Goal: Complete application form: Complete application form

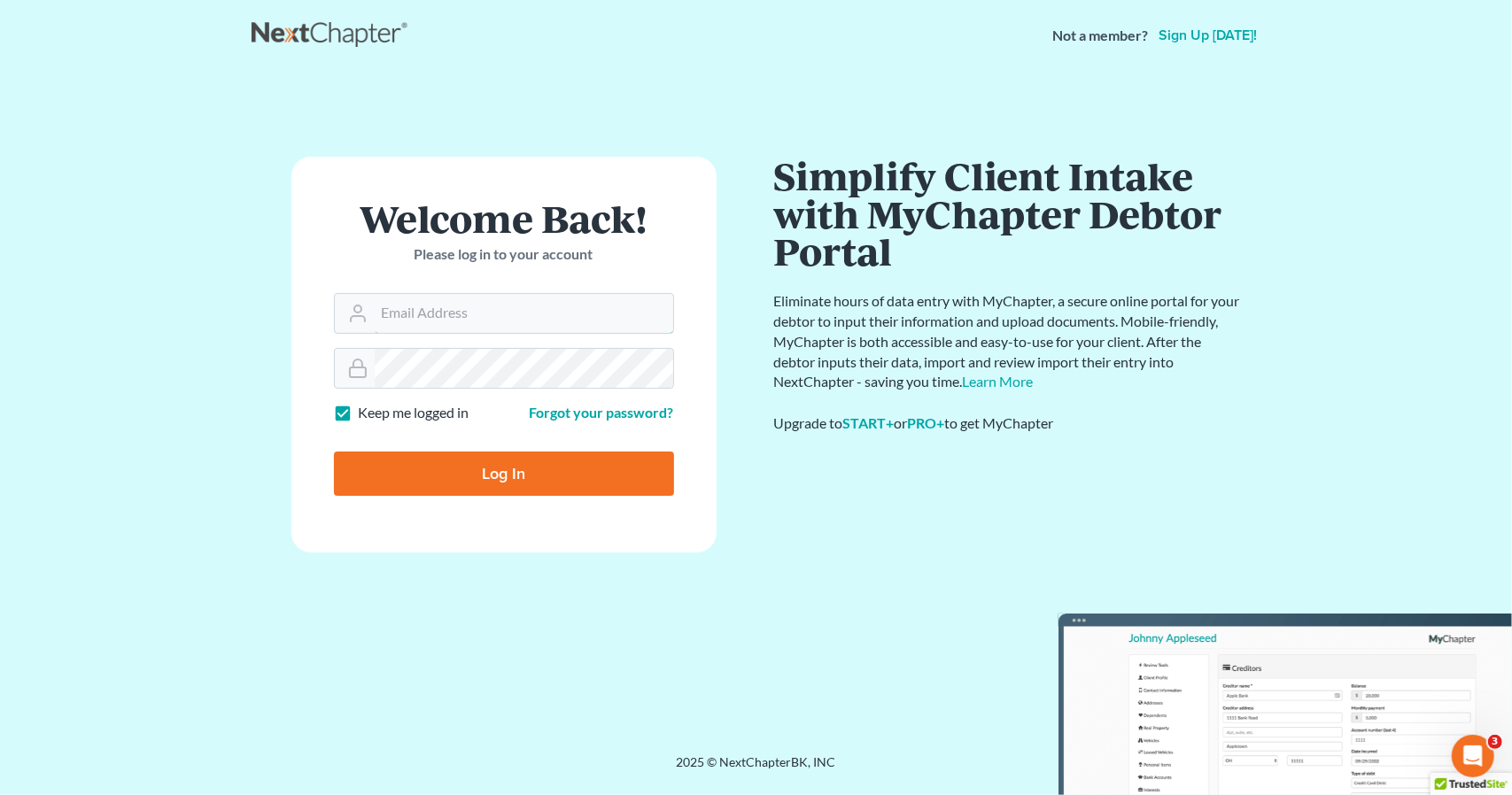
type input "[PERSON_NAME][EMAIL_ADDRESS][DOMAIN_NAME]"
click at [551, 495] on form "Welcome Back! Please log in to your account Email Address nicole@hollandlaw970.…" at bounding box center [504, 355] width 425 height 396
click at [544, 456] on input "Log In" at bounding box center [504, 473] width 340 height 44
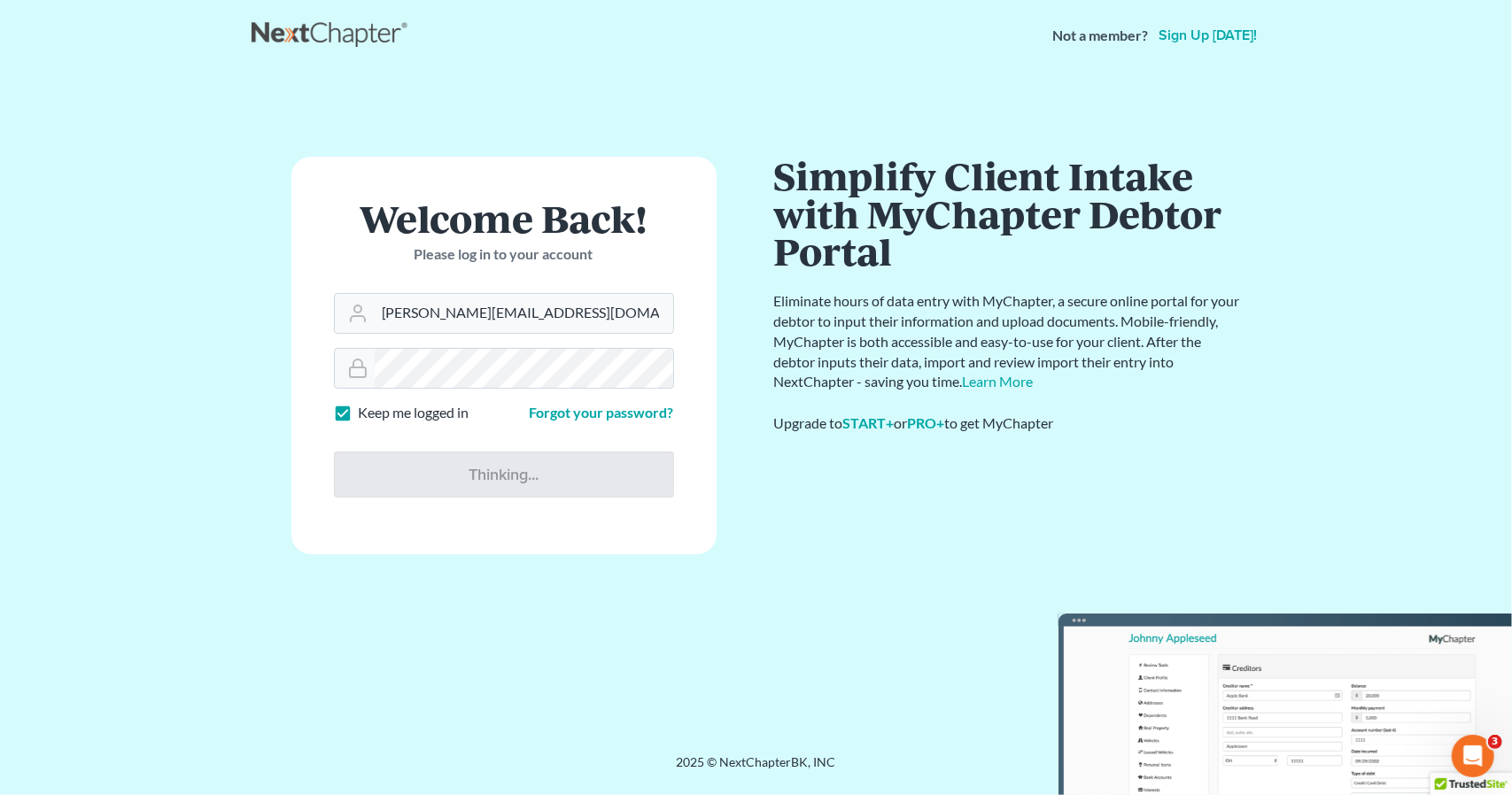
type input "Thinking..."
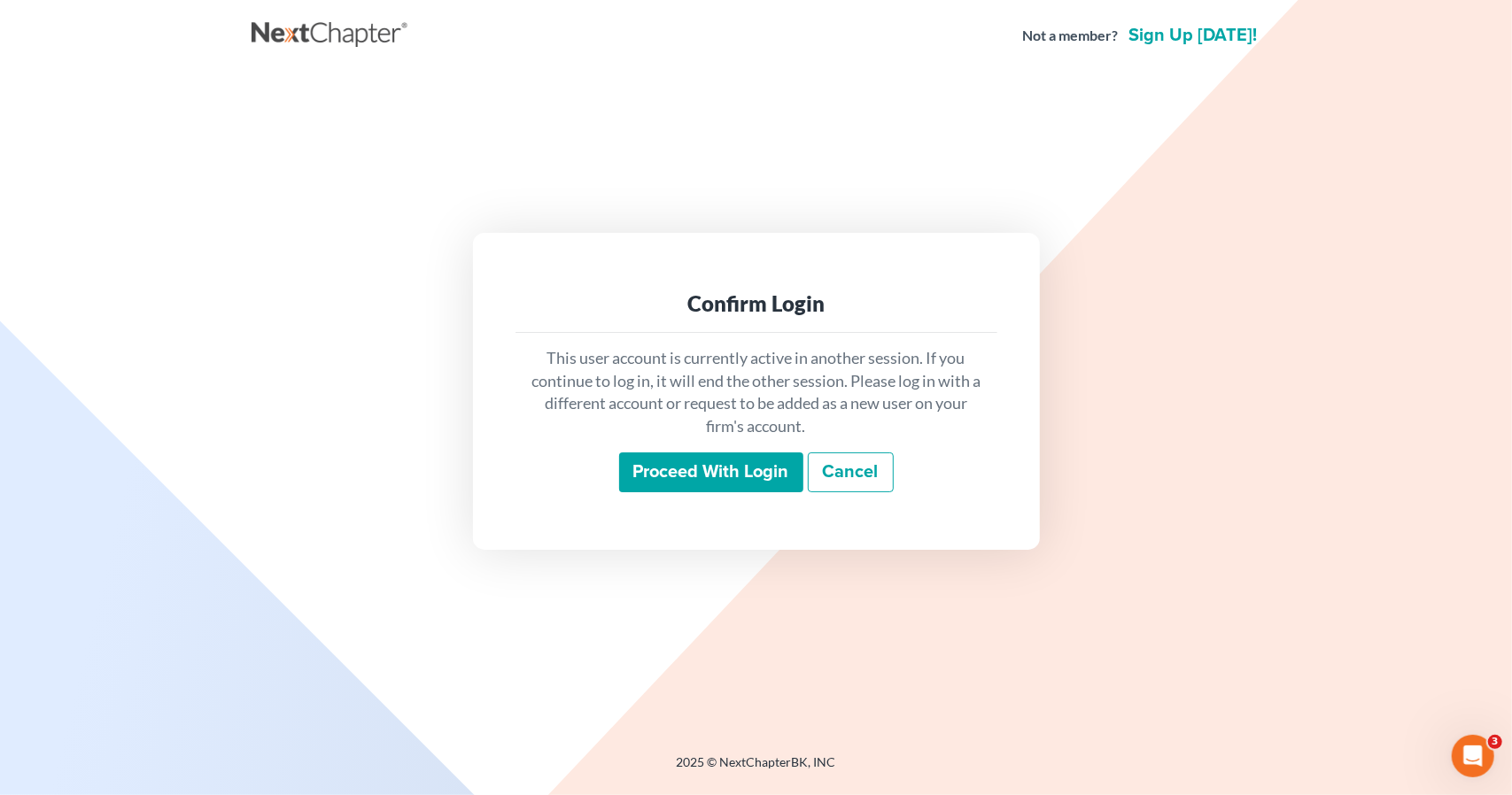
click at [739, 473] on input "Proceed with login" at bounding box center [711, 472] width 185 height 41
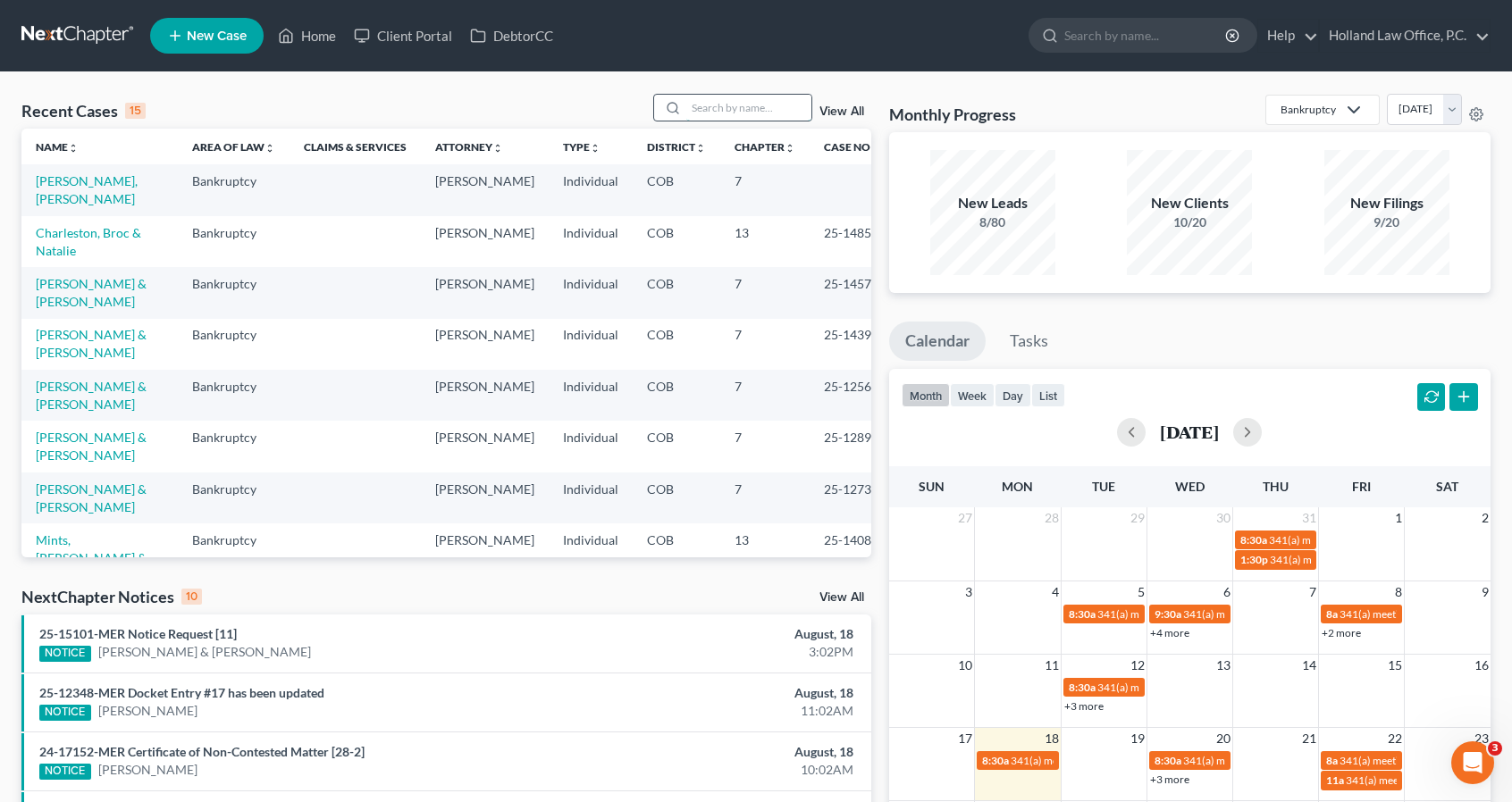
click at [718, 106] on input "search" at bounding box center [749, 108] width 125 height 26
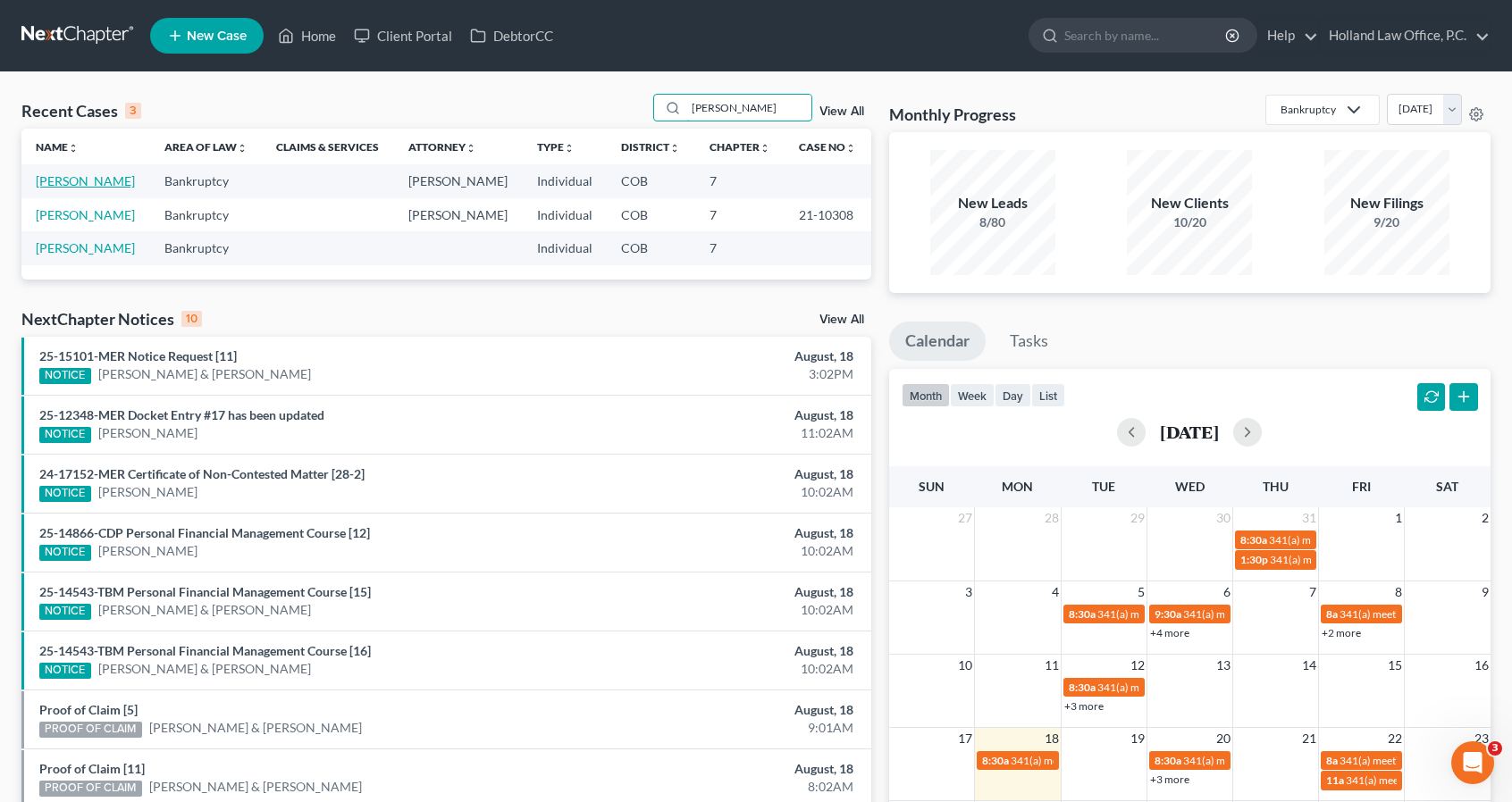
type input "barr"
click at [96, 182] on link "Barr, Myisha" at bounding box center [86, 181] width 100 height 15
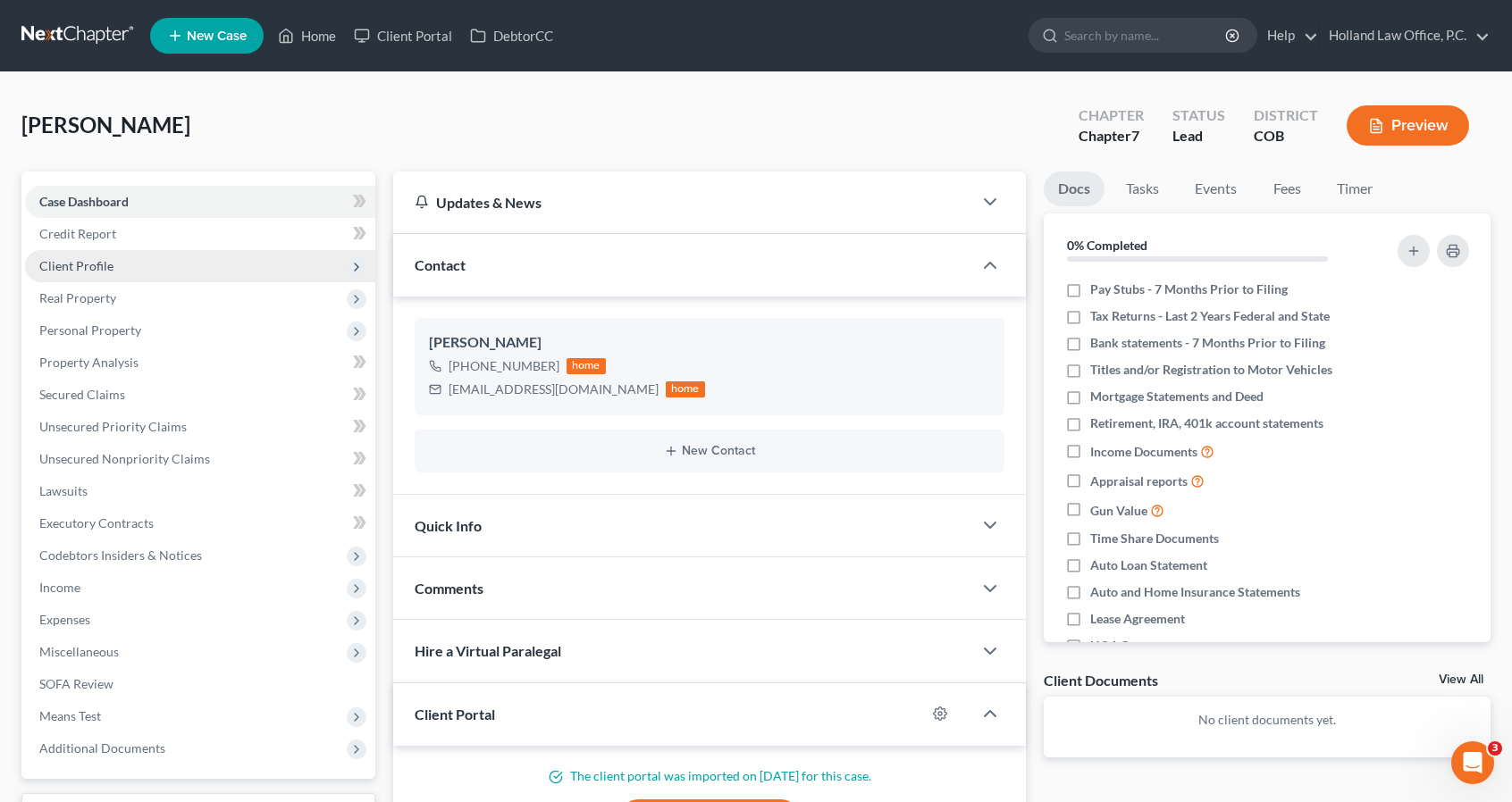
click at [140, 268] on span "Client Profile" at bounding box center [200, 265] width 350 height 32
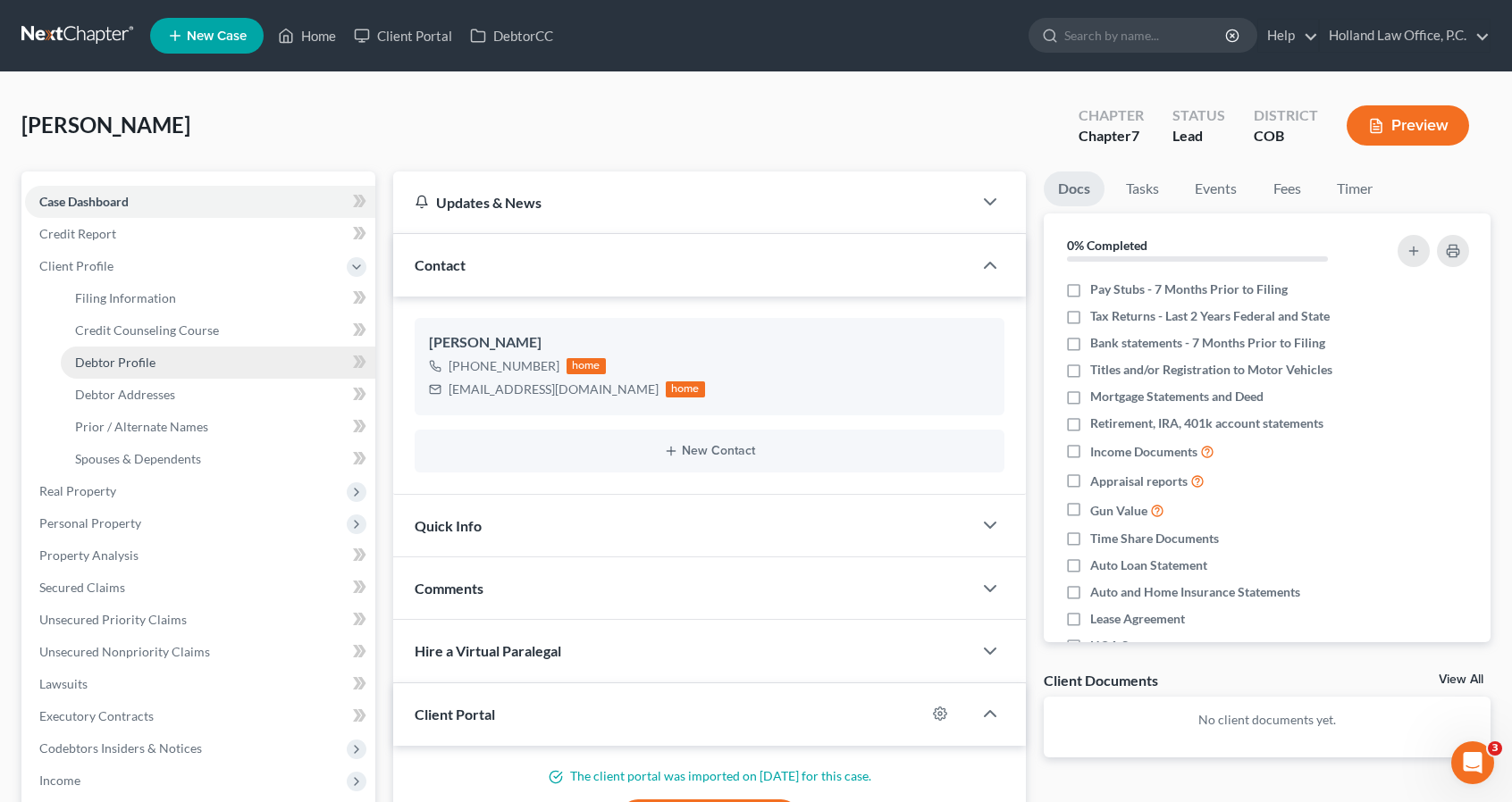
click at [183, 365] on link "Debtor Profile" at bounding box center [218, 362] width 314 height 32
select select "0"
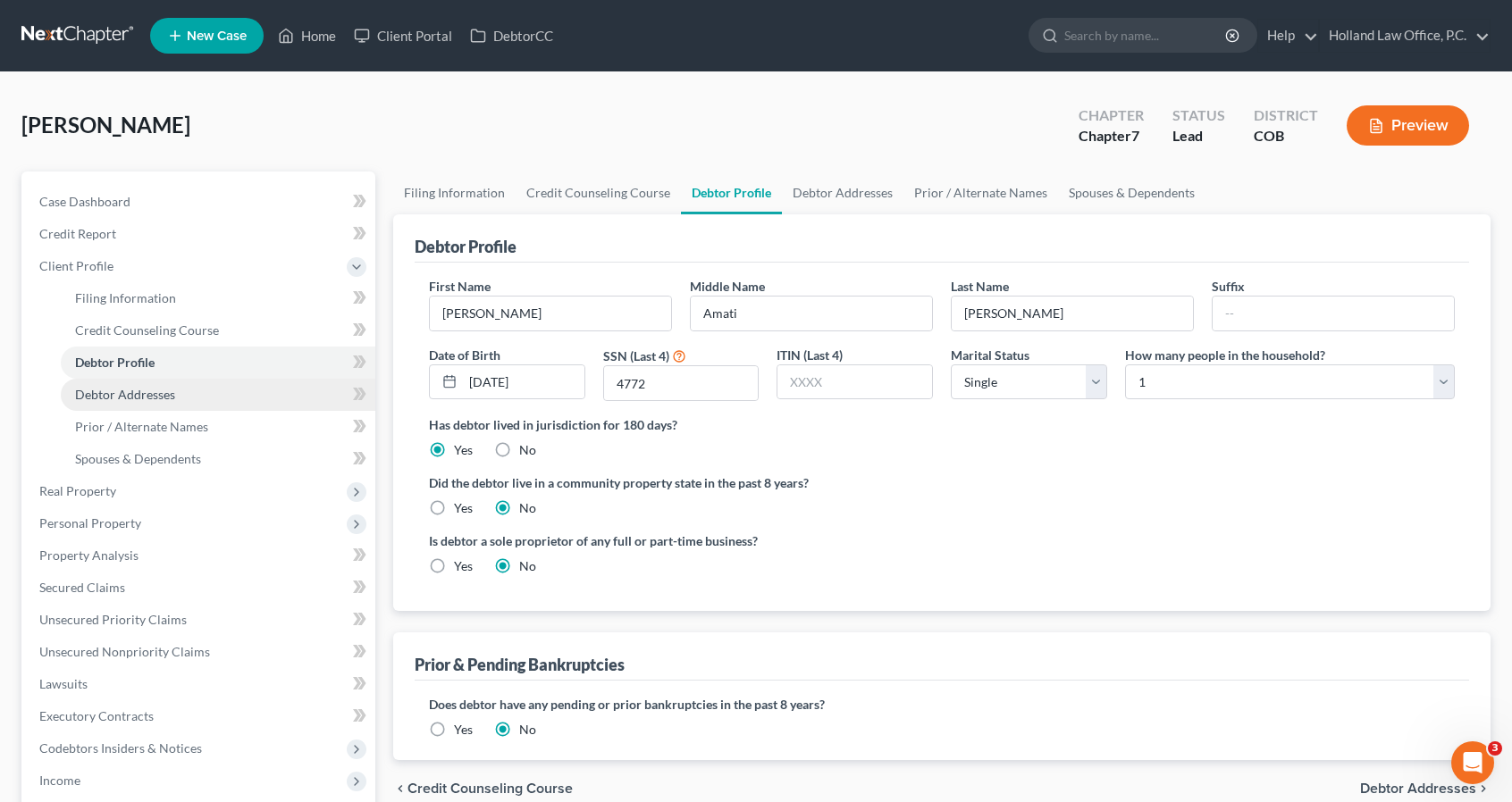
click at [183, 385] on link "Debtor Addresses" at bounding box center [218, 395] width 314 height 32
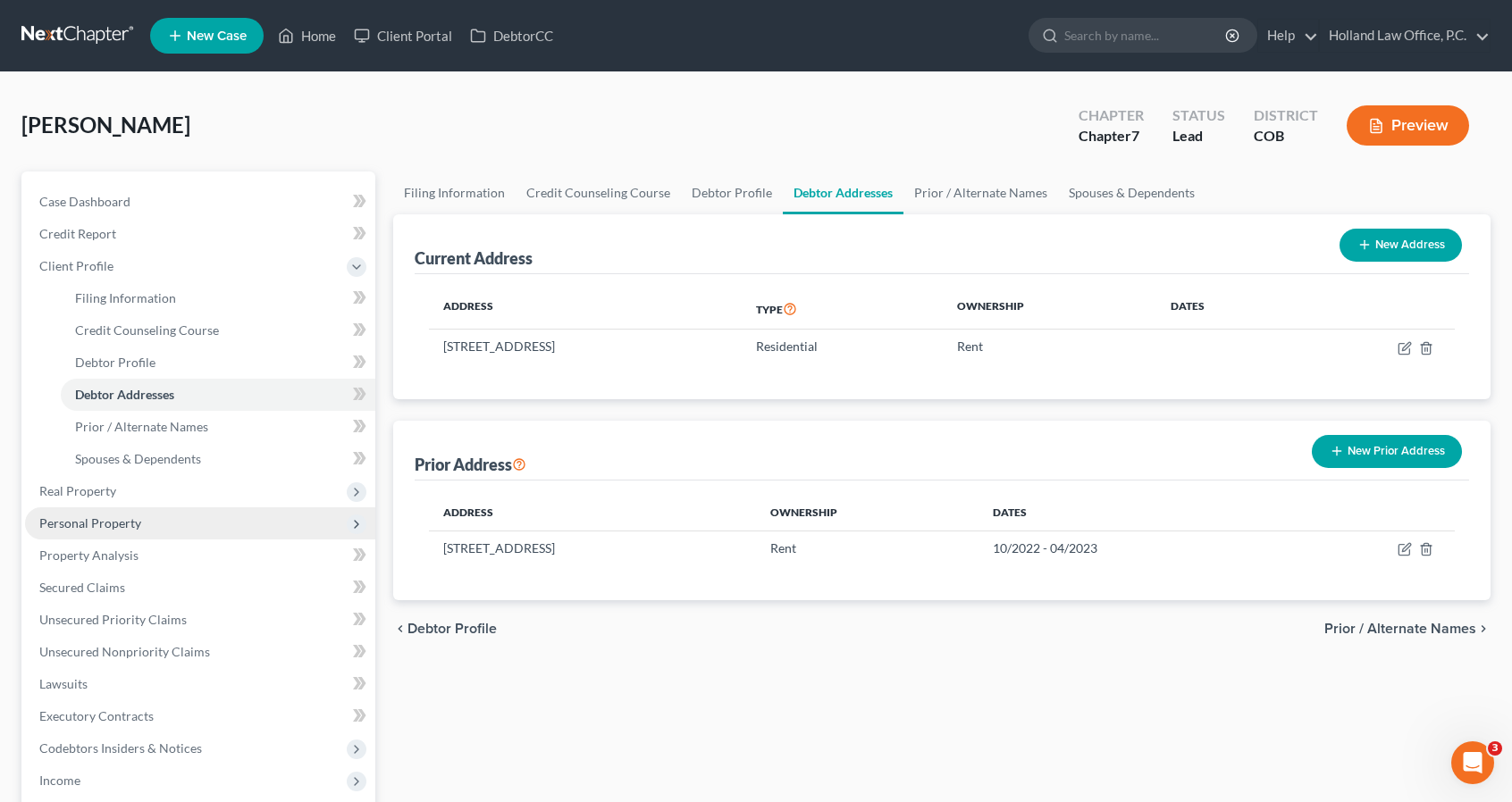
click at [169, 519] on span "Personal Property" at bounding box center [200, 523] width 350 height 32
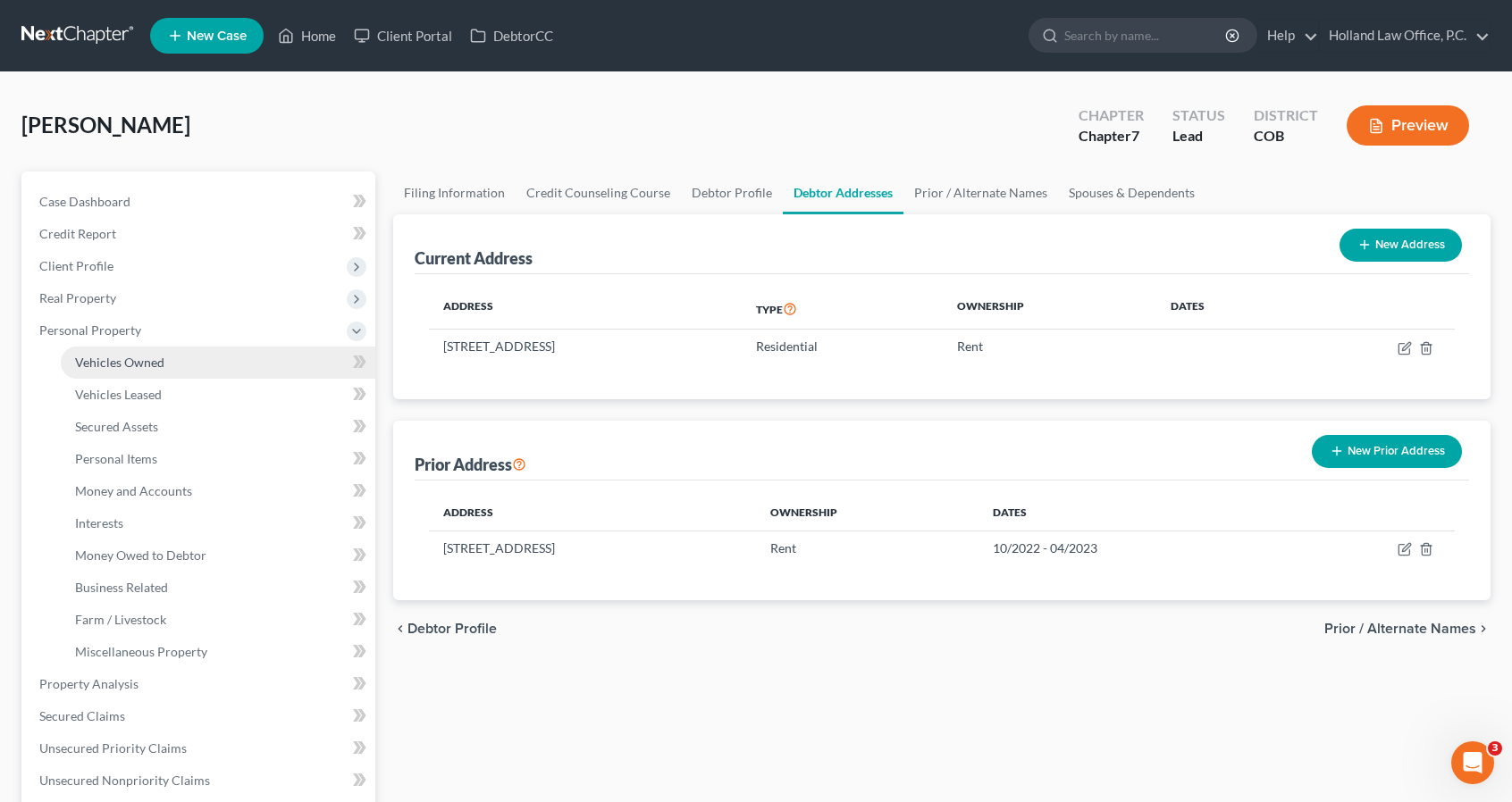
click at [166, 361] on link "Vehicles Owned" at bounding box center [218, 362] width 314 height 32
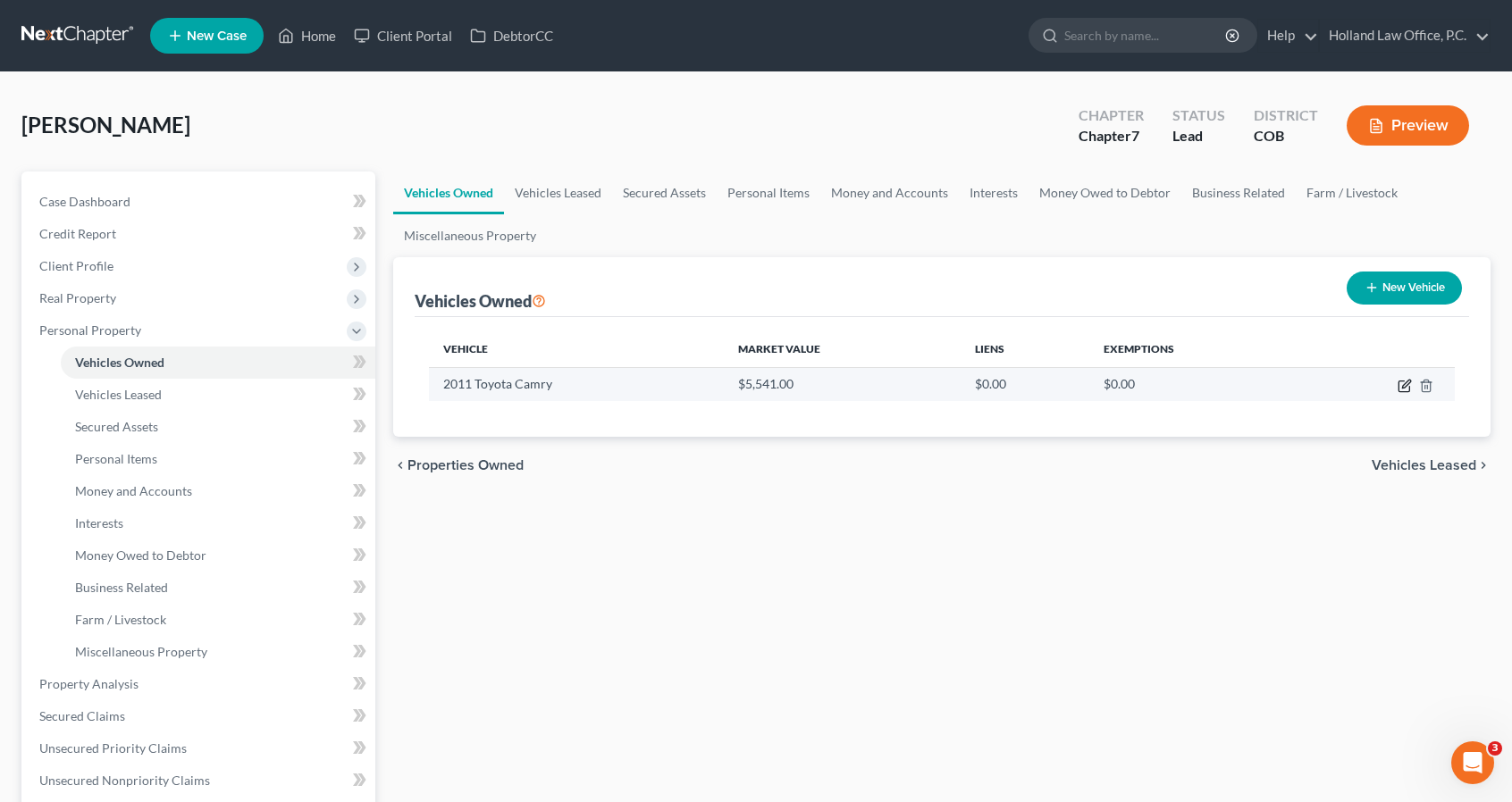
click at [1405, 385] on icon "button" at bounding box center [1405, 383] width 8 height 8
select select "0"
select select "15"
select select "2"
select select "0"
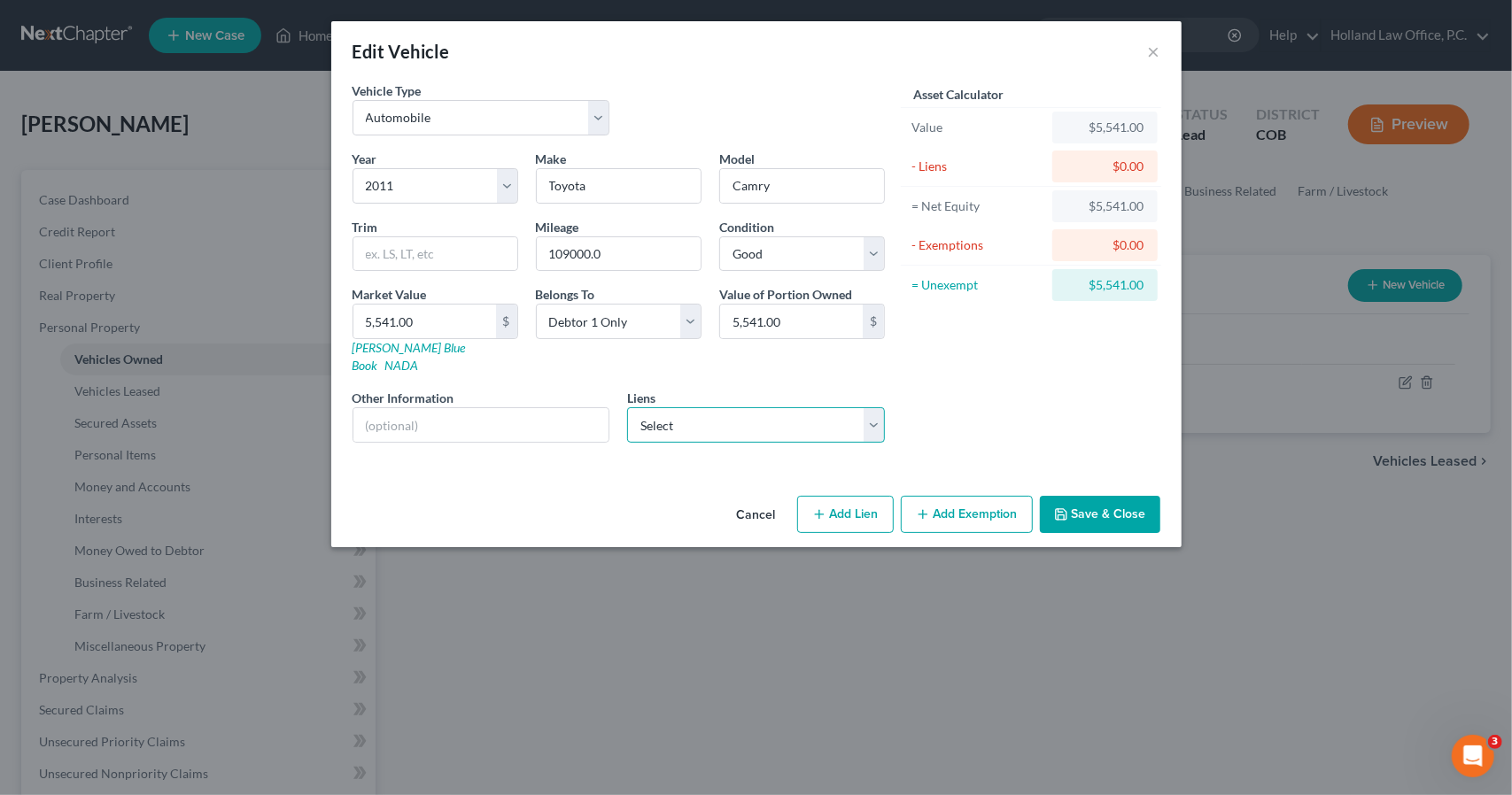
click at [838, 417] on select "Select Canvas Cu - $499.00" at bounding box center [756, 425] width 258 height 36
click at [957, 496] on button "Add Exemption" at bounding box center [967, 514] width 132 height 37
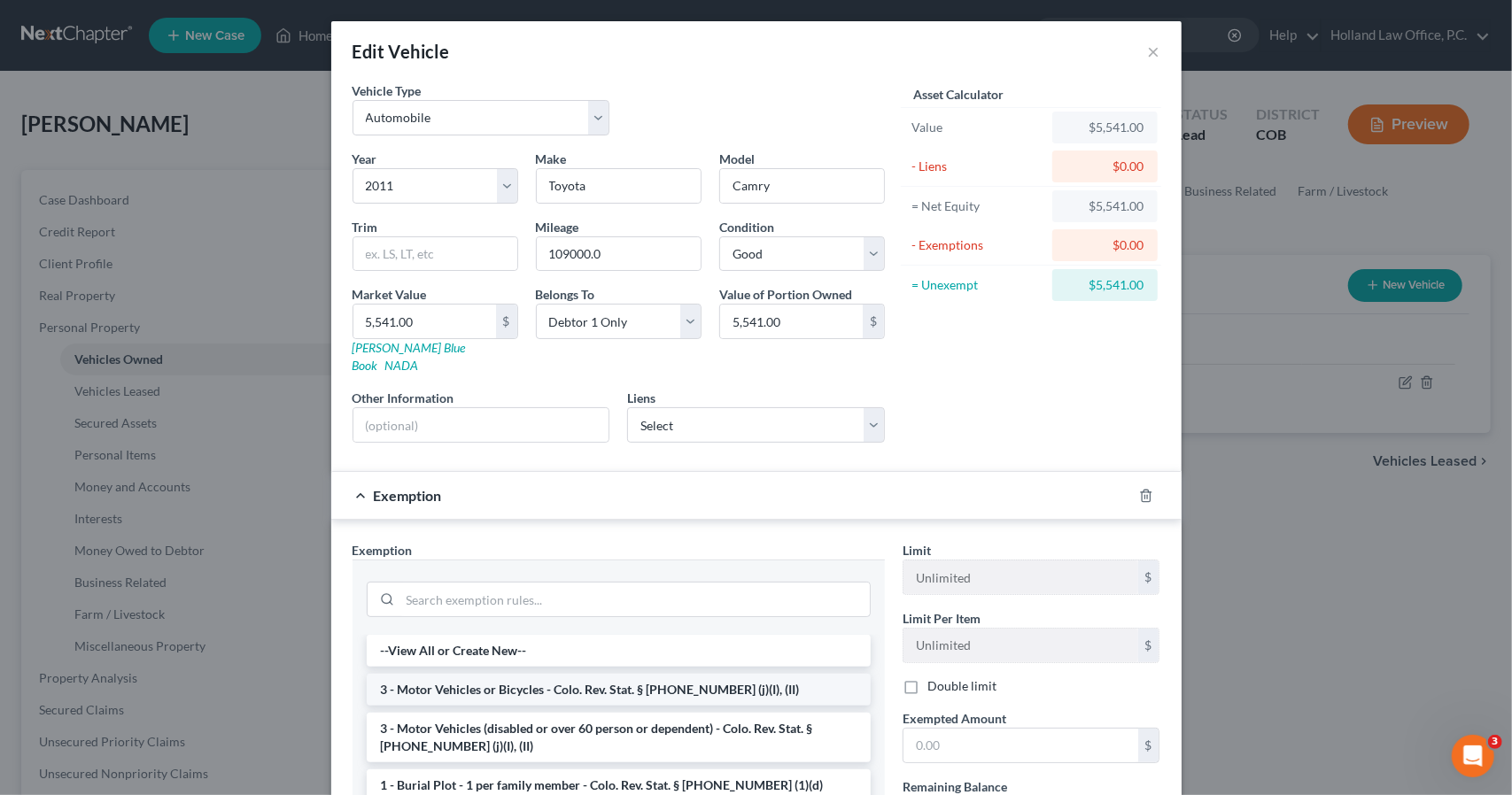
click at [634, 673] on li "3 - Motor Vehicles or Bicycles - Colo. Rev. Stat. § 13-54-102 (j)(I), (II)" at bounding box center [618, 689] width 504 height 32
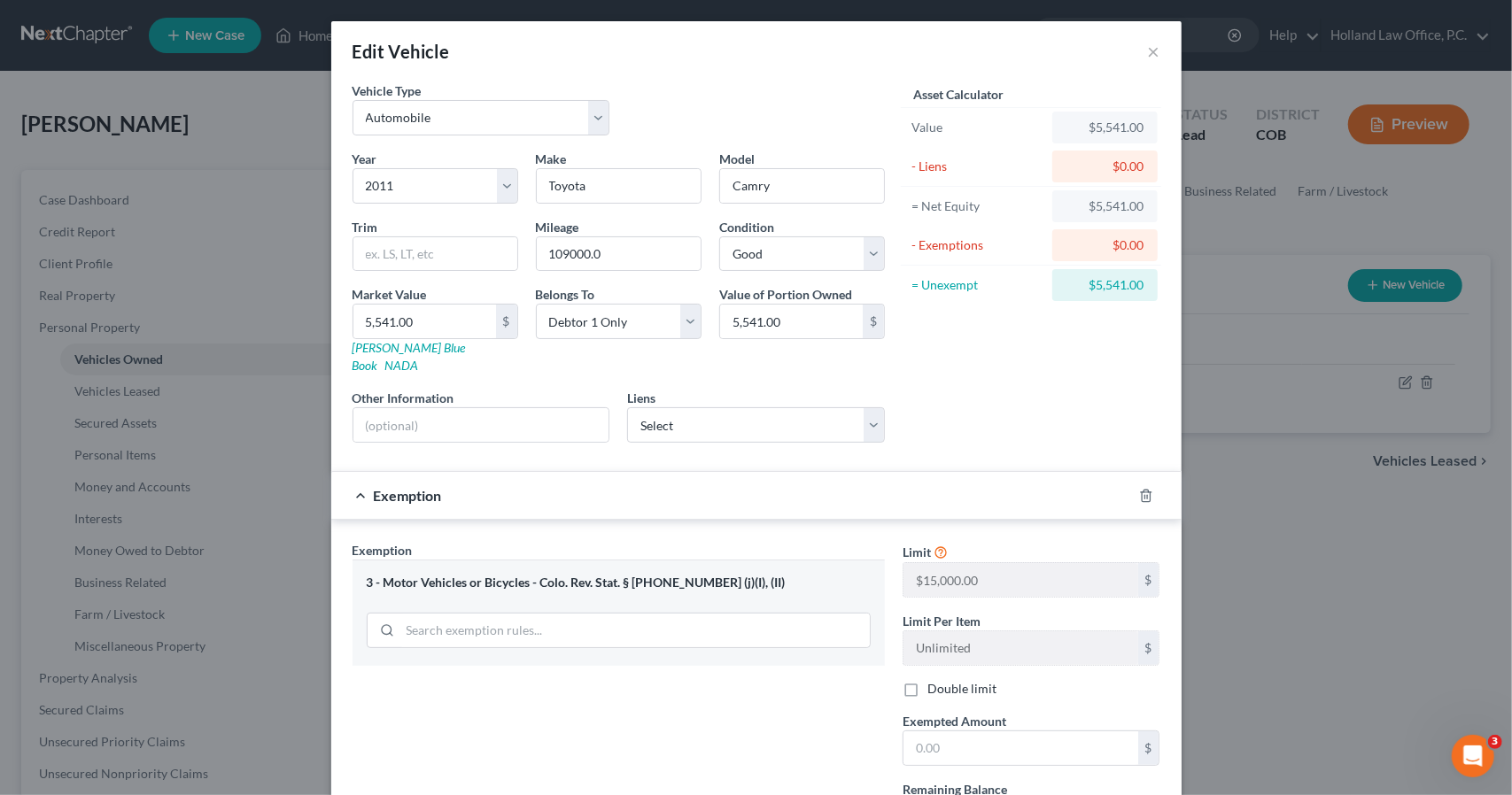
click at [969, 743] on div "Limit $15,000.00 $ Limit Per Item Unlimited $ Double limit Exempted Amount * $ …" at bounding box center [1031, 694] width 275 height 306
click at [964, 731] on input "text" at bounding box center [1020, 747] width 235 height 34
type input "5,541"
click at [944, 484] on div "Exemption $5,541.00" at bounding box center [731, 495] width 801 height 47
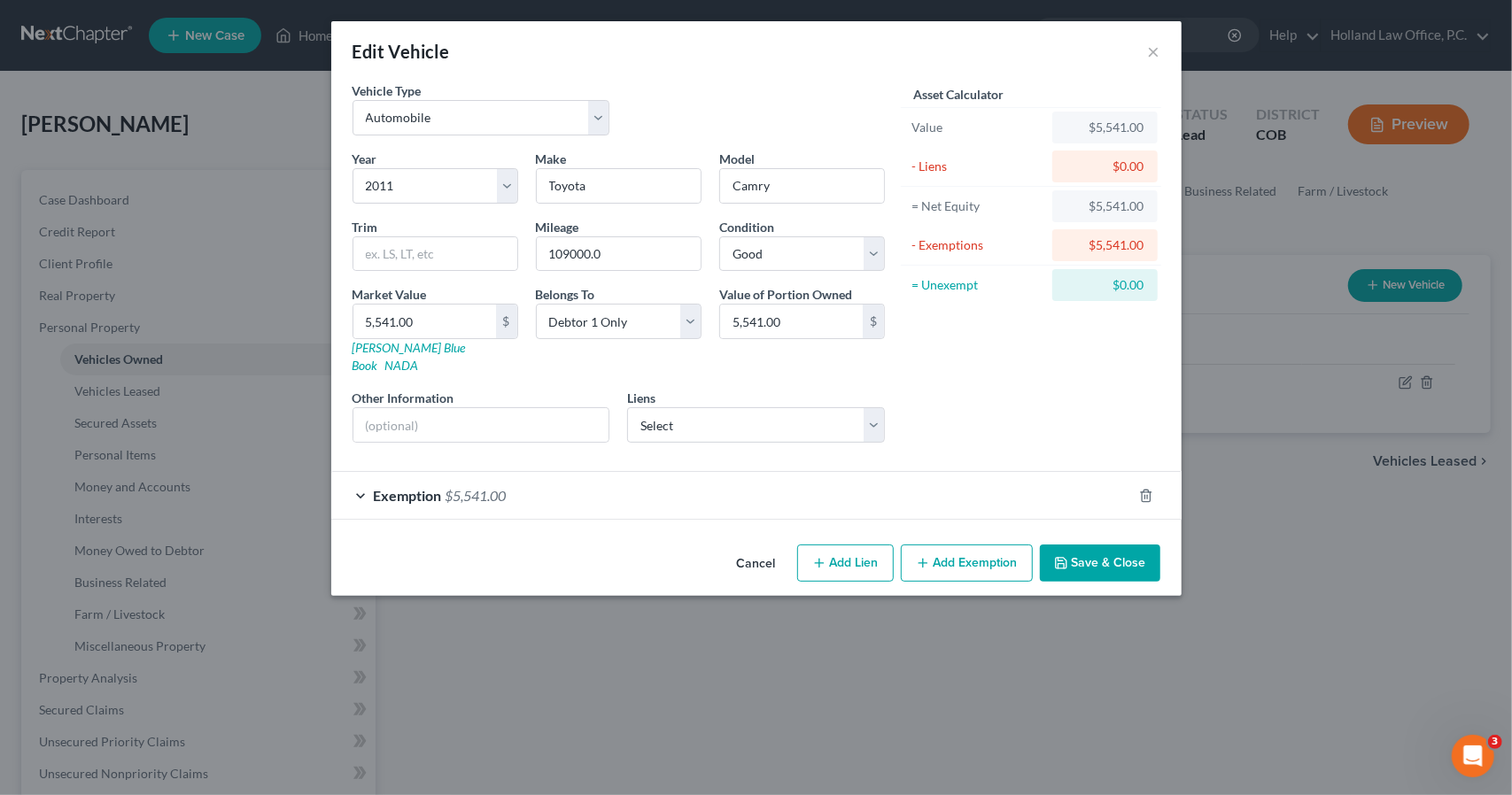
click at [1074, 547] on button "Save & Close" at bounding box center [1101, 563] width 121 height 37
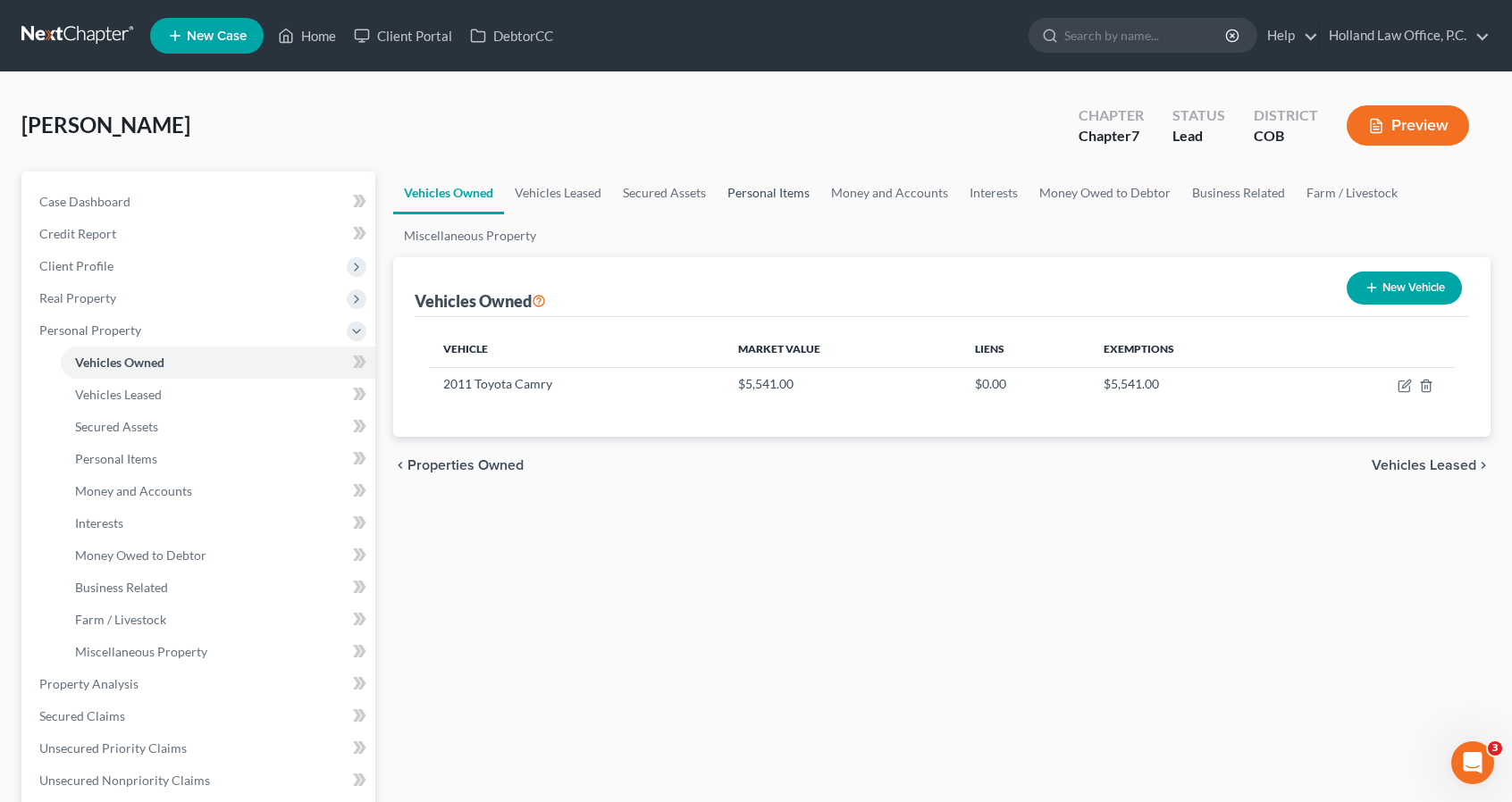
click at [811, 197] on link "Personal Items" at bounding box center [768, 193] width 103 height 43
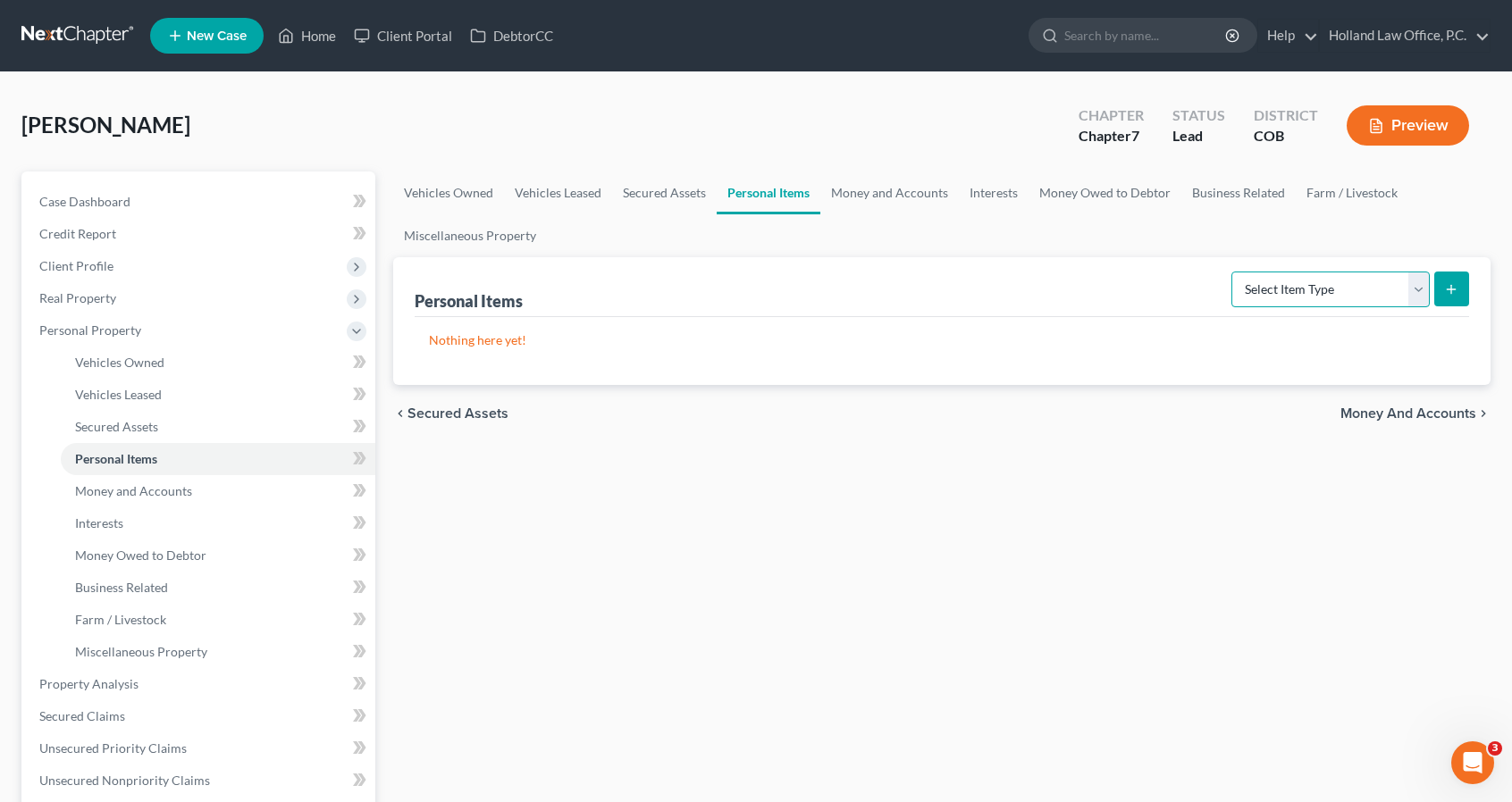
click at [1247, 301] on select "Select Item Type Clothing Collectibles Of Value Electronics Firearms Household …" at bounding box center [1329, 289] width 198 height 36
select select "clothing"
click at [1234, 272] on select "Select Item Type Clothing Collectibles Of Value Electronics Firearms Household …" at bounding box center [1329, 289] width 198 height 36
click at [1444, 288] on icon "submit" at bounding box center [1451, 289] width 15 height 15
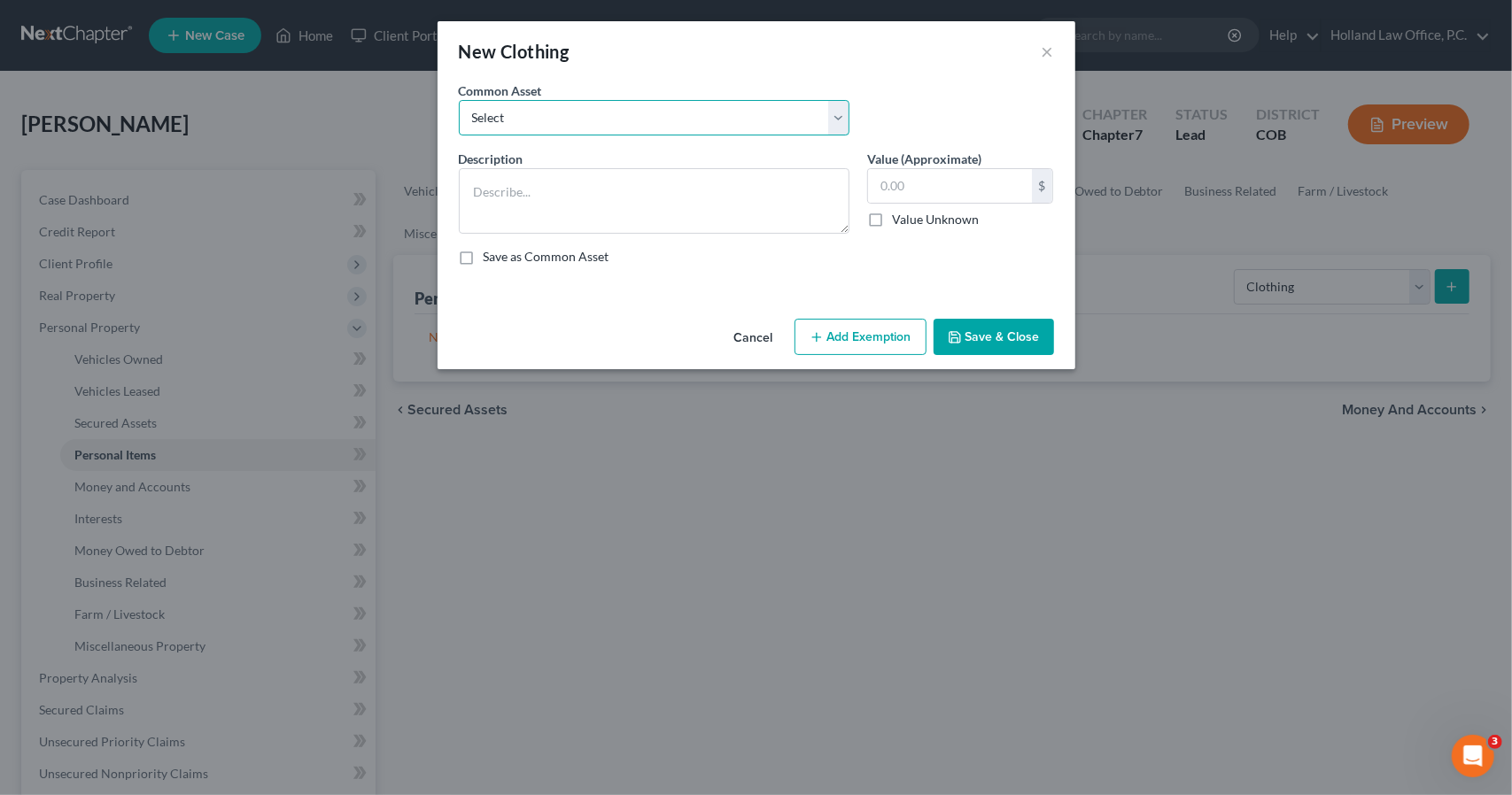
click at [655, 129] on select "Select Women's clothing, shoes and accessories Womens Clothing Childrens Clothi…" at bounding box center [654, 118] width 390 height 36
select select "5"
click at [459, 101] on select "Select Women's clothing, shoes and accessories Womens Clothing Childrens Clothi…" at bounding box center [654, 118] width 390 height 36
type textarea "Men's and Women's Clothing, Shoes and Accessories"
type input "1,300.00"
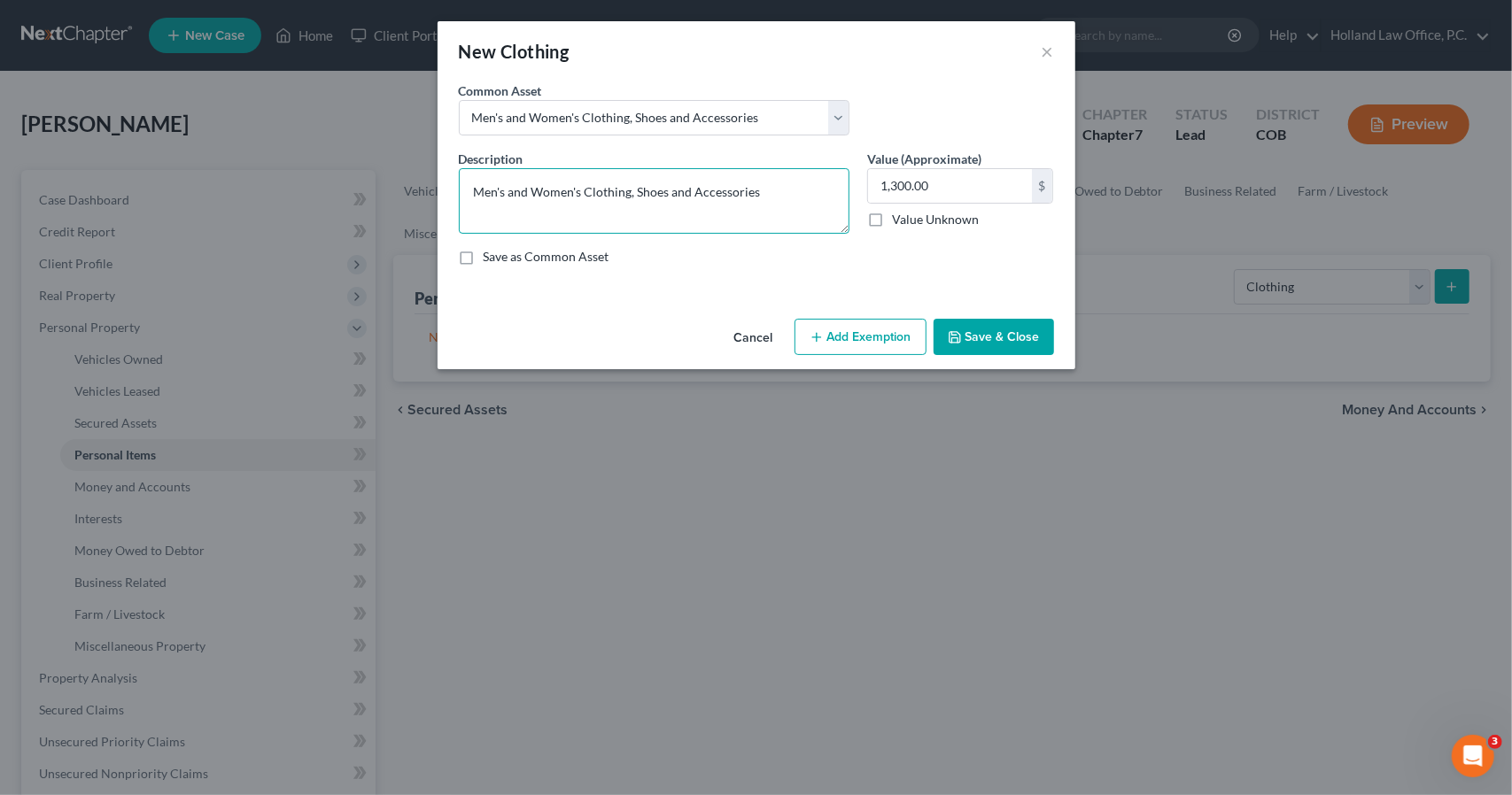
drag, startPoint x: 530, startPoint y: 186, endPoint x: 395, endPoint y: 197, distance: 135.4
click at [395, 197] on div "New Clothing × An exemption set must first be selected from the Filing Informat…" at bounding box center [756, 398] width 1512 height 795
type textarea "Women's Clothing, Shoes and Accessories"
type input "0"
click at [1011, 343] on button "Save & Close" at bounding box center [994, 337] width 121 height 37
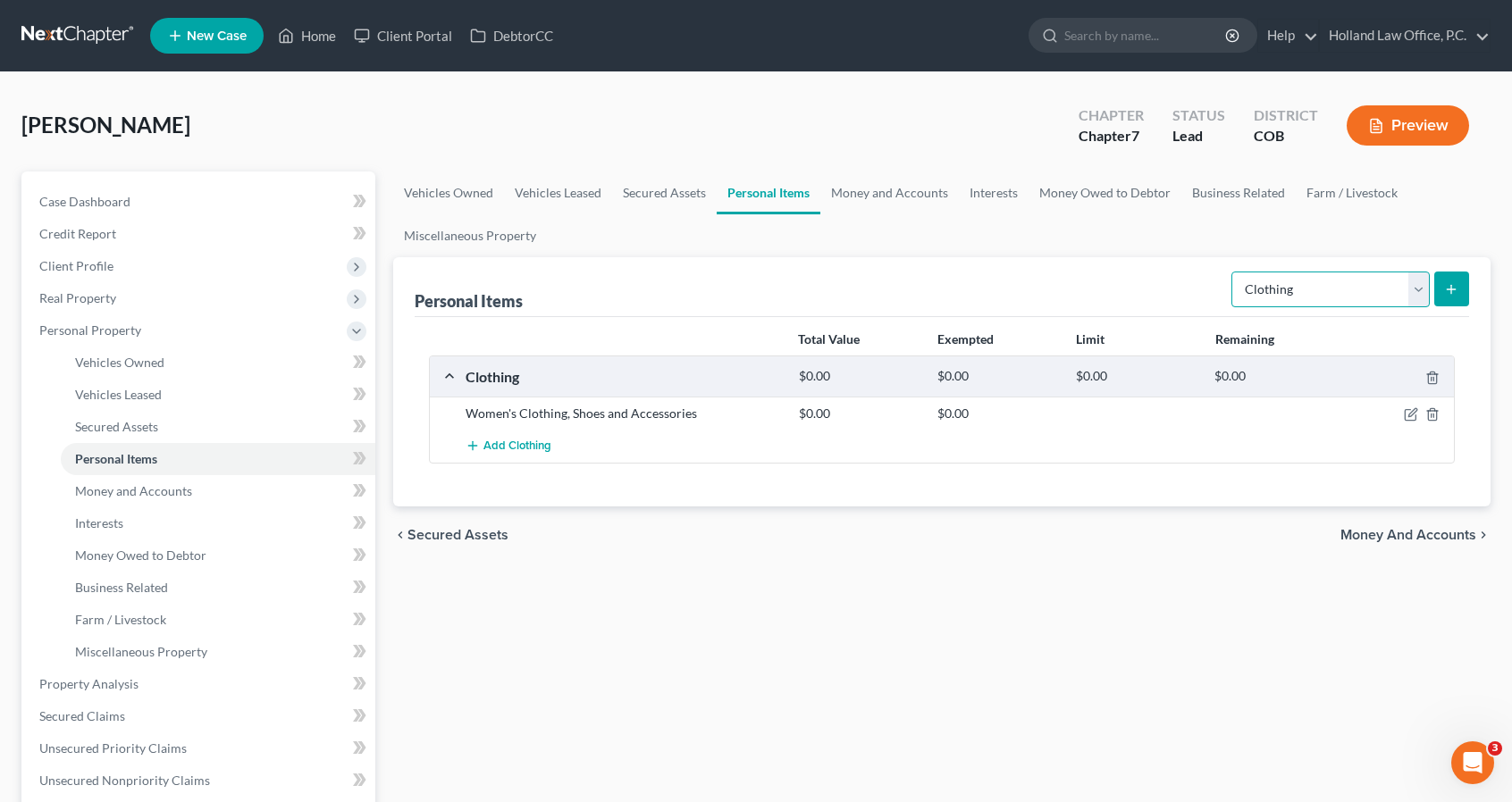
click at [1285, 290] on select "Select Item Type Clothing Collectibles Of Value Electronics Firearms Household …" at bounding box center [1329, 289] width 198 height 36
select select "electronics"
click at [1234, 272] on select "Select Item Type Clothing Collectibles Of Value Electronics Firearms Household …" at bounding box center [1329, 289] width 198 height 36
click at [1435, 300] on button "submit" at bounding box center [1451, 289] width 35 height 35
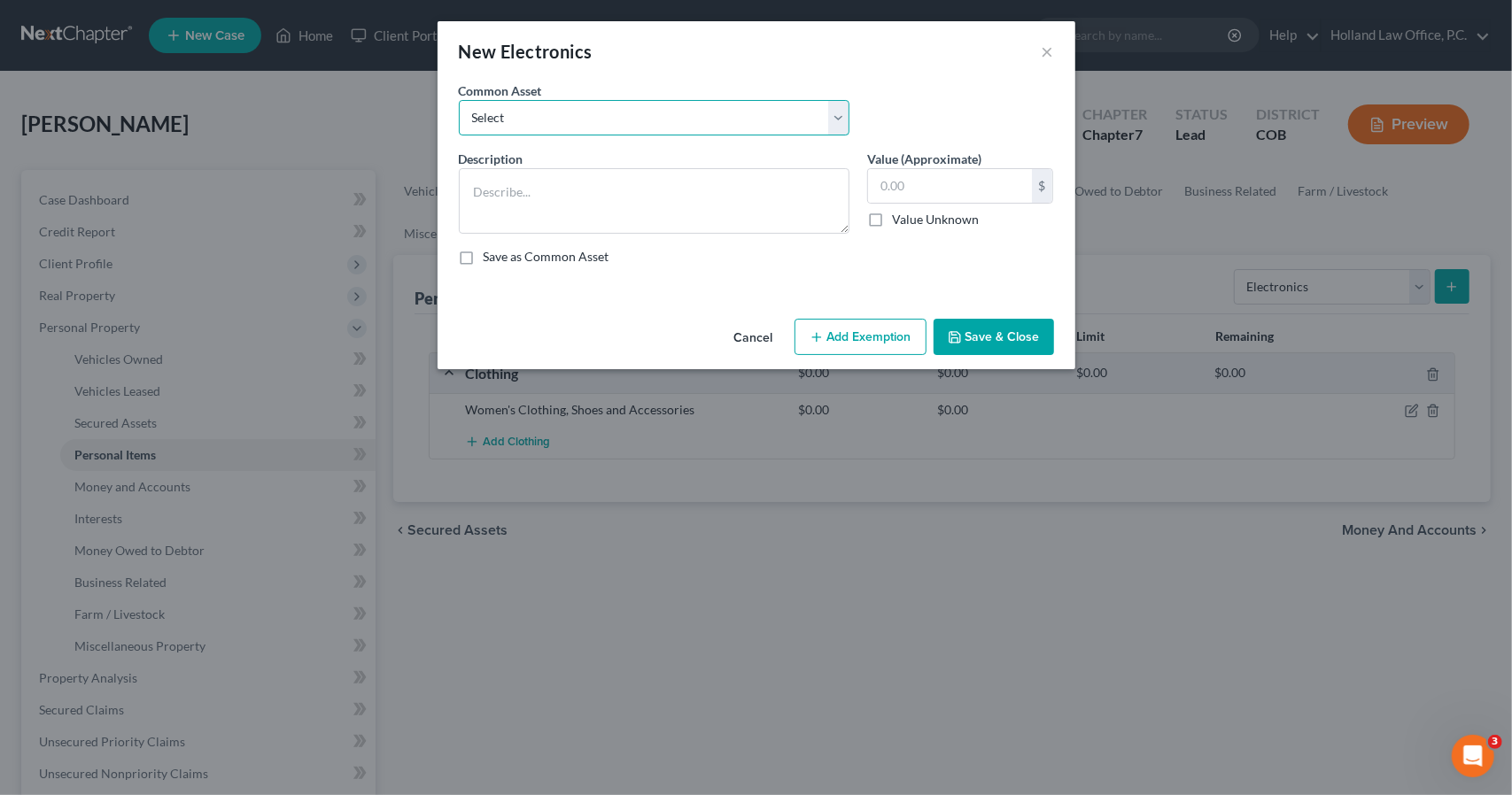
click at [755, 125] on select "Select 3 TV Xbox Computer 2 Tablets 3 Cell Phones nintendo switch playstation T…" at bounding box center [654, 118] width 390 height 36
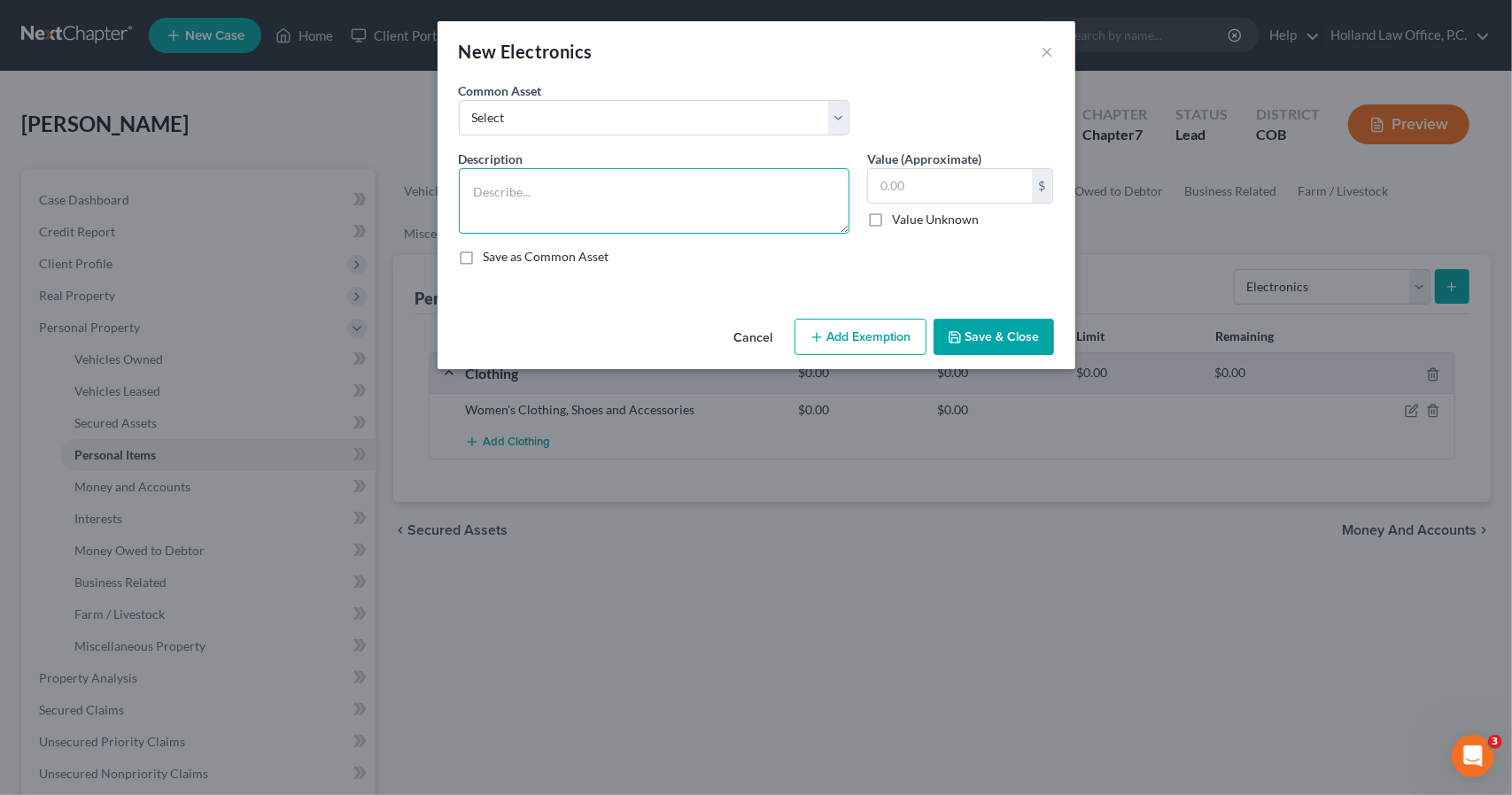
click at [744, 182] on textarea at bounding box center [654, 201] width 390 height 66
type textarea "Cell phone"
click at [987, 345] on button "Save & Close" at bounding box center [994, 337] width 121 height 37
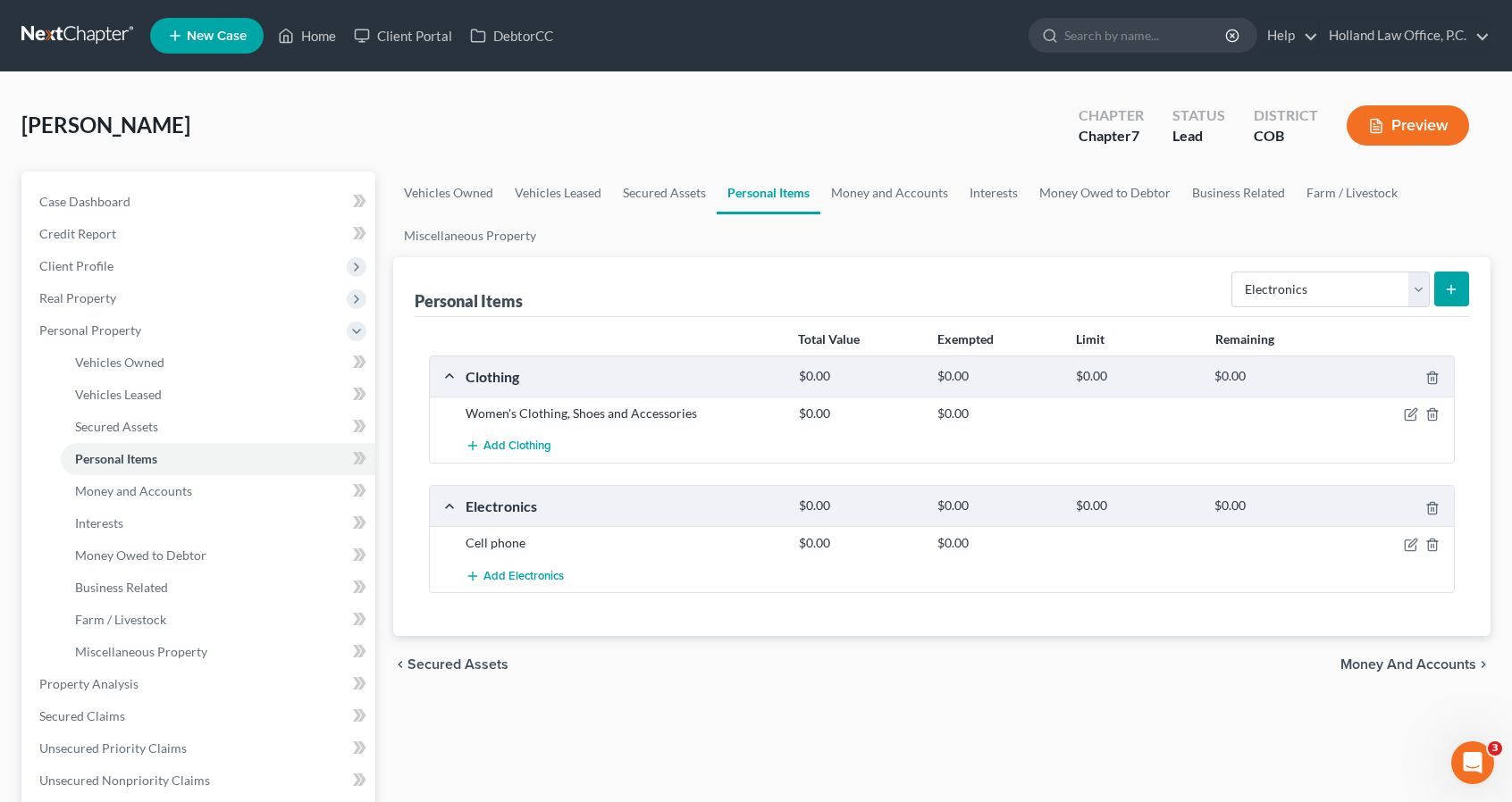
click at [1400, 310] on div "Personal Items Select Item Type Clothing Collectibles Of Value Electronics Fire…" at bounding box center [942, 287] width 1055 height 60
click at [1398, 303] on select "Select Item Type Clothing Collectibles Of Value Electronics Firearms Household …" at bounding box center [1329, 289] width 198 height 36
select select "firearms"
click at [1234, 272] on select "Select Item Type Clothing Collectibles Of Value Electronics Firearms Household …" at bounding box center [1329, 289] width 198 height 36
click at [1438, 281] on button "submit" at bounding box center [1451, 289] width 35 height 35
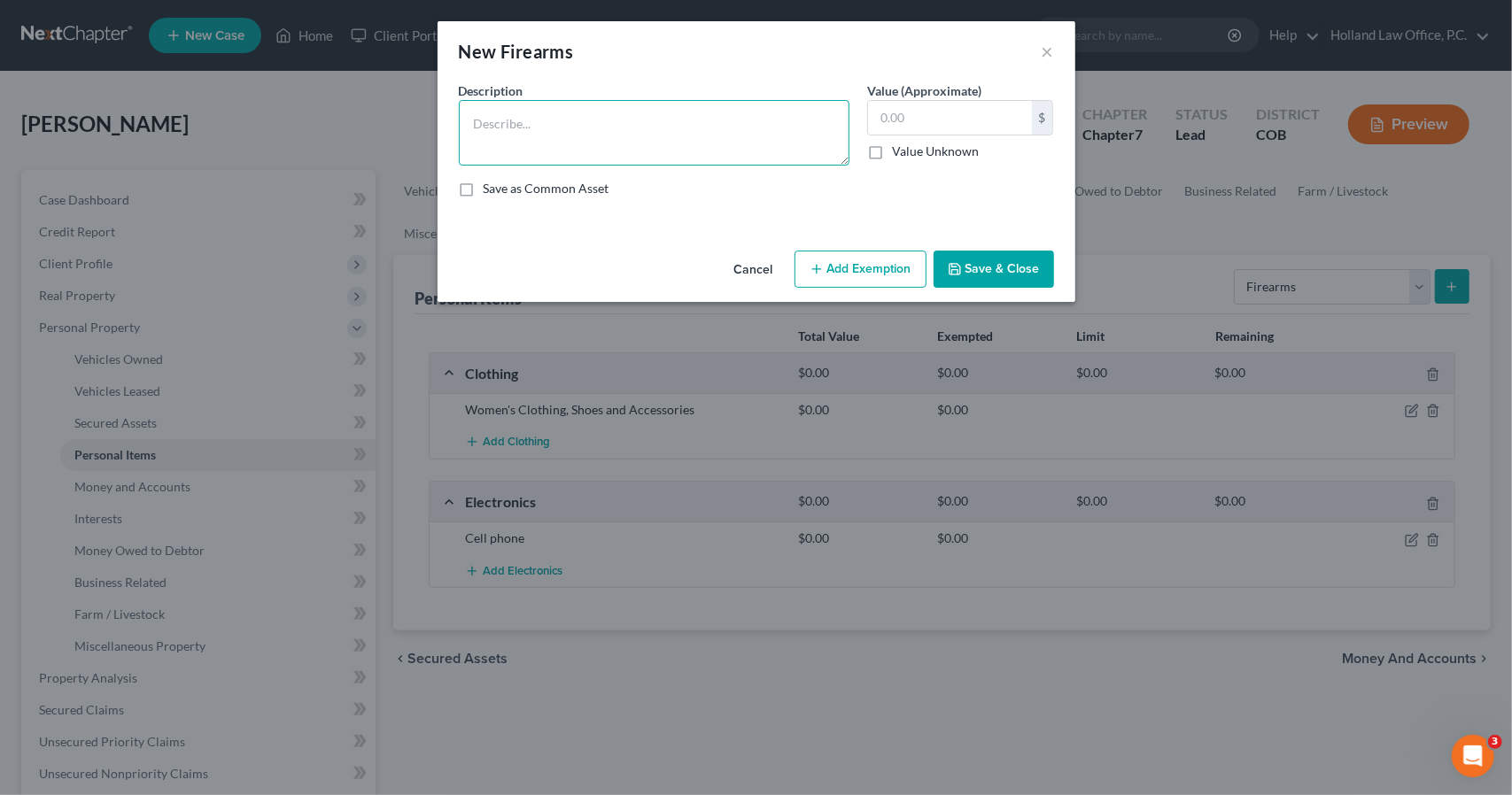
click at [793, 153] on textarea at bounding box center [654, 133] width 390 height 66
drag, startPoint x: 489, startPoint y: 122, endPoint x: 447, endPoint y: 119, distance: 42.1
click at [447, 119] on div "An exemption set must first be selected from the Filing Information section. Co…" at bounding box center [757, 162] width 638 height 162
click at [511, 152] on textarea "G4 Arms Pump Action 12 Gauge shot gun" at bounding box center [654, 133] width 390 height 66
type textarea "G4 Arms Pump Action 12 Gauge shot gun MMP 9 Shield Glock"
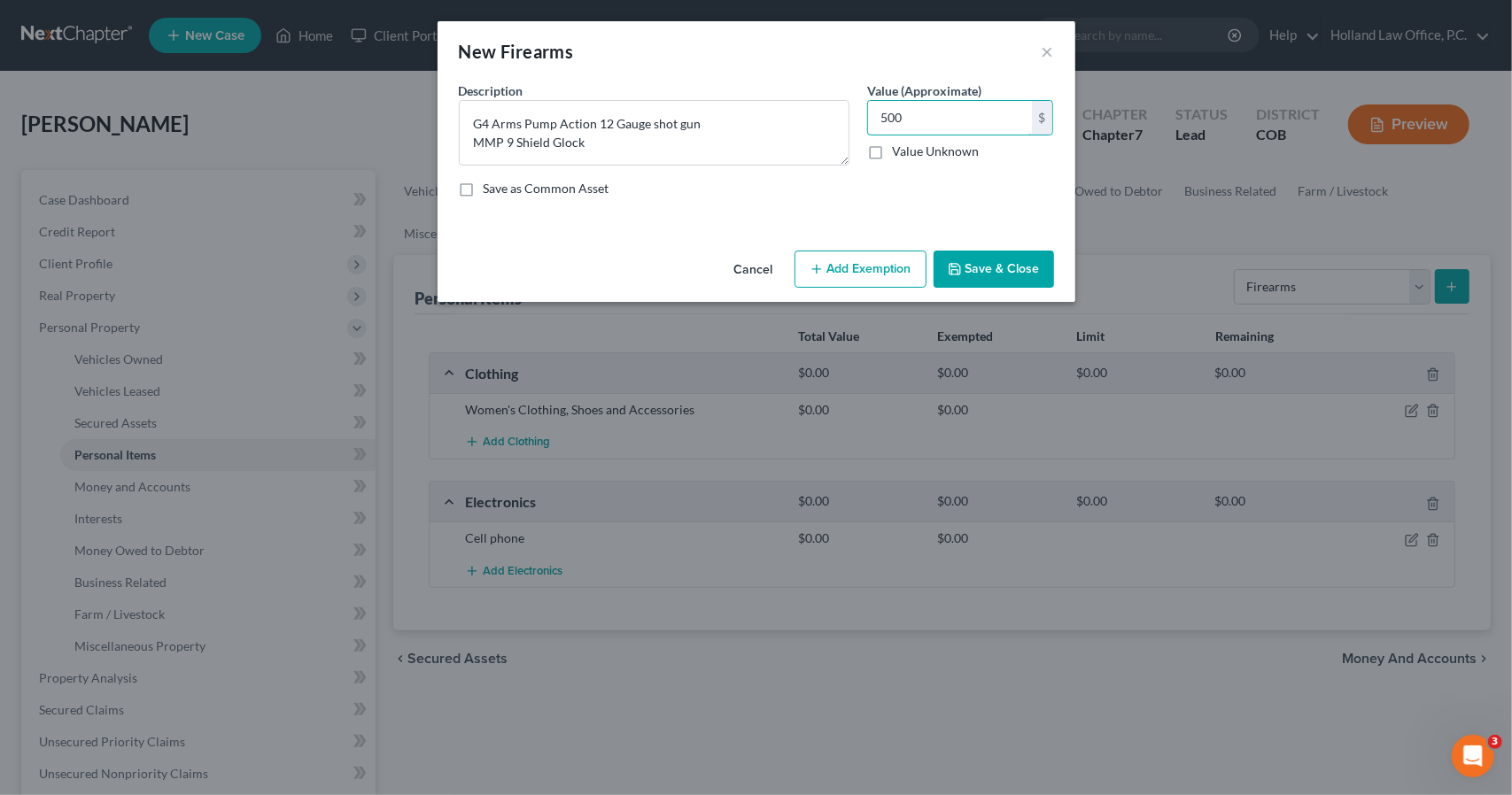
type input "500"
click at [847, 269] on button "Add Exemption" at bounding box center [860, 269] width 132 height 37
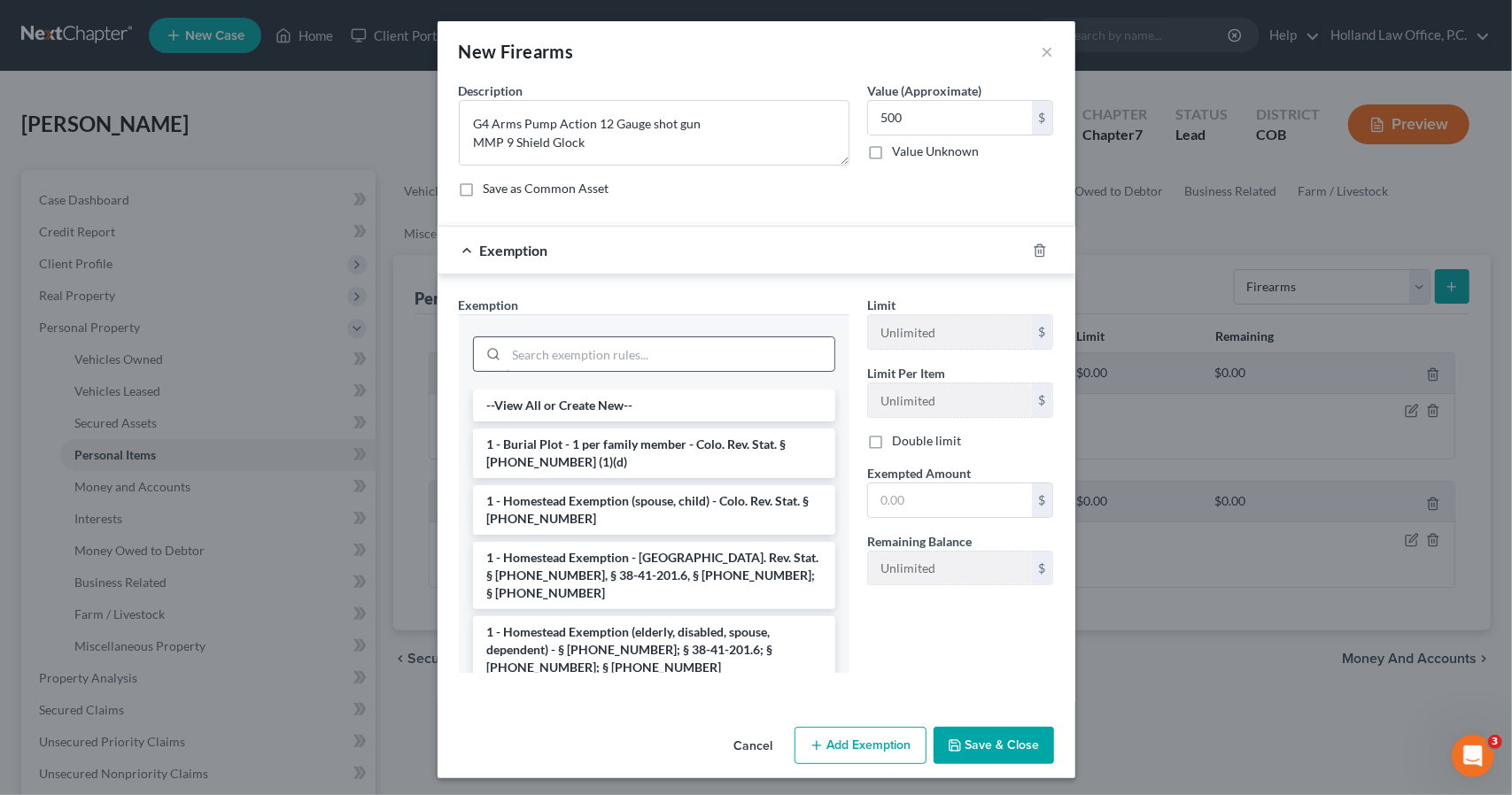
click at [636, 352] on input "search" at bounding box center [670, 354] width 328 height 34
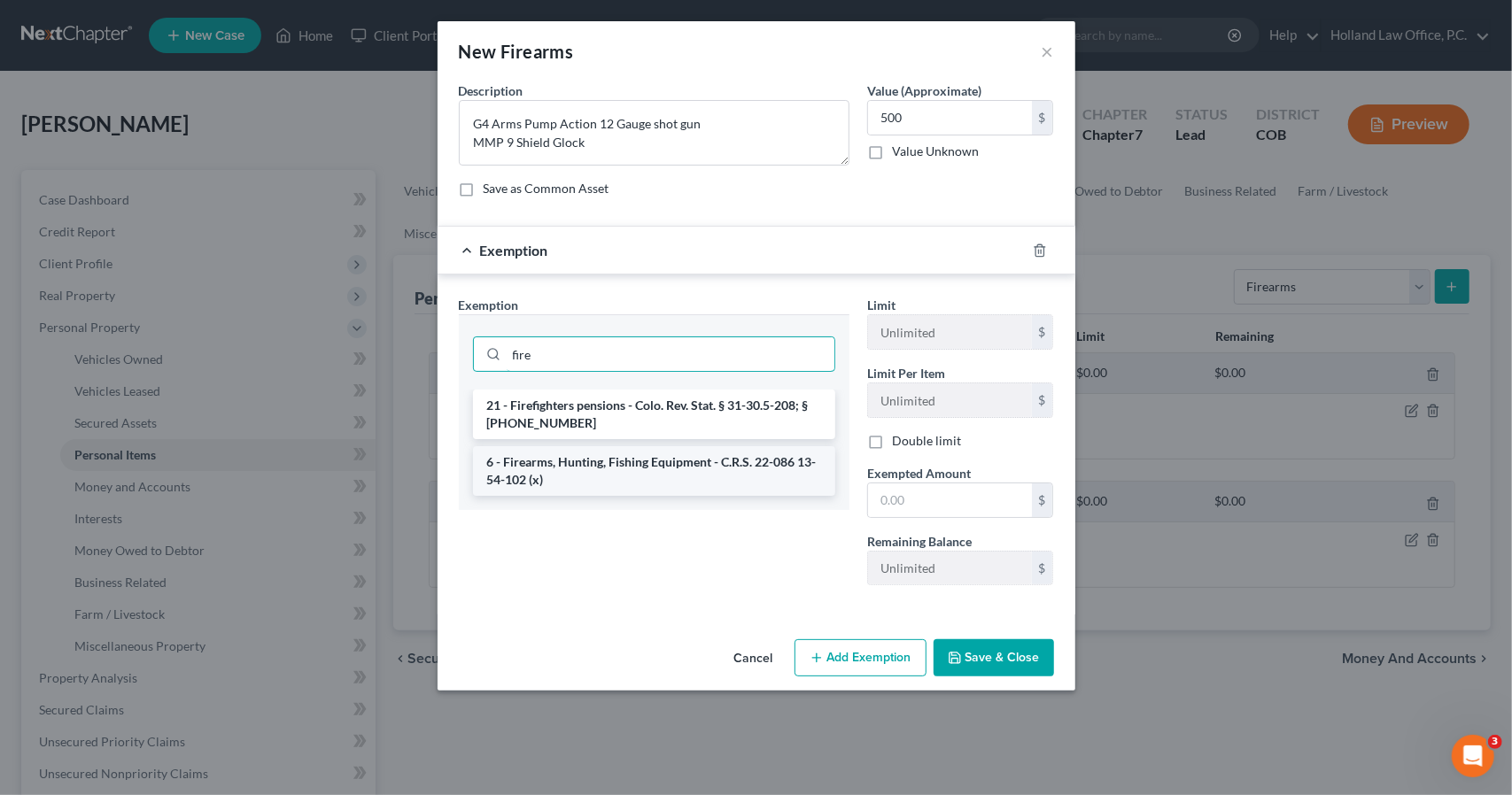
type input "fire"
click at [647, 465] on li "6 - Firearms, Hunting, Fishing Equipment - C.R.S. 22-086 13-54-102 (x)" at bounding box center [654, 471] width 362 height 49
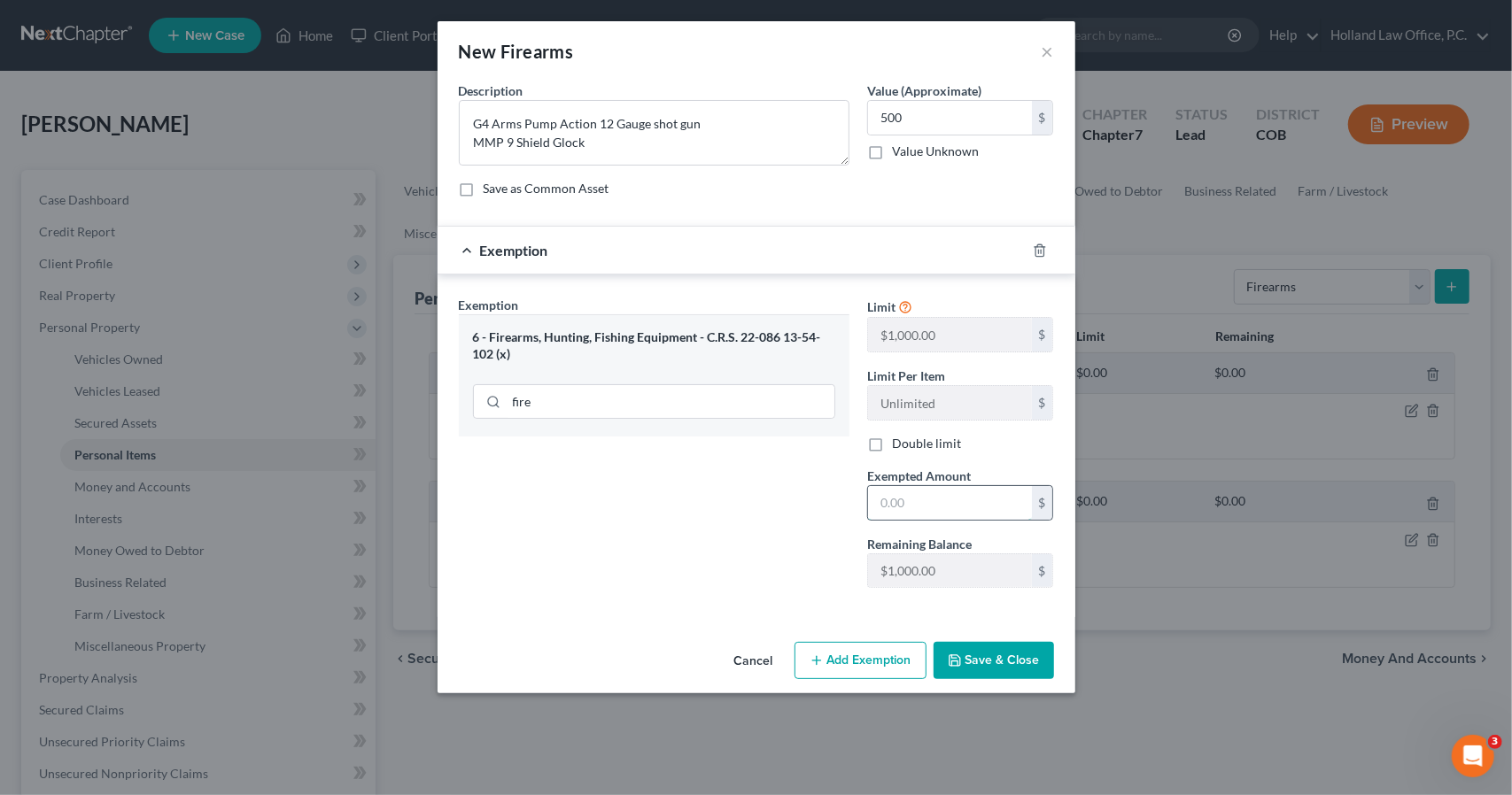
click at [942, 487] on input "text" at bounding box center [950, 503] width 164 height 34
type input "500"
click at [1001, 653] on button "Save & Close" at bounding box center [994, 661] width 121 height 37
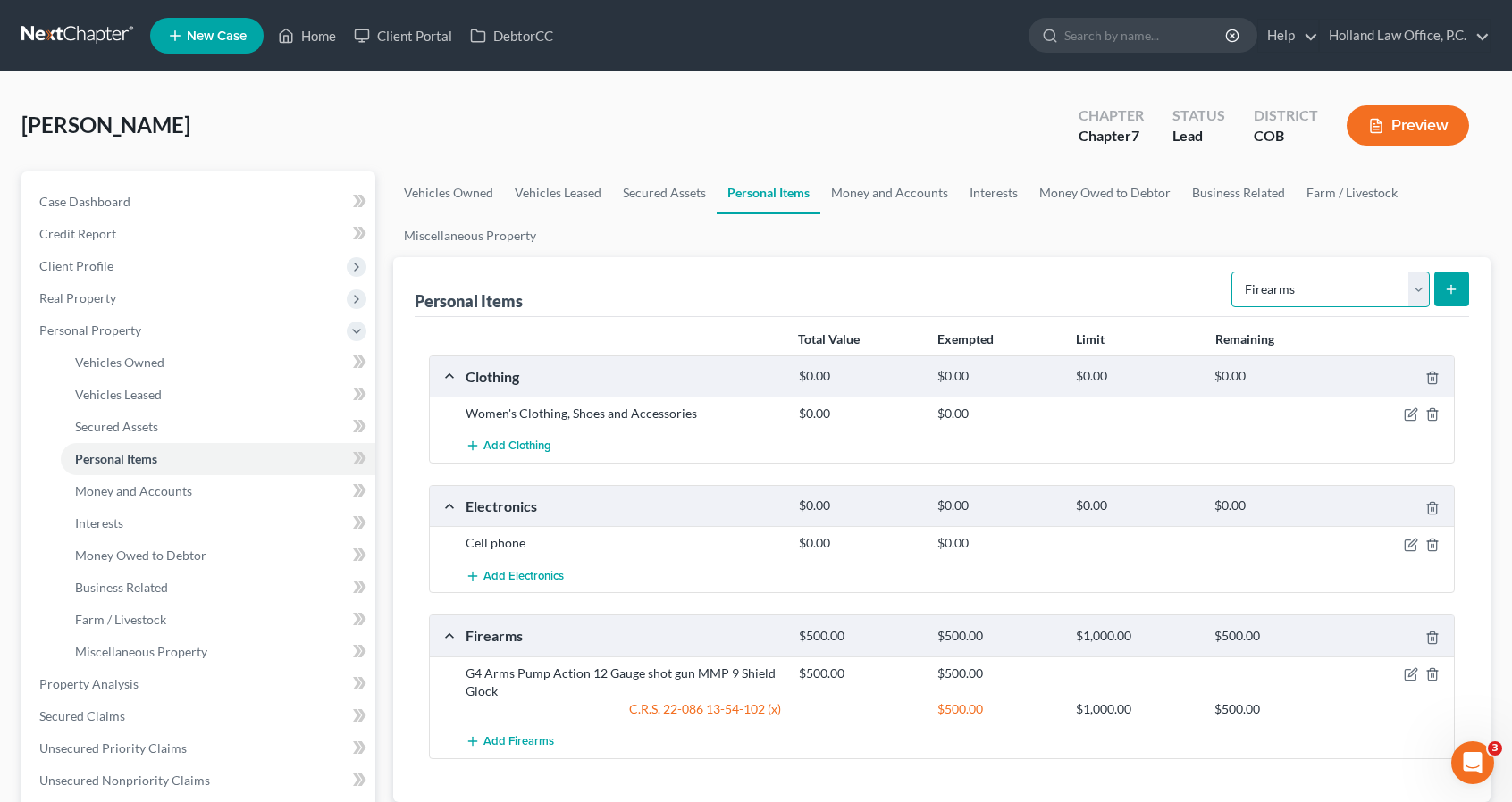
click at [1274, 289] on select "Select Item Type Clothing Collectibles Of Value Electronics Firearms Household …" at bounding box center [1329, 289] width 198 height 36
select select "household_goods"
click at [1234, 272] on select "Select Item Type Clothing Collectibles Of Value Electronics Firearms Household …" at bounding box center [1329, 289] width 198 height 36
click at [1444, 289] on icon "submit" at bounding box center [1451, 289] width 15 height 15
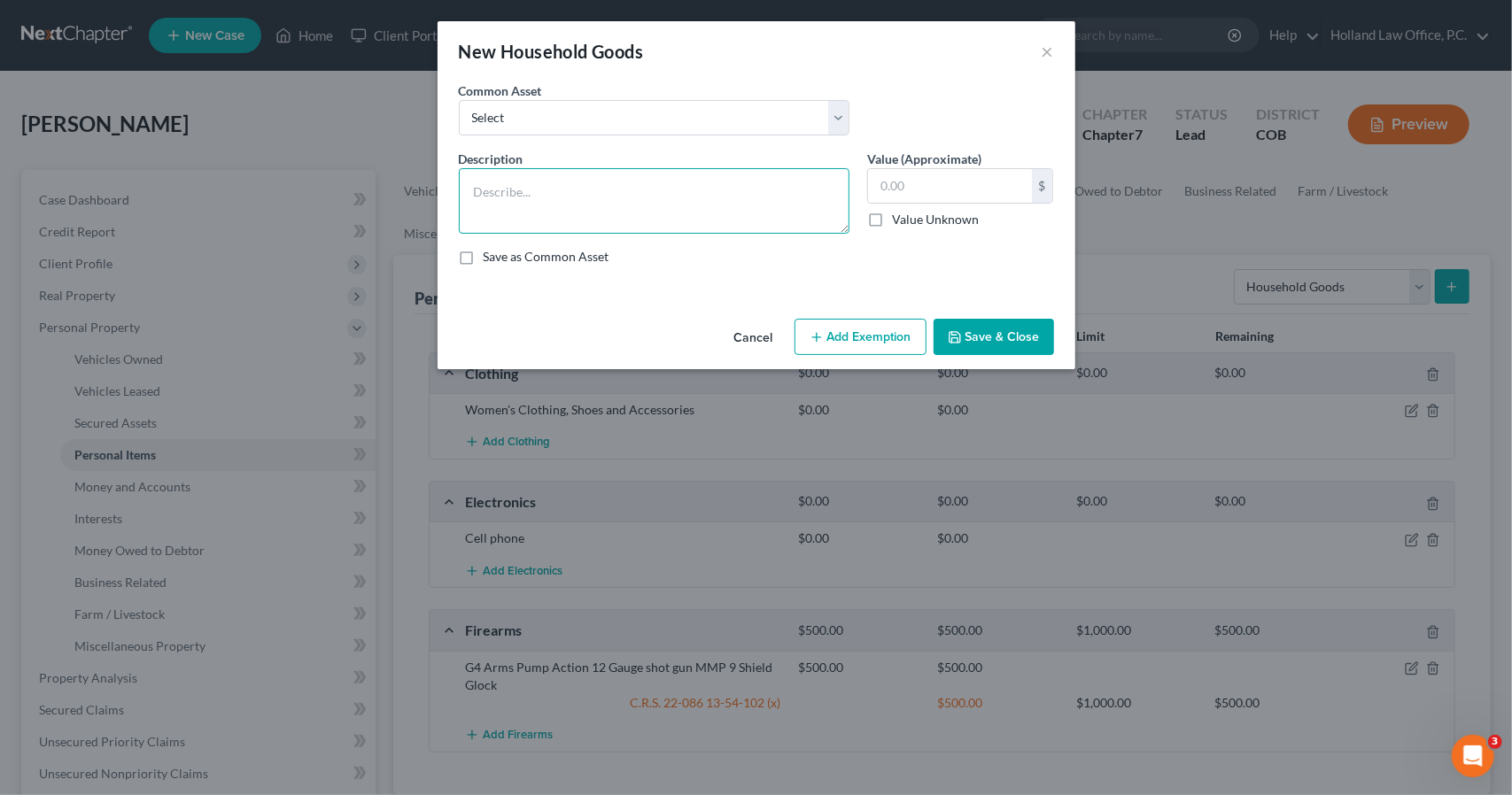
click at [782, 184] on textarea at bounding box center [654, 201] width 390 height 66
type textarea "Bed, Family Pictures"
click at [999, 322] on button "Save & Close" at bounding box center [994, 337] width 121 height 37
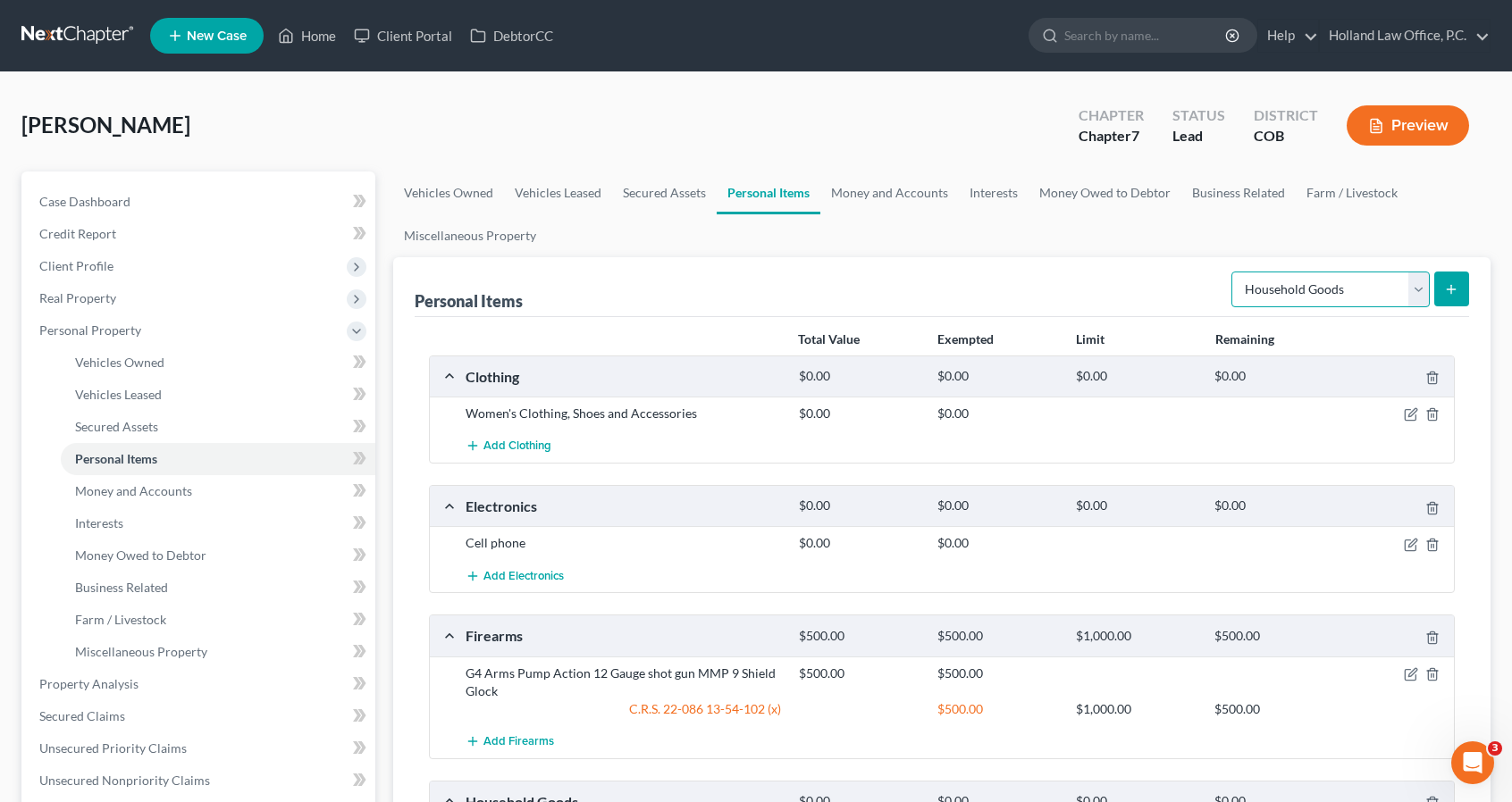
click at [1308, 300] on select "Select Item Type Clothing Collectibles Of Value Electronics Firearms Household …" at bounding box center [1329, 289] width 198 height 36
select select "jewelry"
click at [1234, 272] on select "Select Item Type Clothing Collectibles Of Value Electronics Firearms Household …" at bounding box center [1329, 289] width 198 height 36
click at [1447, 306] on form "Select Item Type Clothing Collectibles Of Value Electronics Firearms Household …" at bounding box center [1350, 290] width 238 height 37
click at [1446, 290] on icon "submit" at bounding box center [1451, 289] width 15 height 15
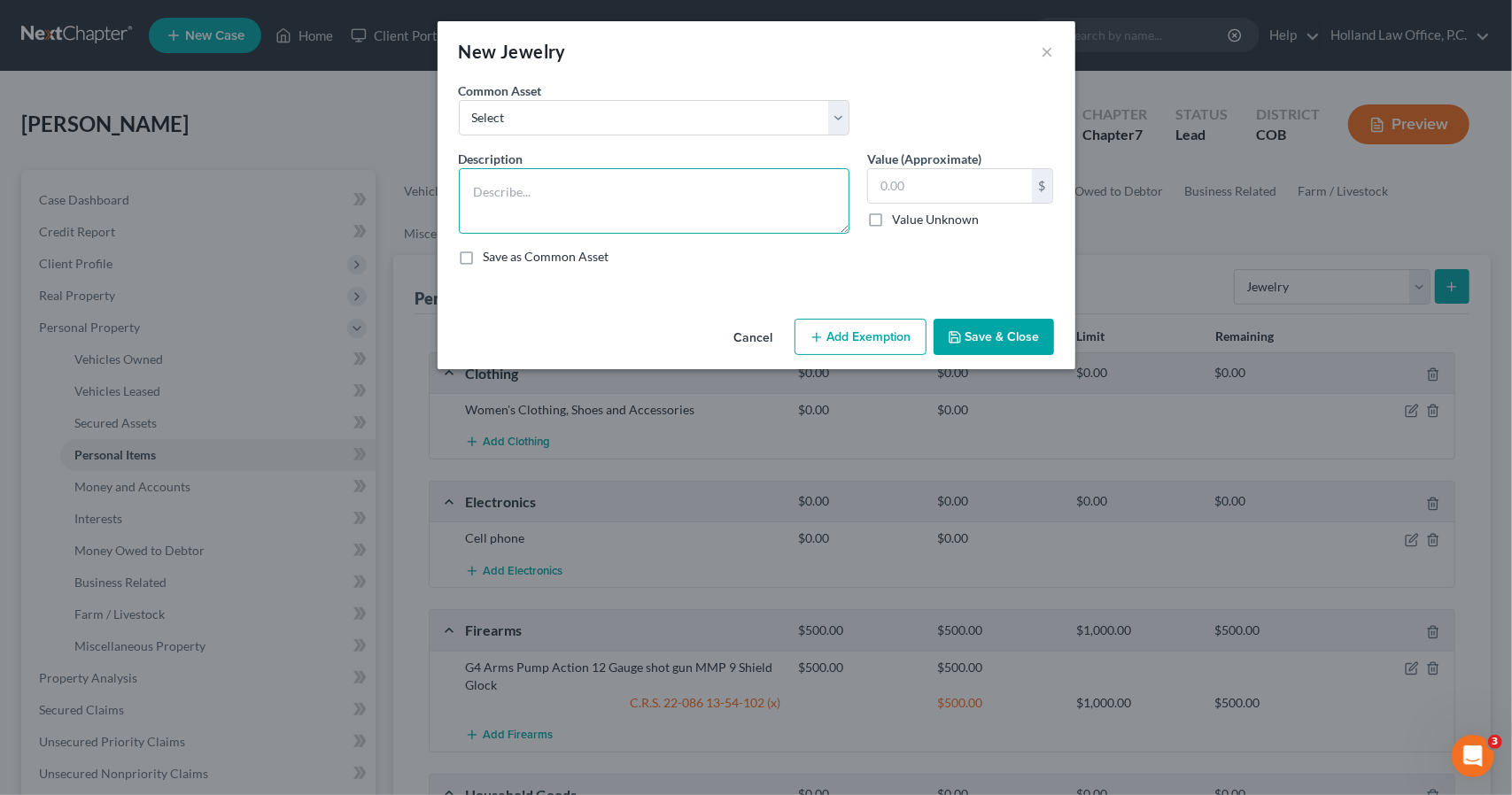
click at [804, 205] on textarea at bounding box center [654, 201] width 390 height 66
type textarea "Costume Jewlery"
click at [958, 344] on button "Save & Close" at bounding box center [994, 337] width 121 height 37
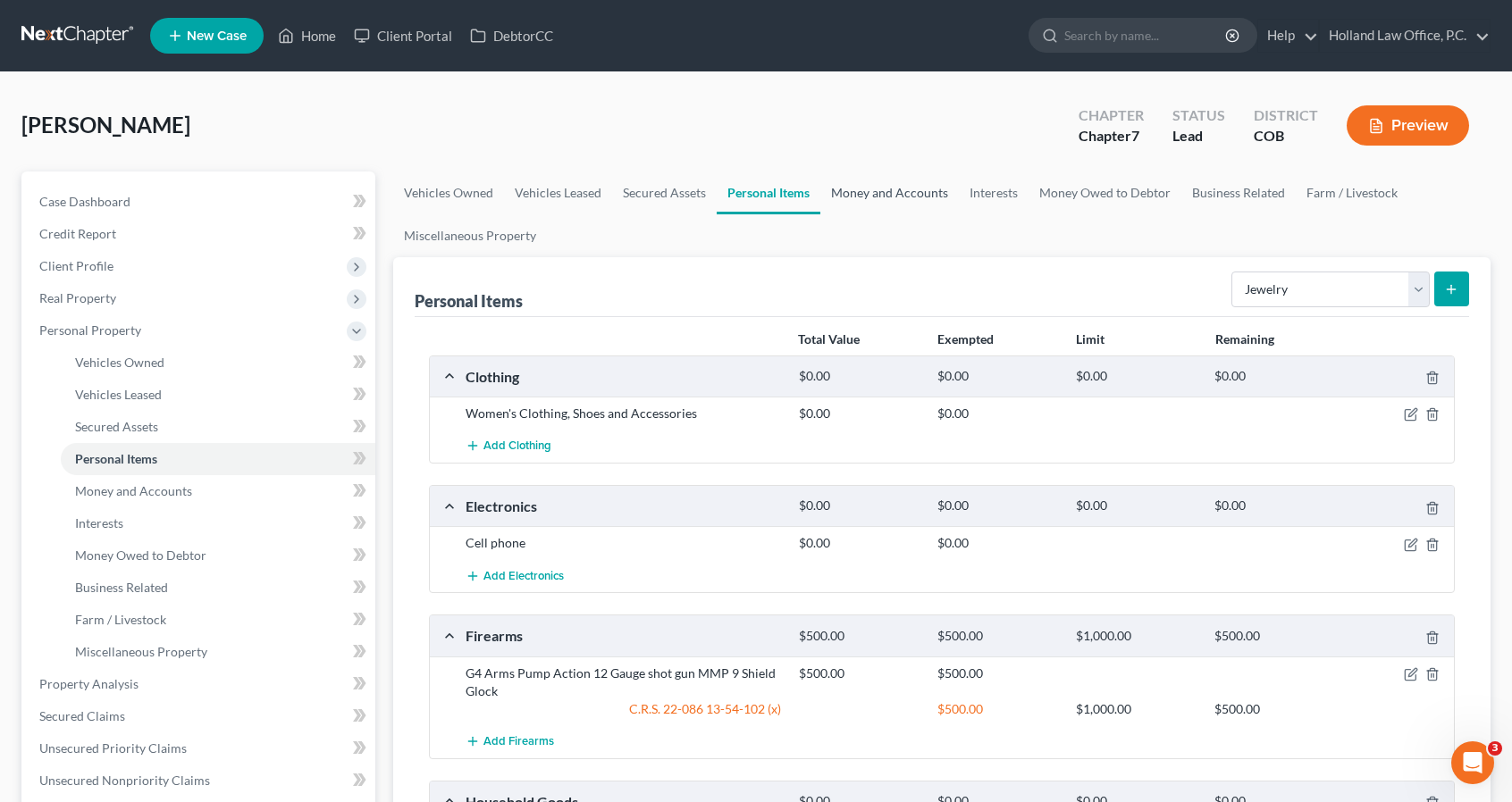
click at [890, 199] on link "Money and Accounts" at bounding box center [890, 193] width 138 height 43
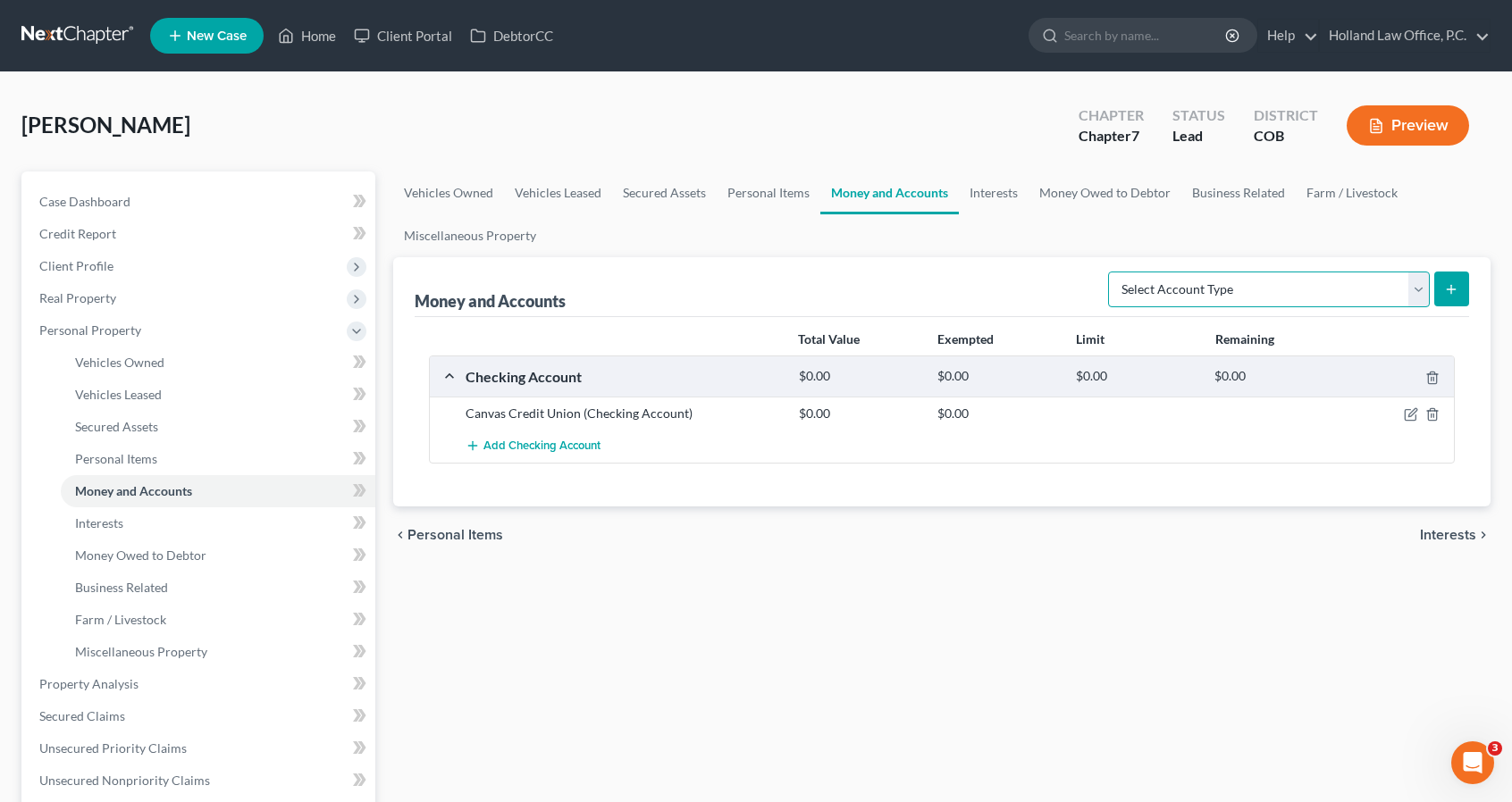
click at [1388, 282] on select "Select Account Type Brokerage Cash on Hand Certificates of Deposit Checking Acc…" at bounding box center [1269, 289] width 322 height 36
select select "savings"
click at [1113, 272] on select "Select Account Type Brokerage Cash on Hand Certificates of Deposit Checking Acc…" at bounding box center [1269, 289] width 322 height 36
click at [1451, 296] on button "submit" at bounding box center [1451, 289] width 35 height 35
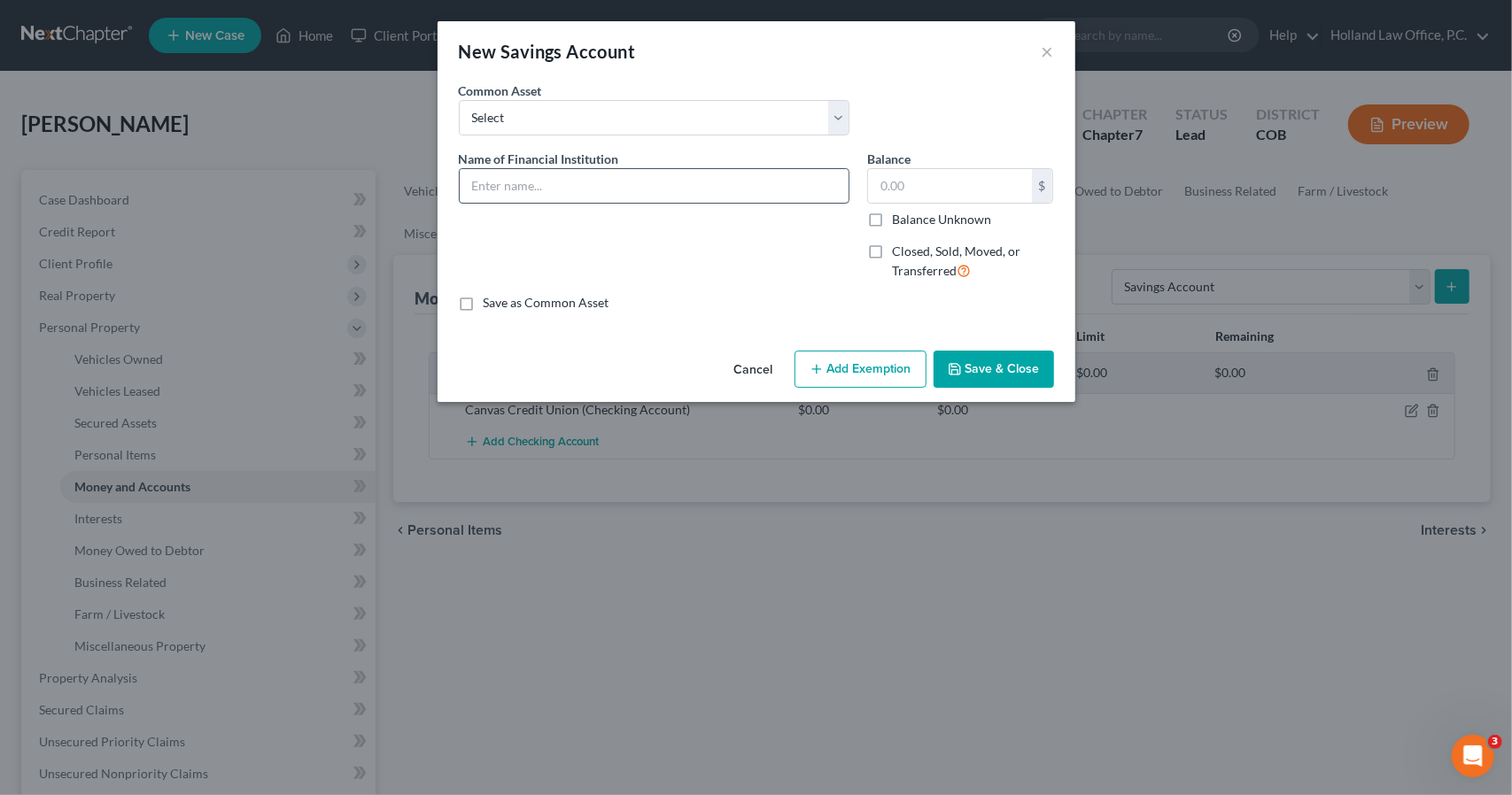
click at [772, 182] on input "text" at bounding box center [654, 186] width 389 height 34
type input "Canvas - 2017"
click at [846, 371] on button "Add Exemption" at bounding box center [860, 369] width 132 height 37
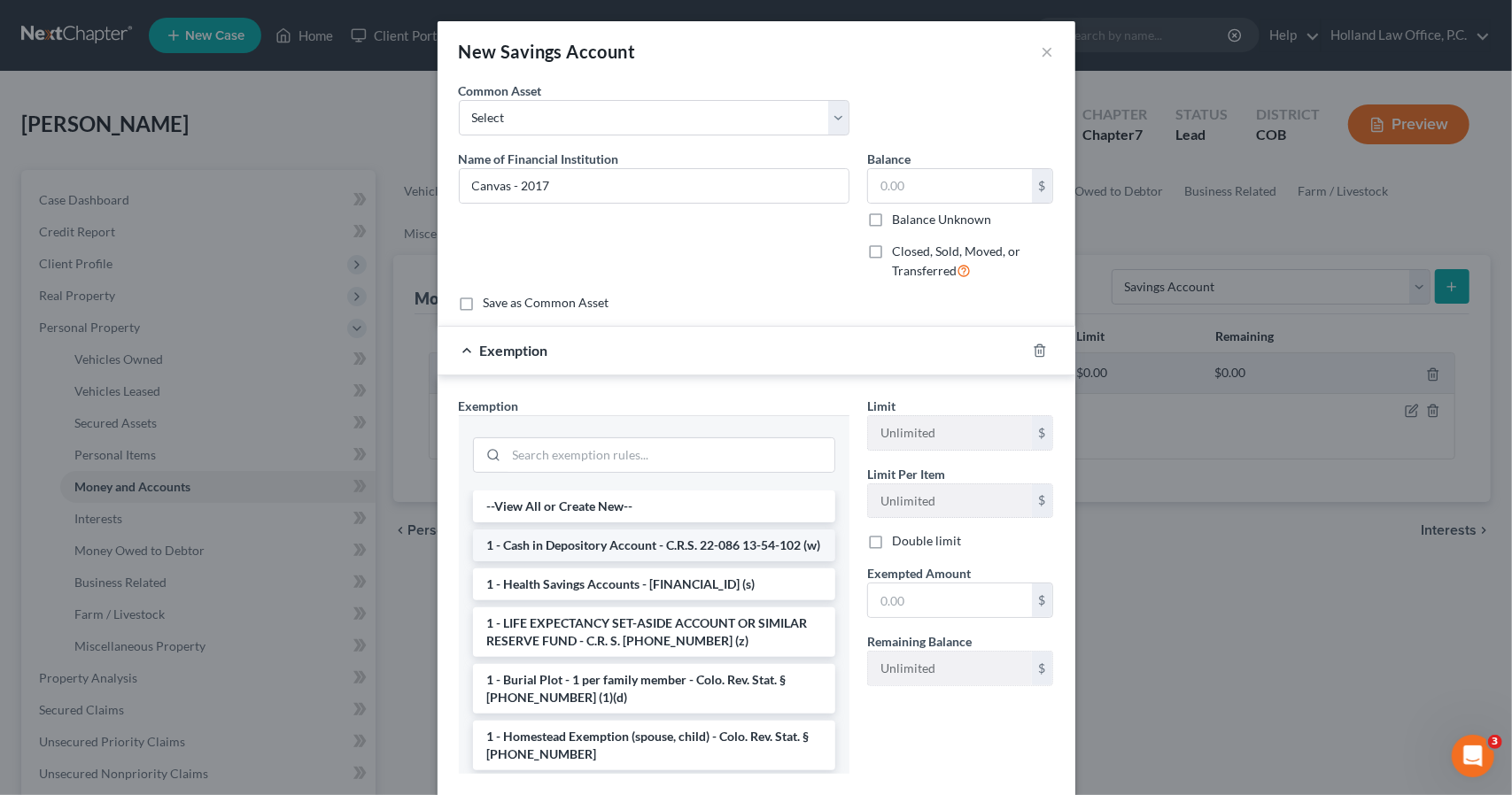
click at [684, 537] on li "1 - Cash in Depository Account - C.R.S. 22-086 13-54-102 (w)" at bounding box center [654, 546] width 362 height 32
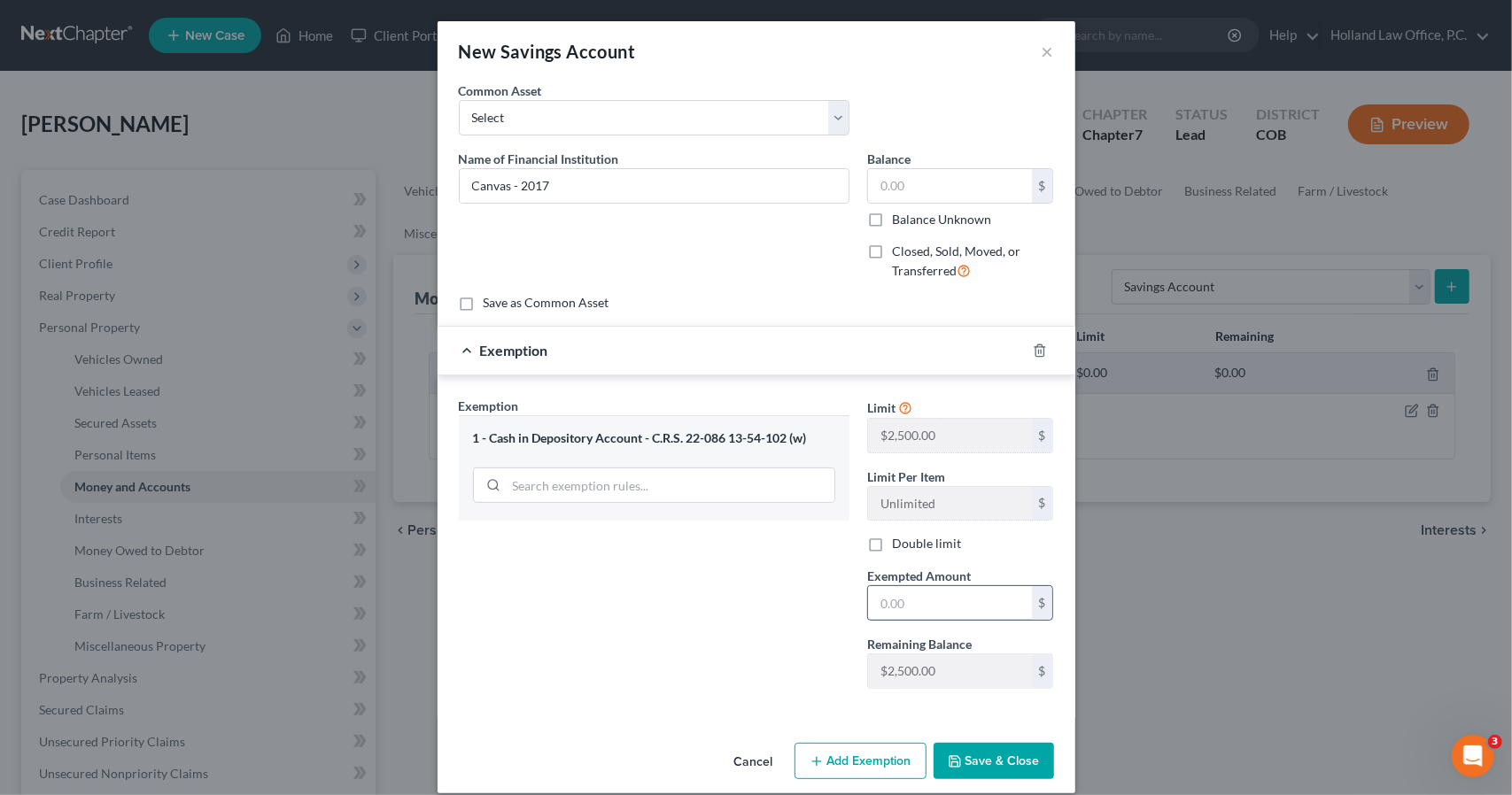
click at [910, 592] on input "text" at bounding box center [950, 603] width 164 height 34
type input "0"
click at [945, 747] on button "Save & Close" at bounding box center [994, 761] width 121 height 37
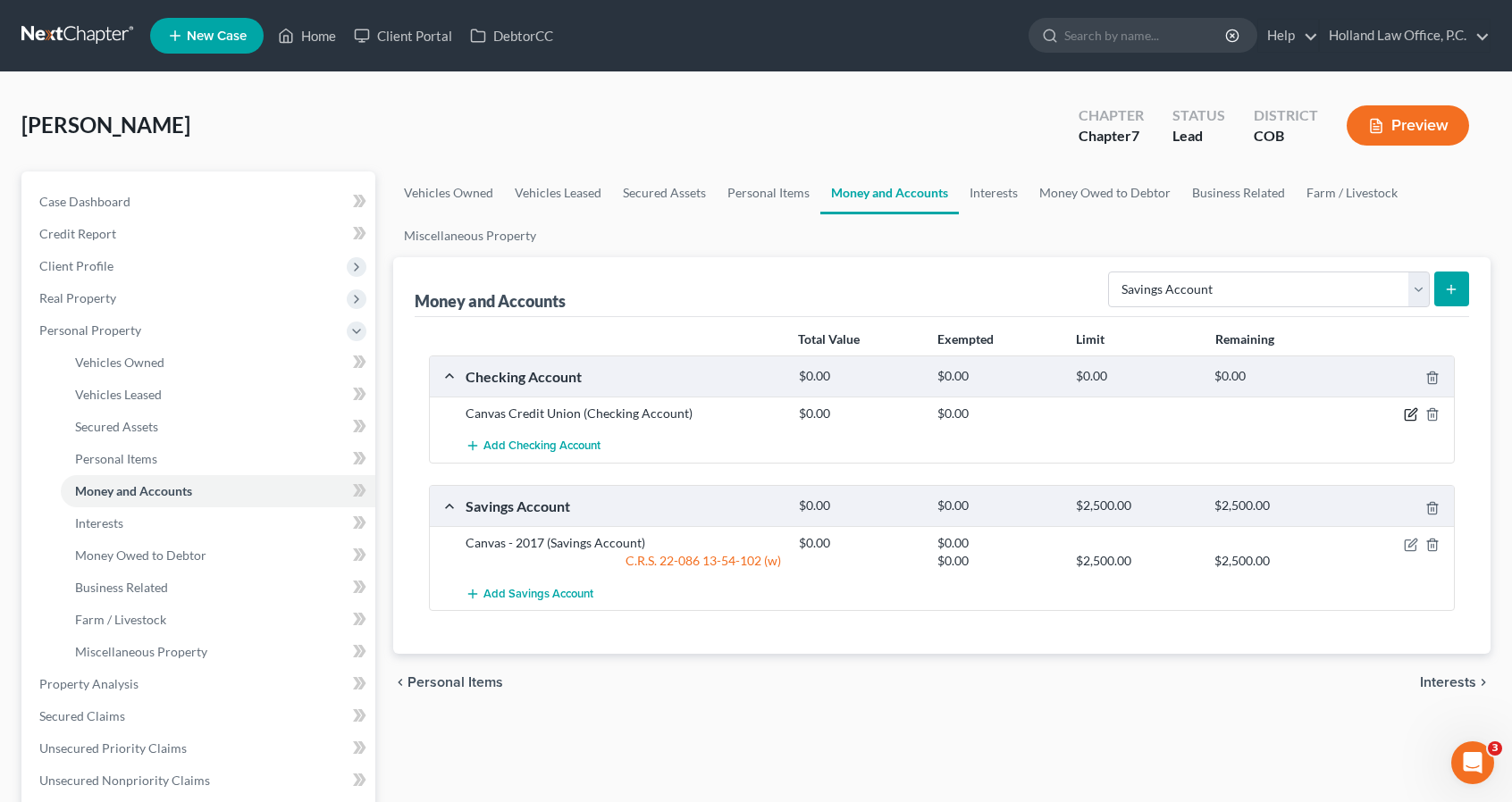
click at [1404, 410] on icon "button" at bounding box center [1410, 416] width 11 height 11
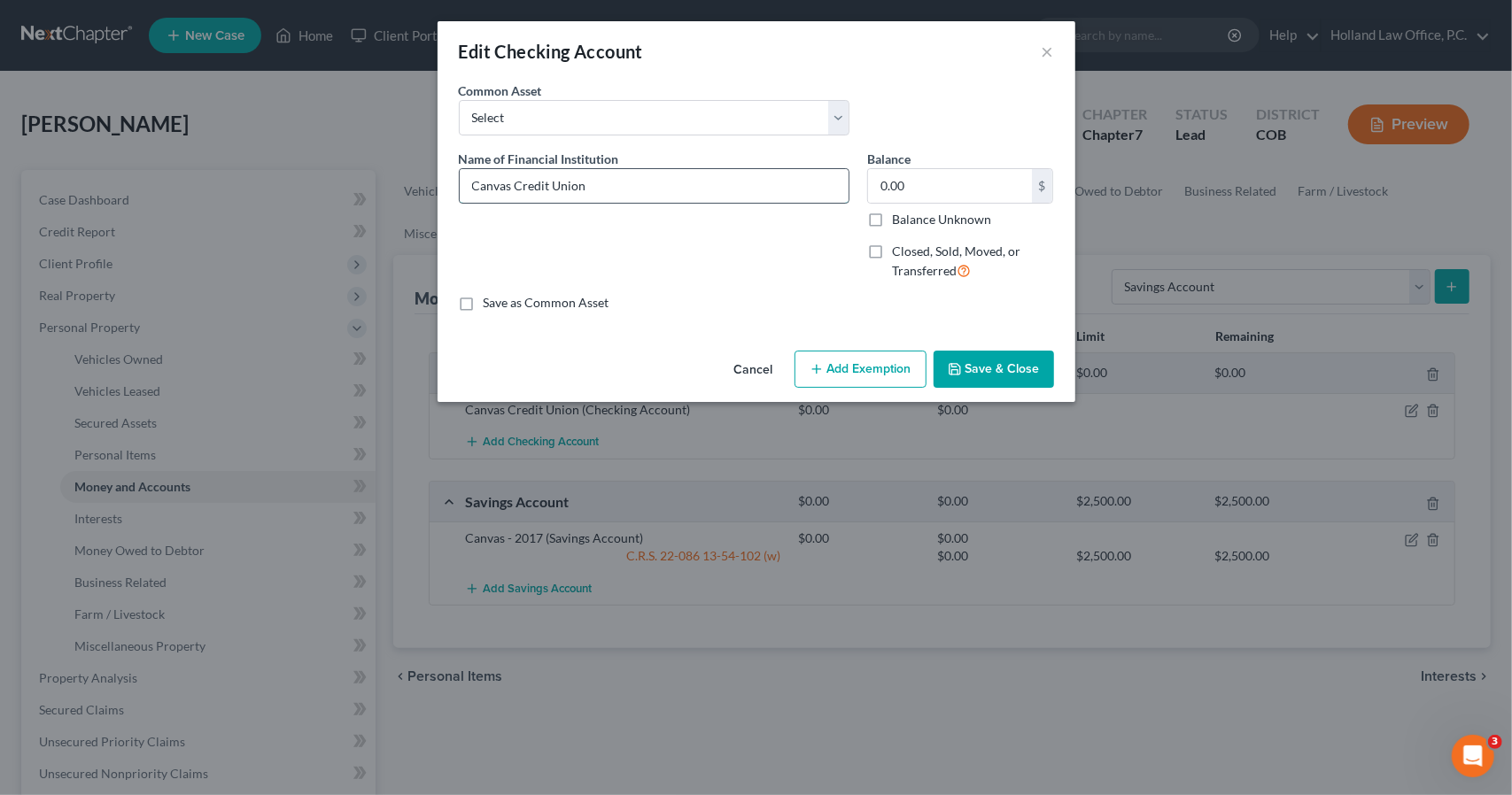
click at [698, 195] on input "Canvas Credit Union" at bounding box center [654, 186] width 389 height 34
type input "Canvas - 2017"
click at [846, 351] on button "Add Exemption" at bounding box center [860, 369] width 132 height 37
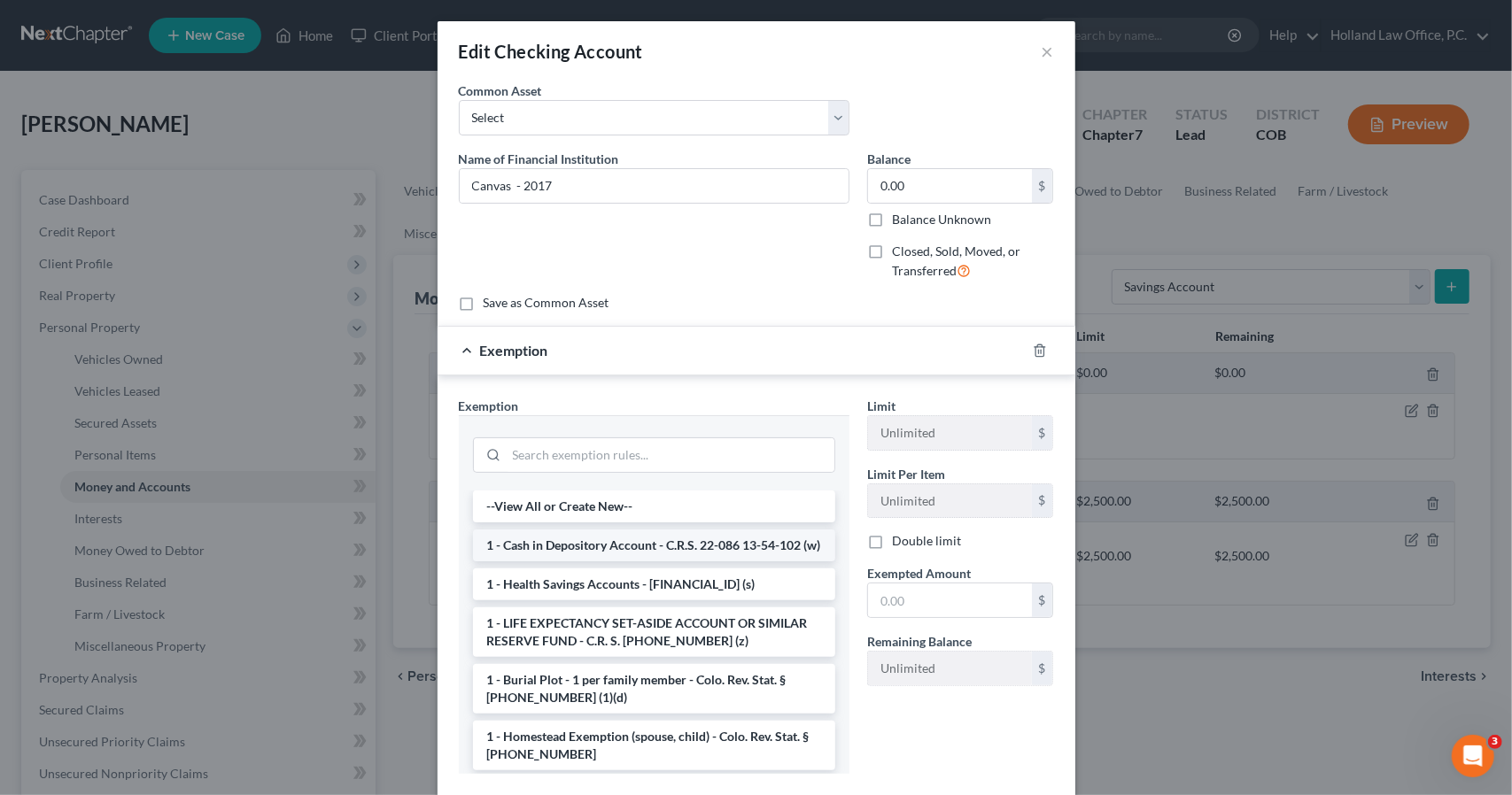
click at [756, 548] on li "1 - Cash in Depository Account - C.R.S. 22-086 13-54-102 (w)" at bounding box center [654, 546] width 362 height 32
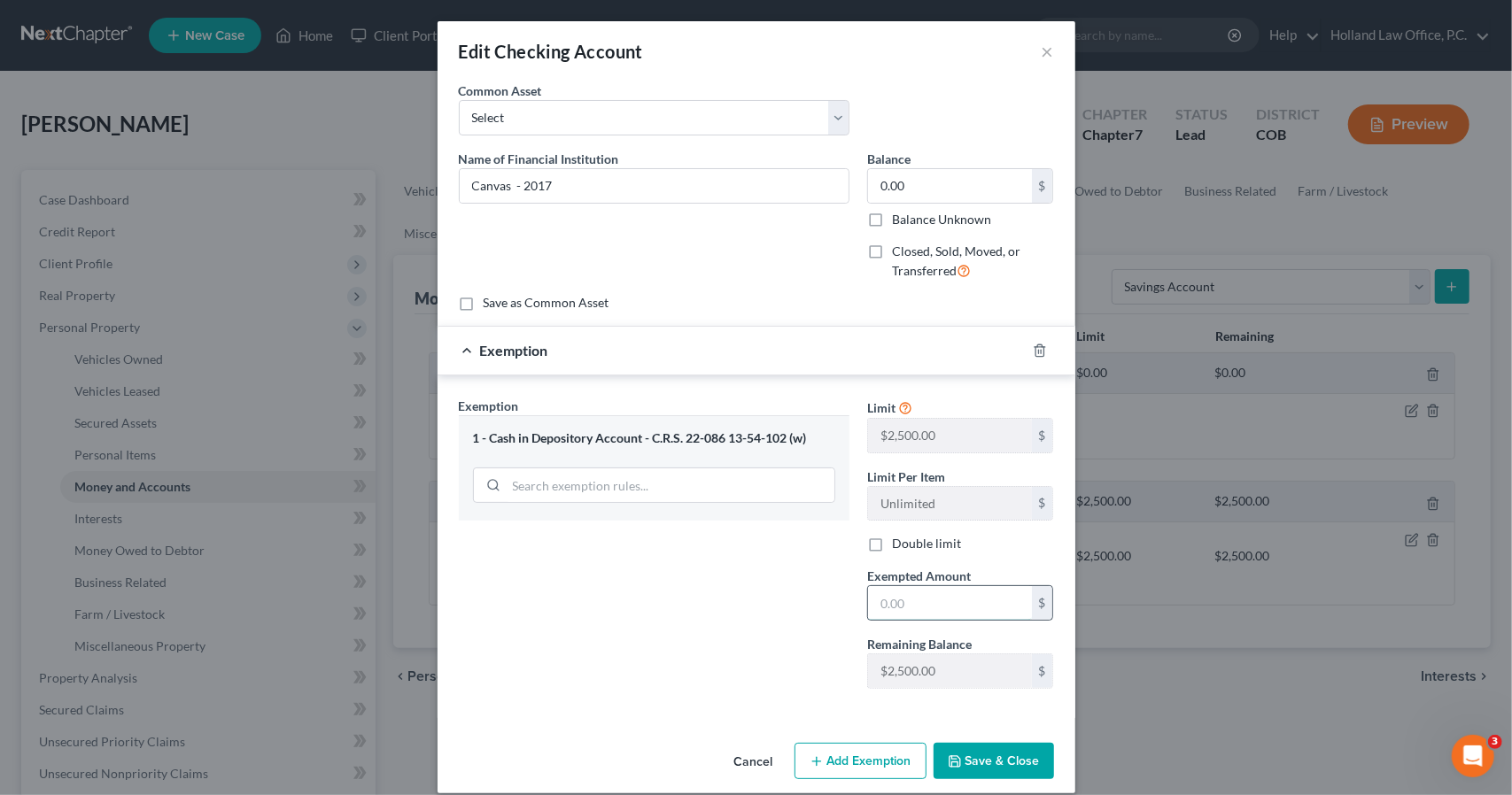
click at [925, 600] on input "text" at bounding box center [950, 603] width 164 height 34
type input "0"
click at [980, 760] on button "Save & Close" at bounding box center [994, 761] width 121 height 37
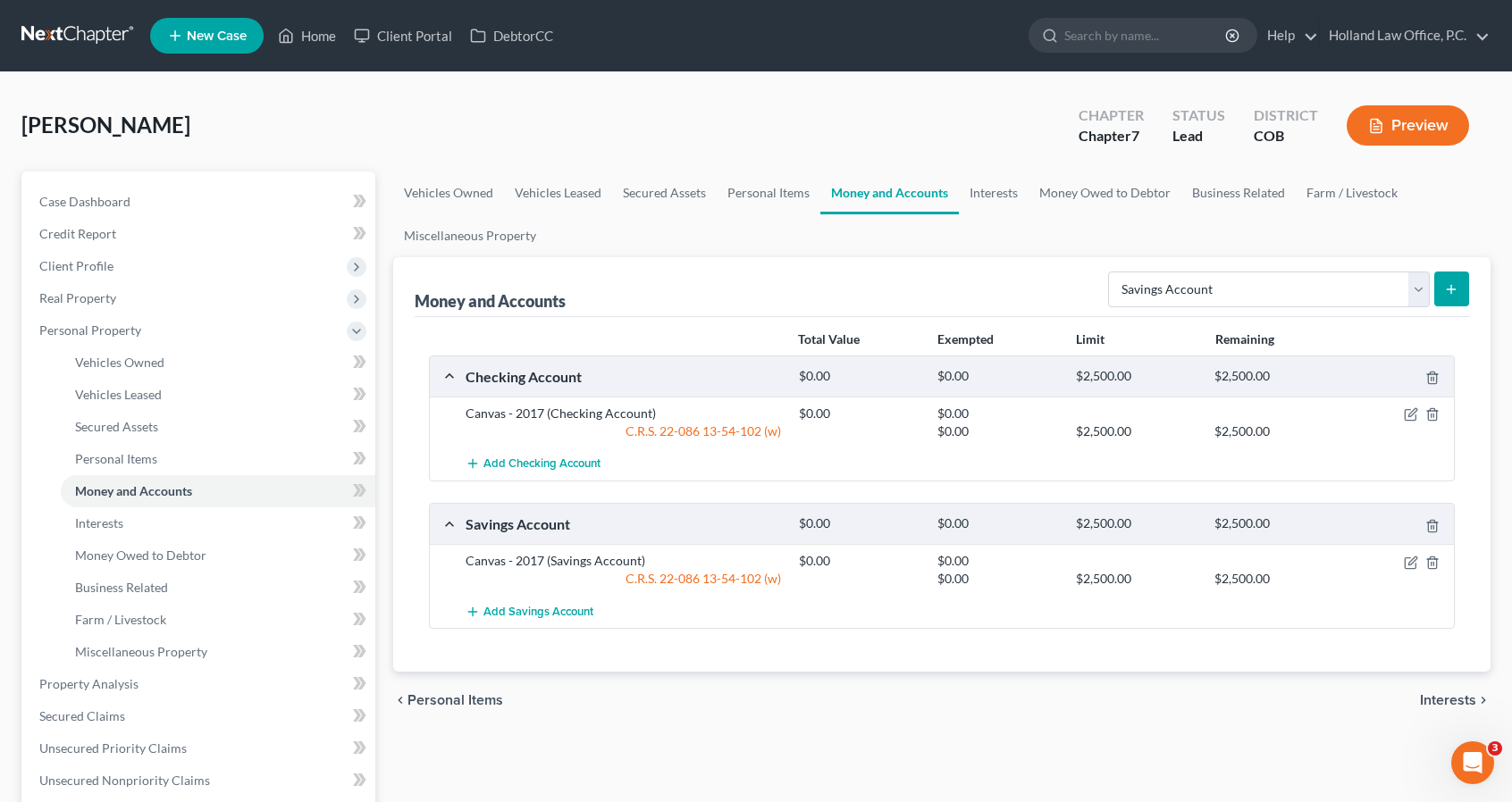
click at [1456, 289] on line "submit" at bounding box center [1451, 289] width 8 height 0
click at [1446, 300] on button "submit" at bounding box center [1451, 289] width 35 height 35
click at [575, 612] on span "Add Savings Account" at bounding box center [537, 612] width 110 height 15
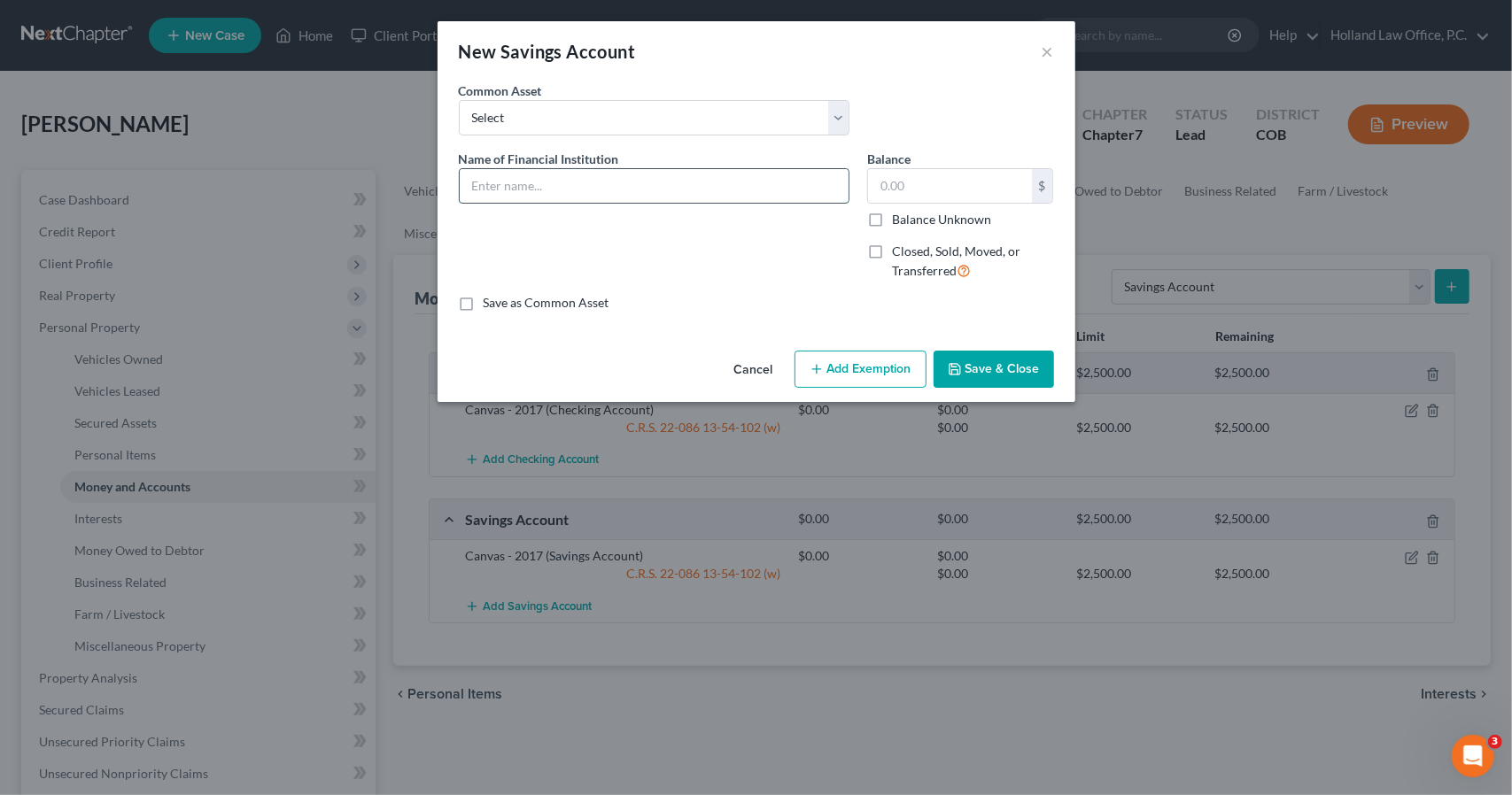
click at [582, 188] on input "text" at bounding box center [654, 186] width 389 height 34
type input "v"
type input "Canvas - 2017"
click at [844, 371] on button "Add Exemption" at bounding box center [860, 369] width 132 height 37
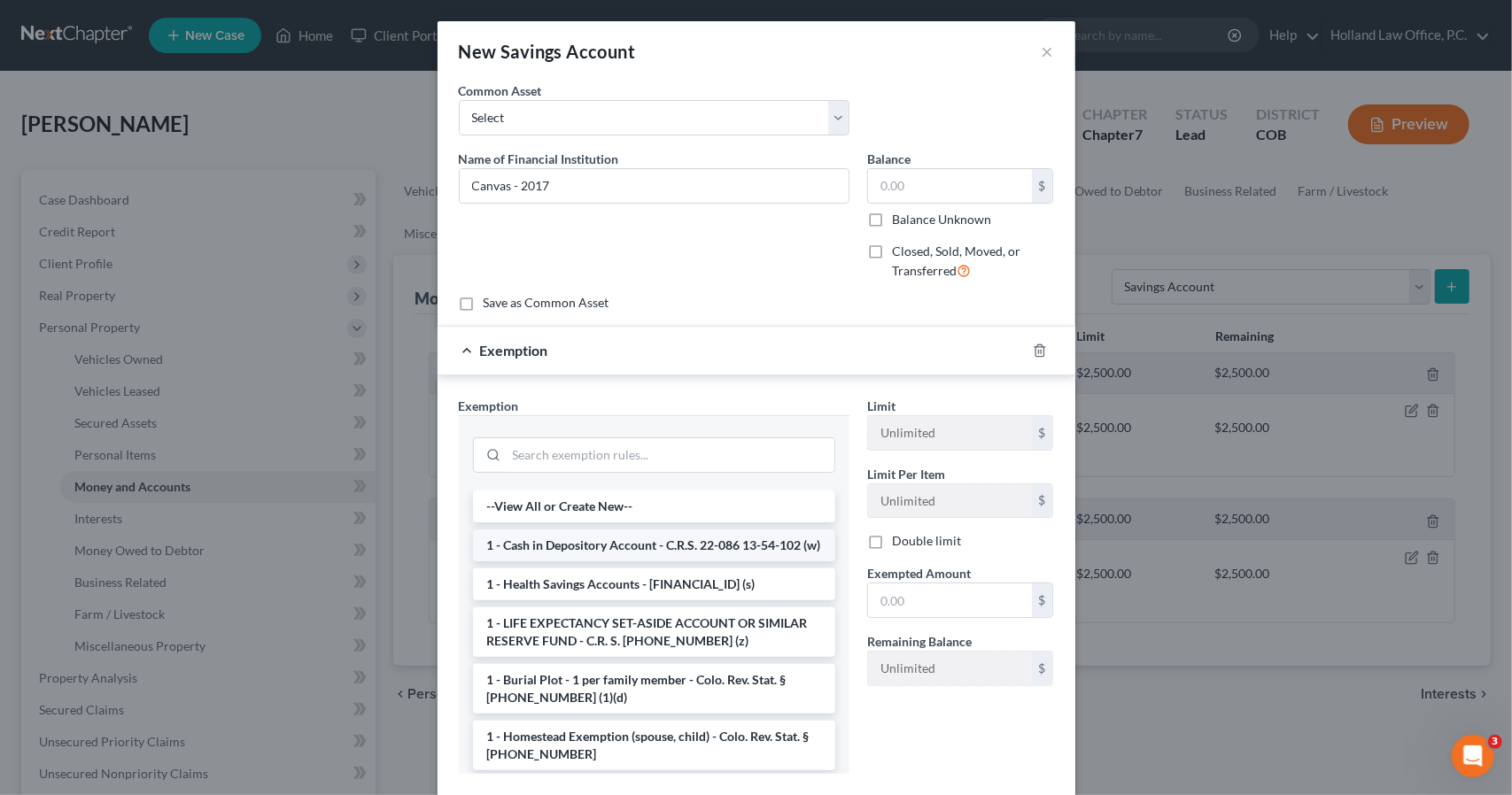
click at [717, 548] on li "1 - Cash in Depository Account - C.R.S. 22-086 13-54-102 (w)" at bounding box center [654, 546] width 362 height 32
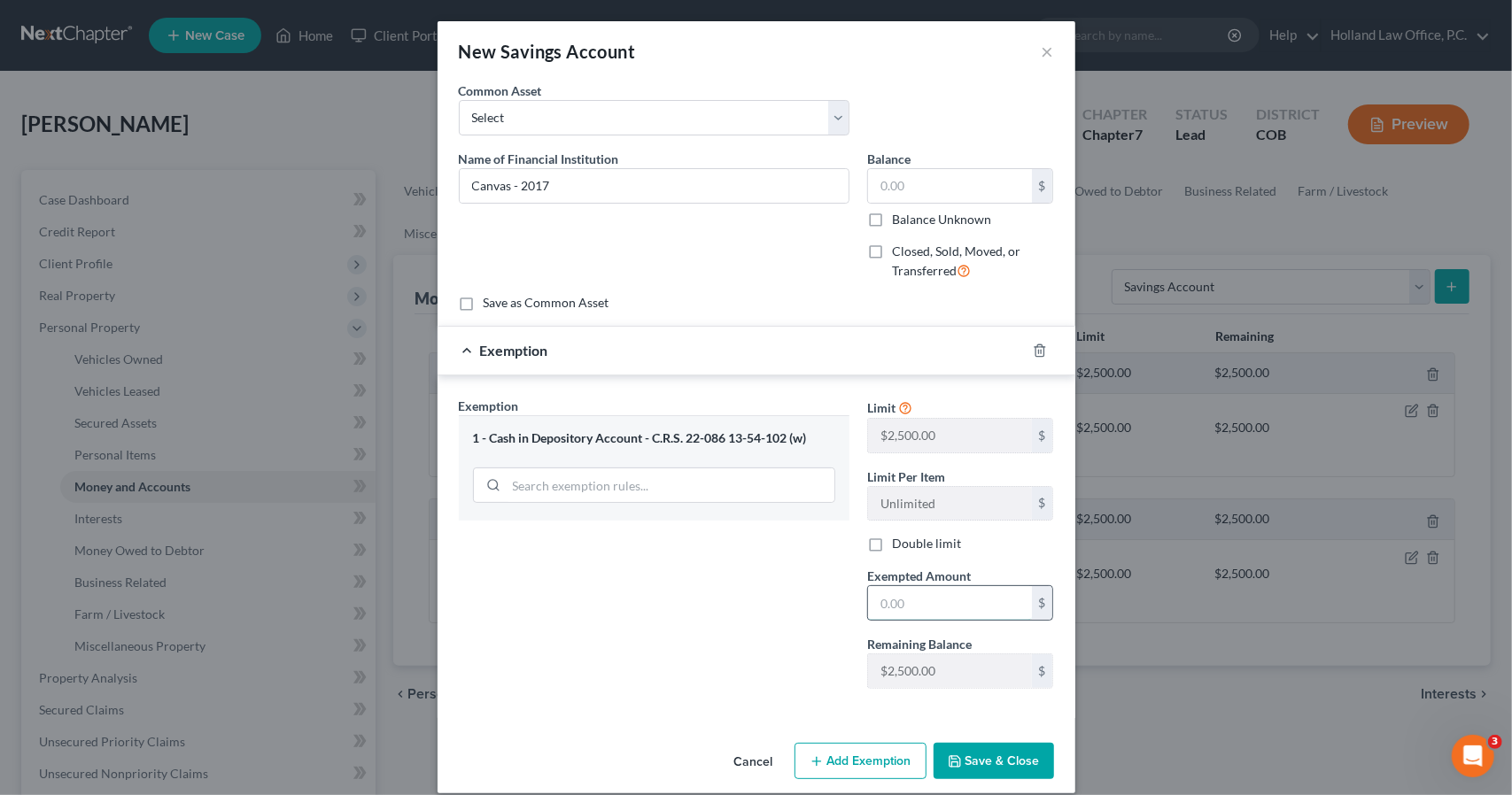
click at [900, 609] on input "text" at bounding box center [950, 603] width 164 height 34
type input "0"
click at [978, 768] on button "Save & Close" at bounding box center [994, 761] width 121 height 37
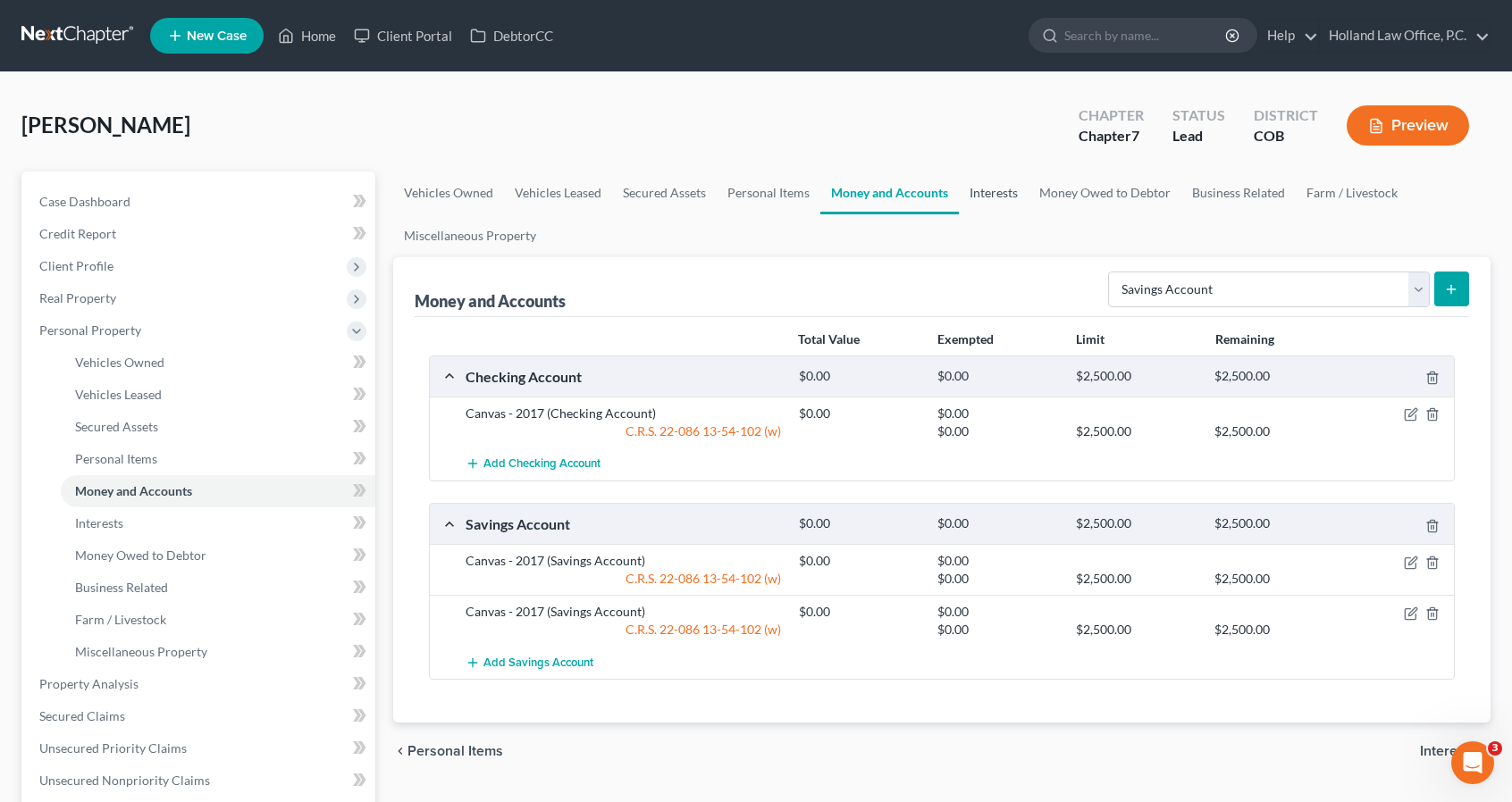
click at [1021, 197] on link "Interests" at bounding box center [994, 193] width 70 height 43
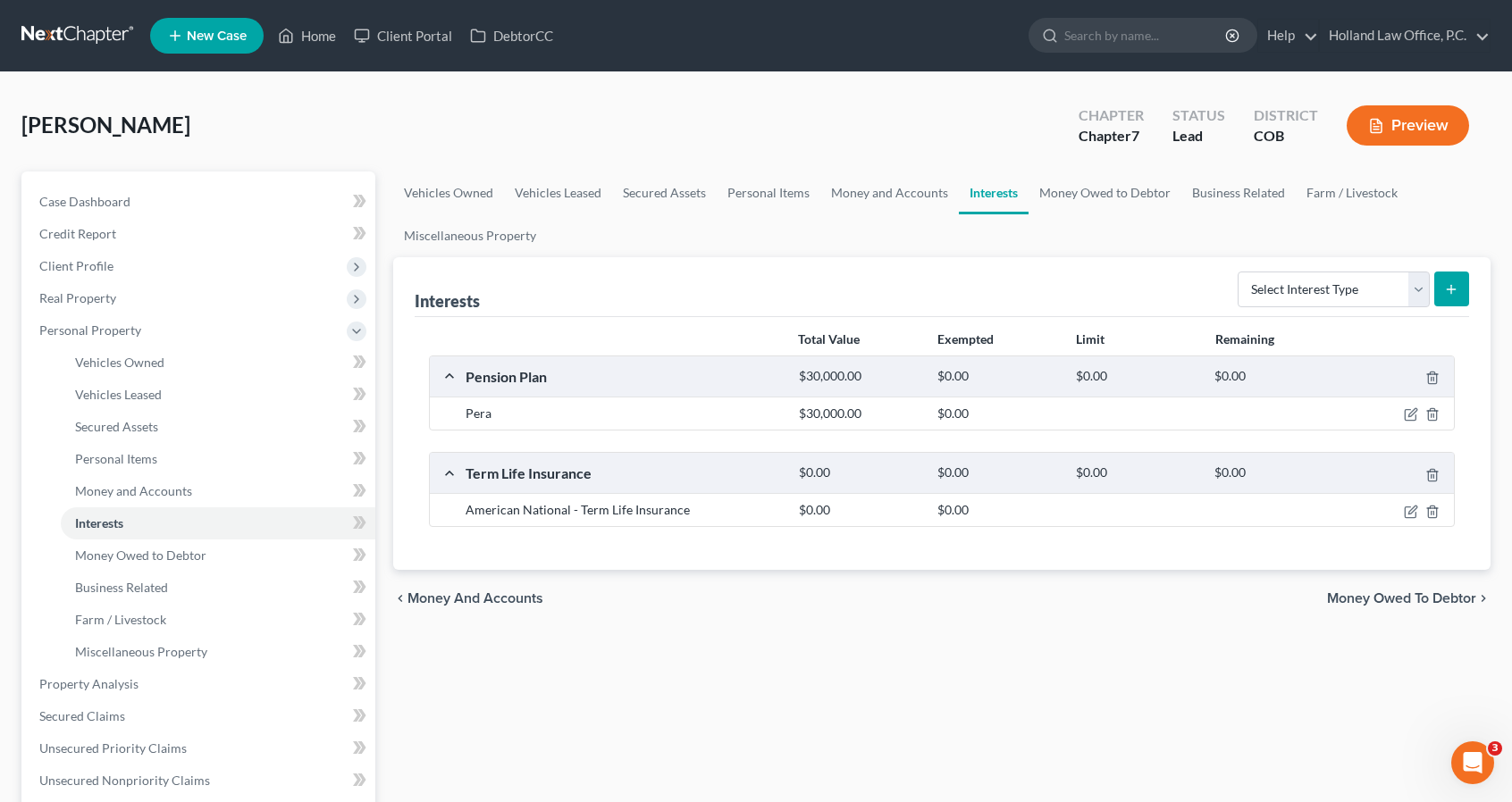
click at [1257, 265] on div "Select Interest Type 401K Annuity Bond Education IRA Government Bond Government…" at bounding box center [1349, 288] width 239 height 47
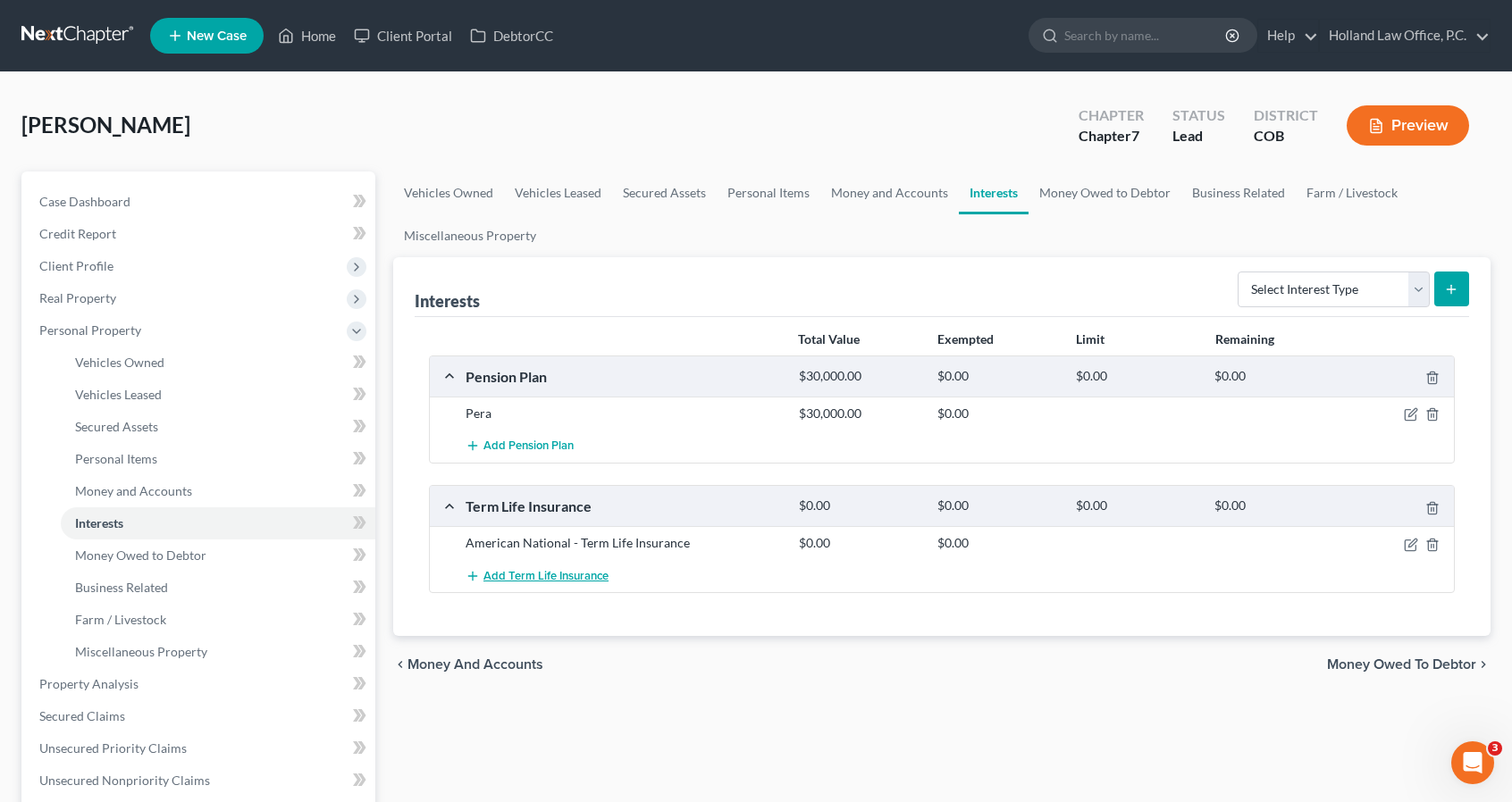
click at [526, 580] on span "Add Term Life Insurance" at bounding box center [546, 576] width 125 height 15
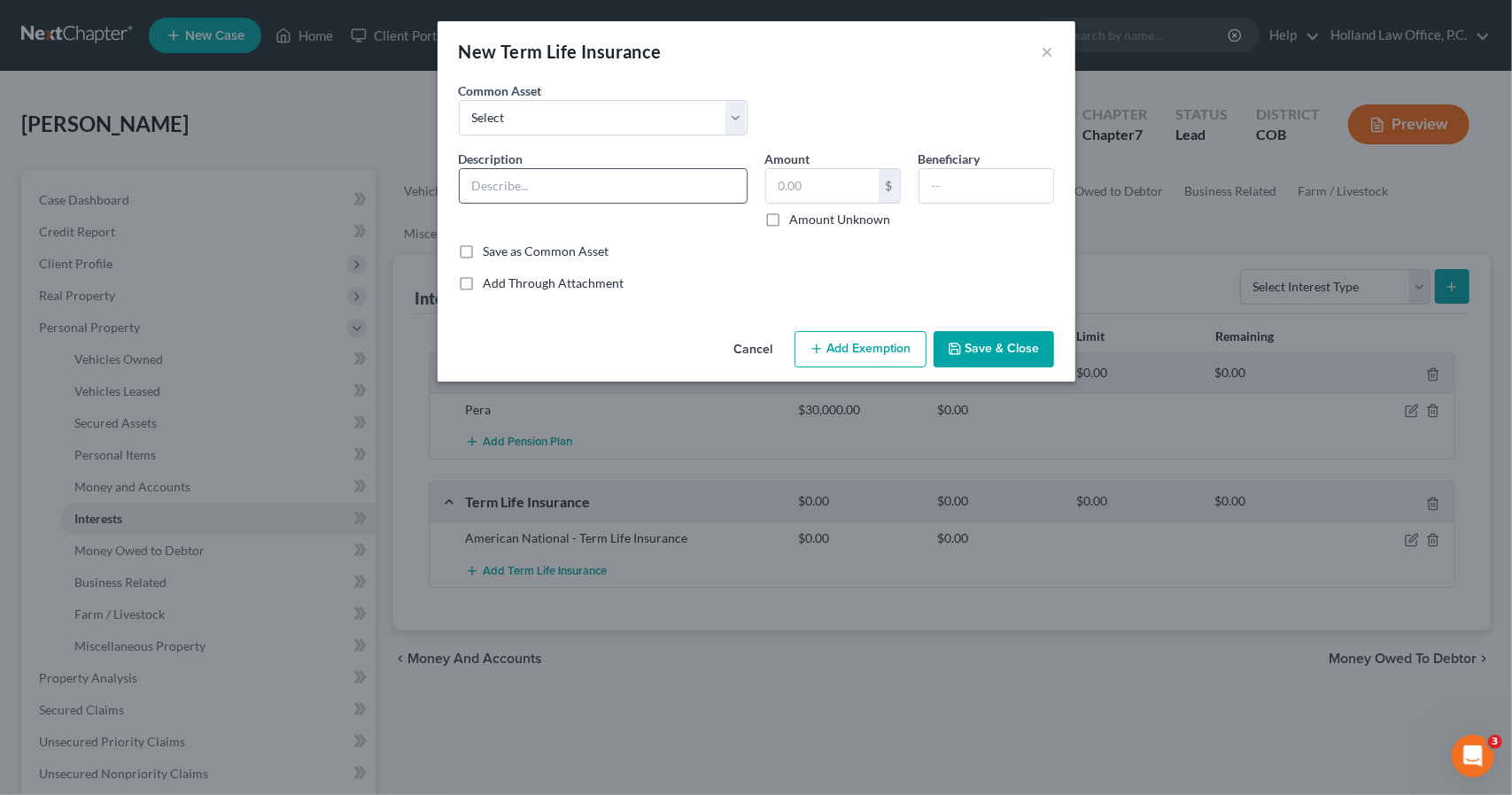
click at [686, 187] on input "text" at bounding box center [603, 186] width 287 height 34
type input "Auto - PNC"
drag, startPoint x: 996, startPoint y: 192, endPoint x: 931, endPoint y: 182, distance: 65.8
click at [931, 182] on input "Myisha Barr" at bounding box center [986, 186] width 133 height 34
type input "Myisha Barr"
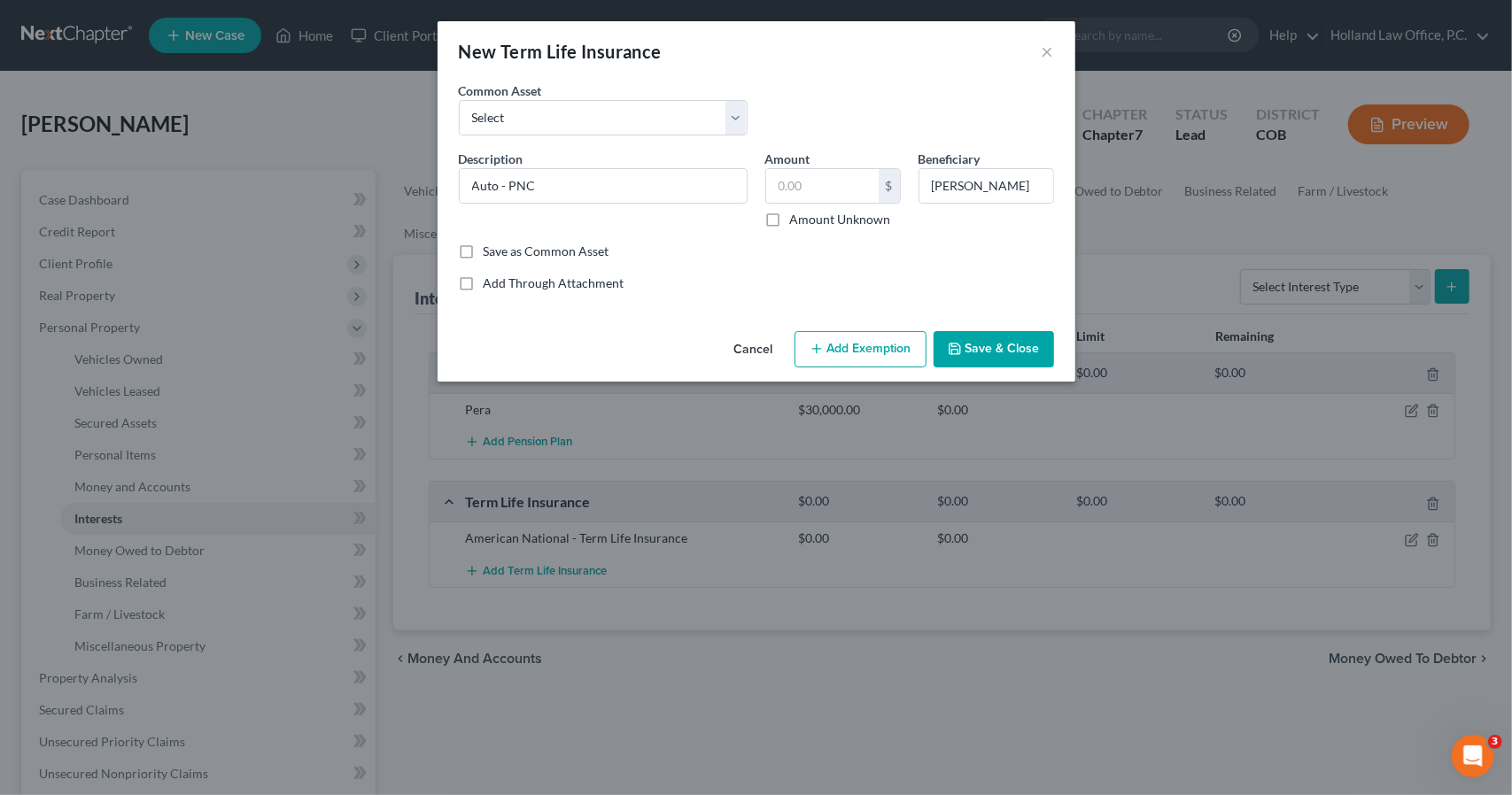
click at [997, 341] on button "Save & Close" at bounding box center [994, 349] width 121 height 37
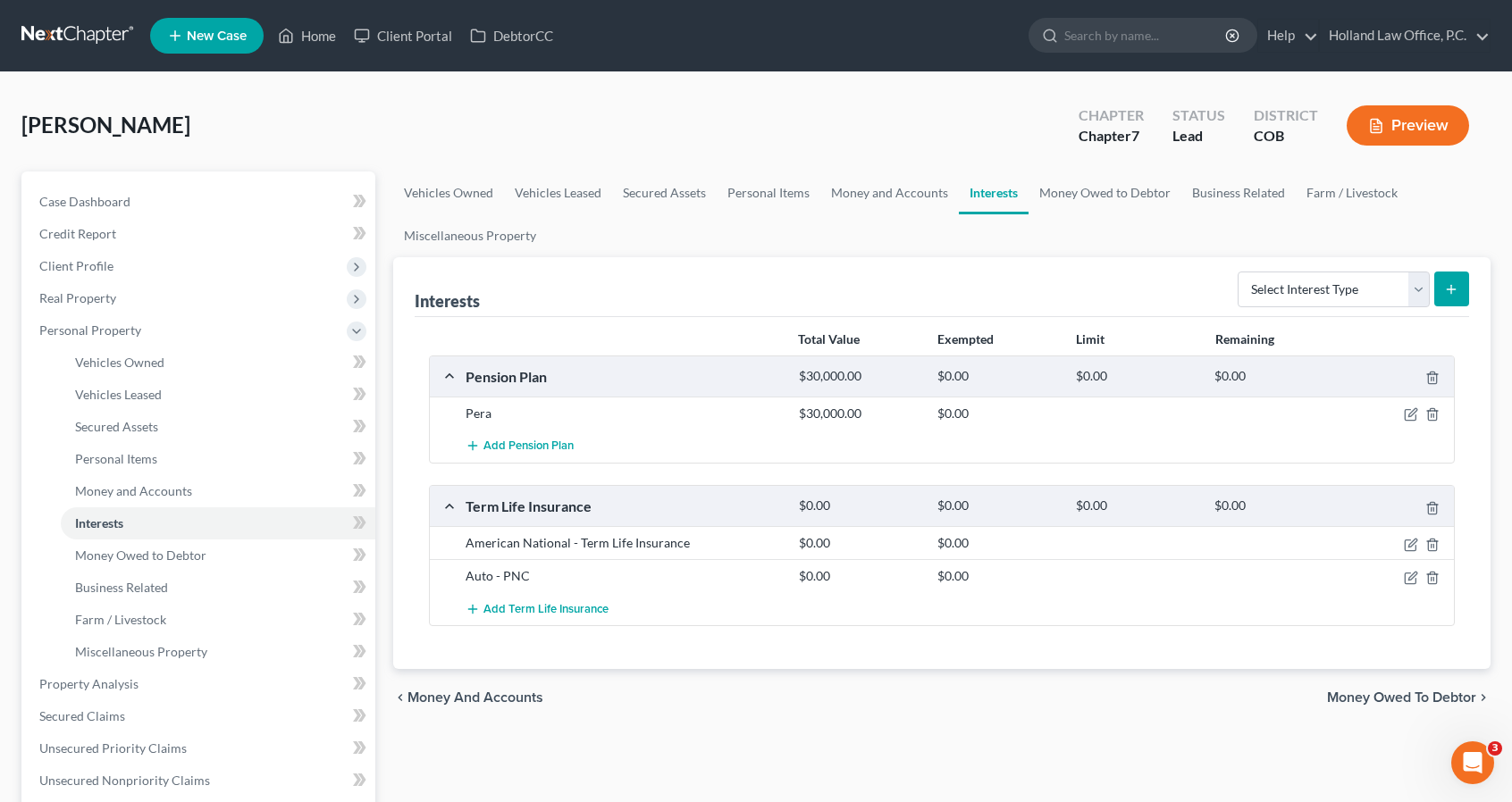
click at [1446, 289] on icon "submit" at bounding box center [1451, 289] width 15 height 15
click at [588, 603] on span "Add Term Life Insurance" at bounding box center [546, 609] width 125 height 15
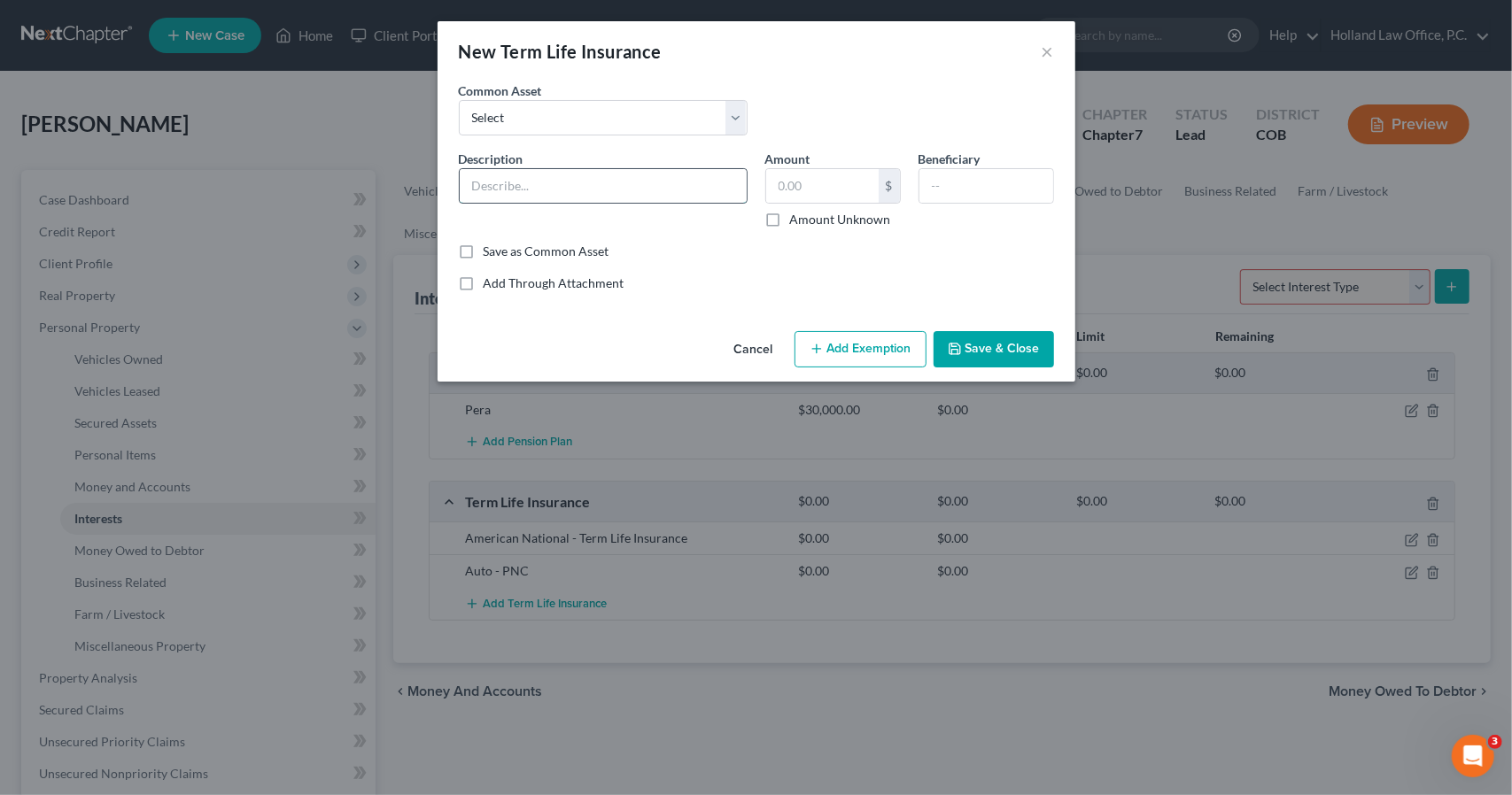
click at [581, 193] on input "text" at bounding box center [603, 186] width 287 height 34
type input "Health - Cigna"
click at [941, 194] on input "text" at bounding box center [986, 186] width 133 height 34
paste input "Myisha Barr"
type input "Myisha Barr"
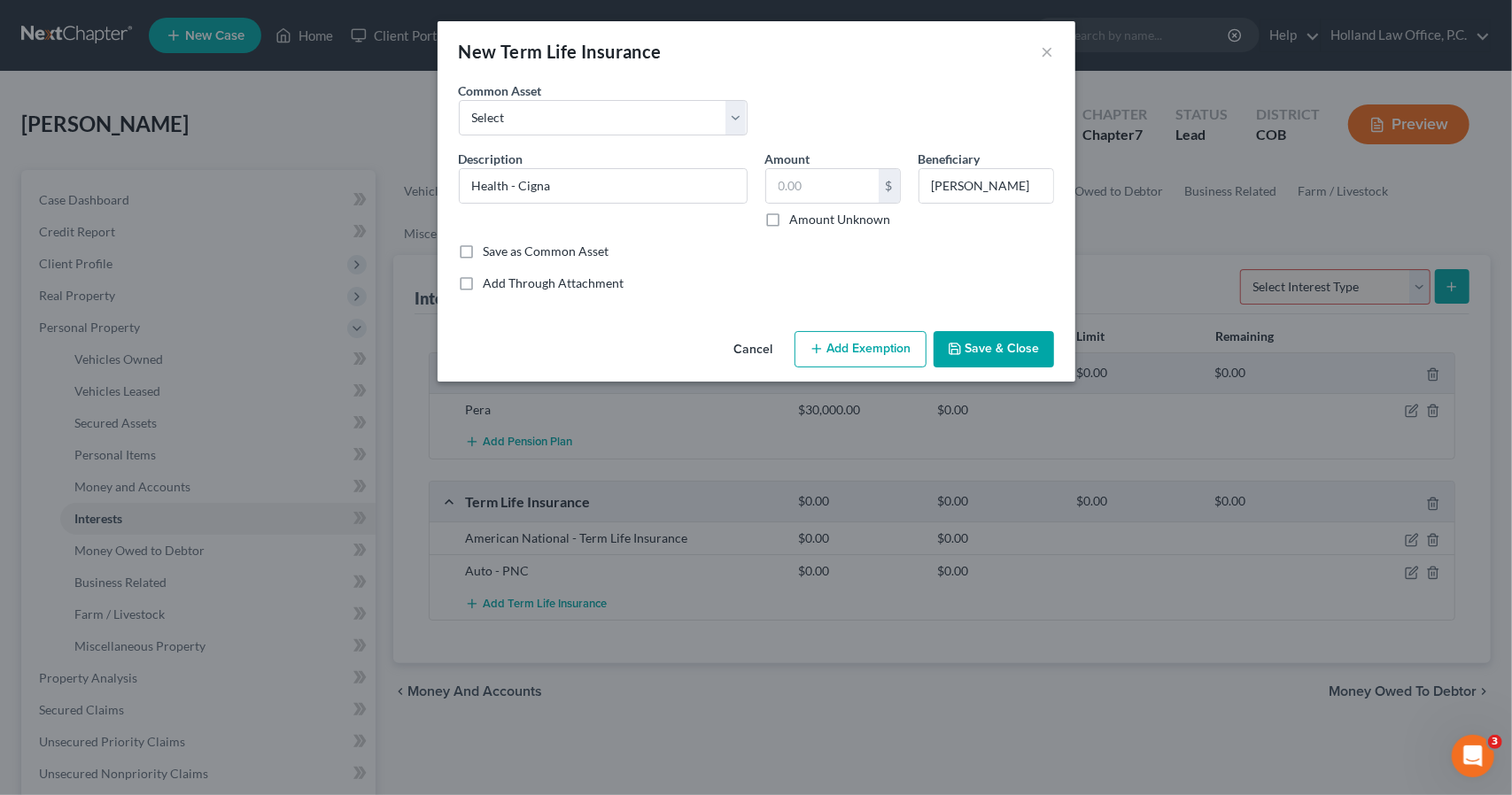
click at [999, 335] on button "Save & Close" at bounding box center [994, 349] width 121 height 37
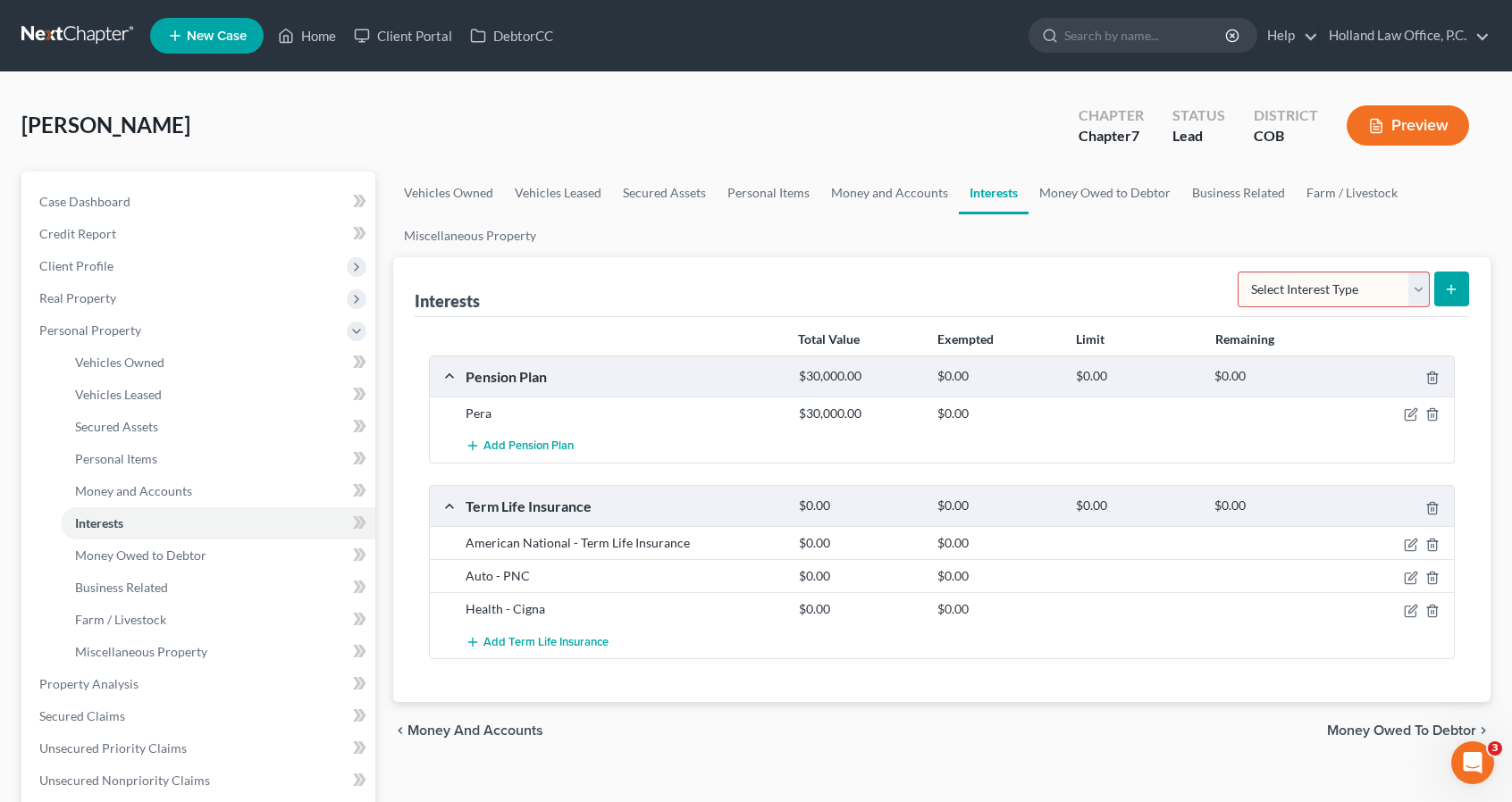
click at [1404, 287] on select "Select Interest Type 401K Annuity Bond Education IRA Government Bond Government…" at bounding box center [1333, 289] width 192 height 36
select select "term_life_insurance"
click at [1240, 272] on select "Select Interest Type 401K Annuity Bond Education IRA Government Bond Government…" at bounding box center [1333, 289] width 192 height 36
click at [1447, 290] on icon "submit" at bounding box center [1451, 289] width 15 height 15
click at [520, 639] on span "Add Term Life Insurance" at bounding box center [546, 643] width 125 height 15
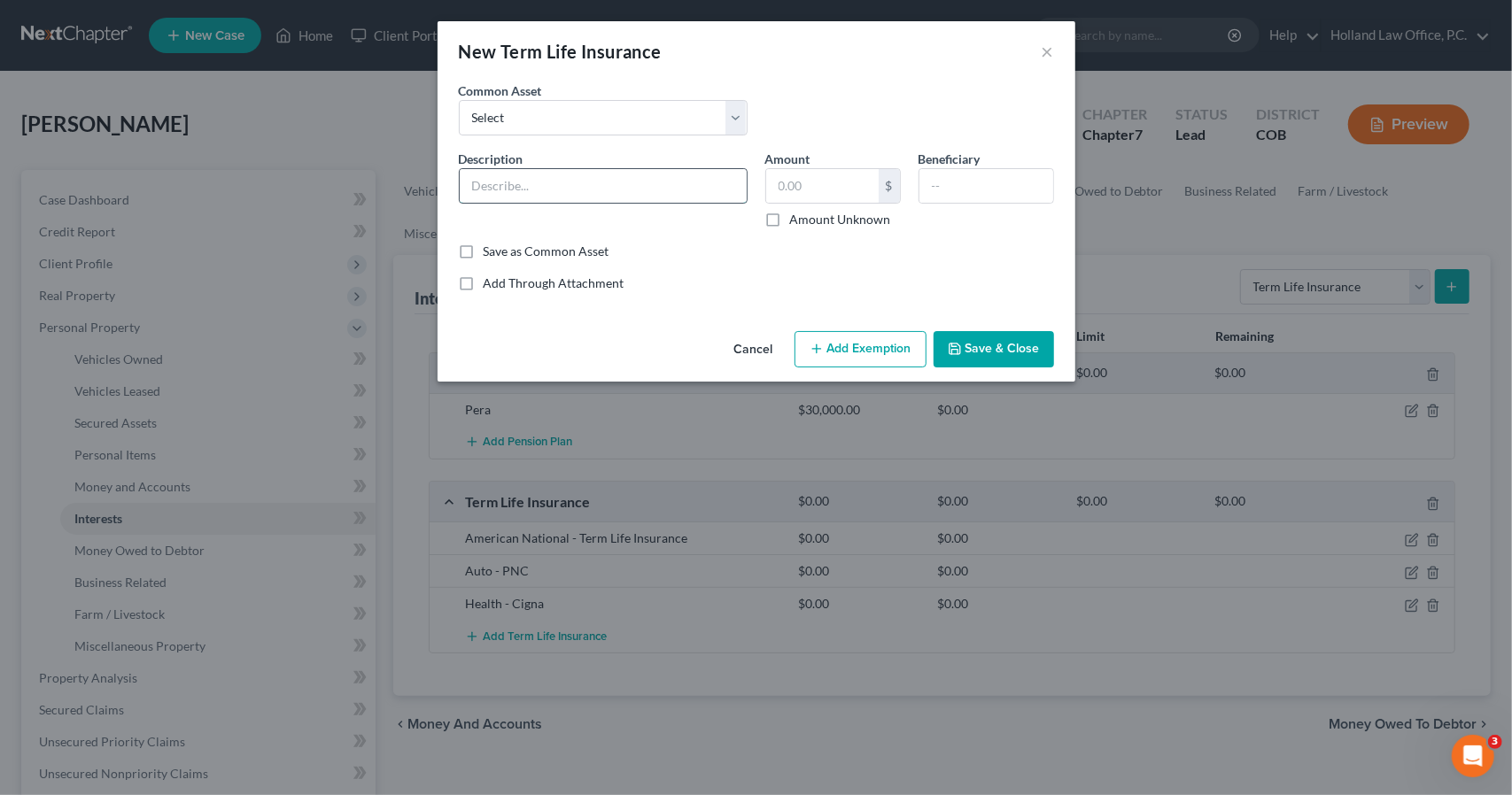
click at [580, 184] on input "text" at bounding box center [603, 186] width 287 height 34
type input "Dental - Delta"
click at [957, 188] on input "text" at bounding box center [986, 186] width 133 height 34
paste input "Myisha Barr"
type input "Myisha Barr"
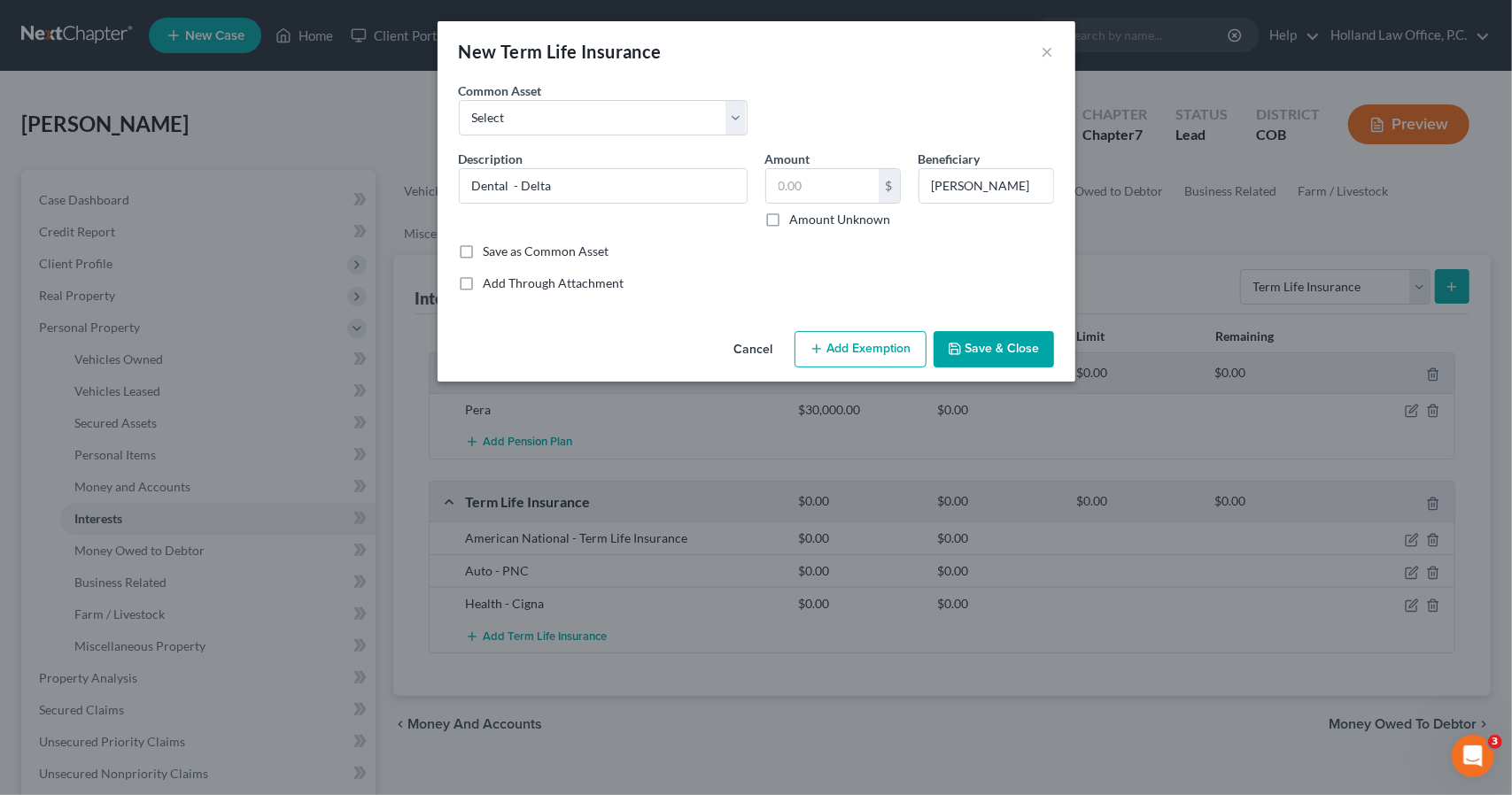
click at [994, 344] on button "Save & Close" at bounding box center [994, 349] width 121 height 37
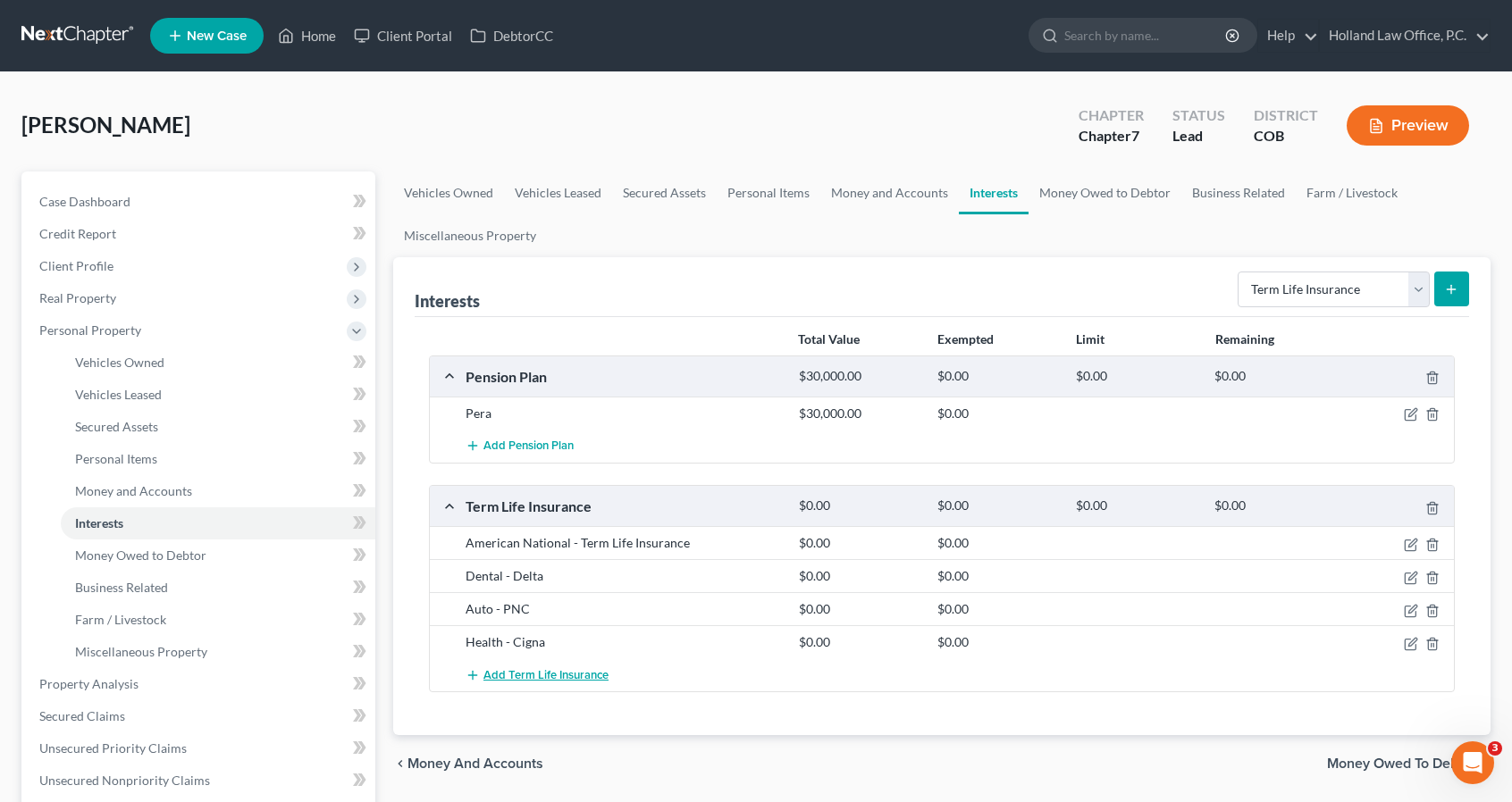
click at [538, 676] on span "Add Term Life Insurance" at bounding box center [546, 676] width 125 height 15
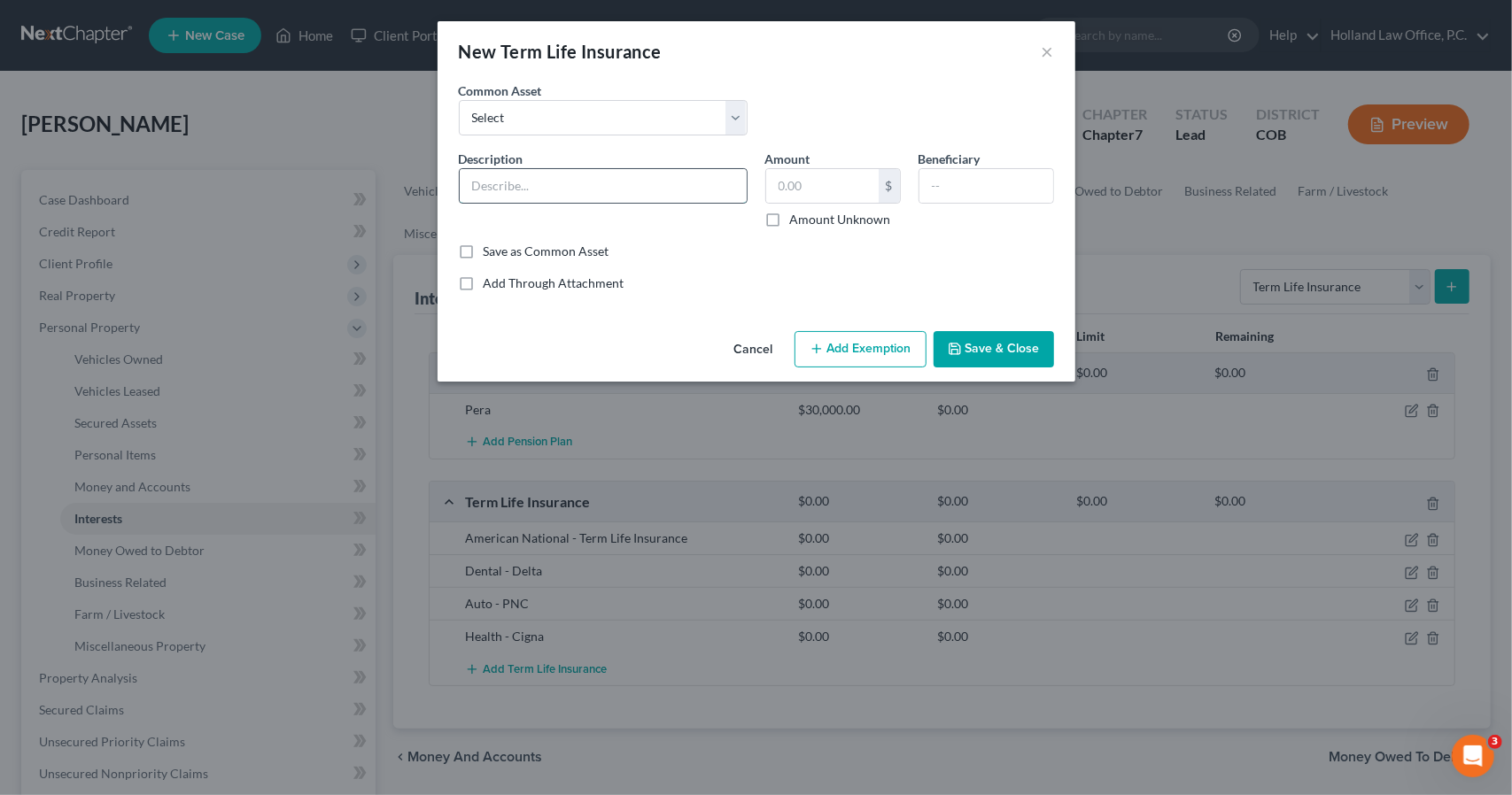
click at [587, 182] on input "text" at bounding box center [603, 186] width 287 height 34
type input "Vision - Eyemed"
click at [944, 188] on input "text" at bounding box center [986, 186] width 133 height 34
paste input "Myisha Barr"
type input "Myisha Barr"
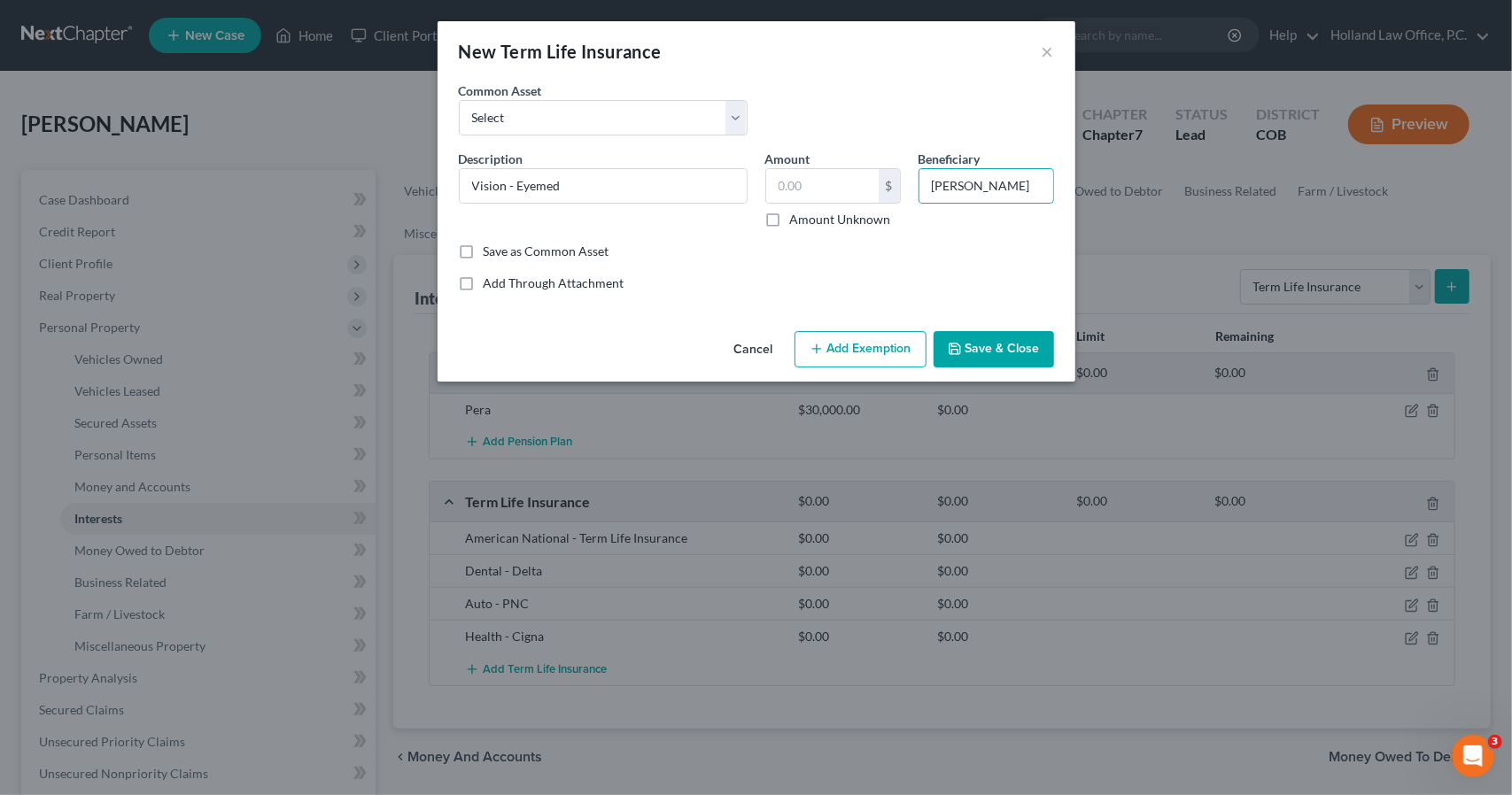
click at [990, 352] on button "Save & Close" at bounding box center [994, 349] width 121 height 37
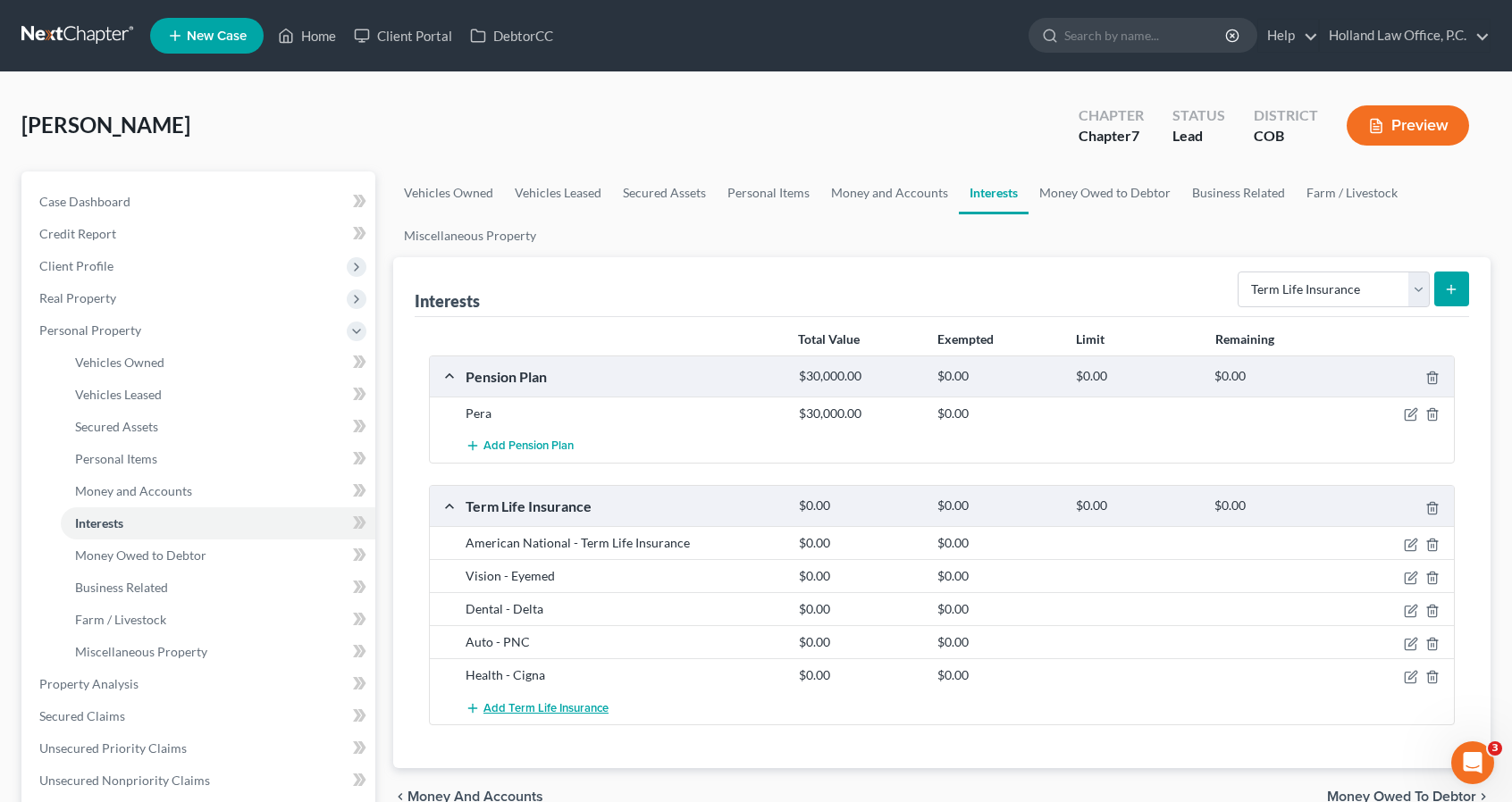
click at [561, 705] on span "Add Term Life Insurance" at bounding box center [546, 709] width 125 height 15
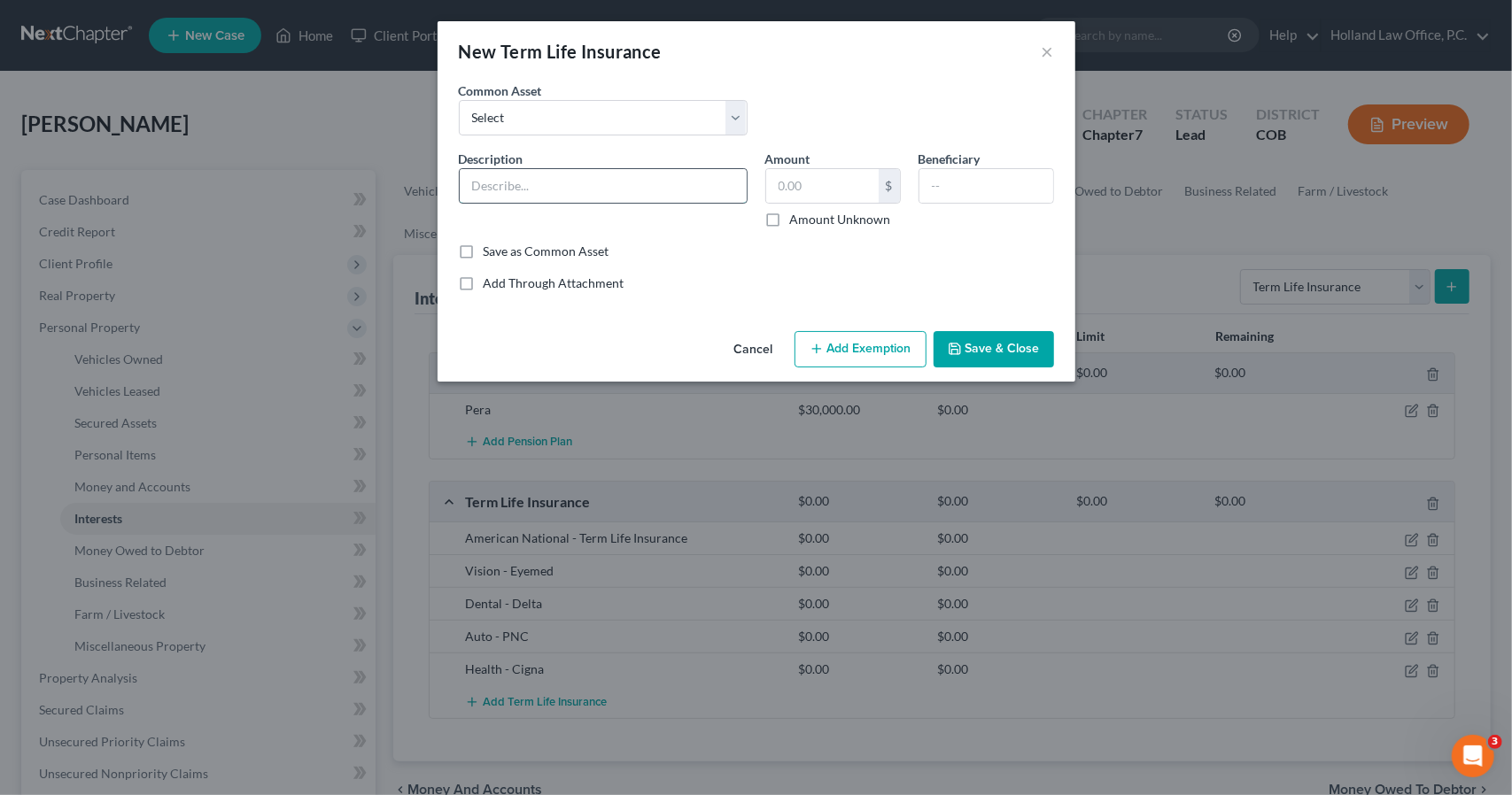
click at [570, 183] on input "text" at bounding box center [603, 186] width 287 height 34
type input "Whole Life - American National"
click at [937, 190] on input "text" at bounding box center [986, 186] width 133 height 34
type input "Myanna & Malikah Barr"
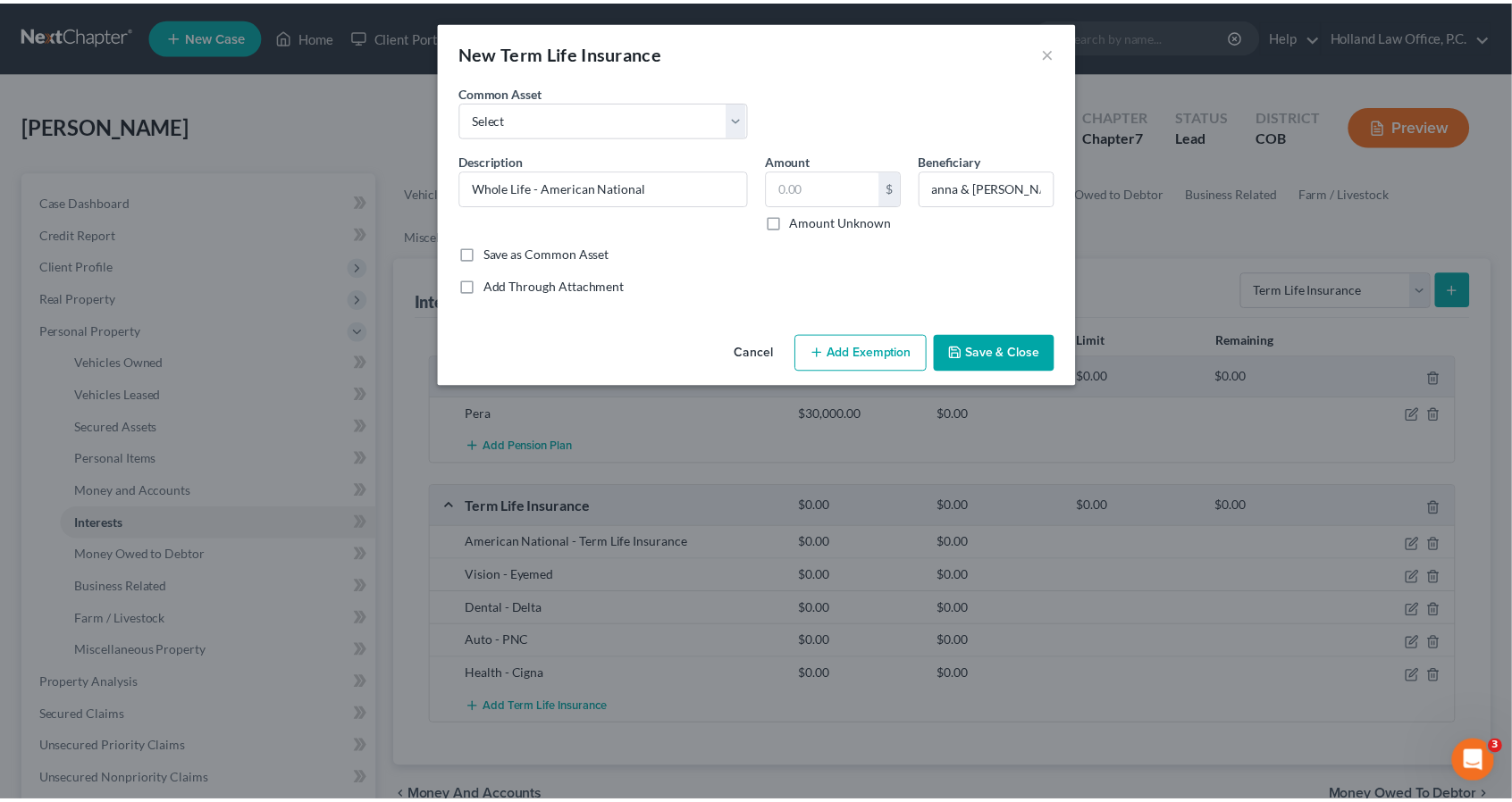
scroll to position [0, 0]
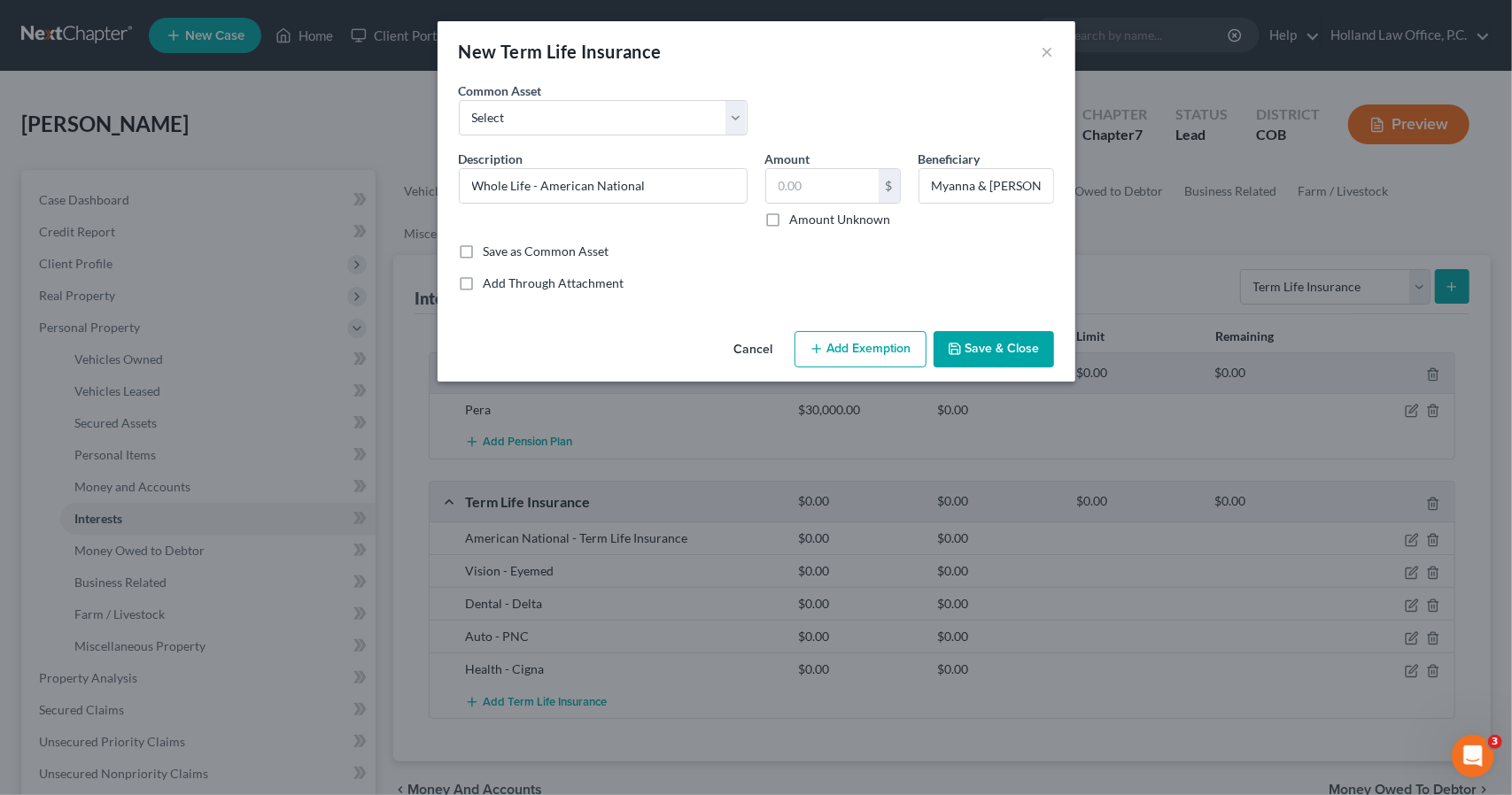
click at [985, 344] on button "Save & Close" at bounding box center [994, 349] width 121 height 37
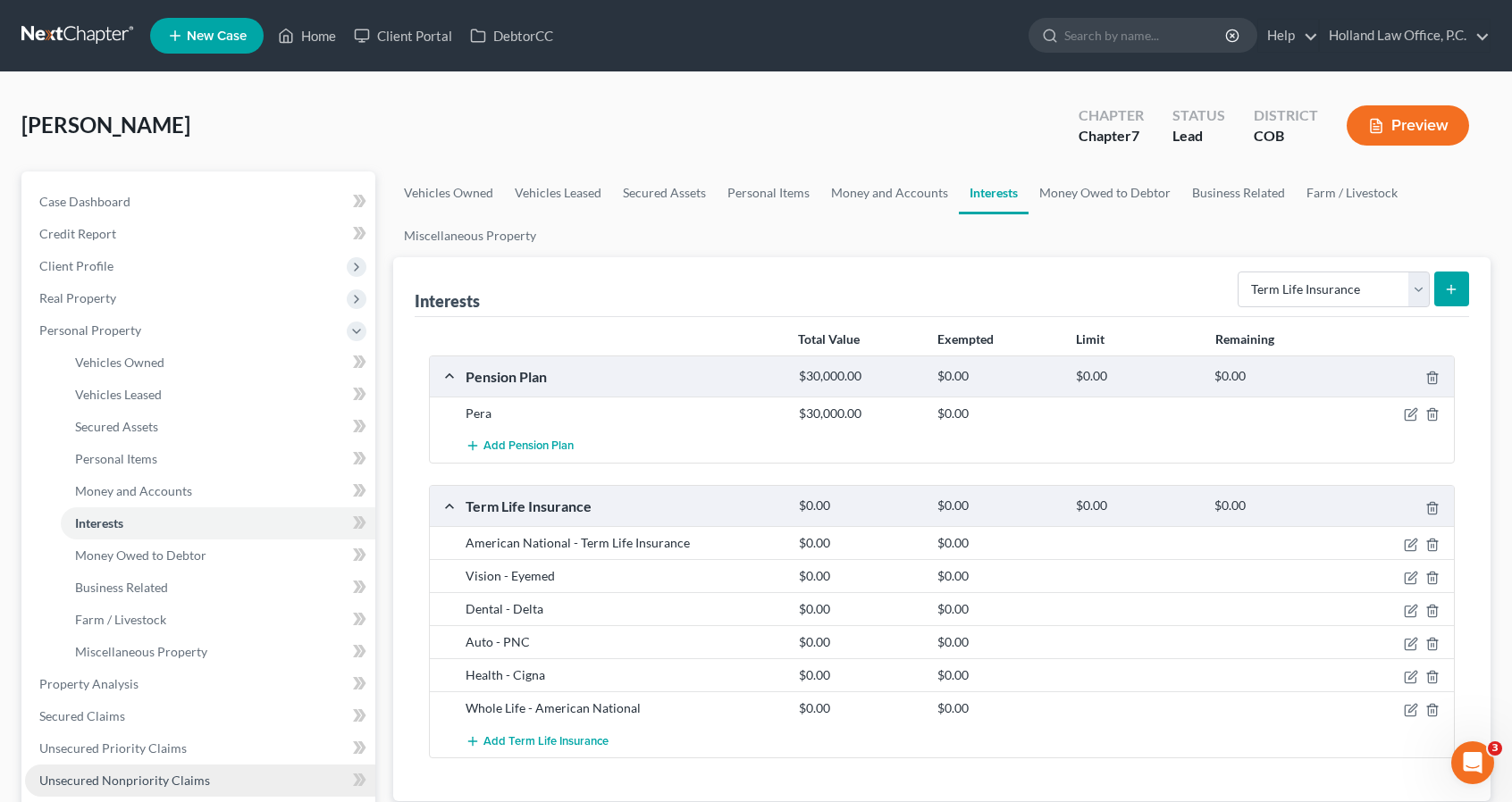
click at [98, 773] on span "Unsecured Nonpriority Claims" at bounding box center [124, 780] width 171 height 15
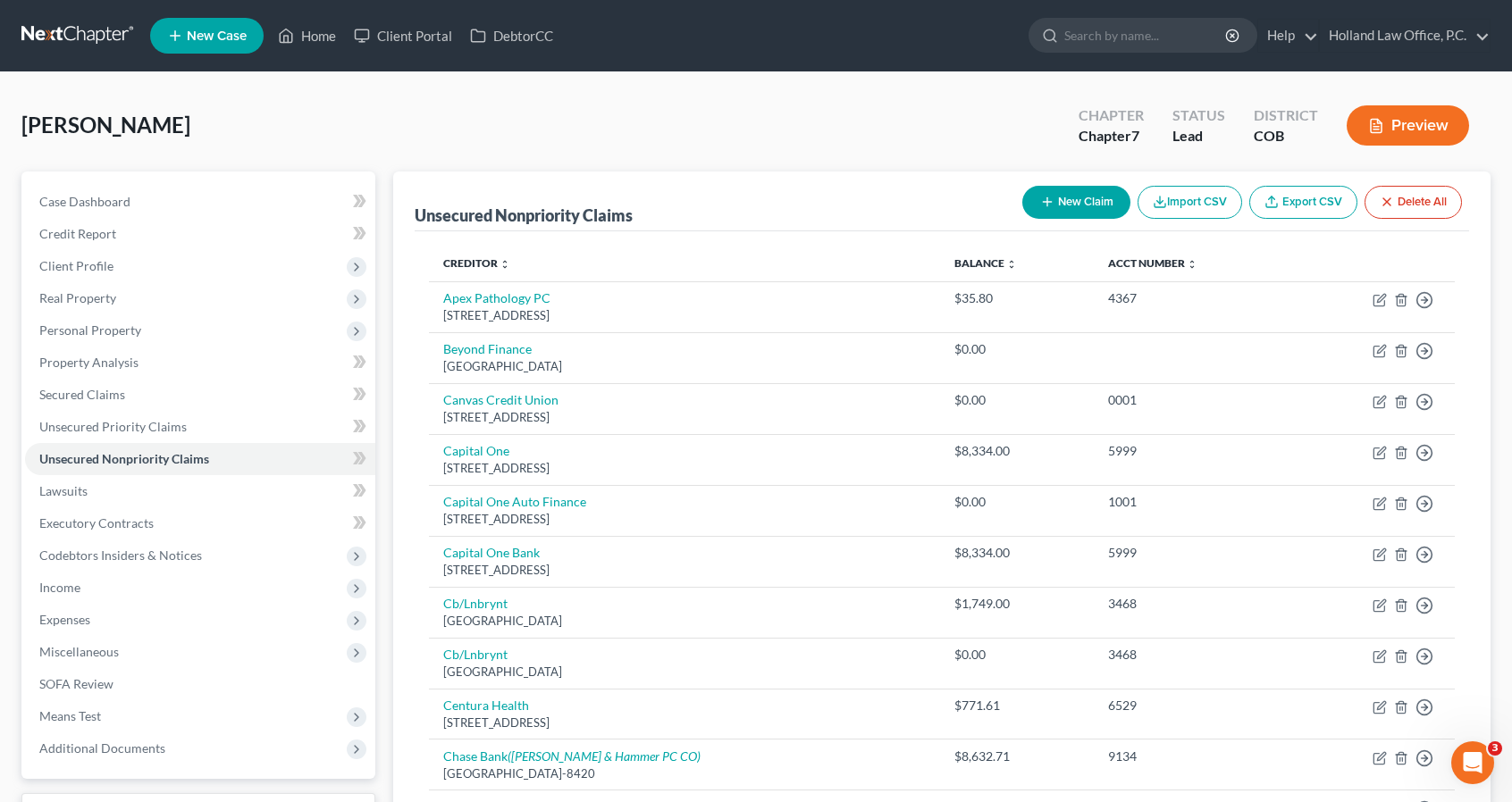
click at [1084, 197] on button "New Claim" at bounding box center [1076, 203] width 108 height 33
select select "0"
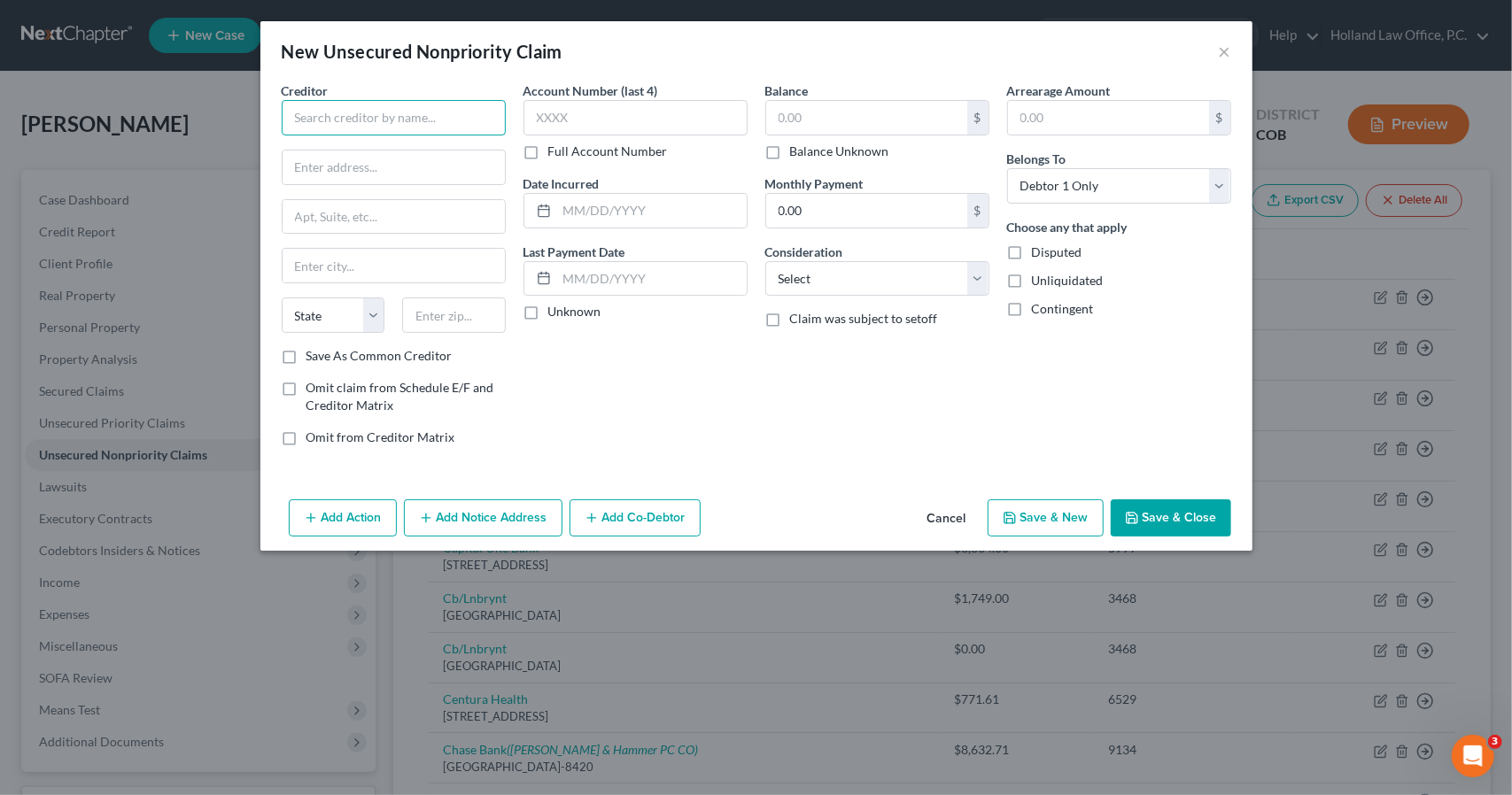
click at [410, 115] on input "text" at bounding box center [393, 118] width 224 height 36
drag, startPoint x: 408, startPoint y: 122, endPoint x: 287, endPoint y: 110, distance: 121.6
click at [287, 110] on input "littleton adventis" at bounding box center [393, 118] width 224 height 36
type input "littleton adventis"
click at [370, 173] on input "text" at bounding box center [393, 167] width 222 height 34
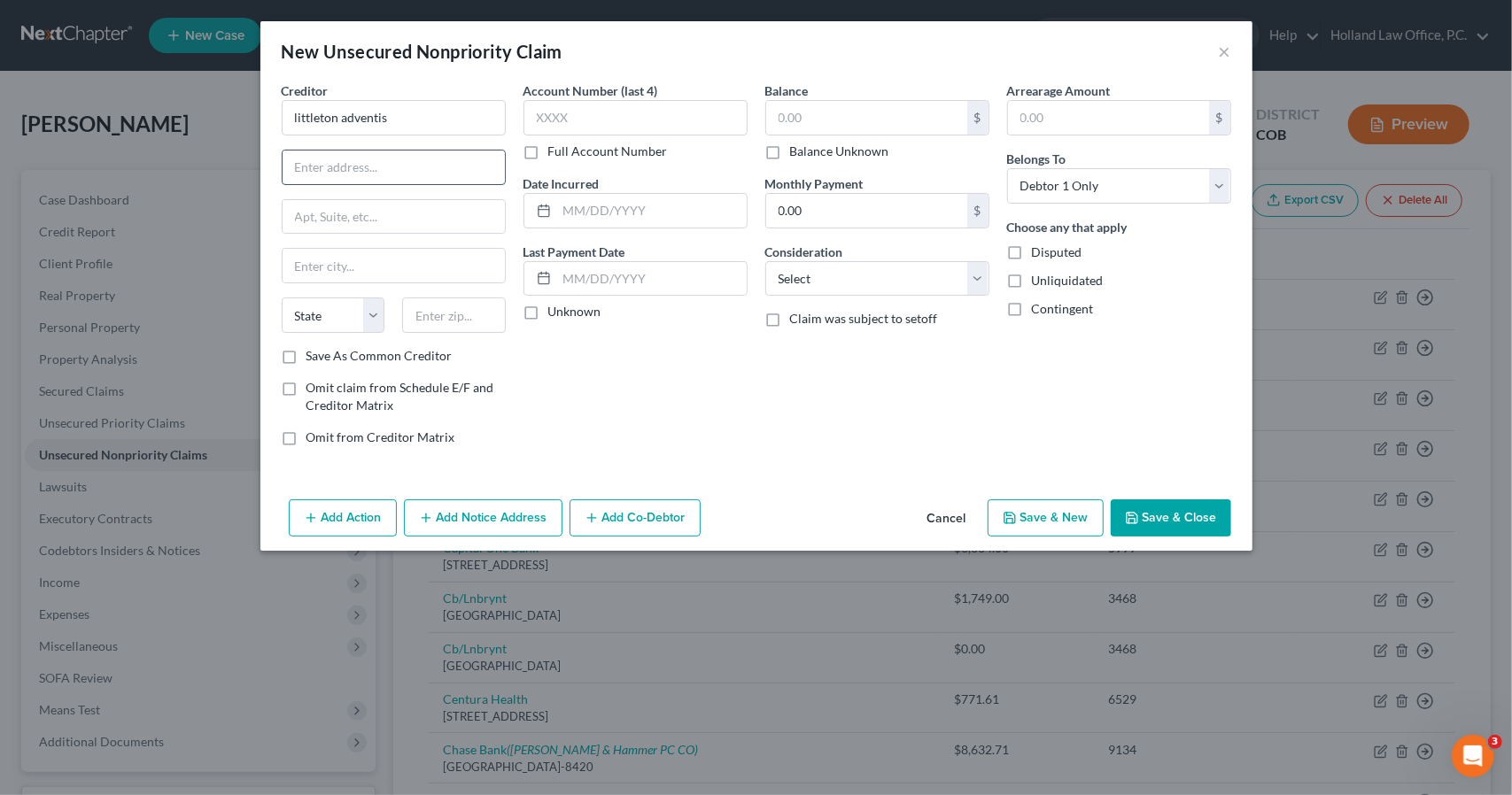
paste input "700 S. Broadway, Littleton, CO 80122-2602"
type input "700 S. Broadway, Littleton, CO 80122-2602"
click at [470, 316] on input "text" at bounding box center [453, 315] width 103 height 36
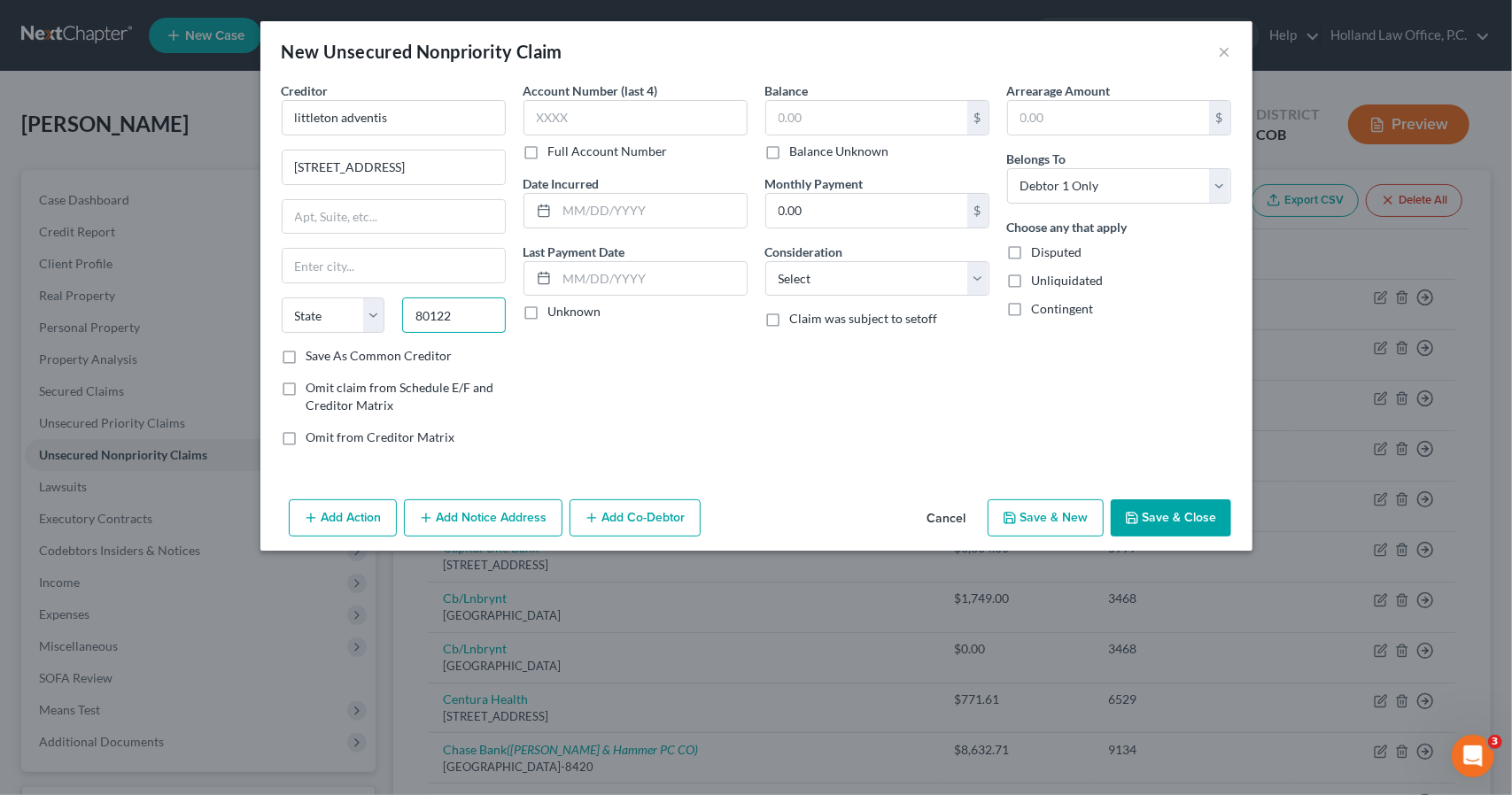
type input "80122"
type input "Littleton"
select select "5"
drag, startPoint x: 383, startPoint y: 162, endPoint x: 641, endPoint y: 170, distance: 258.1
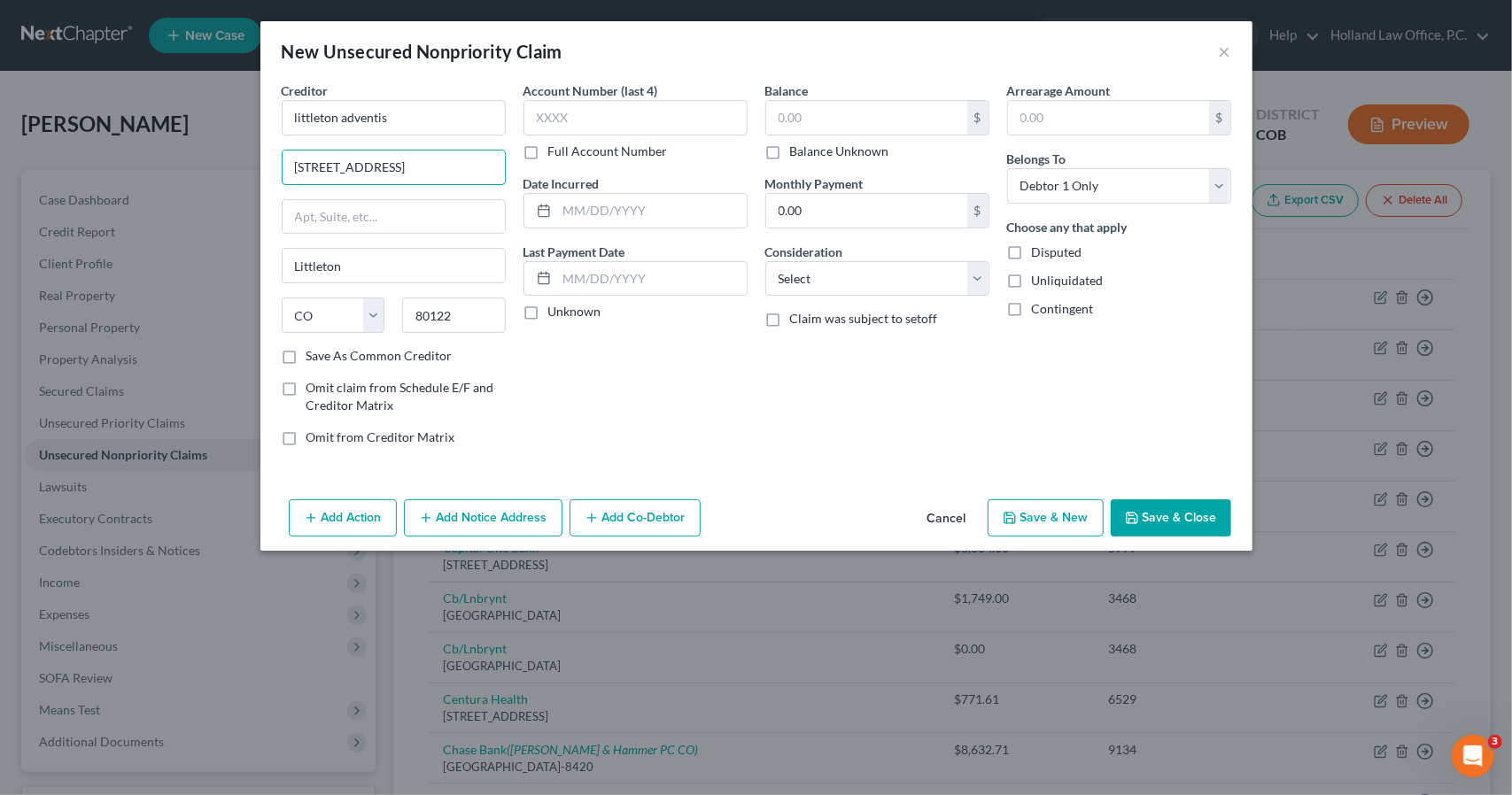
click at [641, 170] on div "Creditor * littleton adventis 700 S. Broadway, Littleton, CO 80122-2602 Littlet…" at bounding box center [756, 270] width 967 height 379
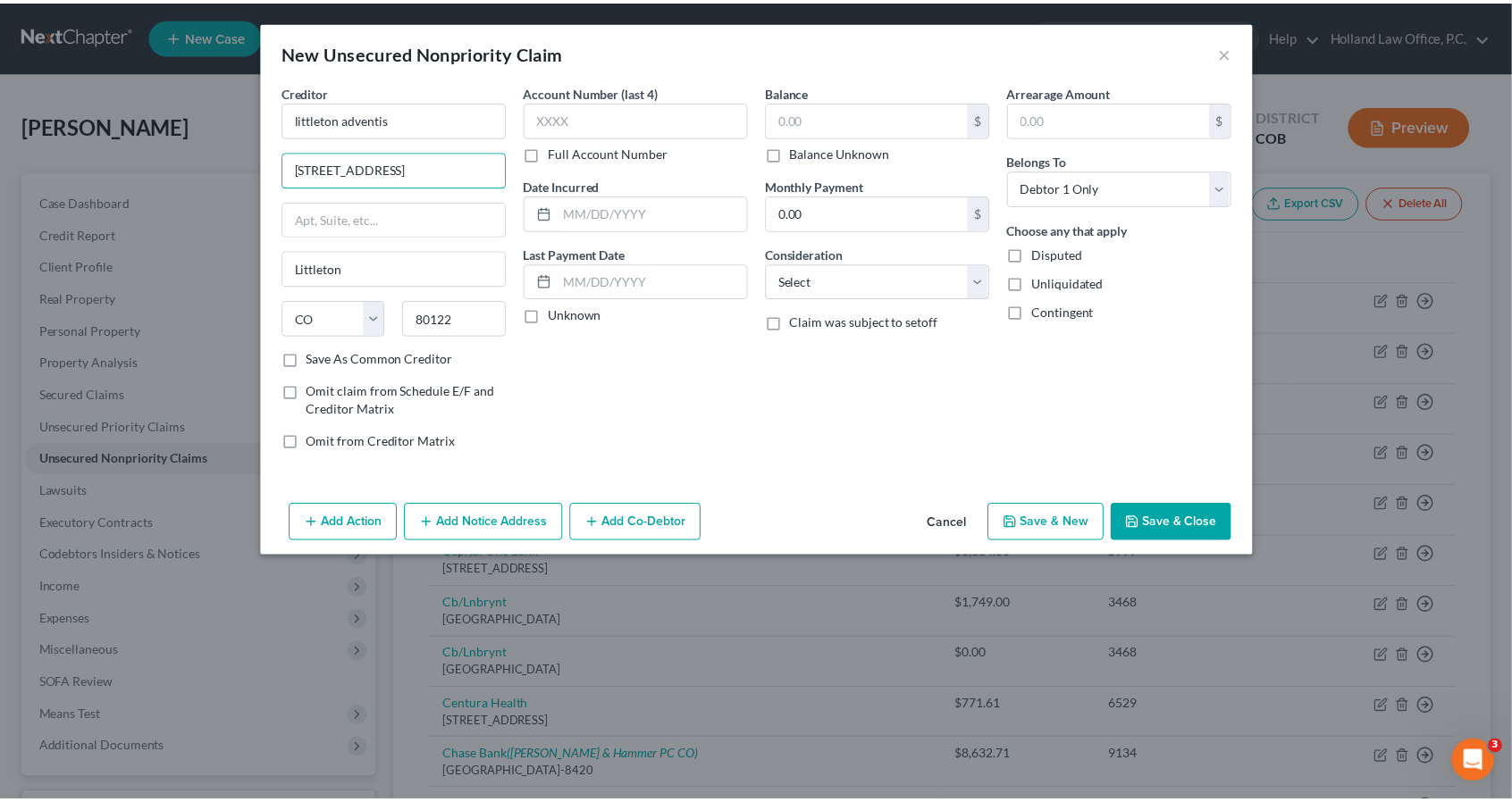
scroll to position [0, 0]
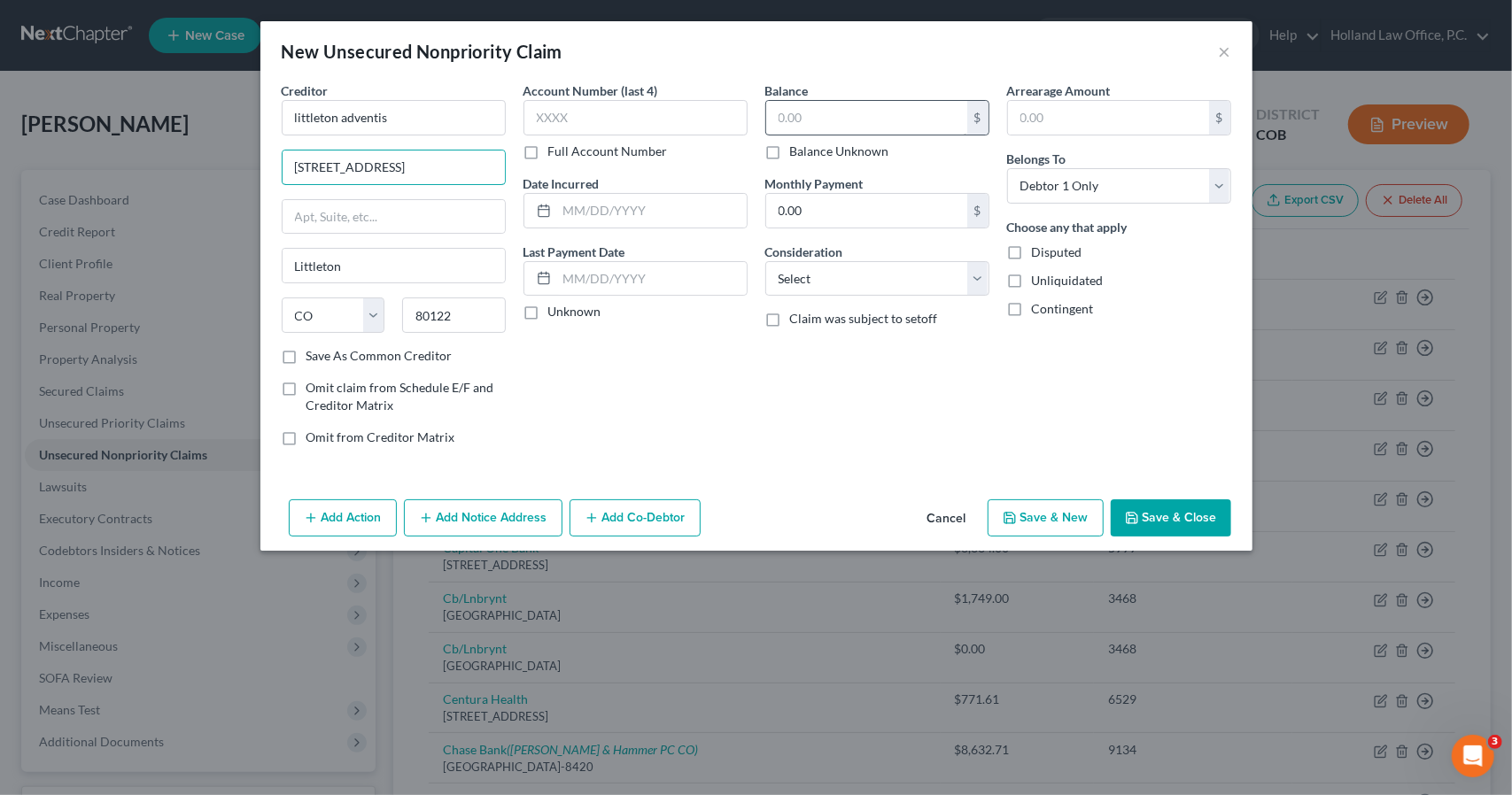
type input "700 S. Broadway"
click at [842, 114] on input "text" at bounding box center [867, 117] width 201 height 34
type input "771.61"
click at [719, 125] on input "text" at bounding box center [635, 118] width 224 height 36
type input "6529"
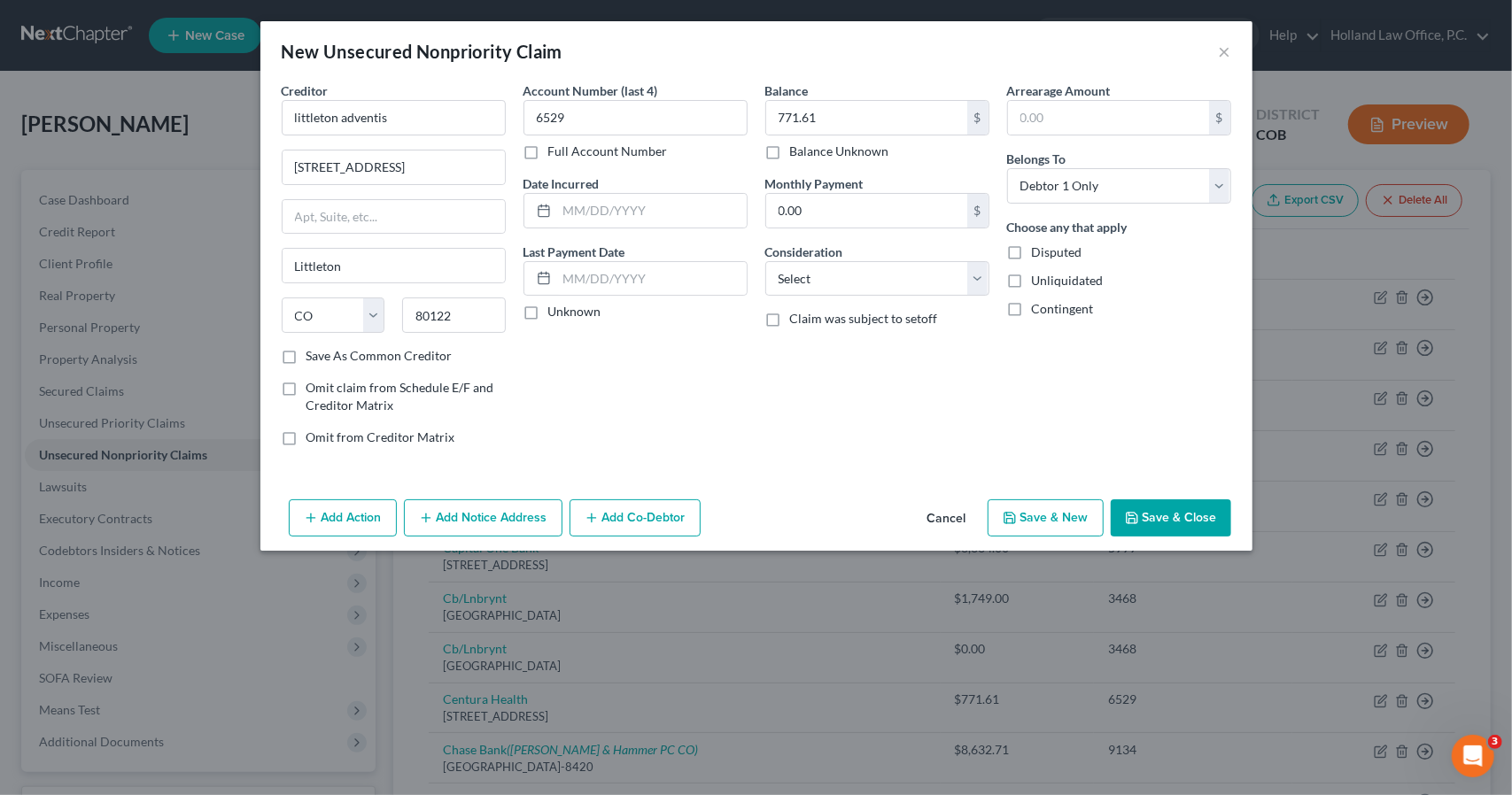
click at [530, 505] on button "Add Notice Address" at bounding box center [483, 518] width 158 height 37
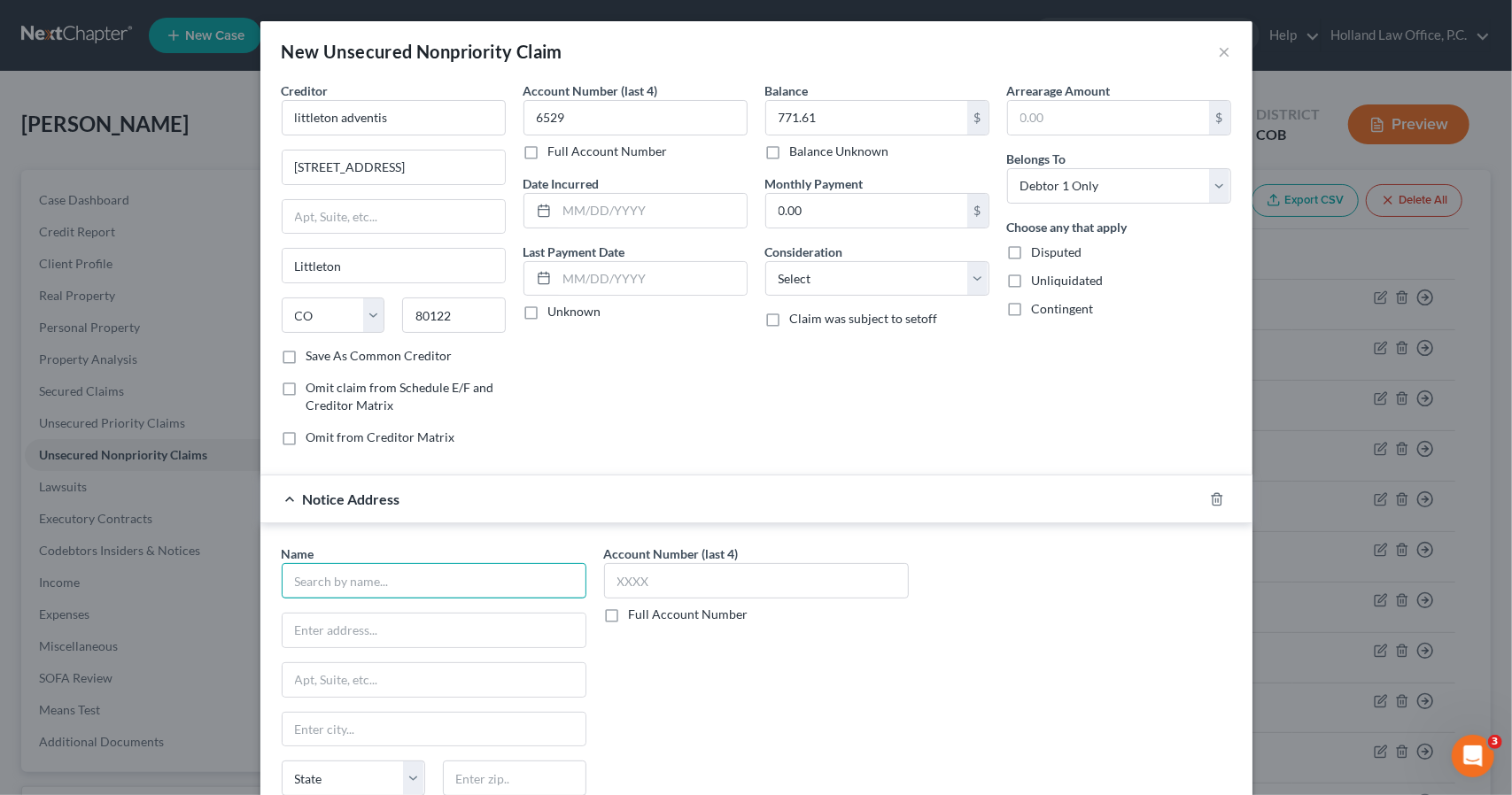
click at [399, 571] on input "text" at bounding box center [433, 580] width 304 height 36
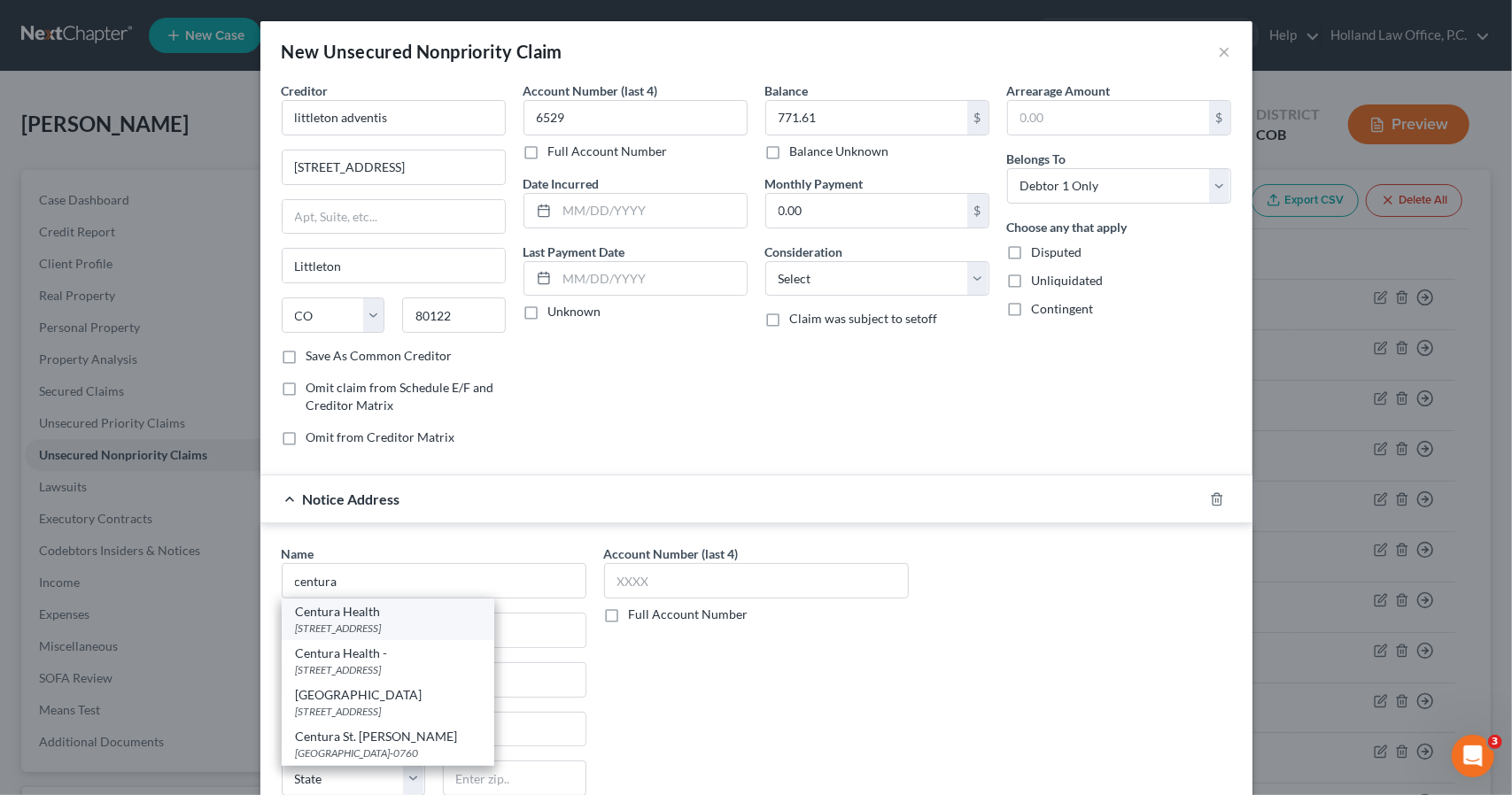
click at [408, 614] on div "Centura Health" at bounding box center [389, 611] width 185 height 17
type input "Centura Health"
type input "PO Box 561538"
type input "Denver"
select select "5"
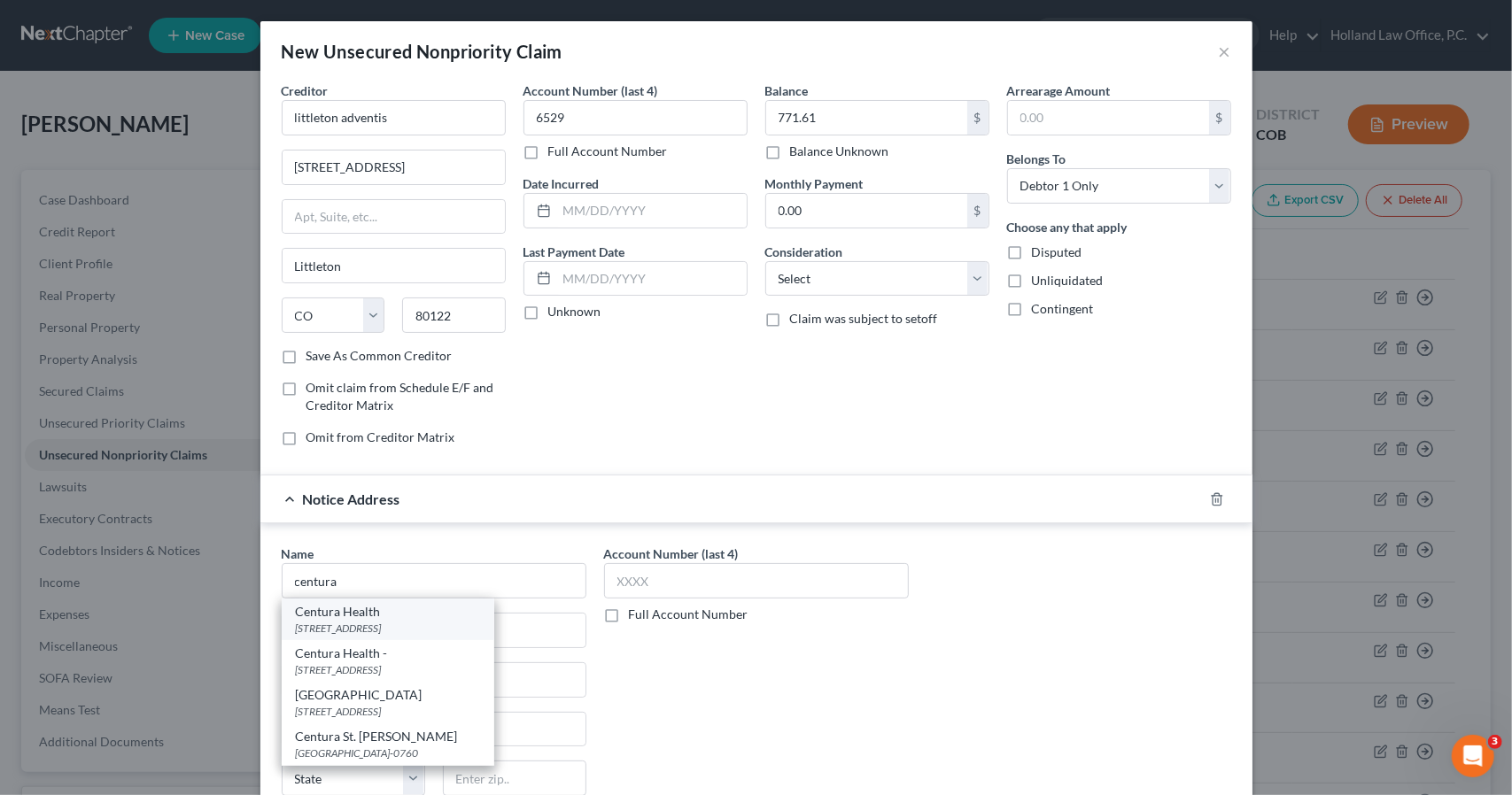
type input "80256"
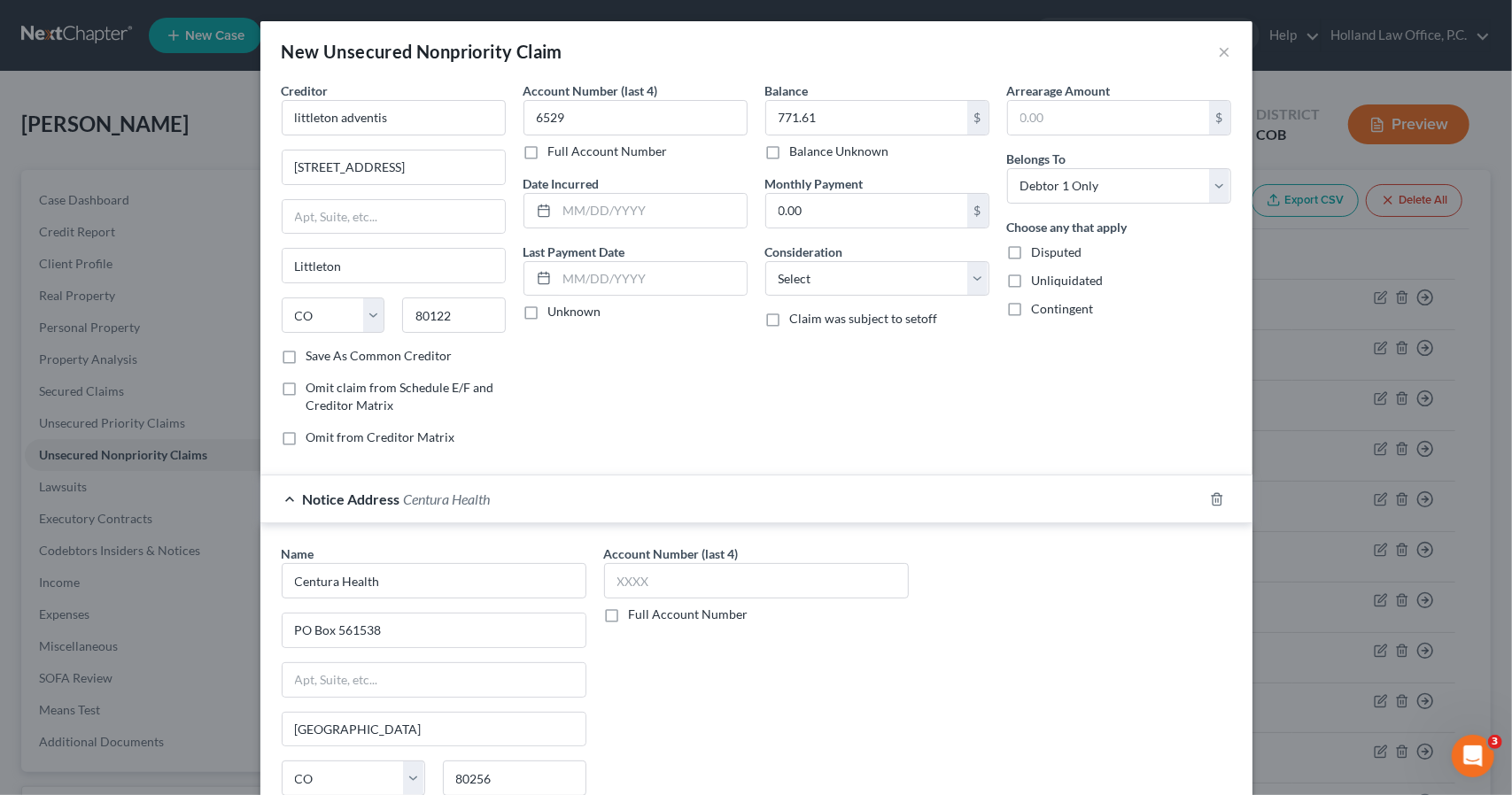
click at [549, 493] on div "Notice Address Centura Health" at bounding box center [731, 498] width 942 height 47
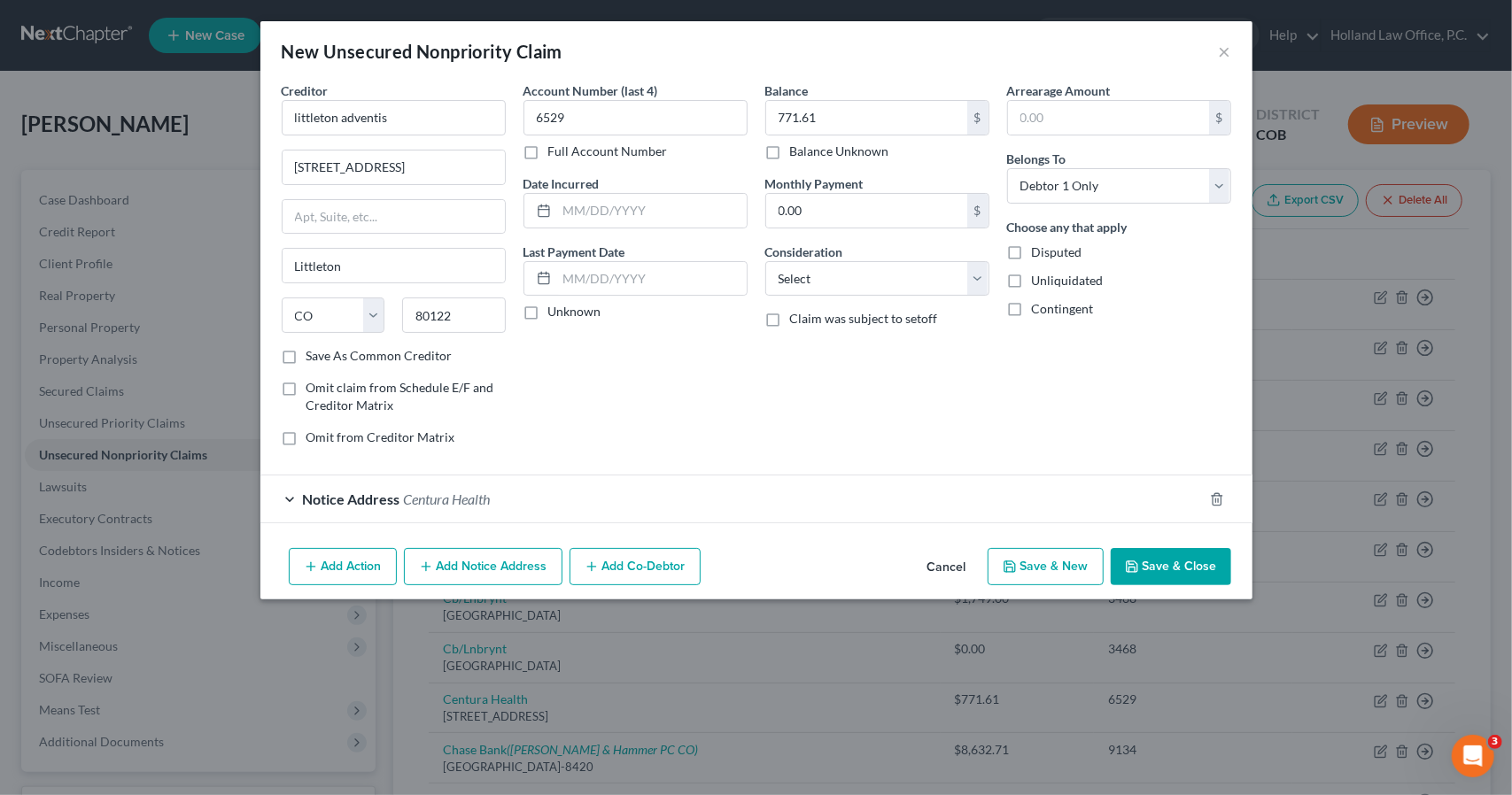
click at [1123, 558] on button "Save & Close" at bounding box center [1171, 567] width 121 height 37
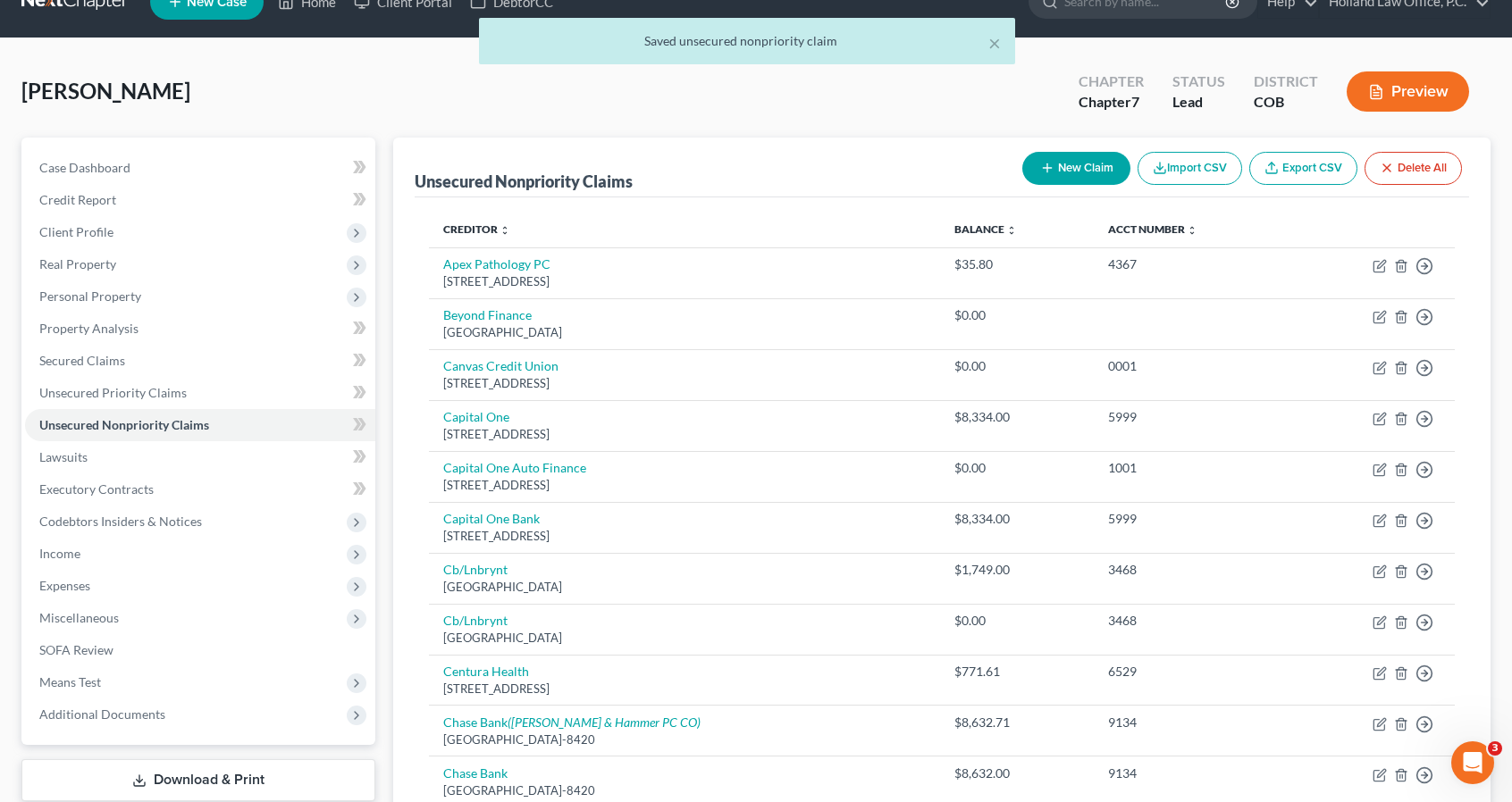
scroll to position [36, 0]
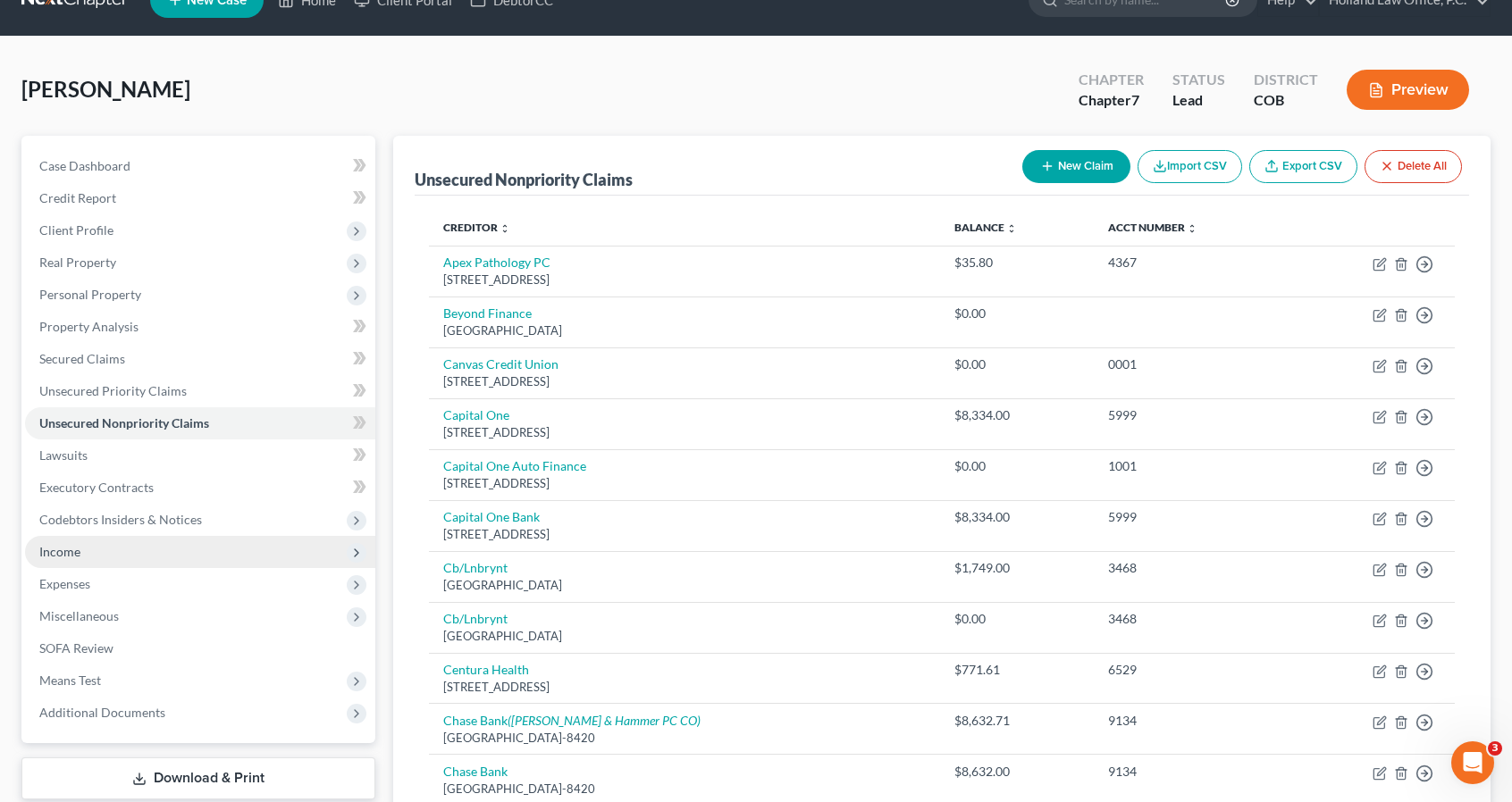
click at [220, 537] on span "Income" at bounding box center [200, 551] width 350 height 32
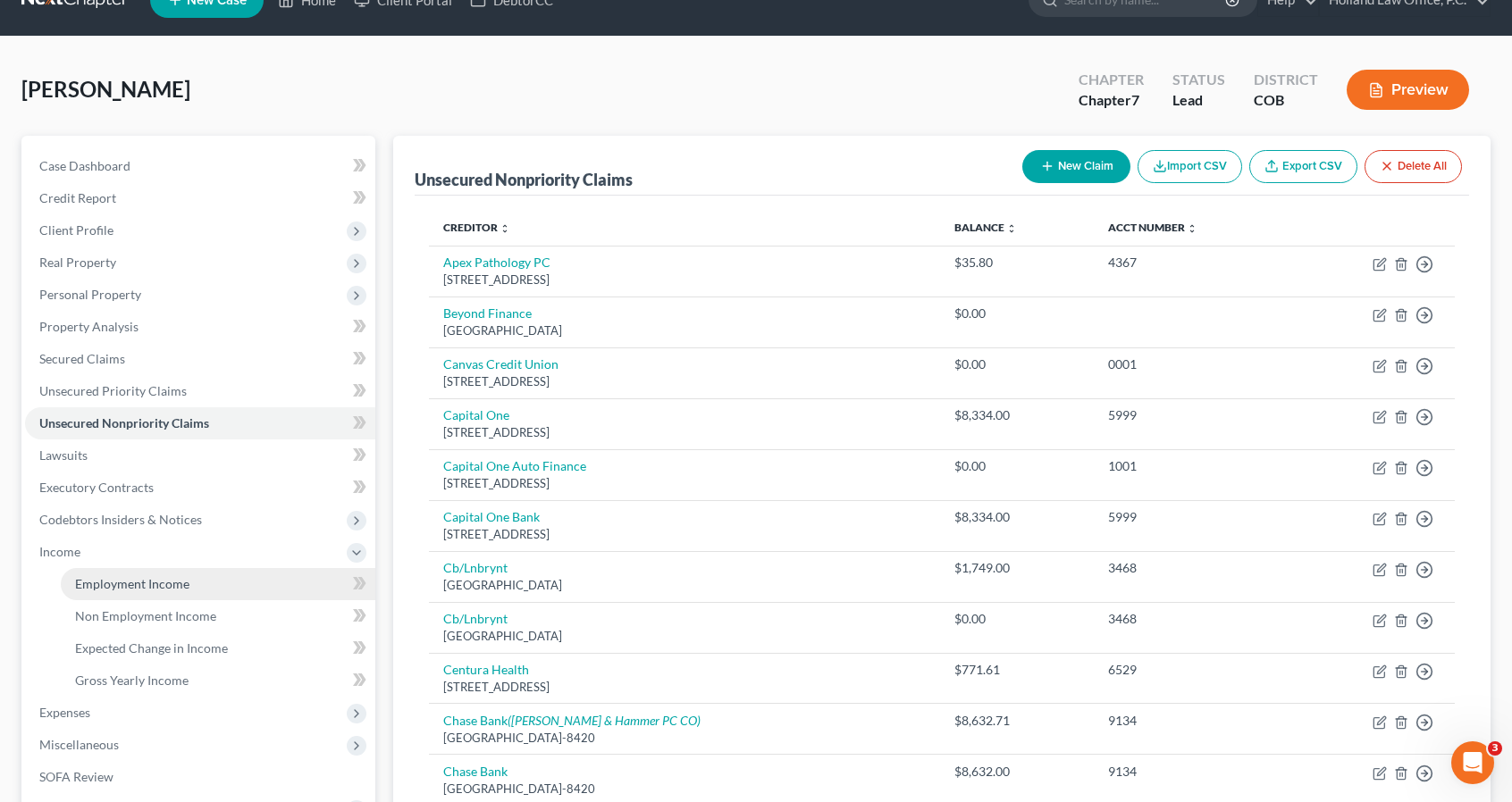
click at [215, 584] on link "Employment Income" at bounding box center [218, 584] width 314 height 32
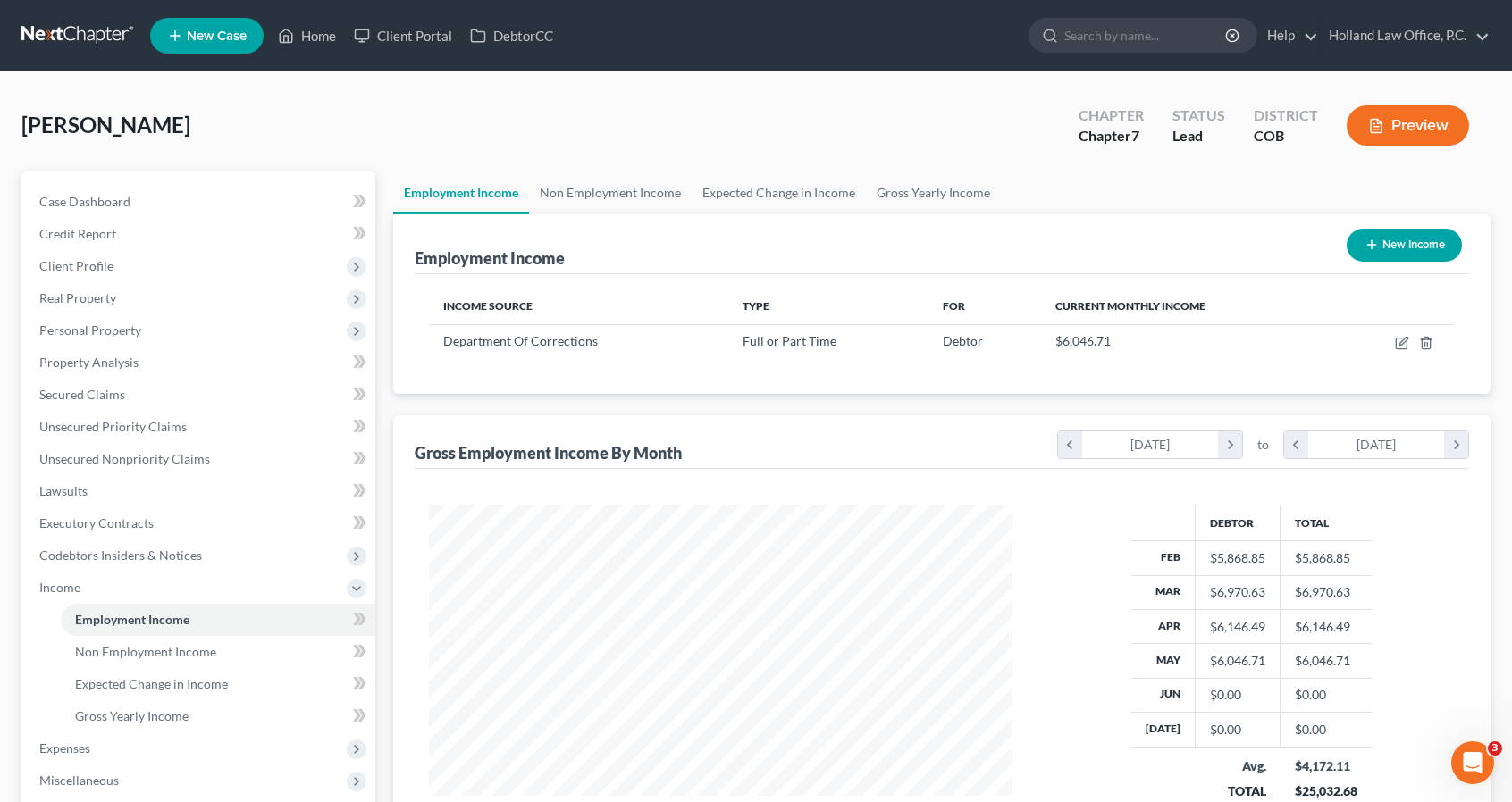
scroll to position [318, 619]
click at [154, 746] on span "Expenses" at bounding box center [200, 749] width 350 height 32
click at [152, 651] on link "Home" at bounding box center [218, 652] width 314 height 32
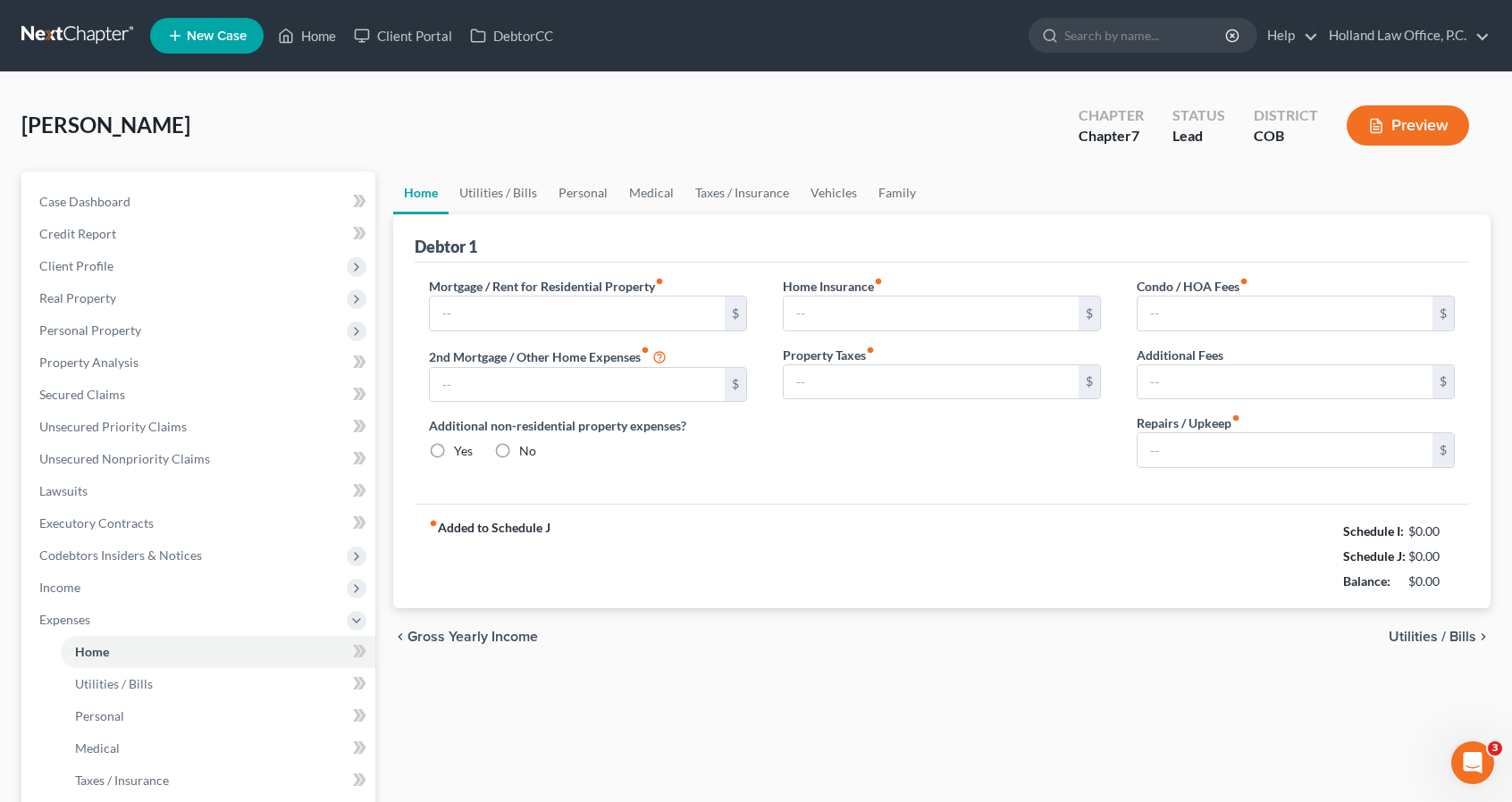
radio input "true"
click at [650, 308] on input "text" at bounding box center [577, 313] width 295 height 34
type input "800"
click at [516, 205] on link "Utilities / Bills" at bounding box center [498, 193] width 100 height 43
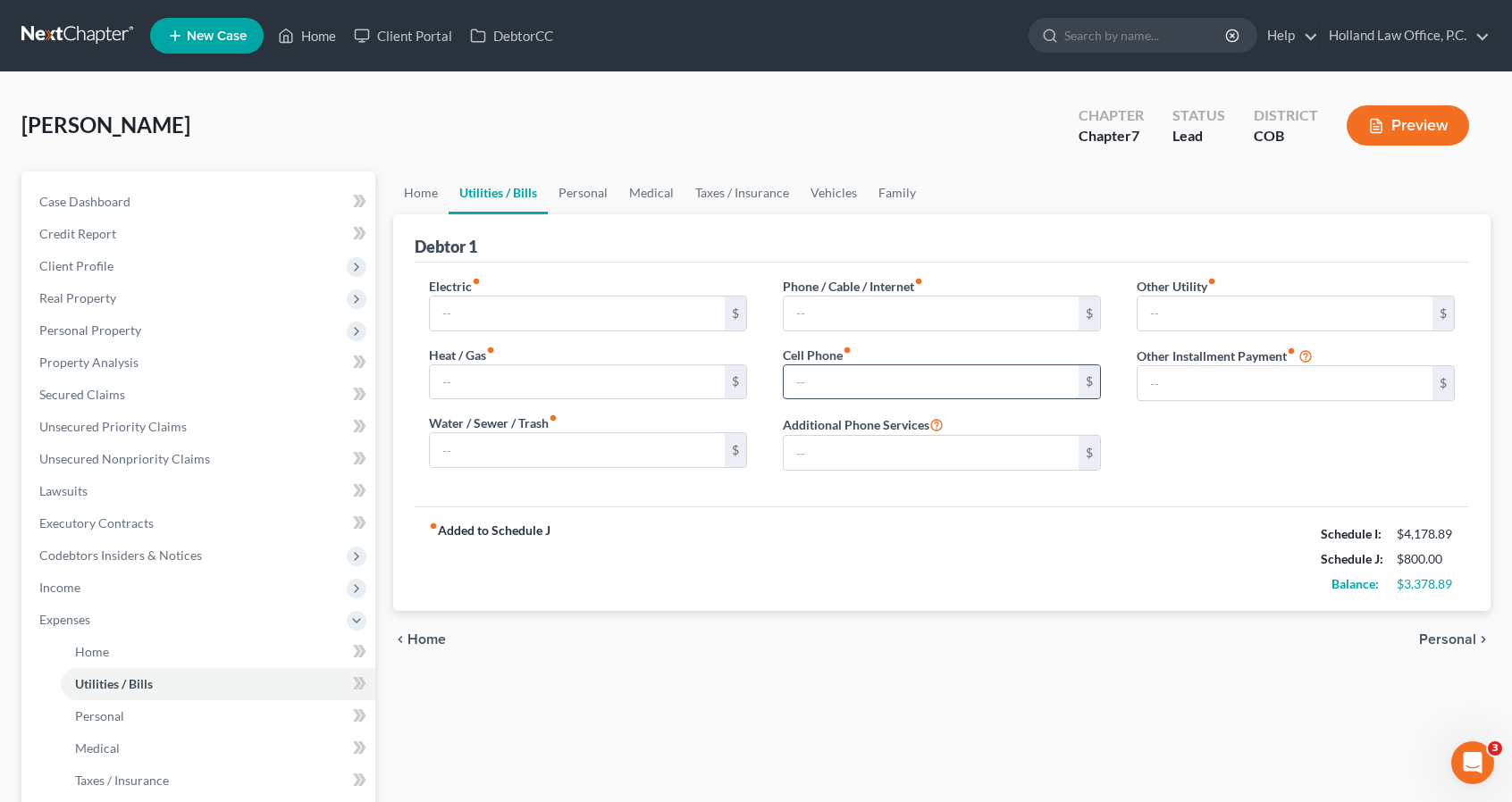
click at [836, 371] on input "text" at bounding box center [931, 382] width 295 height 34
type input "50"
click at [829, 324] on input "text" at bounding box center [931, 313] width 295 height 34
type input "59.94"
click at [564, 193] on link "Personal" at bounding box center [583, 193] width 71 height 43
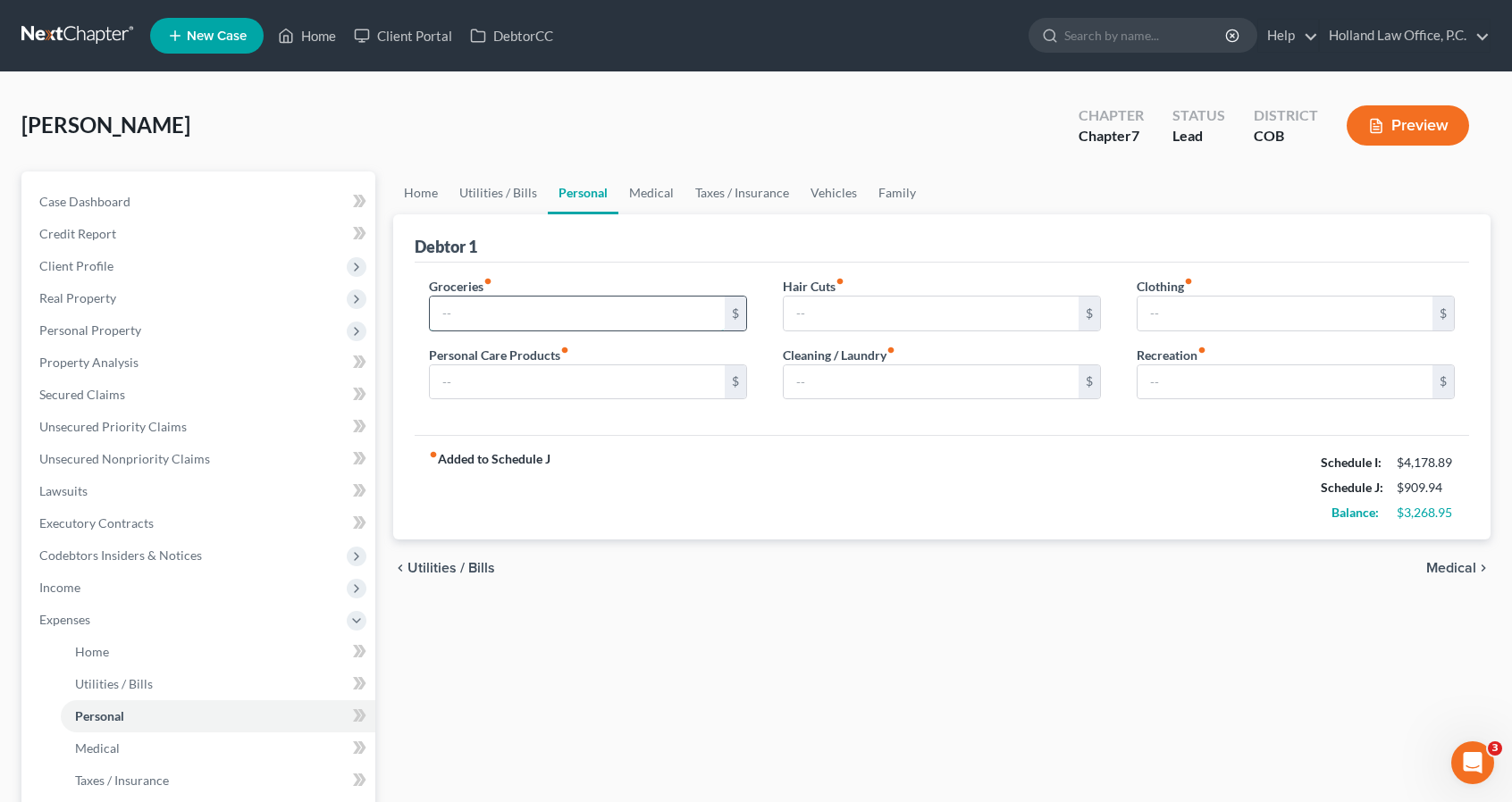
click at [518, 316] on input "text" at bounding box center [577, 313] width 295 height 34
type input "1,500"
click at [526, 383] on input "text" at bounding box center [577, 382] width 295 height 34
type input "100"
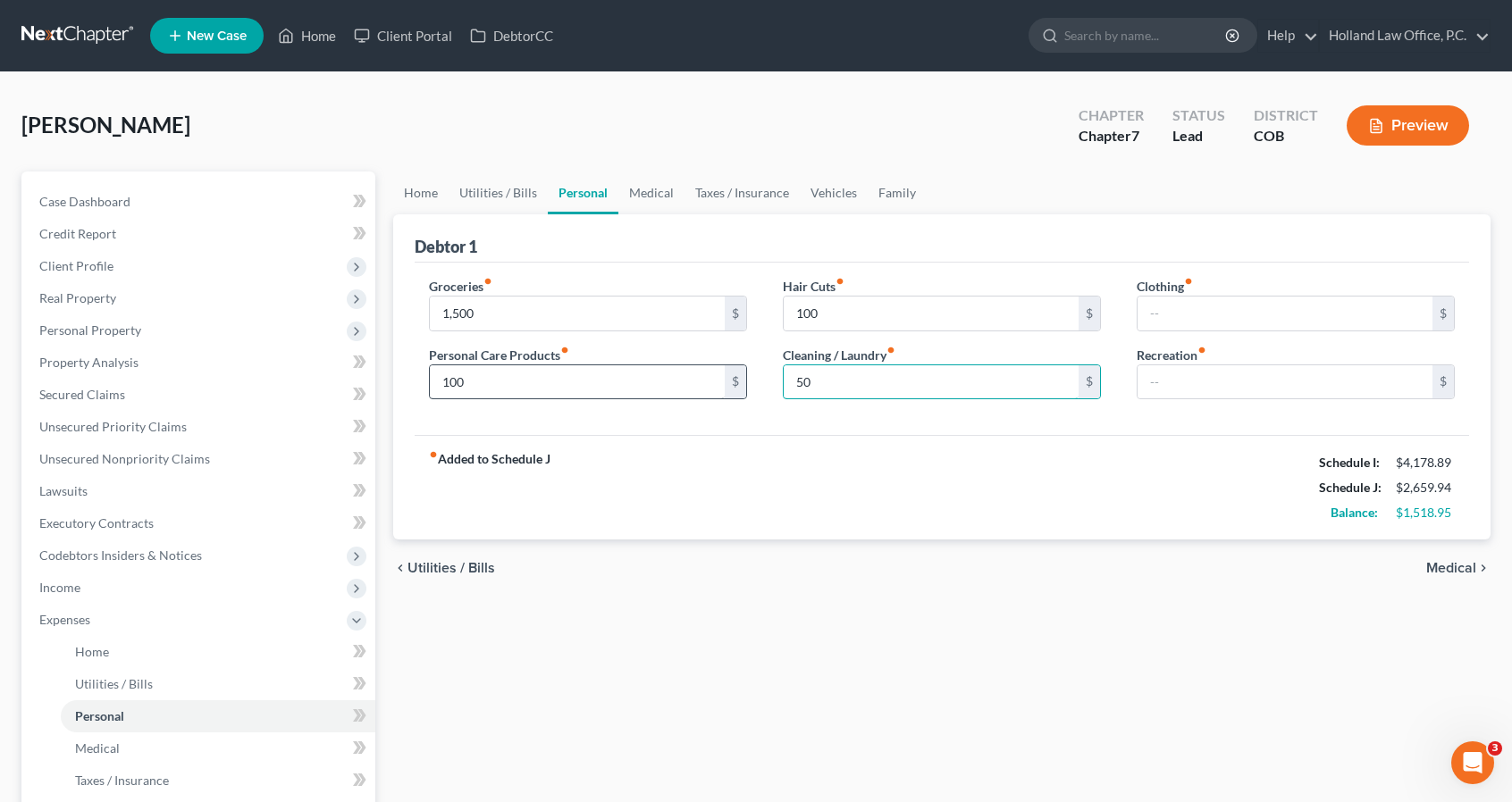
type input "50"
type input "0"
type input "50"
type input "40"
click at [661, 193] on link "Medical" at bounding box center [652, 193] width 66 height 43
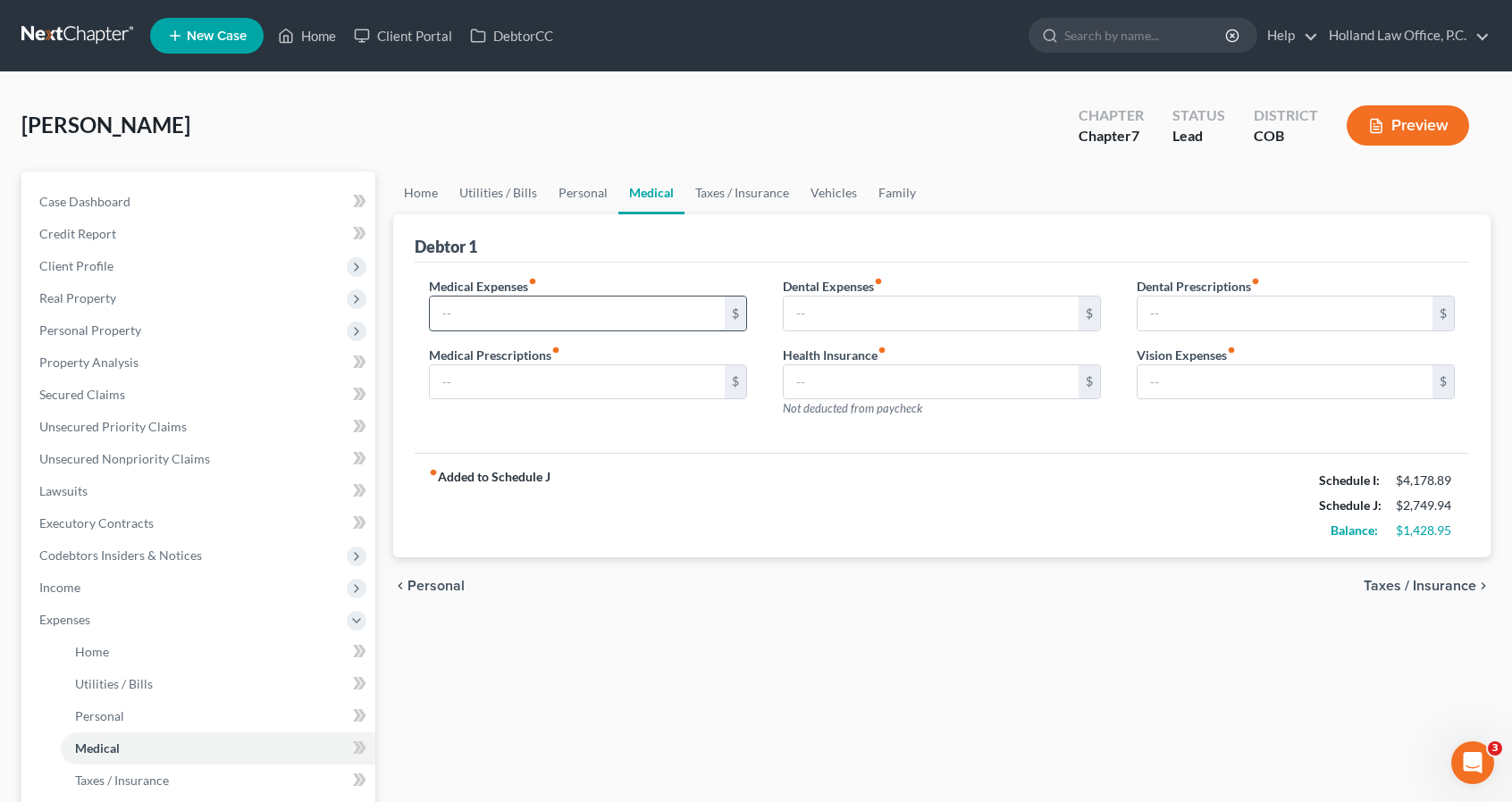
click at [552, 306] on input "text" at bounding box center [577, 313] width 295 height 34
type input "400"
click at [835, 199] on link "Vehicles" at bounding box center [833, 193] width 68 height 43
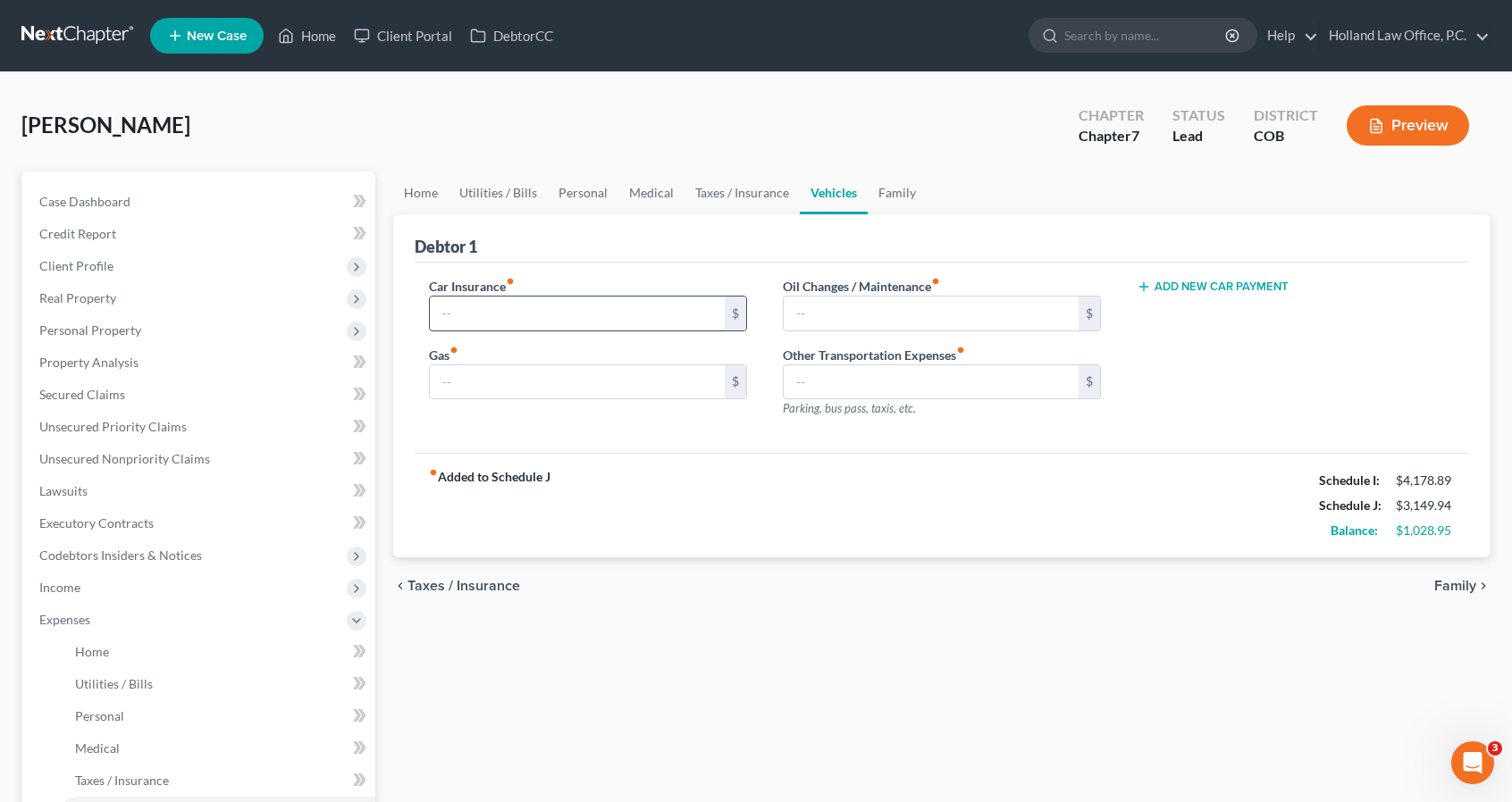
click at [476, 306] on input "text" at bounding box center [577, 313] width 295 height 34
type input "142.19"
type input "500"
type input "80"
click at [916, 205] on link "Family" at bounding box center [897, 193] width 59 height 43
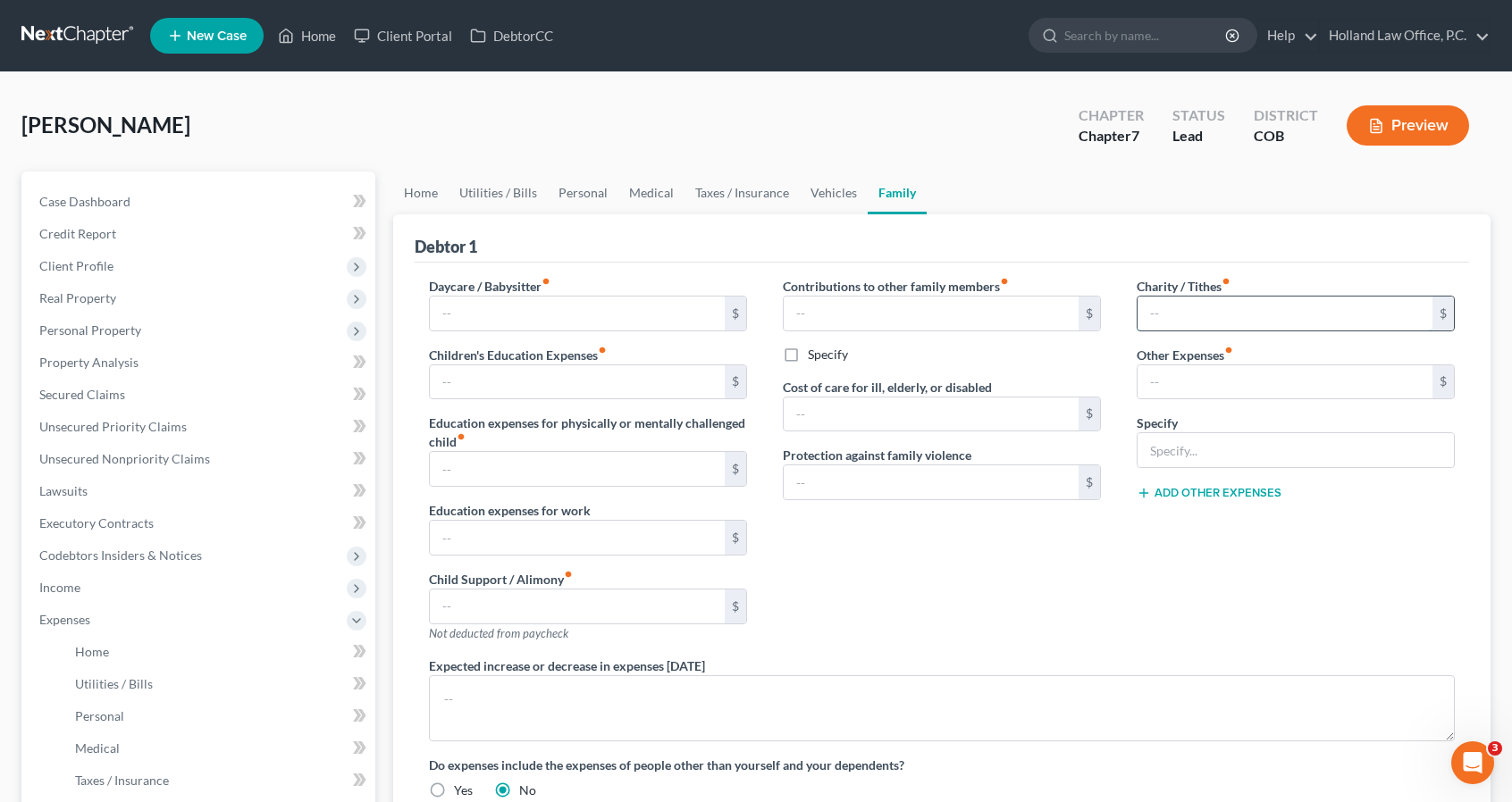
click at [1164, 319] on input "text" at bounding box center [1285, 313] width 295 height 34
type input "100"
click at [1121, 535] on div "Charity / Tithes fiber_manual_record 100 $ Other Expenses fiber_manual_record $…" at bounding box center [1295, 466] width 354 height 380
click at [515, 187] on link "Utilities / Bills" at bounding box center [498, 193] width 100 height 43
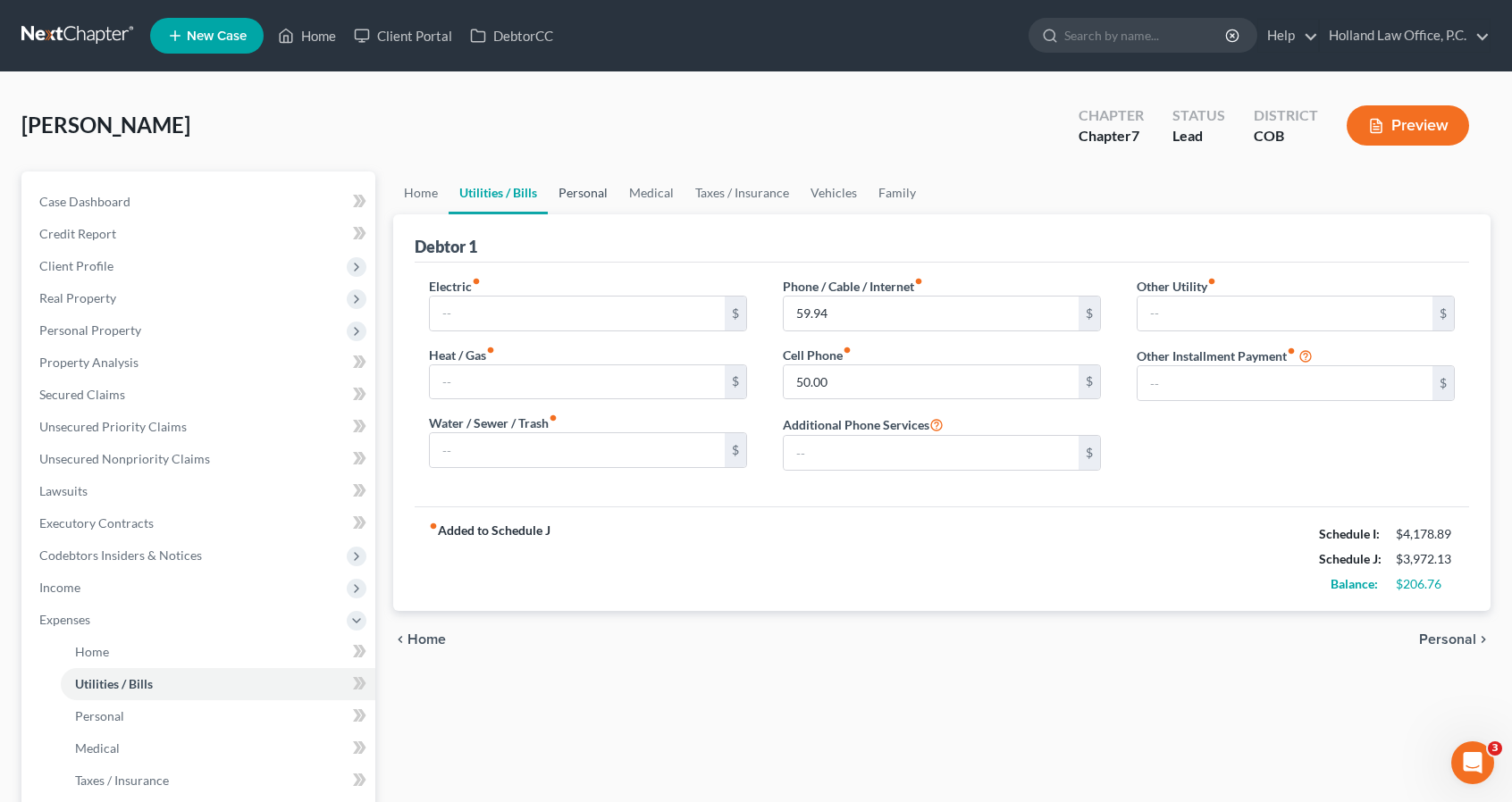
click at [597, 187] on link "Personal" at bounding box center [583, 193] width 71 height 43
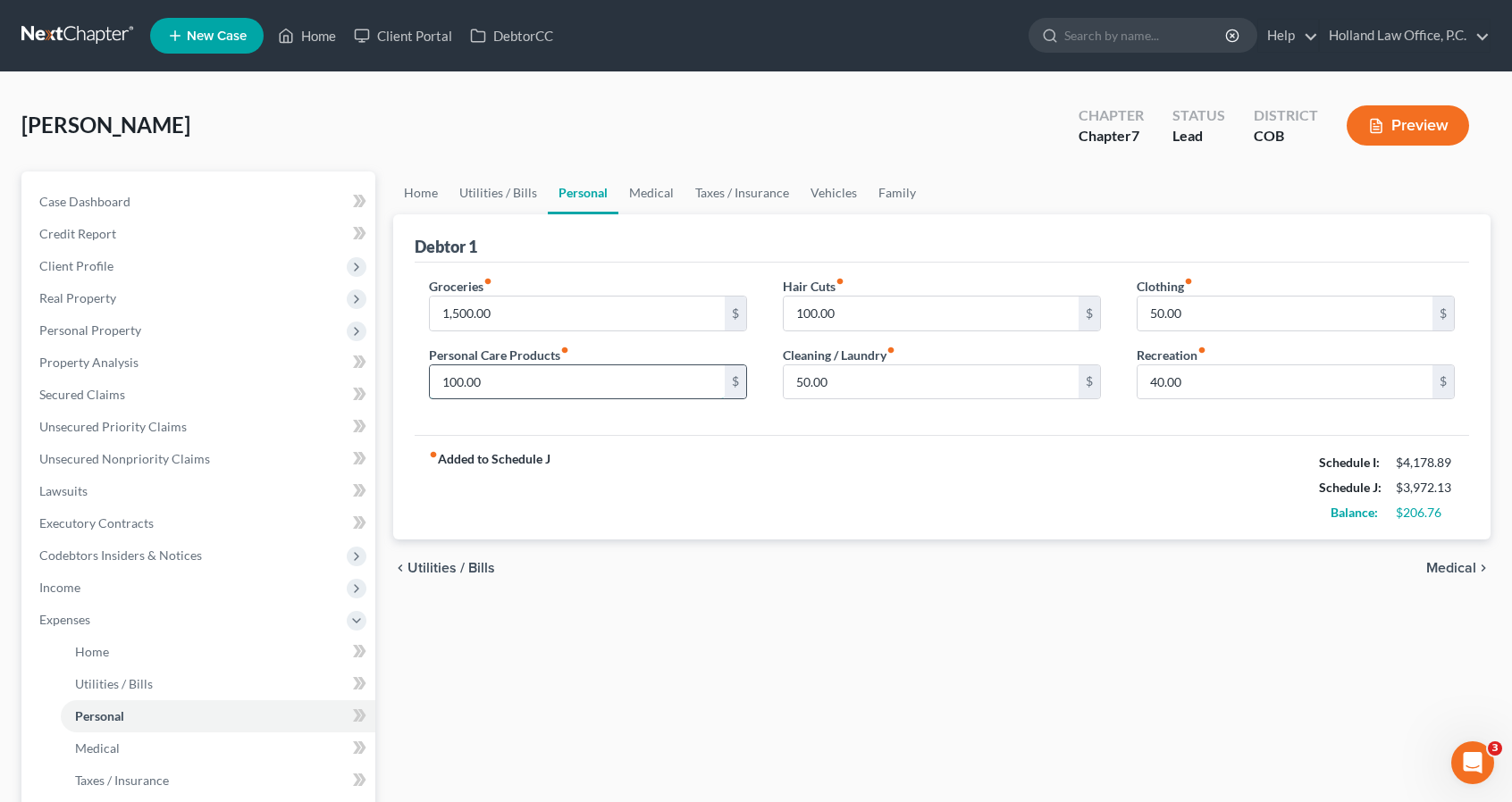
click at [530, 385] on input "100.00" at bounding box center [577, 382] width 295 height 34
click at [791, 385] on input "50.00" at bounding box center [931, 382] width 295 height 34
type input "100"
type input "2"
type input "100"
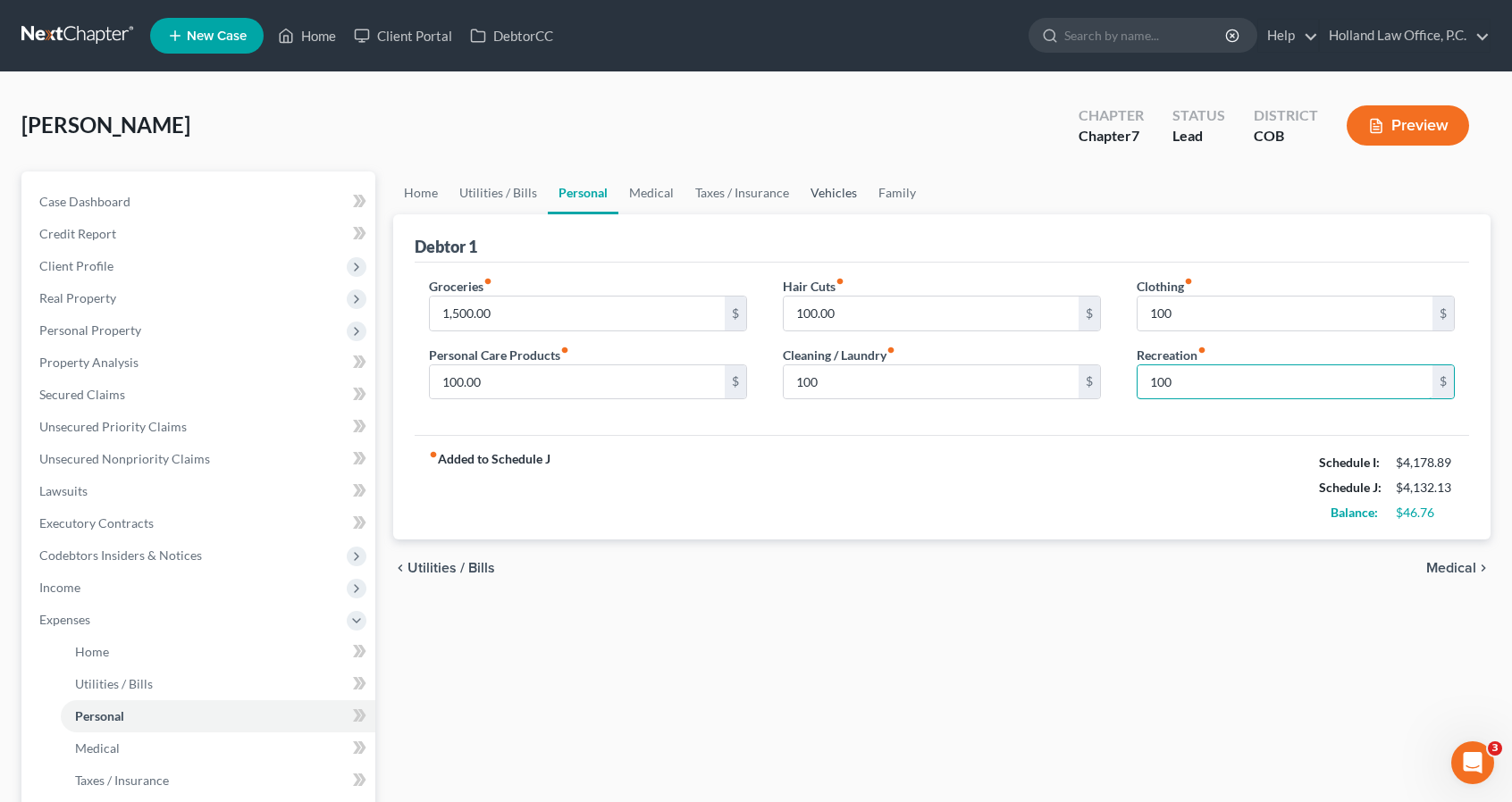
type input "100"
click at [806, 210] on link "Vehicles" at bounding box center [833, 193] width 68 height 43
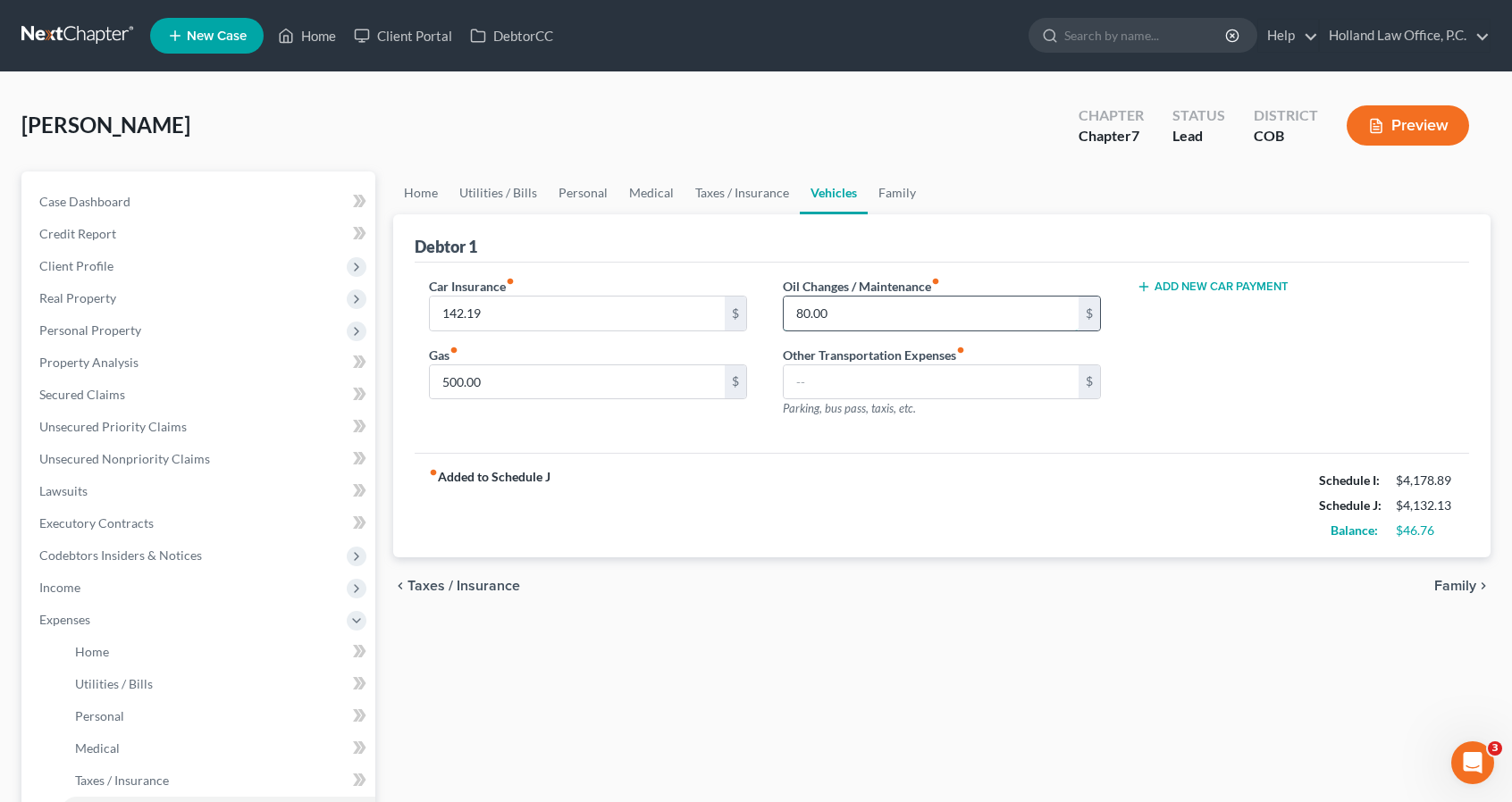
click at [891, 313] on input "80.00" at bounding box center [931, 313] width 295 height 34
type input "100"
click at [424, 193] on link "Home" at bounding box center [420, 193] width 55 height 43
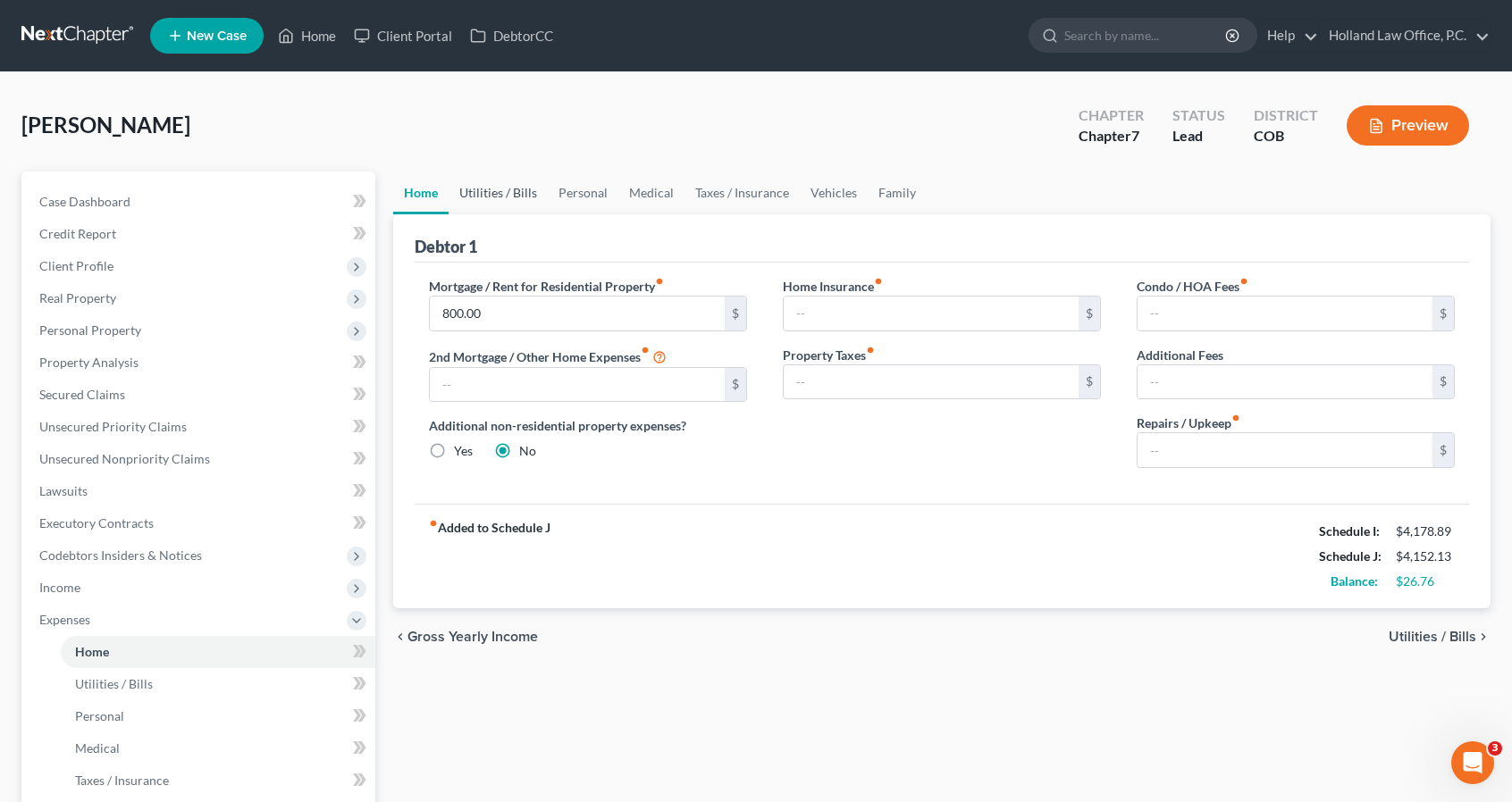
click at [514, 198] on link "Utilities / Bills" at bounding box center [498, 193] width 100 height 43
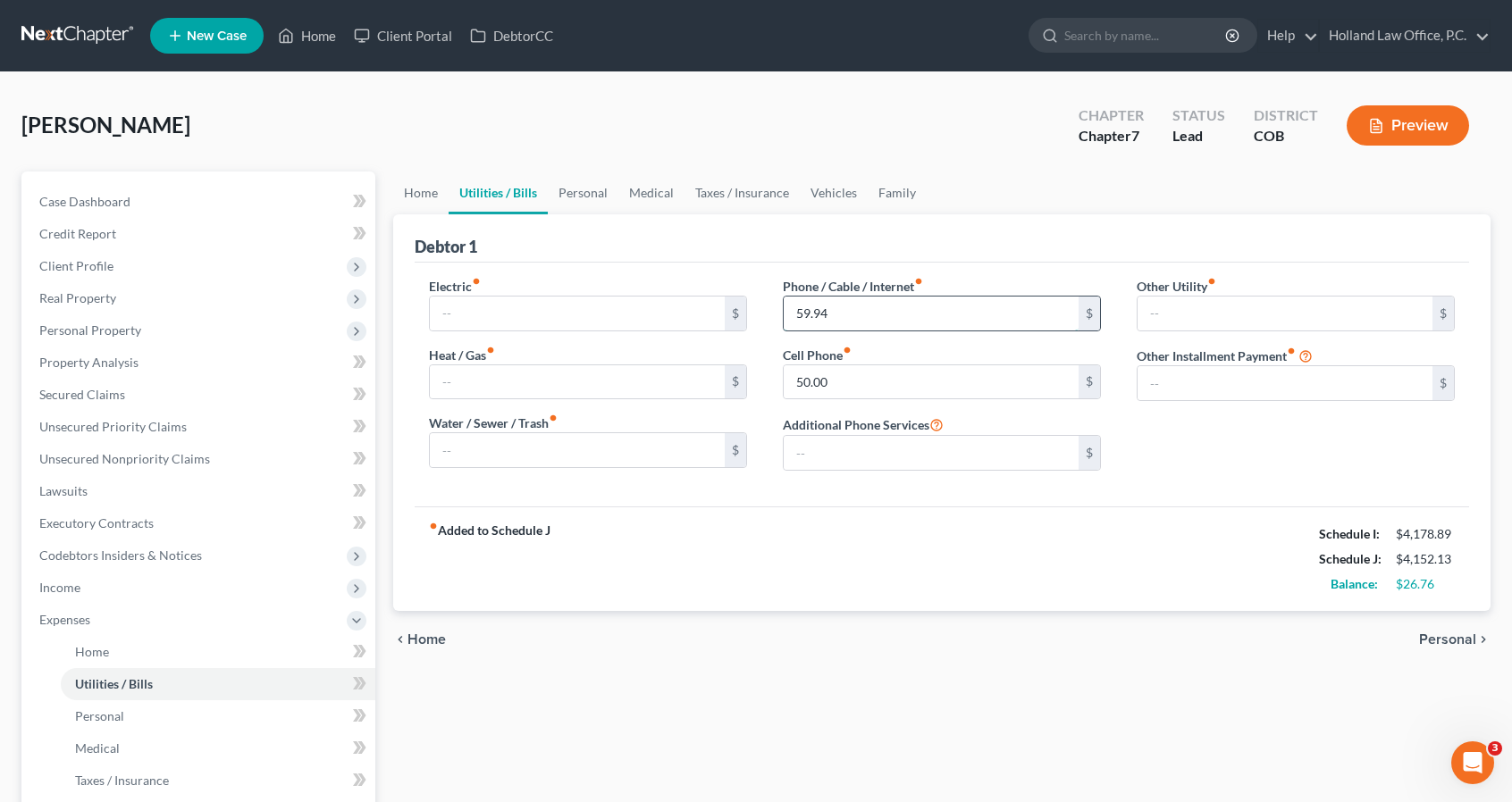
click at [865, 300] on input "59.94" at bounding box center [931, 313] width 295 height 34
type input "75"
click at [637, 190] on link "Medical" at bounding box center [652, 193] width 66 height 43
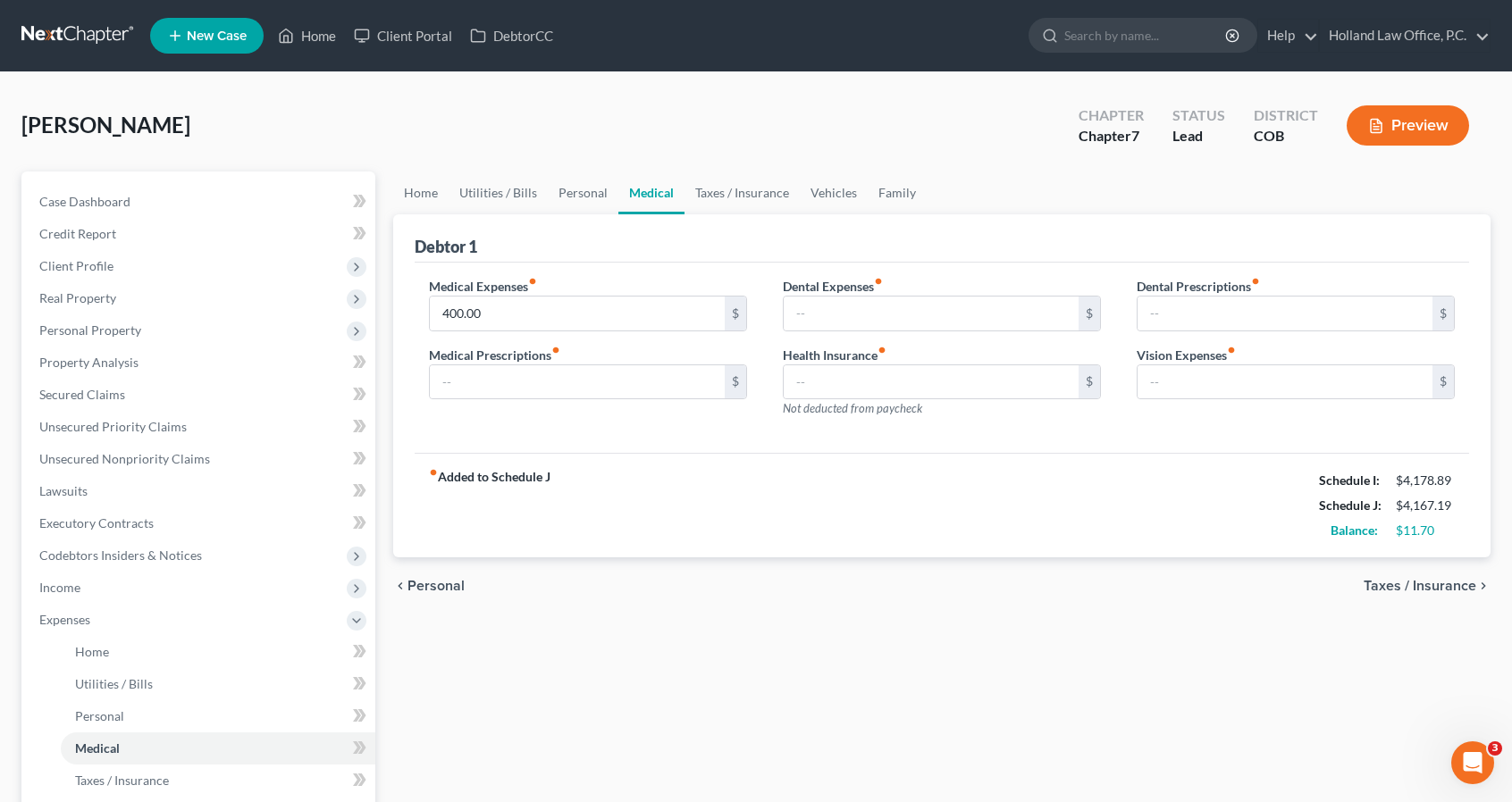
click at [600, 260] on div "Debtor 1" at bounding box center [942, 239] width 1055 height 48
click at [90, 596] on span "Income" at bounding box center [200, 587] width 350 height 32
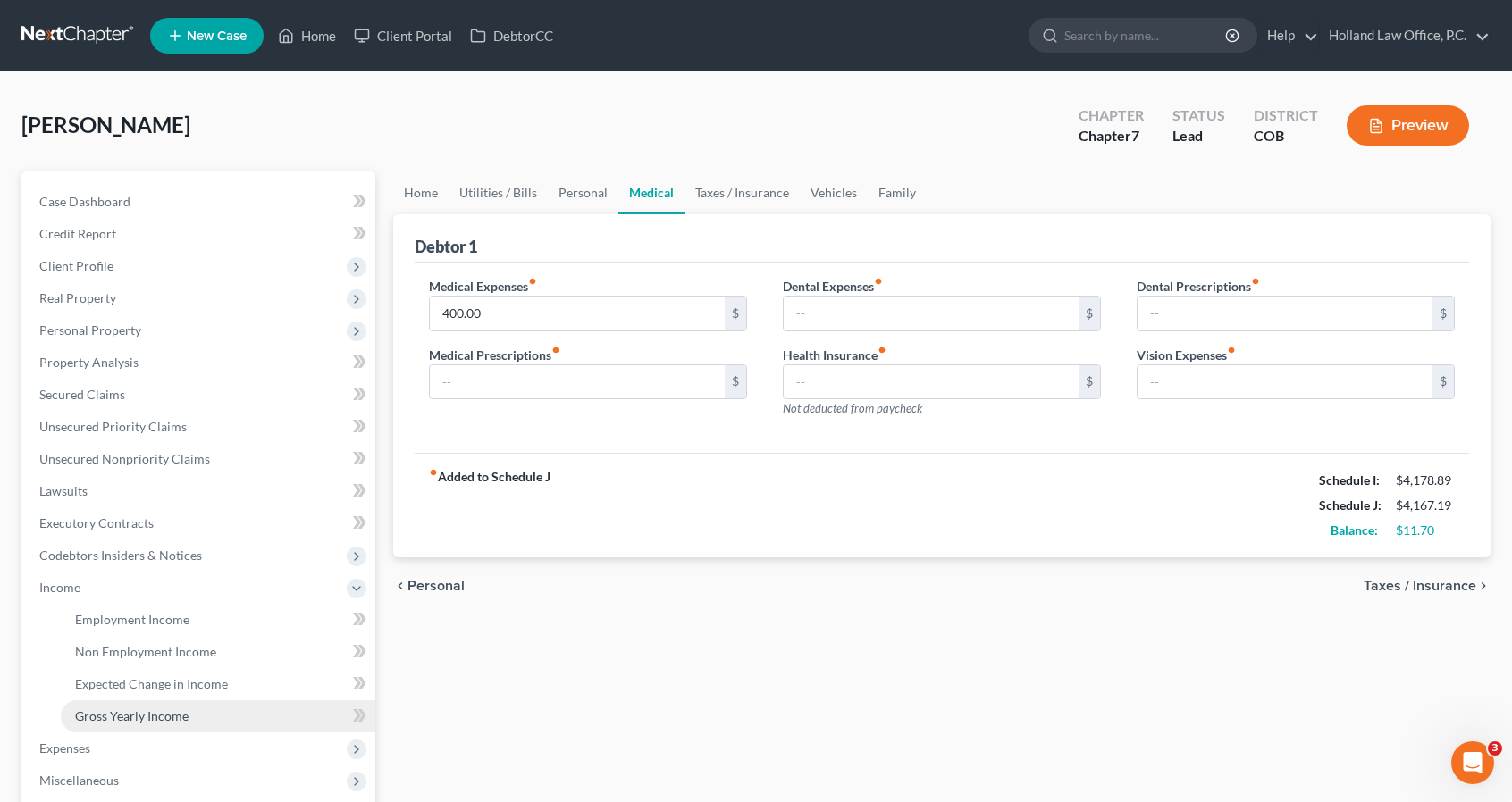
click at [124, 714] on span "Gross Yearly Income" at bounding box center [131, 715] width 113 height 15
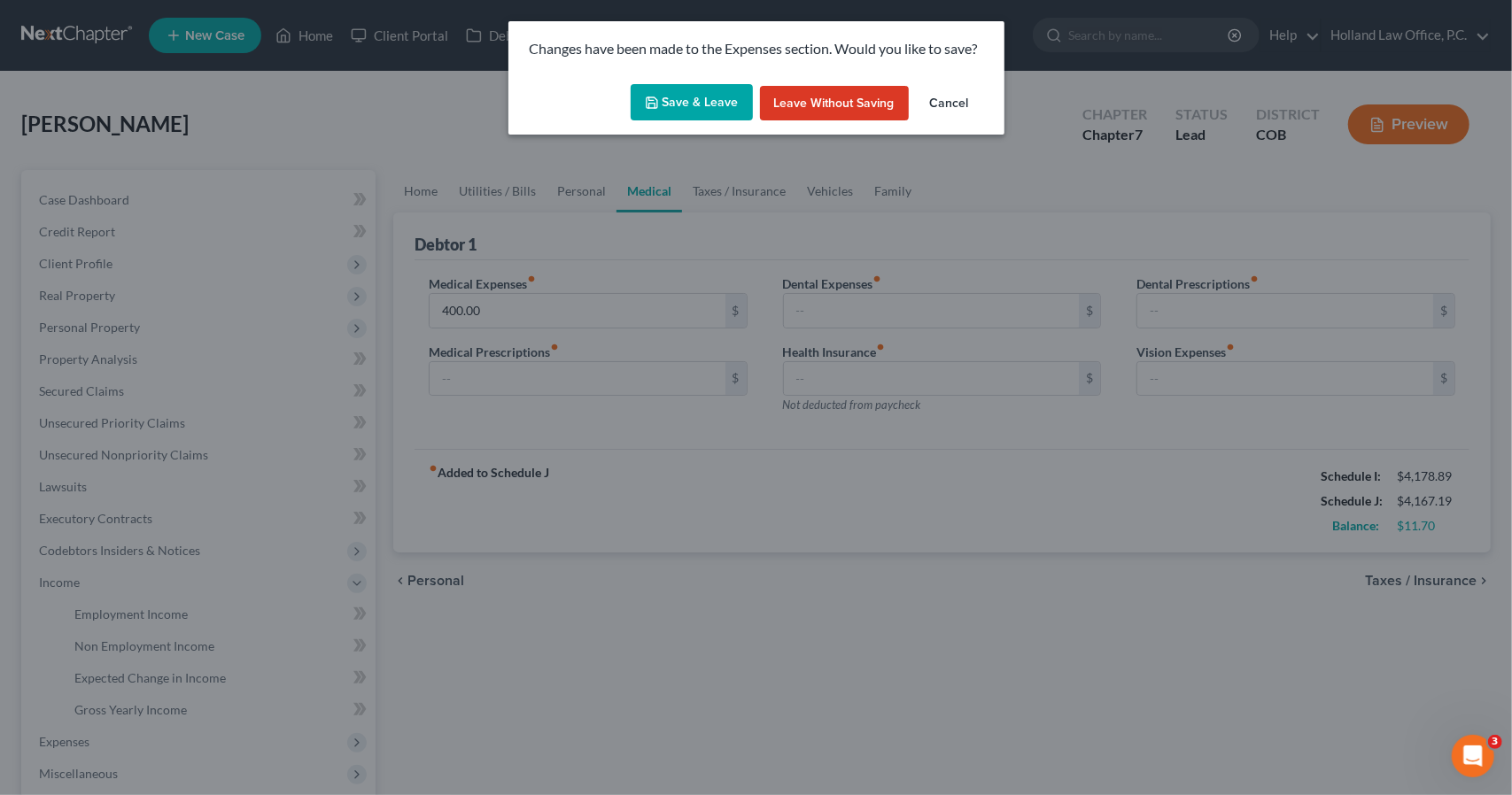
click at [719, 111] on button "Save & Leave" at bounding box center [692, 102] width 122 height 37
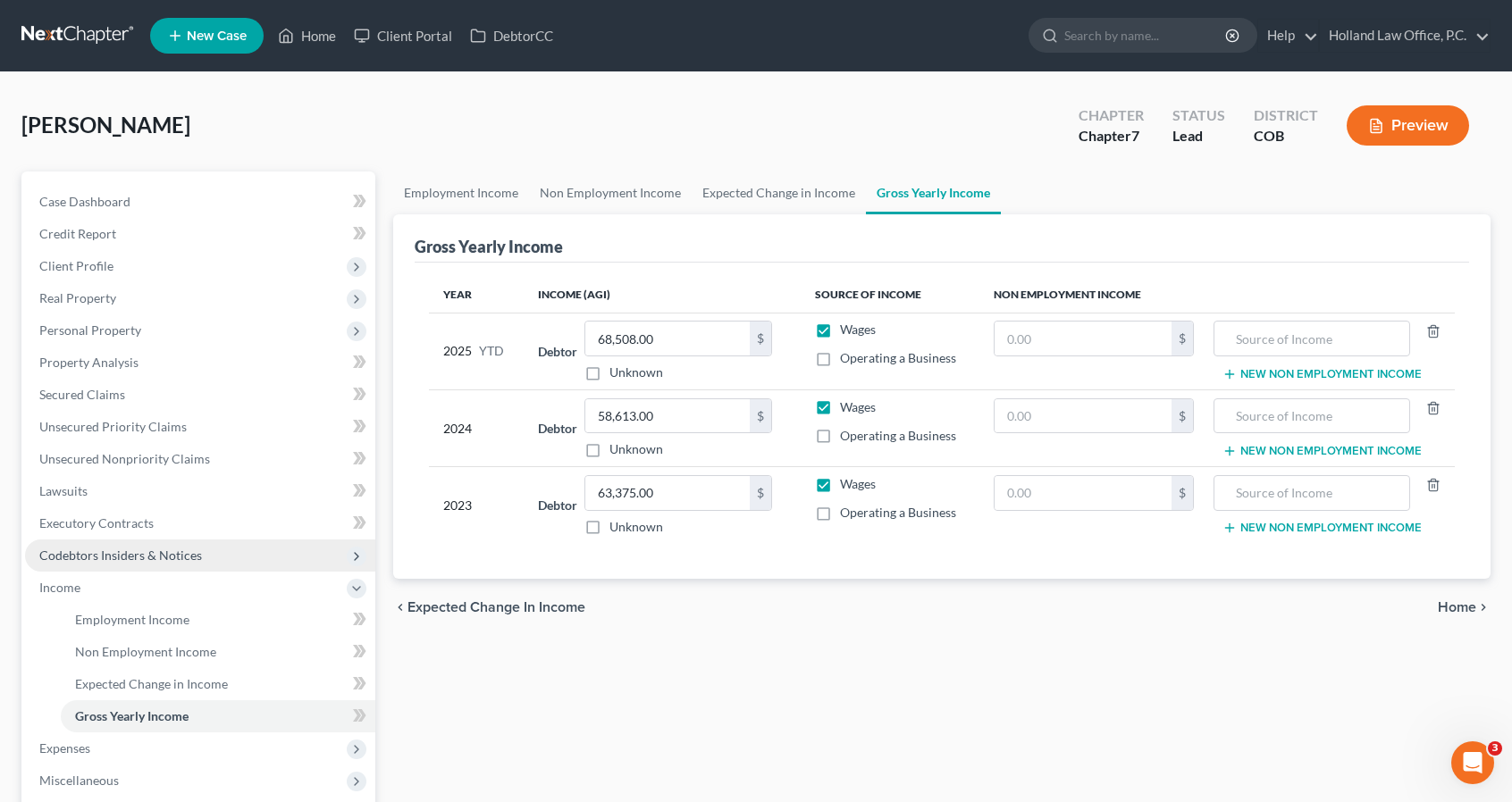
click at [141, 553] on span "Codebtors Insiders & Notices" at bounding box center [121, 555] width 162 height 15
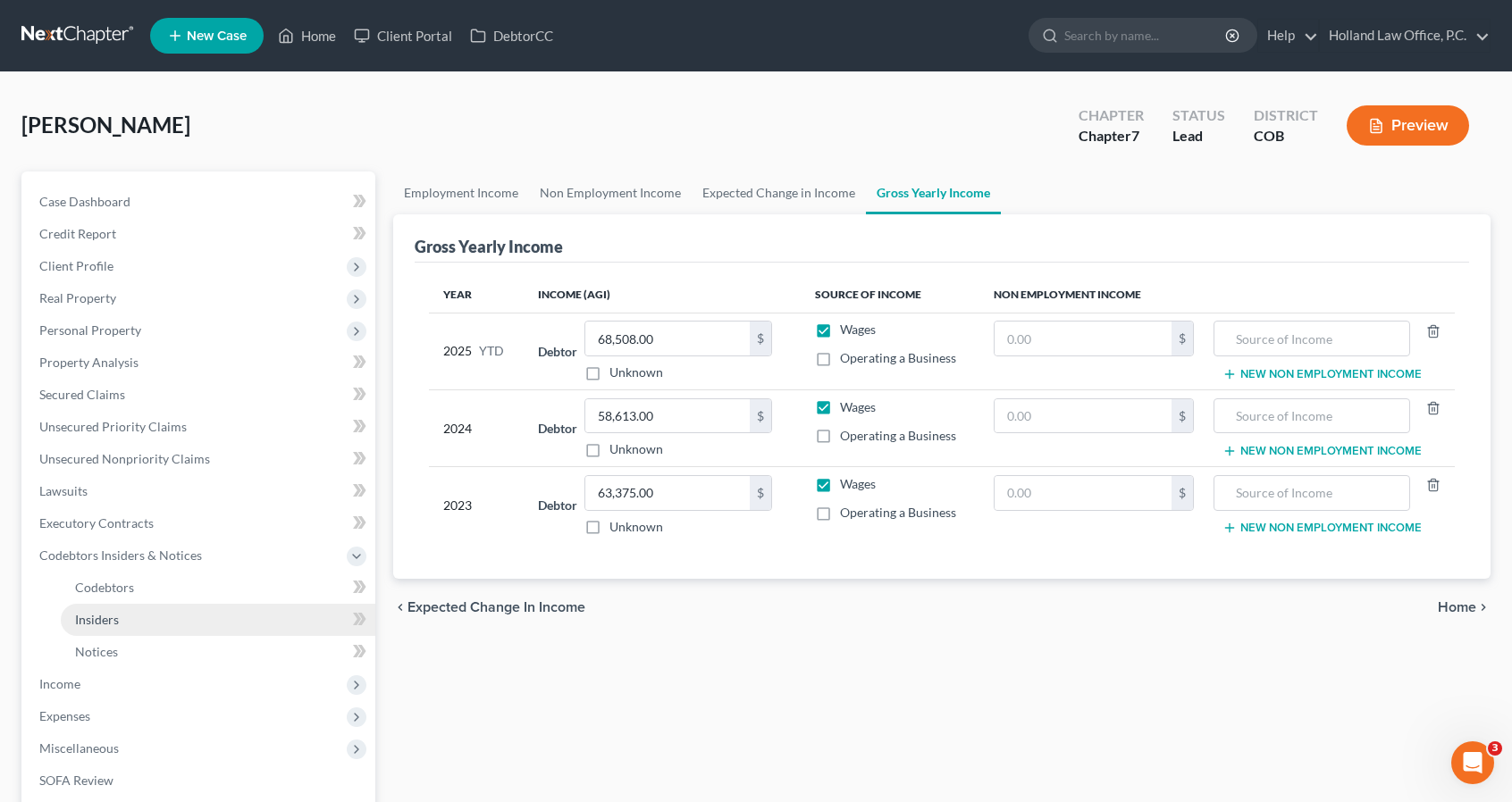
click at [178, 614] on link "Insiders" at bounding box center [218, 619] width 314 height 32
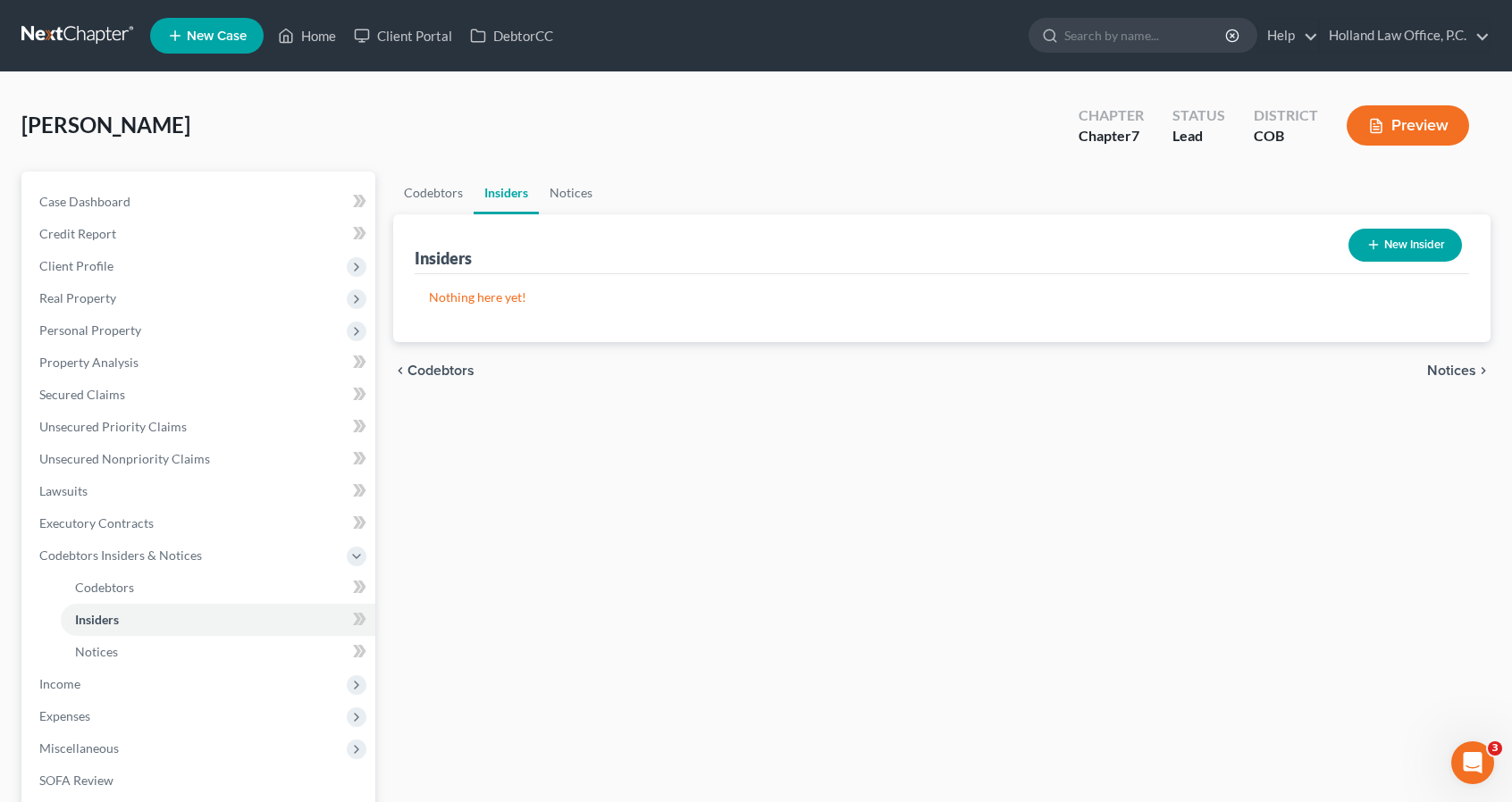
click at [1383, 231] on button "New Insider" at bounding box center [1404, 245] width 113 height 33
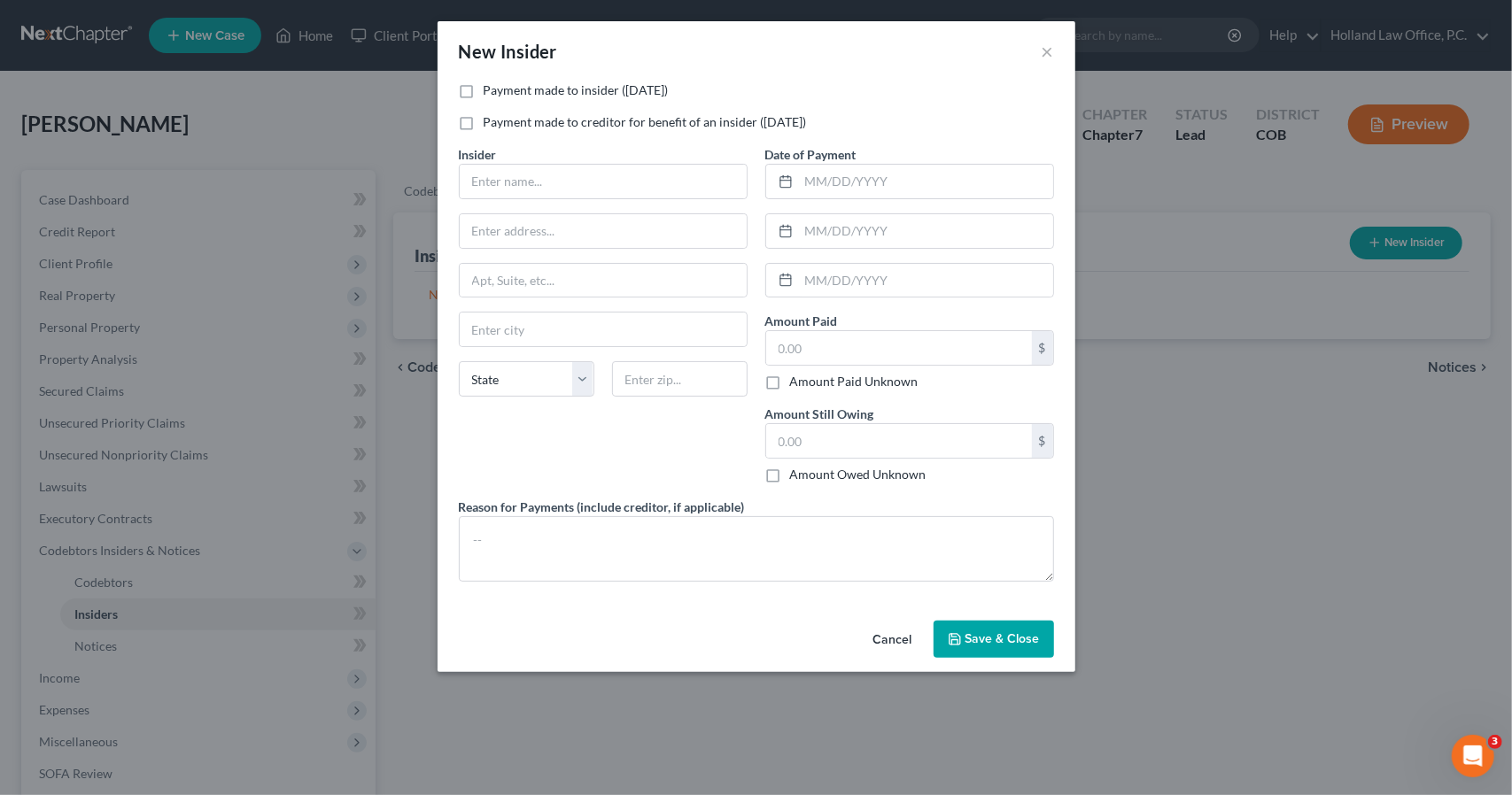
click at [489, 91] on label "Payment made to insider (within 1 year)" at bounding box center [576, 90] width 186 height 17
click at [491, 91] on input "Payment made to insider (within 1 year)" at bounding box center [496, 87] width 12 height 12
checkbox input "true"
click at [493, 161] on span "Insider" at bounding box center [478, 154] width 38 height 15
click at [495, 182] on input "text" at bounding box center [603, 181] width 287 height 34
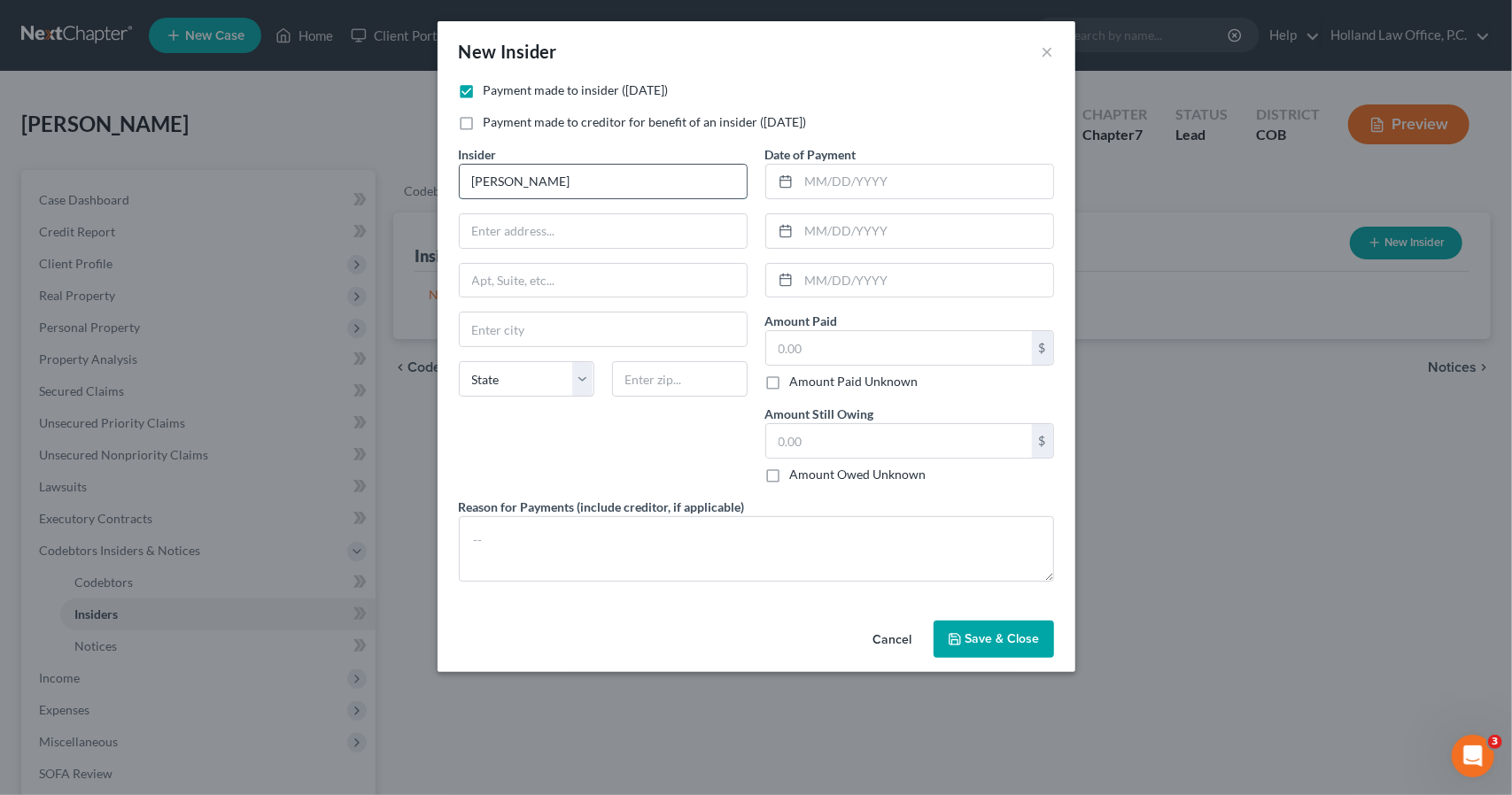
type input "Malikah Barr"
type input "1000 Golden Peak Dr"
type input "9"
type input "80403"
type input "Golden"
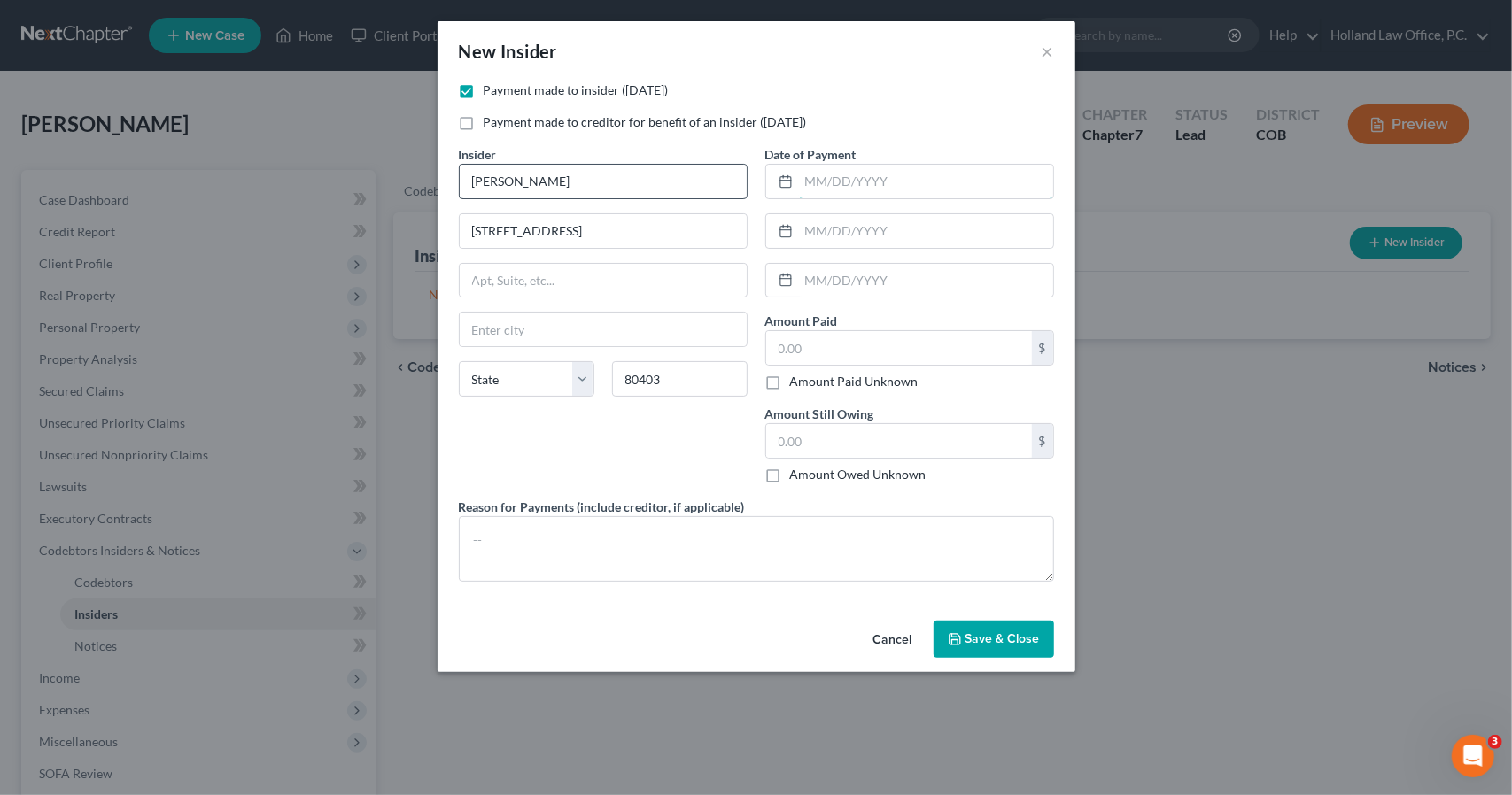
select select "5"
click at [654, 550] on textarea at bounding box center [756, 549] width 595 height 66
type textarea "Rent - $800 a Month"
click at [1010, 641] on span "Save & Close" at bounding box center [1002, 639] width 74 height 15
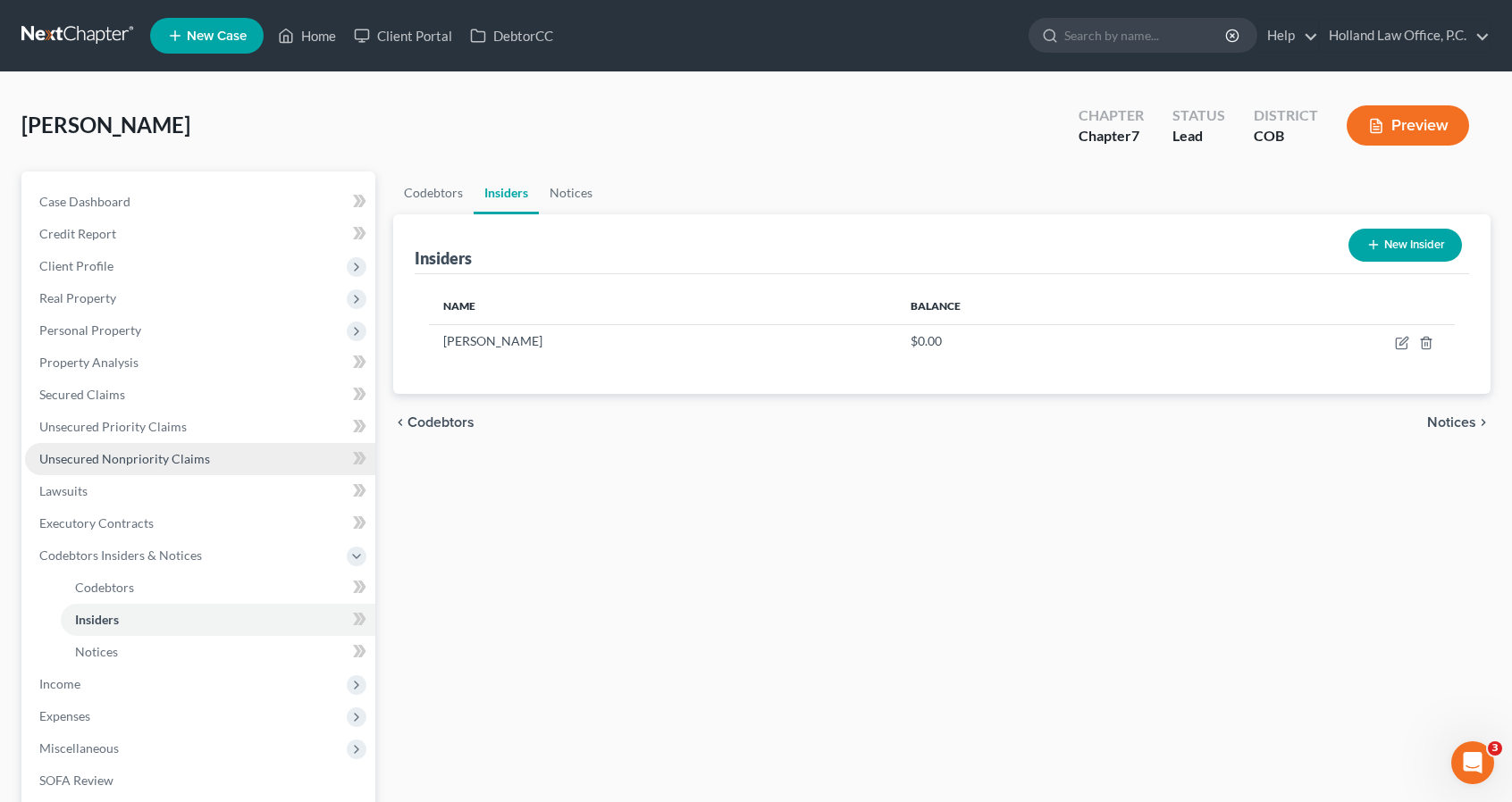
click at [119, 469] on link "Unsecured Nonpriority Claims" at bounding box center [200, 459] width 350 height 32
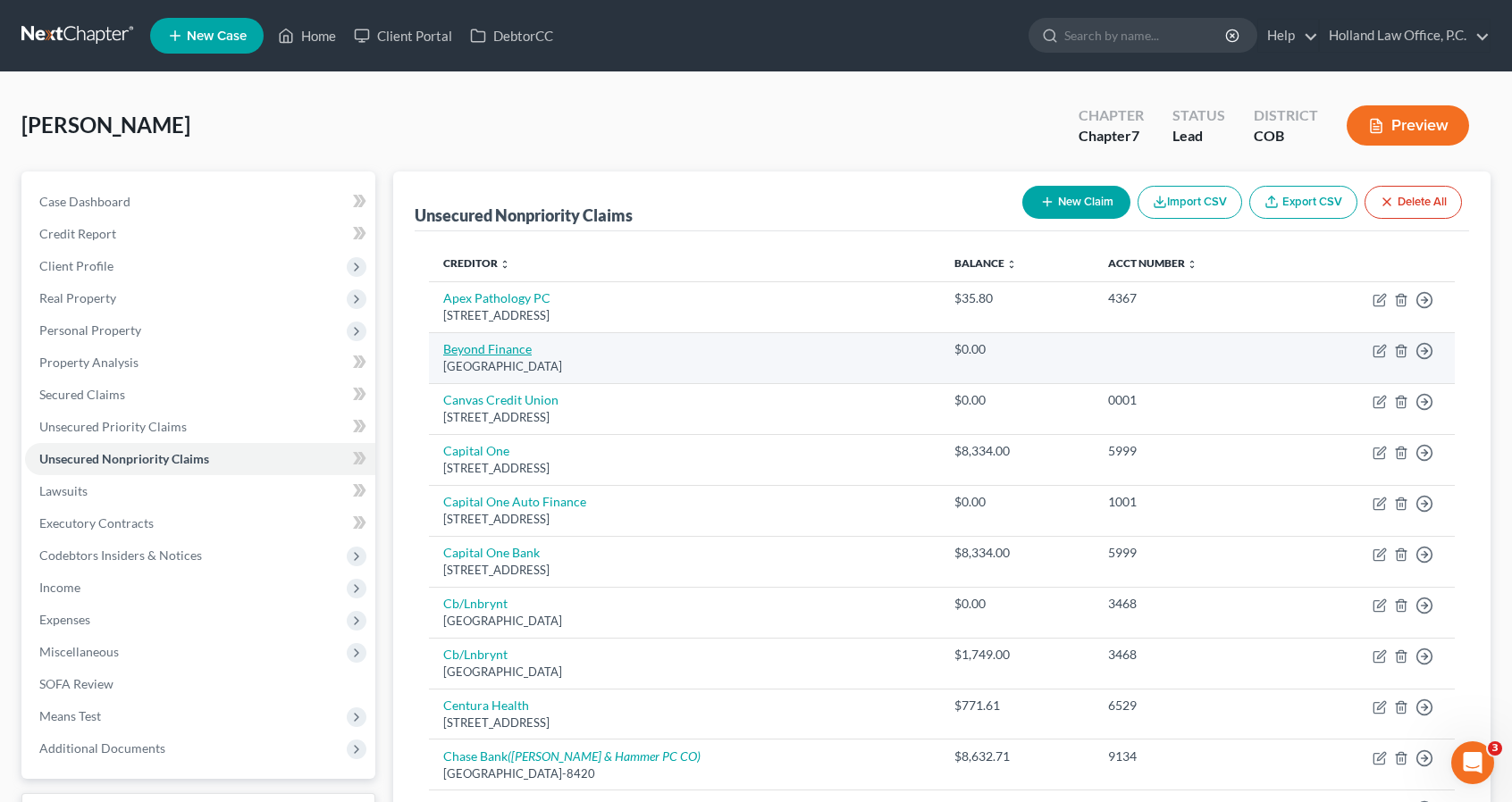
click at [508, 355] on link "Beyond Finance" at bounding box center [488, 348] width 89 height 15
select select "45"
select select "16"
select select "0"
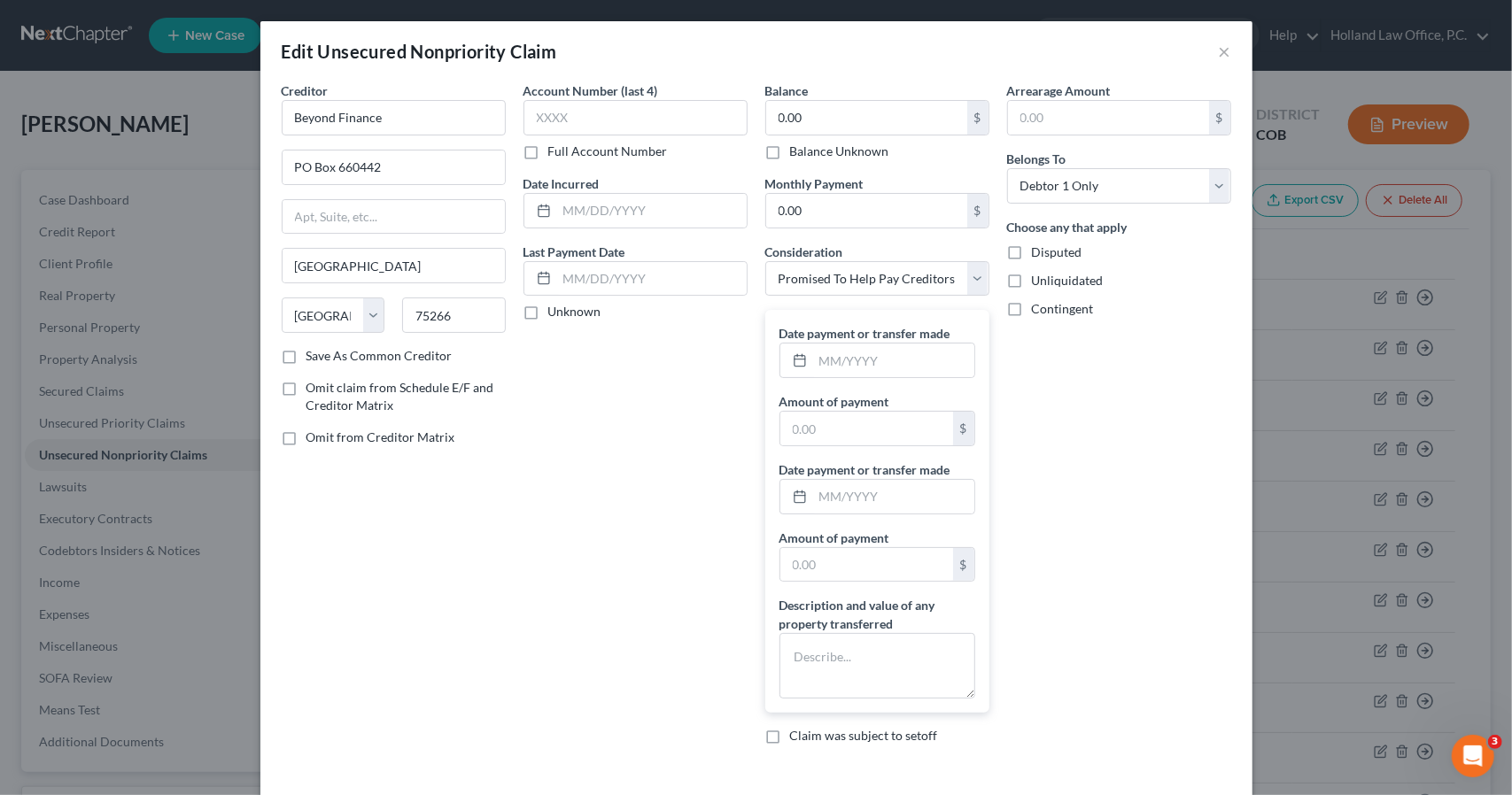
click at [1163, 417] on div "Arrearage Amount $ Belongs To * Select Debtor 1 Only Debtor 2 Only Debtor 1 And…" at bounding box center [1119, 419] width 242 height 677
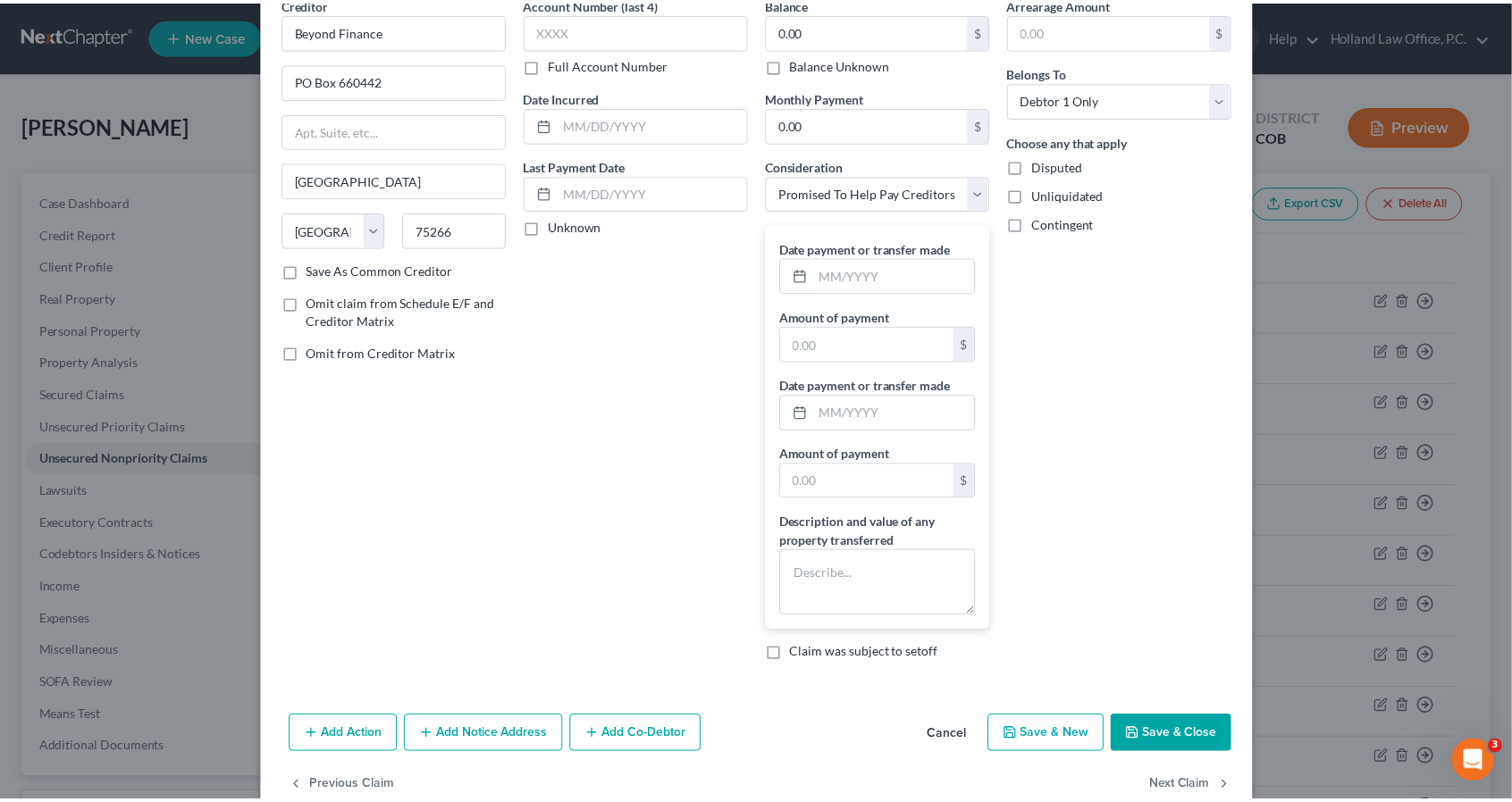
scroll to position [123, 0]
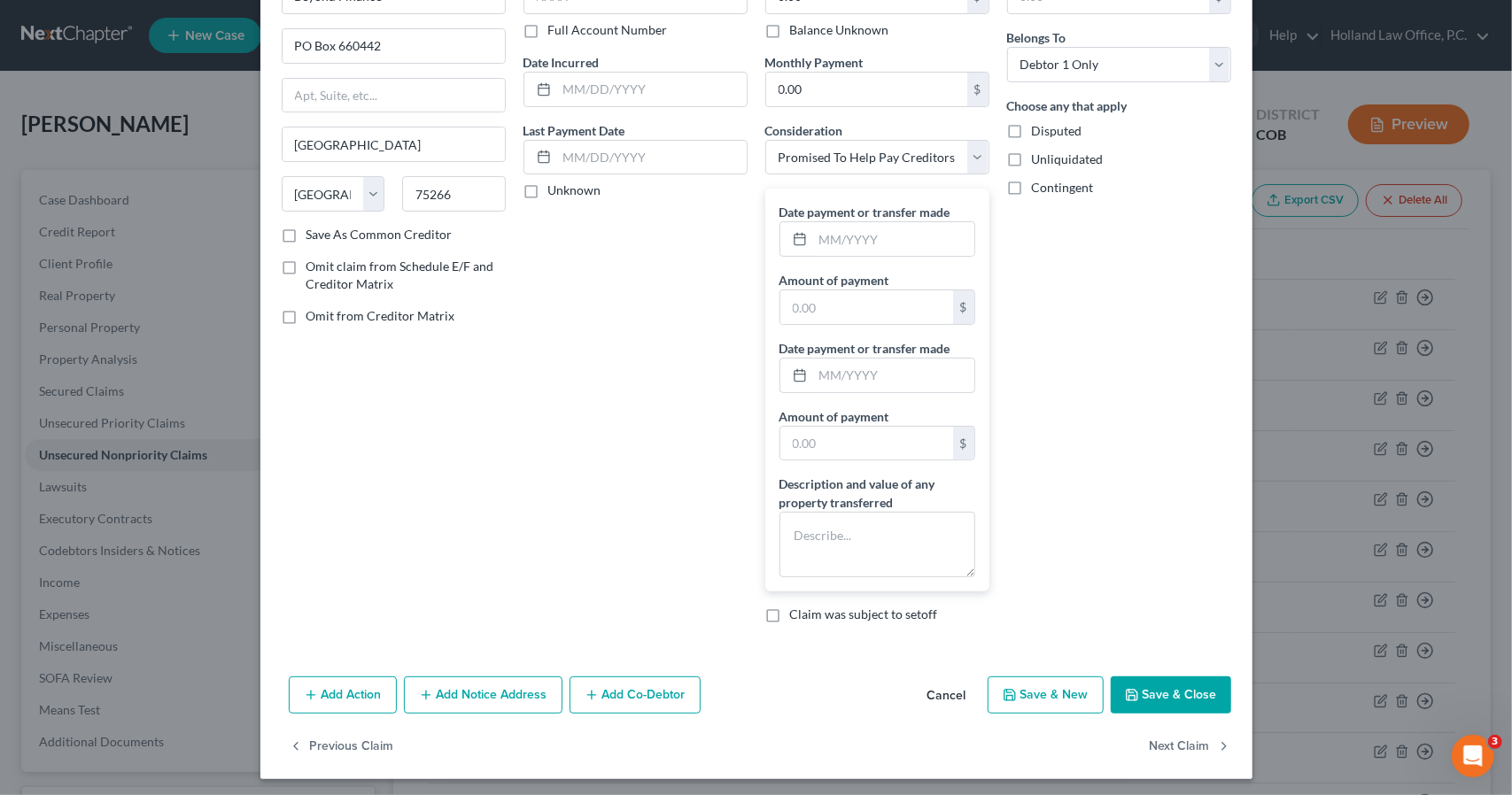
click at [1173, 694] on button "Save & Close" at bounding box center [1171, 694] width 121 height 37
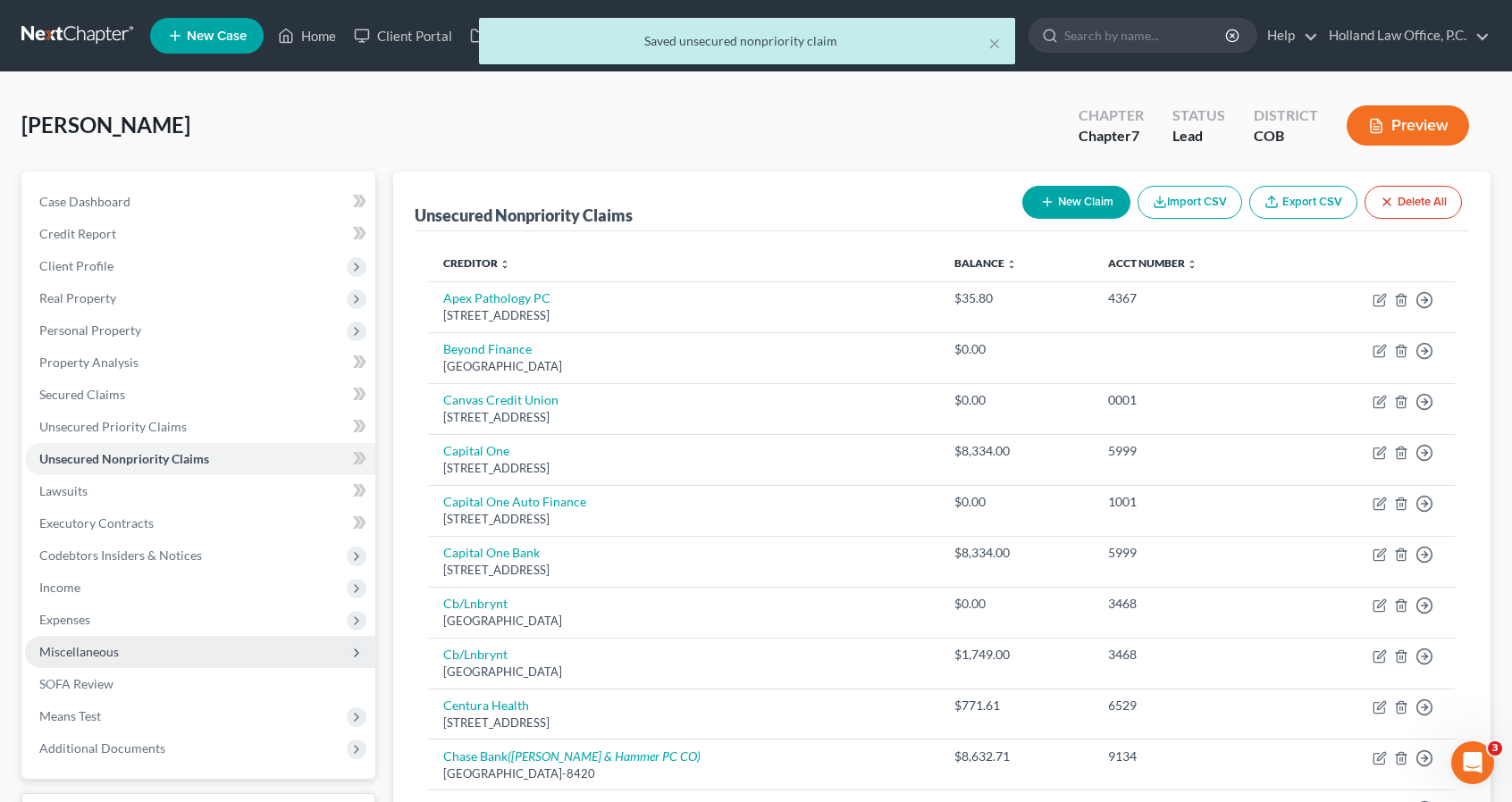
click at [72, 657] on span "Miscellaneous" at bounding box center [79, 652] width 79 height 15
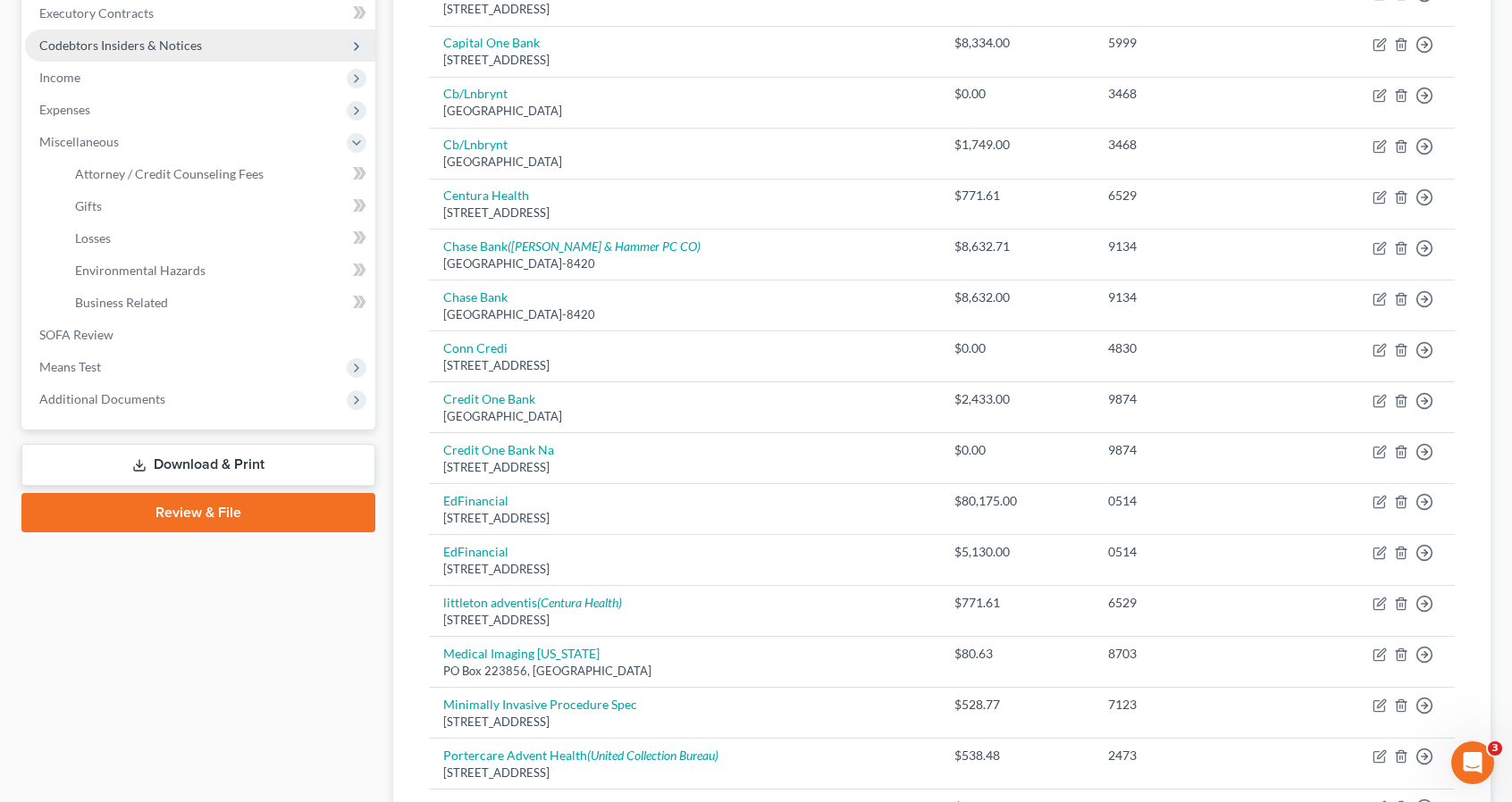
scroll to position [536, 0]
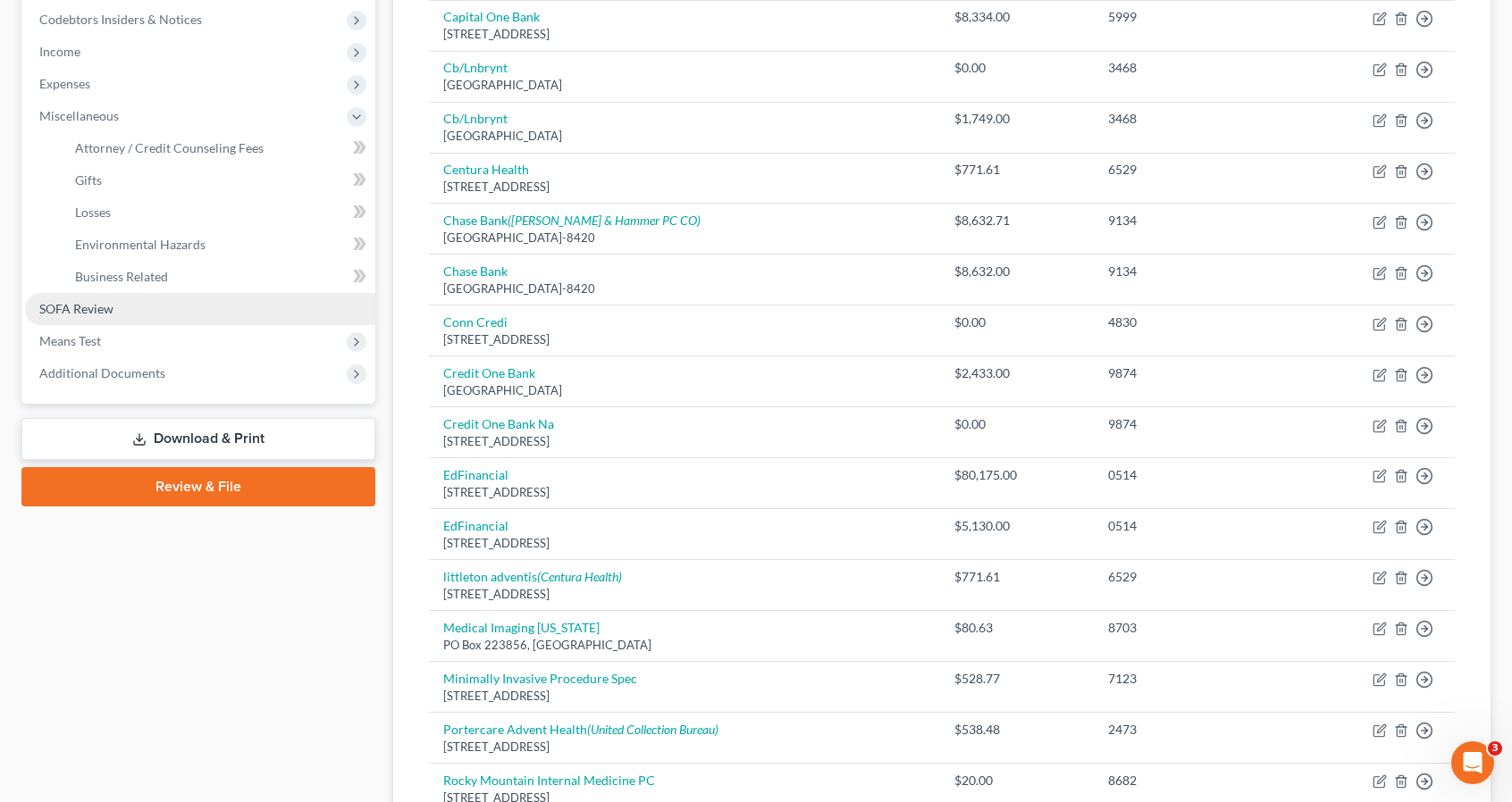
click at [116, 315] on link "SOFA Review" at bounding box center [200, 309] width 350 height 32
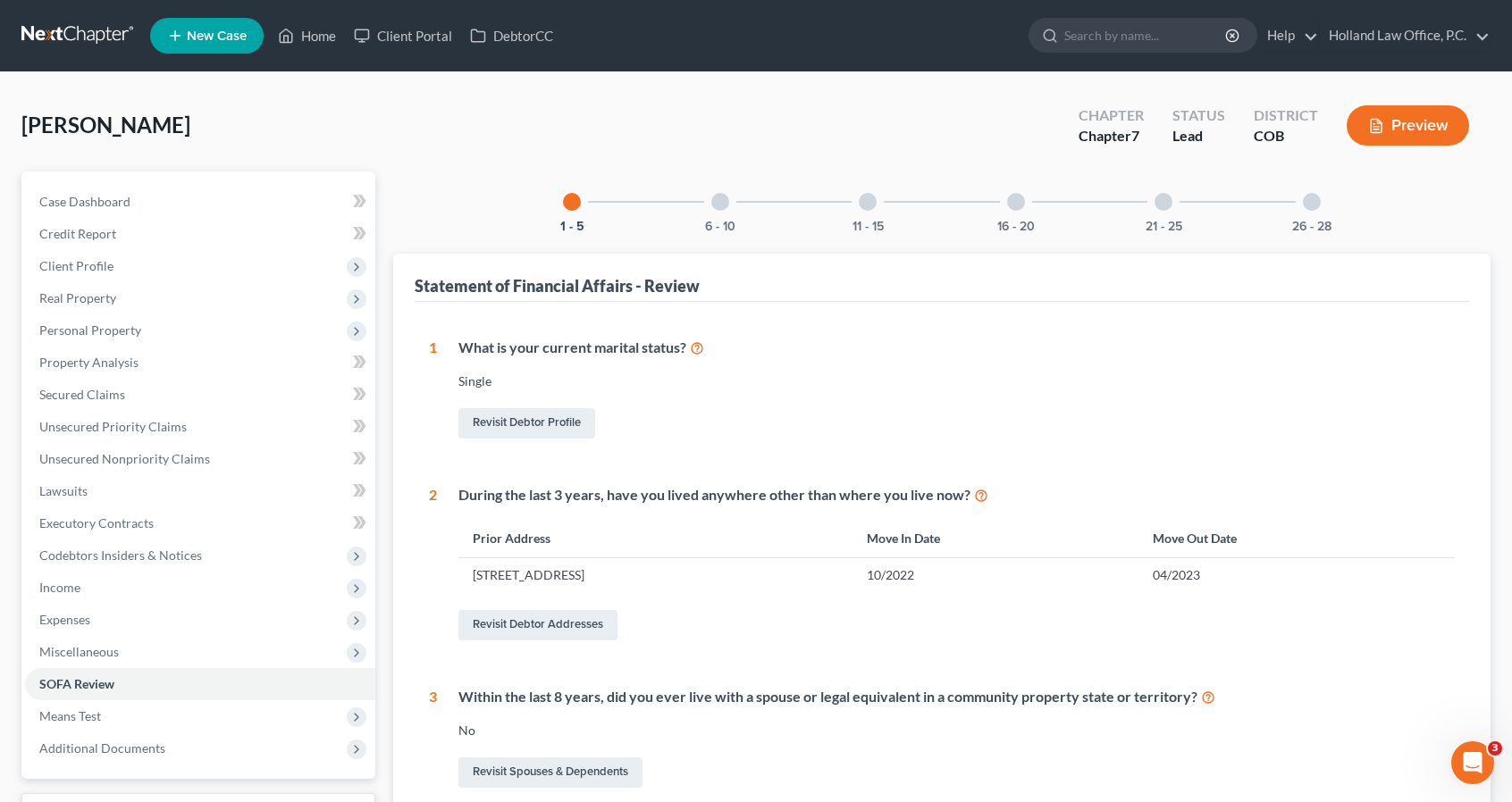
click at [1152, 199] on div "21 - 25" at bounding box center [1164, 202] width 61 height 61
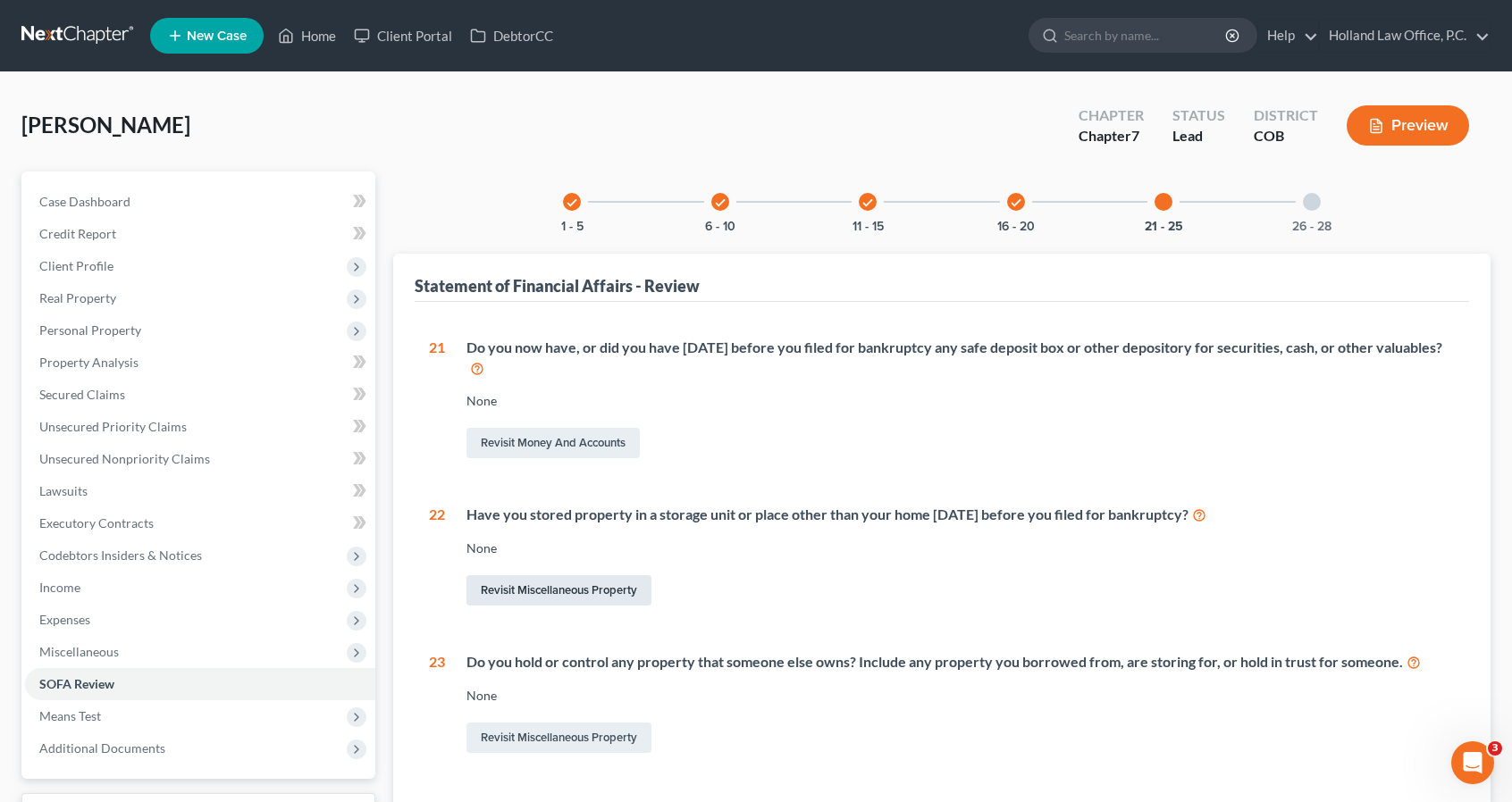
click at [493, 593] on link "Revisit Miscellaneous Property" at bounding box center [559, 590] width 185 height 30
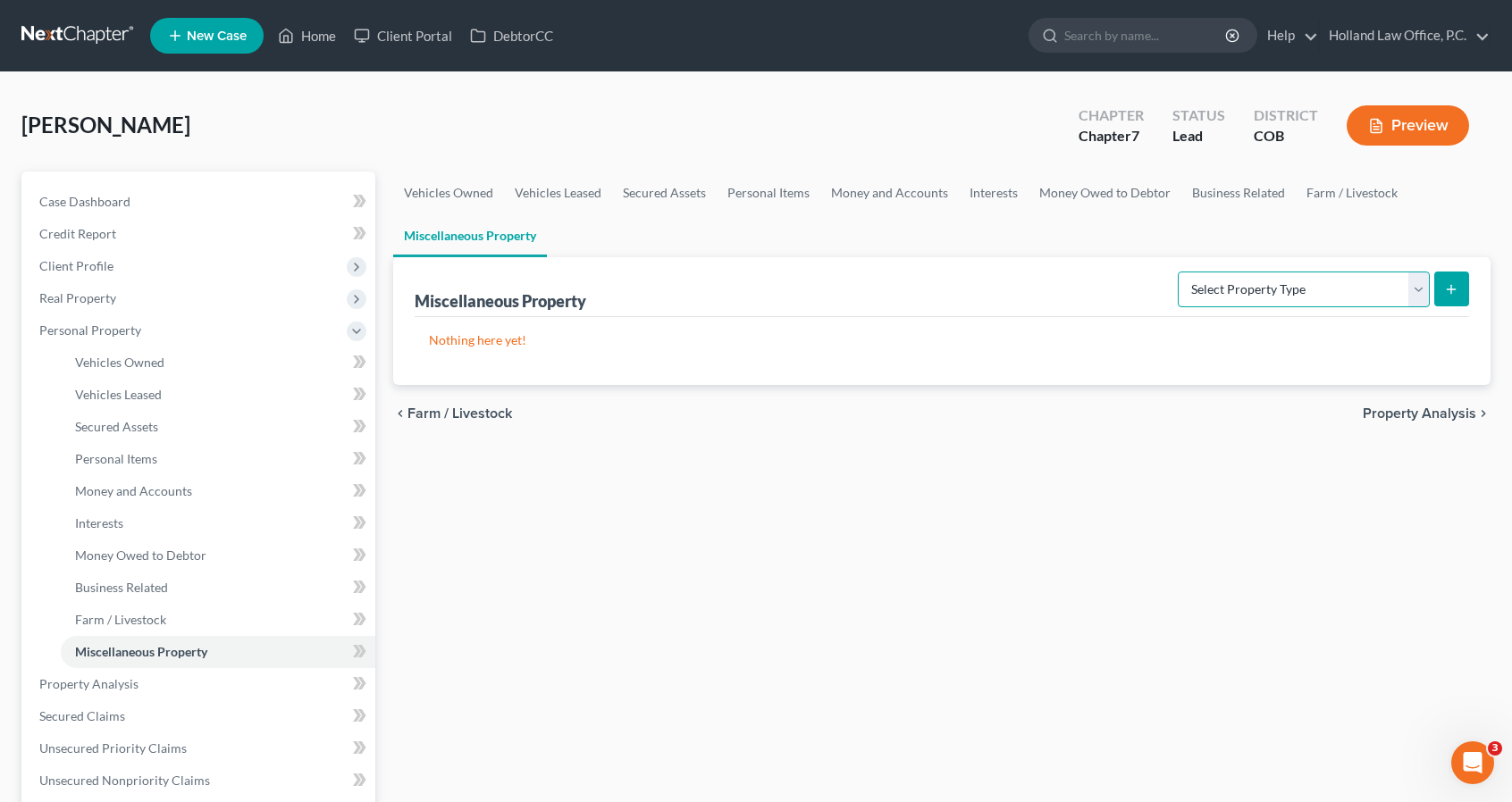
click at [1389, 297] on select "Select Property Type Assigned for Creditor Benefit Within 1 Year Holding for An…" at bounding box center [1303, 289] width 252 height 36
select select "stored_within_1_year"
click at [1177, 272] on select "Select Property Type Assigned for Creditor Benefit Within 1 Year Holding for An…" at bounding box center [1303, 289] width 252 height 36
click at [1471, 285] on div "Miscellaneous Property Select Property Type Assigned for Creditor Benefit Withi…" at bounding box center [941, 321] width 1097 height 128
click at [1435, 287] on button "submit" at bounding box center [1451, 289] width 35 height 35
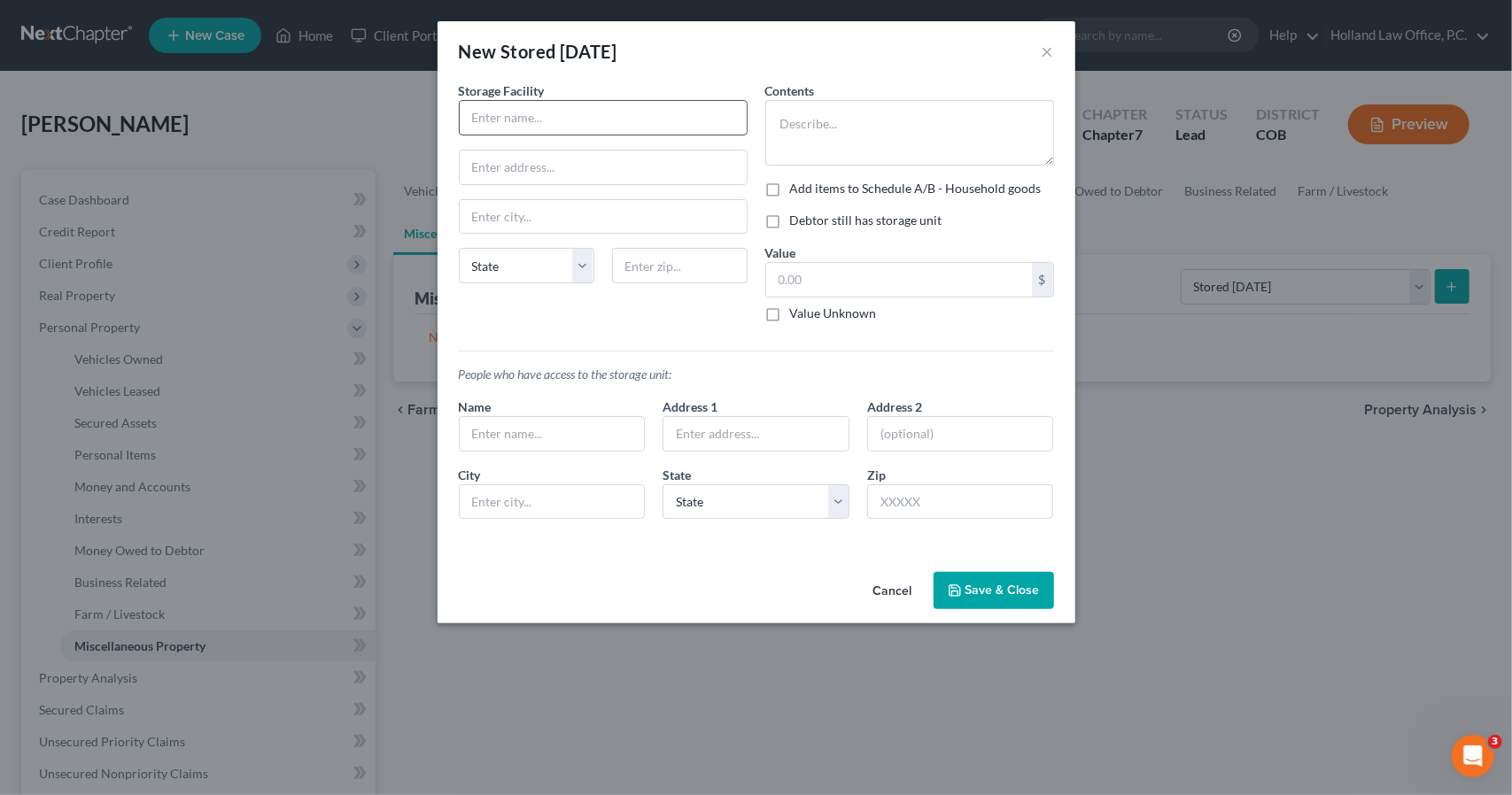
click at [622, 124] on input "text" at bounding box center [603, 117] width 287 height 34
type input "Storage King"
type input "9898 E Alameda Ave"
type input "80247"
type input "Denver"
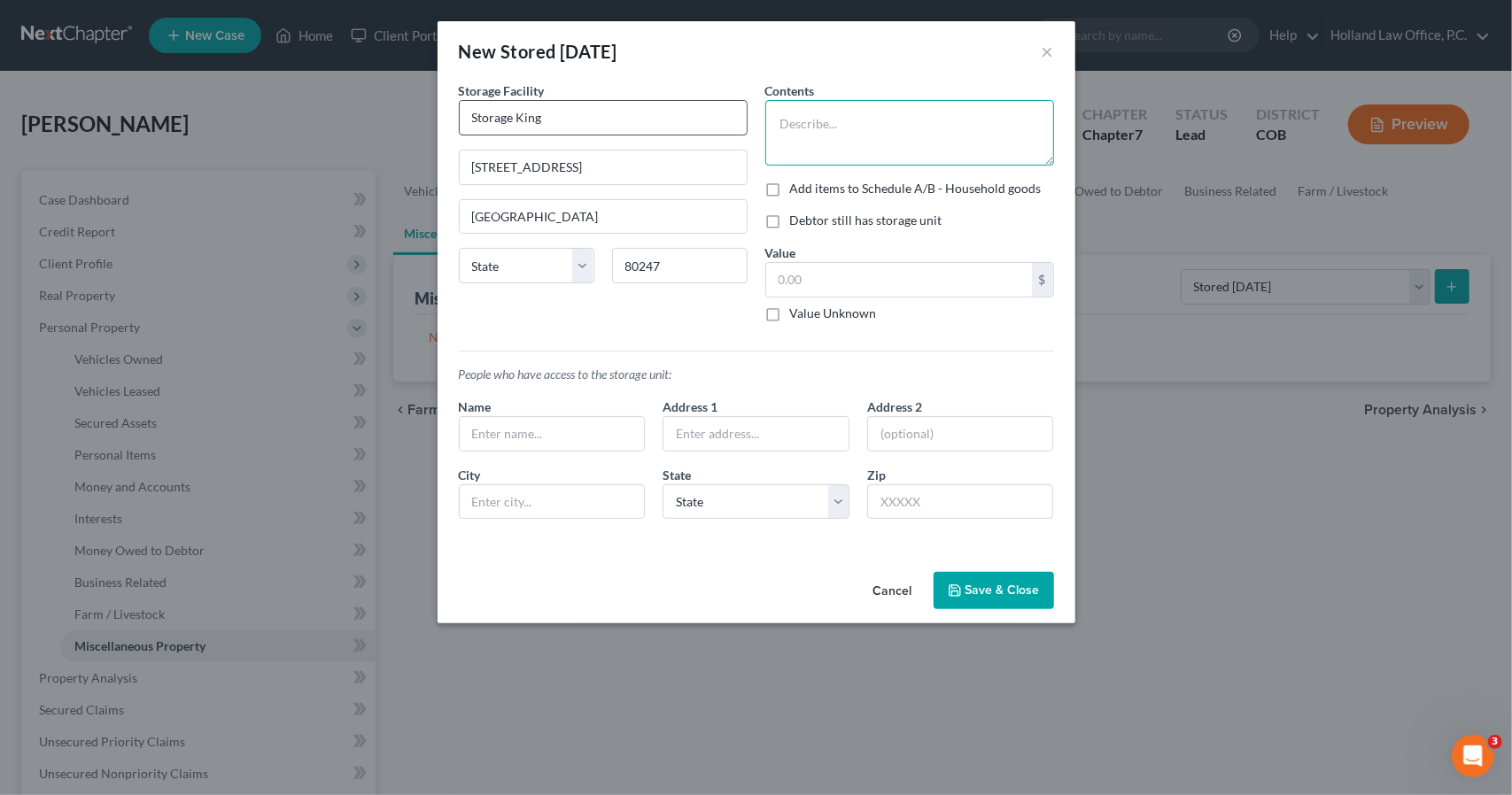
select select "5"
click at [841, 154] on textarea at bounding box center [910, 133] width 289 height 66
type textarea "Pictures Bed"
click at [827, 218] on label "Debtor still has storage unit" at bounding box center [866, 220] width 153 height 17
click at [809, 218] on input "Debtor still has storage unit" at bounding box center [803, 217] width 12 height 12
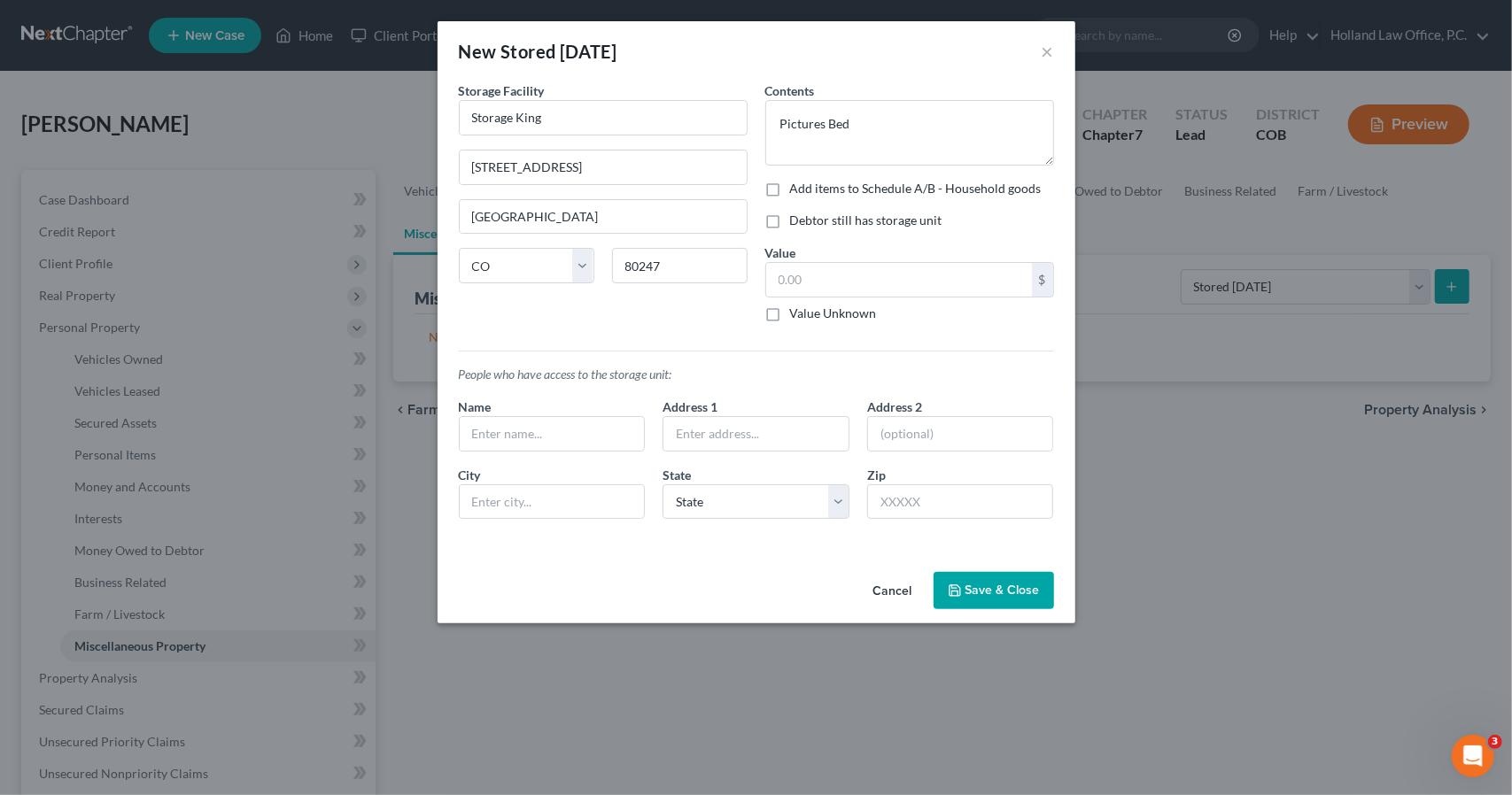
checkbox input "true"
click at [978, 579] on button "Save & Close" at bounding box center [994, 590] width 121 height 37
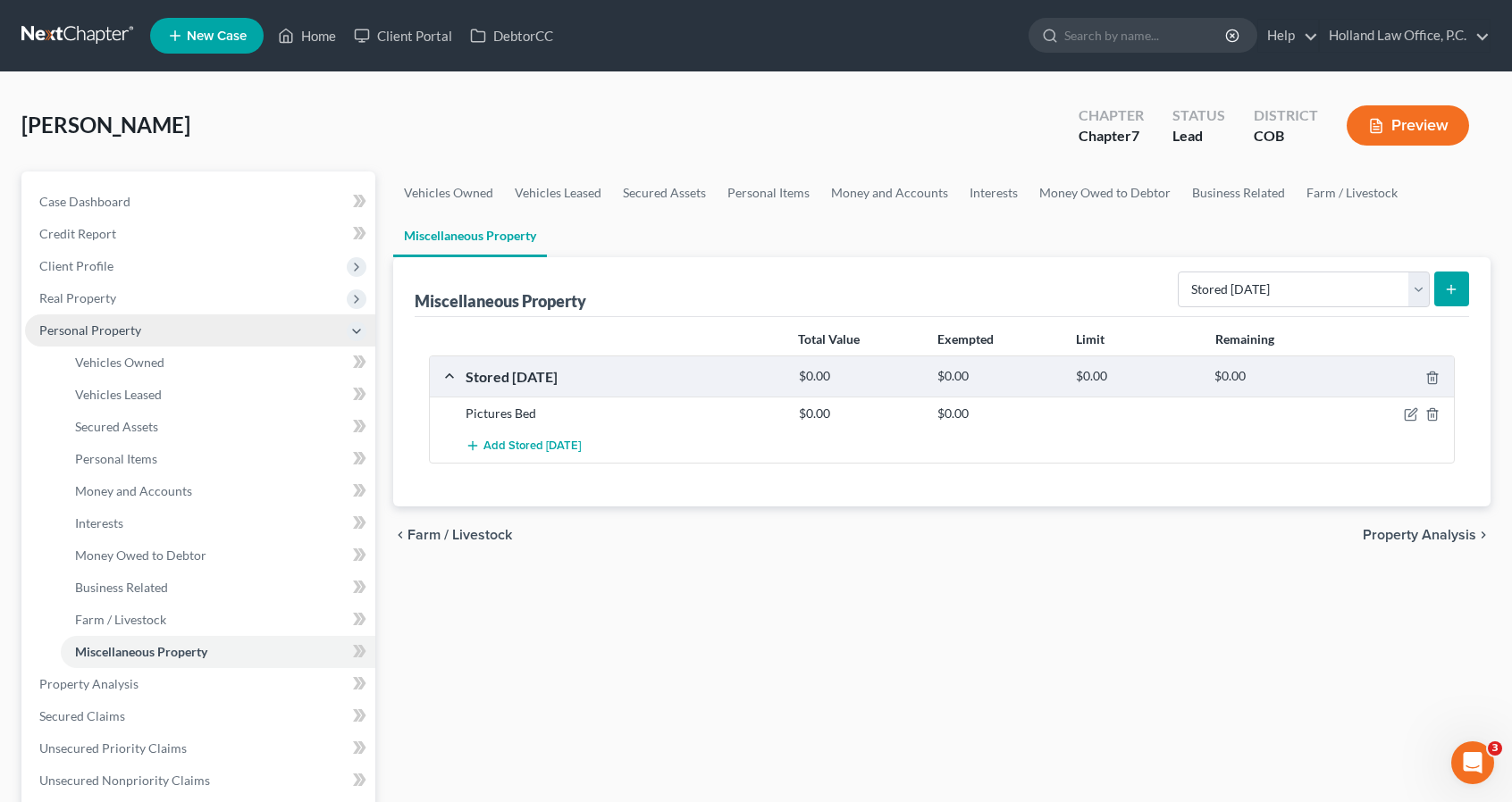
click at [215, 318] on span "Personal Property" at bounding box center [200, 330] width 350 height 32
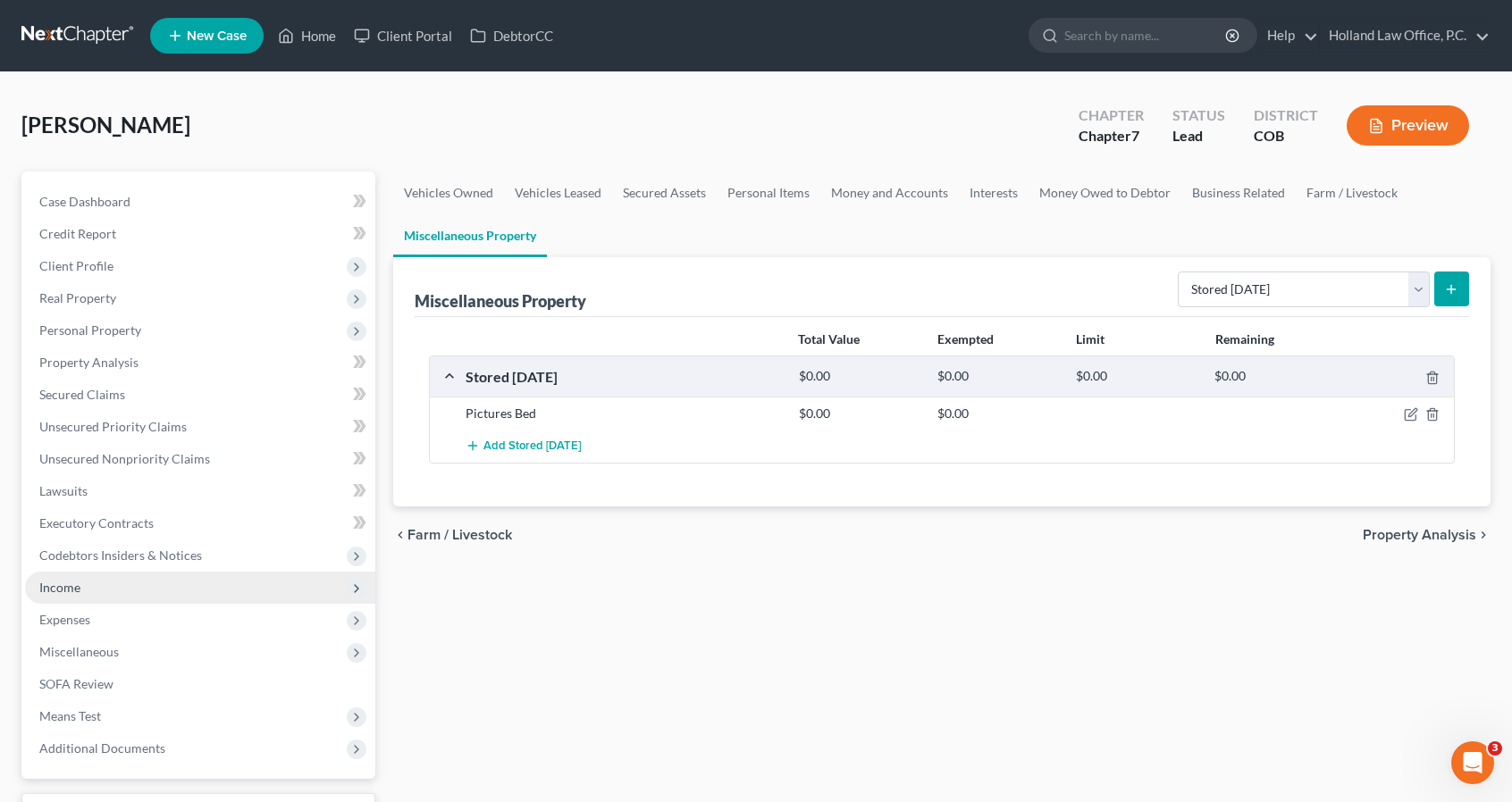
click at [181, 582] on span "Income" at bounding box center [200, 587] width 350 height 32
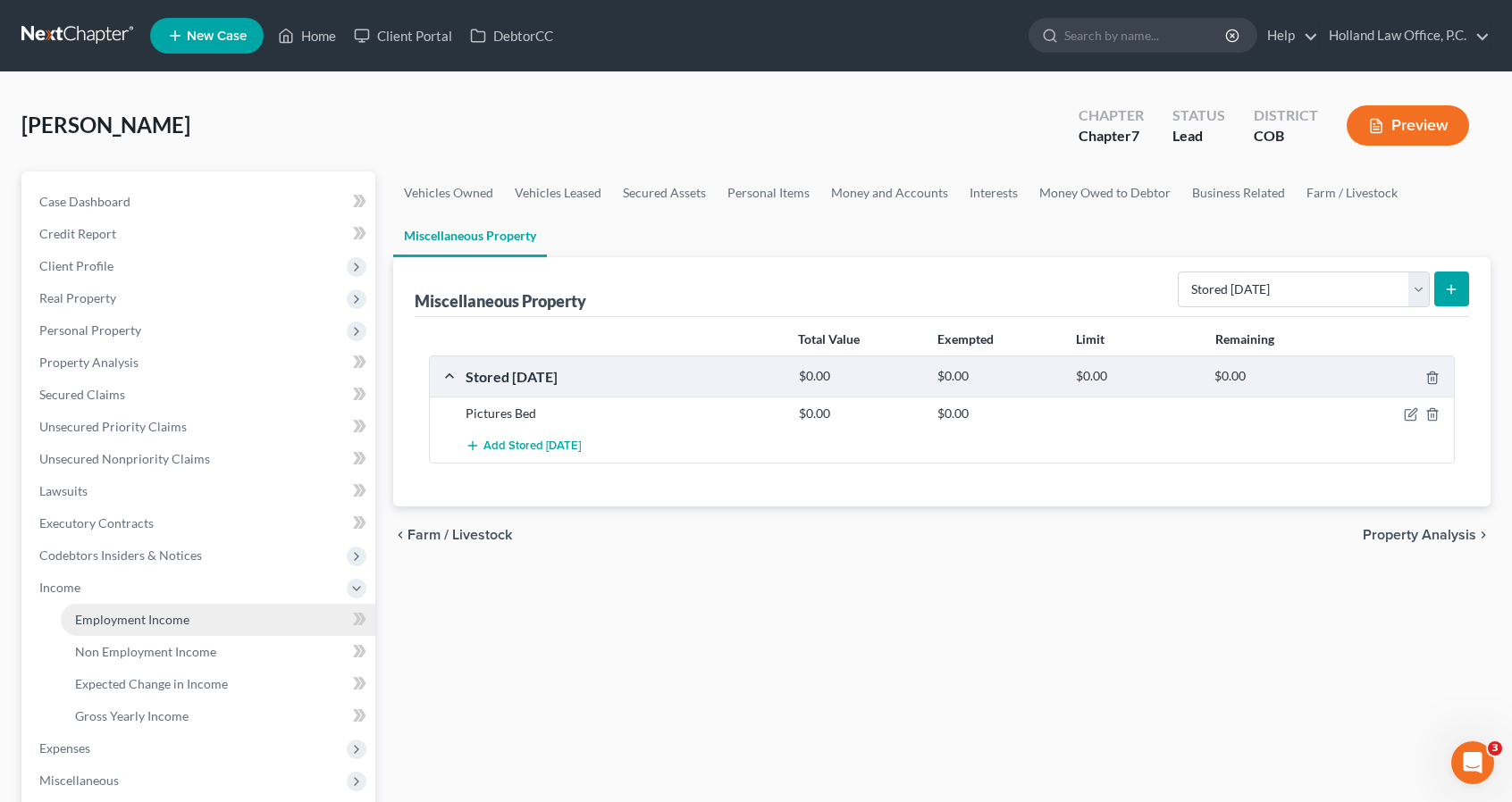
click at [172, 623] on span "Employment Income" at bounding box center [132, 619] width 114 height 15
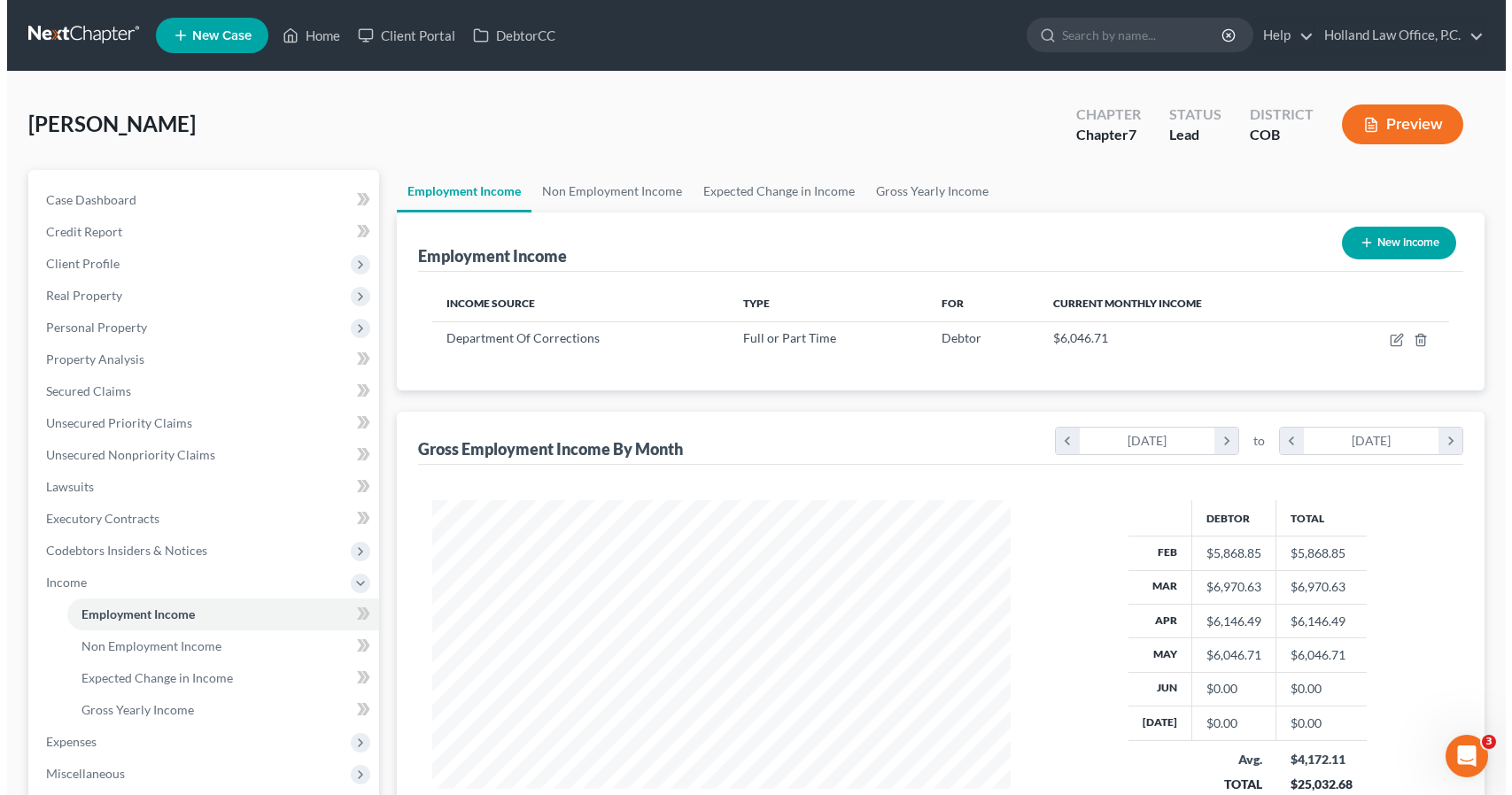
scroll to position [315, 613]
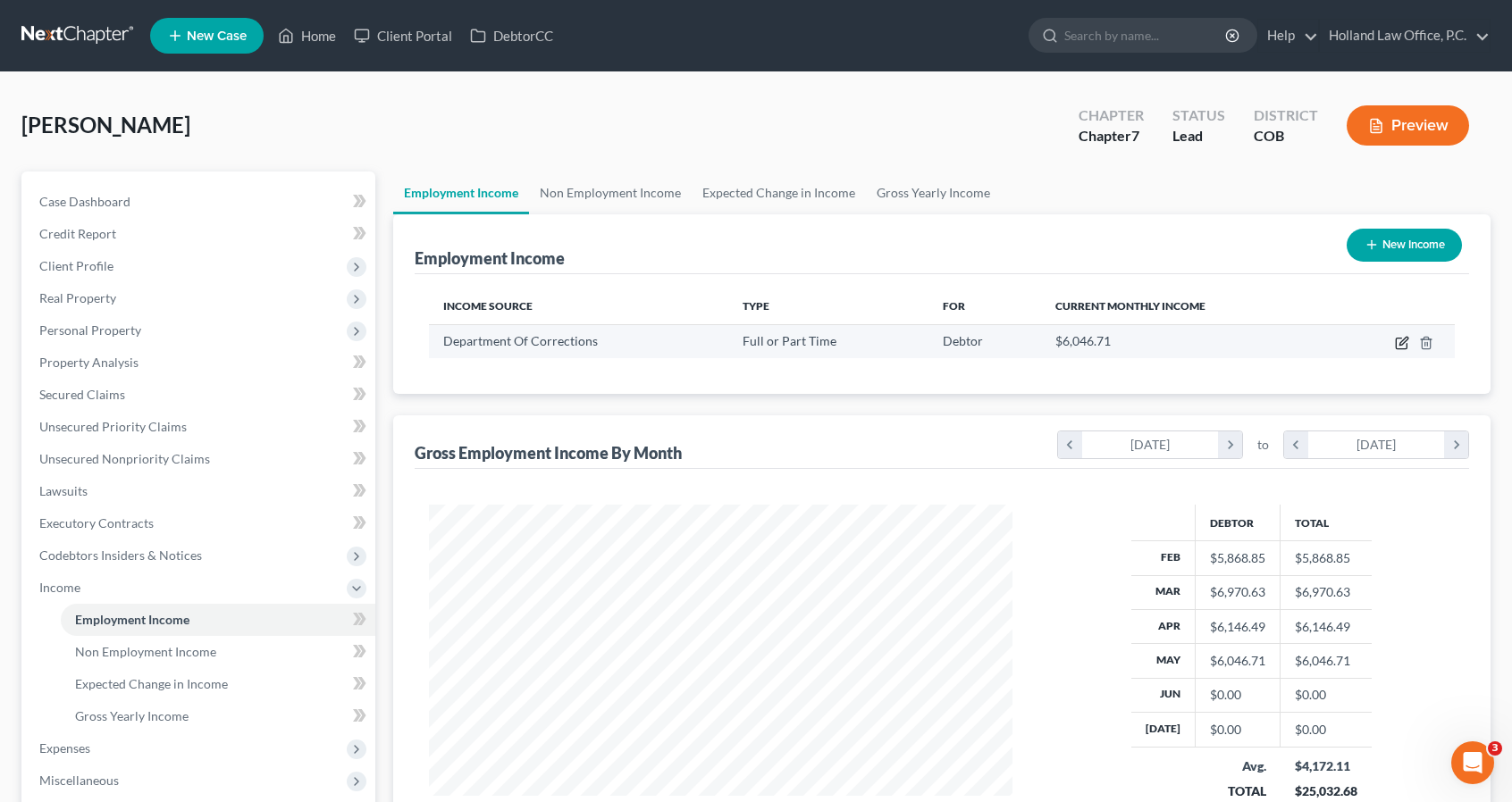
click at [1398, 344] on icon "button" at bounding box center [1402, 343] width 15 height 15
select select "0"
select select "5"
select select "0"
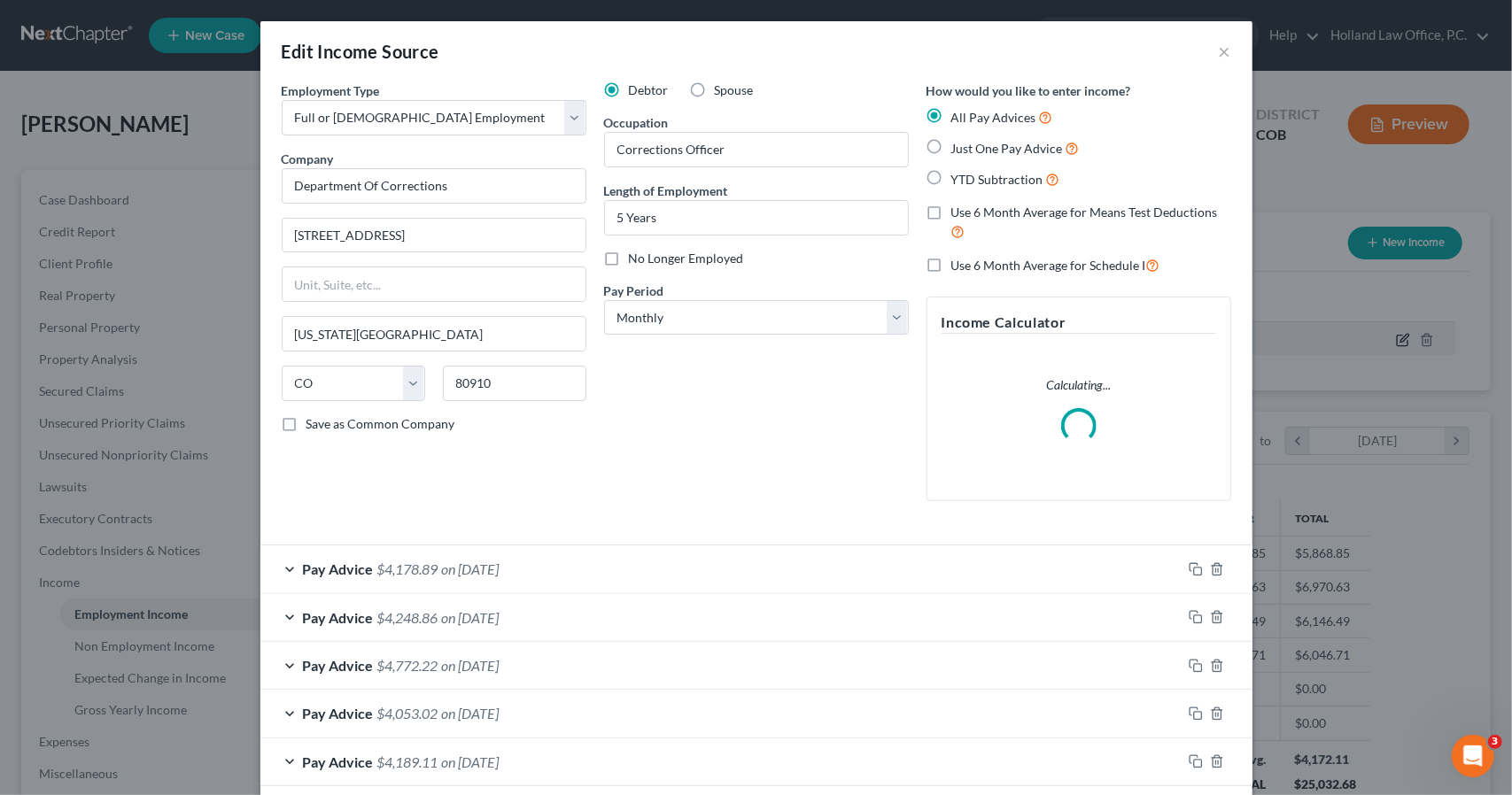
scroll to position [315, 619]
click at [687, 499] on div "Debtor Spouse Occupation Corrections Officer Length of Employment 5 Years No Lo…" at bounding box center [756, 298] width 323 height 434
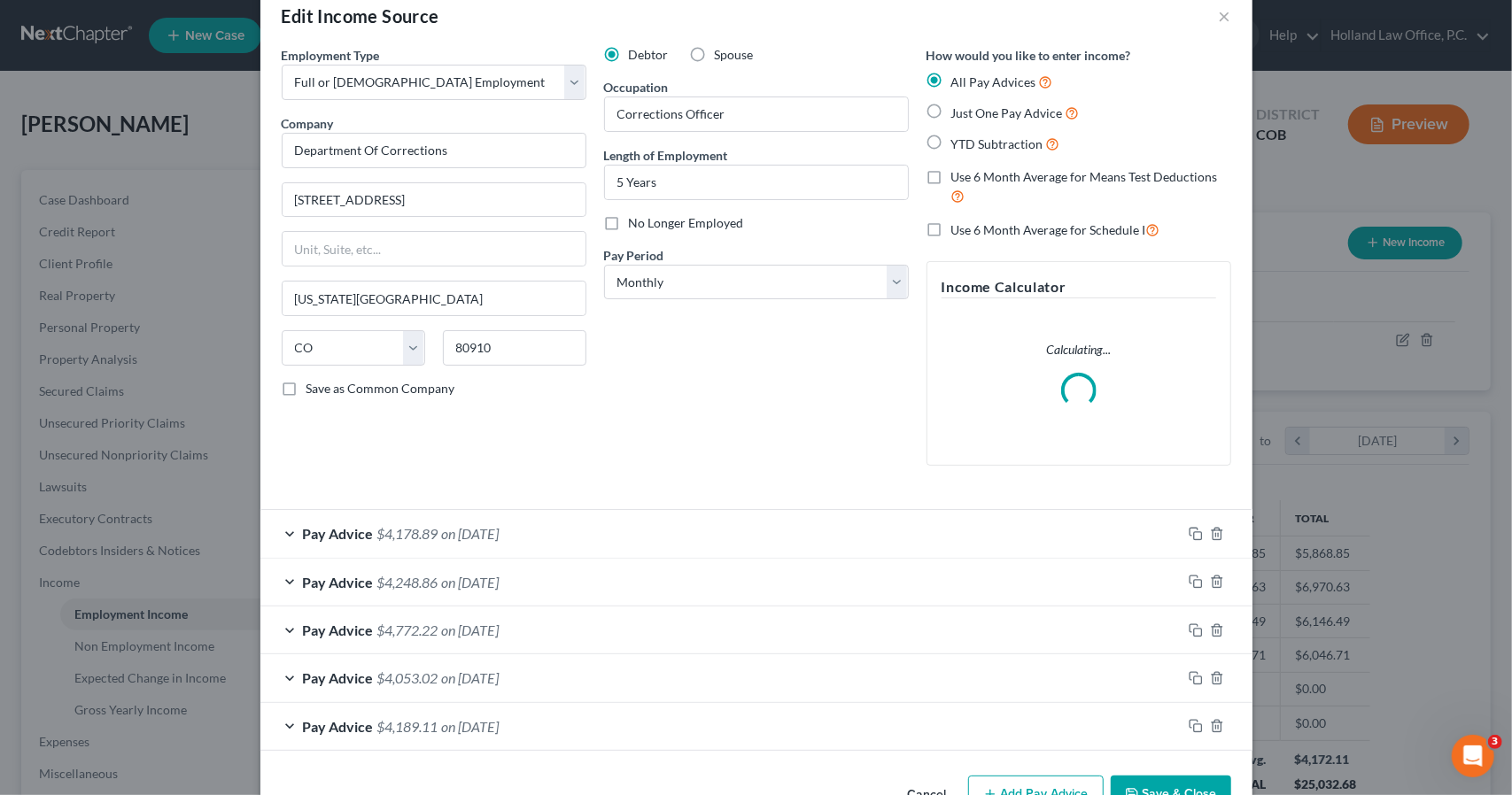
scroll to position [85, 0]
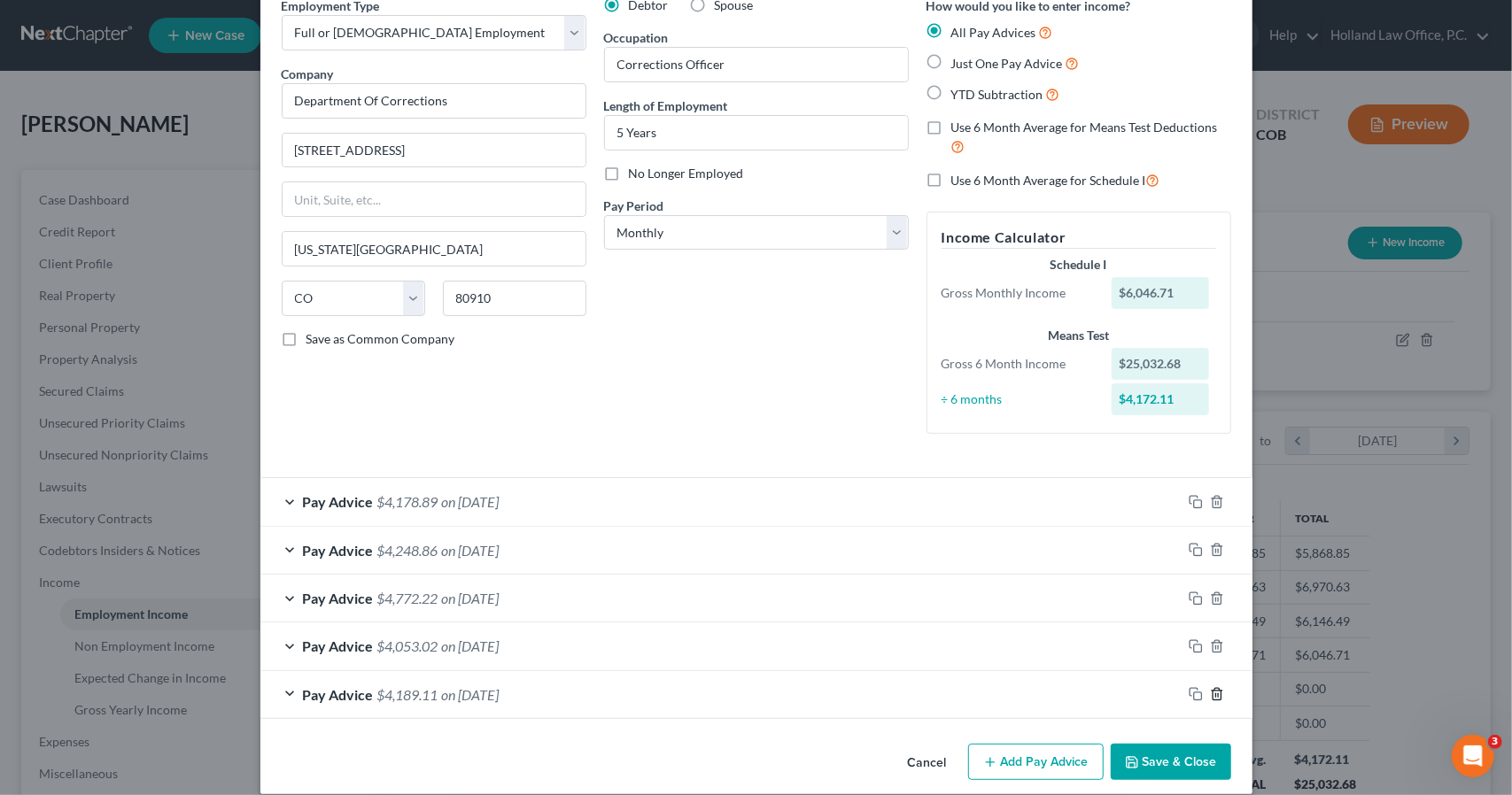
click at [1211, 698] on icon "button" at bounding box center [1218, 694] width 15 height 15
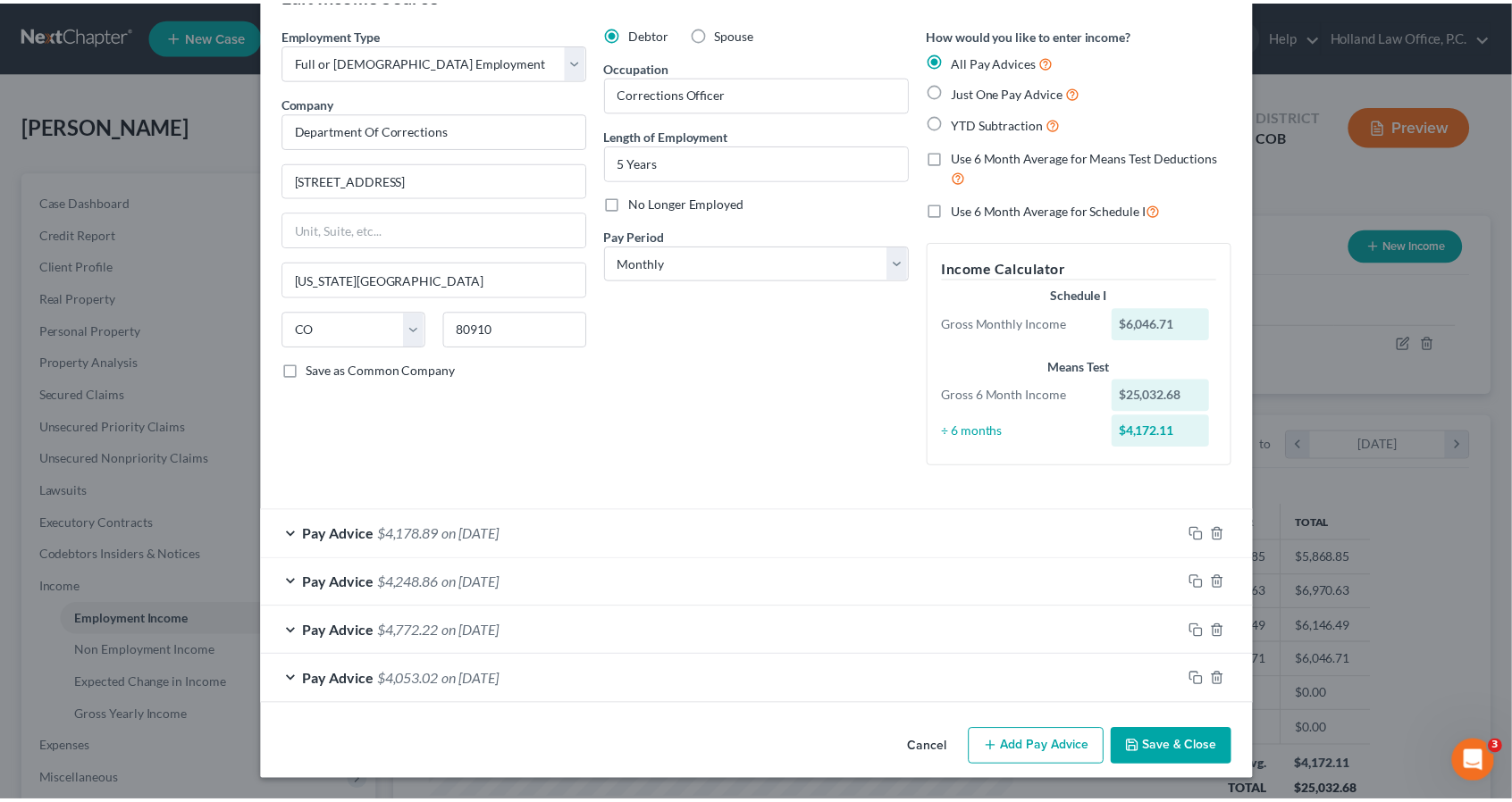
scroll to position [55, 0]
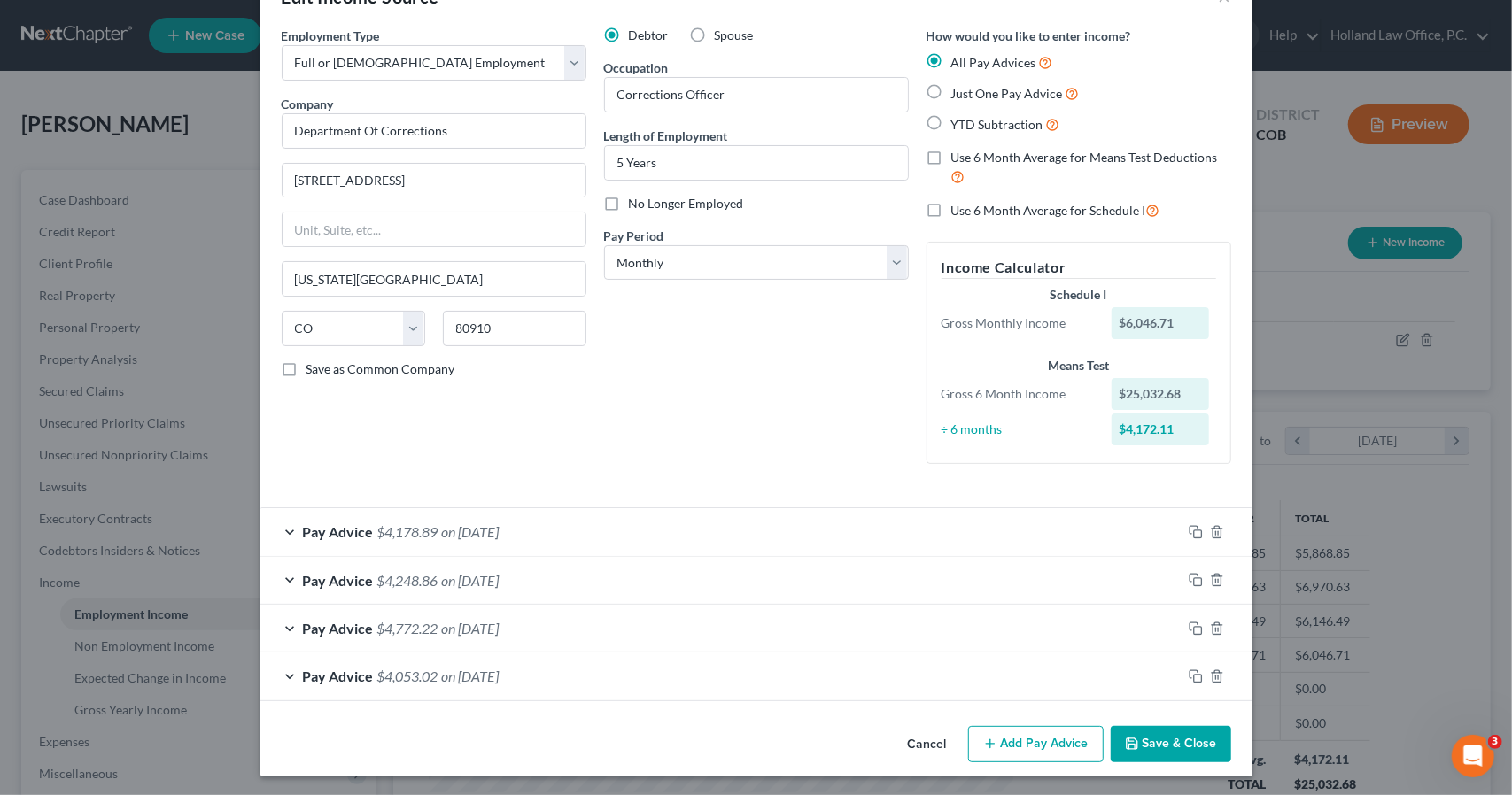
click at [1154, 744] on button "Save & Close" at bounding box center [1171, 745] width 121 height 37
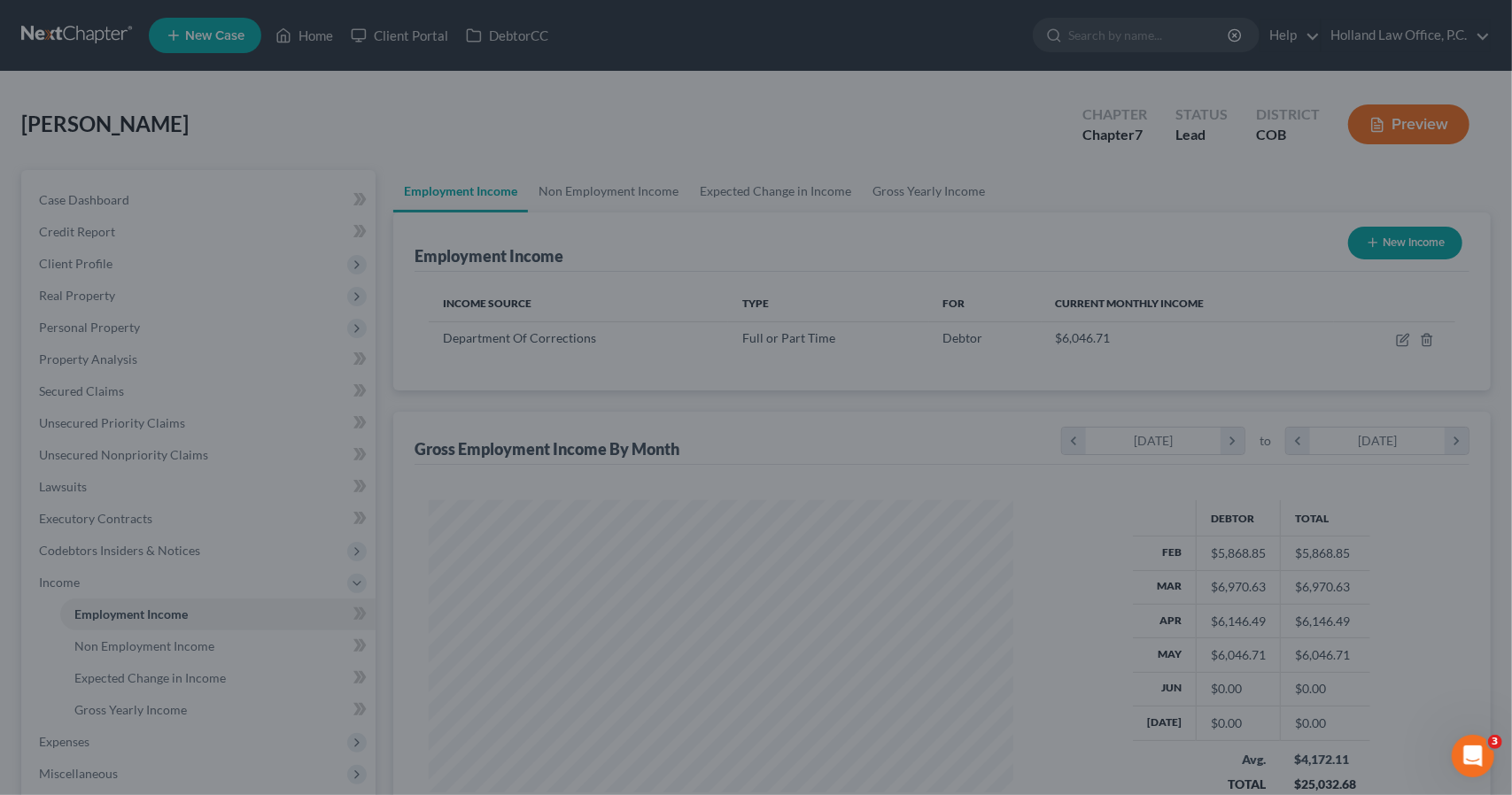
scroll to position [885225, 885270]
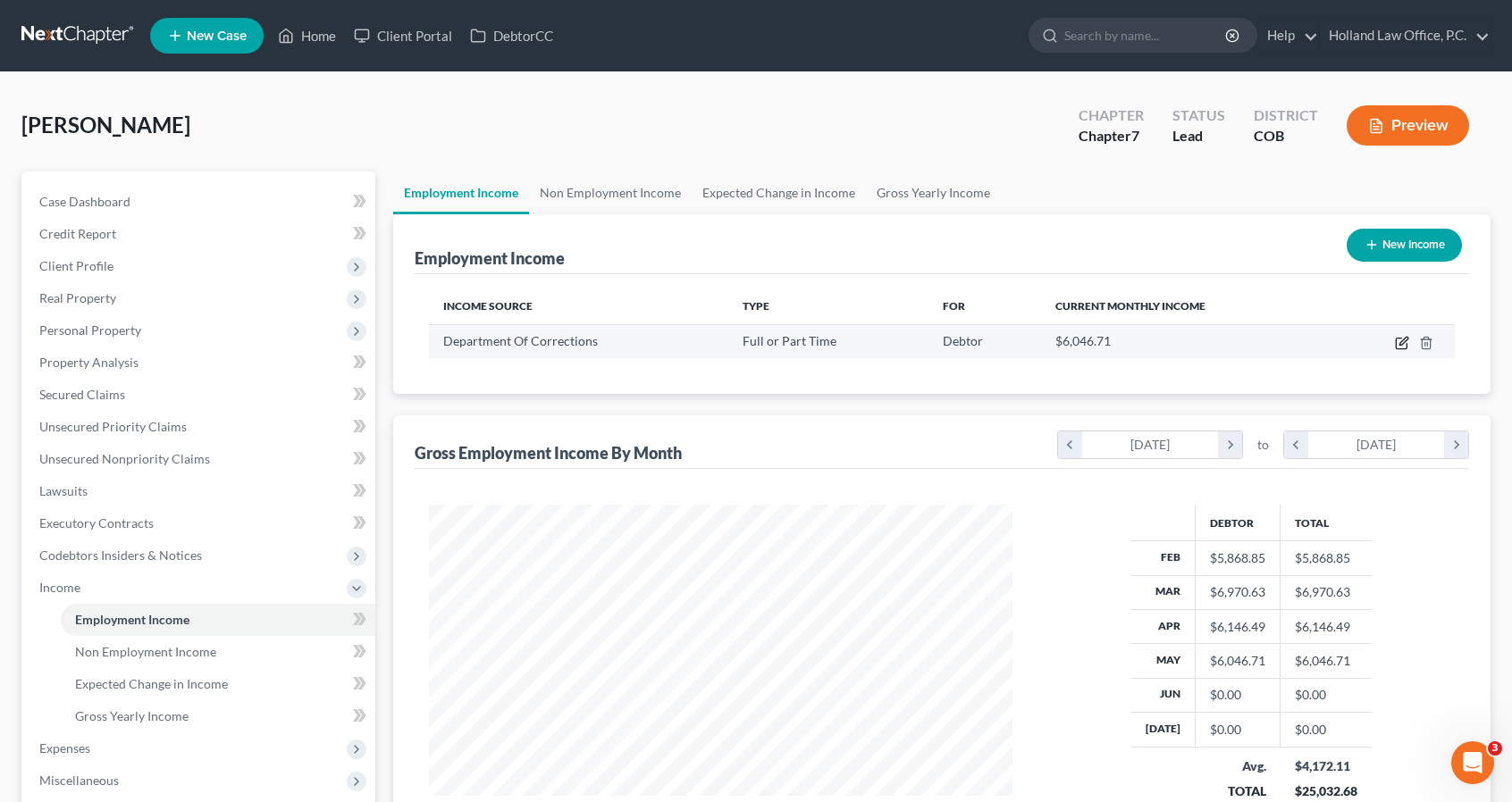
click at [1401, 337] on icon "button" at bounding box center [1402, 343] width 15 height 15
select select "0"
select select "5"
select select "0"
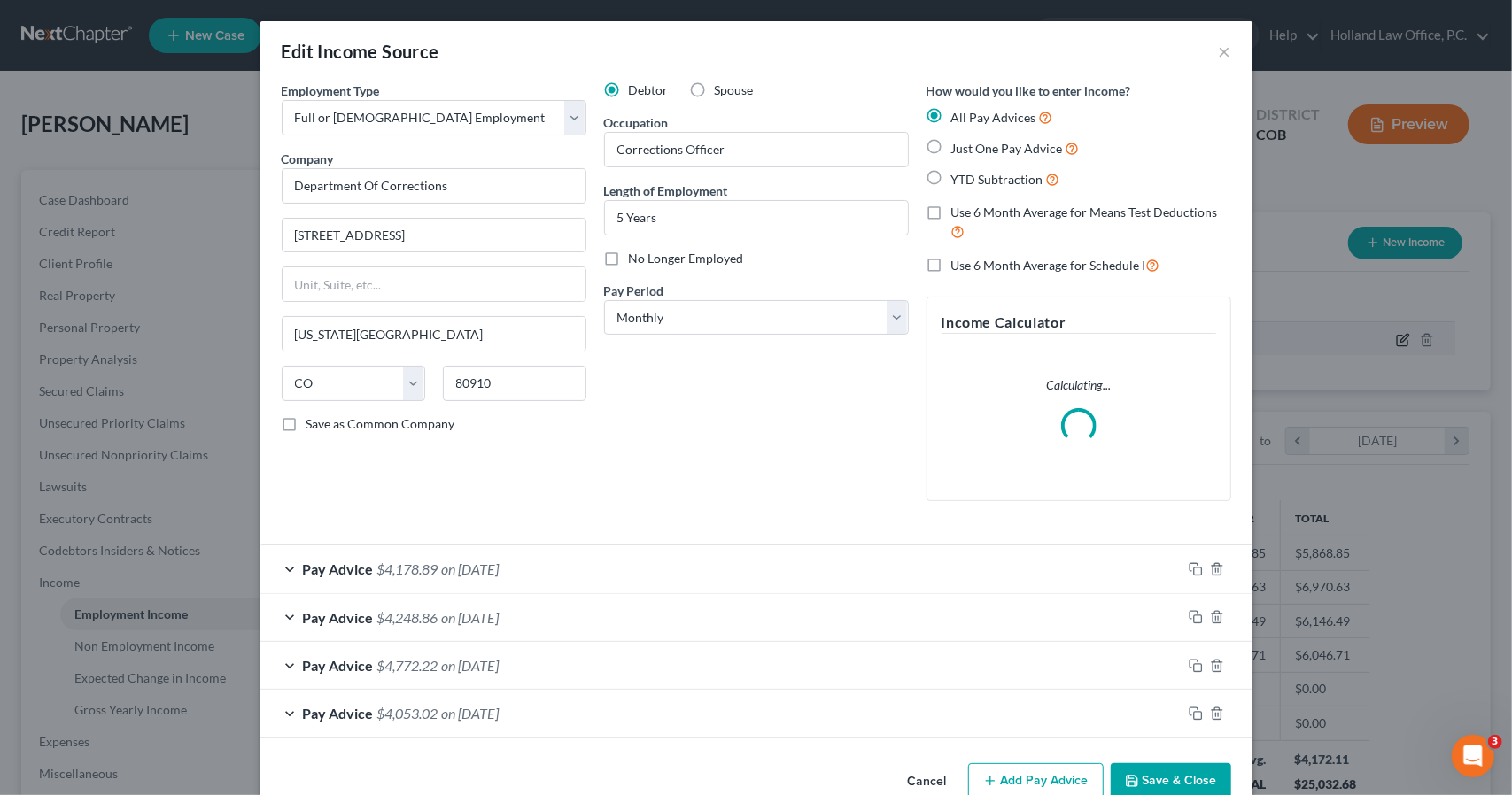
scroll to position [315, 619]
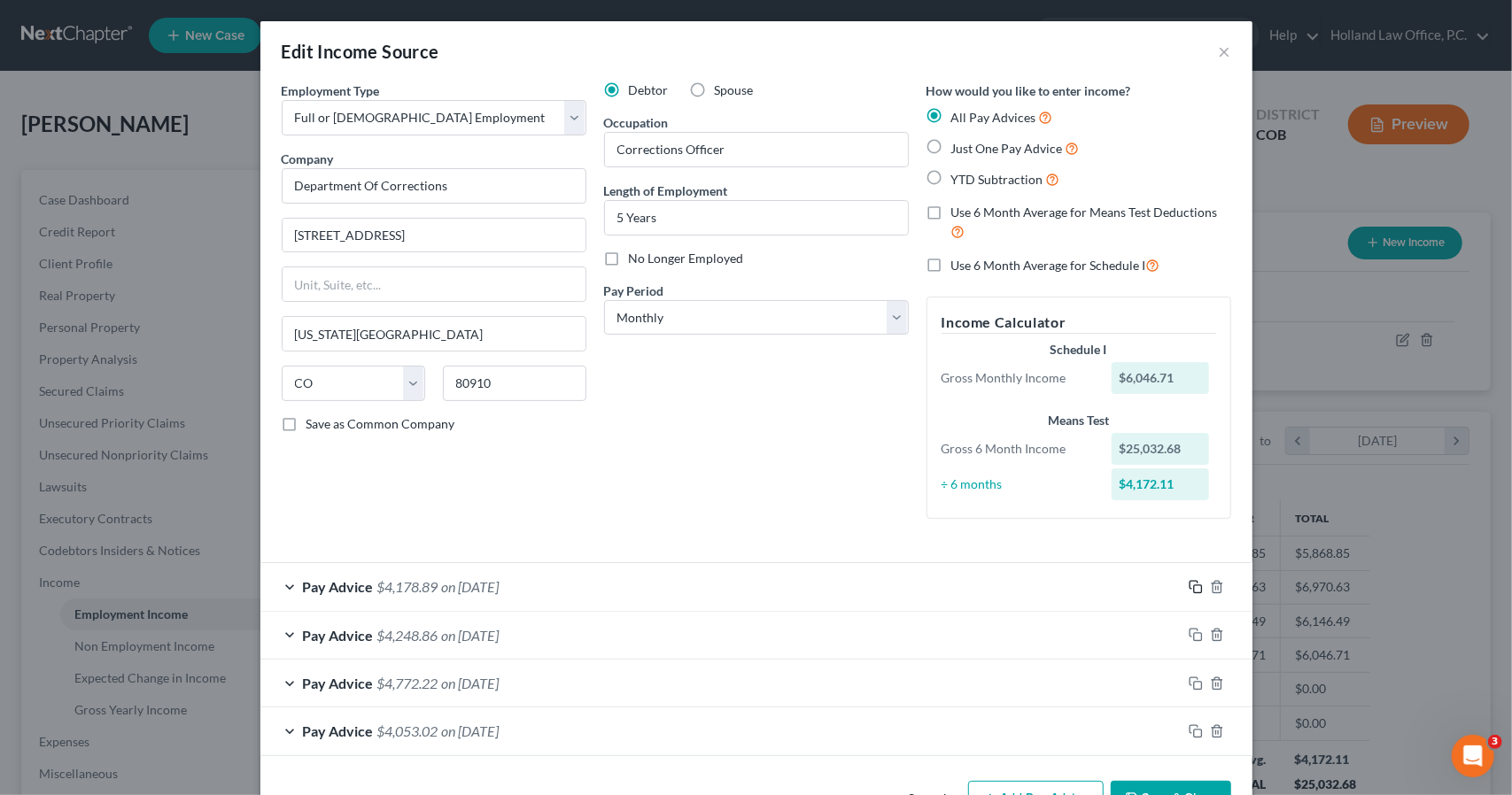
click at [1194, 587] on rect "button" at bounding box center [1198, 589] width 8 height 8
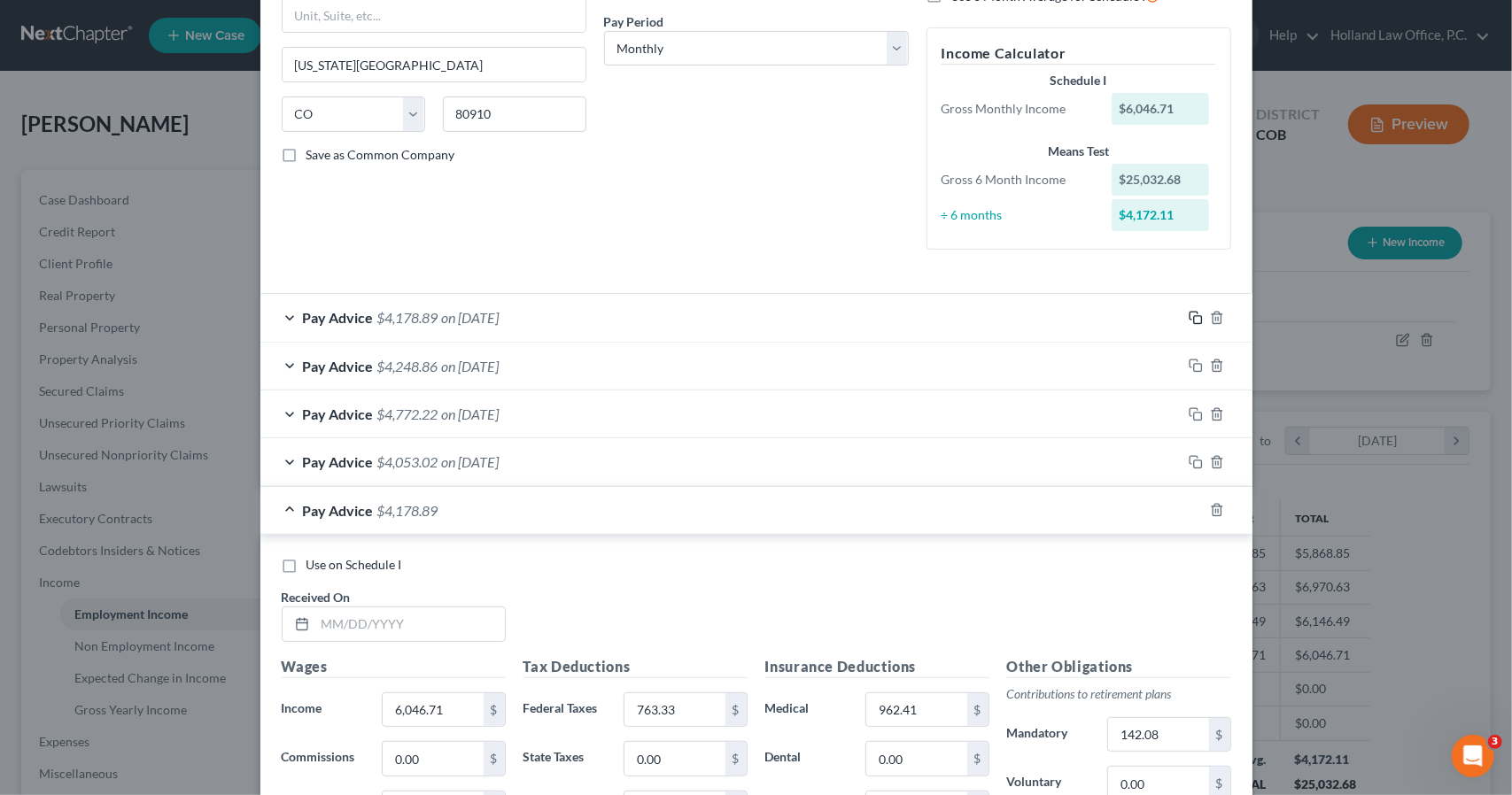
scroll to position [425, 0]
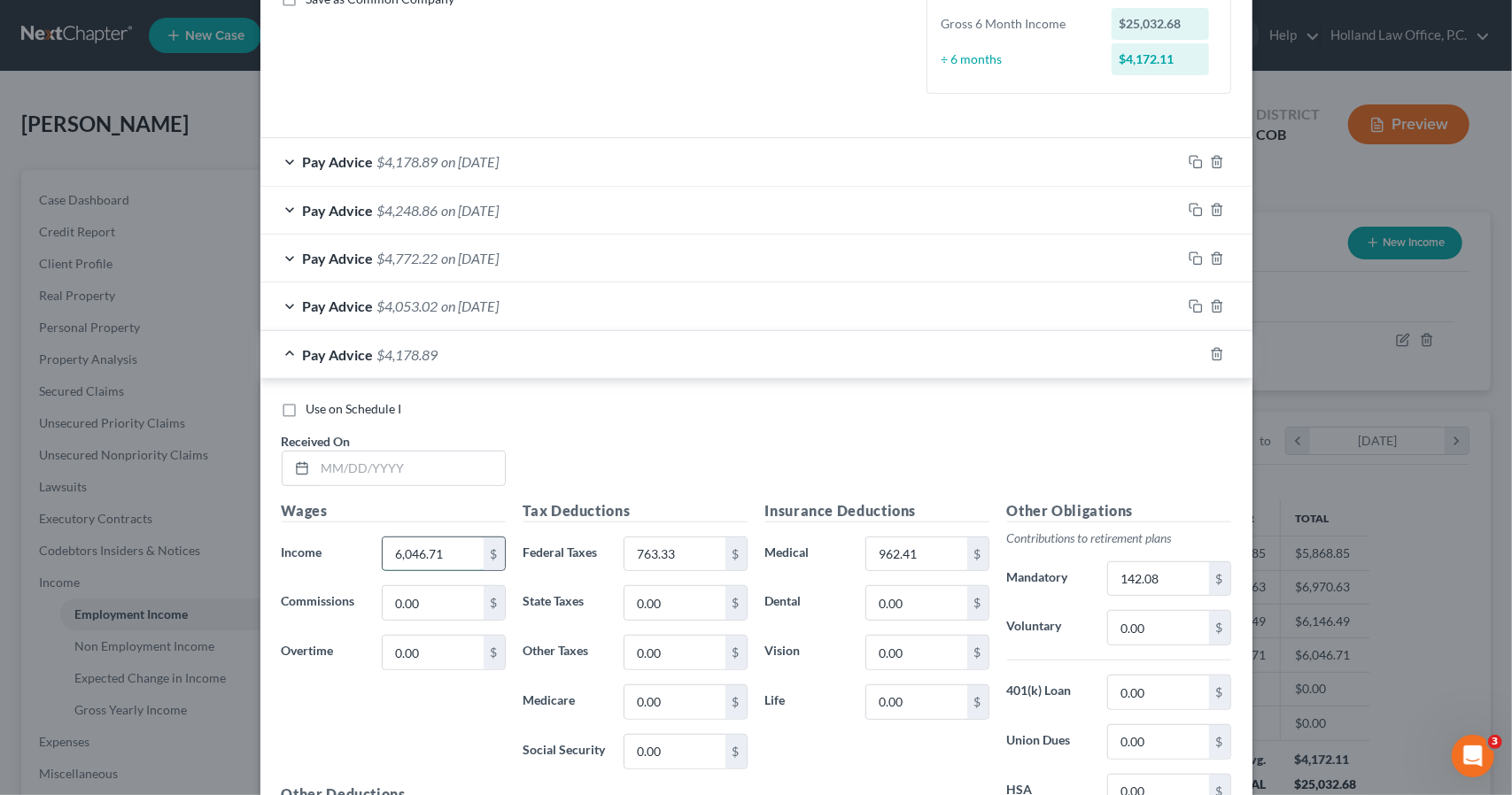
click at [413, 552] on input "6,046.71" at bounding box center [433, 554] width 101 height 34
click at [391, 456] on input "text" at bounding box center [410, 468] width 189 height 34
click at [557, 144] on div "Pay Advice $4,178.89 on 05/31/2025" at bounding box center [721, 161] width 921 height 47
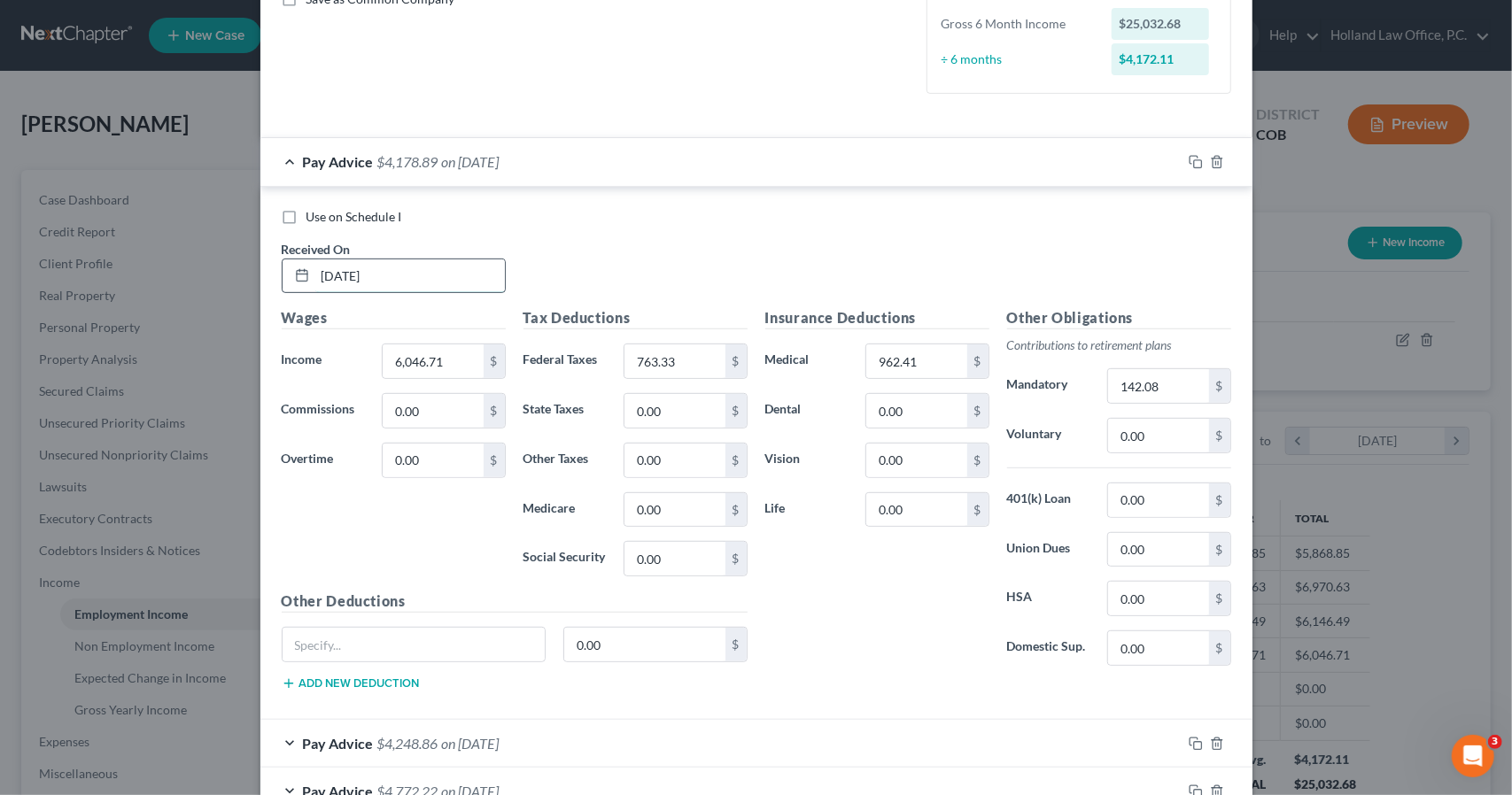
click at [346, 271] on input "05/31/2025" at bounding box center [410, 276] width 189 height 34
type input "05/30/2025"
click at [634, 171] on div "Pay Advice $4,178.89 on 05/30/2025" at bounding box center [721, 161] width 921 height 47
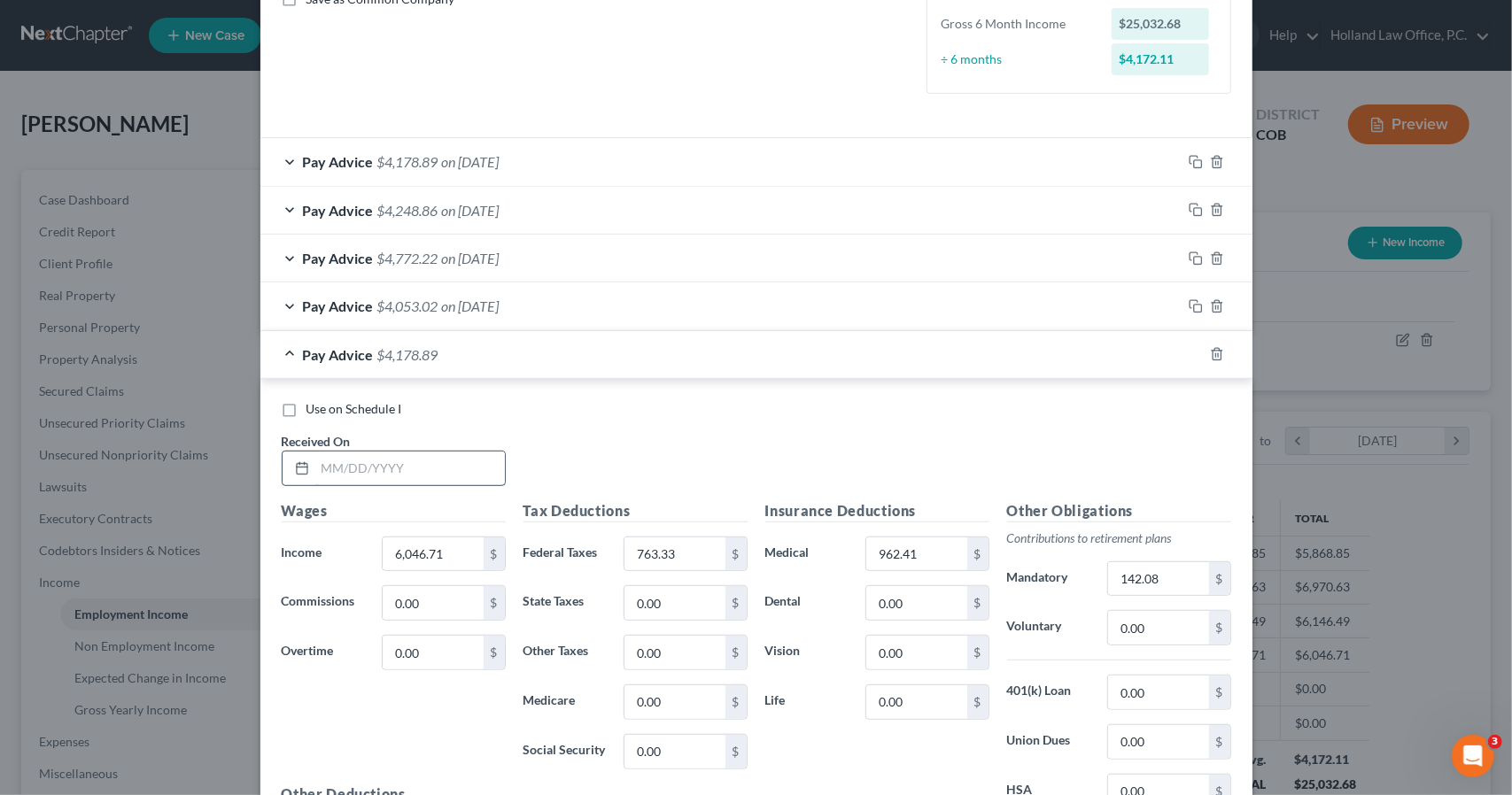
click at [418, 462] on input "text" at bounding box center [410, 468] width 189 height 34
type input "5/30/2025"
type input "4.98"
type input "0.09"
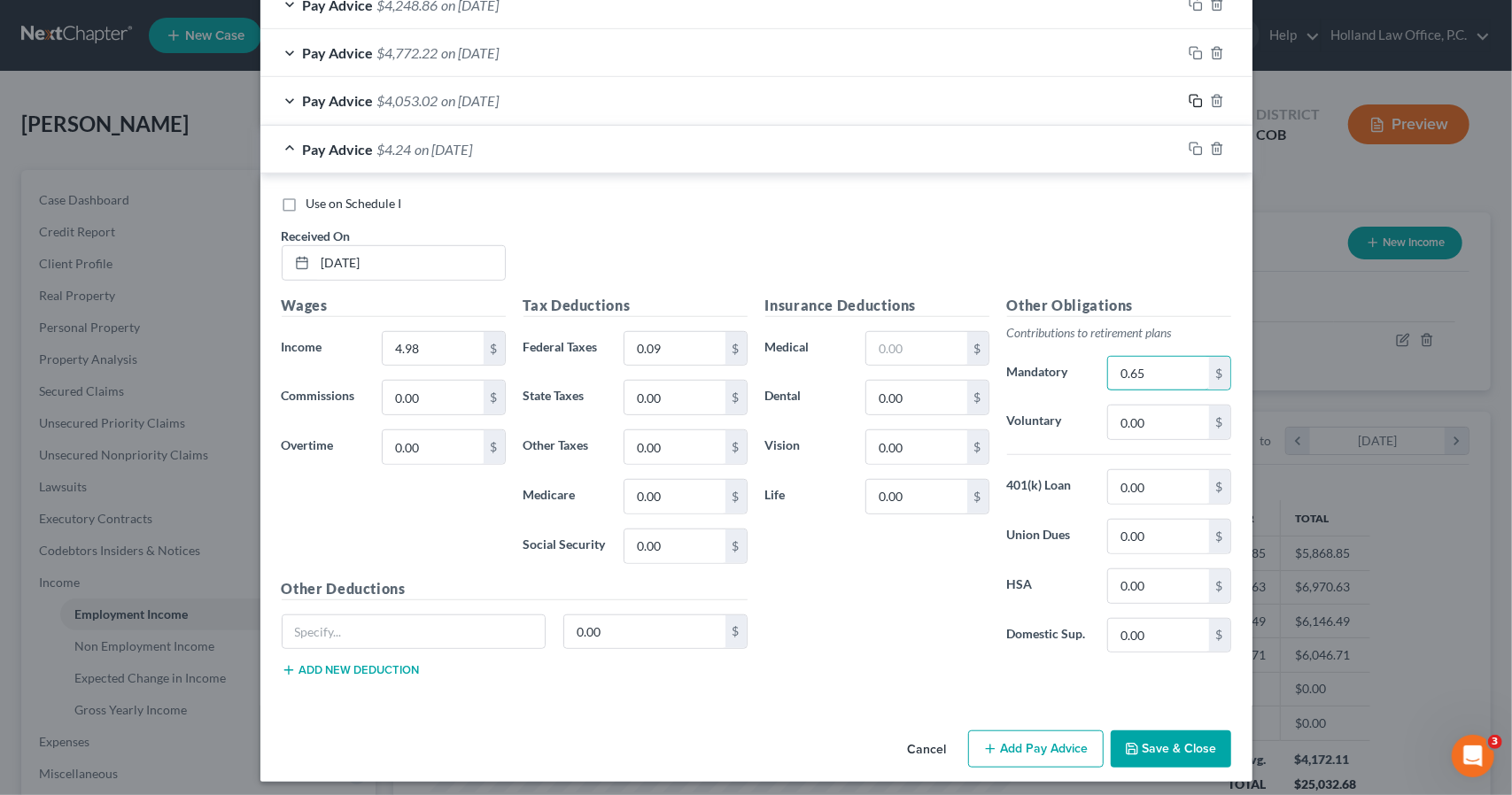
type input "0.65"
click at [1194, 101] on rect "button" at bounding box center [1198, 103] width 8 height 8
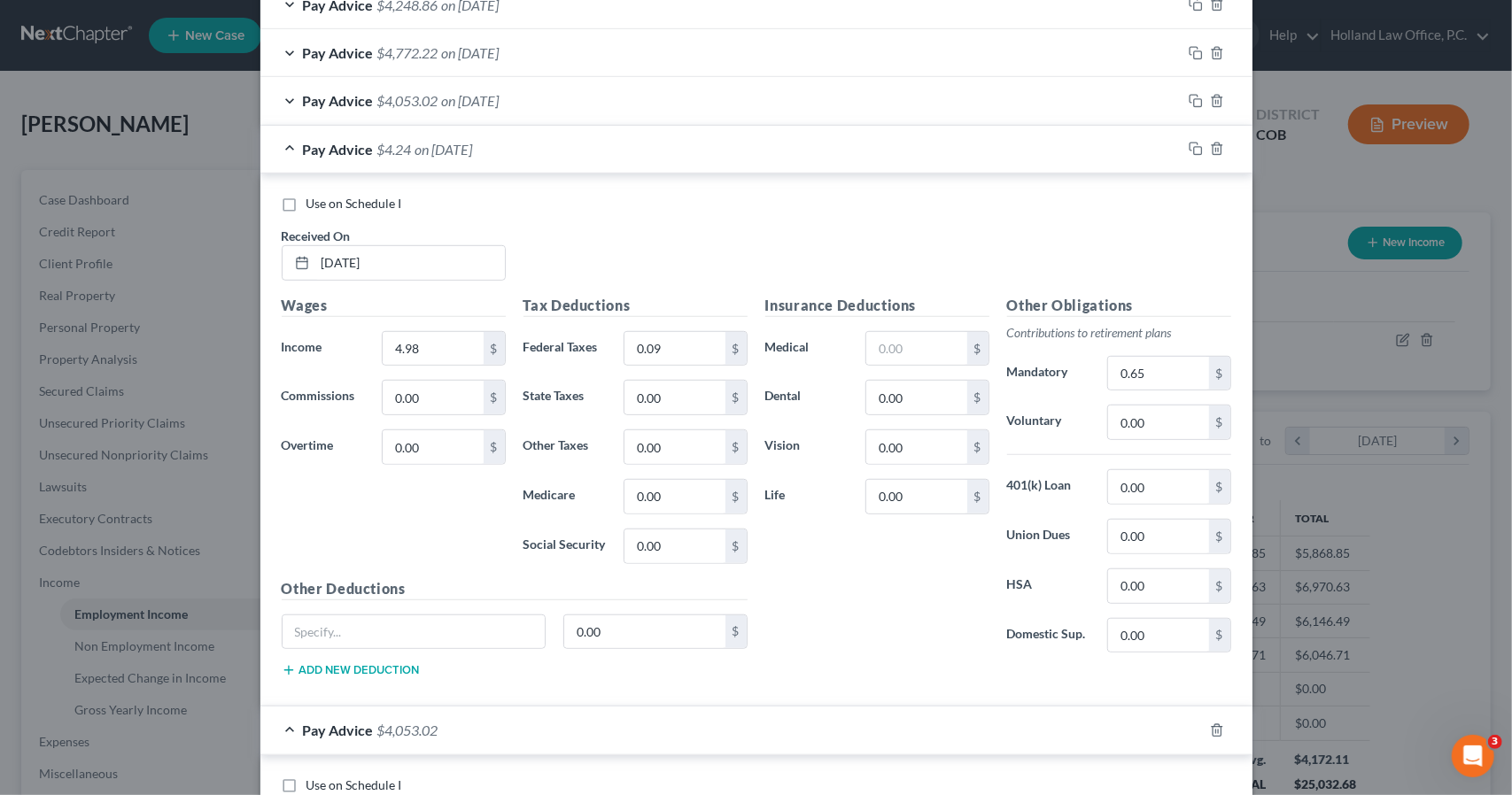
click at [792, 163] on div "Pay Advice $4.24 on 05/30/2025" at bounding box center [721, 149] width 921 height 47
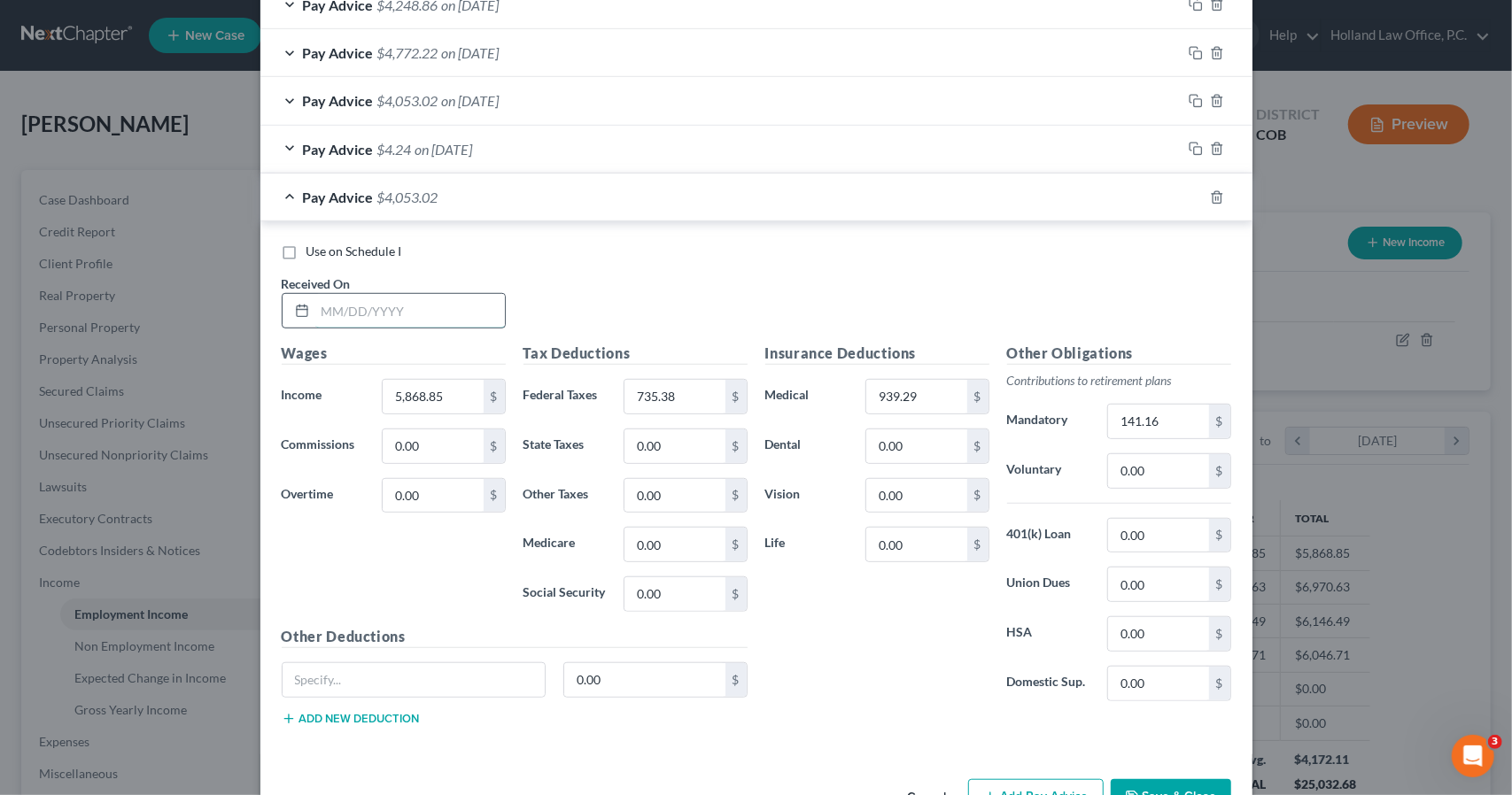
click at [441, 308] on input "text" at bounding box center [410, 311] width 189 height 34
type input "7/1/2025"
type input "6,166.80"
type input "783.18"
click at [944, 404] on input "939.29" at bounding box center [917, 397] width 101 height 34
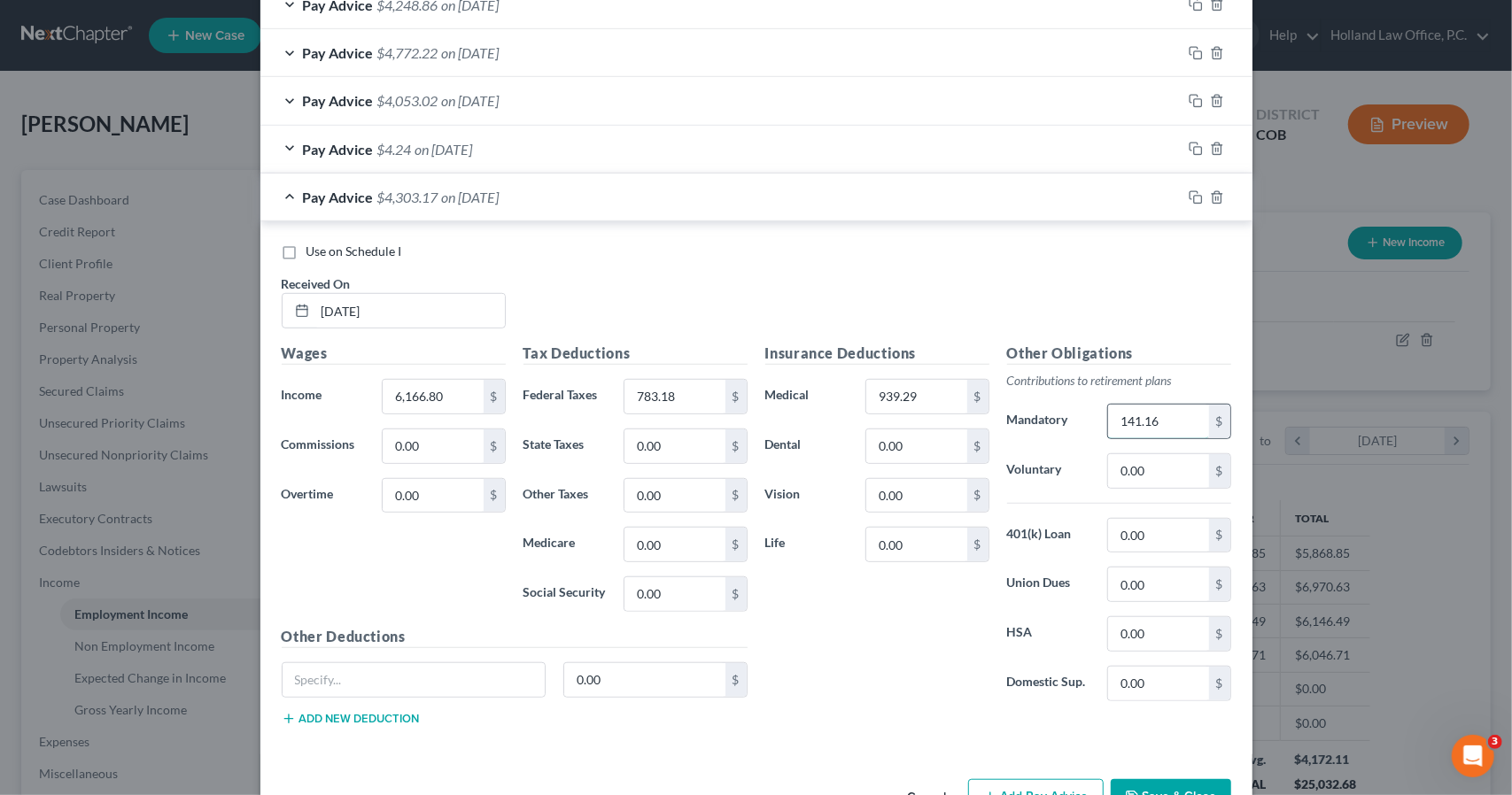
click at [1157, 420] on input "141.16" at bounding box center [1158, 421] width 101 height 34
type input "801.68"
click at [941, 384] on input "939.29" at bounding box center [917, 397] width 101 height 34
type input "319.05"
click at [825, 191] on div "Pay Advice $4,262.89 on 07/01/2025" at bounding box center [721, 196] width 921 height 47
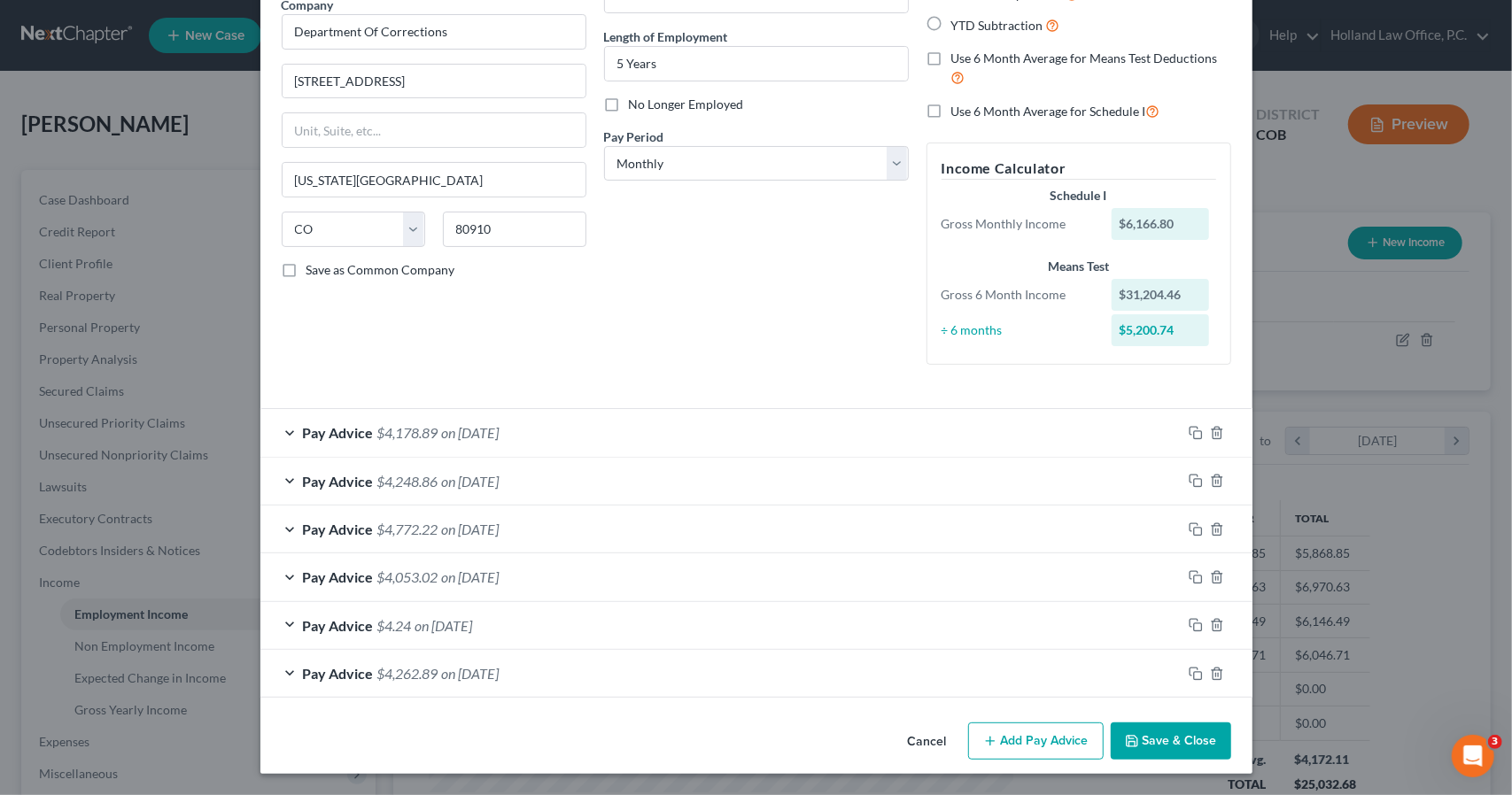
scroll to position [151, 0]
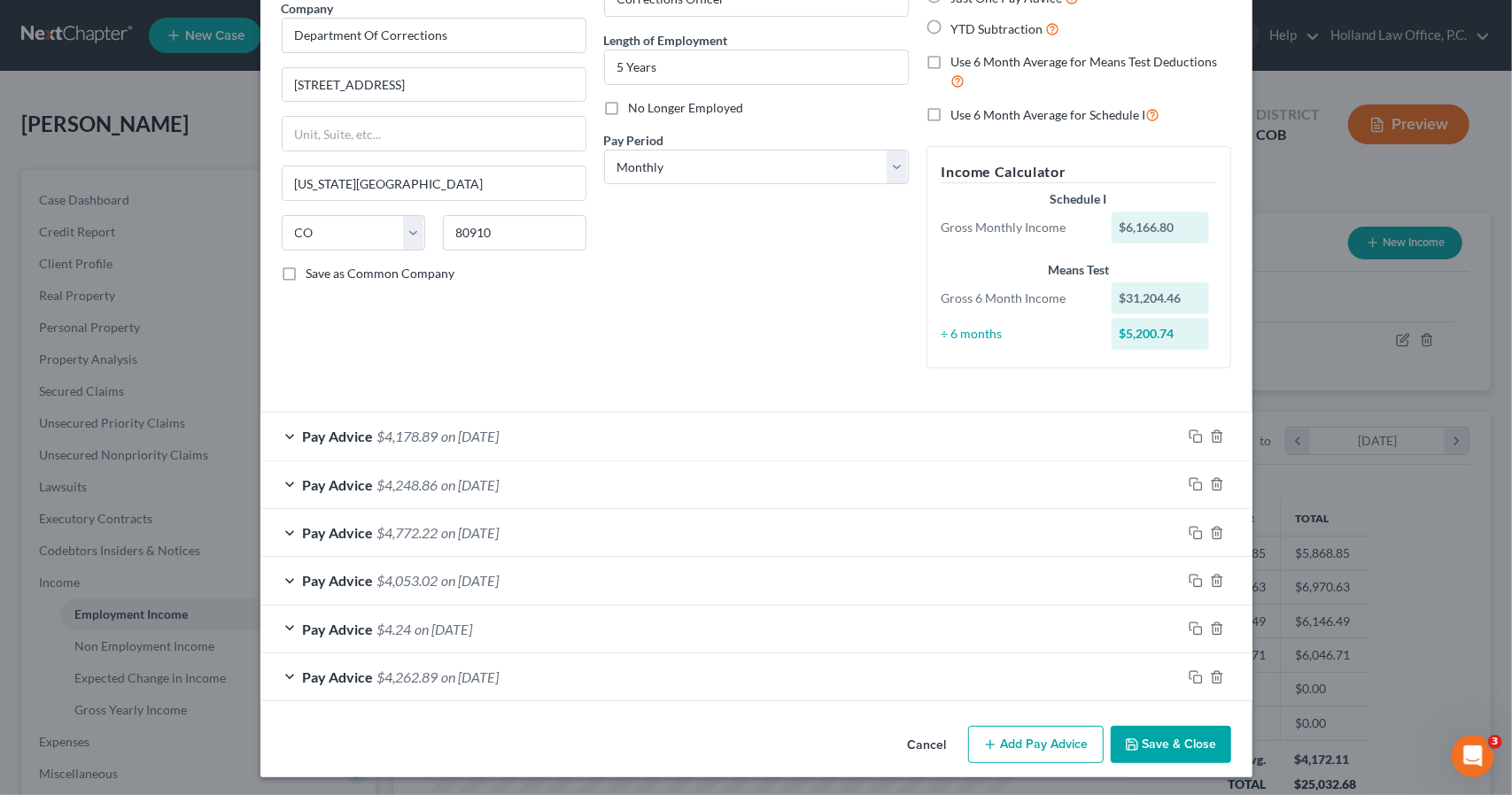
click at [598, 442] on div "Pay Advice $4,178.89 on 05/30/2025" at bounding box center [721, 436] width 921 height 47
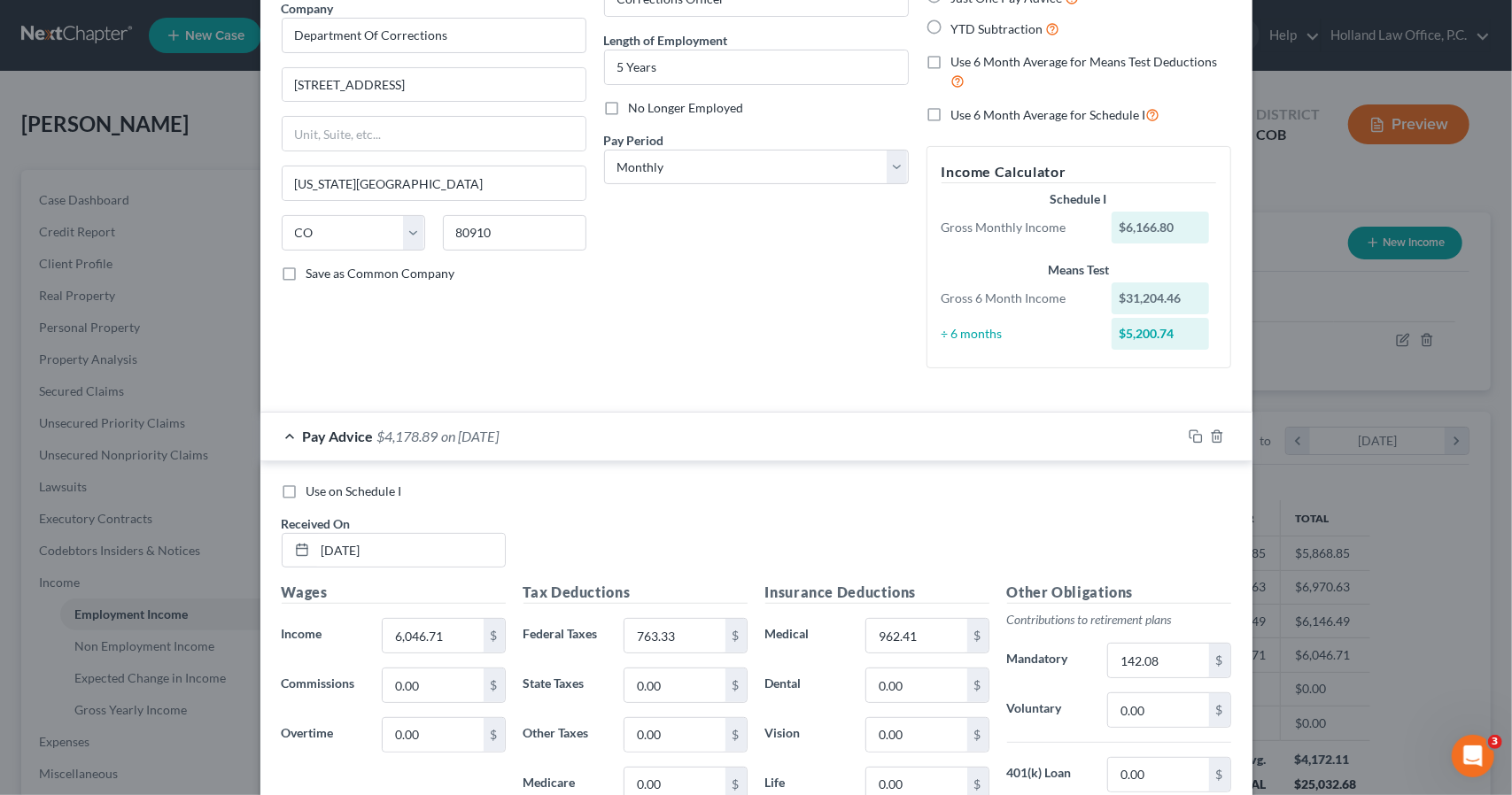
scroll to position [679, 0]
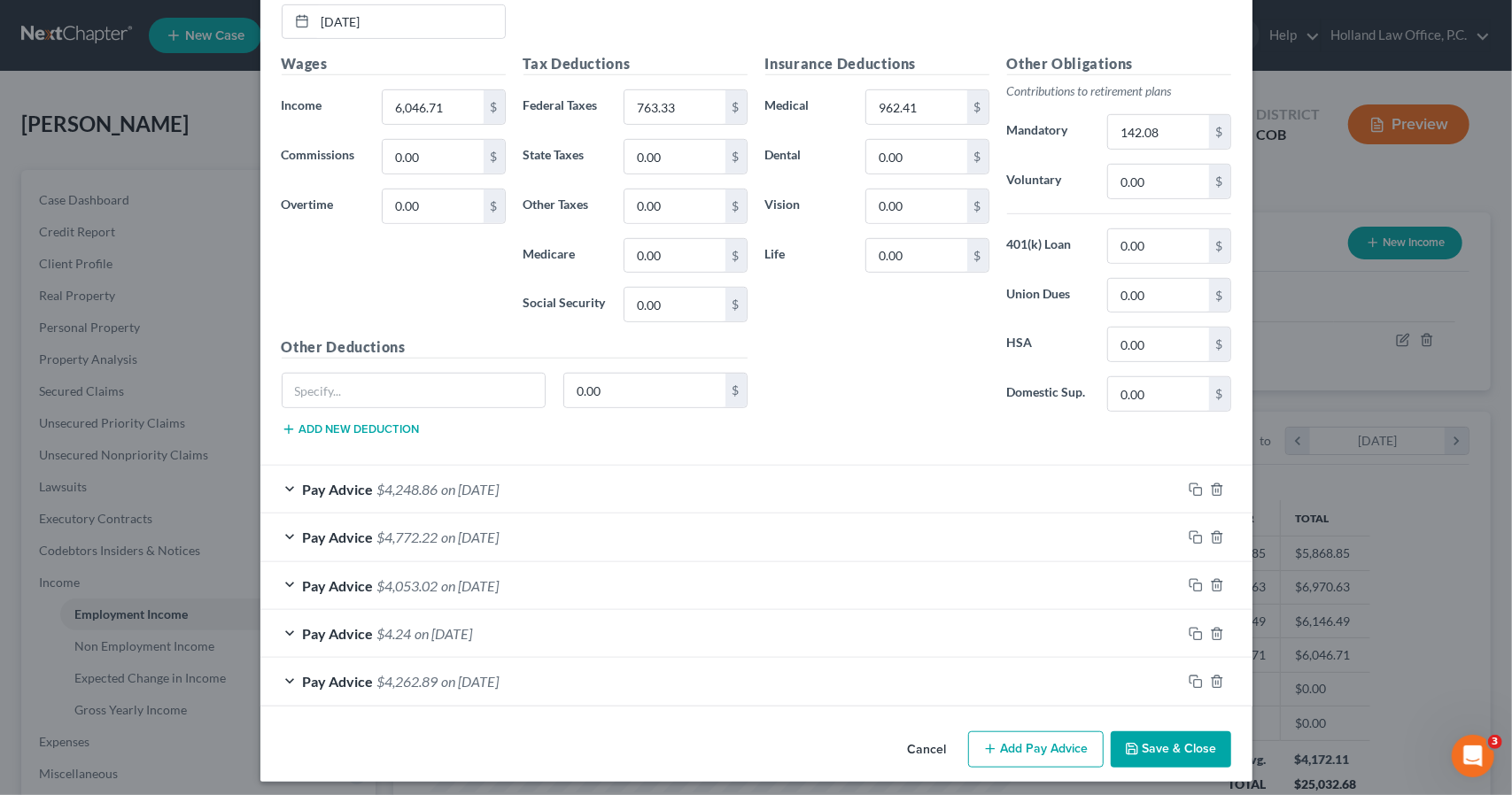
click at [476, 336] on h5 "Other Deductions" at bounding box center [515, 347] width 466 height 22
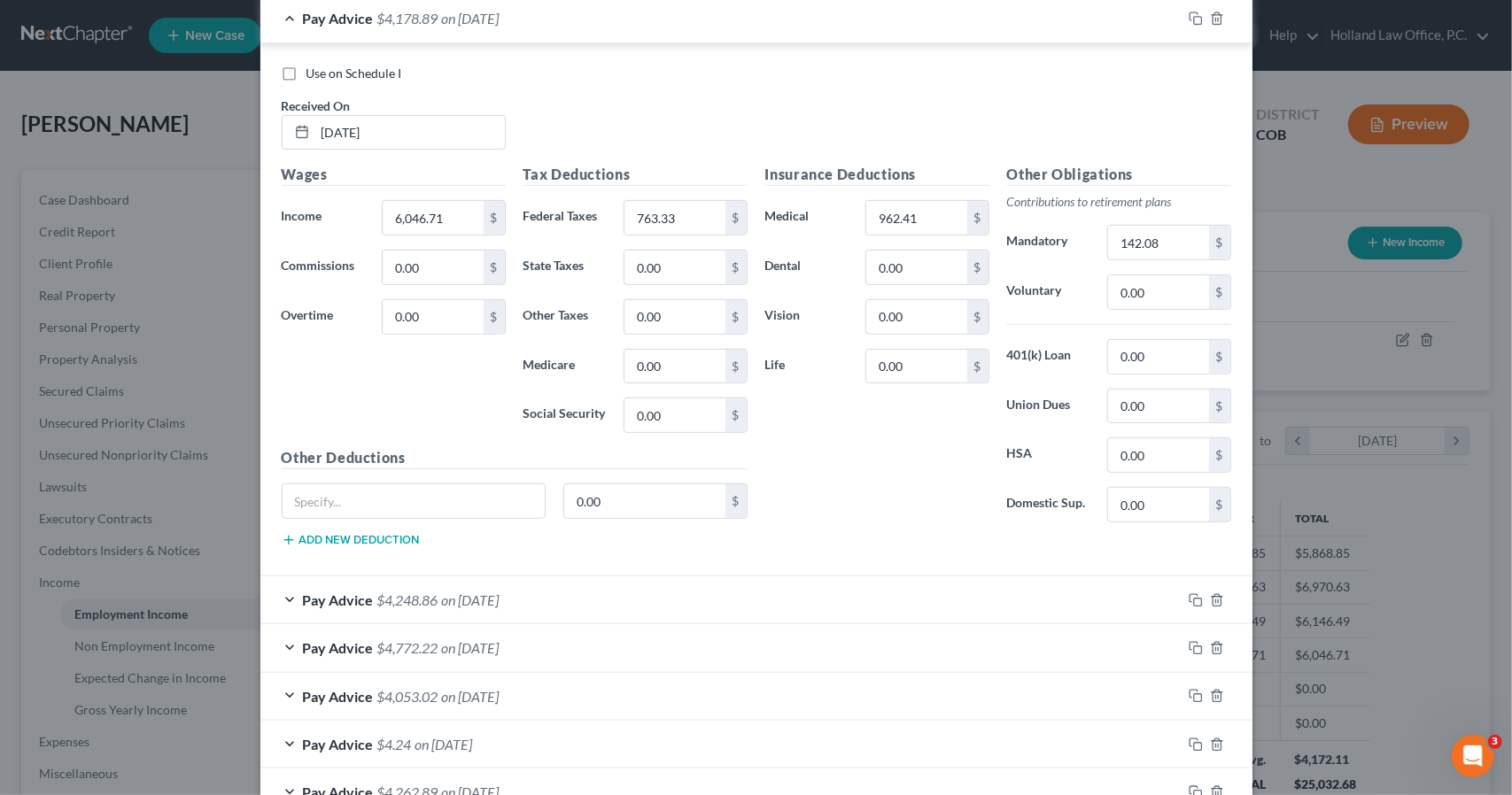
scroll to position [537, 0]
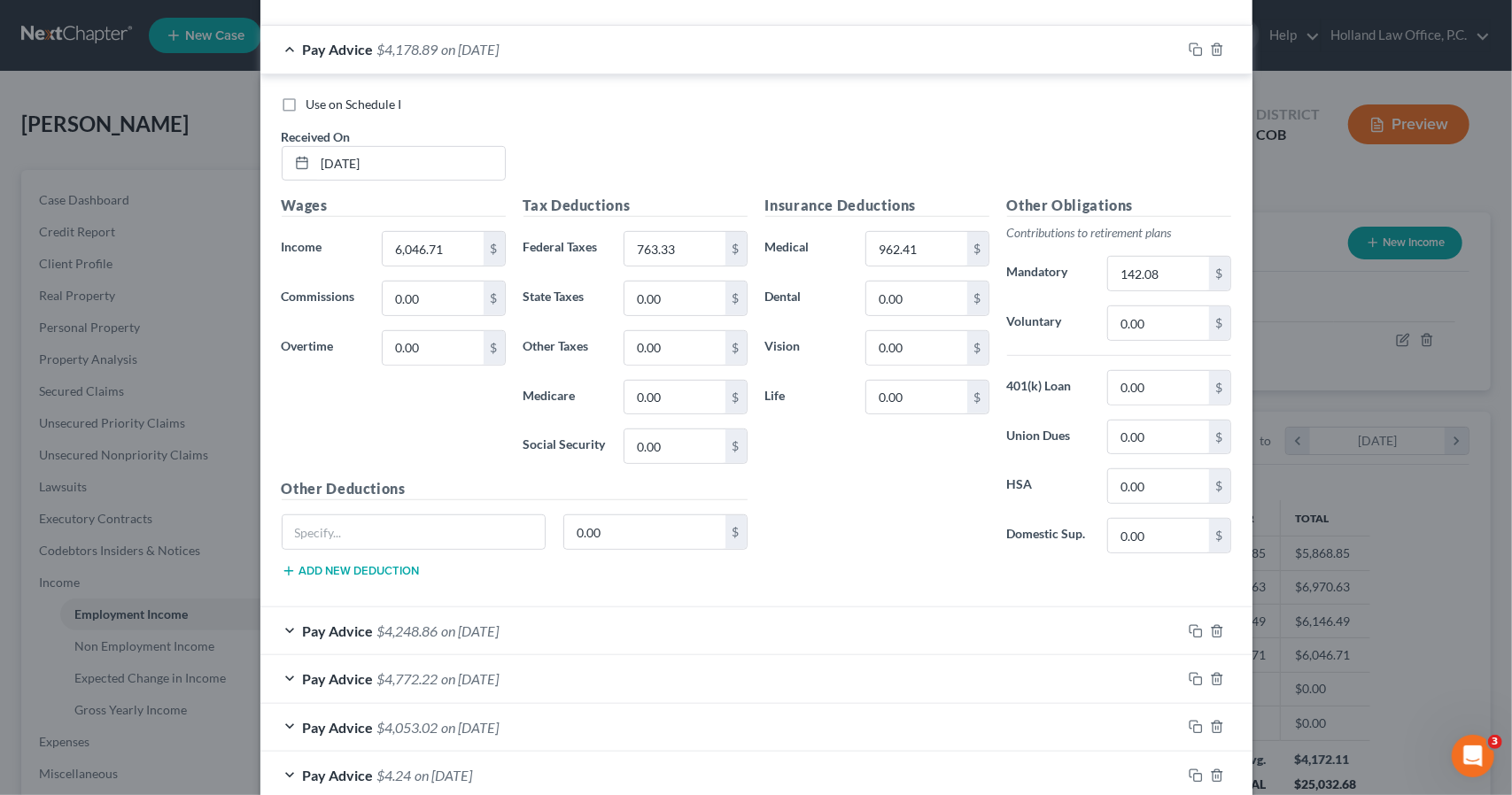
click at [500, 47] on span "on 05/30/2025" at bounding box center [471, 49] width 58 height 16
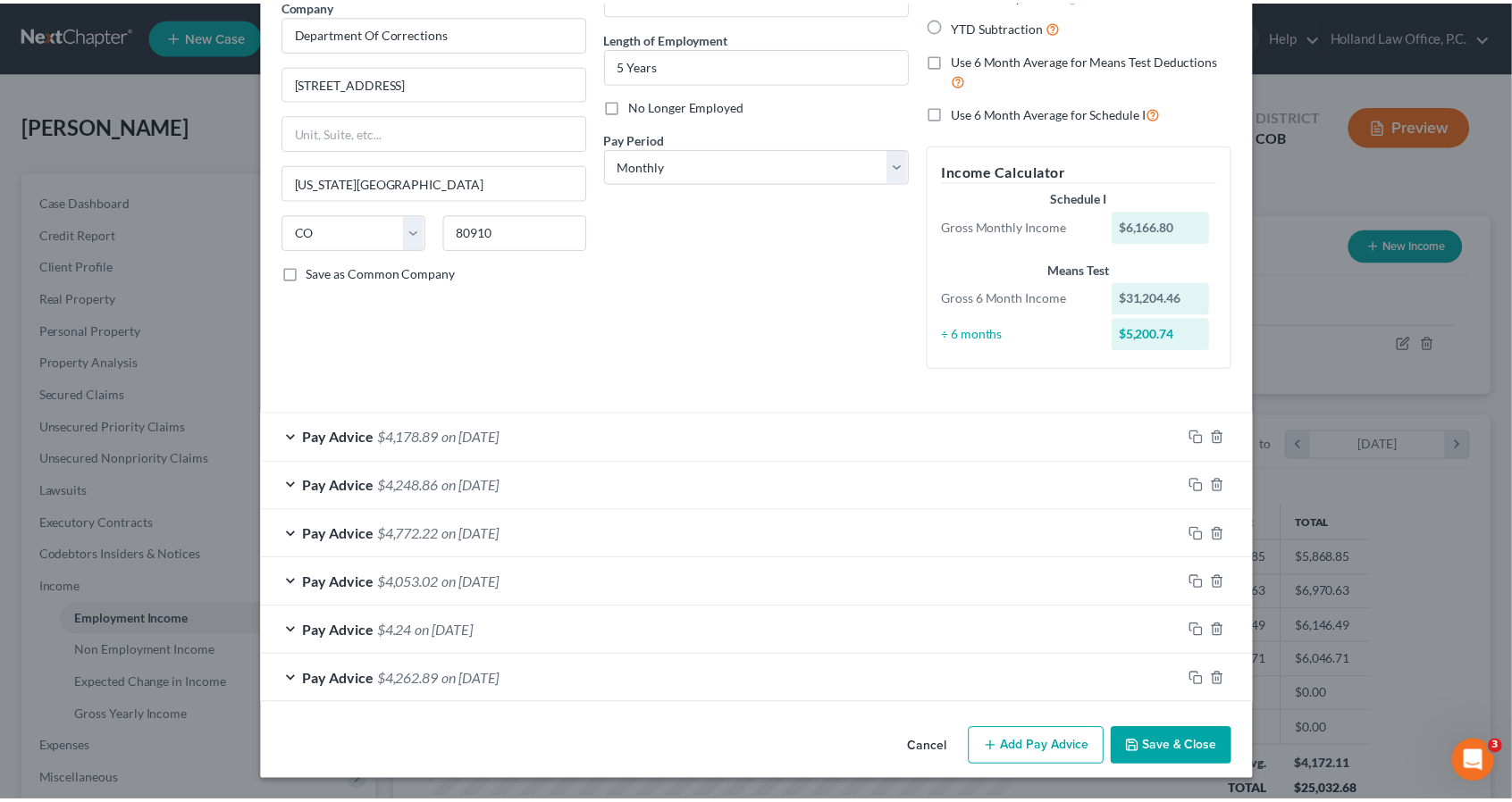
scroll to position [152, 0]
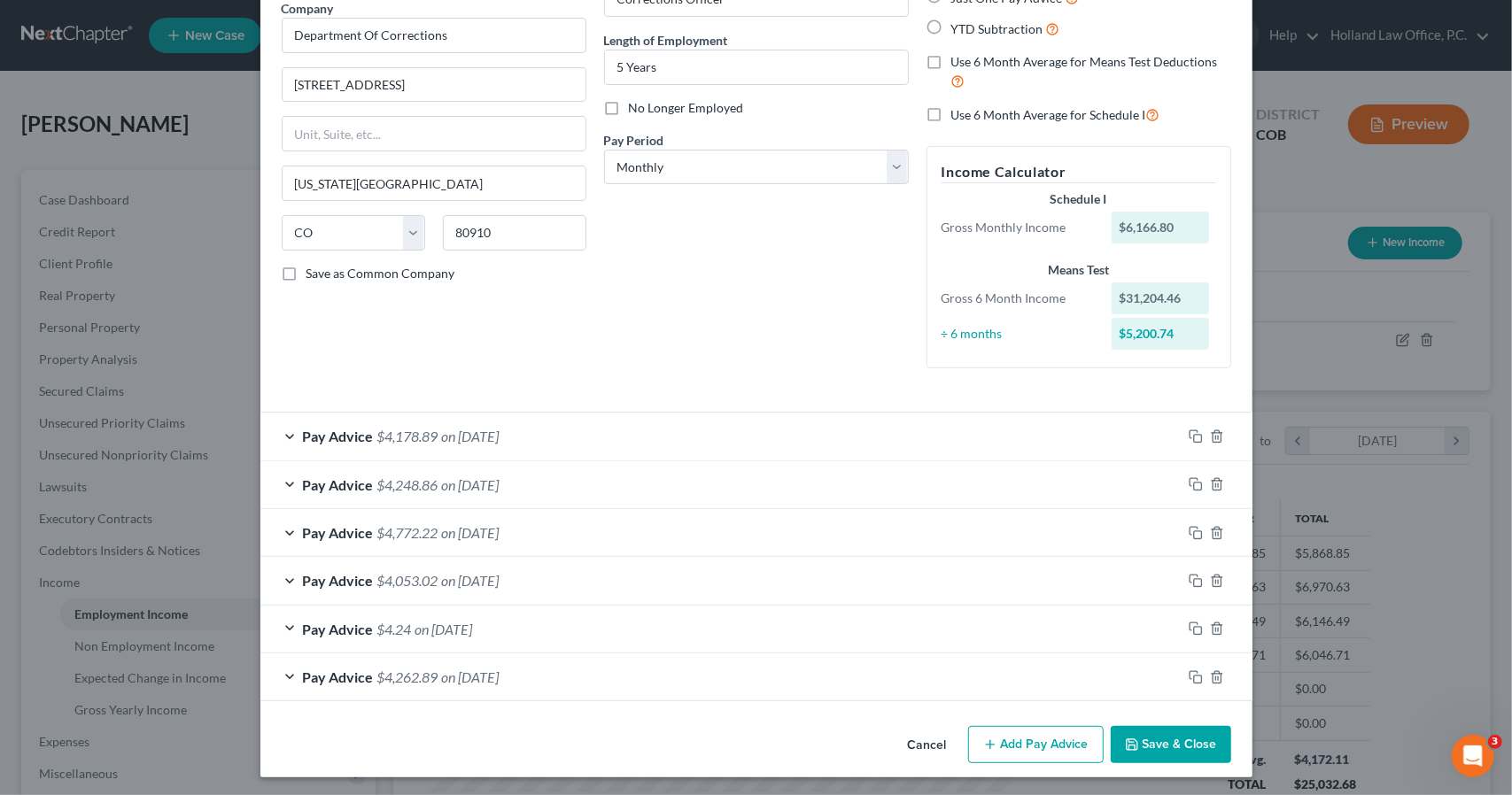
click at [1161, 746] on button "Save & Close" at bounding box center [1171, 745] width 121 height 37
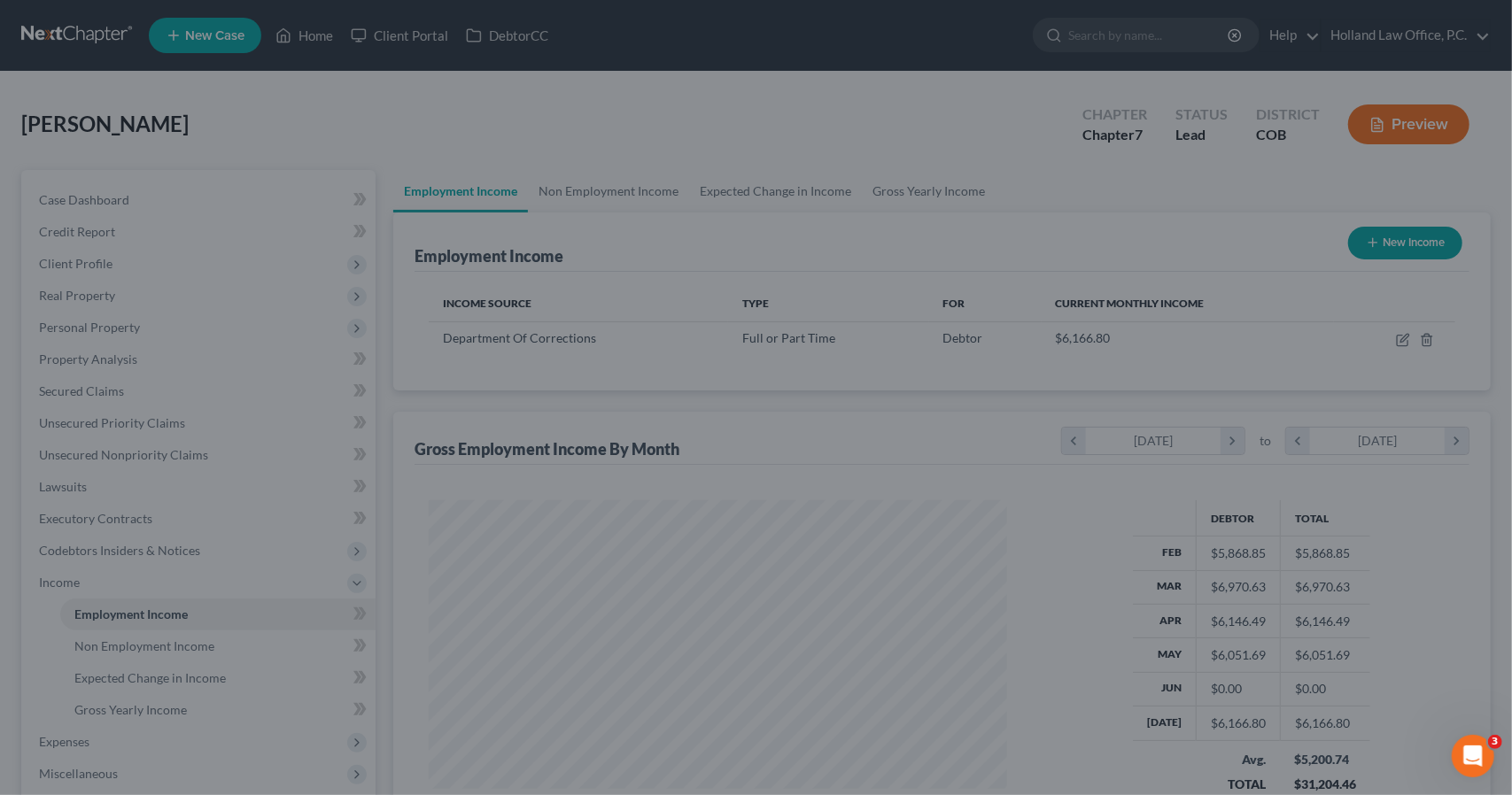
scroll to position [885225, 885270]
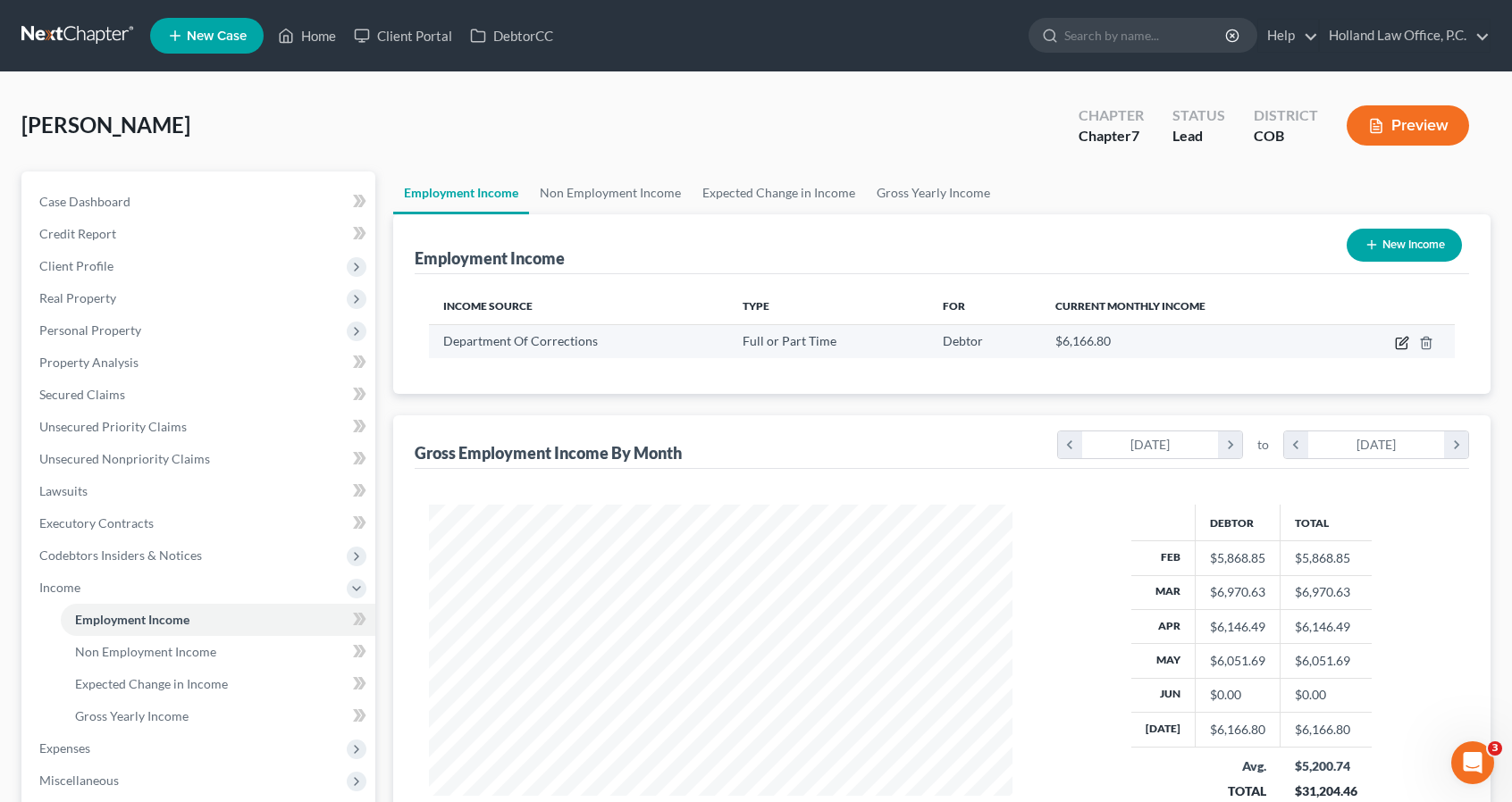
click at [1400, 338] on icon "button" at bounding box center [1402, 343] width 15 height 15
select select "0"
select select "5"
select select "0"
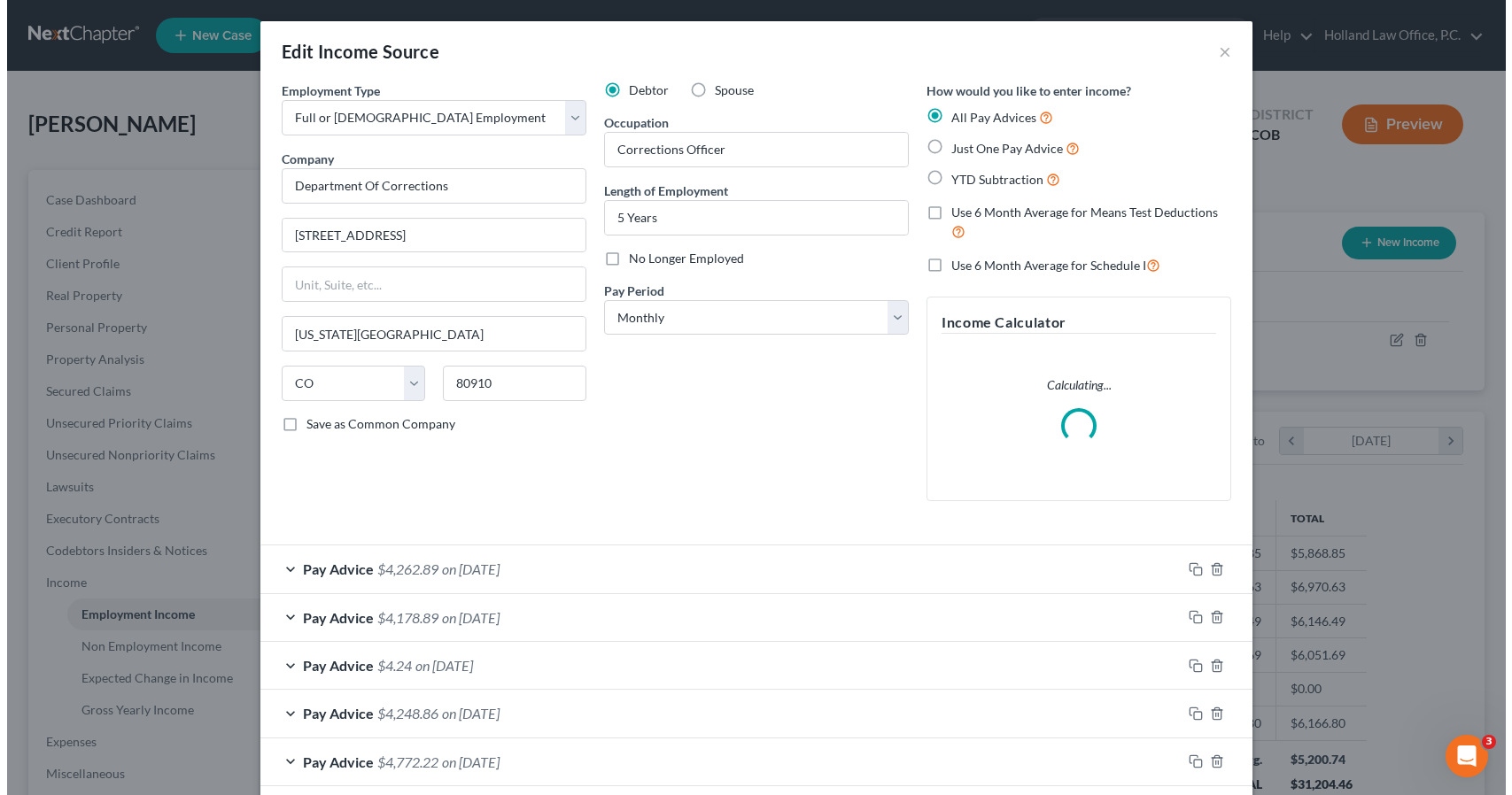
scroll to position [315, 619]
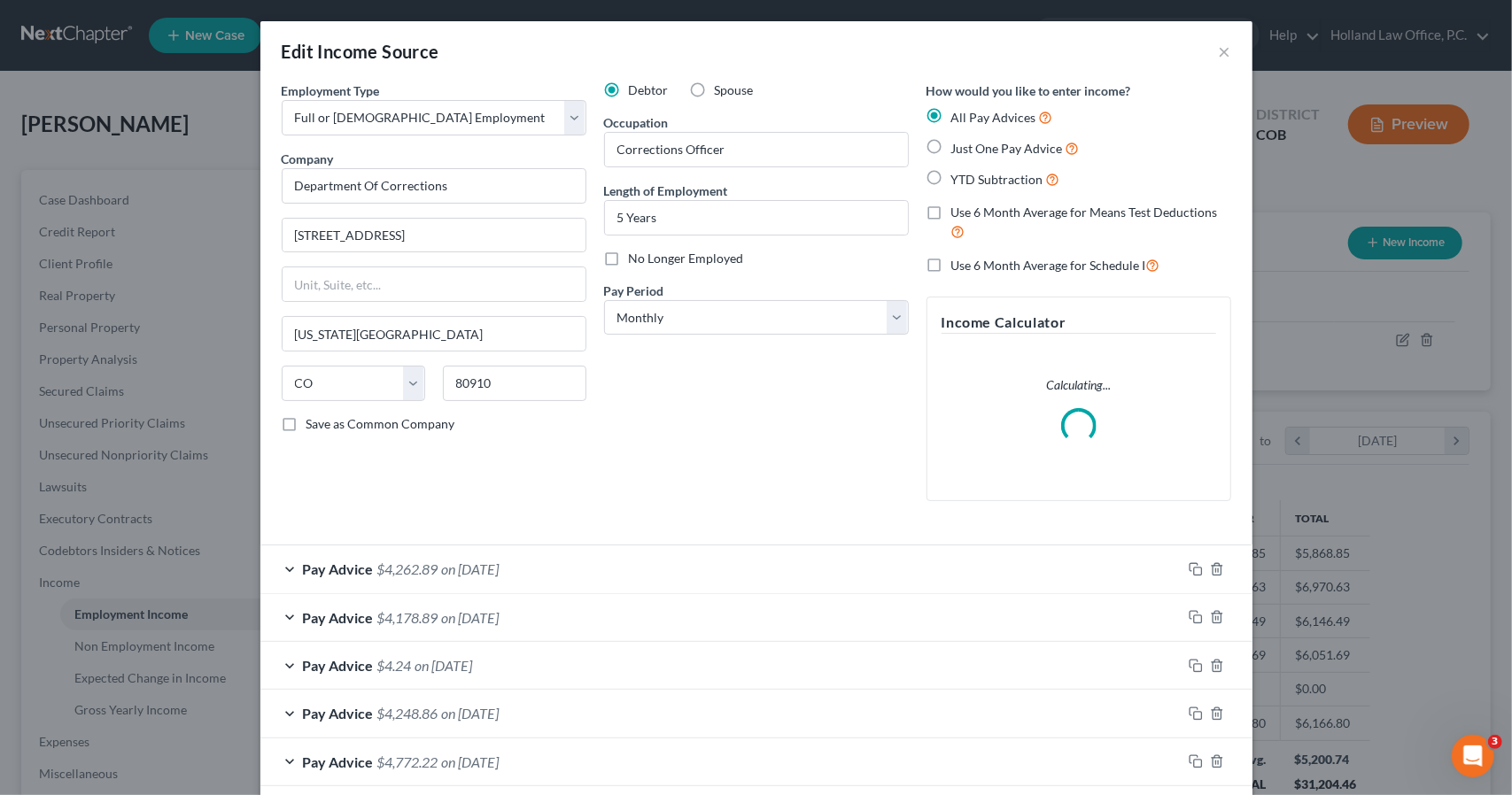
click at [1035, 261] on span "Use 6 Month Average for Schedule I" at bounding box center [1049, 265] width 195 height 15
click at [970, 261] on input "Use 6 Month Average for Schedule I" at bounding box center [964, 260] width 12 height 12
checkbox input "true"
click at [816, 402] on div "Debtor Spouse Occupation Corrections Officer Length of Employment 5 Years No Lo…" at bounding box center [756, 298] width 323 height 434
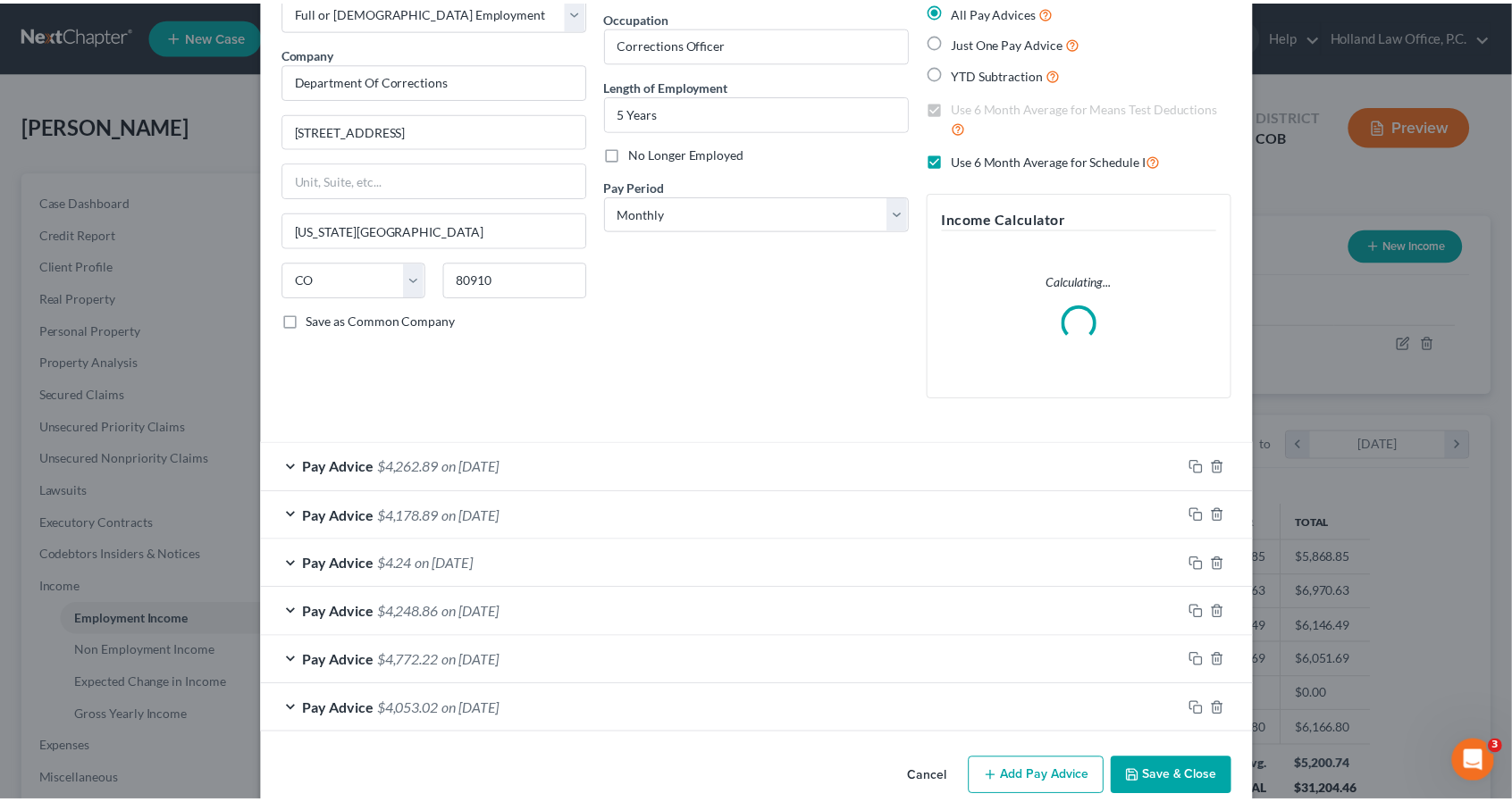
scroll to position [134, 0]
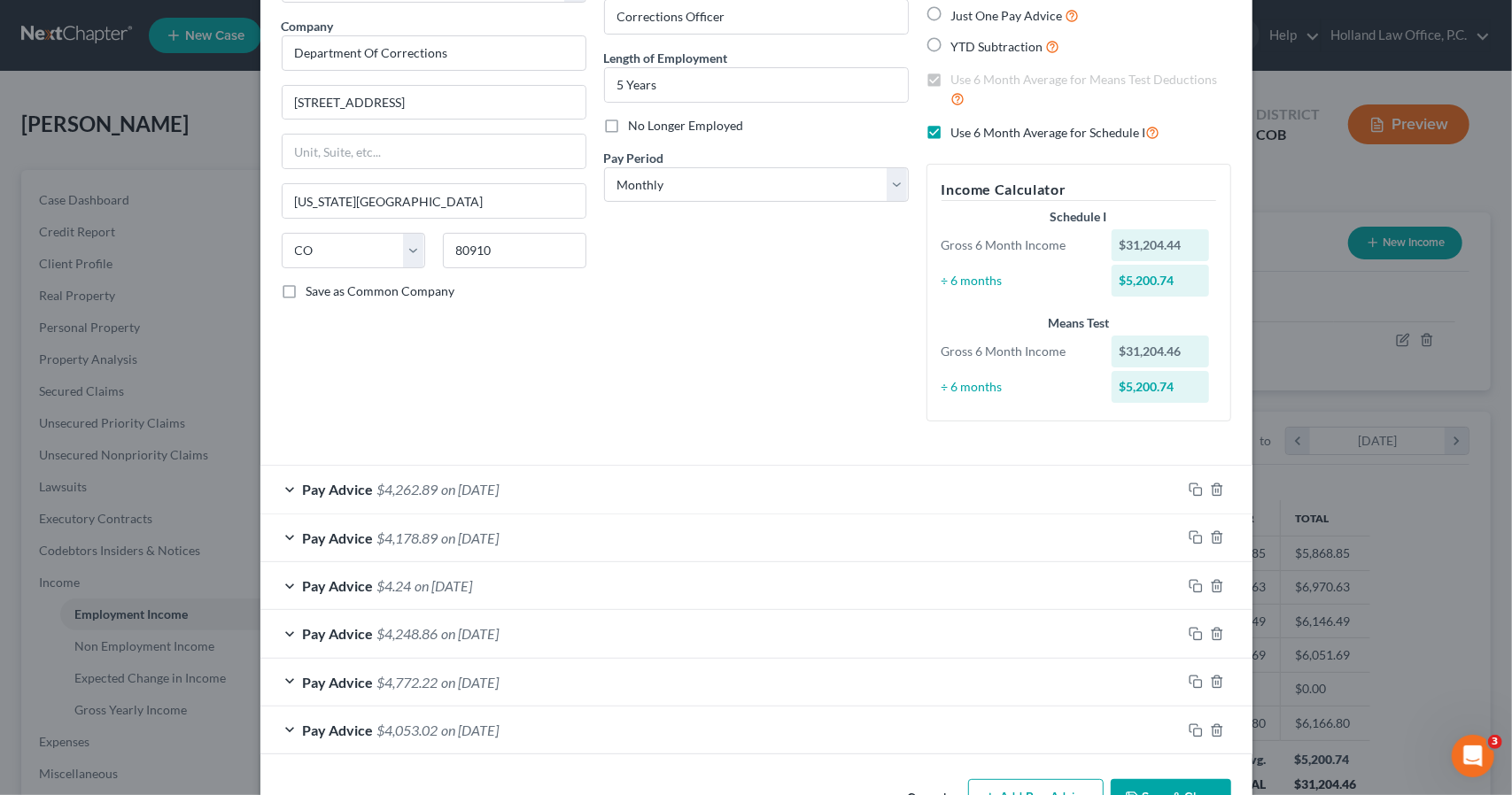
click at [1140, 779] on button "Save & Close" at bounding box center [1171, 798] width 121 height 37
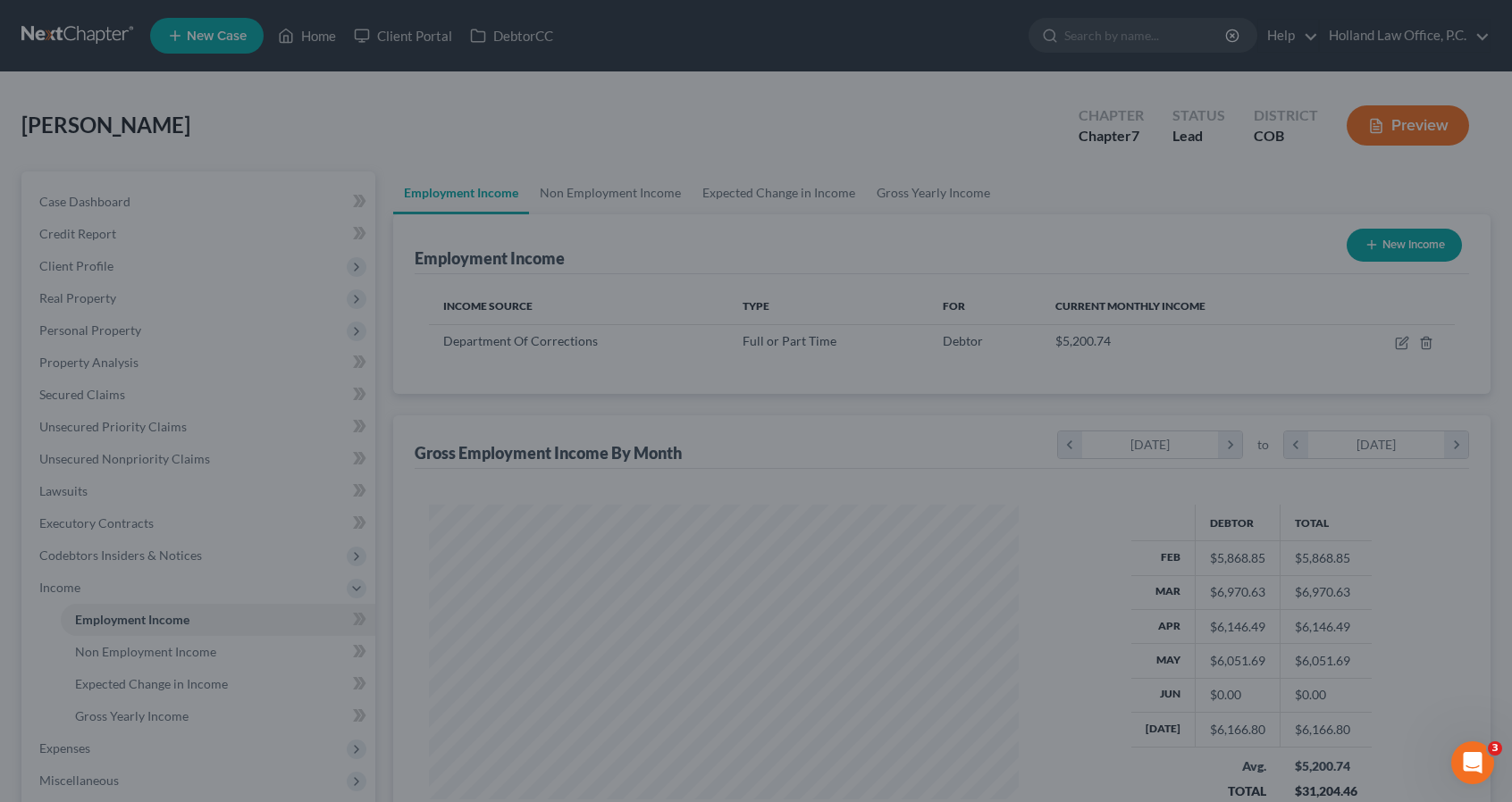
scroll to position [893020, 892827]
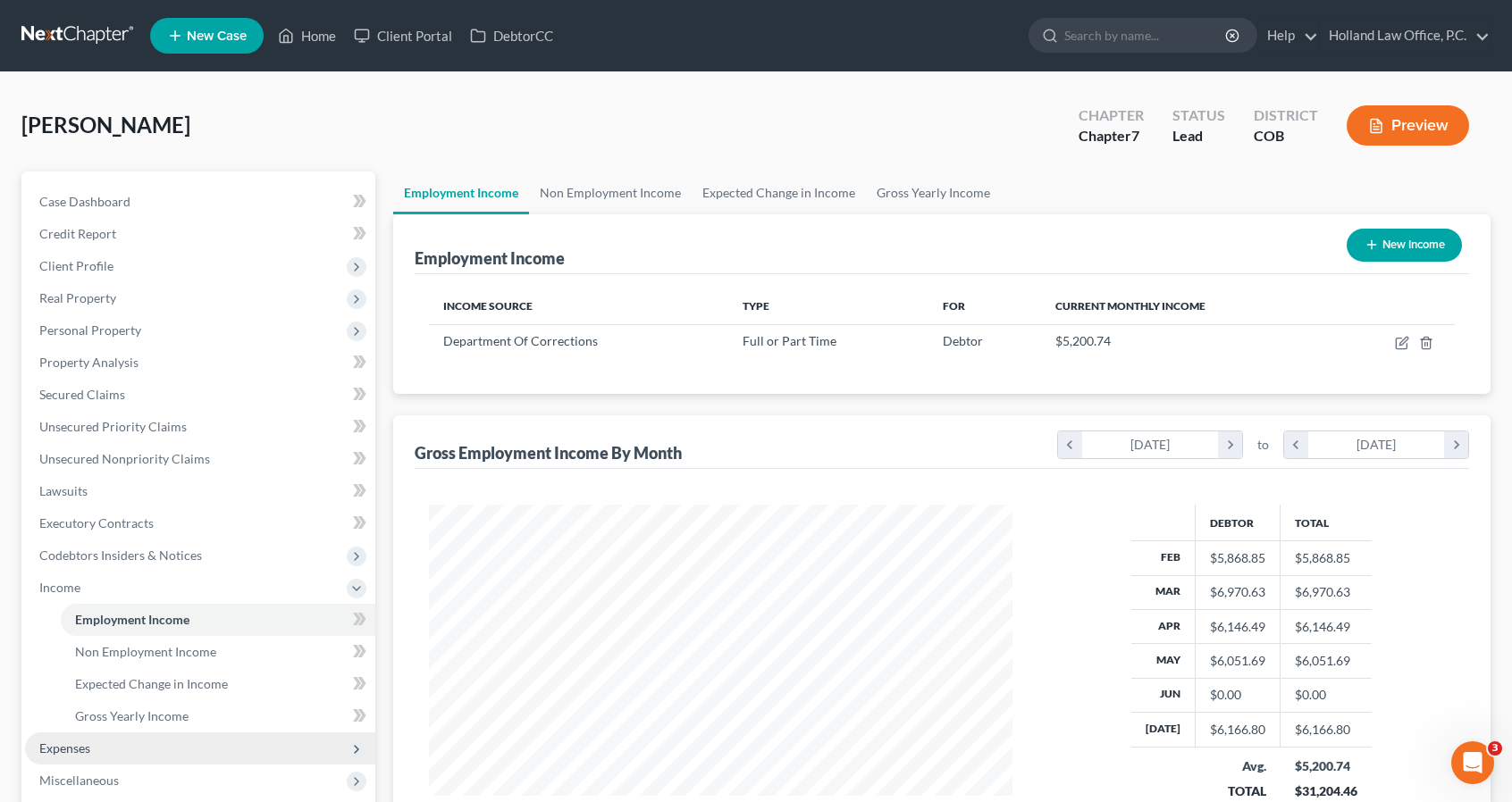
click at [193, 742] on span "Expenses" at bounding box center [200, 749] width 350 height 32
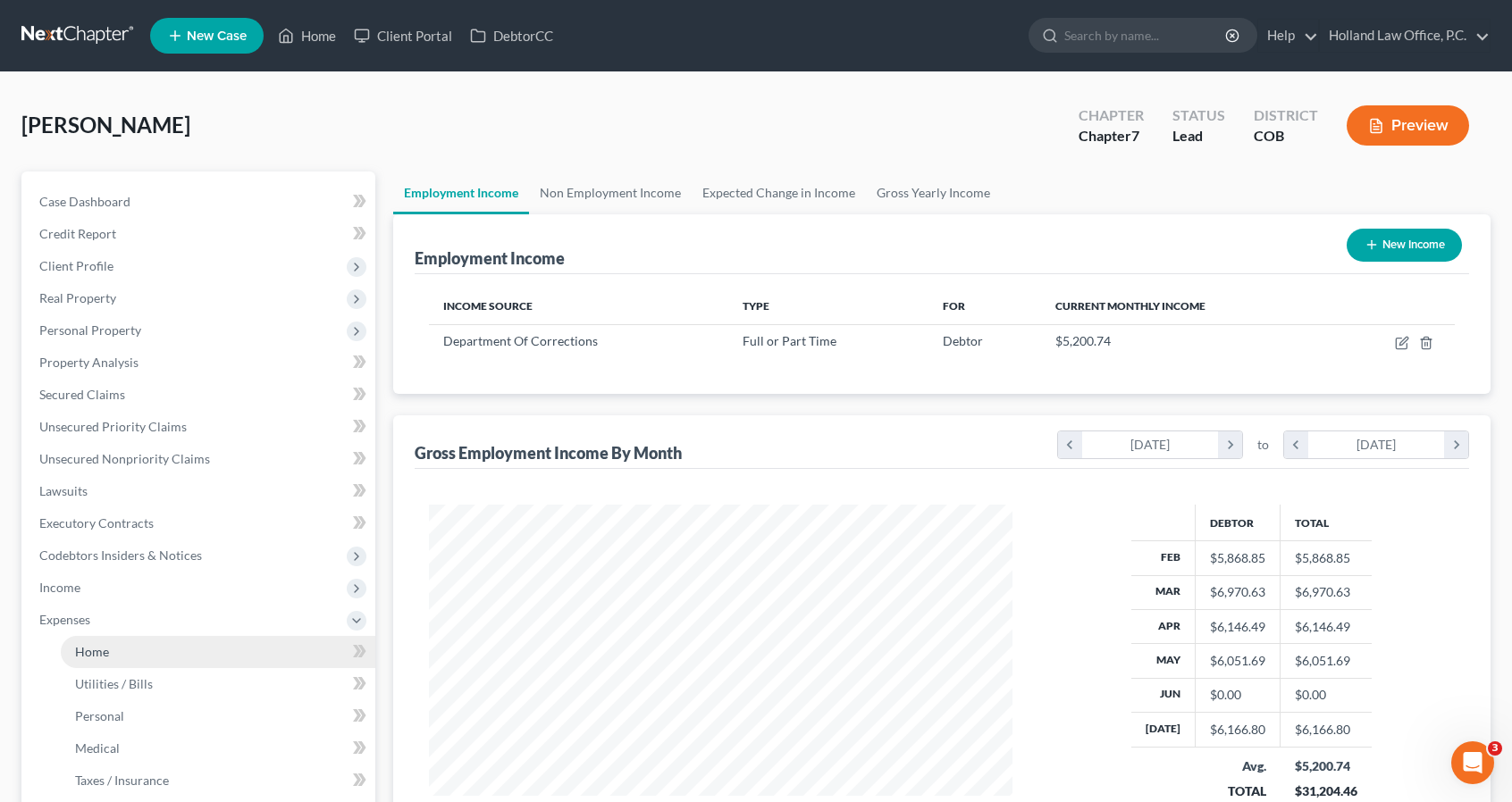
click at [192, 651] on link "Home" at bounding box center [218, 652] width 314 height 32
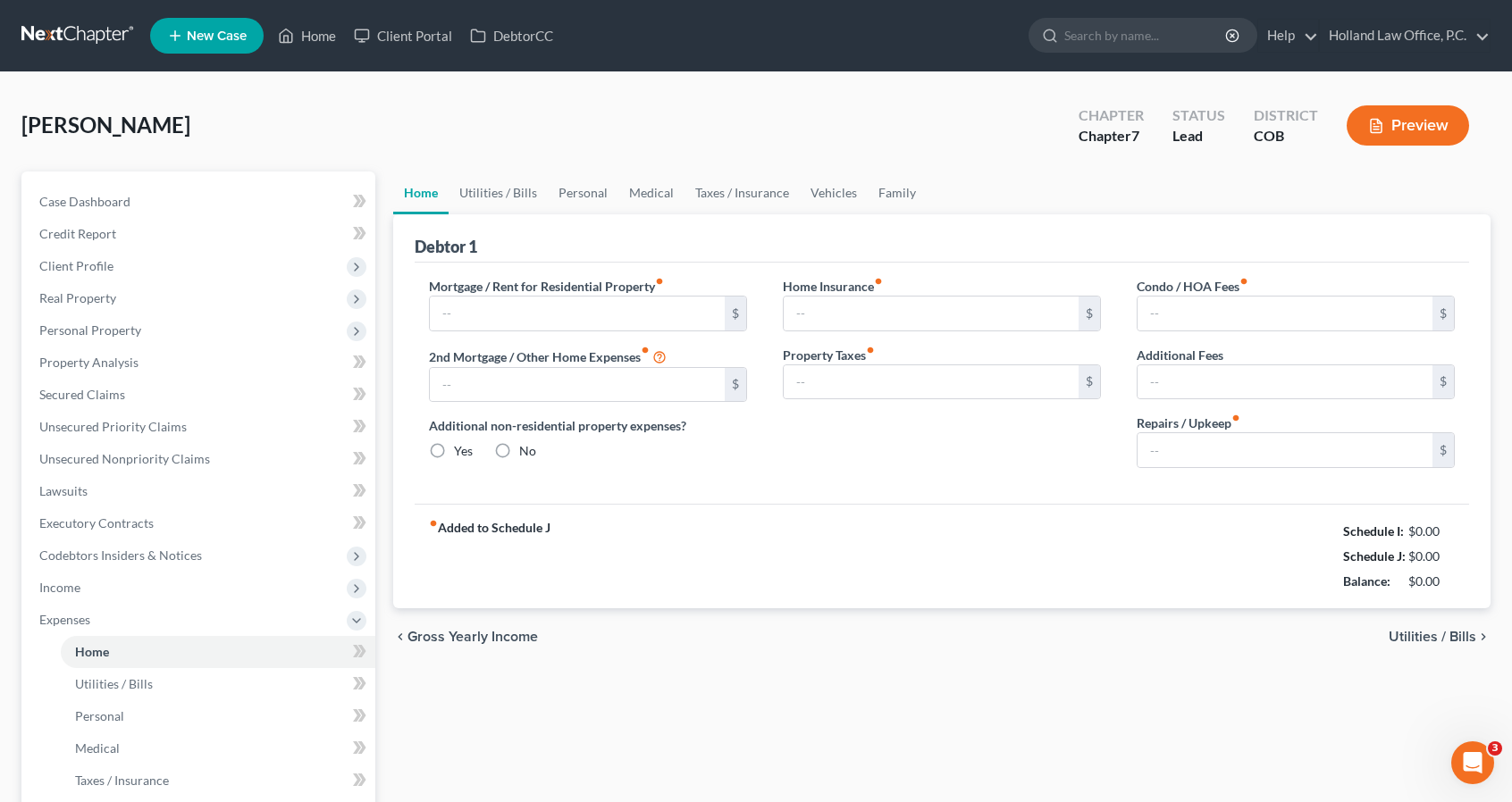
type input "800.00"
radio input "true"
click at [509, 187] on link "Utilities / Bills" at bounding box center [498, 193] width 100 height 43
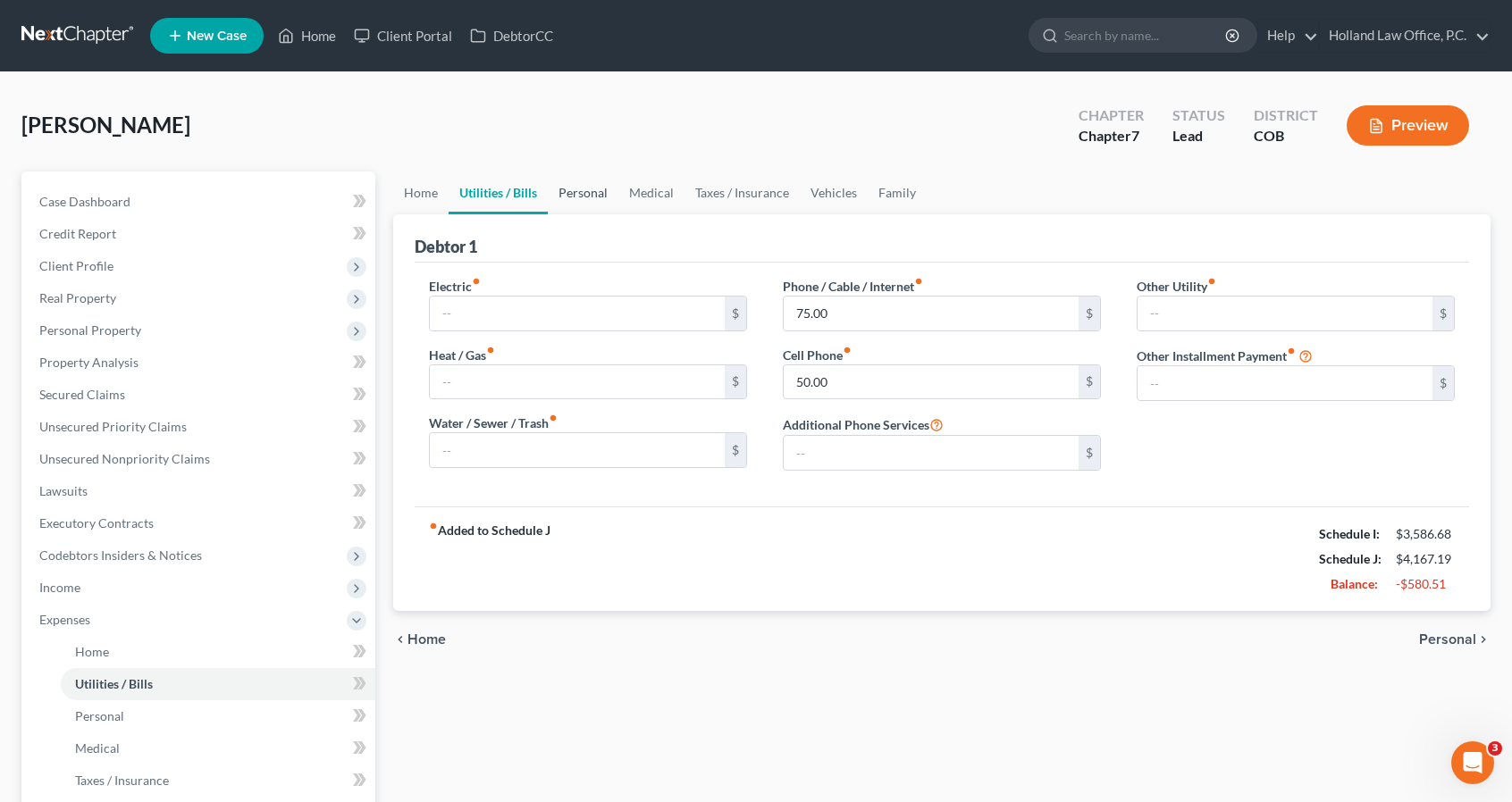
click at [570, 189] on link "Personal" at bounding box center [583, 193] width 71 height 43
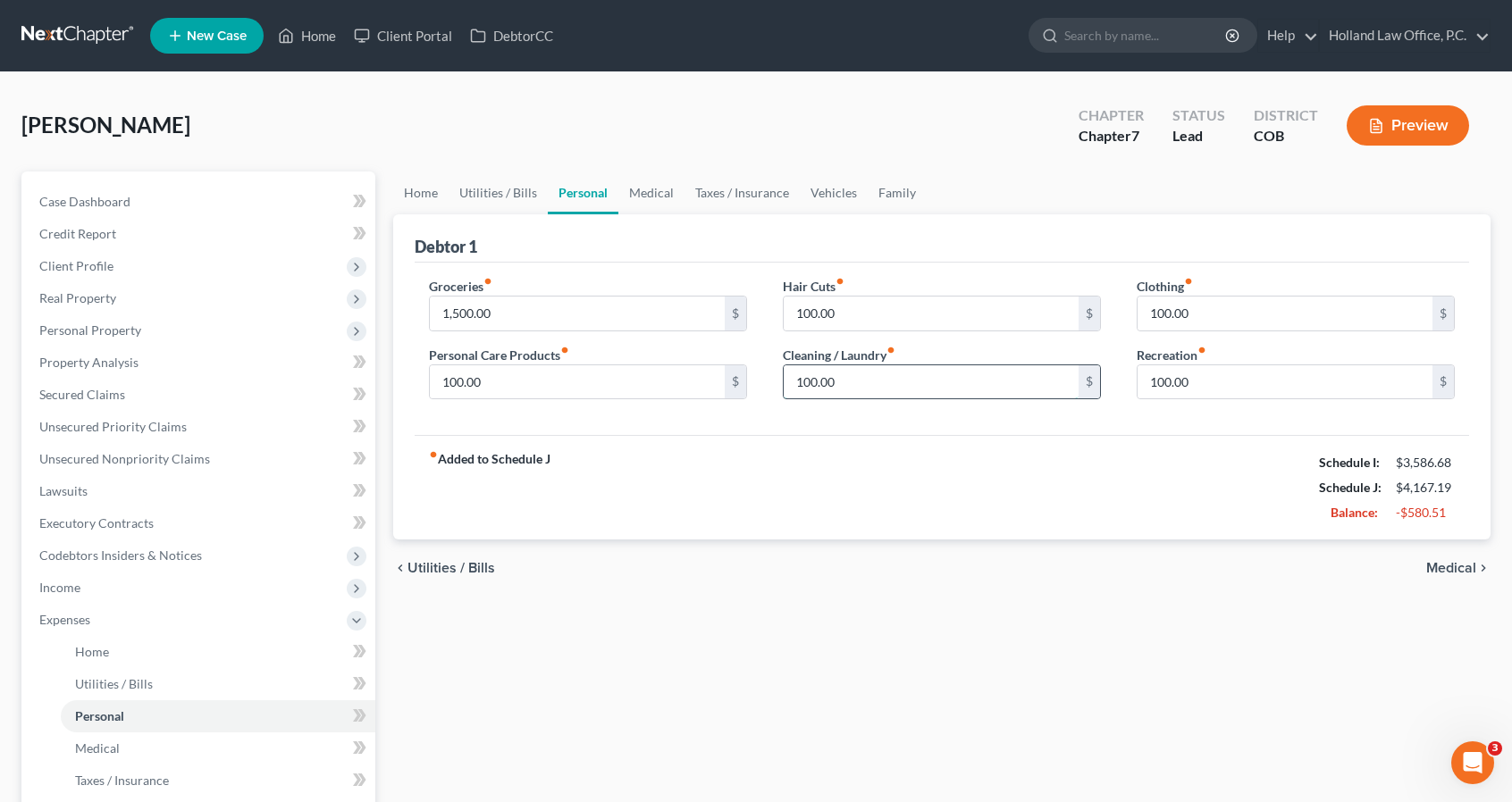
click at [828, 389] on input "100.00" at bounding box center [931, 382] width 295 height 34
type input "50"
click at [813, 191] on link "Vehicles" at bounding box center [833, 193] width 68 height 43
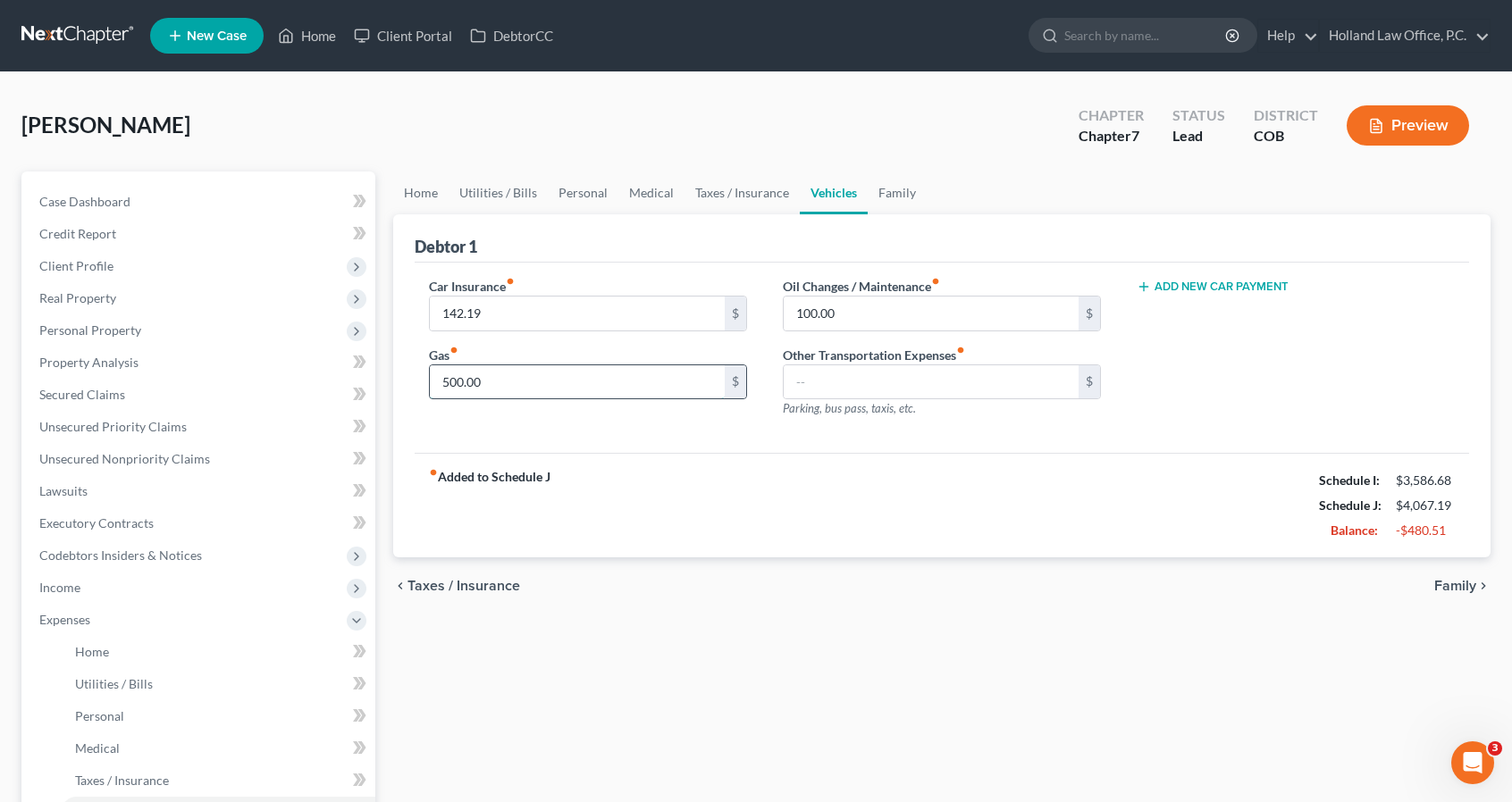
click at [629, 387] on input "500.00" at bounding box center [577, 382] width 295 height 34
click at [839, 319] on input "100.00" at bounding box center [931, 313] width 295 height 34
type input "50"
click at [498, 391] on input "500.00" at bounding box center [577, 382] width 295 height 34
type input "400"
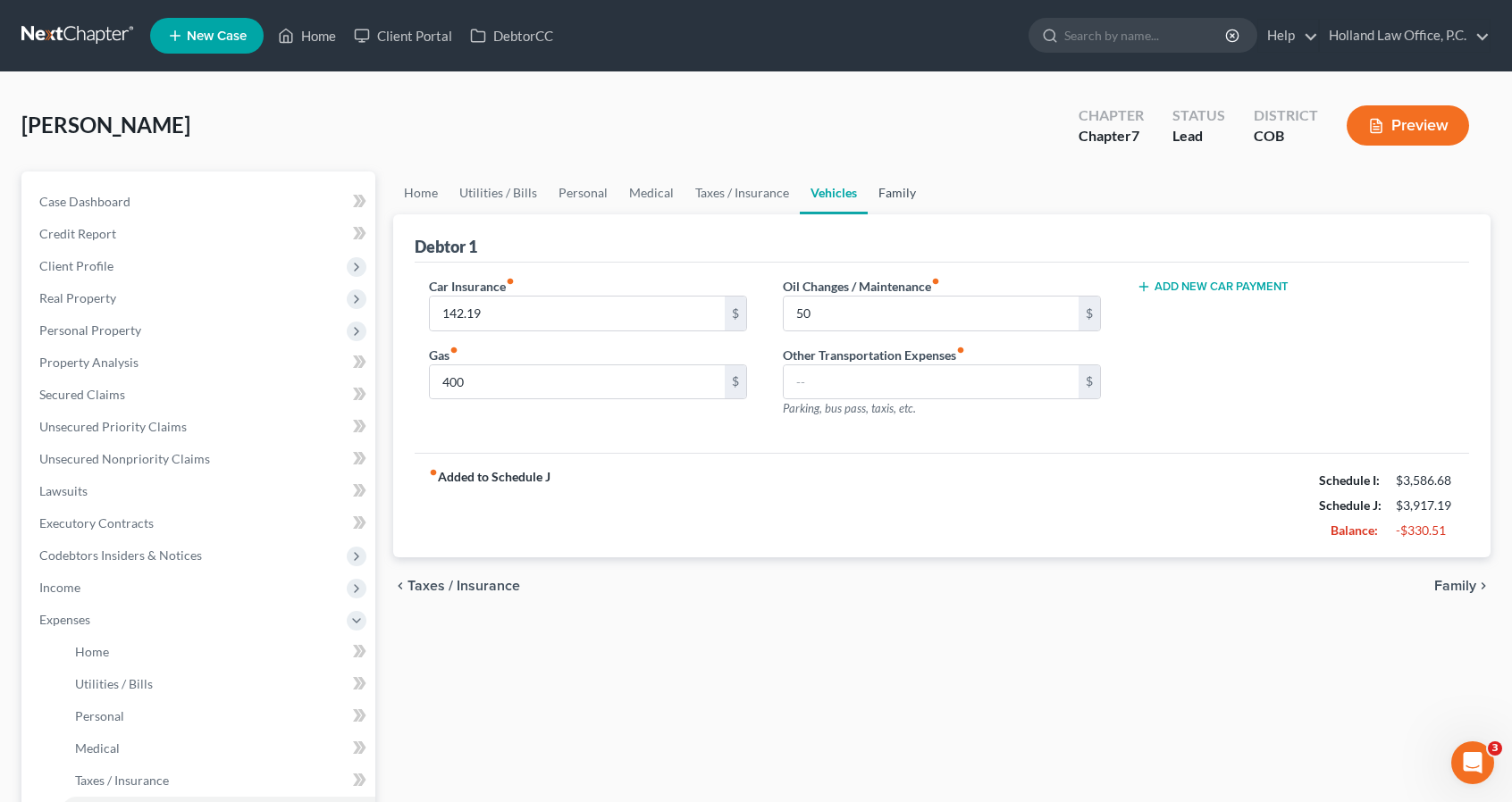
click at [904, 186] on link "Family" at bounding box center [897, 193] width 59 height 43
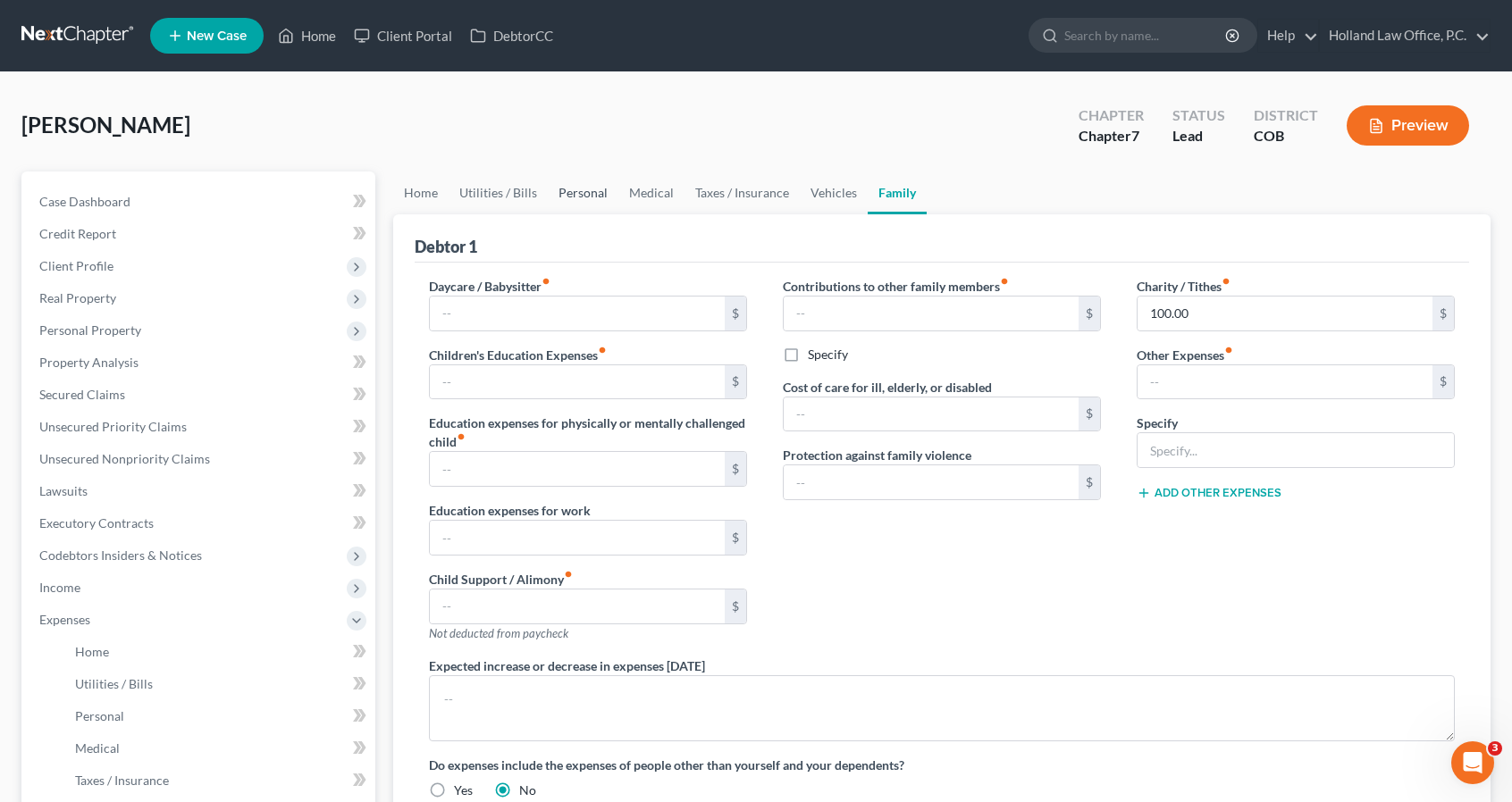
click at [570, 195] on link "Personal" at bounding box center [583, 193] width 71 height 43
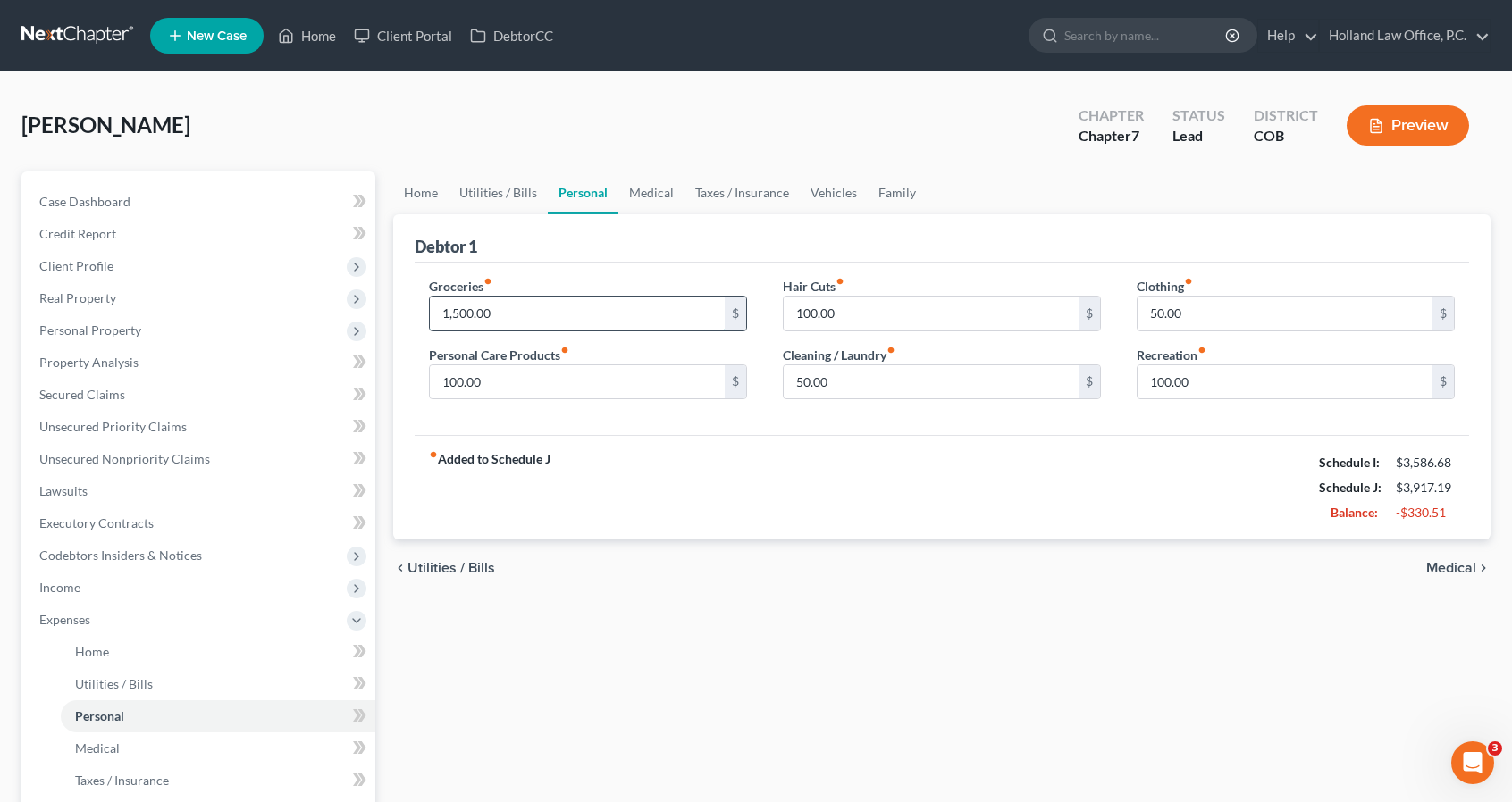
click at [547, 310] on input "1,500.00" at bounding box center [577, 313] width 295 height 34
type input "1"
type input "1,150"
click at [1178, 301] on input "50.00" at bounding box center [1285, 313] width 295 height 34
type input "7"
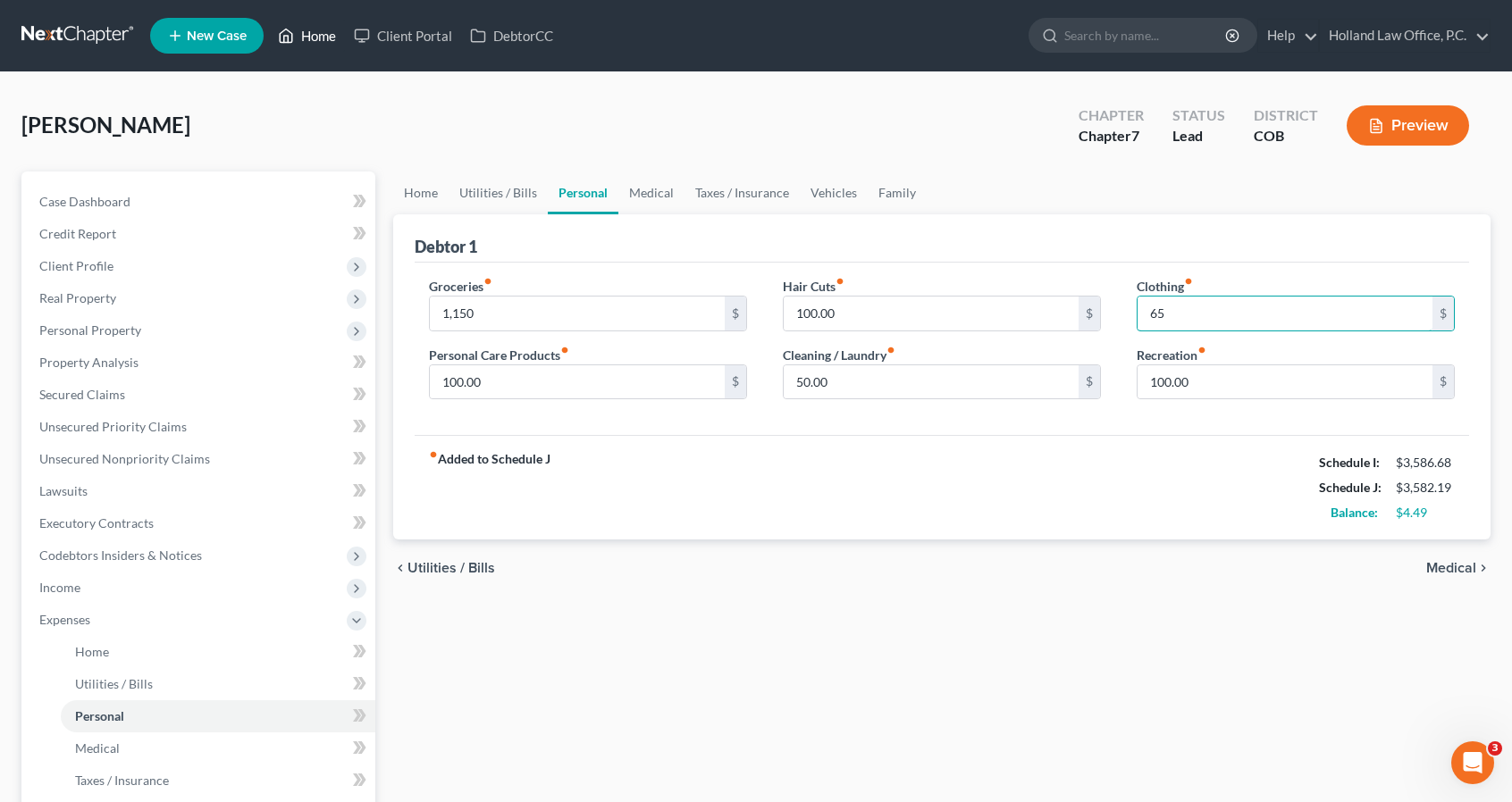
type input "65"
click at [299, 41] on link "Home" at bounding box center [307, 35] width 76 height 32
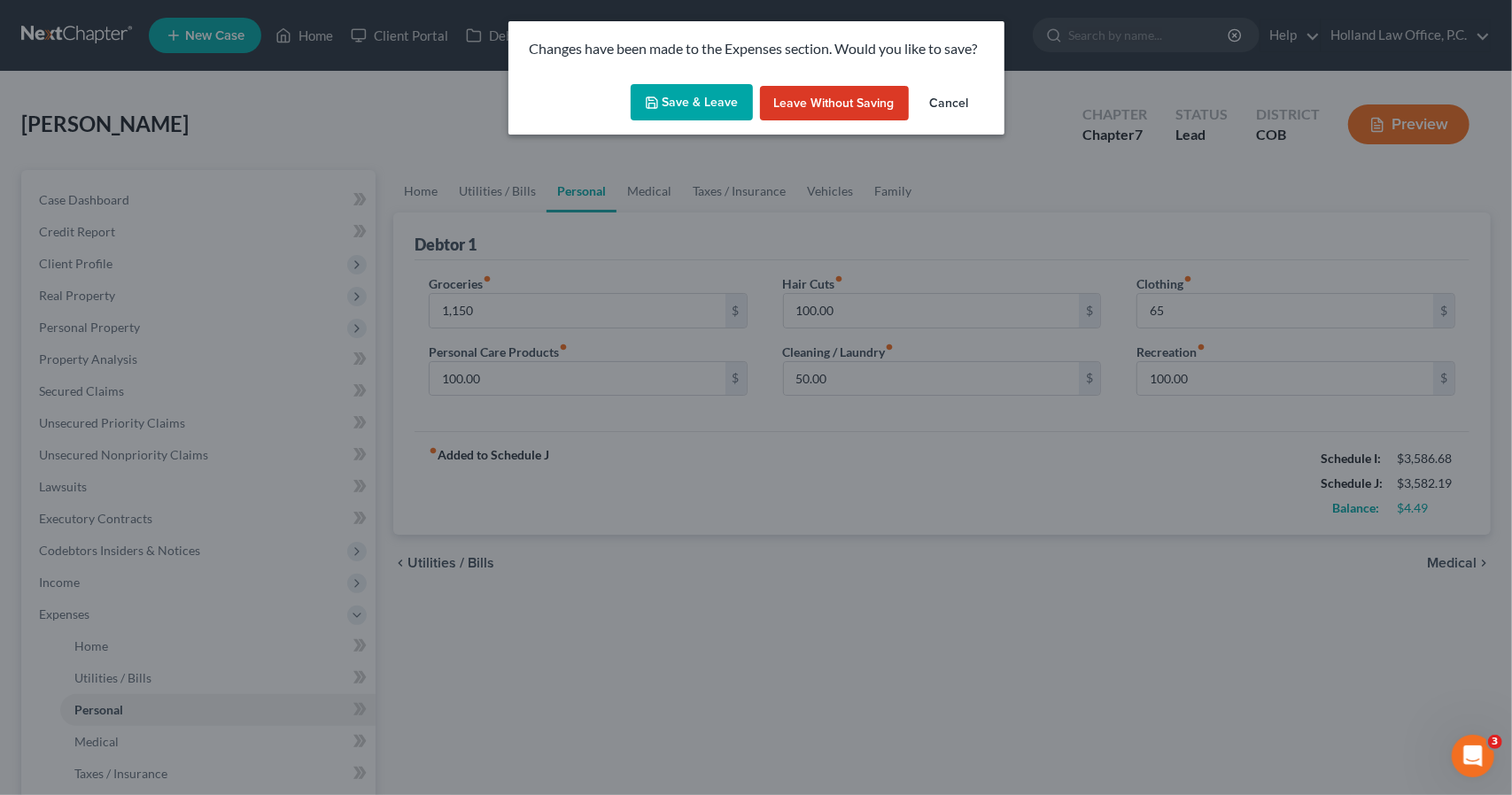
click at [695, 104] on button "Save & Leave" at bounding box center [692, 102] width 122 height 37
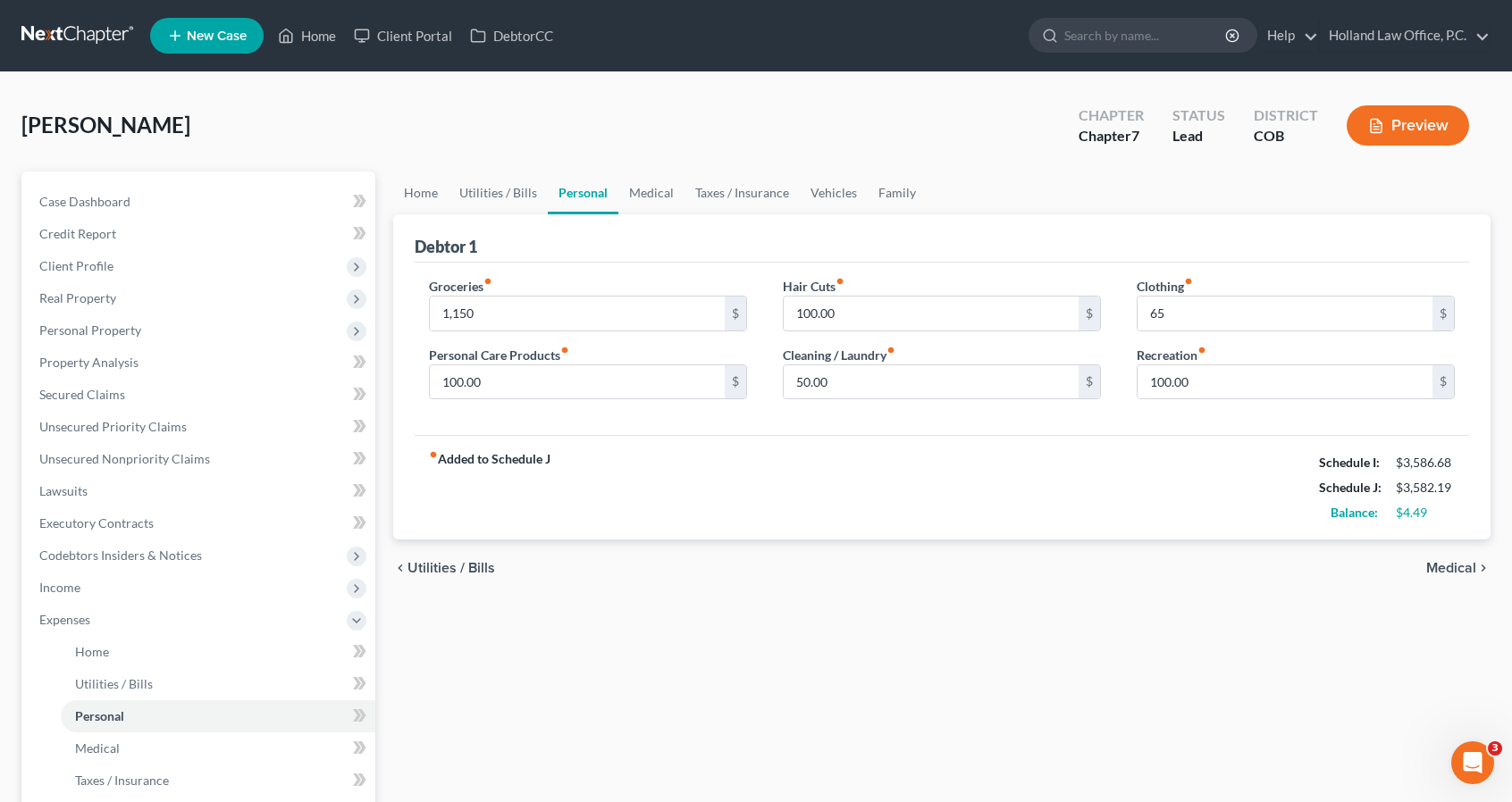
type input "1,150.00"
type input "65.00"
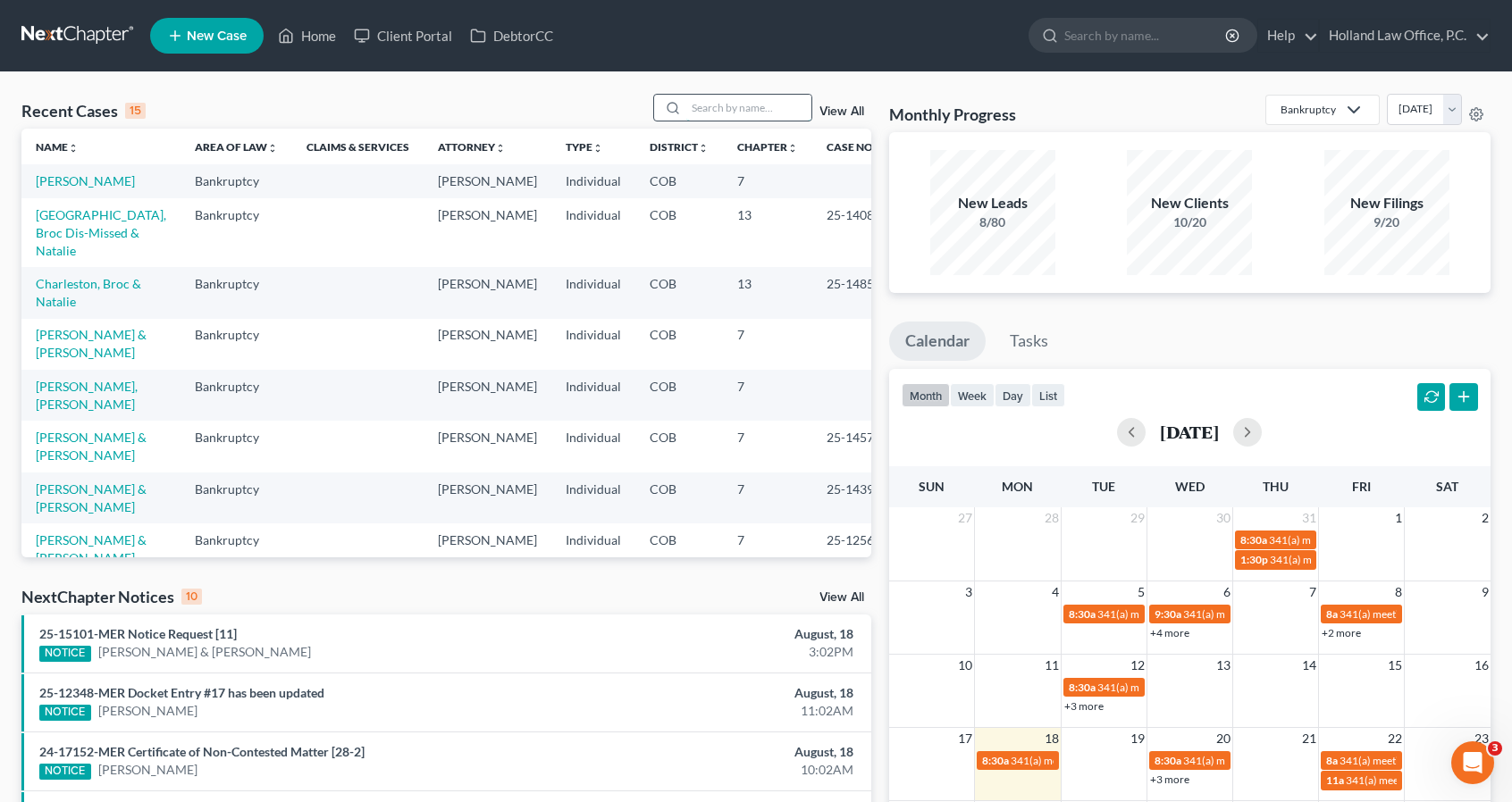
click at [710, 110] on input "search" at bounding box center [749, 108] width 125 height 26
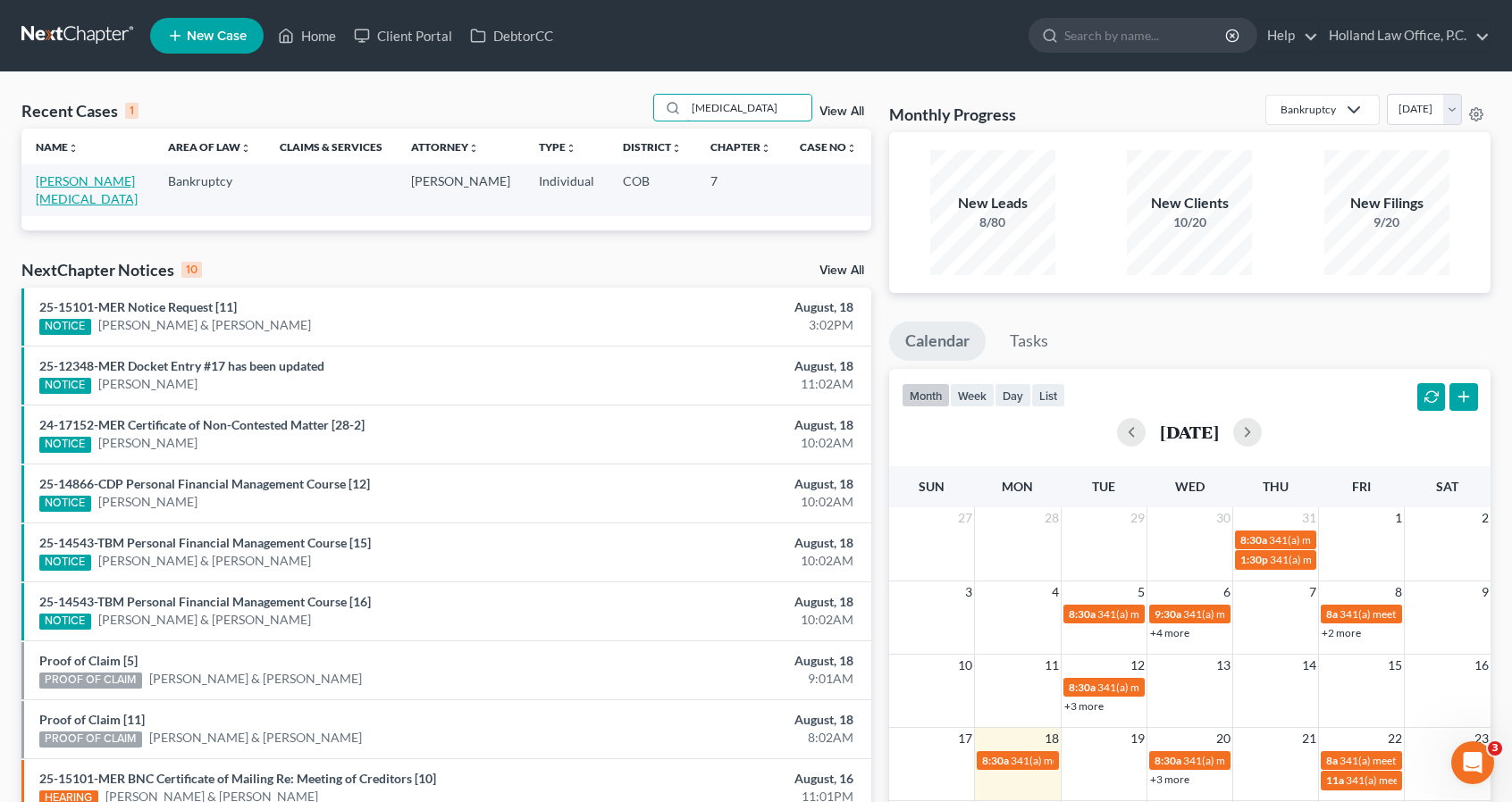
type input "tobi"
click at [100, 178] on link "[PERSON_NAME][MEDICAL_DATA]" at bounding box center [87, 190] width 101 height 33
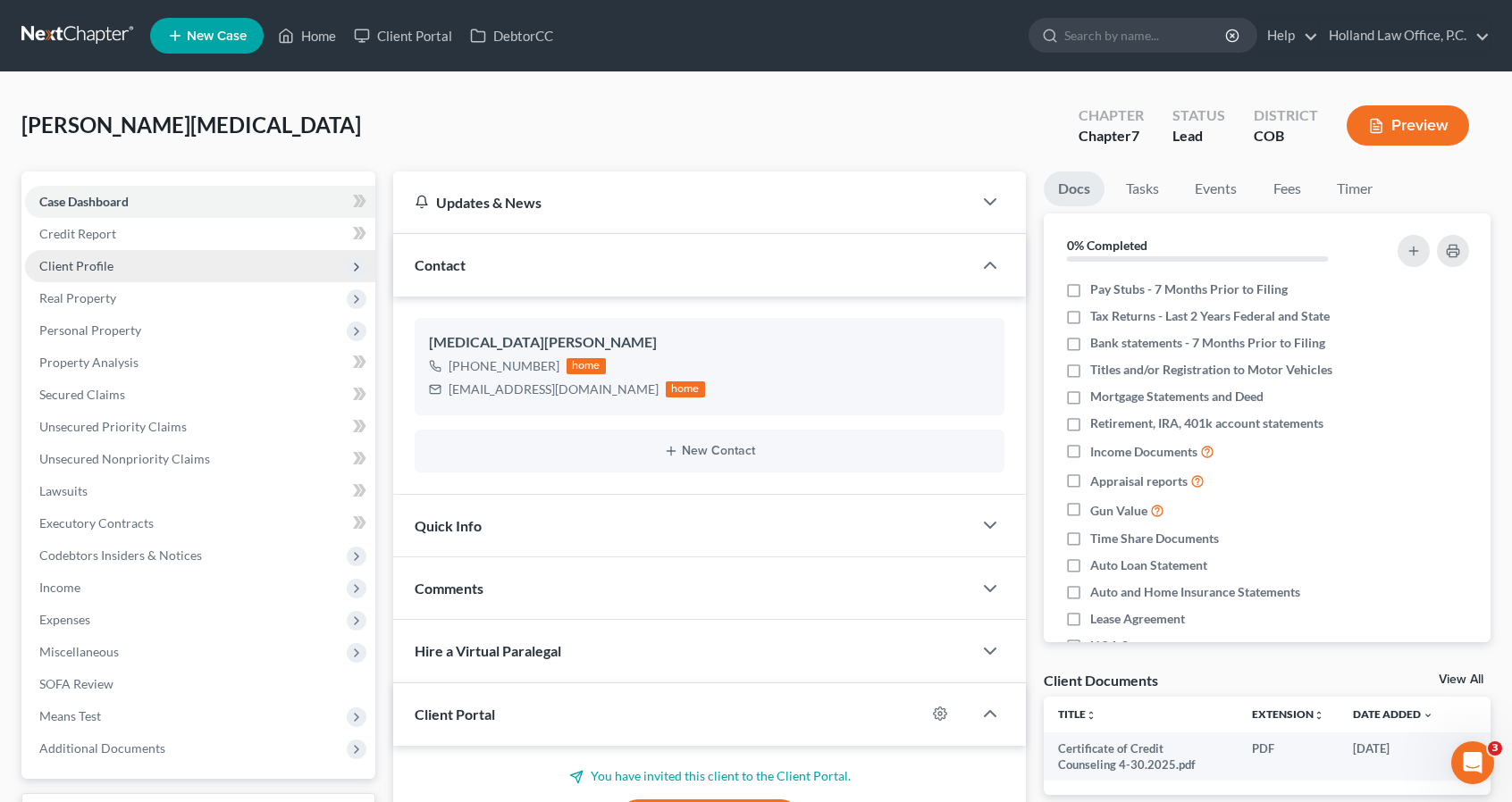
click at [230, 264] on span "Client Profile" at bounding box center [200, 265] width 350 height 32
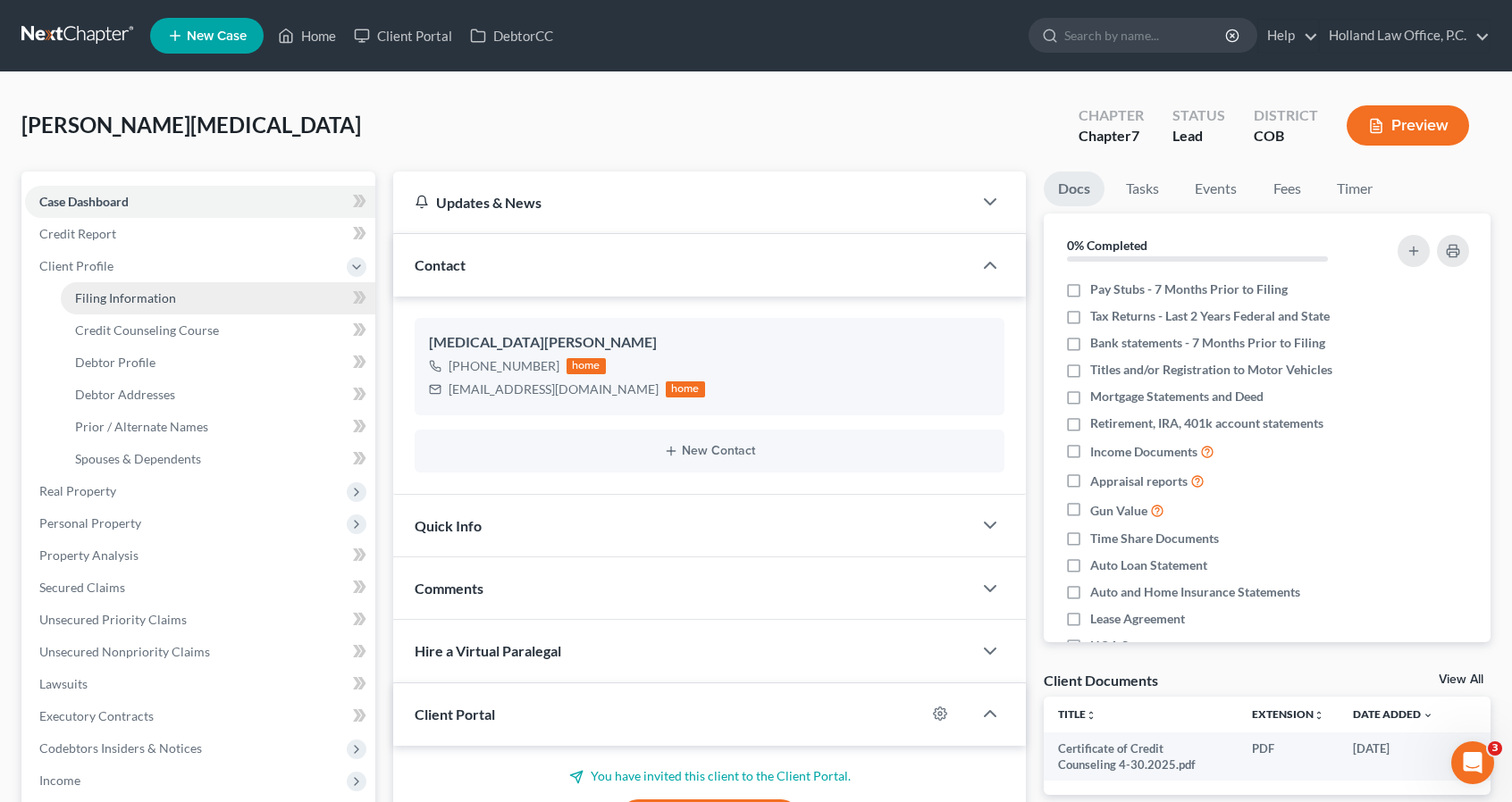
click at [236, 303] on link "Filing Information" at bounding box center [218, 298] width 314 height 32
select select "1"
select select "0"
select select "5"
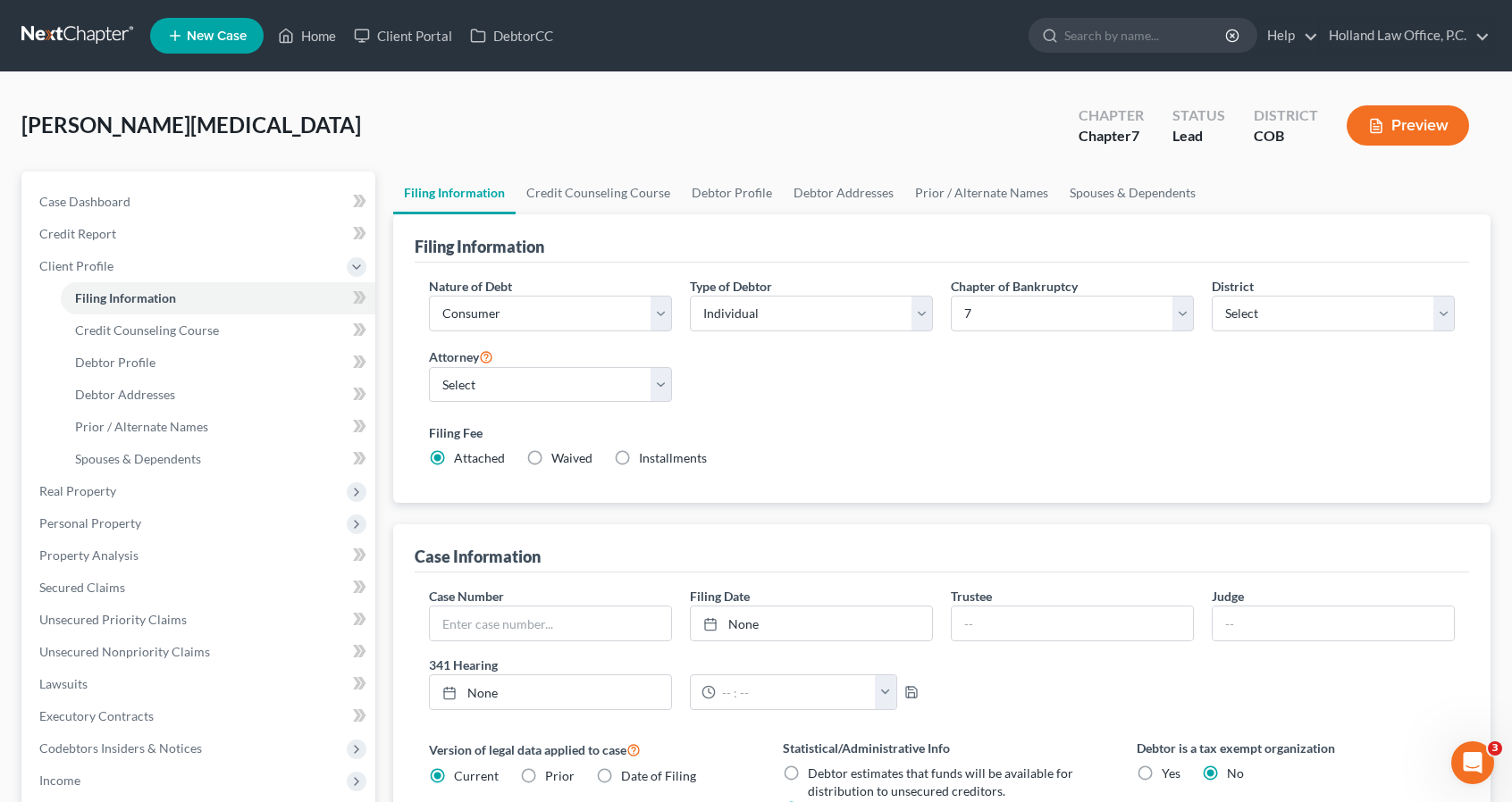
click at [795, 506] on div "Filing Information Nature of Debt Select Business Consumer Other Nature of Busi…" at bounding box center [941, 643] width 1097 height 855
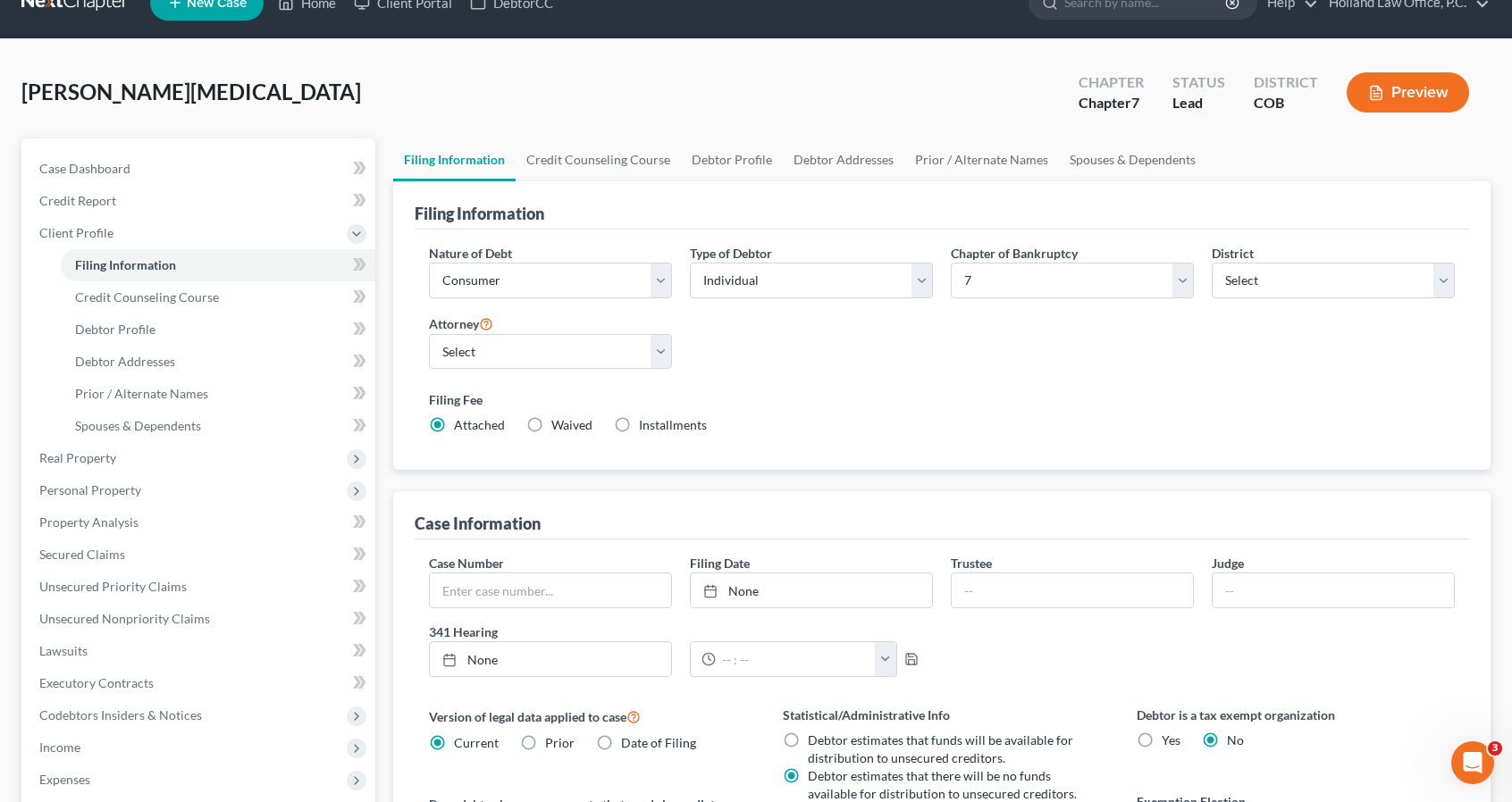
scroll to position [32, 0]
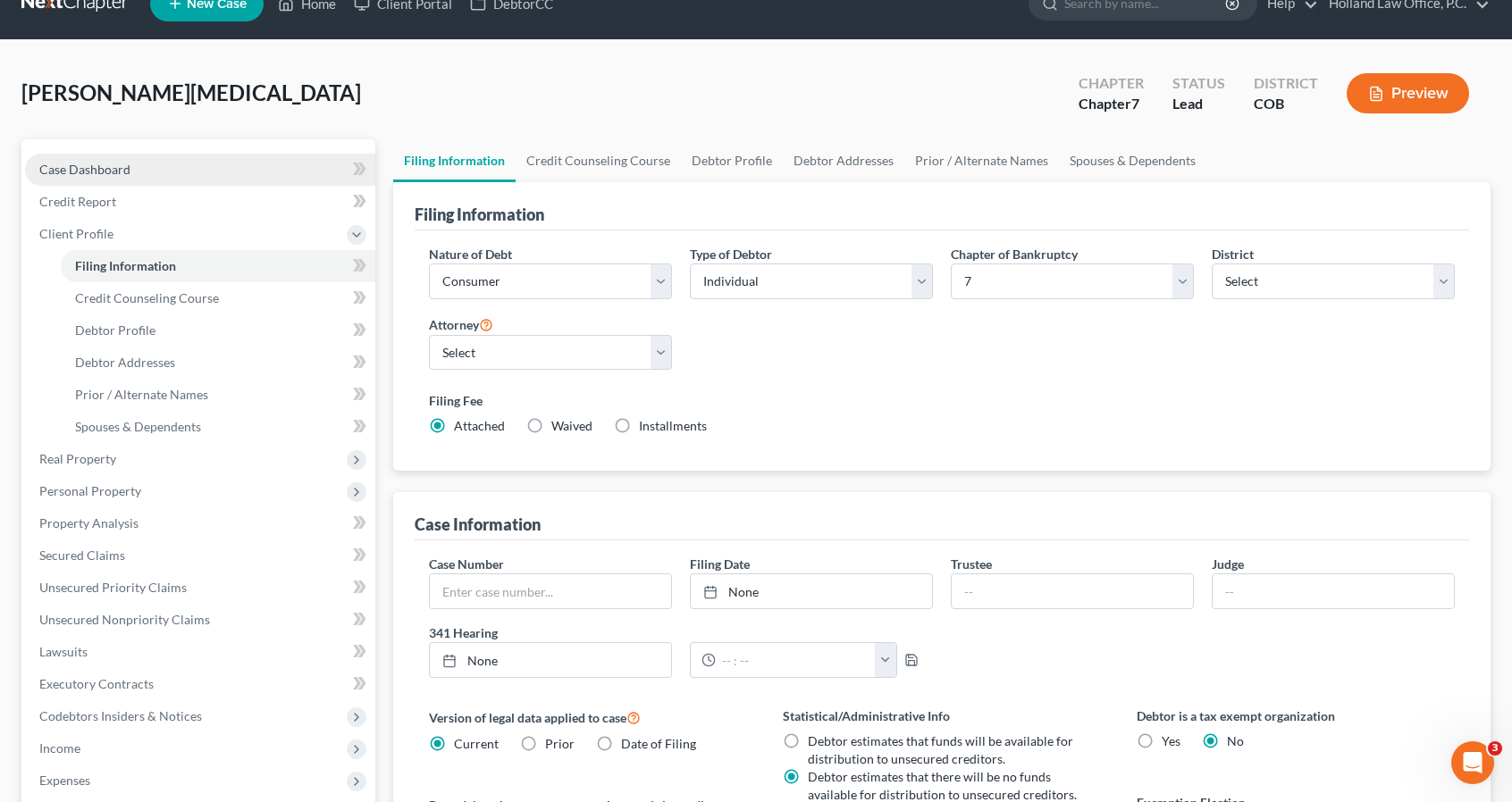
click at [122, 167] on span "Case Dashboard" at bounding box center [85, 169] width 91 height 15
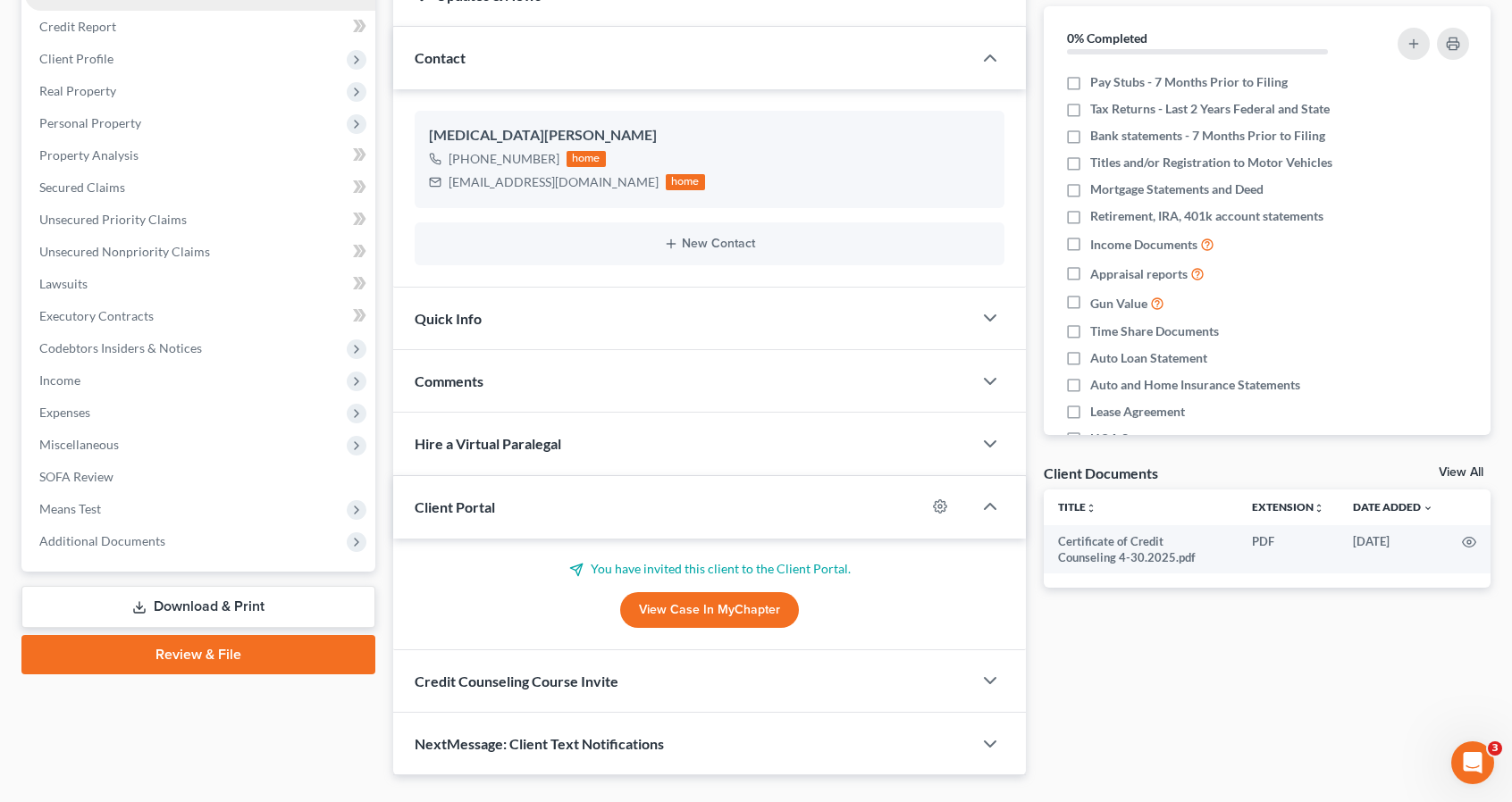
scroll to position [215, 0]
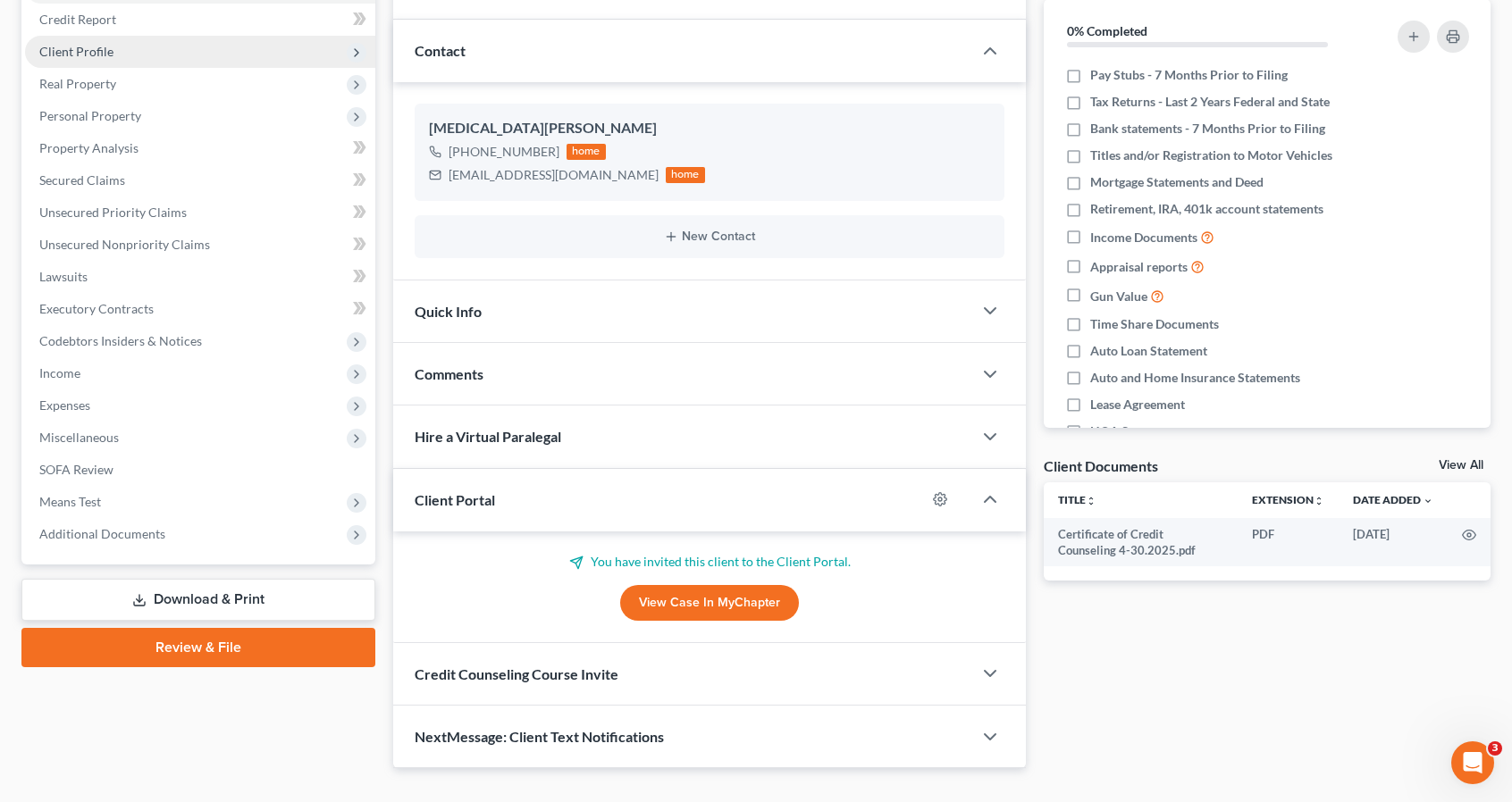
click at [205, 53] on span "Client Profile" at bounding box center [200, 52] width 350 height 32
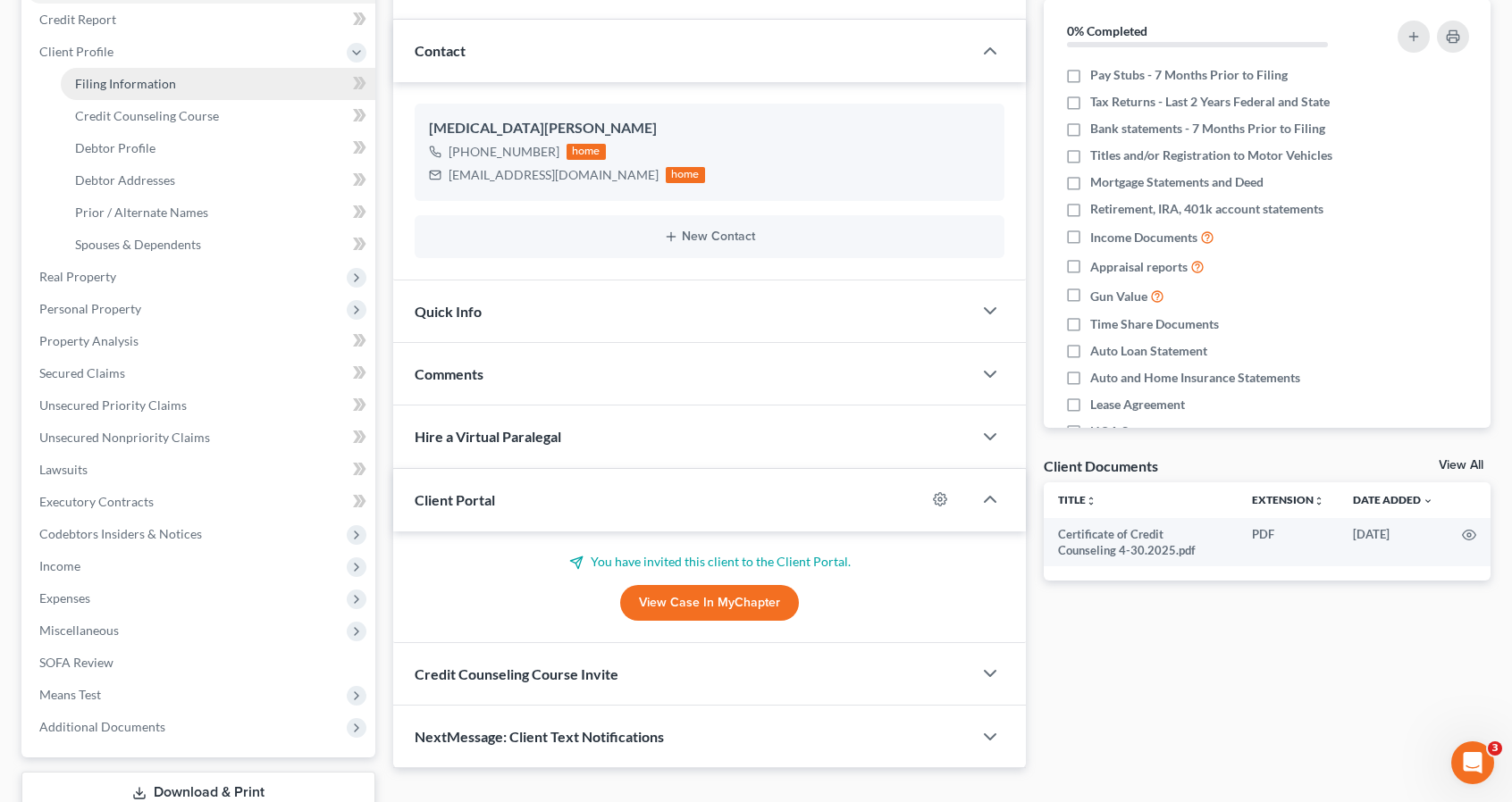
click at [214, 78] on link "Filing Information" at bounding box center [218, 84] width 314 height 32
select select "1"
select select "0"
select select "11"
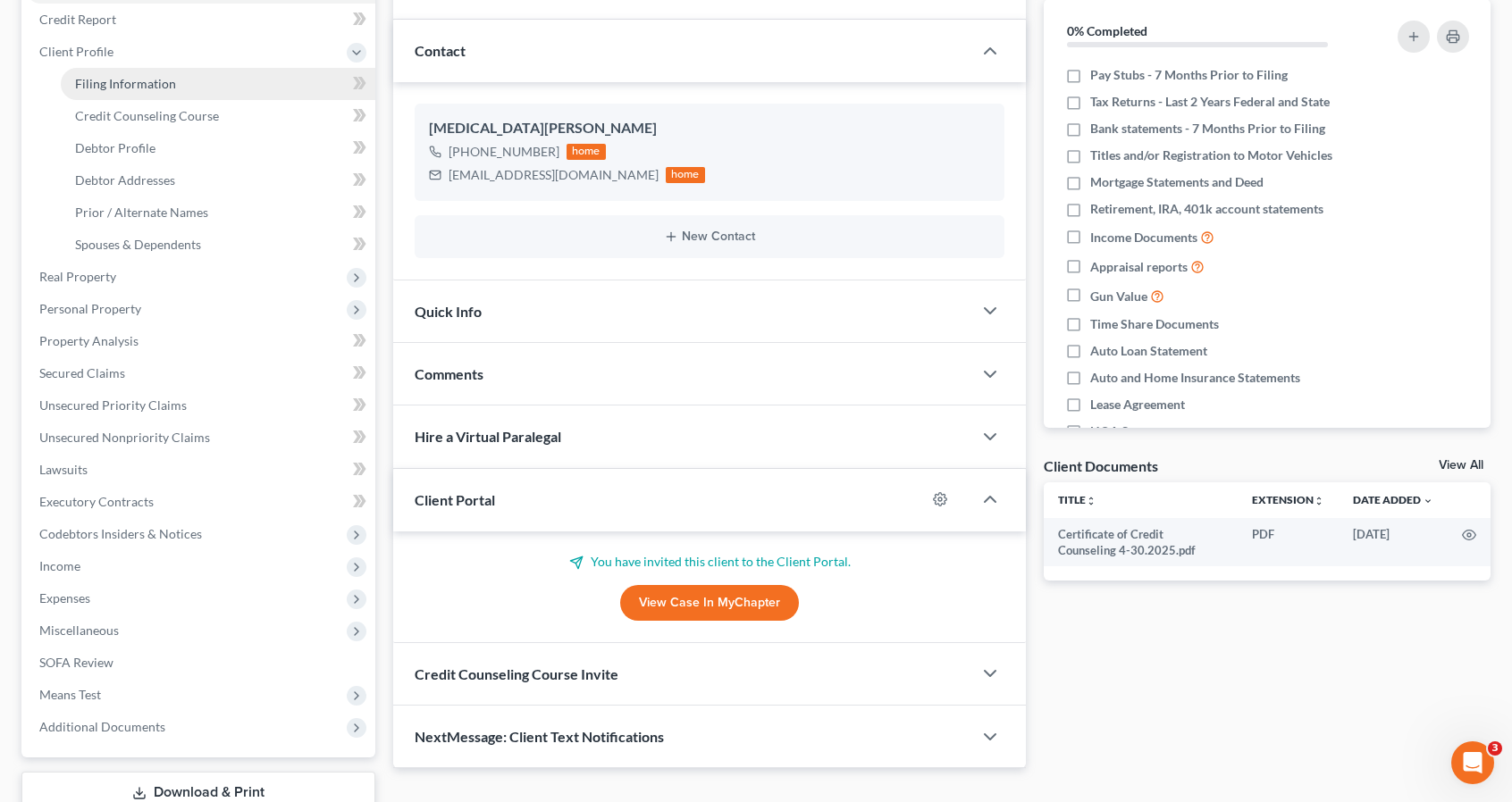
select select "0"
select select "5"
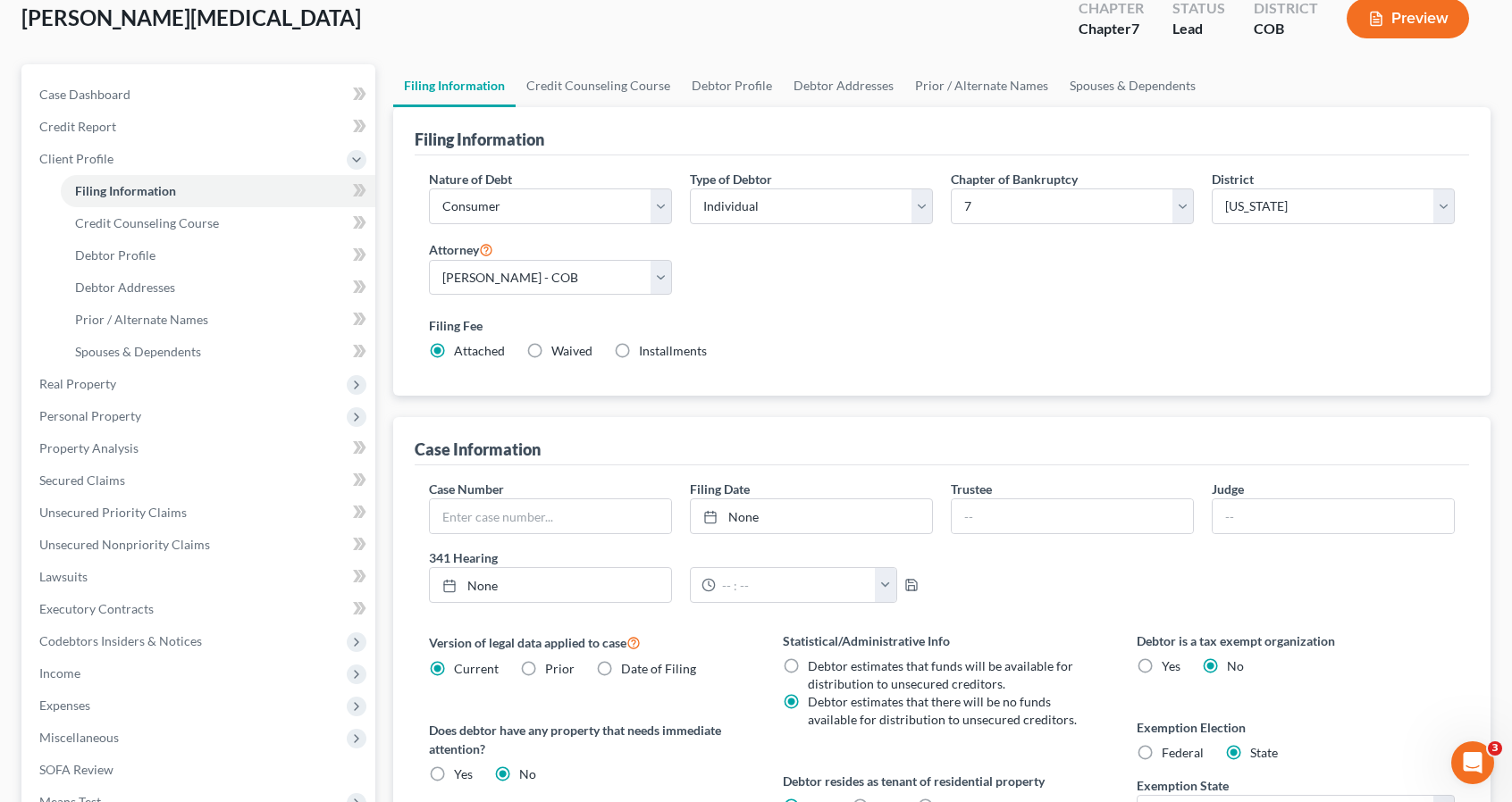
scroll to position [107, 0]
click at [255, 267] on link "Debtor Profile" at bounding box center [218, 255] width 314 height 32
select select "0"
select select "2"
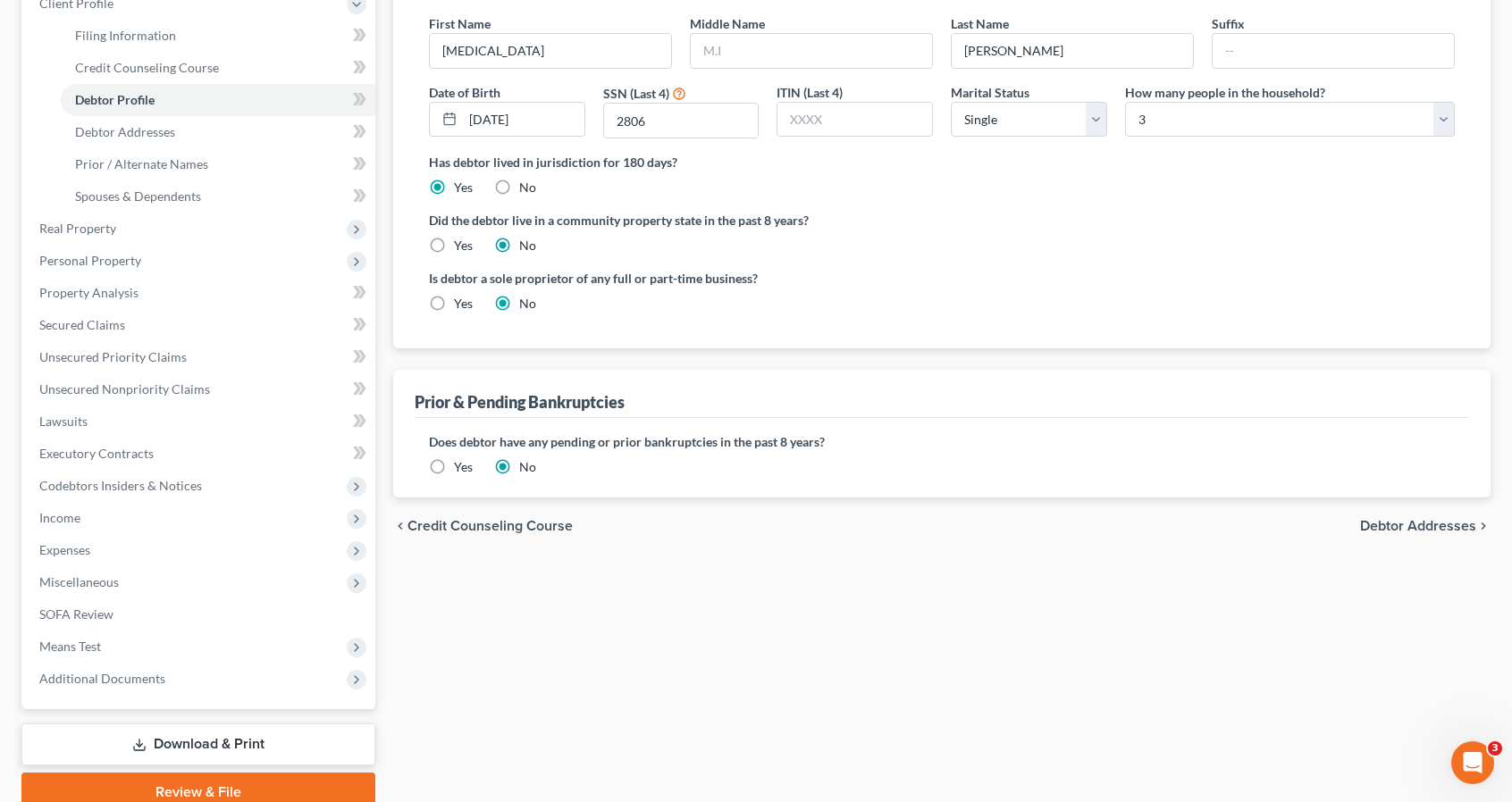
scroll to position [322, 0]
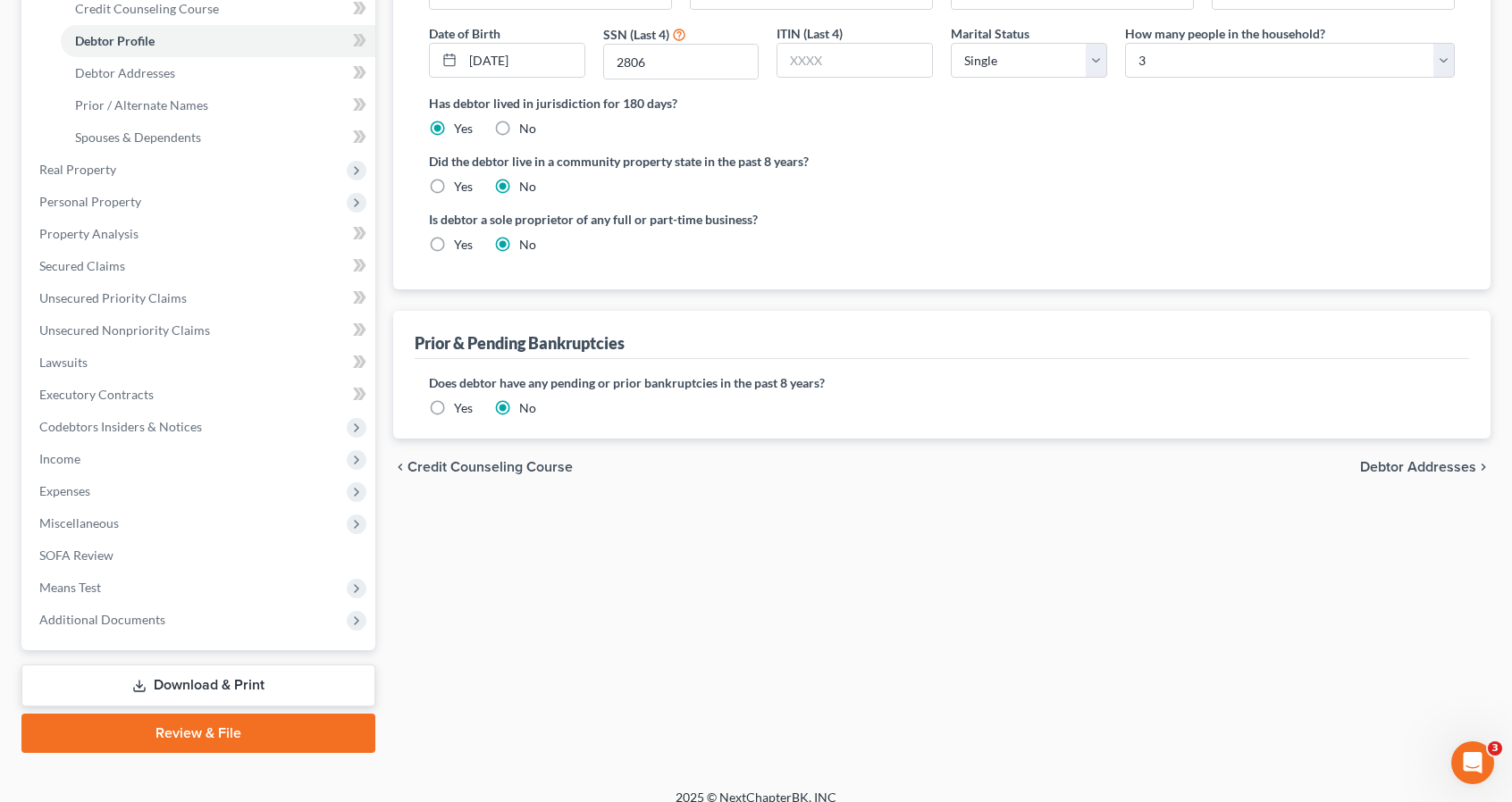
click at [454, 404] on label "Yes" at bounding box center [463, 407] width 18 height 18
click at [461, 404] on input "Yes" at bounding box center [467, 405] width 12 height 12
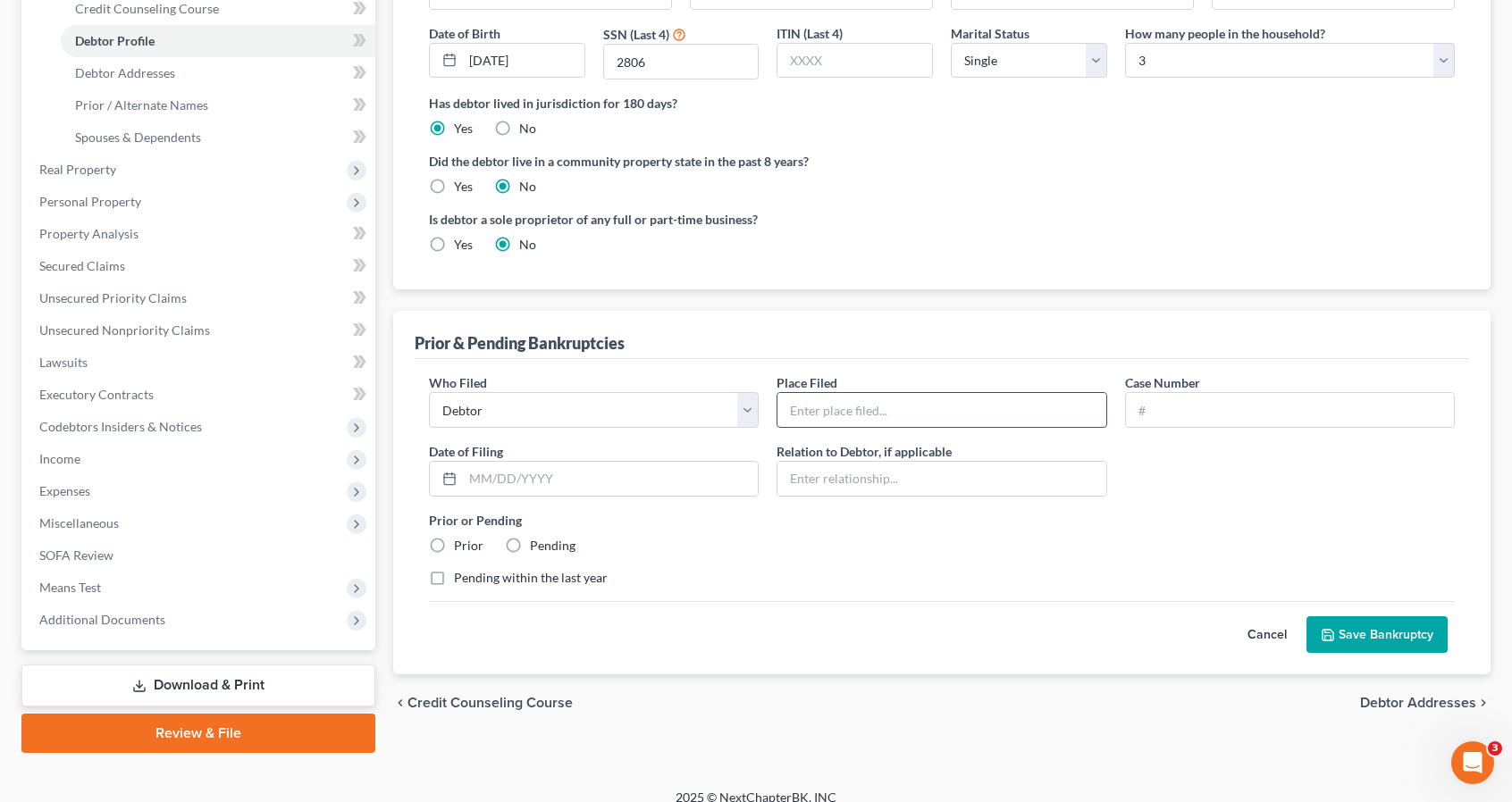
click at [846, 405] on input "text" at bounding box center [941, 409] width 328 height 34
type input "Colorado"
type input "16-18574"
click at [598, 485] on input "text" at bounding box center [610, 478] width 295 height 34
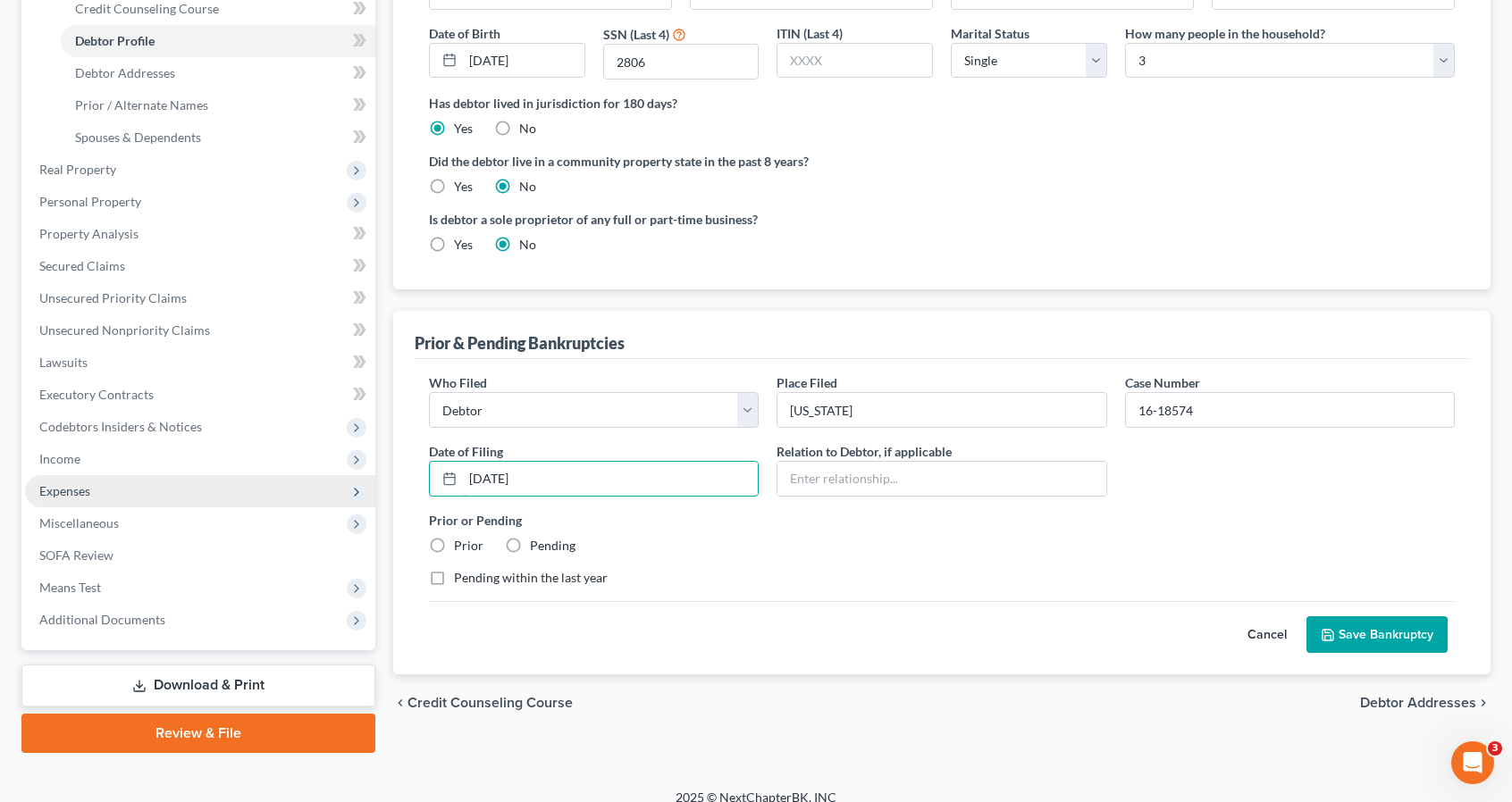
drag, startPoint x: 667, startPoint y: 471, endPoint x: 239, endPoint y: 475, distance: 428.0
click at [239, 475] on div "Petition Navigation Case Dashboard Payments Invoices Payments Payments Credit R…" at bounding box center [756, 301] width 1487 height 903
type input "08/30/2016"
click at [454, 537] on label "Prior" at bounding box center [468, 545] width 30 height 18
click at [461, 537] on input "Prior" at bounding box center [467, 542] width 12 height 12
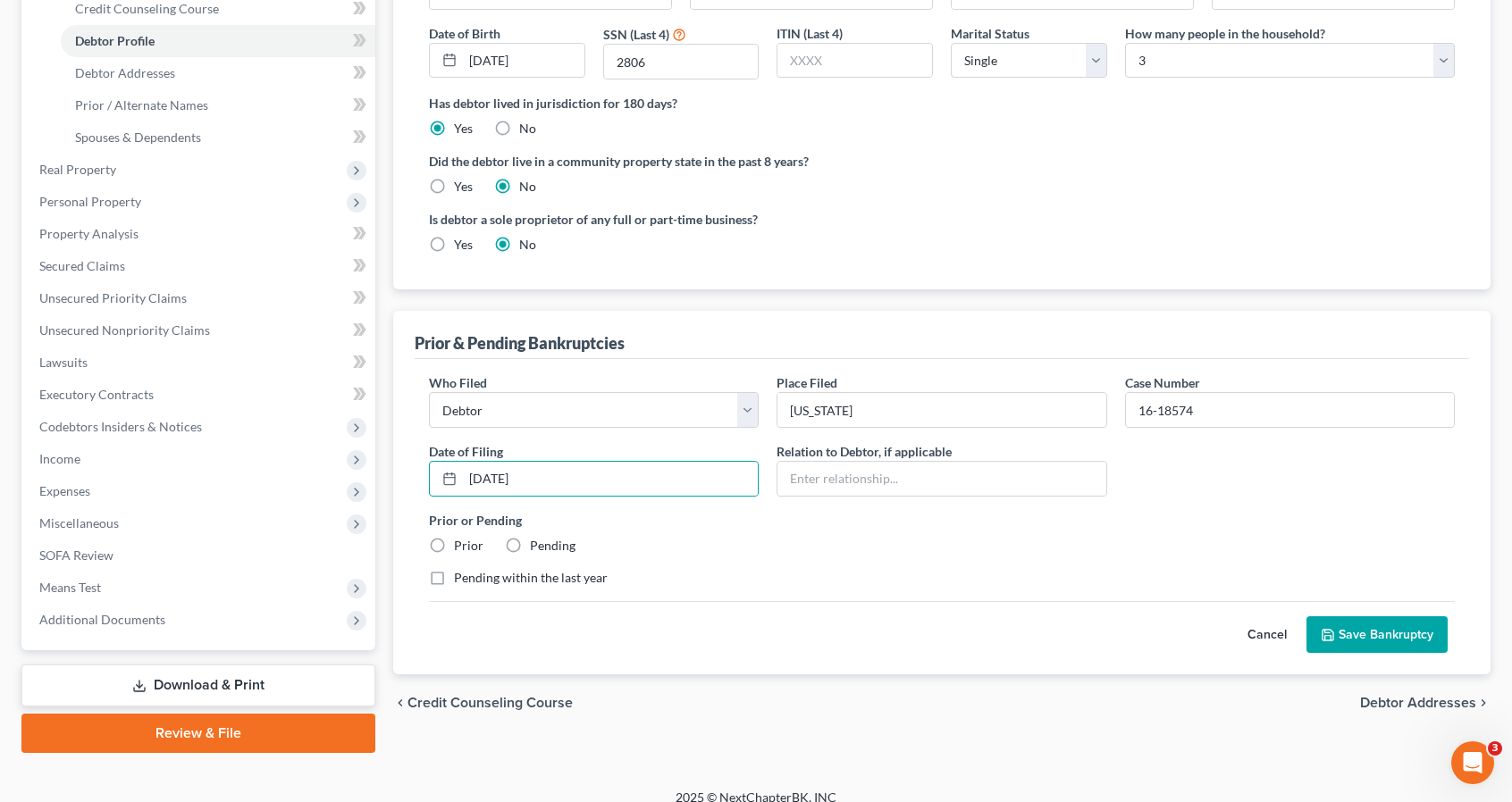
radio input "true"
click at [1329, 630] on polyline "submit" at bounding box center [1327, 631] width 5 height 3
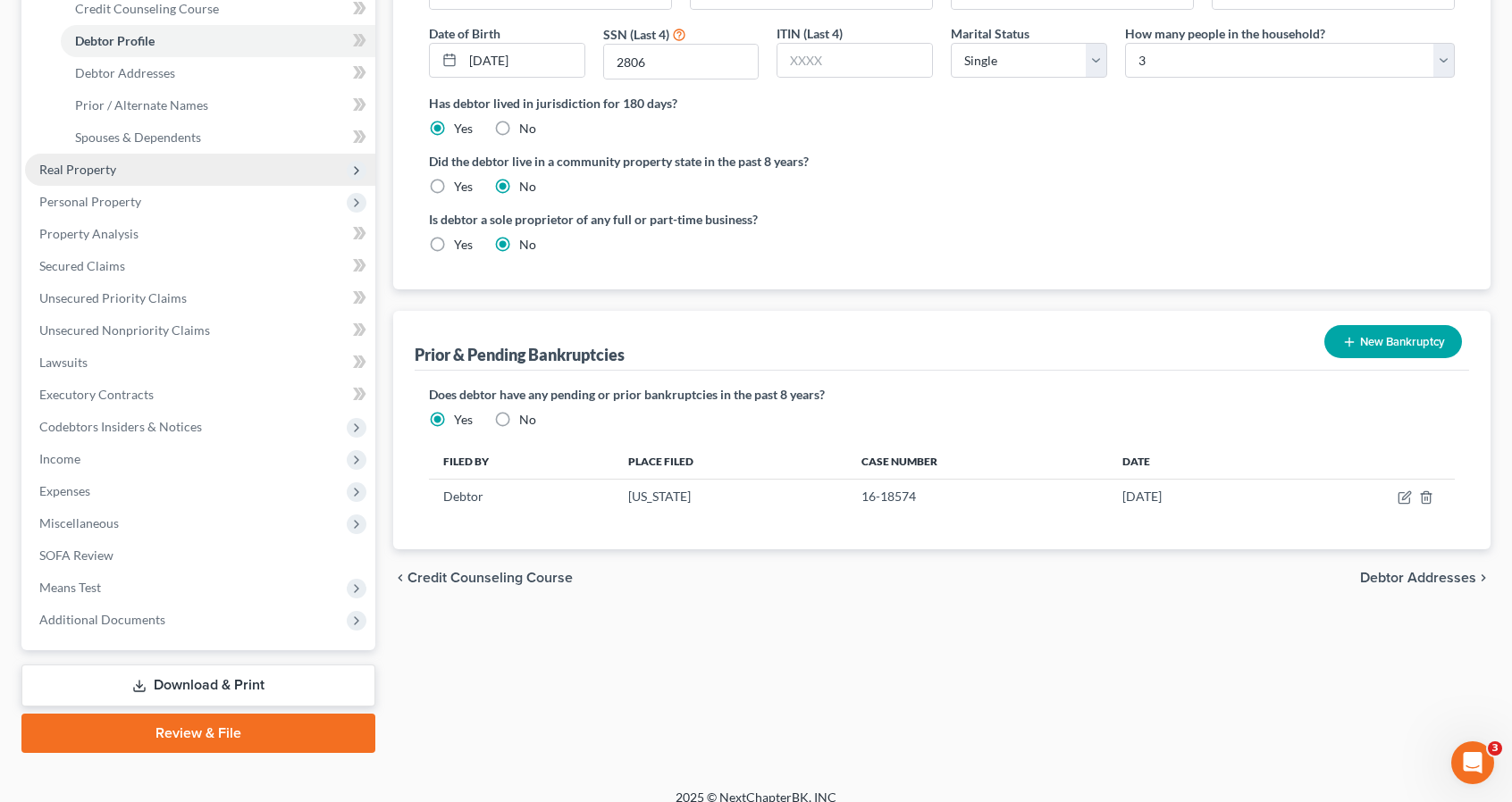
click at [118, 178] on span "Real Property" at bounding box center [200, 170] width 350 height 32
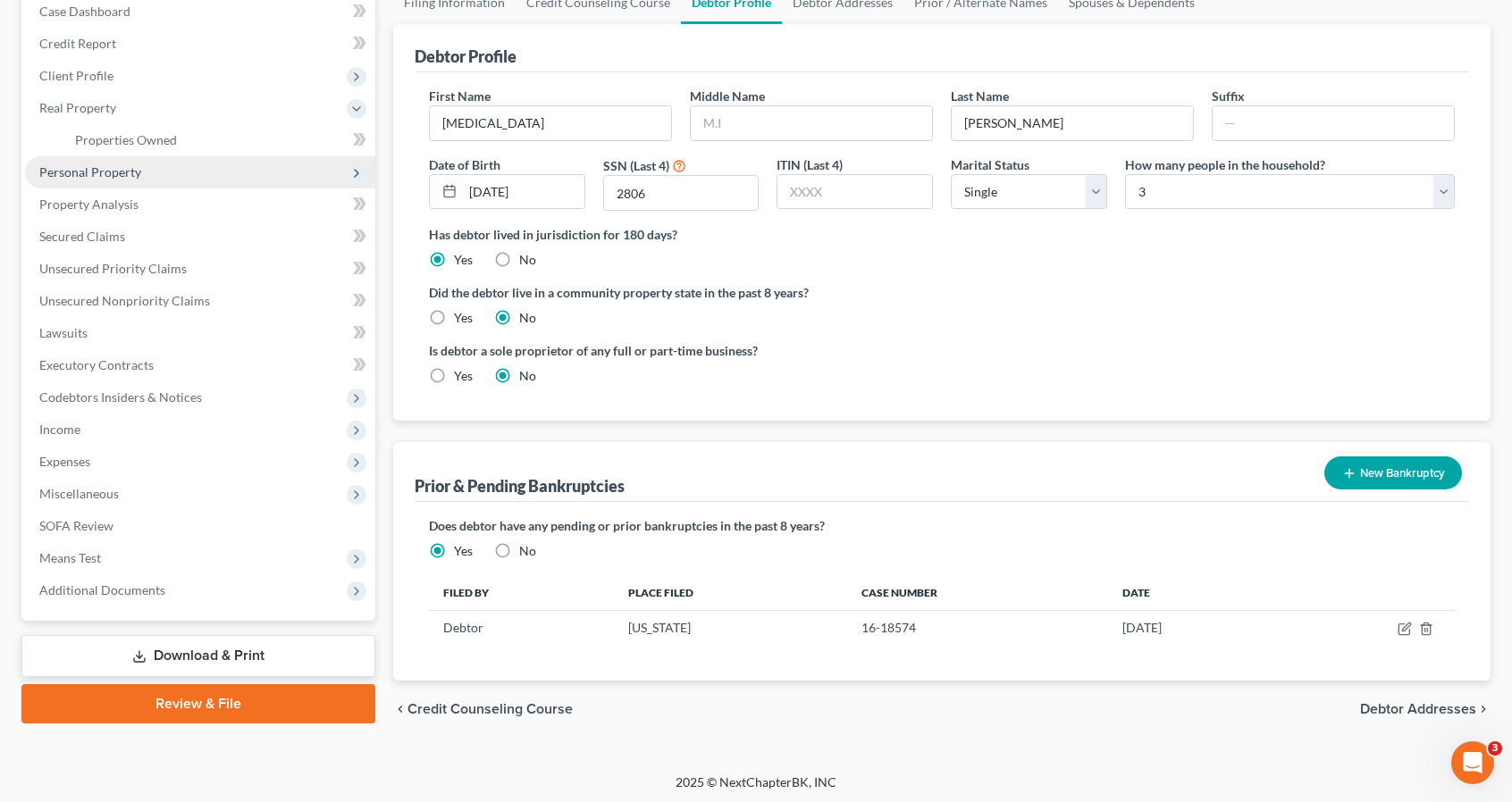
click at [119, 176] on span "Personal Property" at bounding box center [90, 171] width 101 height 15
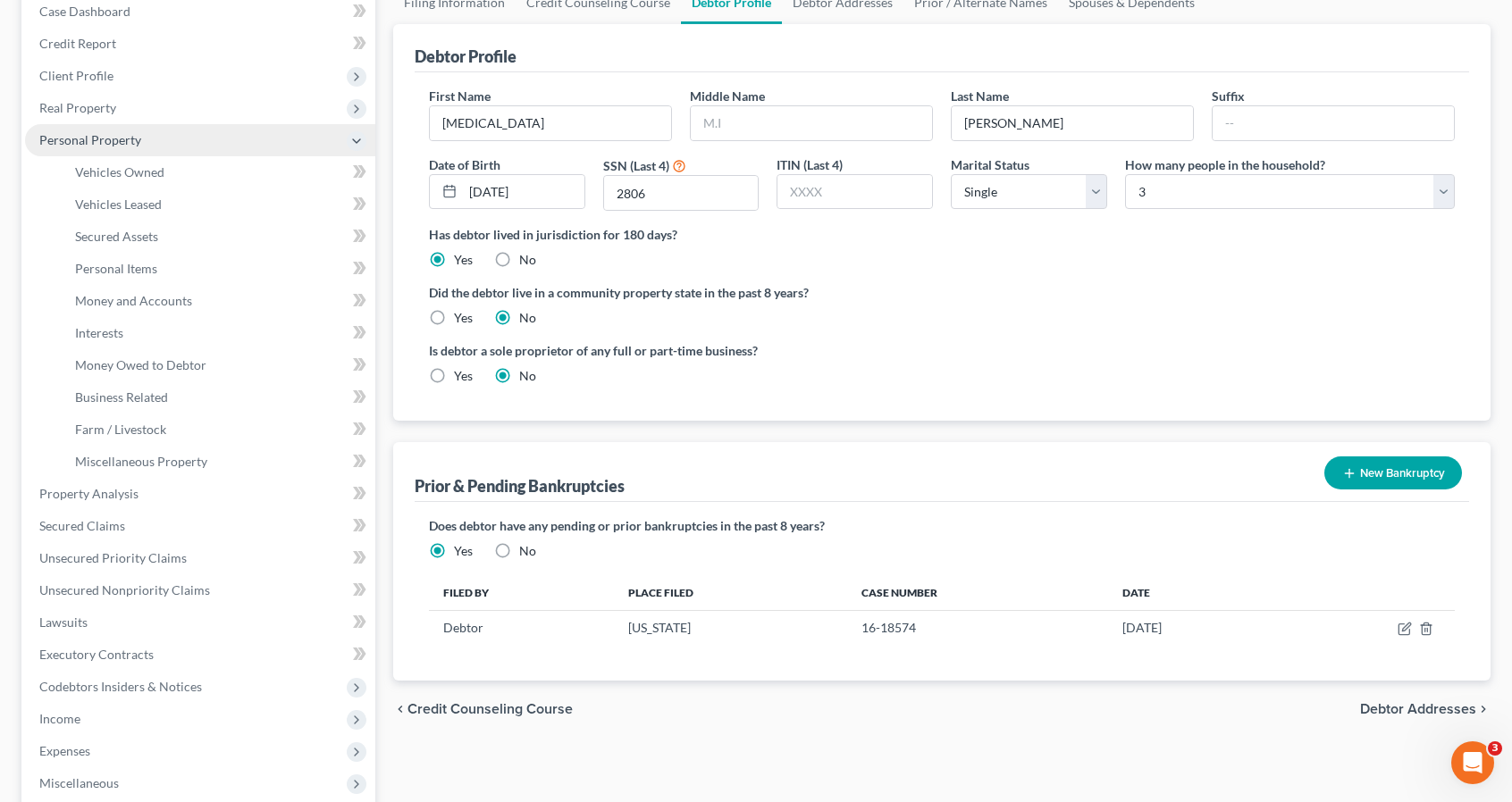
scroll to position [260, 0]
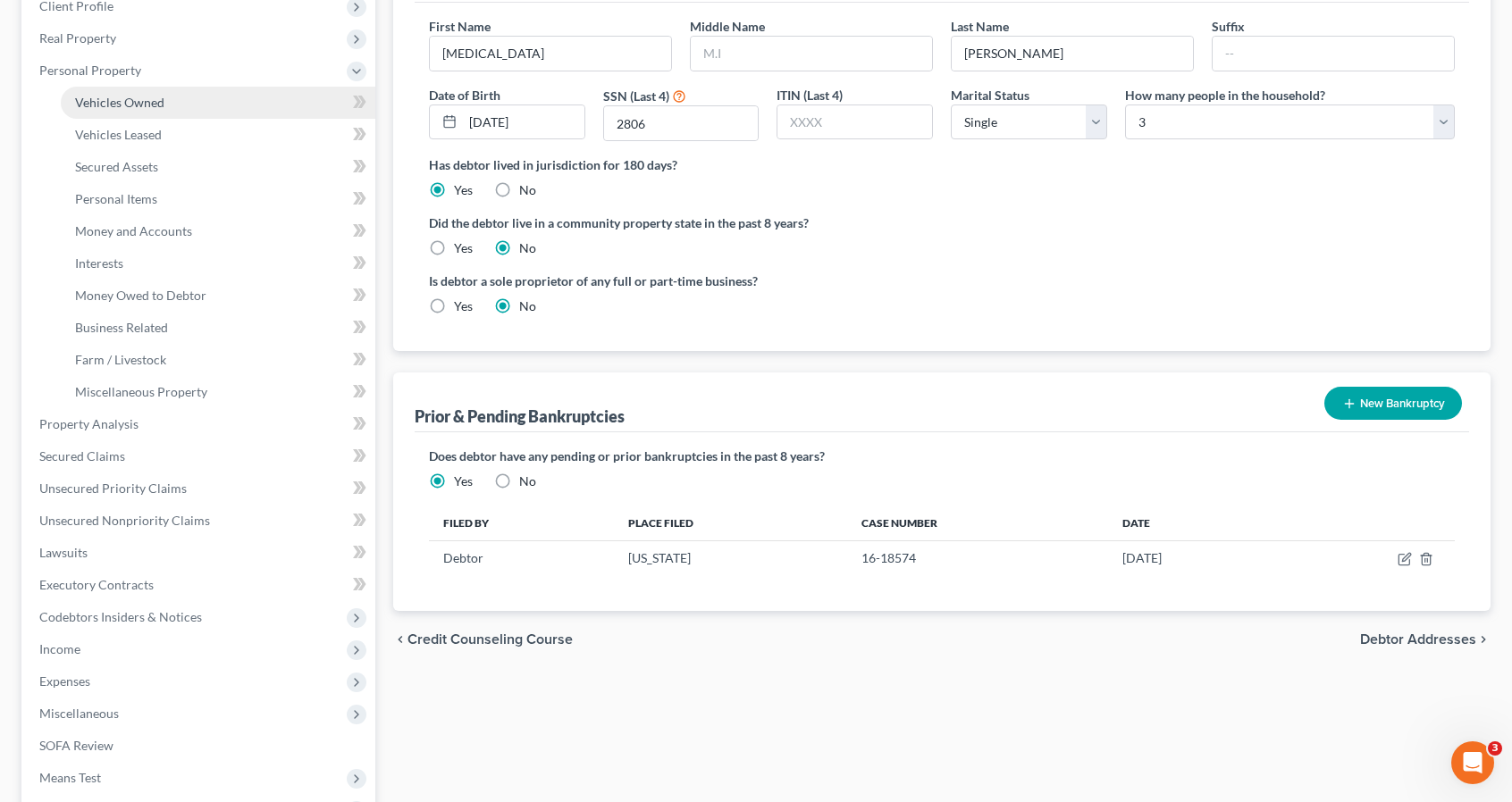
click at [140, 110] on link "Vehicles Owned" at bounding box center [218, 102] width 314 height 32
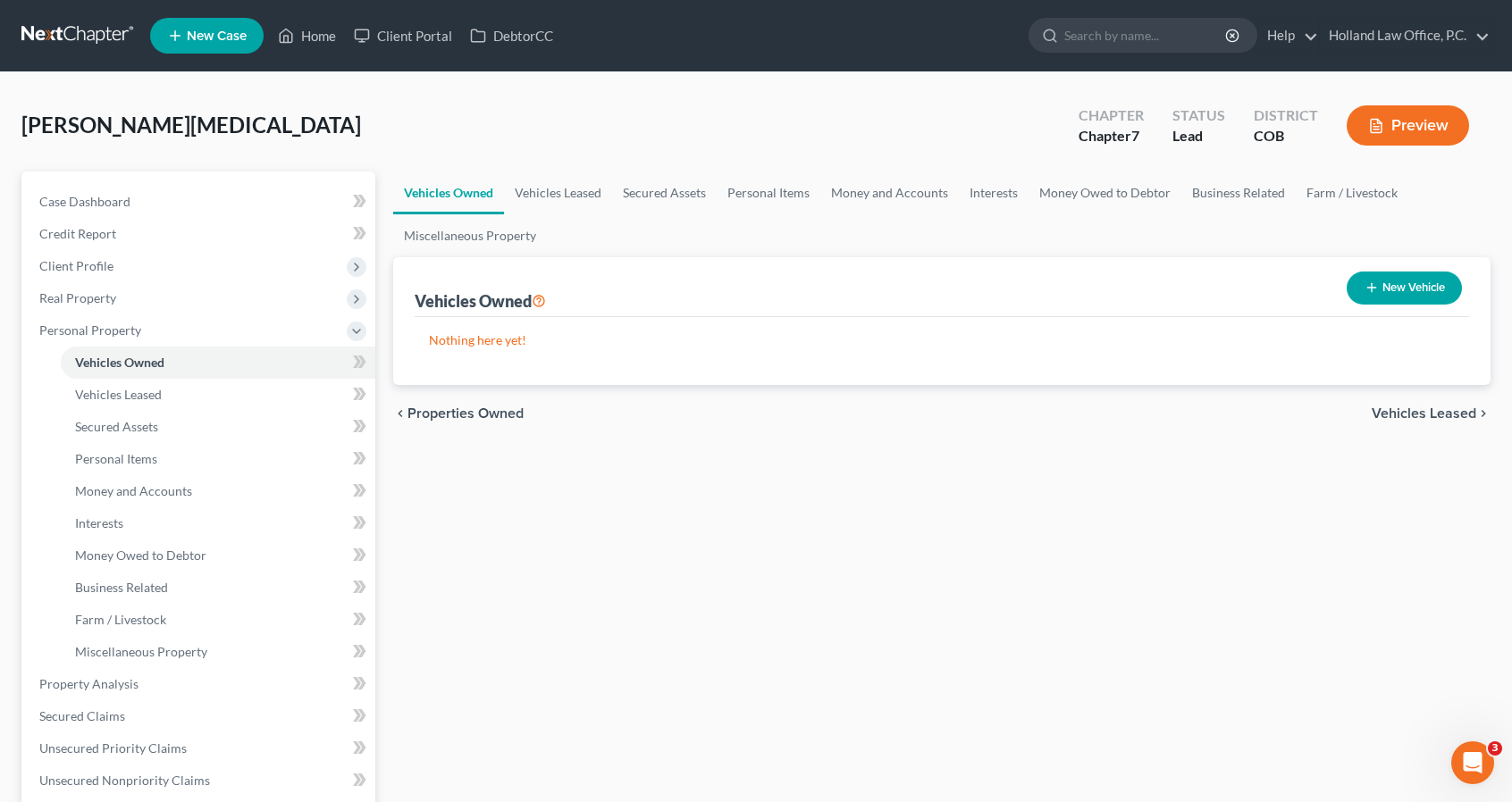
click at [1411, 305] on div "New Vehicle" at bounding box center [1404, 288] width 130 height 47
click at [1408, 301] on button "New Vehicle" at bounding box center [1403, 289] width 115 height 33
select select "0"
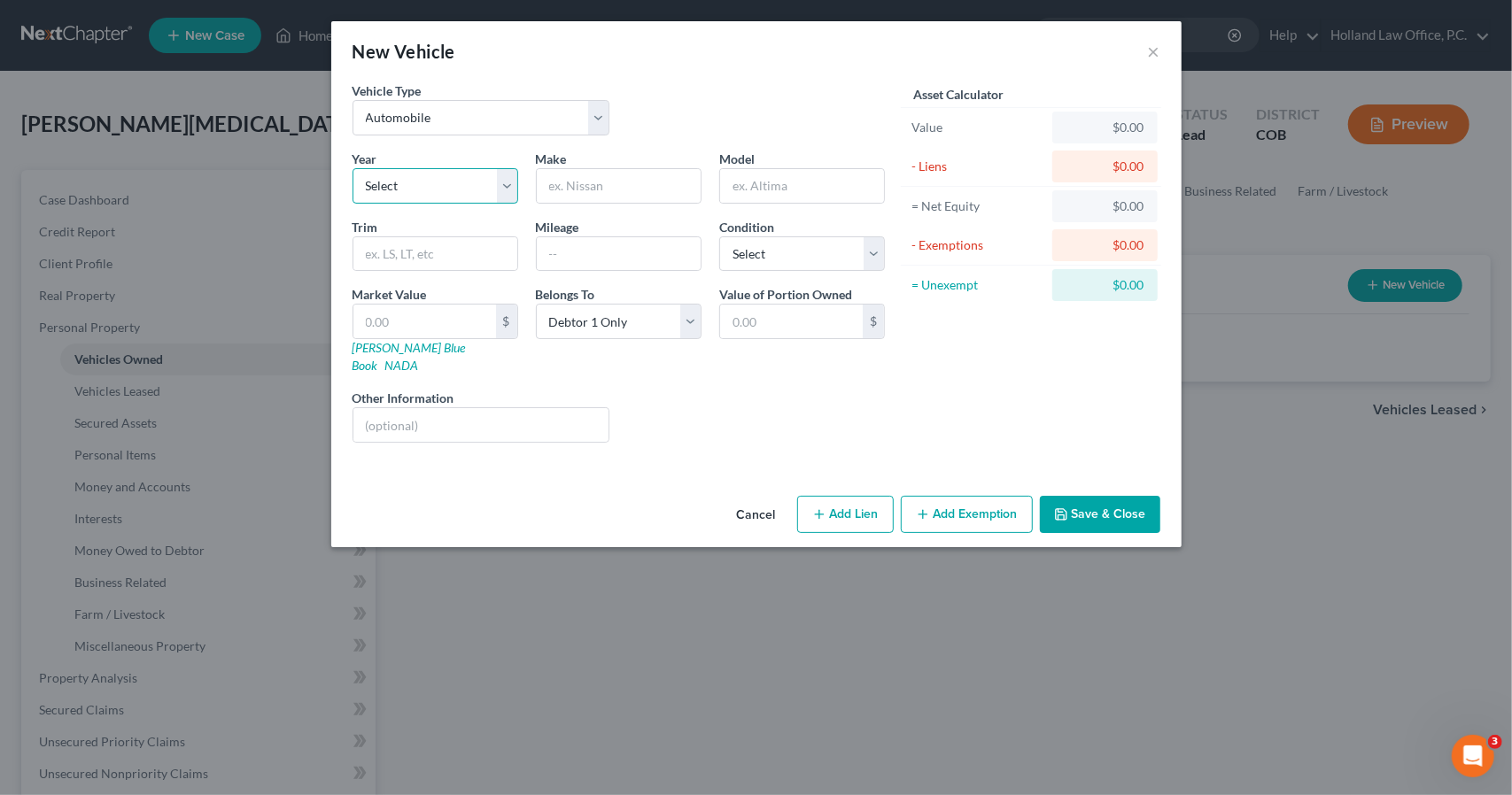
click at [496, 174] on select "Select 2026 2025 2024 2023 2022 2021 2020 2019 2018 2017 2016 2015 2014 2013 20…" at bounding box center [435, 186] width 165 height 36
select select "11"
click at [353, 168] on select "Select 2026 2025 2024 2023 2022 2021 2020 2019 2018 2017 2016 2015 2014 2013 20…" at bounding box center [435, 186] width 165 height 36
type input "VW"
type input "Passat"
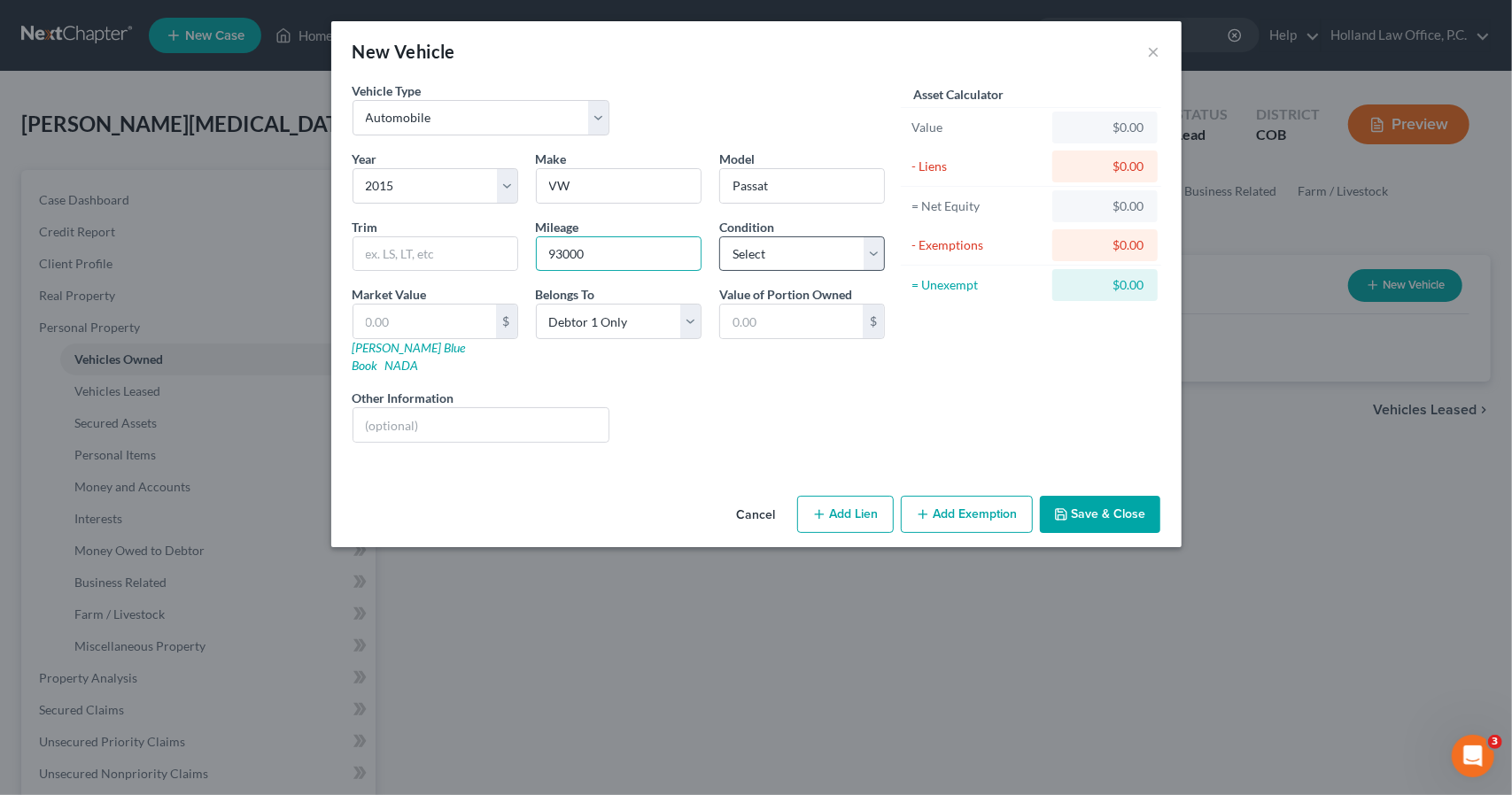
type input "93000"
click at [845, 265] on select "Select Excellent Very Good Good Fair Poor" at bounding box center [802, 254] width 165 height 36
select select "2"
click at [719, 237] on select "Select Excellent Very Good Good Fair Poor" at bounding box center [802, 254] width 165 height 36
click at [485, 314] on input "text" at bounding box center [425, 321] width 143 height 34
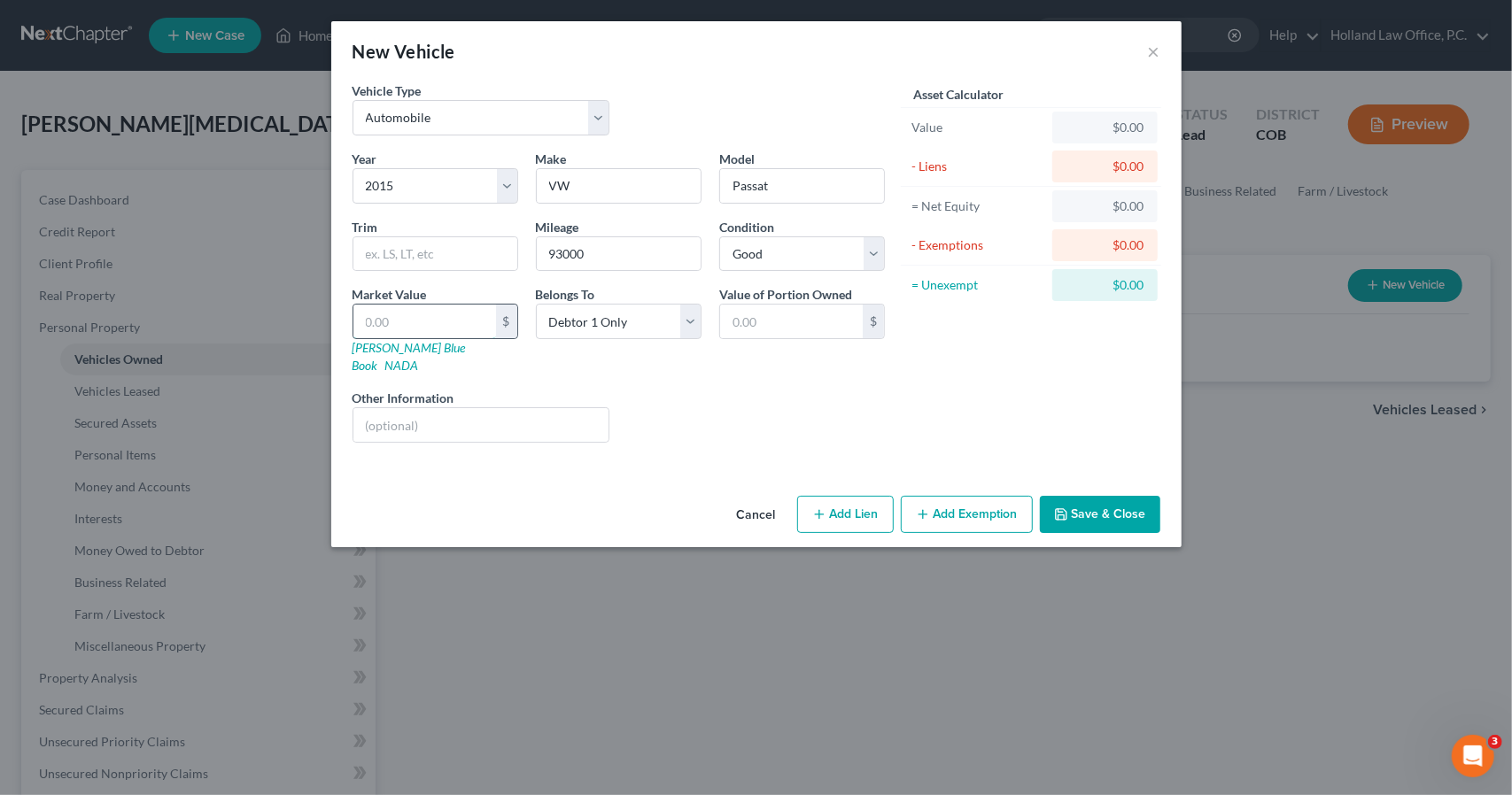
type input "5"
type input "5.00"
type input "55"
type input "55.00"
type input "552"
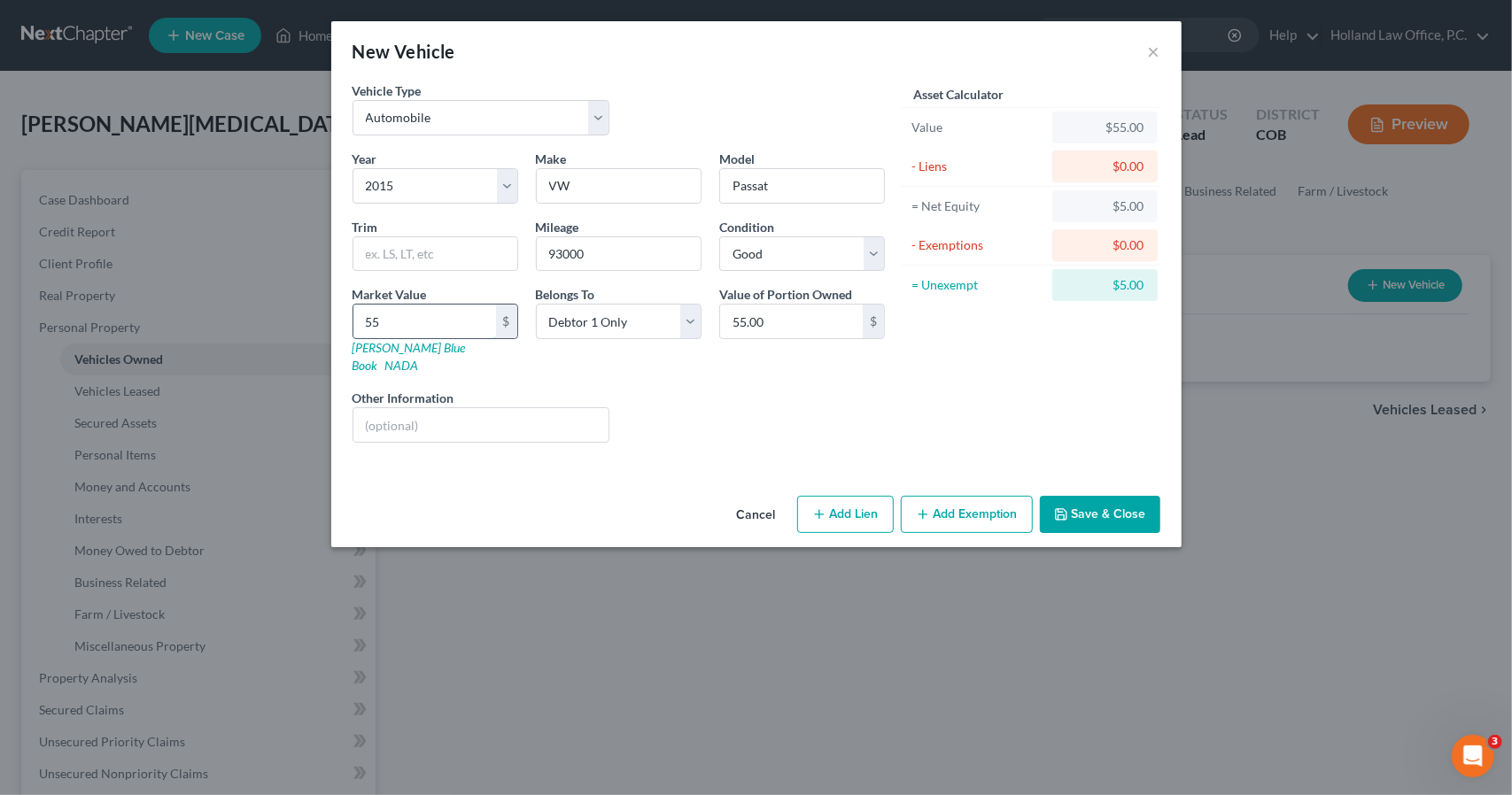
type input "552.00"
type input "5528"
type input "5,528.00"
type input "5,528"
click at [1019, 501] on button "Add Exemption" at bounding box center [967, 514] width 132 height 37
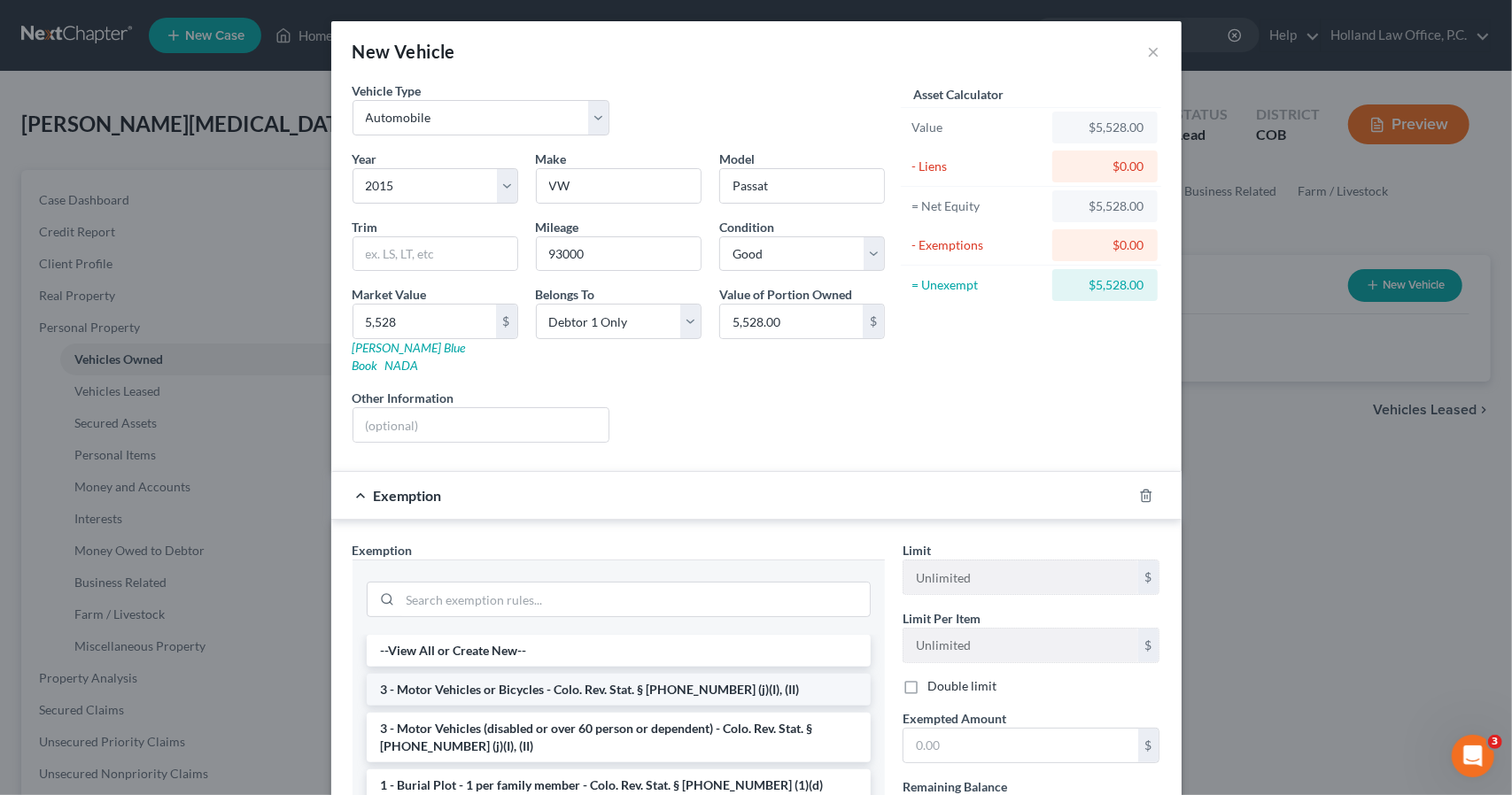
click at [585, 673] on li "3 - Motor Vehicles or Bicycles - Colo. Rev. Stat. § 13-54-102 (j)(I), (II)" at bounding box center [618, 689] width 504 height 32
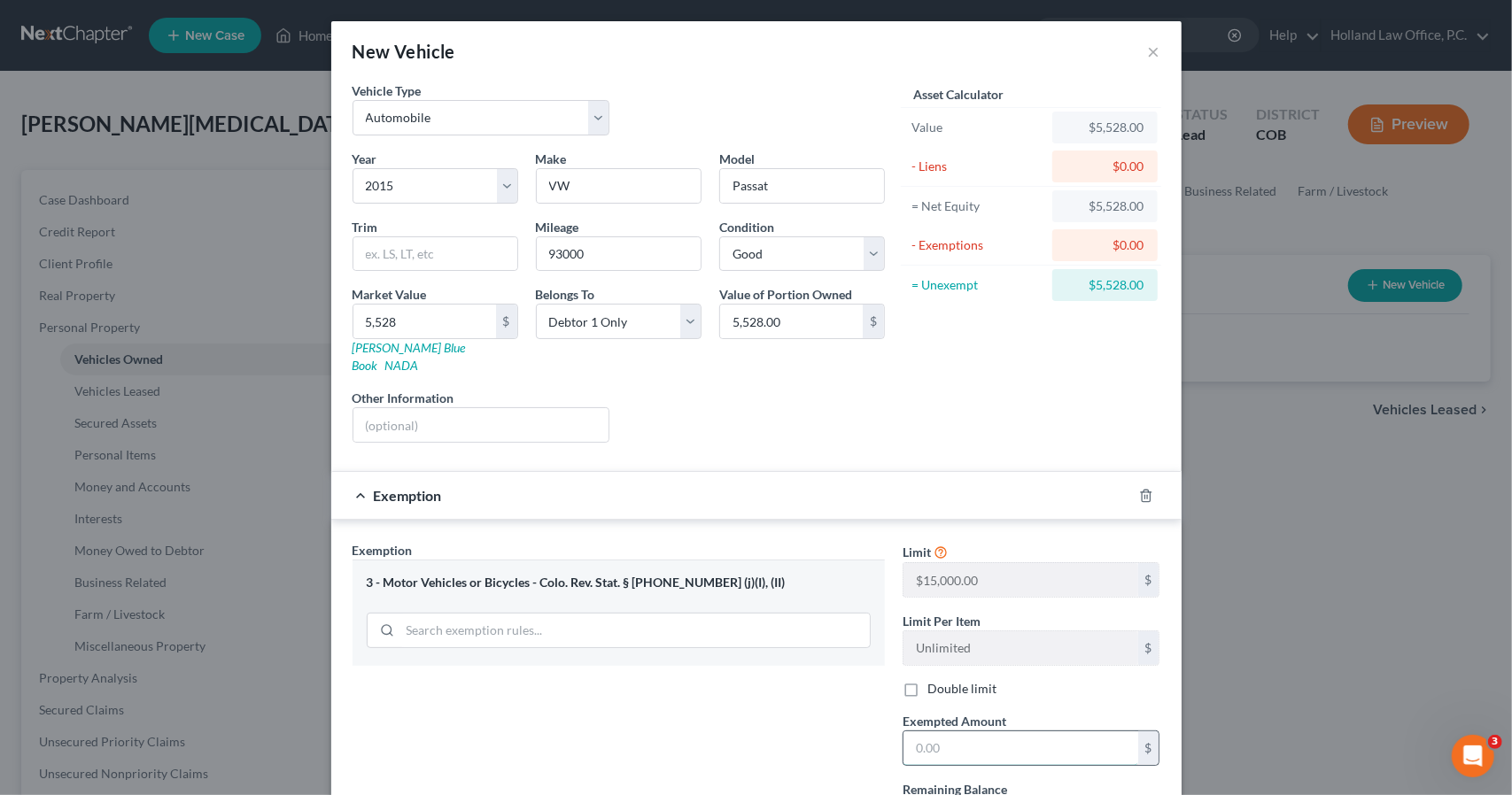
click at [987, 731] on input "text" at bounding box center [1020, 747] width 235 height 34
type input "5,528"
click at [919, 472] on div "Exemption $5,528.00" at bounding box center [731, 495] width 801 height 47
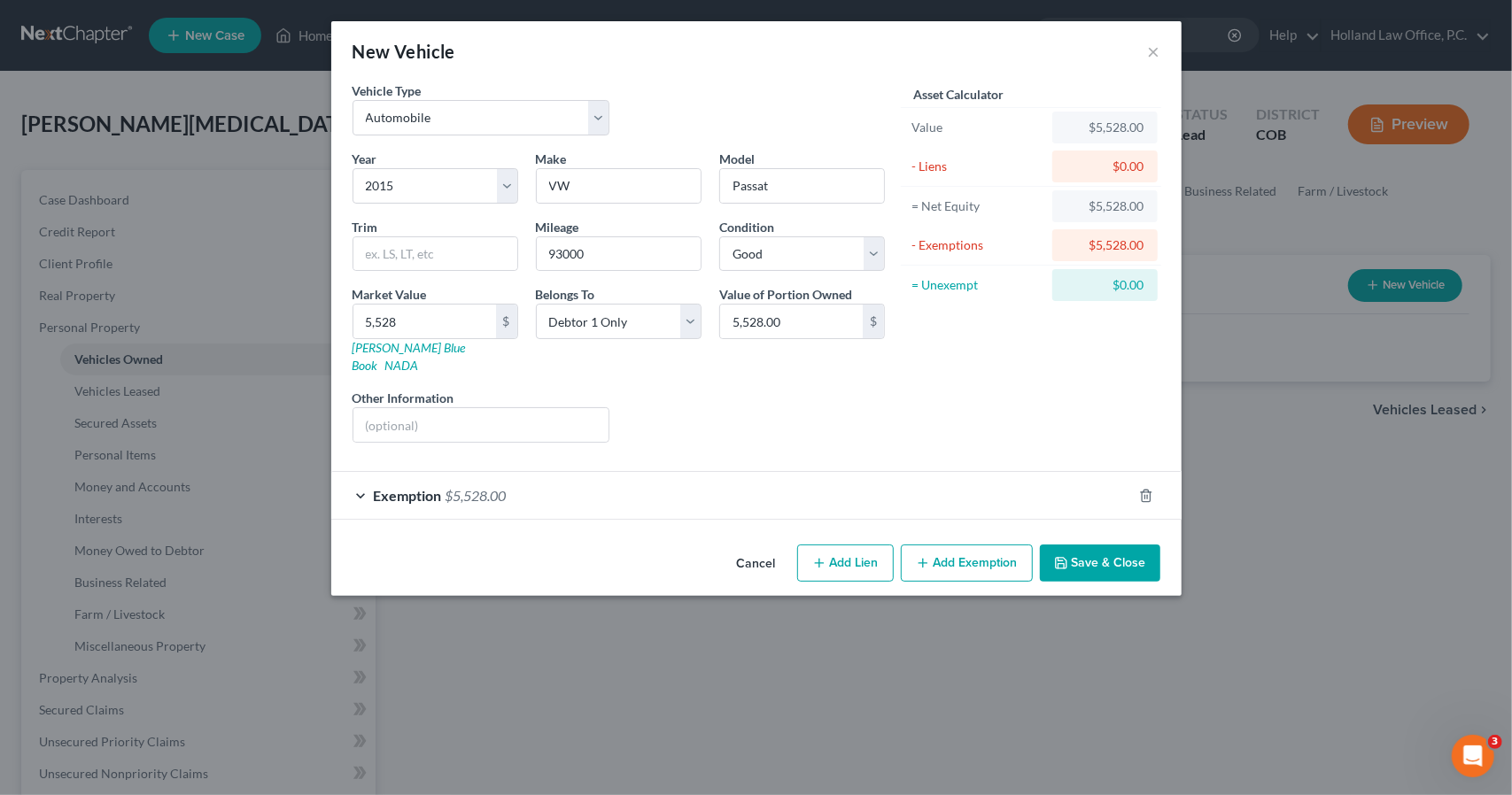
click at [1054, 545] on button "Save & Close" at bounding box center [1101, 563] width 121 height 37
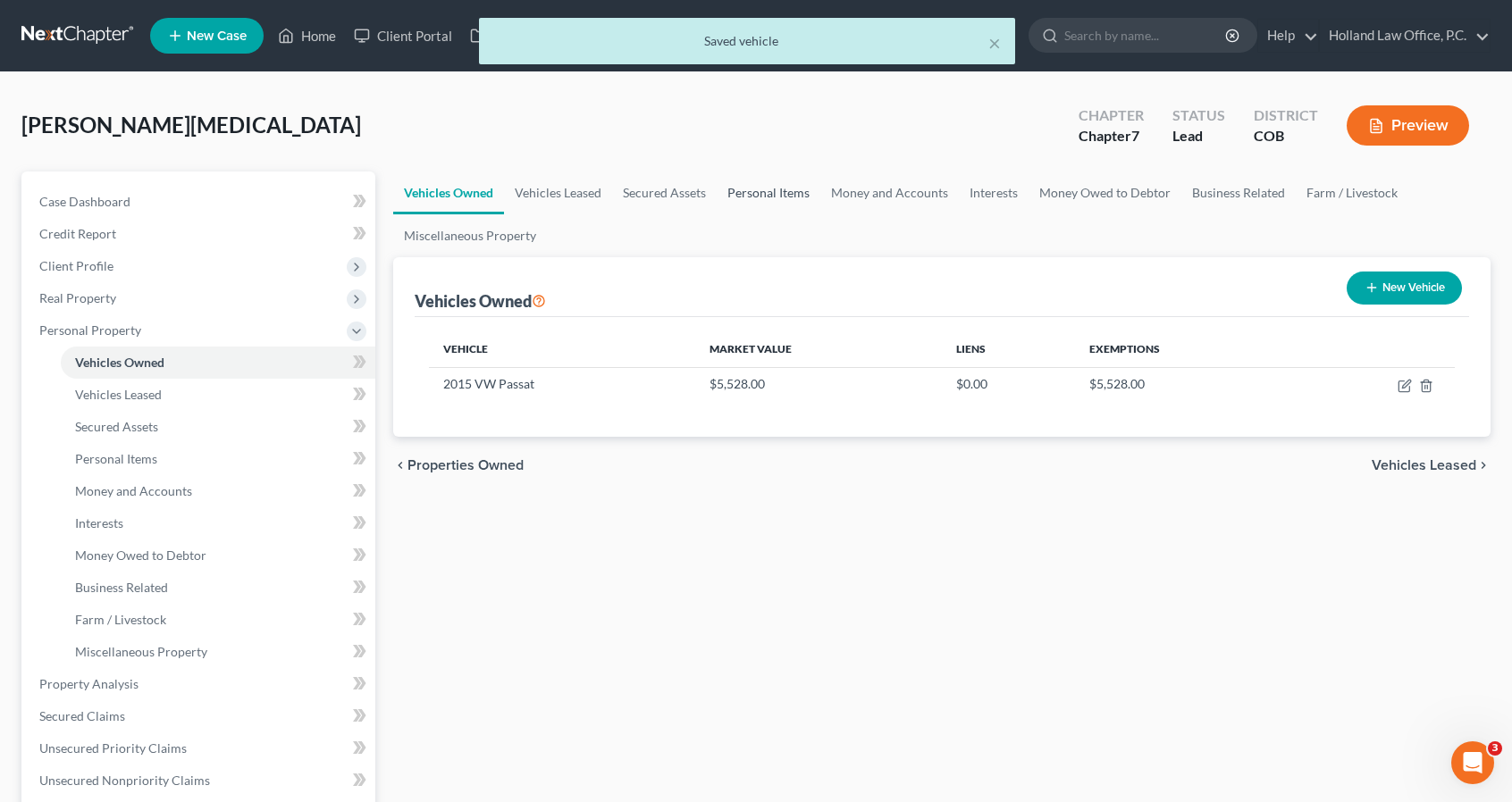
click at [806, 190] on link "Personal Items" at bounding box center [768, 193] width 103 height 43
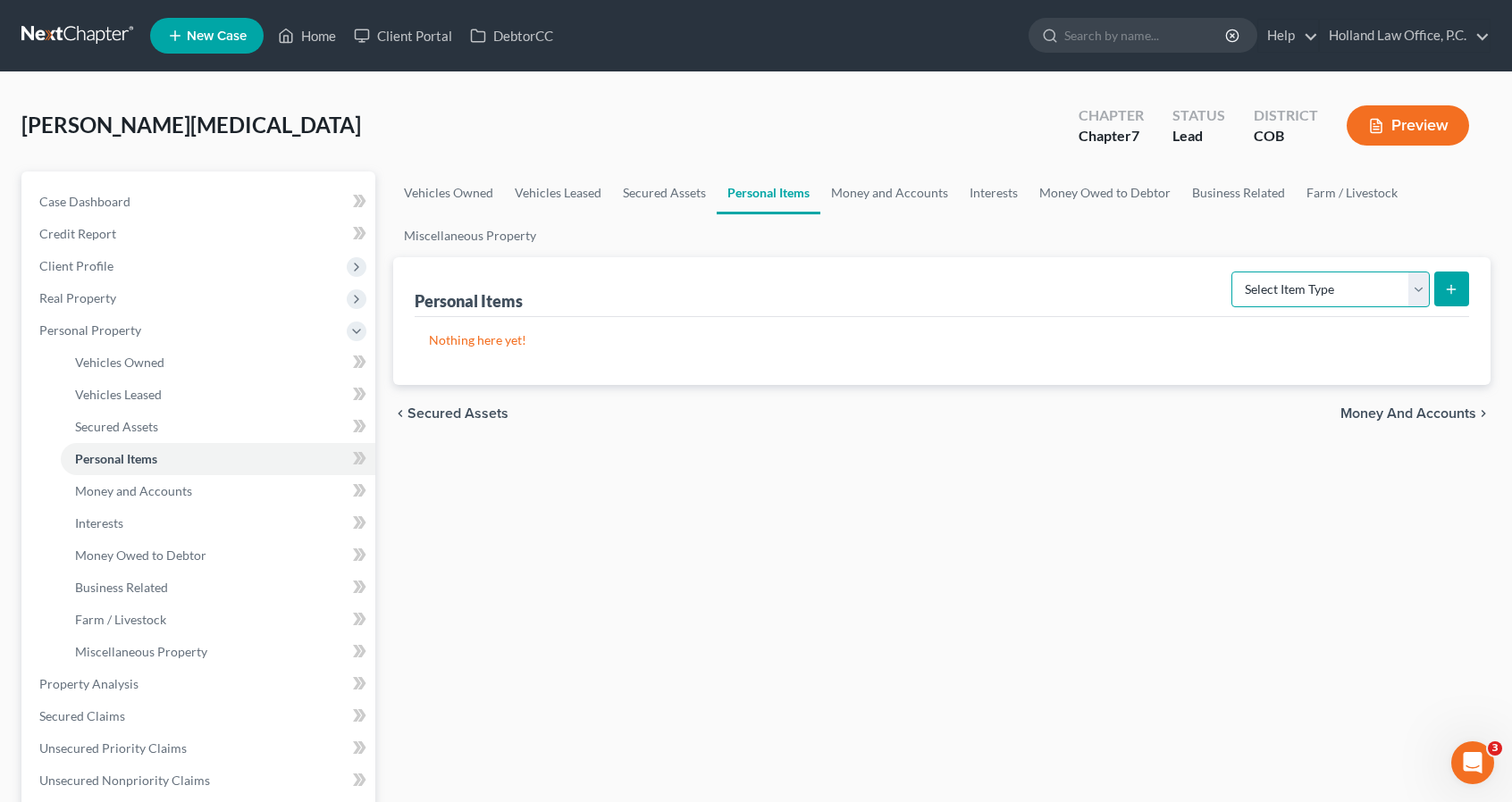
click at [1289, 297] on select "Select Item Type Clothing Collectibles Of Value Electronics Firearms Household …" at bounding box center [1329, 289] width 198 height 36
select select "clothing"
click at [1234, 272] on select "Select Item Type Clothing Collectibles Of Value Electronics Firearms Household …" at bounding box center [1329, 289] width 198 height 36
click at [1442, 294] on button "submit" at bounding box center [1451, 289] width 35 height 35
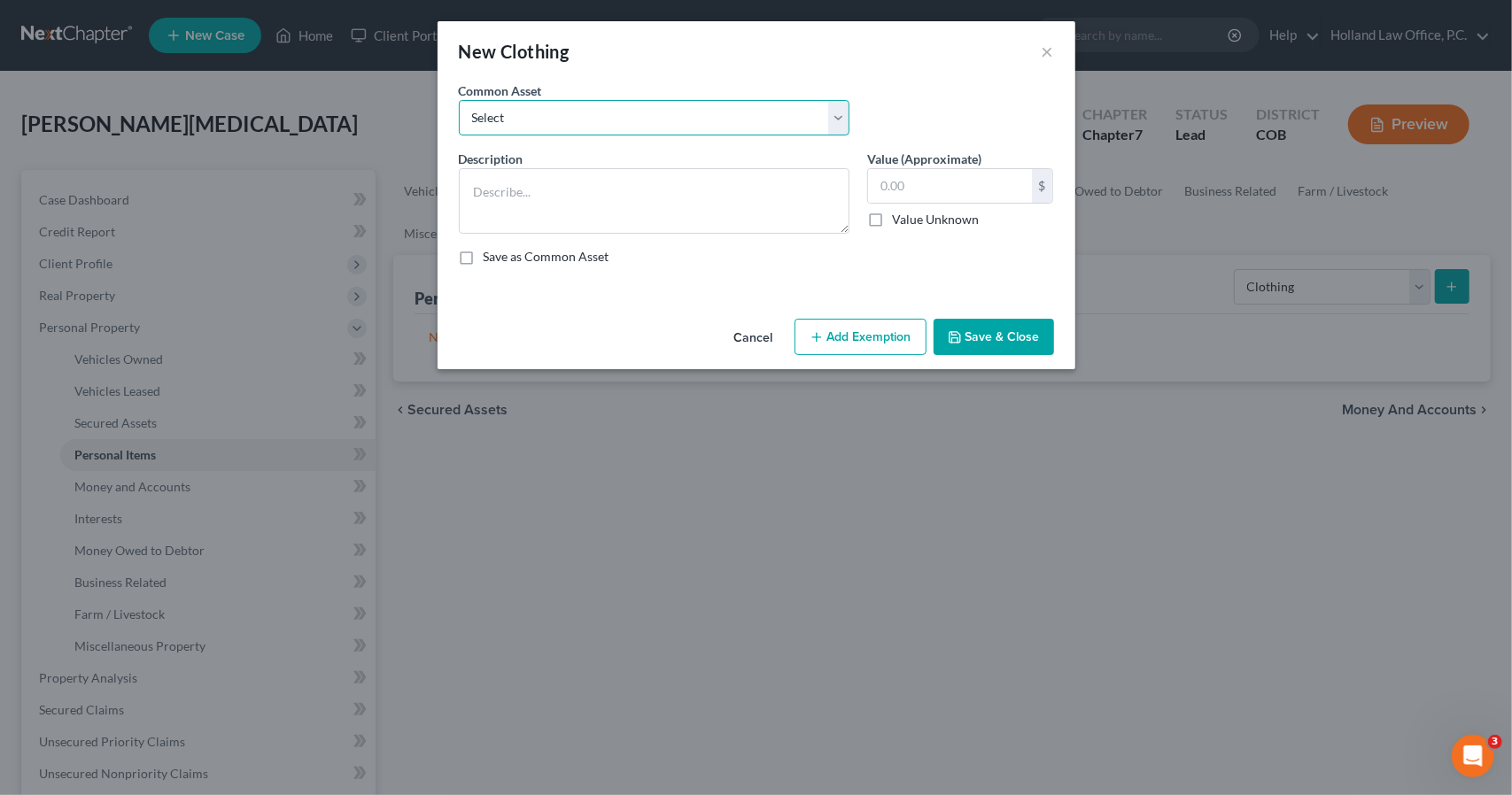
click at [735, 114] on select "Select Women's clothing, shoes and accessories Womens Clothing Childrens Clothi…" at bounding box center [654, 118] width 390 height 36
select select "4"
click at [459, 101] on select "Select Women's clothing, shoes and accessories Womens Clothing Childrens Clothi…" at bounding box center [654, 118] width 390 height 36
type textarea "Men Clothing, shoes and accessories Women's clothing, shoes and accessories Chi…"
type input "200.00"
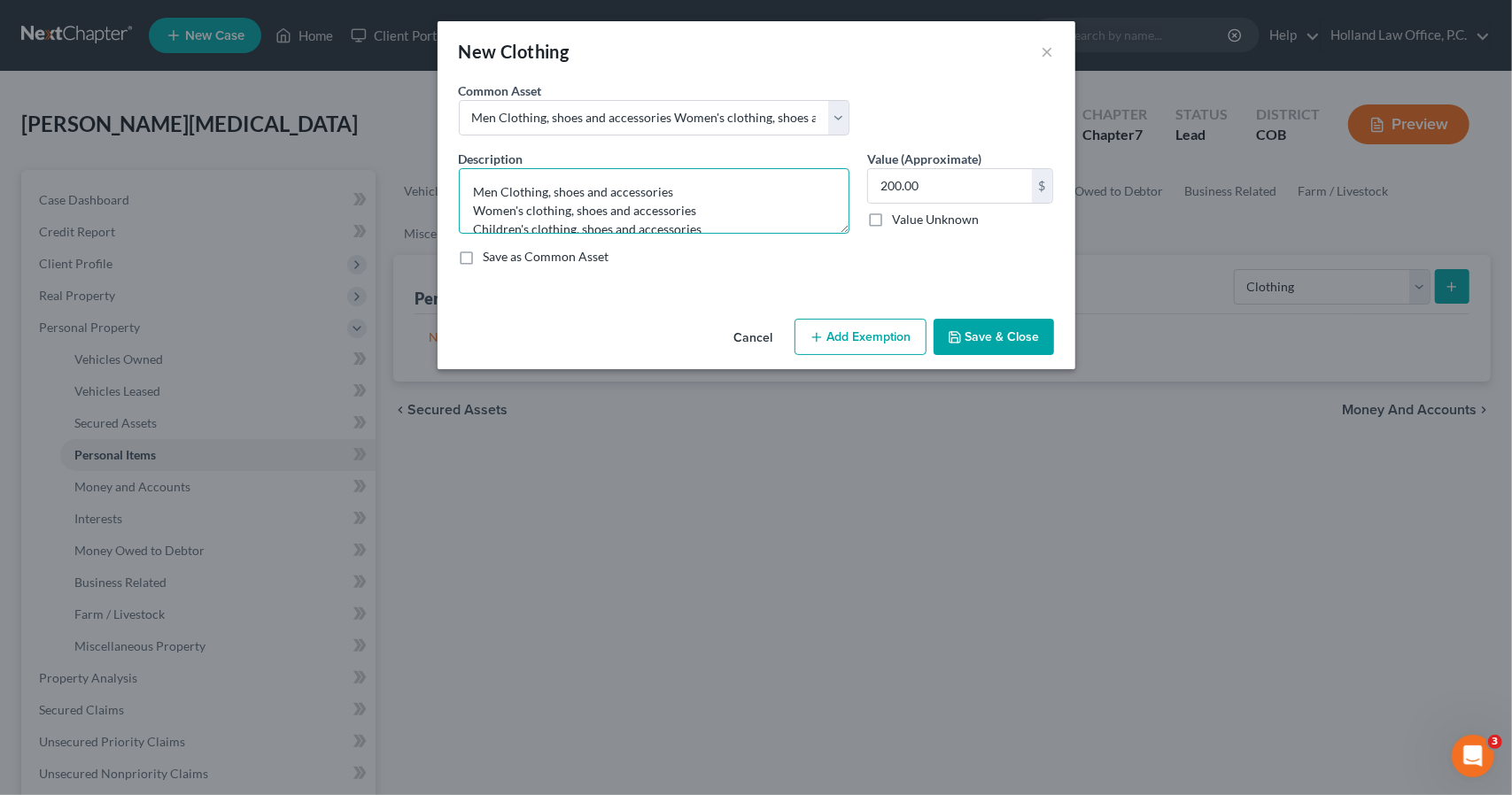
drag, startPoint x: 477, startPoint y: 209, endPoint x: 453, endPoint y: 186, distance: 33.2
click at [453, 186] on div "Description * Men Clothing, shoes and accessories Women's clothing, shoes and a…" at bounding box center [654, 192] width 409 height 84
type textarea "Women's clothing, shoes and accessories Children's clothing, shoes and accessor…"
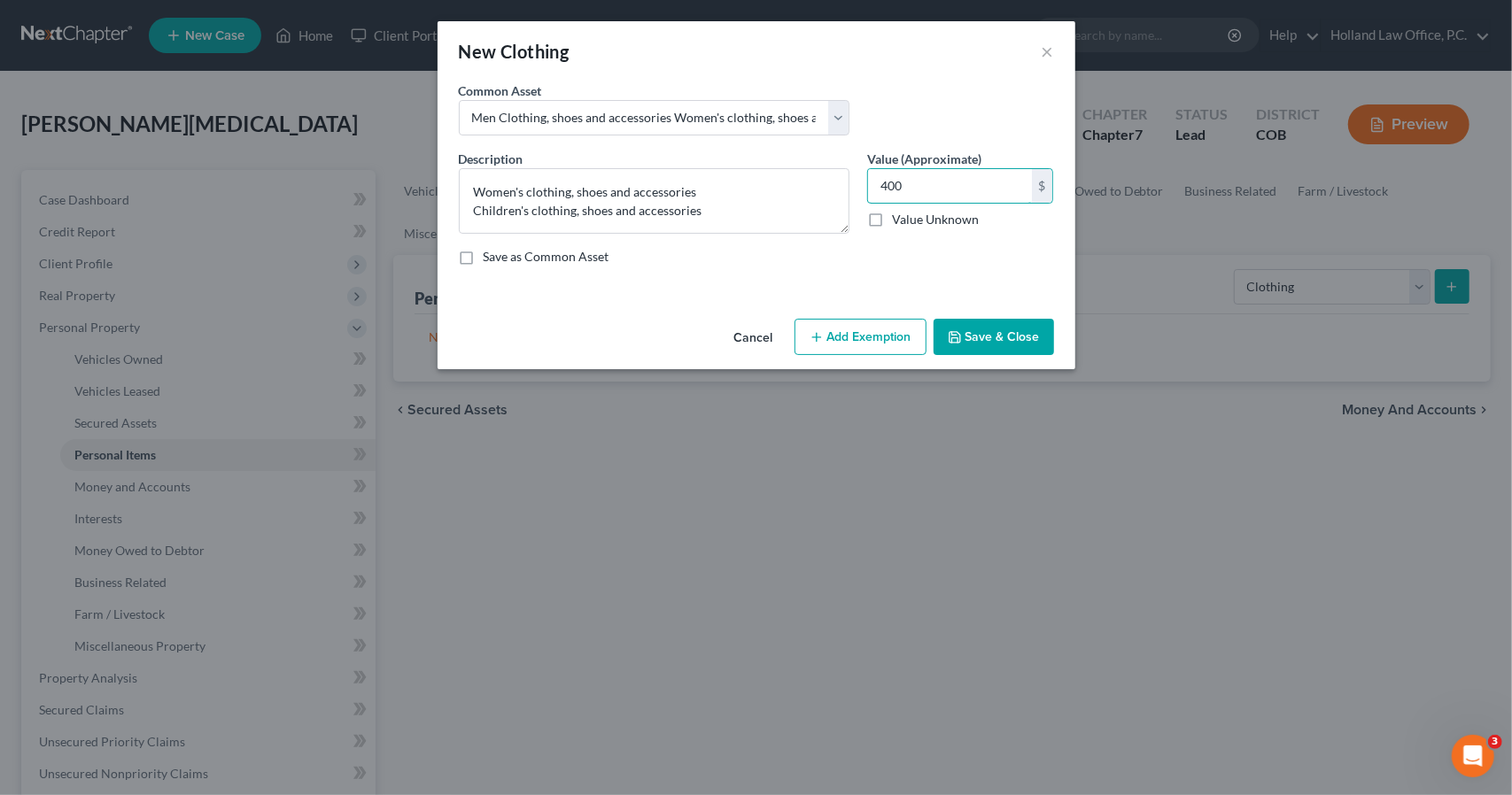
type input "400"
click at [833, 355] on div "Cancel Add Exemption Save & Close" at bounding box center [757, 341] width 638 height 58
click at [833, 350] on button "Add Exemption" at bounding box center [860, 337] width 132 height 37
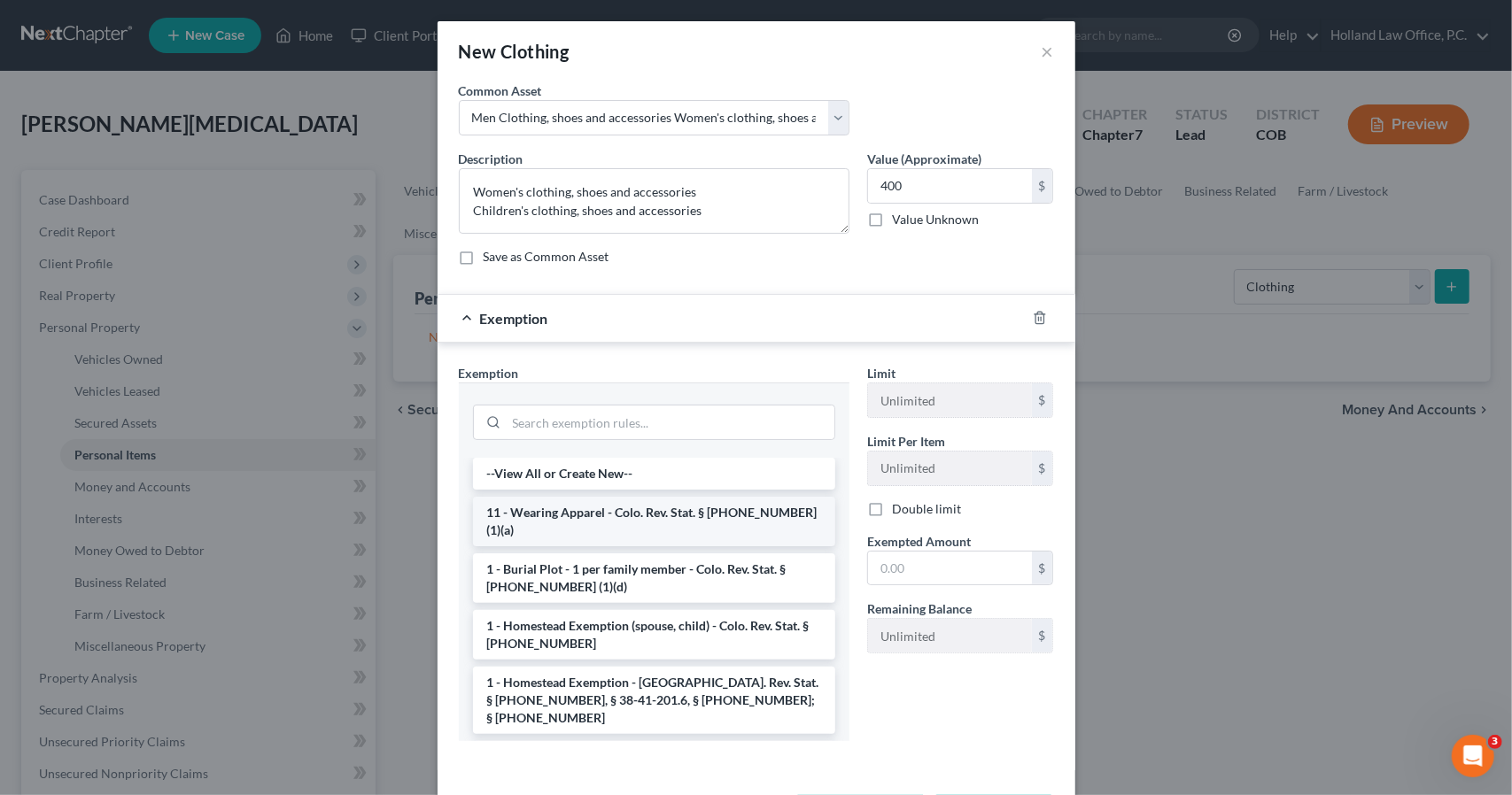
click at [689, 518] on li "11 - Wearing Apparel - Colo. Rev. Stat. § 13-54-102 (1)(a)" at bounding box center [654, 522] width 362 height 49
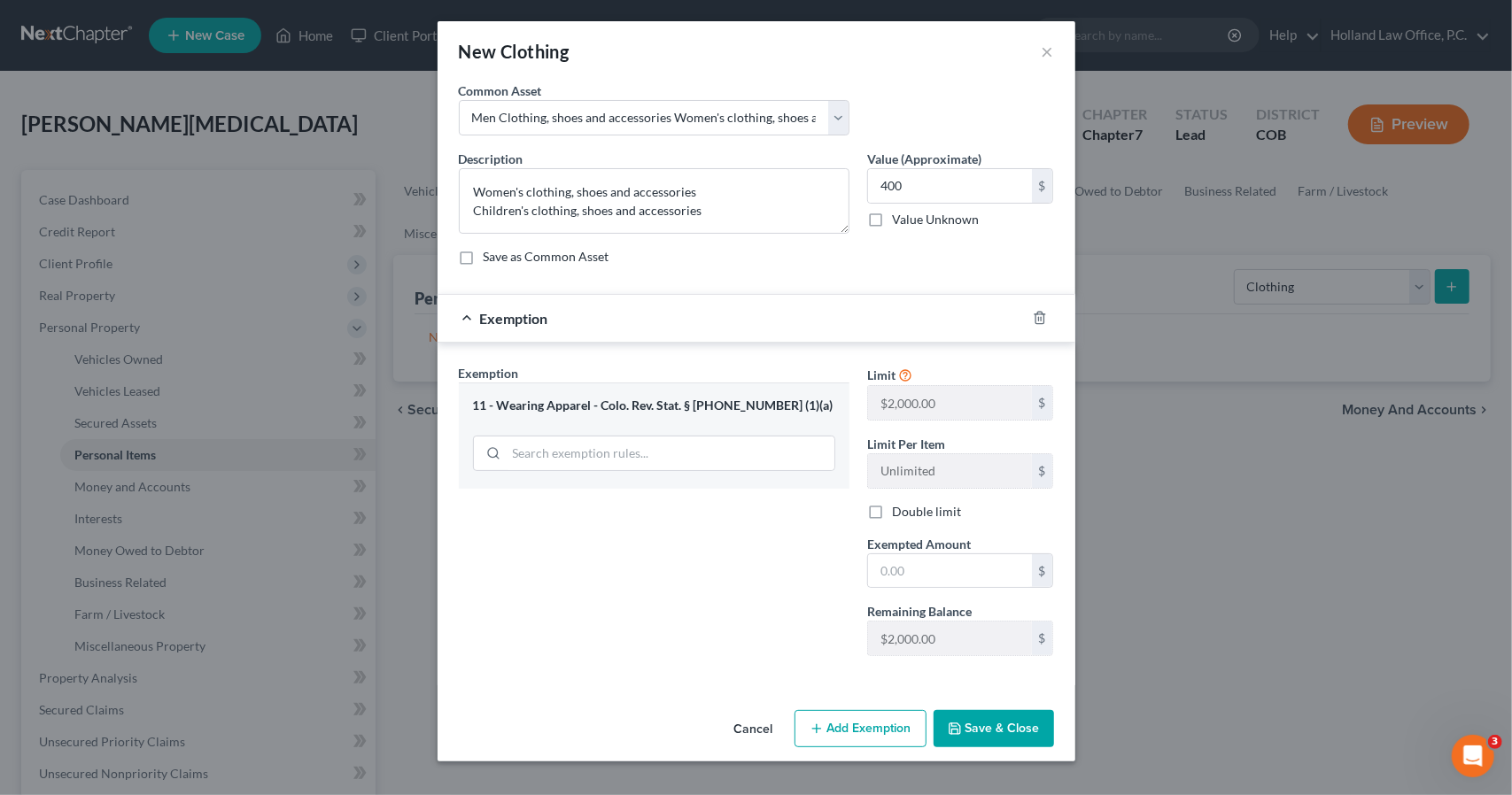
click at [922, 593] on div "Limit $2,000.00 $ Limit Per Item Unlimited $ Double limit Exempted Amount * $ R…" at bounding box center [961, 516] width 205 height 306
click at [922, 590] on div "Limit $2,000.00 $ Limit Per Item Unlimited $ Double limit Exempted Amount * $ R…" at bounding box center [961, 516] width 205 height 306
drag, startPoint x: 922, startPoint y: 590, endPoint x: 920, endPoint y: 577, distance: 13.2
click at [920, 577] on div "Limit $2,000.00 $ Limit Per Item Unlimited $ Double limit Exempted Amount * $ R…" at bounding box center [961, 516] width 205 height 306
click at [920, 577] on input "text" at bounding box center [950, 571] width 164 height 34
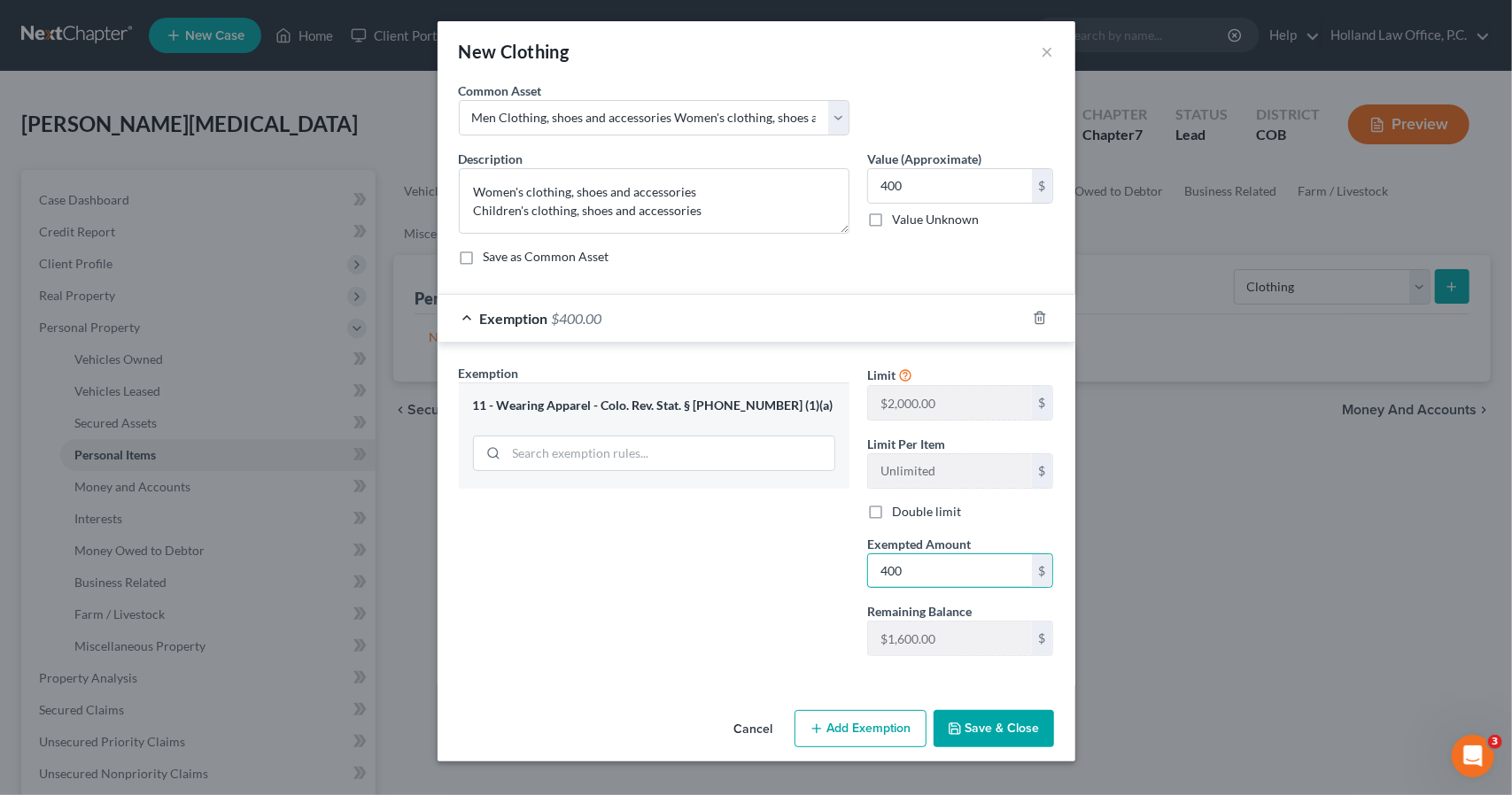
type input "400"
click at [987, 727] on button "Save & Close" at bounding box center [994, 728] width 121 height 37
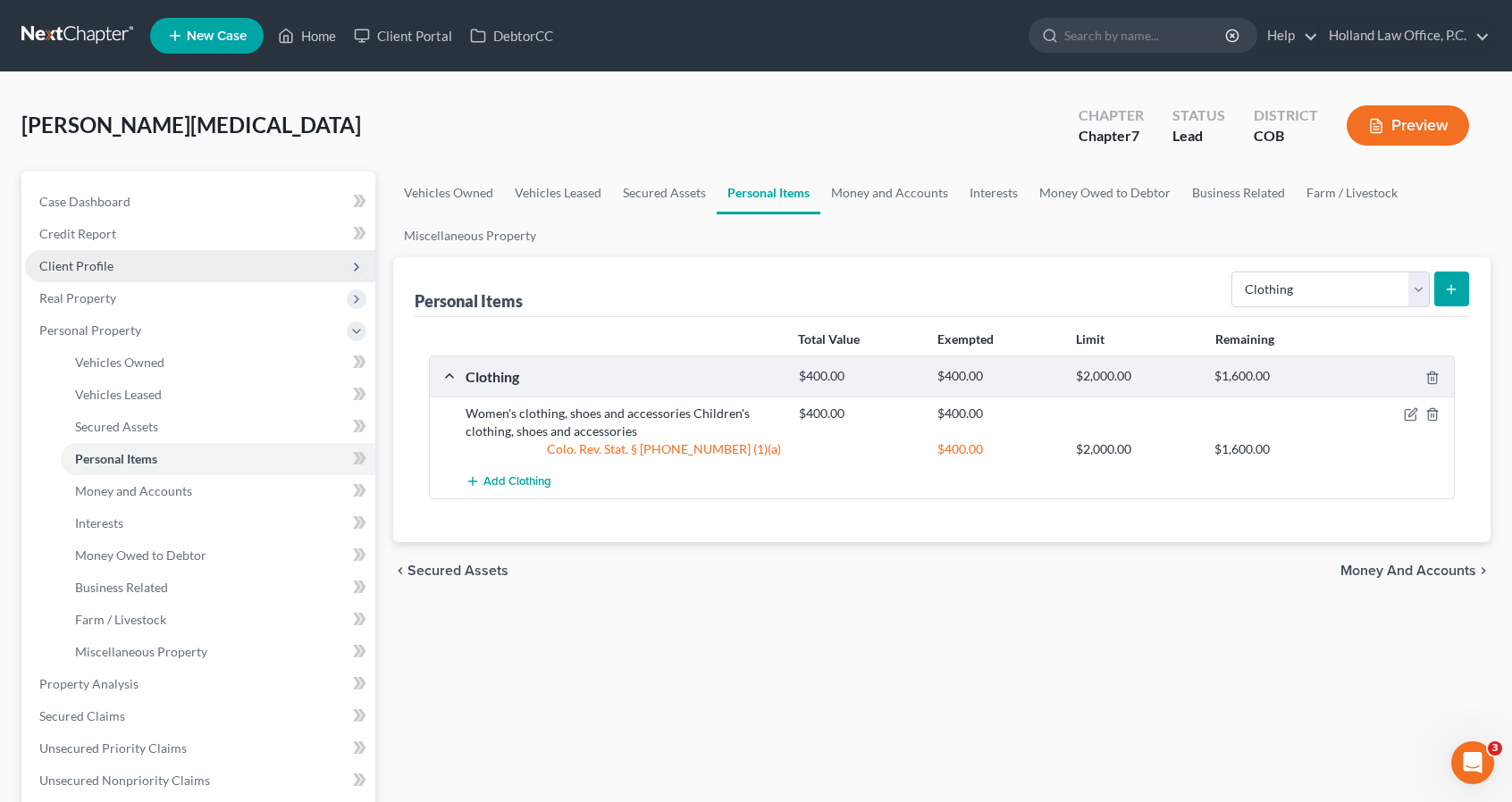
click at [133, 270] on span "Client Profile" at bounding box center [200, 265] width 350 height 32
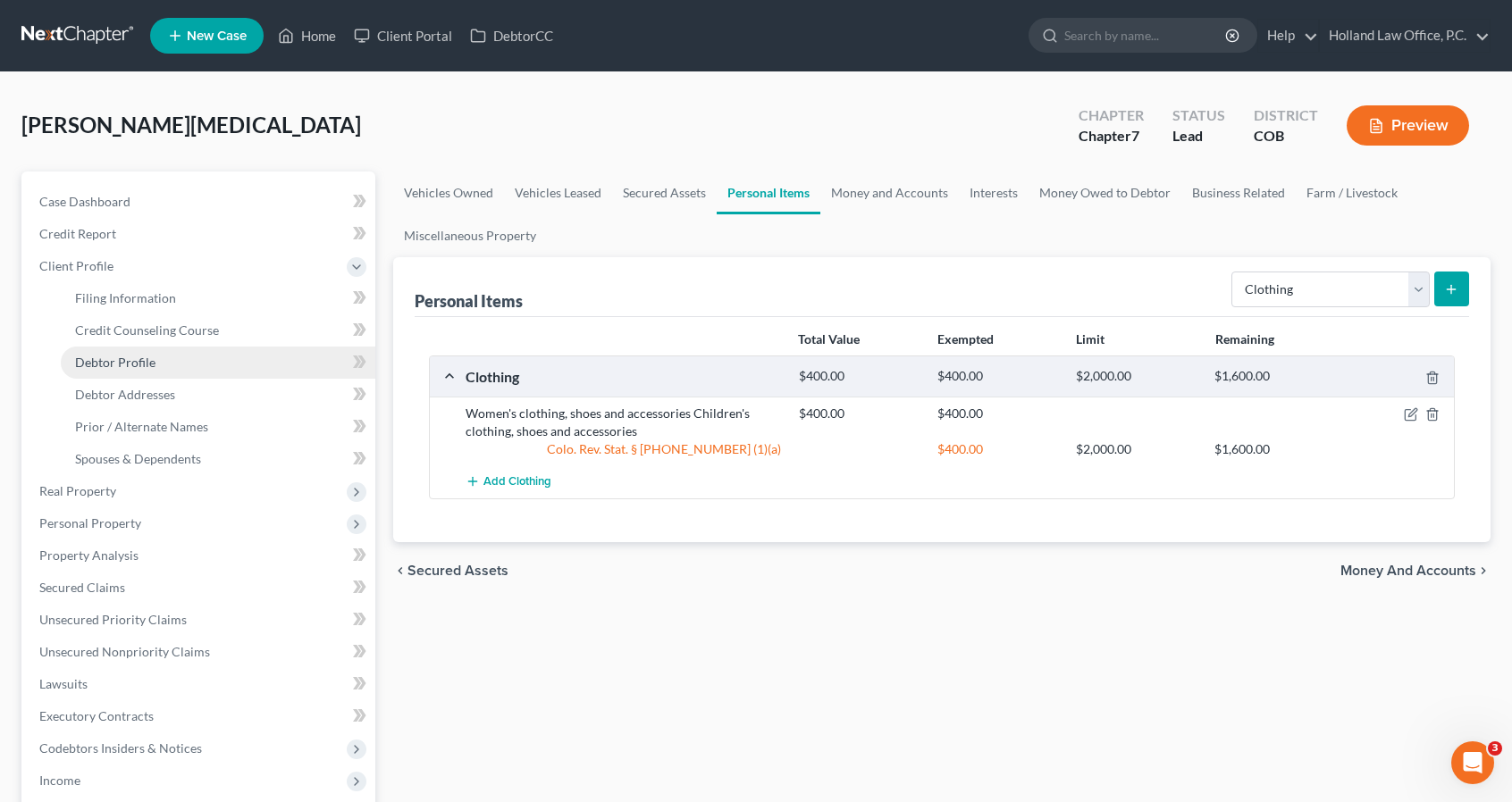
click at [144, 353] on link "Debtor Profile" at bounding box center [218, 362] width 314 height 32
select select "0"
select select "2"
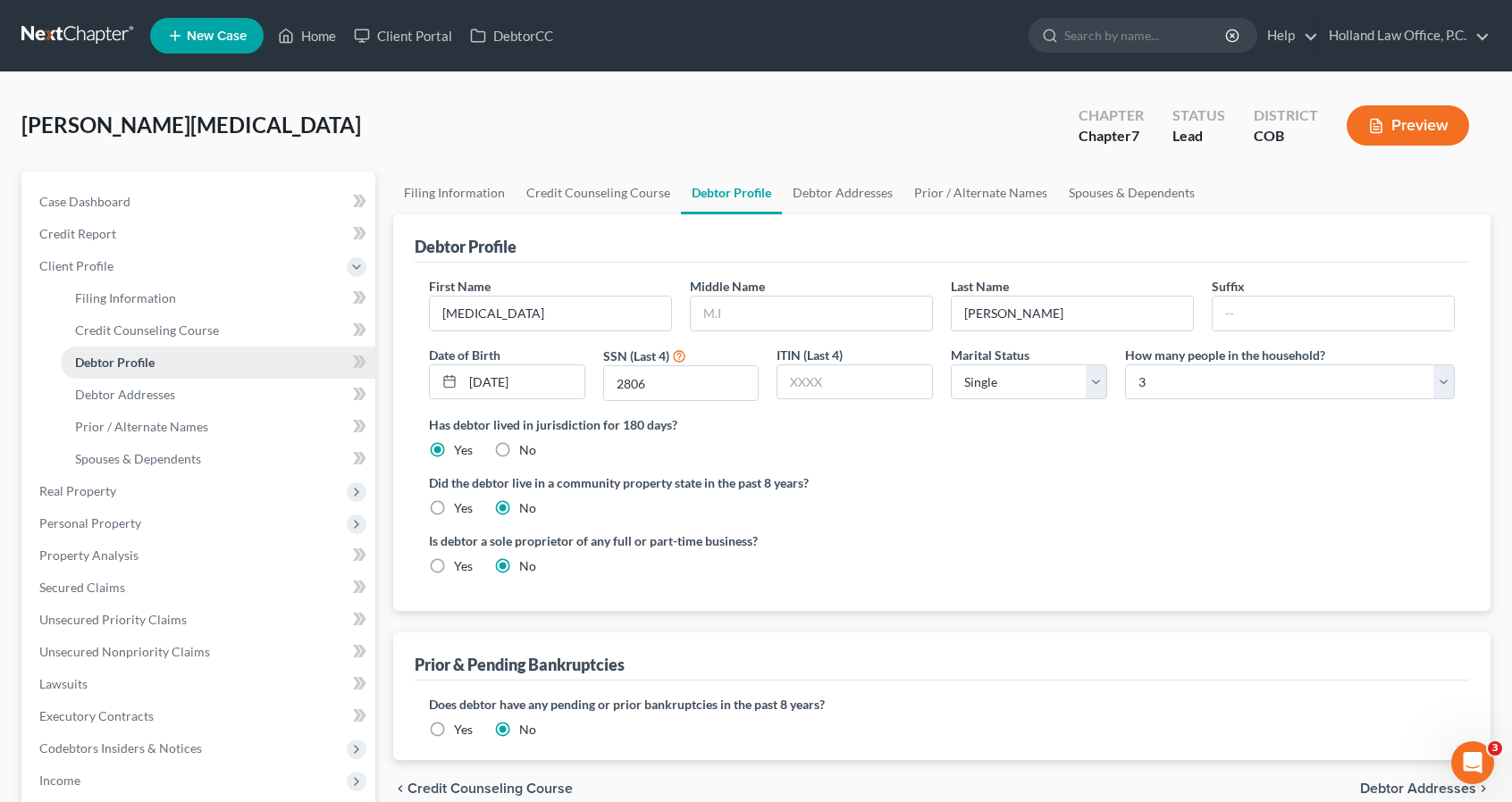
radio input "true"
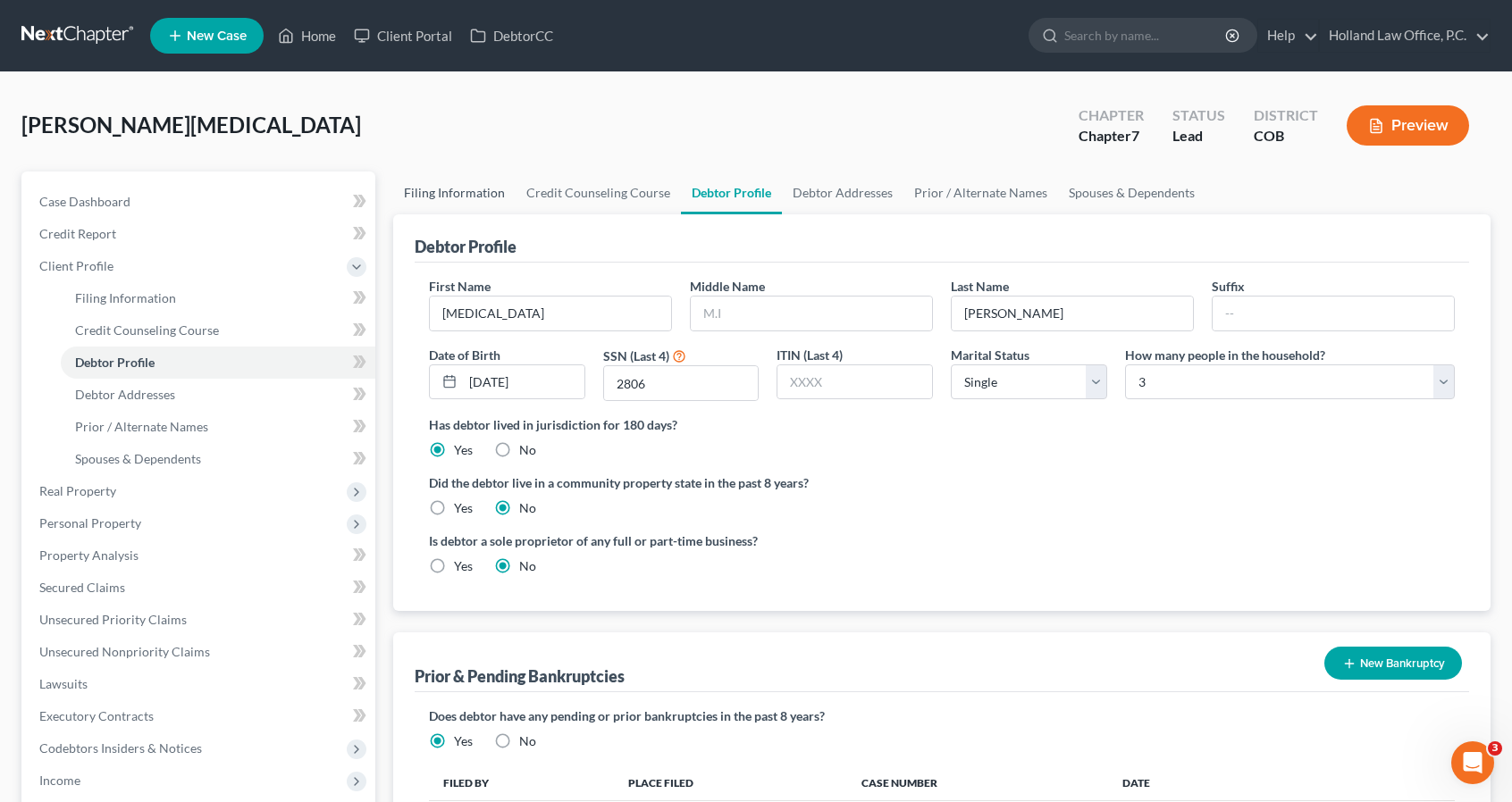
click at [510, 182] on link "Filing Information" at bounding box center [454, 193] width 123 height 43
select select "1"
select select "0"
select select "11"
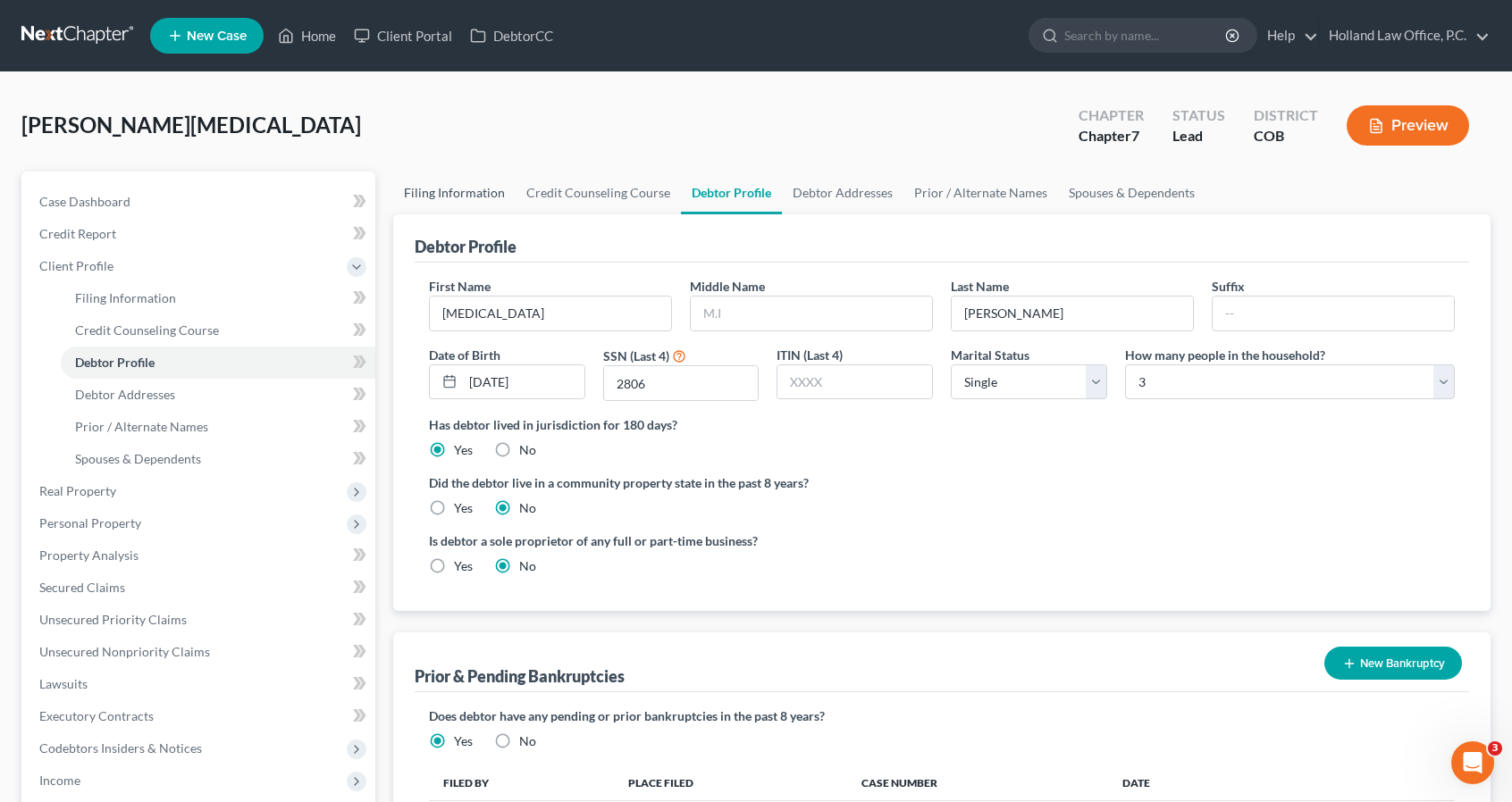
select select "0"
select select "5"
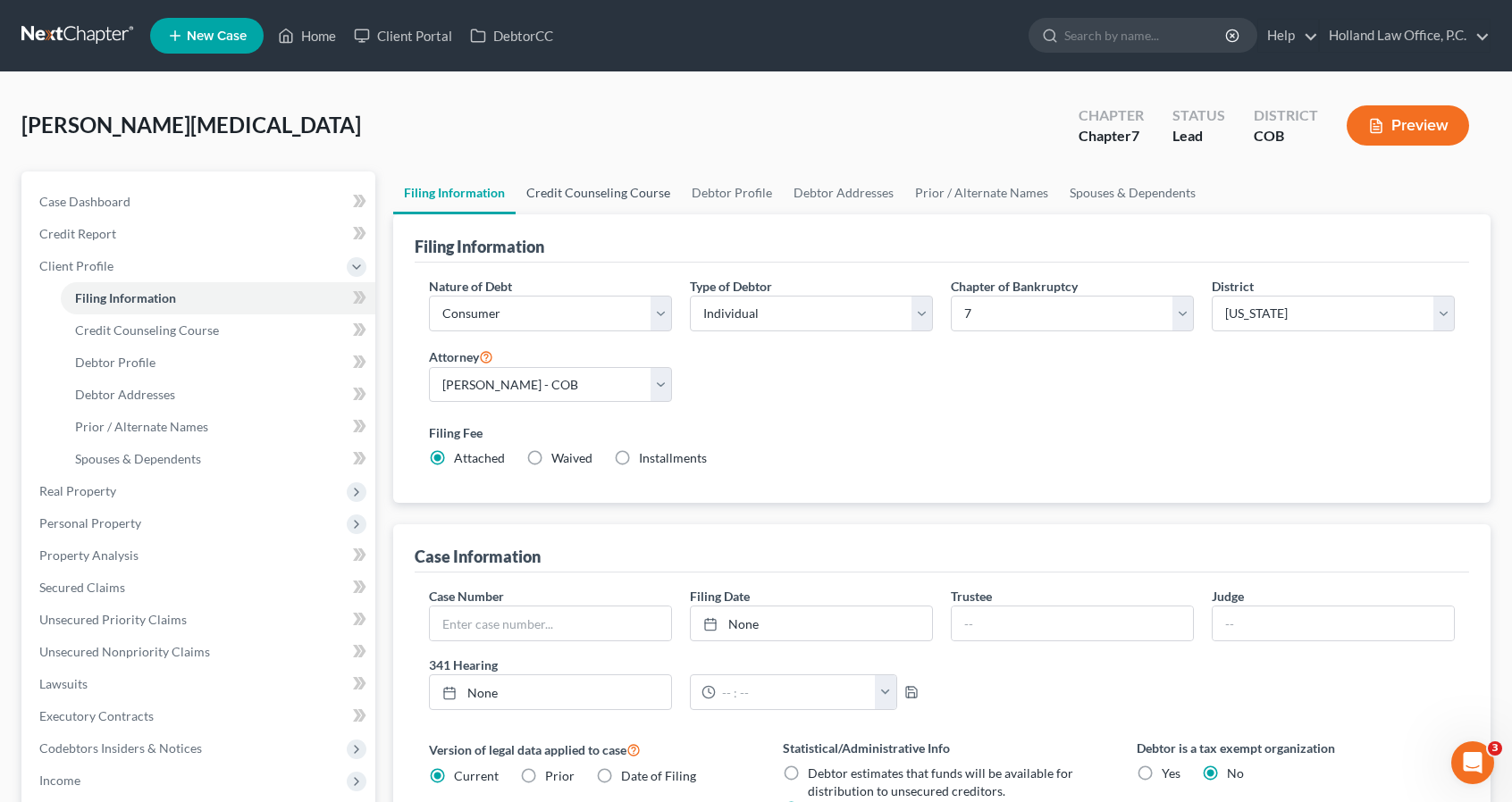
click at [551, 198] on link "Credit Counseling Course" at bounding box center [597, 193] width 165 height 43
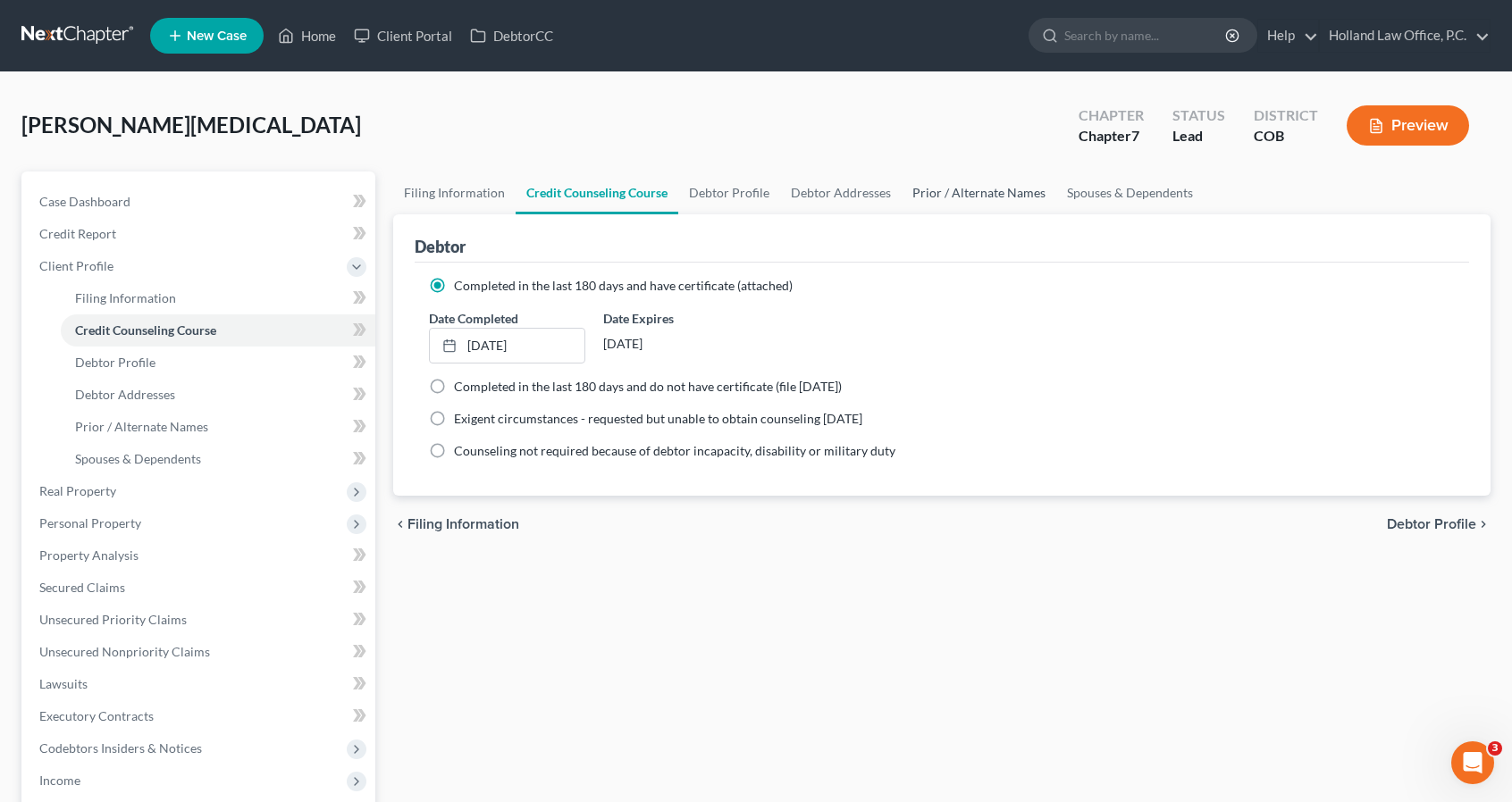
click at [959, 206] on link "Prior / Alternate Names" at bounding box center [979, 193] width 155 height 43
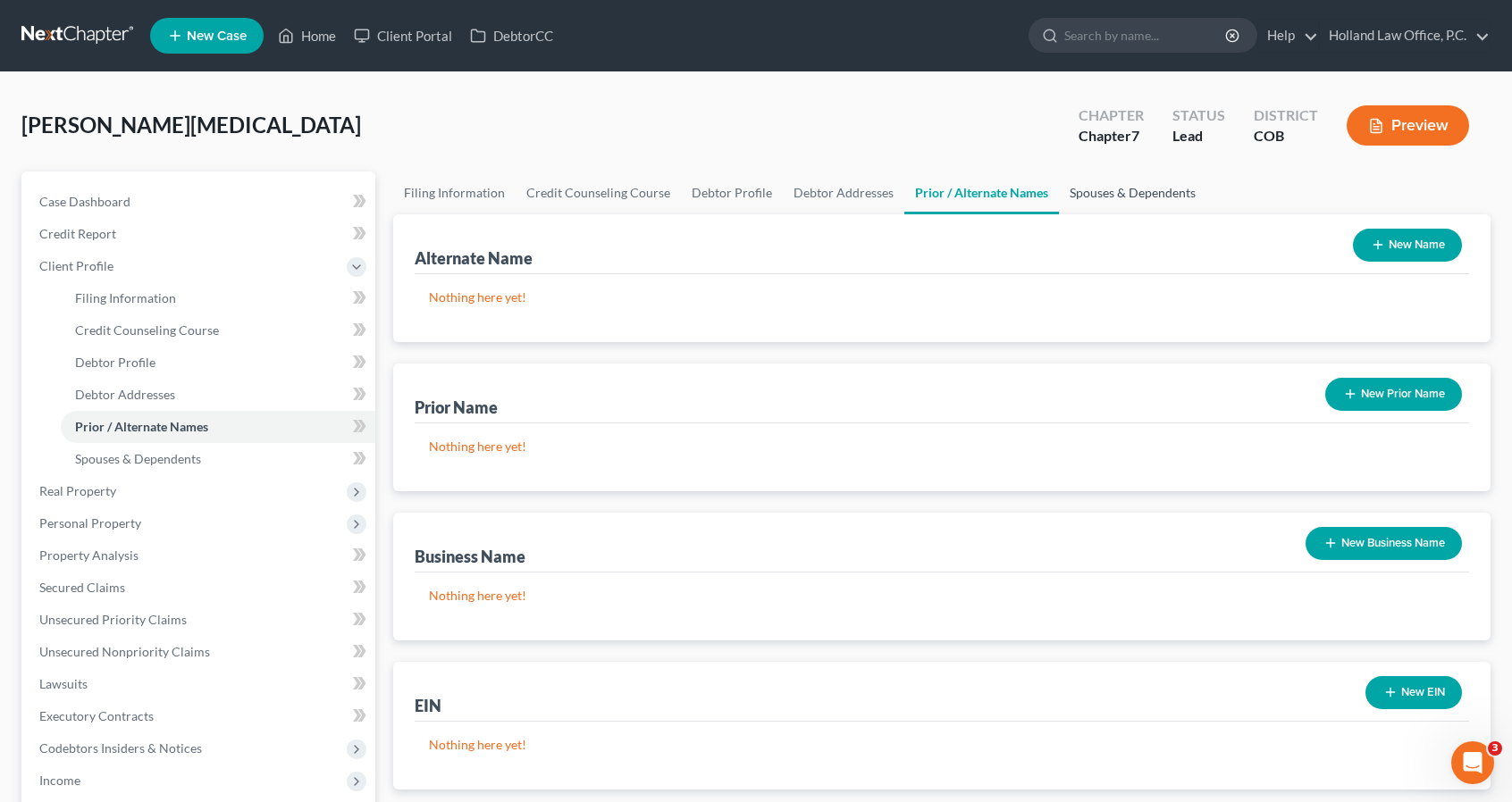
click at [1122, 201] on link "Spouses & Dependents" at bounding box center [1132, 193] width 148 height 43
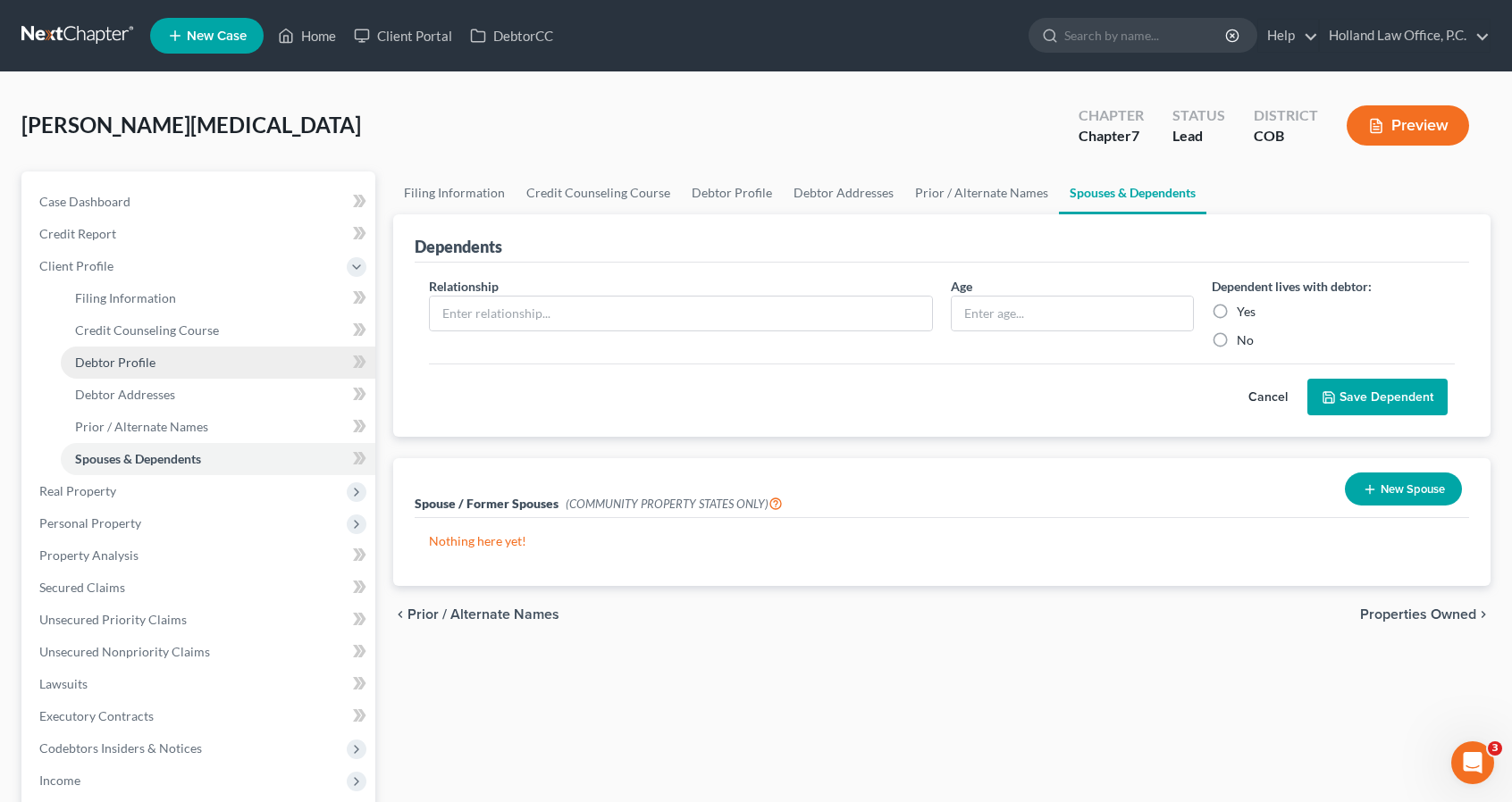
click at [145, 369] on span "Debtor Profile" at bounding box center [114, 362] width 80 height 15
select select "0"
select select "2"
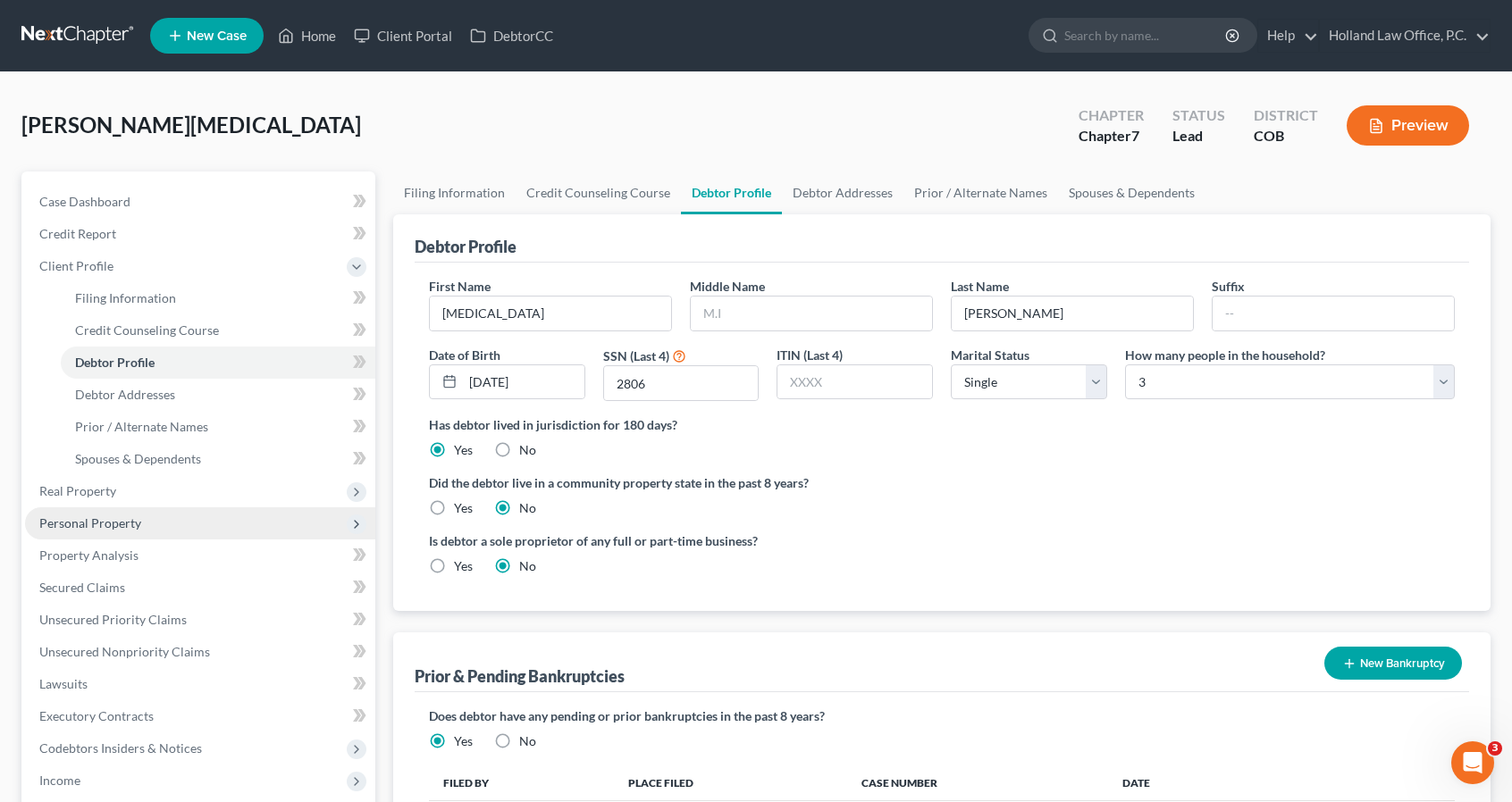
click at [95, 523] on span "Personal Property" at bounding box center [90, 523] width 101 height 15
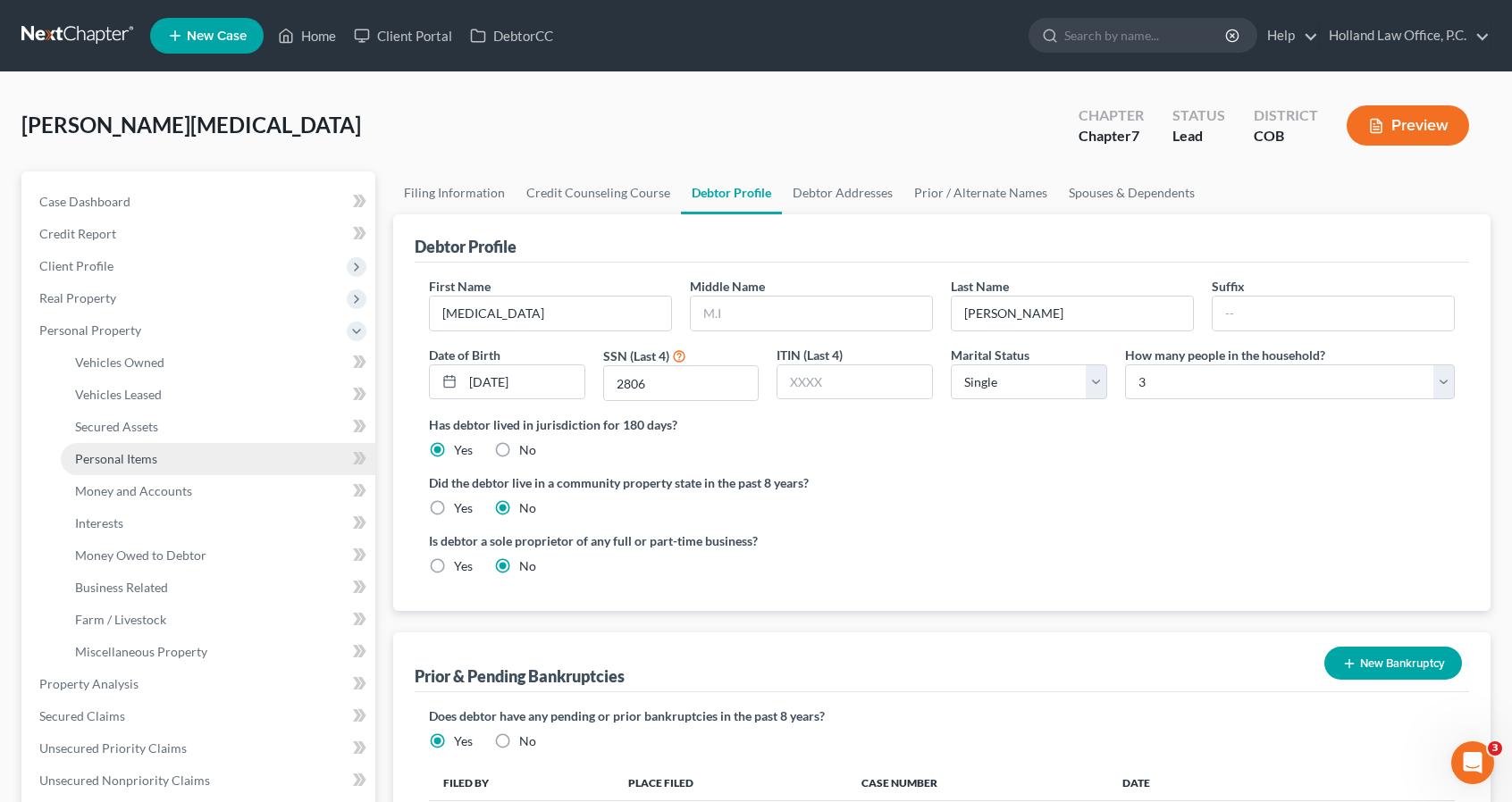
click at [160, 453] on link "Personal Items" at bounding box center [218, 459] width 314 height 32
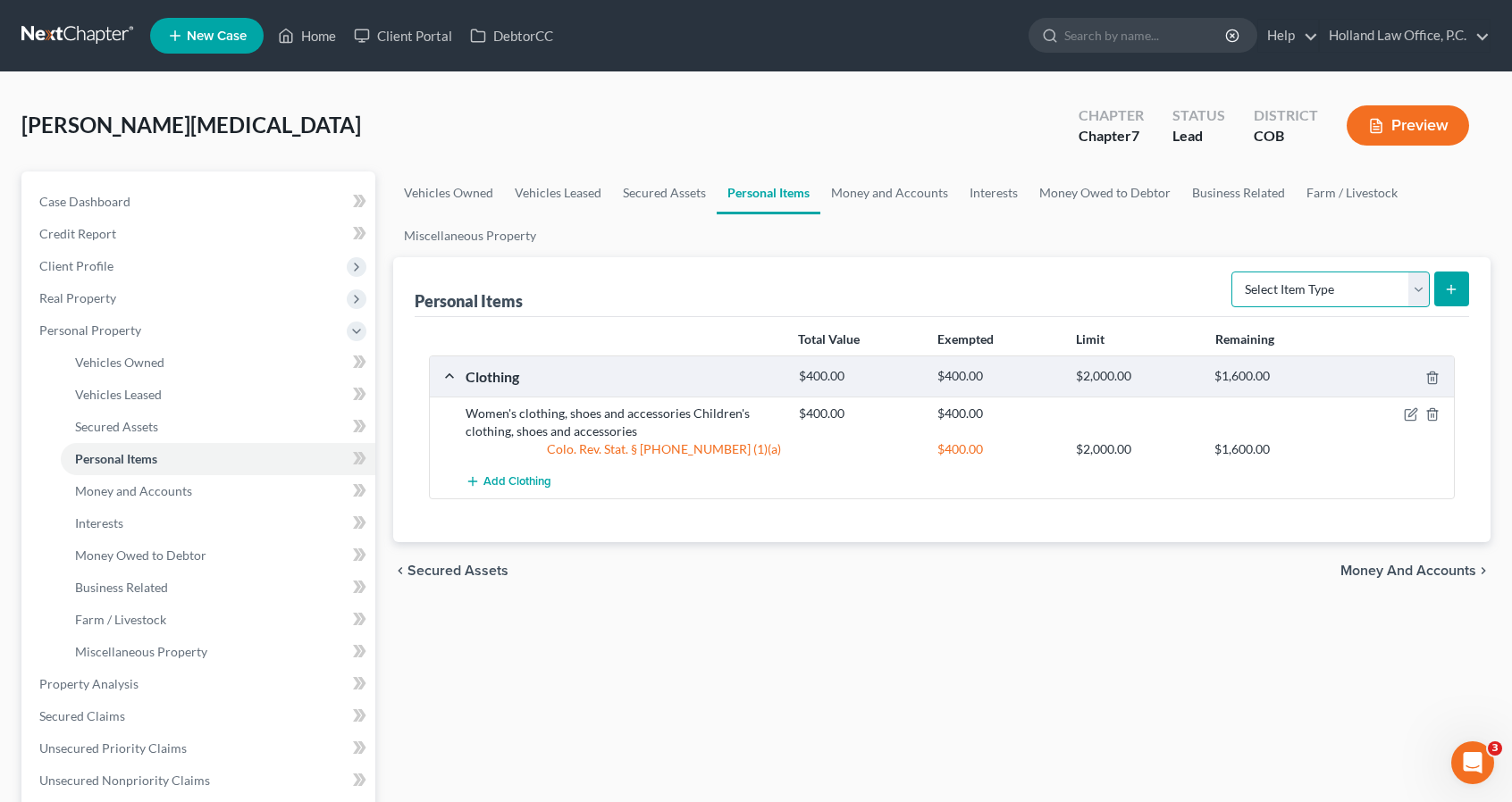
click at [1357, 284] on select "Select Item Type Clothing Collectibles Of Value Electronics Firearms Household …" at bounding box center [1329, 289] width 198 height 36
select select "electronics"
click at [1234, 272] on select "Select Item Type Clothing Collectibles Of Value Electronics Firearms Household …" at bounding box center [1329, 289] width 198 height 36
click at [1459, 287] on button "submit" at bounding box center [1451, 289] width 35 height 35
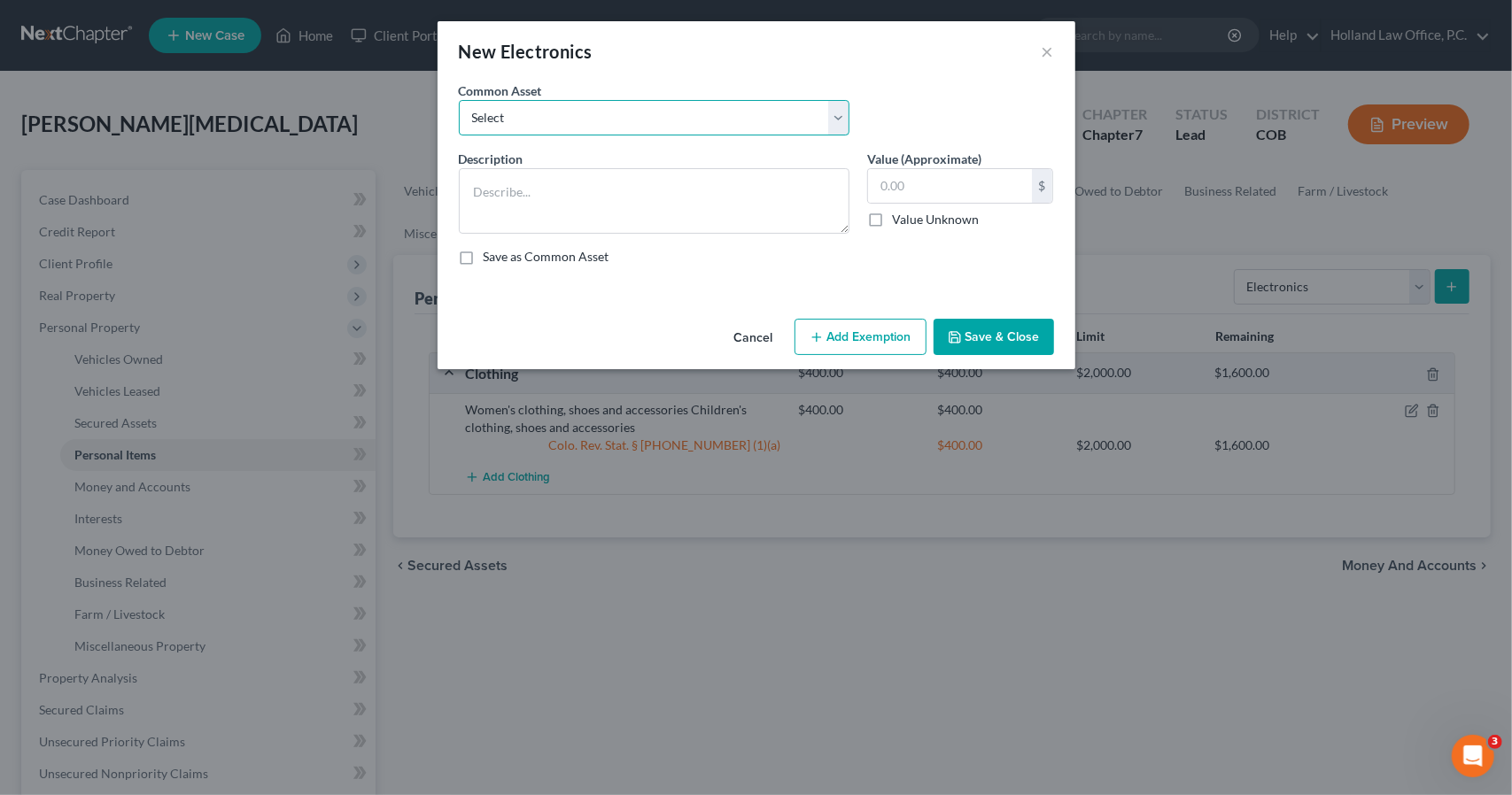
click at [710, 117] on select "Select 3 TV Xbox Computer 2 Tablets 3 Cell Phones nintendo switch playstation T…" at bounding box center [654, 118] width 390 height 36
select select "2"
click at [459, 101] on select "Select 3 TV Xbox Computer 2 Tablets 3 Cell Phones nintendo switch playstation T…" at bounding box center [654, 118] width 390 height 36
type textarea "TV, Gaming Console, Laptop, Tablet, Cell phone, Computer Printer, Surround Sound"
type input "500.00"
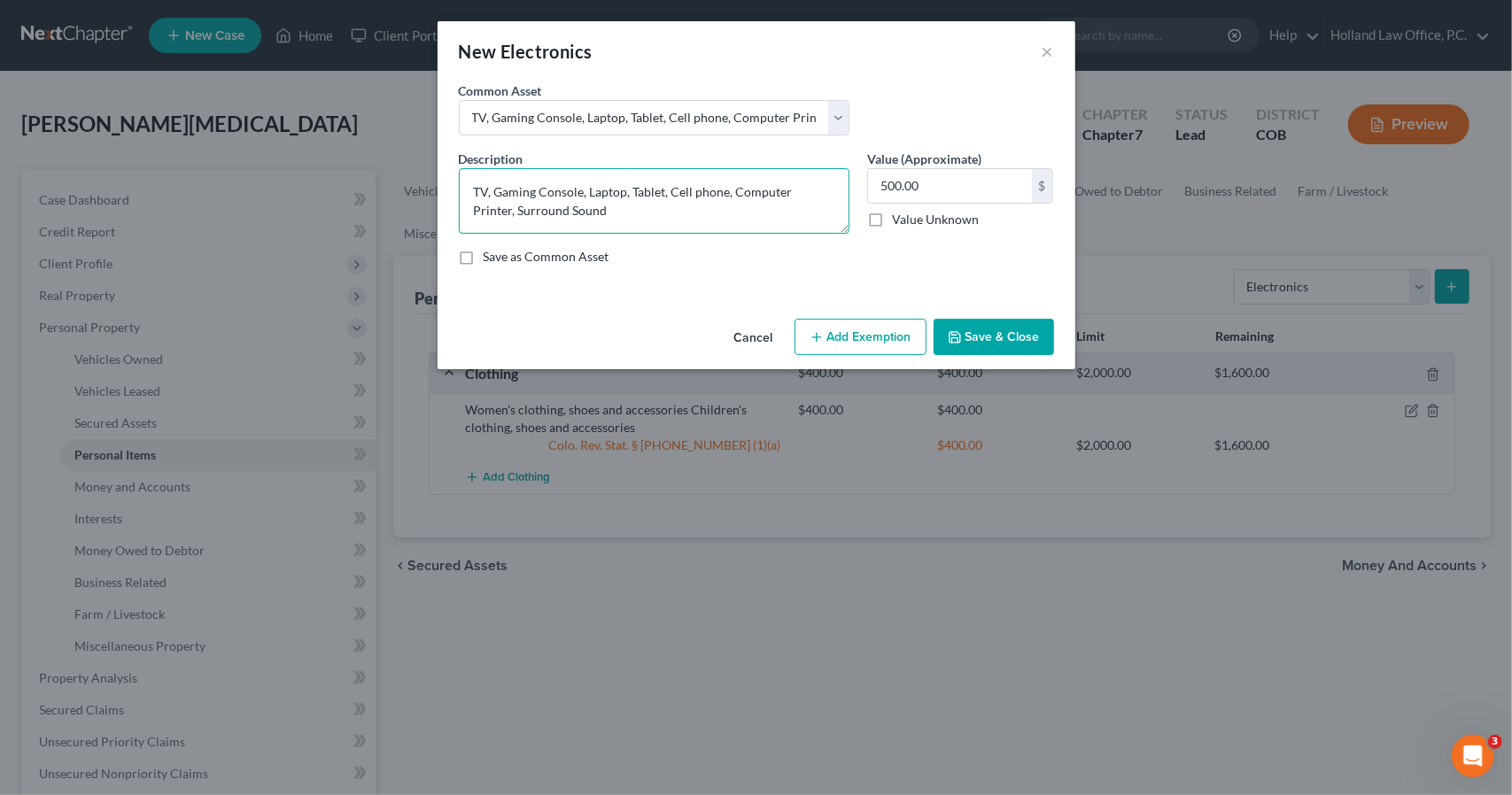
drag, startPoint x: 668, startPoint y: 195, endPoint x: 495, endPoint y: 176, distance: 174.0
click at [495, 176] on textarea "TV, Gaming Console, Laptop, Tablet, Cell phone, Computer Printer, Surround Sound" at bounding box center [654, 201] width 390 height 66
drag, startPoint x: 551, startPoint y: 194, endPoint x: 825, endPoint y: 168, distance: 275.2
click at [825, 168] on textarea "TV, Cell phone, Computer Printer, Surround Sound" at bounding box center [654, 201] width 390 height 66
type textarea "TV, Cell phone"
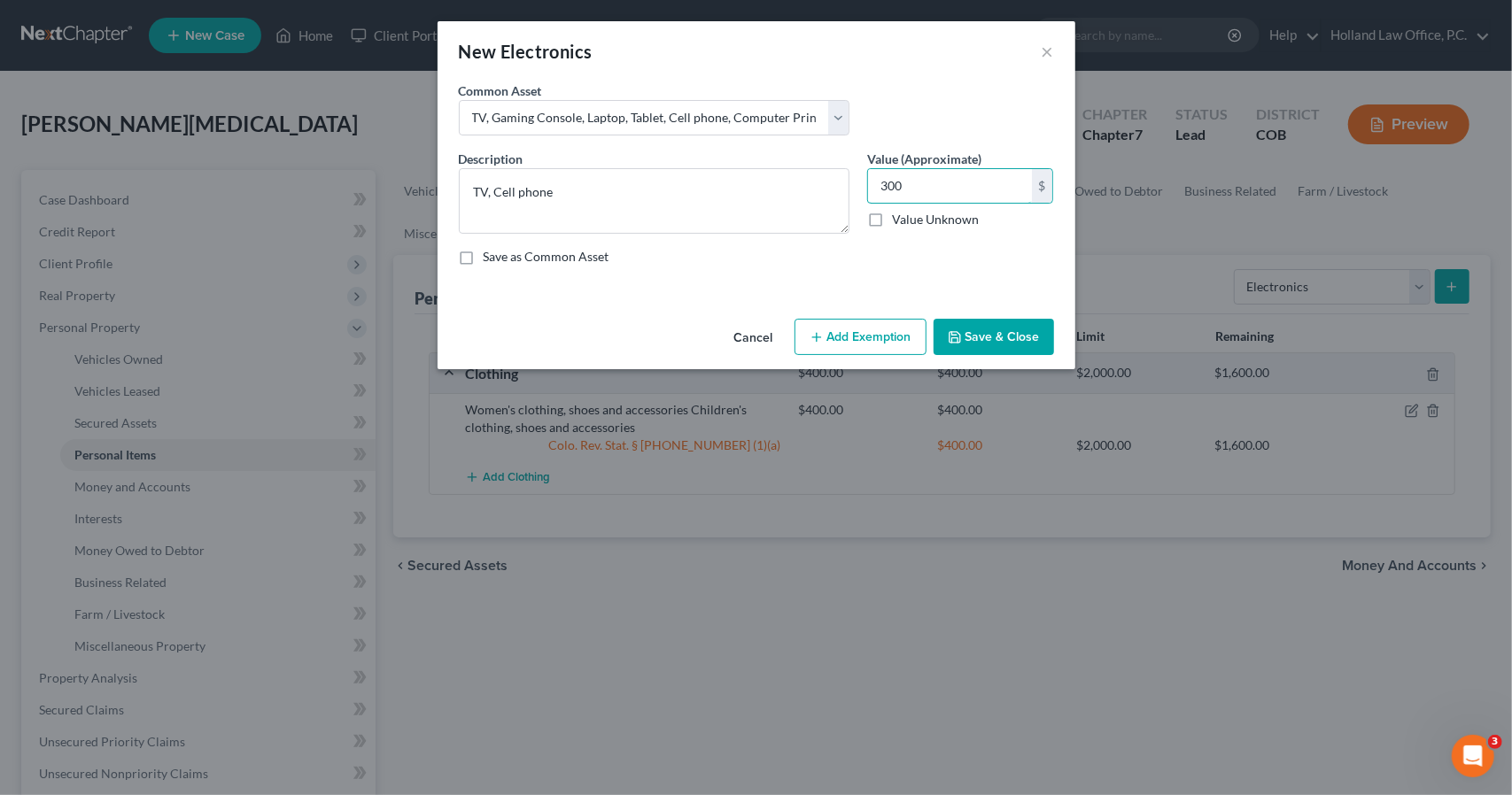
type input "300"
click at [868, 336] on button "Add Exemption" at bounding box center [860, 337] width 132 height 37
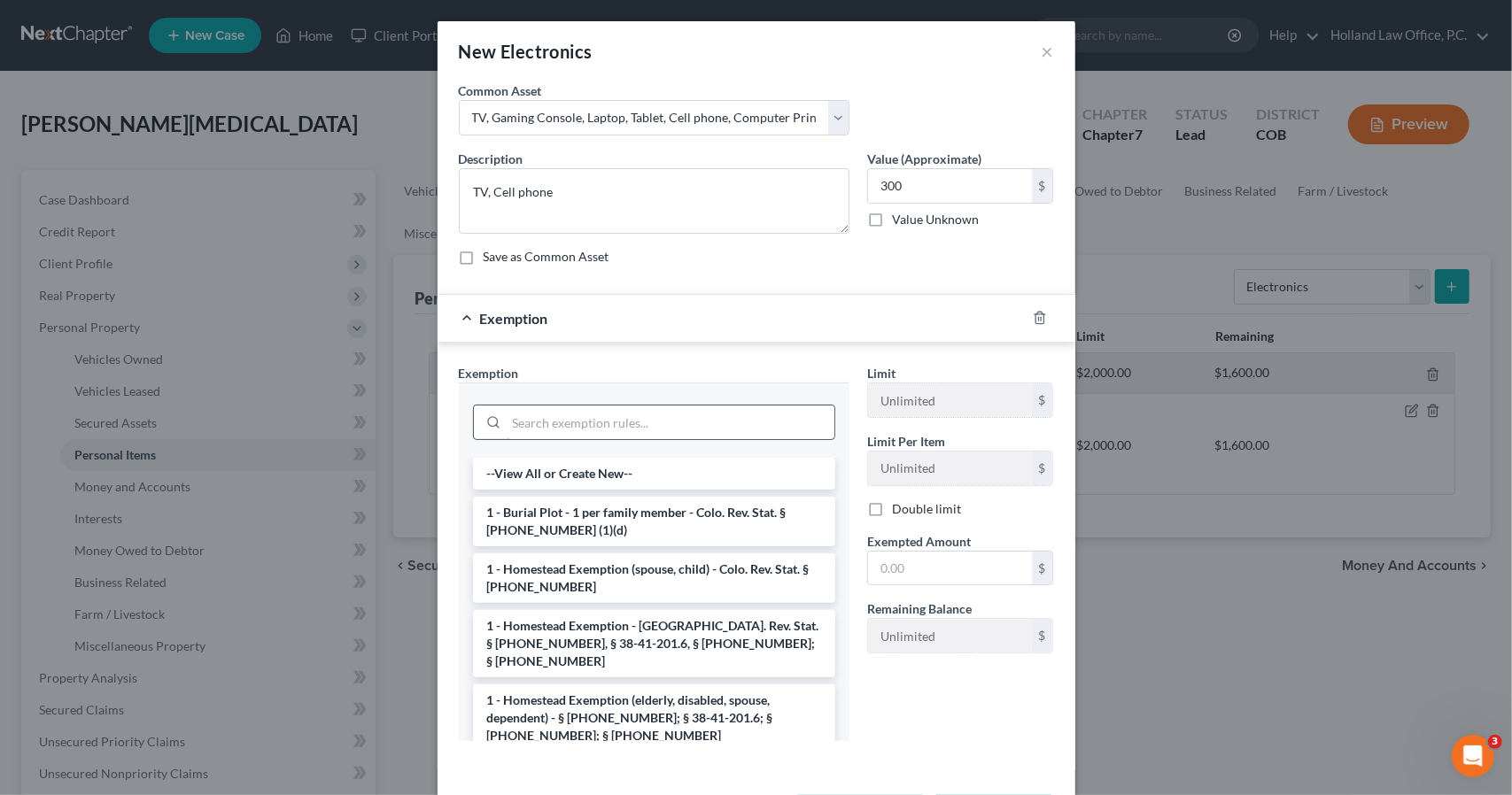
click at [670, 416] on input "search" at bounding box center [670, 422] width 328 height 34
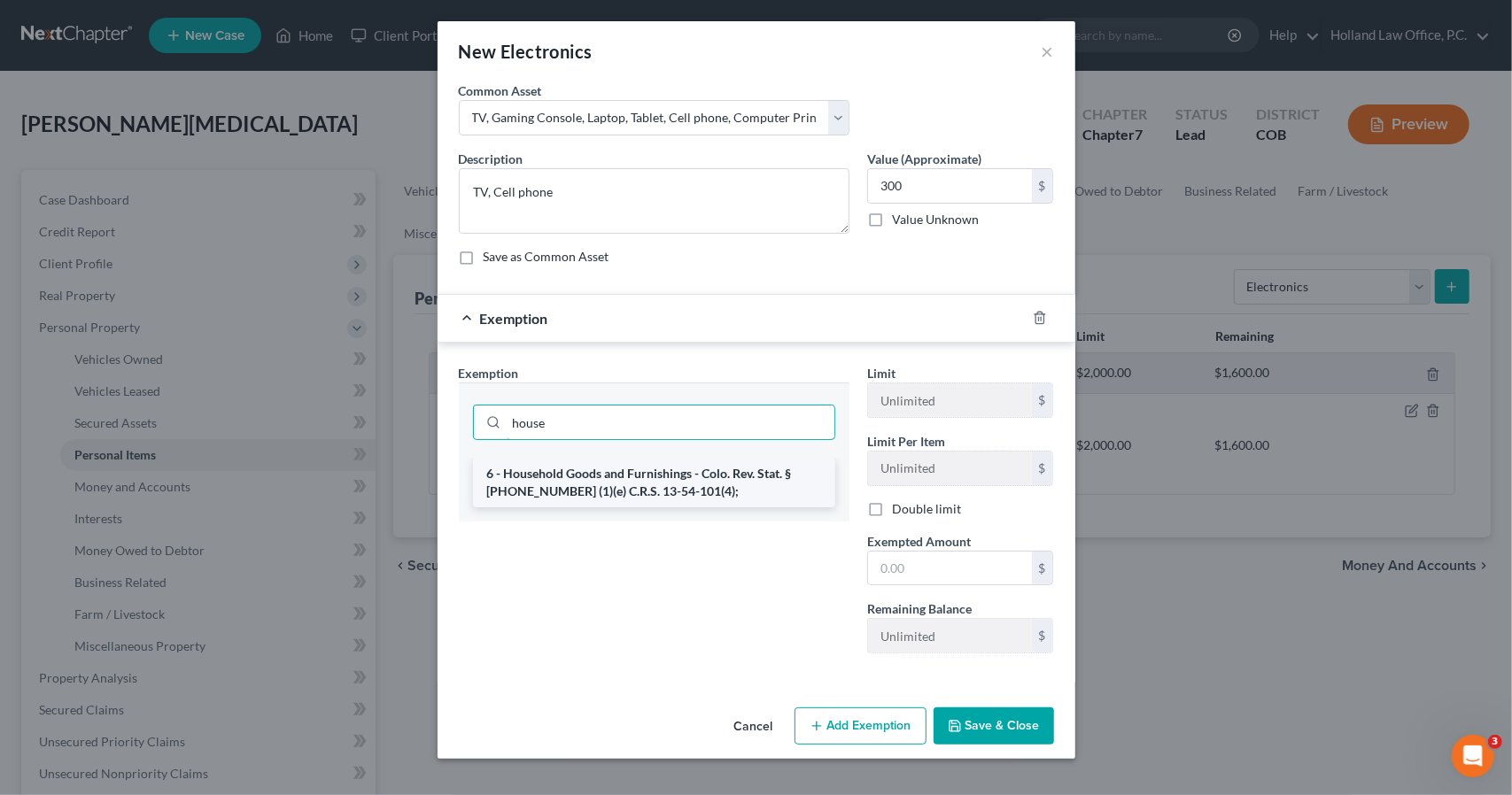
type input "house"
click at [685, 479] on li "6 - Household Goods and Furnishings - Colo. Rev. Stat. § 13-54-102 (1)(e) C.R.S…" at bounding box center [654, 482] width 362 height 49
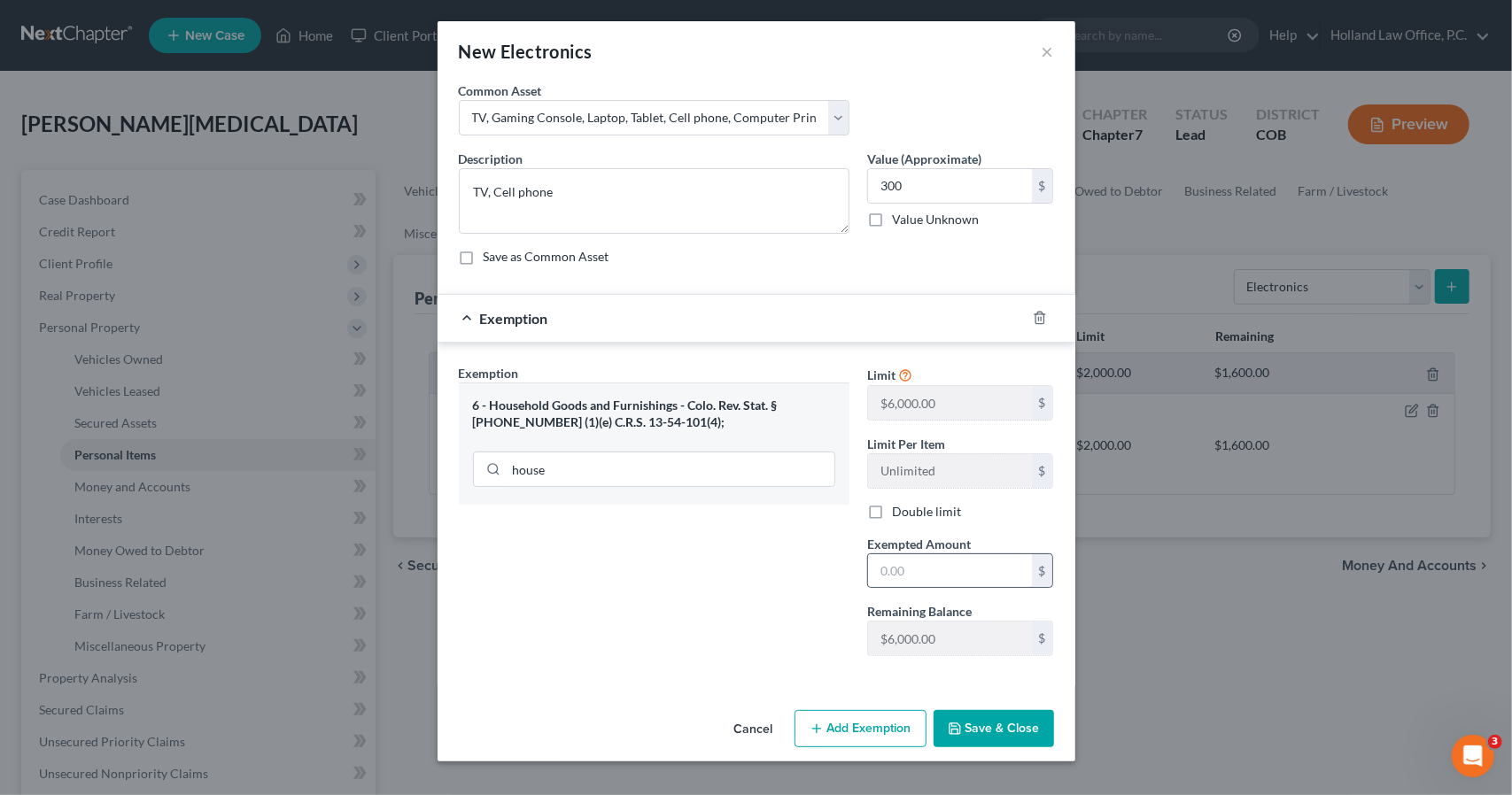
click at [965, 554] on div "$" at bounding box center [961, 571] width 186 height 36
click at [965, 566] on input "text" at bounding box center [950, 571] width 164 height 34
type input "300"
click at [999, 716] on button "Save & Close" at bounding box center [994, 728] width 121 height 37
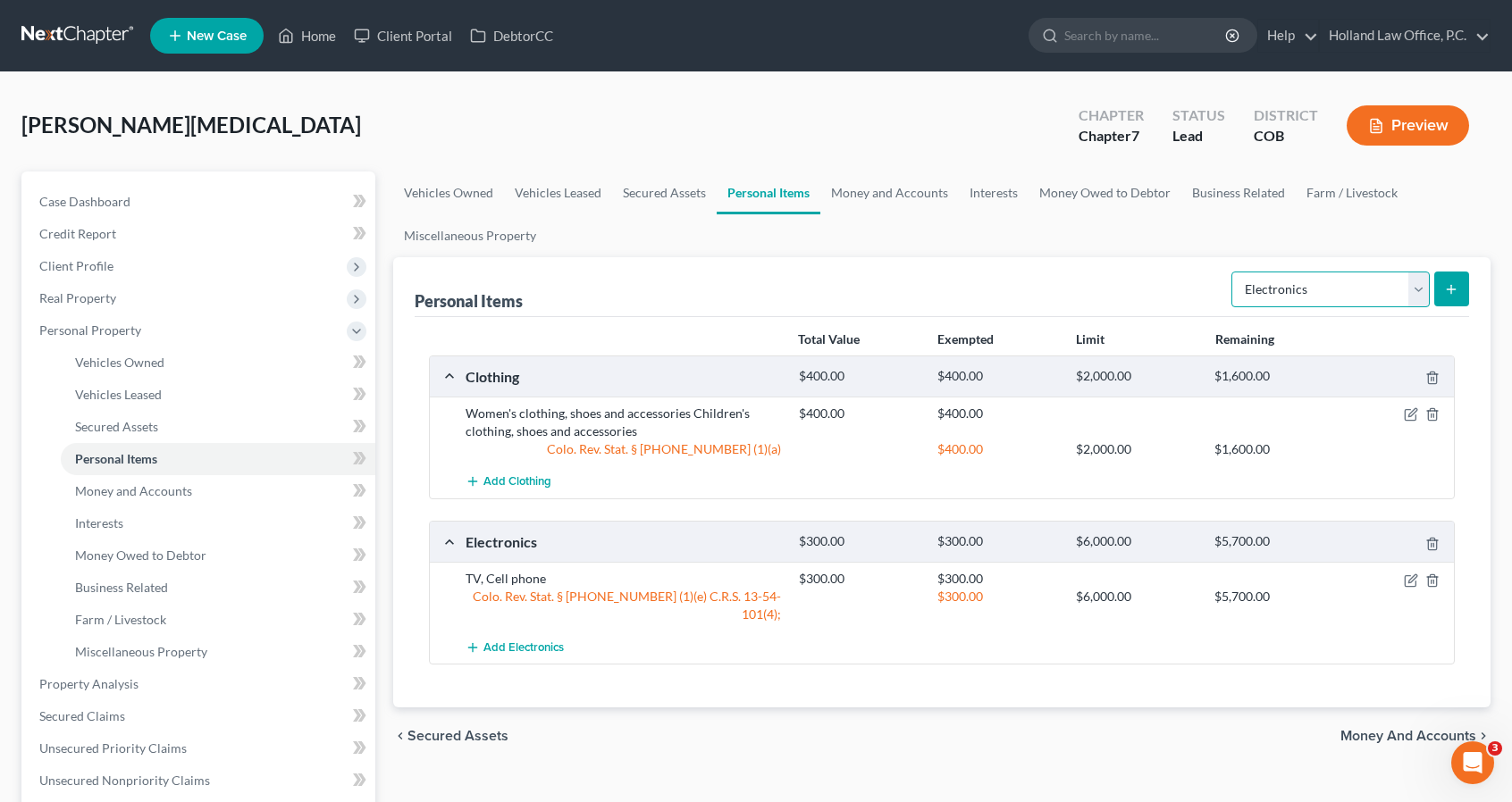
click at [1316, 292] on select "Select Item Type Clothing Collectibles Of Value Electronics Firearms Household …" at bounding box center [1329, 289] width 198 height 36
select select "household_goods"
click at [1234, 272] on select "Select Item Type Clothing Collectibles Of Value Electronics Firearms Household …" at bounding box center [1329, 289] width 198 height 36
click at [1464, 290] on button "submit" at bounding box center [1451, 289] width 35 height 35
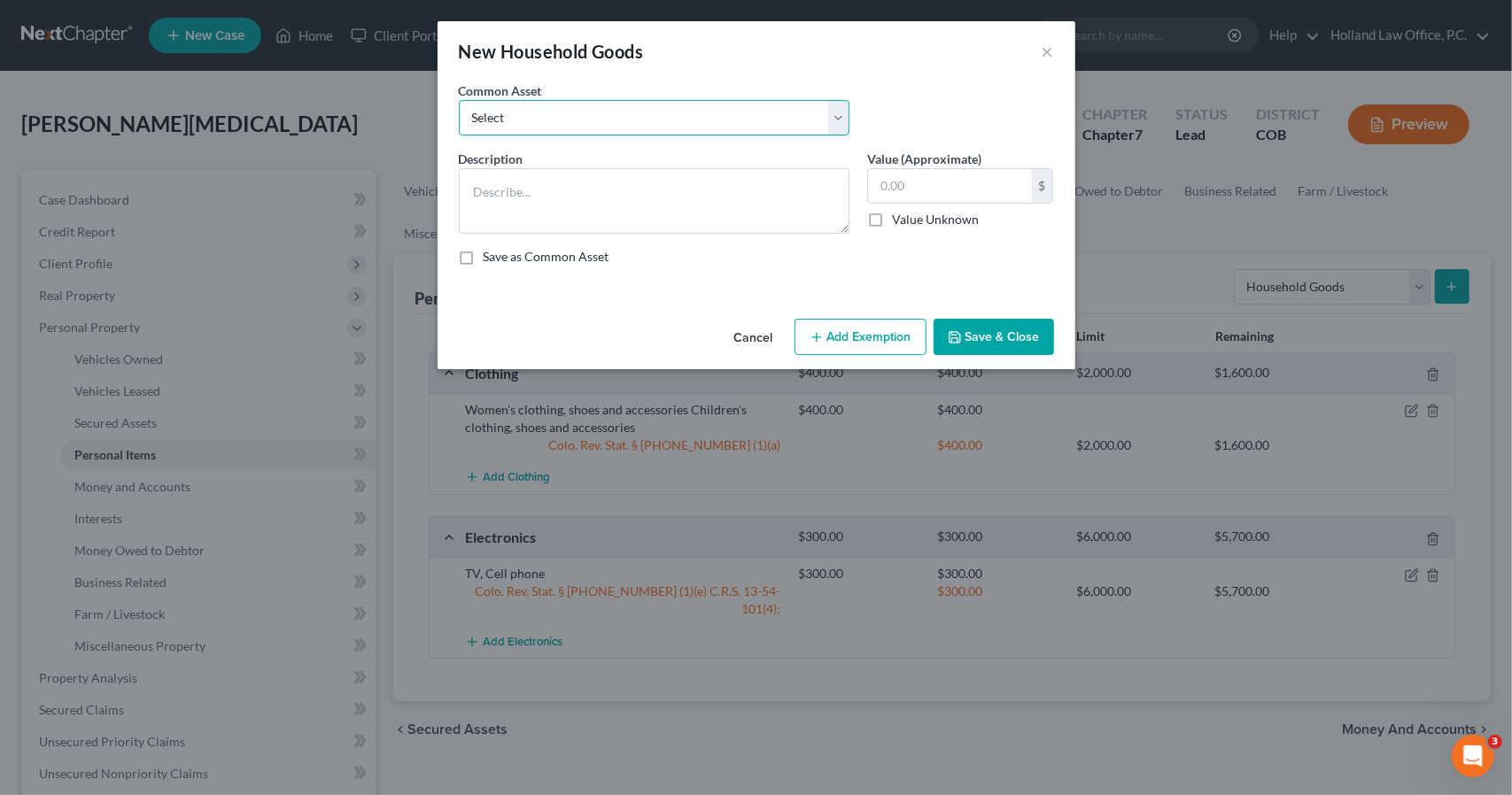
click at [631, 132] on select "Select Childrens Toys Sofa Loveseat Chair Tables Bedroom Furniture Desks Night …" at bounding box center [654, 118] width 390 height 36
select select "6"
click at [459, 101] on select "Select Childrens Toys Sofa Loveseat Chair Tables Bedroom Furniture Desks Night …" at bounding box center [654, 118] width 390 height 36
type textarea "Sofa, End Tables, Twin bed, 3 Dressers, Book Shelf, Utensils, Dinette Set, Lawn…"
type input "1,500.00"
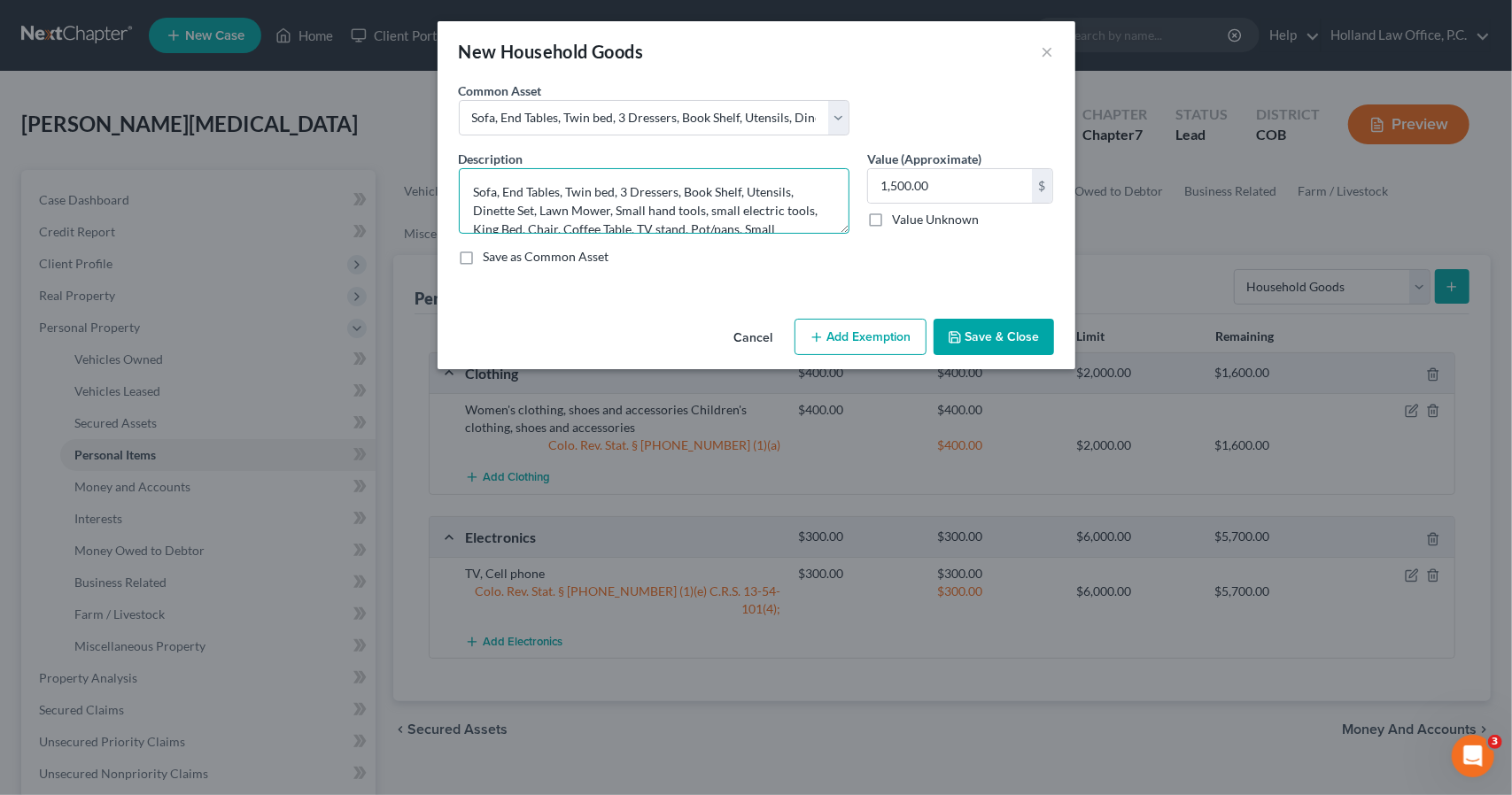
drag, startPoint x: 744, startPoint y: 195, endPoint x: 385, endPoint y: 186, distance: 359.1
click at [385, 186] on div "New Household Goods × An exemption set must first be selected from the Filing I…" at bounding box center [756, 398] width 1512 height 795
drag, startPoint x: 665, startPoint y: 194, endPoint x: 593, endPoint y: 175, distance: 74.5
click at [593, 175] on textarea "Utensils, Dinette Set, Lawn Mower, Small hand tools, small electric tools, King…" at bounding box center [654, 201] width 390 height 66
drag, startPoint x: 683, startPoint y: 195, endPoint x: 610, endPoint y: 210, distance: 74.5
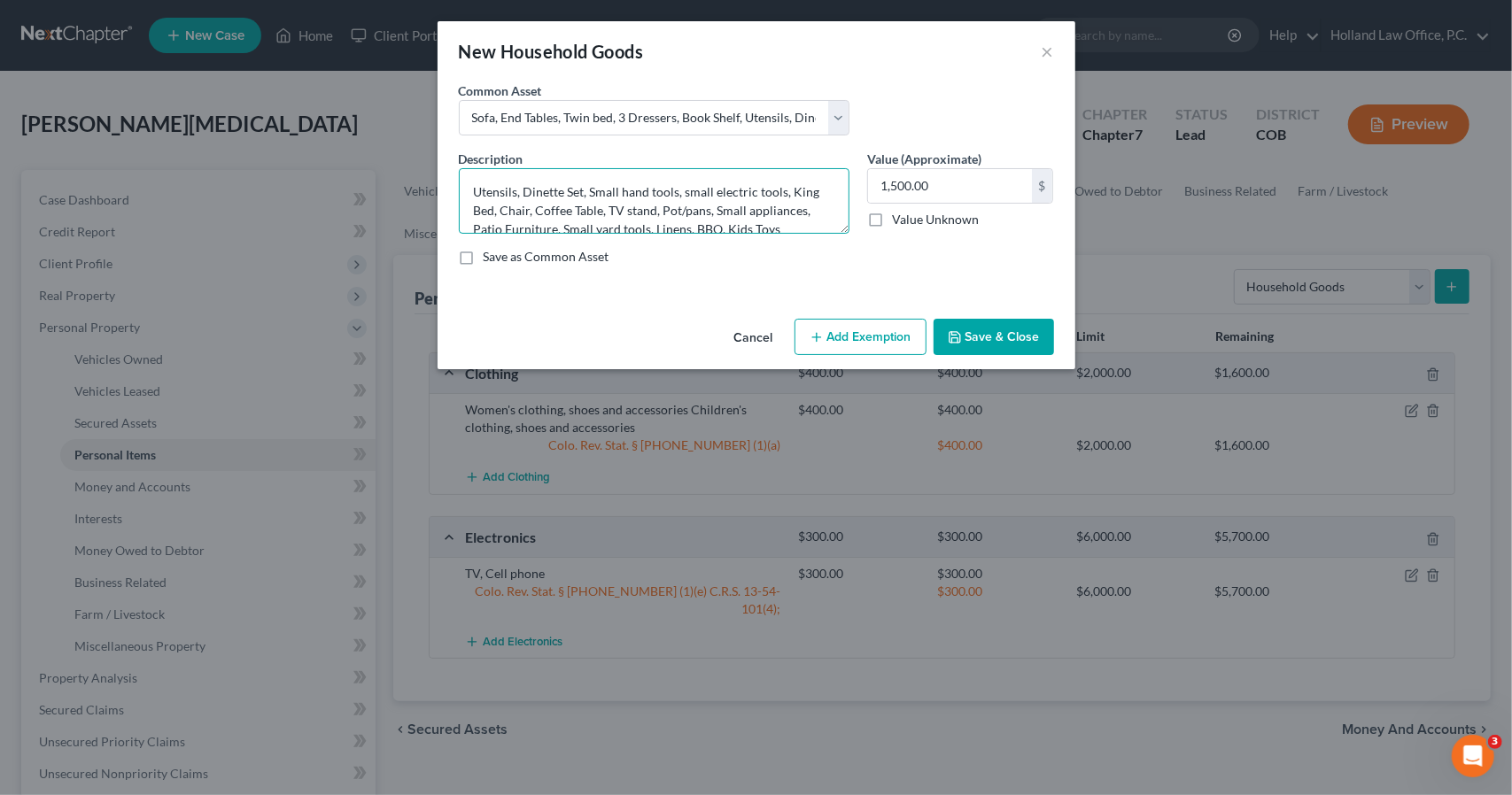
click at [610, 210] on textarea "Utensils, Dinette Set, Small hand tools, small electric tools, King Bed, Chair,…" at bounding box center [654, 201] width 390 height 66
drag, startPoint x: 535, startPoint y: 207, endPoint x: 786, endPoint y: 205, distance: 251.0
click at [786, 205] on textarea "Utensils, Dinette Set, Small hand tools, TV stand, Pot/pans, Small appliances, …" at bounding box center [654, 201] width 390 height 66
type textarea "Utensils, Dinette Set, Small hand tools, TV stand, Pot/pans, Small appliances, …"
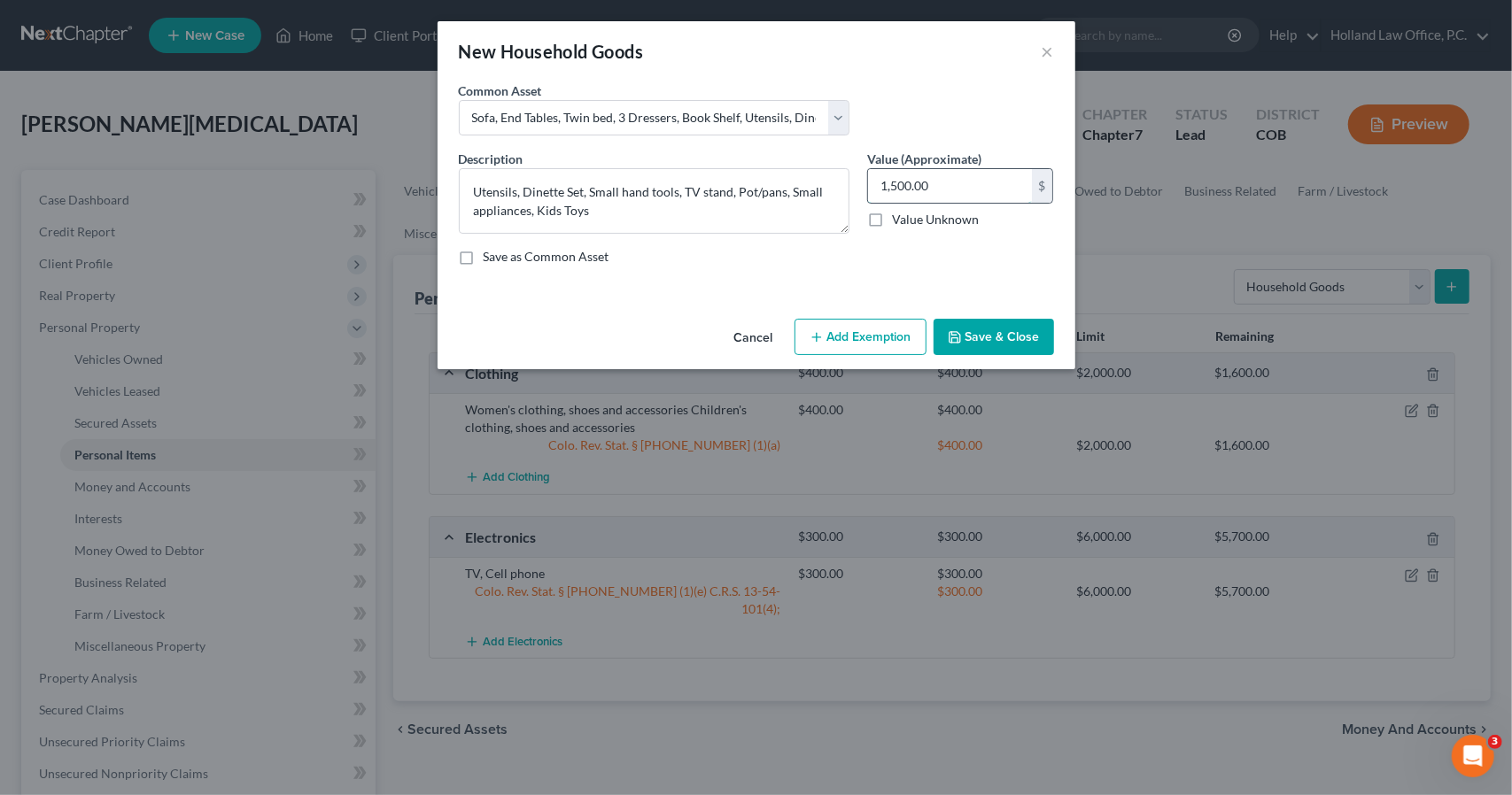
click at [935, 178] on input "1,500.00" at bounding box center [950, 186] width 164 height 34
click at [880, 335] on button "Add Exemption" at bounding box center [860, 337] width 132 height 37
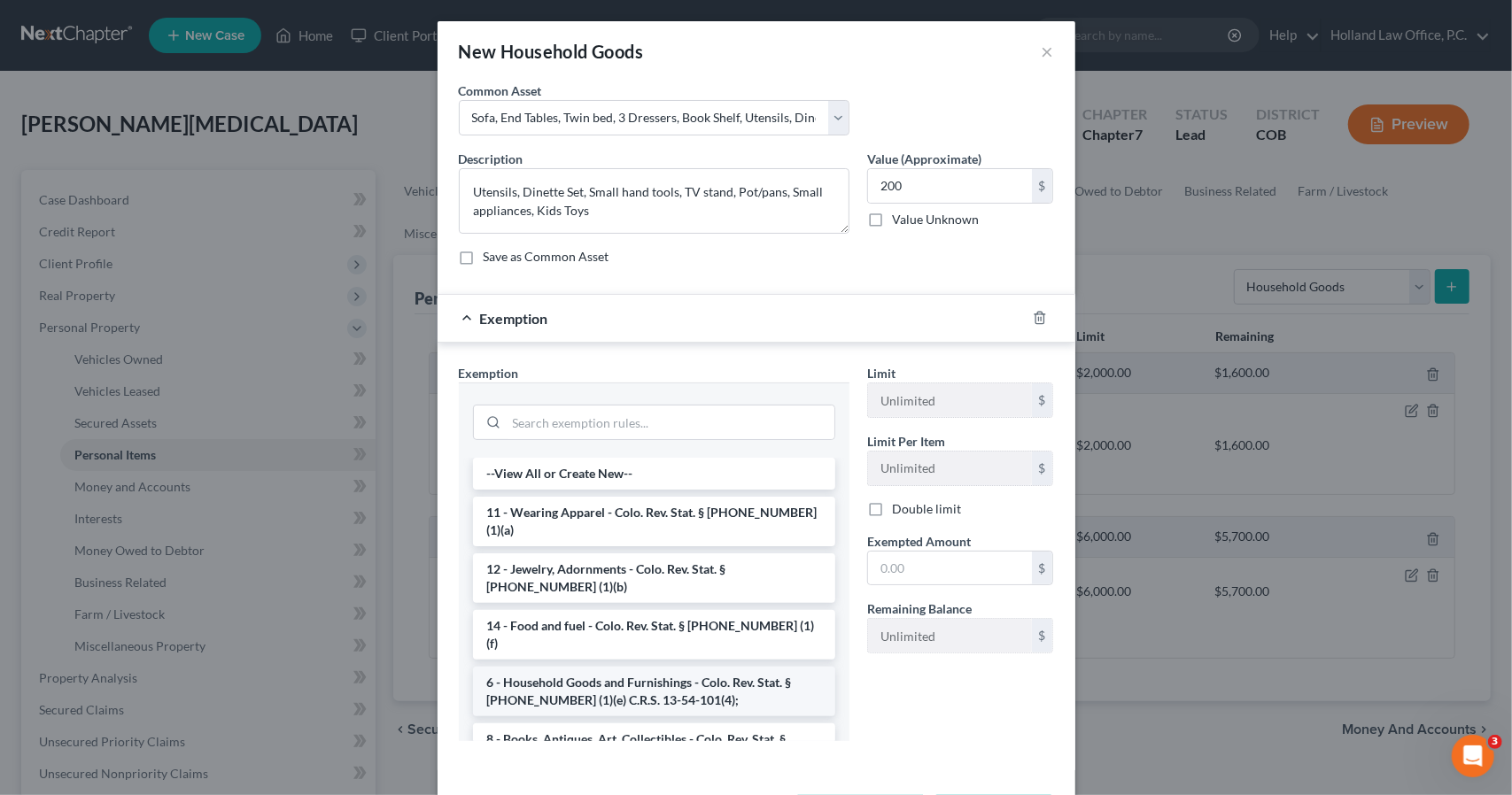
click at [647, 667] on li "6 - Household Goods and Furnishings - Colo. Rev. Stat. § 13-54-102 (1)(e) C.R.S…" at bounding box center [654, 692] width 362 height 49
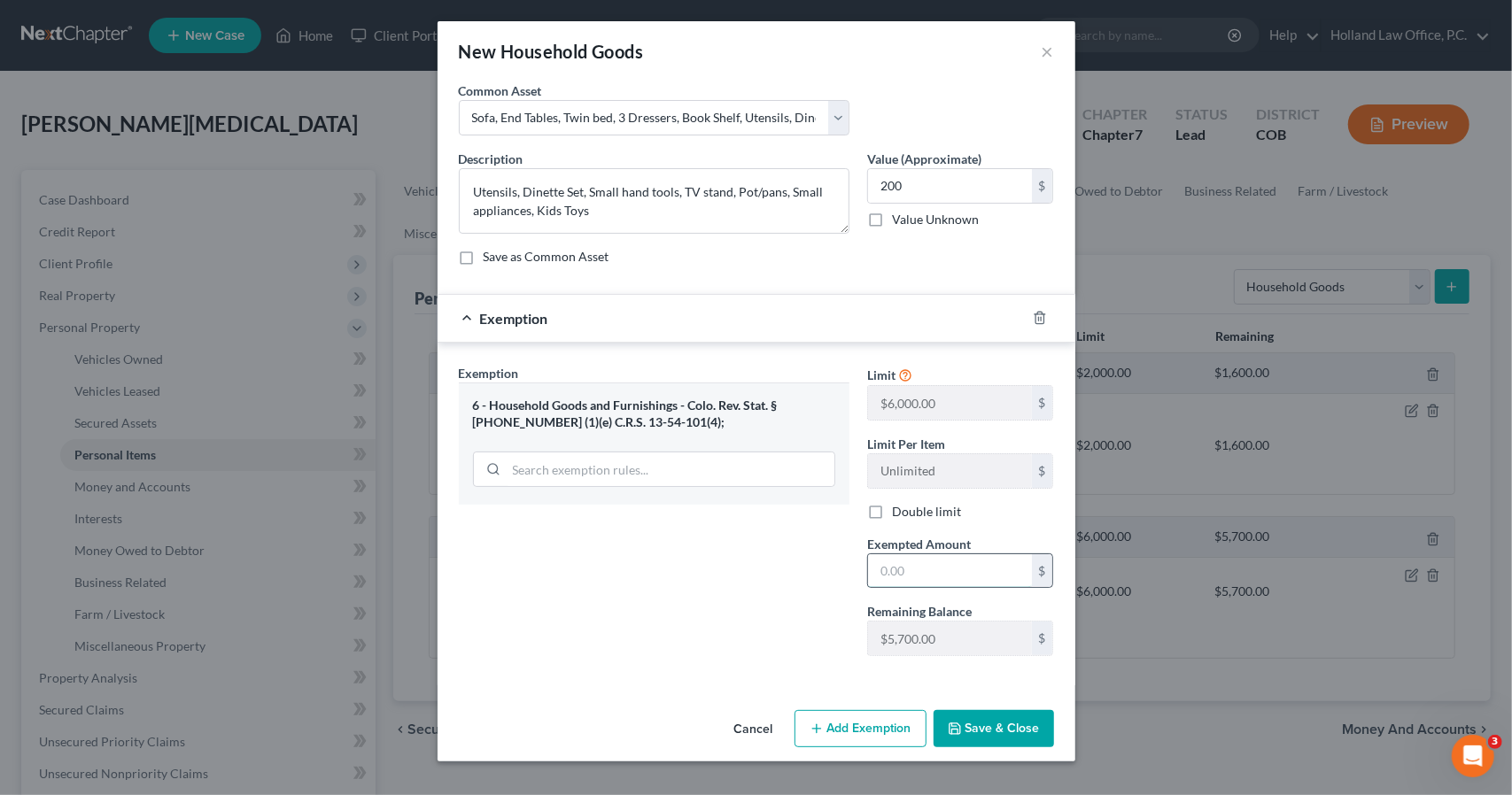
click at [929, 567] on input "text" at bounding box center [950, 571] width 164 height 34
click at [970, 744] on div "Cancel Add Exemption Save & Close" at bounding box center [757, 732] width 638 height 58
click at [970, 739] on button "Save & Close" at bounding box center [994, 728] width 121 height 37
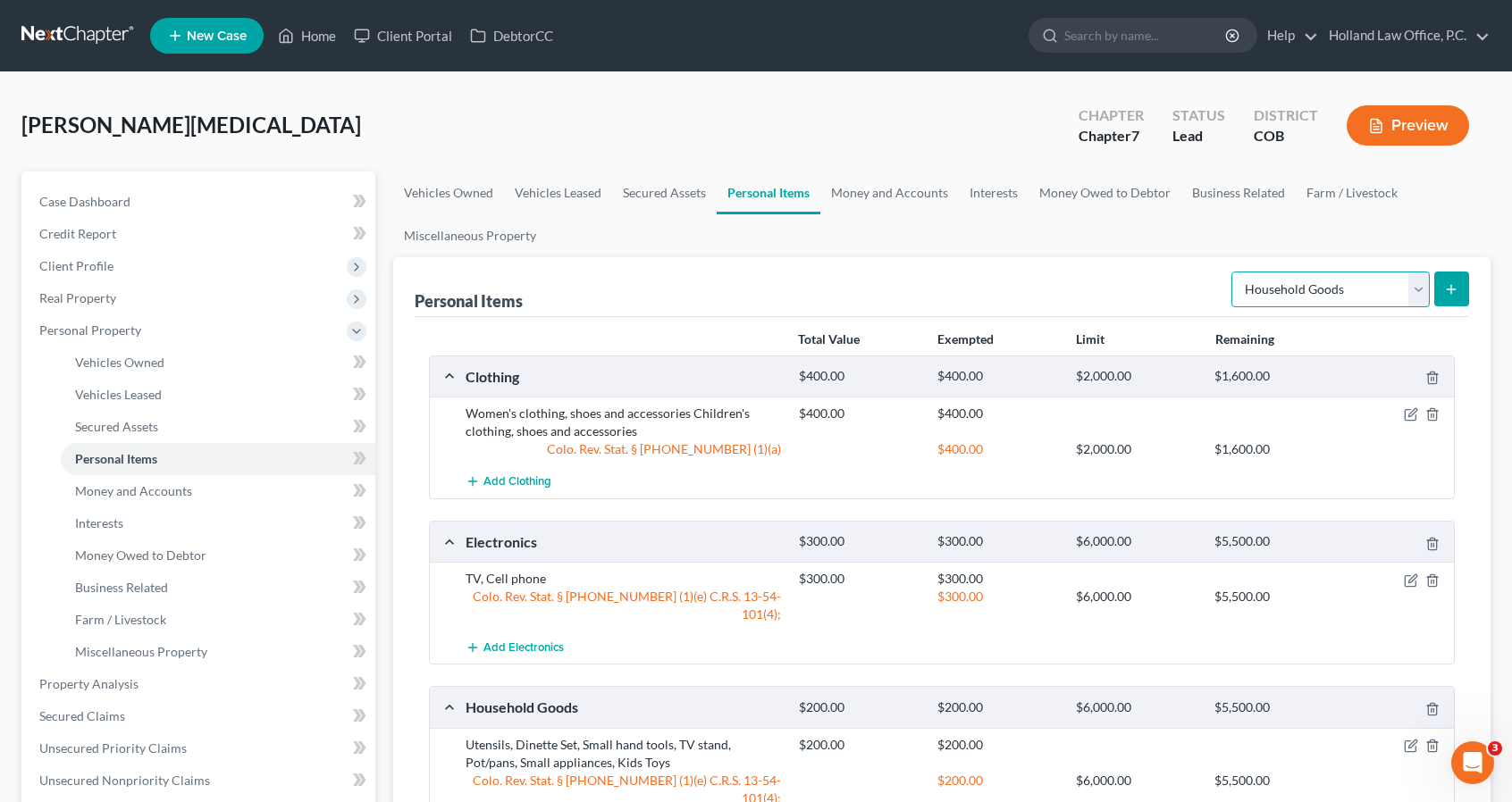
click at [1399, 296] on select "Select Item Type Clothing Collectibles Of Value Electronics Firearms Household …" at bounding box center [1329, 289] width 198 height 36
click at [889, 187] on link "Money and Accounts" at bounding box center [890, 193] width 138 height 43
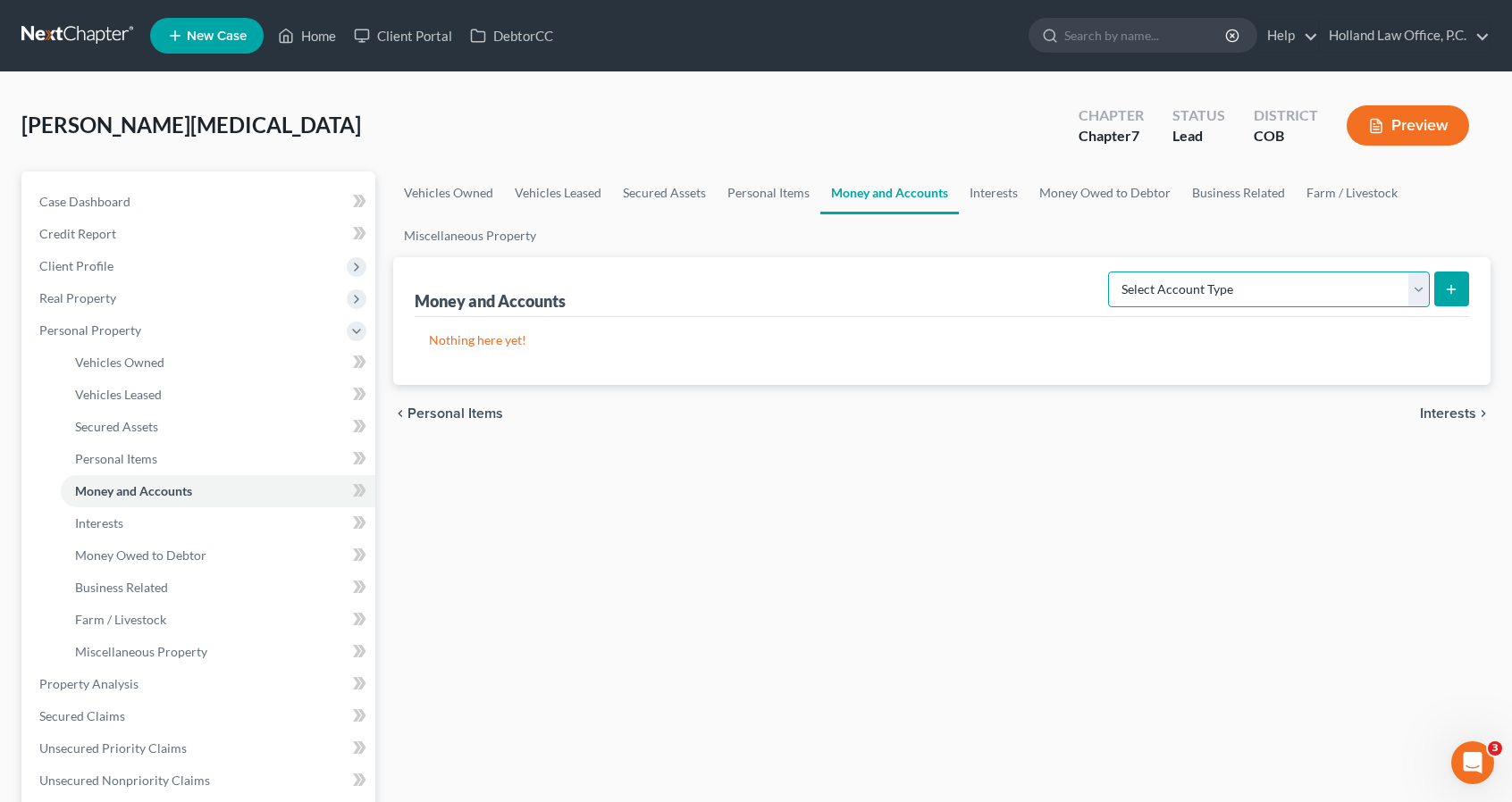
click at [1160, 296] on select "Select Account Type Brokerage Cash on Hand Certificates of Deposit Checking Acc…" at bounding box center [1269, 289] width 322 height 36
click at [1113, 272] on select "Select Account Type Brokerage Cash on Hand Certificates of Deposit Checking Acc…" at bounding box center [1269, 289] width 322 height 36
click at [1447, 282] on icon "submit" at bounding box center [1451, 289] width 15 height 15
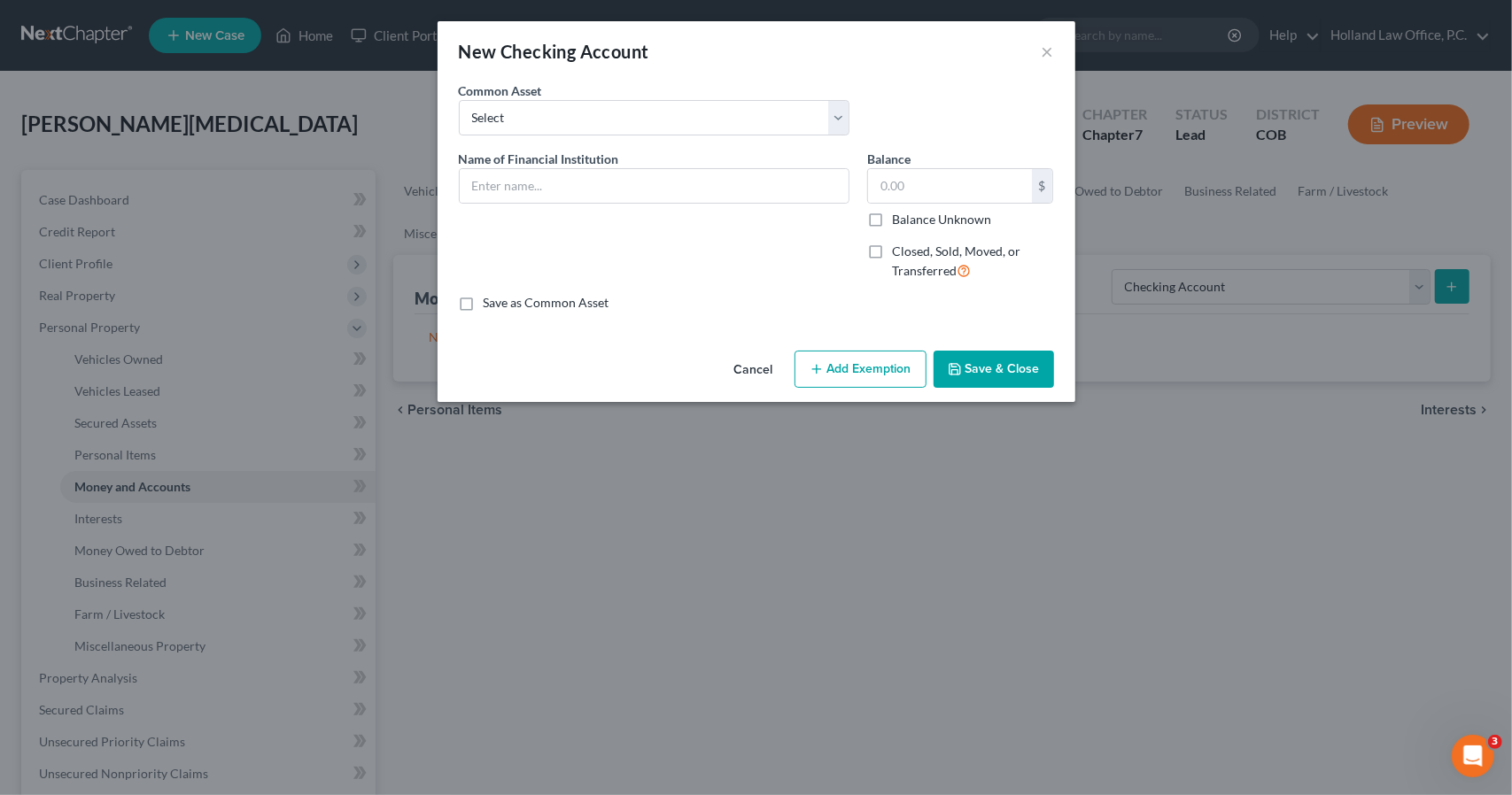
click at [582, 208] on div "Name of Financial Institution *" at bounding box center [654, 222] width 409 height 145
click at [576, 182] on input "text" at bounding box center [654, 186] width 389 height 34
click at [850, 361] on button "Add Exemption" at bounding box center [860, 369] width 132 height 37
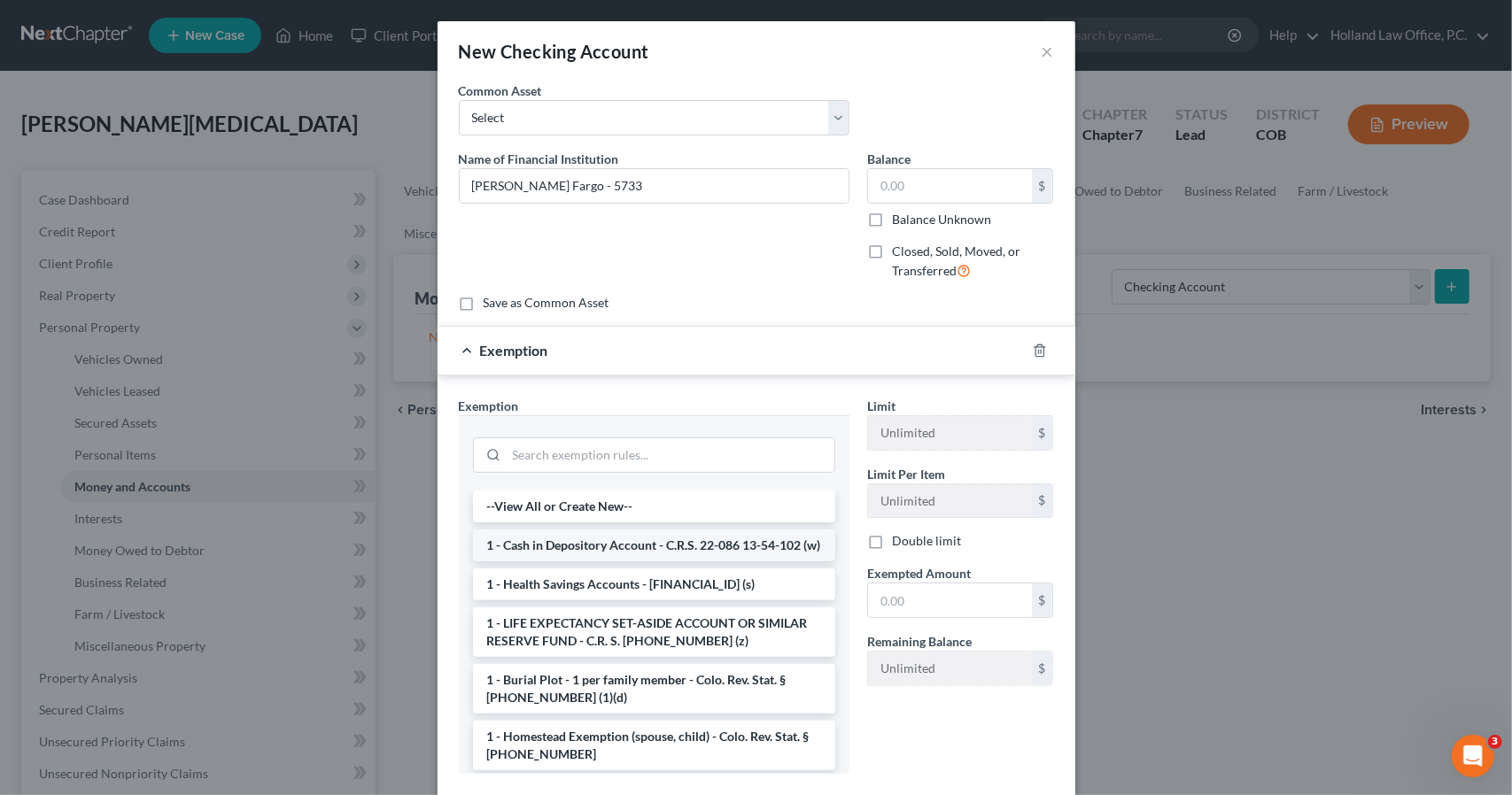
click at [617, 553] on li "1 - Cash in Depository Account - C.R.S. 22-086 13-54-102 (w)" at bounding box center [654, 546] width 362 height 32
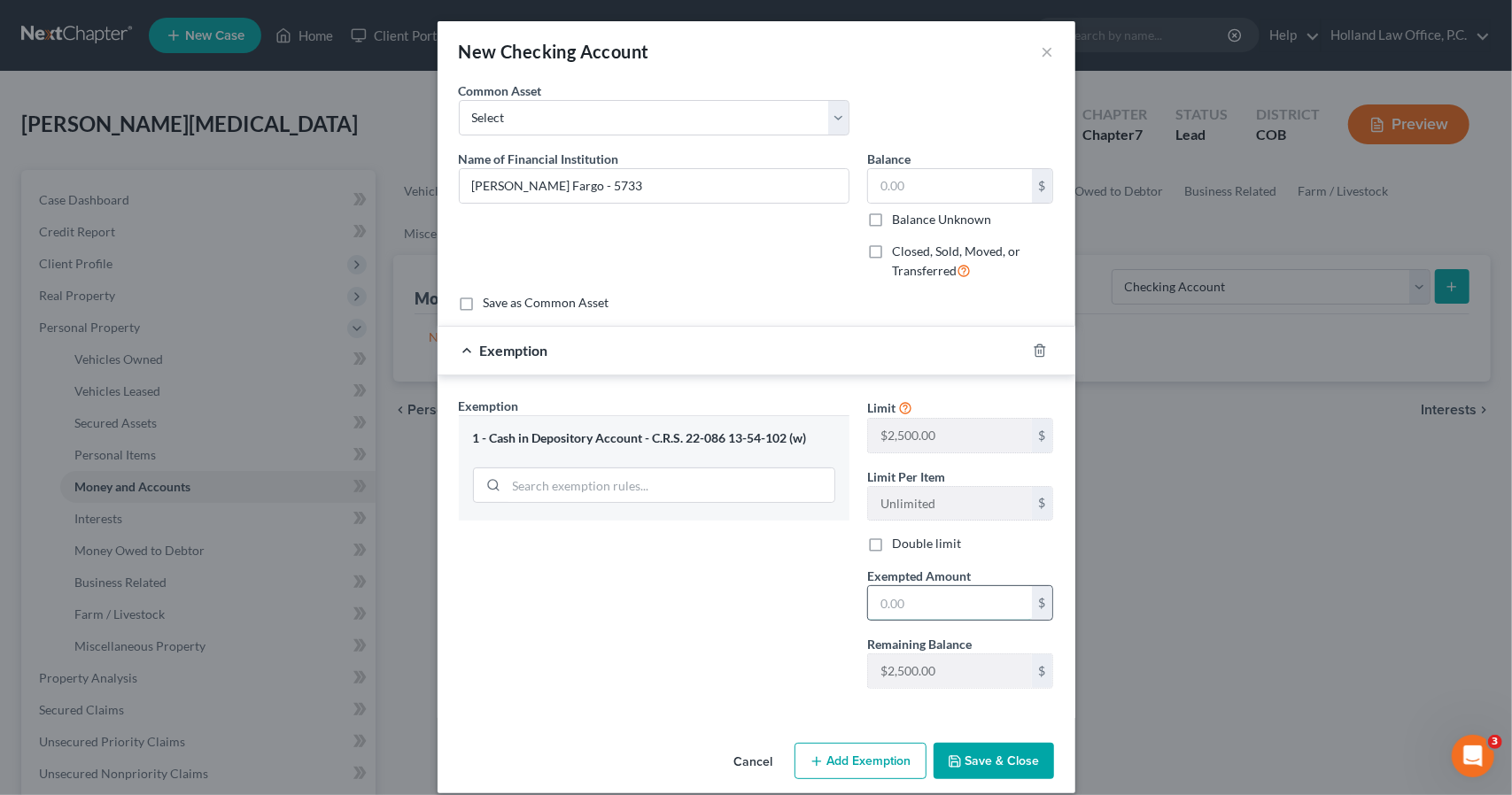
click at [887, 604] on input "text" at bounding box center [950, 603] width 164 height 34
click at [969, 760] on button "Save & Close" at bounding box center [994, 761] width 121 height 37
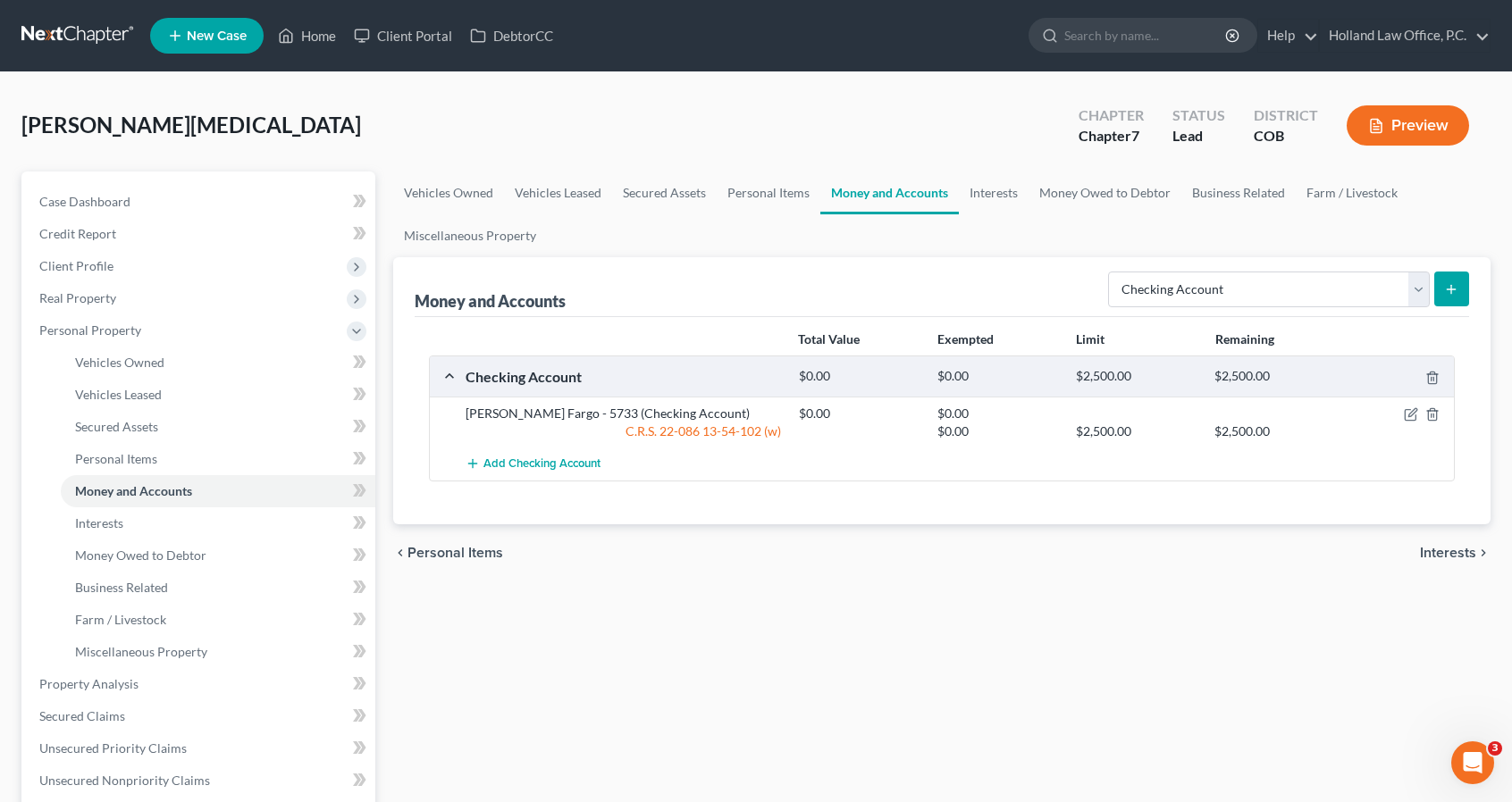
click at [1462, 296] on button "submit" at bounding box center [1451, 289] width 35 height 35
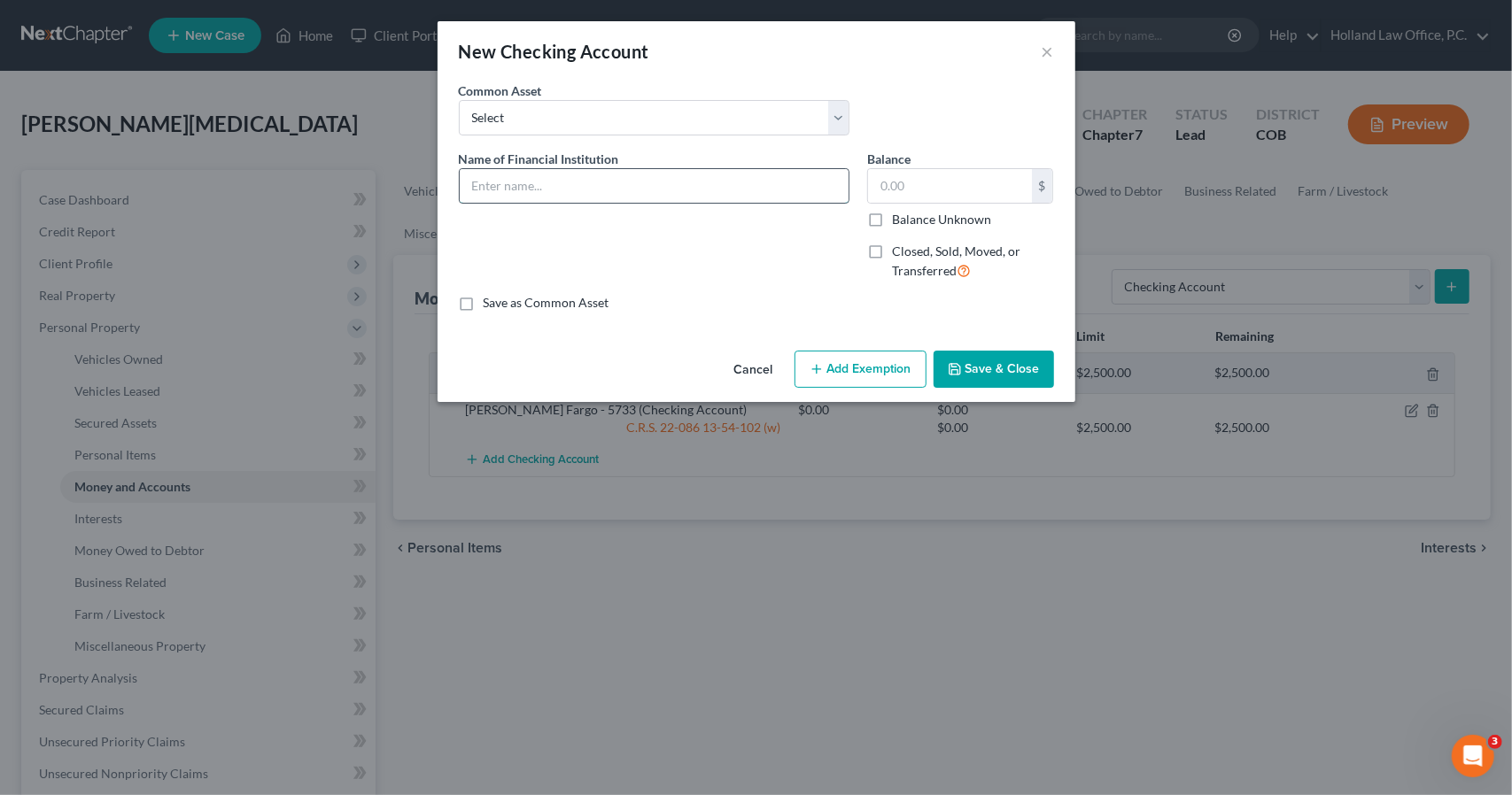
click at [693, 184] on input "text" at bounding box center [654, 186] width 389 height 34
click at [853, 378] on button "Add Exemption" at bounding box center [860, 369] width 132 height 37
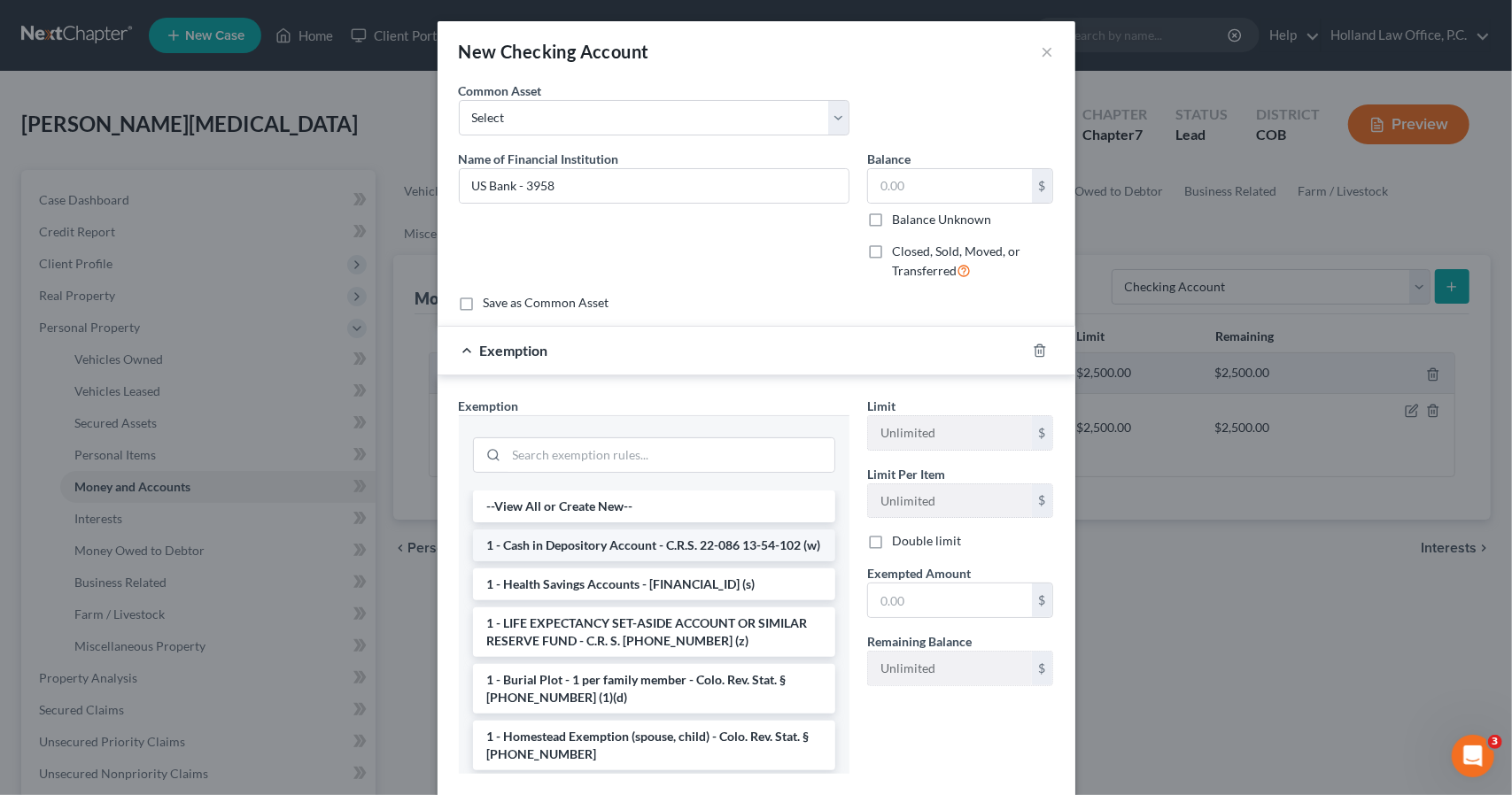
click at [704, 545] on li "1 - Cash in Depository Account - C.R.S. 22-086 13-54-102 (w)" at bounding box center [654, 546] width 362 height 32
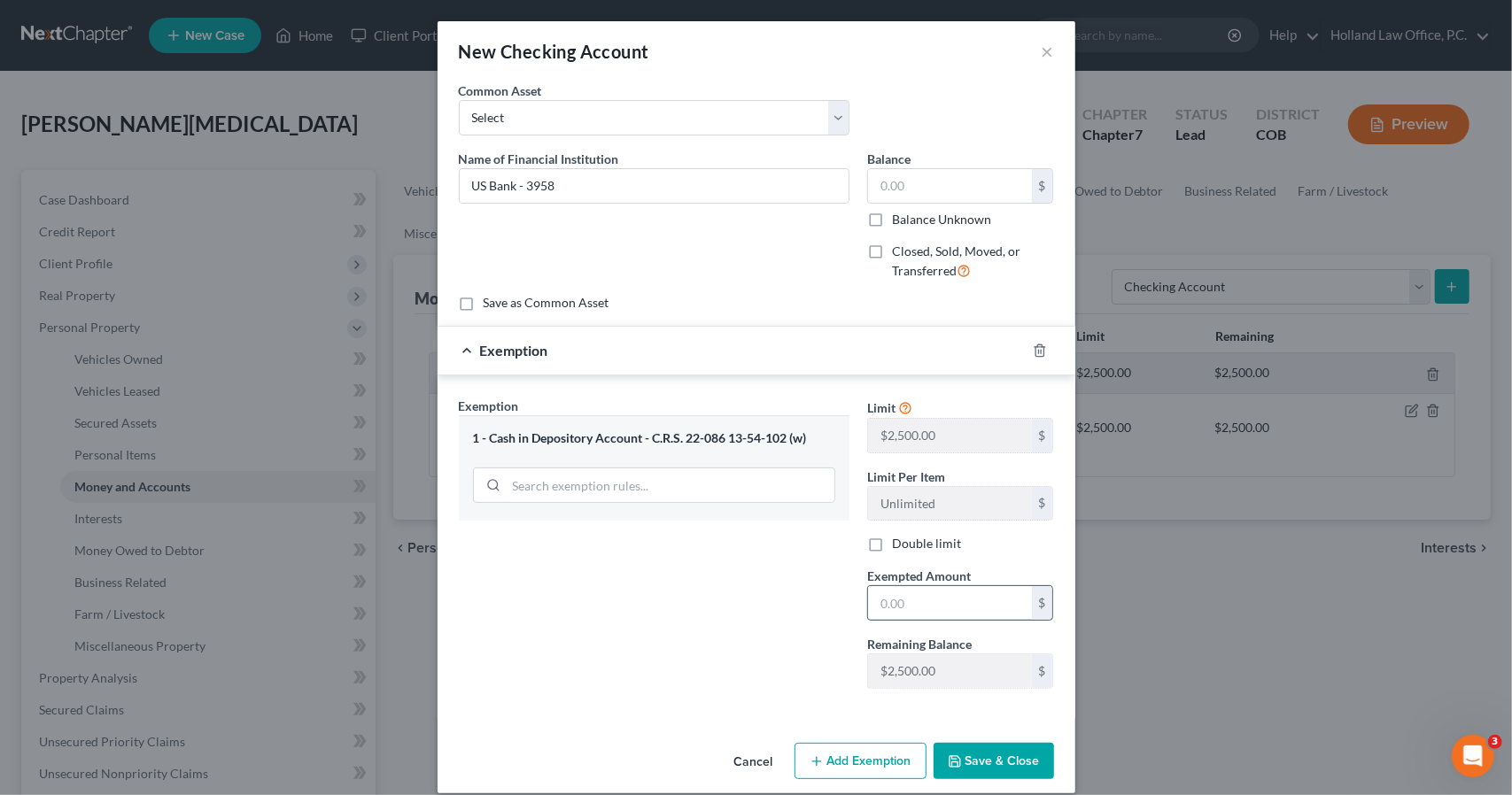
click at [925, 612] on input "text" at bounding box center [950, 603] width 164 height 34
click at [993, 756] on button "Save & Close" at bounding box center [994, 761] width 121 height 37
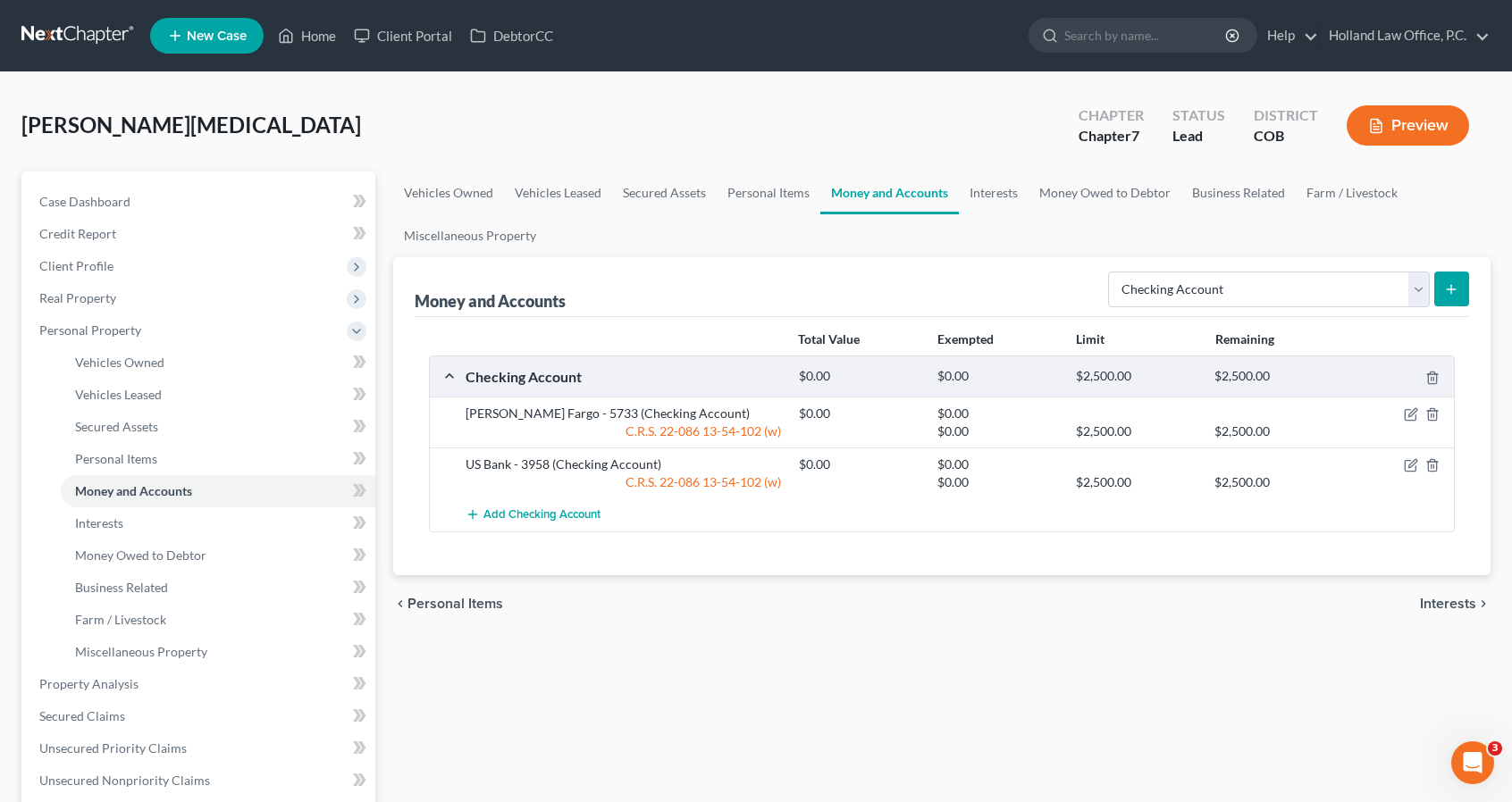
click at [1443, 296] on button "submit" at bounding box center [1451, 289] width 35 height 35
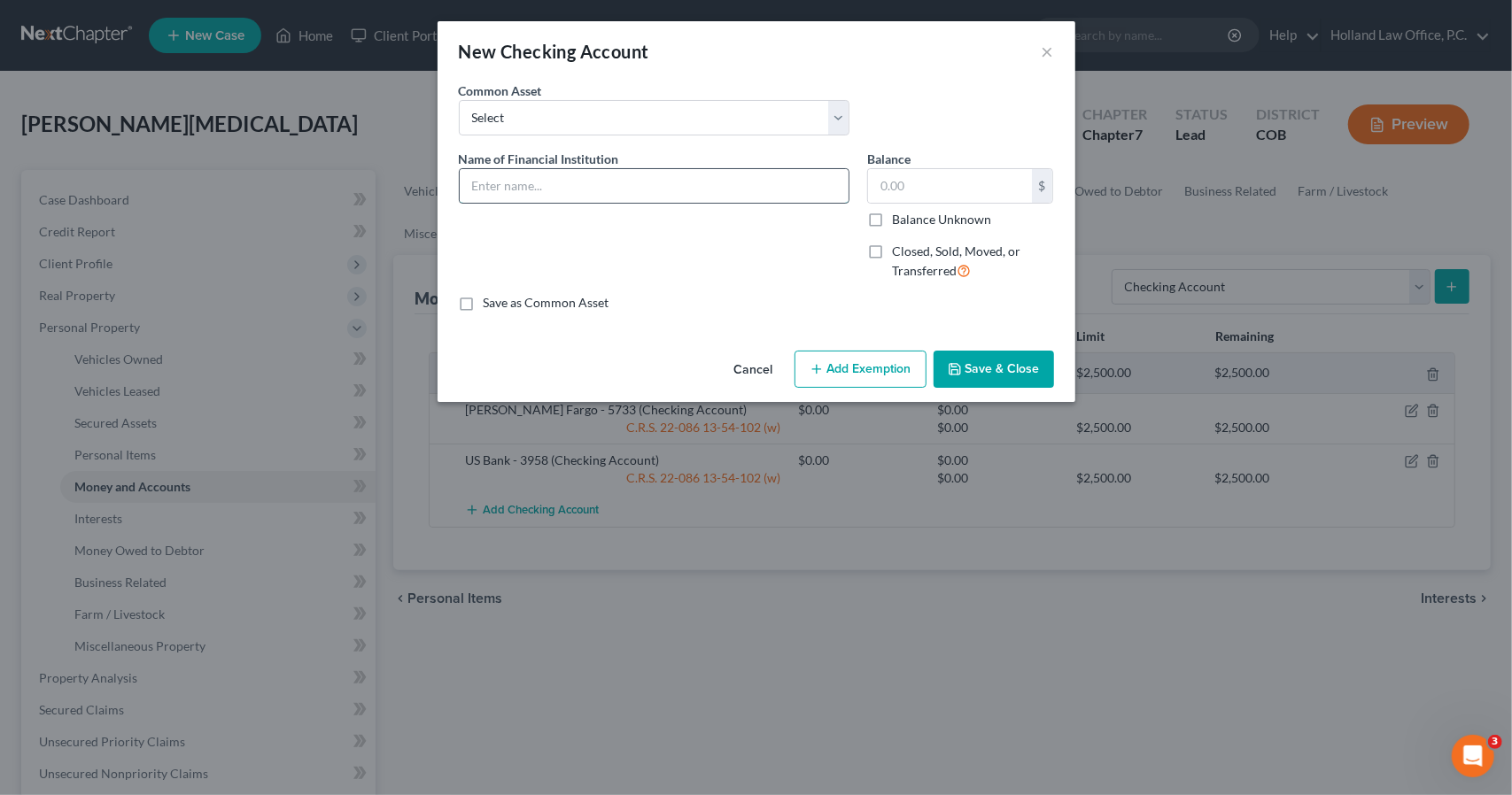
click at [692, 184] on input "text" at bounding box center [654, 186] width 389 height 34
click at [867, 357] on button "Add Exemption" at bounding box center [860, 369] width 132 height 37
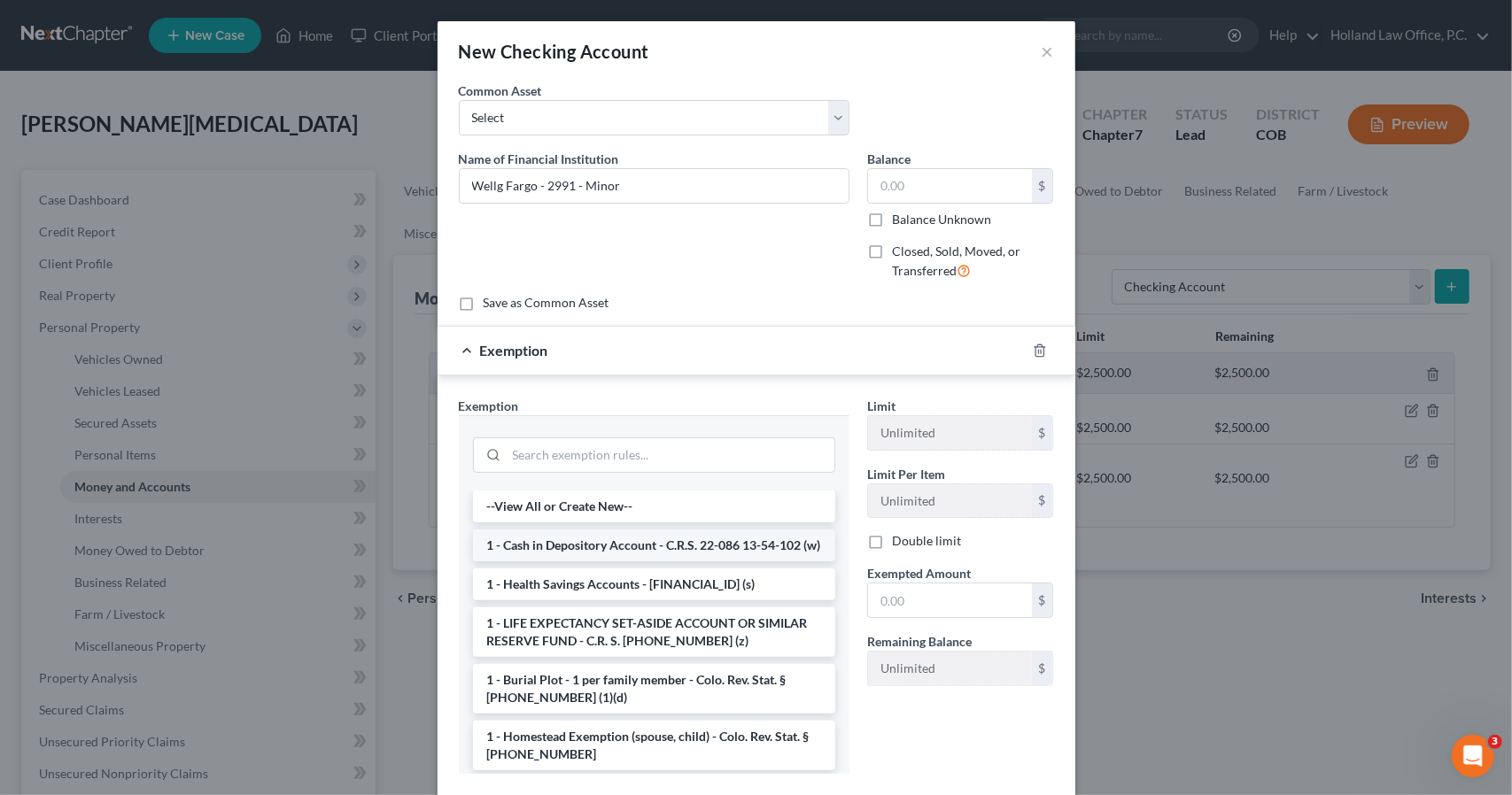
click at [687, 556] on li "1 - Cash in Depository Account - C.R.S. 22-086 13-54-102 (w)" at bounding box center [654, 546] width 362 height 32
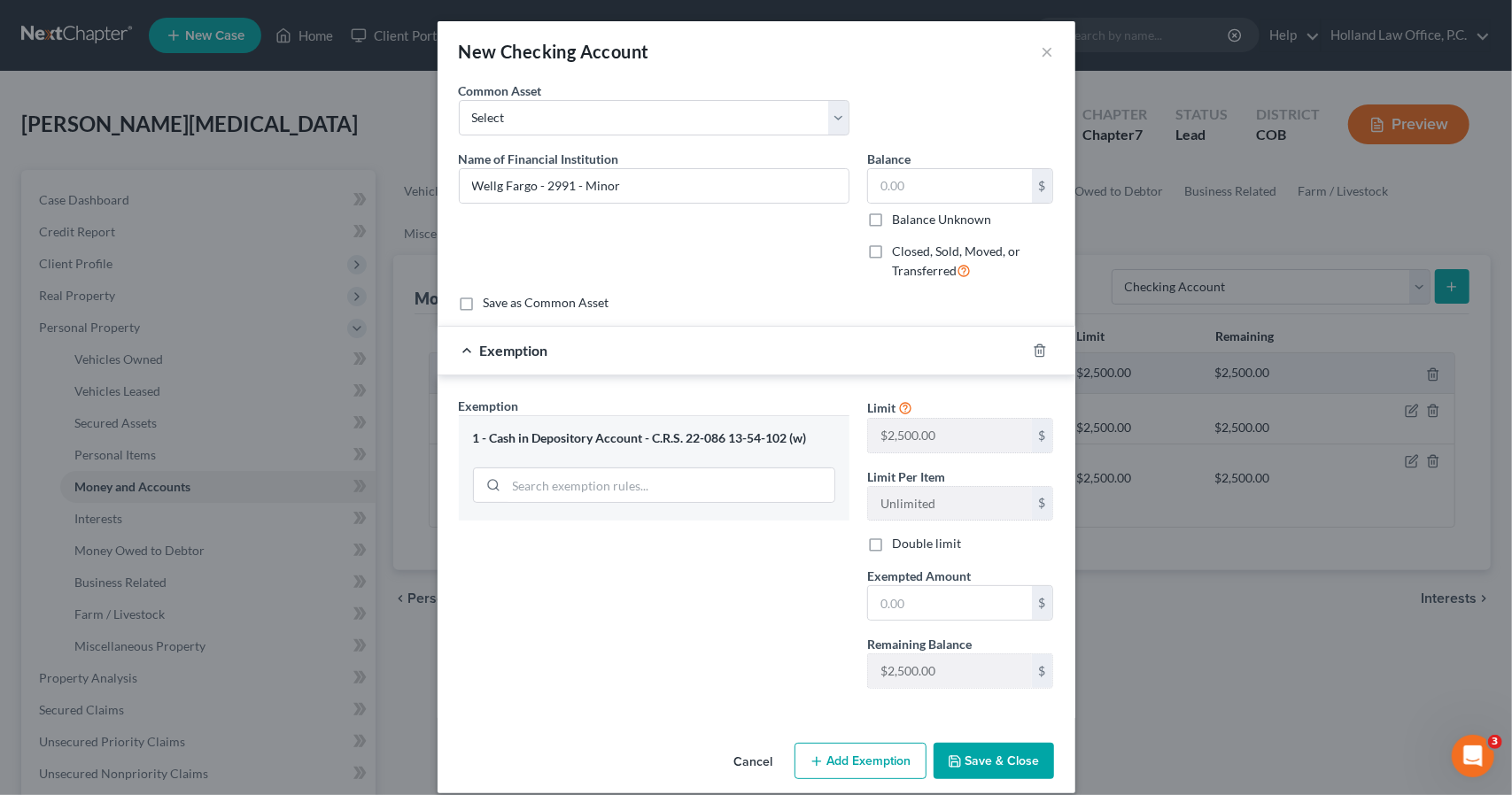
click at [868, 576] on span "Exempted Amount" at bounding box center [919, 576] width 103 height 15
click at [868, 587] on input "text" at bounding box center [950, 603] width 164 height 34
click at [495, 187] on input "Wellg Fargo - 2991 - Minor" at bounding box center [654, 186] width 389 height 34
click at [956, 755] on icon "button" at bounding box center [955, 762] width 15 height 15
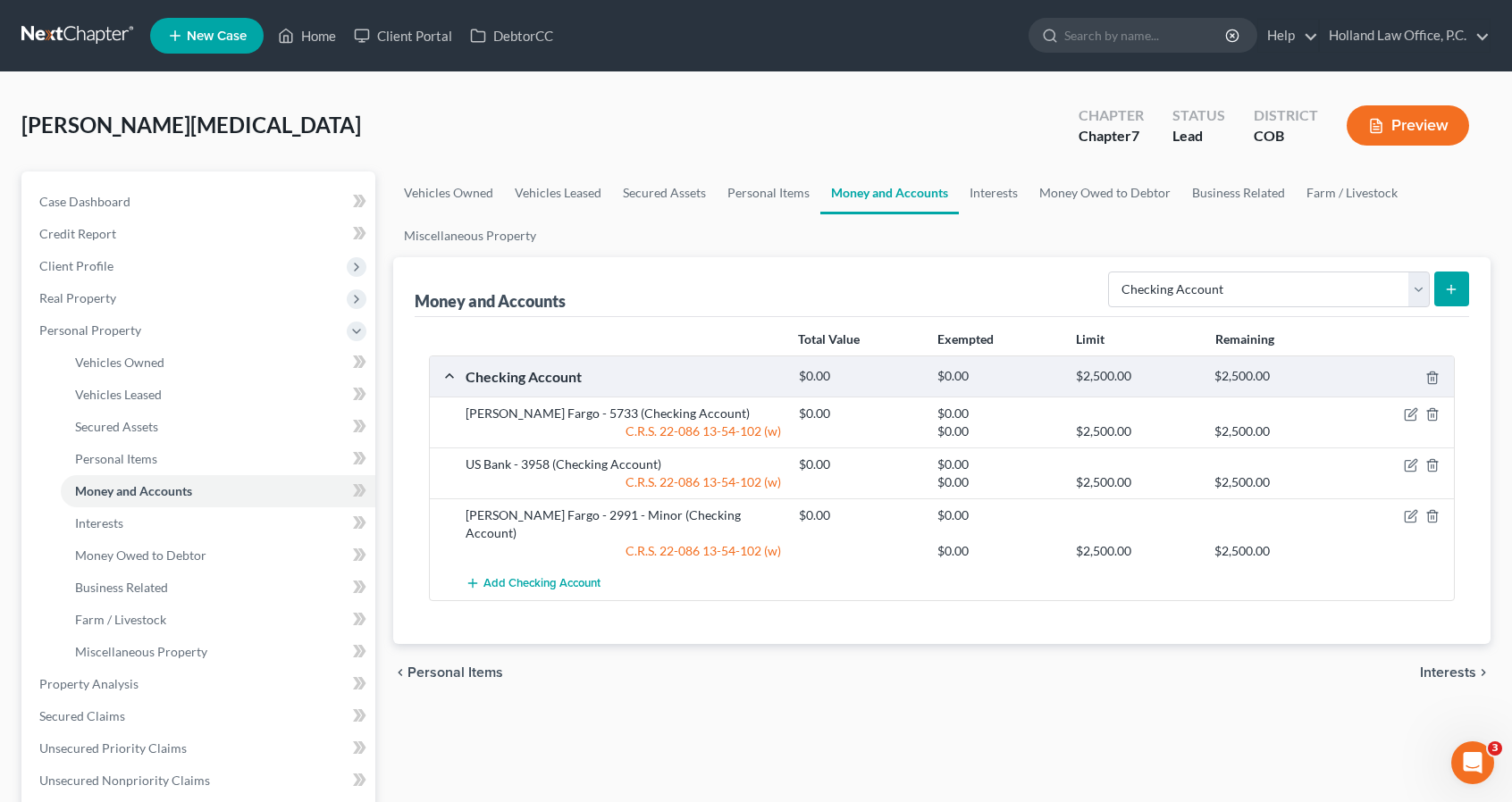
click at [1459, 287] on button "submit" at bounding box center [1451, 289] width 35 height 35
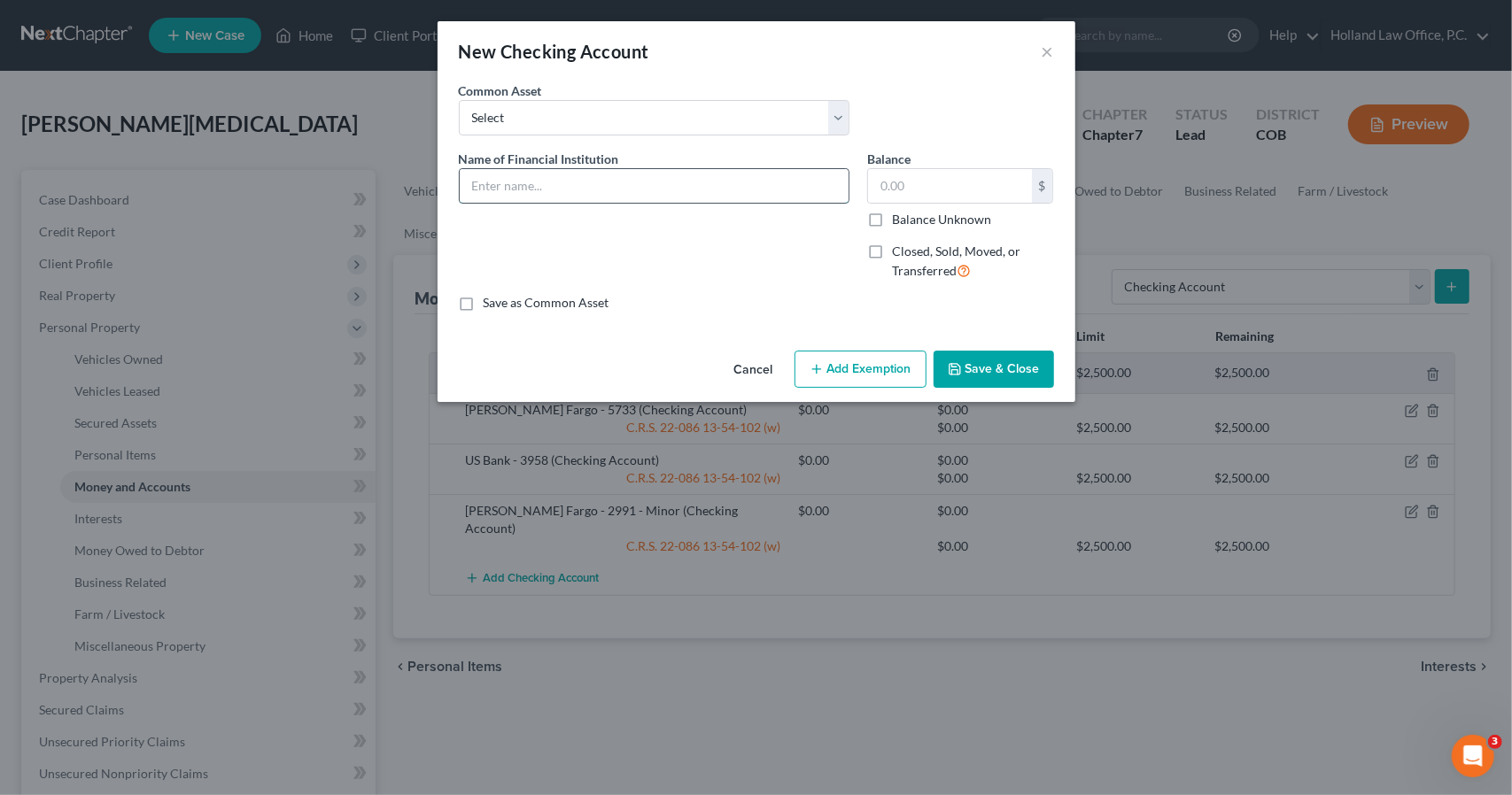
click at [676, 196] on input "text" at bounding box center [654, 186] width 389 height 34
click at [814, 362] on icon "button" at bounding box center [817, 369] width 15 height 15
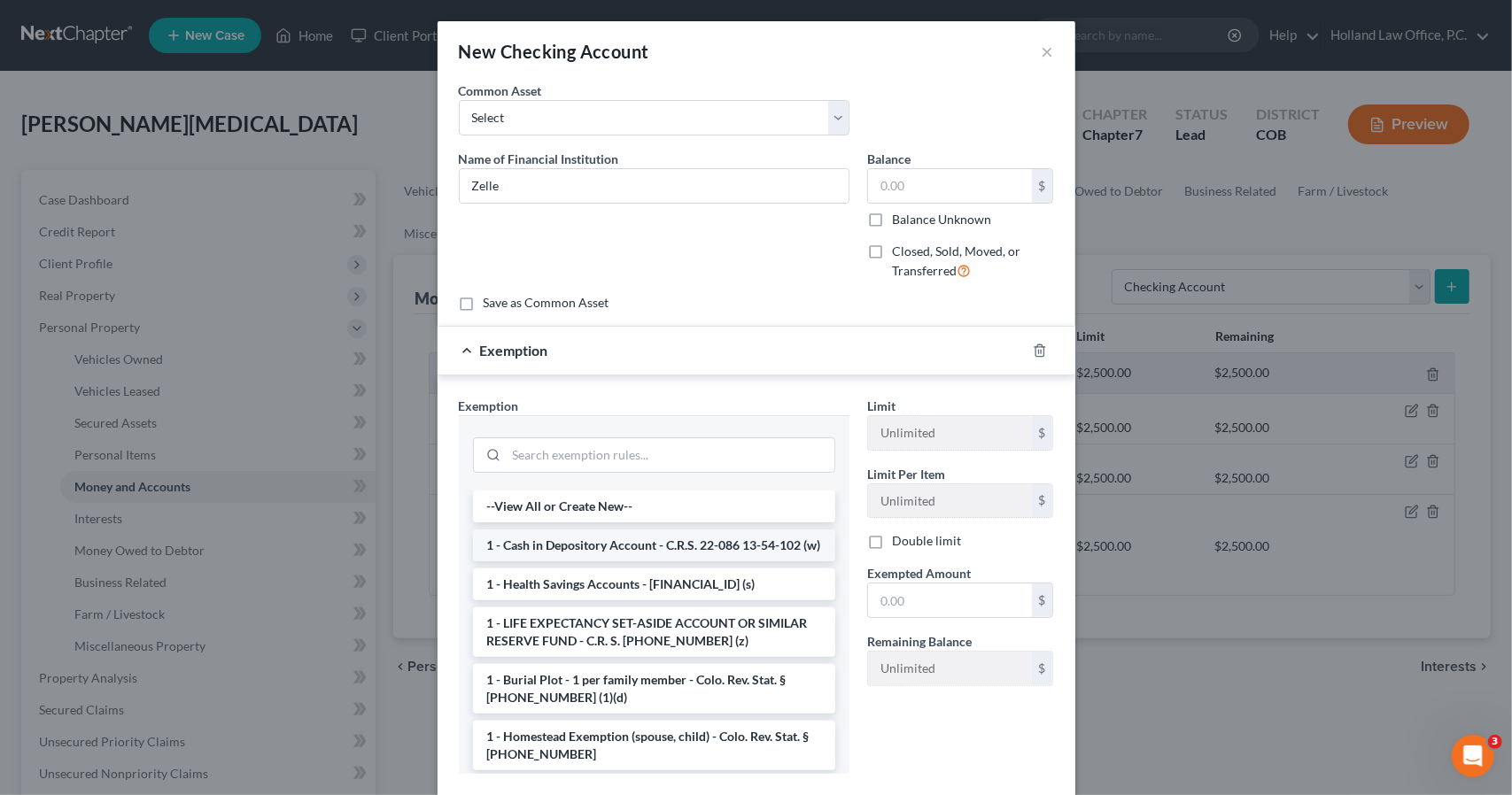
click at [616, 560] on li "1 - Cash in Depository Account - C.R.S. 22-086 13-54-102 (w)" at bounding box center [654, 546] width 362 height 32
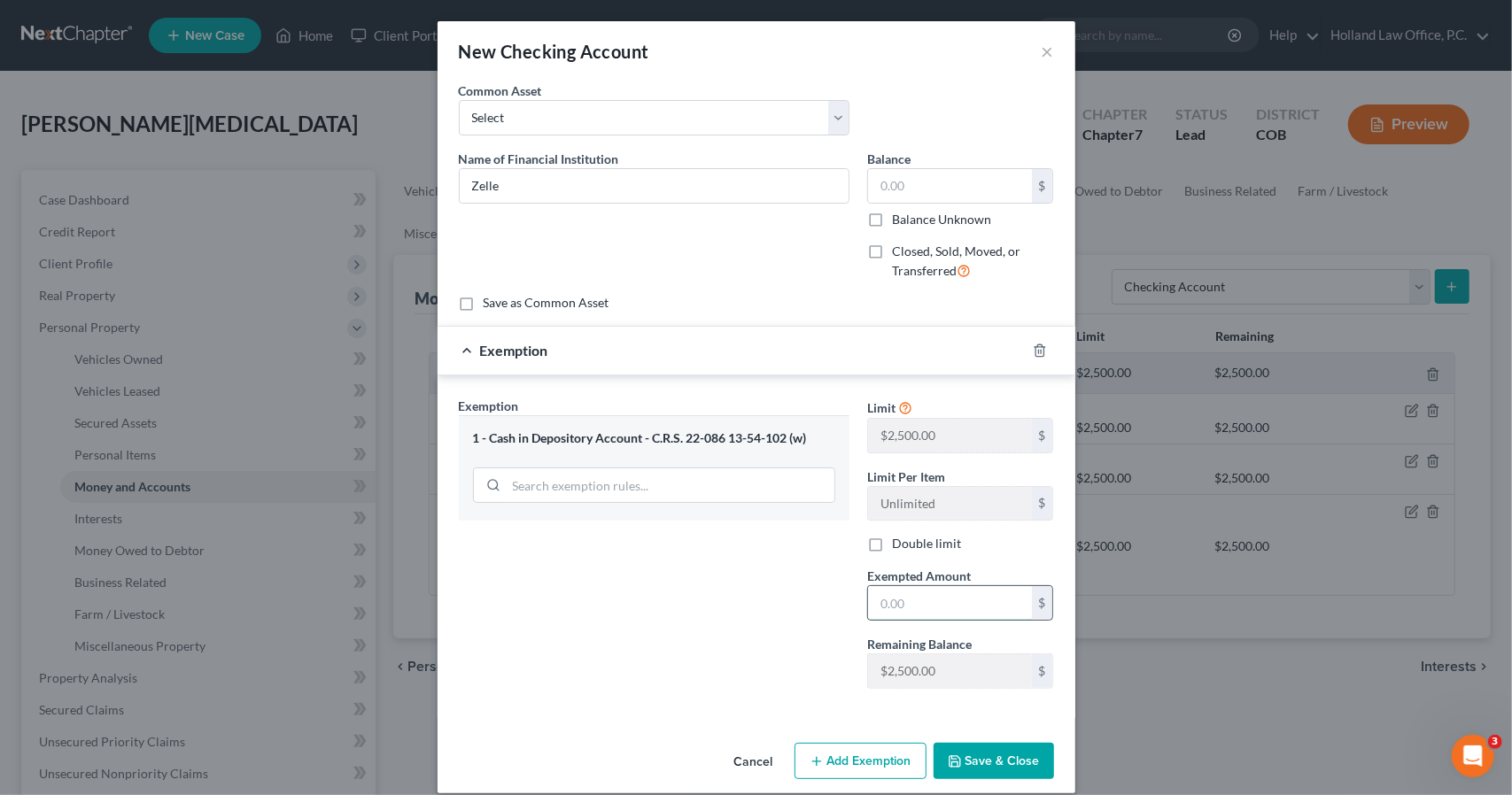
click at [897, 593] on input "text" at bounding box center [950, 603] width 164 height 34
click at [1021, 756] on button "Save & Close" at bounding box center [994, 761] width 121 height 37
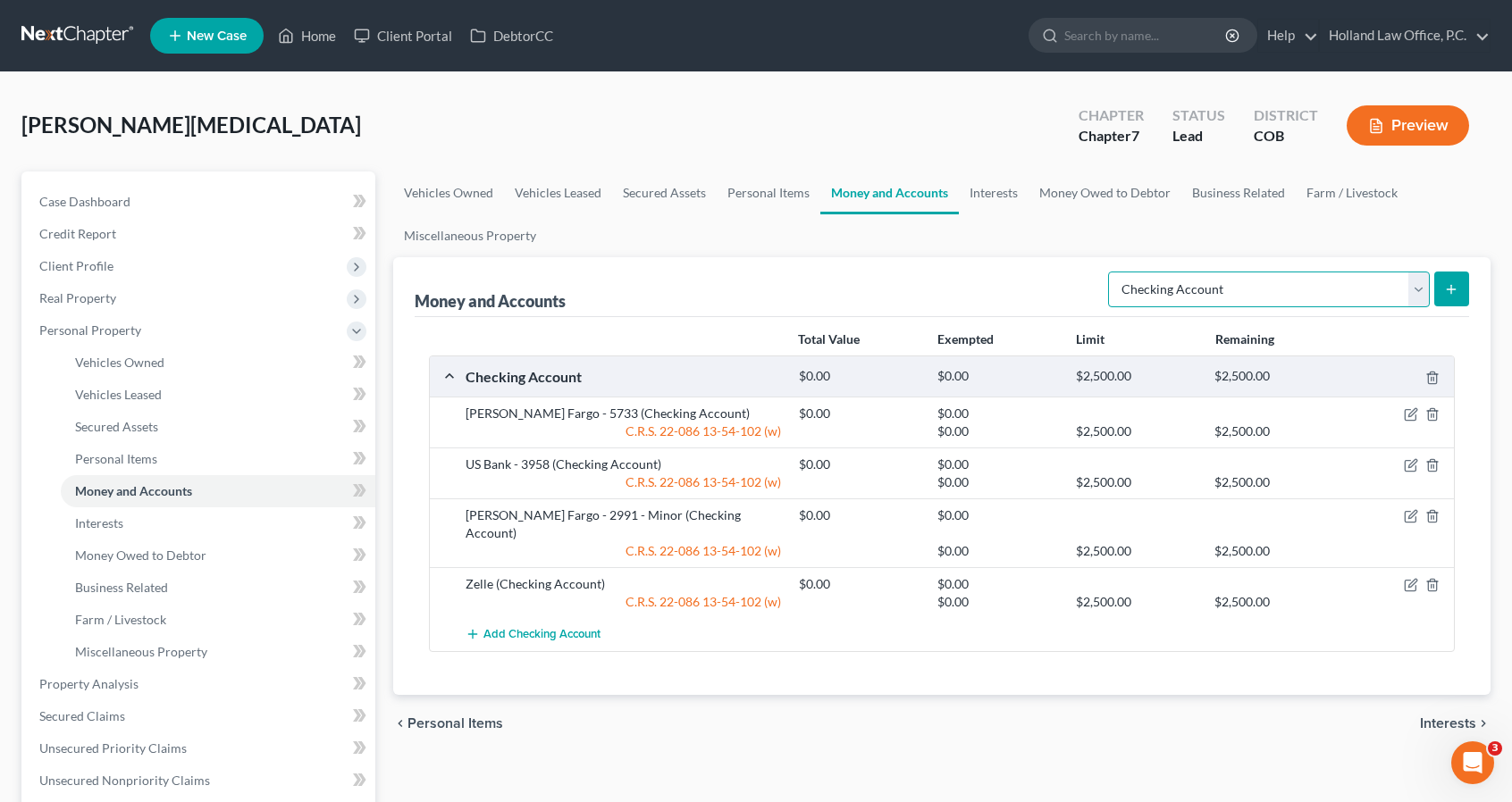
click at [1415, 300] on select "Select Account Type Brokerage Cash on Hand Certificates of Deposit Checking Acc…" at bounding box center [1269, 289] width 322 height 36
click at [1113, 272] on select "Select Account Type Brokerage Cash on Hand Certificates of Deposit Checking Acc…" at bounding box center [1269, 289] width 322 height 36
click at [1459, 292] on button "submit" at bounding box center [1451, 289] width 35 height 35
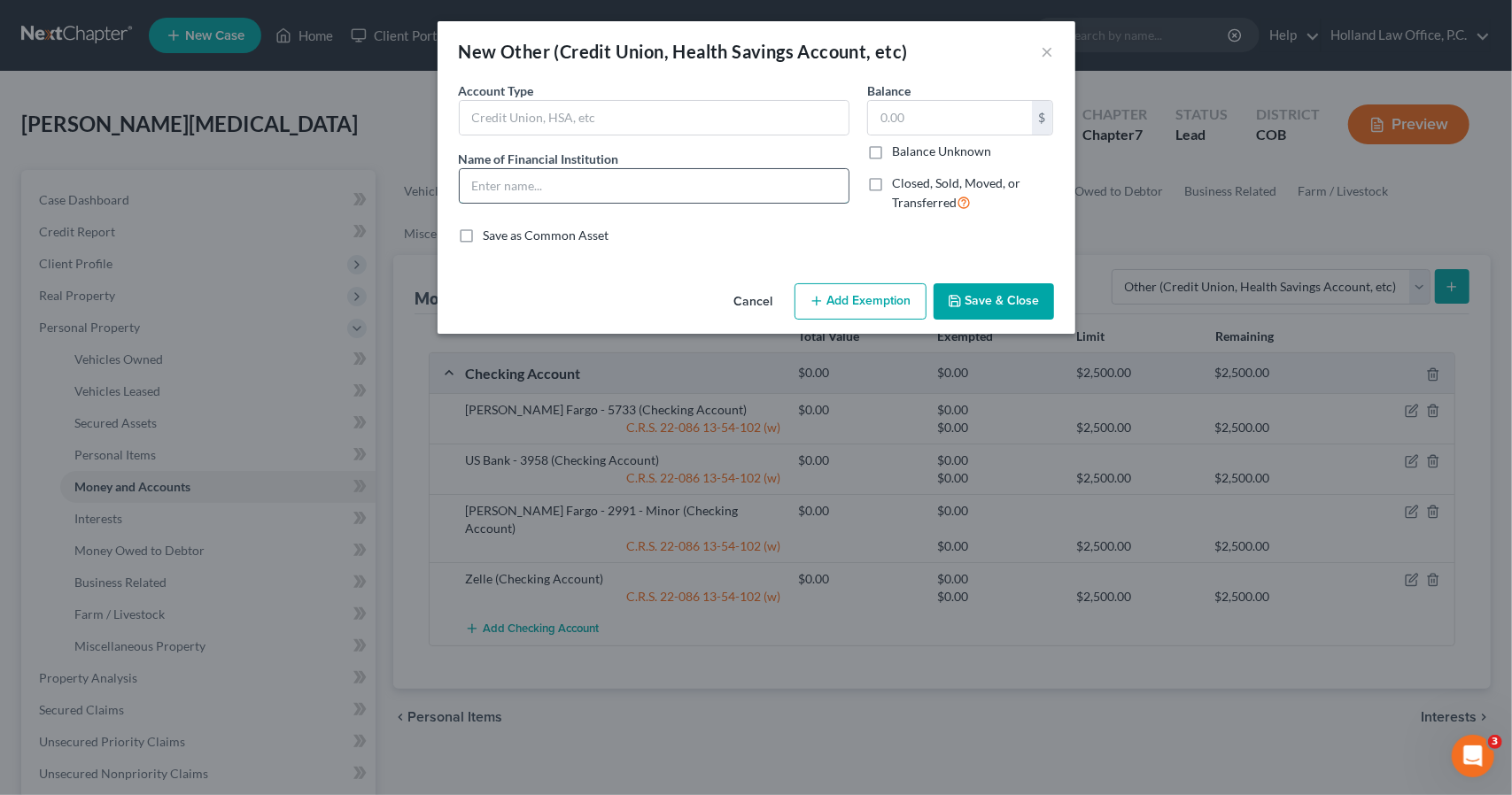
click at [730, 194] on div "Account Type Name of Financial Institution *" at bounding box center [654, 154] width 409 height 145
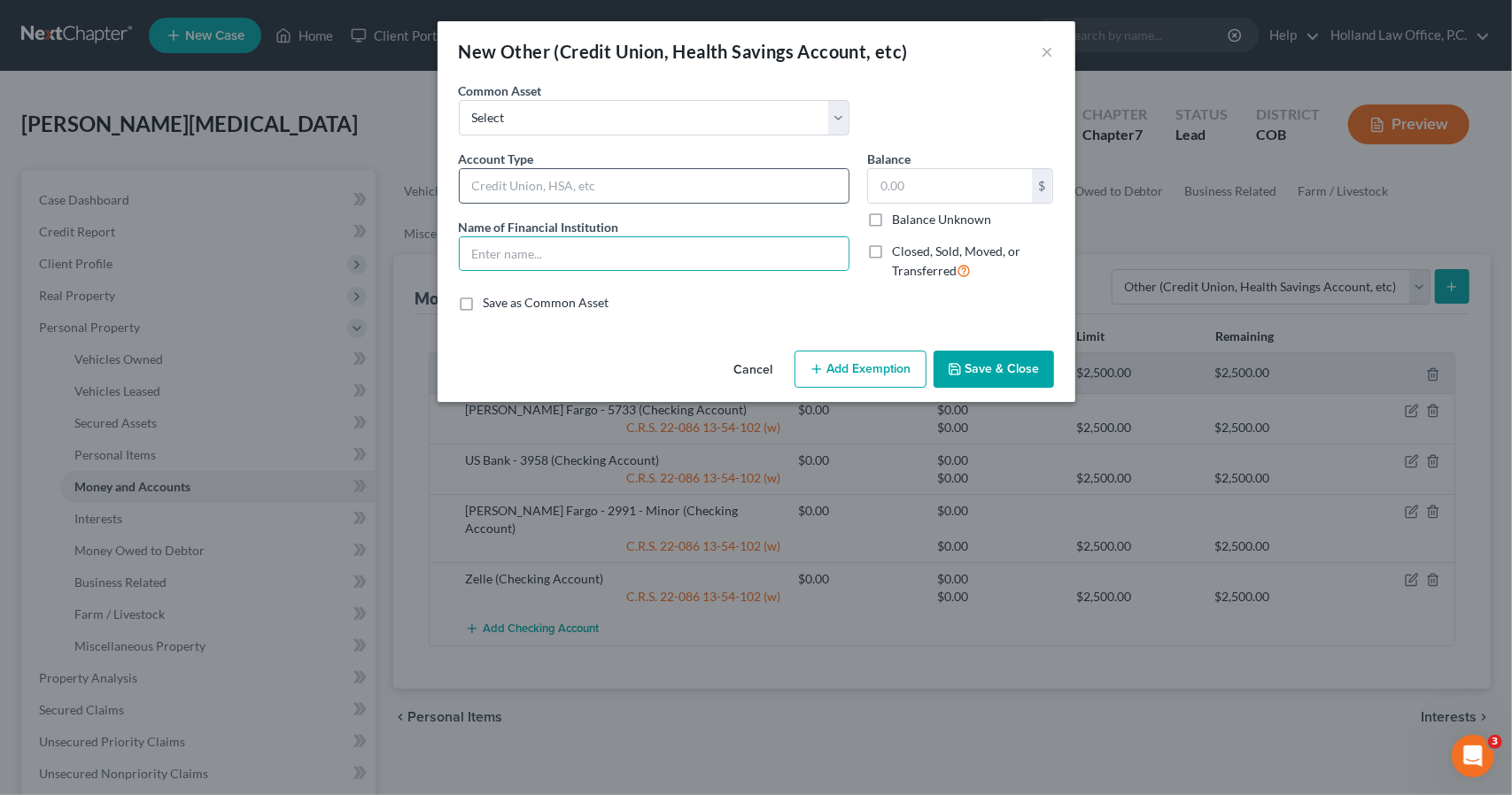
click at [711, 196] on input "text" at bounding box center [654, 186] width 389 height 34
click at [696, 240] on input "text" at bounding box center [654, 254] width 389 height 34
click at [933, 358] on div "Cancel Add Exemption Save & Close" at bounding box center [757, 373] width 638 height 58
click at [964, 357] on button "Save & Close" at bounding box center [994, 369] width 121 height 37
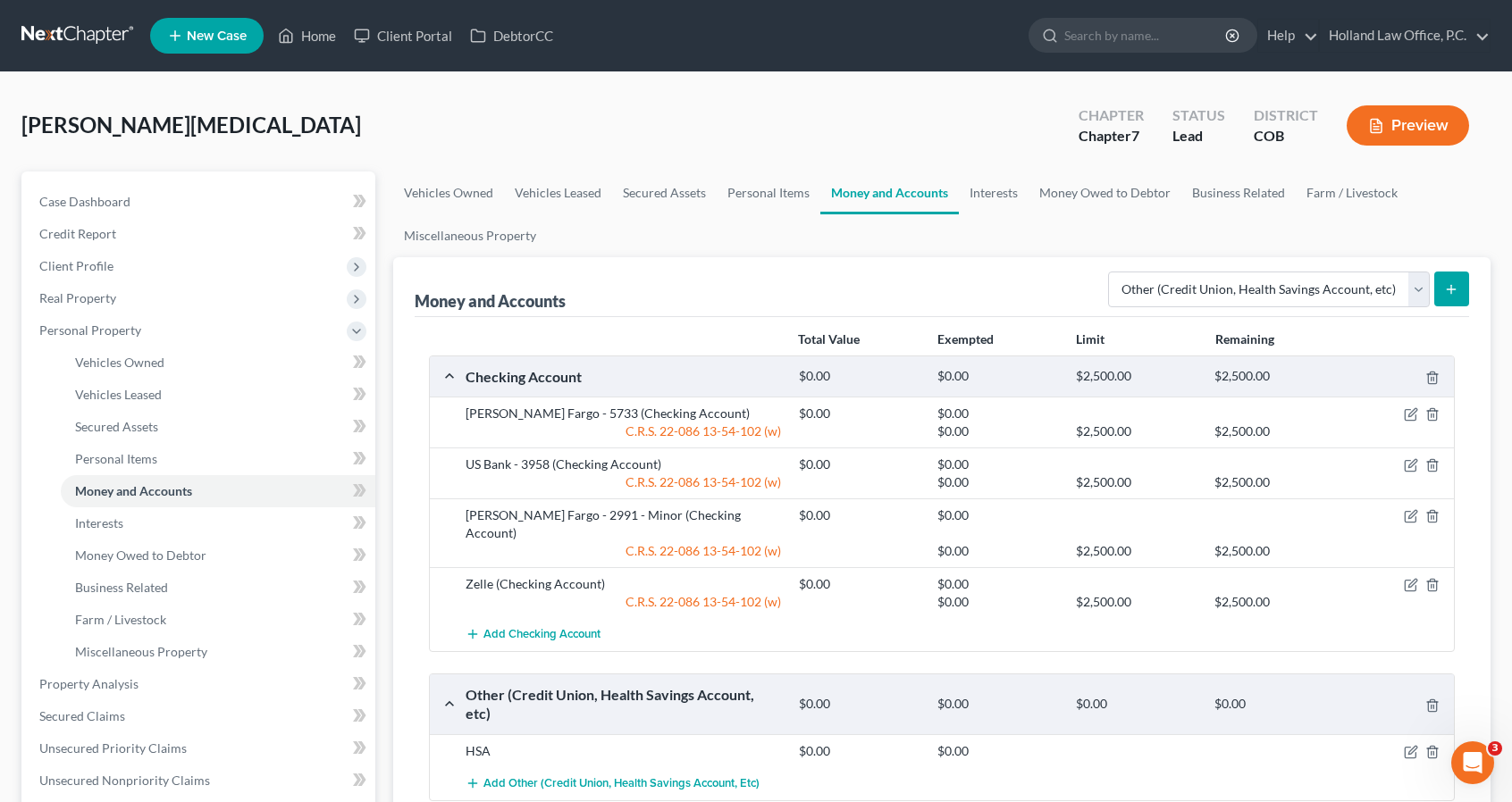
click at [1453, 283] on icon "submit" at bounding box center [1451, 289] width 15 height 15
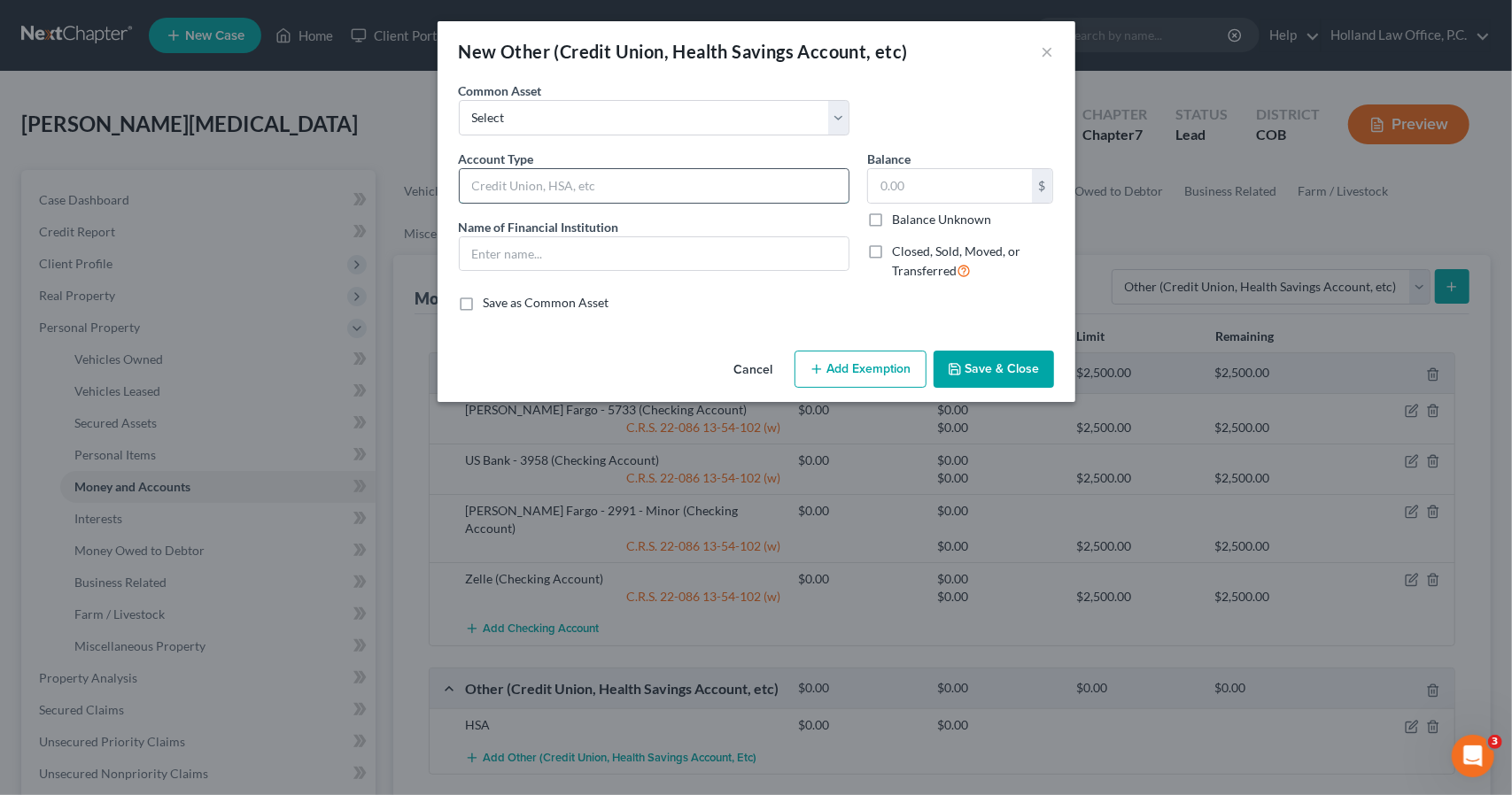
click at [540, 180] on input "text" at bounding box center [654, 186] width 389 height 34
click at [557, 255] on input "text" at bounding box center [654, 254] width 389 height 34
click at [988, 367] on button "Save & Close" at bounding box center [994, 369] width 121 height 37
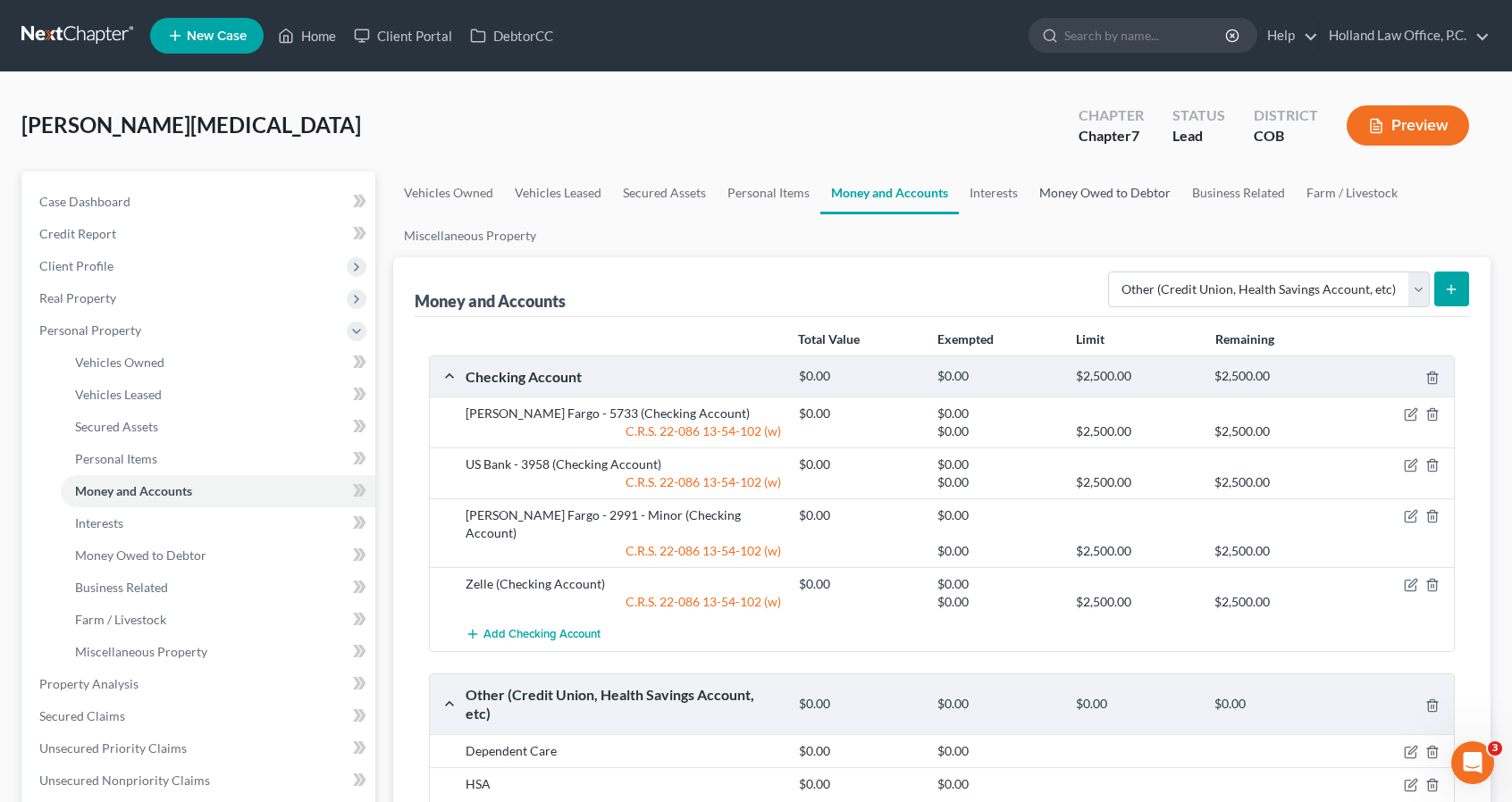
click at [1076, 206] on link "Money Owed to Debtor" at bounding box center [1104, 193] width 153 height 43
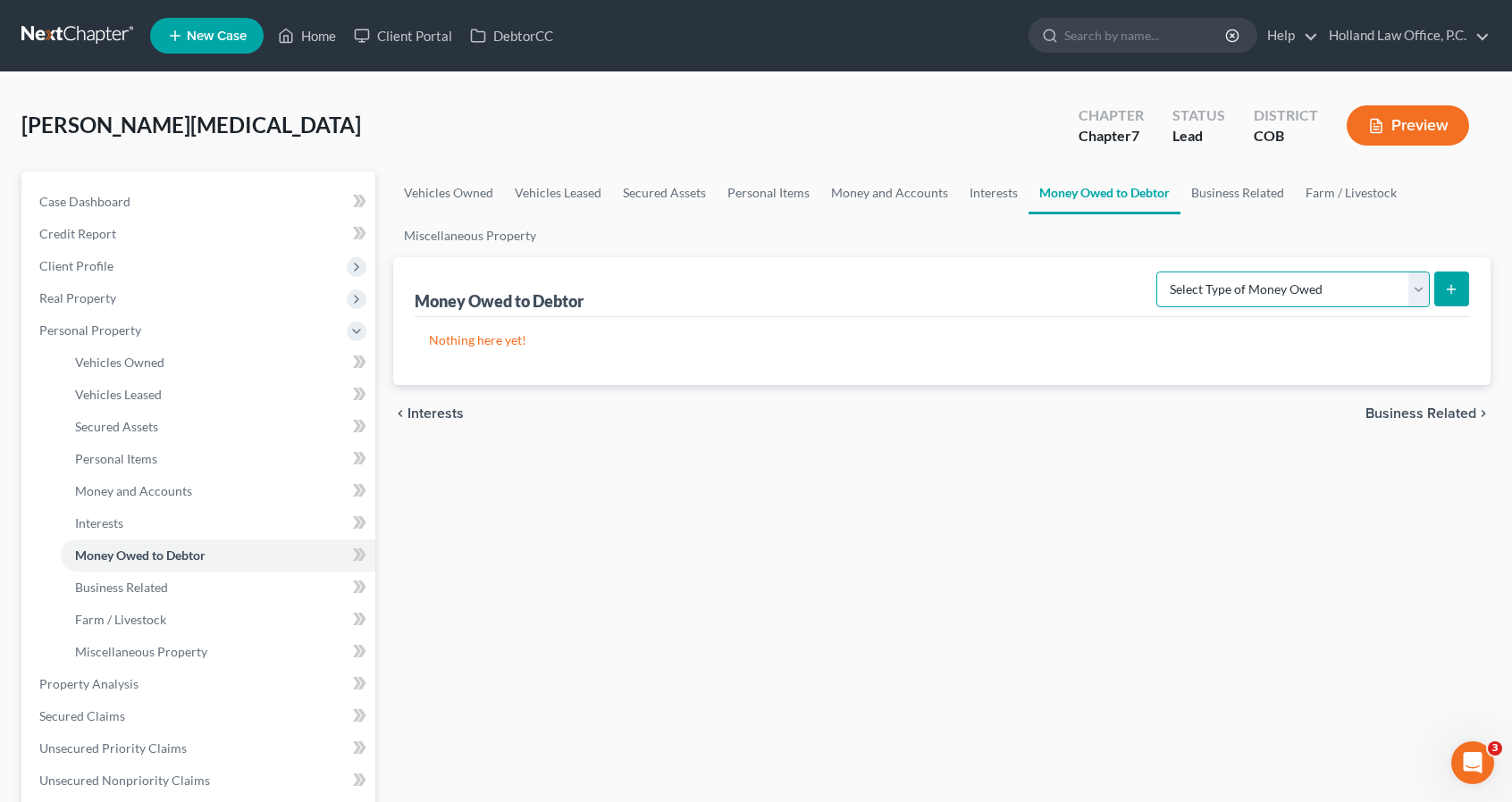
click at [1246, 299] on select "Select Type of Money Owed Accounts Receivable Alimony Child Support Claims Agai…" at bounding box center [1293, 289] width 274 height 36
click at [1160, 272] on select "Select Type of Money Owed Accounts Receivable Alimony Child Support Claims Agai…" at bounding box center [1293, 289] width 274 height 36
click at [1449, 298] on button "submit" at bounding box center [1451, 289] width 35 height 35
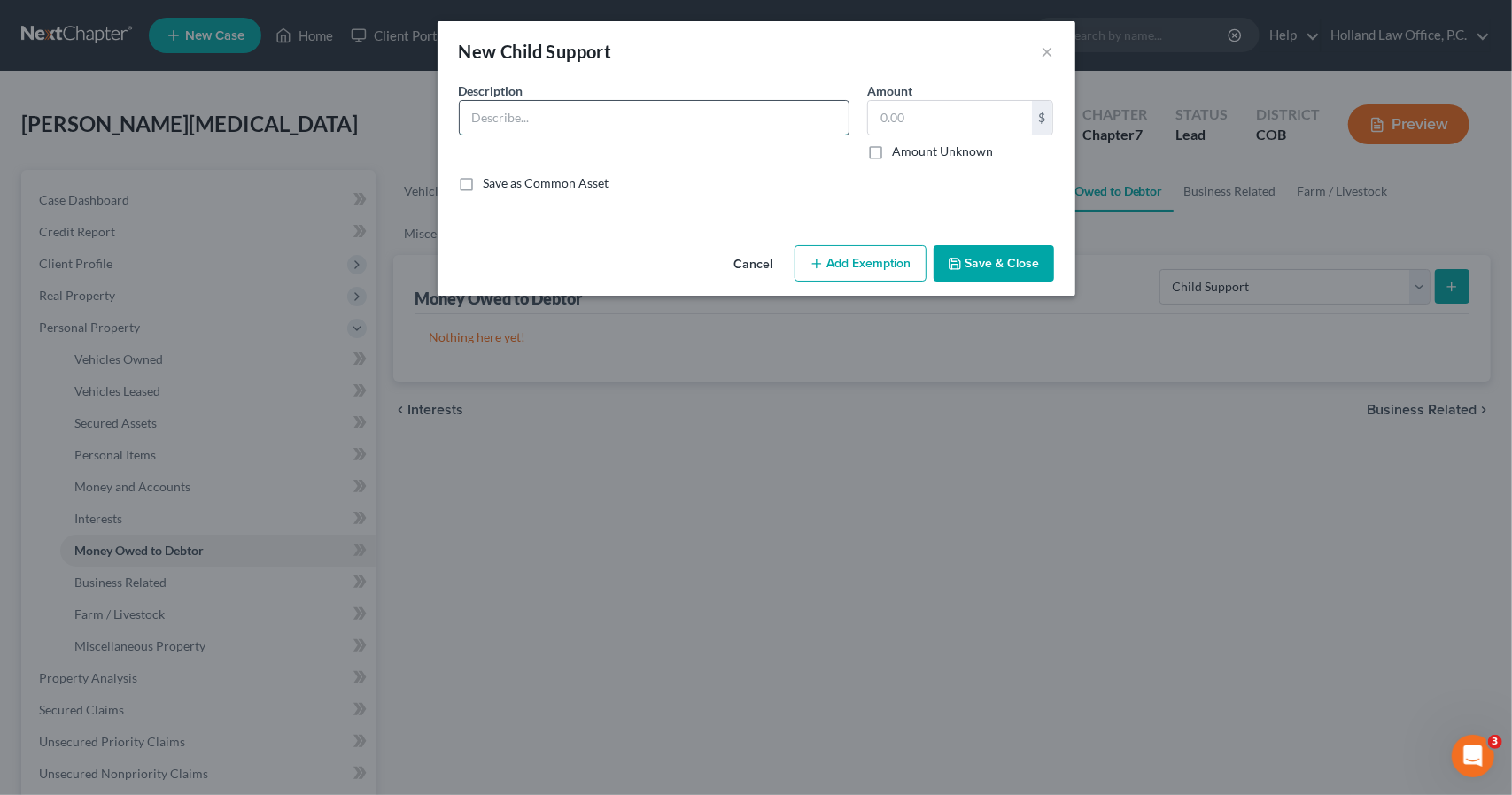
click at [638, 119] on input "text" at bounding box center [654, 117] width 389 height 34
click at [889, 126] on input "text" at bounding box center [950, 117] width 164 height 34
click at [892, 152] on label "Amount Unknown" at bounding box center [942, 151] width 101 height 17
click at [900, 152] on input "Amount Unknown" at bounding box center [905, 148] width 12 height 12
click at [969, 280] on button "Save & Close" at bounding box center [994, 263] width 121 height 37
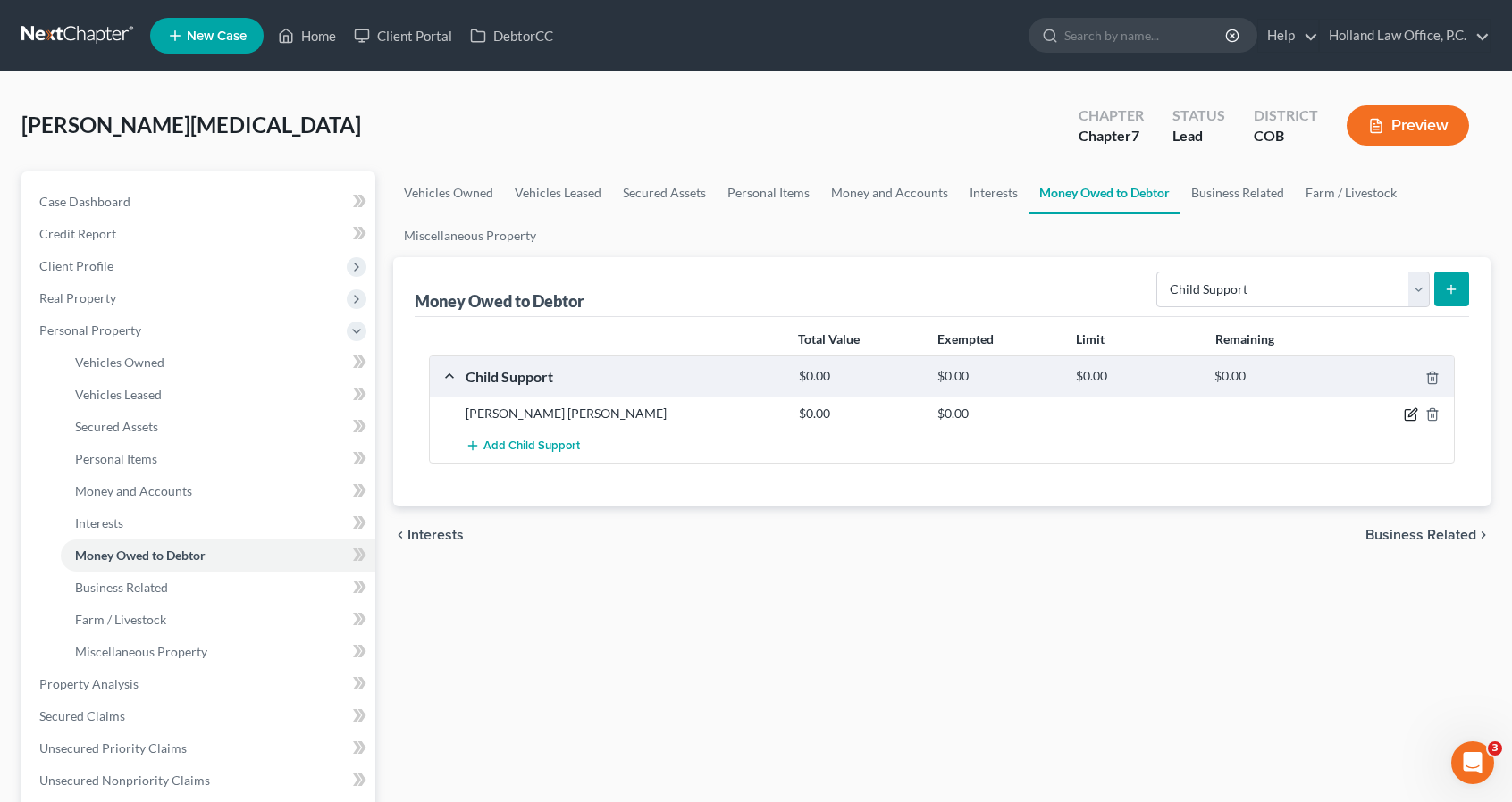
click at [1405, 416] on icon "button" at bounding box center [1411, 415] width 15 height 15
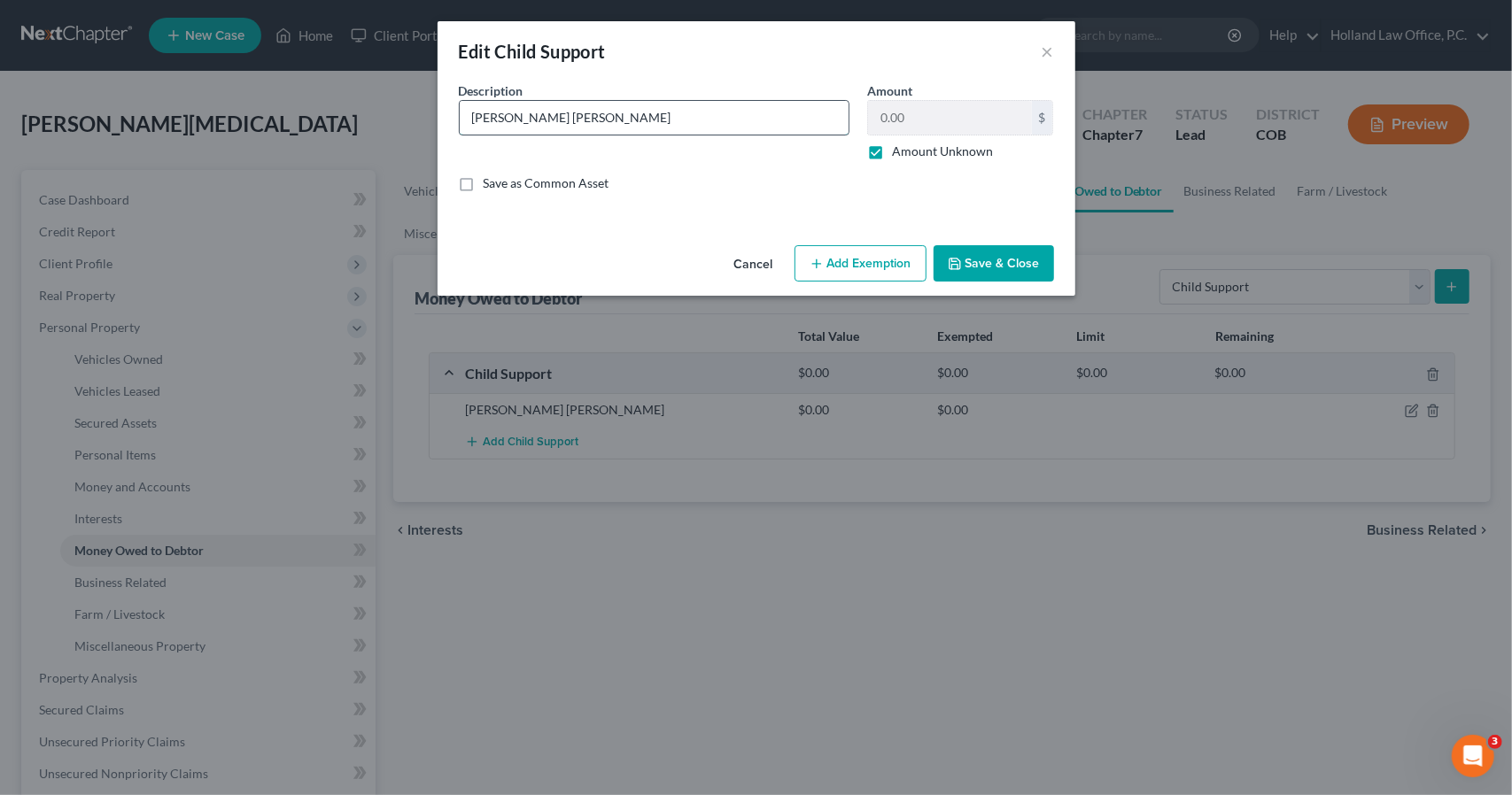
click at [776, 111] on input "Hiram Eduardo Soto Jove" at bounding box center [654, 117] width 389 height 34
click at [974, 249] on button "Save & Close" at bounding box center [994, 263] width 121 height 37
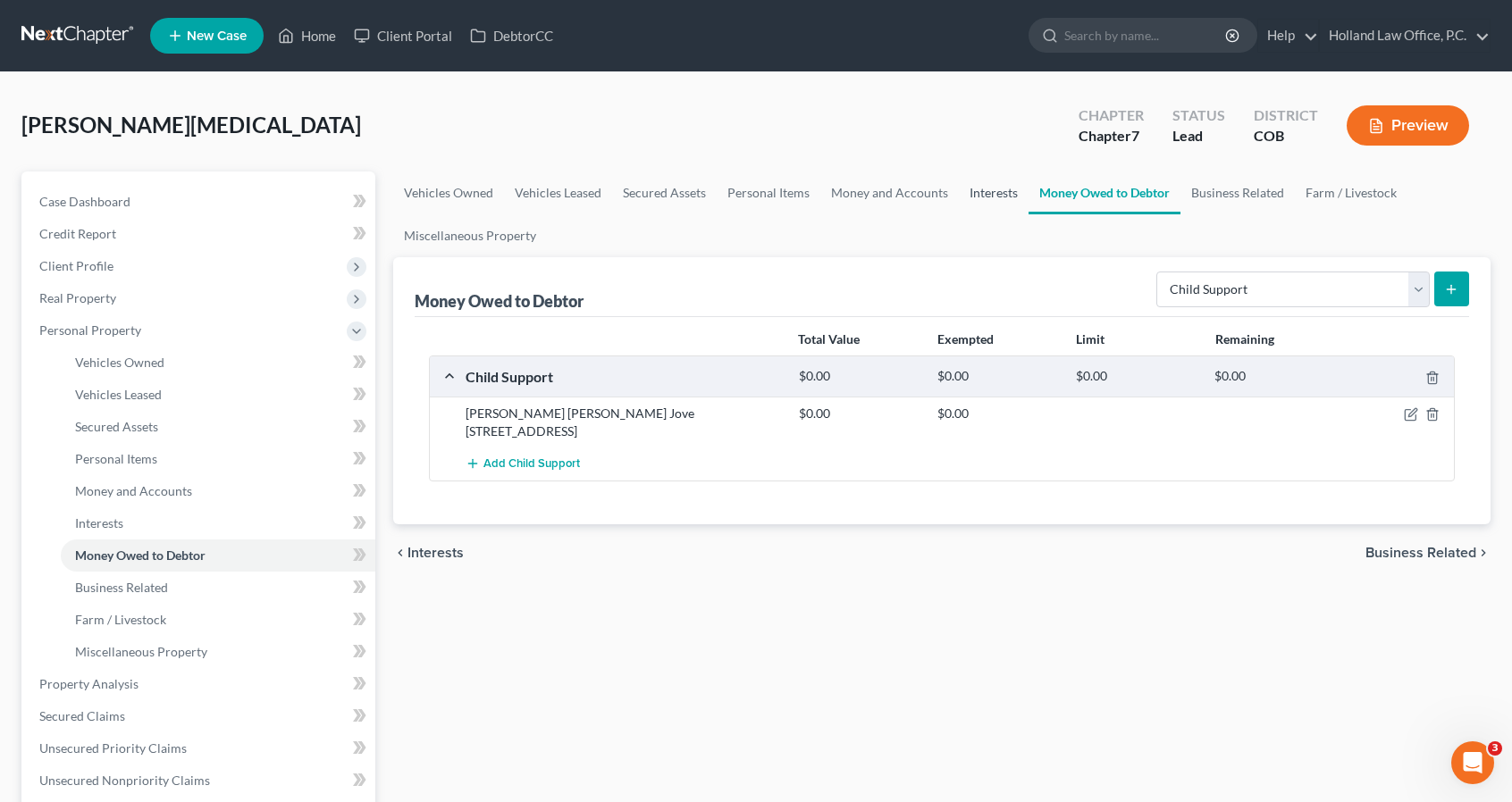
click at [1013, 188] on link "Interests" at bounding box center [994, 193] width 70 height 43
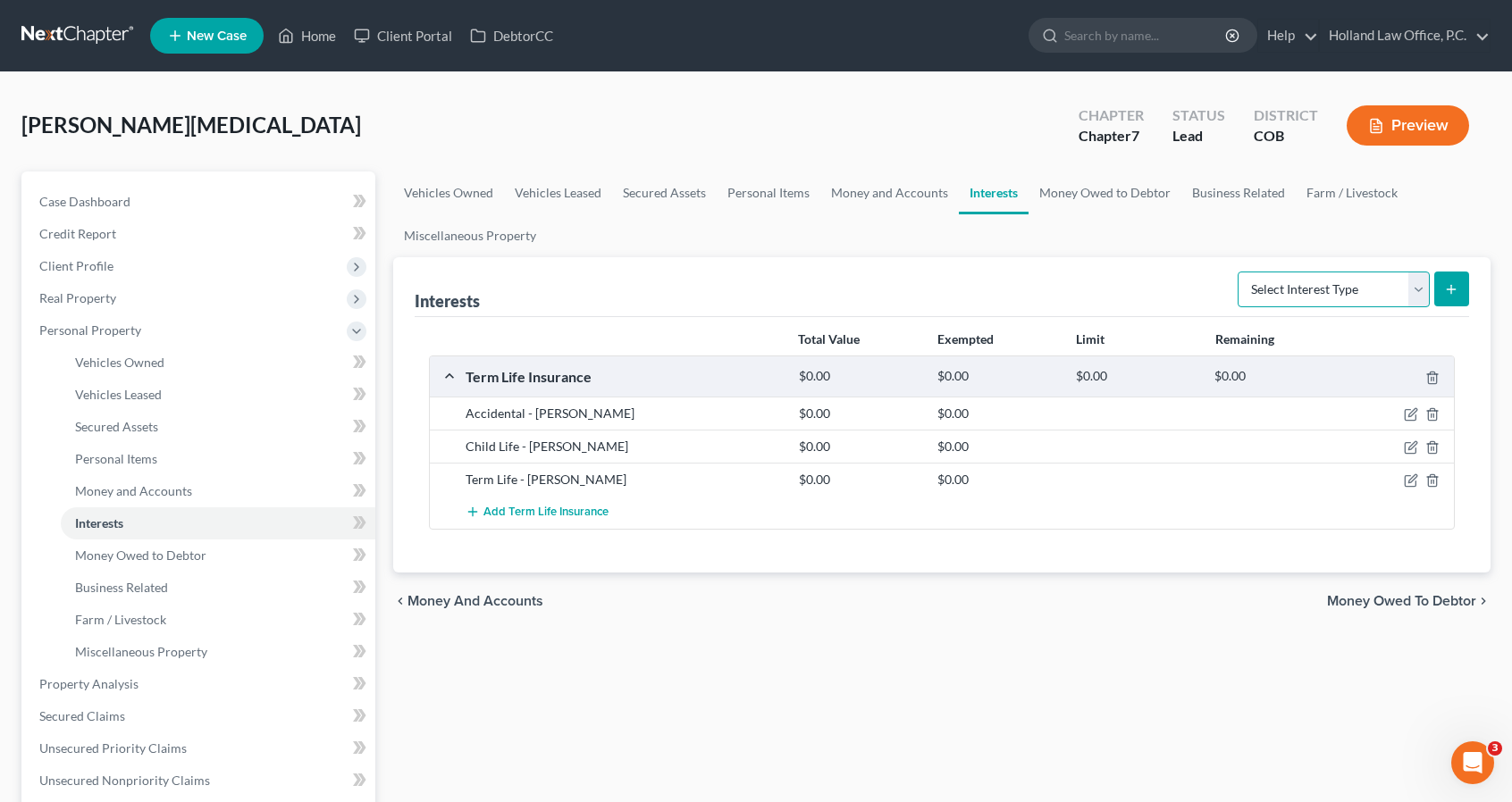
click at [1375, 290] on select "Select Interest Type 401K Annuity Bond Education IRA Government Bond Government…" at bounding box center [1333, 289] width 192 height 36
click at [1120, 295] on div "Interests Select Interest Type 401K Annuity Bond Education IRA Government Bond …" at bounding box center [942, 287] width 1055 height 60
click at [545, 513] on span "Add Term Life Insurance" at bounding box center [546, 513] width 125 height 15
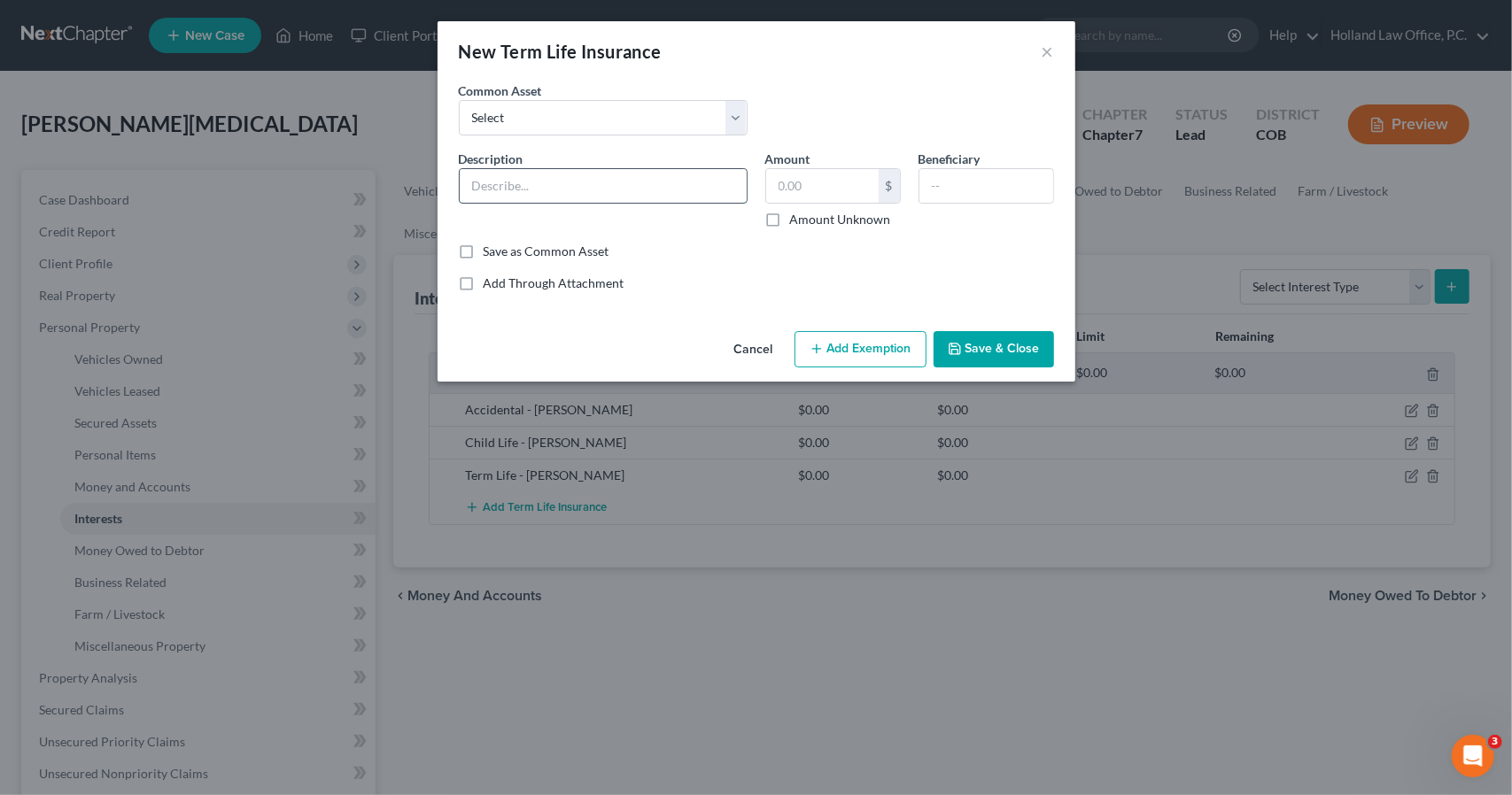
click at [592, 196] on input "text" at bounding box center [603, 186] width 287 height 34
click at [994, 371] on div "Cancel Add Exemption Save & Close" at bounding box center [757, 354] width 638 height 58
click at [994, 369] on div "Cancel Add Exemption Save & Close" at bounding box center [757, 354] width 638 height 58
click at [991, 353] on button "Save & Close" at bounding box center [994, 349] width 121 height 37
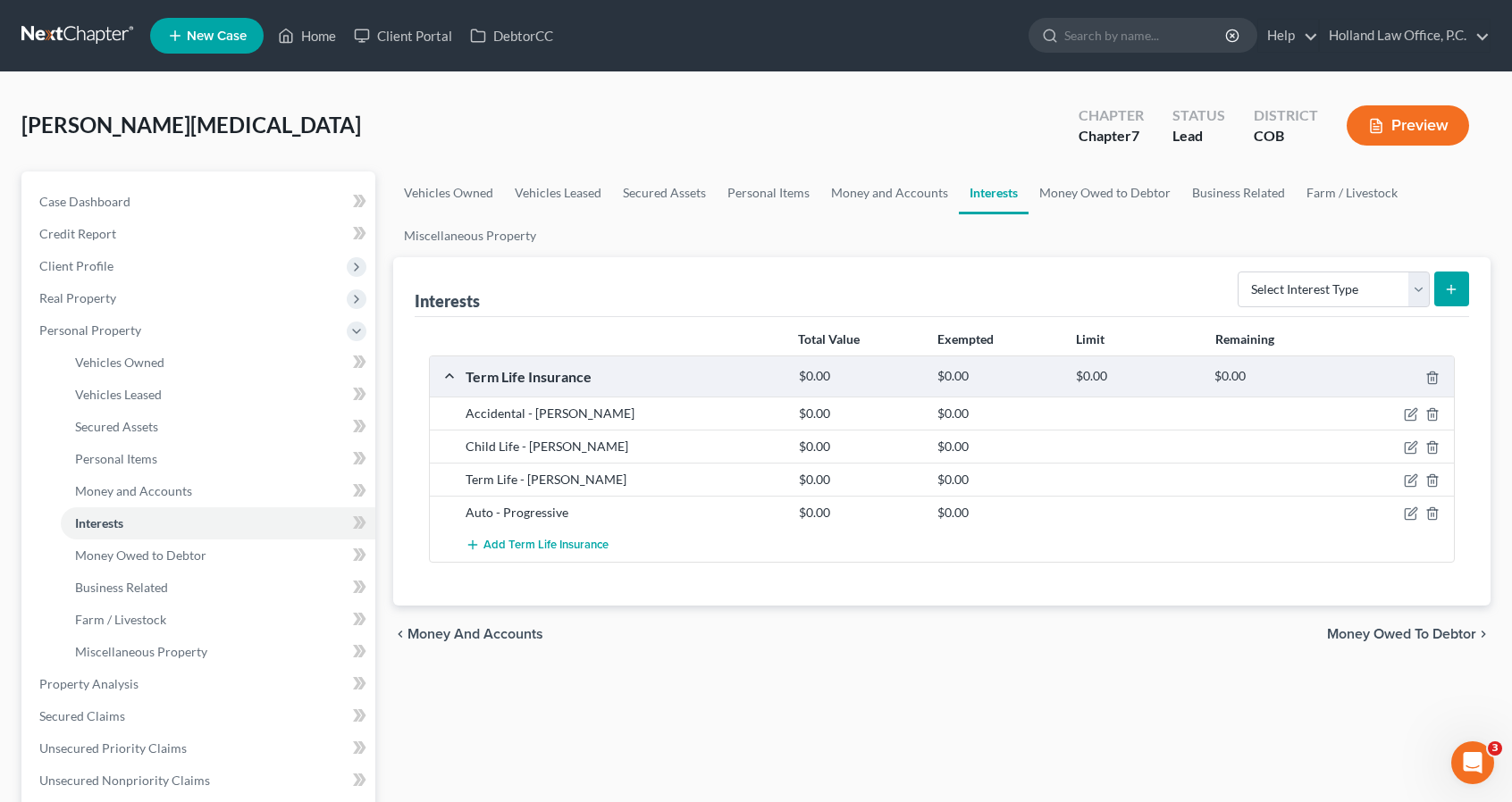
click at [1440, 287] on button "submit" at bounding box center [1451, 289] width 35 height 35
click at [589, 540] on span "Add Term Life Insurance" at bounding box center [546, 546] width 125 height 15
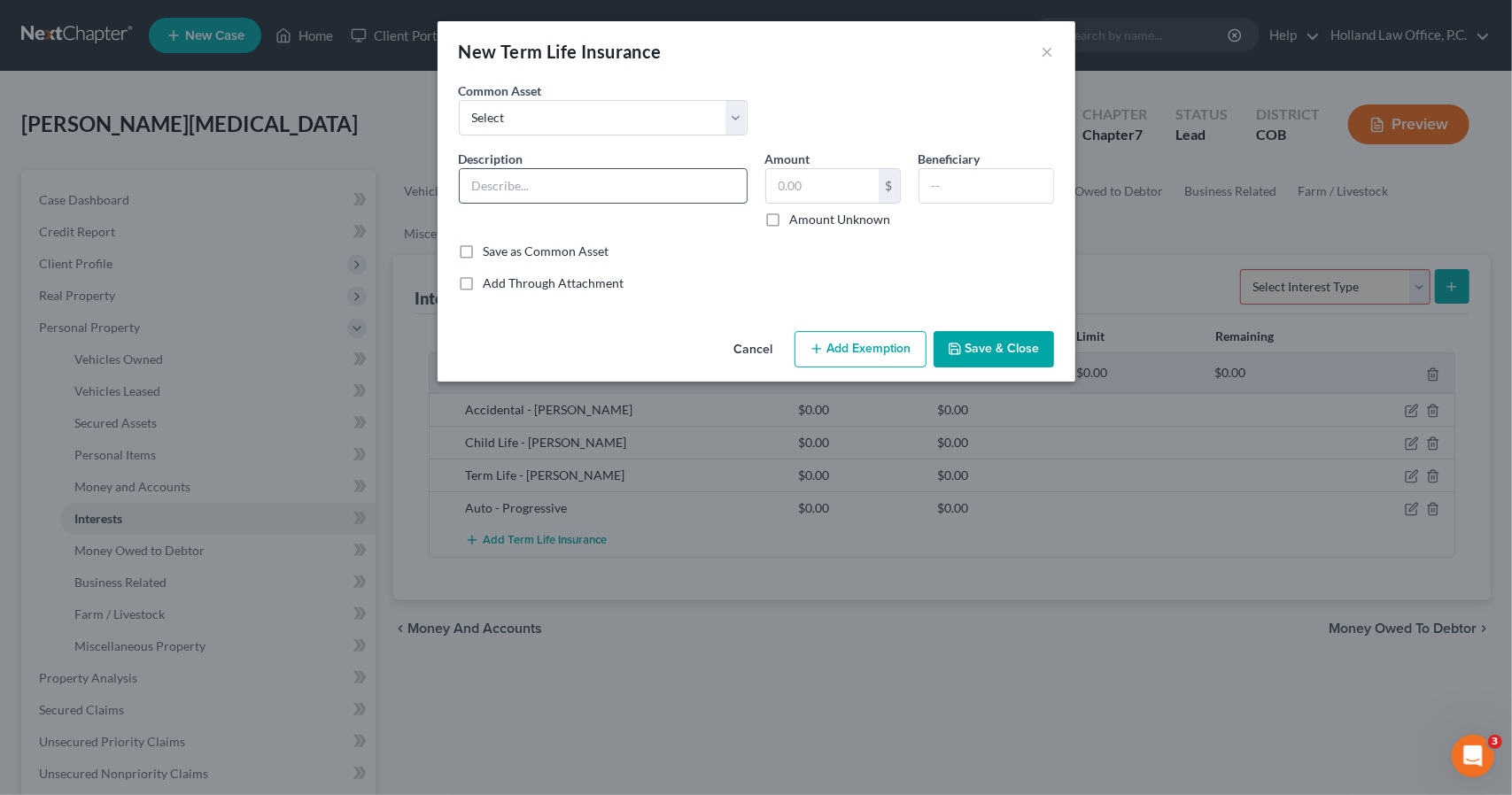
click at [695, 172] on input "text" at bounding box center [603, 186] width 287 height 34
click at [991, 194] on input "text" at bounding box center [986, 186] width 133 height 34
drag, startPoint x: 1017, startPoint y: 185, endPoint x: 914, endPoint y: 173, distance: 103.7
click at [914, 173] on div "Beneficiary Tobi Sanchez" at bounding box center [986, 189] width 154 height 79
drag, startPoint x: 914, startPoint y: 173, endPoint x: 908, endPoint y: 153, distance: 20.9
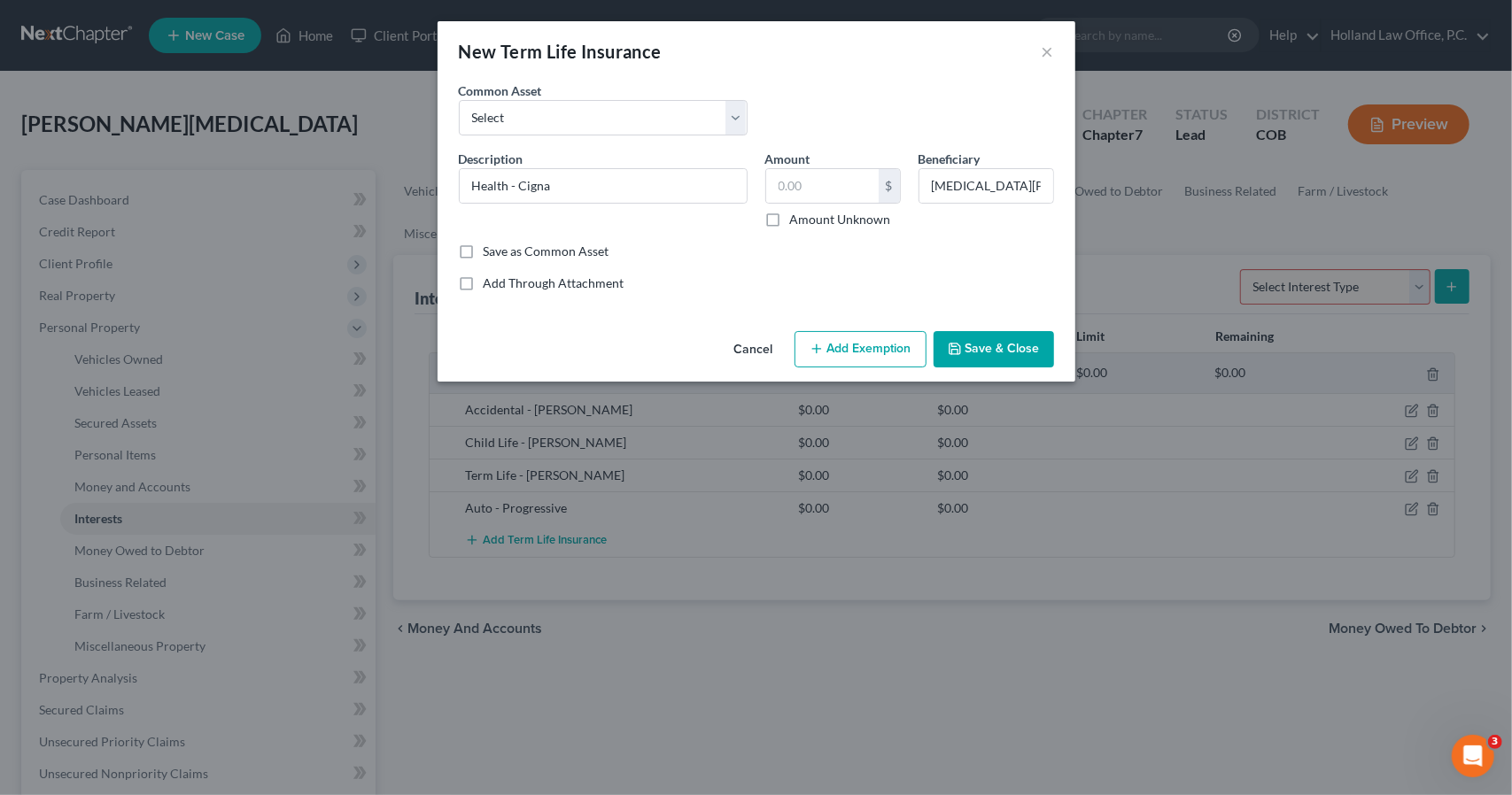
click at [908, 153] on div "Amount $ Amount Unknown" at bounding box center [834, 189] width 154 height 79
drag, startPoint x: 1014, startPoint y: 184, endPoint x: 918, endPoint y: 164, distance: 98.1
click at [918, 164] on div "Beneficiary Tobi Sanchez" at bounding box center [986, 189] width 154 height 79
click at [983, 355] on button "Save & Close" at bounding box center [994, 349] width 121 height 37
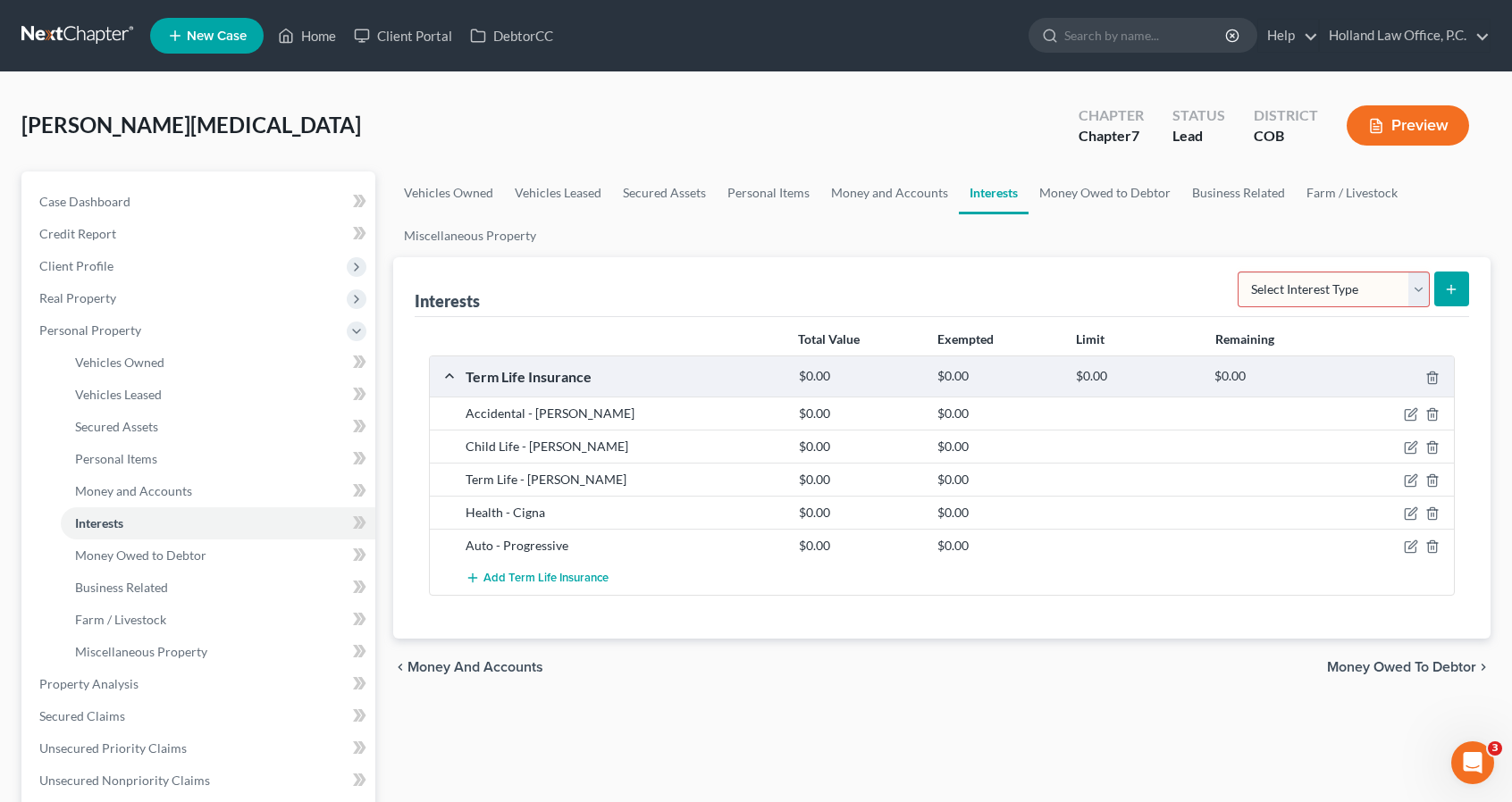
click at [1367, 296] on select "Select Interest Type 401K Annuity Bond Education IRA Government Bond Government…" at bounding box center [1333, 289] width 192 height 36
click at [1240, 272] on select "Select Interest Type 401K Annuity Bond Education IRA Government Bond Government…" at bounding box center [1333, 289] width 192 height 36
click at [1447, 301] on button "submit" at bounding box center [1451, 289] width 35 height 35
click at [501, 580] on span "Add Term Life Insurance" at bounding box center [546, 579] width 125 height 15
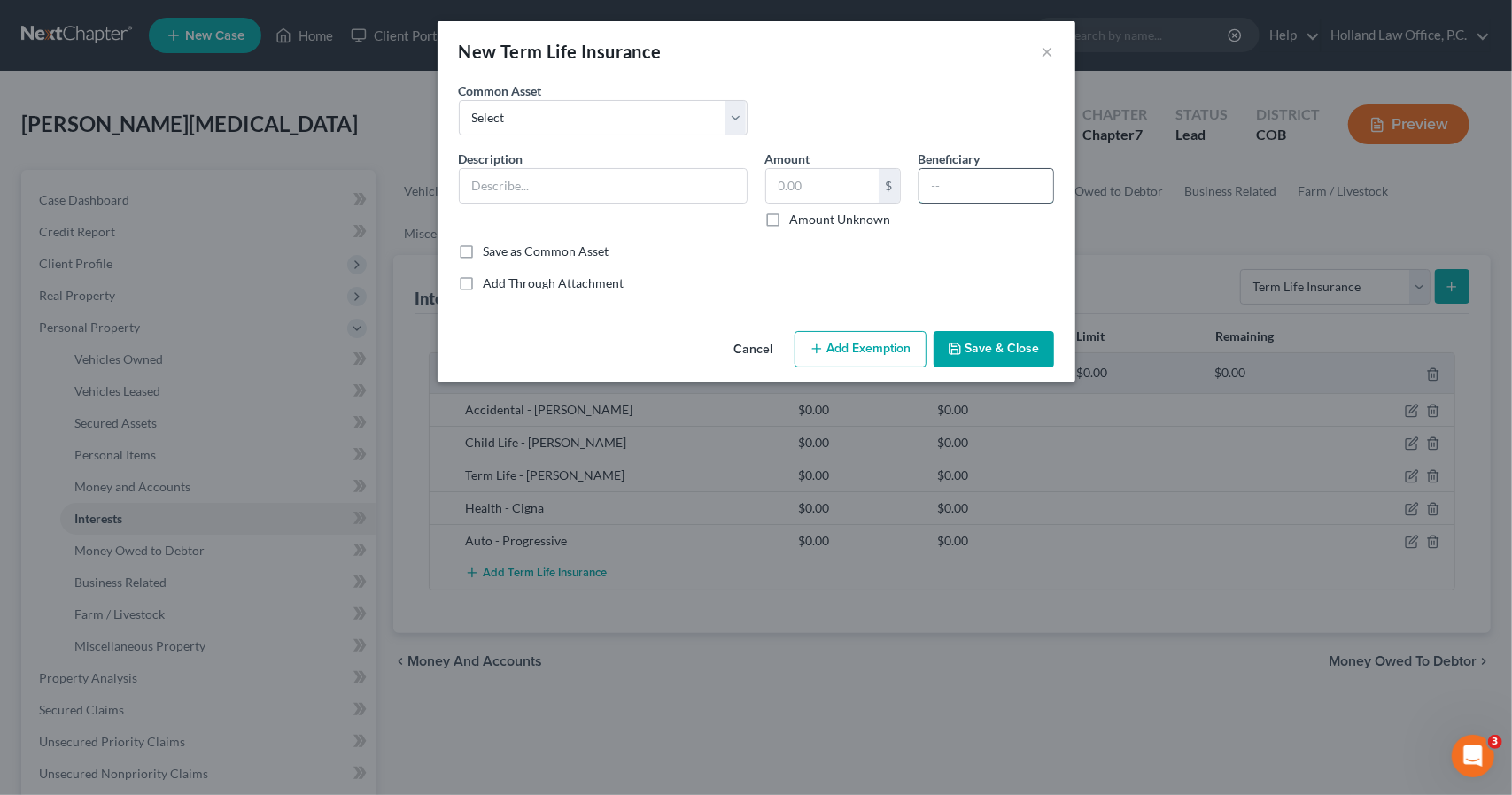
click at [952, 189] on input "text" at bounding box center [986, 186] width 133 height 34
paste input "Tobi Sanchez"
click at [640, 176] on input "text" at bounding box center [603, 186] width 287 height 34
click at [985, 344] on button "Save & Close" at bounding box center [994, 349] width 121 height 37
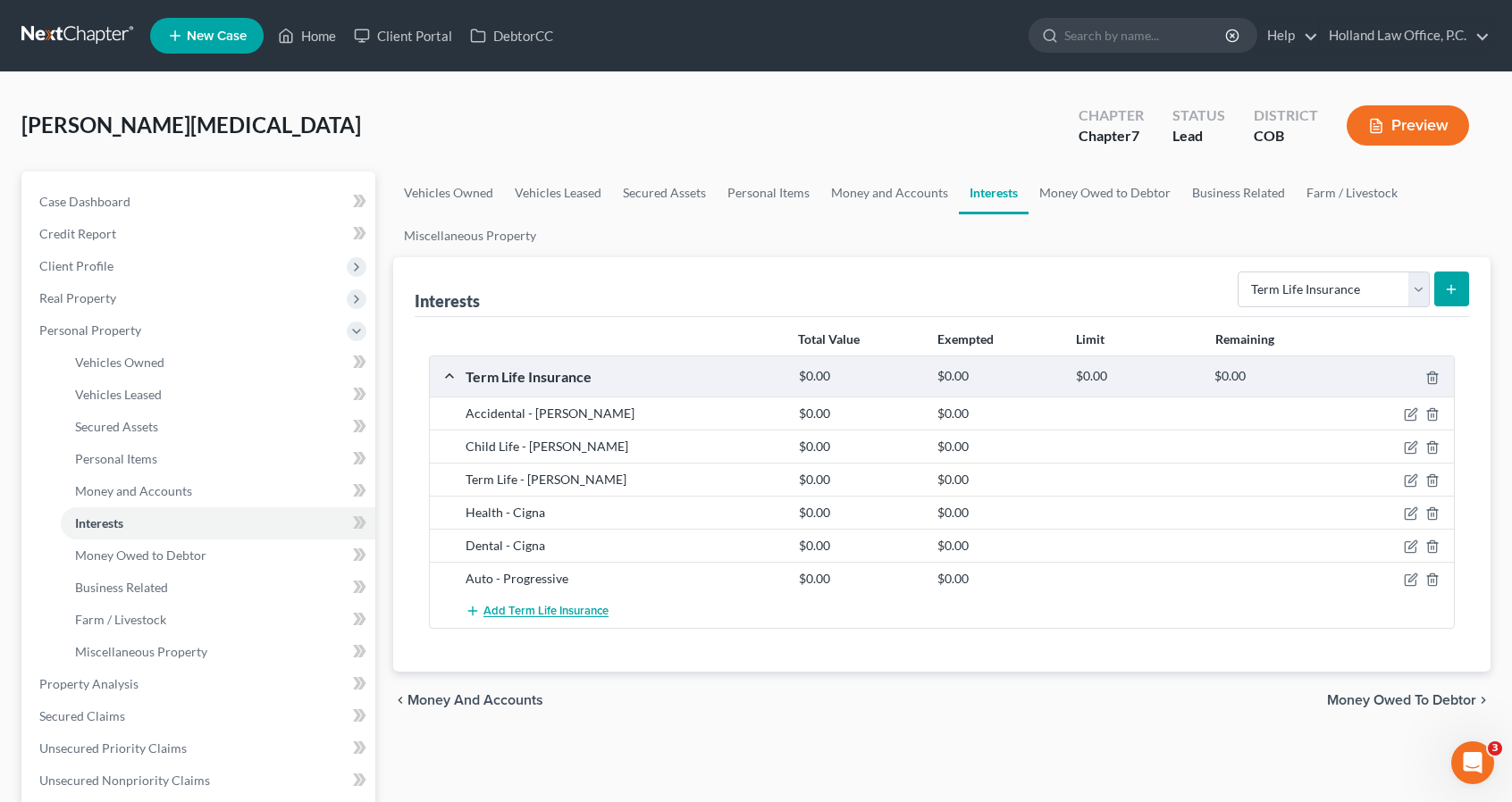
click at [563, 606] on span "Add Term Life Insurance" at bounding box center [546, 612] width 125 height 15
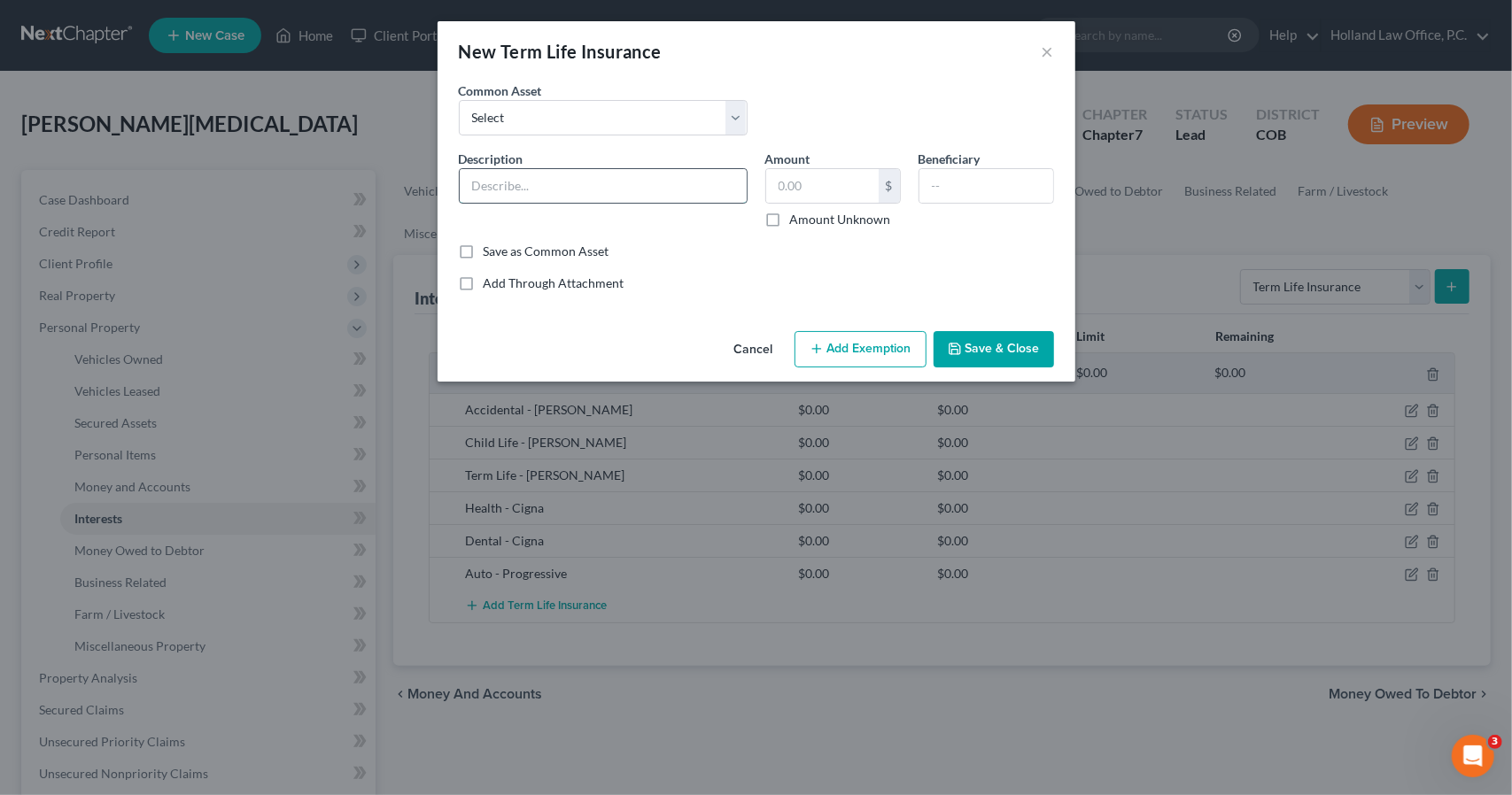
click at [553, 169] on input "text" at bounding box center [603, 186] width 287 height 34
click at [985, 184] on input "text" at bounding box center [986, 186] width 133 height 34
click at [985, 184] on input "text" at bounding box center [986, 186] width 133 height 34
click at [985, 186] on input "text" at bounding box center [986, 186] width 133 height 34
paste input "Tobi Sanchez"
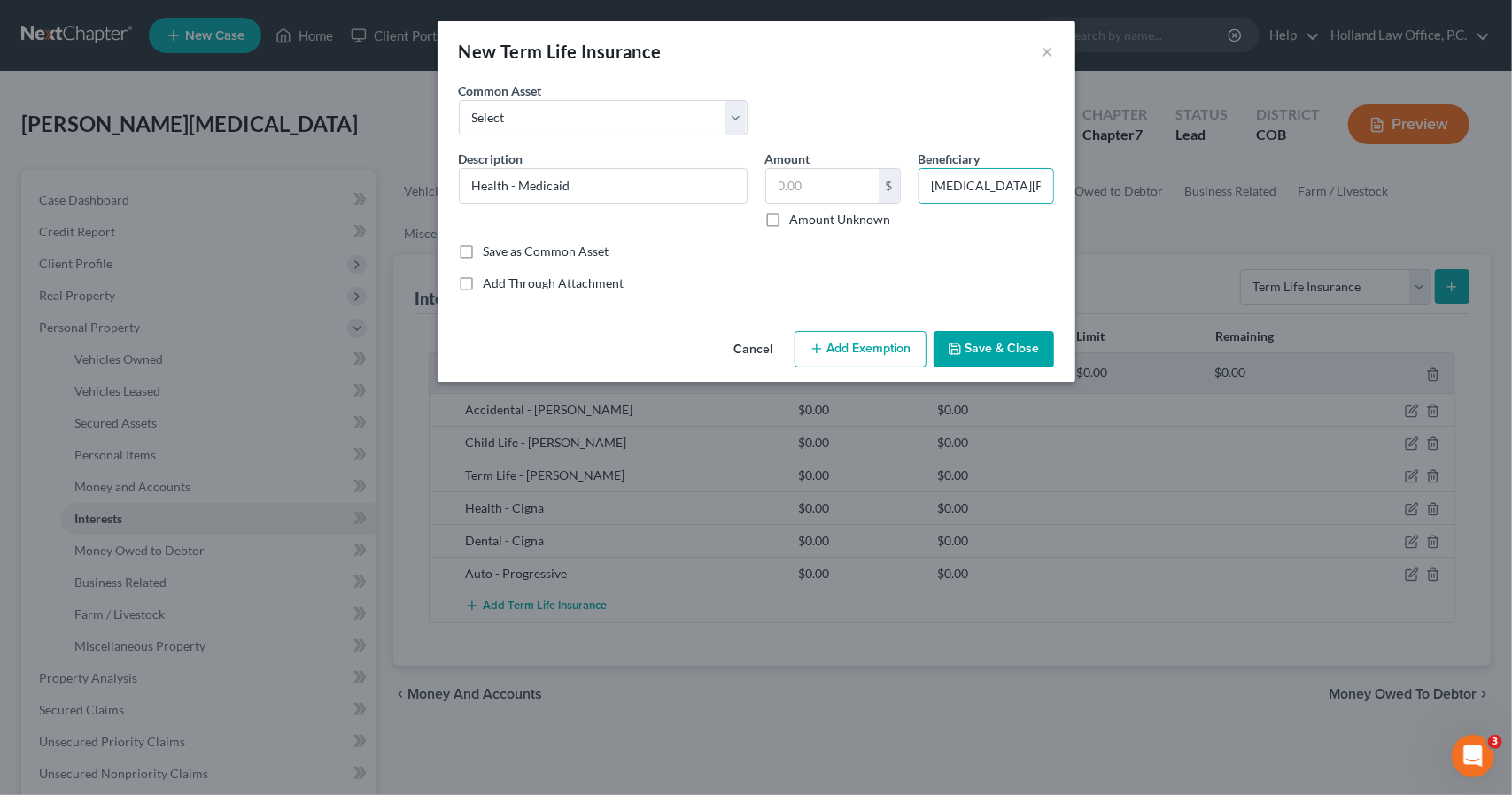
click at [980, 334] on button "Save & Close" at bounding box center [994, 349] width 121 height 37
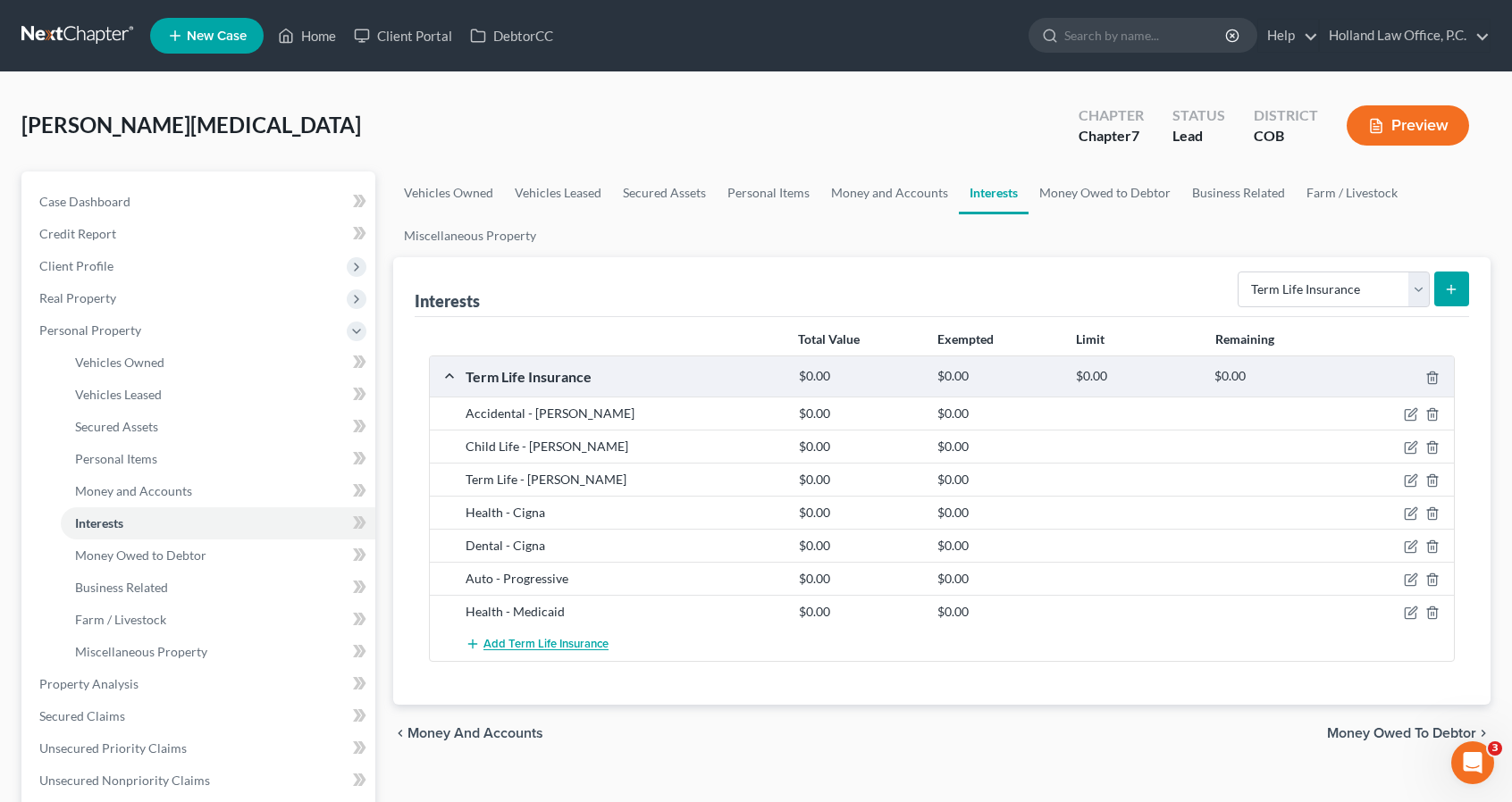
click at [529, 641] on span "Add Term Life Insurance" at bounding box center [546, 645] width 125 height 15
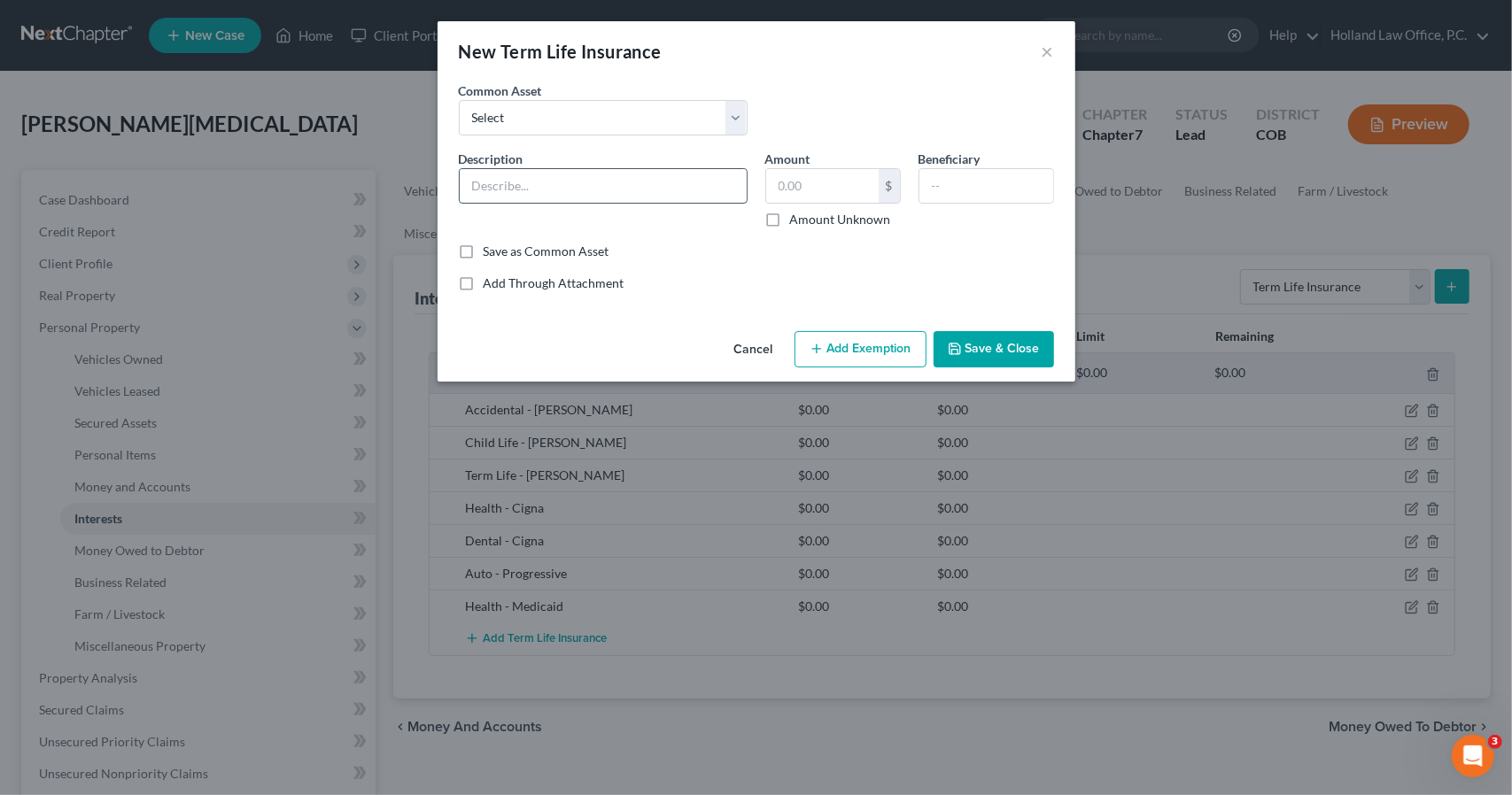
click at [569, 181] on input "text" at bounding box center [603, 186] width 287 height 34
click at [913, 200] on div "Beneficiary" at bounding box center [986, 189] width 154 height 79
click at [937, 190] on input "text" at bounding box center [986, 186] width 133 height 34
paste input "Tobi Sanchez"
click at [985, 358] on button "Save & Close" at bounding box center [994, 349] width 121 height 37
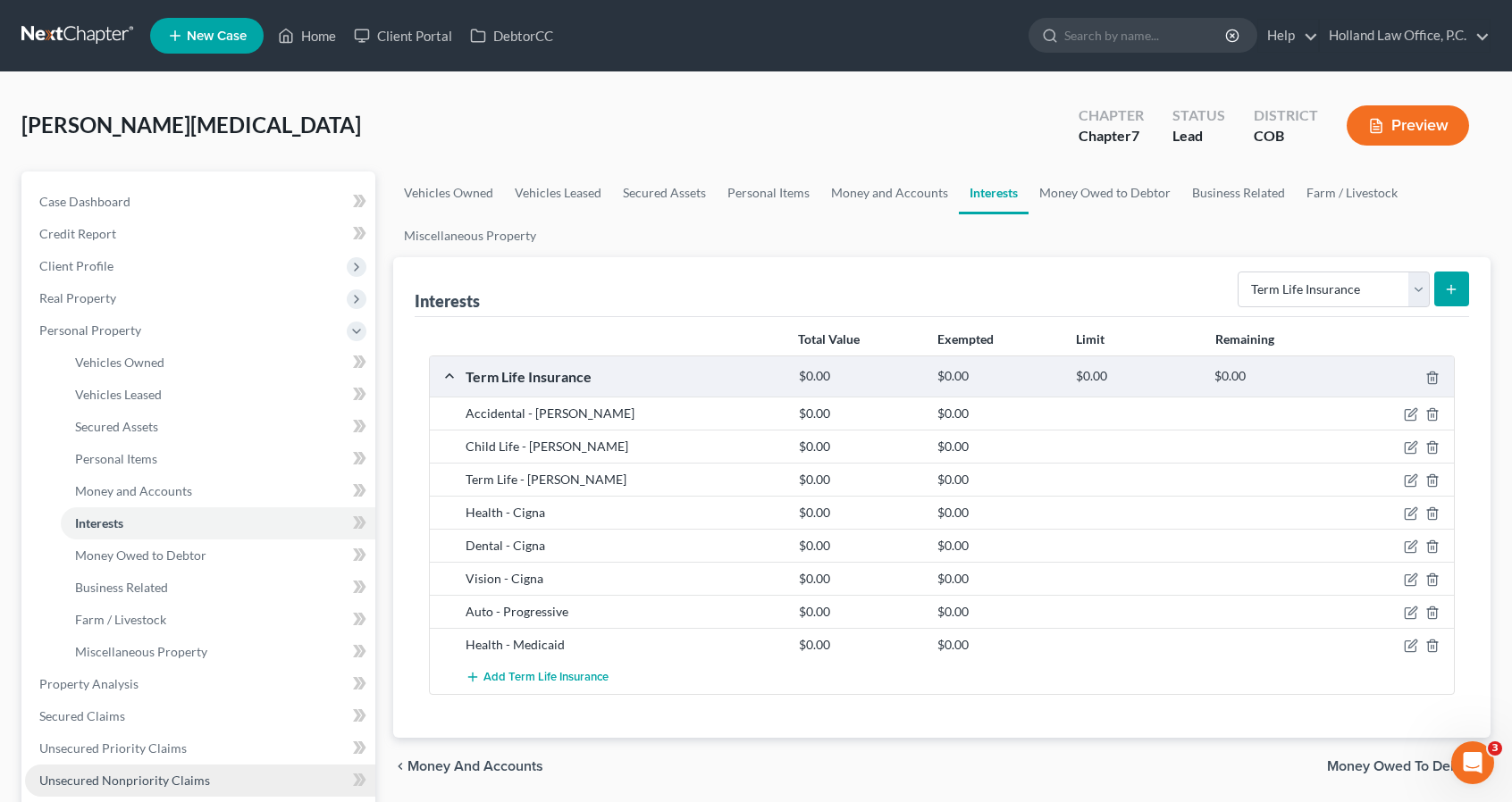
click at [84, 776] on span "Unsecured Nonpriority Claims" at bounding box center [124, 780] width 171 height 15
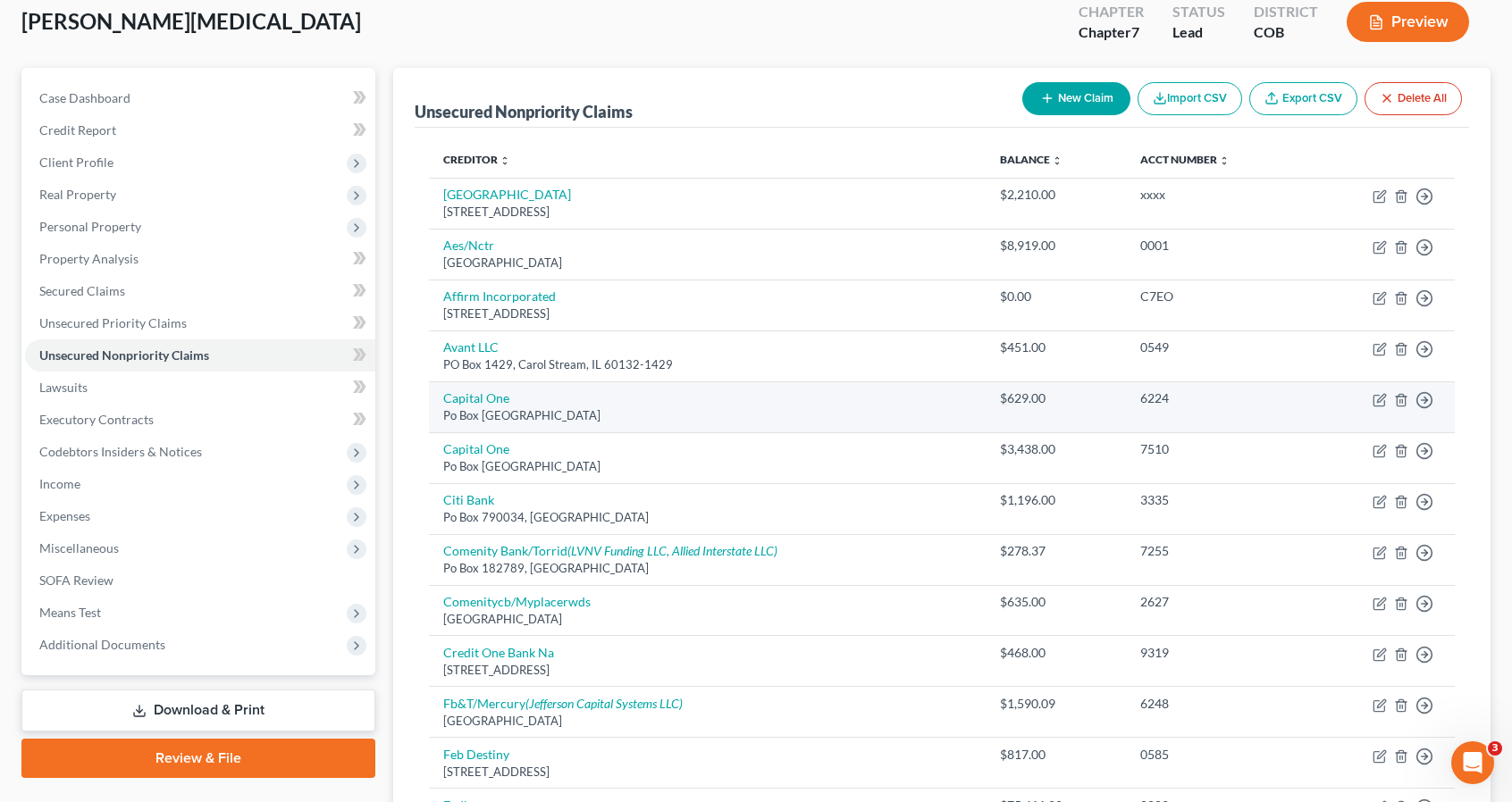
scroll to position [107, 0]
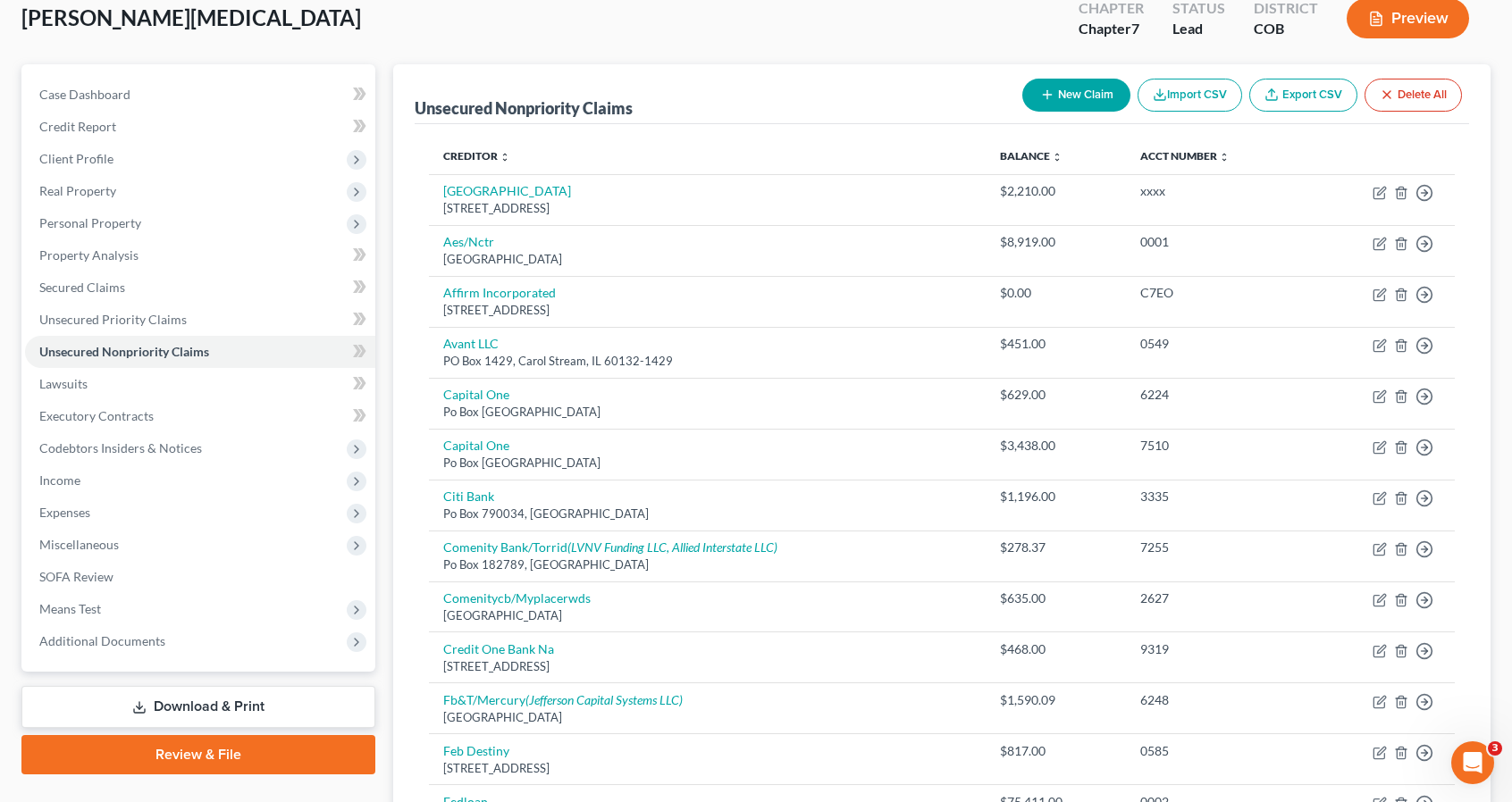
click at [1070, 85] on button "New Claim" at bounding box center [1076, 95] width 108 height 33
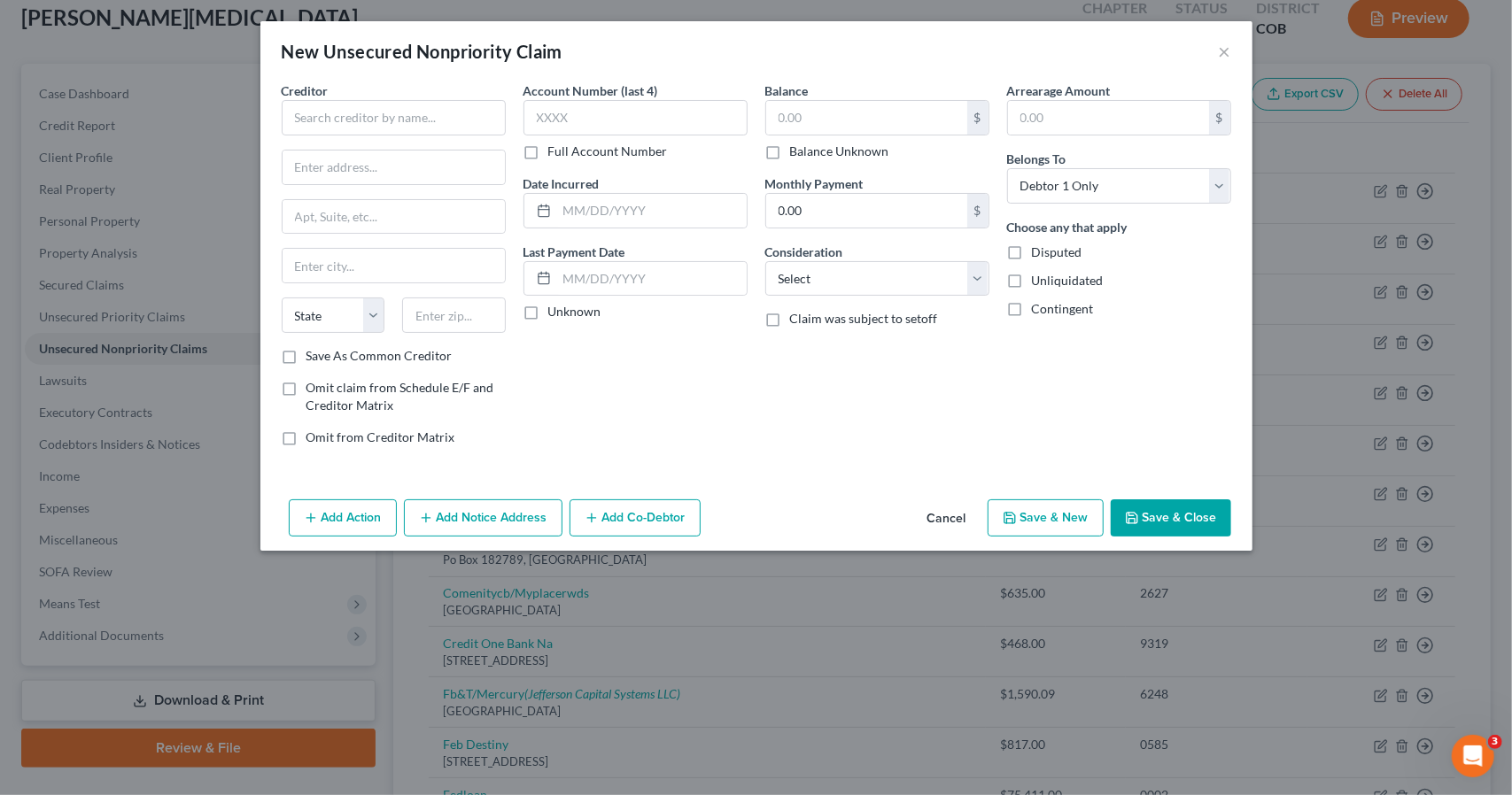
click at [427, 99] on div "Creditor *" at bounding box center [393, 108] width 224 height 54
click at [429, 125] on input "text" at bounding box center [393, 118] width 224 height 36
click at [1199, 501] on button "Save & Close" at bounding box center [1171, 518] width 121 height 37
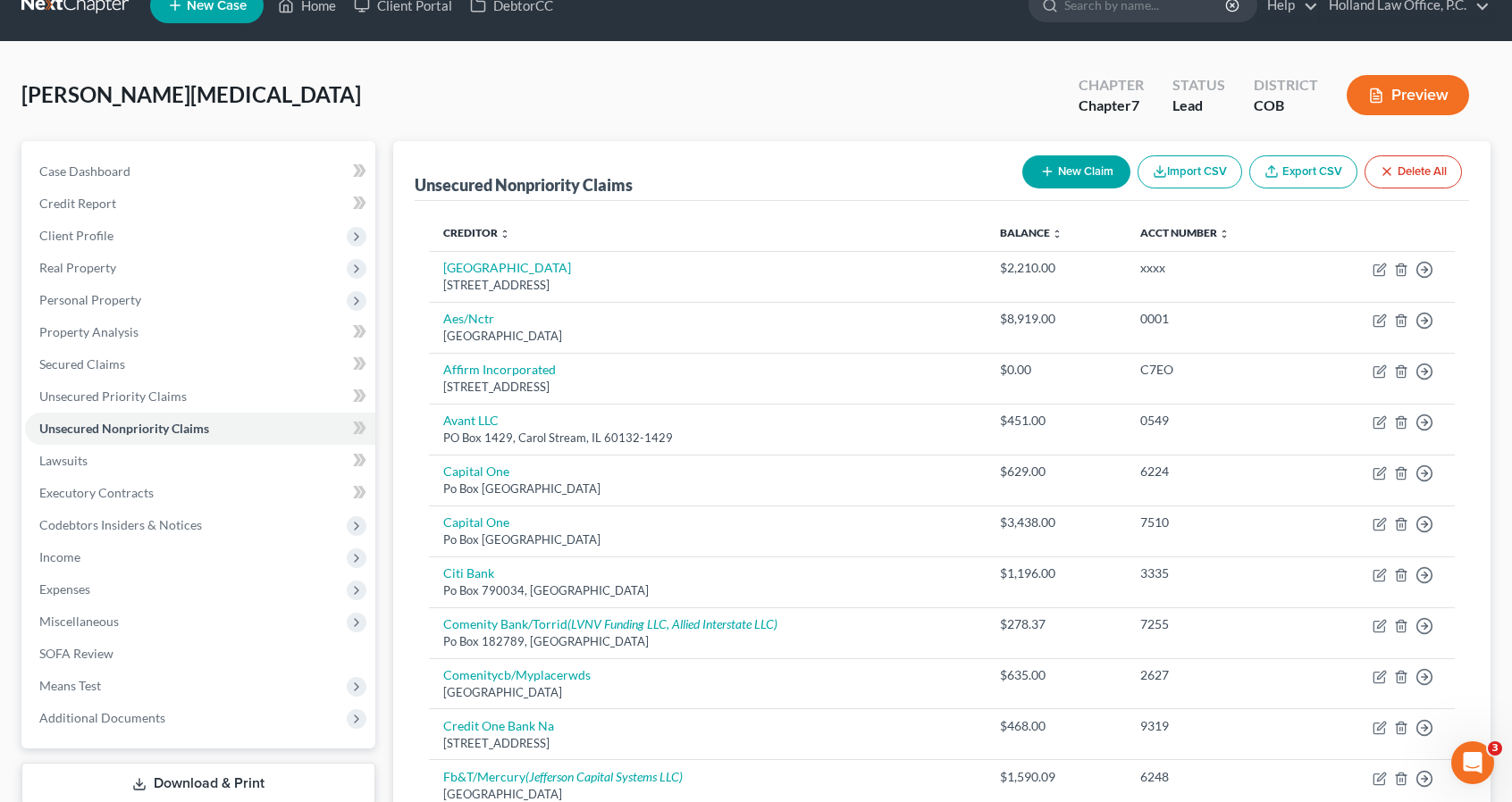
scroll to position [0, 0]
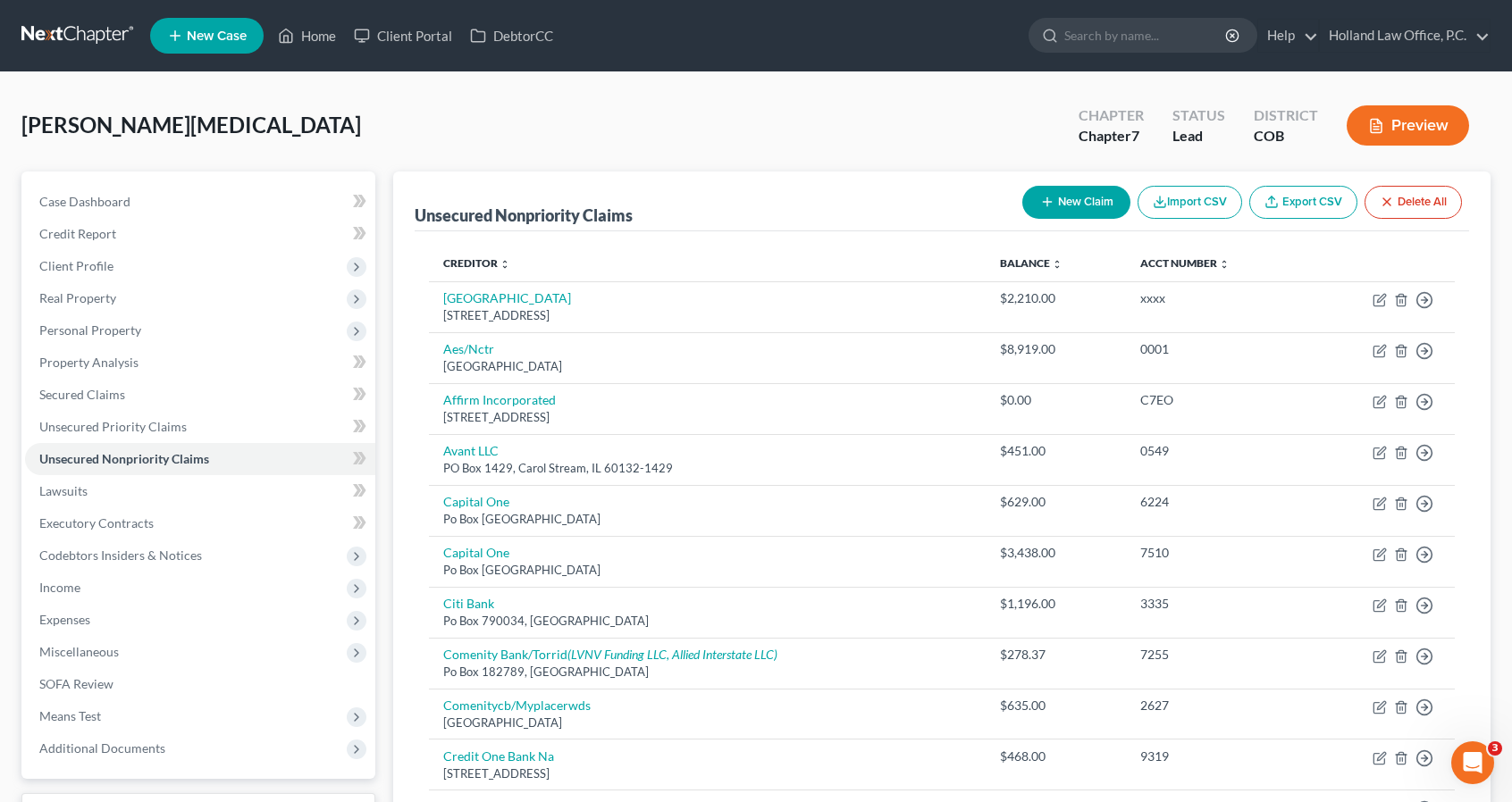
click at [1092, 219] on div "New Claim Import CSV Export CSV Delete All" at bounding box center [1242, 202] width 454 height 47
click at [1084, 202] on button "New Claim" at bounding box center [1076, 203] width 108 height 33
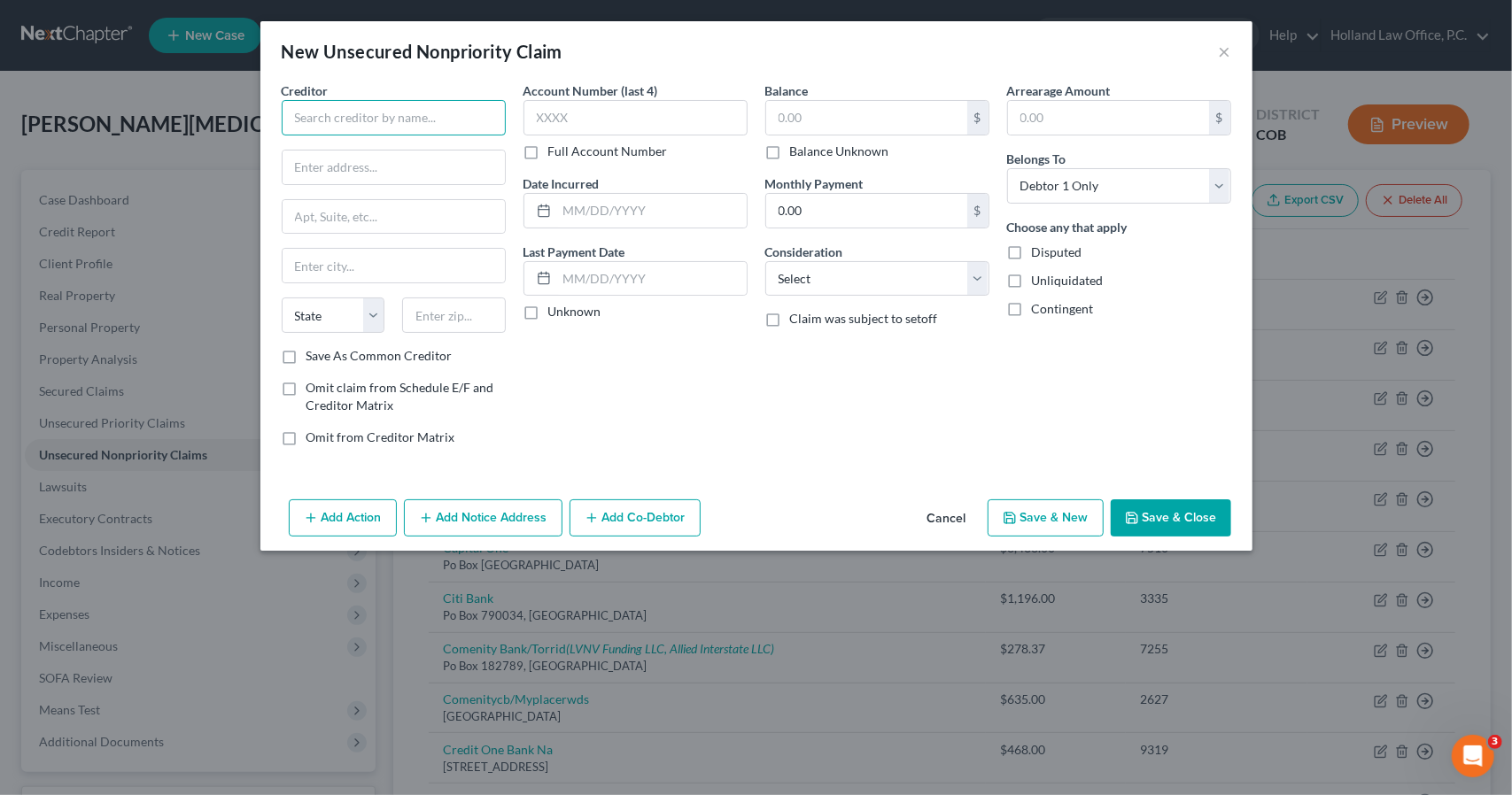
click at [431, 129] on input "text" at bounding box center [393, 118] width 224 height 36
click at [339, 107] on input "Children H" at bounding box center [393, 118] width 224 height 36
click at [389, 111] on input "Childrens H" at bounding box center [393, 118] width 224 height 36
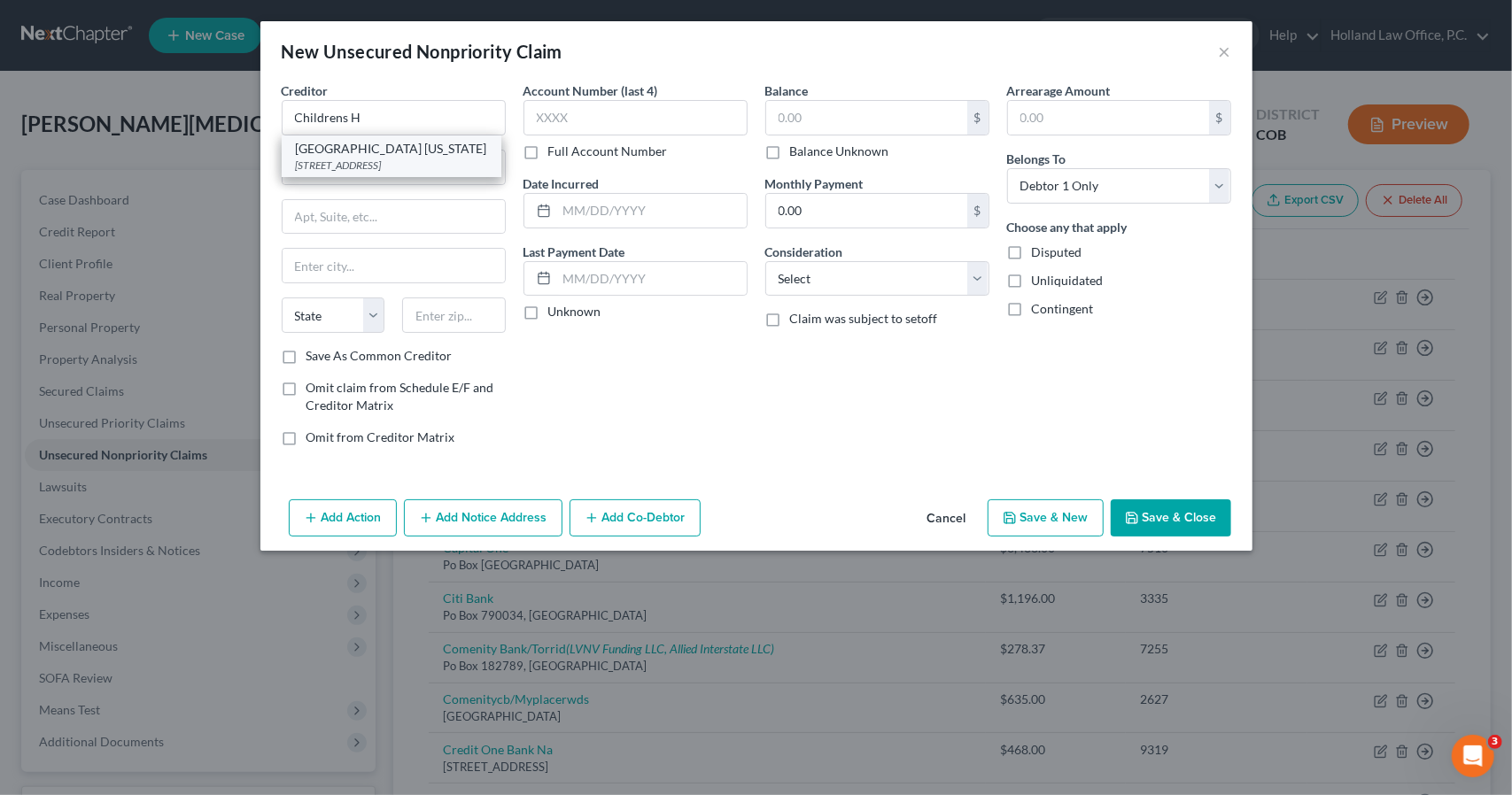
click at [391, 152] on div "Childrens Hospital Colorado" at bounding box center [391, 148] width 191 height 17
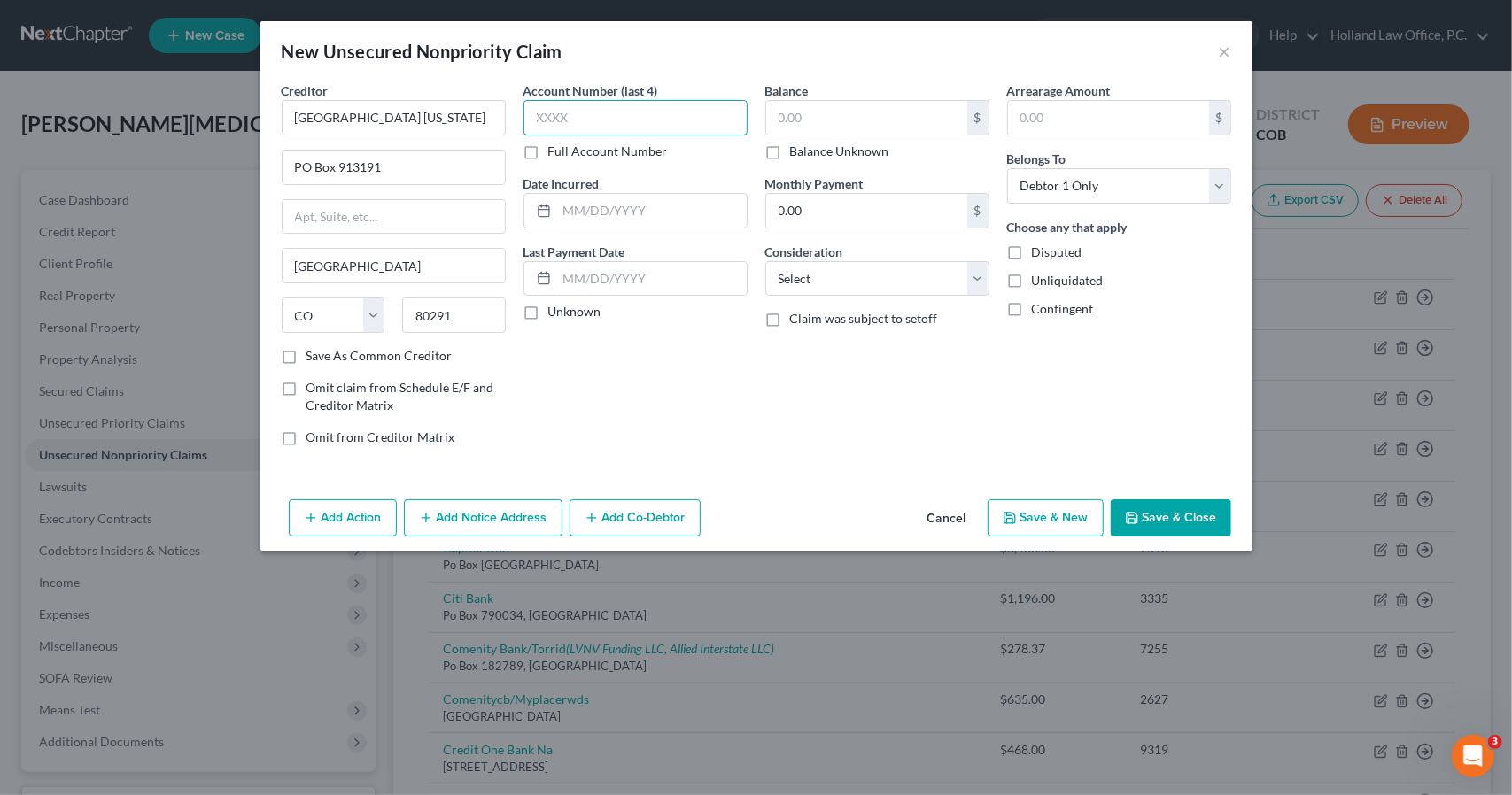
click at [727, 125] on input "text" at bounding box center [635, 118] width 224 height 36
click at [792, 113] on input "text" at bounding box center [867, 117] width 201 height 34
click at [1208, 514] on button "Save & Close" at bounding box center [1171, 518] width 121 height 37
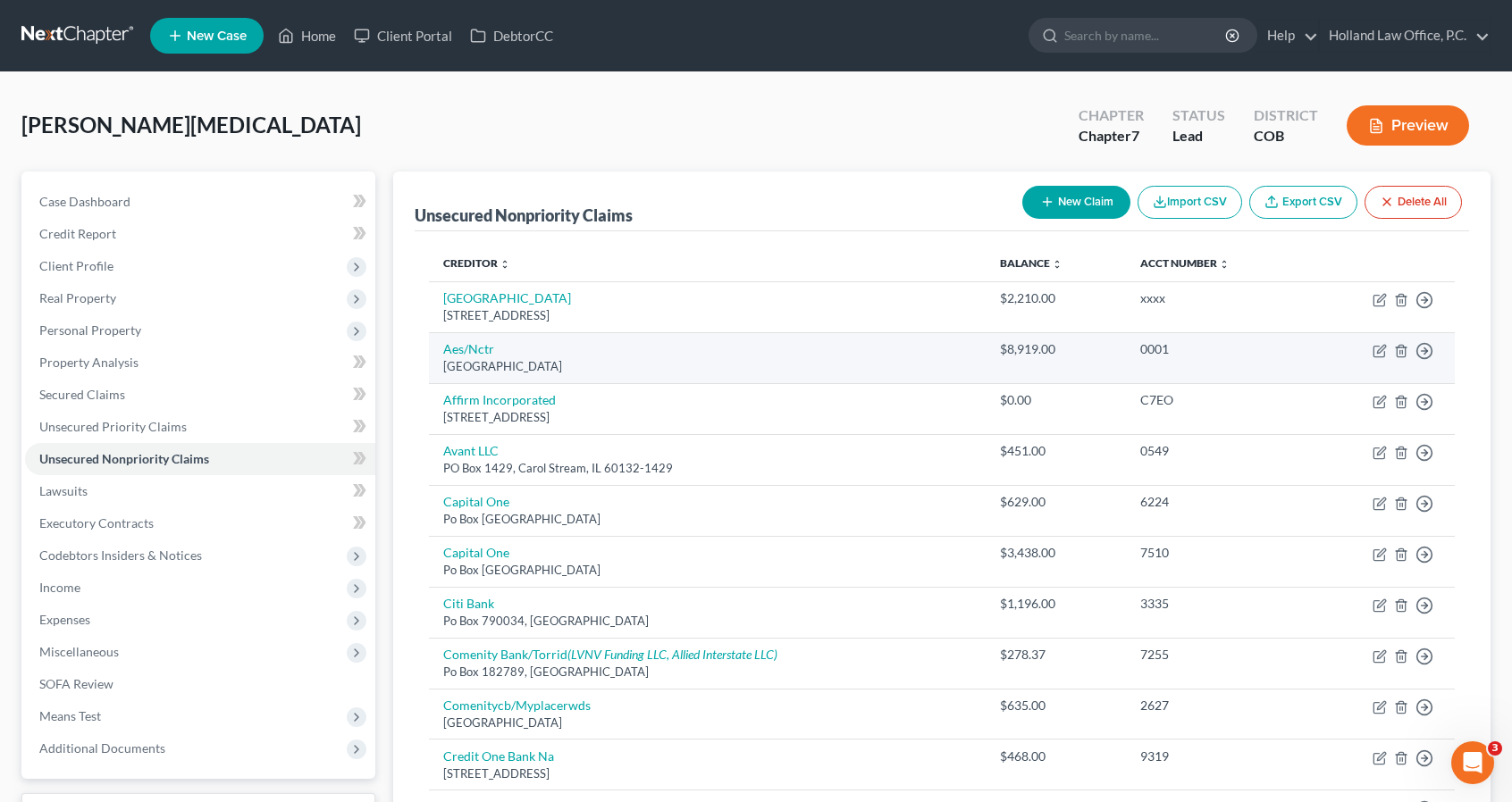
click at [478, 338] on td "Aes/Nctr Po Box 61047, Harrisburg, PA 17106" at bounding box center [707, 357] width 557 height 51
click at [478, 348] on link "Aes/Nctr" at bounding box center [468, 348] width 51 height 15
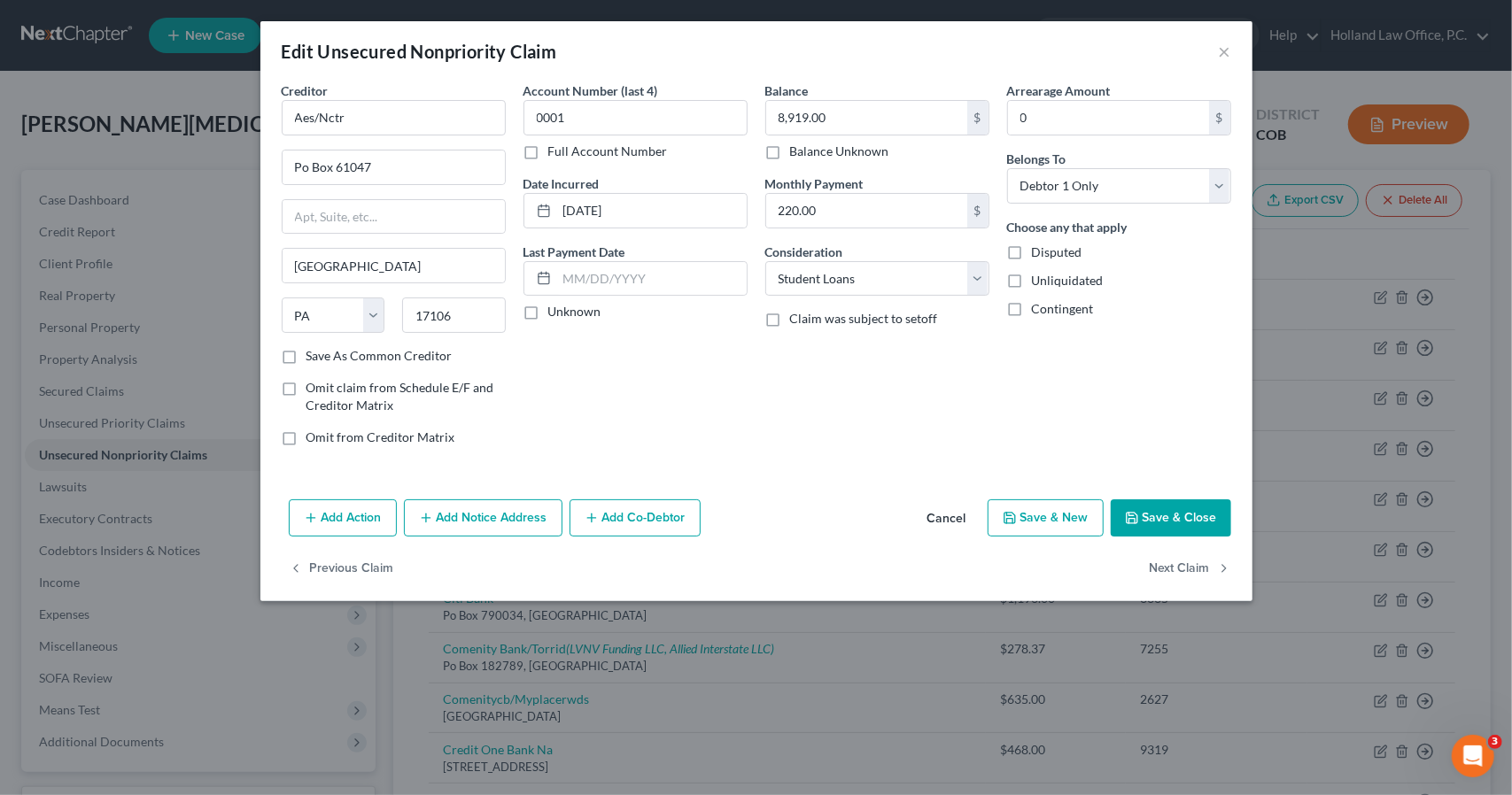
click at [601, 516] on button "Add Co-Debtor" at bounding box center [634, 518] width 131 height 37
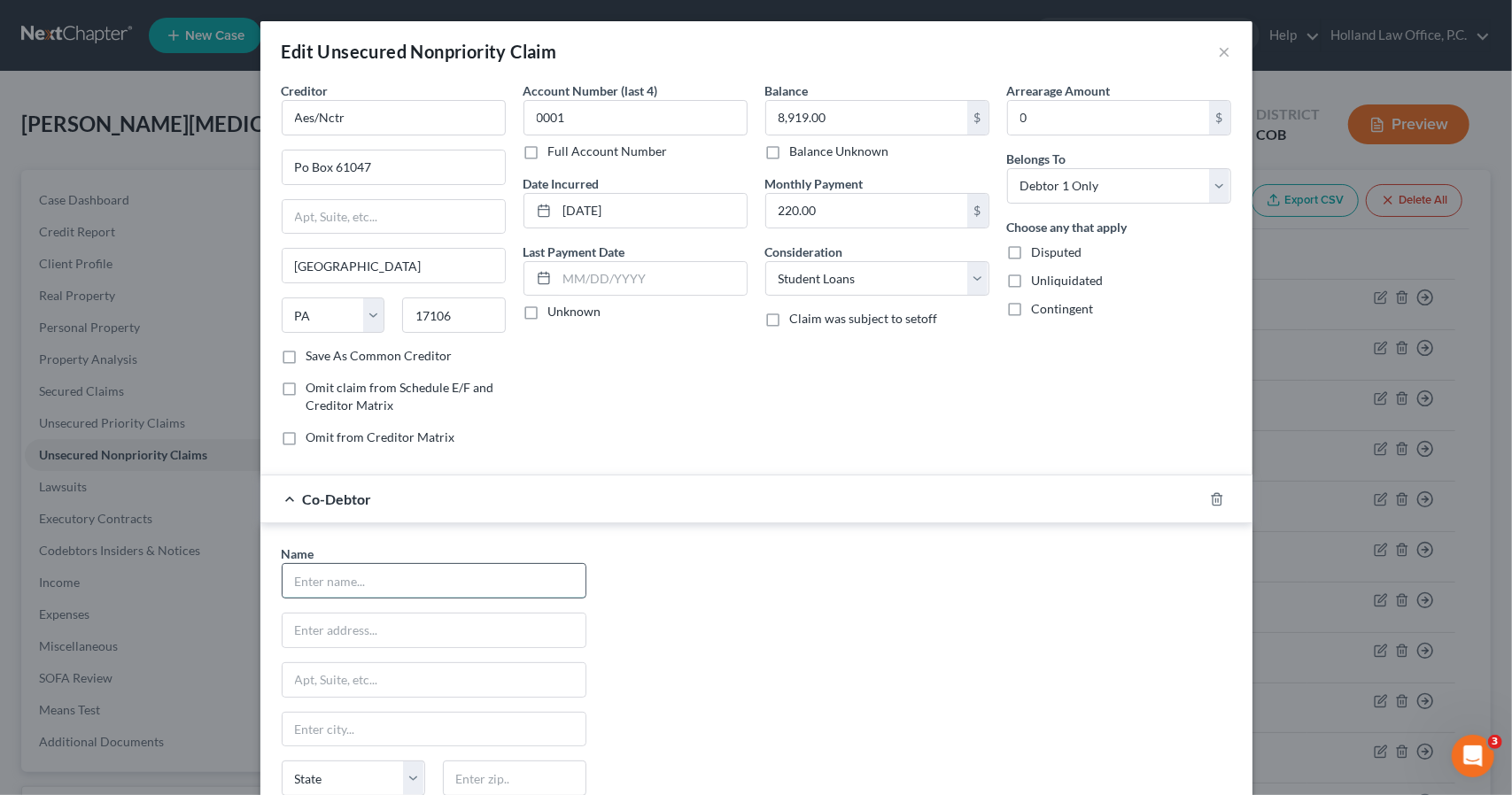
click at [394, 578] on input "text" at bounding box center [433, 580] width 303 height 34
click at [493, 524] on div "Name * BillieJo Gonzalez State AL AK AR AZ CA CO CT DE DC FL GA GU HI ID IL IN …" at bounding box center [756, 705] width 992 height 365
click at [493, 504] on div "Co-Debtor BillieJo Gonzalez" at bounding box center [731, 498] width 942 height 47
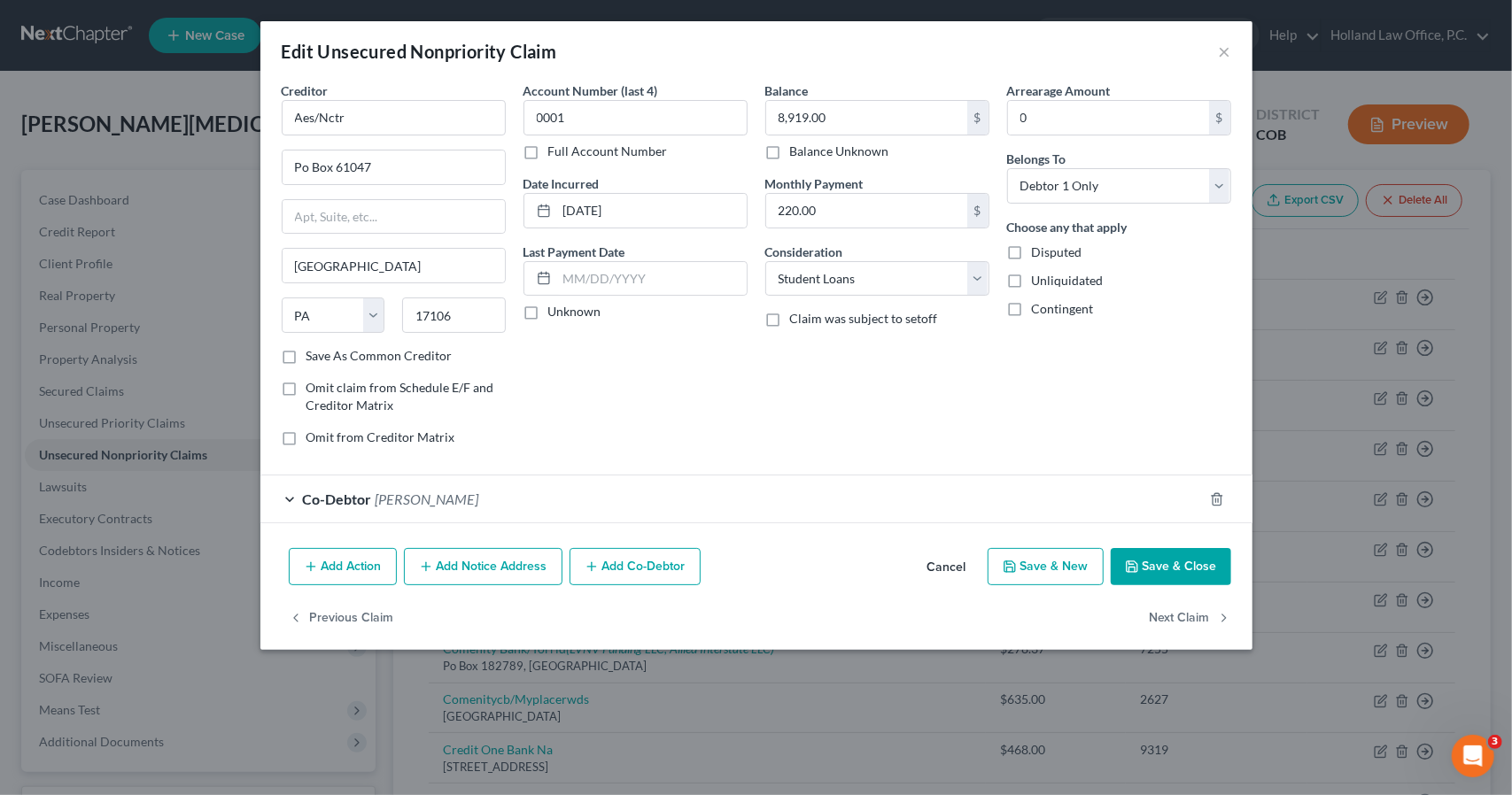
click at [1160, 567] on button "Save & Close" at bounding box center [1171, 567] width 121 height 37
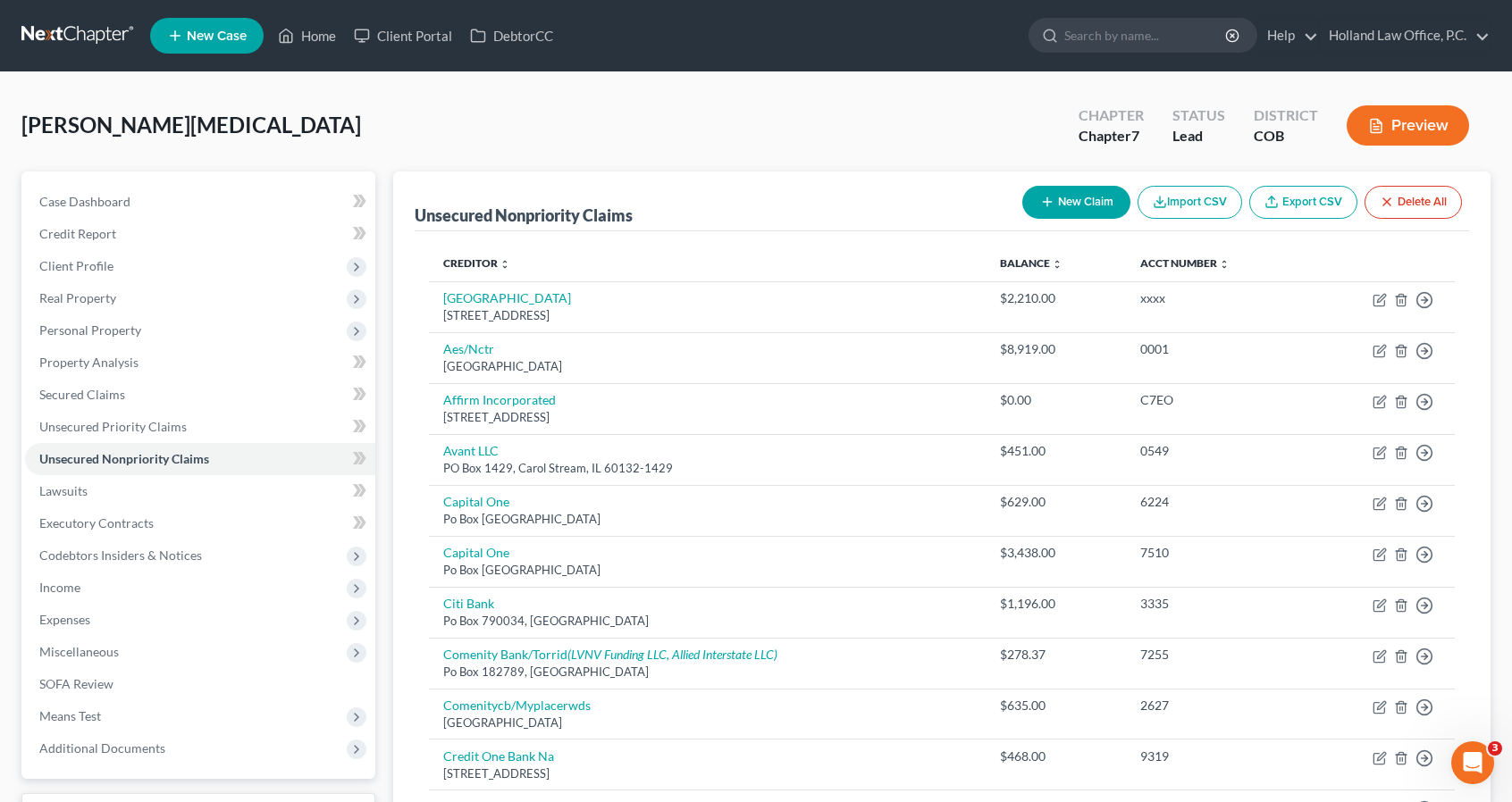
click at [1105, 188] on button "New Claim" at bounding box center [1076, 203] width 108 height 33
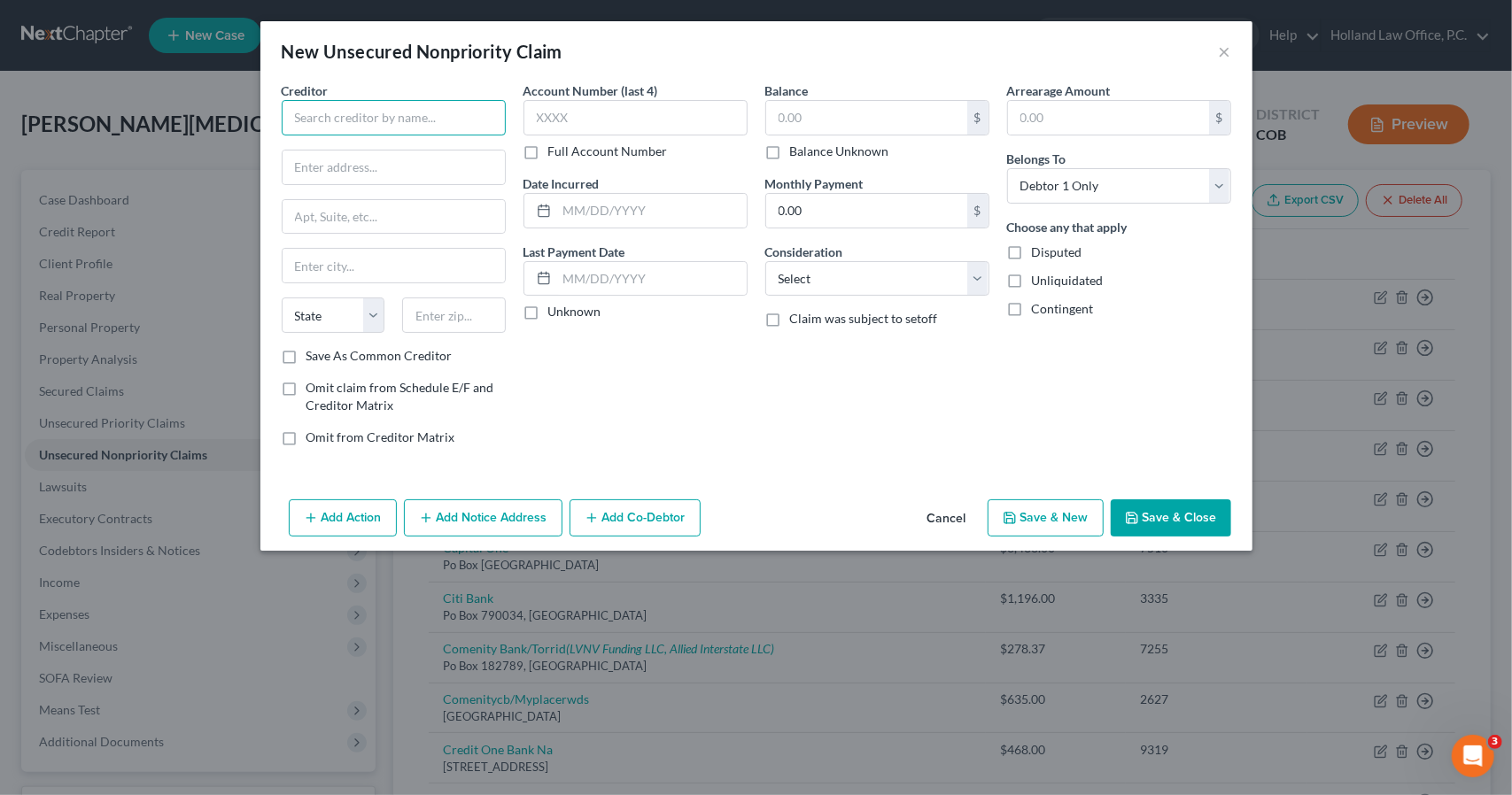
click at [484, 130] on input "text" at bounding box center [393, 118] width 224 height 36
click at [451, 152] on div "E470 Public Highway Authority" at bounding box center [389, 148] width 185 height 17
click at [793, 116] on input "text" at bounding box center [867, 117] width 201 height 34
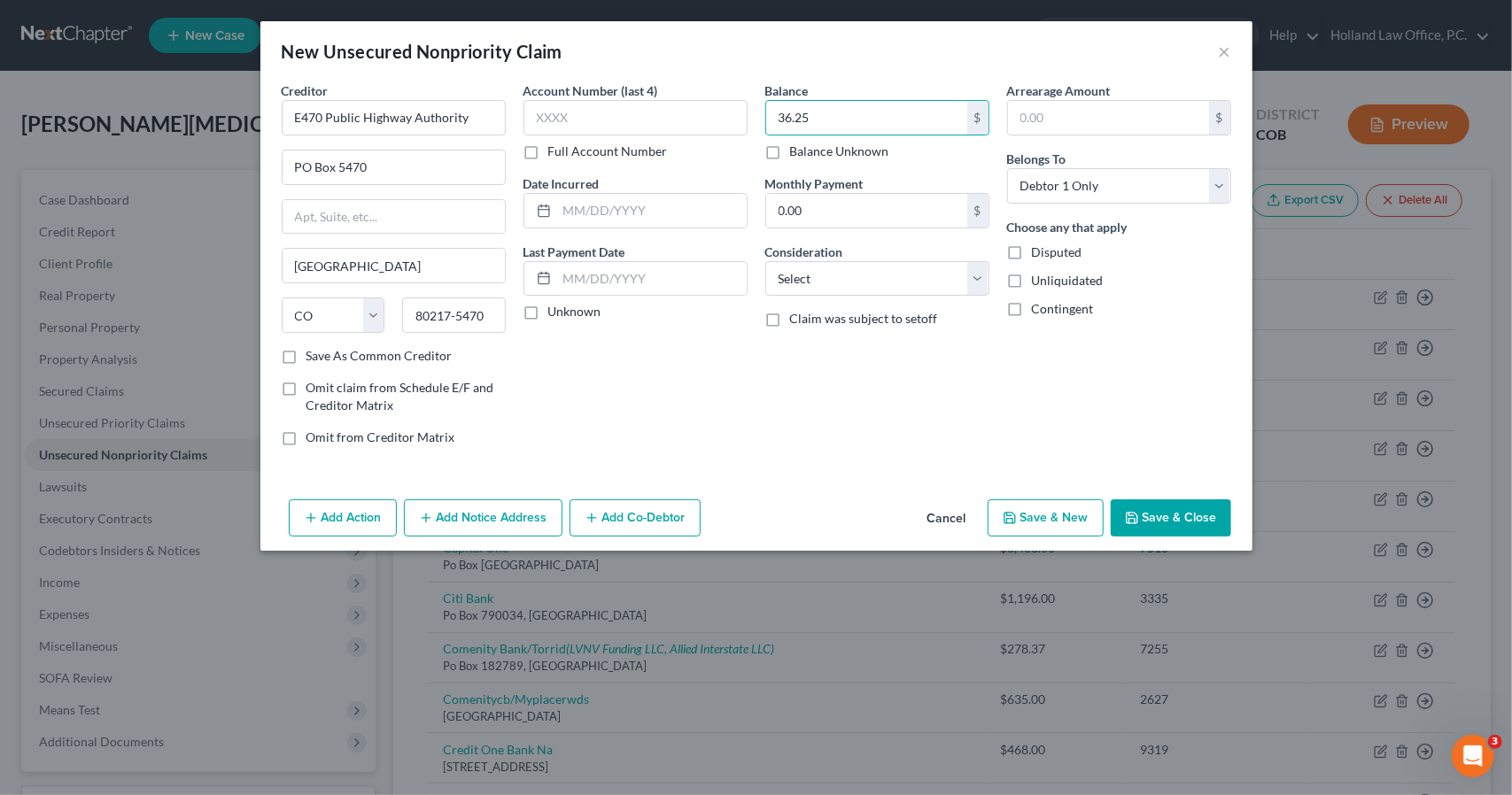
click at [1184, 500] on button "Save & Close" at bounding box center [1171, 518] width 121 height 37
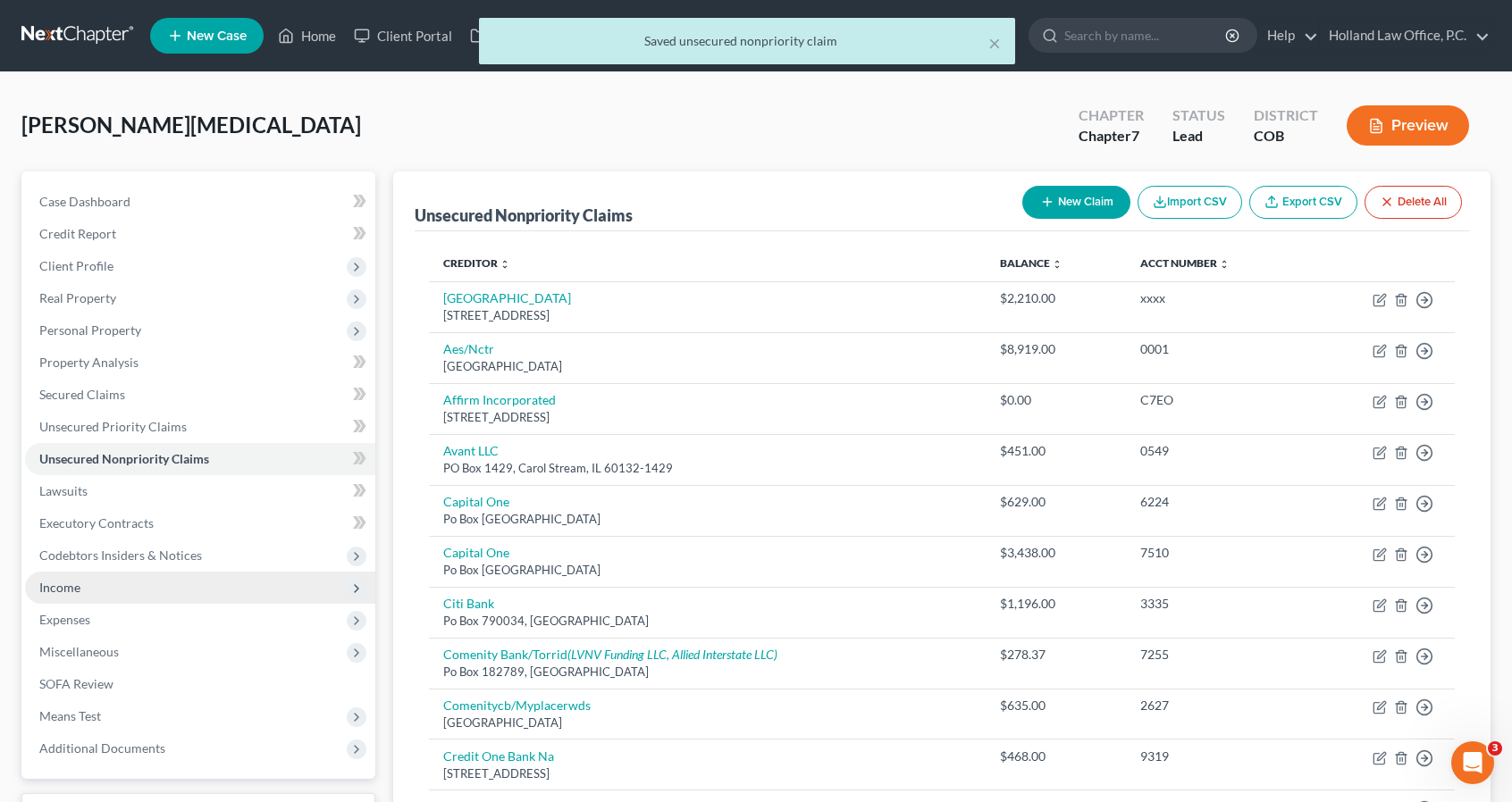
click at [77, 580] on span "Income" at bounding box center [60, 587] width 41 height 15
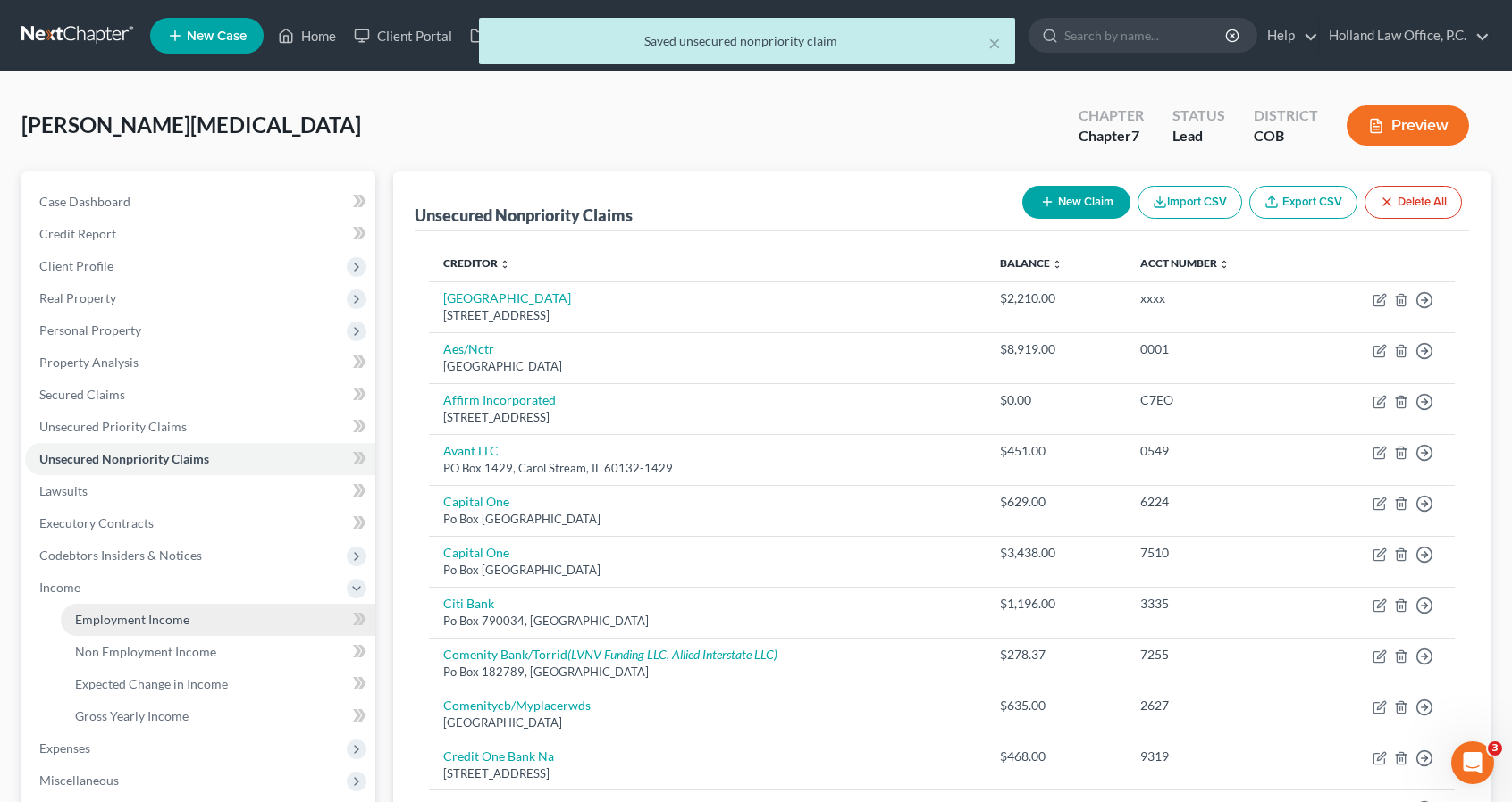
click at [112, 612] on span "Employment Income" at bounding box center [132, 619] width 114 height 15
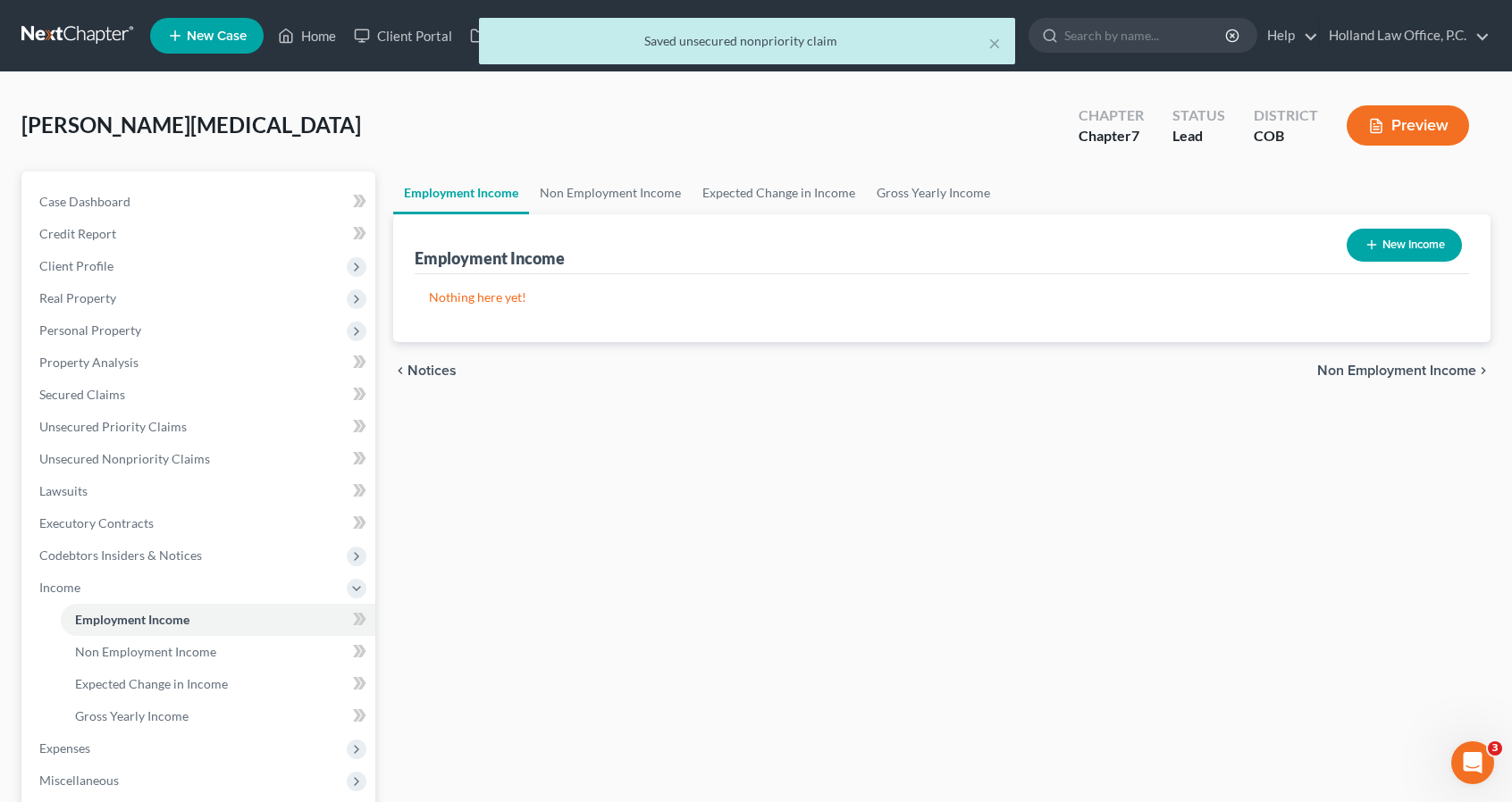
click at [1364, 244] on icon "button" at bounding box center [1372, 245] width 15 height 15
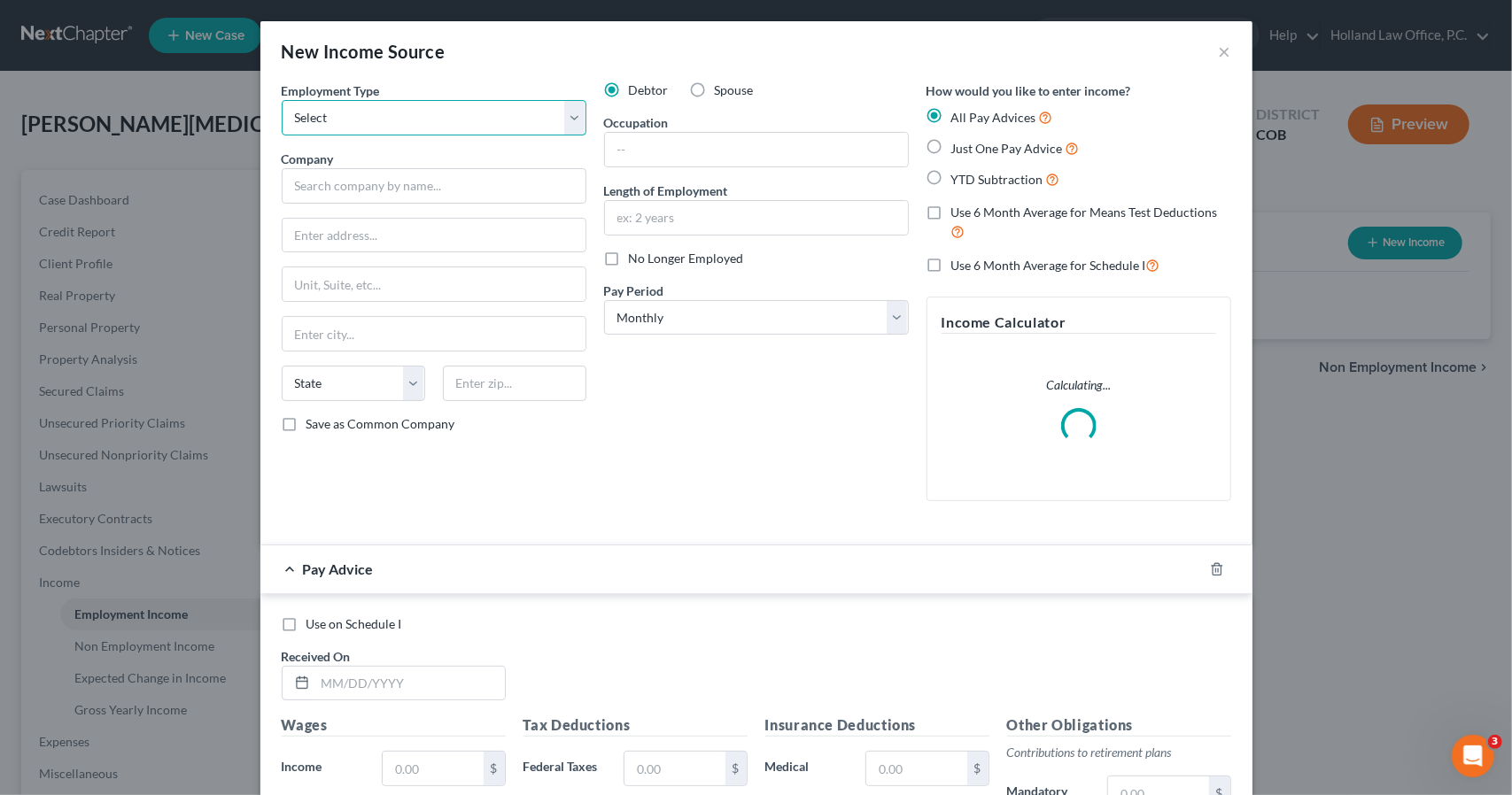
drag, startPoint x: 427, startPoint y: 112, endPoint x: 431, endPoint y: 130, distance: 18.4
click at [427, 112] on select "Select Full or Part Time Employment Self Employment" at bounding box center [433, 118] width 304 height 36
click at [282, 101] on select "Select Full or Part Time Employment Self Employment" at bounding box center [433, 118] width 304 height 36
click at [432, 185] on input "text" at bounding box center [433, 186] width 304 height 36
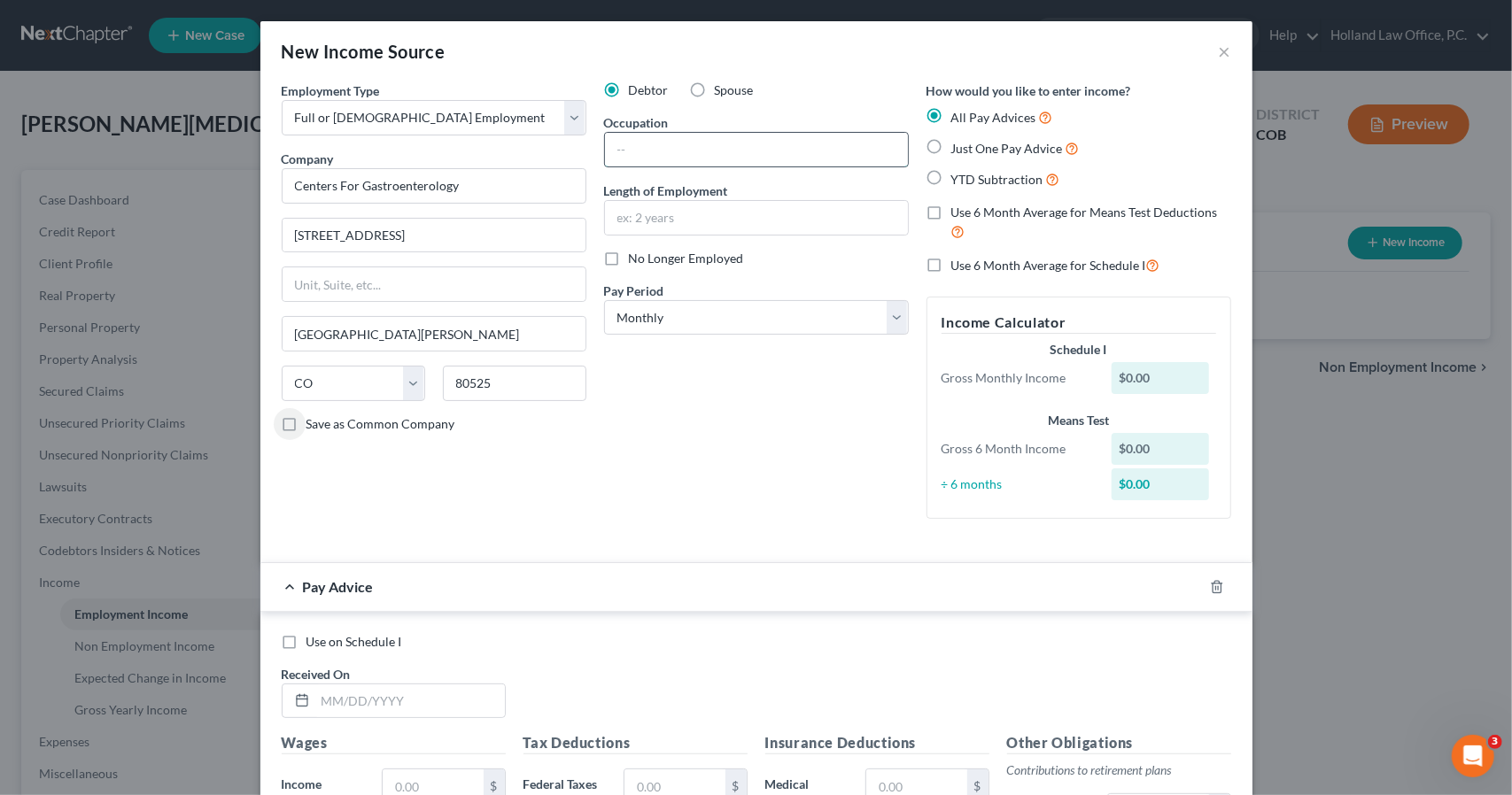
click at [806, 136] on input "text" at bounding box center [756, 149] width 303 height 34
drag, startPoint x: 926, startPoint y: 270, endPoint x: 905, endPoint y: 254, distance: 26.4
click at [952, 270] on label "Use 6 Month Average for Schedule I" at bounding box center [1056, 265] width 209 height 20
click at [959, 267] on input "Use 6 Month Average for Schedule I" at bounding box center [964, 260] width 12 height 12
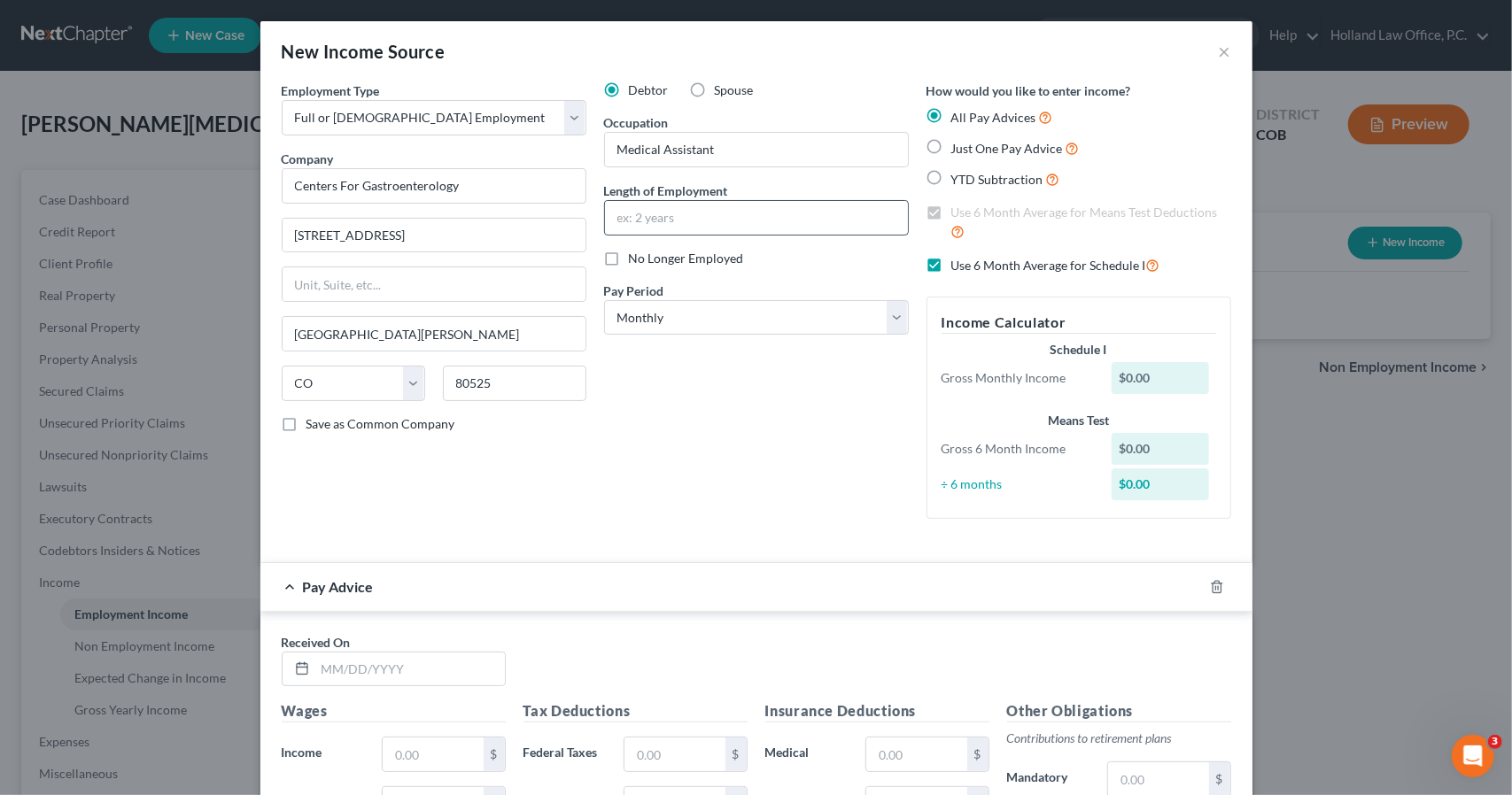
click at [868, 230] on input "text" at bounding box center [756, 217] width 303 height 34
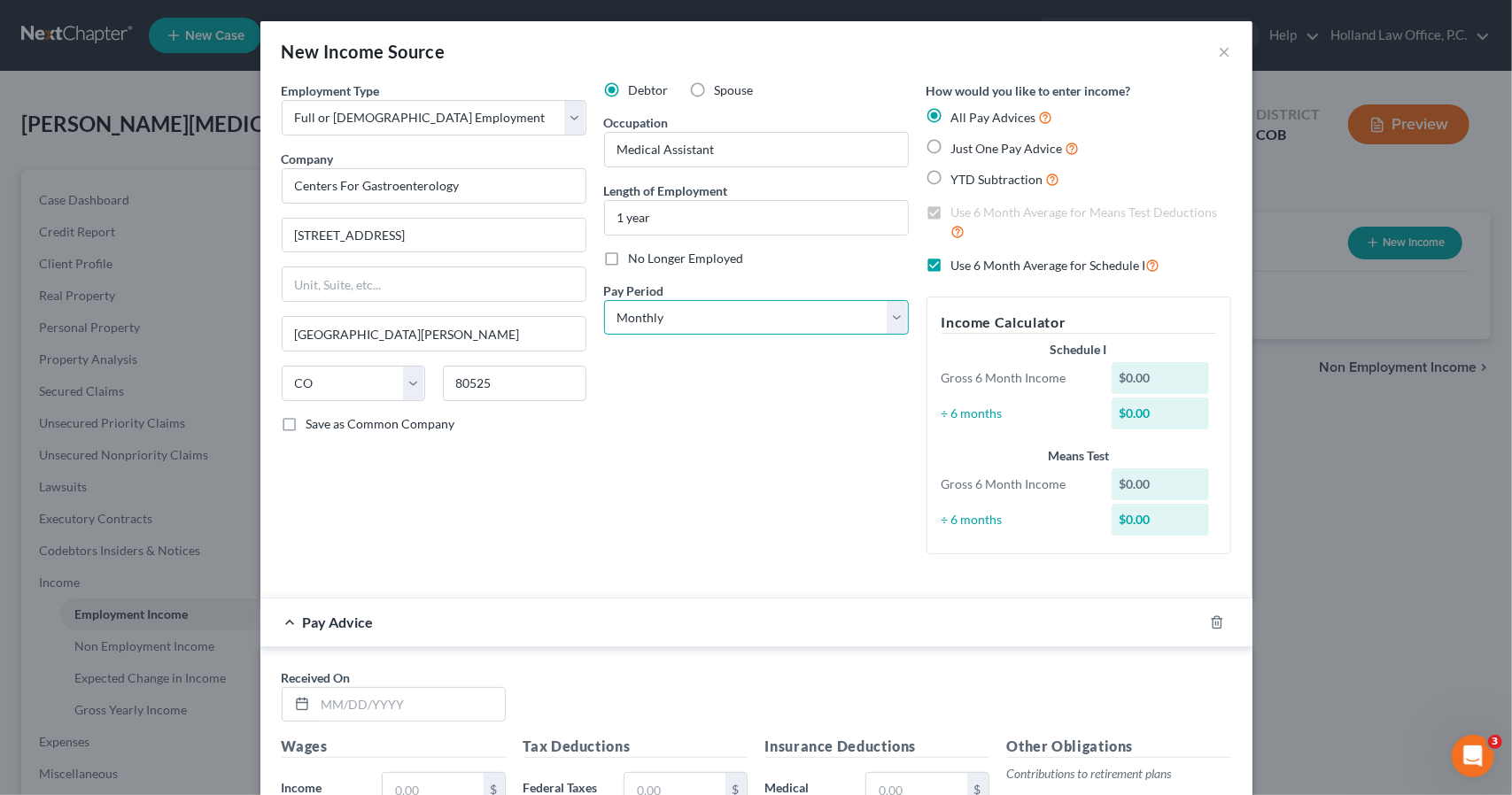
click at [782, 327] on select "Select Monthly Twice Monthly Every Other Week Weekly" at bounding box center [756, 318] width 304 height 36
click at [604, 301] on select "Select Monthly Twice Monthly Every Other Week Weekly" at bounding box center [756, 318] width 304 height 36
click at [1210, 624] on icon "button" at bounding box center [1218, 623] width 15 height 15
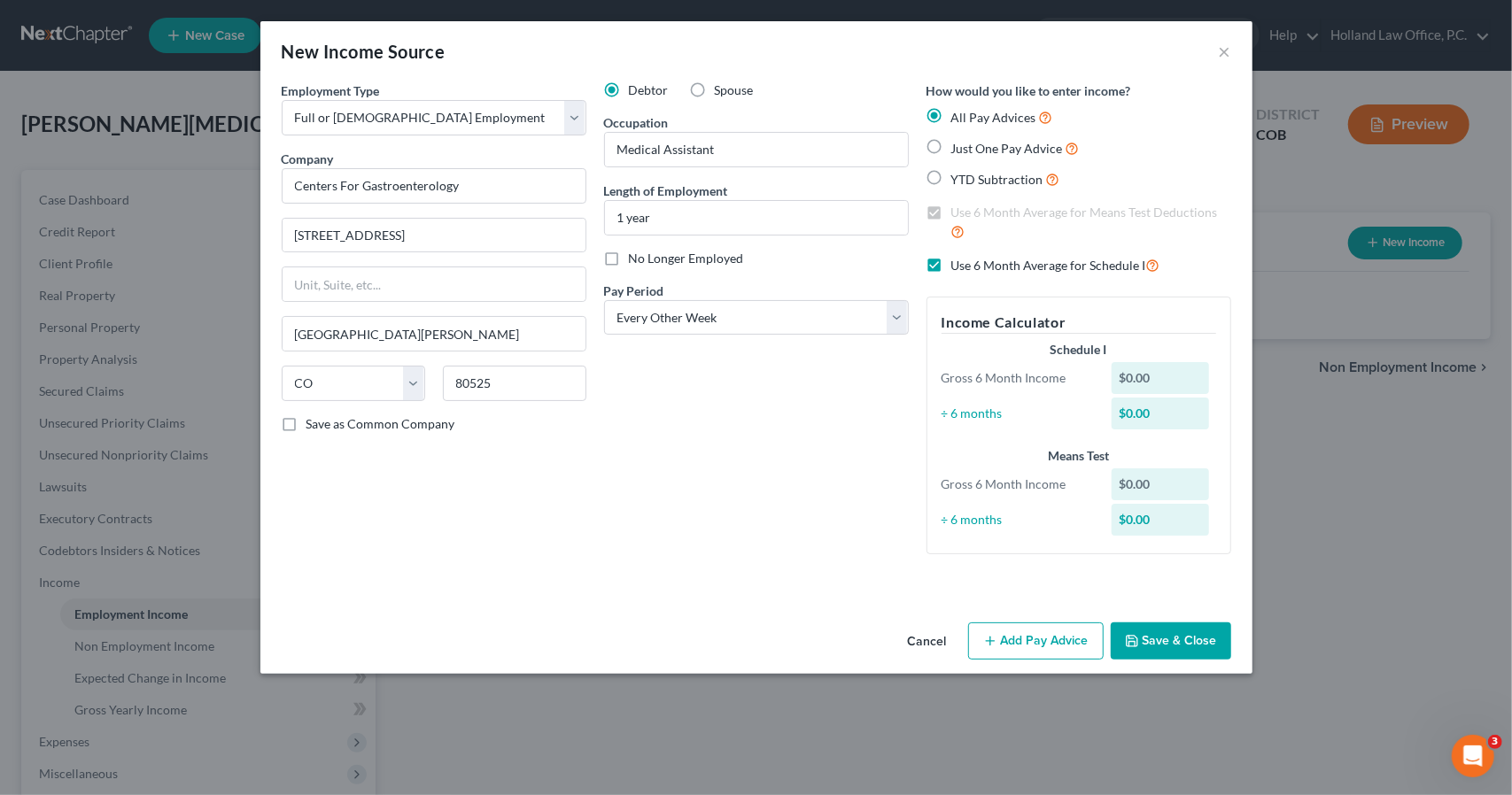
click at [1209, 624] on button "Save & Close" at bounding box center [1171, 641] width 121 height 37
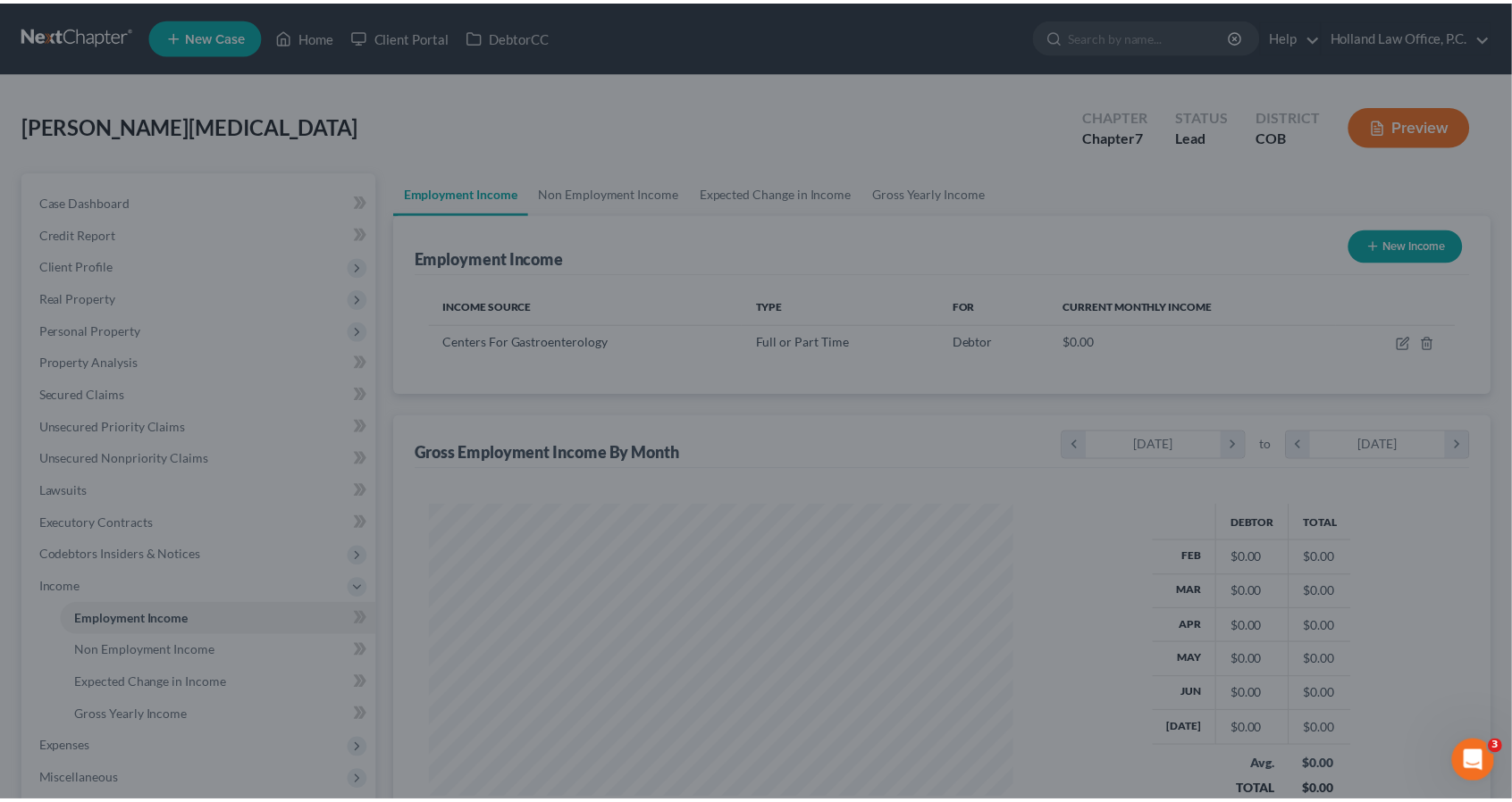
scroll to position [318, 619]
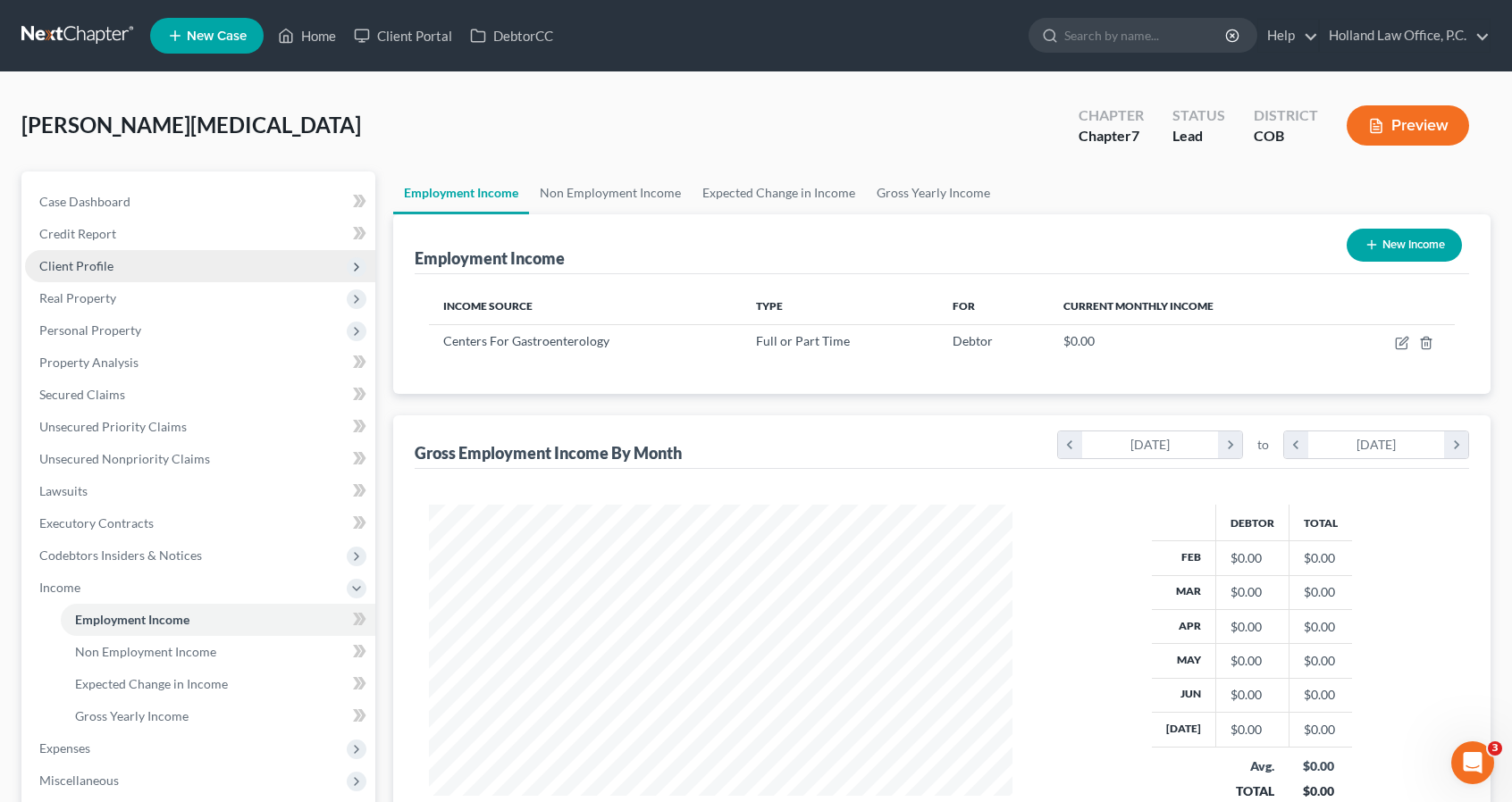
click at [171, 271] on span "Client Profile" at bounding box center [200, 265] width 350 height 32
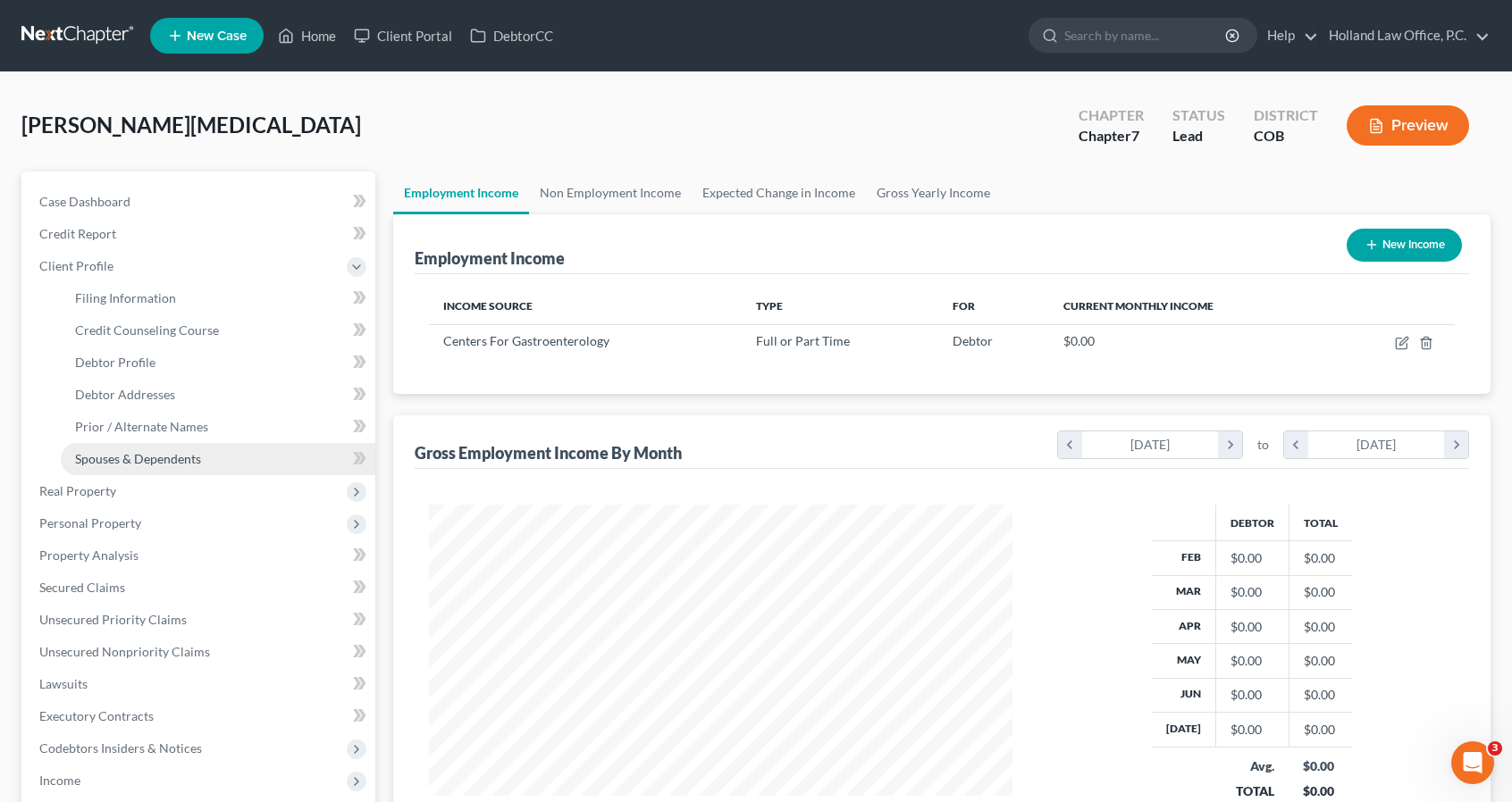
click at [170, 451] on span "Spouses & Dependents" at bounding box center [137, 458] width 126 height 15
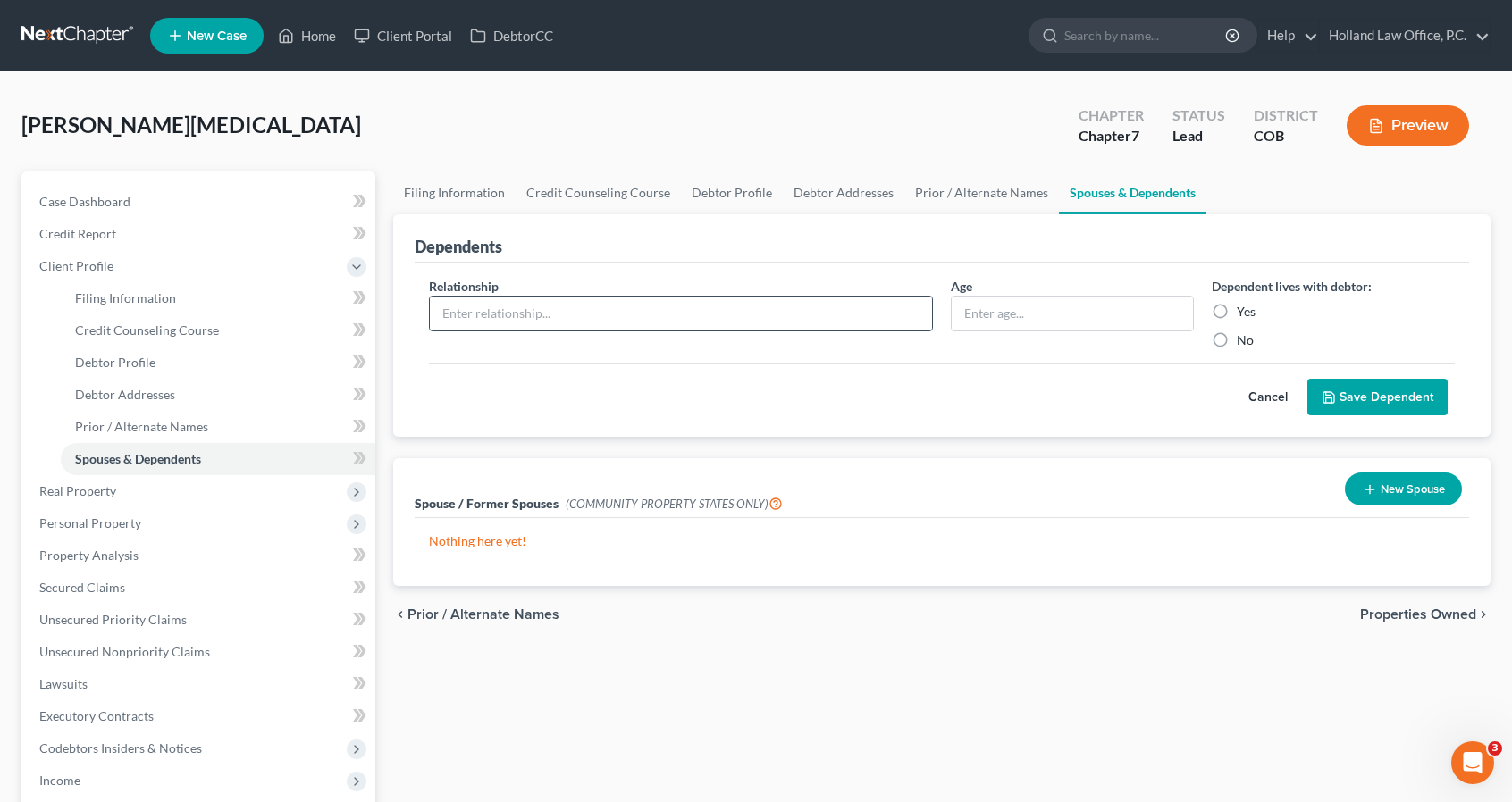
click at [657, 308] on input "text" at bounding box center [680, 313] width 502 height 34
click at [983, 319] on input "text" at bounding box center [1072, 313] width 242 height 34
click at [1236, 308] on label "Yes" at bounding box center [1246, 312] width 18 height 18
click at [1244, 308] on input "Yes" at bounding box center [1249, 309] width 12 height 12
click at [1341, 385] on button "Save Dependent" at bounding box center [1377, 397] width 140 height 38
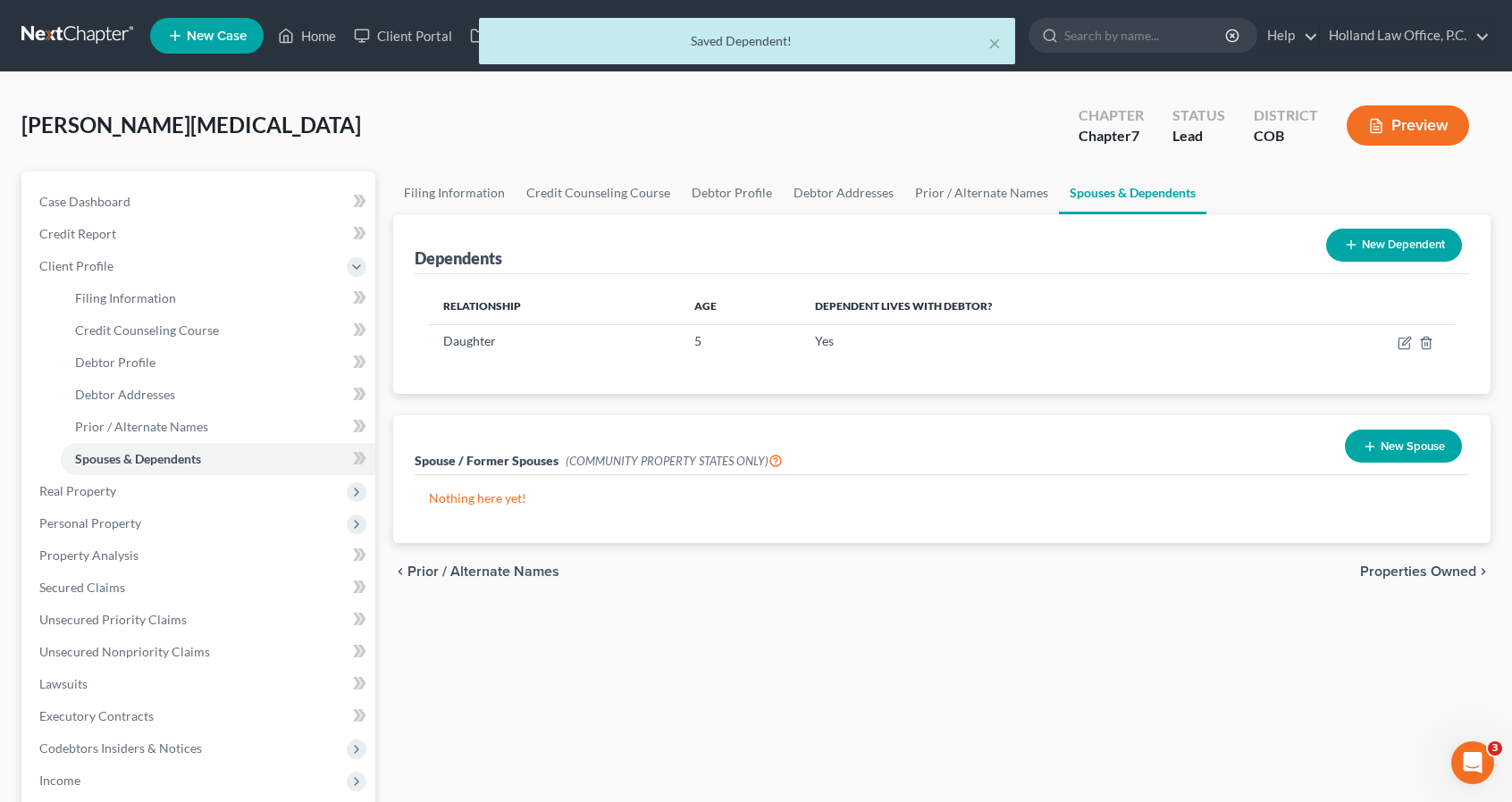
click at [1337, 251] on button "New Dependent" at bounding box center [1393, 245] width 136 height 33
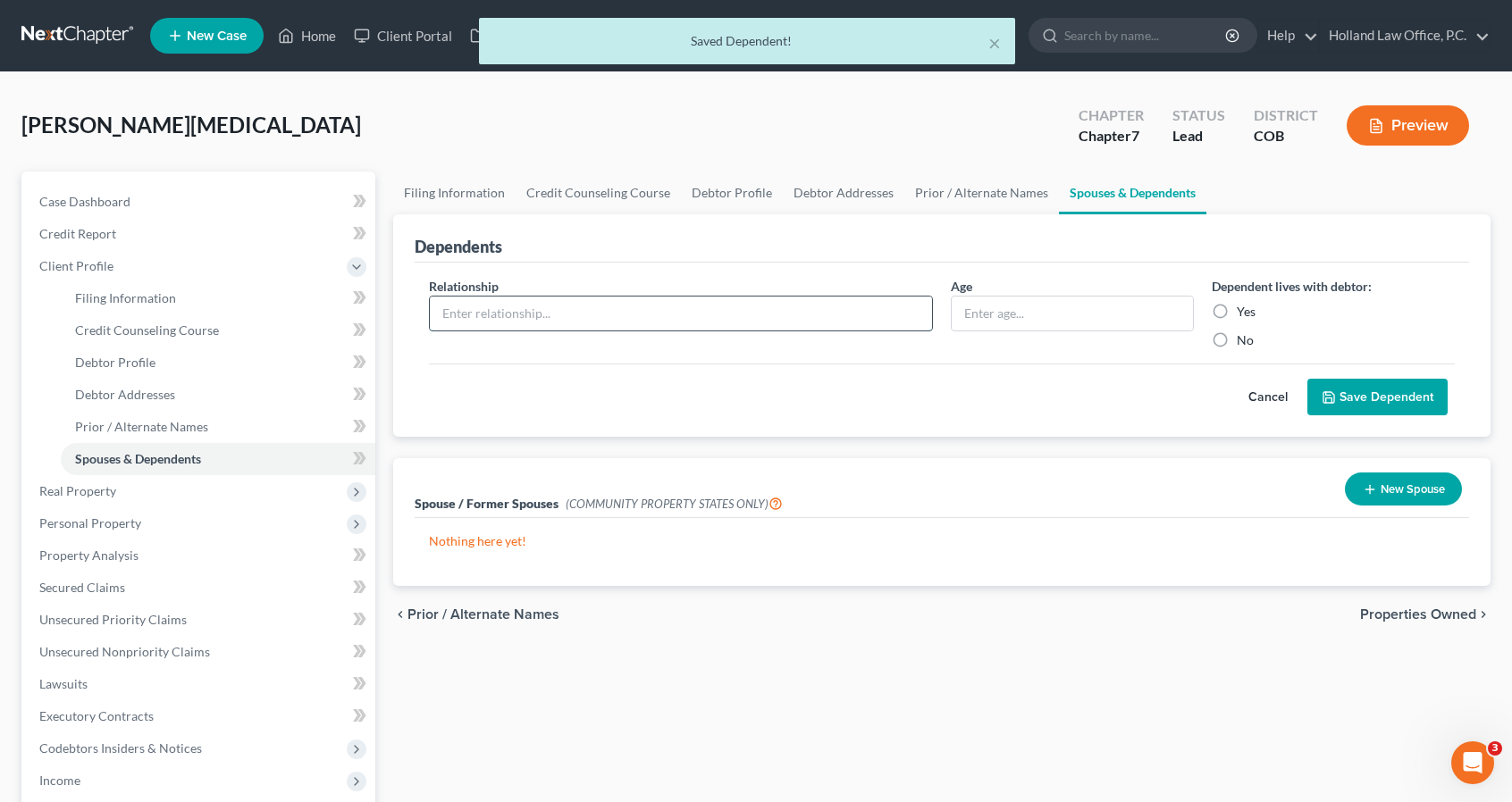
click at [636, 313] on input "text" at bounding box center [680, 313] width 502 height 34
click at [1015, 313] on input "text" at bounding box center [1072, 313] width 242 height 34
click at [1233, 296] on div "Dependent lives with debtor: Yes No" at bounding box center [1332, 313] width 261 height 72
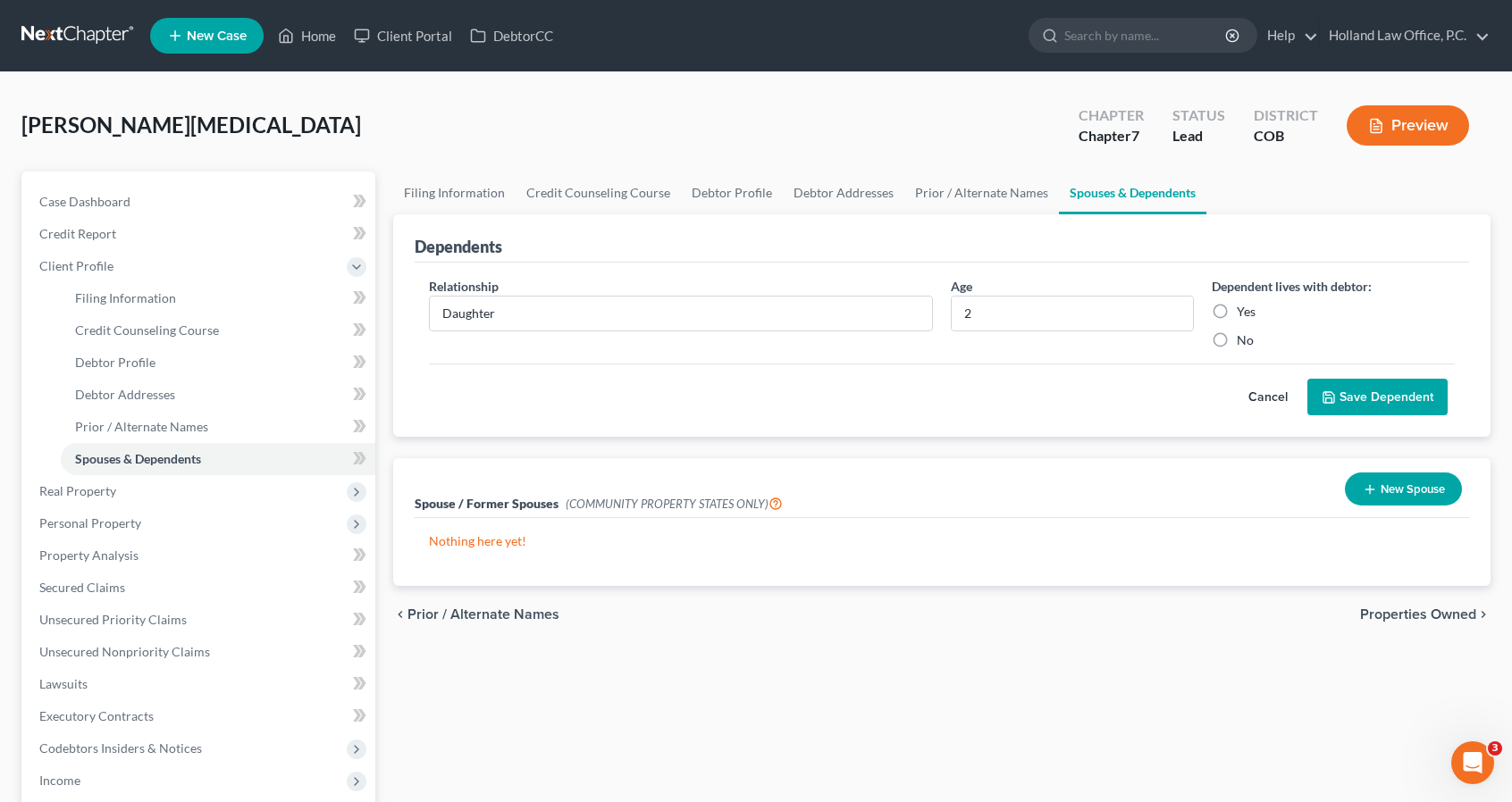
click at [1236, 311] on label "Yes" at bounding box center [1246, 312] width 18 height 18
click at [1244, 311] on input "Yes" at bounding box center [1249, 309] width 12 height 12
click at [1310, 382] on button "Save Dependent" at bounding box center [1377, 397] width 140 height 38
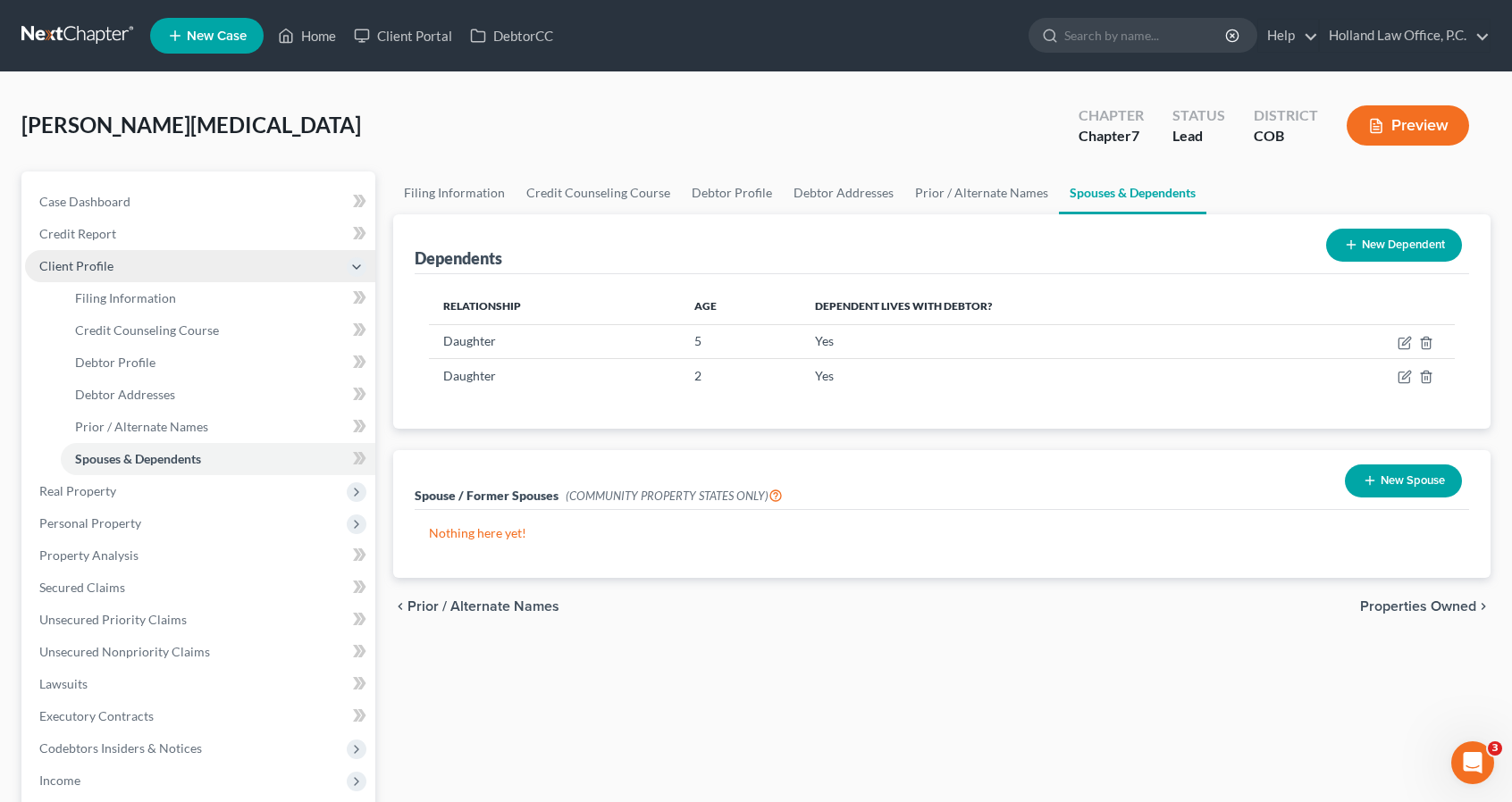
click at [124, 270] on span "Client Profile" at bounding box center [200, 265] width 350 height 32
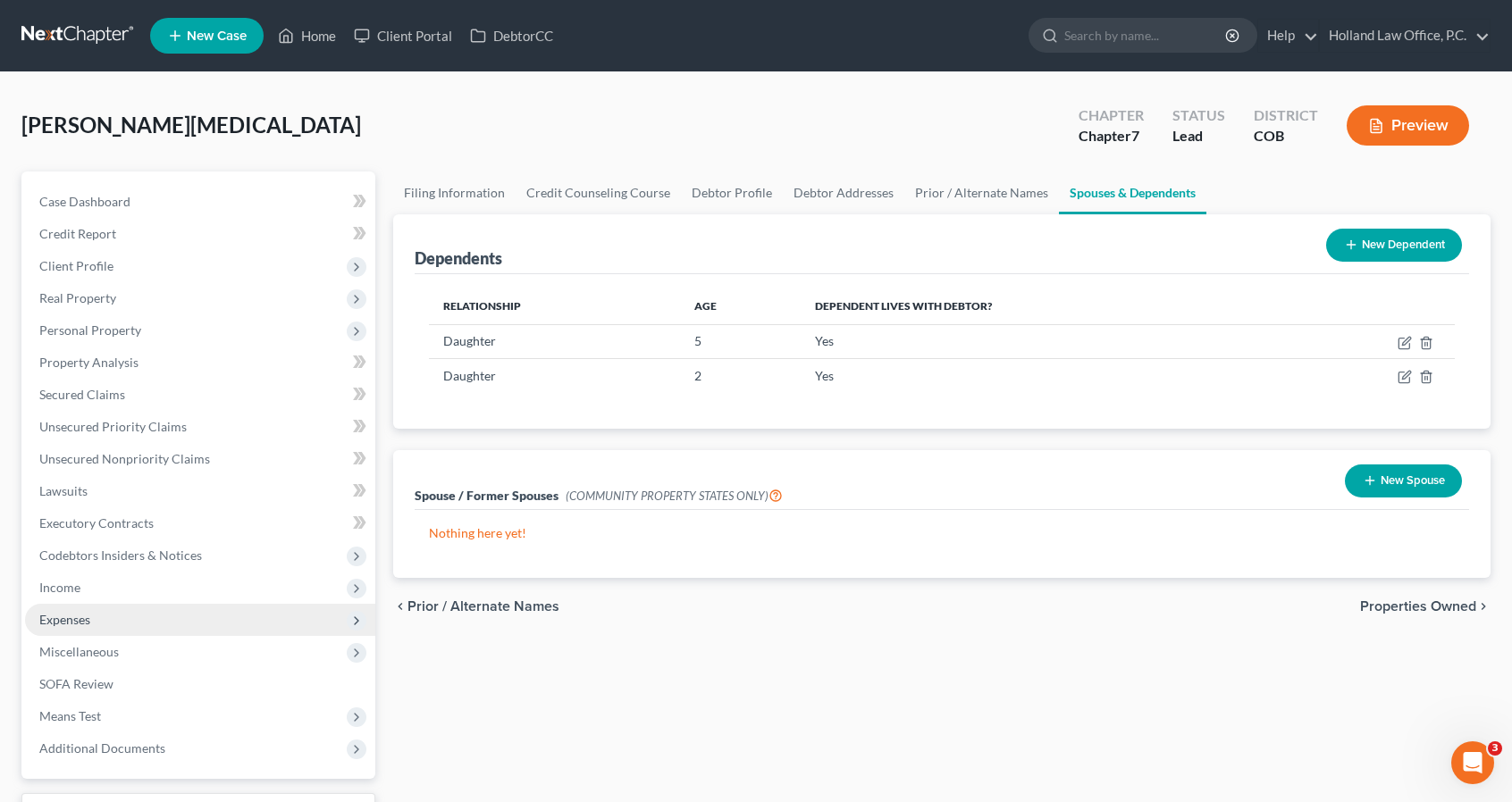
click at [152, 617] on span "Expenses" at bounding box center [200, 619] width 350 height 32
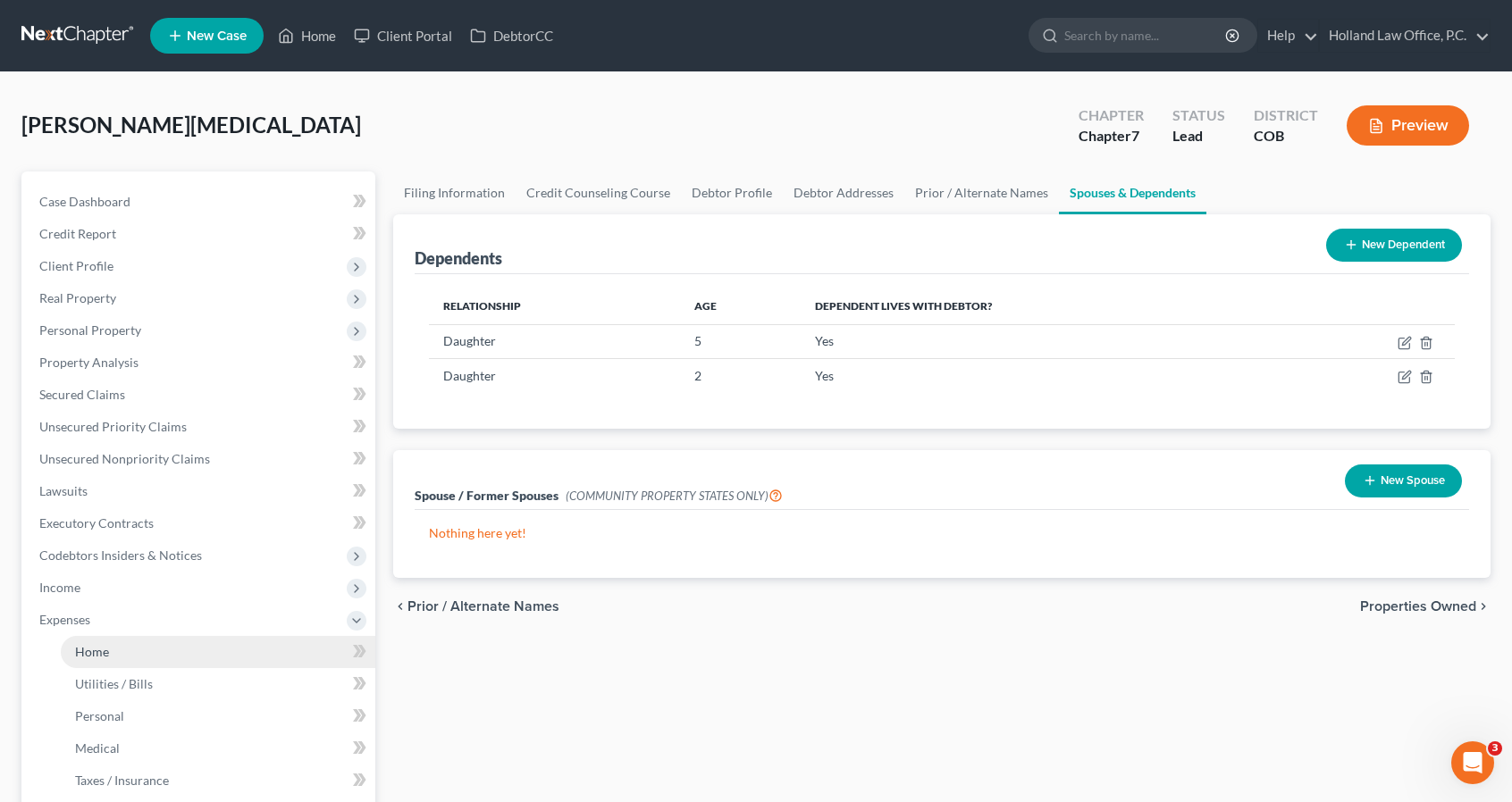
click at [150, 650] on link "Home" at bounding box center [218, 652] width 314 height 32
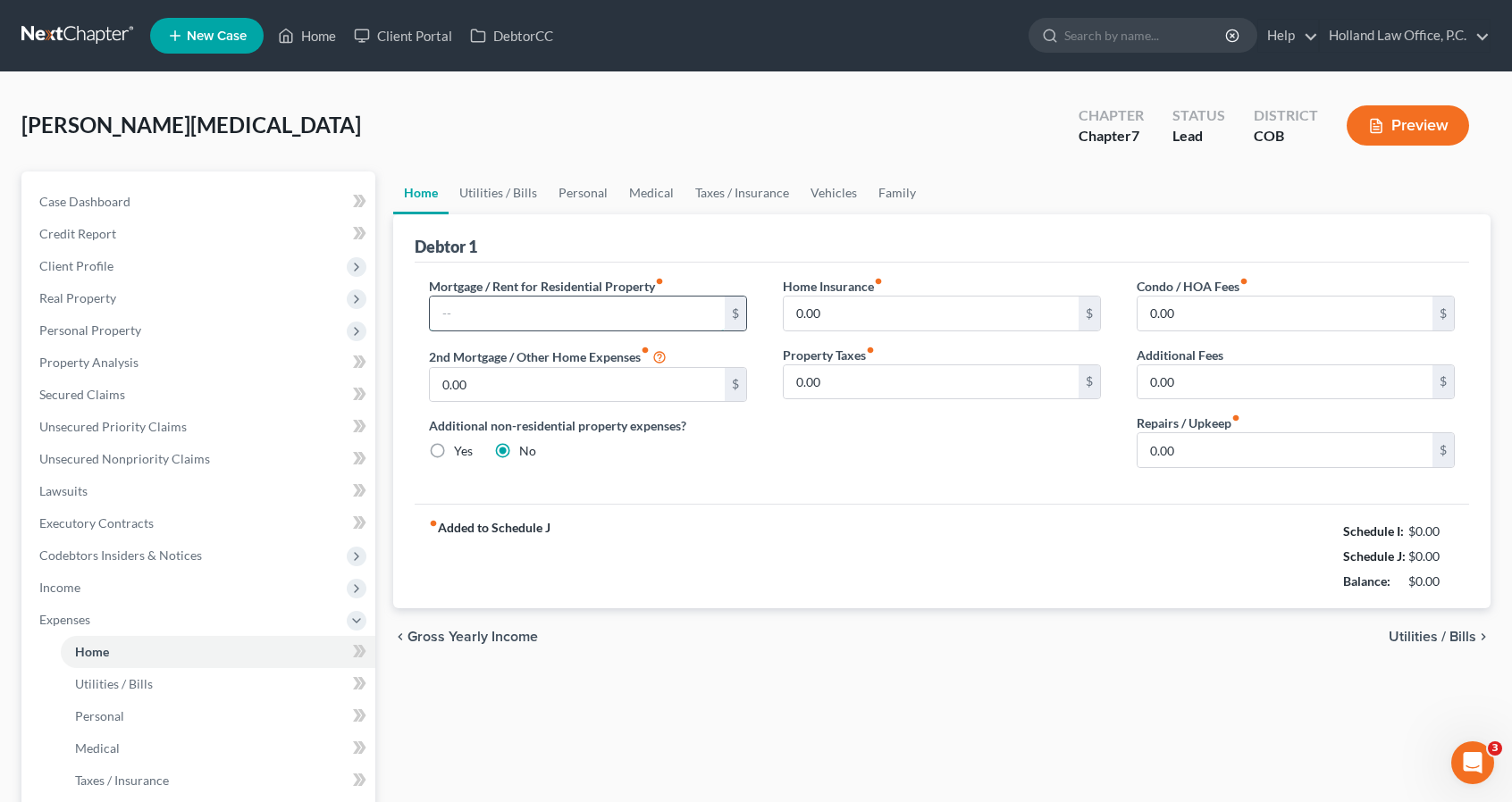
click at [513, 303] on input "text" at bounding box center [577, 313] width 295 height 34
click at [516, 190] on link "Utilities / Bills" at bounding box center [498, 193] width 100 height 43
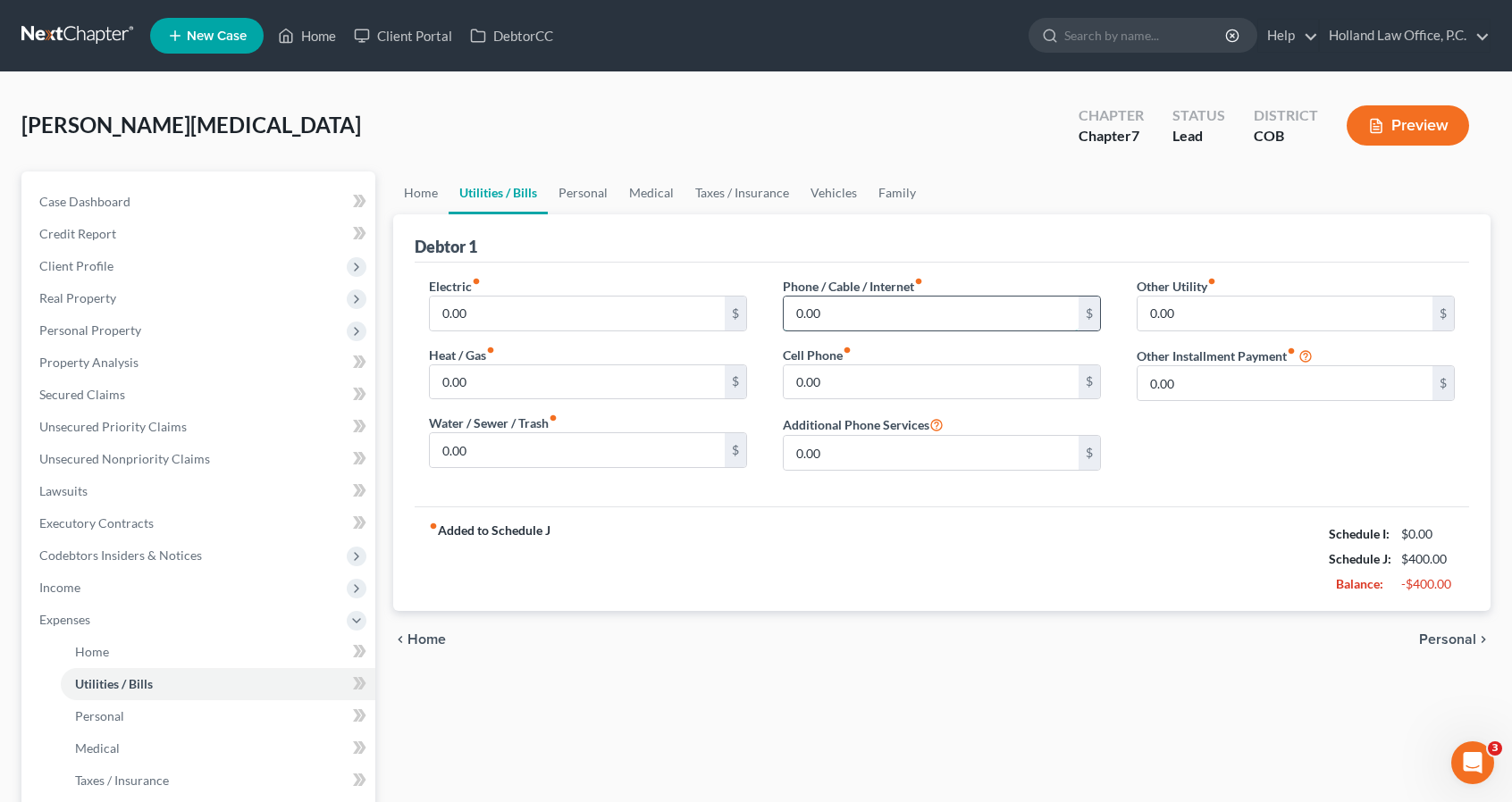
click at [827, 312] on input "0.00" at bounding box center [931, 313] width 295 height 34
click at [590, 194] on link "Personal" at bounding box center [583, 193] width 71 height 43
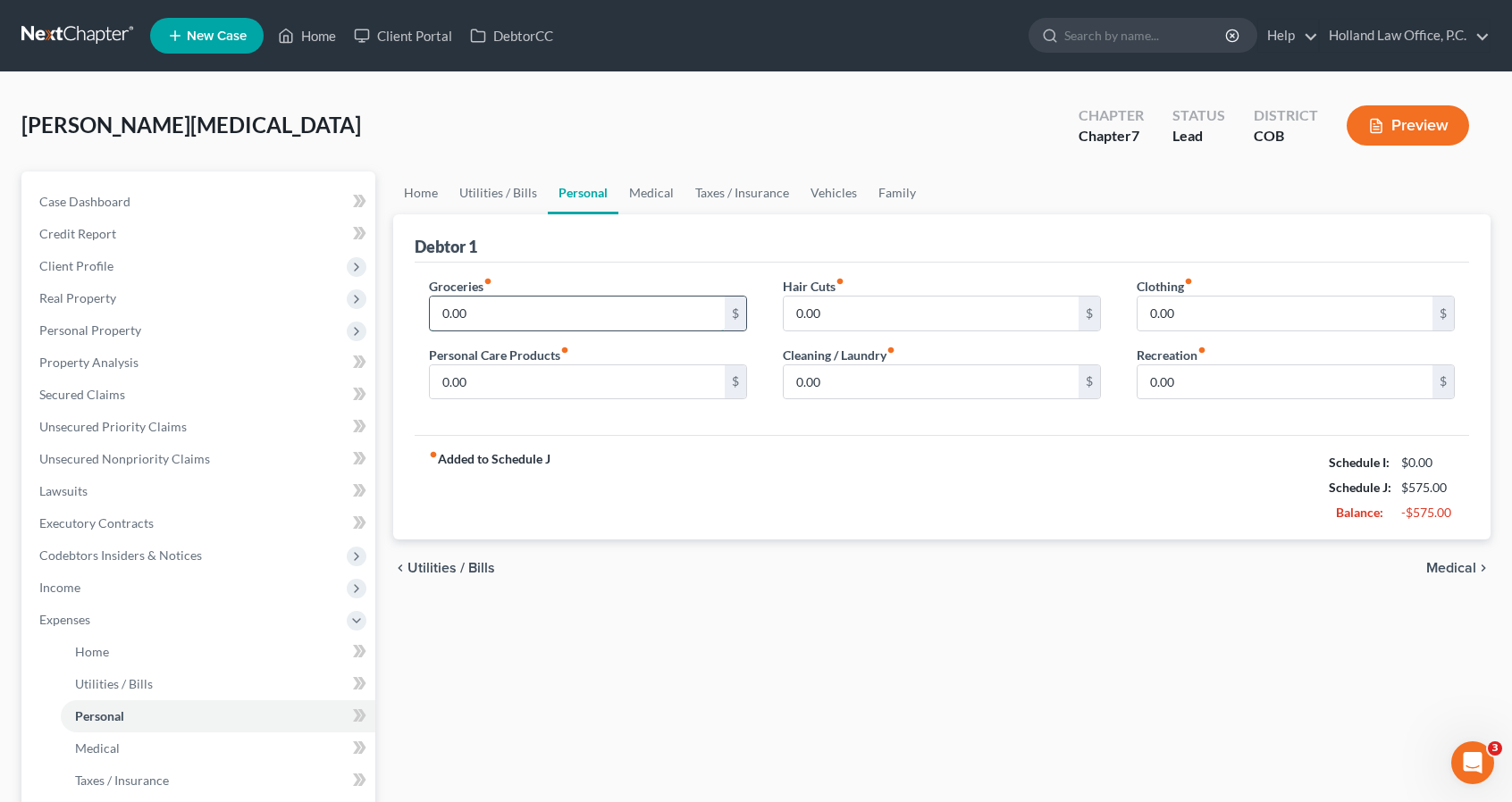
click at [568, 308] on input "0.00" at bounding box center [577, 313] width 295 height 34
click at [642, 192] on link "Medical" at bounding box center [652, 193] width 66 height 43
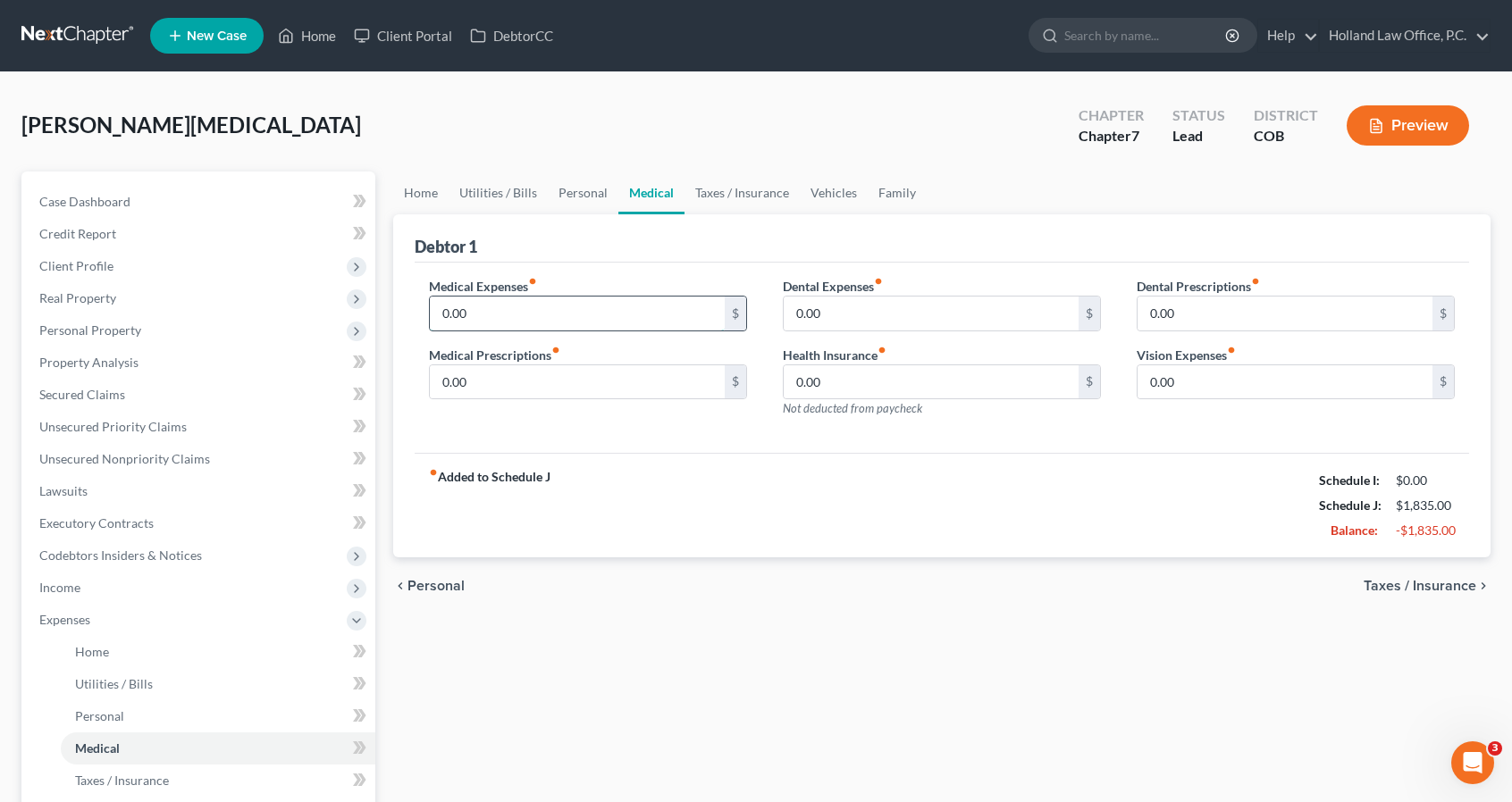
click at [581, 301] on input "0.00" at bounding box center [577, 313] width 295 height 34
click at [853, 187] on link "Vehicles" at bounding box center [833, 193] width 68 height 43
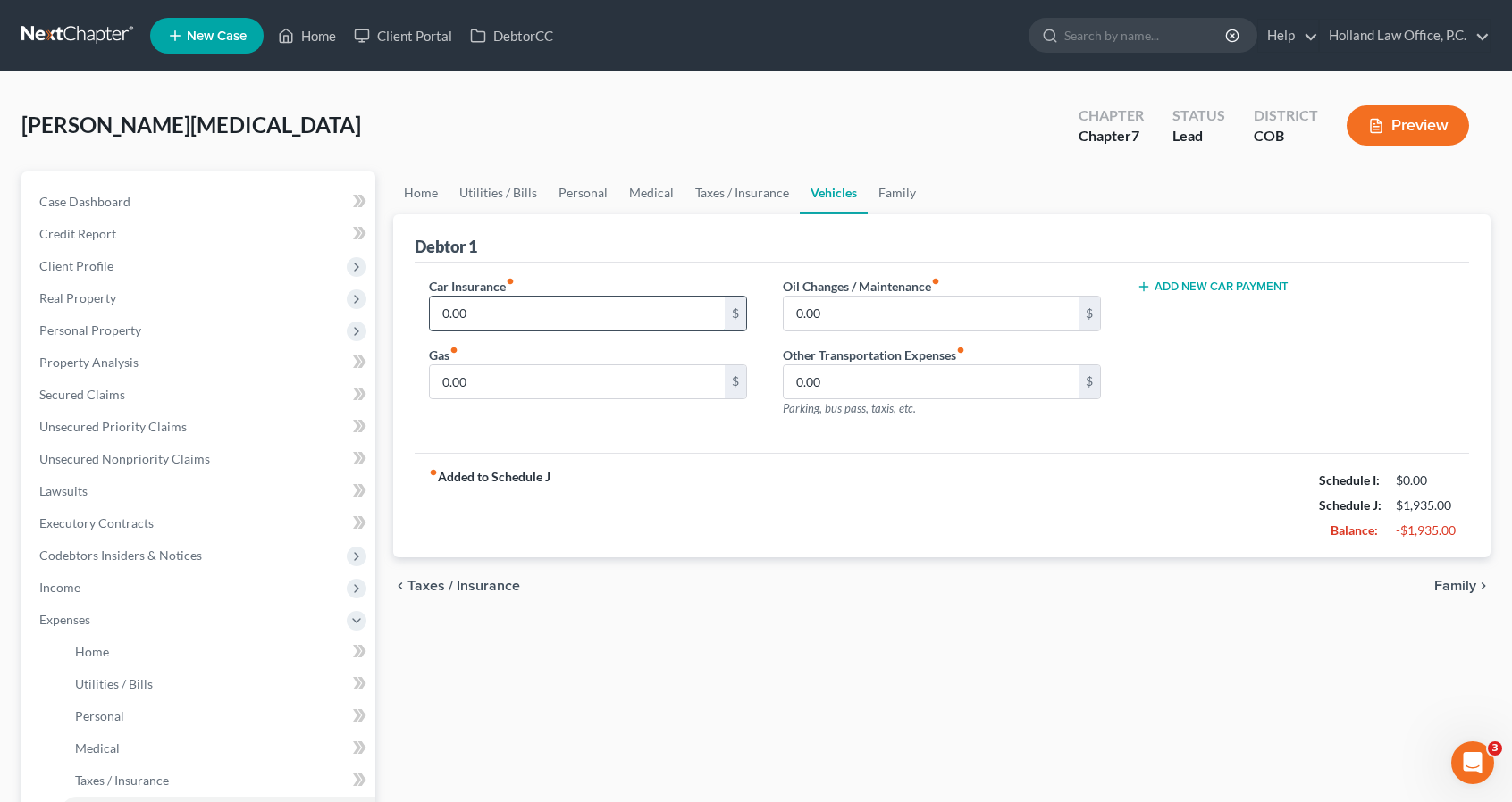
click at [545, 319] on input "0.00" at bounding box center [577, 313] width 295 height 34
click at [901, 197] on link "Family" at bounding box center [897, 193] width 59 height 43
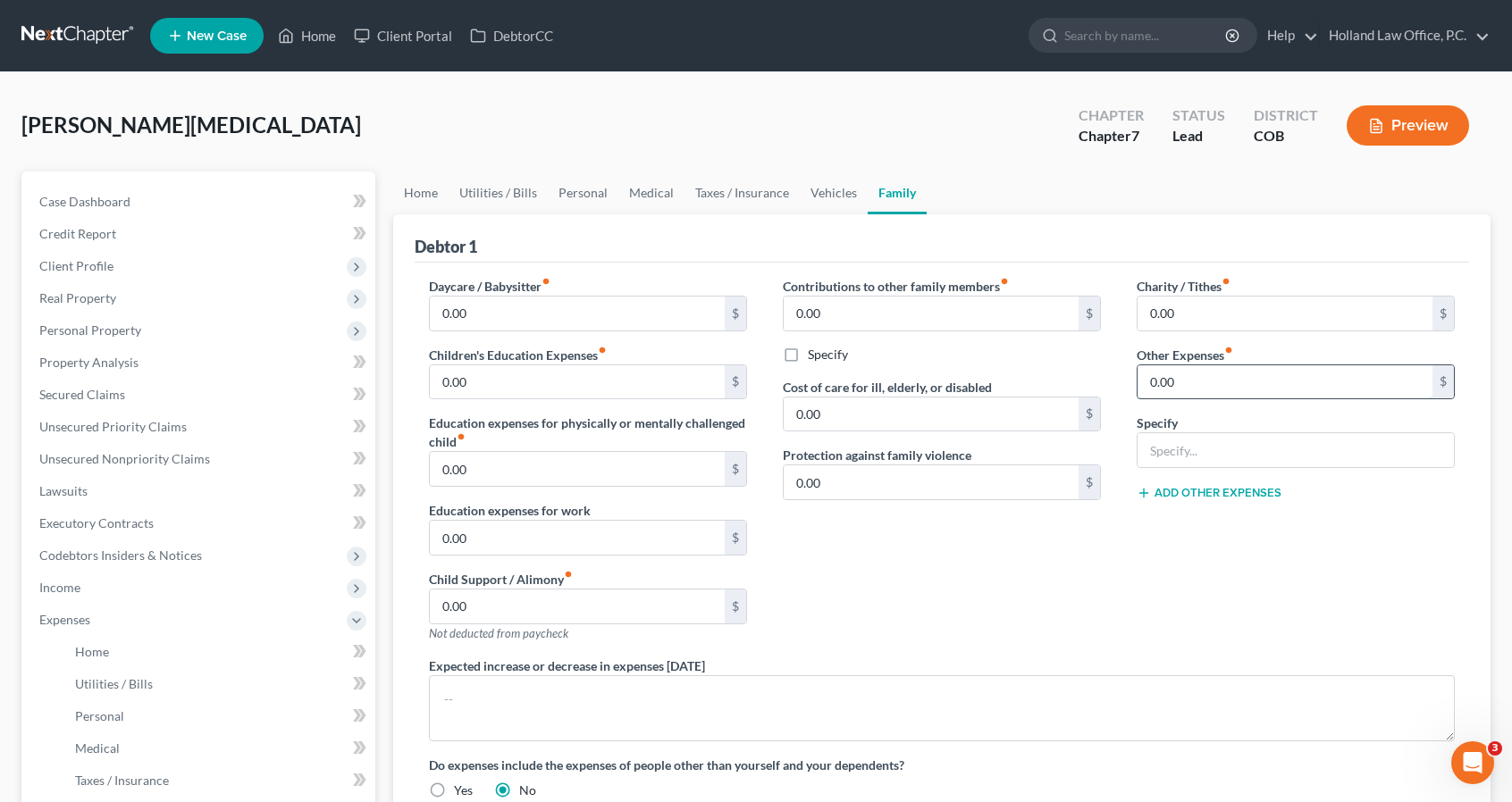
click at [1295, 392] on input "0.00" at bounding box center [1285, 382] width 295 height 34
click at [494, 310] on input "0.00" at bounding box center [577, 313] width 295 height 34
click at [708, 199] on link "Taxes / Insurance" at bounding box center [741, 193] width 115 height 43
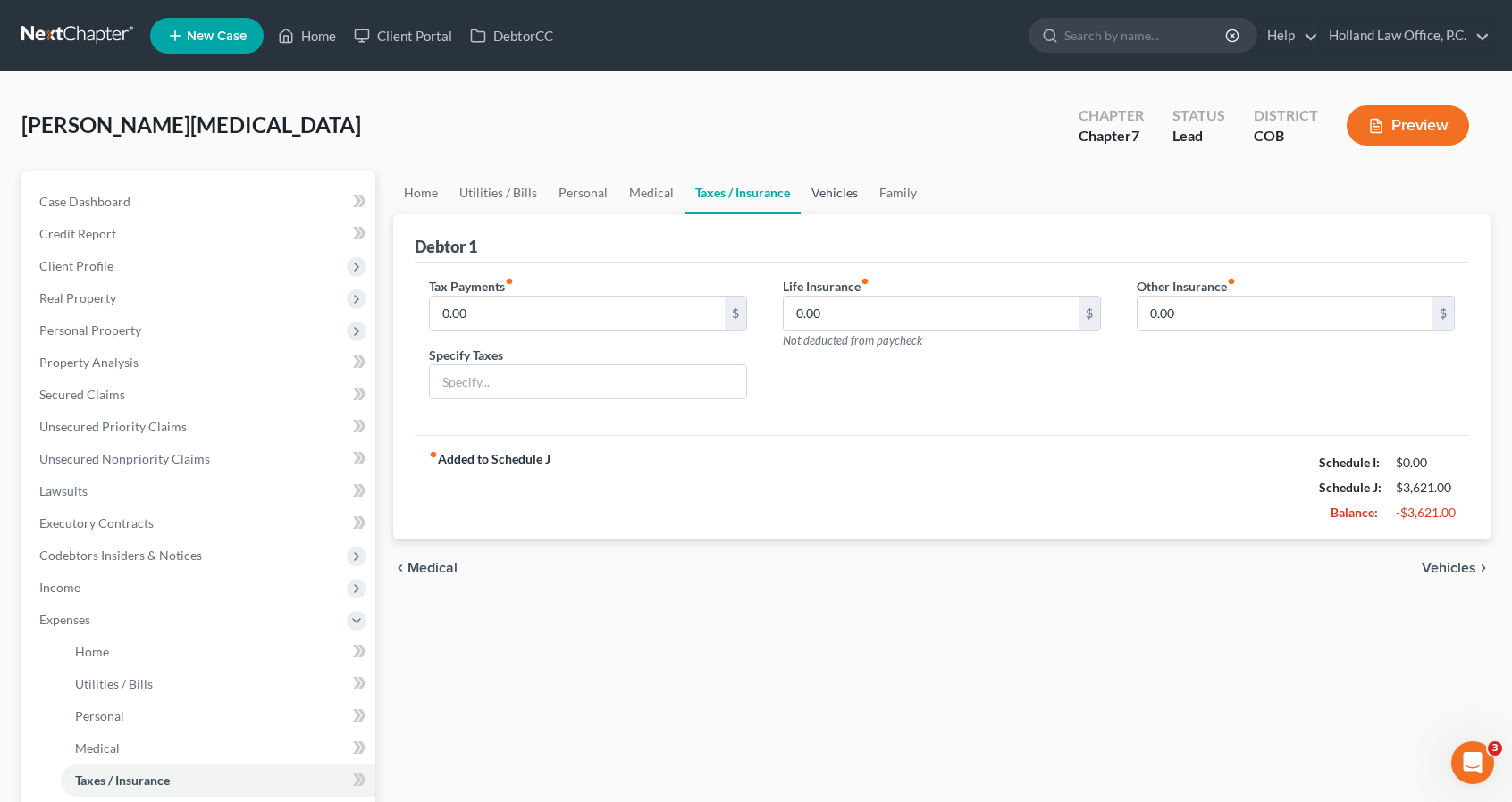
click at [839, 196] on link "Vehicles" at bounding box center [834, 193] width 68 height 43
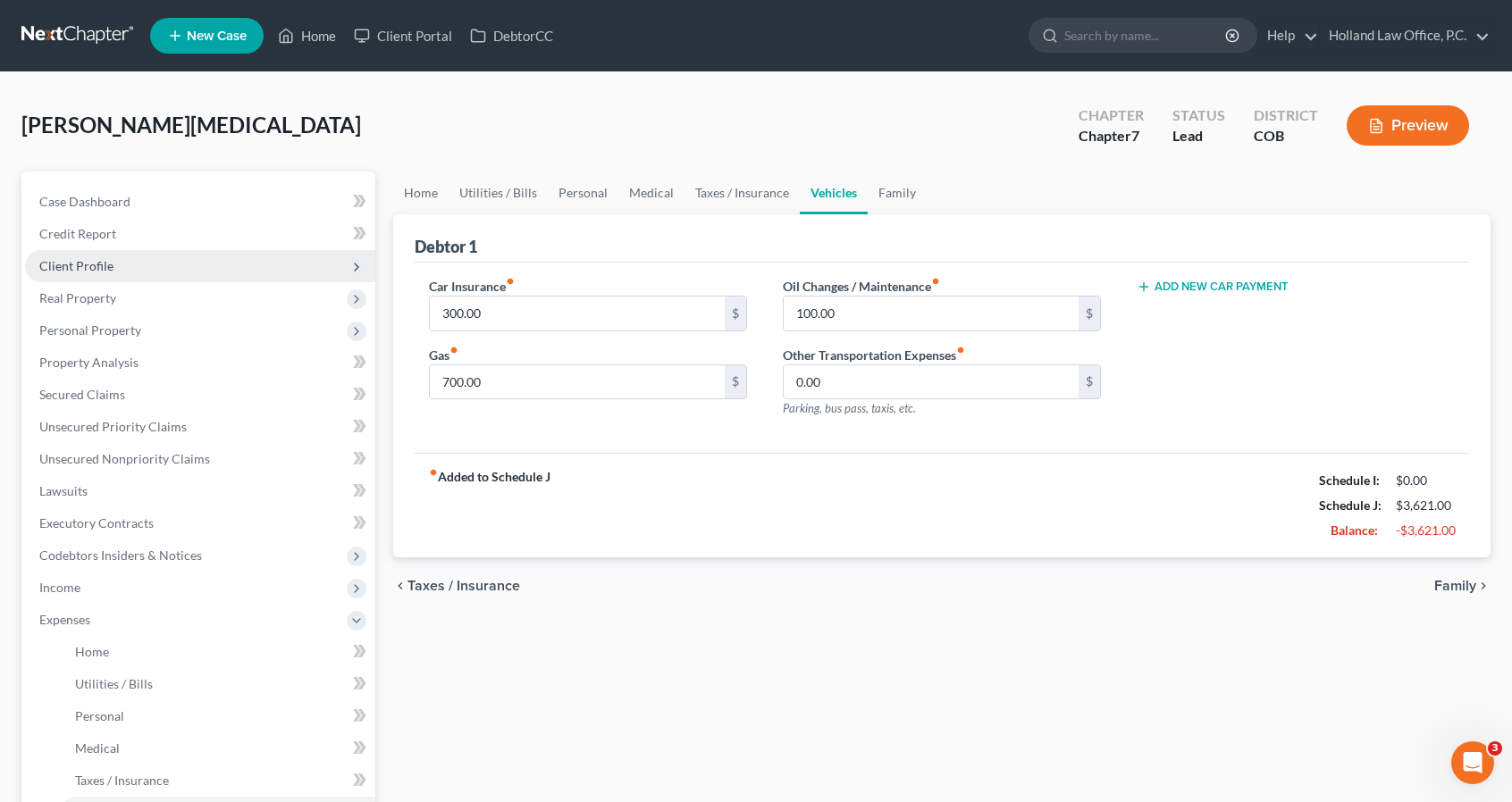
click at [146, 277] on span "Client Profile" at bounding box center [200, 265] width 350 height 32
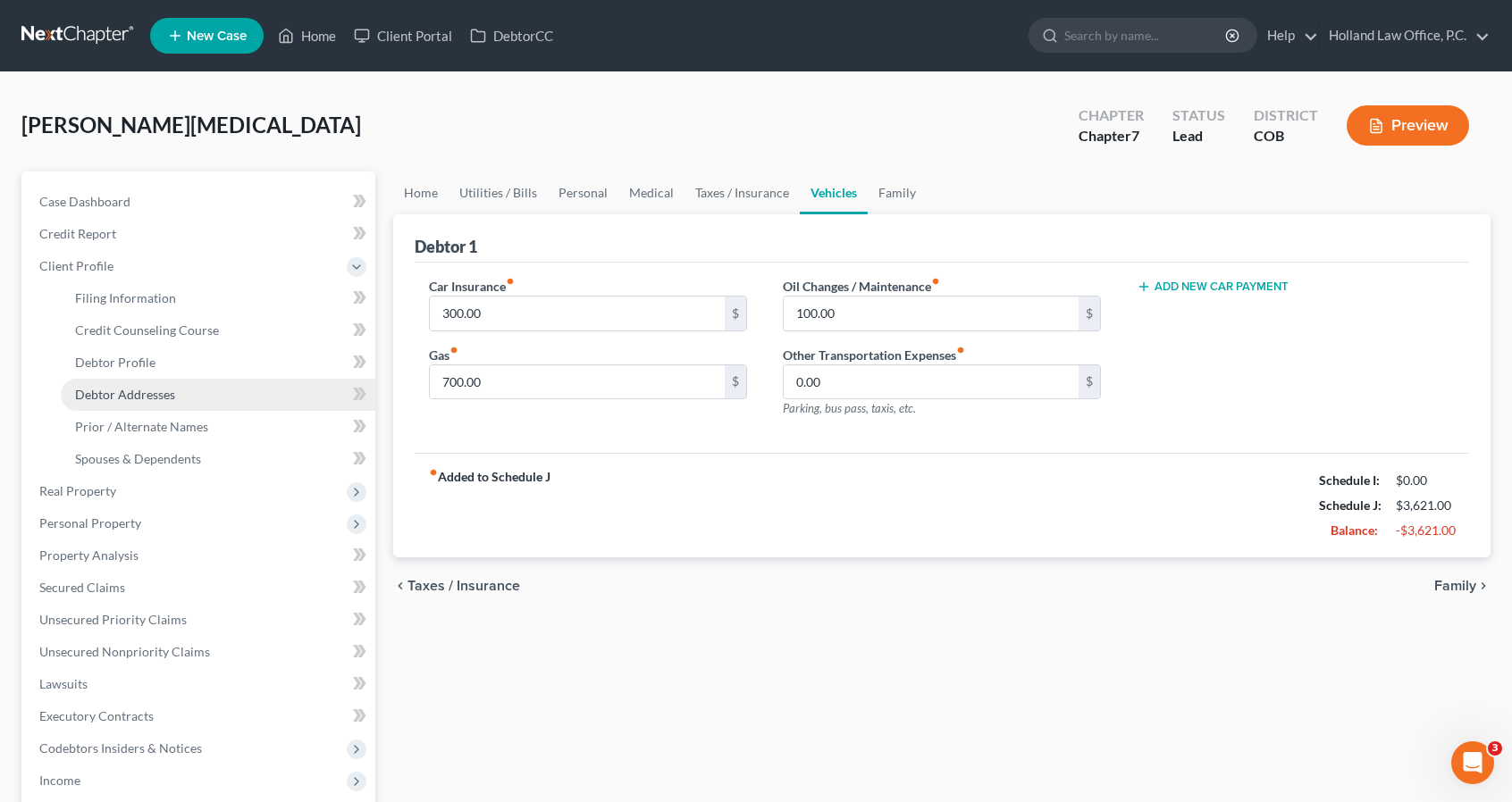
click at [150, 393] on span "Debtor Addresses" at bounding box center [124, 395] width 100 height 15
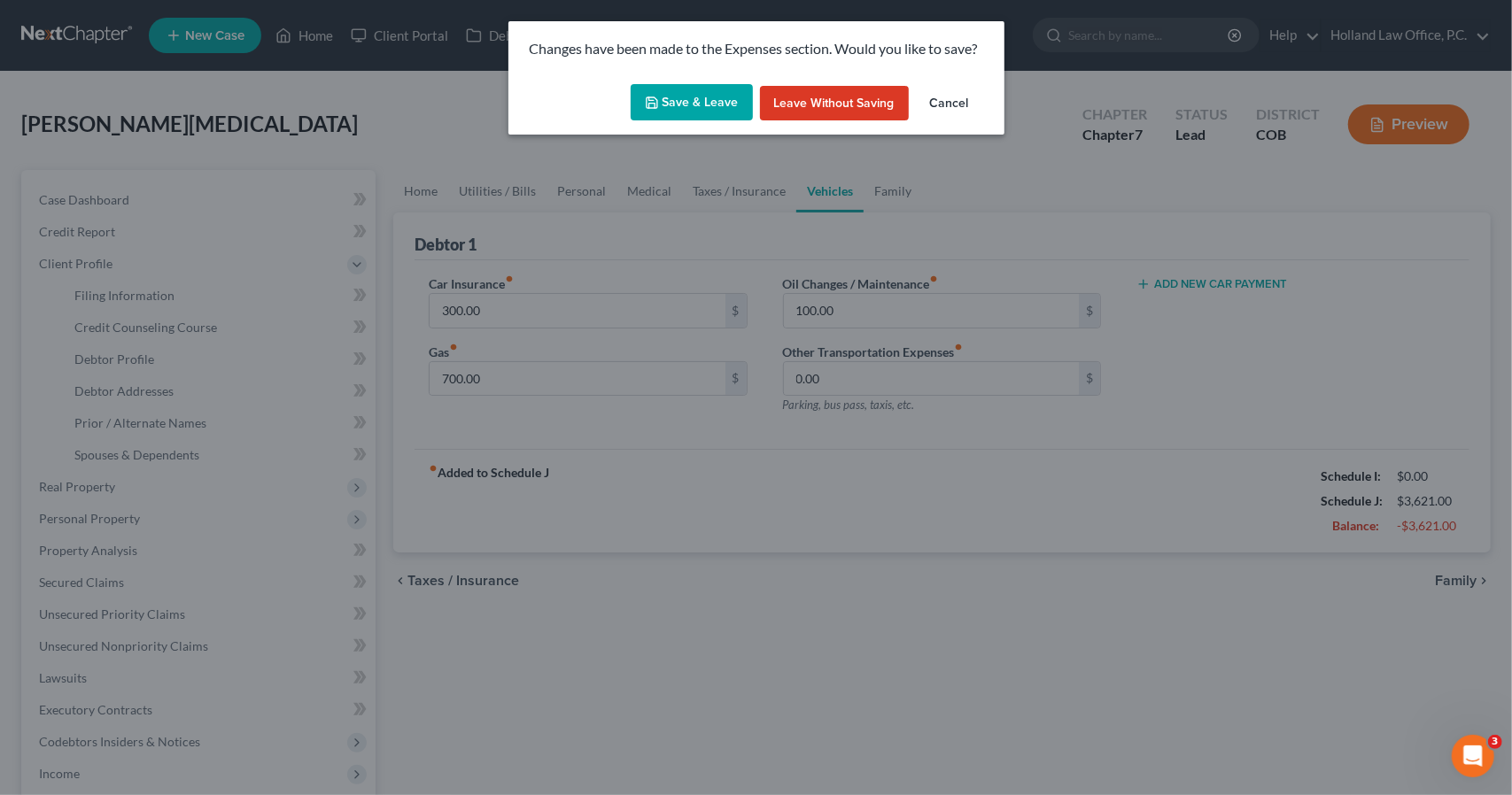
click at [668, 112] on button "Save & Leave" at bounding box center [692, 102] width 122 height 37
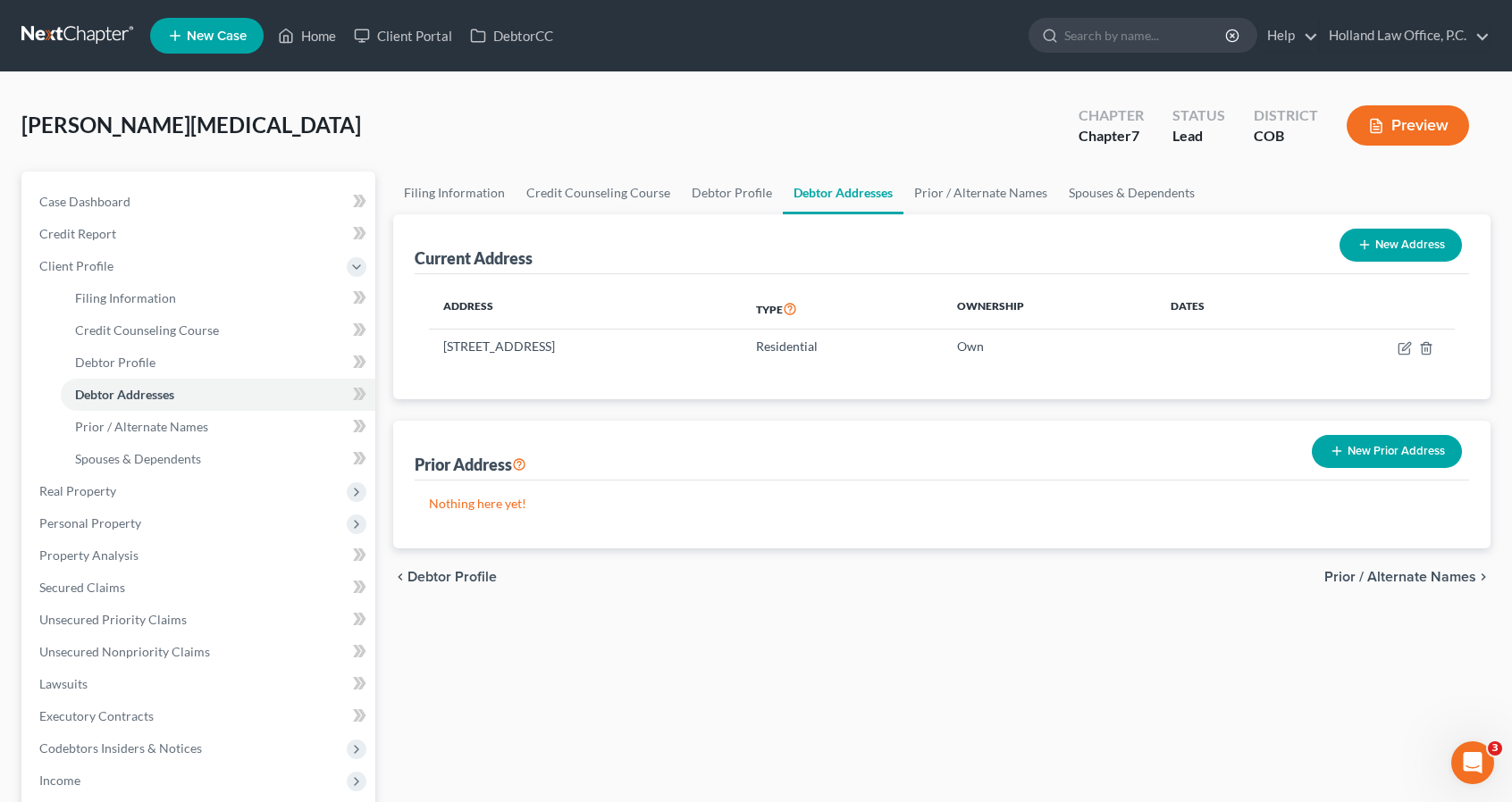
click at [1327, 460] on button "New Prior Address" at bounding box center [1387, 452] width 150 height 33
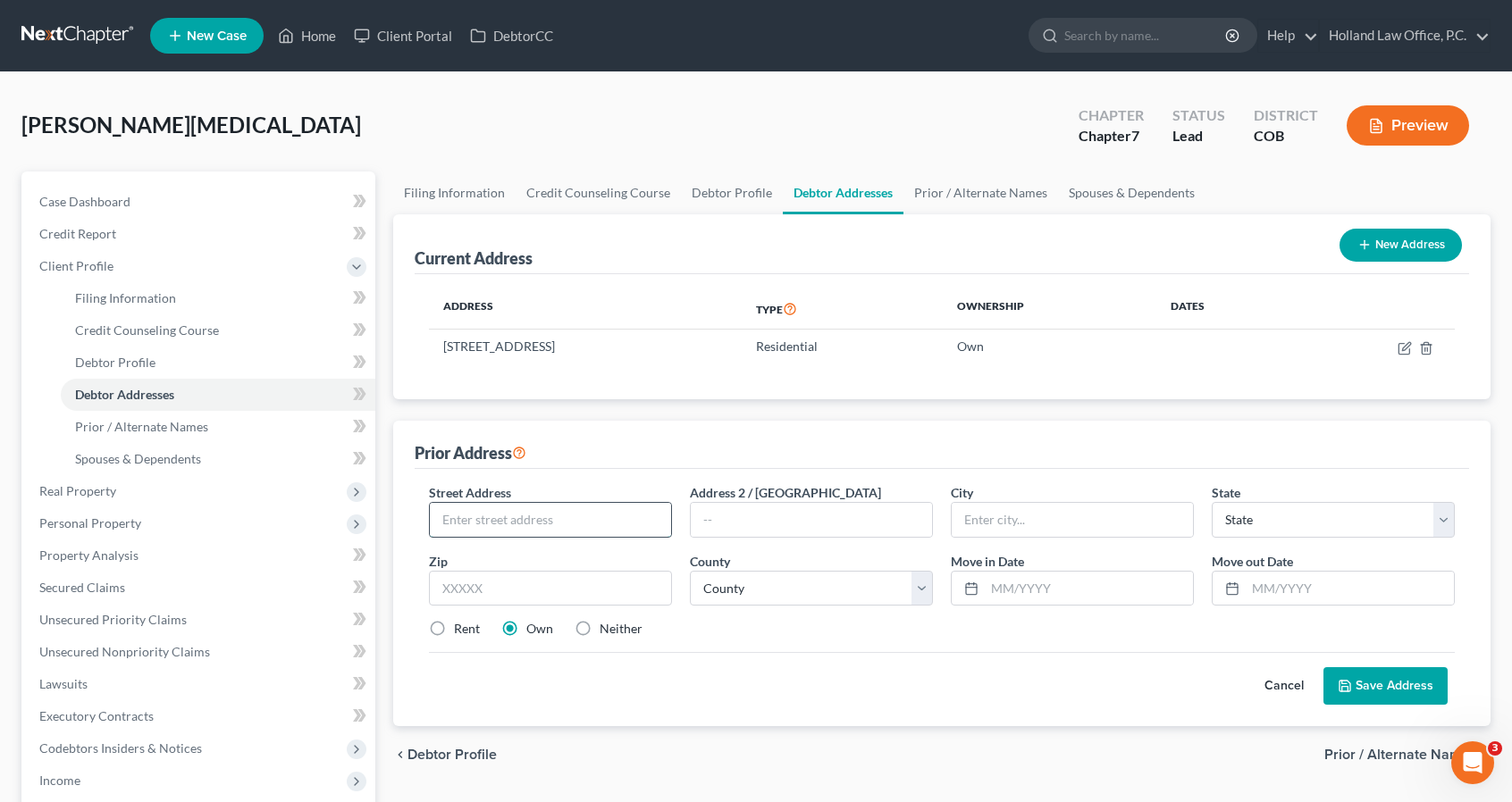
click at [580, 530] on input "text" at bounding box center [550, 520] width 242 height 34
click at [454, 629] on label "Rent" at bounding box center [467, 629] width 26 height 18
click at [461, 629] on input "Rent" at bounding box center [467, 626] width 12 height 12
click at [1356, 682] on button "Save Address" at bounding box center [1385, 686] width 124 height 38
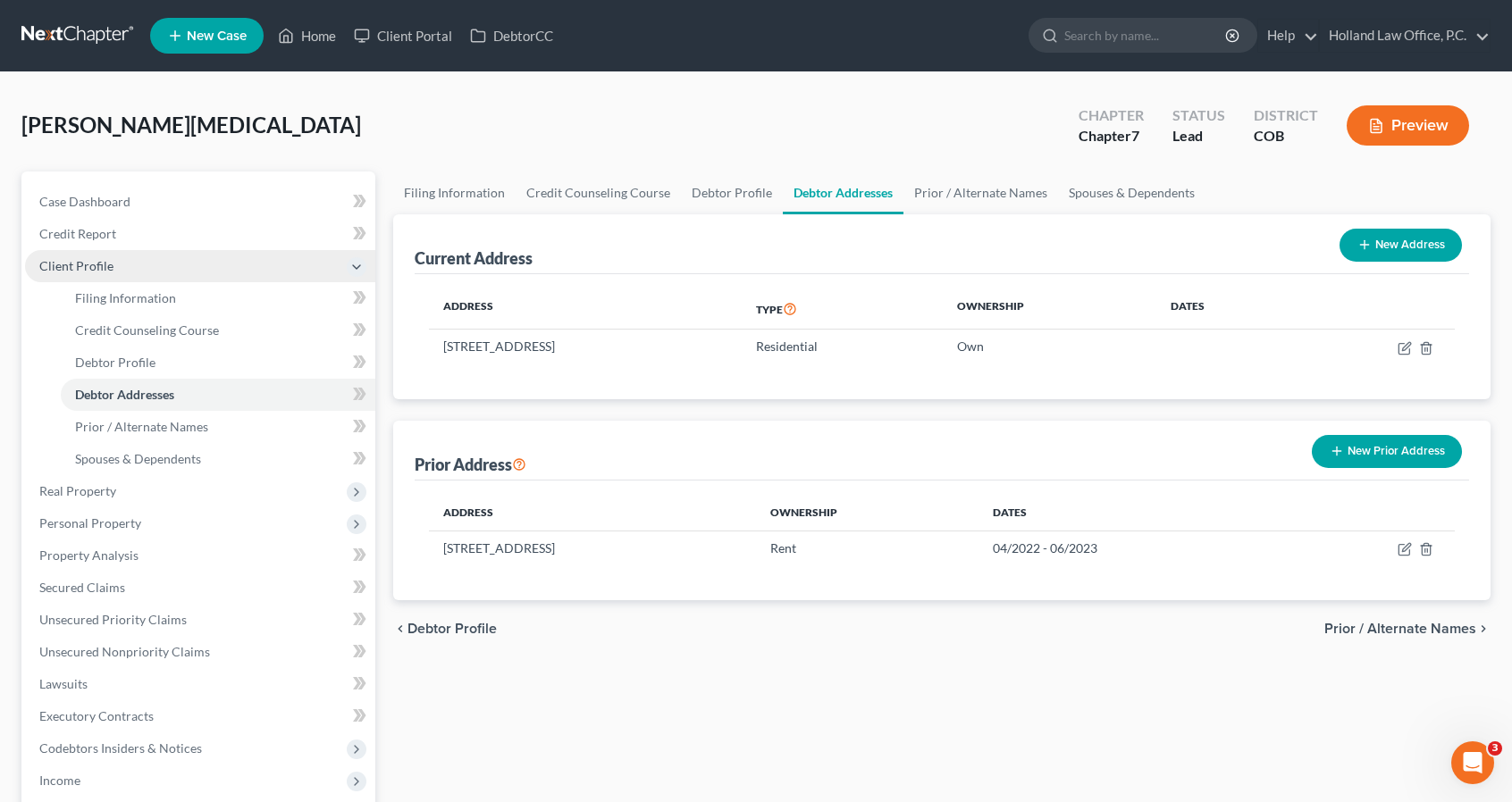
click at [187, 277] on span "Client Profile" at bounding box center [200, 265] width 350 height 32
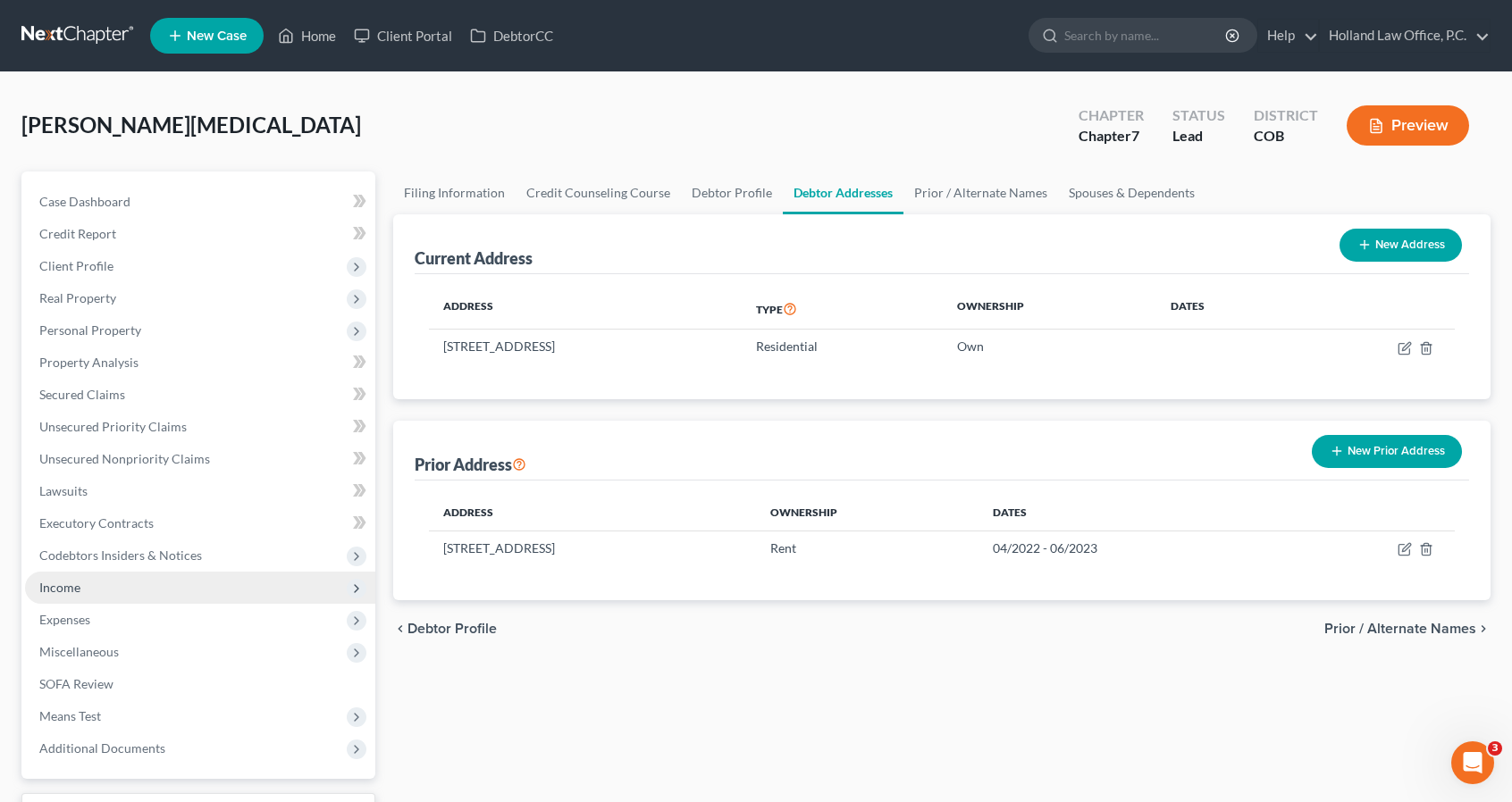
click at [136, 583] on span "Income" at bounding box center [200, 587] width 350 height 32
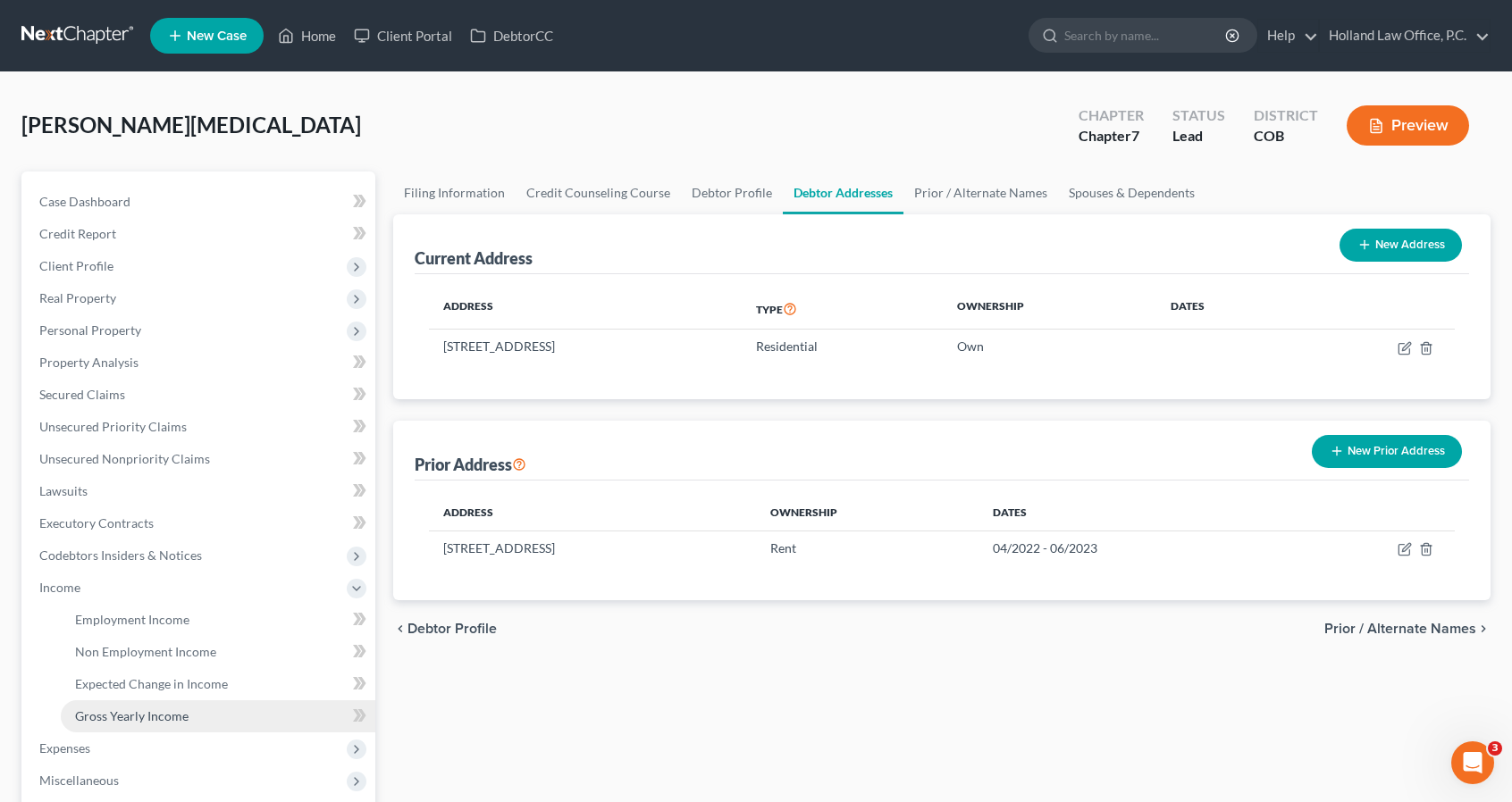
click at [170, 729] on link "Gross Yearly Income" at bounding box center [218, 716] width 314 height 32
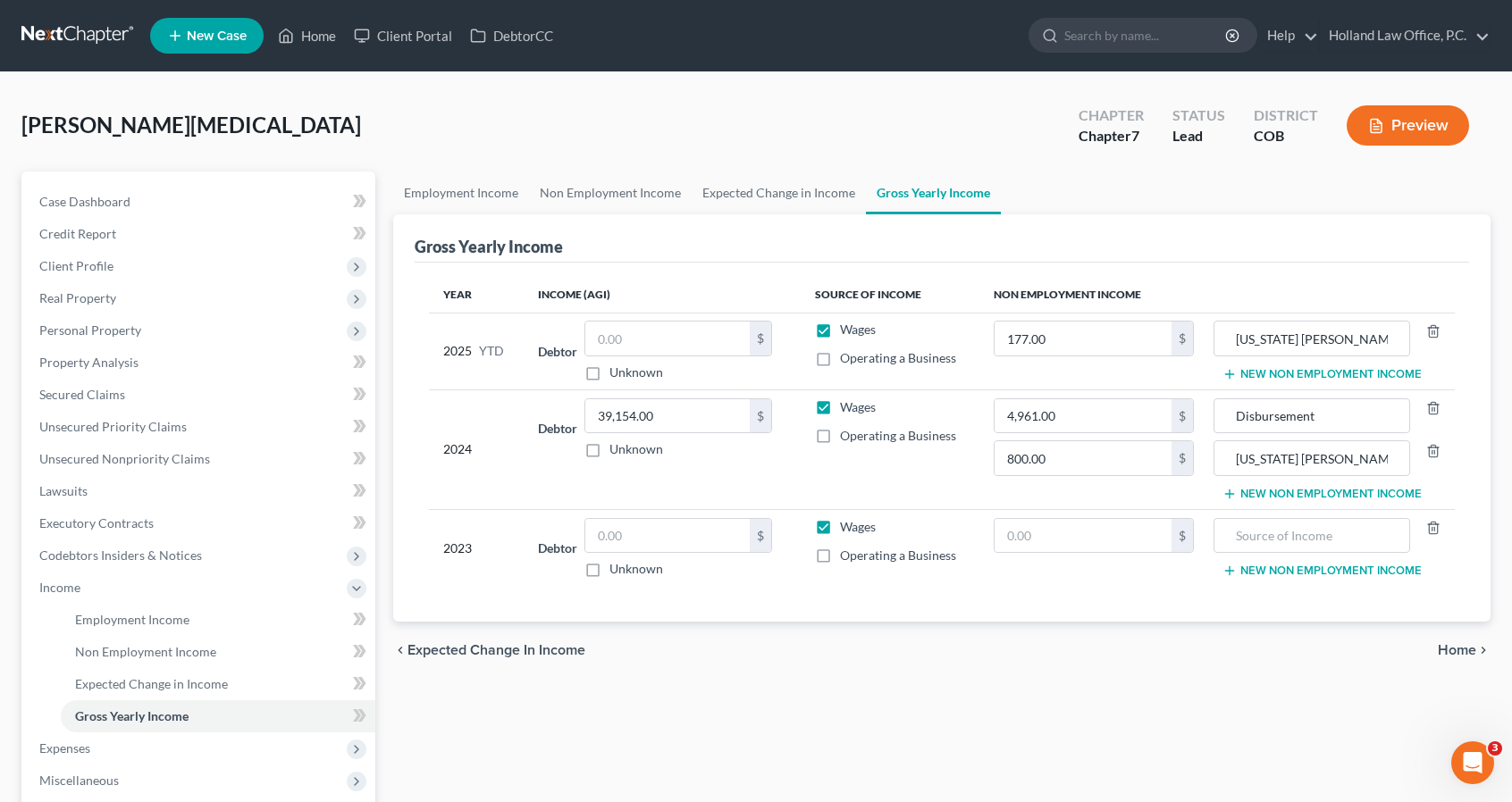
click at [1265, 371] on button "New Non Employment Income" at bounding box center [1322, 374] width 199 height 15
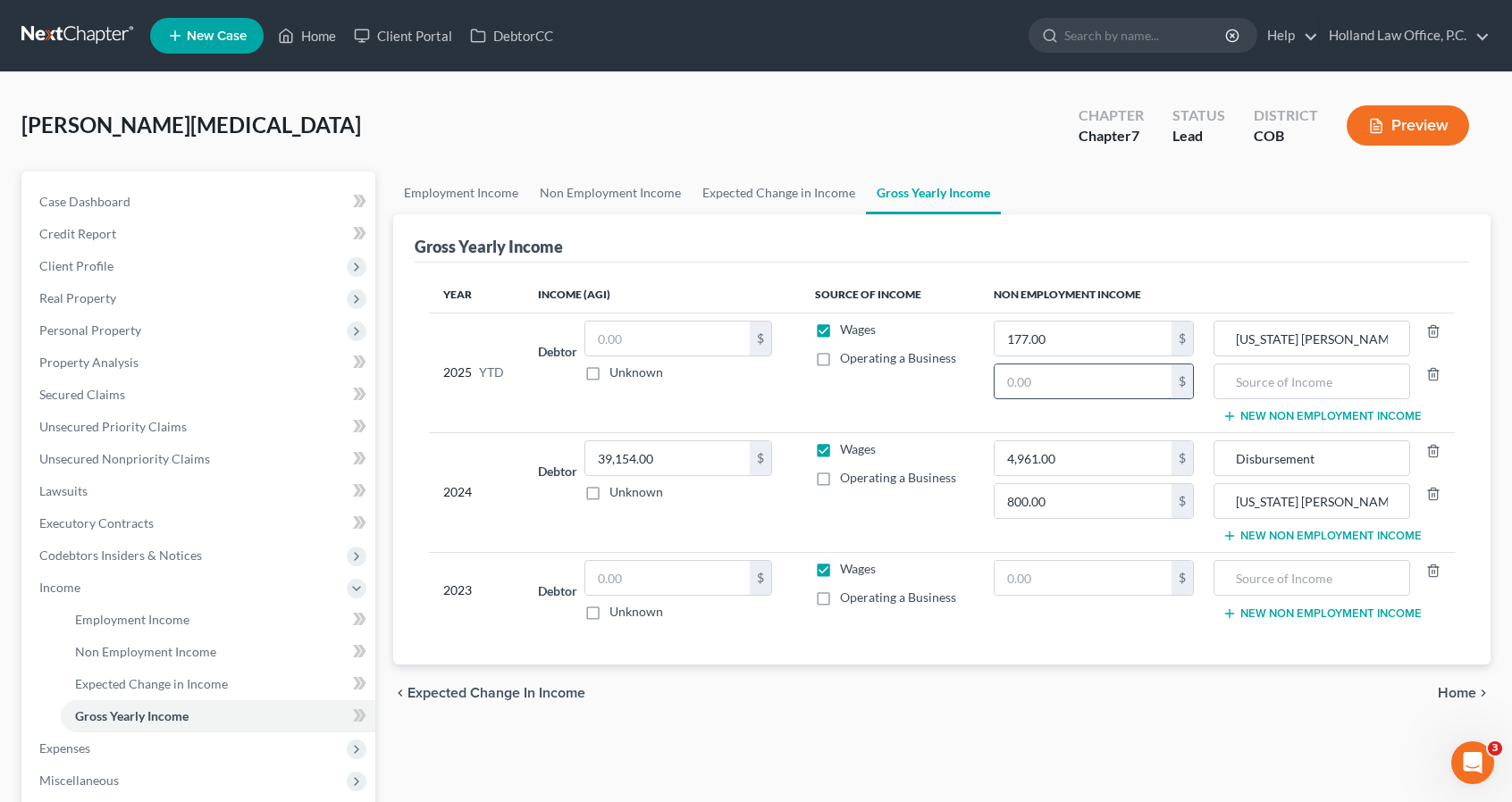
click at [1138, 380] on input "text" at bounding box center [1082, 381] width 176 height 34
click at [1254, 368] on input "text" at bounding box center [1312, 381] width 177 height 34
click at [1274, 529] on button "New Non Employment Income" at bounding box center [1322, 537] width 199 height 15
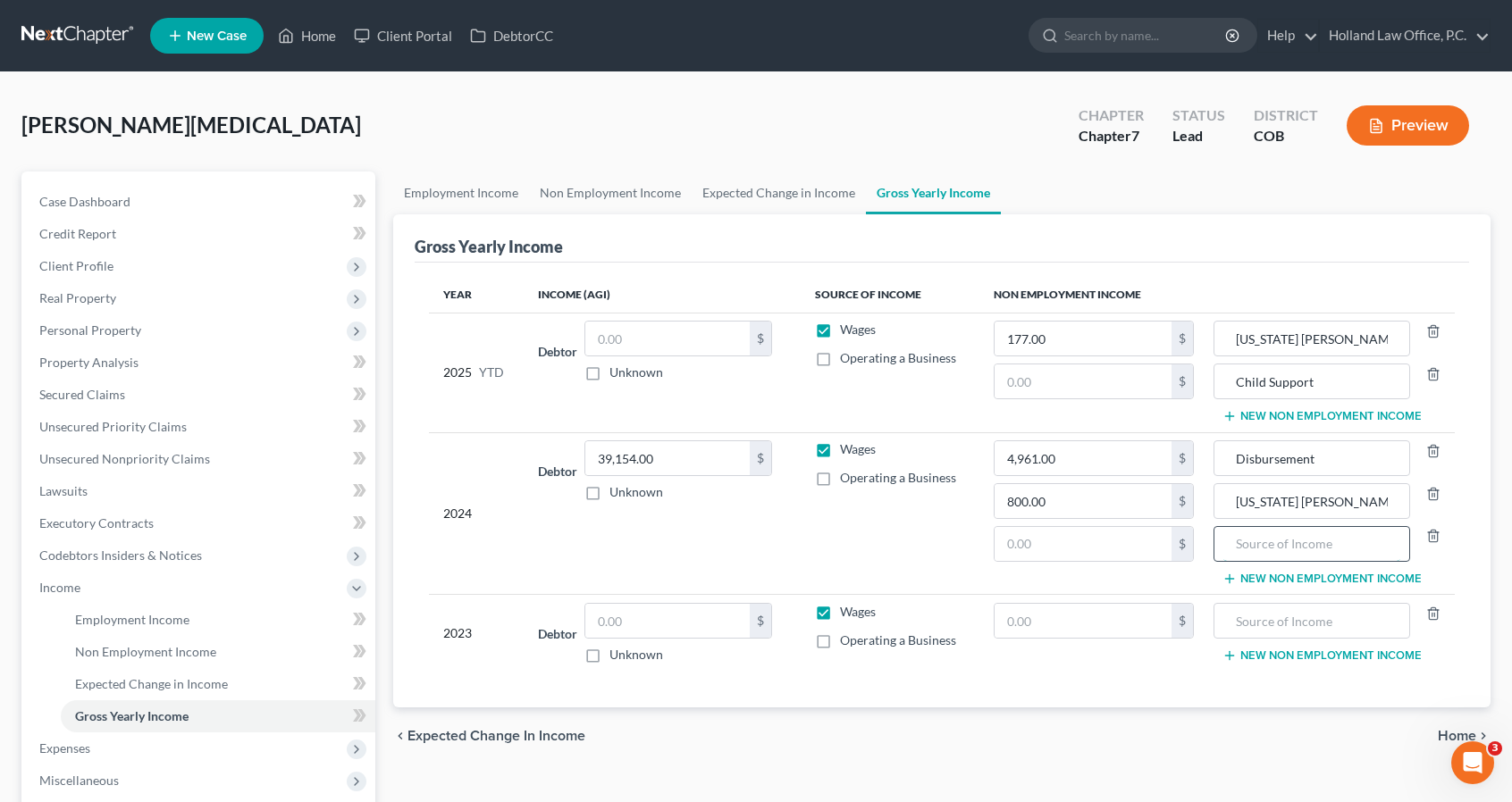
click at [1276, 549] on input "text" at bounding box center [1312, 544] width 177 height 34
click at [1296, 656] on button "New Non Employment Income" at bounding box center [1322, 656] width 199 height 15
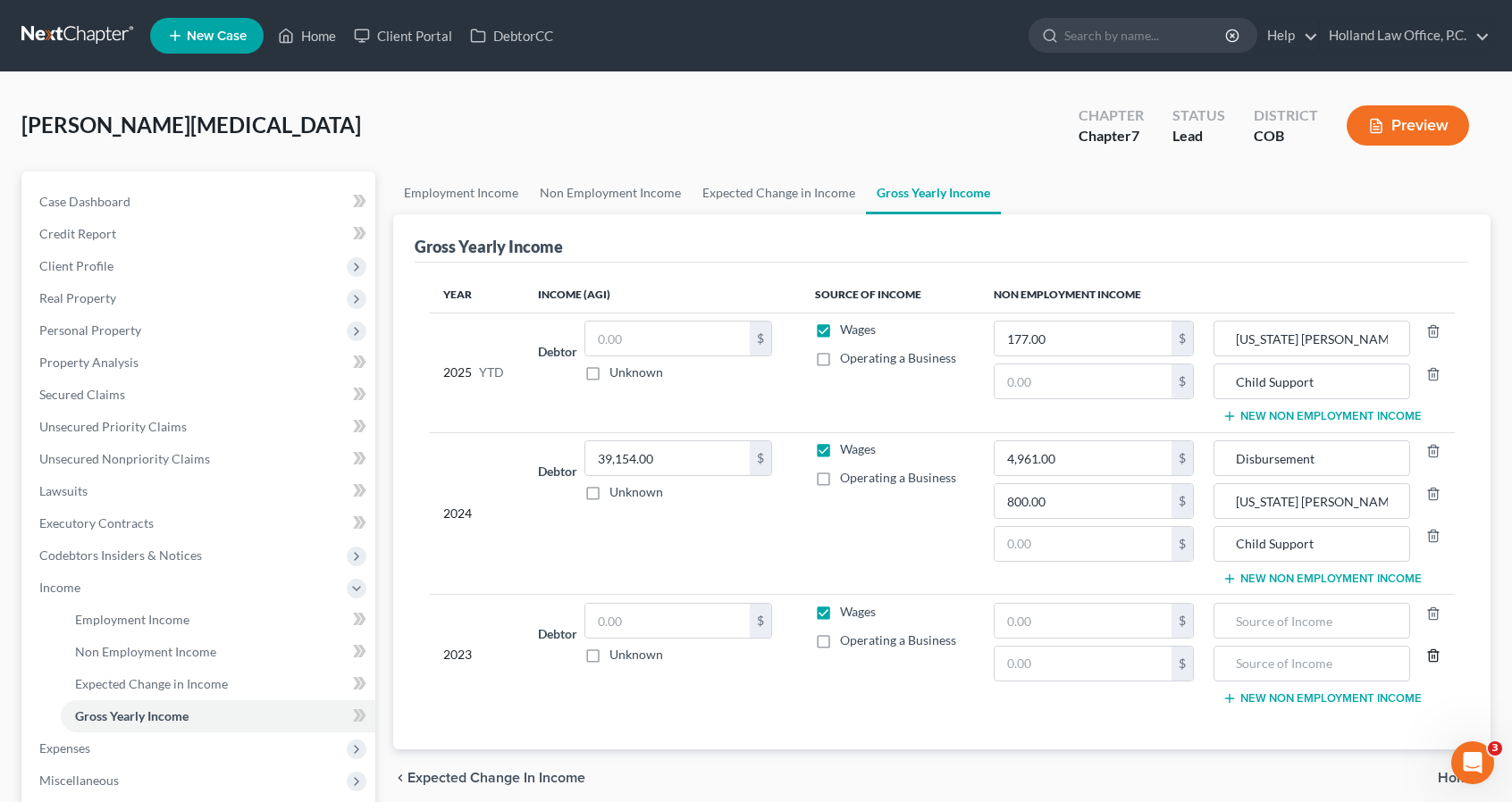
click at [1431, 652] on polyline "button" at bounding box center [1434, 652] width 11 height 0
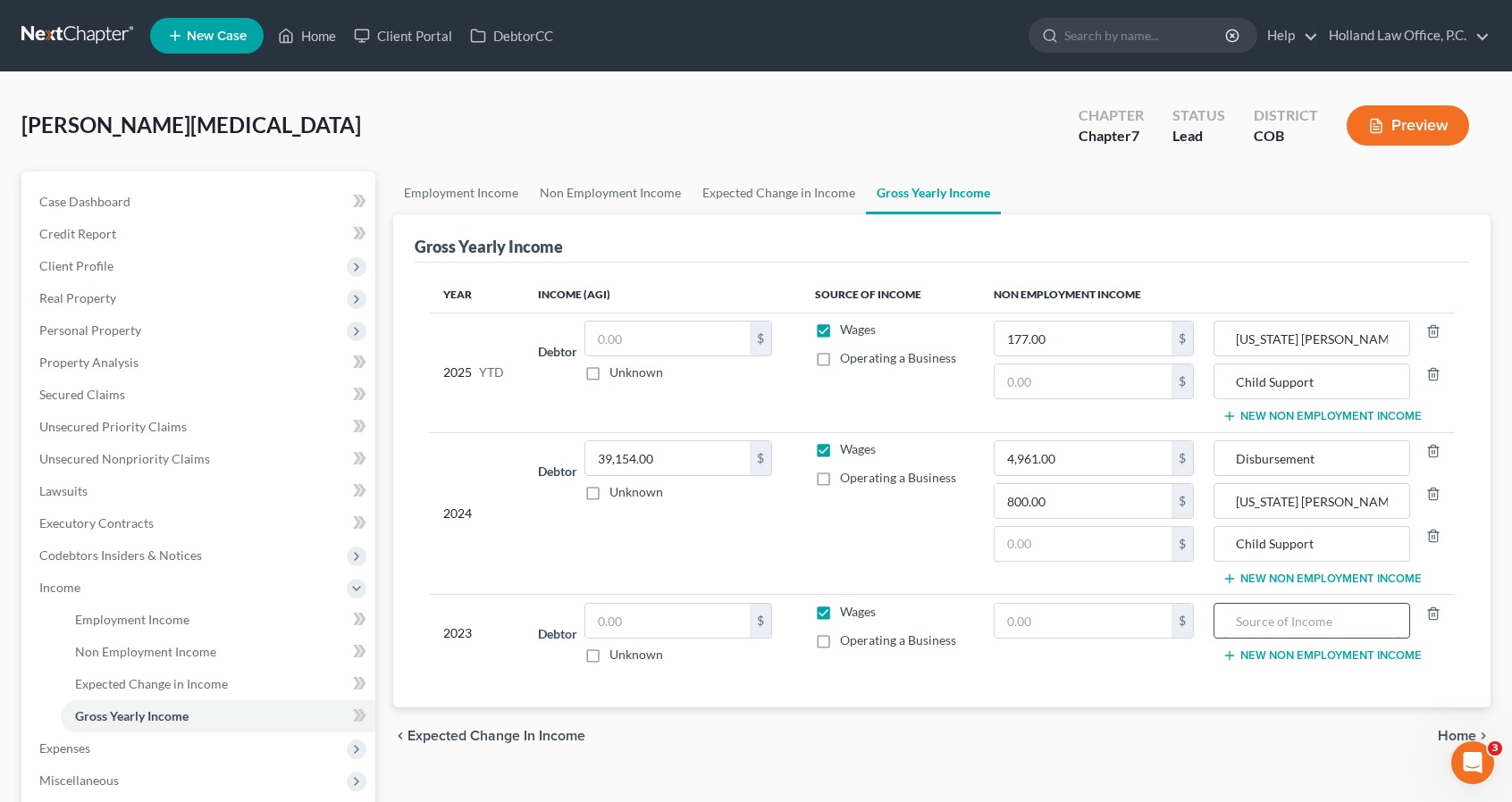
click at [1343, 622] on input "text" at bounding box center [1312, 620] width 177 height 34
click at [1152, 619] on input "text" at bounding box center [1082, 620] width 176 height 34
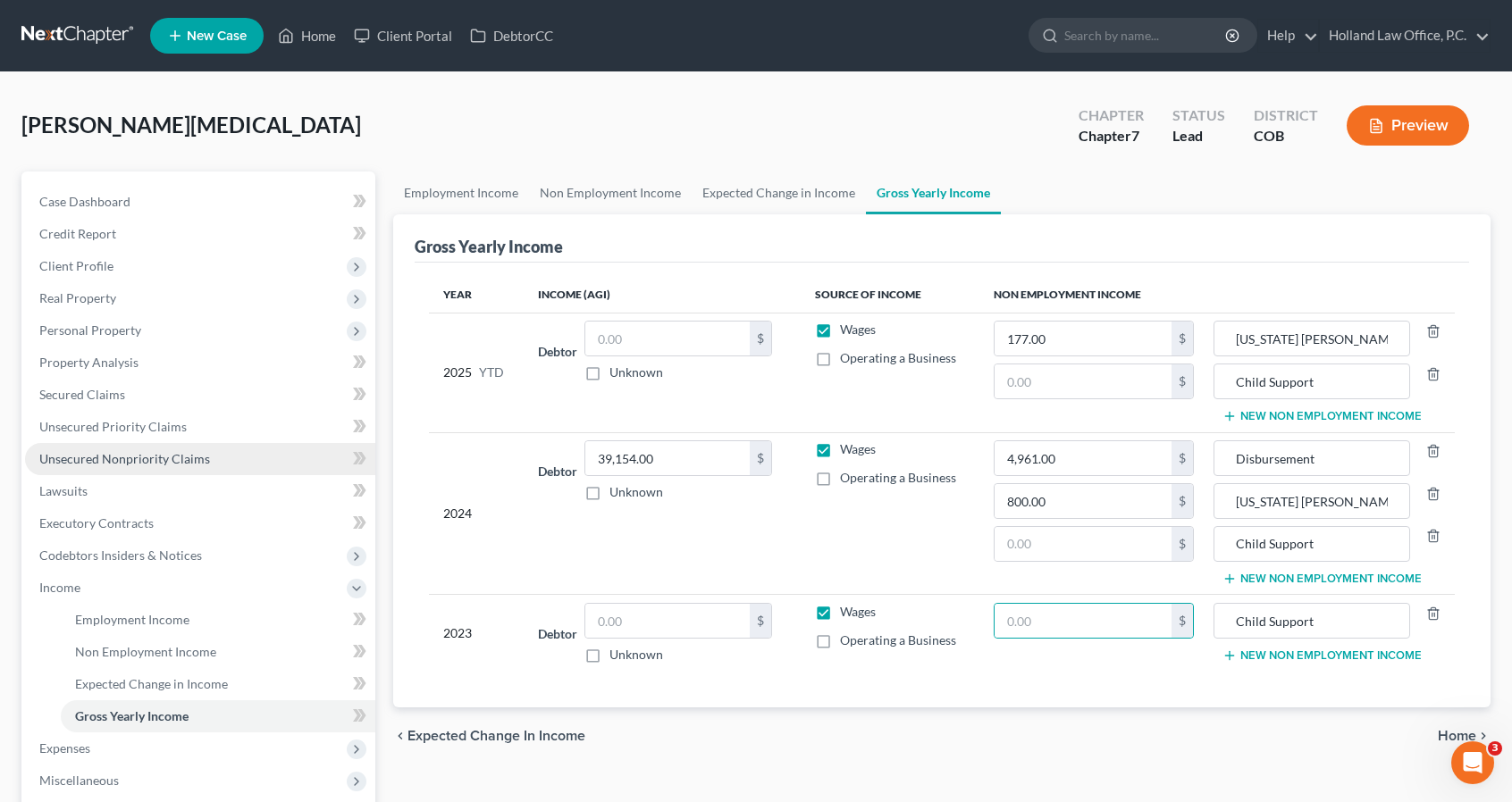
click at [122, 465] on span "Unsecured Nonpriority Claims" at bounding box center [124, 458] width 171 height 15
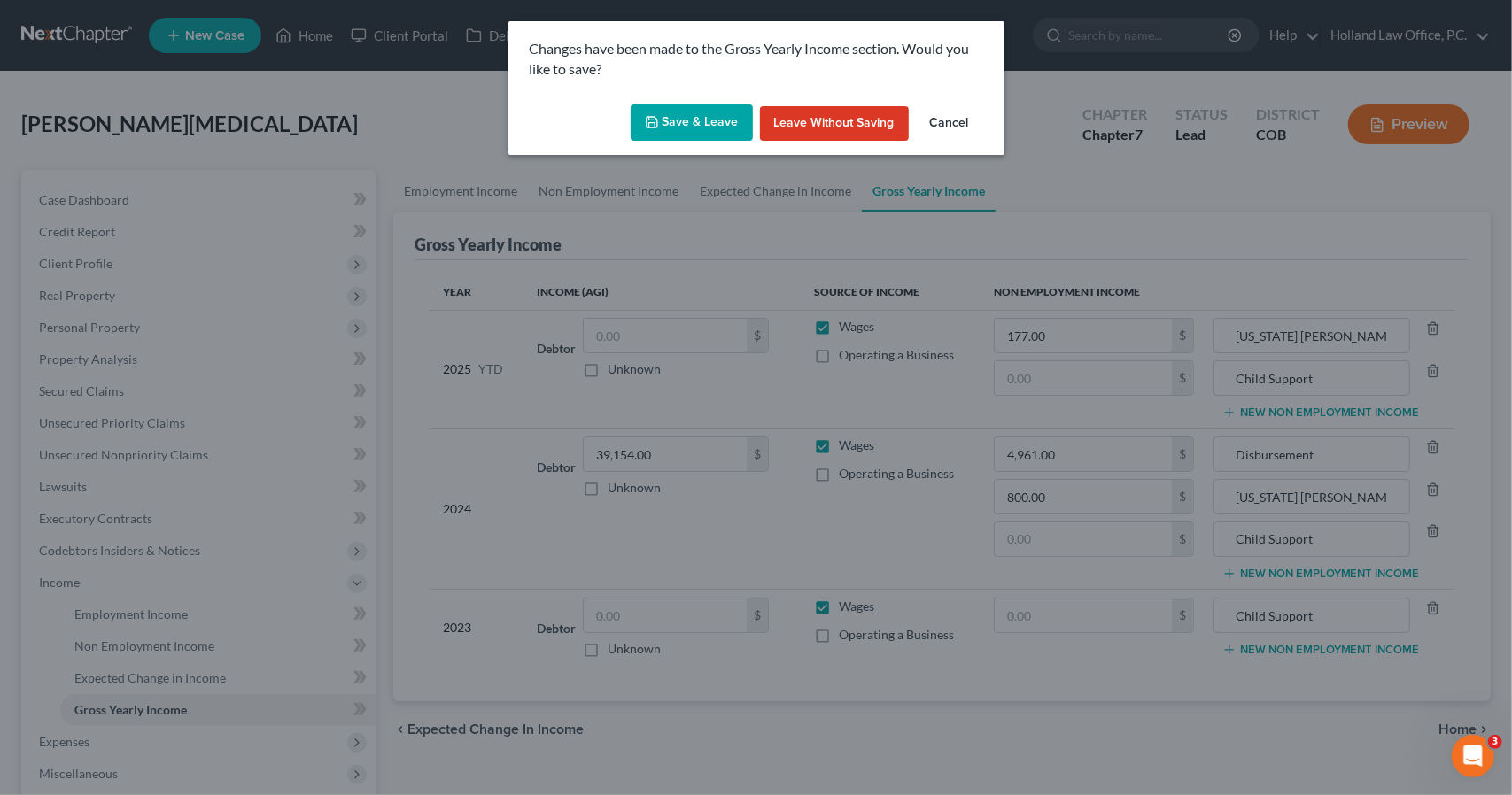
click at [666, 133] on button "Save & Leave" at bounding box center [692, 122] width 122 height 37
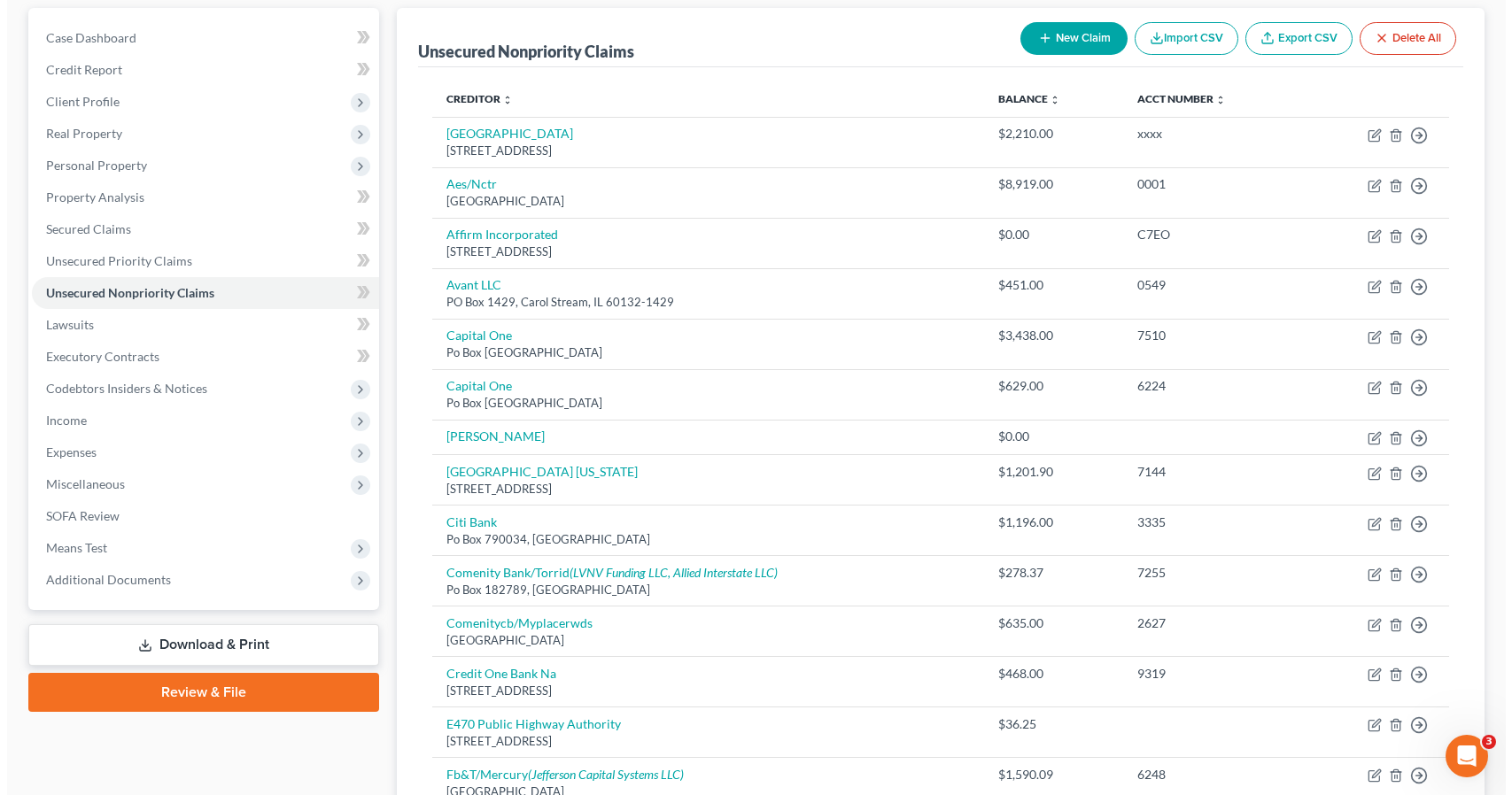
scroll to position [106, 0]
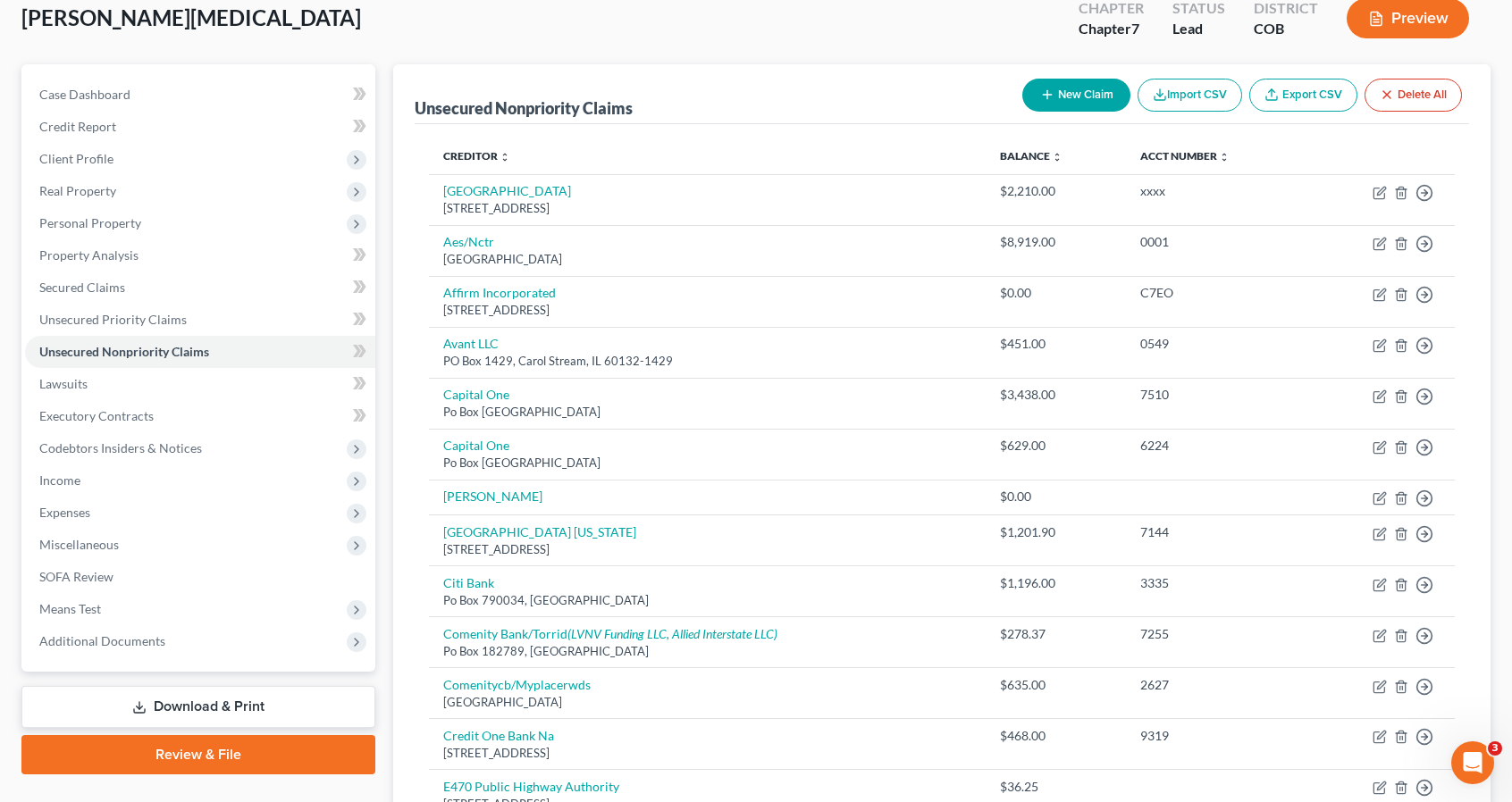
click at [1032, 109] on button "New Claim" at bounding box center [1076, 95] width 108 height 33
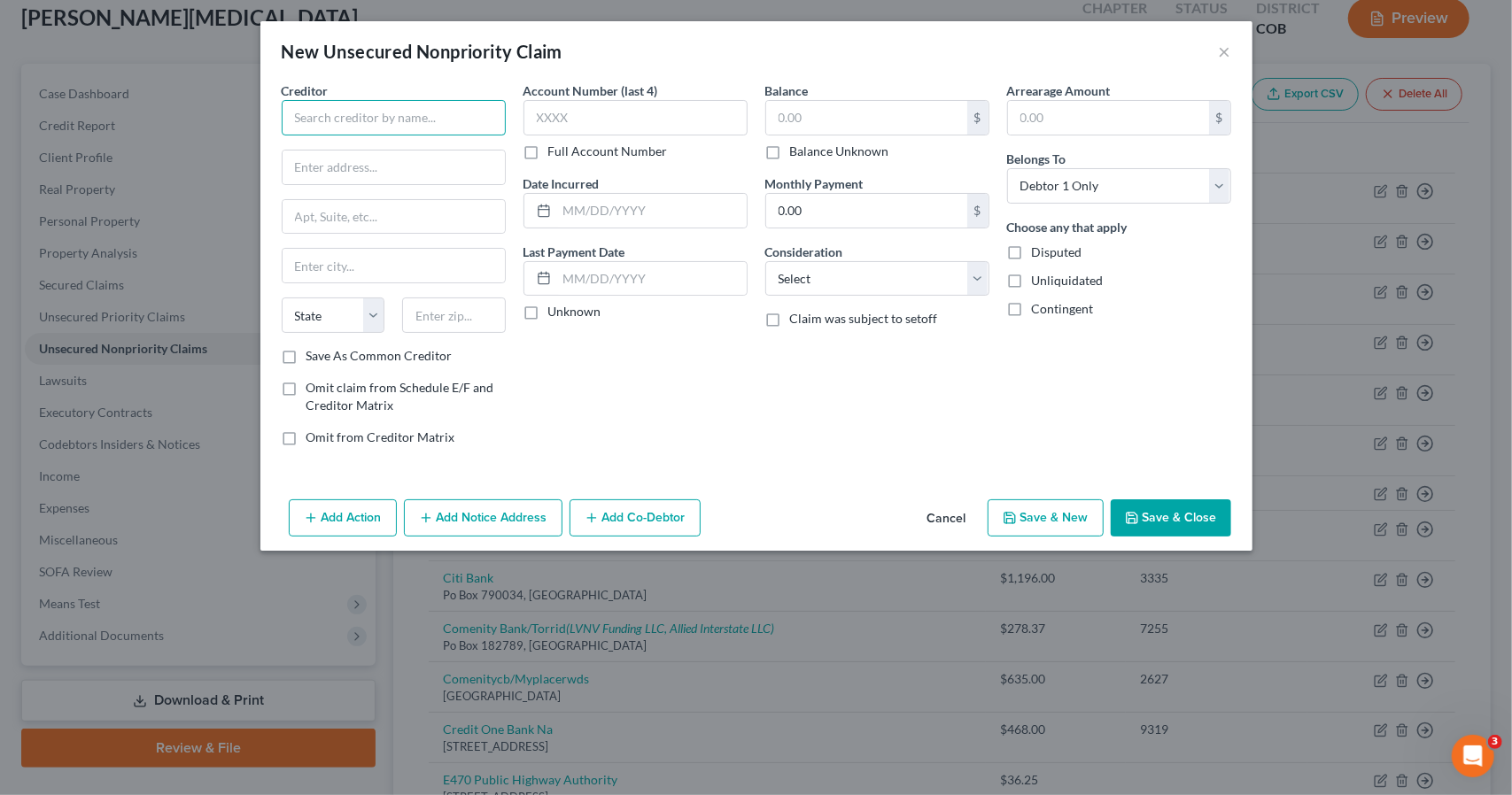
click at [484, 101] on input "text" at bounding box center [393, 118] width 224 height 36
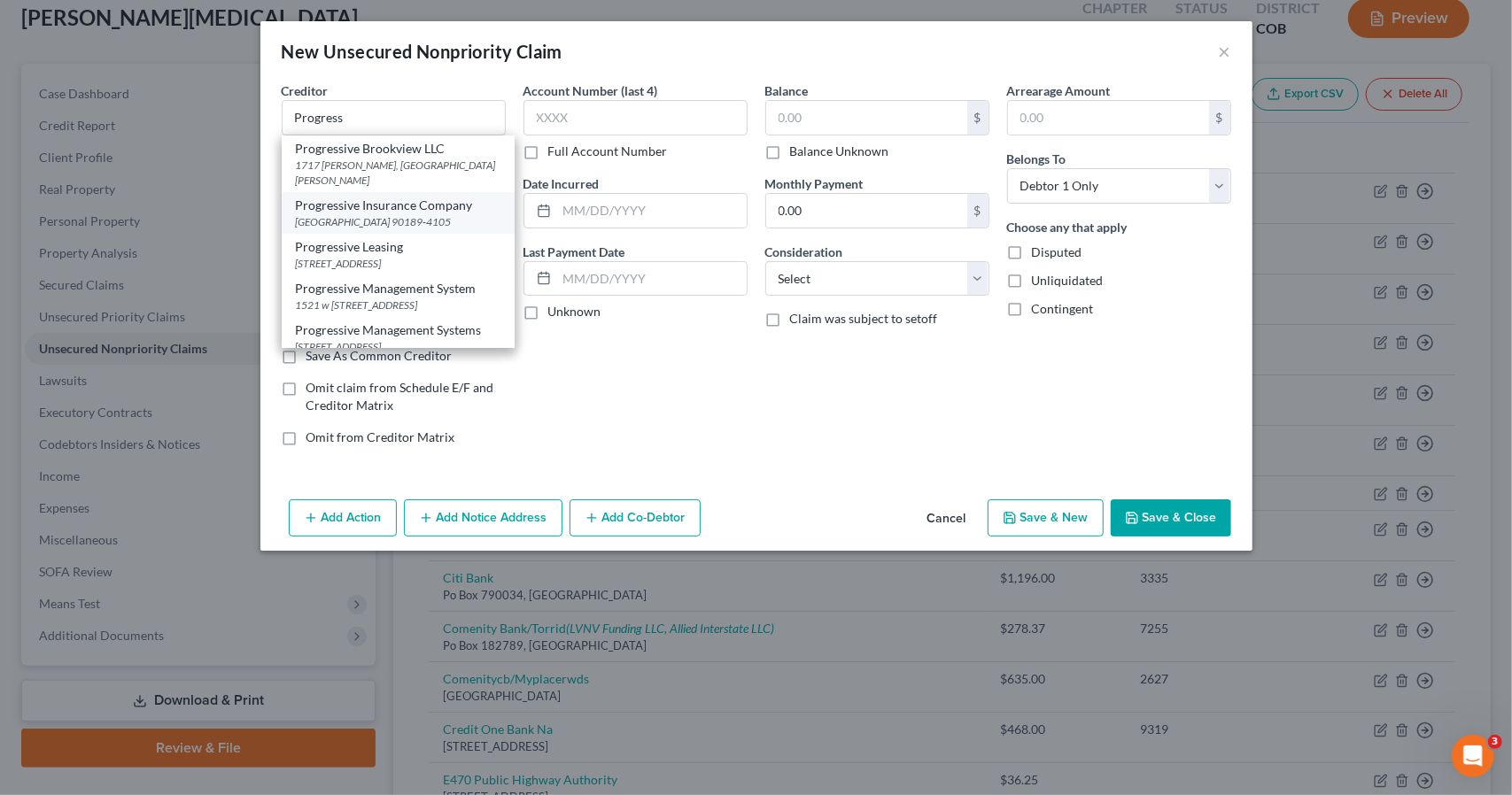
click at [413, 196] on div "Progressive Insurance Company" at bounding box center [399, 205] width 205 height 17
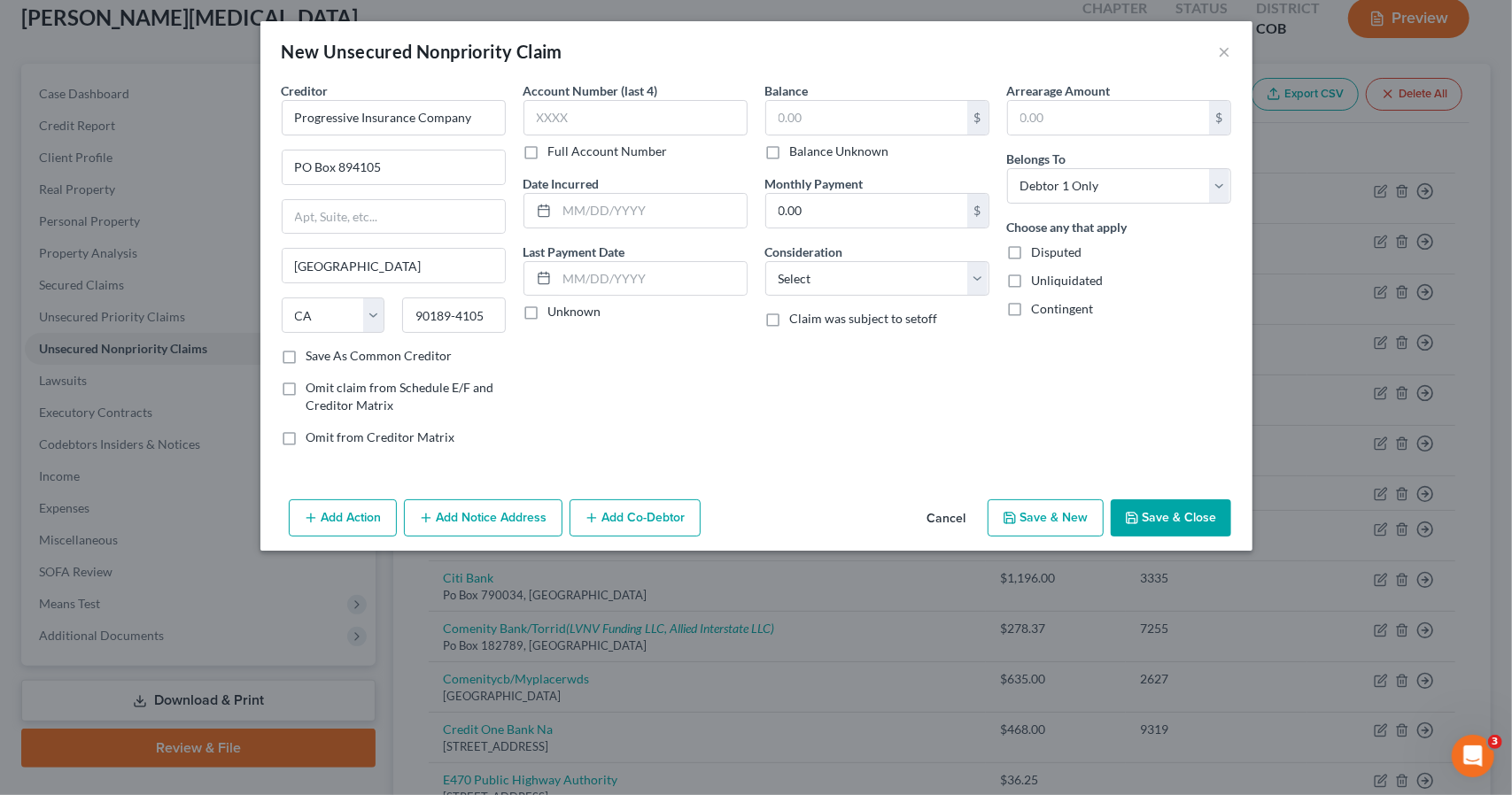
click at [361, 387] on span "Omit claim from Schedule E/F and Creditor Matrix" at bounding box center [399, 397] width 187 height 33
click at [325, 387] on input "Omit claim from Schedule E/F and Creditor Matrix" at bounding box center [319, 385] width 12 height 12
click at [612, 289] on input "text" at bounding box center [652, 279] width 189 height 34
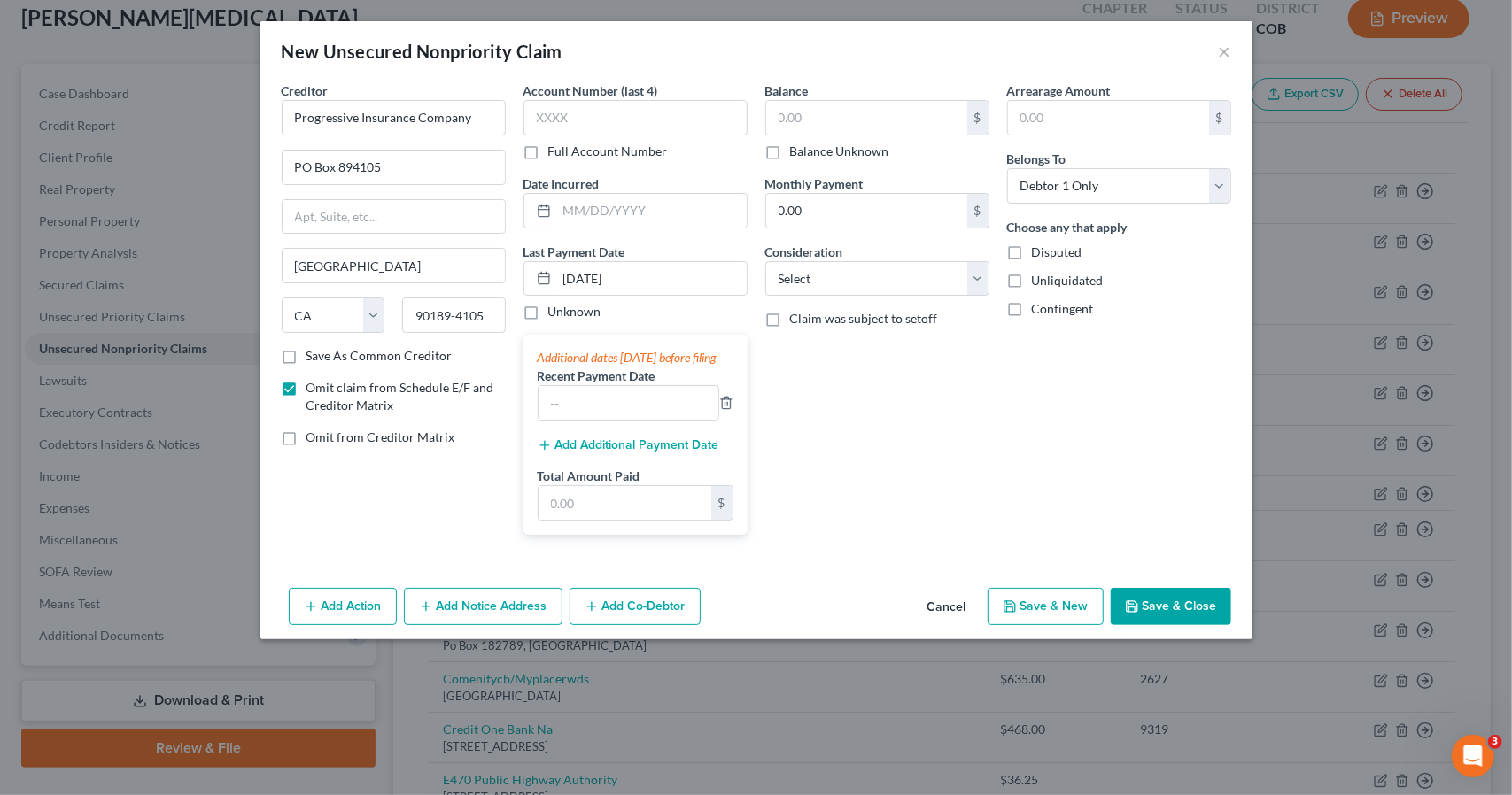
click at [627, 452] on button "Add Additional Payment Date" at bounding box center [628, 446] width 182 height 15
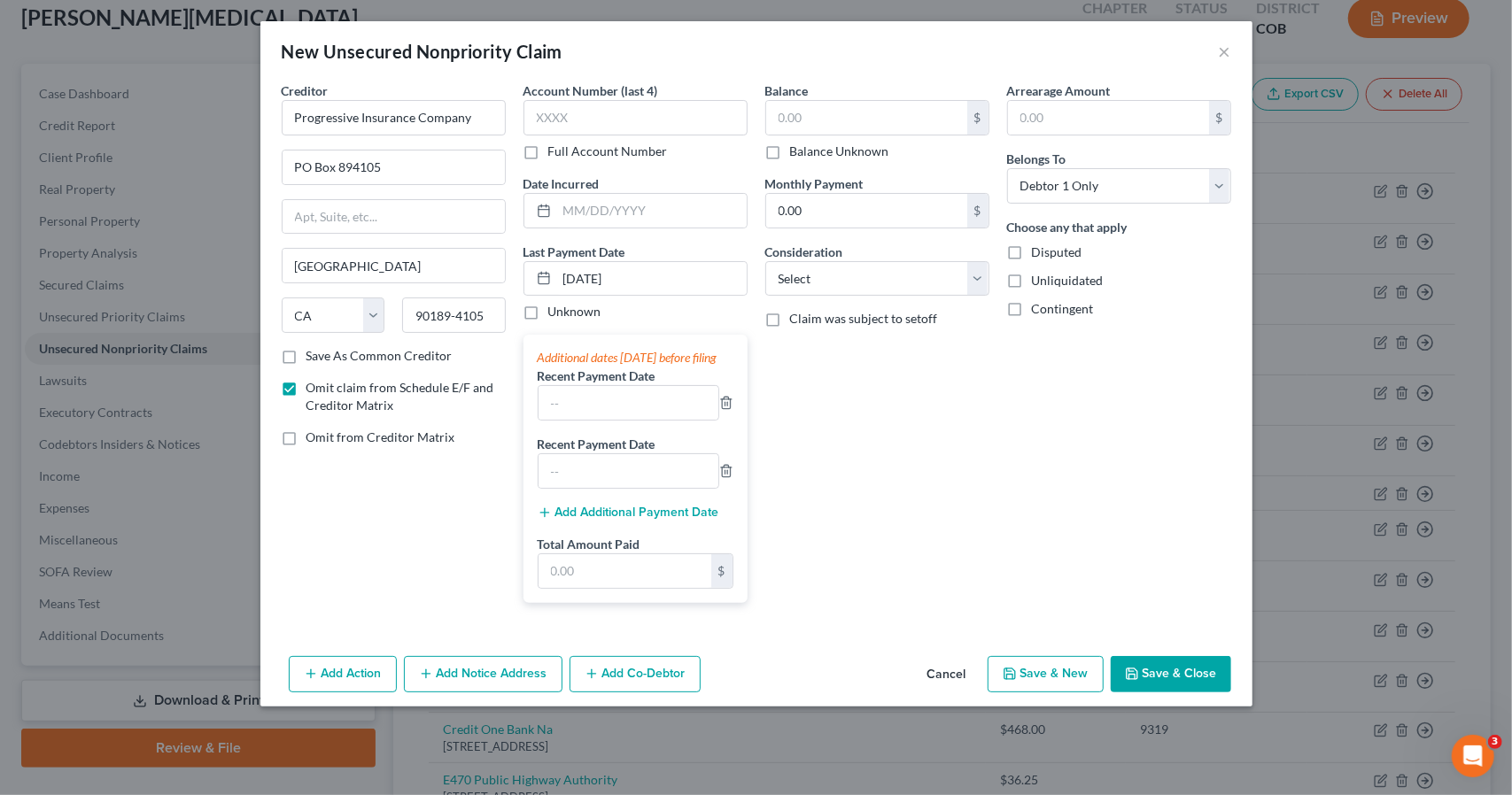
click at [623, 520] on button "Add Additional Payment Date" at bounding box center [628, 513] width 182 height 15
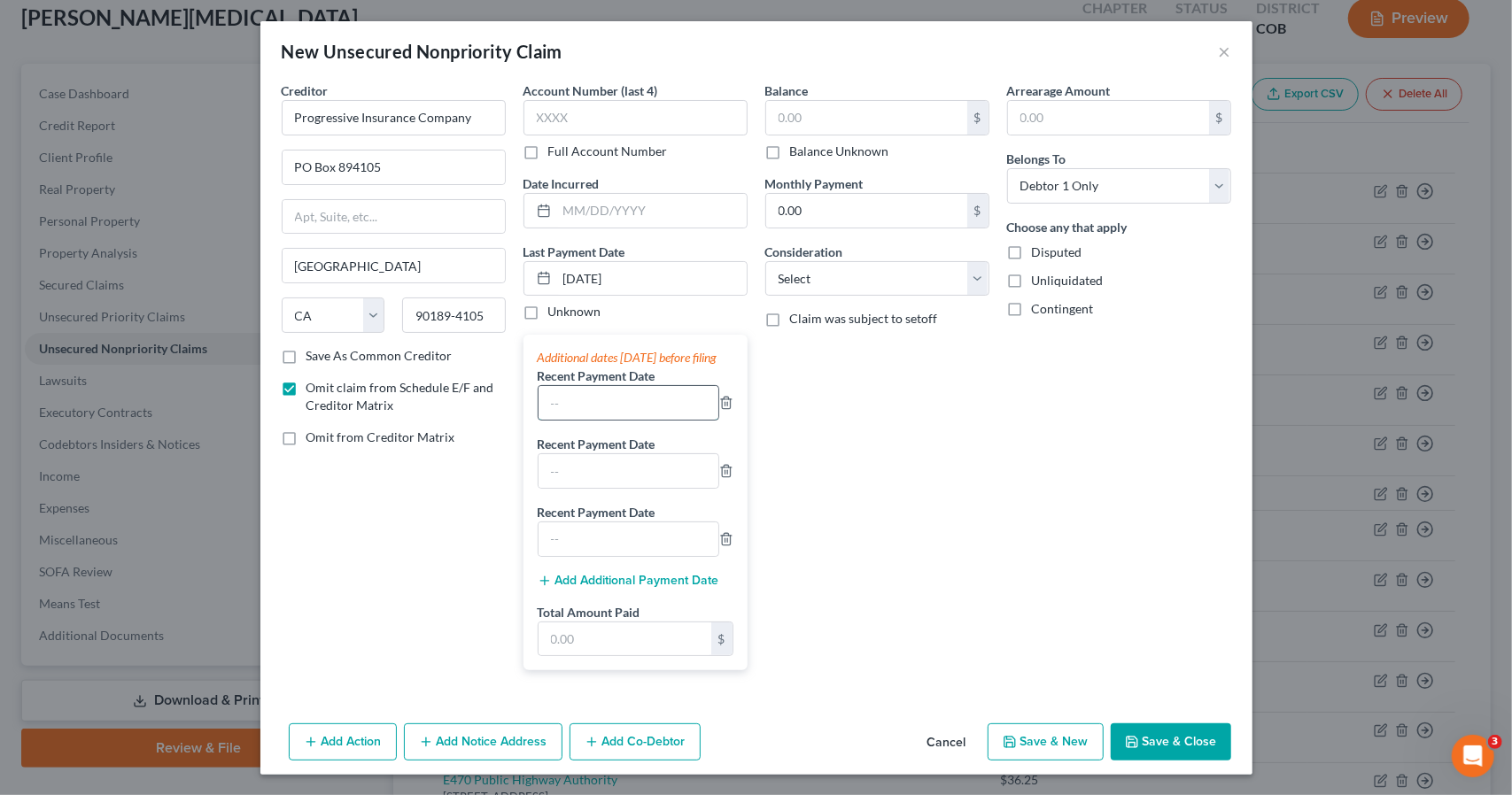
click at [620, 408] on input "text" at bounding box center [628, 403] width 180 height 34
click at [1167, 760] on button "Save & Close" at bounding box center [1171, 742] width 121 height 37
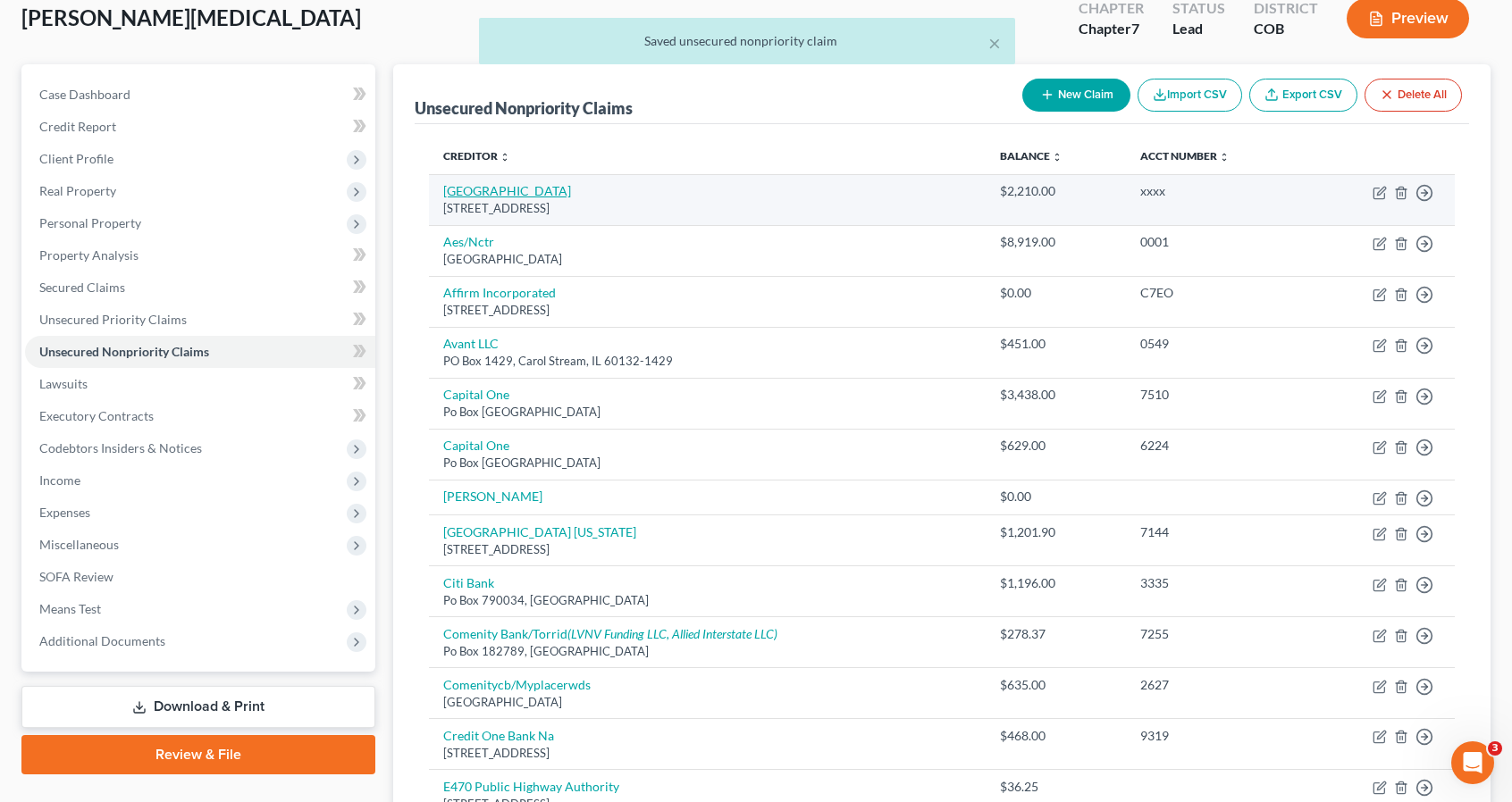
click at [571, 190] on link "ABC Central Child Development Center" at bounding box center [507, 191] width 128 height 15
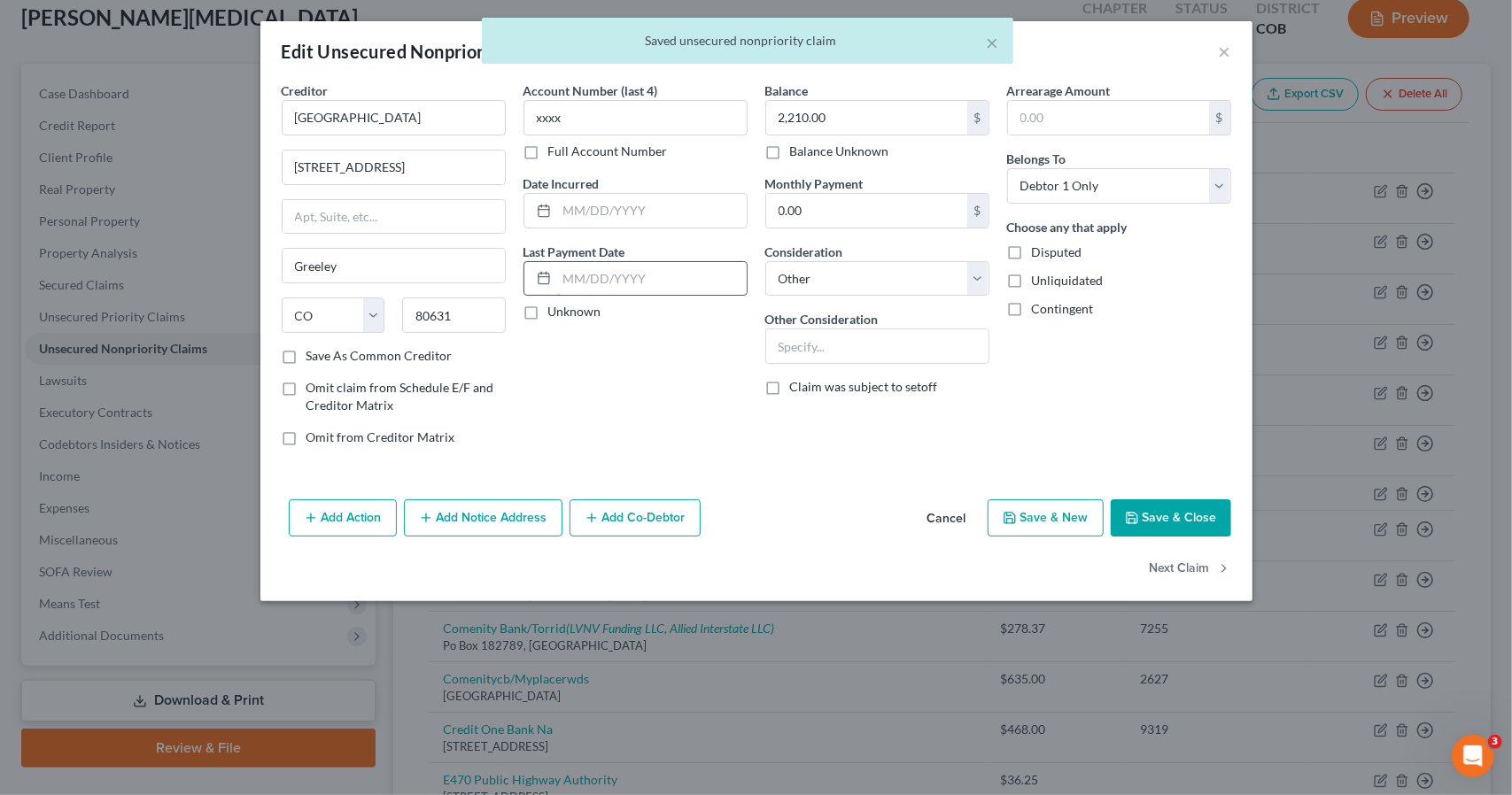
click at [677, 277] on input "text" at bounding box center [652, 279] width 189 height 34
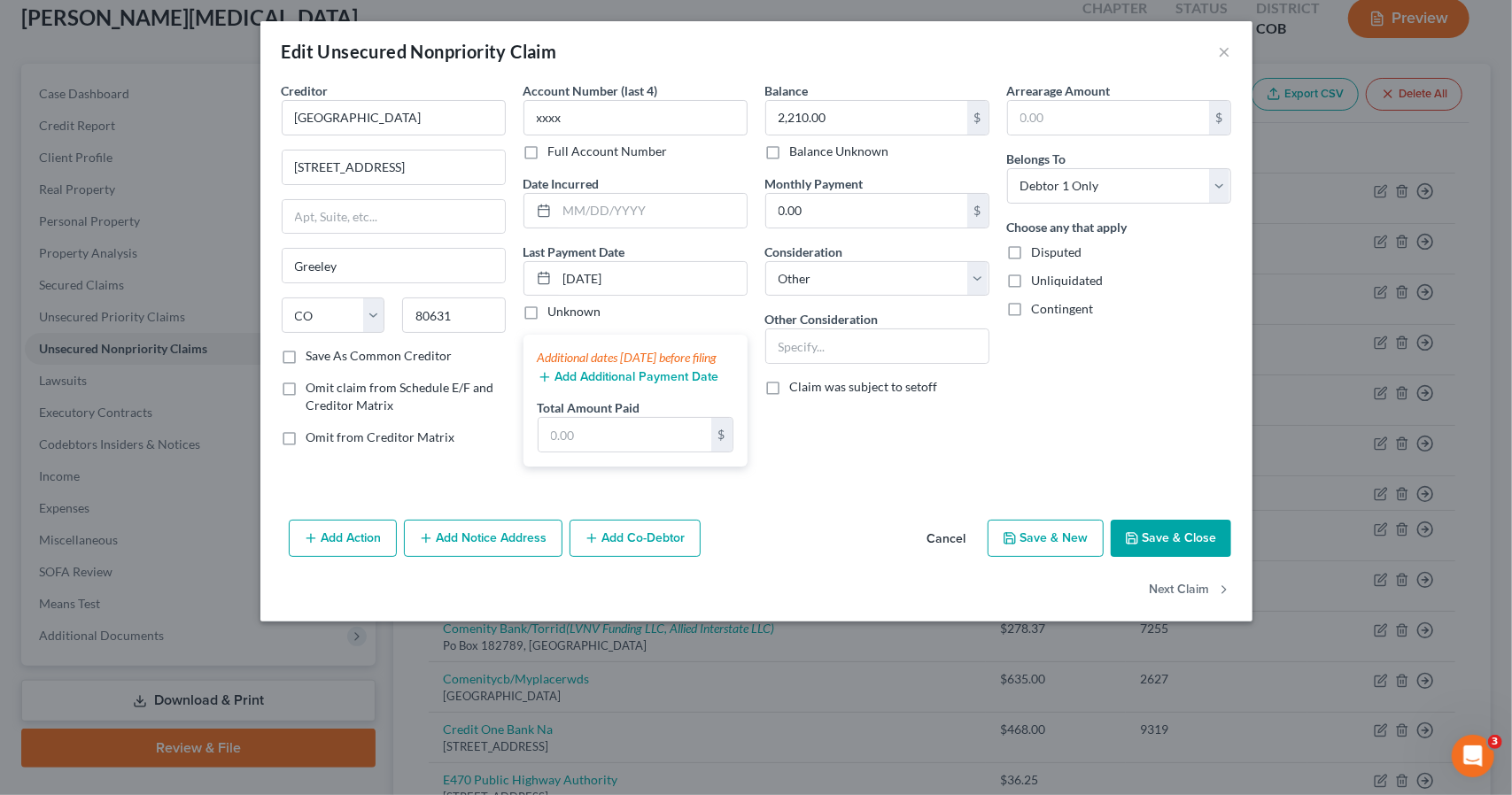
click at [674, 385] on button "Add Additional Payment Date" at bounding box center [628, 377] width 182 height 15
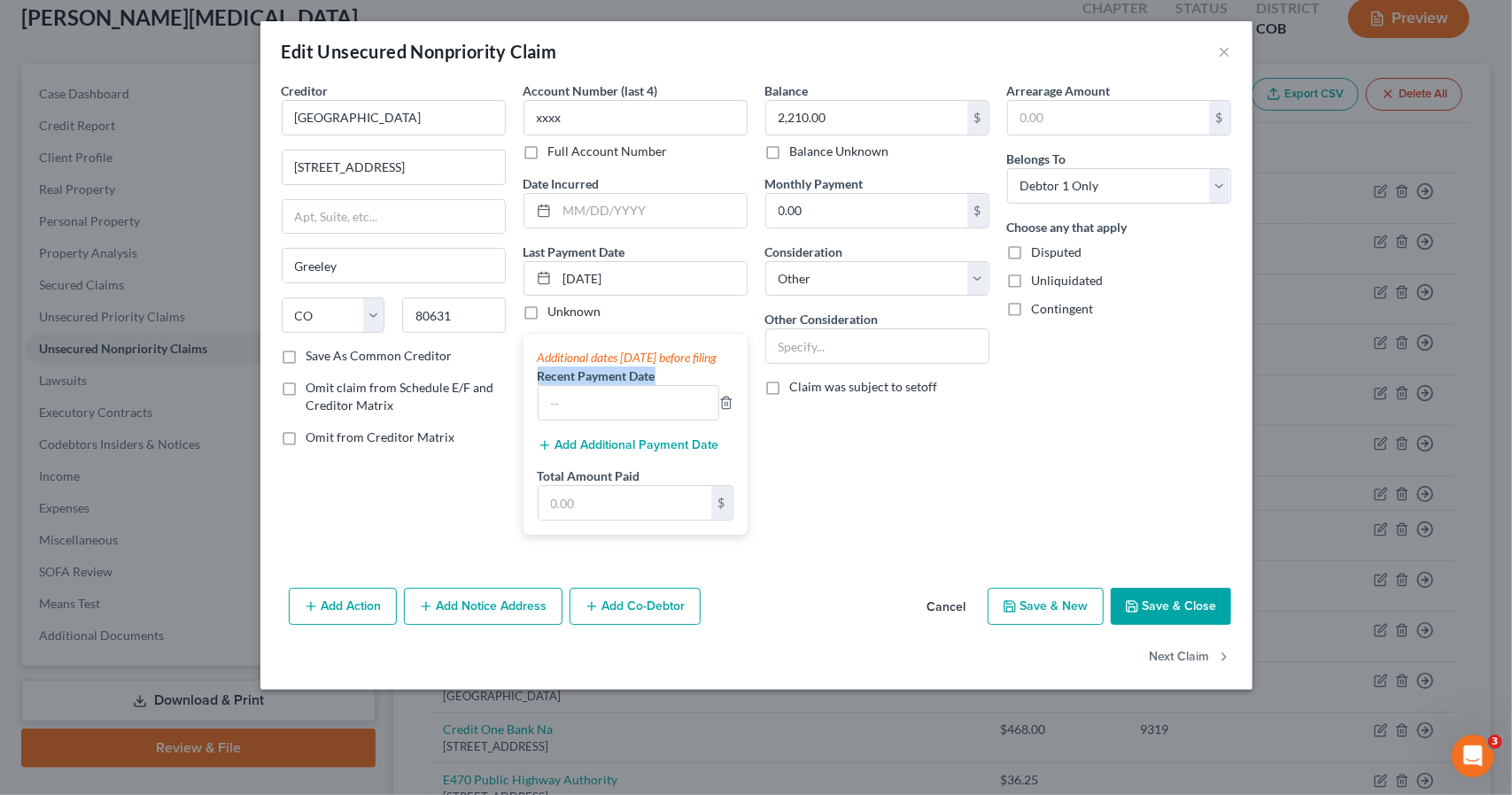
click at [670, 452] on button "Add Additional Payment Date" at bounding box center [628, 446] width 182 height 15
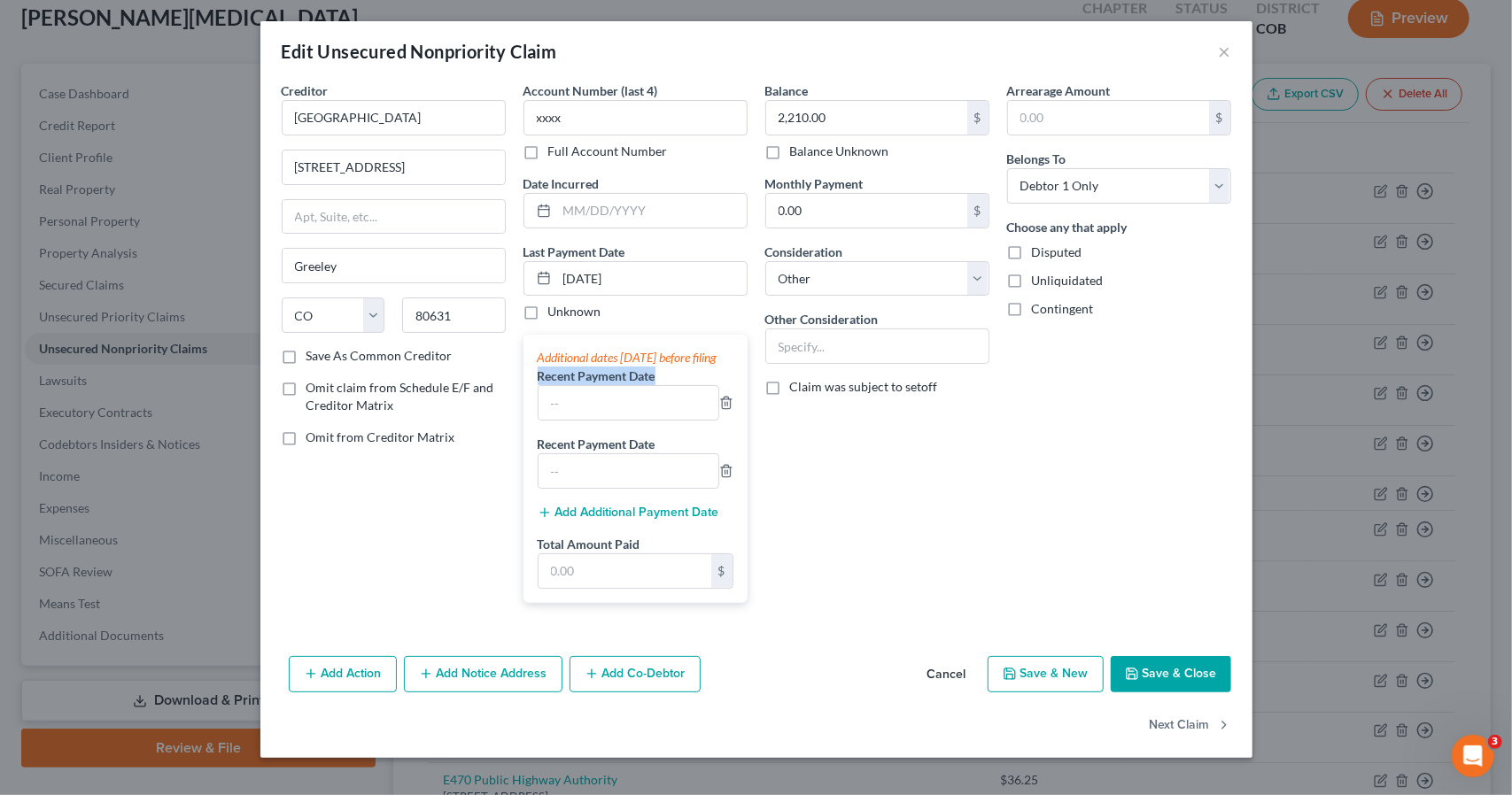
click at [669, 520] on button "Add Additional Payment Date" at bounding box center [628, 513] width 182 height 15
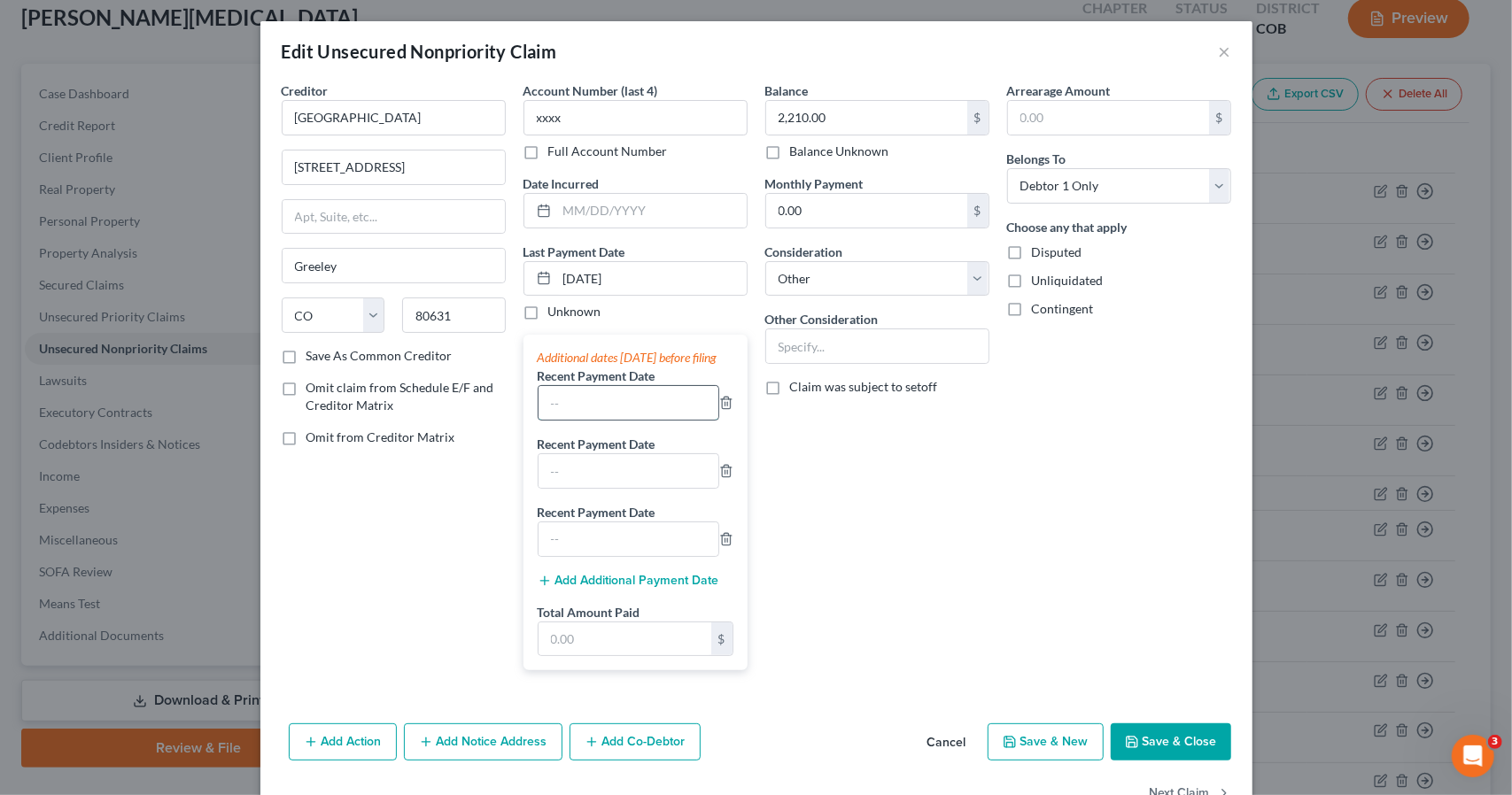
click at [653, 416] on input "text" at bounding box center [628, 403] width 180 height 34
click at [970, 346] on input "text" at bounding box center [877, 345] width 222 height 34
click at [1164, 737] on button "Save & Close" at bounding box center [1171, 742] width 121 height 37
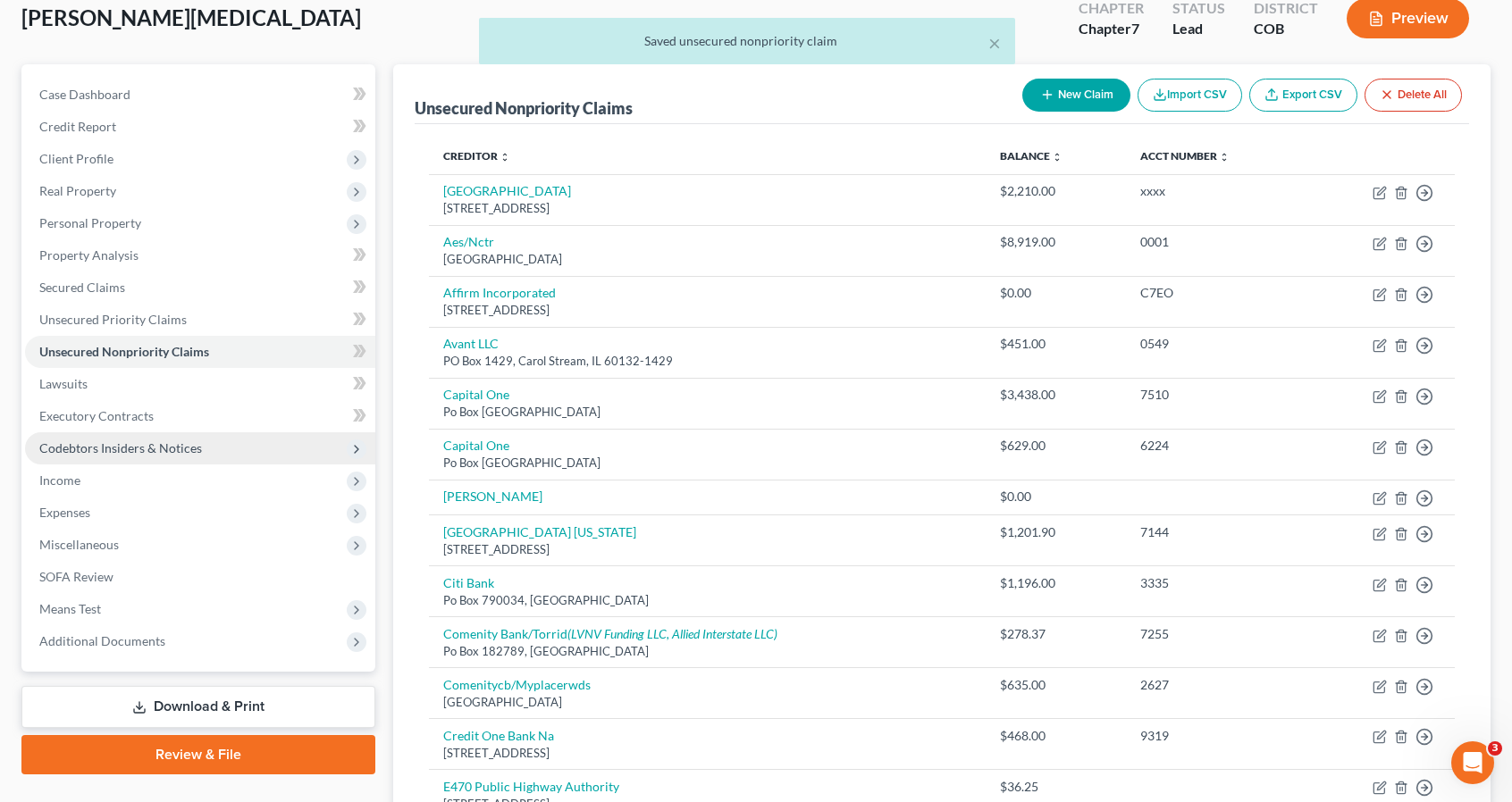
click at [205, 456] on span "Codebtors Insiders & Notices" at bounding box center [200, 448] width 350 height 32
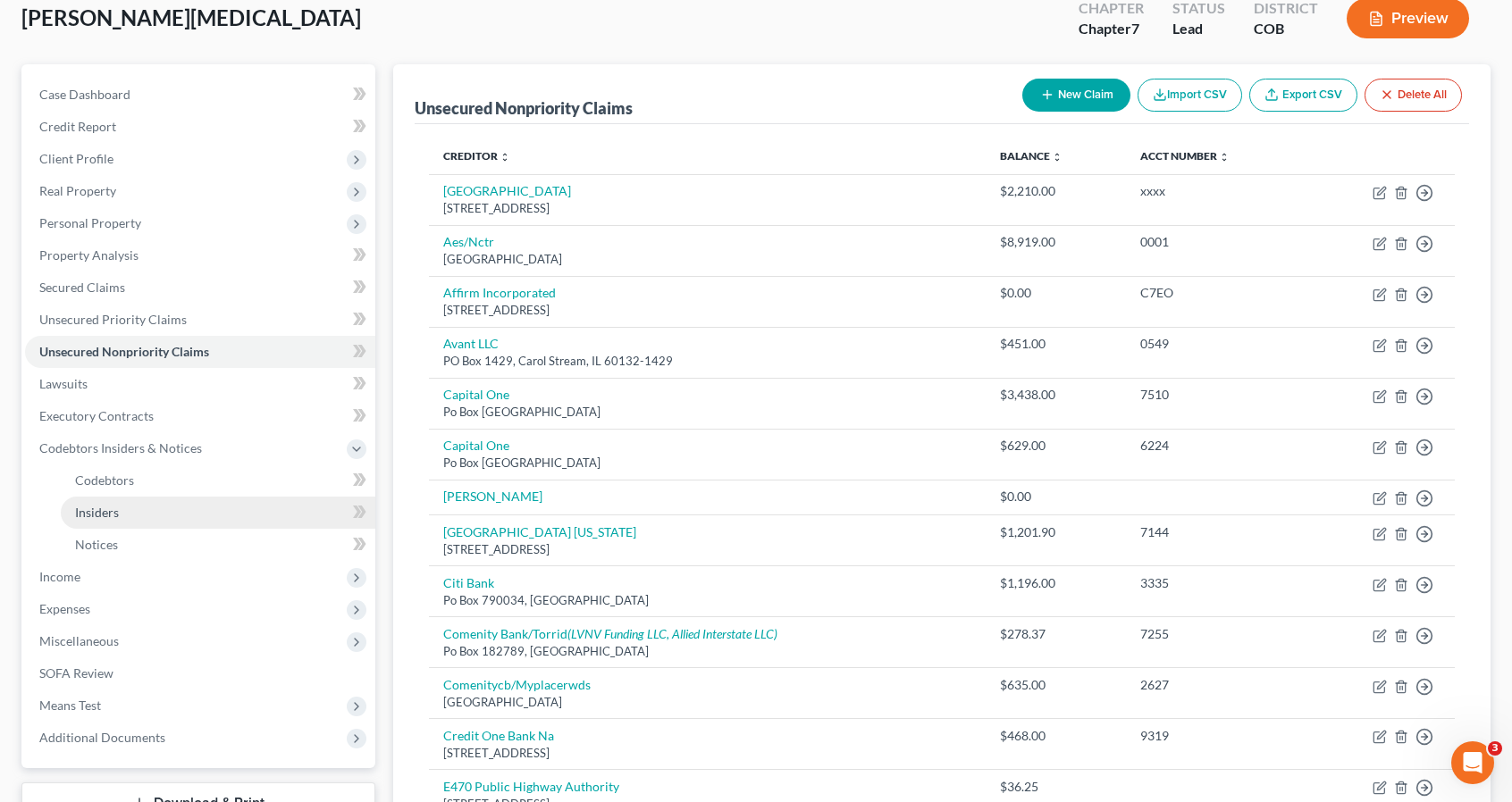
click at [198, 516] on link "Insiders" at bounding box center [218, 513] width 314 height 32
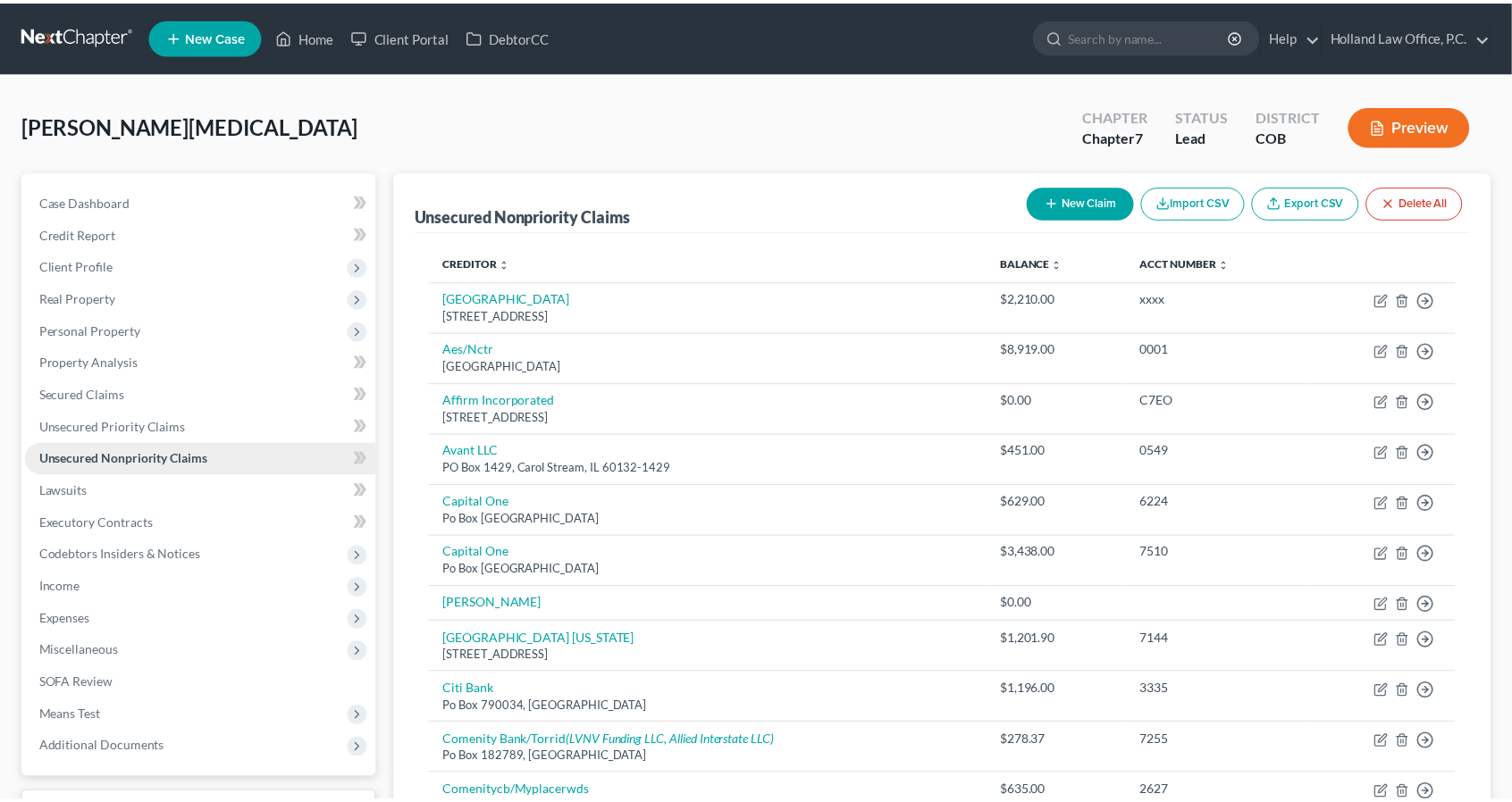
scroll to position [107, 0]
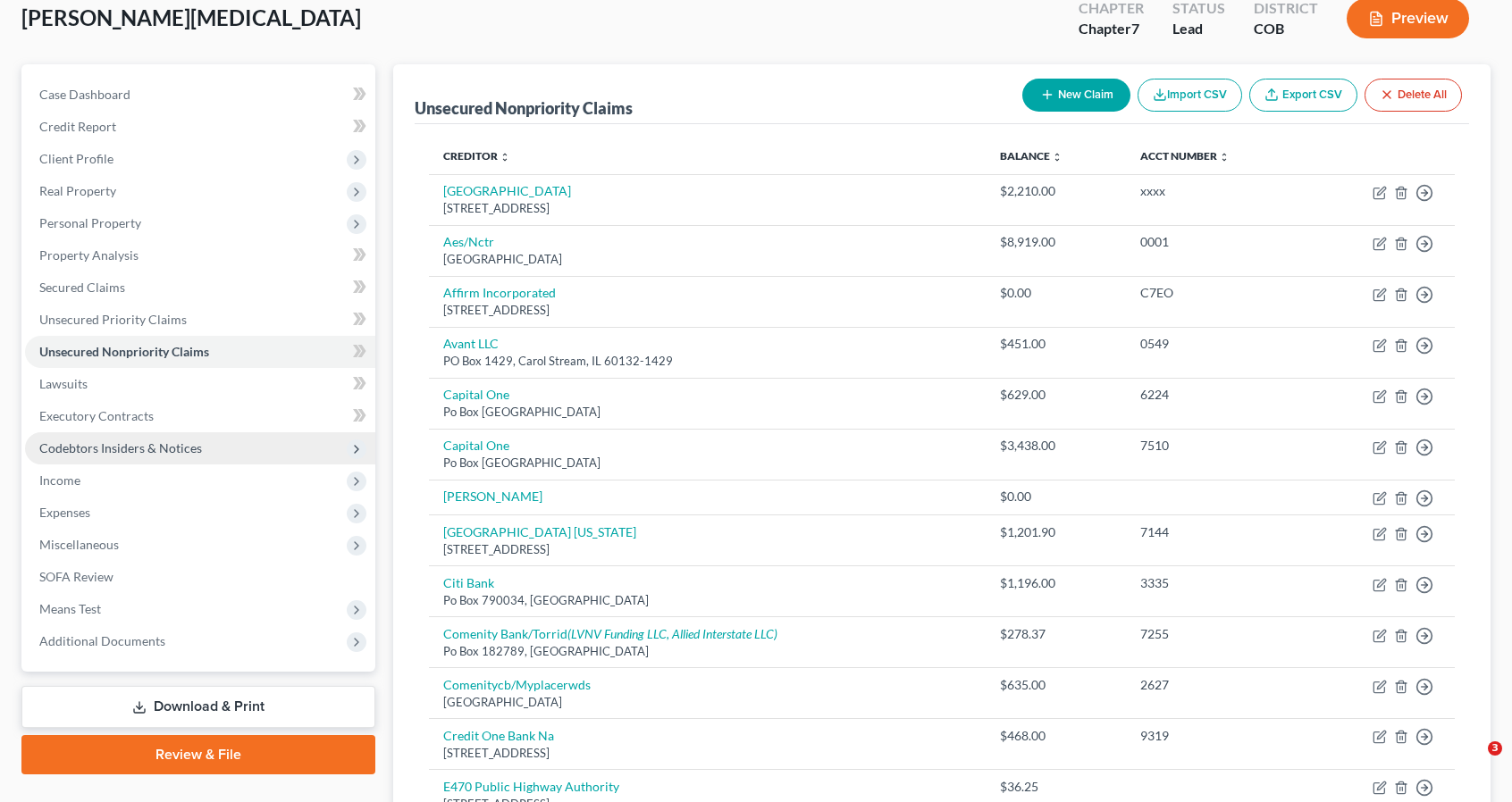
click at [205, 453] on span "Codebtors Insiders & Notices" at bounding box center [200, 448] width 350 height 32
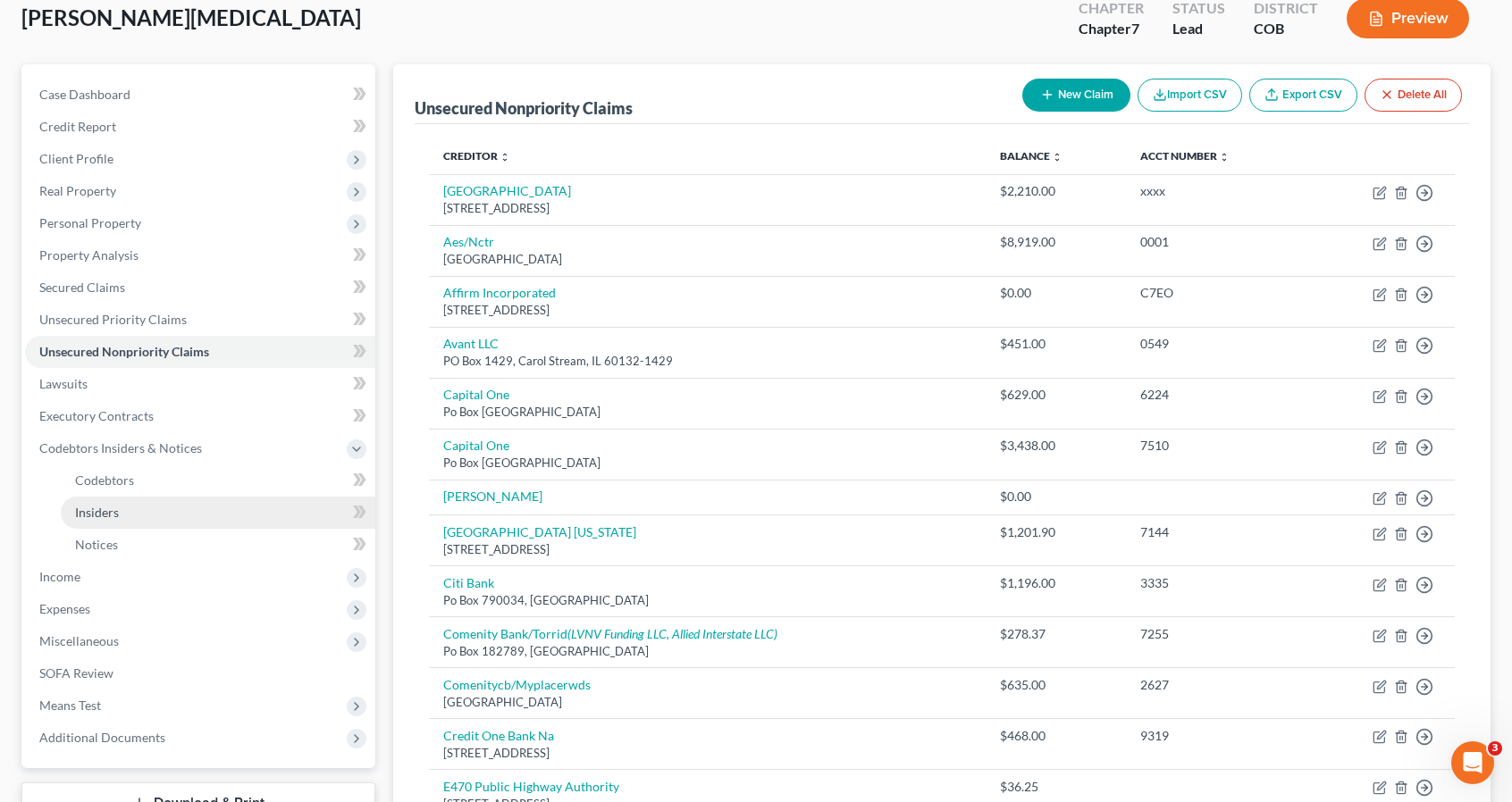
click at [202, 511] on link "Insiders" at bounding box center [218, 513] width 314 height 32
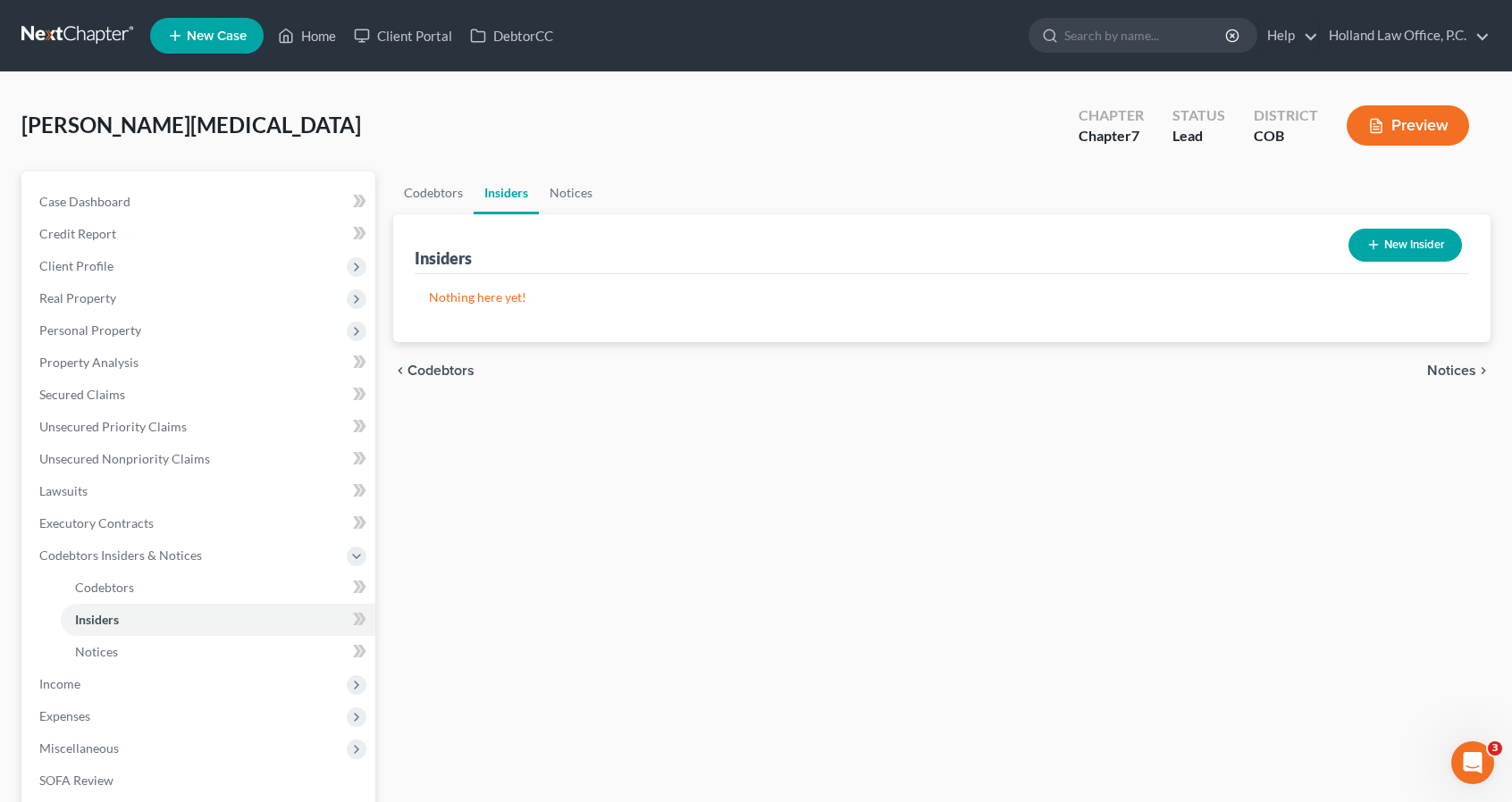
click at [1420, 247] on button "New Insider" at bounding box center [1404, 245] width 113 height 33
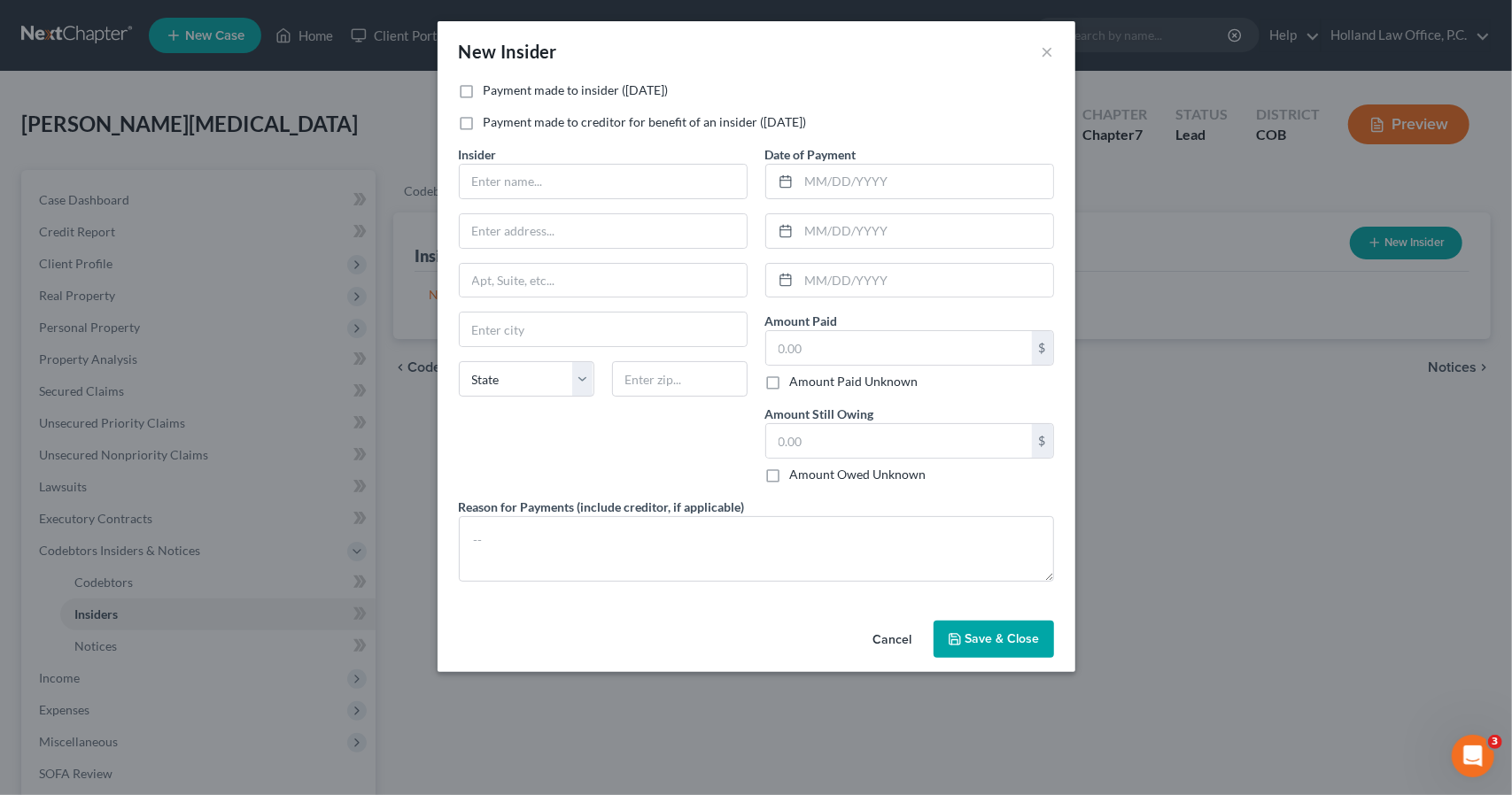
click at [489, 91] on label "Payment made to insider (within 1 year)" at bounding box center [576, 90] width 186 height 17
click at [491, 91] on input "Payment made to insider (within 1 year)" at bounding box center [496, 87] width 12 height 12
checkbox input "true"
click at [489, 163] on label "Insider *" at bounding box center [478, 154] width 38 height 18
click at [489, 170] on input "text" at bounding box center [603, 181] width 287 height 34
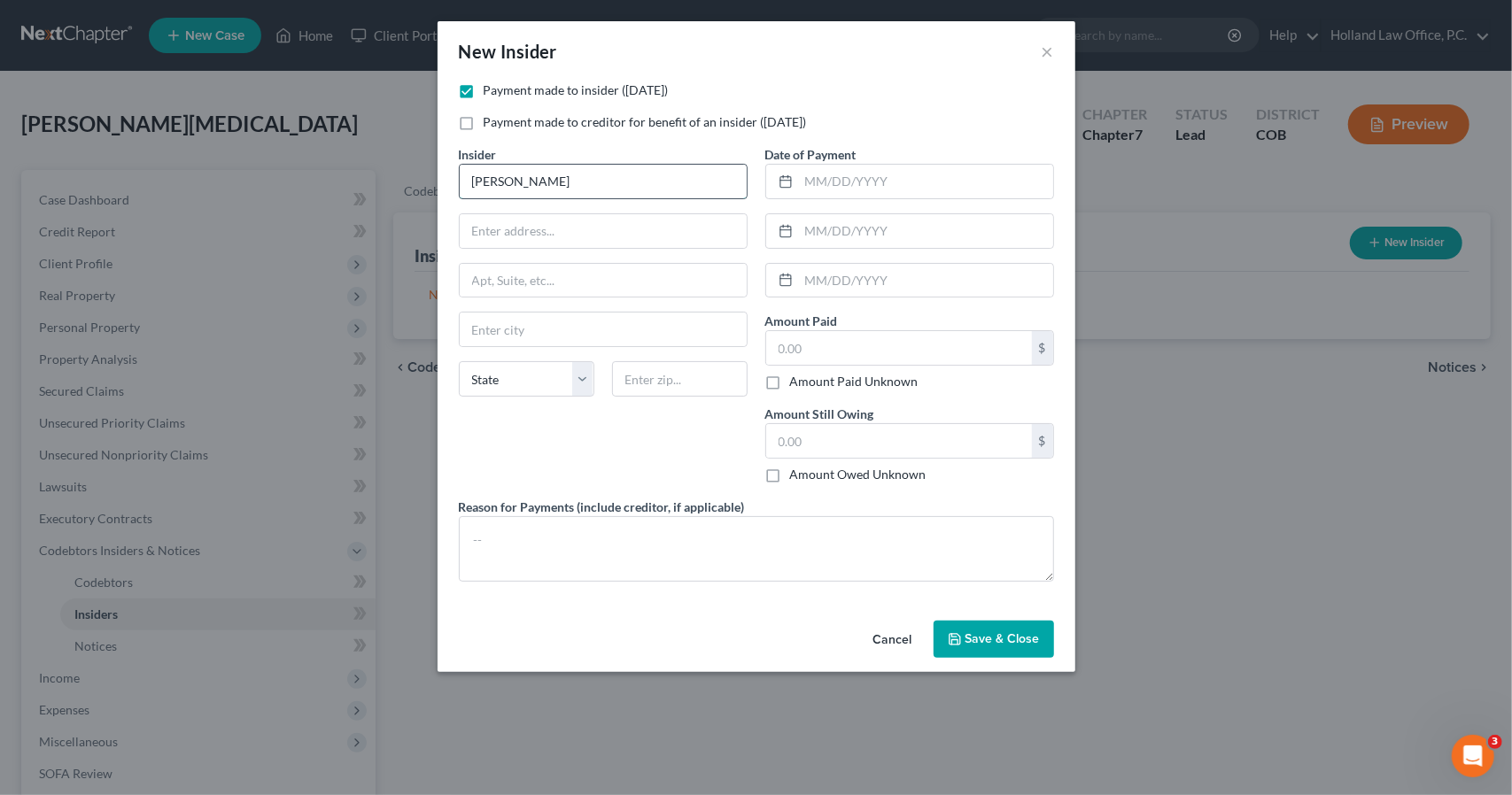
type input "Tammy Ortiz"
type input "2201 74th ave"
type input "80634"
type input "Greeley"
select select "5"
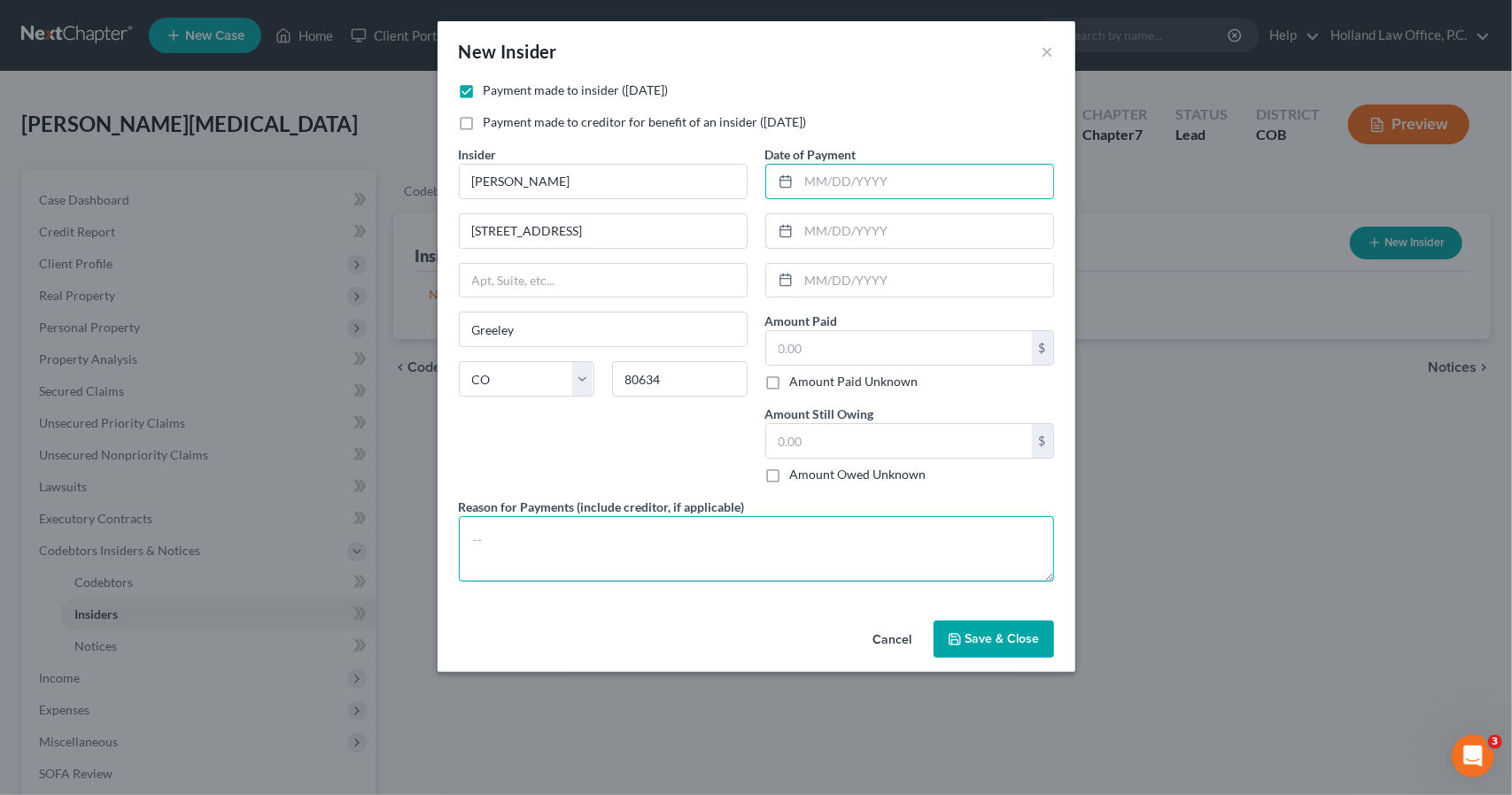
click at [715, 544] on textarea at bounding box center [756, 549] width 595 height 66
type textarea "$400 a month for Rent"
click at [997, 641] on span "Save & Close" at bounding box center [1002, 639] width 74 height 15
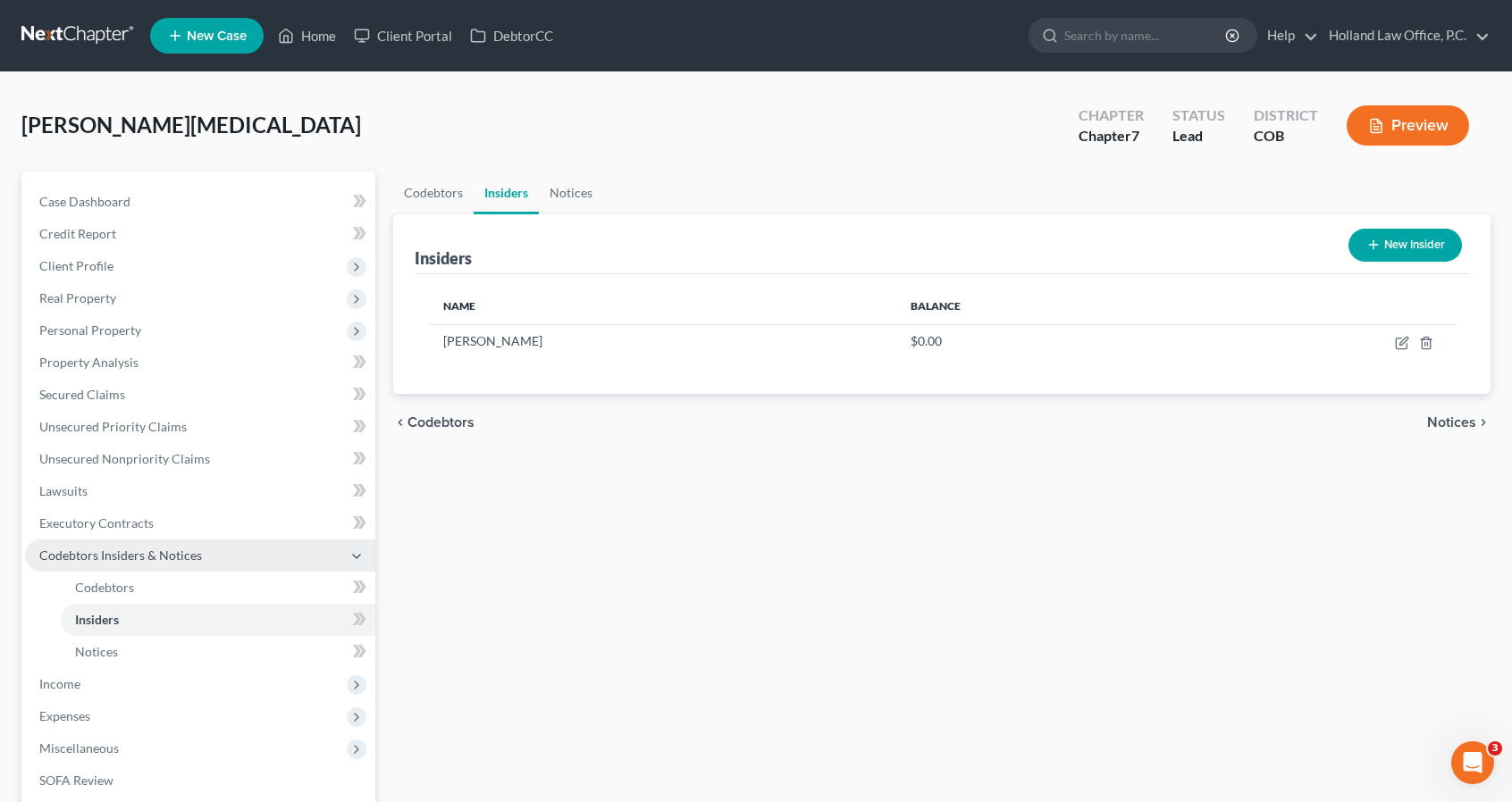
click at [255, 550] on span "Codebtors Insiders & Notices" at bounding box center [200, 555] width 350 height 32
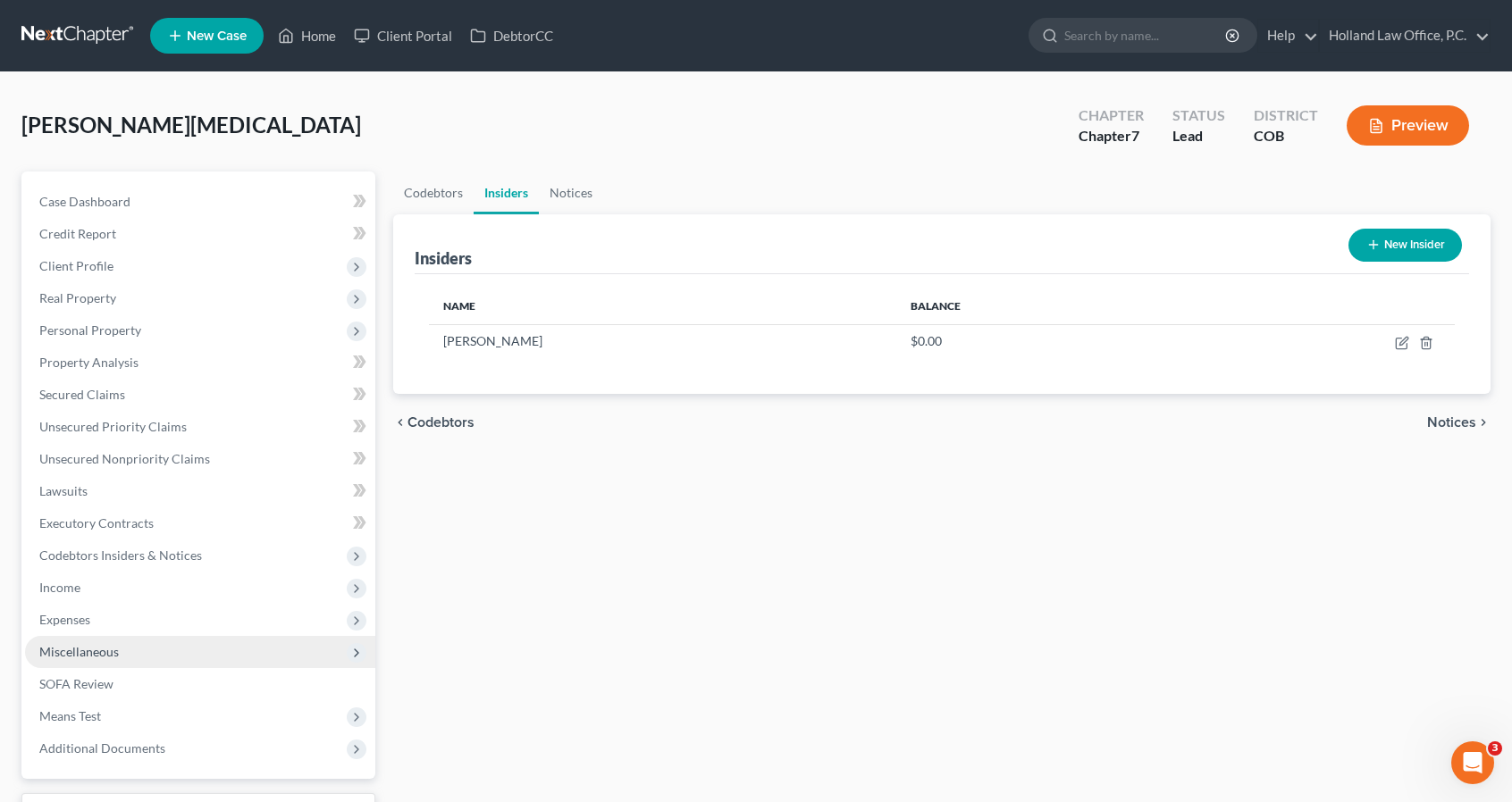
click at [196, 658] on span "Miscellaneous" at bounding box center [200, 652] width 350 height 32
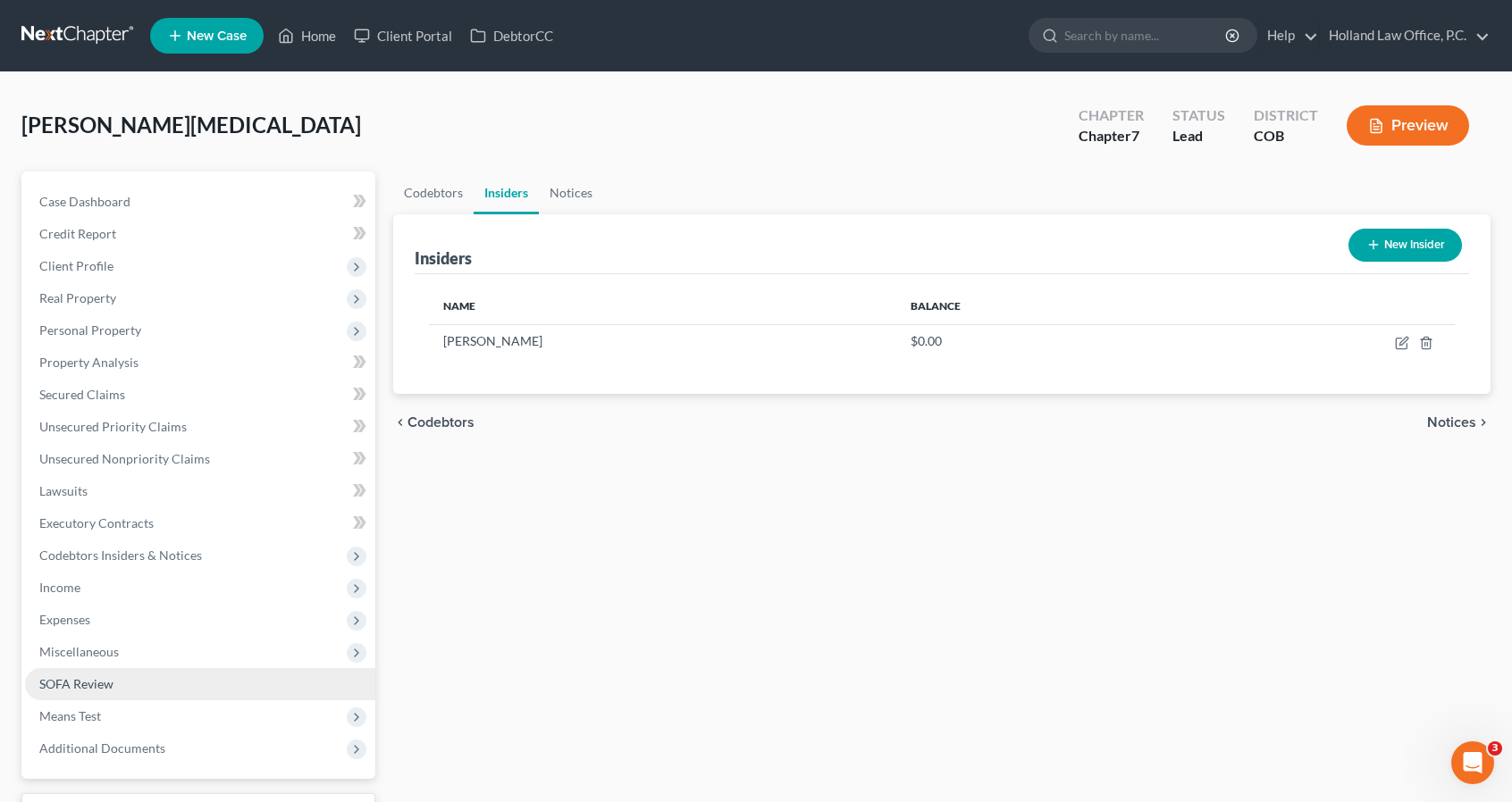
click at [185, 694] on link "SOFA Review" at bounding box center [200, 684] width 350 height 32
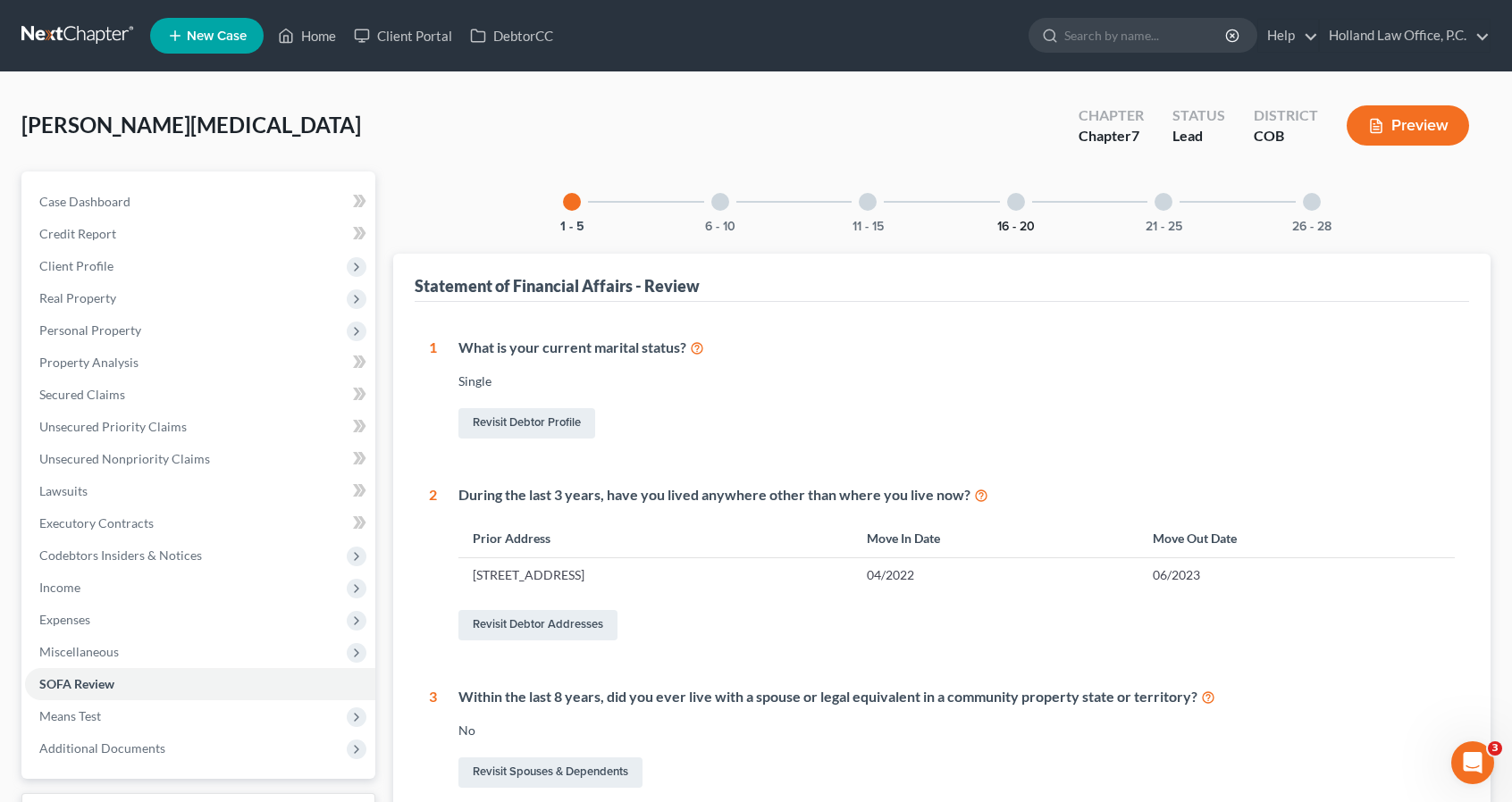
click at [1029, 220] on button "16 - 20" at bounding box center [1015, 227] width 38 height 13
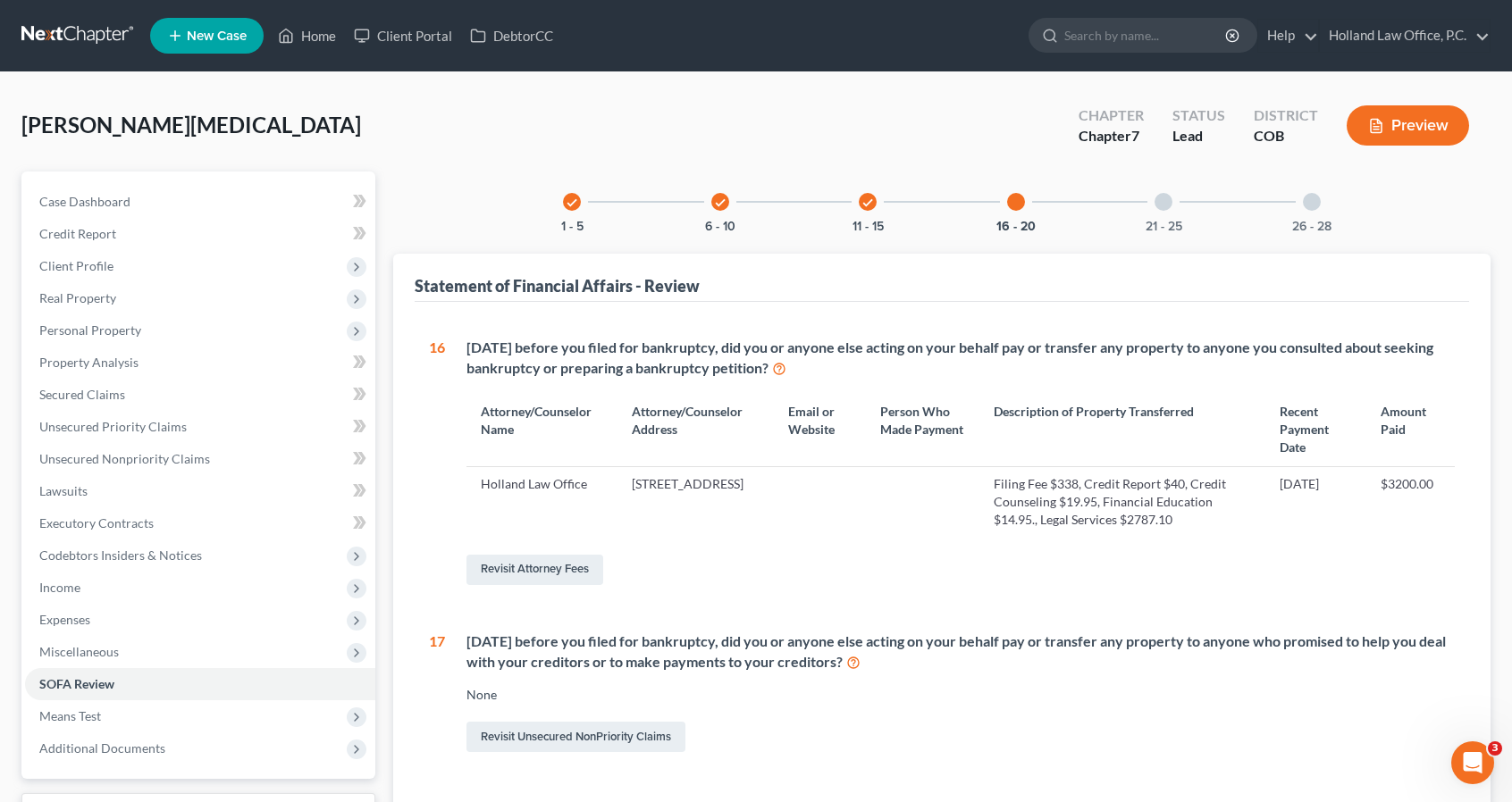
click at [1161, 189] on div "21 - 25" at bounding box center [1164, 202] width 61 height 61
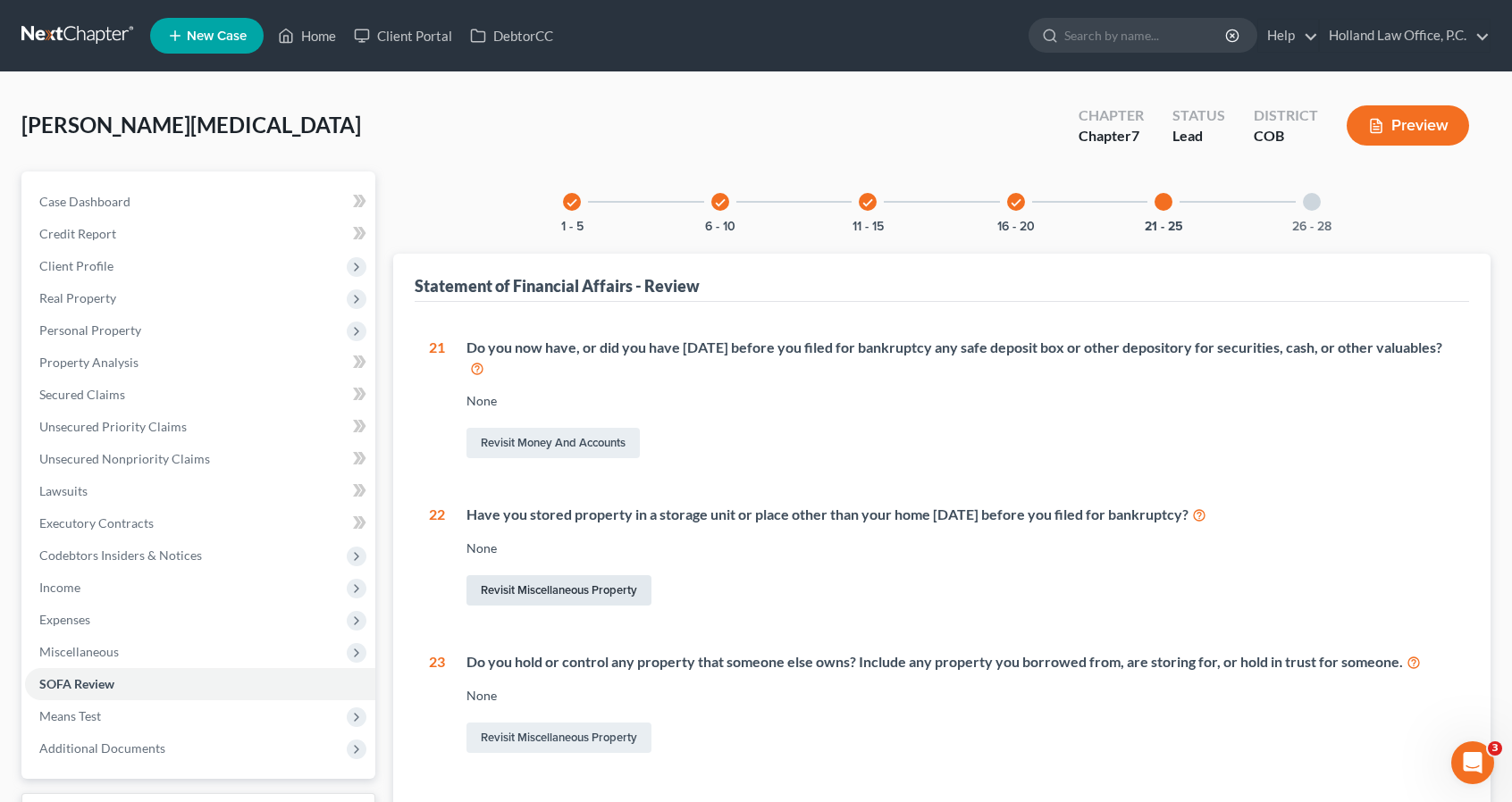
click at [600, 596] on link "Revisit Miscellaneous Property" at bounding box center [559, 590] width 185 height 30
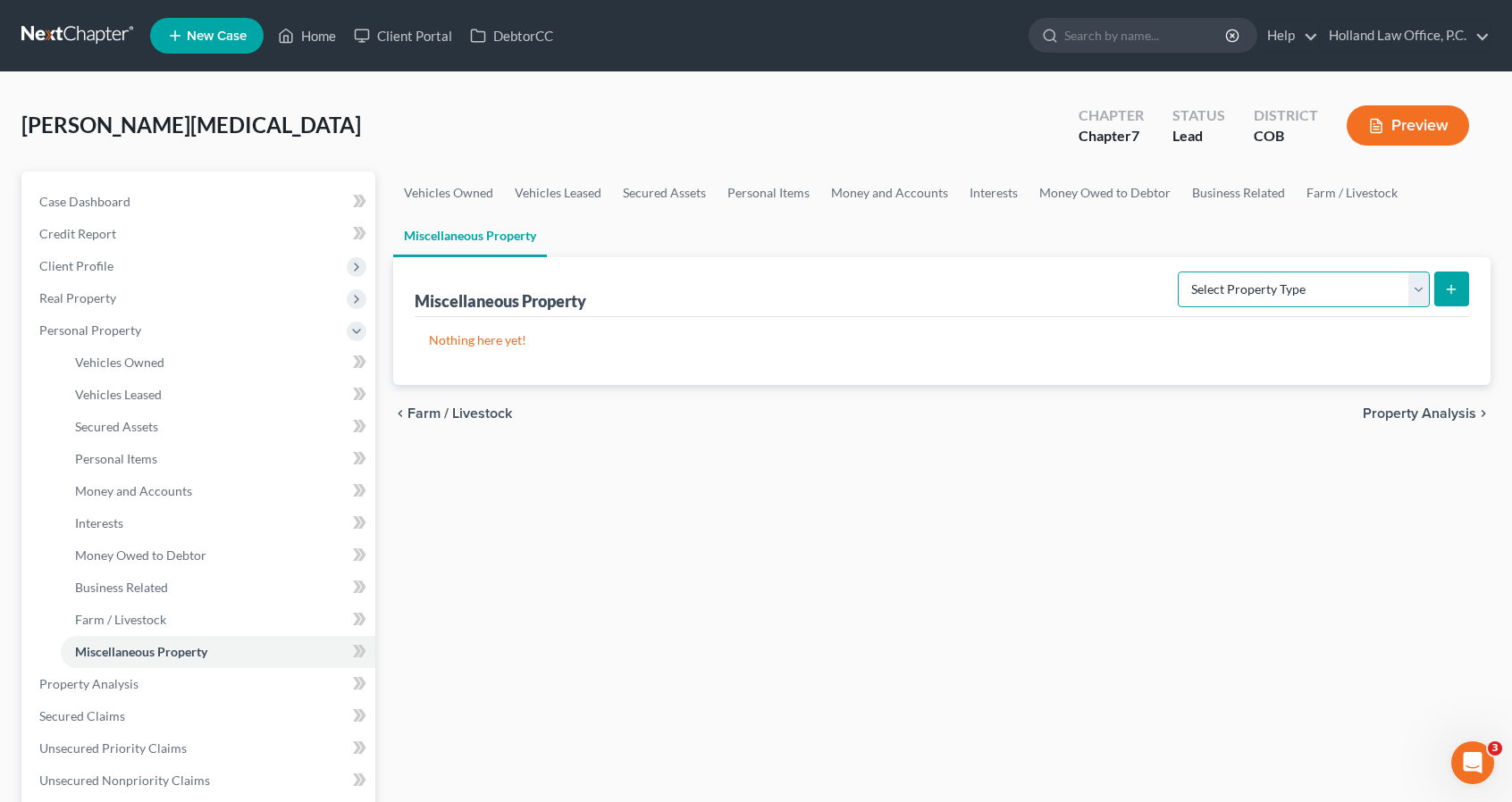
click at [1280, 287] on select "Select Property Type Assigned for Creditor Benefit Within 1 Year Holding for An…" at bounding box center [1303, 289] width 252 height 36
click at [1177, 272] on select "Select Property Type Assigned for Creditor Benefit Within 1 Year Holding for An…" at bounding box center [1303, 289] width 252 height 36
click at [1272, 306] on form "Select Property Type Assigned for Creditor Benefit Within 1 Year Holding for An…" at bounding box center [1323, 290] width 291 height 37
click at [1270, 290] on select "Select Property Type Assigned for Creditor Benefit Within 1 Year Holding for An…" at bounding box center [1303, 289] width 252 height 36
select select "stored_within_1_year"
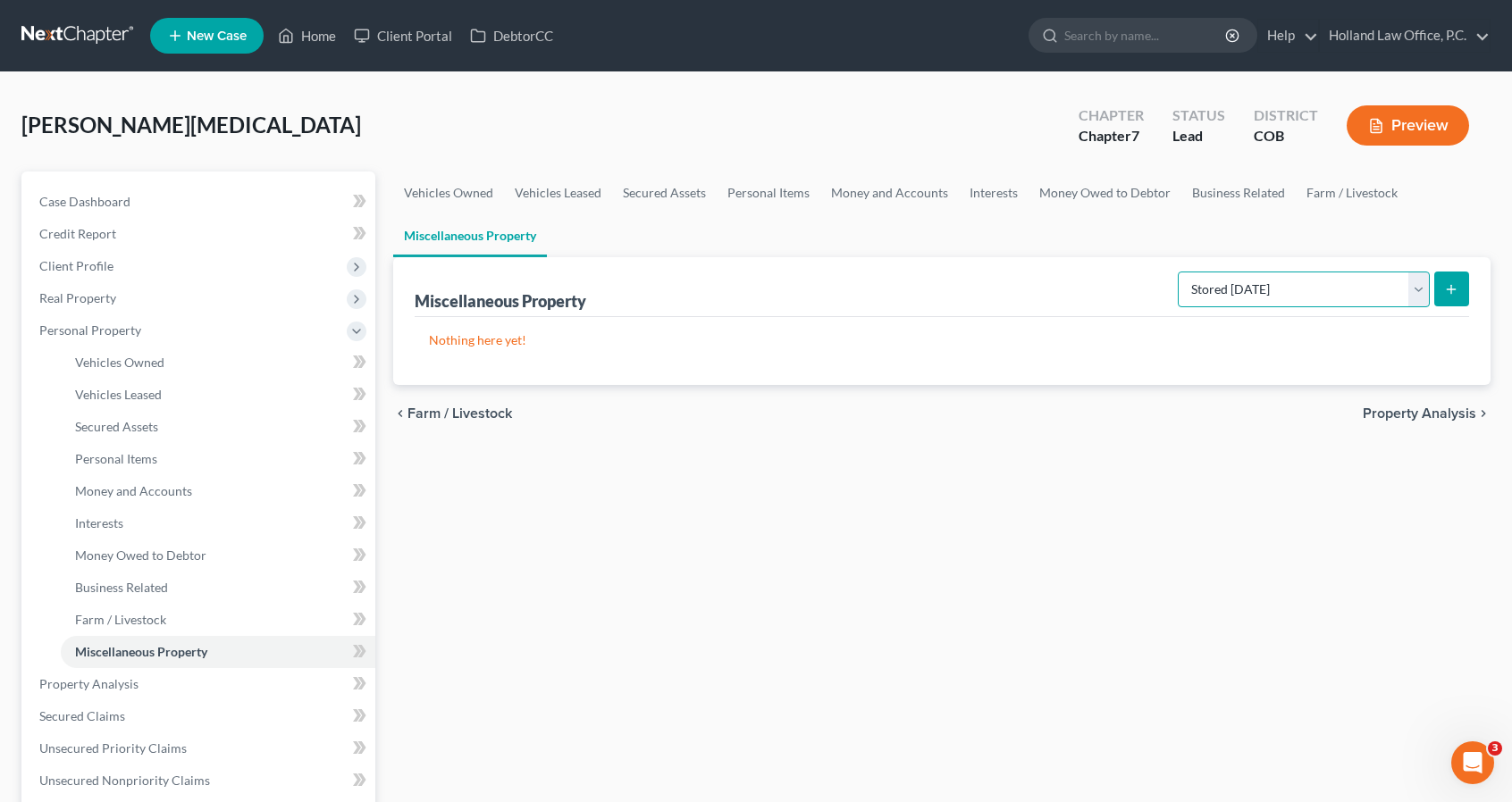
click at [1177, 272] on select "Select Property Type Assigned for Creditor Benefit Within 1 Year Holding for An…" at bounding box center [1303, 289] width 252 height 36
click at [1467, 285] on button "submit" at bounding box center [1451, 289] width 35 height 35
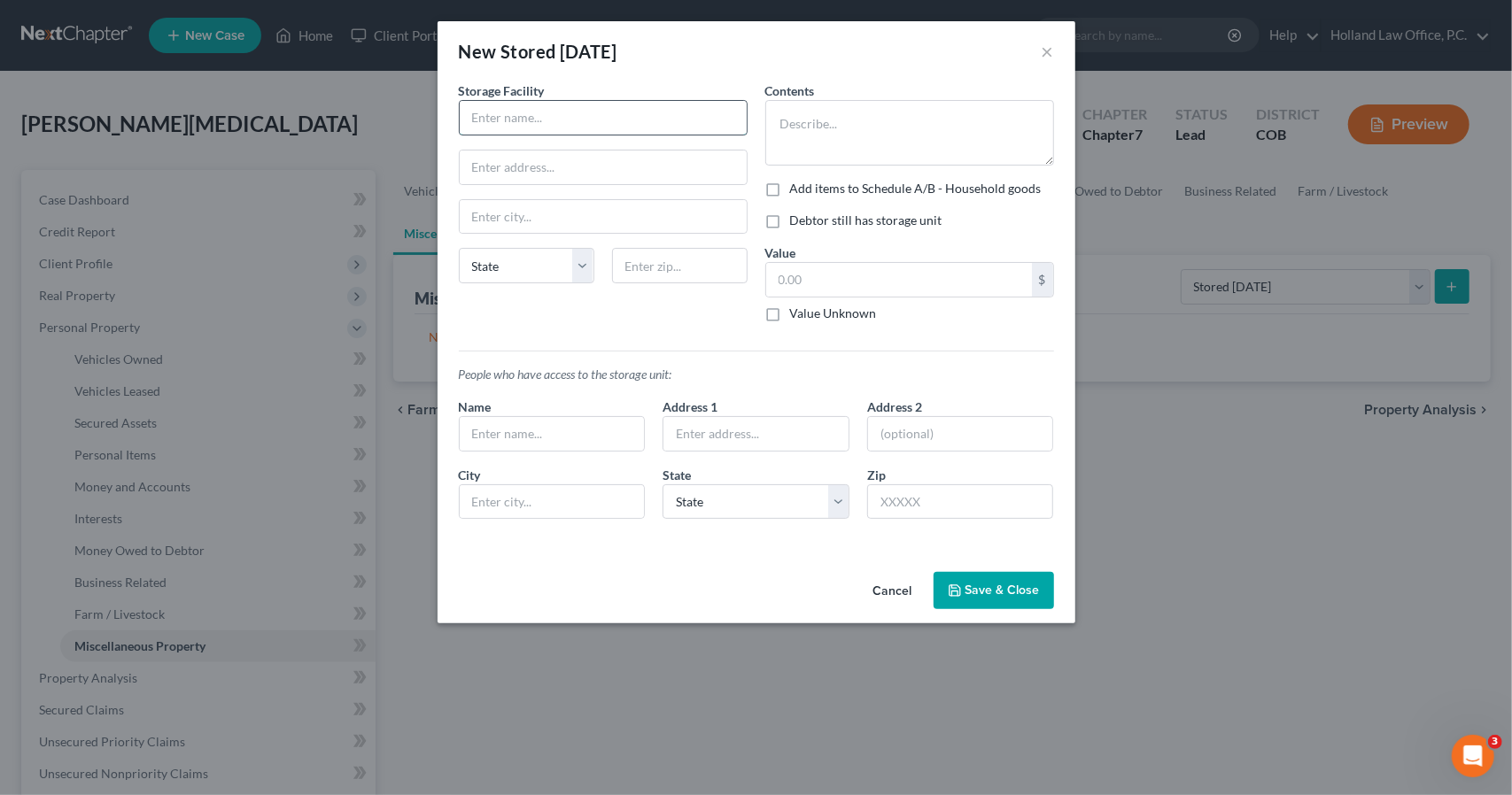
click at [610, 105] on input "text" at bounding box center [603, 117] width 287 height 34
type input "Guardian Storgae"
type input "2450 W 29th st"
type input "80631"
type input "Greeley"
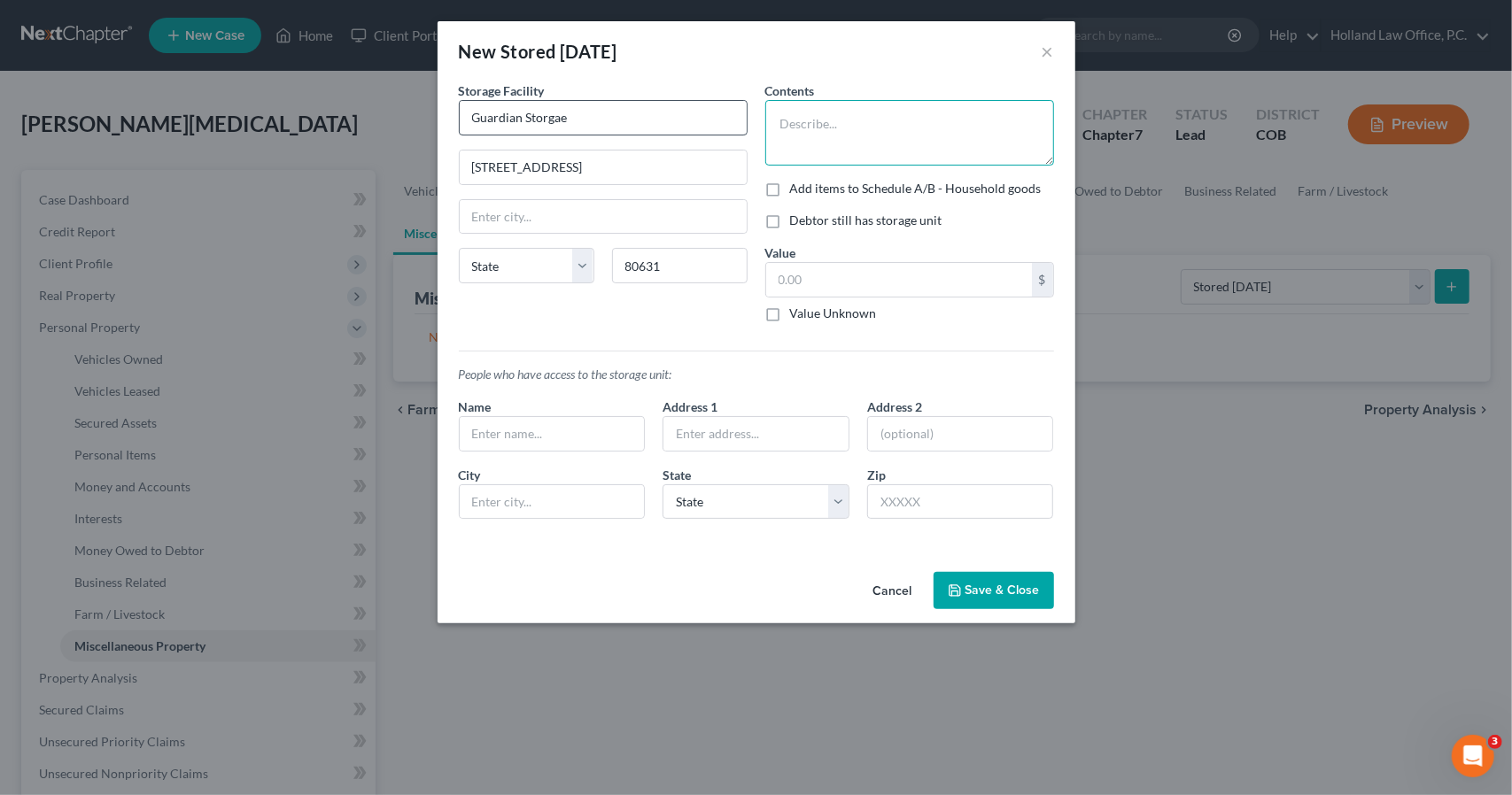
select select "5"
type textarea "Pictures, Faily phots, kids toys"
click at [875, 218] on label "Debtor still has storage unit" at bounding box center [866, 220] width 153 height 17
click at [809, 218] on input "Debtor still has storage unit" at bounding box center [803, 217] width 12 height 12
checkbox input "true"
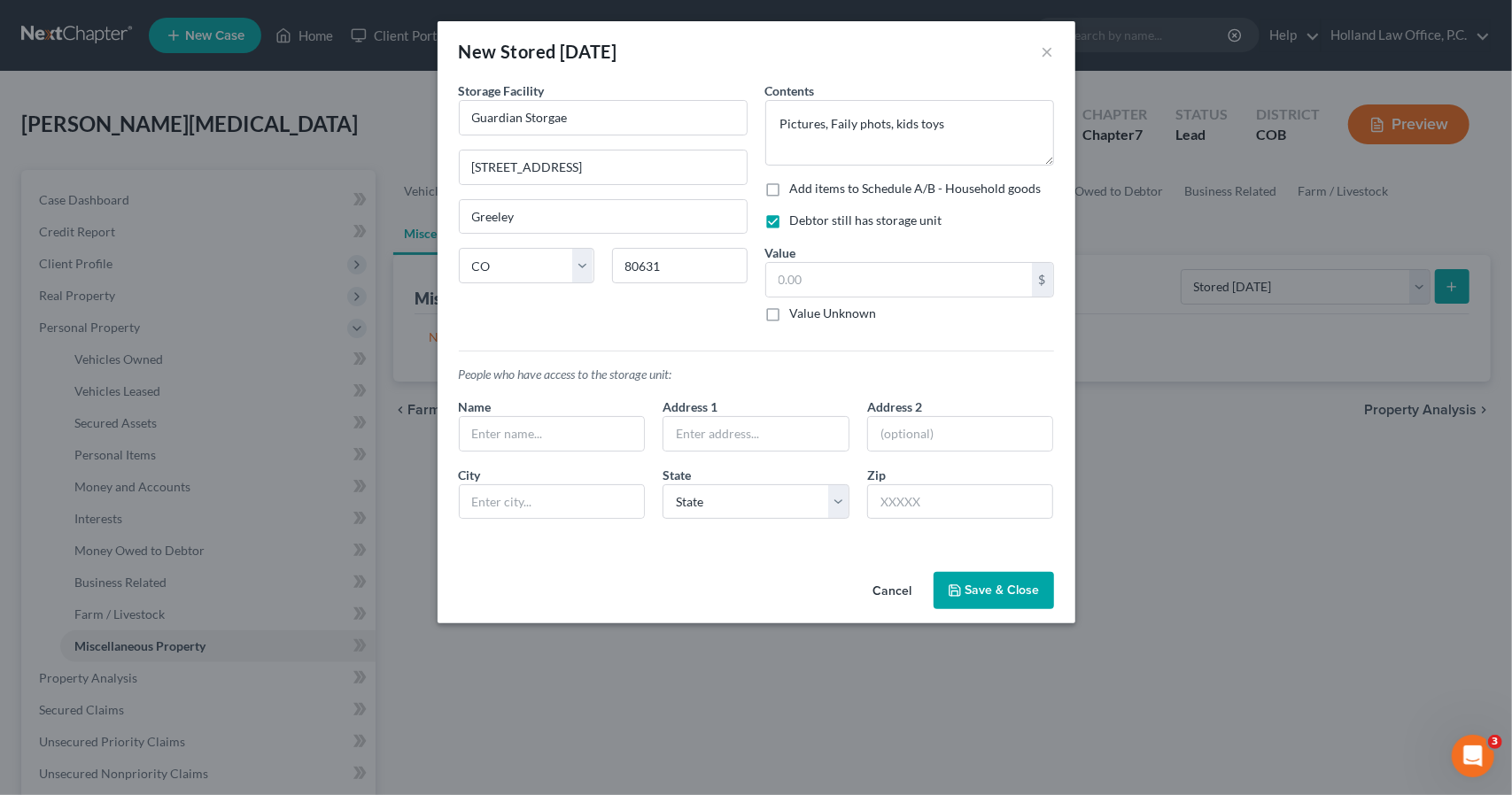
click at [969, 585] on button "Save & Close" at bounding box center [994, 590] width 121 height 37
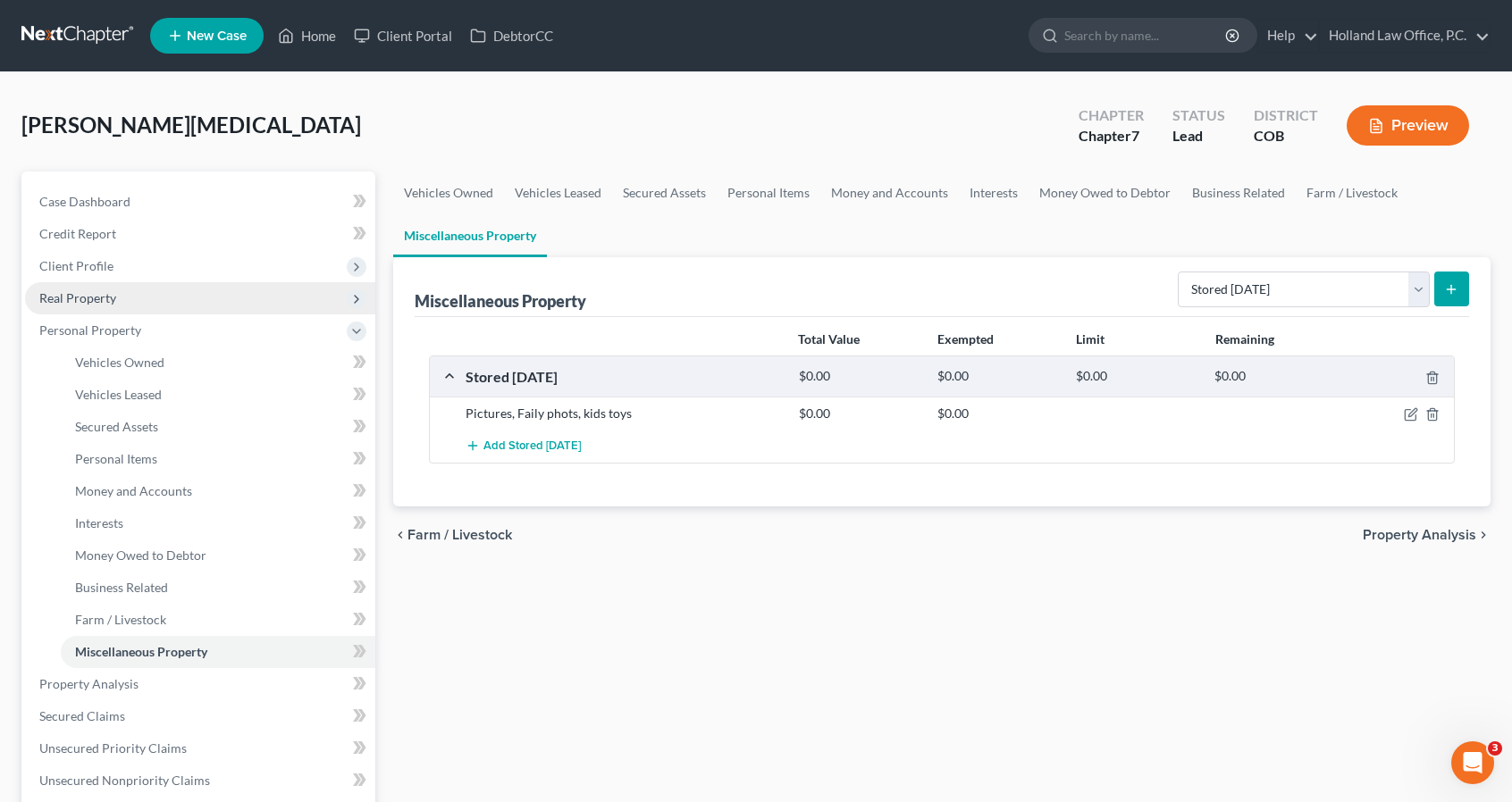
click at [129, 312] on span "Real Property" at bounding box center [200, 298] width 350 height 32
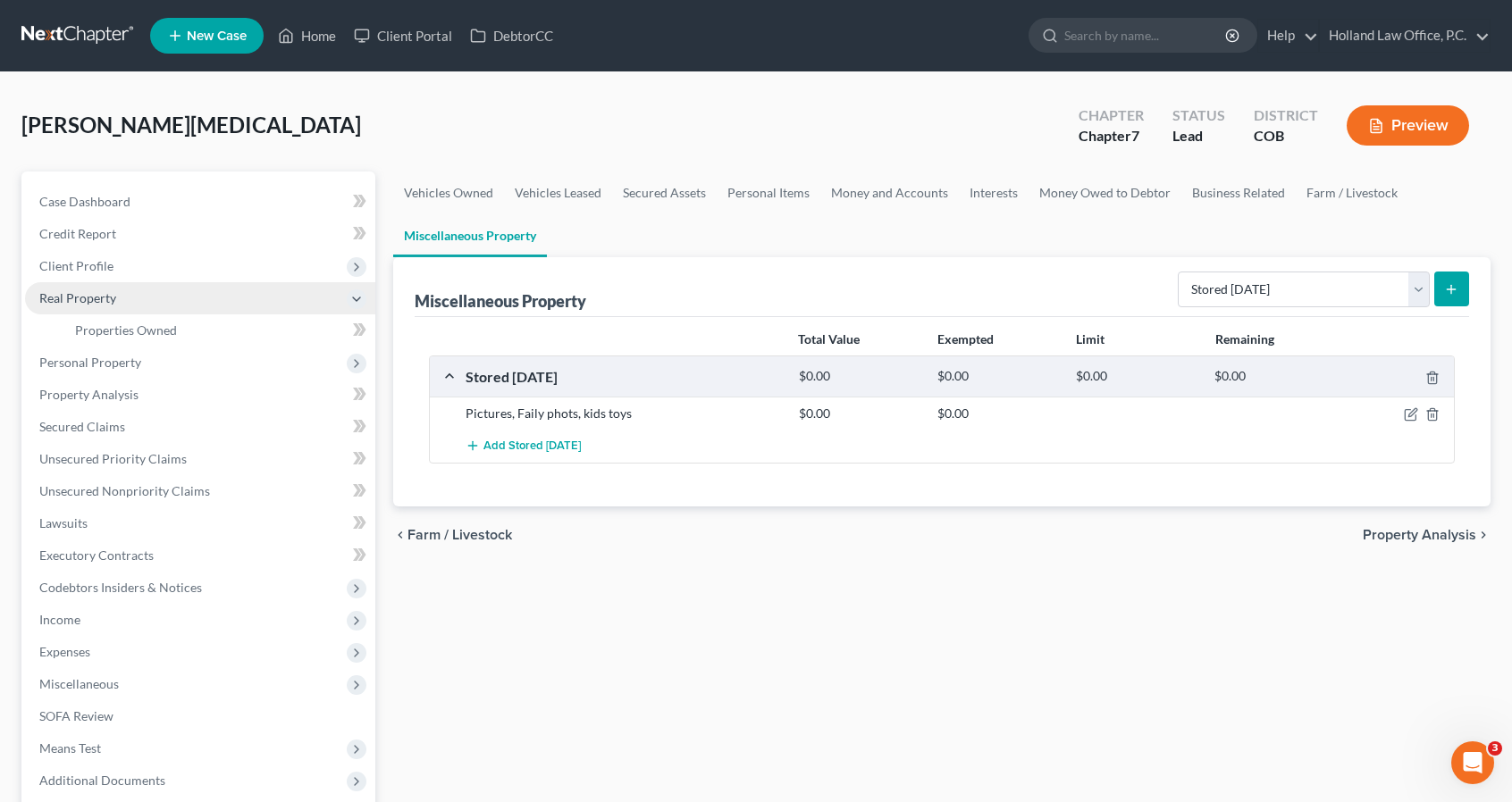
click at [129, 312] on span "Real Property" at bounding box center [200, 298] width 350 height 32
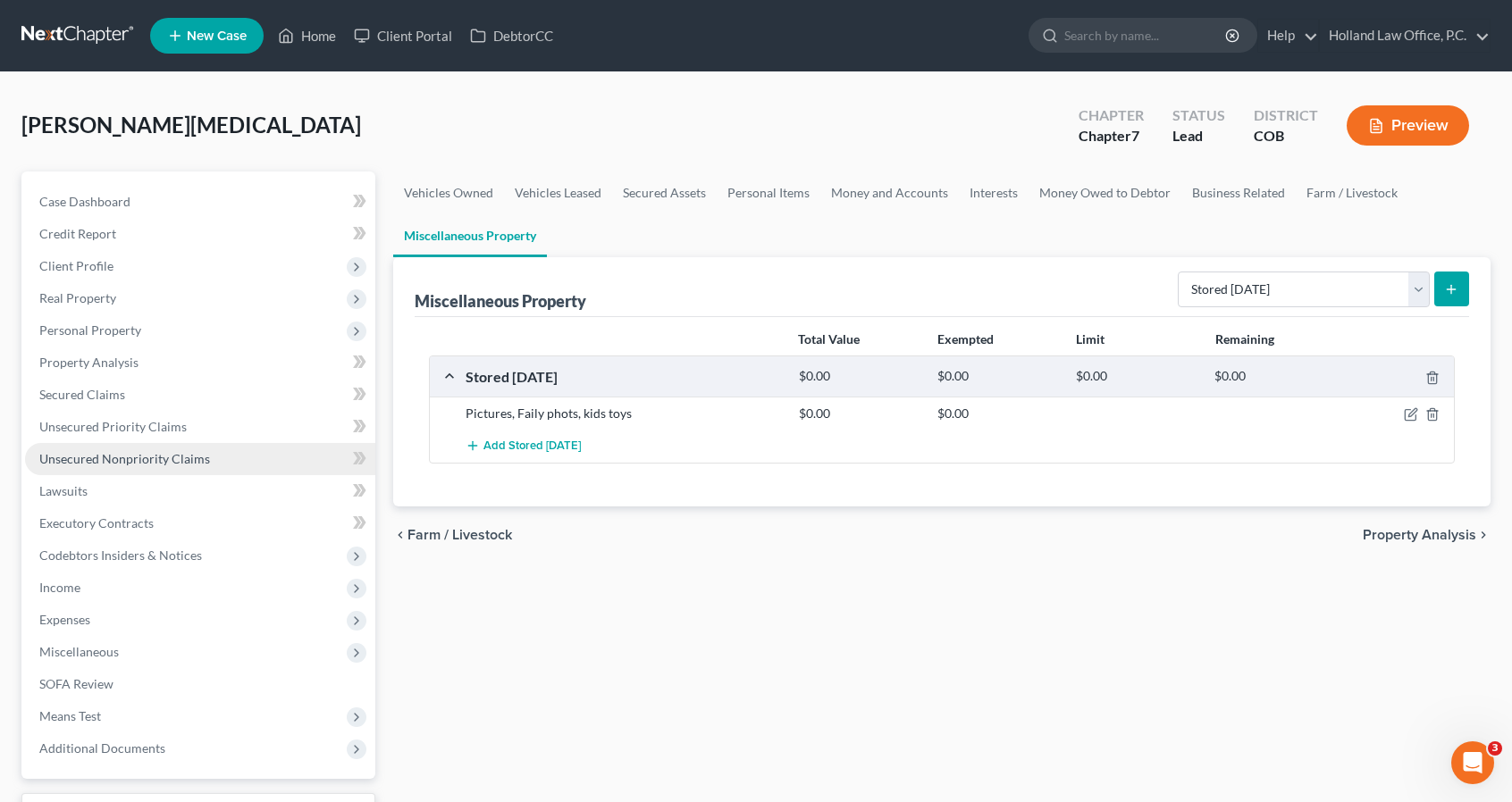
click at [137, 452] on span "Unsecured Nonpriority Claims" at bounding box center [124, 458] width 171 height 15
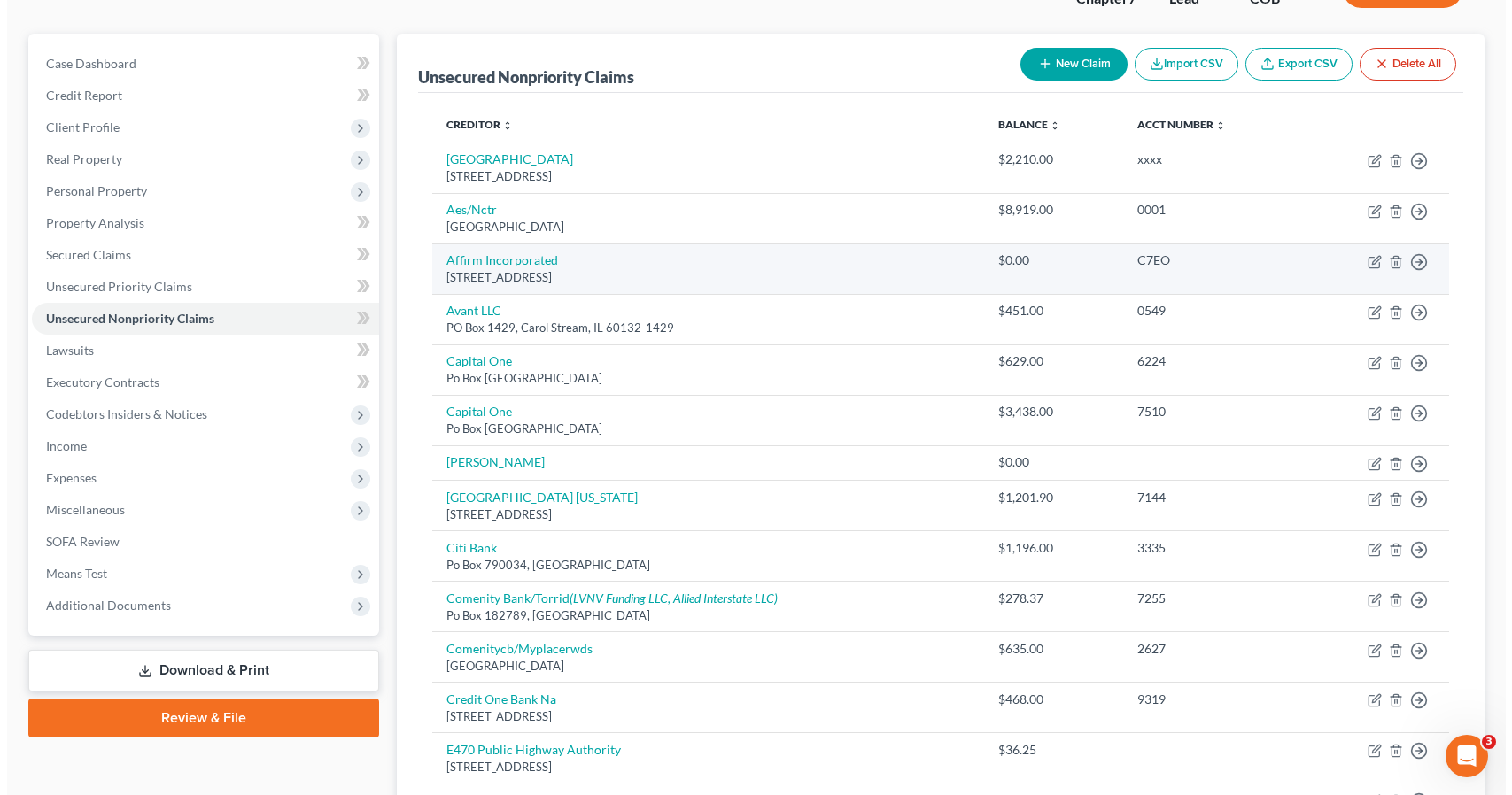
scroll to position [142, 0]
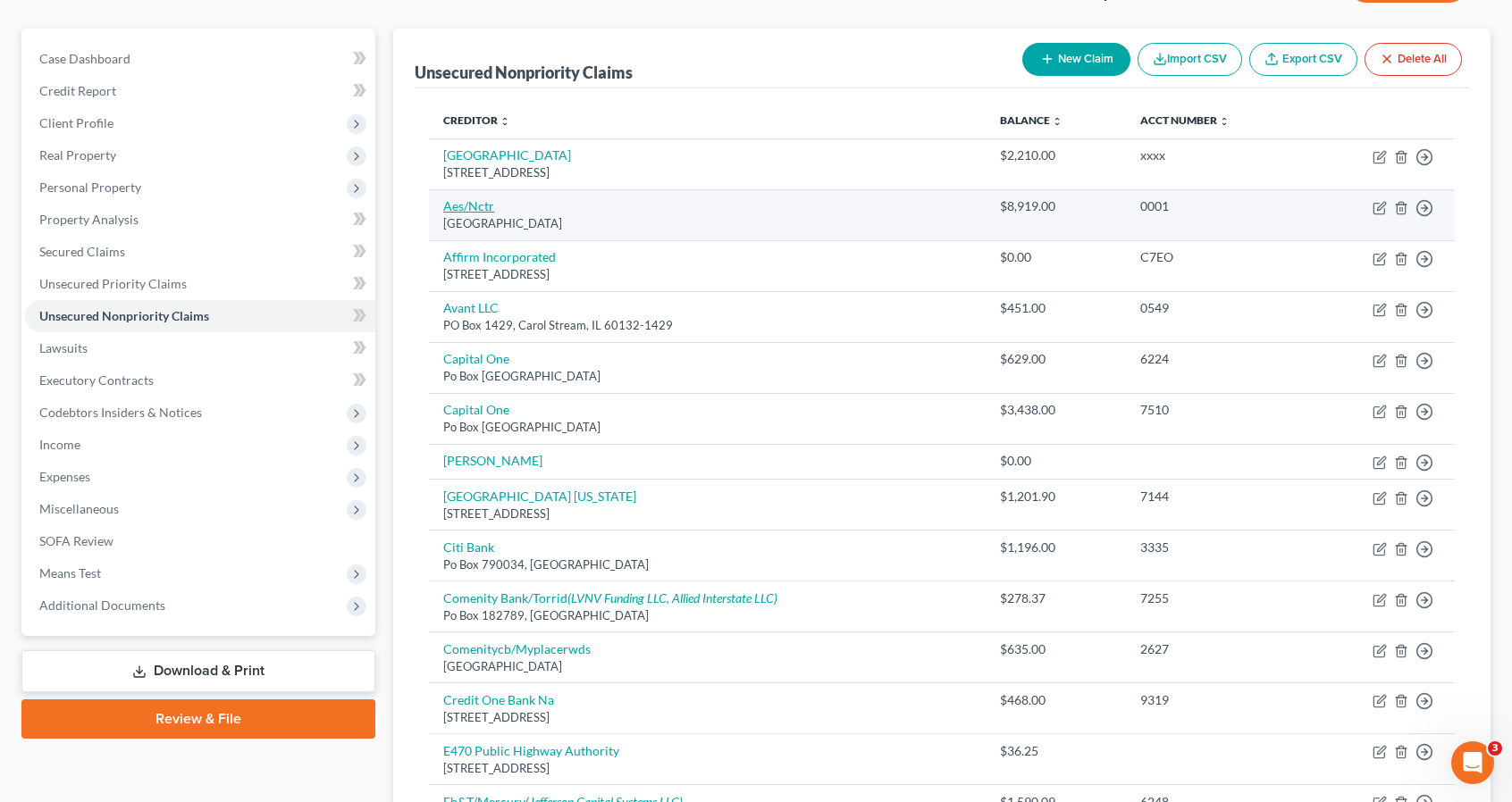
click at [468, 205] on link "Aes/Nctr" at bounding box center [468, 206] width 51 height 15
select select "39"
select select "17"
select select "0"
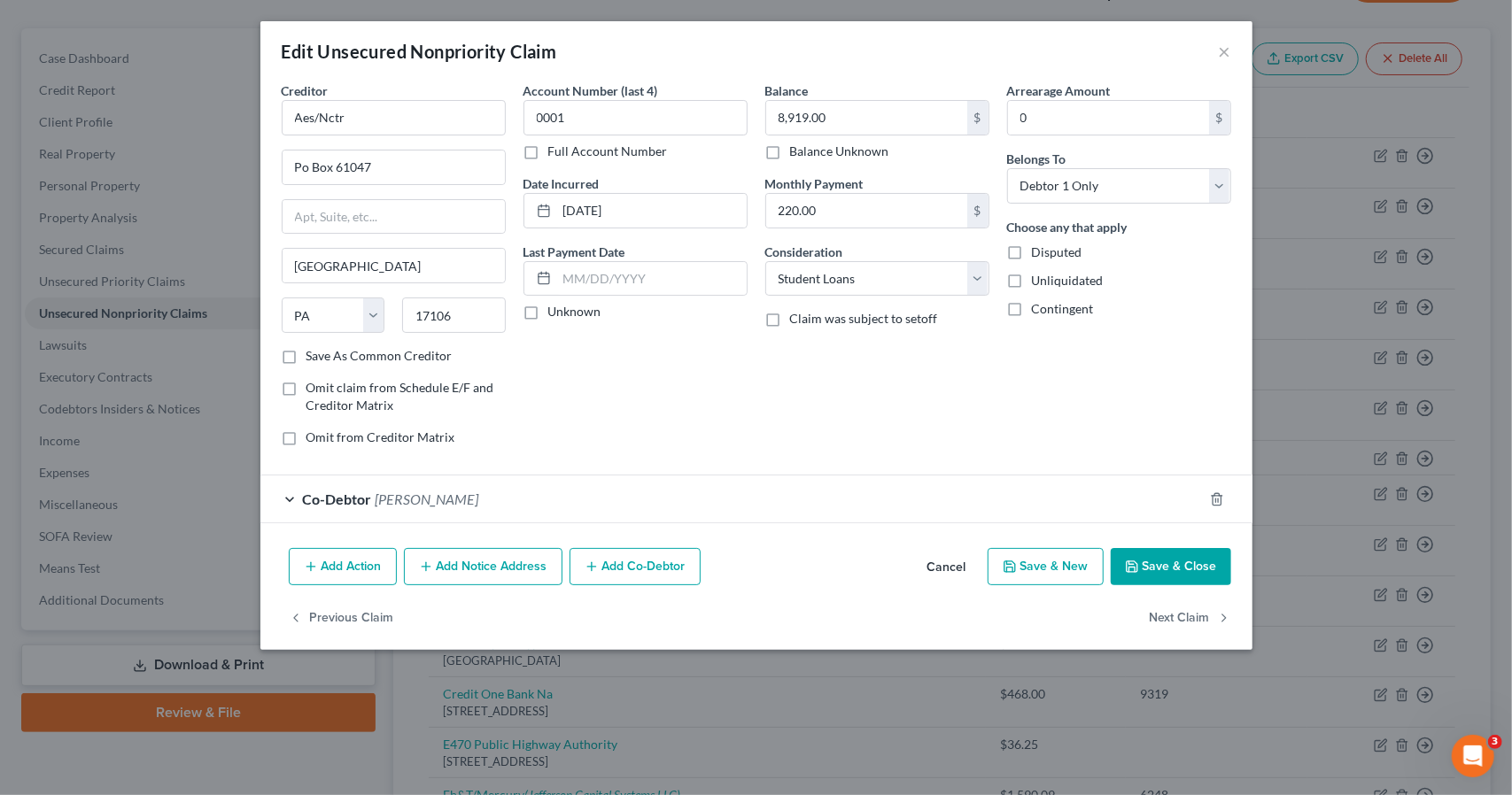
click at [501, 507] on div "Co-Debtor BillieJo Gonzalez" at bounding box center [731, 498] width 942 height 47
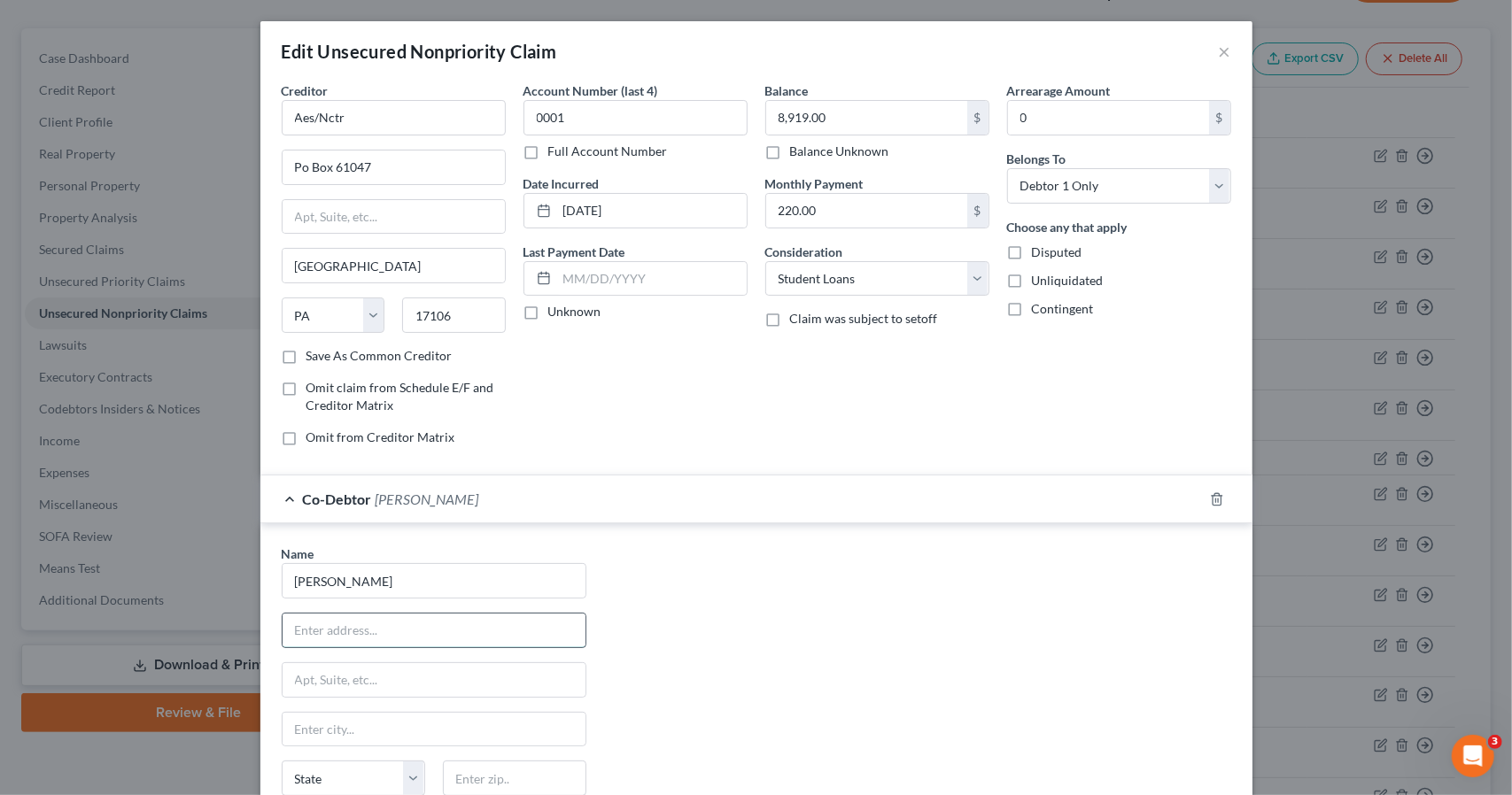
click at [536, 626] on input "text" at bounding box center [433, 631] width 303 height 34
type input "6224 w 14th st rd"
click at [552, 766] on input "text" at bounding box center [515, 778] width 144 height 36
type input "80634"
type input "Greeley"
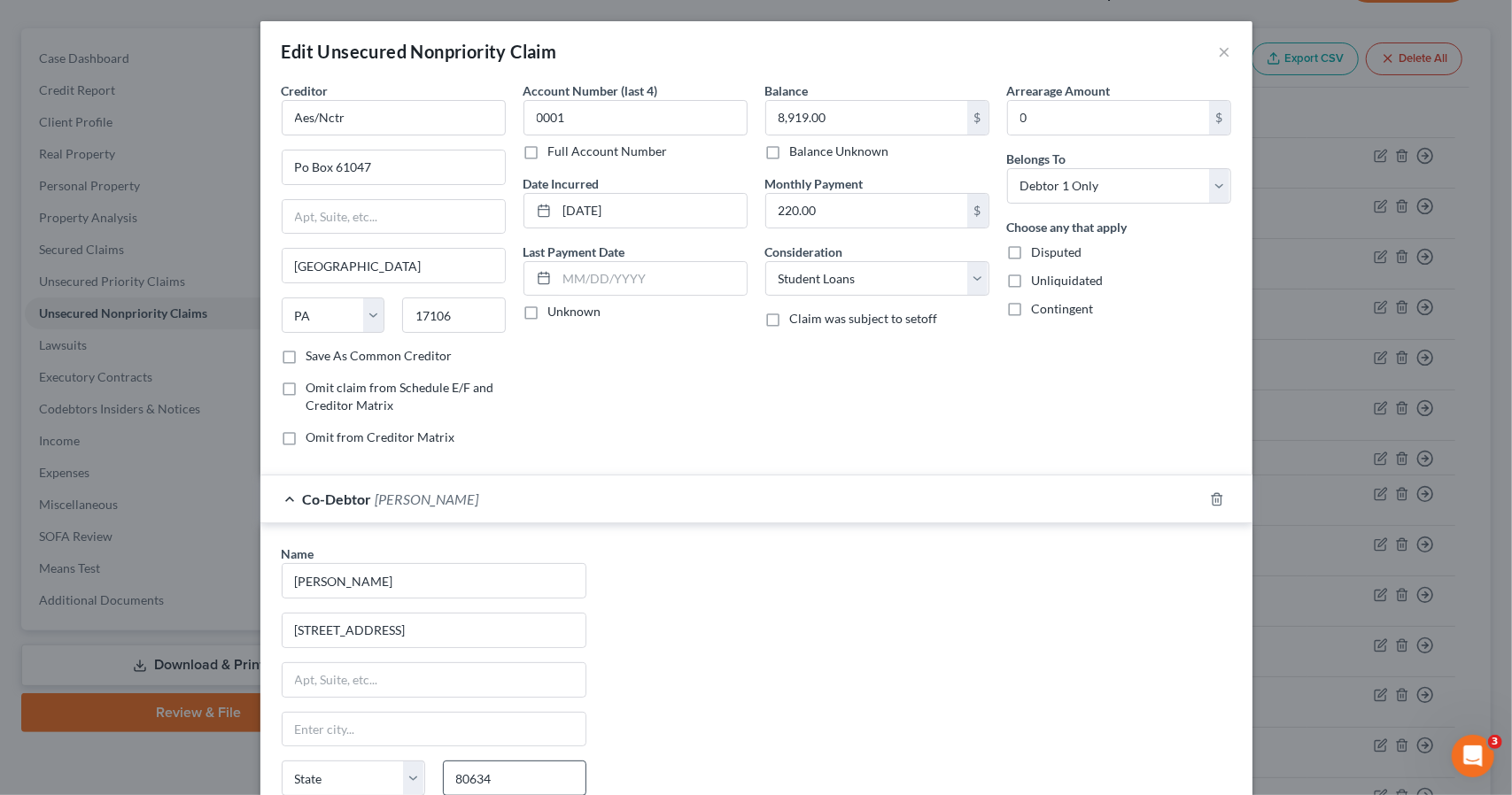
select select "5"
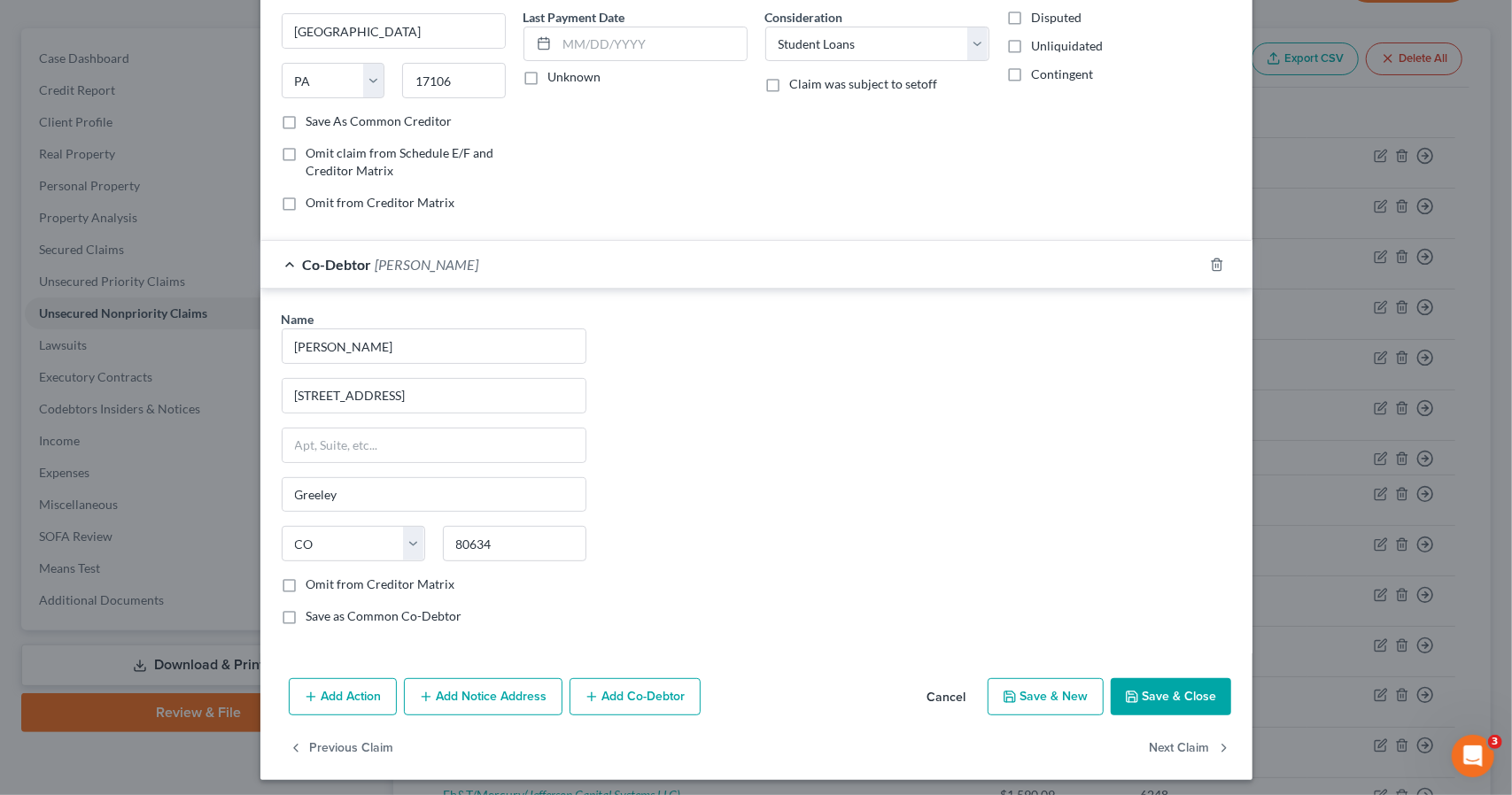
click at [705, 281] on div "Co-Debtor BillieJo Gonzalez" at bounding box center [731, 264] width 942 height 47
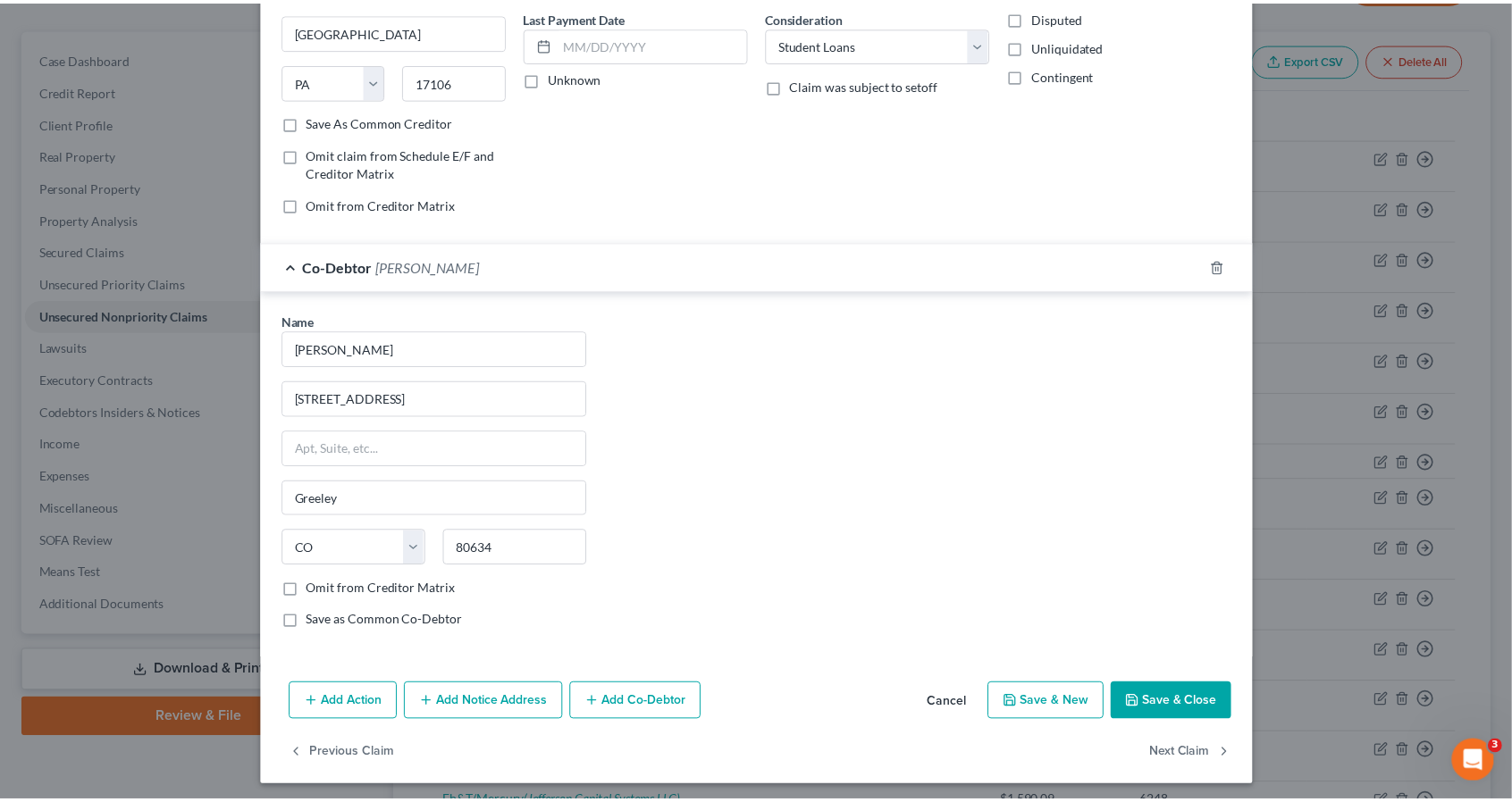
scroll to position [0, 0]
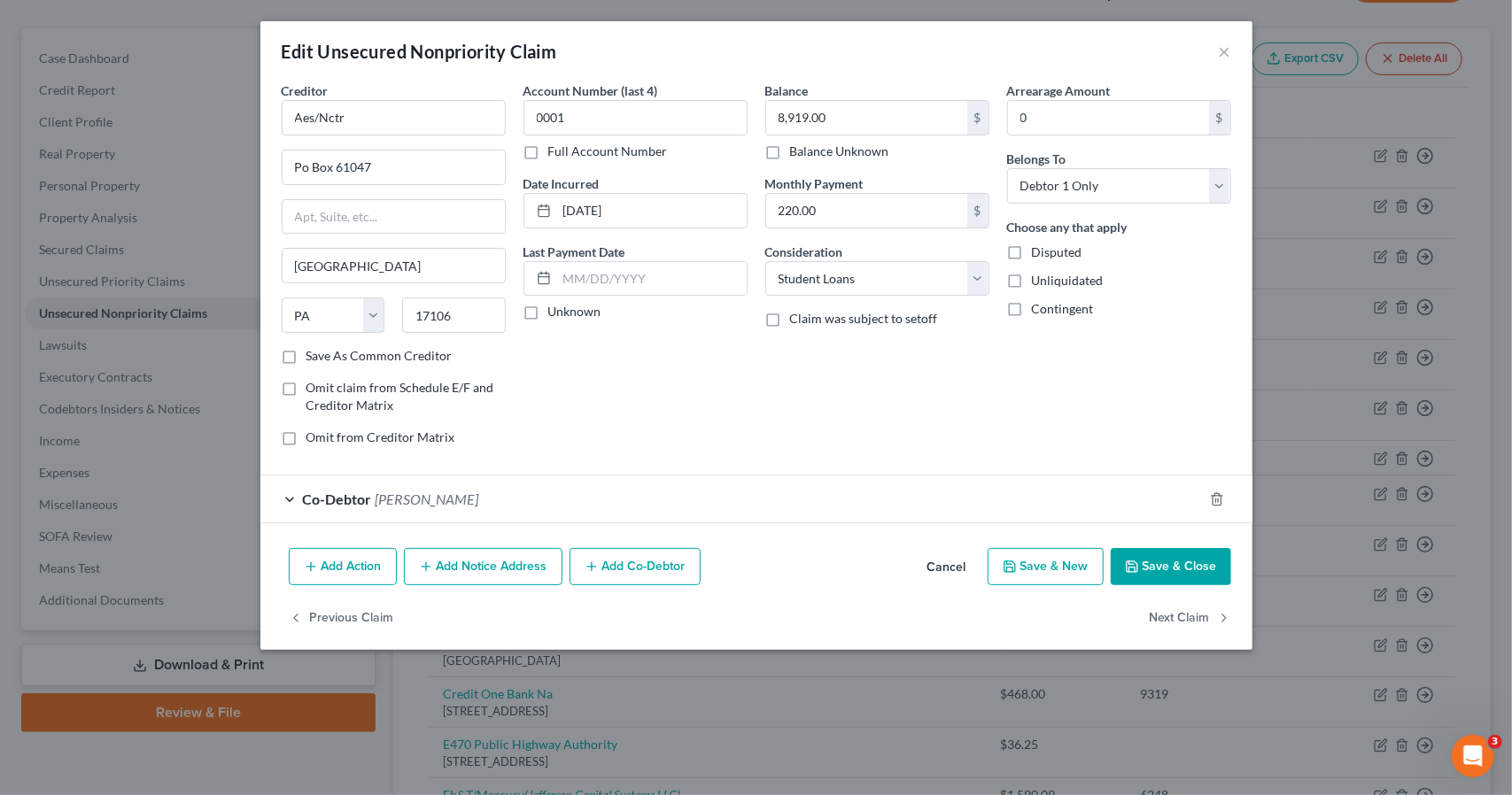
click at [1169, 573] on button "Save & Close" at bounding box center [1171, 567] width 121 height 37
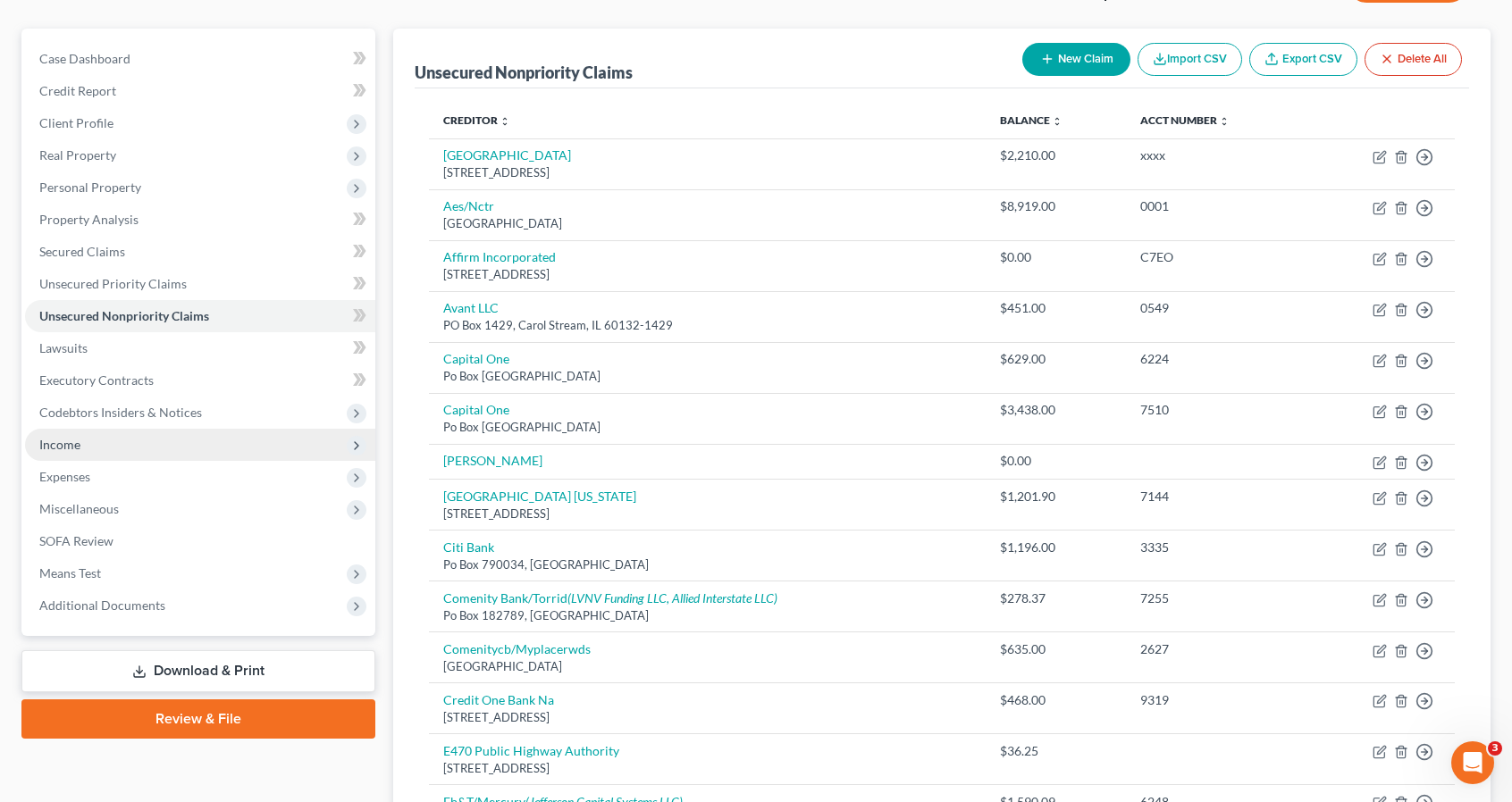
click at [227, 451] on span "Income" at bounding box center [200, 444] width 350 height 32
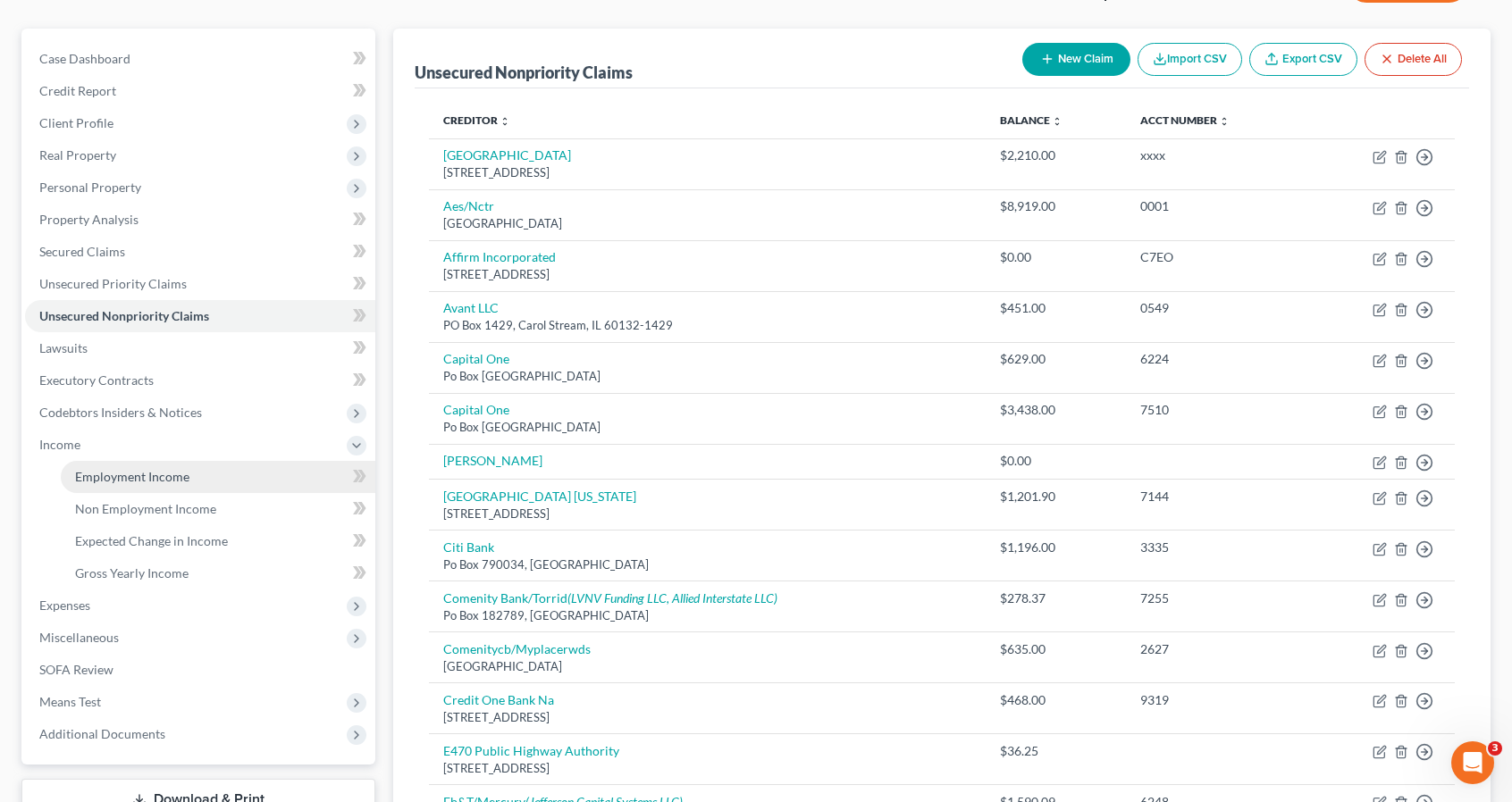
click at [225, 468] on link "Employment Income" at bounding box center [218, 477] width 314 height 32
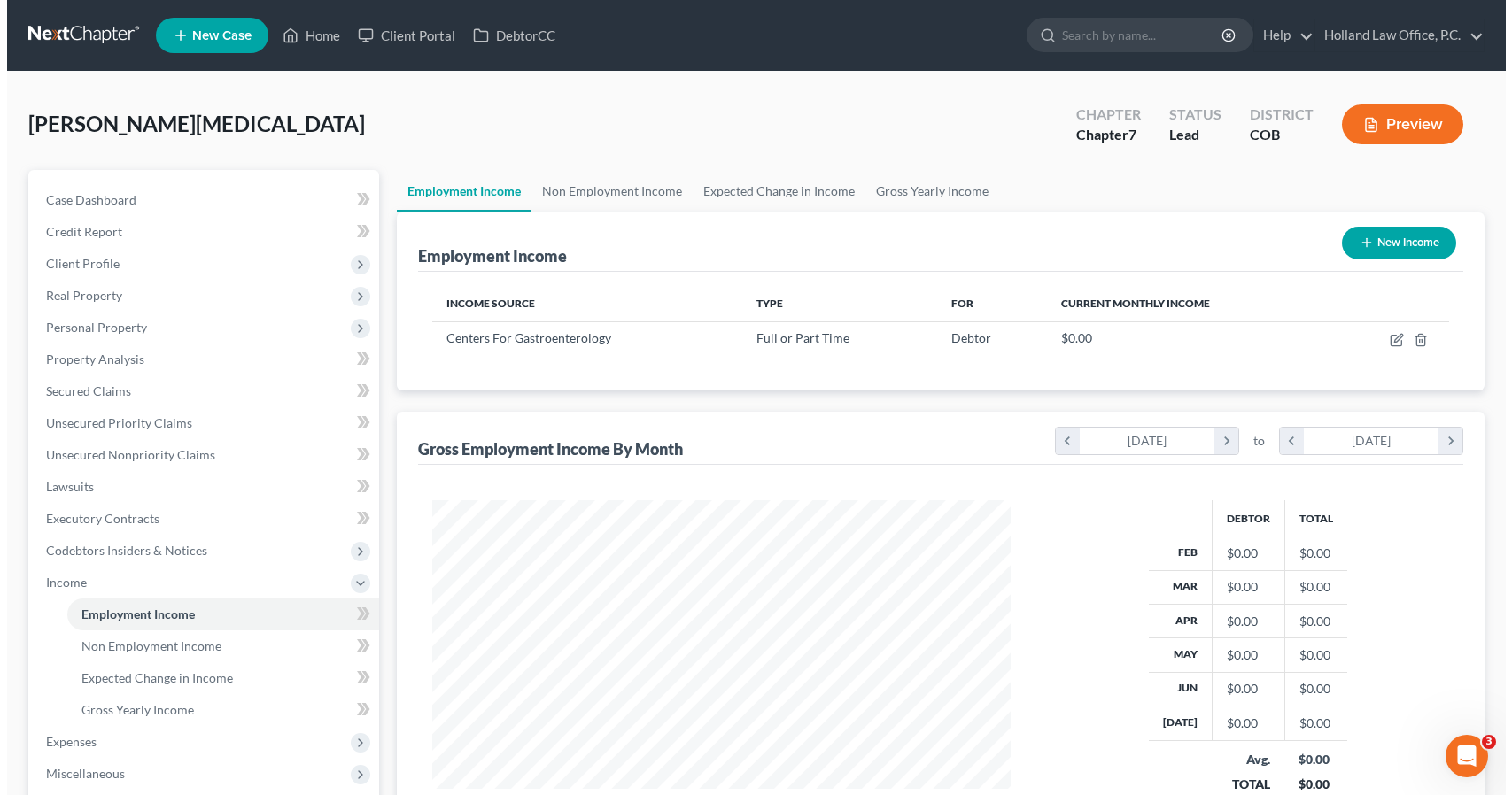
scroll to position [315, 613]
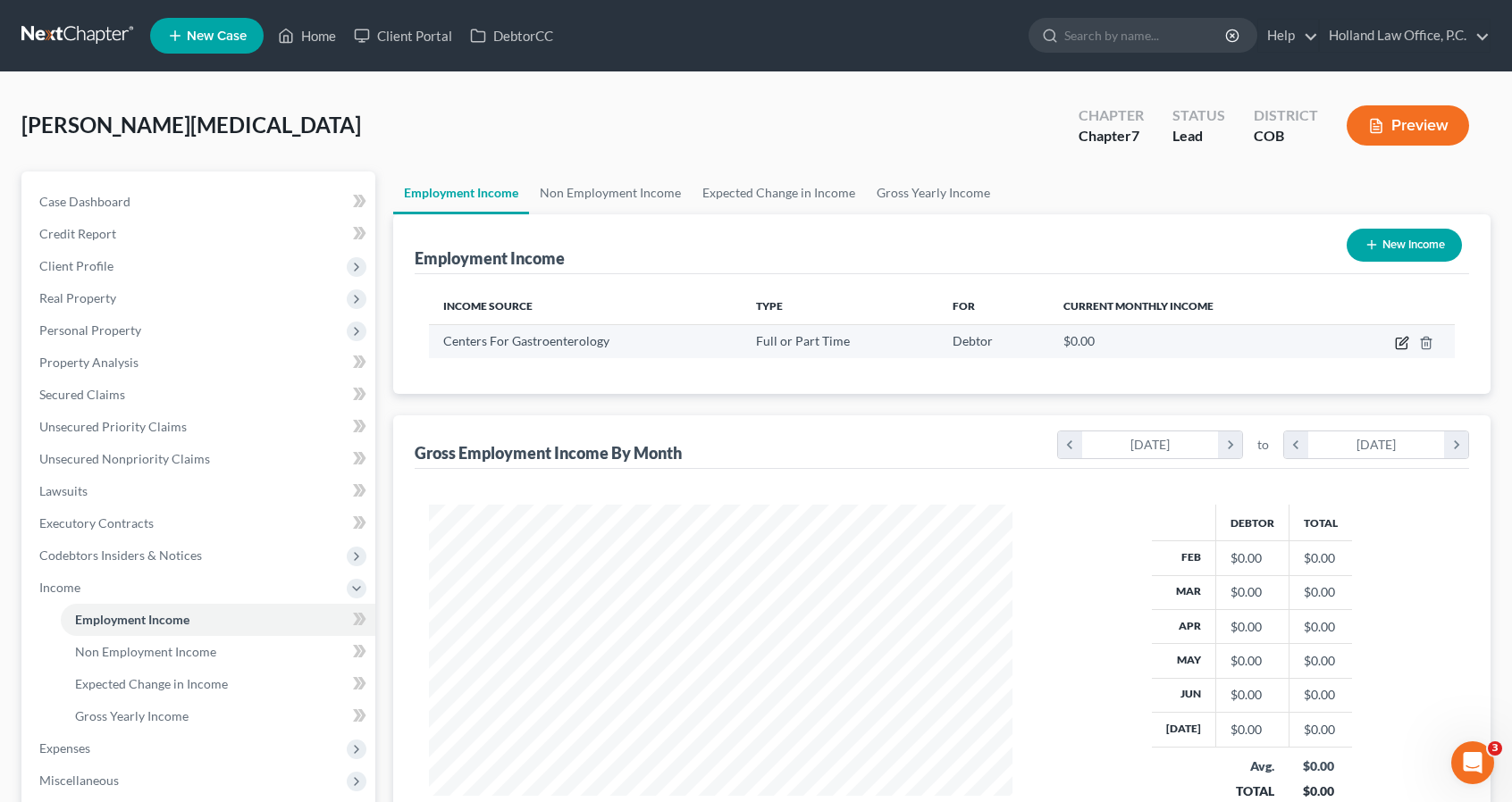
click at [1407, 348] on icon "button" at bounding box center [1402, 343] width 15 height 15
select select "0"
select select "5"
select select "2"
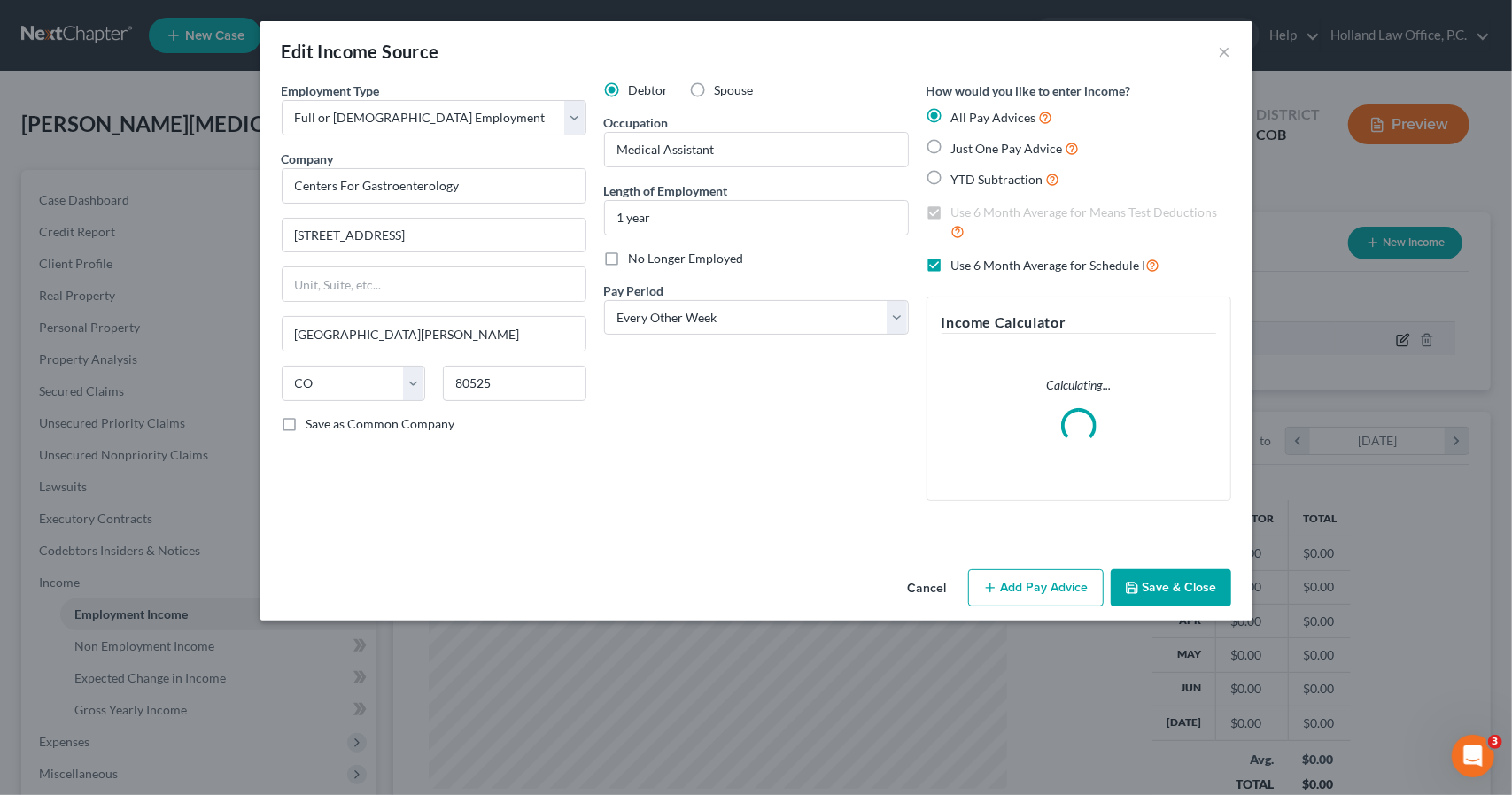
scroll to position [315, 619]
click at [994, 588] on line "button" at bounding box center [990, 588] width 8 height 0
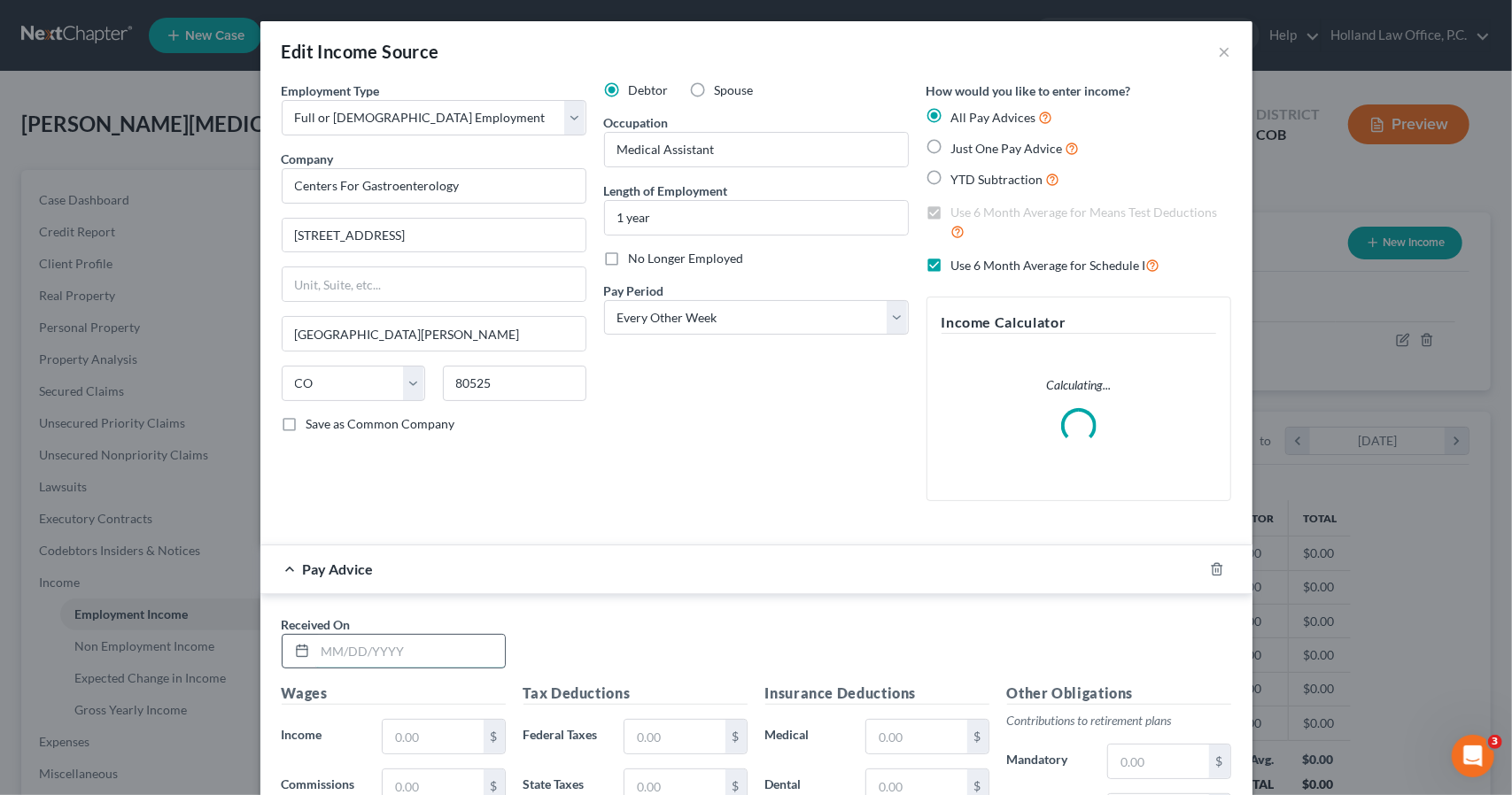
click at [366, 643] on input "text" at bounding box center [410, 652] width 189 height 34
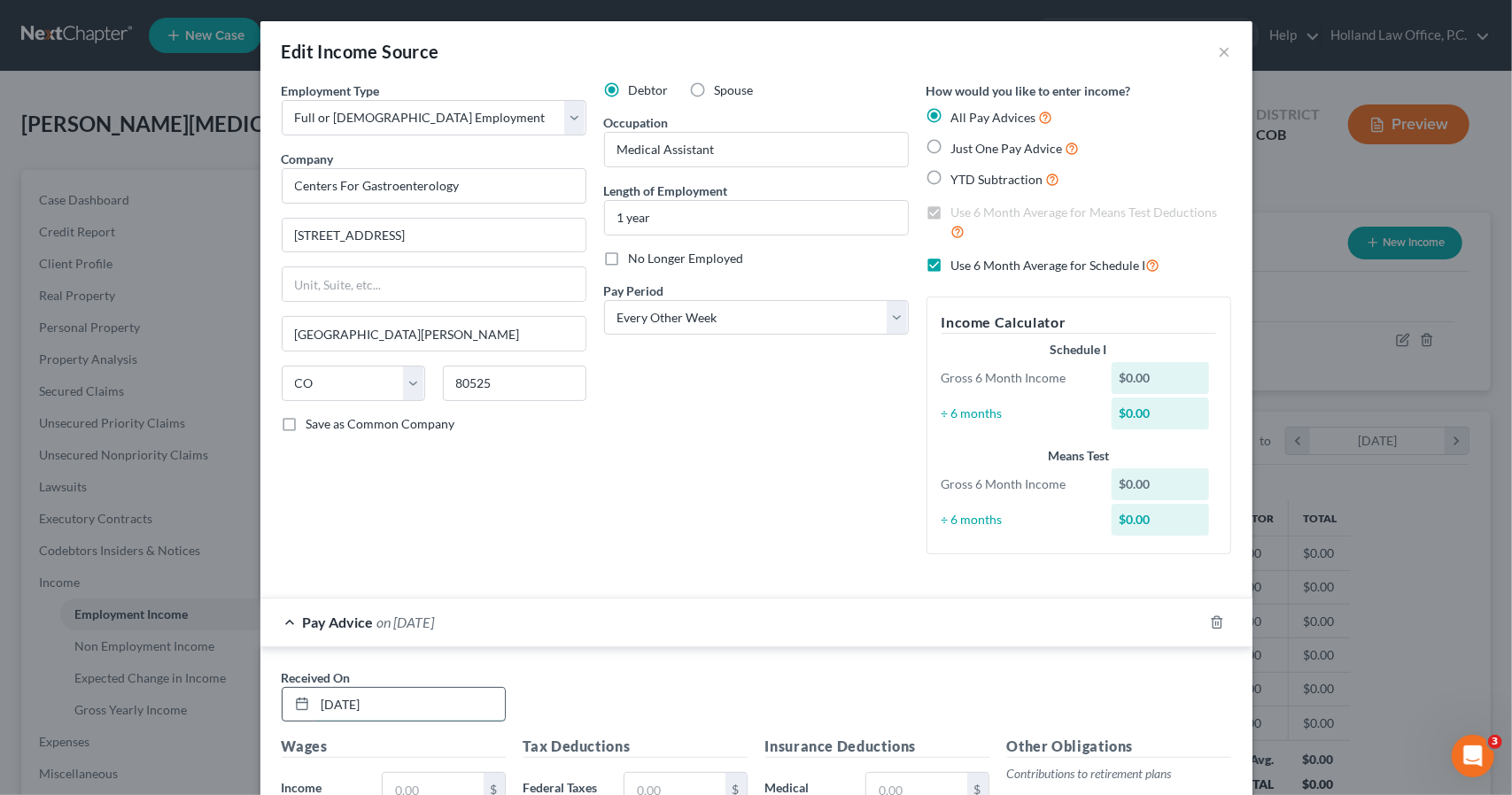
type input "7/23/2025"
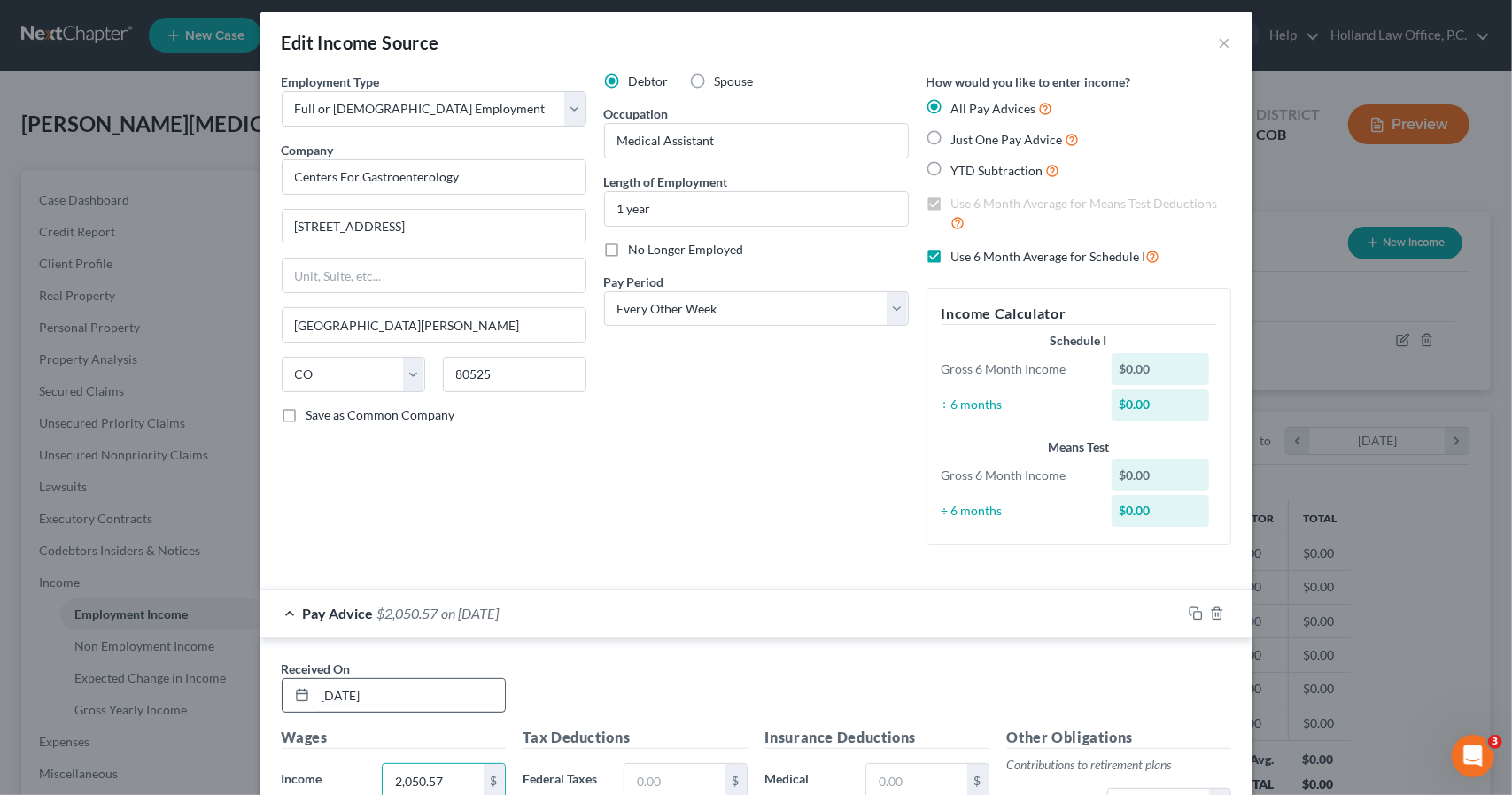
type input "2,050.57"
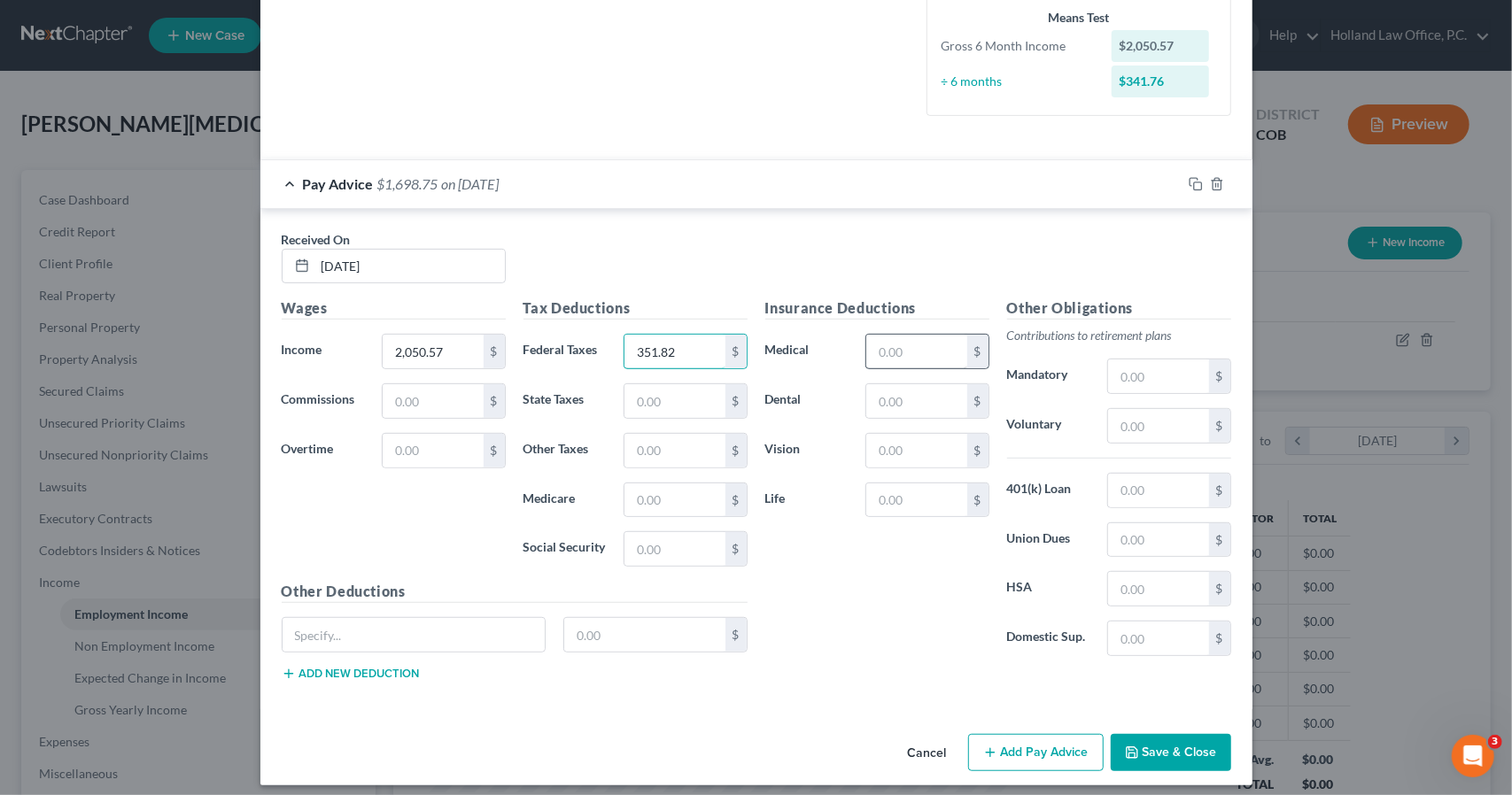
type input "351.82"
click at [916, 355] on input "text" at bounding box center [917, 351] width 101 height 34
click at [1169, 578] on input "text" at bounding box center [1158, 588] width 101 height 34
type input "100"
click at [932, 343] on input "text" at bounding box center [917, 351] width 101 height 34
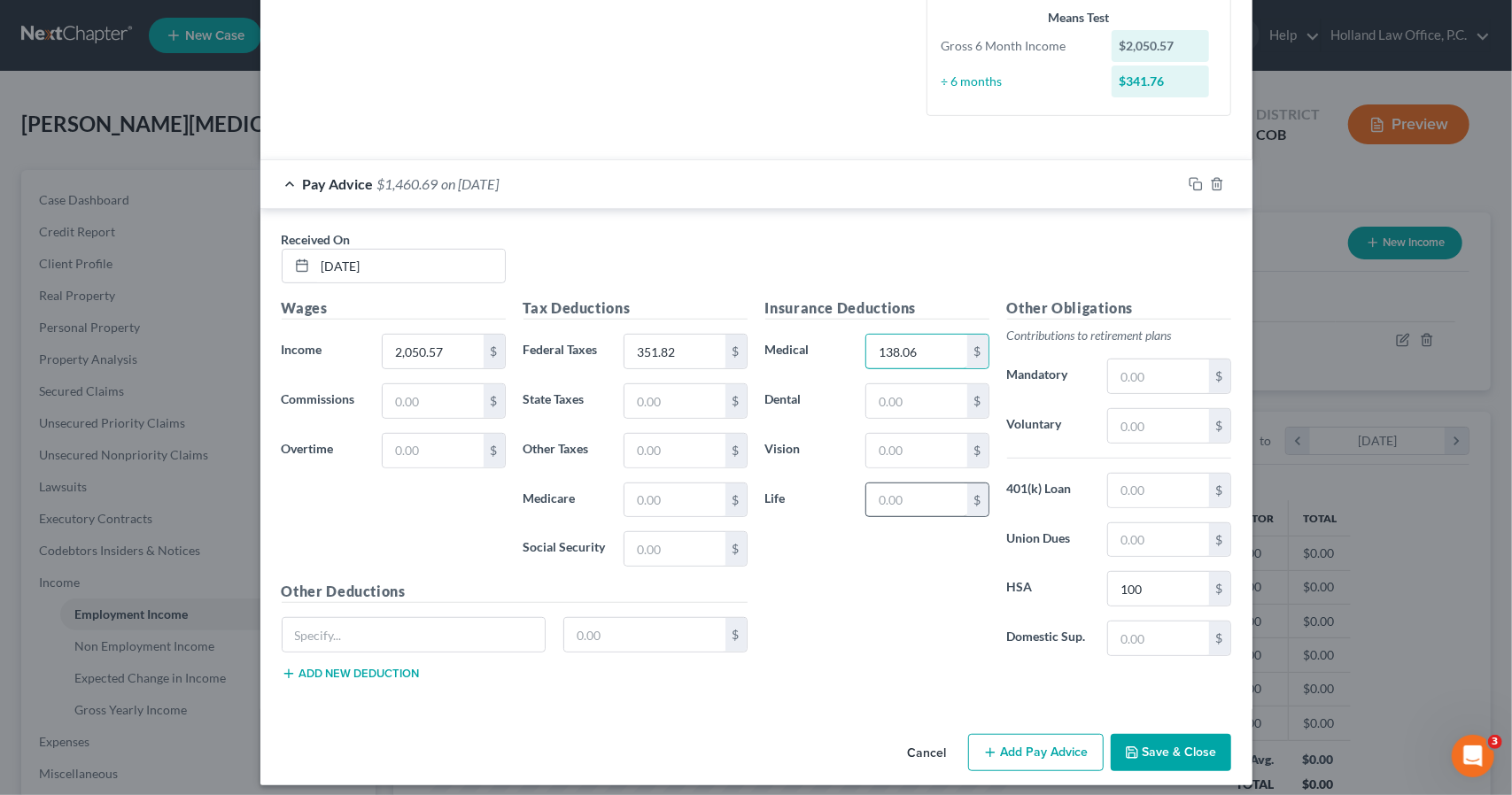
type input "138.06"
click at [929, 499] on input "text" at bounding box center [917, 500] width 101 height 34
type input "4.33"
click at [1189, 184] on icon "button" at bounding box center [1197, 185] width 15 height 15
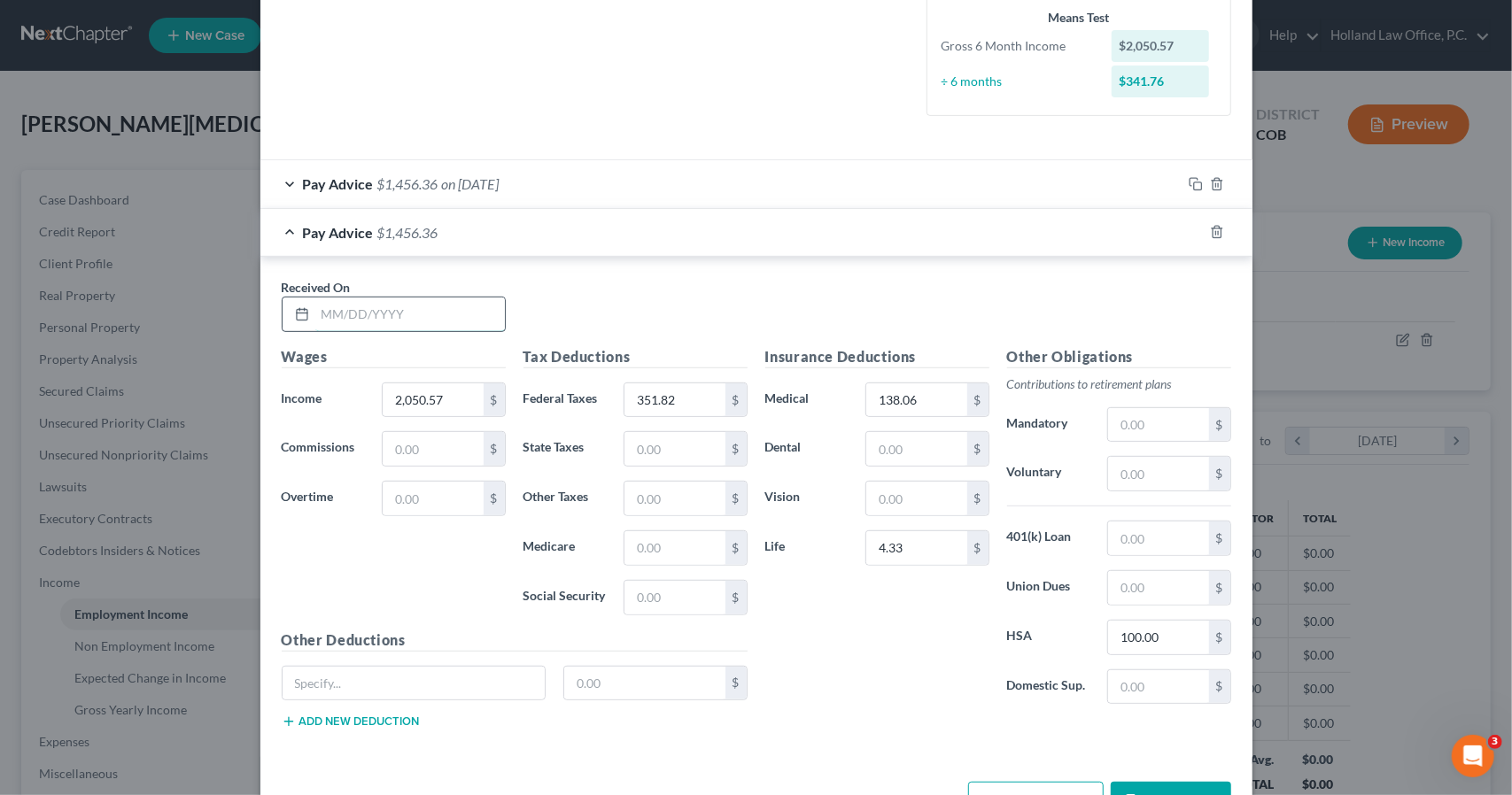
click at [461, 316] on input "text" at bounding box center [410, 314] width 189 height 34
type input "7/9/2025"
type input "2,037.33"
type input "348.23"
click at [604, 160] on div "Pay Advice $1,456.36 on 07/23/2025" at bounding box center [721, 183] width 921 height 47
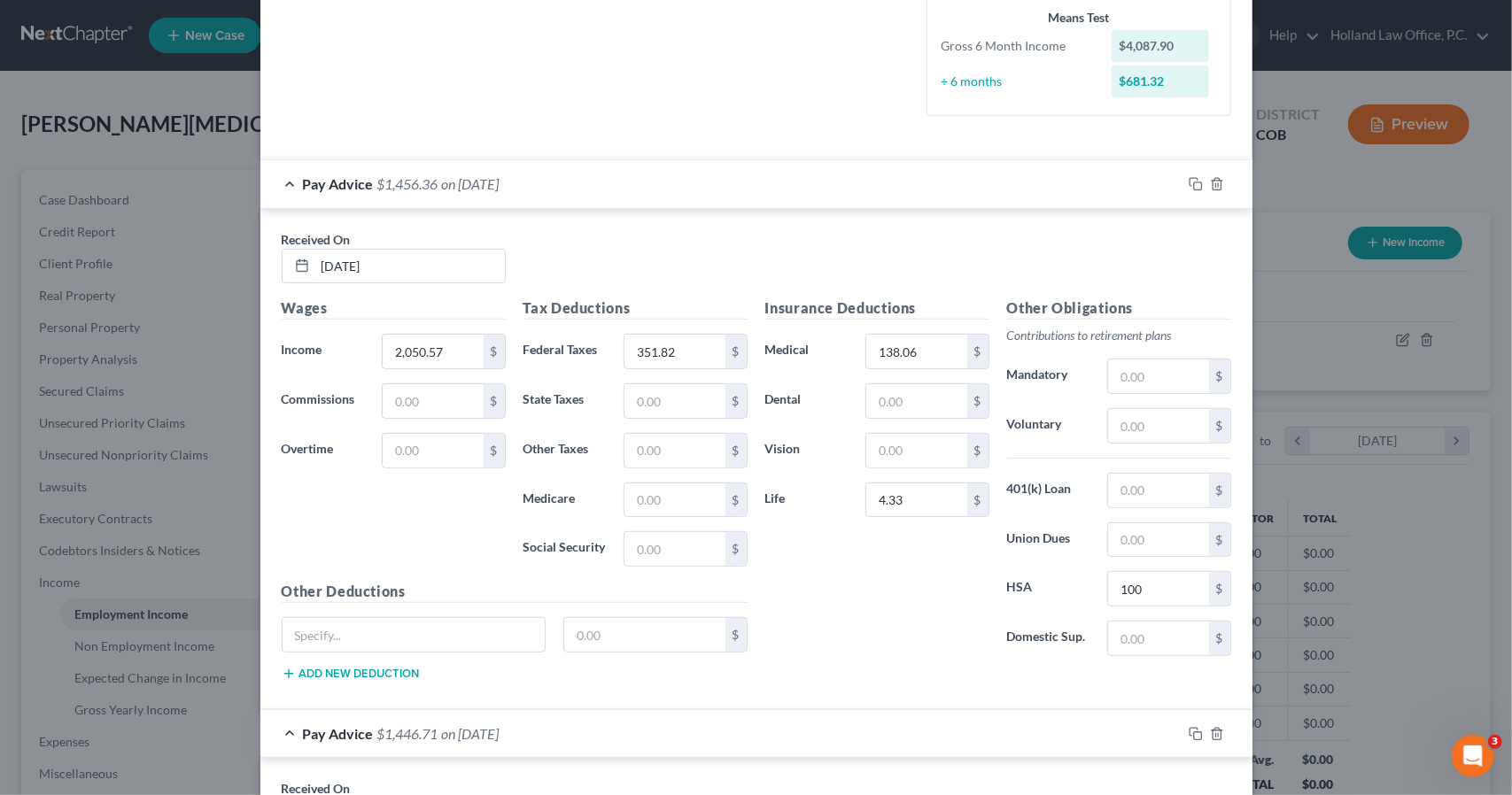
click at [602, 196] on div "Pay Advice $1,456.36 on 07/23/2025" at bounding box center [721, 183] width 921 height 47
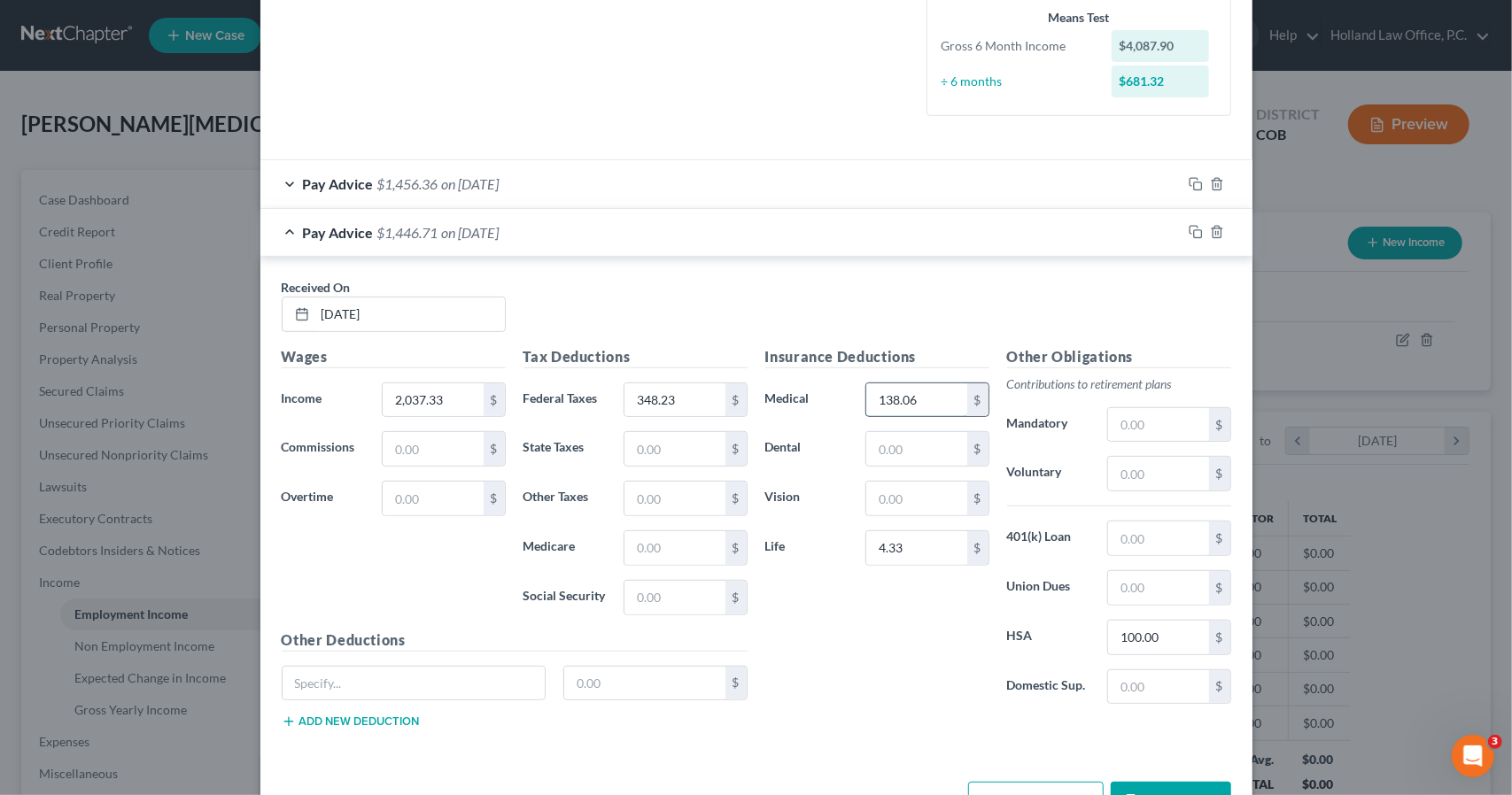
click at [947, 390] on input "138.06" at bounding box center [917, 400] width 101 height 34
type input "129.35"
click at [876, 186] on div "Pay Advice $1,456.36 on 07/23/2025" at bounding box center [721, 183] width 921 height 47
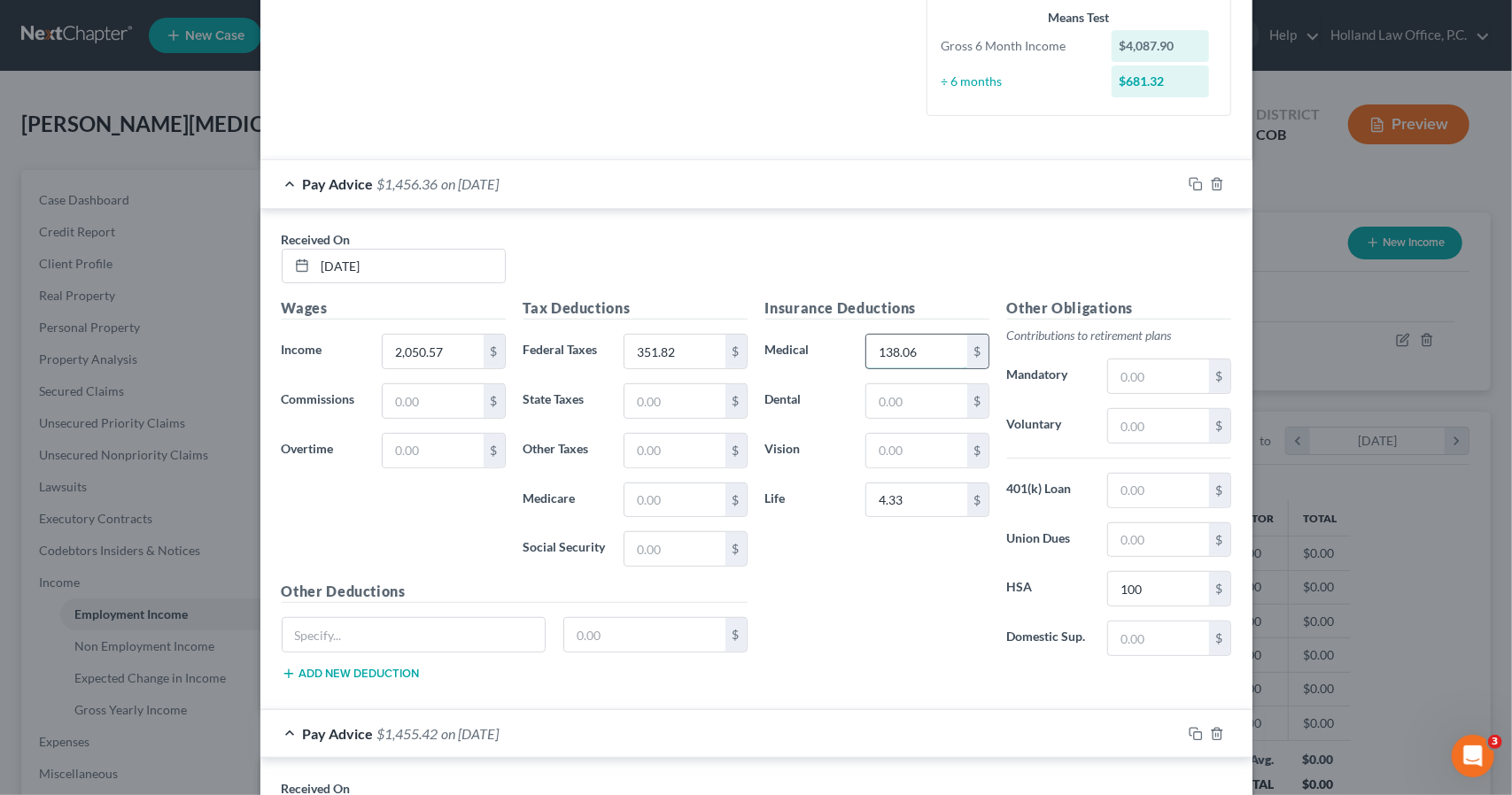
click at [932, 355] on input "138.06" at bounding box center [917, 351] width 101 height 34
type input "129.35"
click at [802, 722] on div "Pay Advice $1,455.42 on 07/09/2025" at bounding box center [721, 733] width 921 height 47
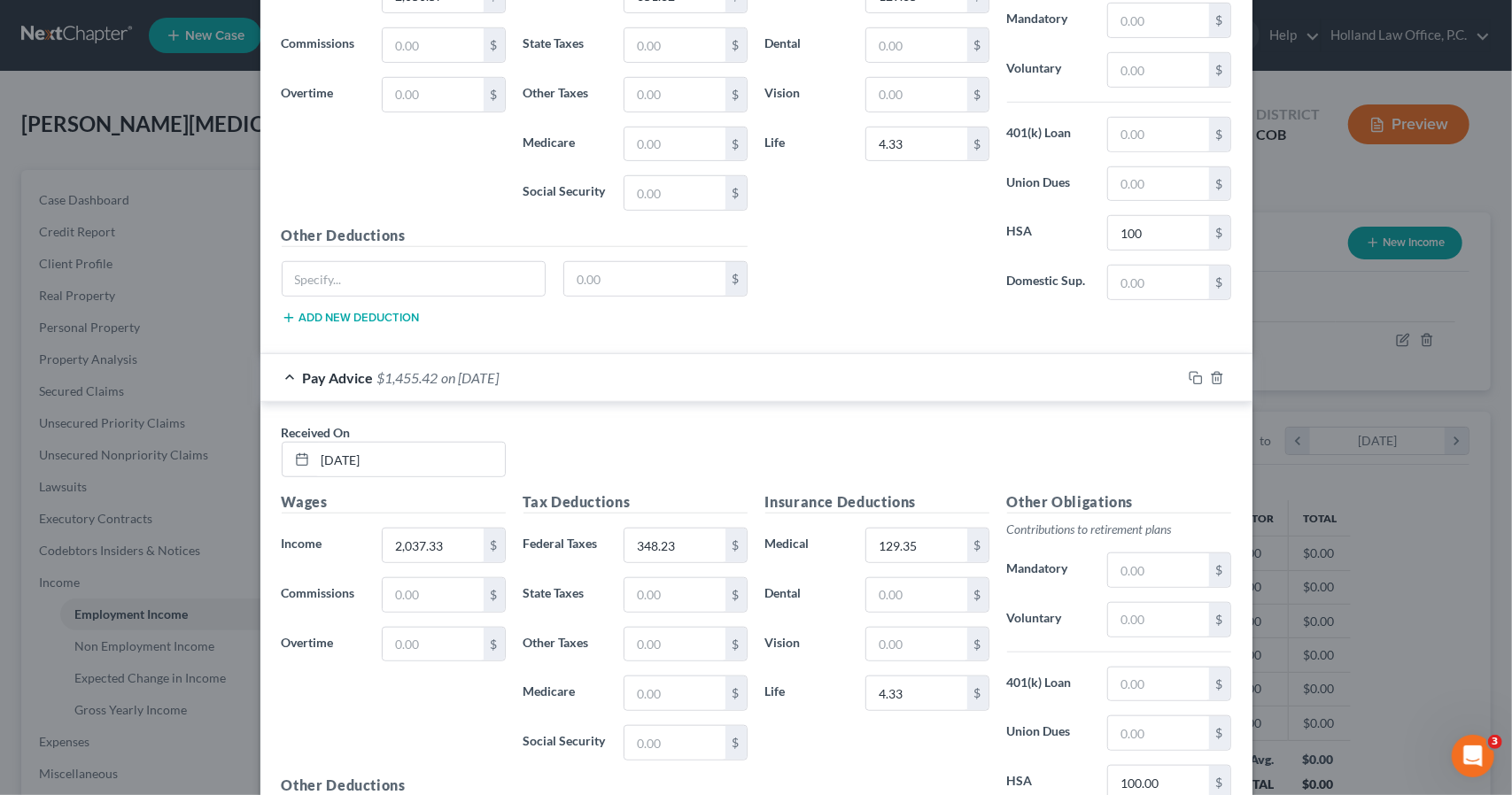
scroll to position [828, 0]
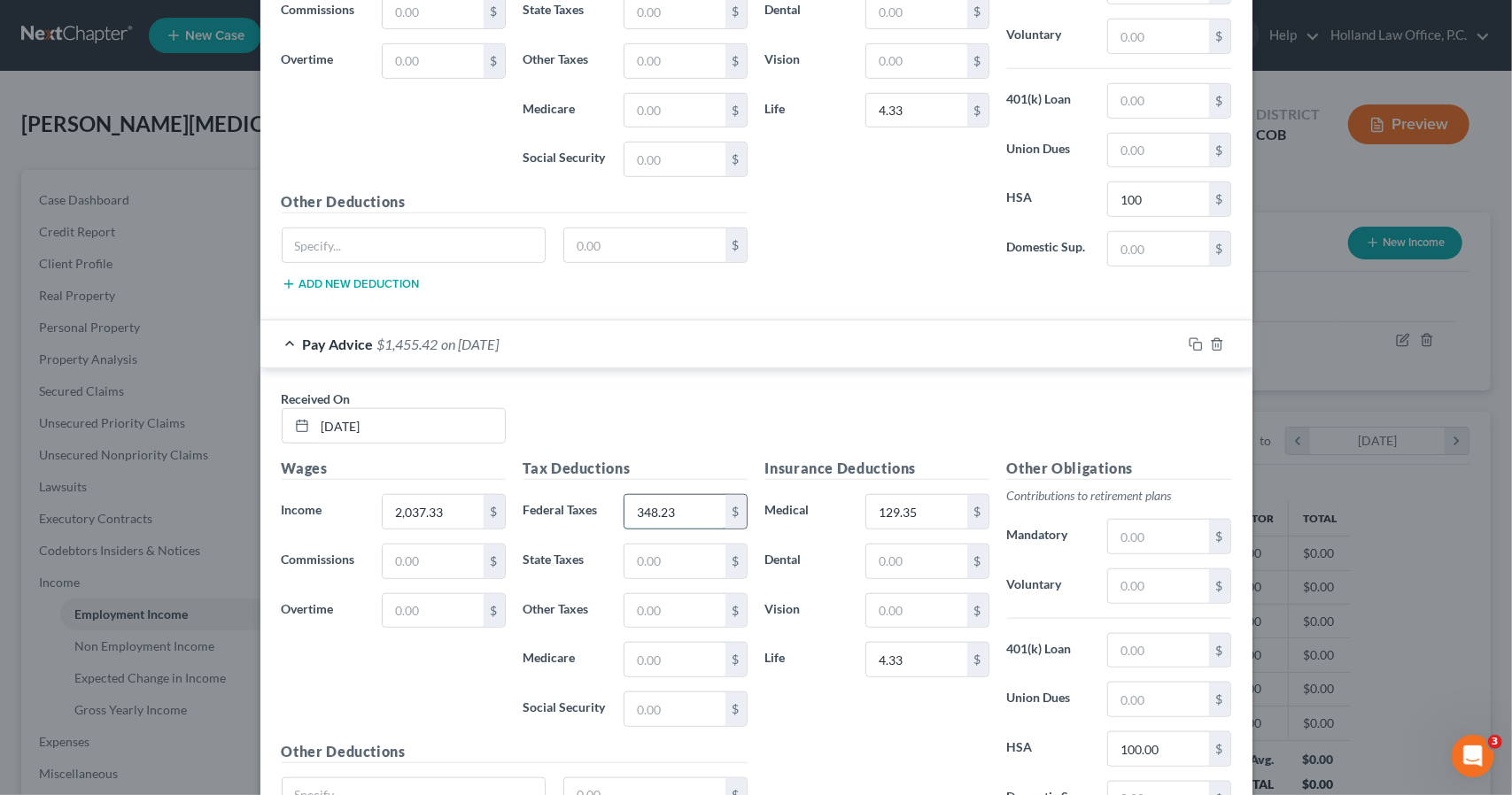
click at [699, 501] on input "348.23" at bounding box center [675, 512] width 101 height 34
type input "356.89"
click at [781, 344] on div "Pay Advice $1,446.76 on 07/09/2025" at bounding box center [721, 344] width 921 height 47
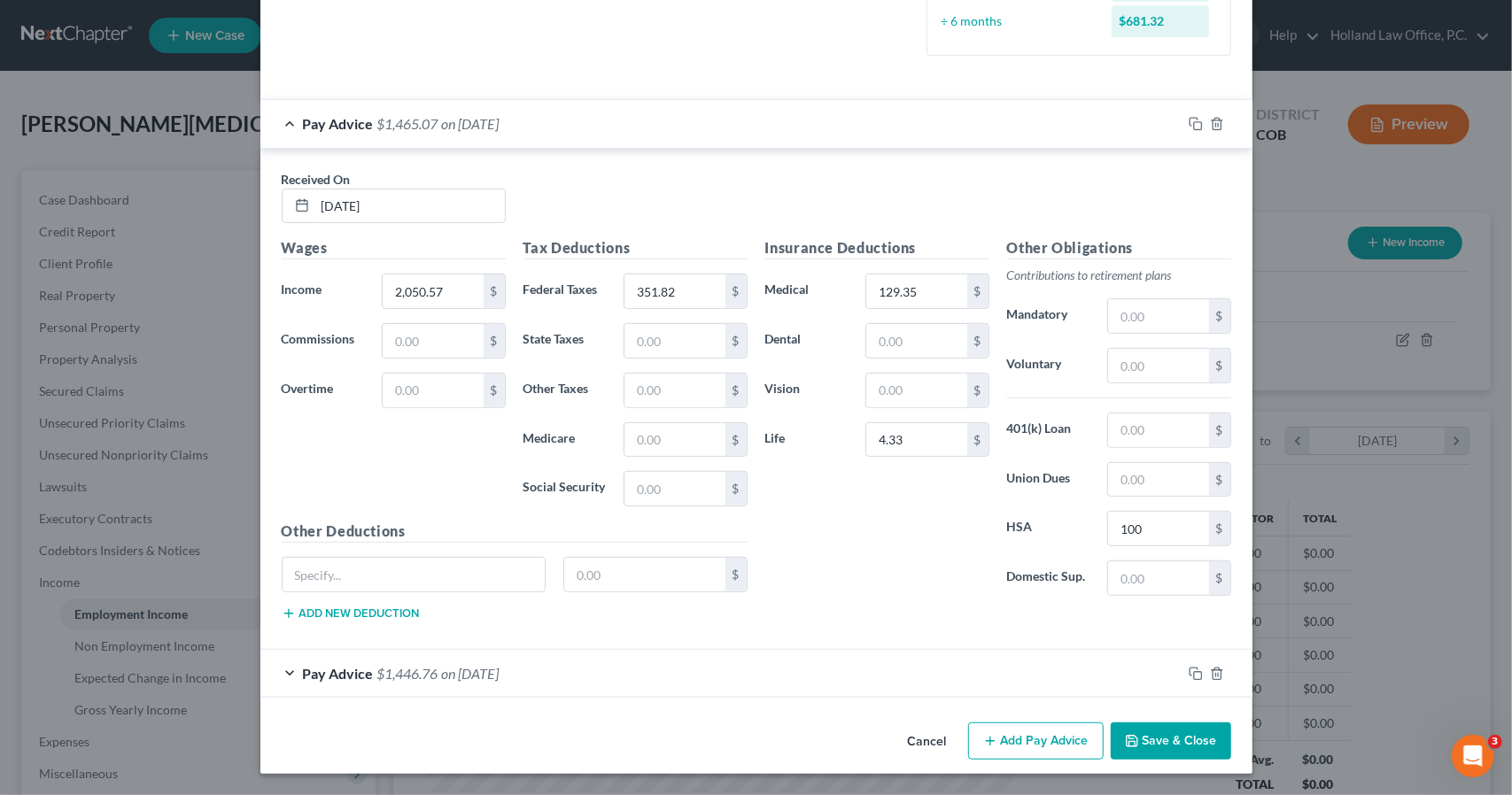
scroll to position [492, 0]
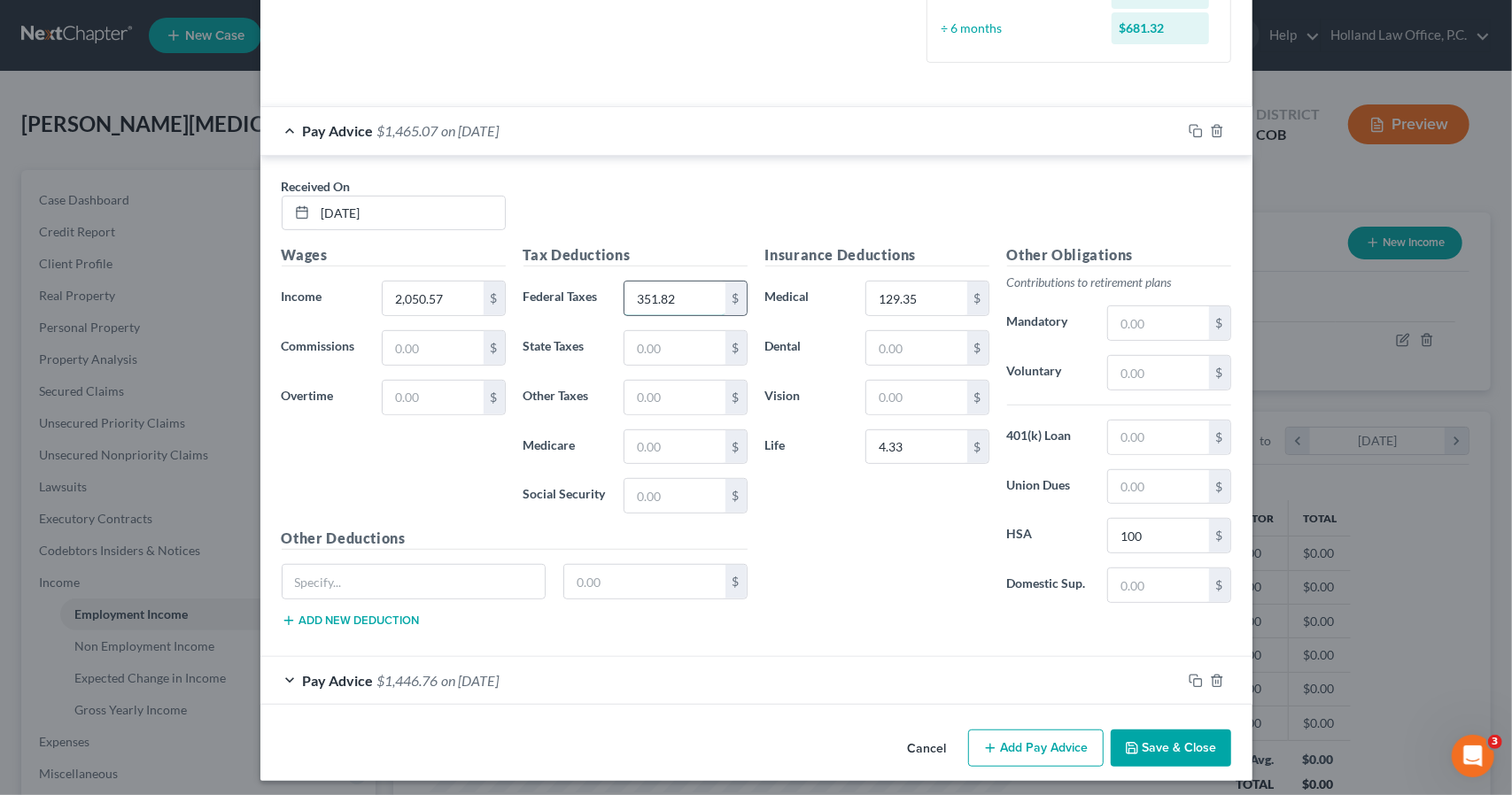
click at [712, 290] on input "351.82" at bounding box center [675, 298] width 101 height 34
type input "360.53"
click at [1141, 135] on div "Pay Advice $1,456.36 on 07/23/2025" at bounding box center [721, 130] width 921 height 47
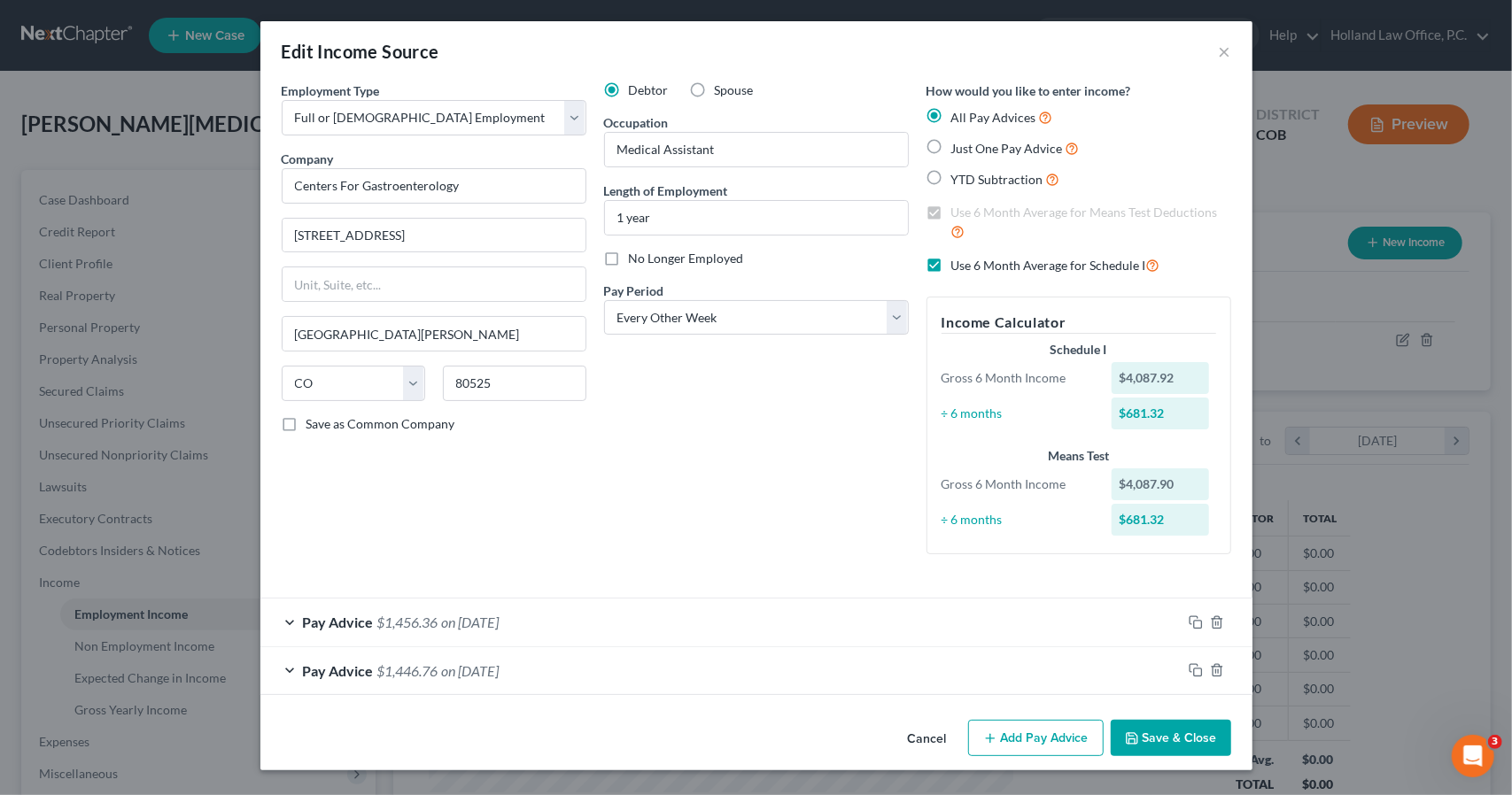
scroll to position [0, 0]
click at [1191, 675] on icon "button" at bounding box center [1197, 671] width 15 height 15
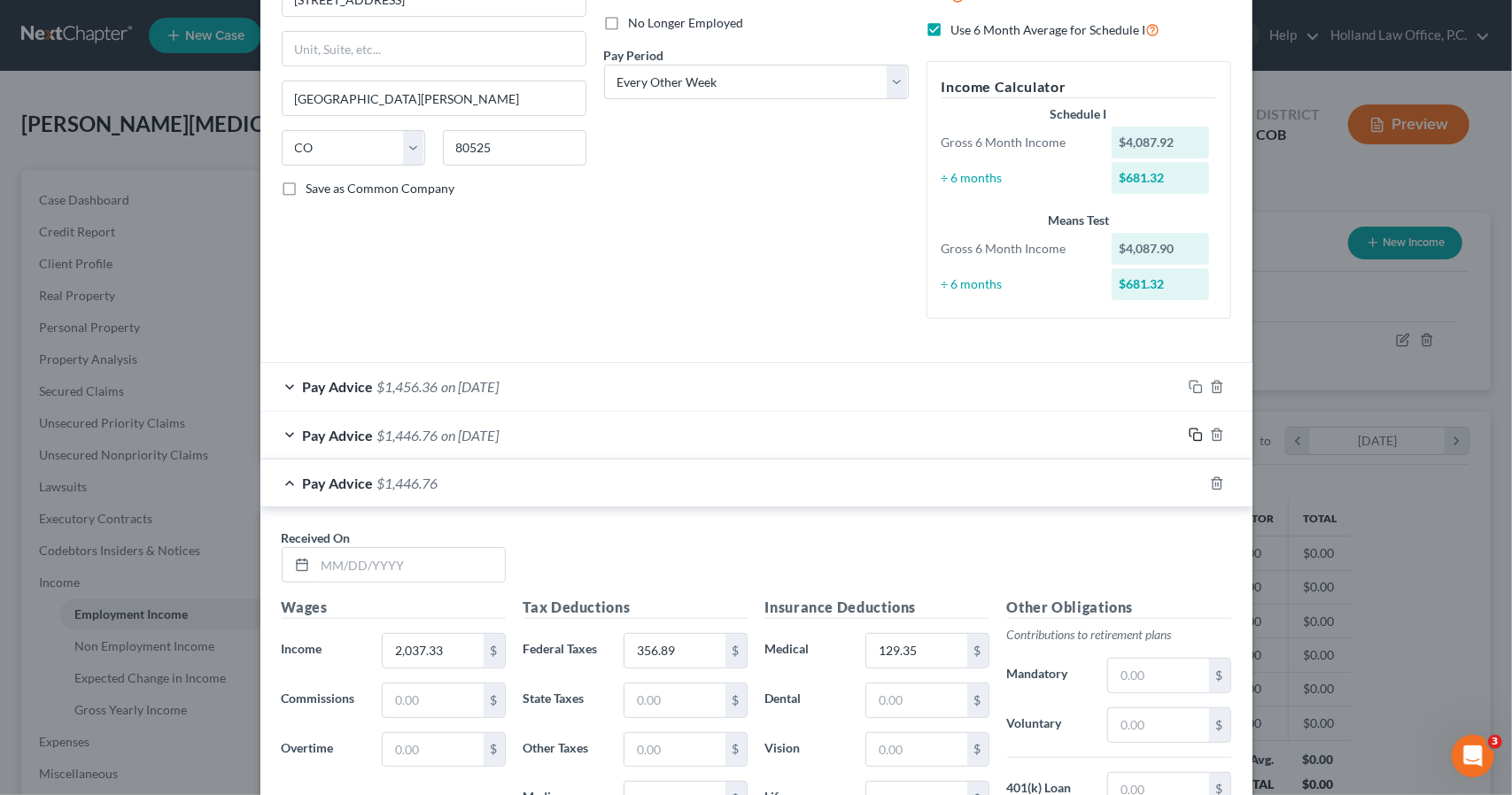
scroll to position [389, 0]
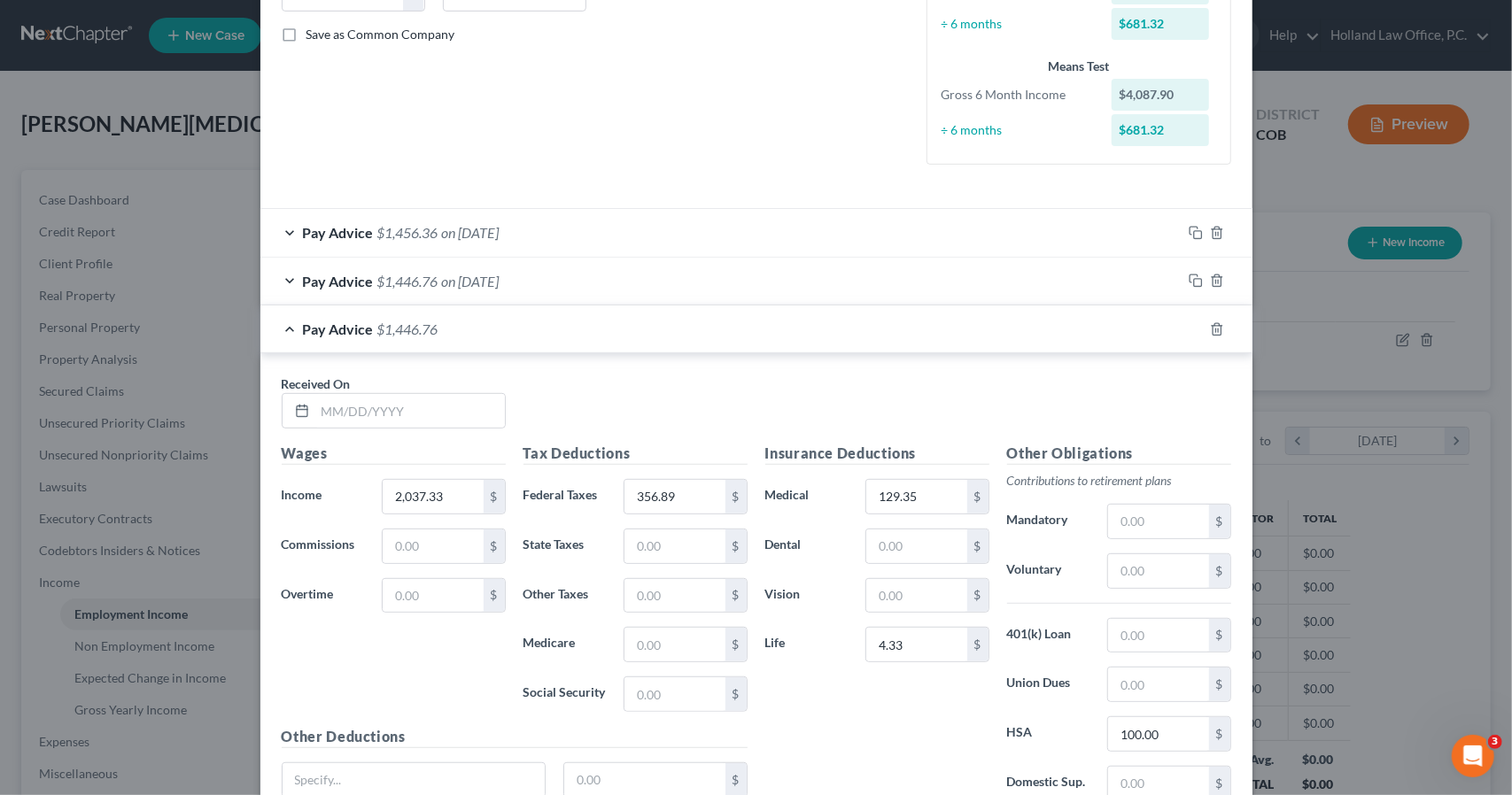
click at [400, 431] on div "Received On *" at bounding box center [756, 408] width 967 height 69
click at [396, 405] on input "text" at bounding box center [410, 410] width 189 height 34
type input "6/25/2025"
type input "2,047.05"
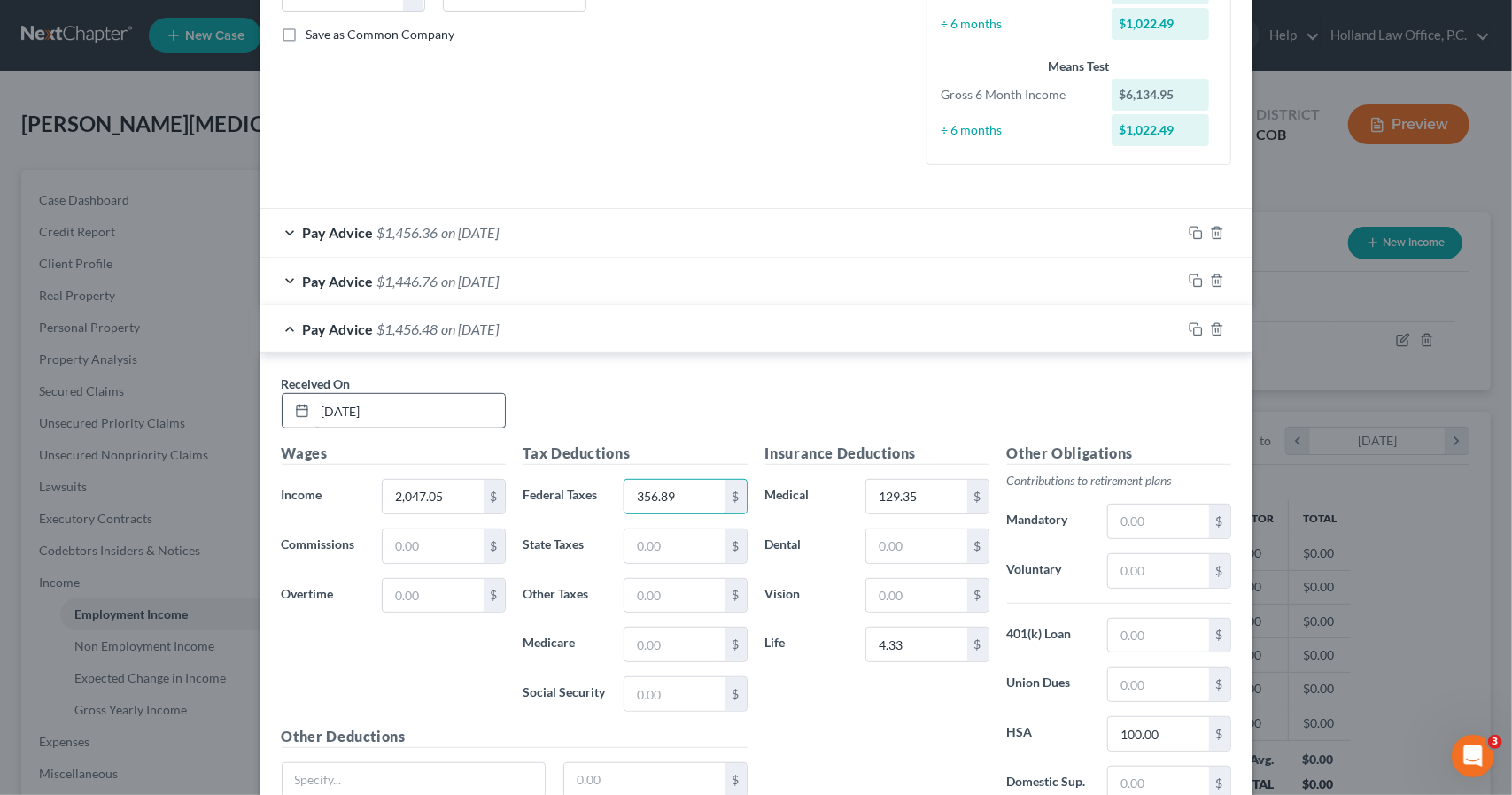
type input "2"
type input "359.83"
click at [1194, 329] on rect "button" at bounding box center [1198, 332] width 8 height 8
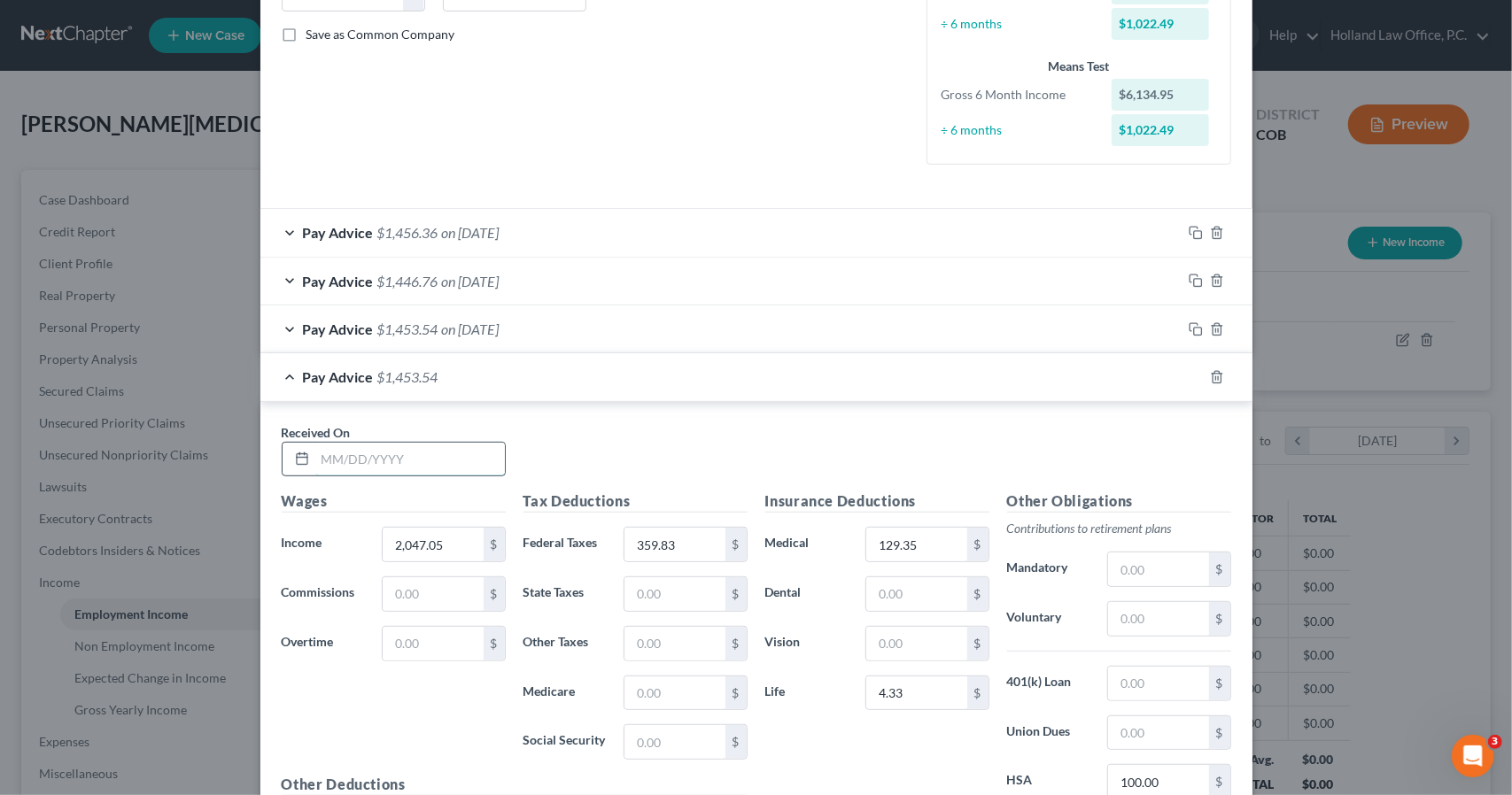
click at [482, 443] on input "text" at bounding box center [410, 460] width 189 height 34
type input "6/11/2025"
type input "1,939.38"
click at [674, 545] on input "359.83" at bounding box center [675, 545] width 101 height 34
type input "333.22"
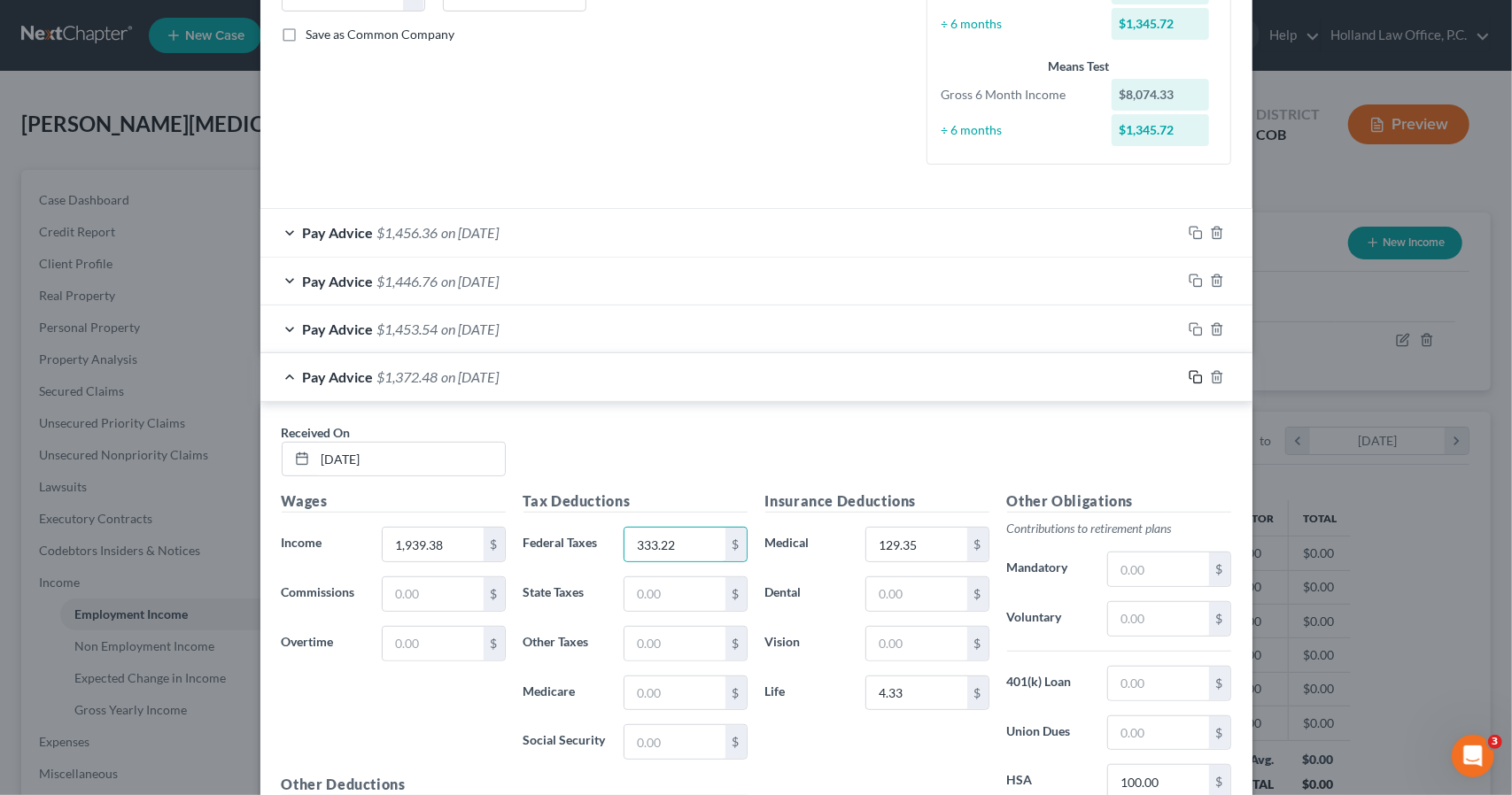
click at [1194, 376] on rect "button" at bounding box center [1198, 379] width 8 height 8
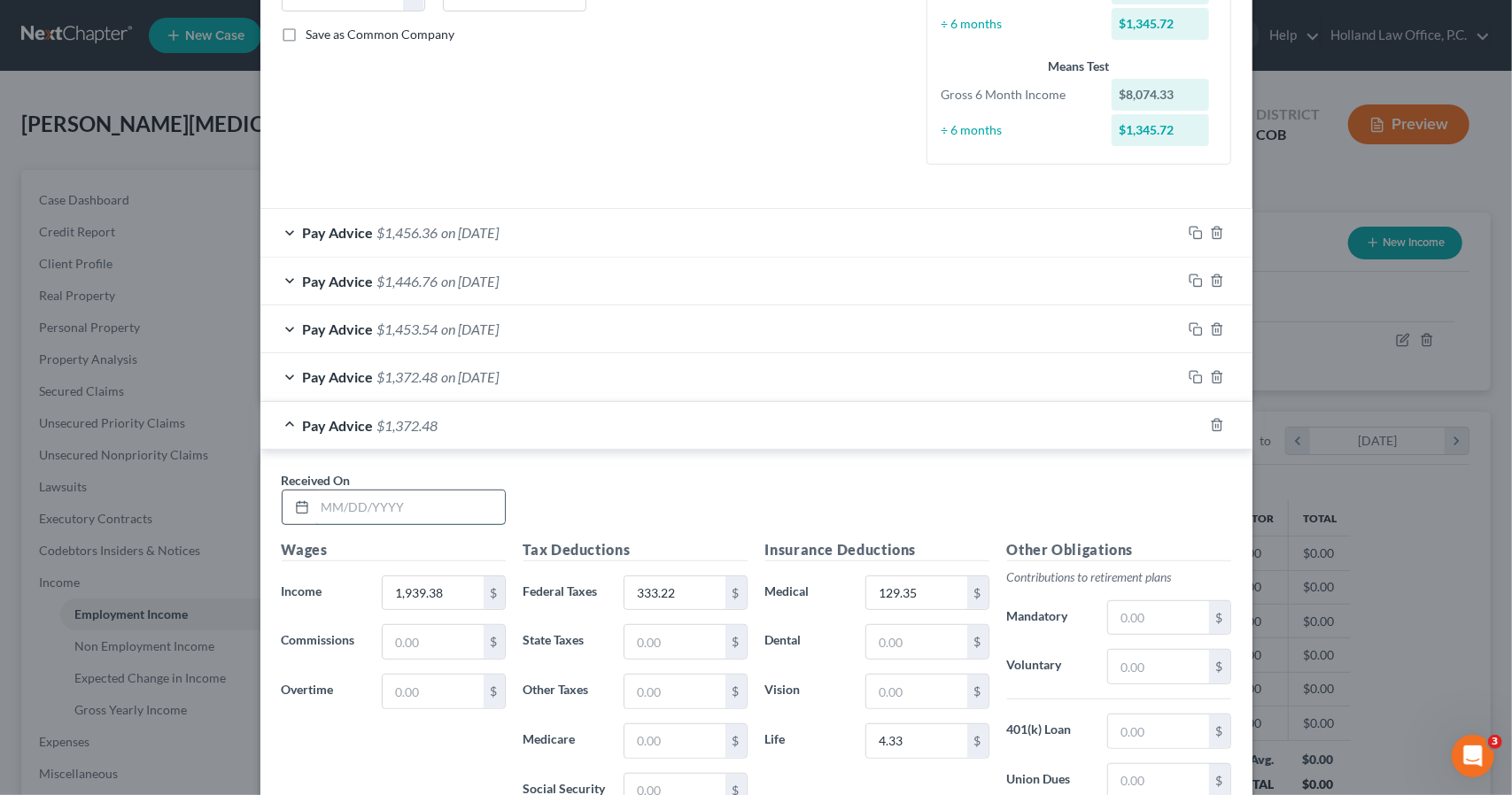
click at [466, 507] on input "text" at bounding box center [410, 507] width 189 height 34
type input "5/28/2025"
type input "1,977.68"
type input "342.92"
click at [1194, 424] on rect "button" at bounding box center [1198, 427] width 8 height 8
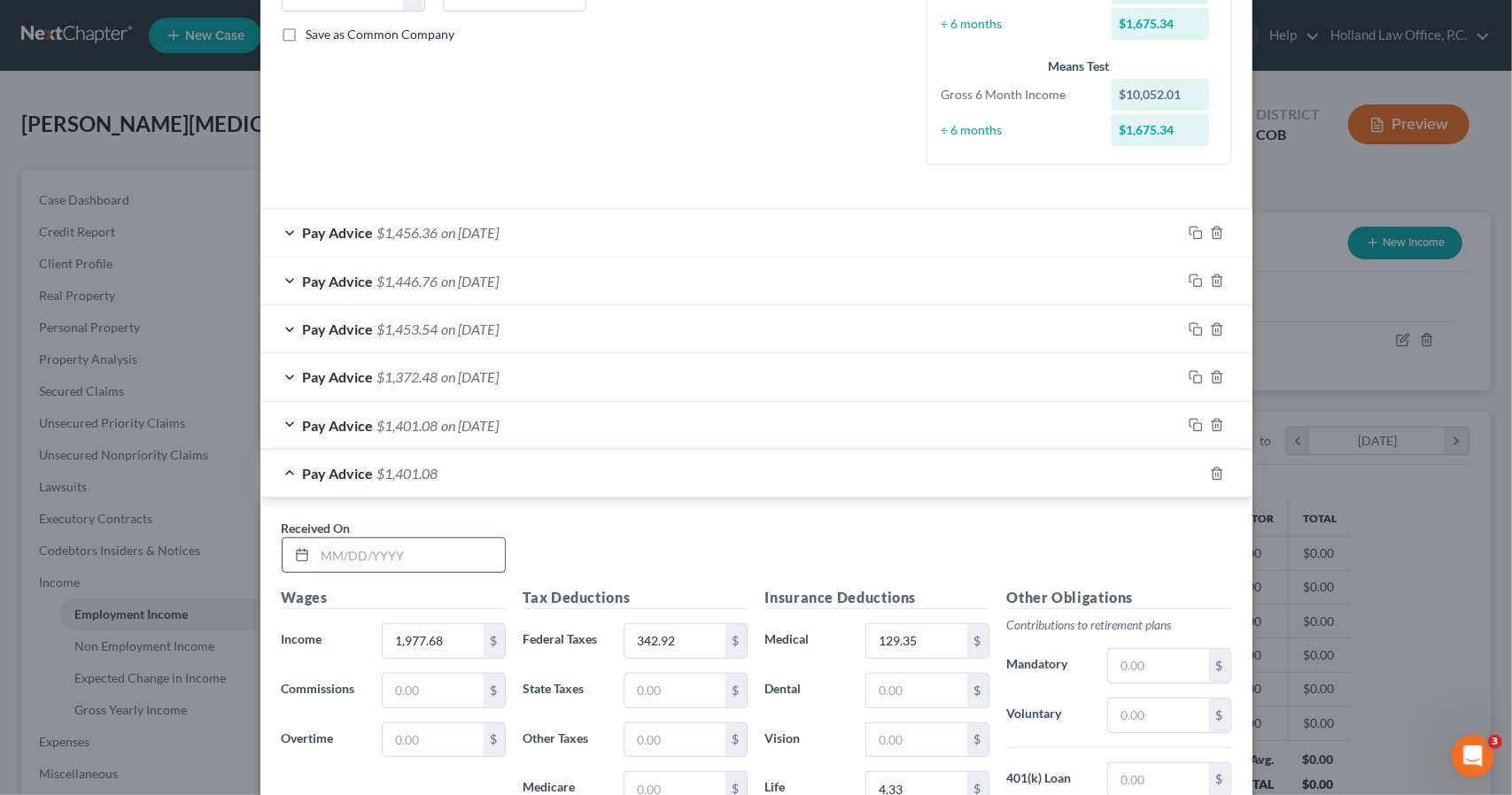
click at [472, 550] on input "text" at bounding box center [410, 555] width 189 height 34
type input "5/14/2025"
type input "1,785.83"
type input "295.41"
click at [1189, 470] on icon "button" at bounding box center [1197, 474] width 15 height 15
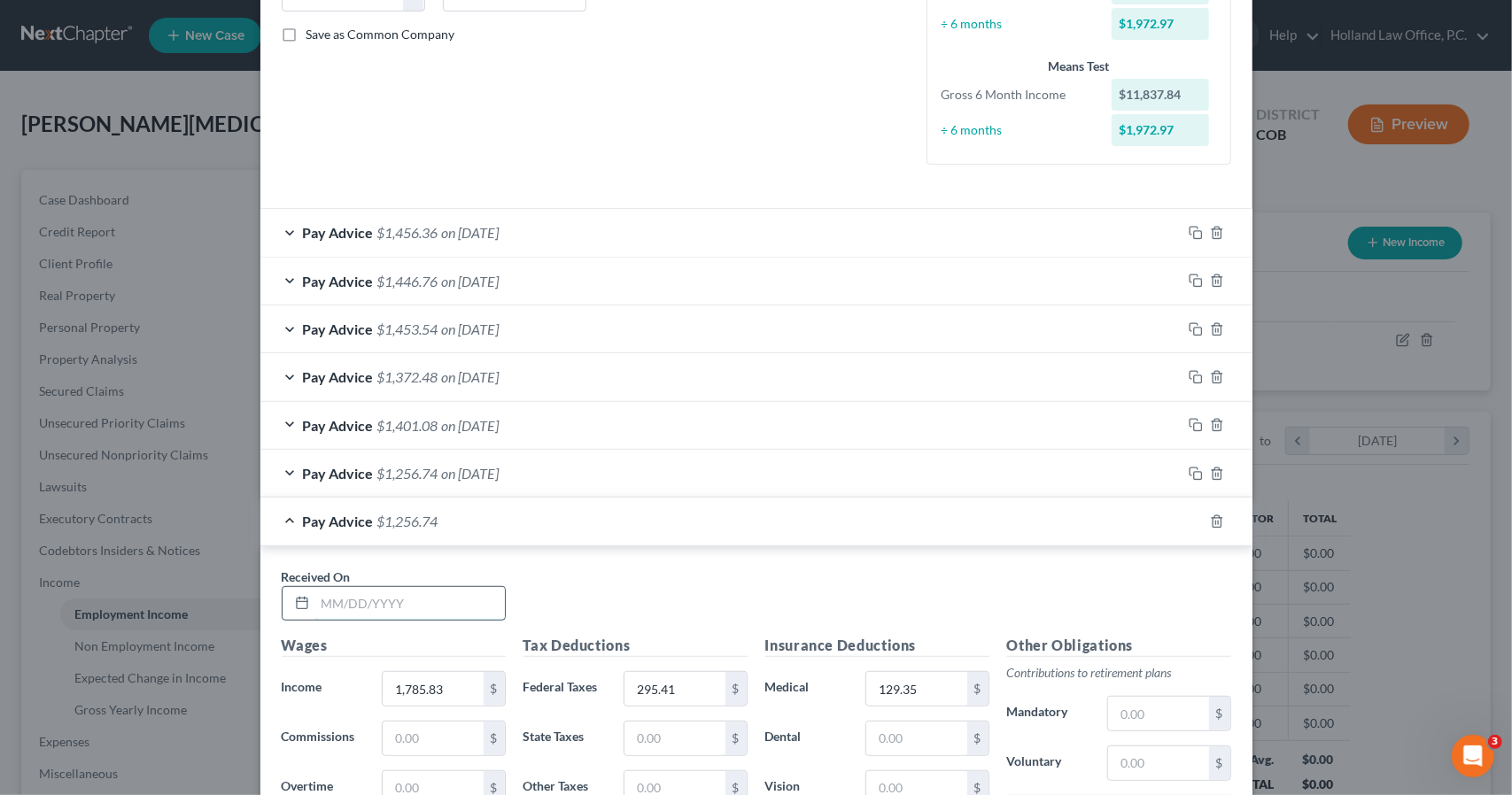
click at [448, 594] on input "text" at bounding box center [410, 604] width 189 height 34
type input "4/30/2025"
type input "1,832.07"
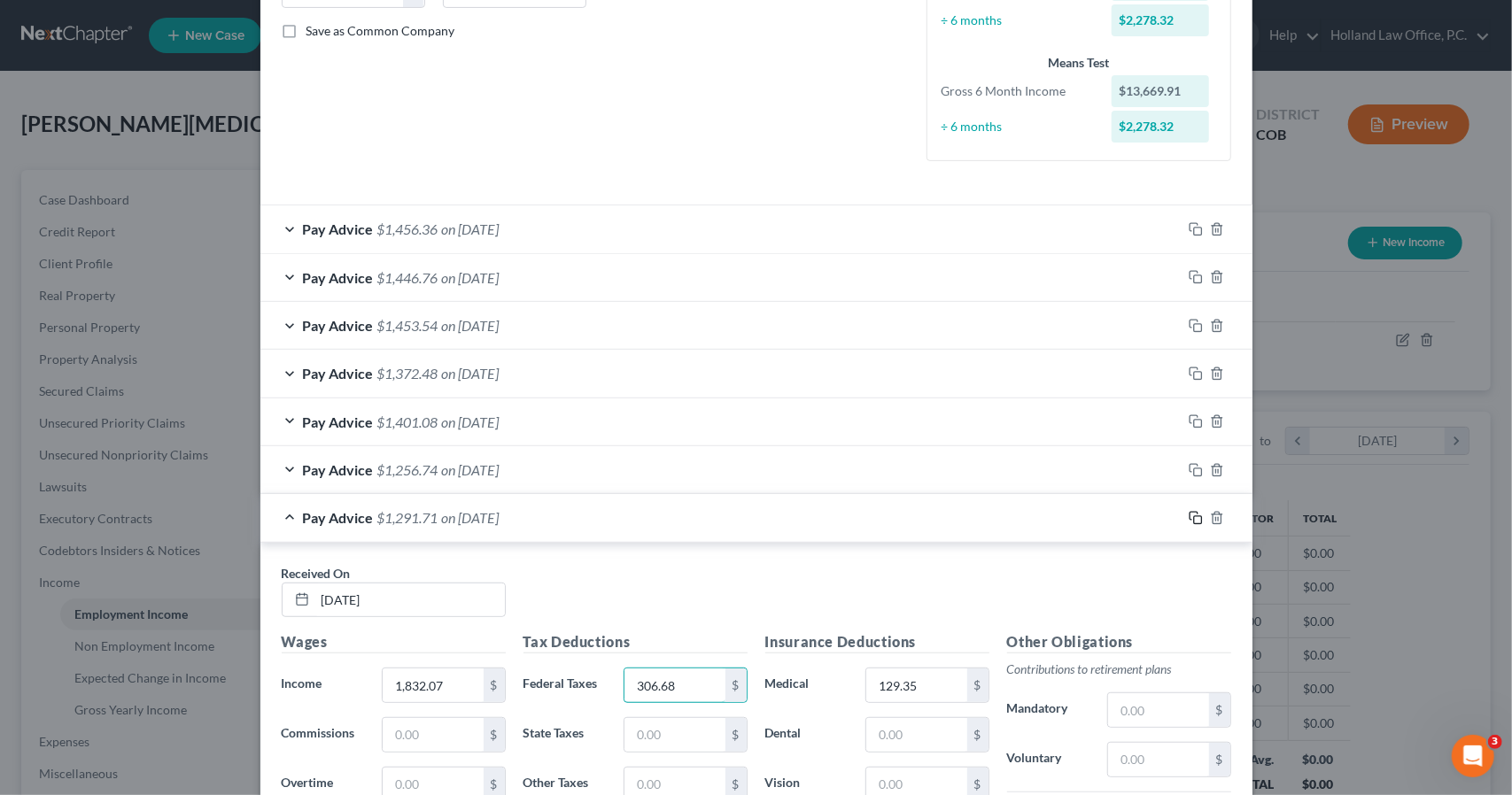
type input "306.68"
click at [1189, 514] on icon "button" at bounding box center [1197, 518] width 15 height 15
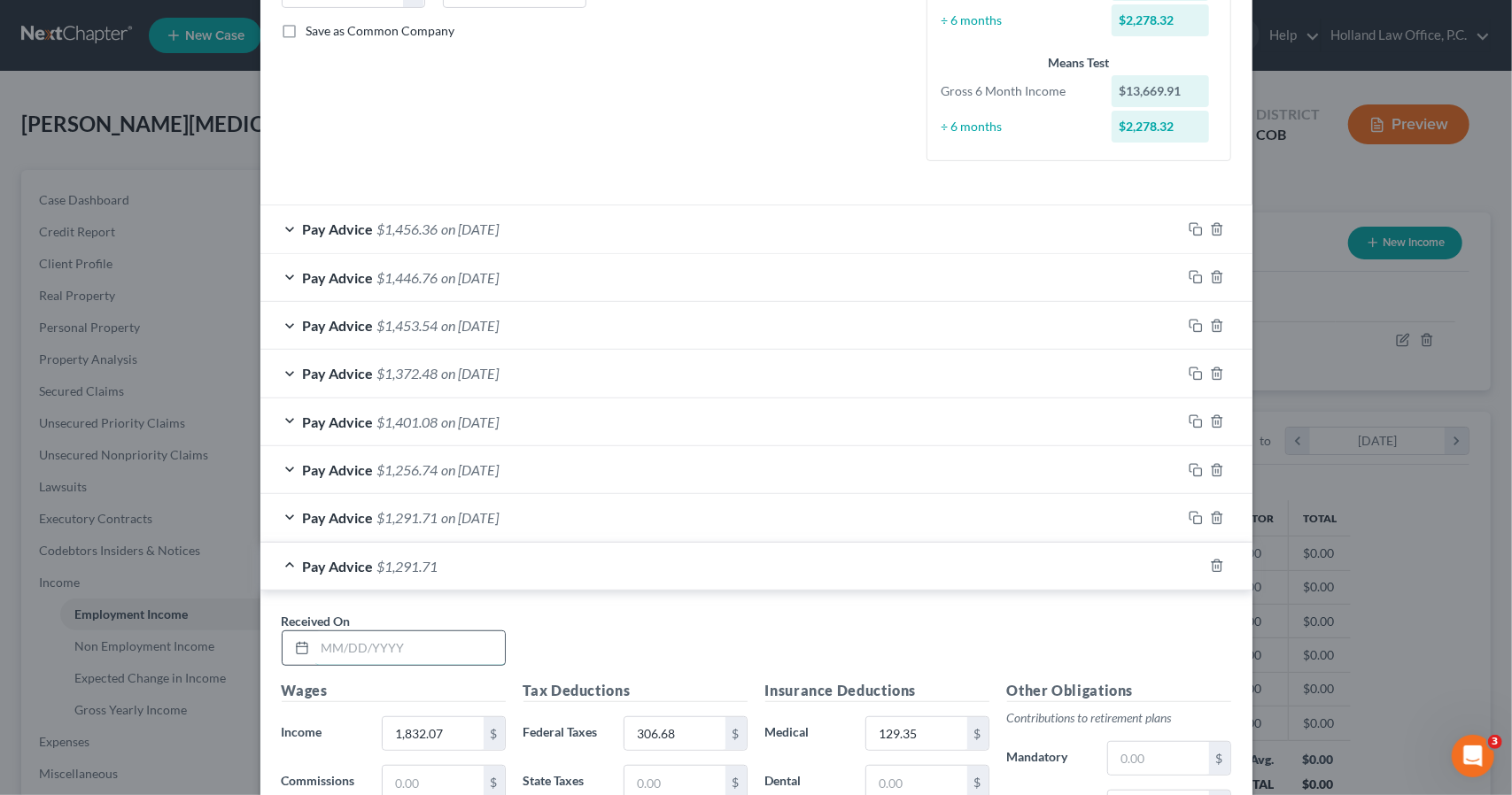
click at [412, 644] on input "text" at bounding box center [410, 648] width 189 height 34
type input "4/16/2025"
type input "1,914.32"
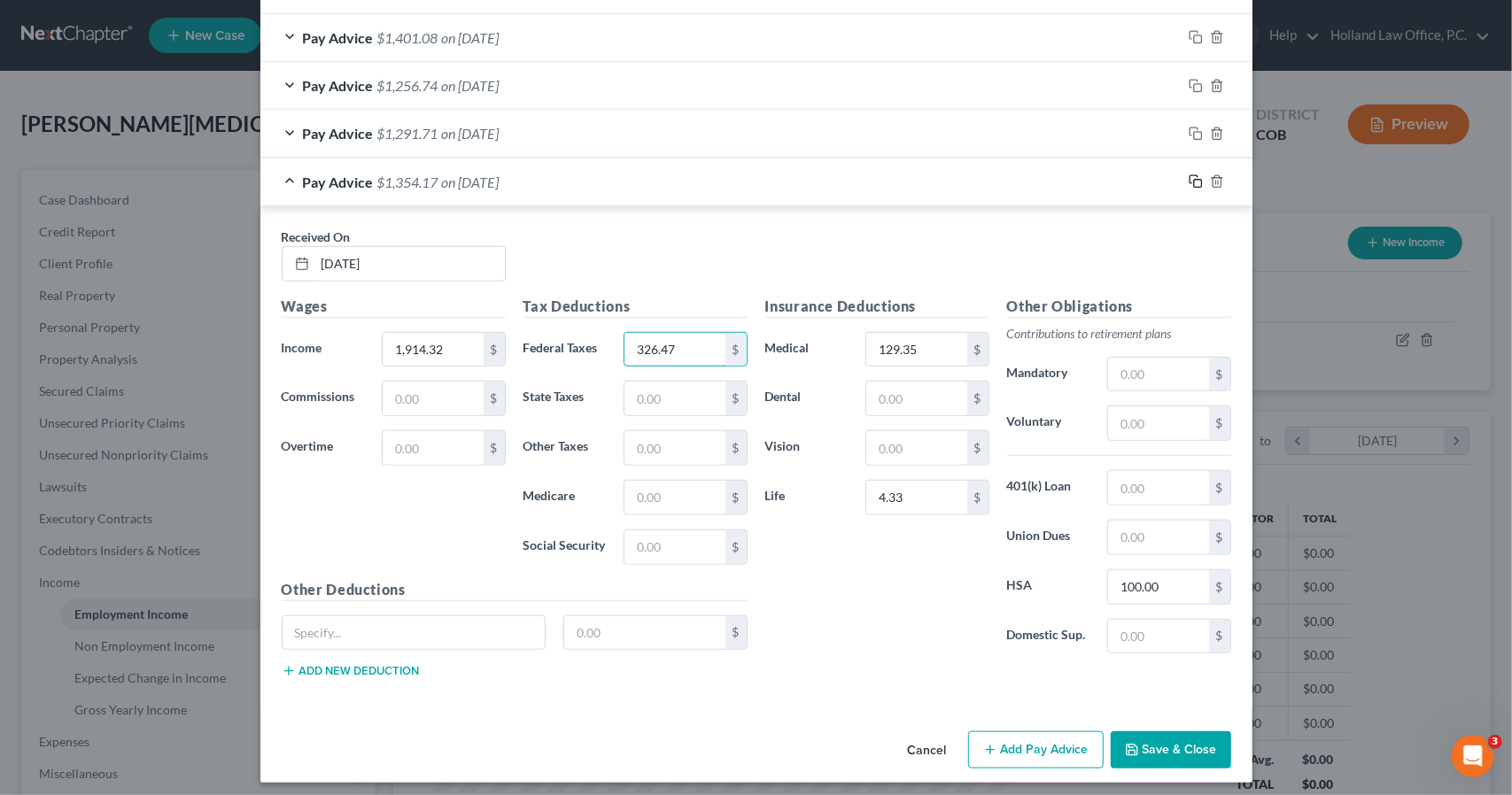
type input "326.47"
click at [1189, 175] on icon "button" at bounding box center [1197, 182] width 15 height 15
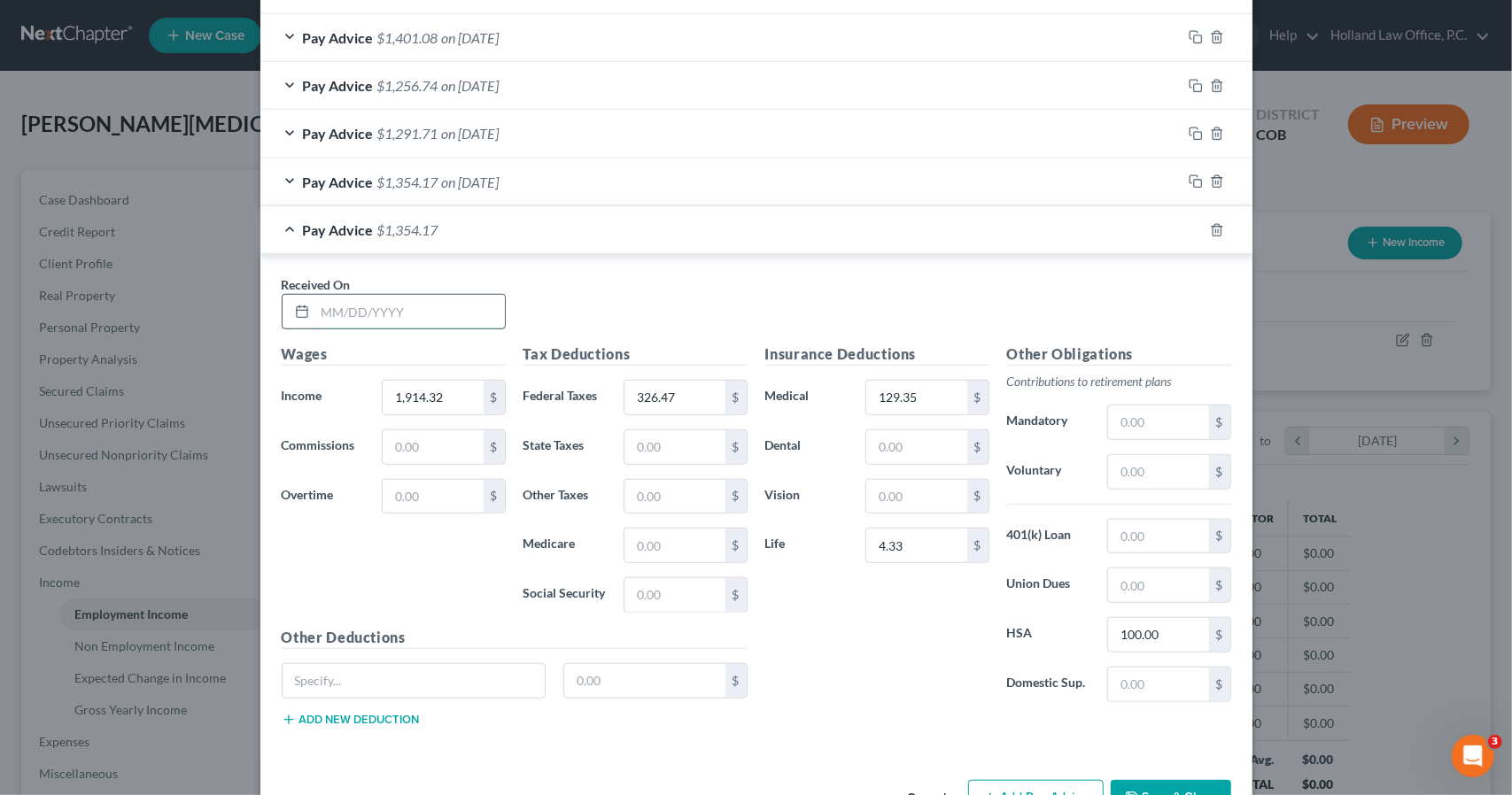
click at [436, 297] on input "text" at bounding box center [410, 312] width 189 height 34
type input "4/25/2025"
type input "250"
type input "36.52"
type input "0"
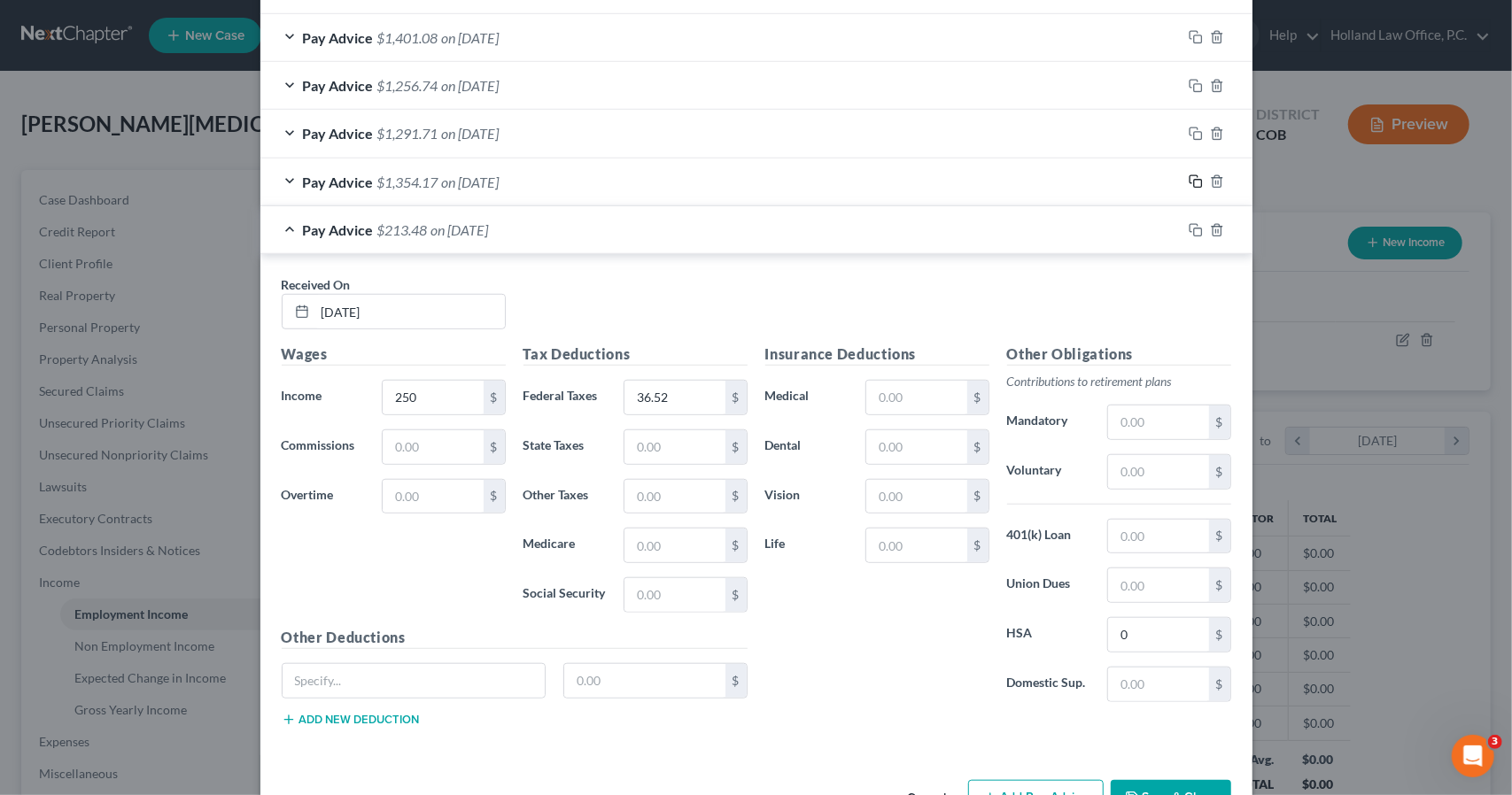
click at [1189, 175] on icon "button" at bounding box center [1197, 182] width 15 height 15
click at [505, 240] on div "Pay Advice $213.48 on 04/25/2025" at bounding box center [721, 229] width 921 height 47
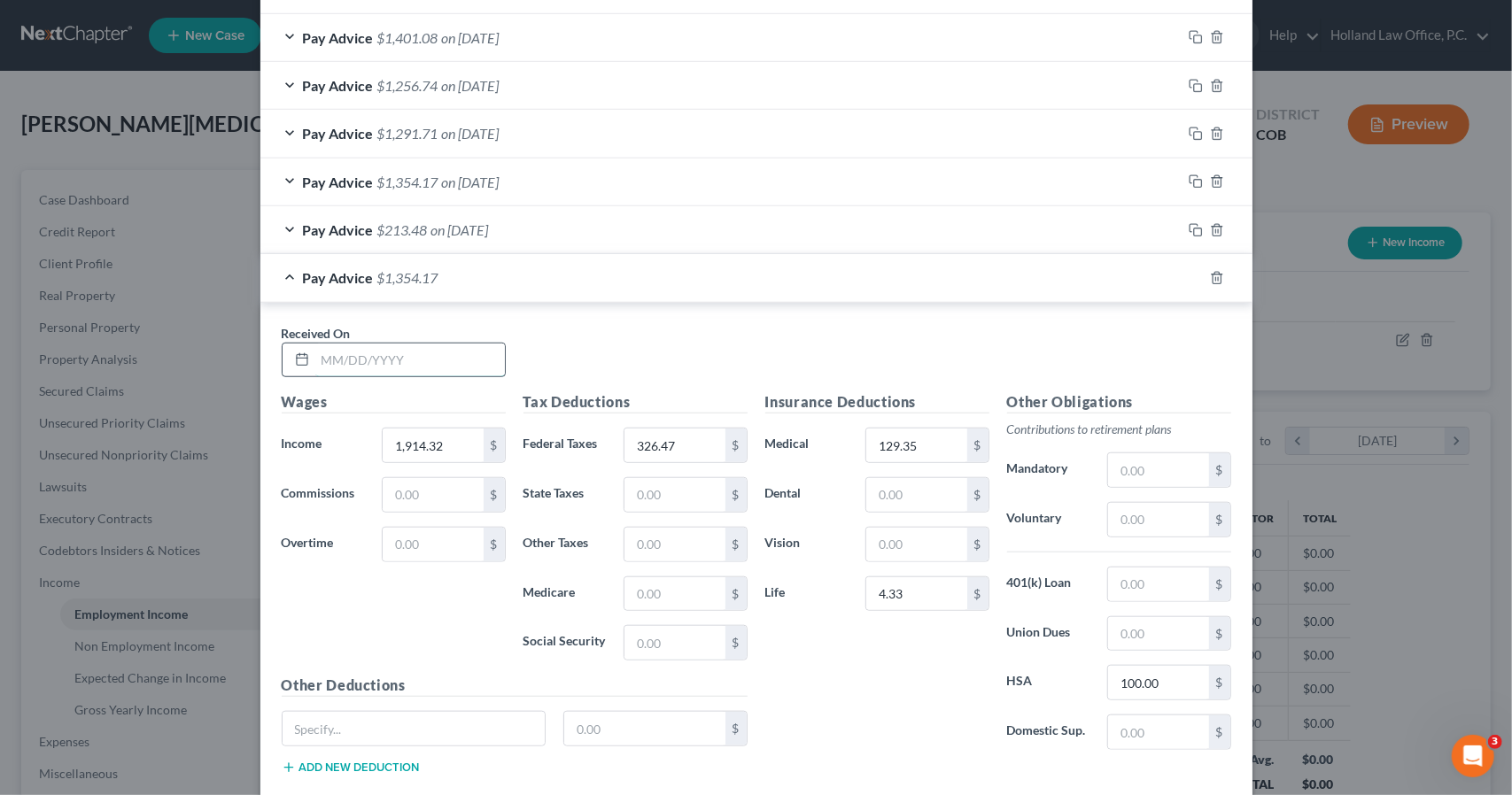
click at [385, 344] on input "text" at bounding box center [410, 360] width 189 height 34
type input "4/2/2025"
type input "1,784.77"
type input "295.19"
click at [1194, 276] on rect "button" at bounding box center [1198, 280] width 8 height 8
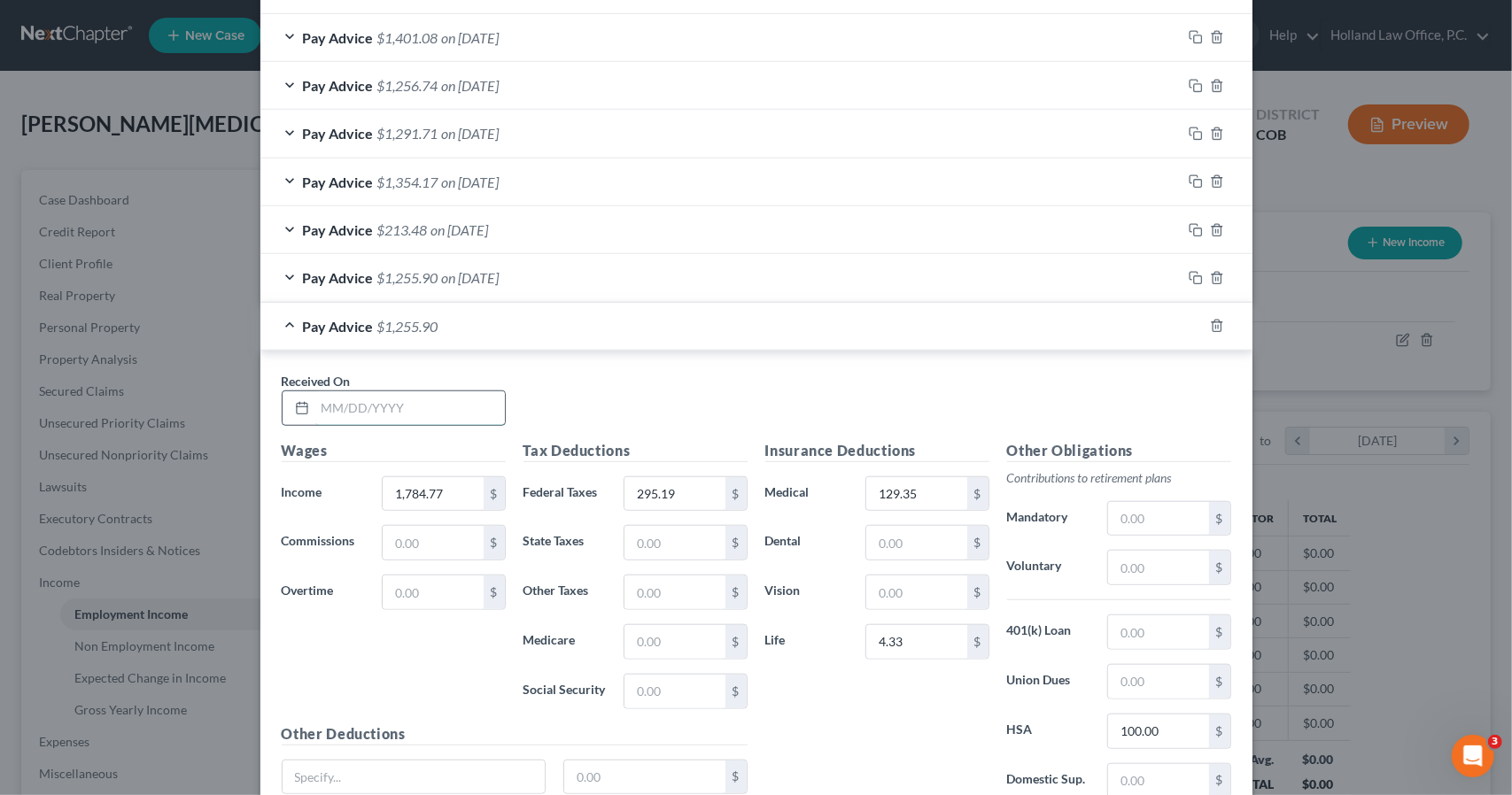
click at [476, 399] on input "text" at bounding box center [410, 408] width 189 height 34
type input "3/19/2025"
type input "2,016.33"
type input "351.68"
click at [1194, 324] on rect "button" at bounding box center [1198, 328] width 8 height 8
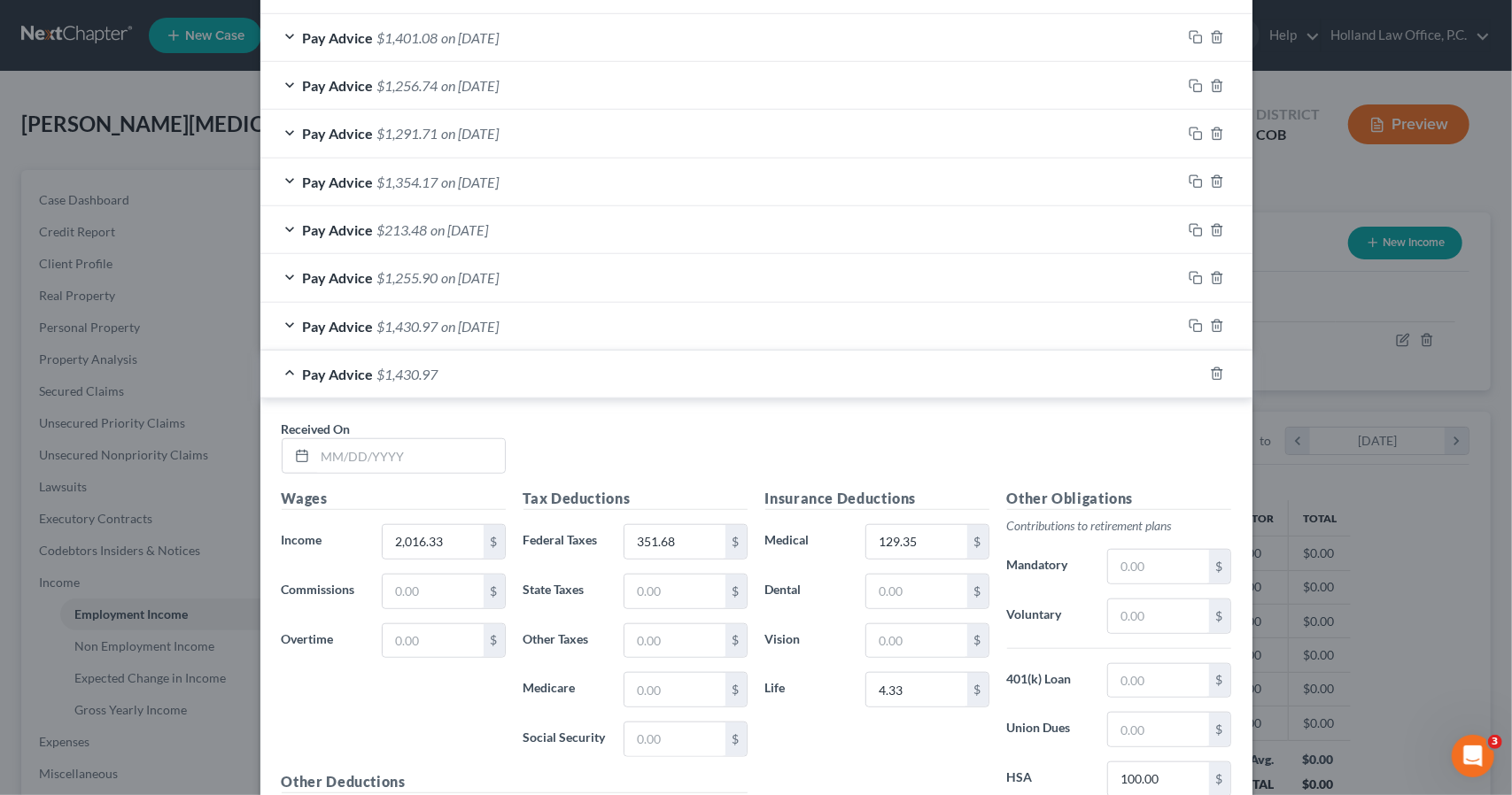
click at [410, 430] on div "Received On *" at bounding box center [393, 446] width 242 height 54
click at [410, 450] on input "text" at bounding box center [410, 456] width 189 height 34
type input "3/5/2025"
type input "1,931.09"
type input "331.56"
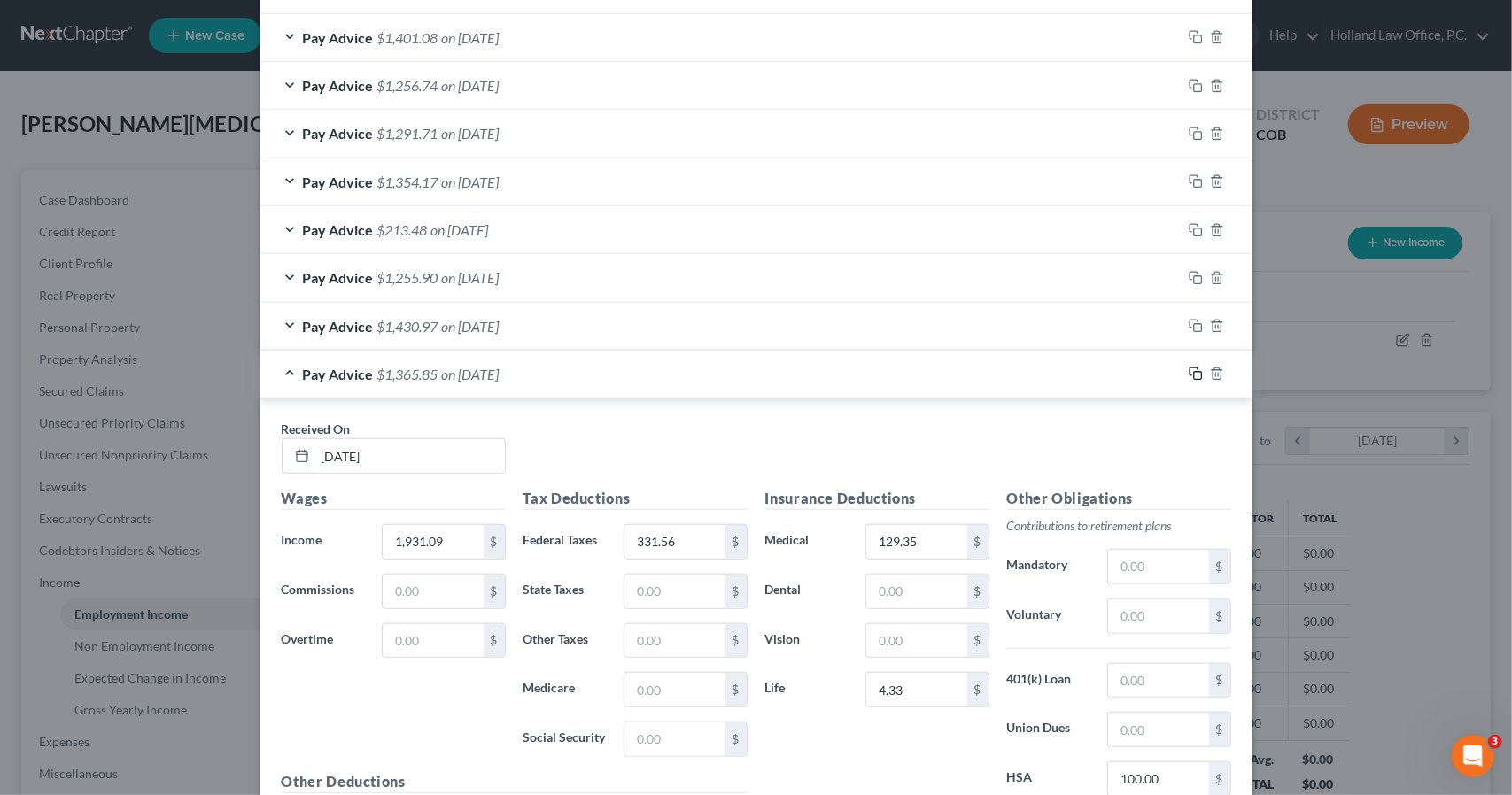
click at [1189, 370] on icon "button" at bounding box center [1193, 372] width 8 height 8
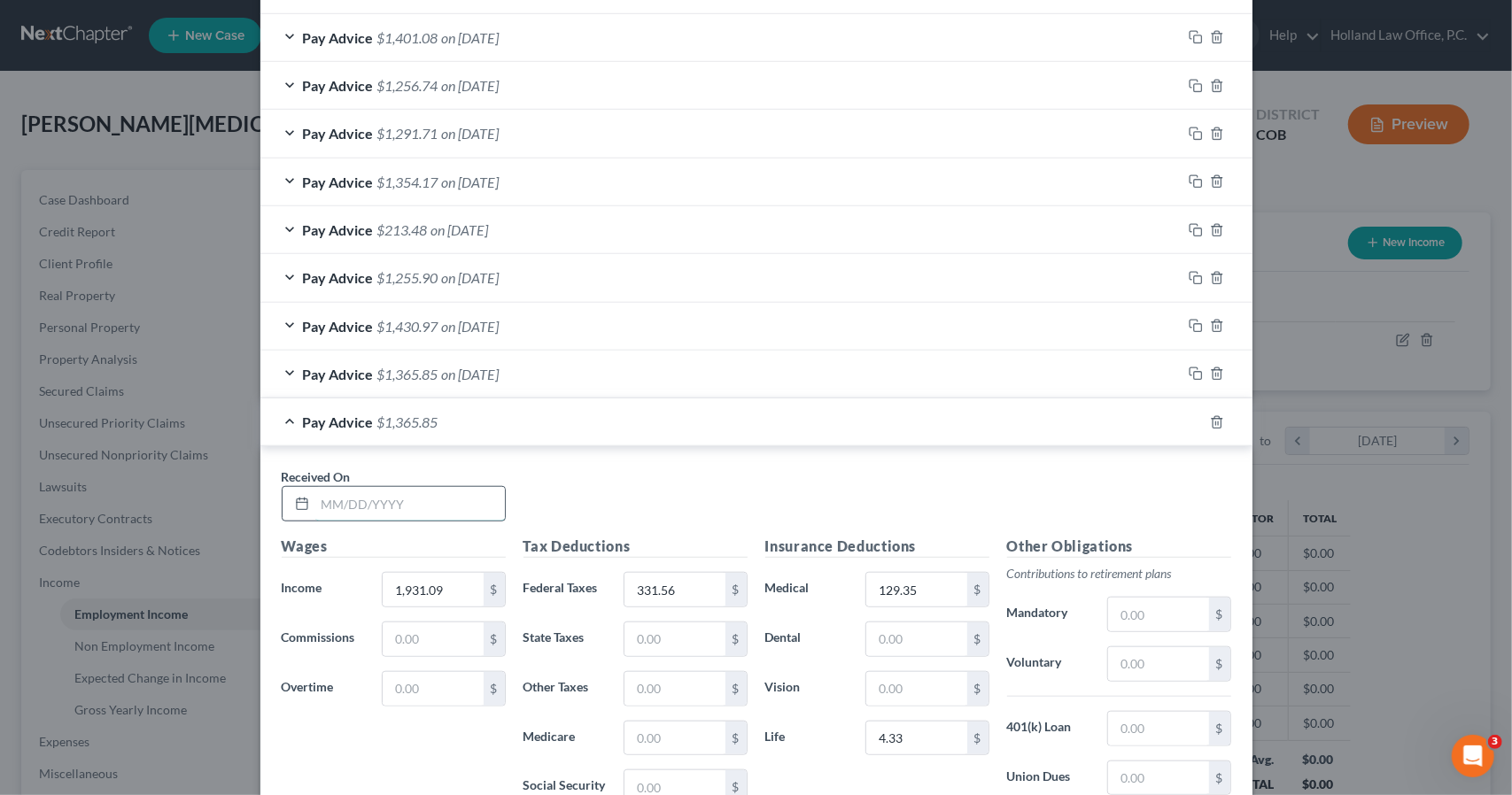
click at [421, 493] on input "text" at bounding box center [410, 504] width 189 height 34
type input "2/19/2025"
type input "1,853.08"
drag, startPoint x: 729, startPoint y: 594, endPoint x: 701, endPoint y: 576, distance: 33.3
click at [701, 576] on div "331.56 $" at bounding box center [685, 589] width 123 height 36
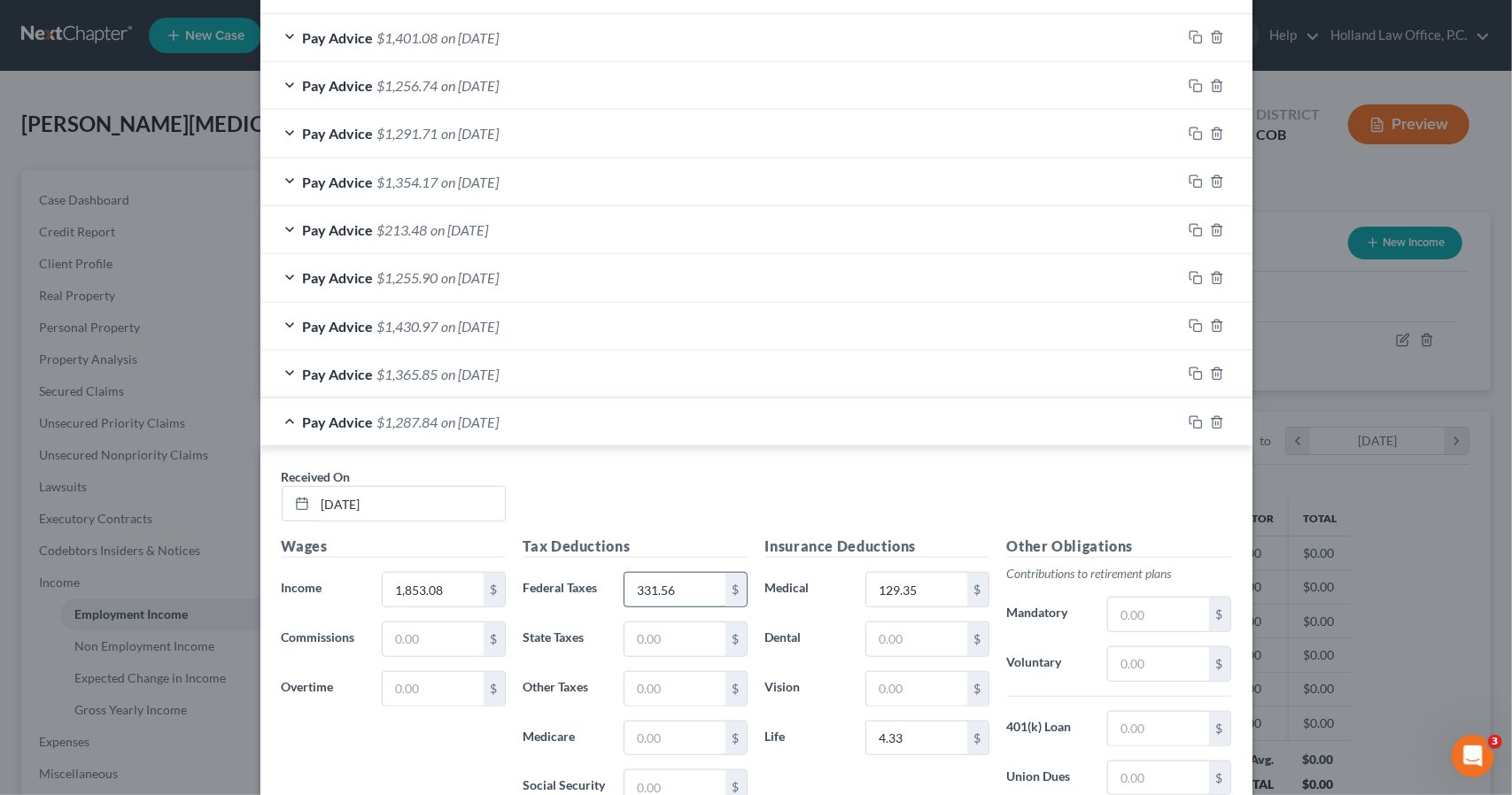
click at [701, 576] on input "331.56" at bounding box center [675, 589] width 101 height 34
type input "323.74"
click at [1195, 712] on input "text" at bounding box center [1158, 728] width 101 height 34
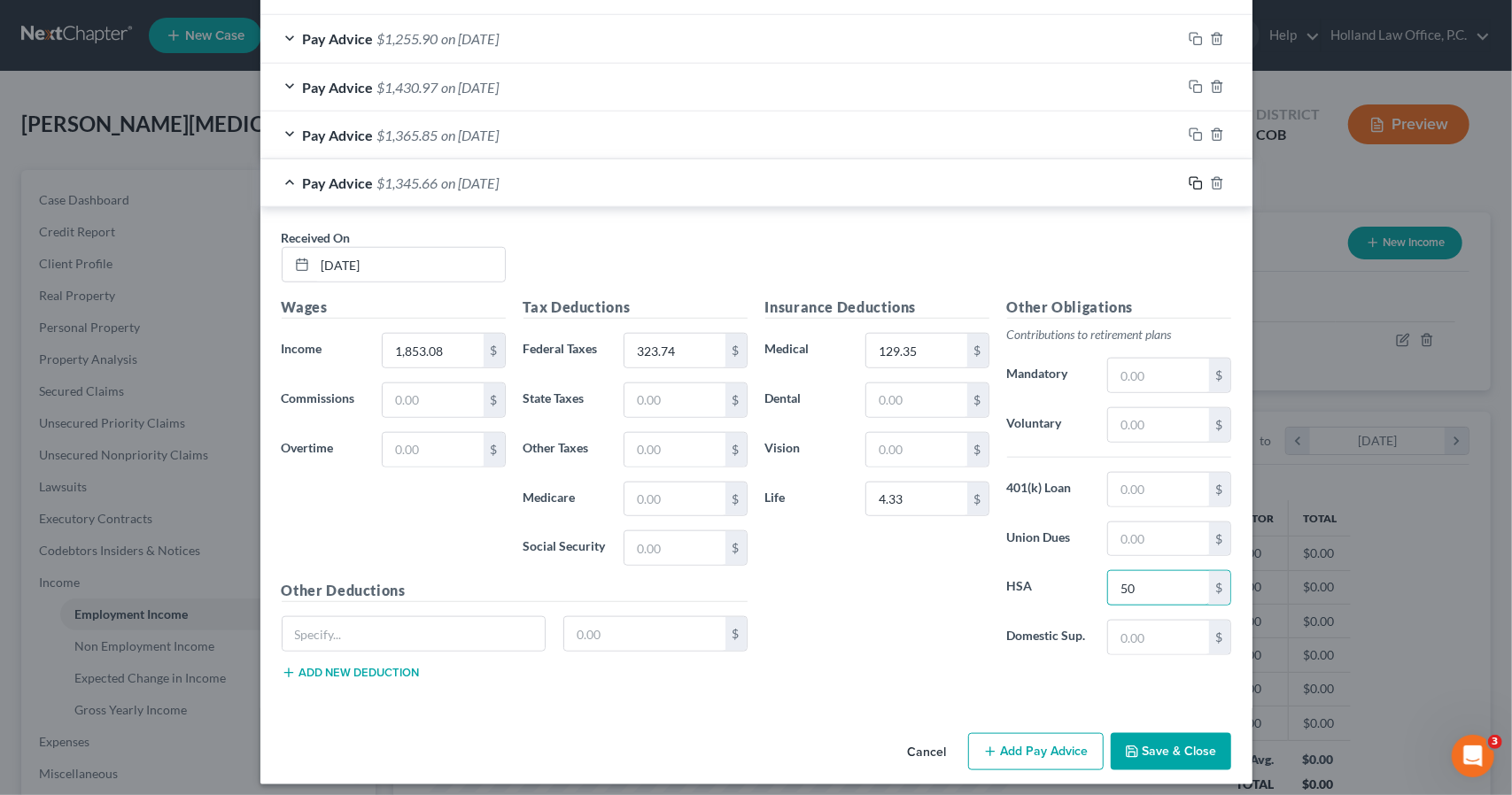
type input "50"
click at [1190, 176] on icon "button" at bounding box center [1197, 184] width 15 height 15
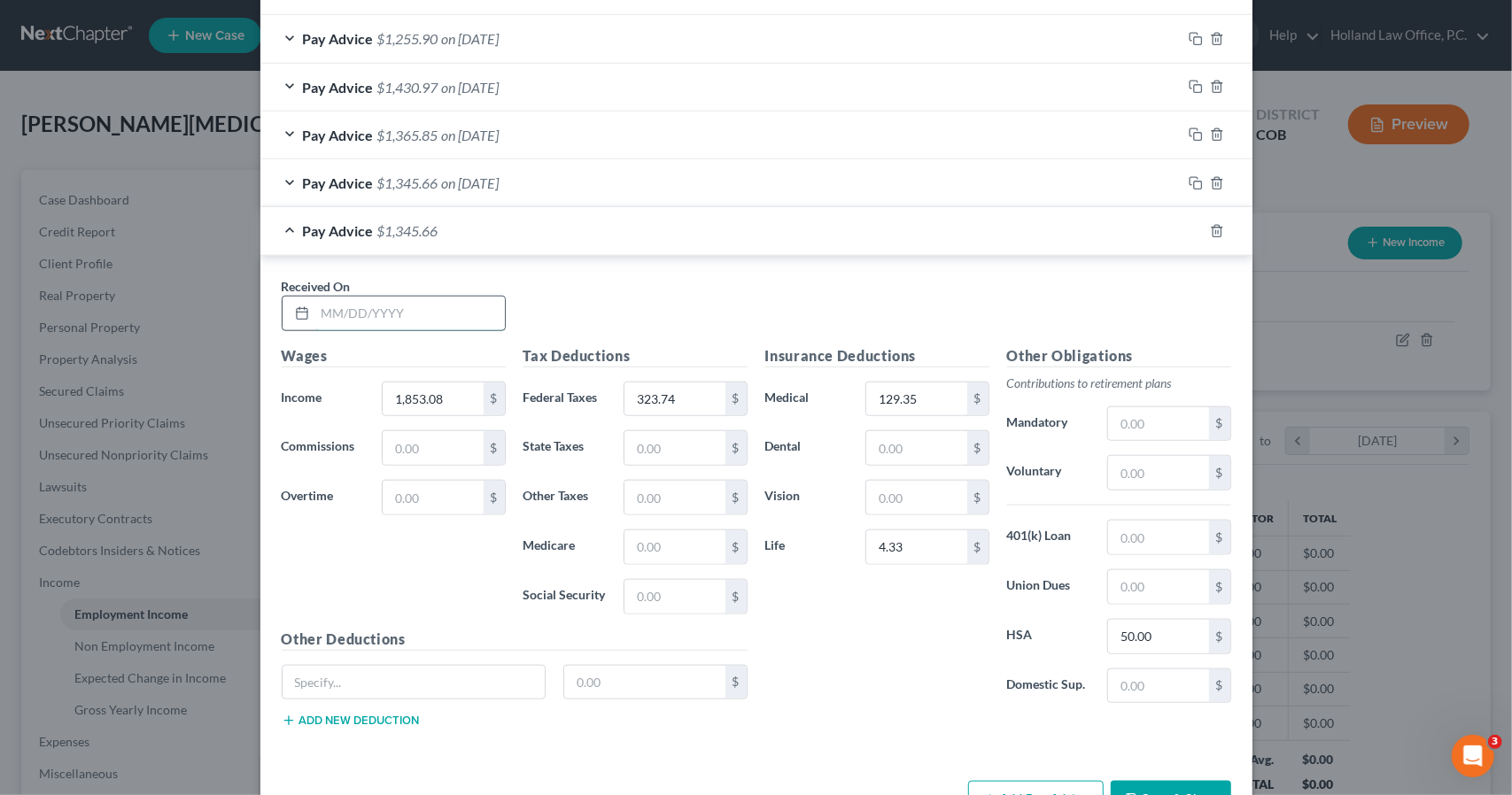
click at [359, 305] on input "text" at bounding box center [410, 313] width 189 height 34
type input "2/5/2025"
type input "1,820.42"
type input "316.17"
click at [500, 222] on span "on 02/05/2025" at bounding box center [471, 230] width 58 height 16
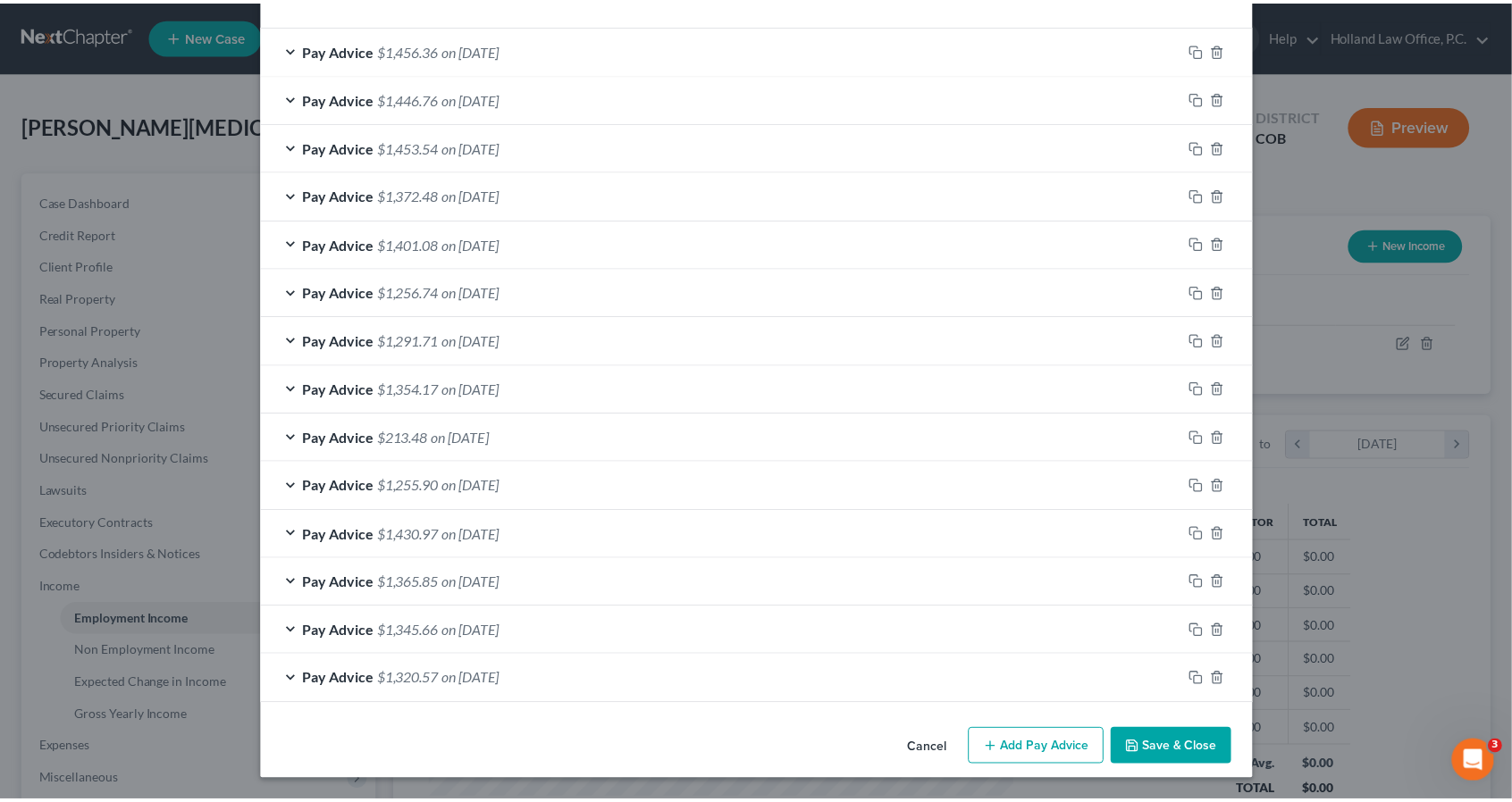
scroll to position [573, 0]
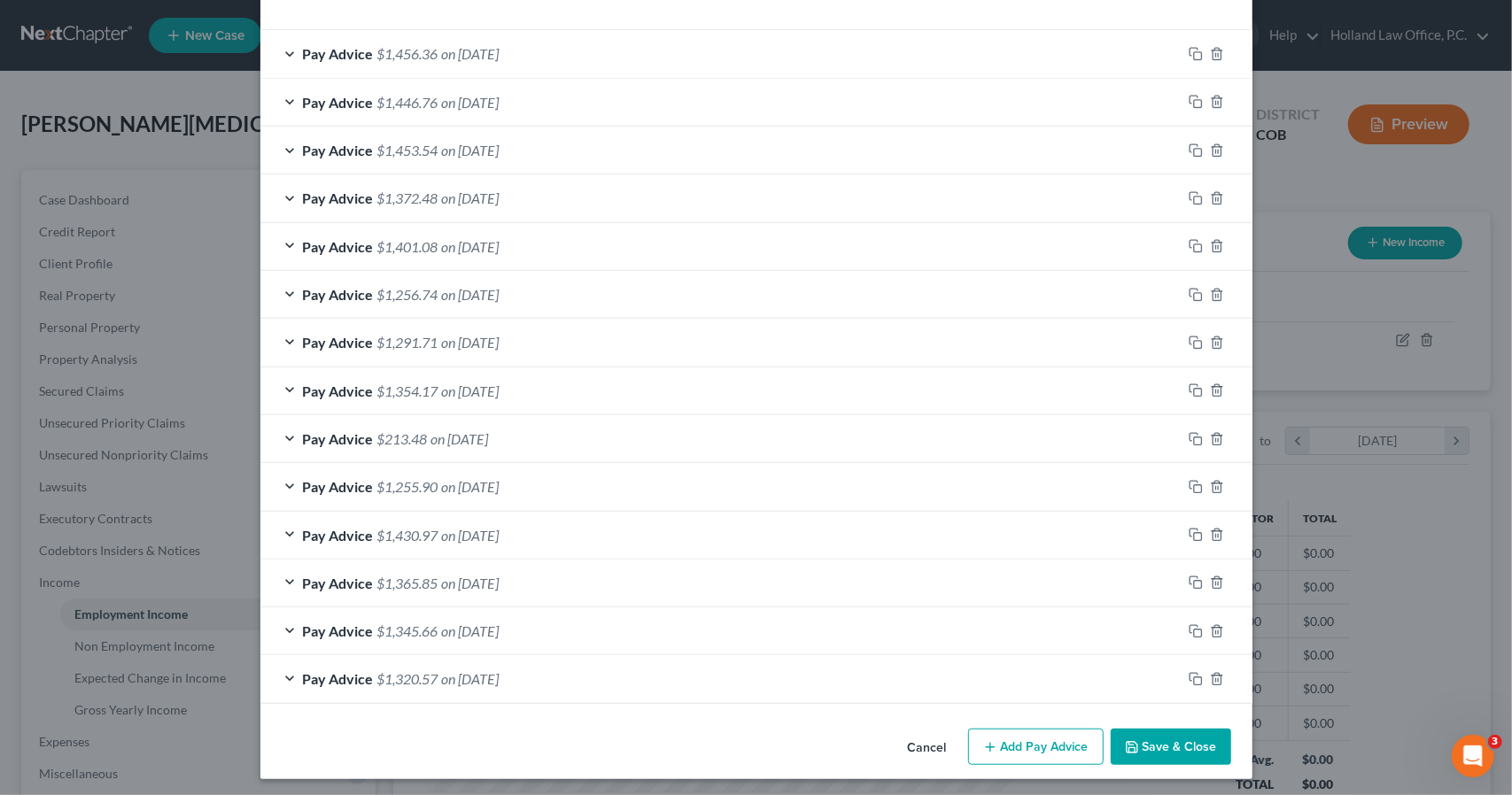
click at [1187, 739] on button "Save & Close" at bounding box center [1171, 747] width 121 height 37
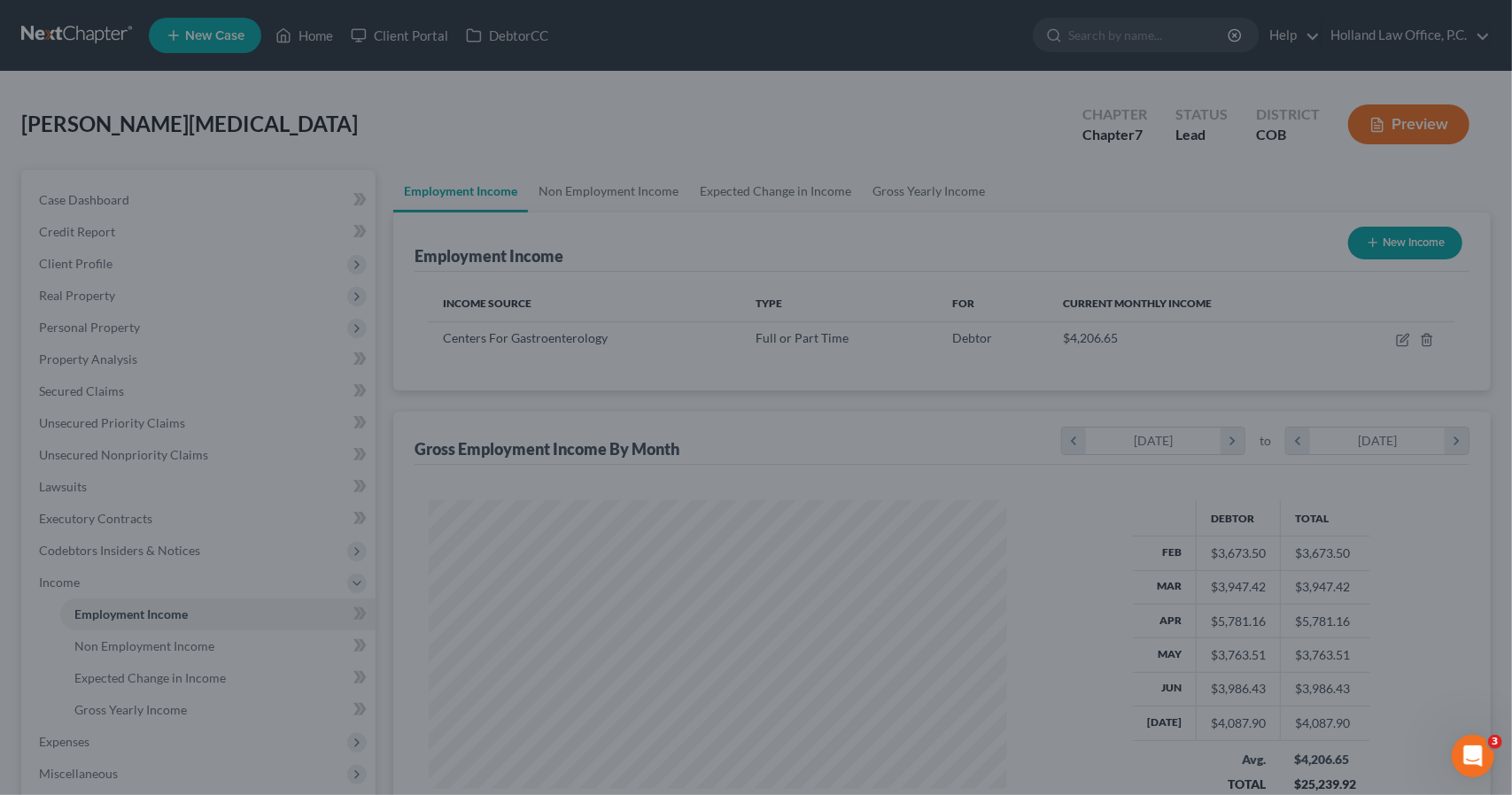
scroll to position [885225, 885270]
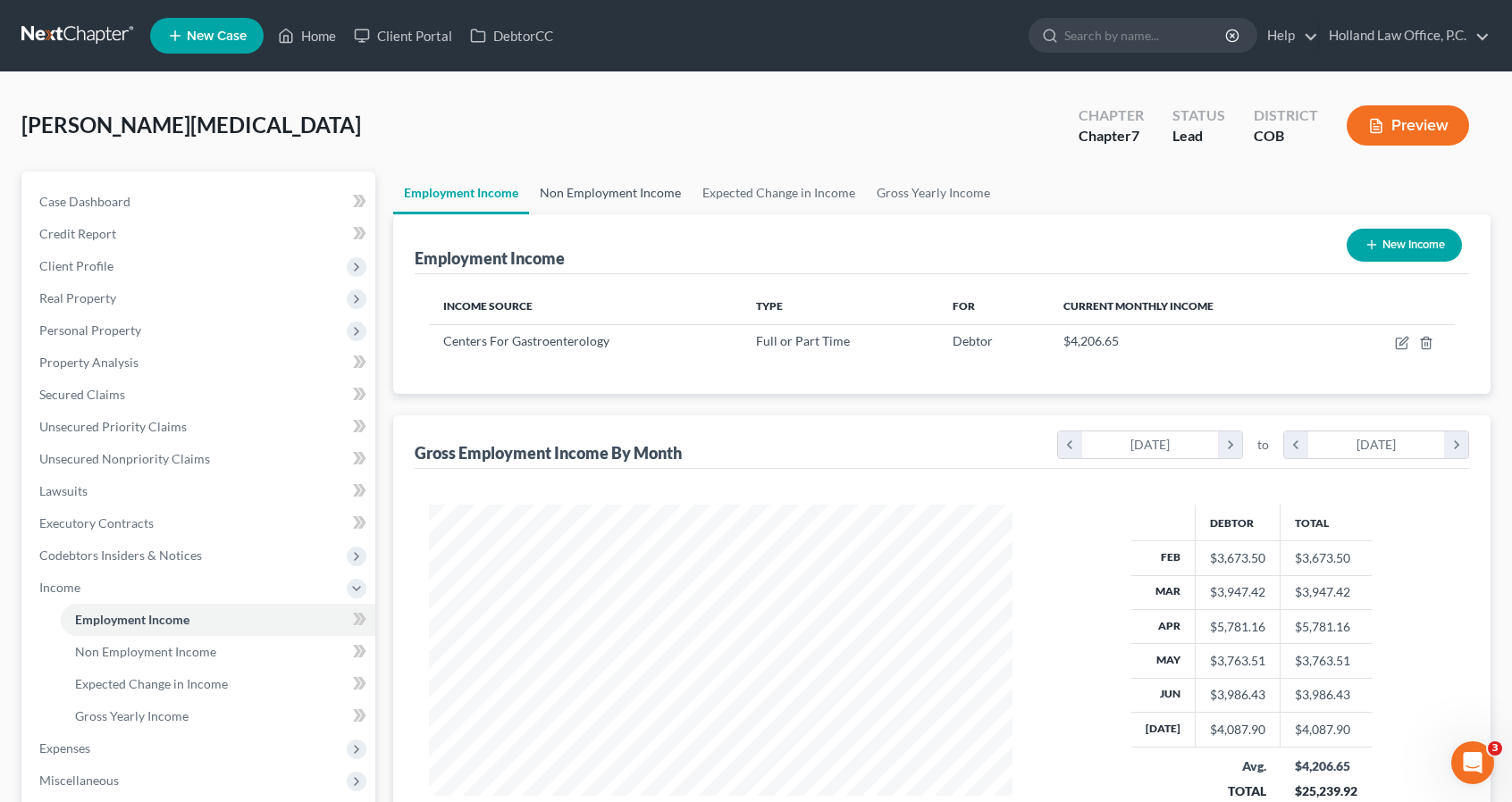
click at [656, 188] on link "Non Employment Income" at bounding box center [610, 193] width 162 height 43
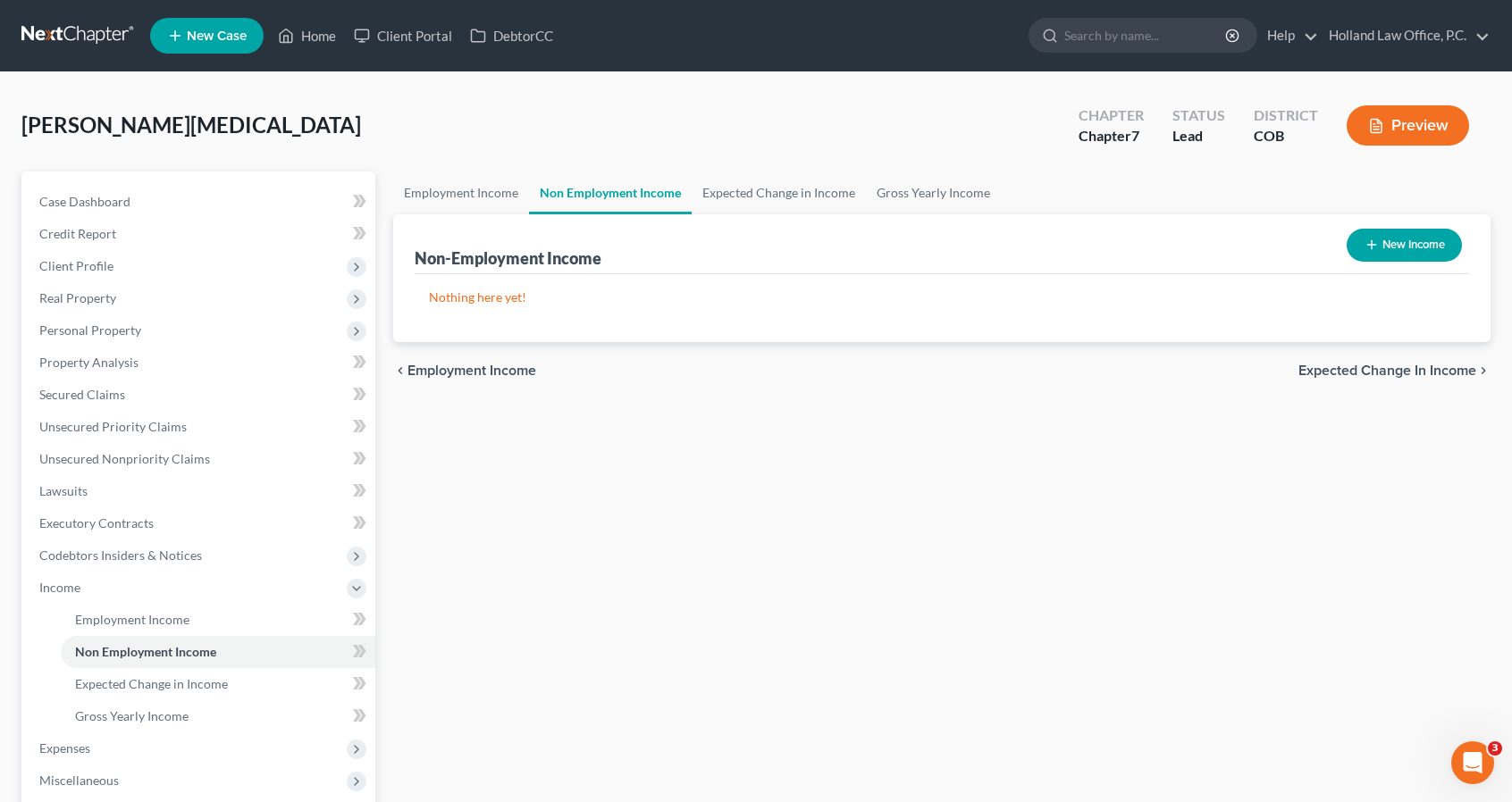
click at [1361, 250] on button "New Income" at bounding box center [1403, 245] width 115 height 33
select select "0"
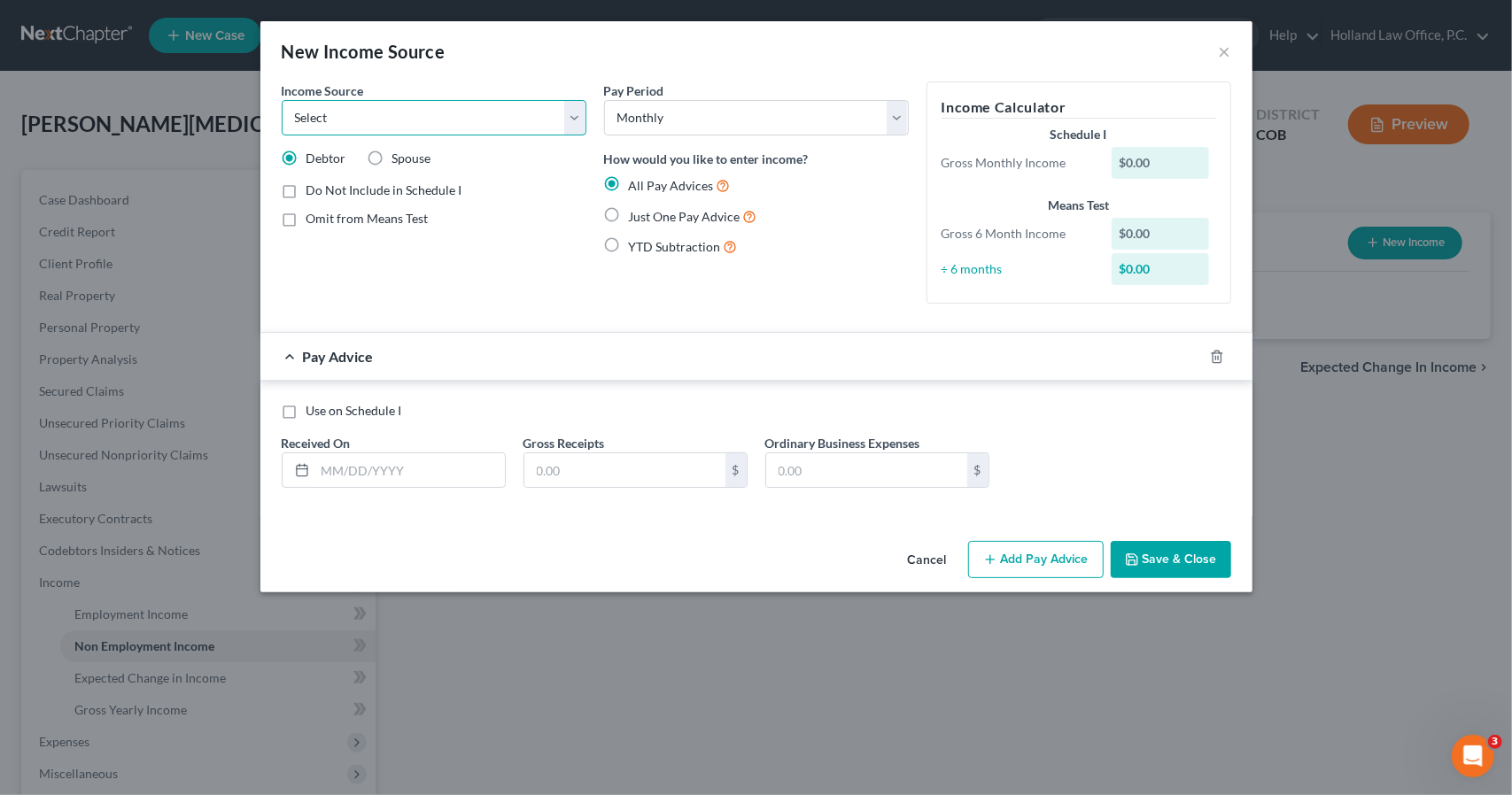
click at [530, 128] on select "Select Unemployment Disability (from employer) Pension Retirement Social Securi…" at bounding box center [433, 118] width 304 height 36
select select "7"
click at [282, 101] on select "Select Unemployment Disability (from employer) Pension Retirement Social Securi…" at bounding box center [433, 118] width 304 height 36
click at [391, 469] on input "text" at bounding box center [410, 470] width 189 height 34
type input "7/17/2025"
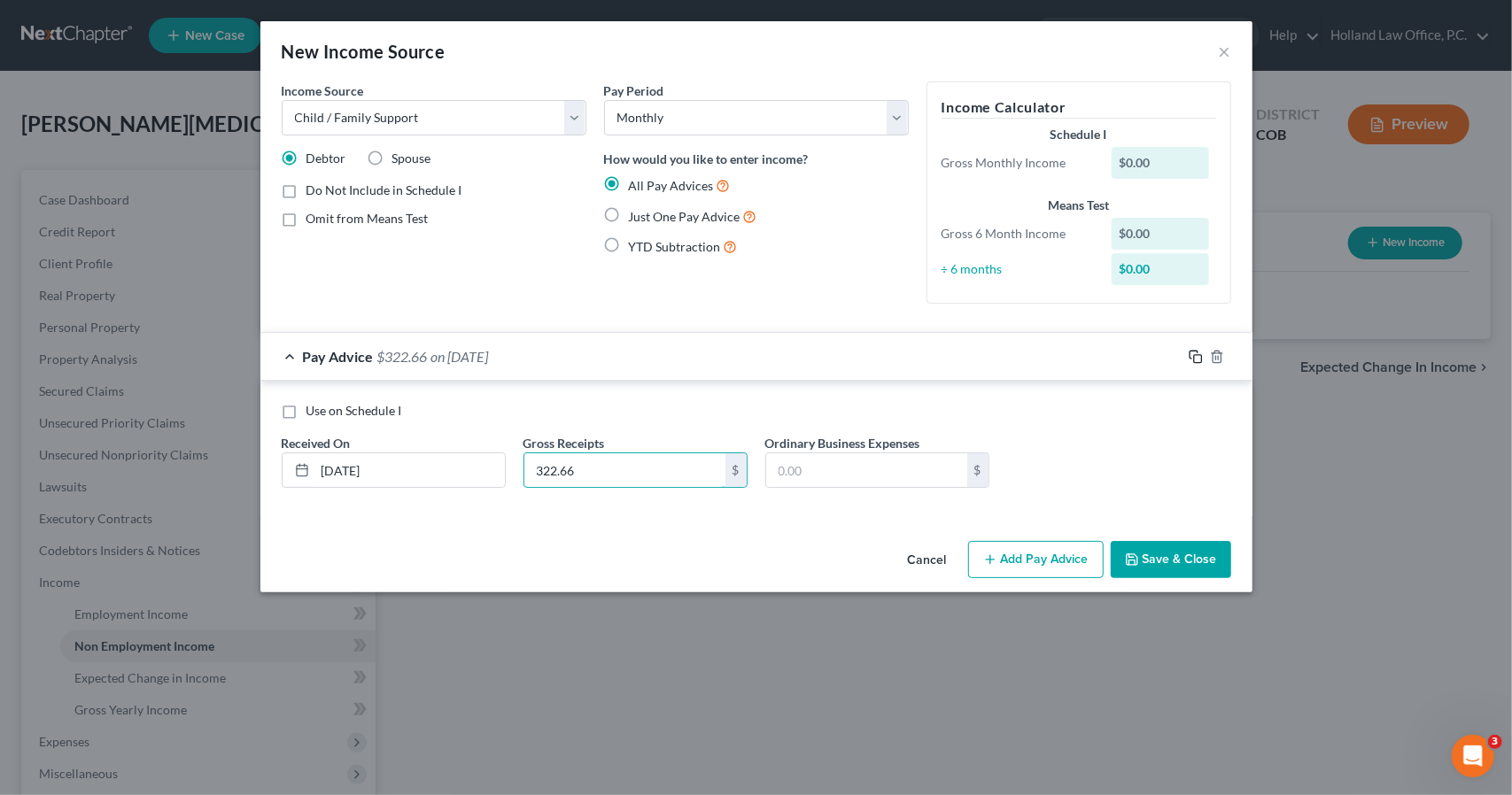
type input "322.66"
click at [1197, 355] on icon "button" at bounding box center [1197, 357] width 15 height 15
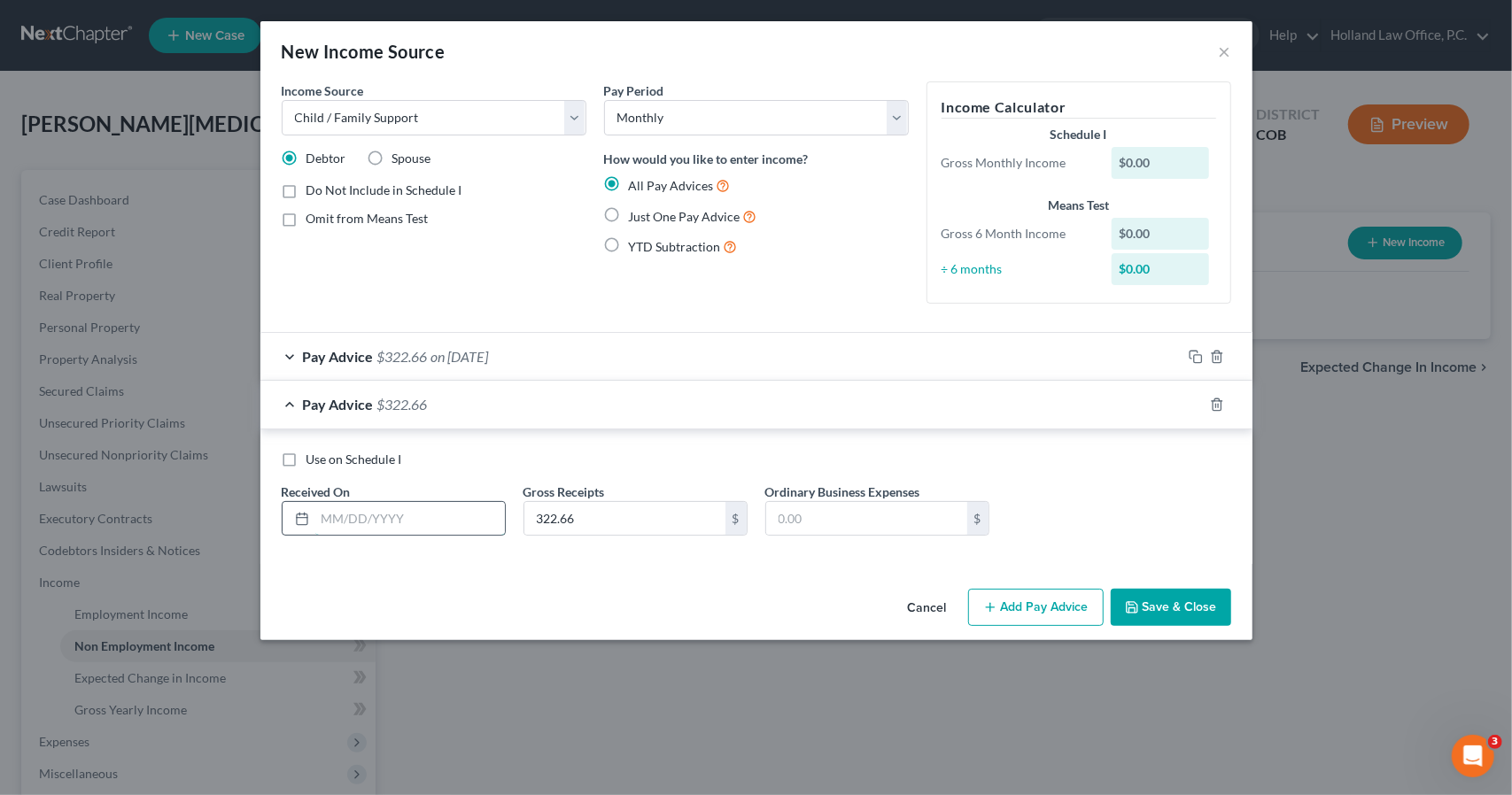
click at [325, 514] on input "text" at bounding box center [410, 518] width 189 height 34
type input "7/2/2025"
type input "365.66"
click at [1194, 403] on rect "button" at bounding box center [1198, 407] width 8 height 8
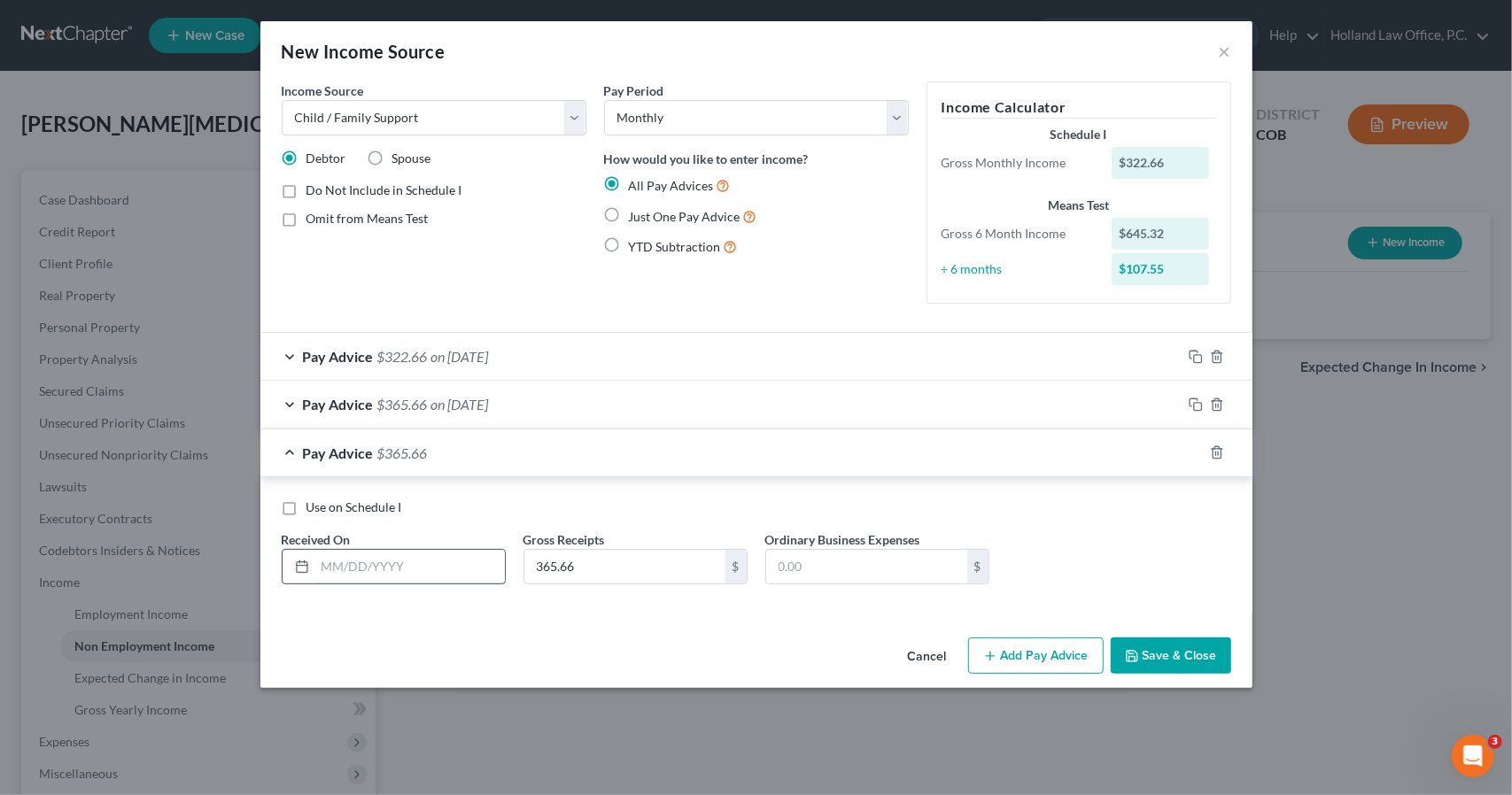
click at [479, 557] on input "text" at bounding box center [410, 567] width 189 height 34
type input "6/17/2025"
type input "345.16"
click at [1198, 451] on icon "button" at bounding box center [1197, 452] width 15 height 15
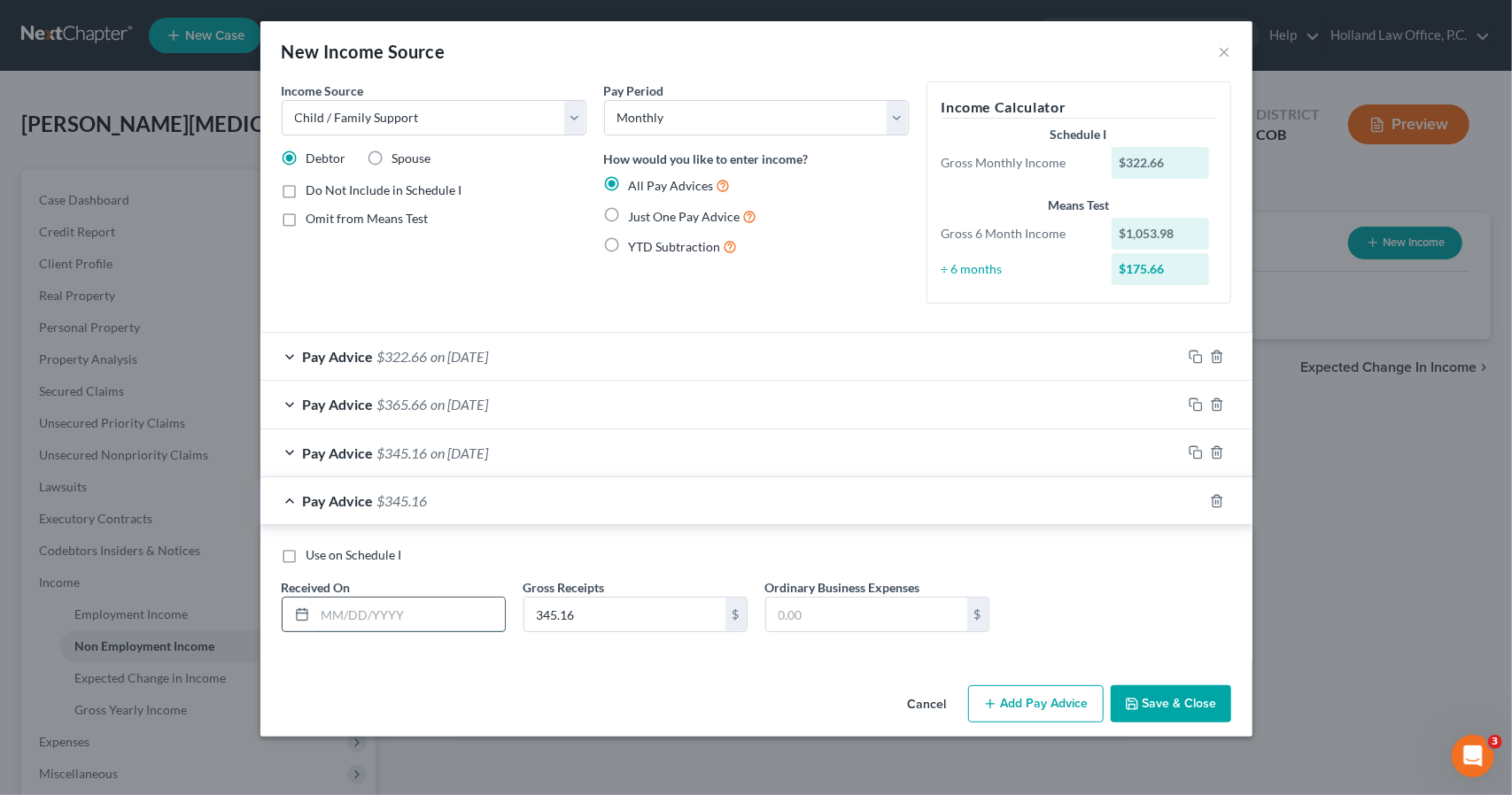
click at [487, 605] on input "text" at bounding box center [410, 614] width 189 height 34
type input "6/3/2025"
type input "357.37"
click at [1200, 500] on icon "button" at bounding box center [1197, 502] width 15 height 15
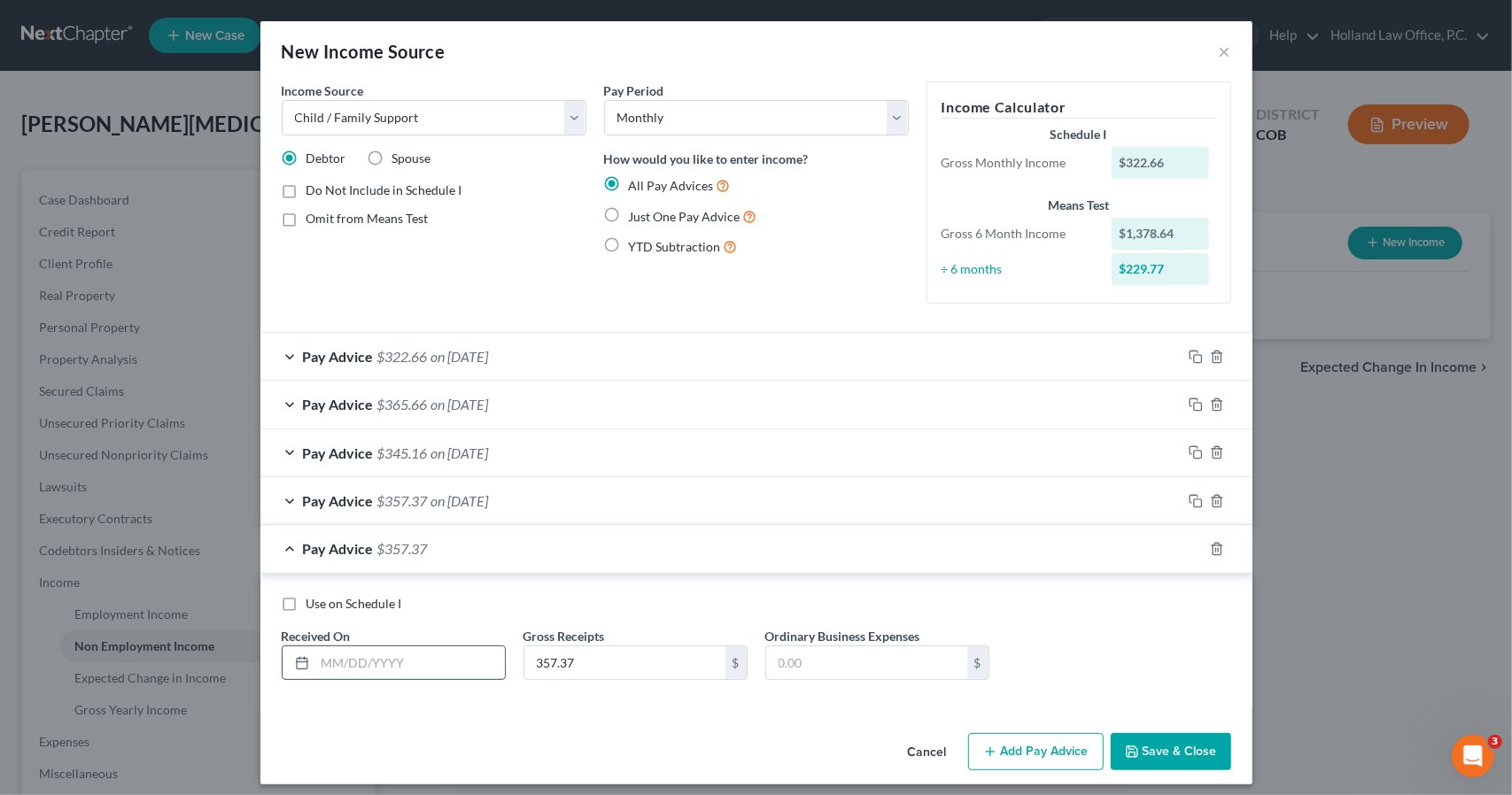
click at [421, 665] on input "text" at bounding box center [410, 662] width 189 height 34
type input "5/19/2025"
type input "438.65"
click at [1194, 547] on rect "button" at bounding box center [1198, 551] width 8 height 8
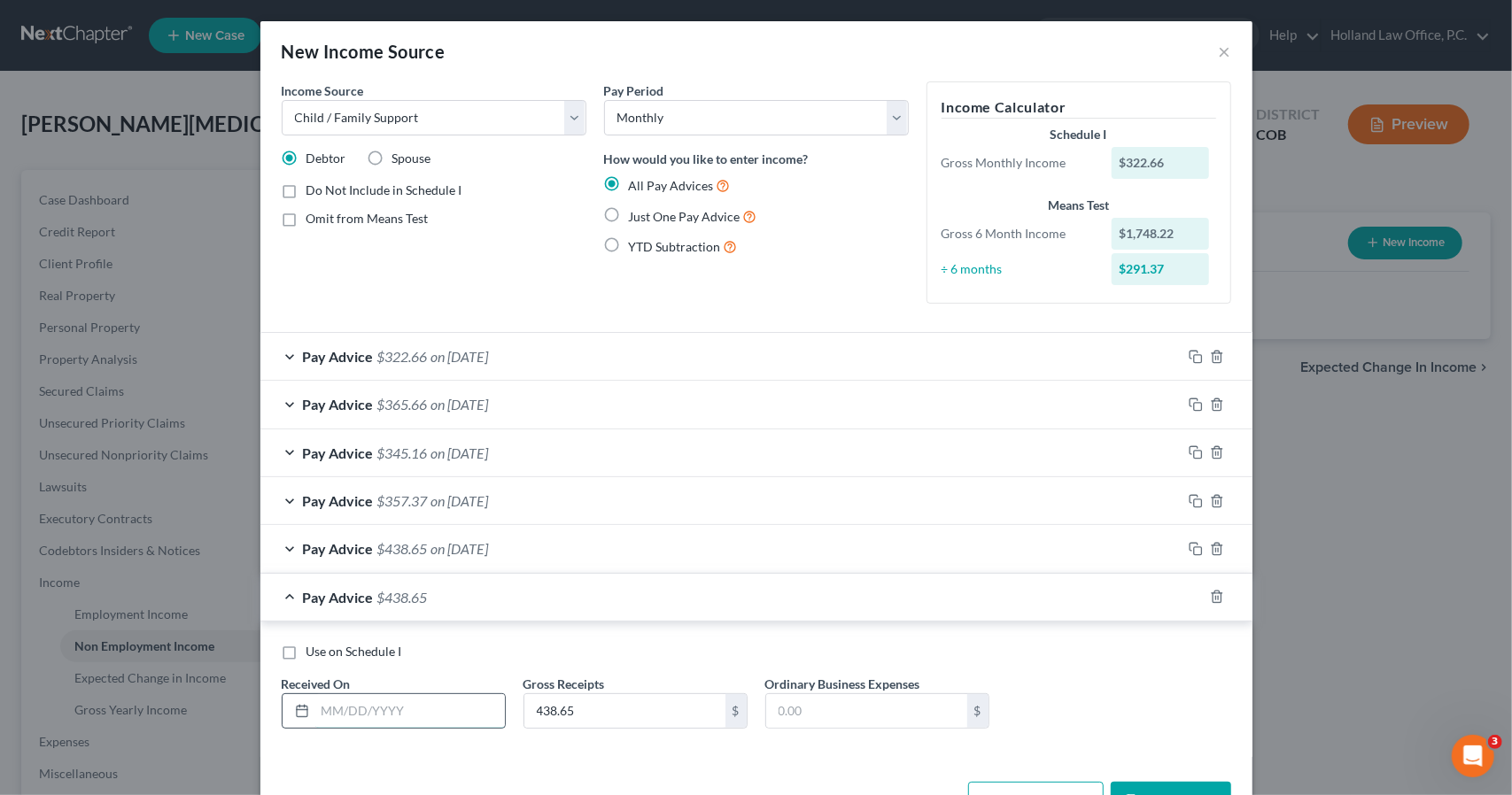
click at [442, 705] on input "text" at bounding box center [410, 711] width 189 height 34
type input "5/2/2025"
type input "346.03"
click at [1194, 600] on rect "button" at bounding box center [1198, 599] width 8 height 8
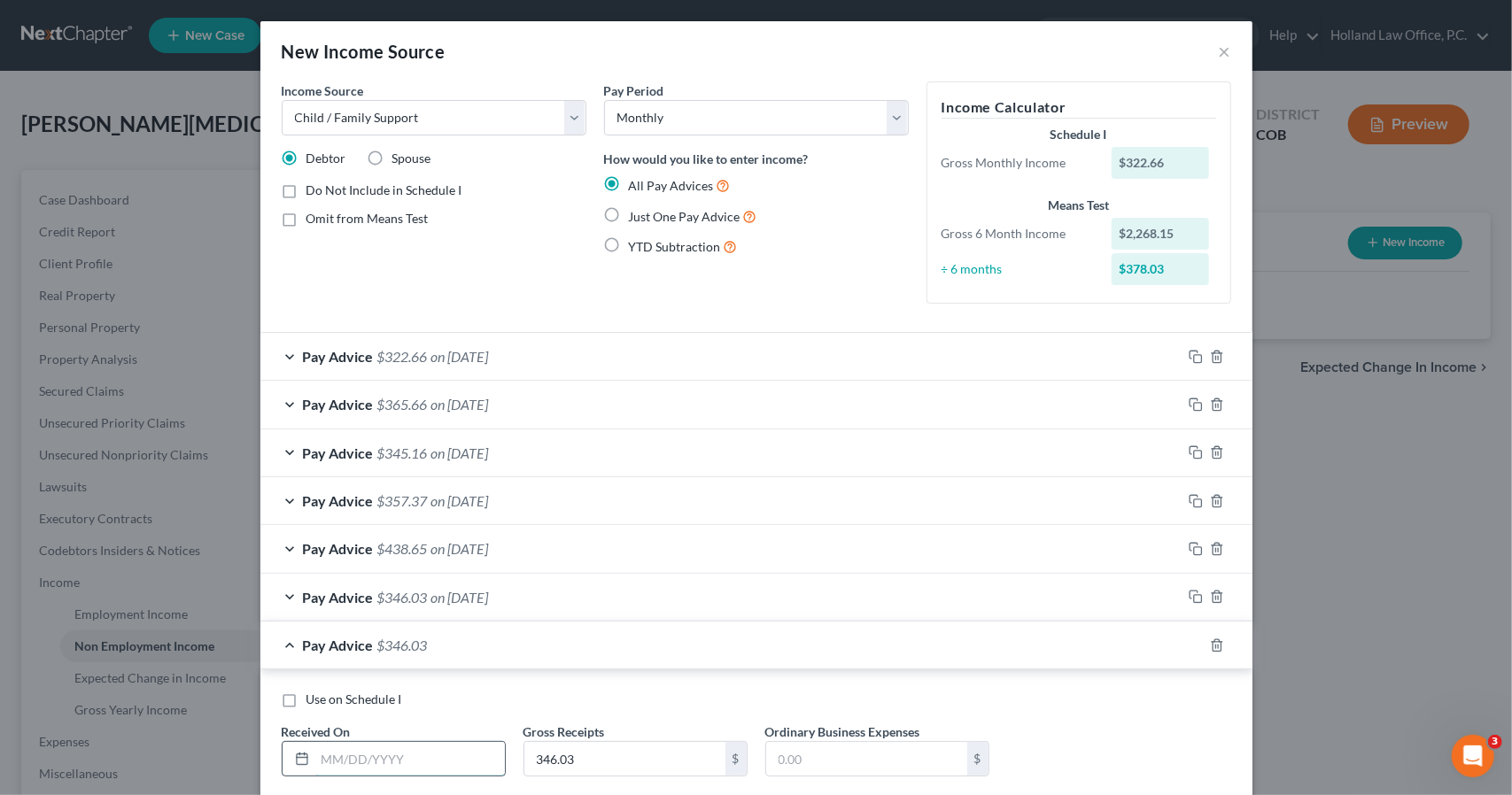
click at [453, 759] on input "text" at bounding box center [410, 758] width 189 height 34
type input "4/25/2025"
type input "166.49"
click at [1189, 639] on icon "button" at bounding box center [1197, 646] width 15 height 15
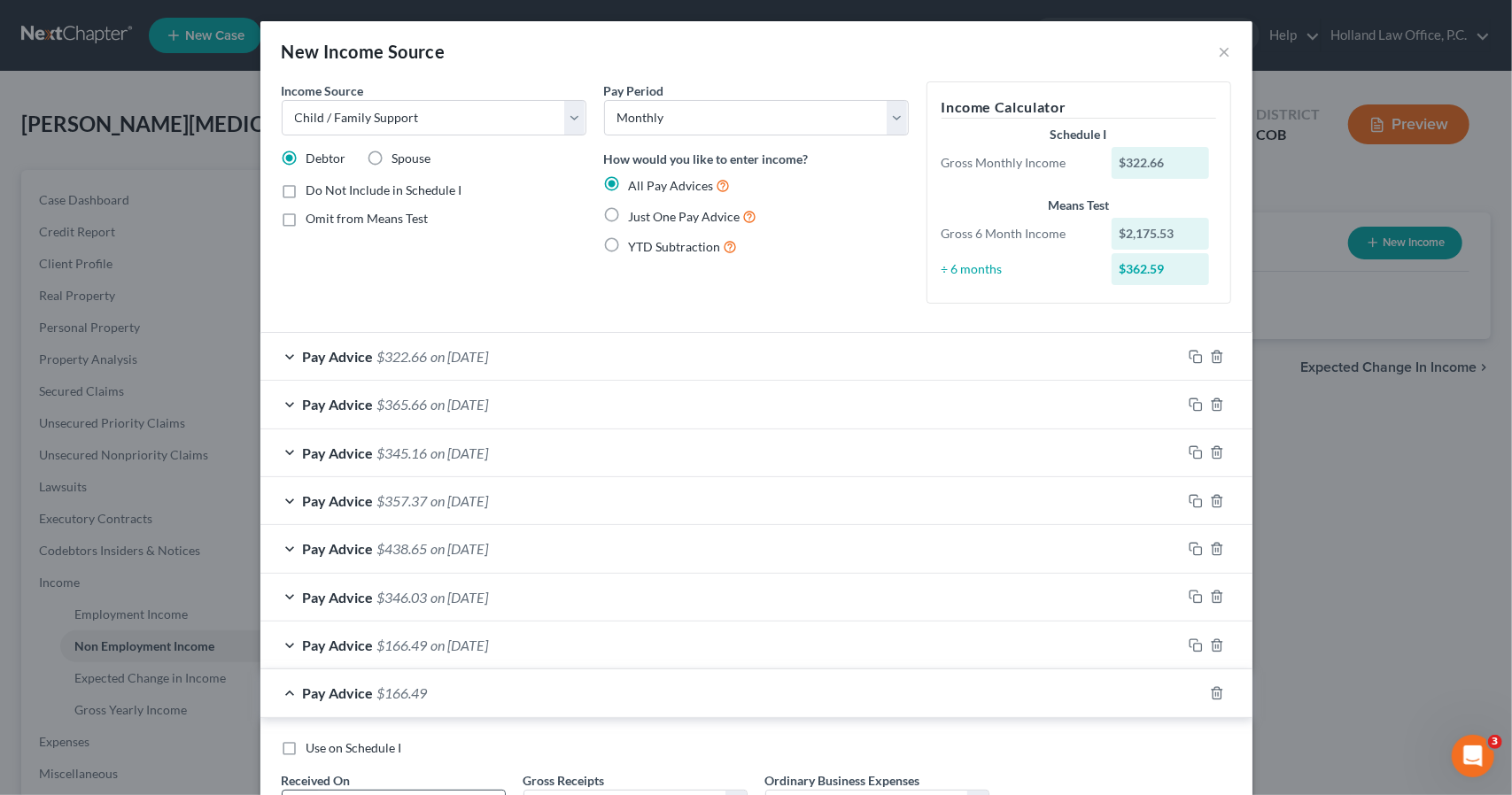
click at [322, 790] on input "text" at bounding box center [410, 807] width 189 height 34
click at [562, 739] on div "Use on Schedule I" at bounding box center [756, 747] width 950 height 17
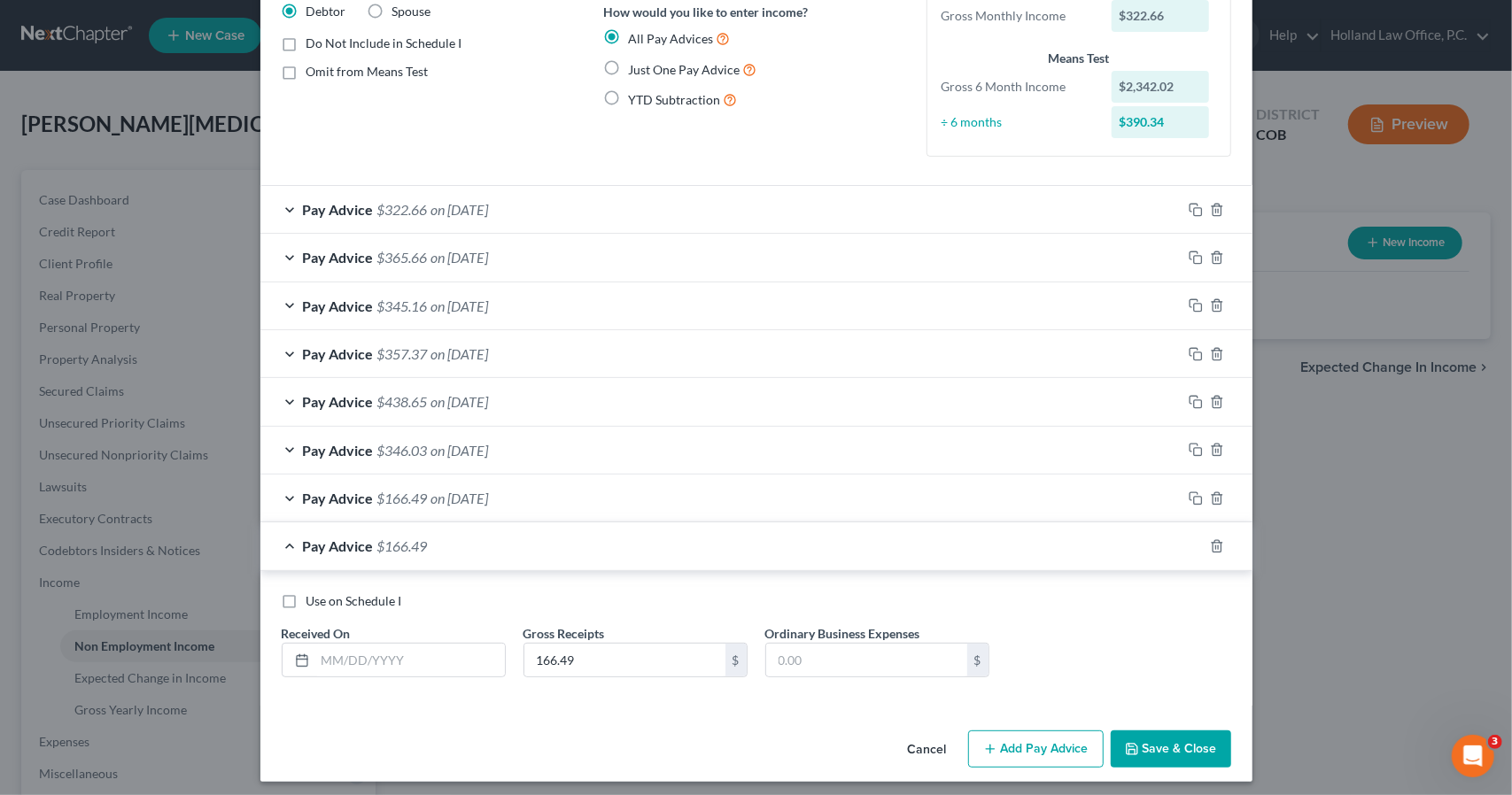
scroll to position [151, 0]
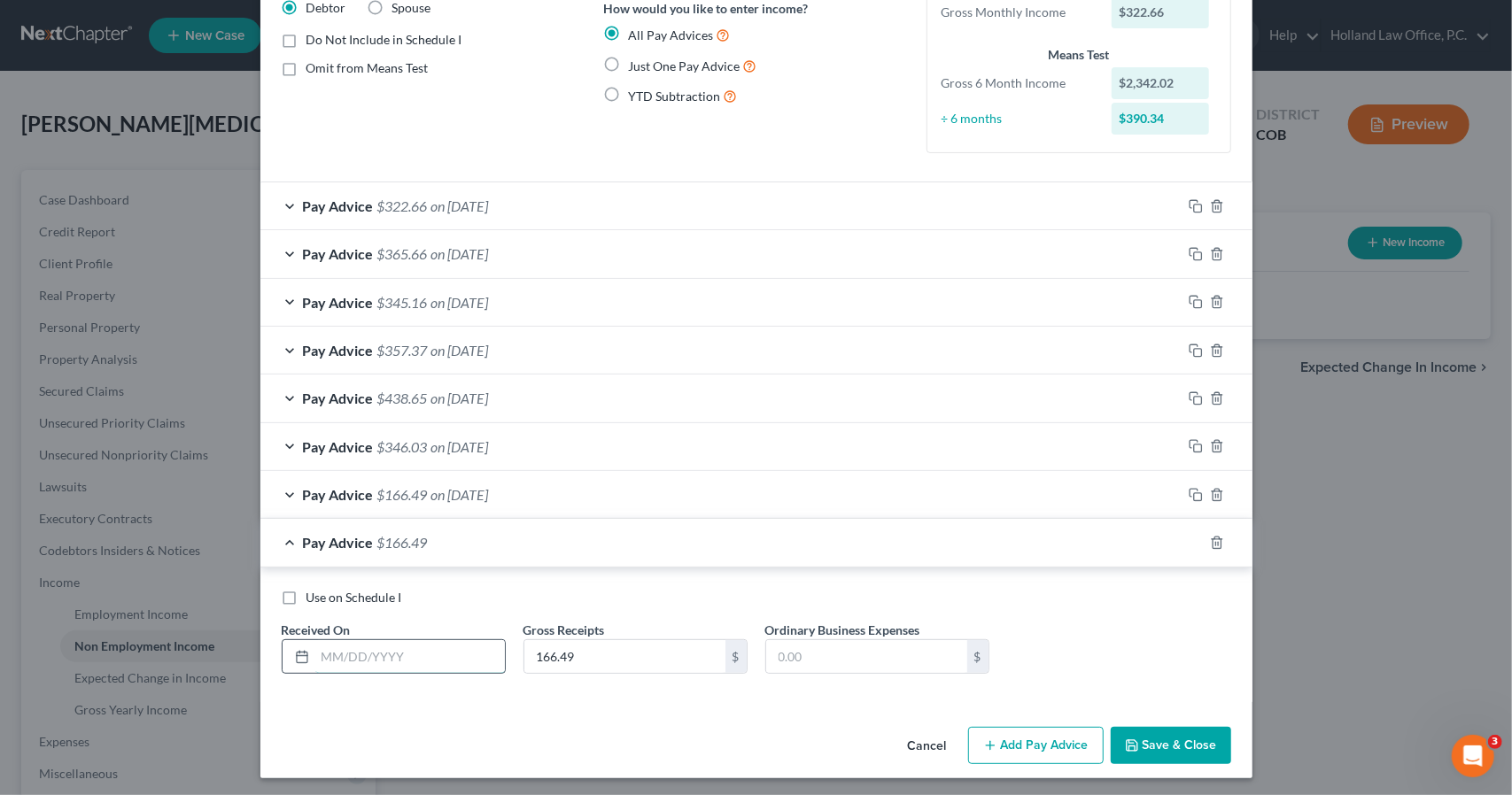
click at [381, 664] on input "text" at bounding box center [410, 657] width 189 height 34
type input "4/17/2025"
type input "368.49"
click at [1191, 539] on icon "button" at bounding box center [1197, 543] width 15 height 15
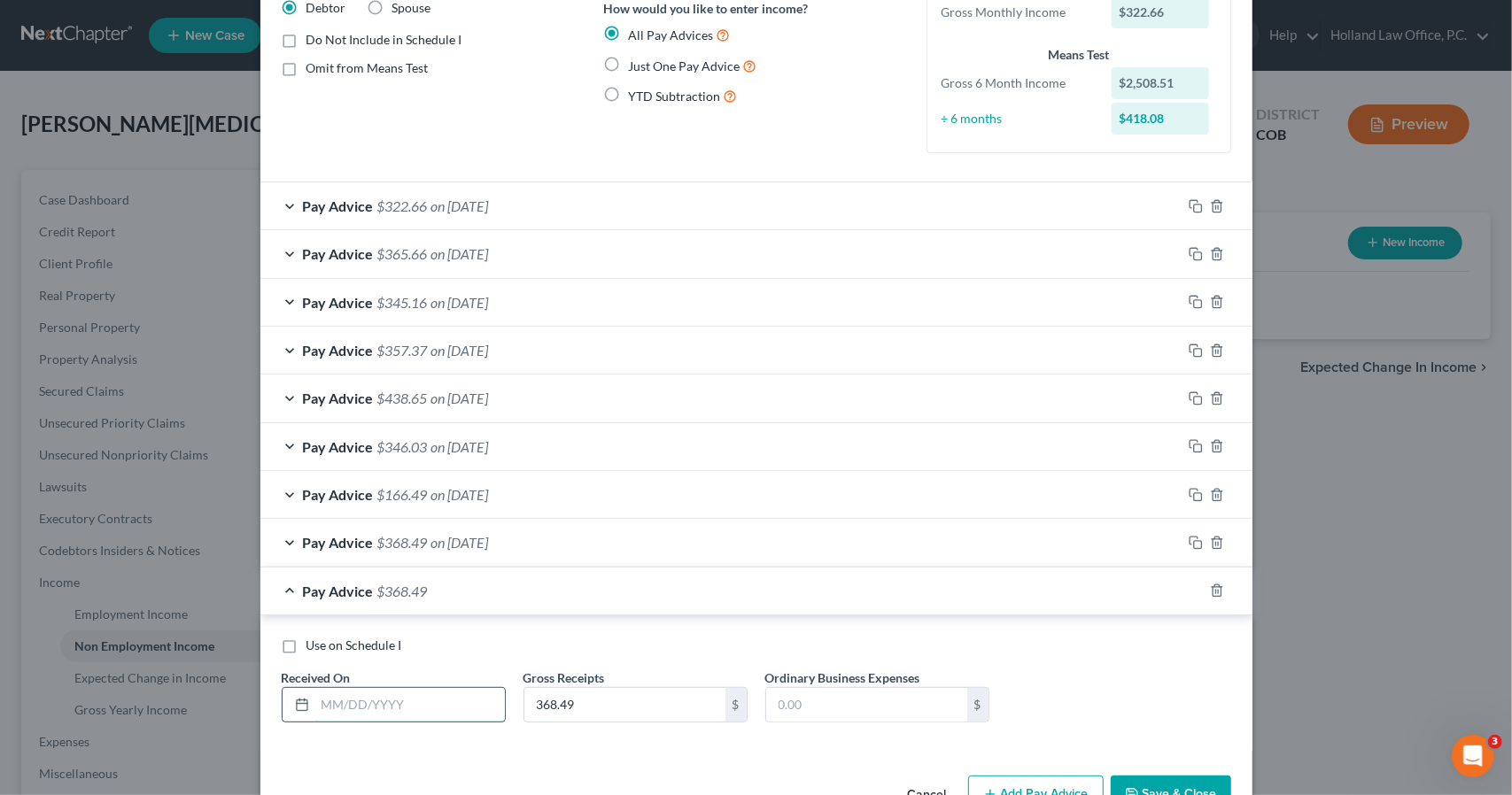
click at [452, 697] on input "text" at bounding box center [410, 705] width 189 height 34
type input "4/2/2025"
type input "1,669"
click at [1189, 592] on icon "button" at bounding box center [1197, 591] width 15 height 15
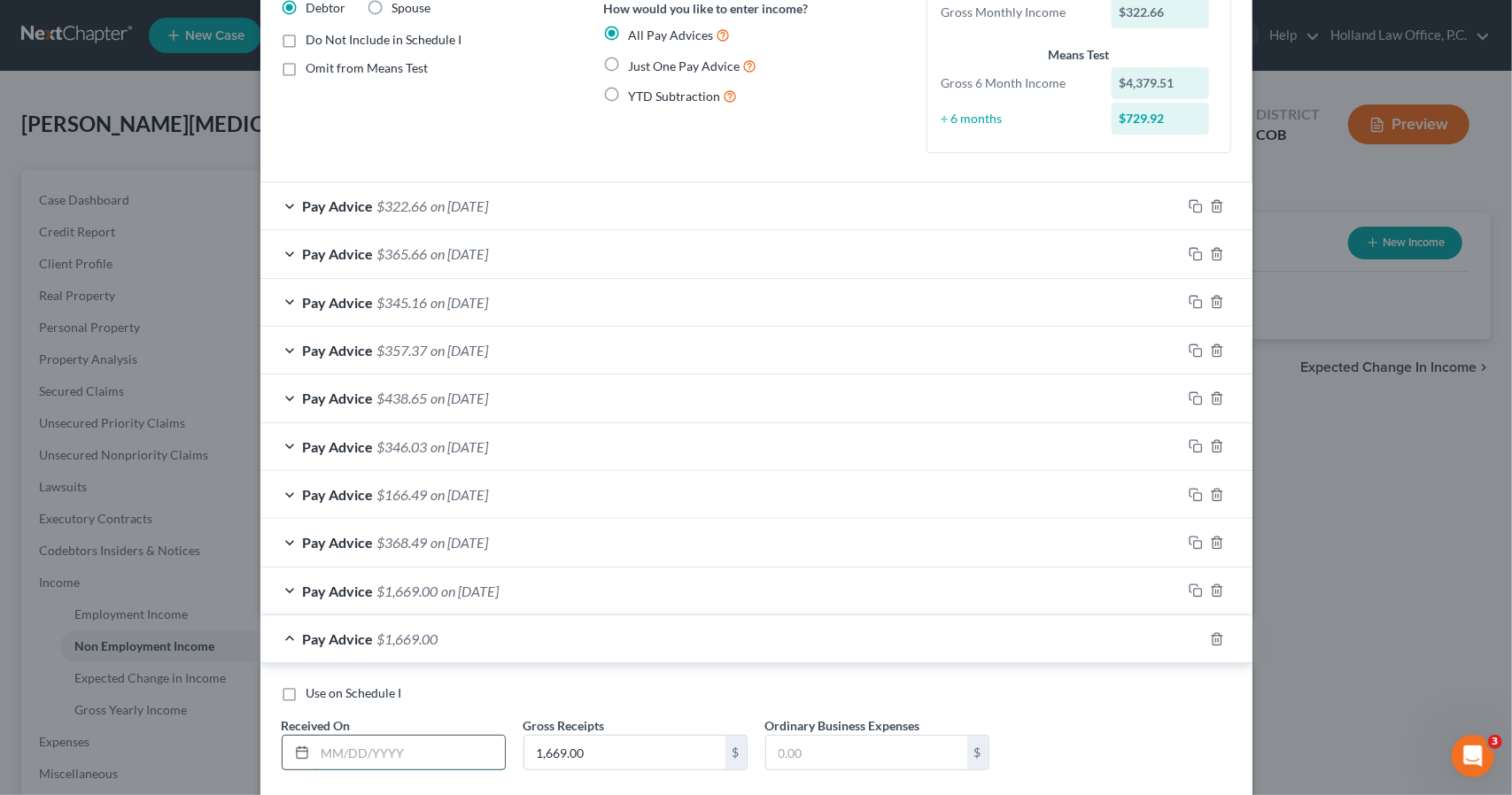
click at [457, 758] on input "text" at bounding box center [410, 752] width 189 height 34
type input "4/2/2025"
type input "182.89"
click at [1192, 638] on icon "button" at bounding box center [1197, 640] width 15 height 15
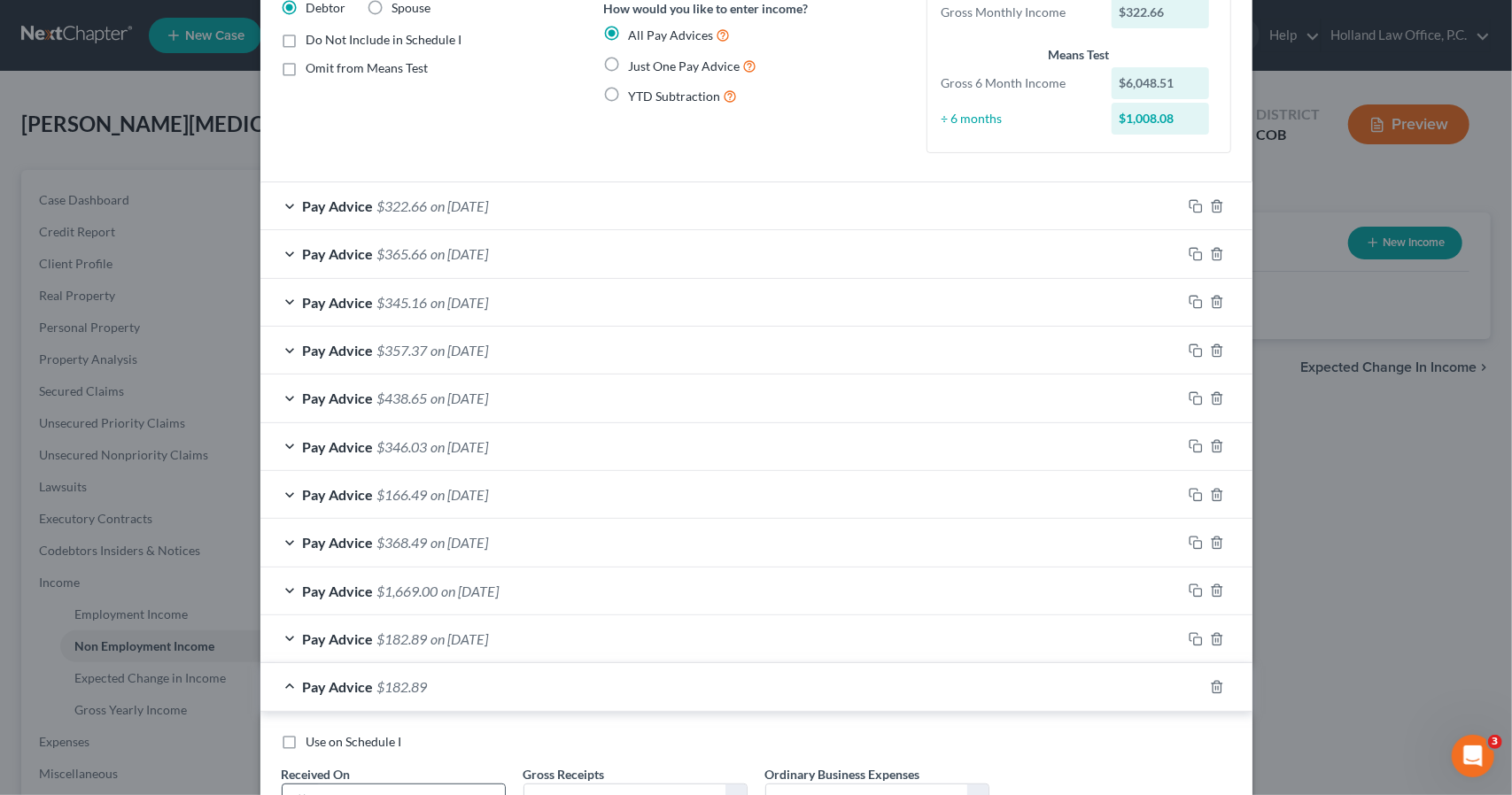
click at [404, 785] on input "text" at bounding box center [410, 801] width 189 height 34
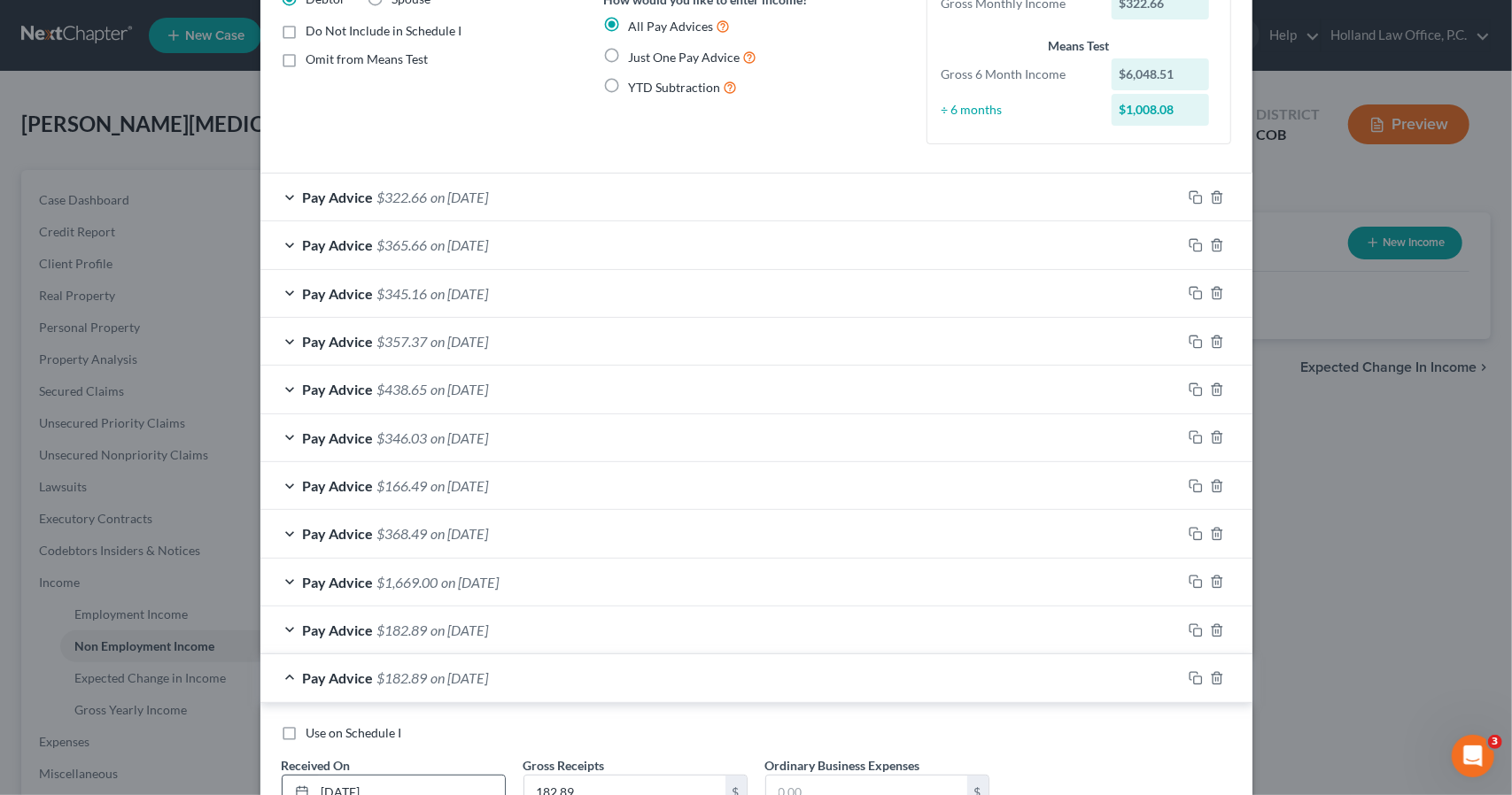
type input "4/2/2025"
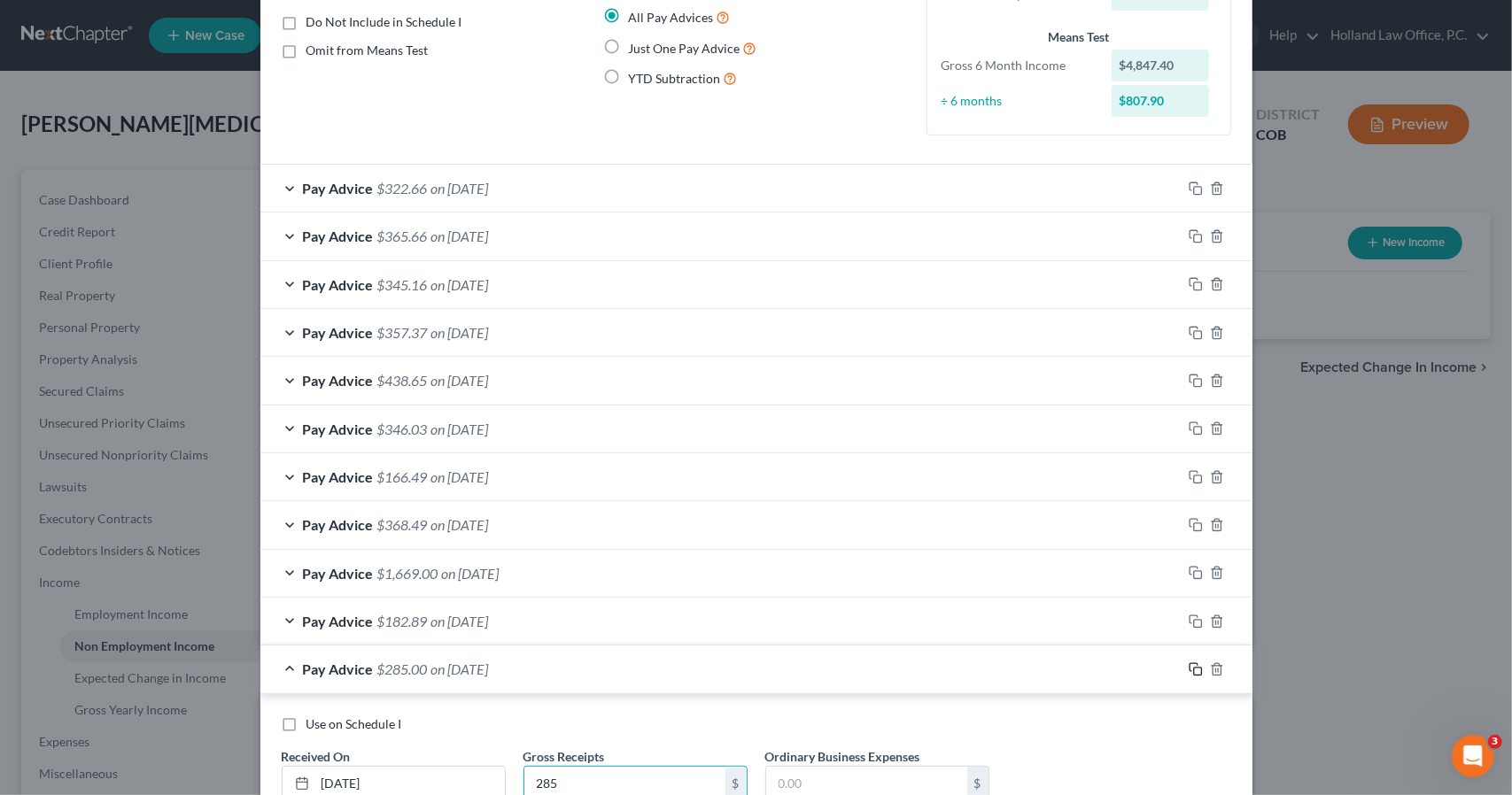
type input "285"
click at [1189, 662] on icon "button" at bounding box center [1197, 670] width 15 height 15
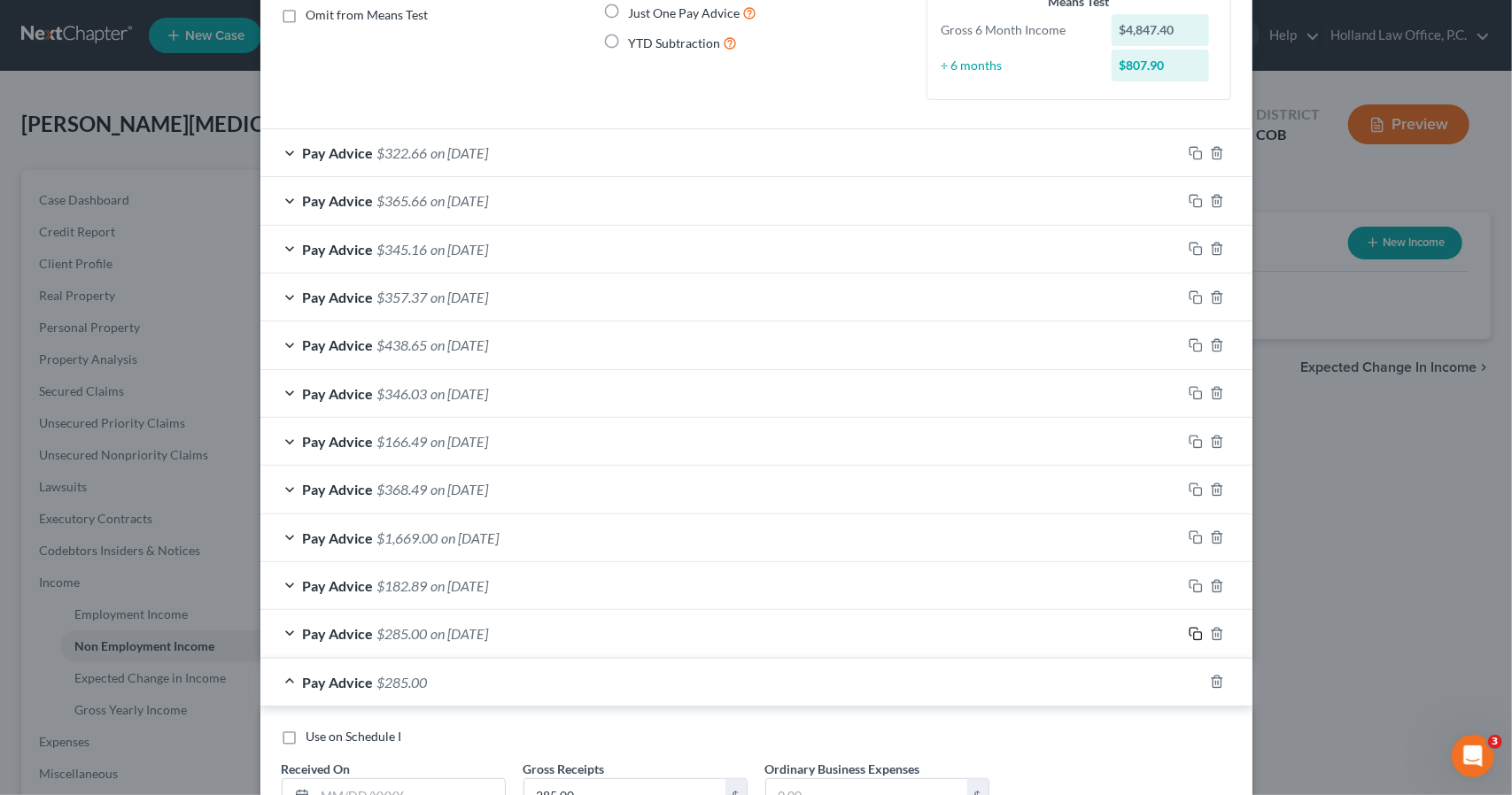
scroll to position [342, 0]
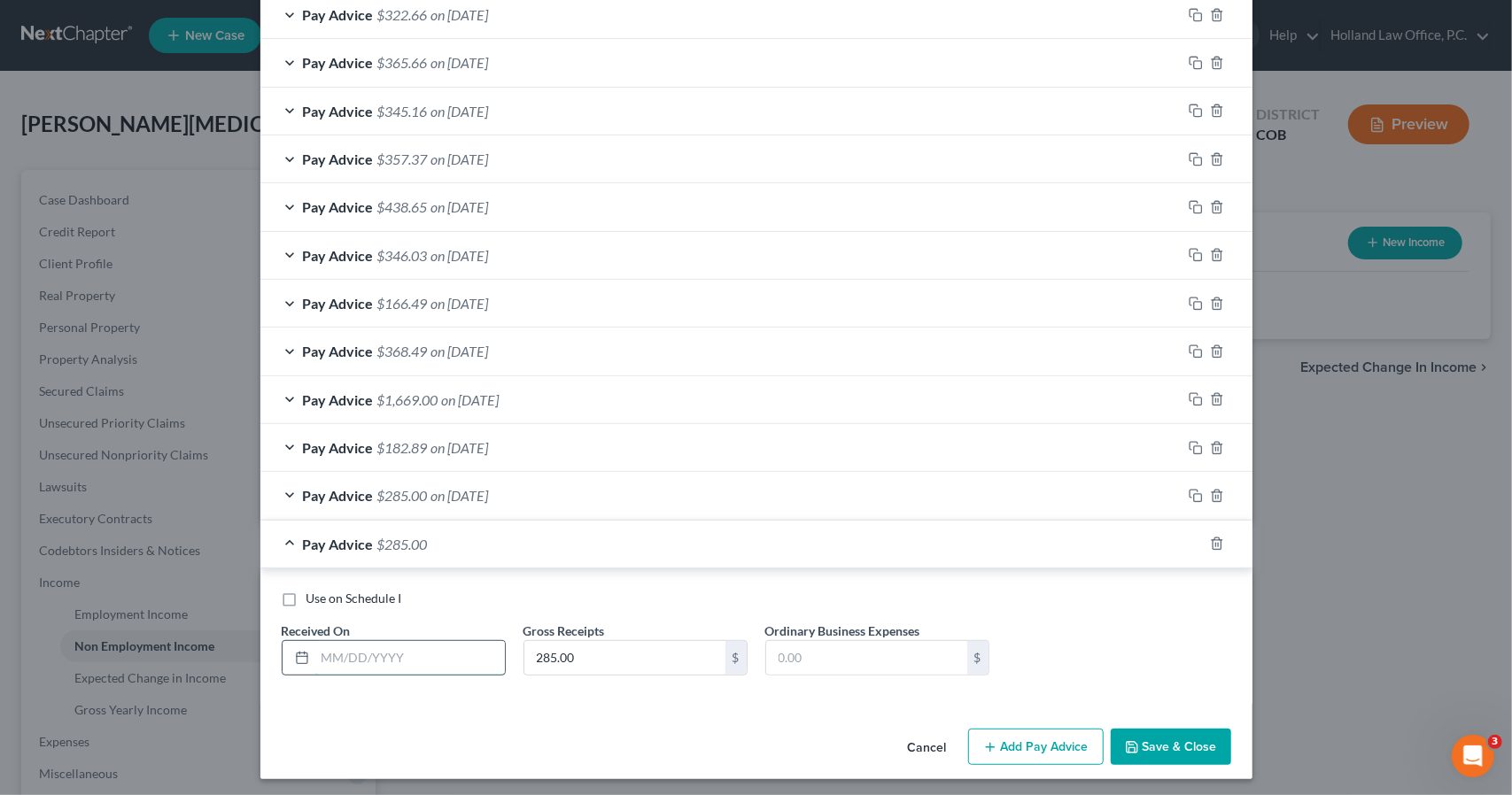
click at [421, 647] on input "text" at bounding box center [410, 658] width 189 height 34
type input "3/19/2025"
type input "476"
drag, startPoint x: 647, startPoint y: 536, endPoint x: 1014, endPoint y: 566, distance: 368.2
click at [1014, 566] on div "Pay Advice $476.00 on 03/19/2025 Use on Schedule I Received On * 3/19/2025 Gros…" at bounding box center [756, 612] width 992 height 184
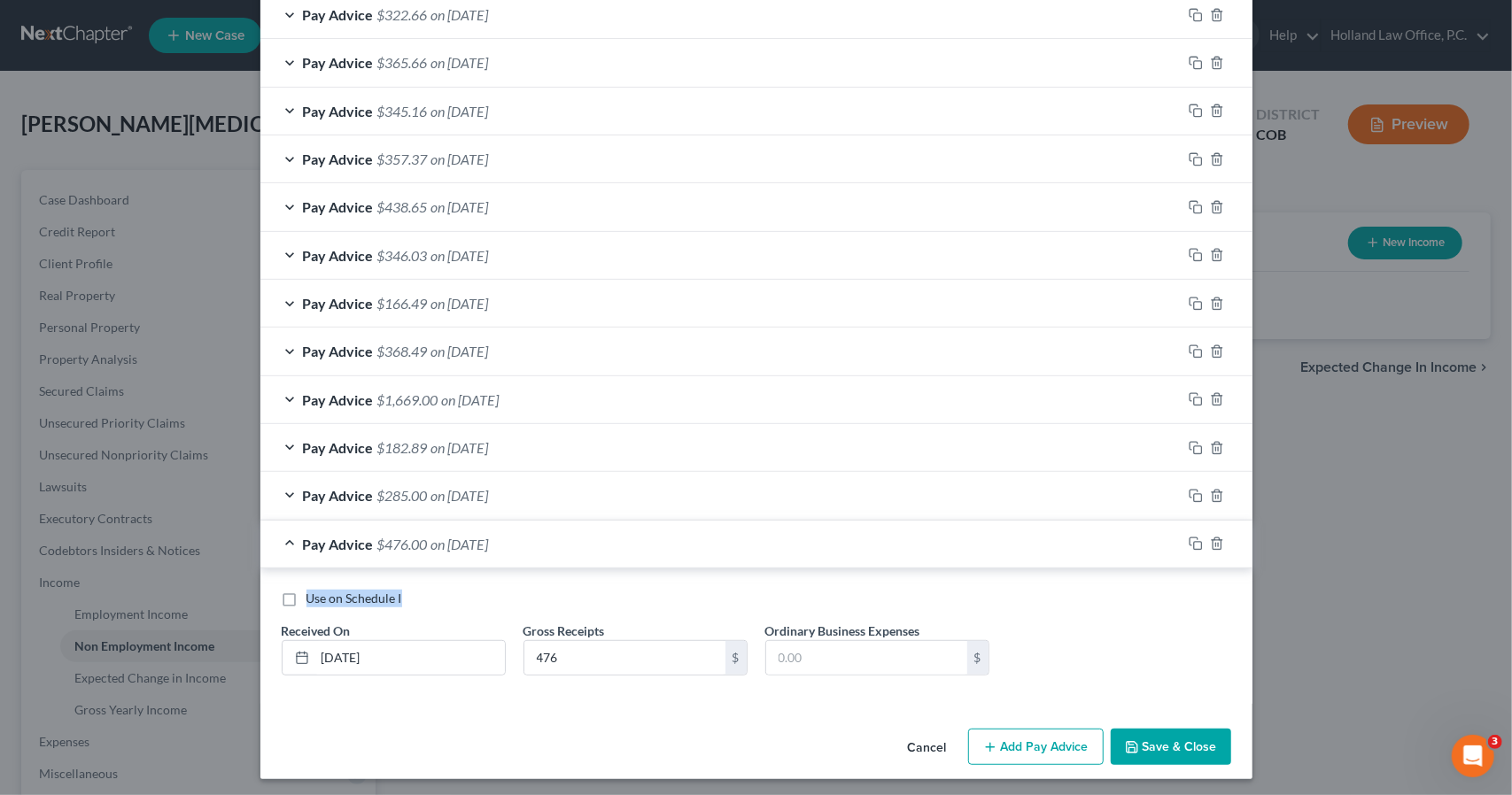
drag, startPoint x: 1014, startPoint y: 566, endPoint x: 1185, endPoint y: 549, distance: 171.8
click at [1185, 549] on div "Pay Advice $476.00 on 03/19/2025 Use on Schedule I Received On * 3/19/2025 Gros…" at bounding box center [756, 612] width 992 height 184
click at [1189, 536] on icon "button" at bounding box center [1197, 544] width 15 height 15
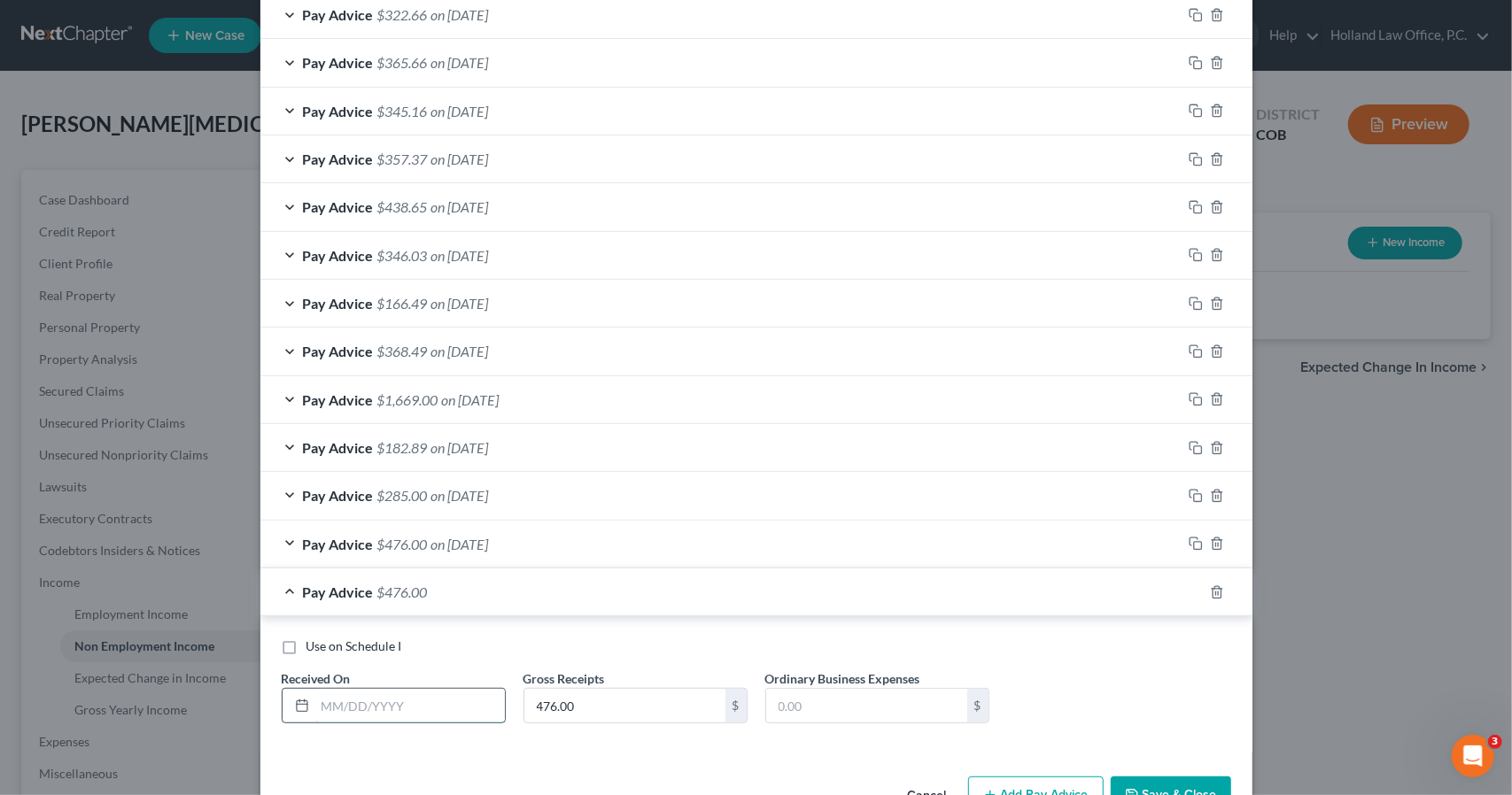
click at [325, 702] on input "text" at bounding box center [410, 705] width 189 height 34
click at [377, 728] on div "Use on Schedule I Received On * Gross Receipts 476.00 $ Ordinary Business Expen…" at bounding box center [756, 688] width 967 height 101
click at [379, 707] on input "text" at bounding box center [410, 705] width 189 height 34
type input "3/7/2025"
type input "365"
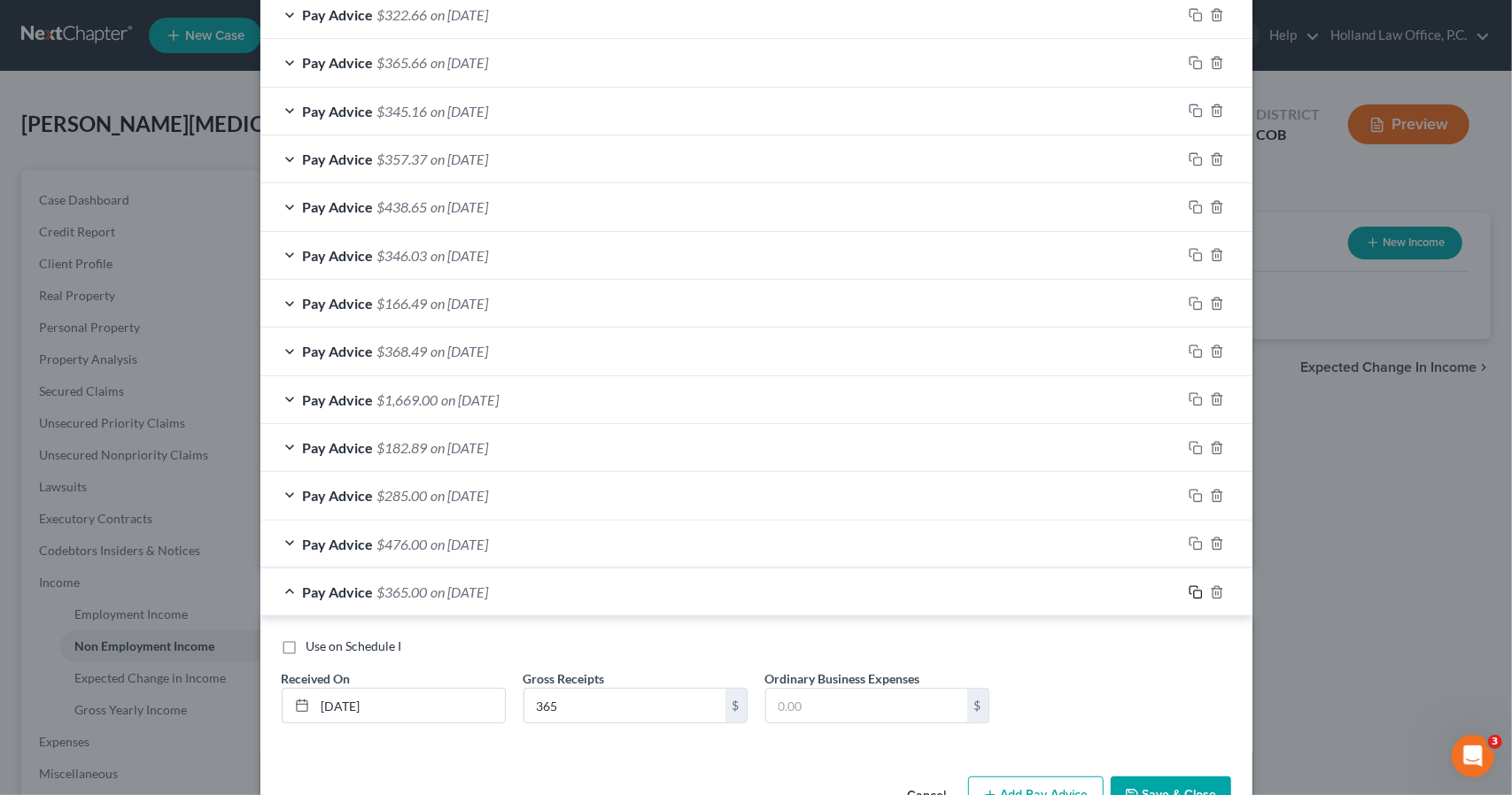
click at [1194, 590] on rect "button" at bounding box center [1198, 594] width 8 height 8
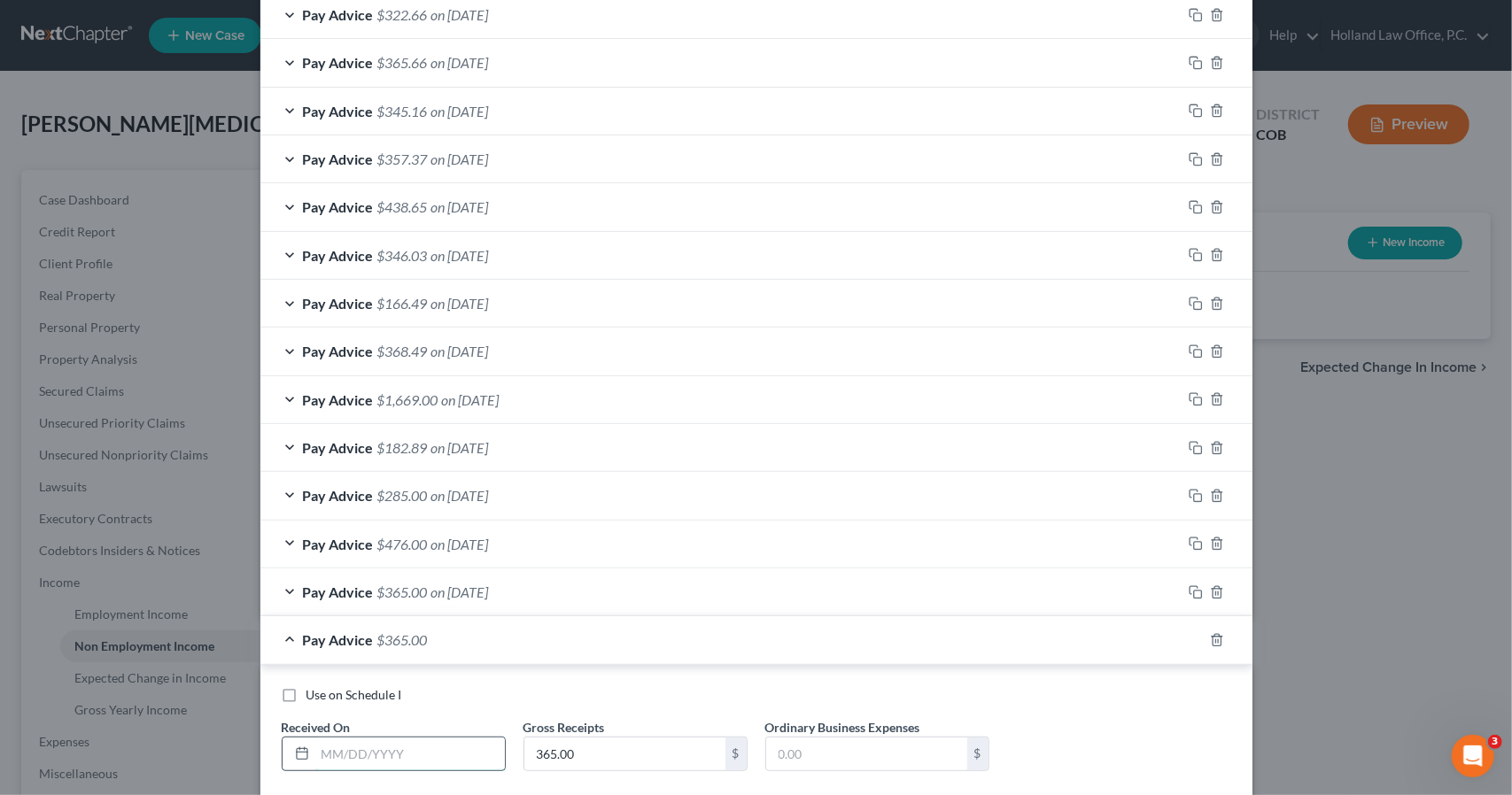
click at [466, 753] on input "text" at bounding box center [410, 754] width 189 height 34
type input "2/10/2025"
type input "200"
click at [615, 646] on div "Pay Advice $200.00 on 02/10/2025" at bounding box center [721, 639] width 921 height 47
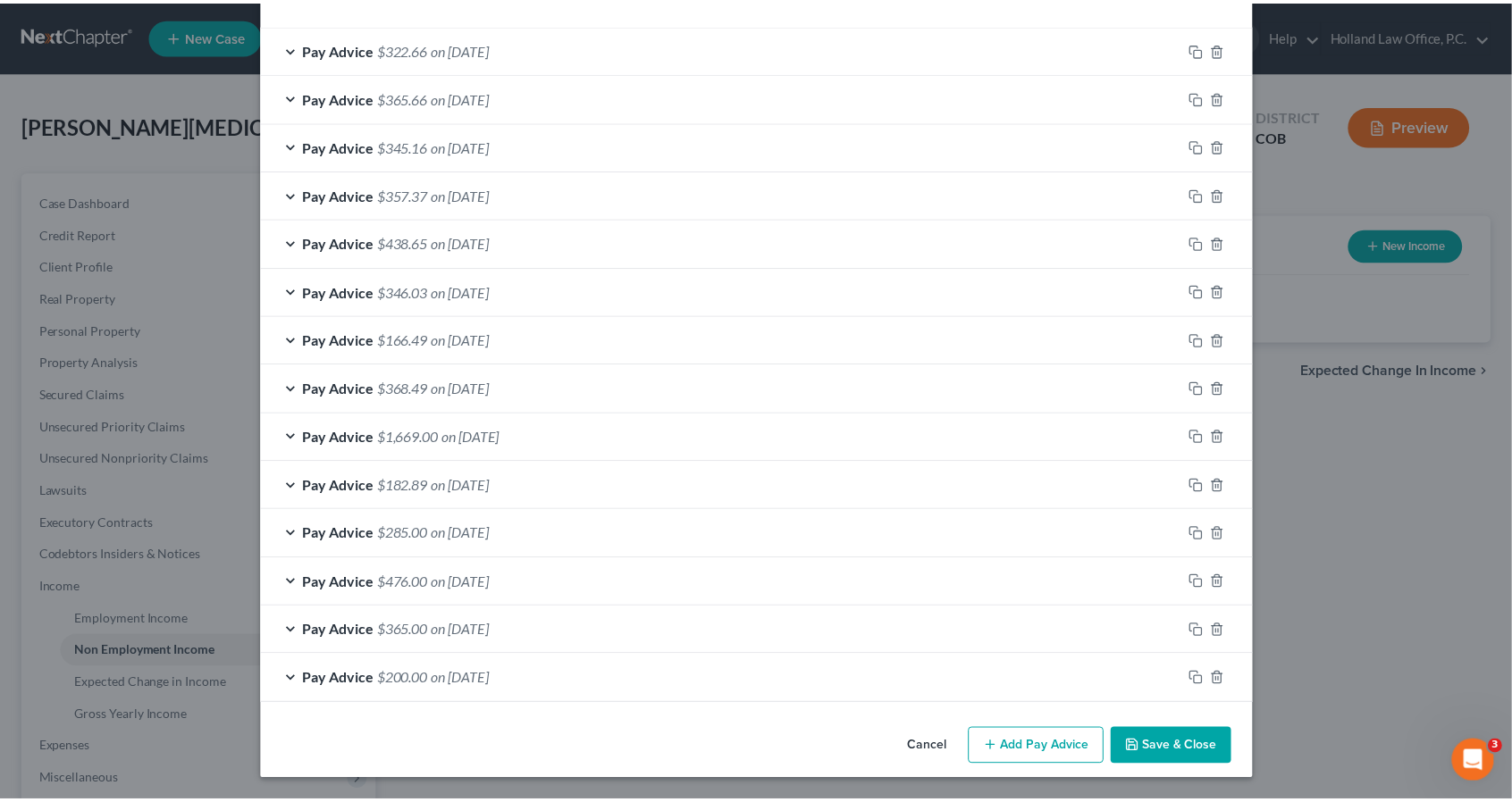
scroll to position [305, 0]
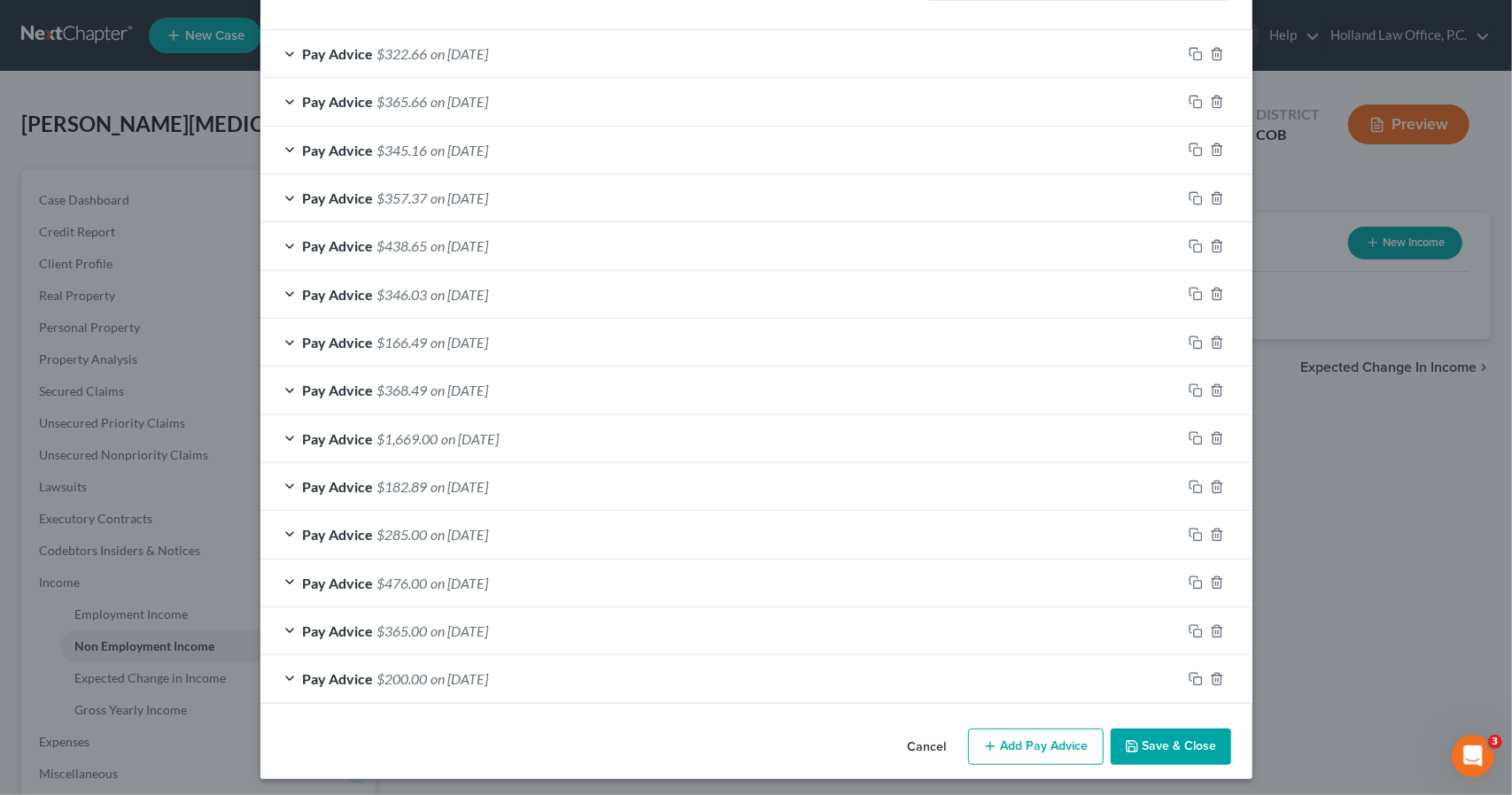
click at [1213, 744] on button "Save & Close" at bounding box center [1171, 747] width 121 height 37
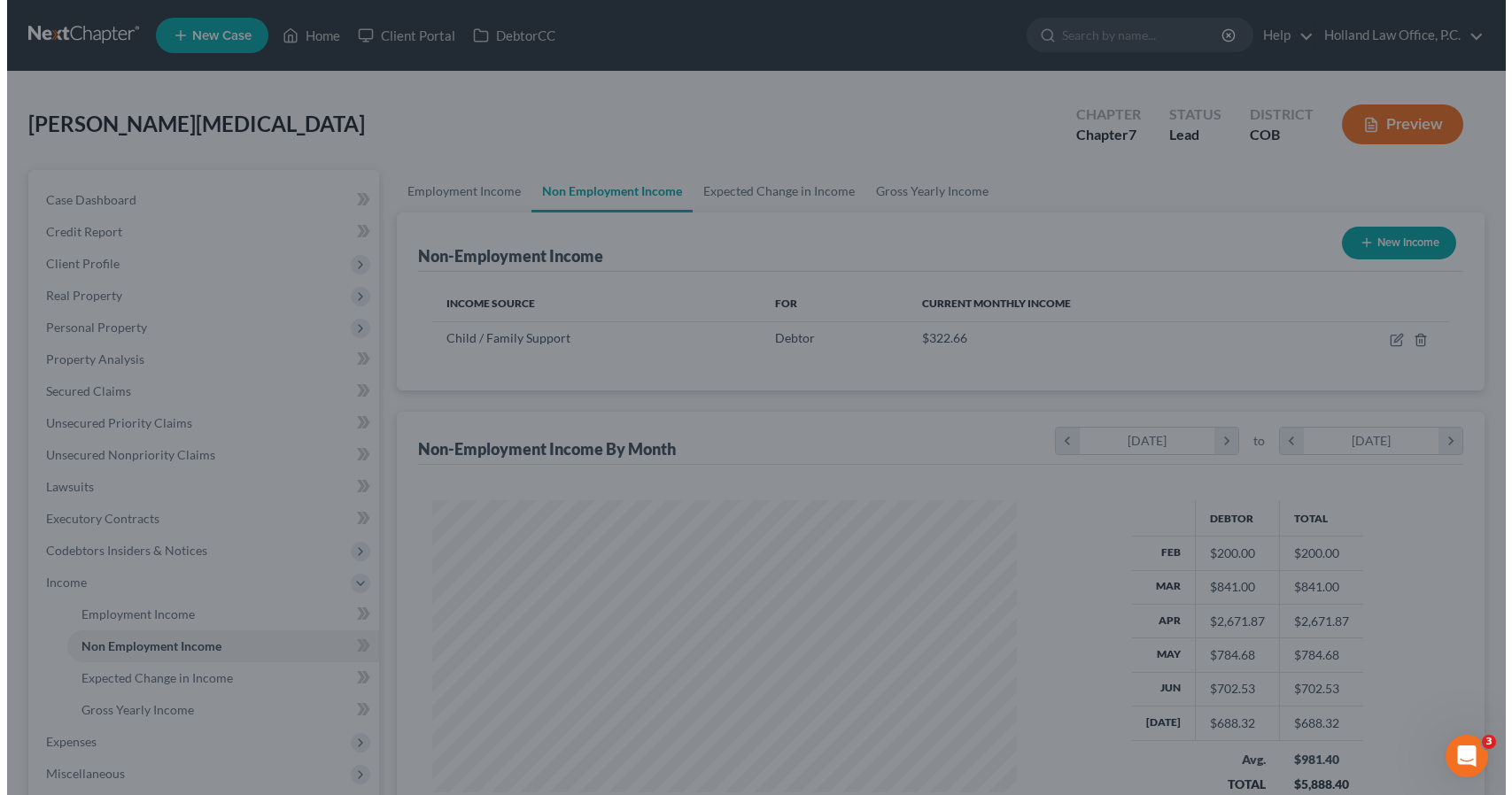
scroll to position [885225, 885270]
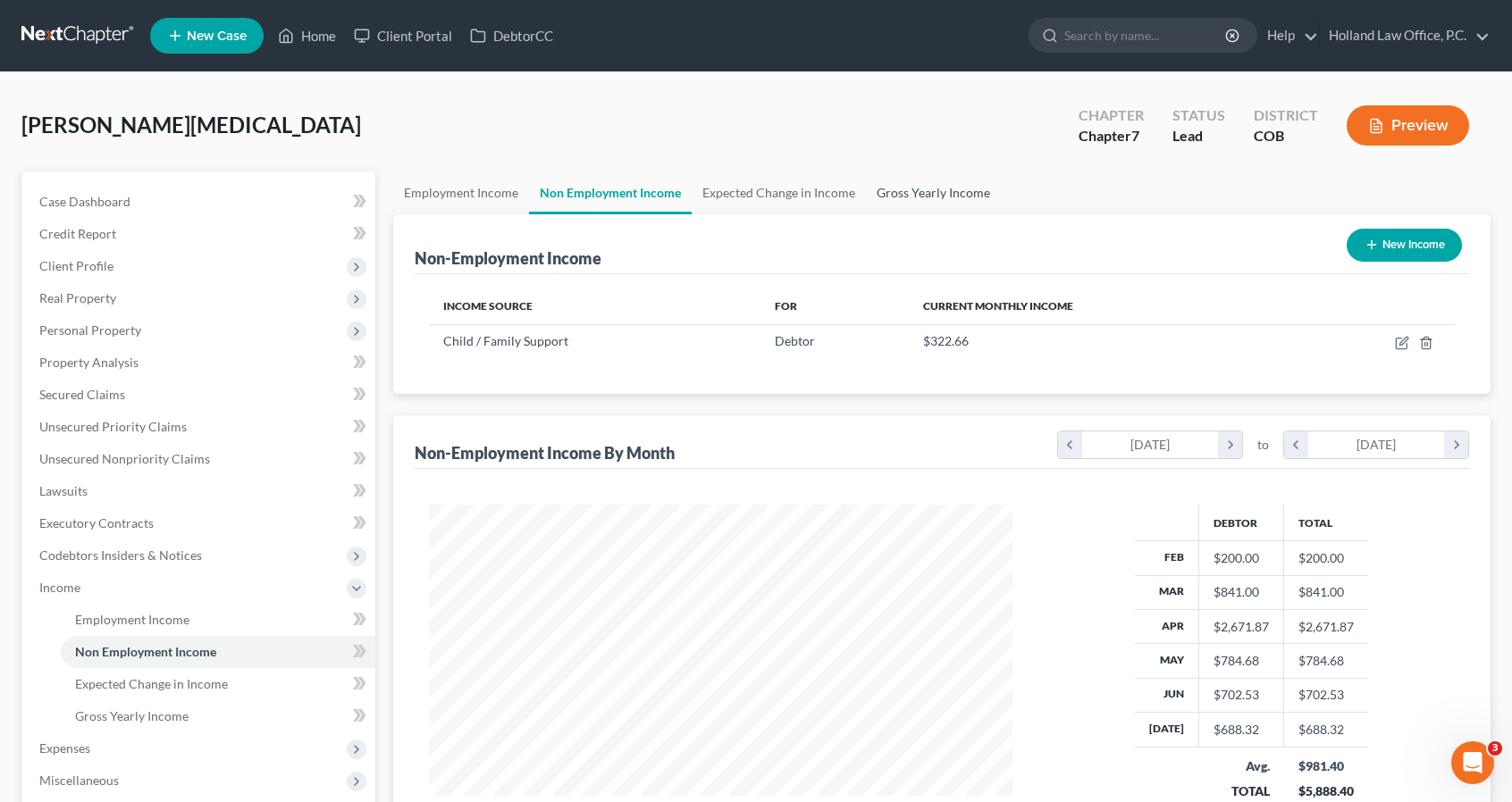
click at [949, 206] on link "Gross Yearly Income" at bounding box center [933, 193] width 135 height 43
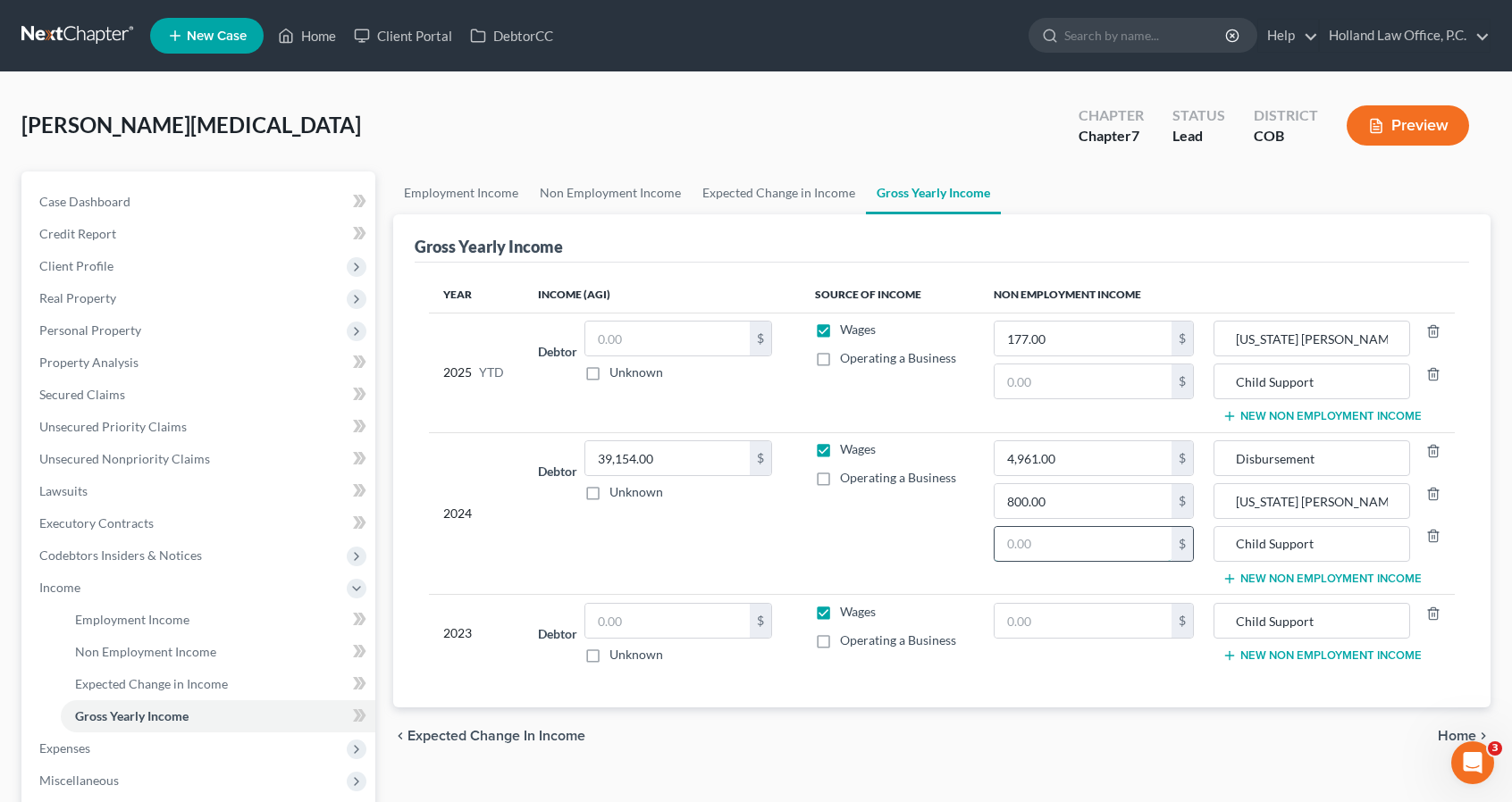
click at [1072, 535] on input "text" at bounding box center [1082, 544] width 176 height 34
click at [1074, 537] on input "text" at bounding box center [1082, 544] width 176 height 34
type input "3,000"
click at [1063, 378] on input "text" at bounding box center [1082, 381] width 176 height 34
type input "7,188.09"
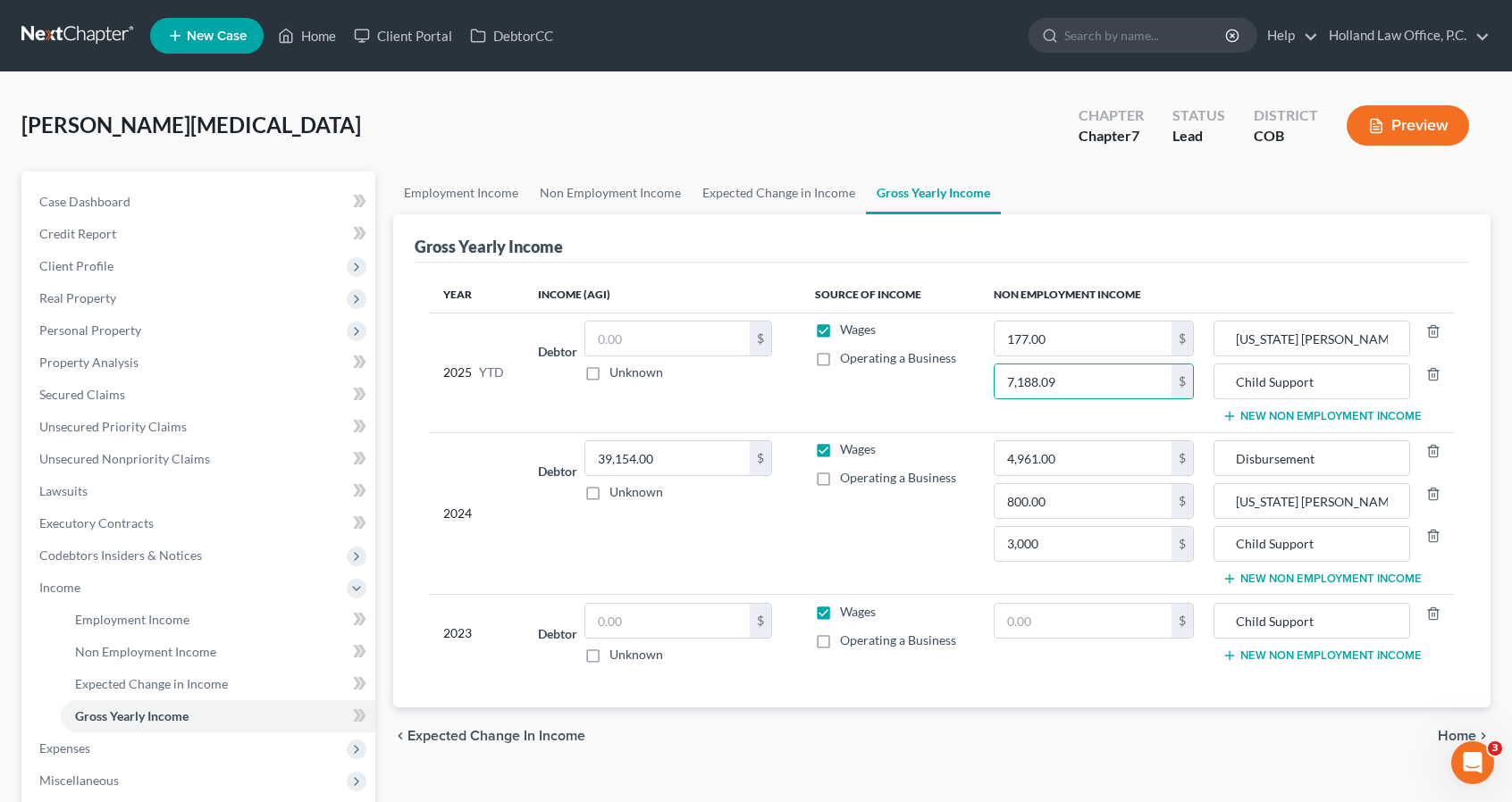
click at [950, 394] on td "Wages Operating a Business" at bounding box center [890, 372] width 179 height 120
click at [911, 238] on div "Gross Yearly Income" at bounding box center [942, 239] width 1055 height 48
click at [171, 741] on span "Expenses" at bounding box center [200, 749] width 350 height 32
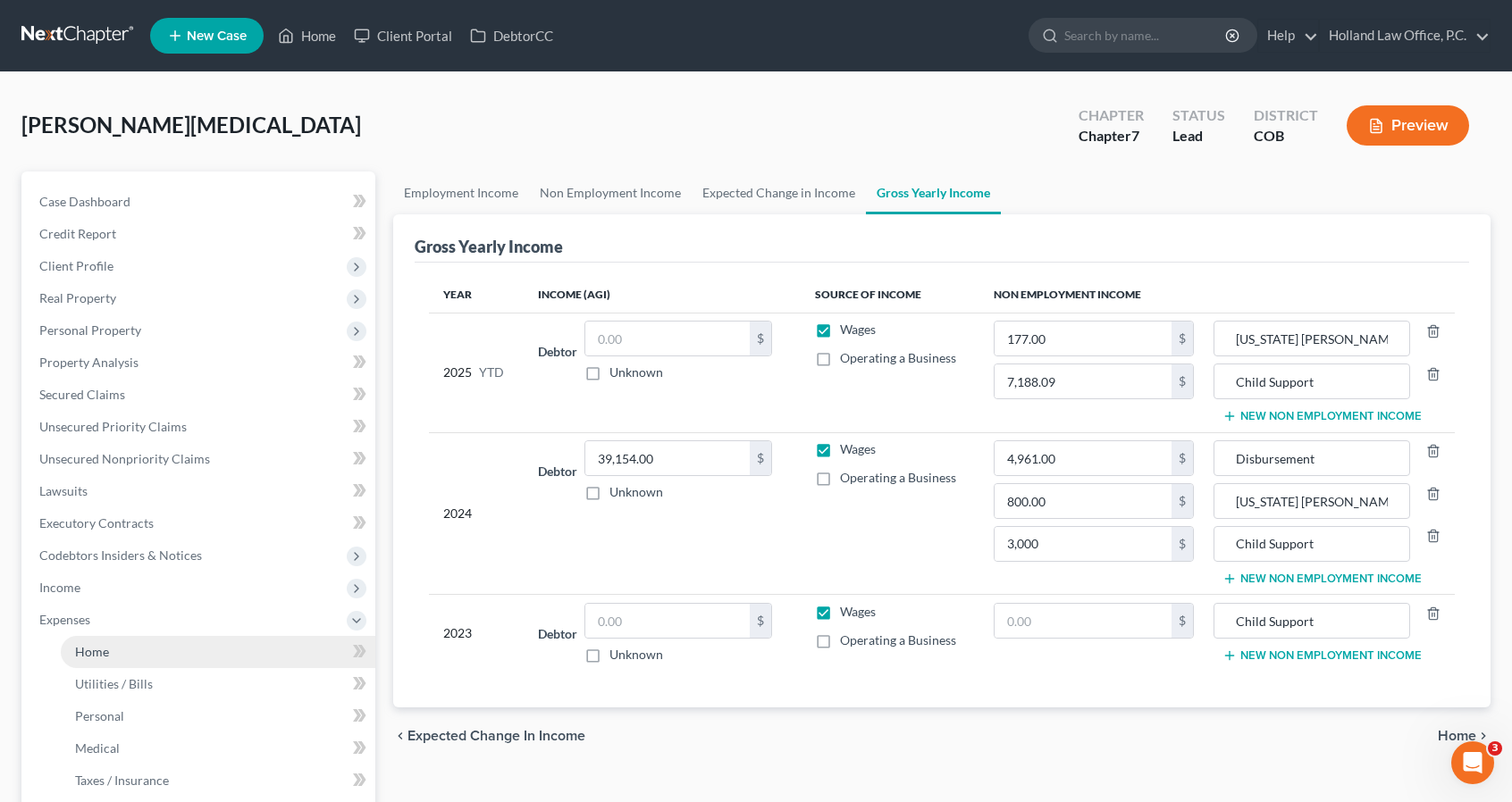
click at [150, 651] on link "Home" at bounding box center [218, 652] width 314 height 32
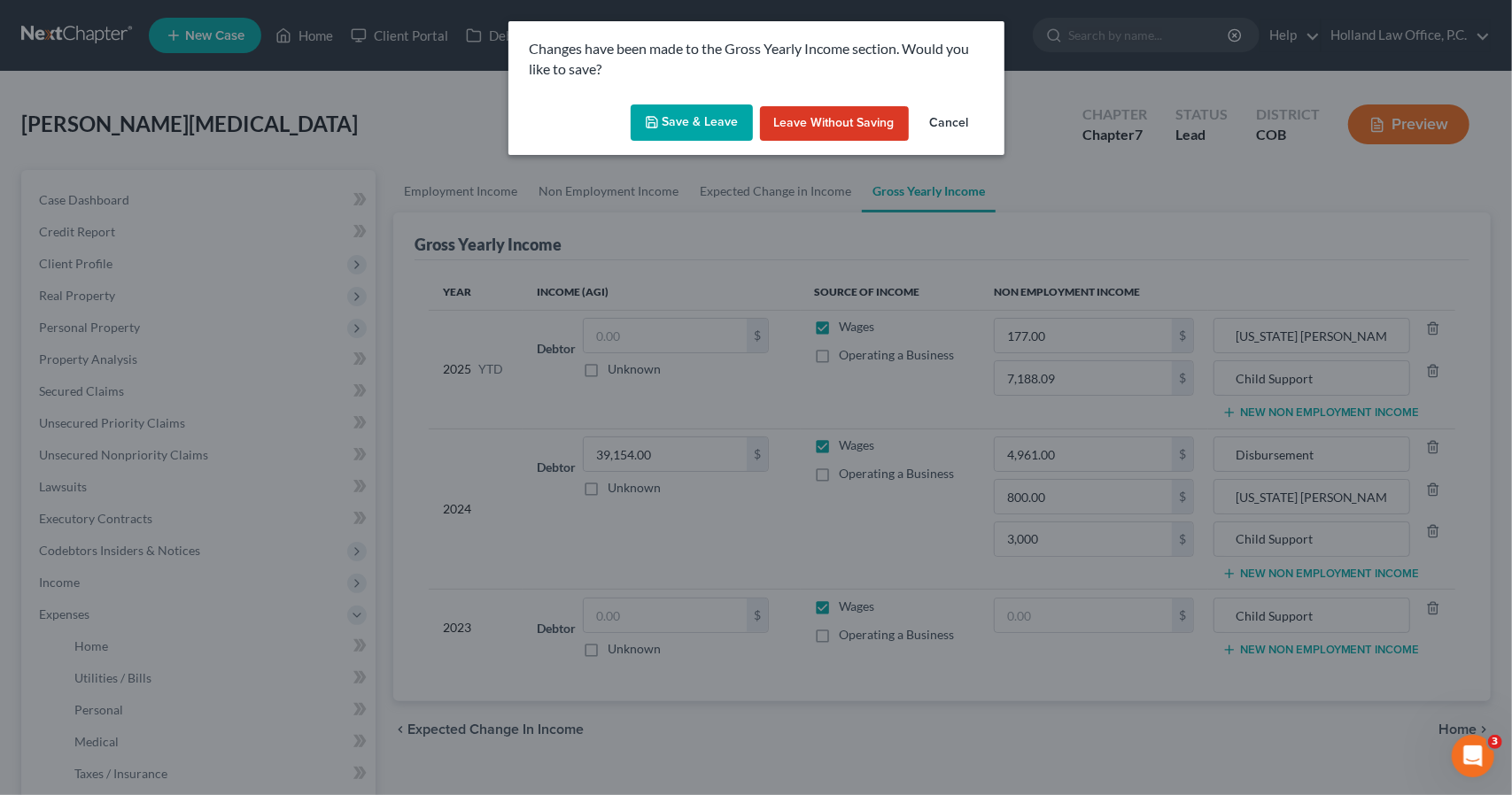
click at [691, 122] on button "Save & Leave" at bounding box center [692, 122] width 122 height 37
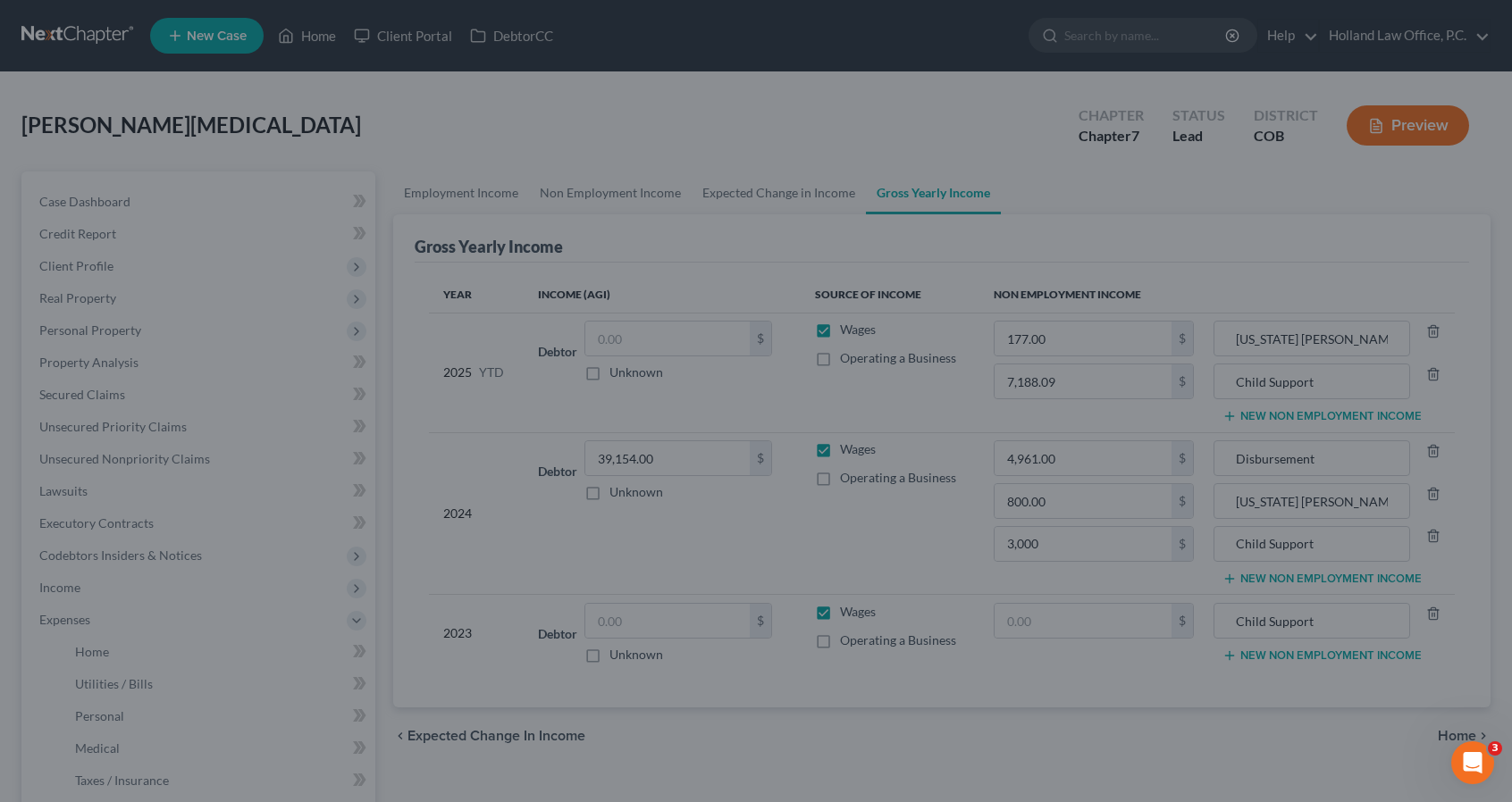
type input "3,000.00"
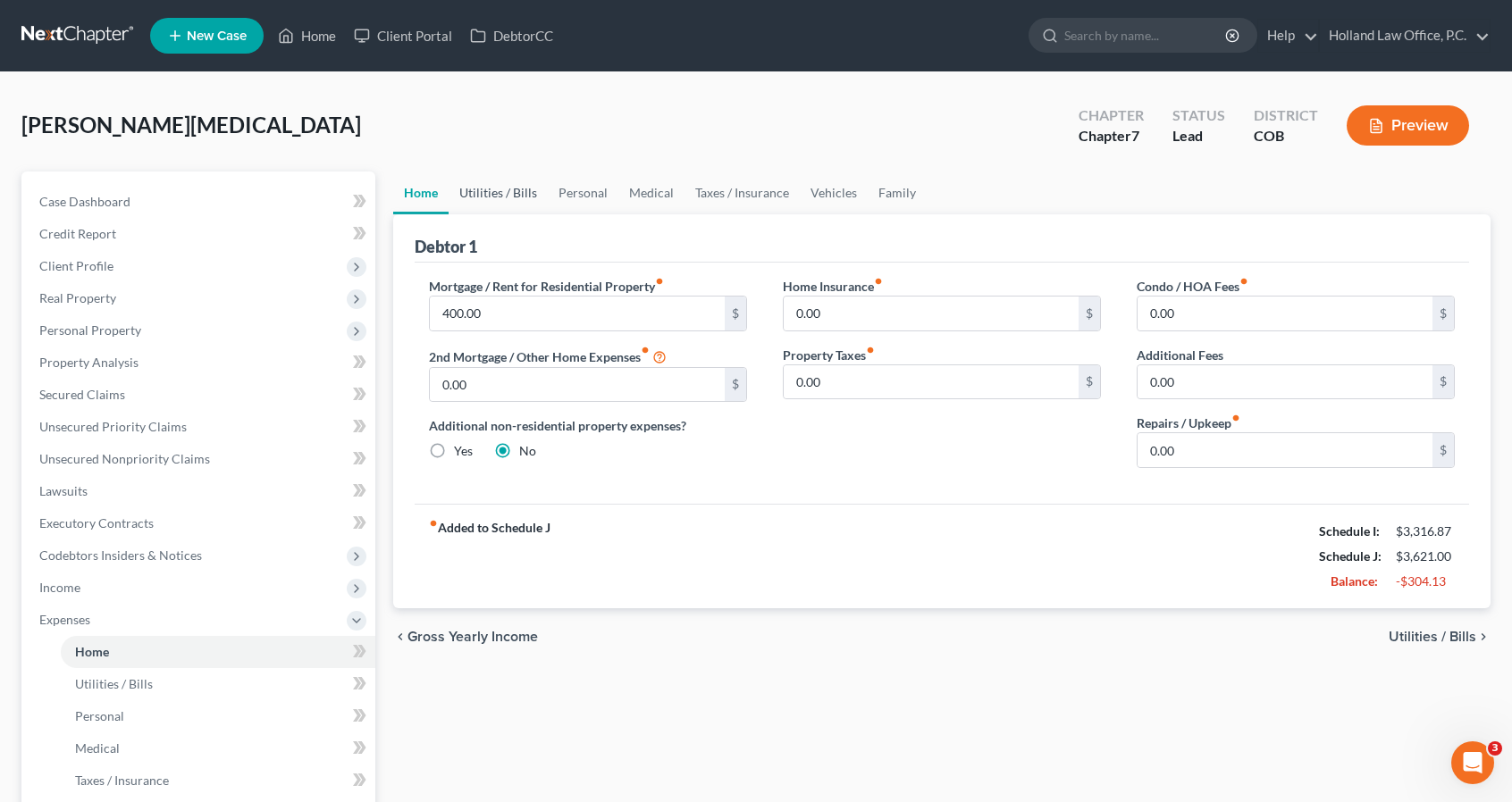
click at [497, 195] on link "Utilities / Bills" at bounding box center [498, 193] width 100 height 43
click at [502, 190] on link "Utilities / Bills" at bounding box center [498, 193] width 100 height 43
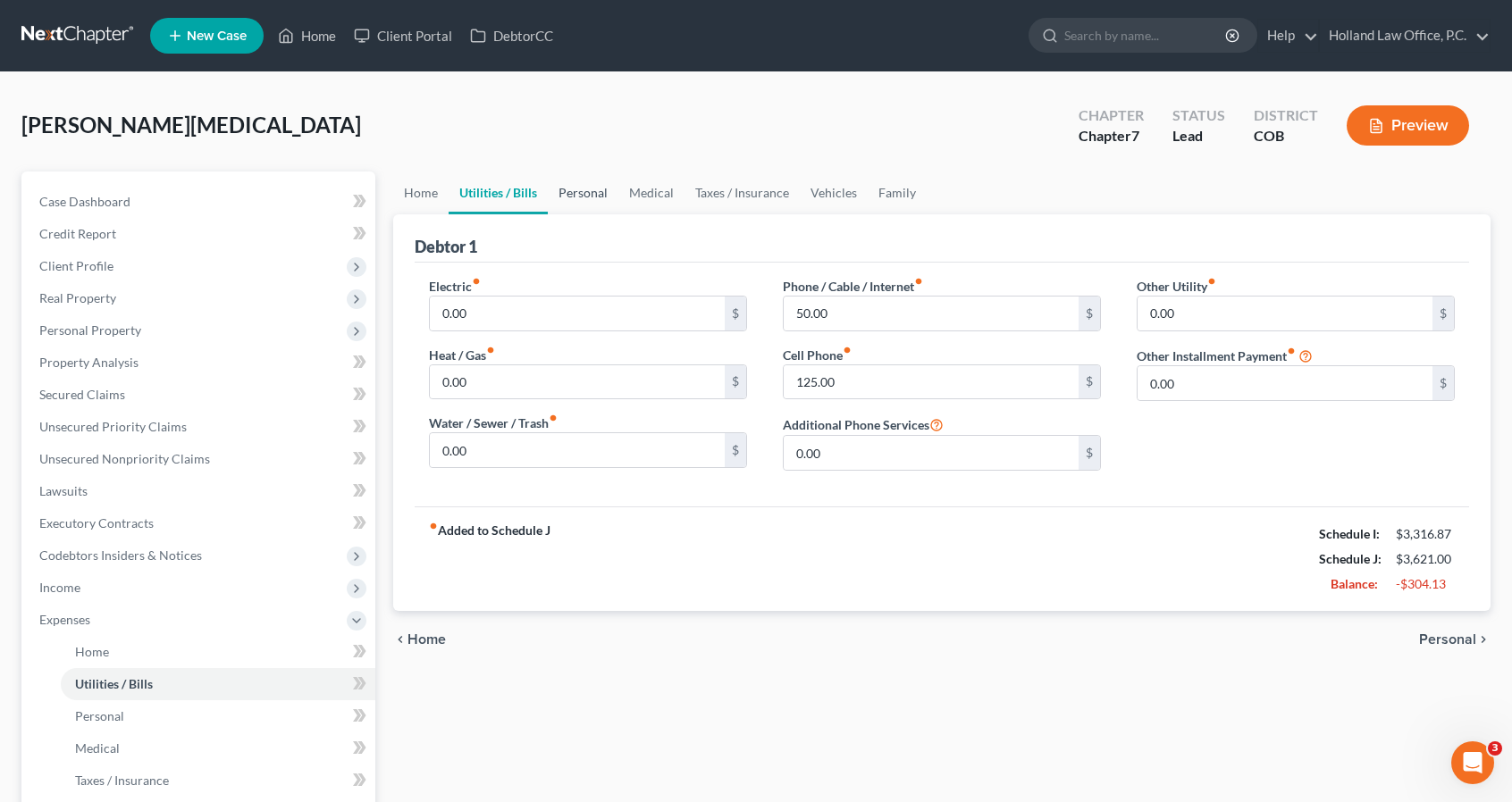
click at [598, 196] on link "Personal" at bounding box center [583, 193] width 71 height 43
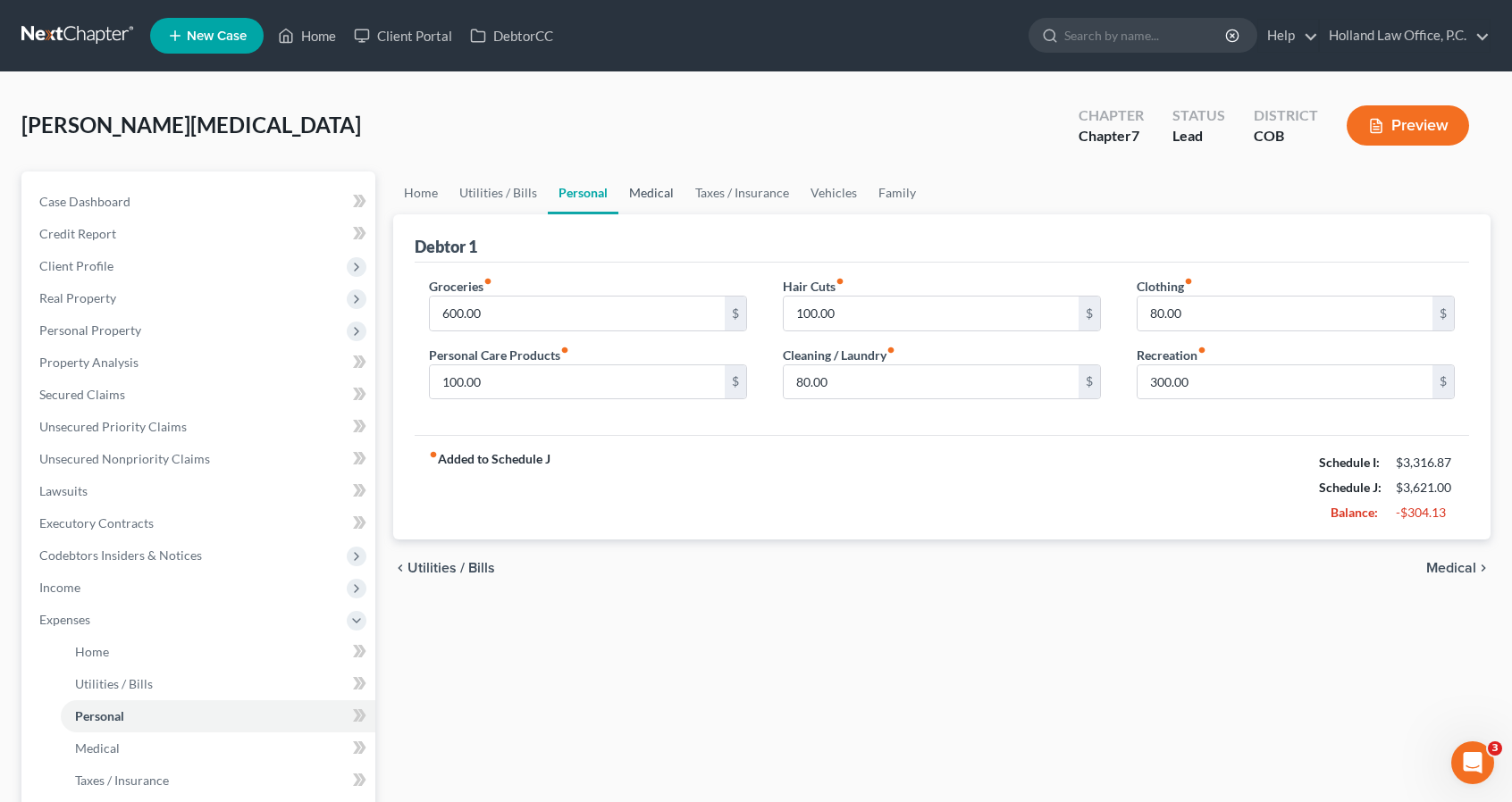
click at [644, 205] on link "Medical" at bounding box center [652, 193] width 66 height 43
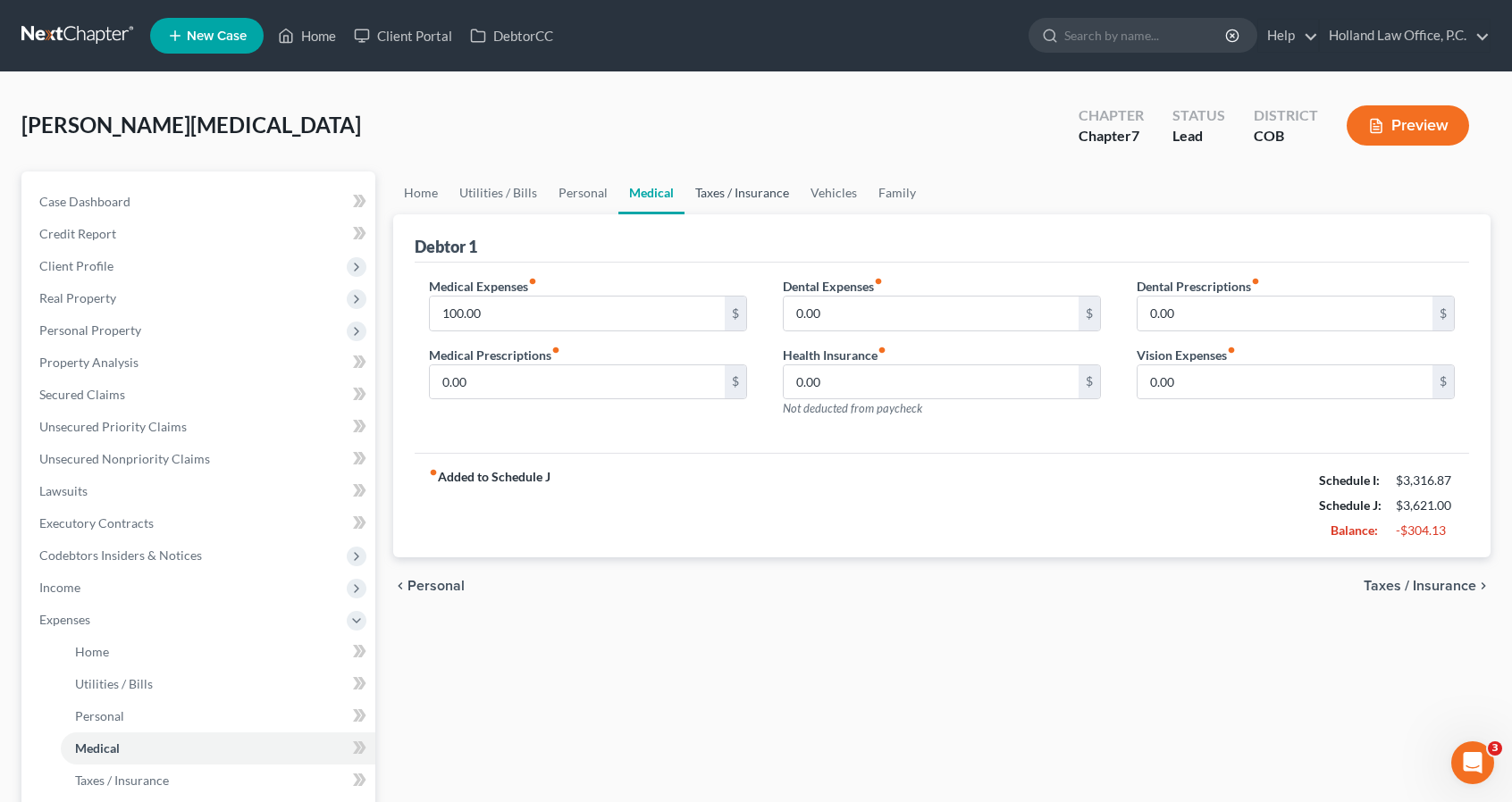
click at [740, 202] on link "Taxes / Insurance" at bounding box center [741, 193] width 115 height 43
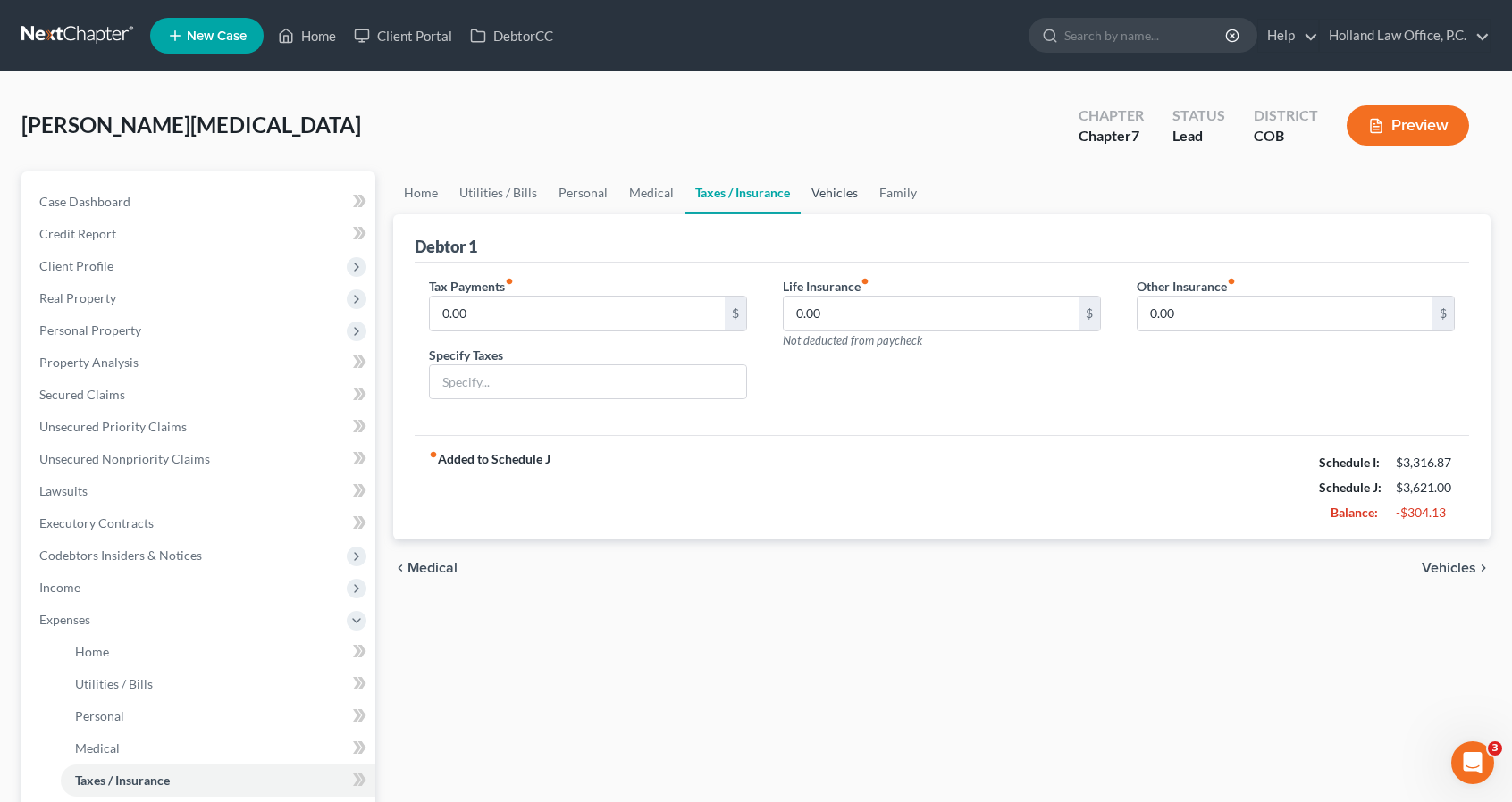
click at [815, 199] on link "Vehicles" at bounding box center [834, 193] width 68 height 43
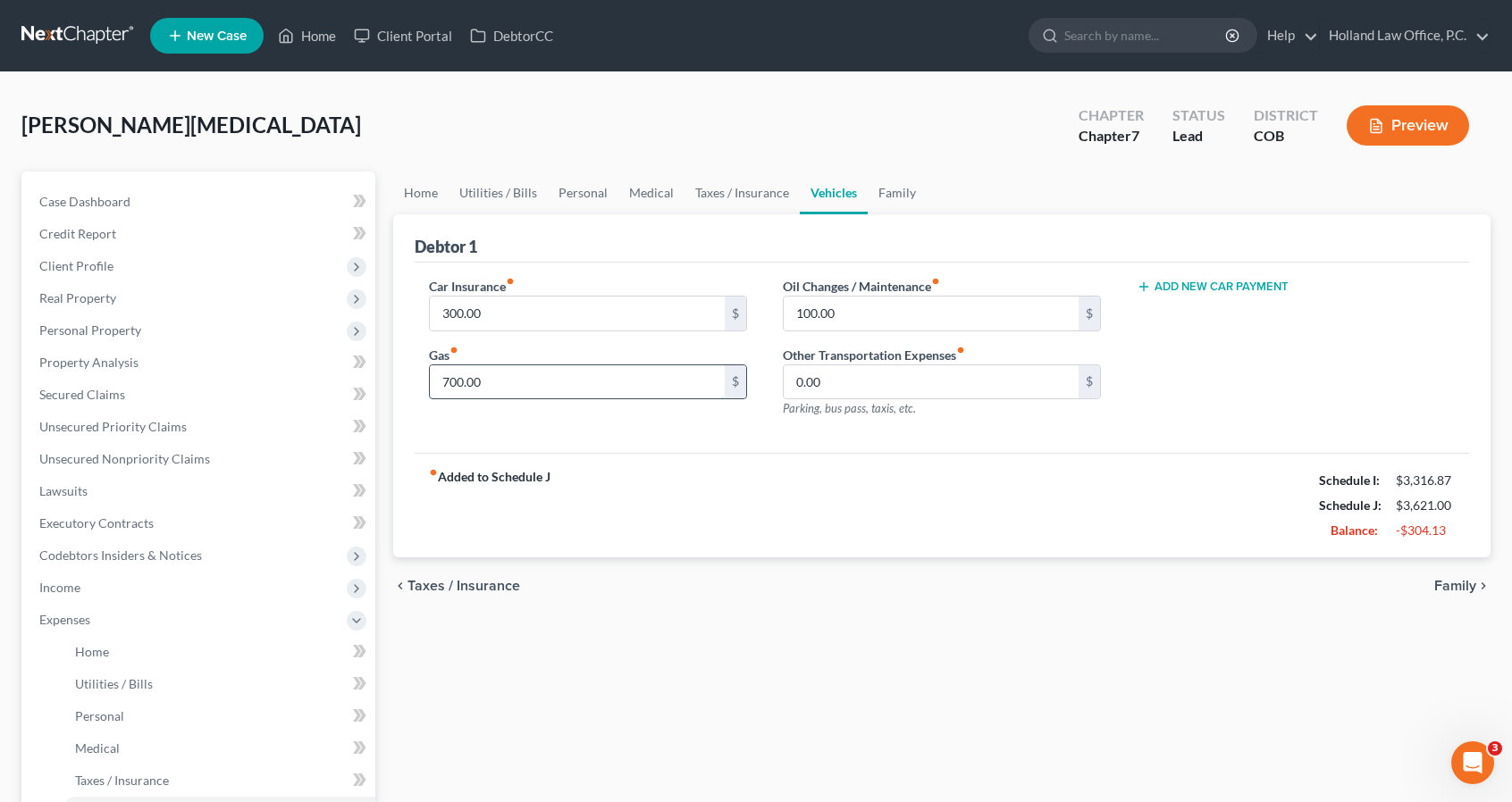
click at [619, 376] on input "700.00" at bounding box center [577, 382] width 295 height 34
type input "500"
click at [899, 207] on link "Family" at bounding box center [897, 193] width 59 height 43
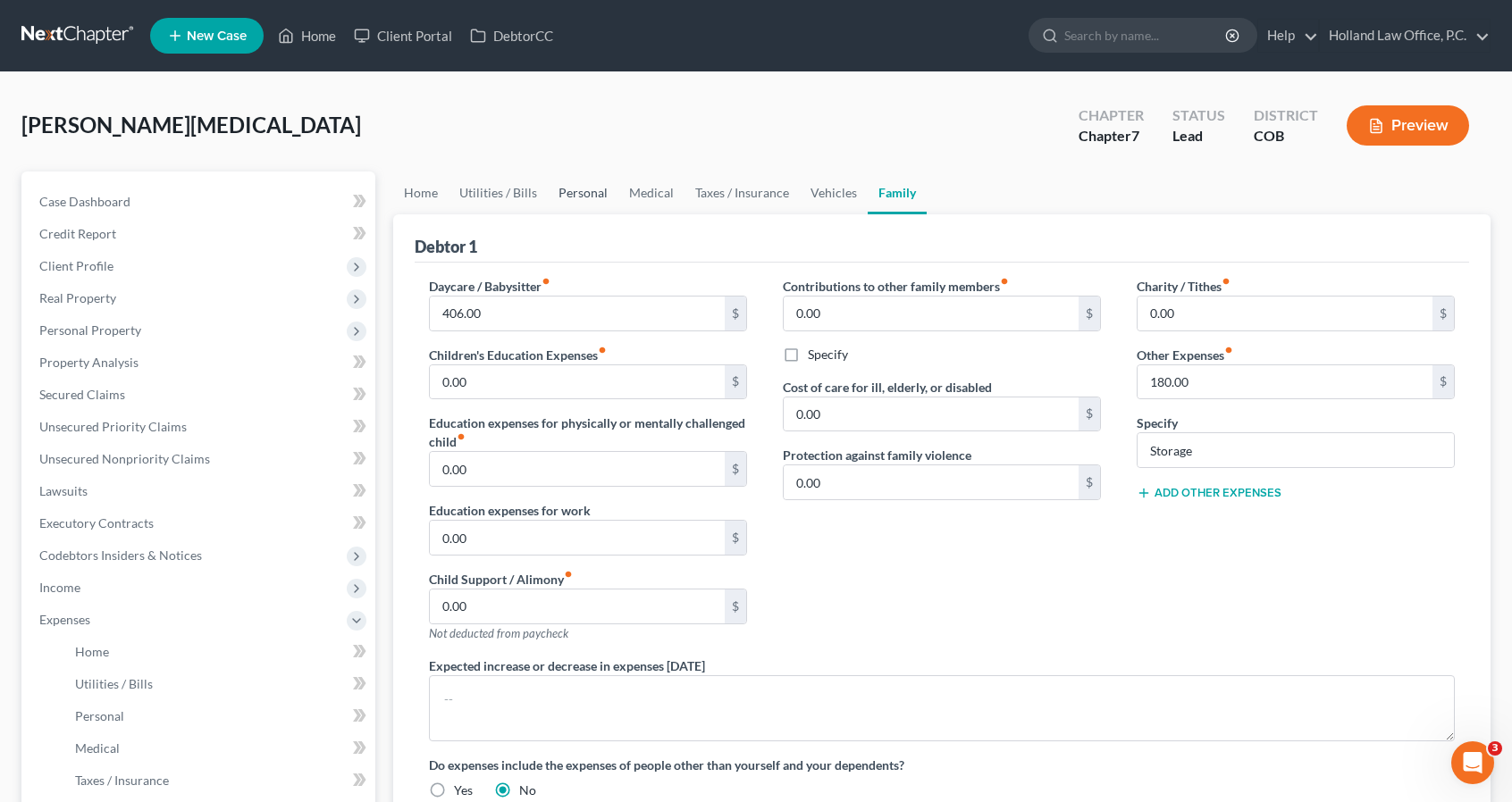
click at [562, 190] on link "Personal" at bounding box center [583, 193] width 71 height 43
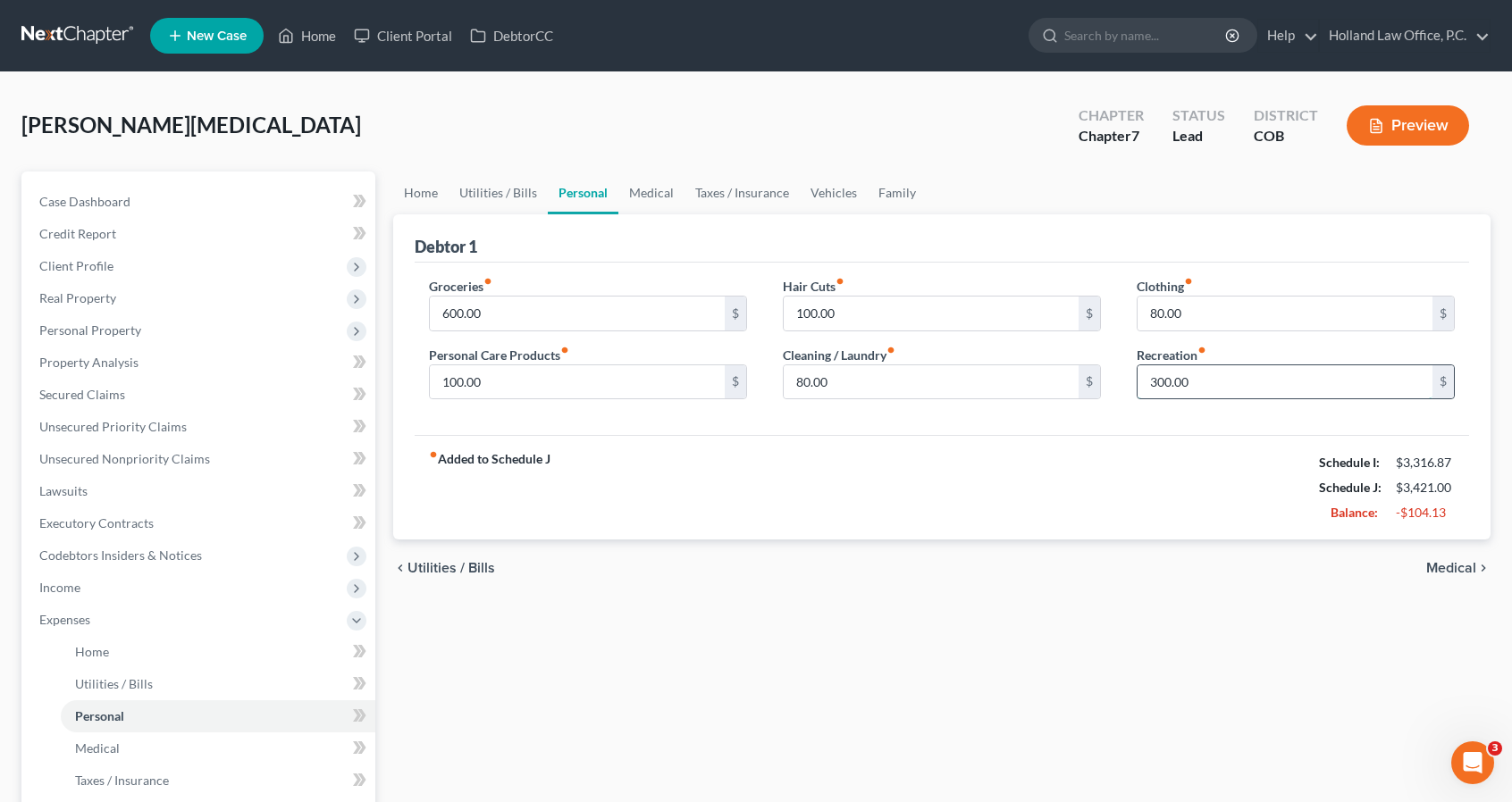
click at [1255, 375] on input "300.00" at bounding box center [1285, 382] width 295 height 34
type input "200"
click at [432, 202] on link "Home" at bounding box center [420, 193] width 55 height 43
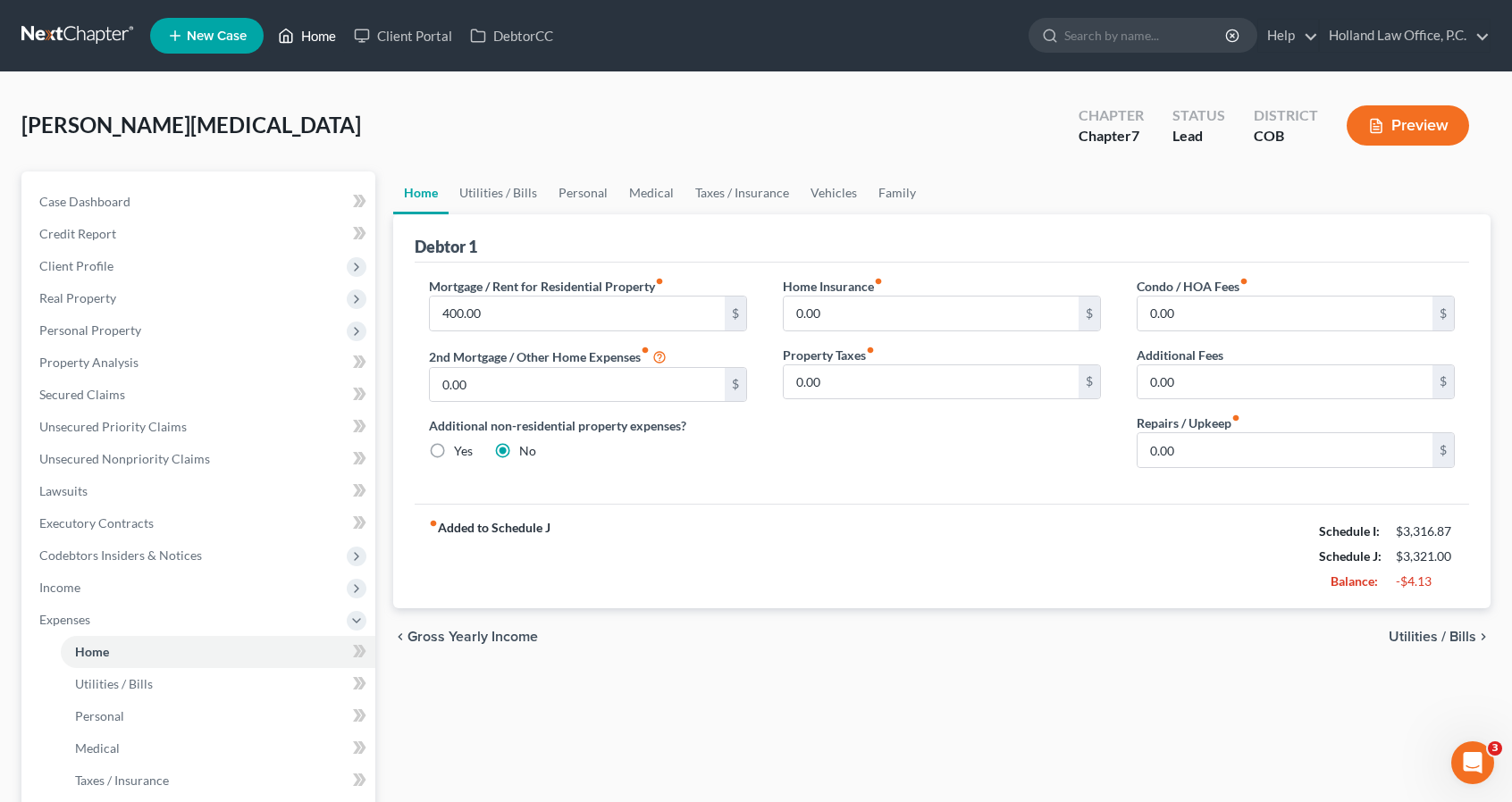
click at [301, 45] on link "Home" at bounding box center [307, 35] width 76 height 32
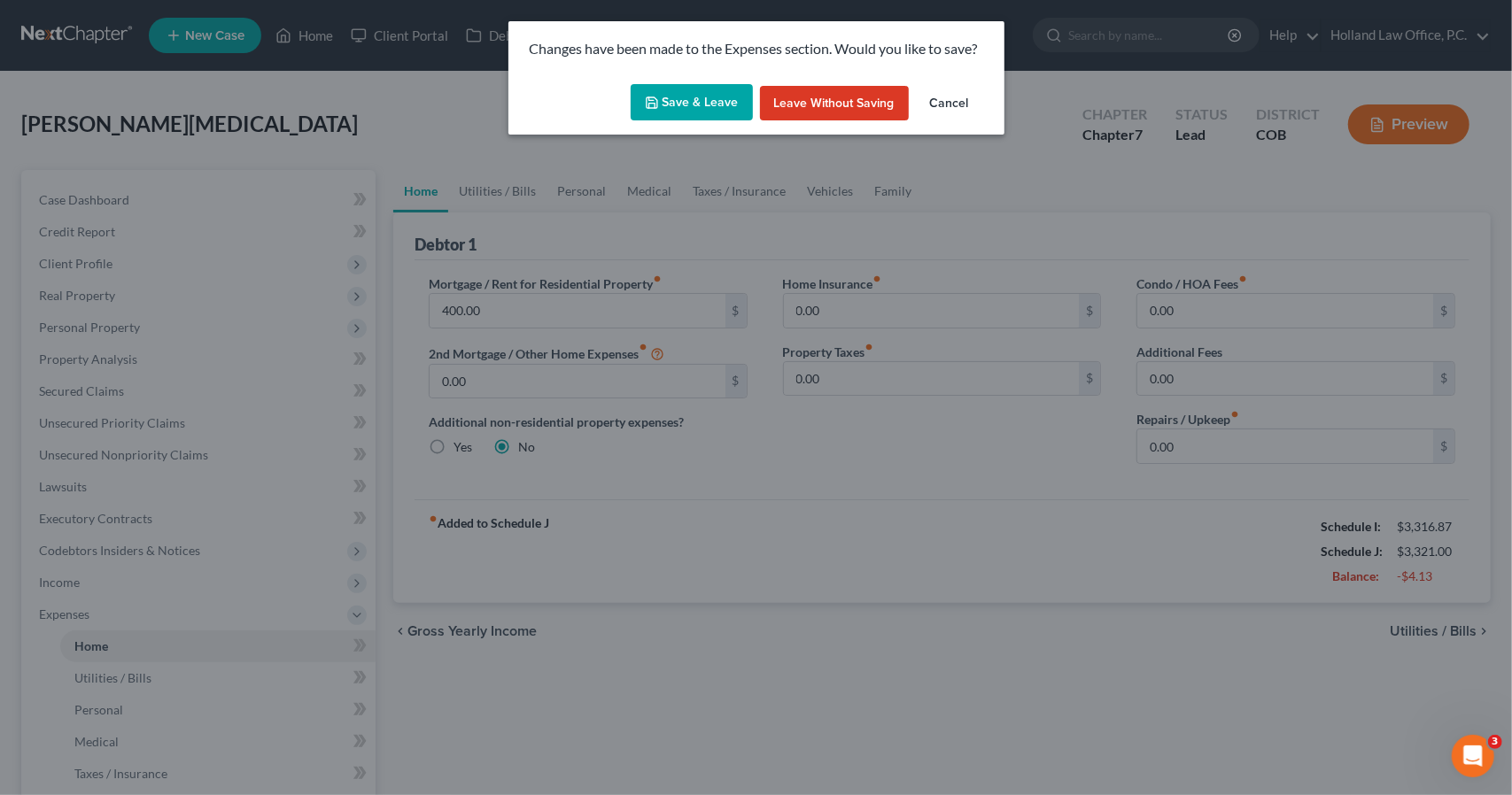
click at [729, 105] on button "Save & Leave" at bounding box center [692, 102] width 122 height 37
